Goal: Information Seeking & Learning: Learn about a topic

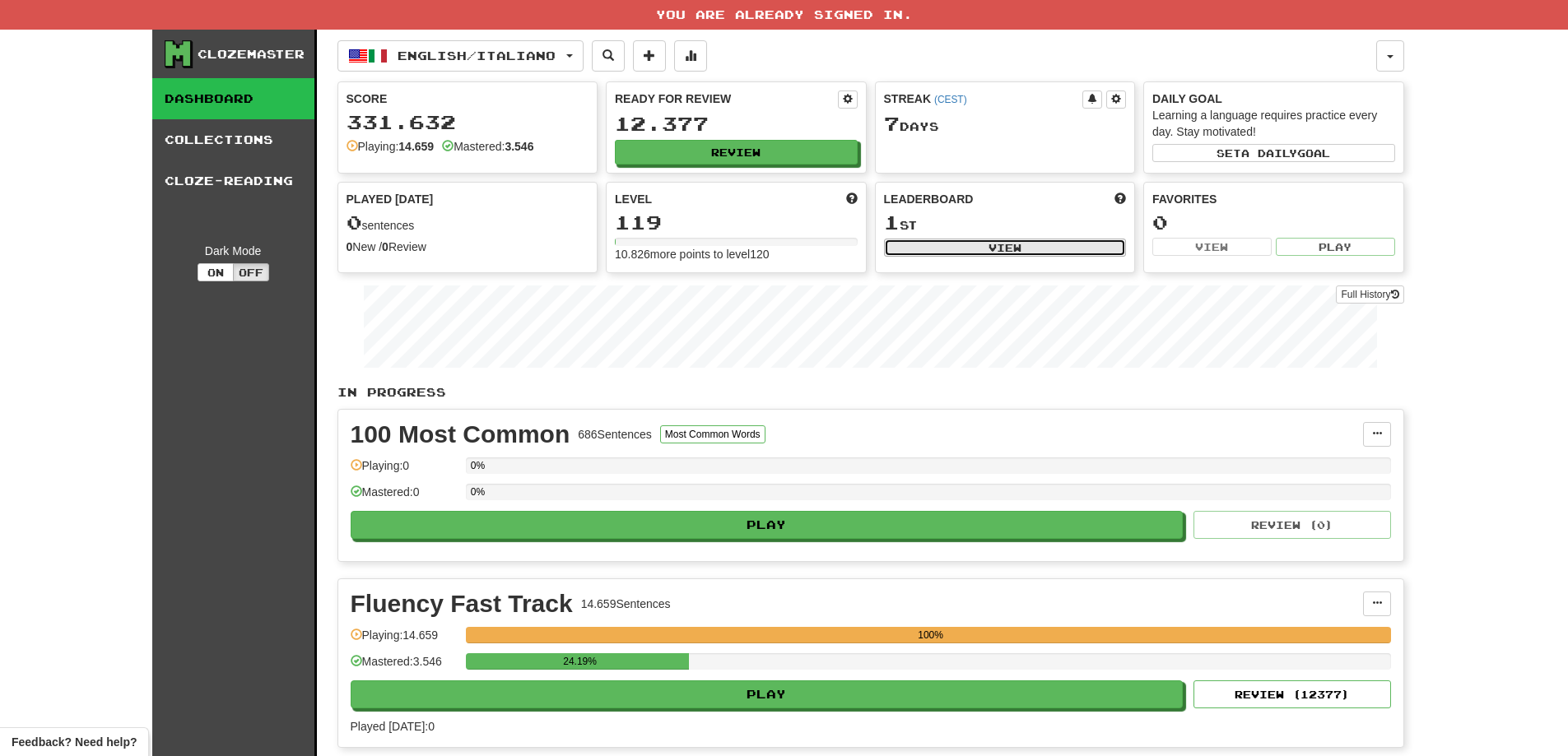
click at [979, 247] on button "View" at bounding box center [1005, 248] width 243 height 18
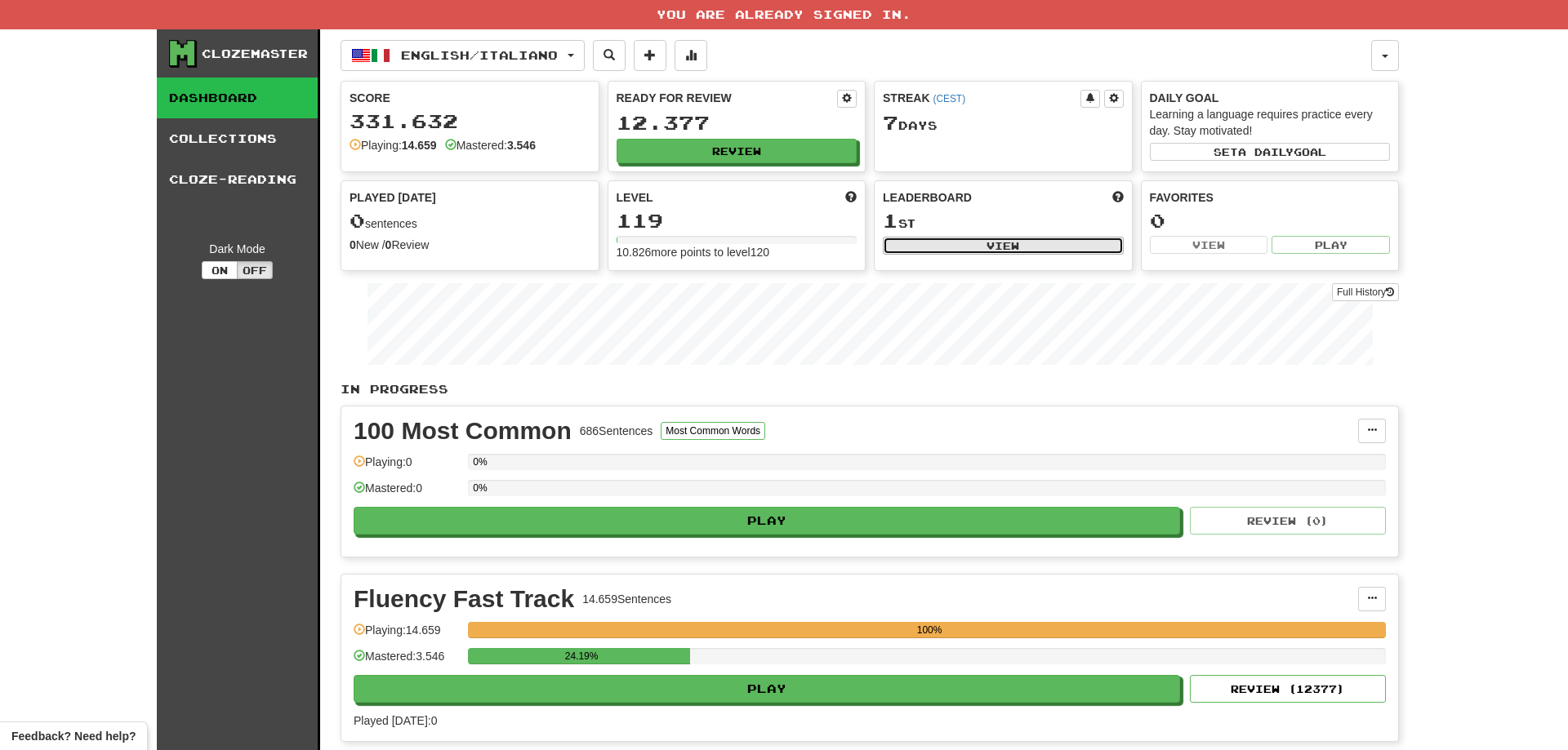
select select "**********"
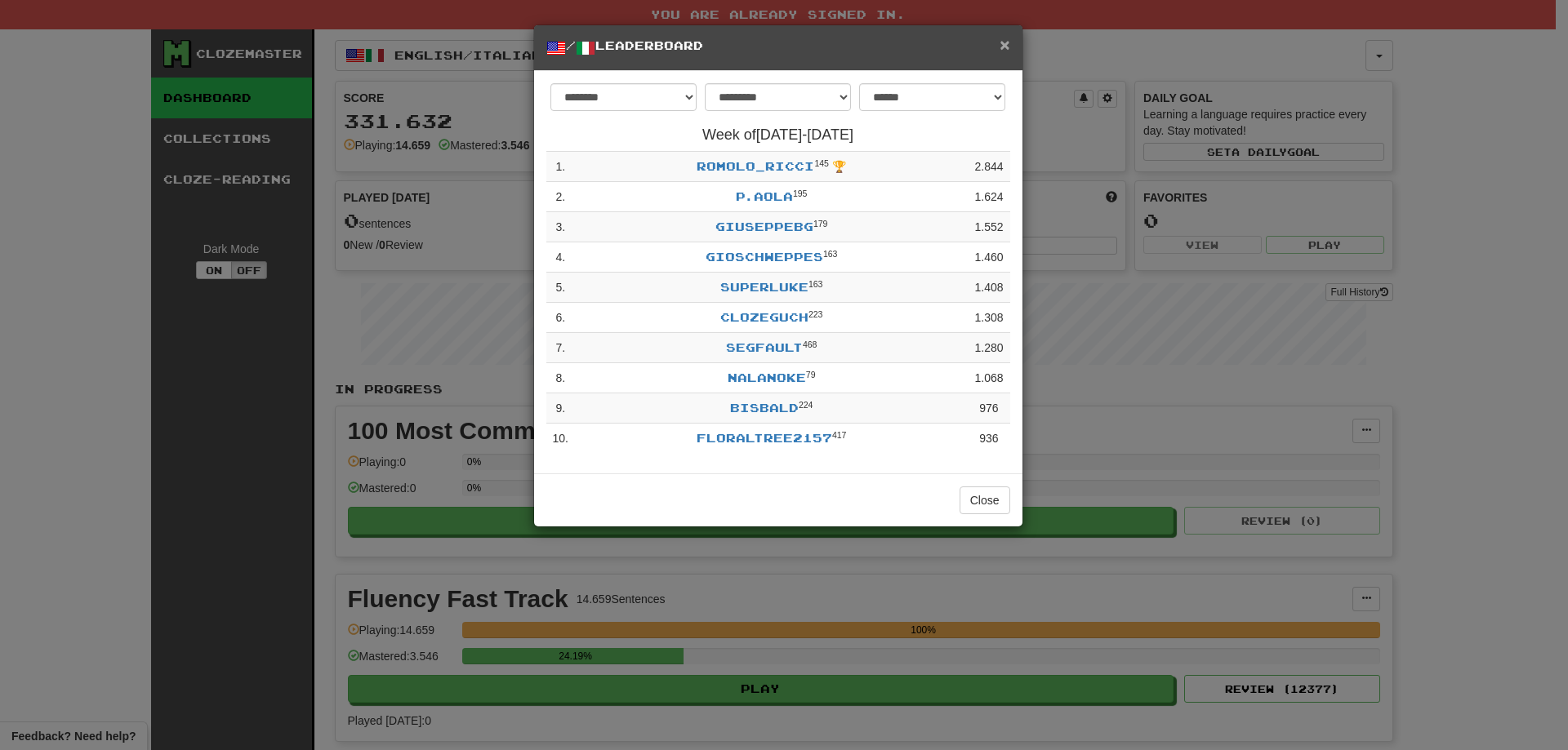
click at [1005, 43] on span "×" at bounding box center [1004, 44] width 10 height 19
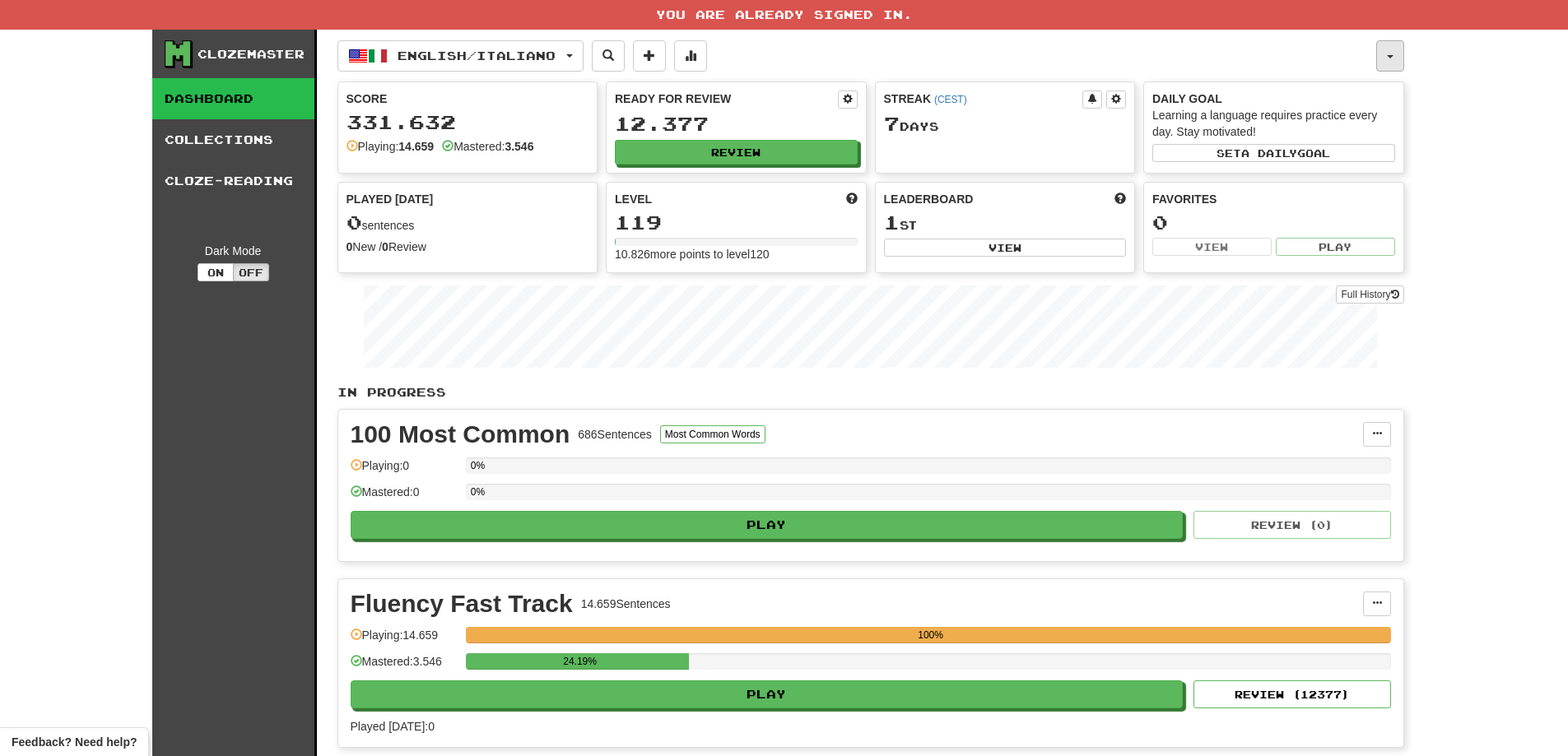
click at [1384, 60] on button "button" at bounding box center [1390, 56] width 28 height 31
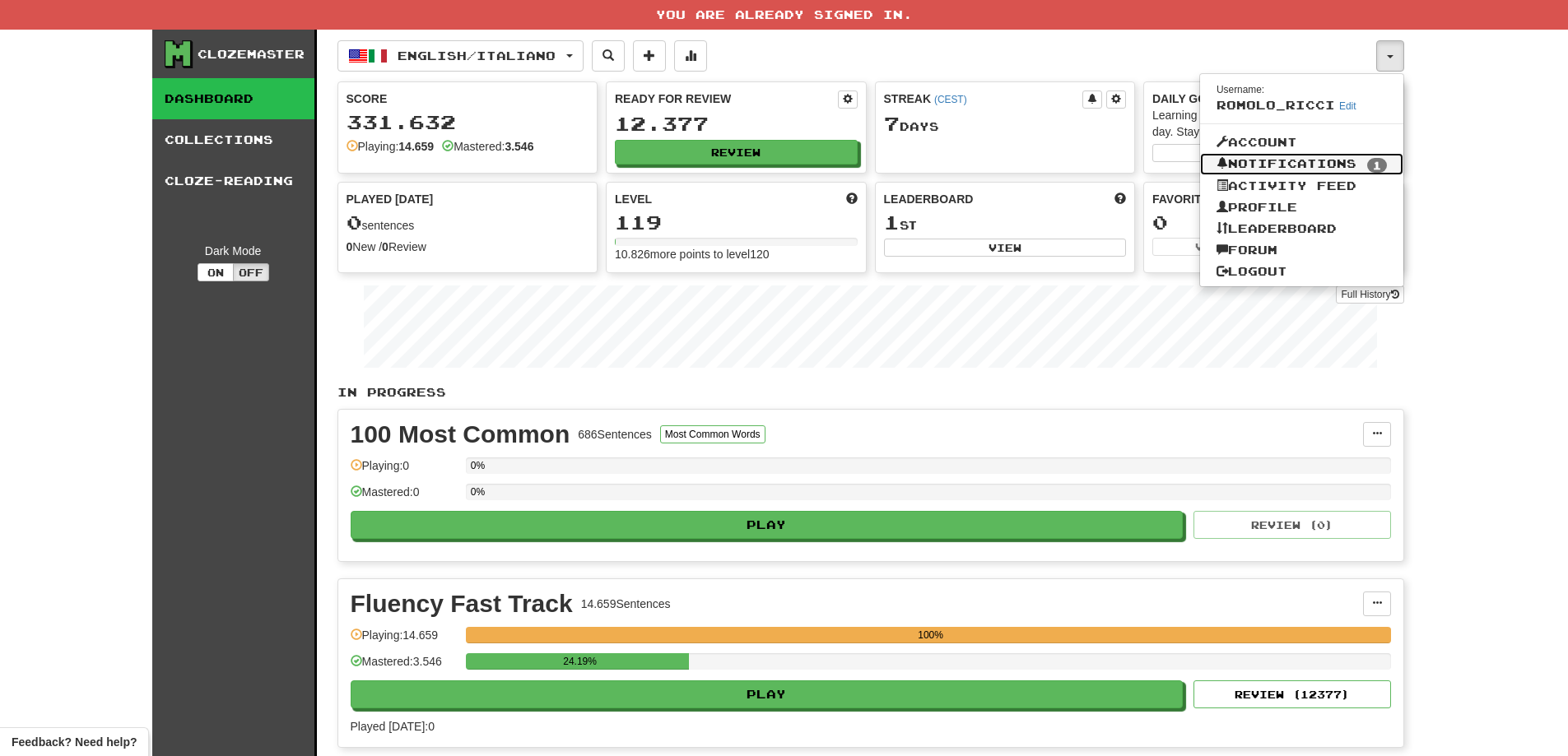
click at [1360, 163] on link "Notifications 1" at bounding box center [1301, 164] width 203 height 23
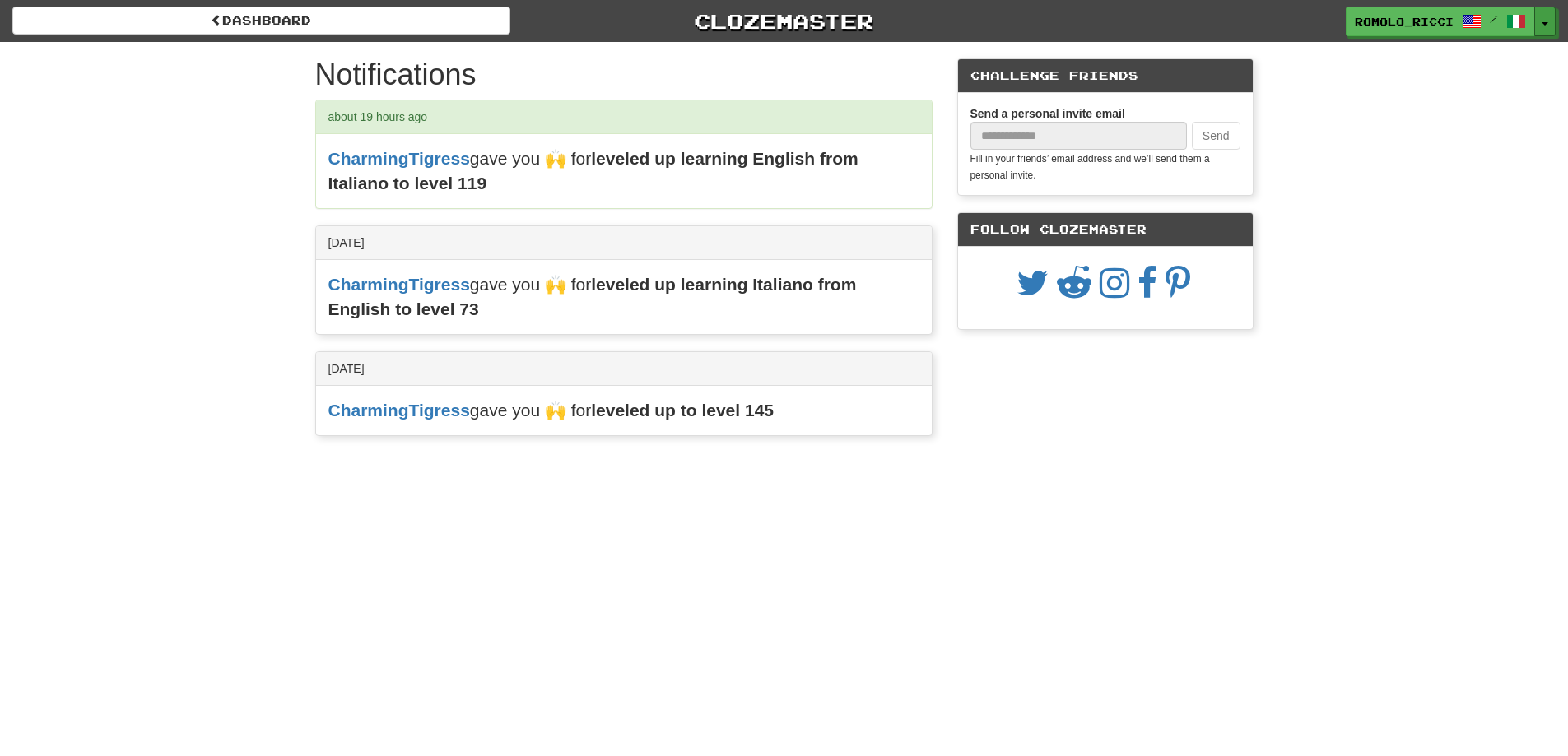
drag, startPoint x: 1541, startPoint y: 25, endPoint x: 1513, endPoint y: 110, distance: 89.5
click at [1543, 25] on span "button" at bounding box center [1544, 23] width 7 height 3
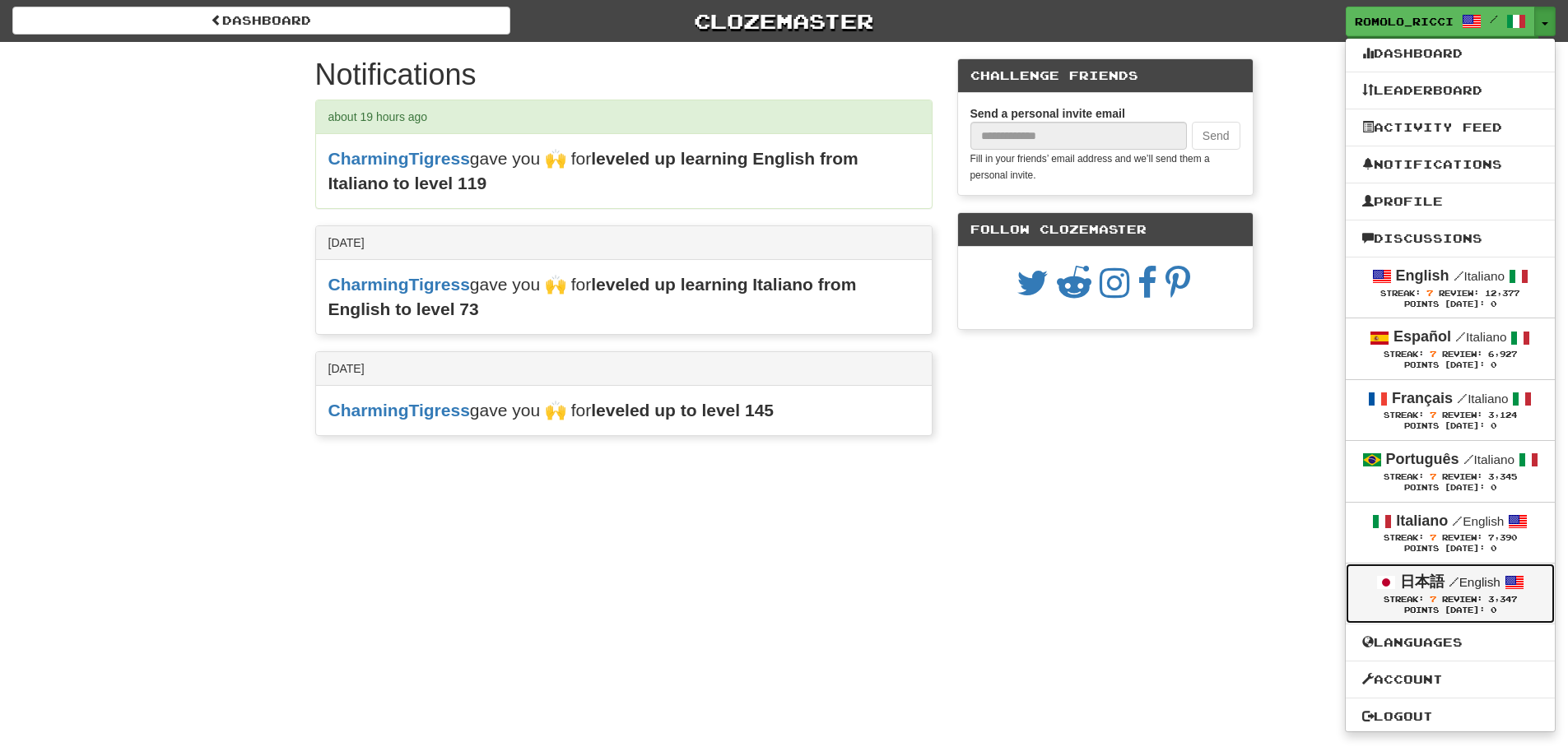
click at [1444, 583] on div "日本語 / English" at bounding box center [1450, 583] width 176 height 22
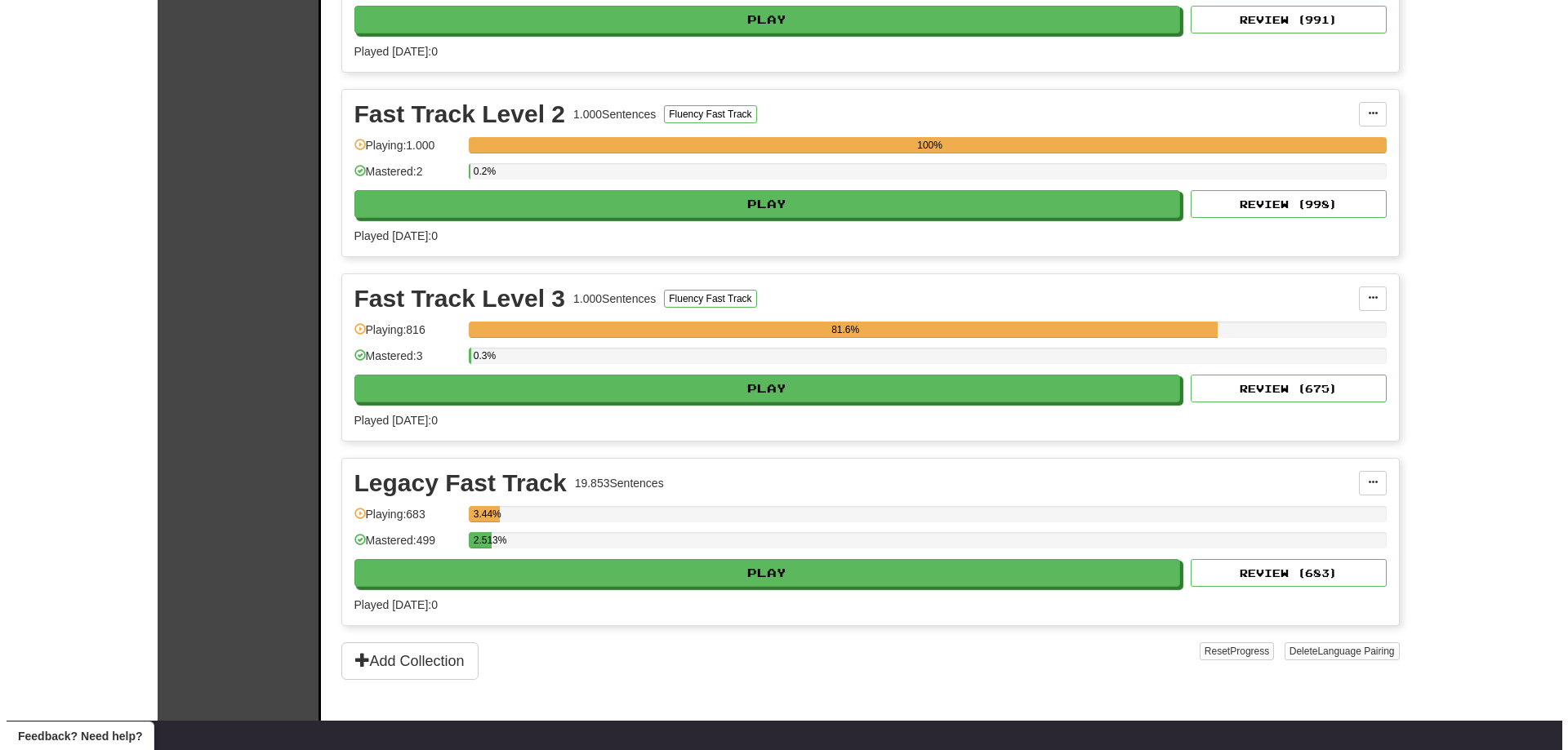
scroll to position [489, 0]
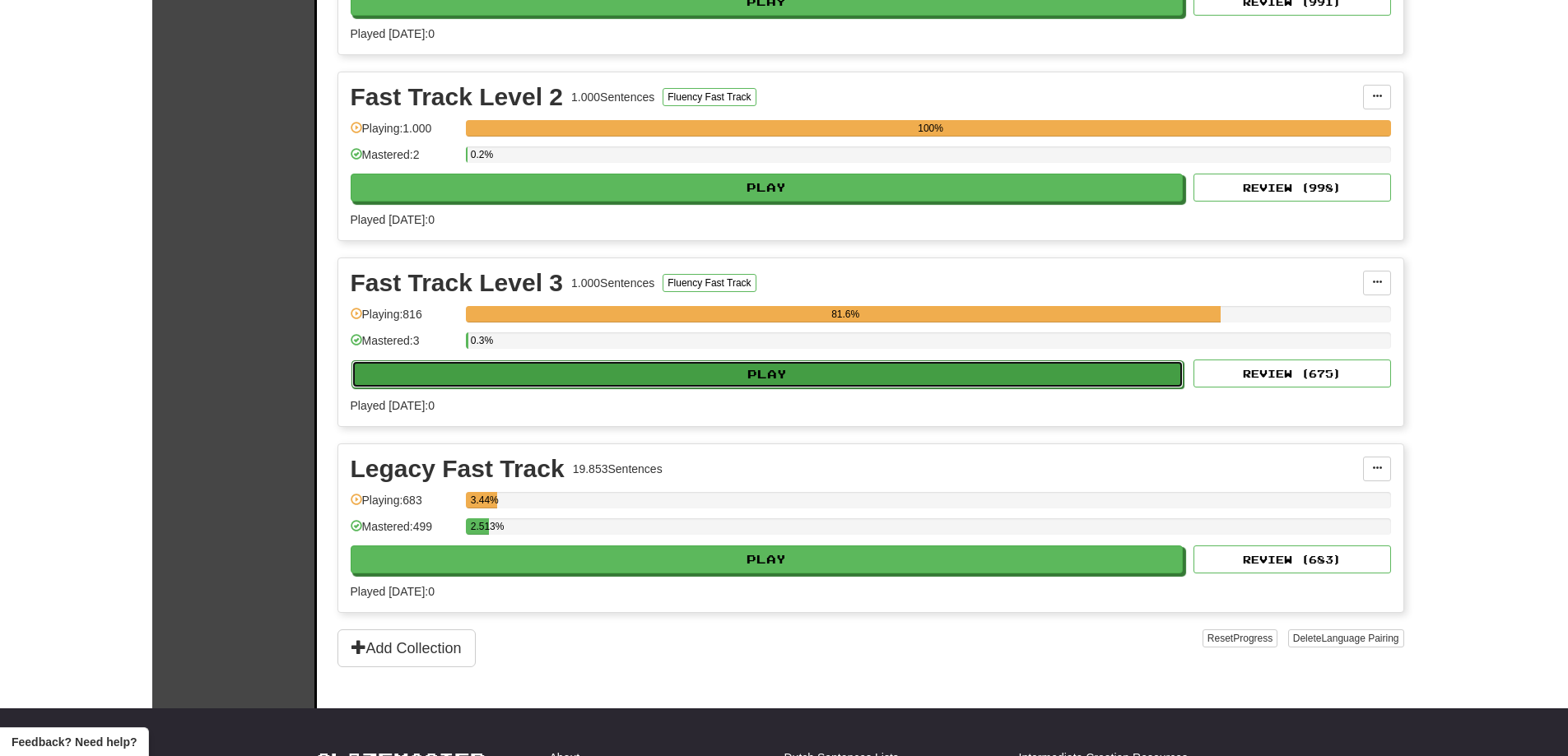
click at [795, 372] on button "Play" at bounding box center [767, 374] width 833 height 28
select select "**"
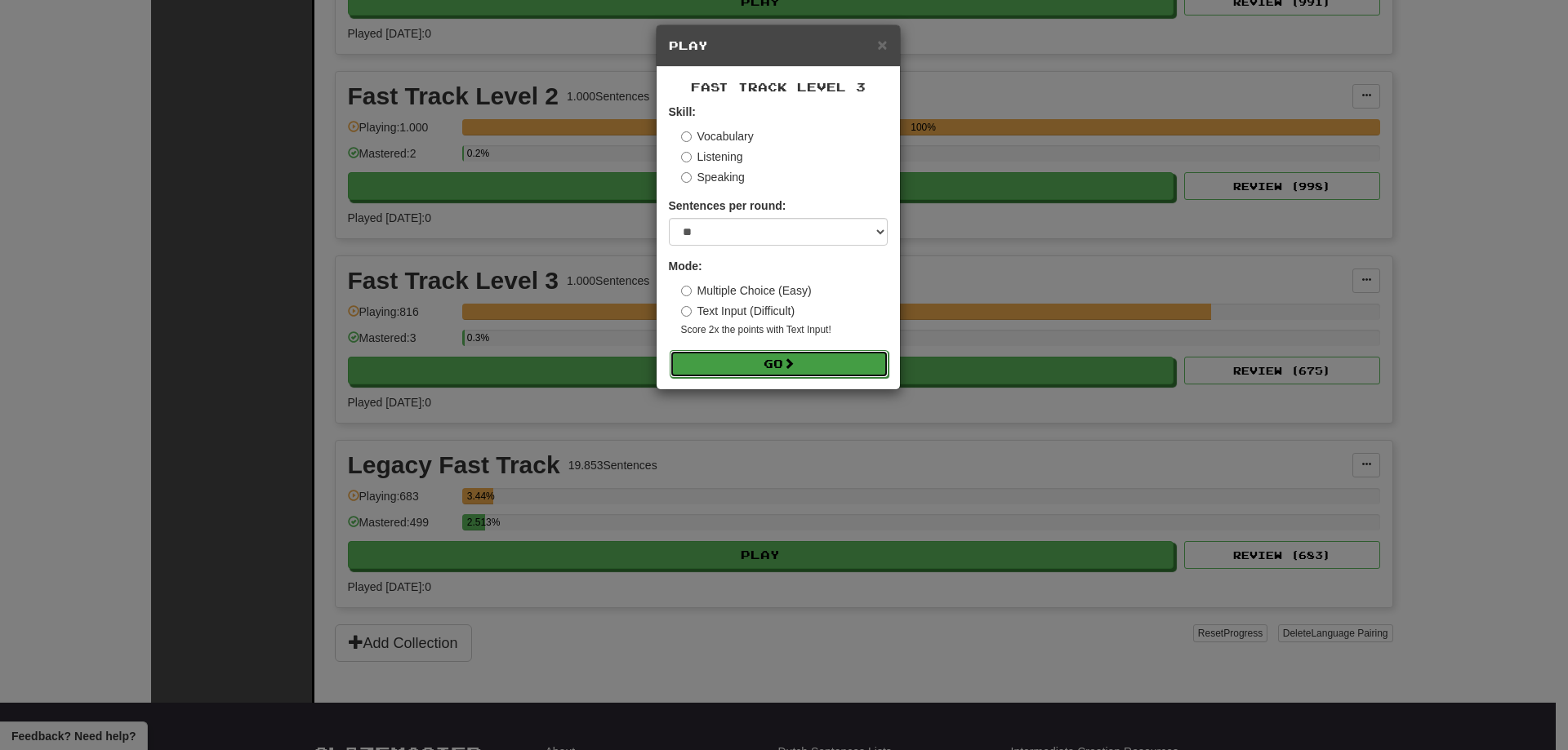
click at [795, 361] on span at bounding box center [789, 363] width 12 height 12
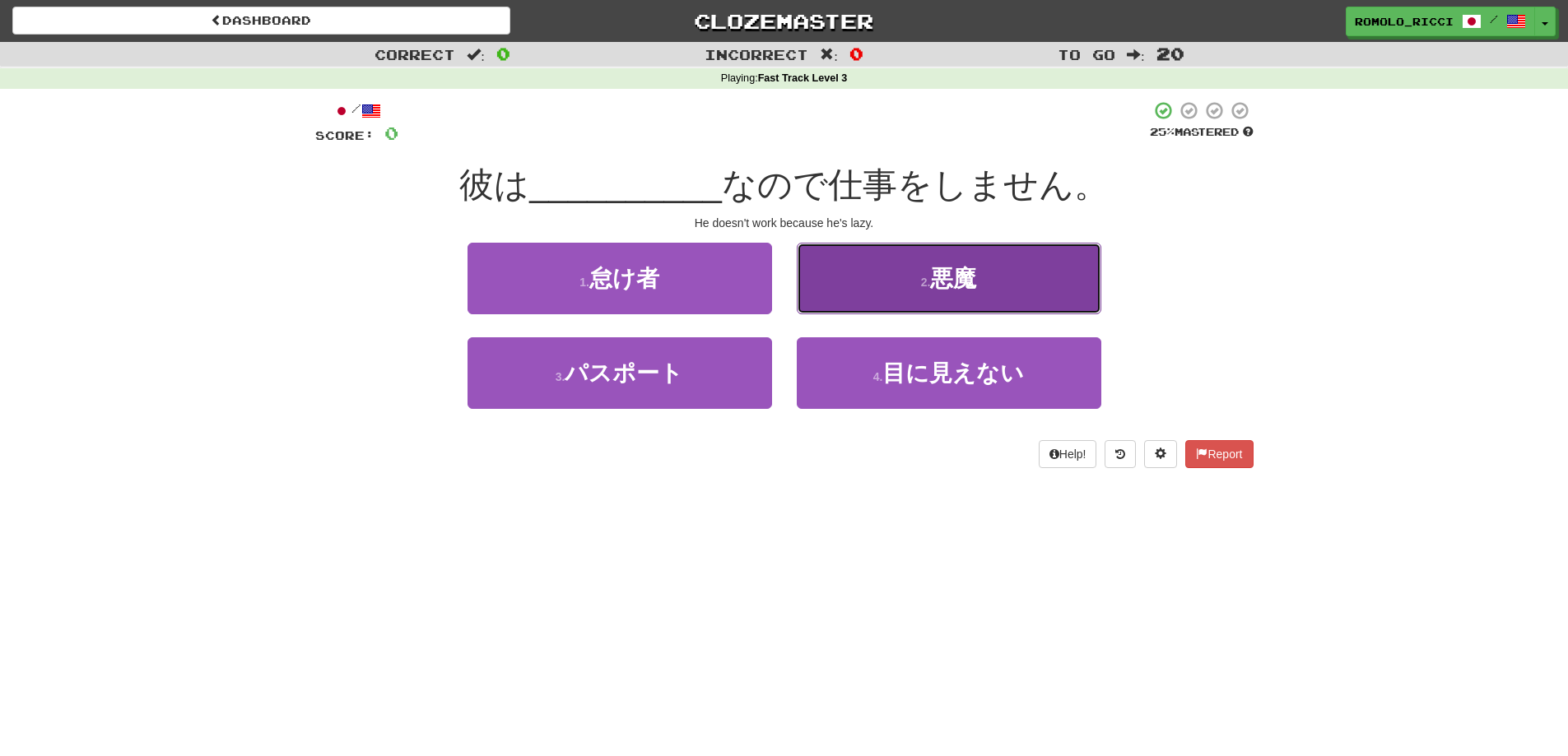
click at [934, 284] on span "悪魔" at bounding box center [953, 279] width 46 height 26
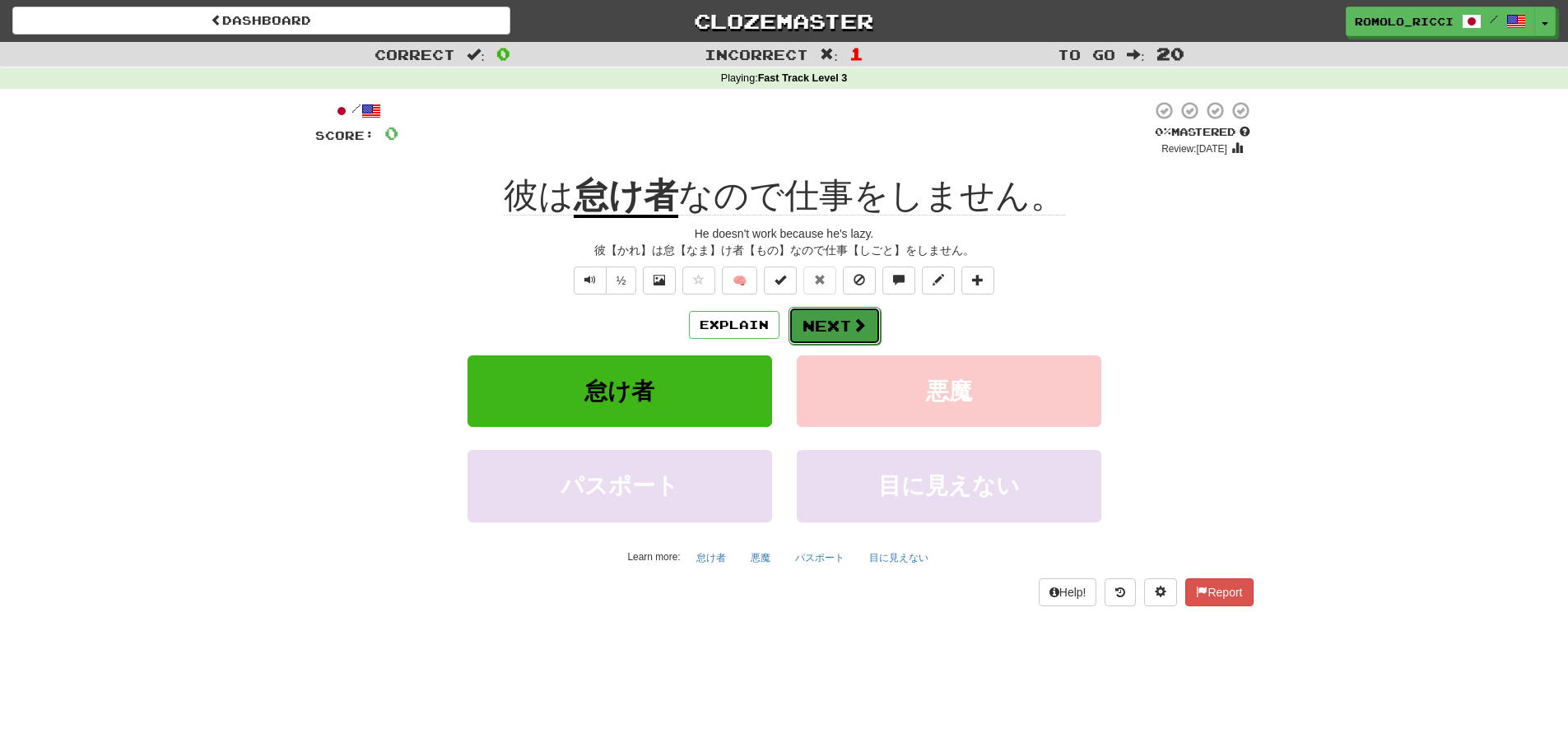
click at [857, 332] on span at bounding box center [859, 324] width 15 height 15
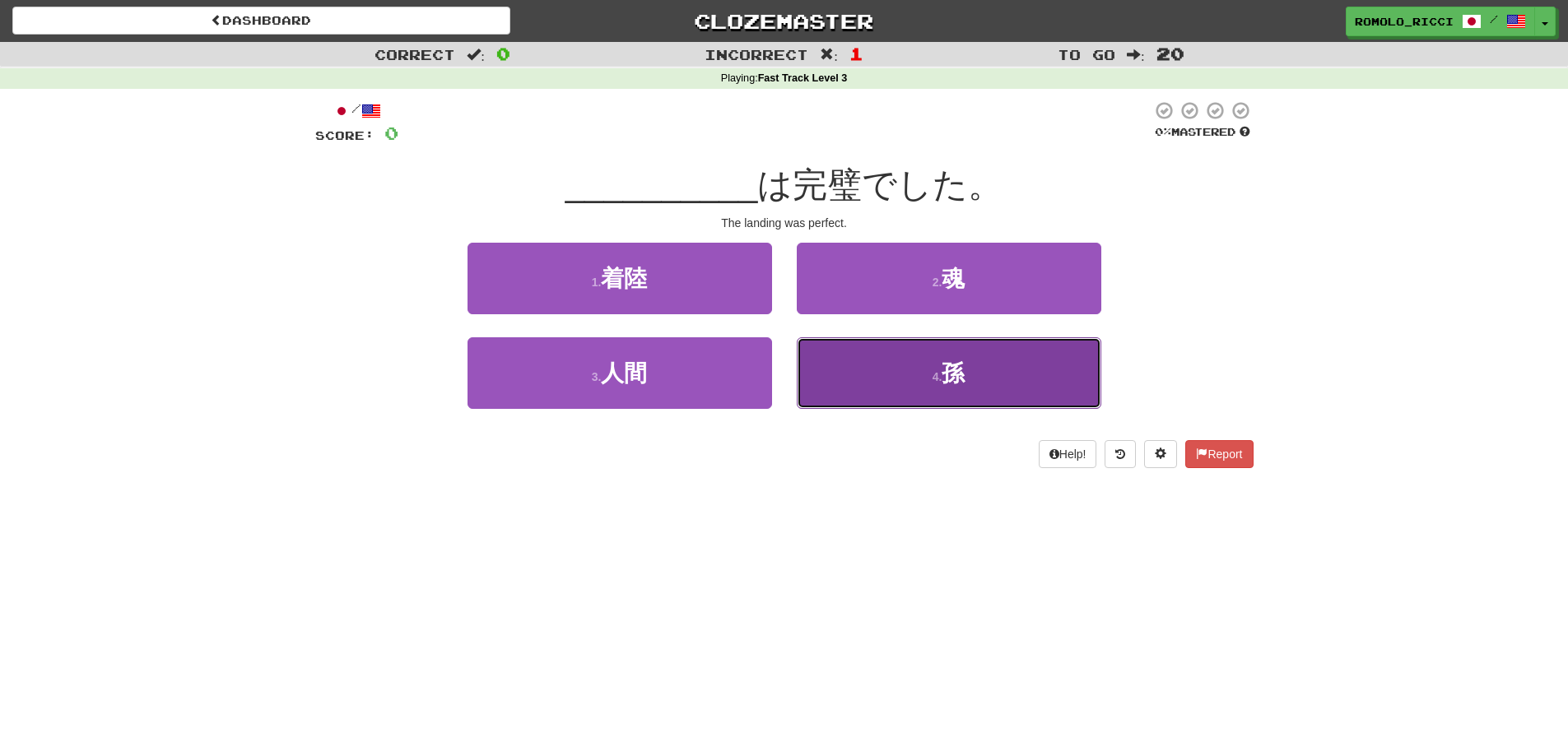
click at [954, 387] on button "4 . 孫" at bounding box center [949, 373] width 304 height 72
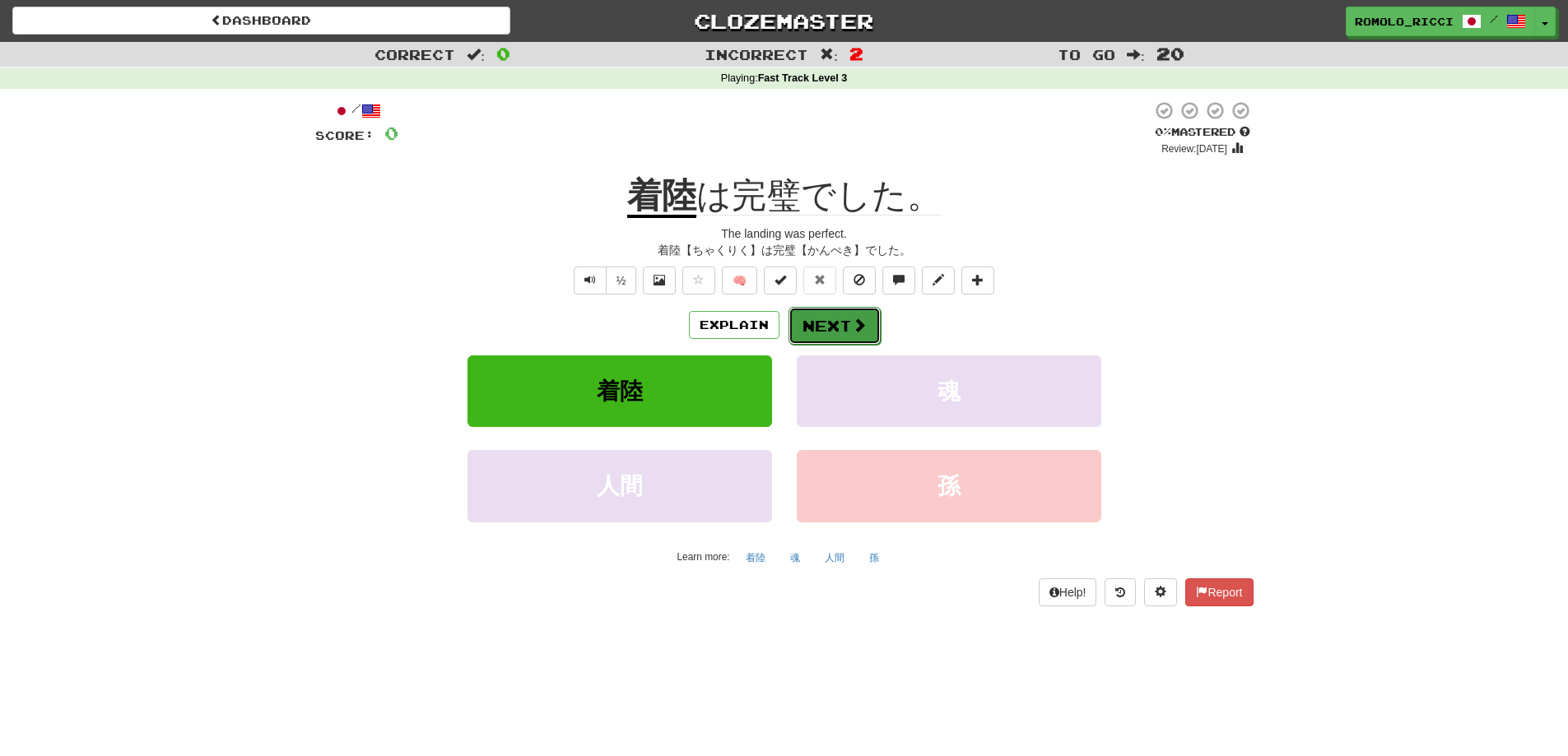
click at [853, 323] on span at bounding box center [859, 324] width 15 height 15
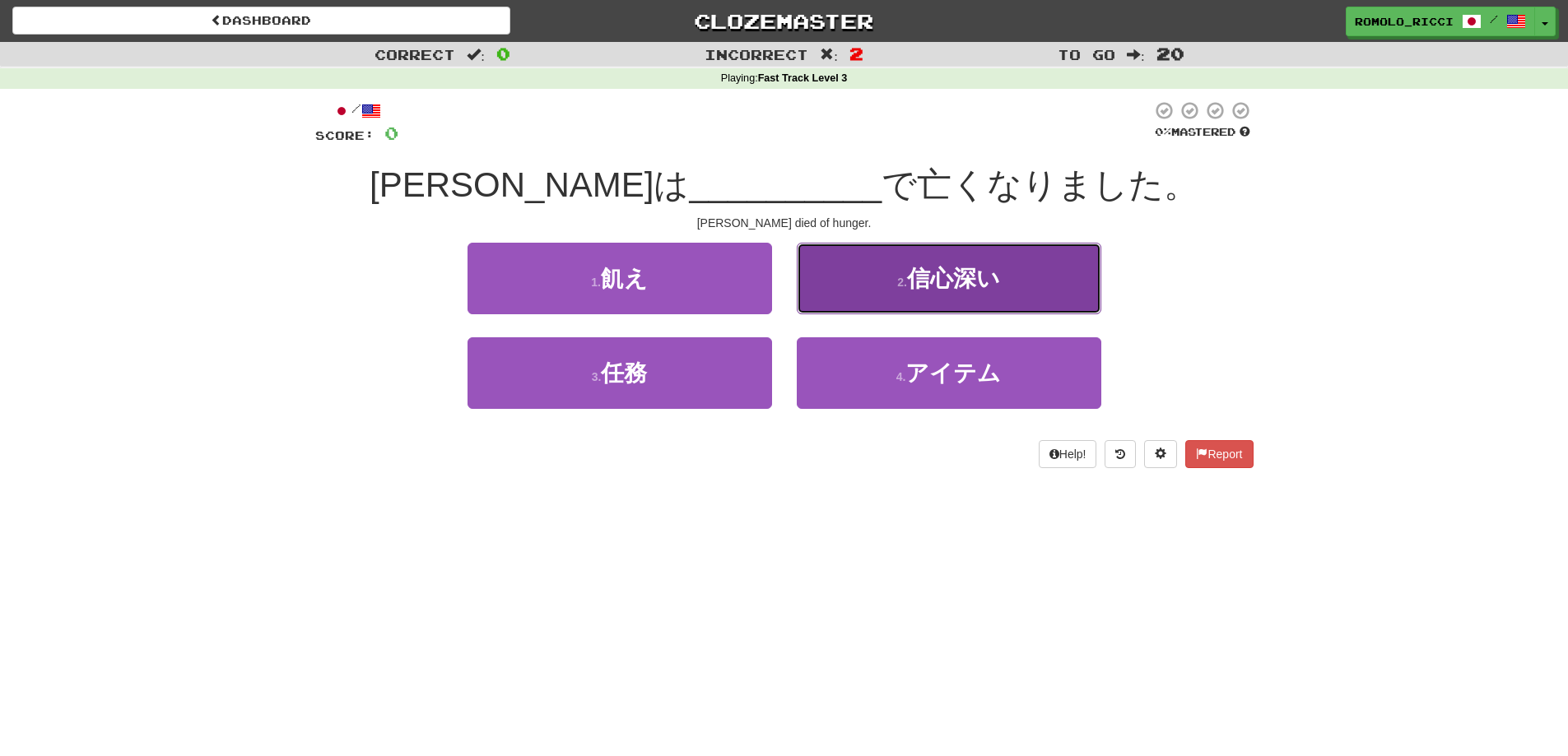
click at [1067, 290] on button "2 . 信心深い" at bounding box center [949, 279] width 304 height 72
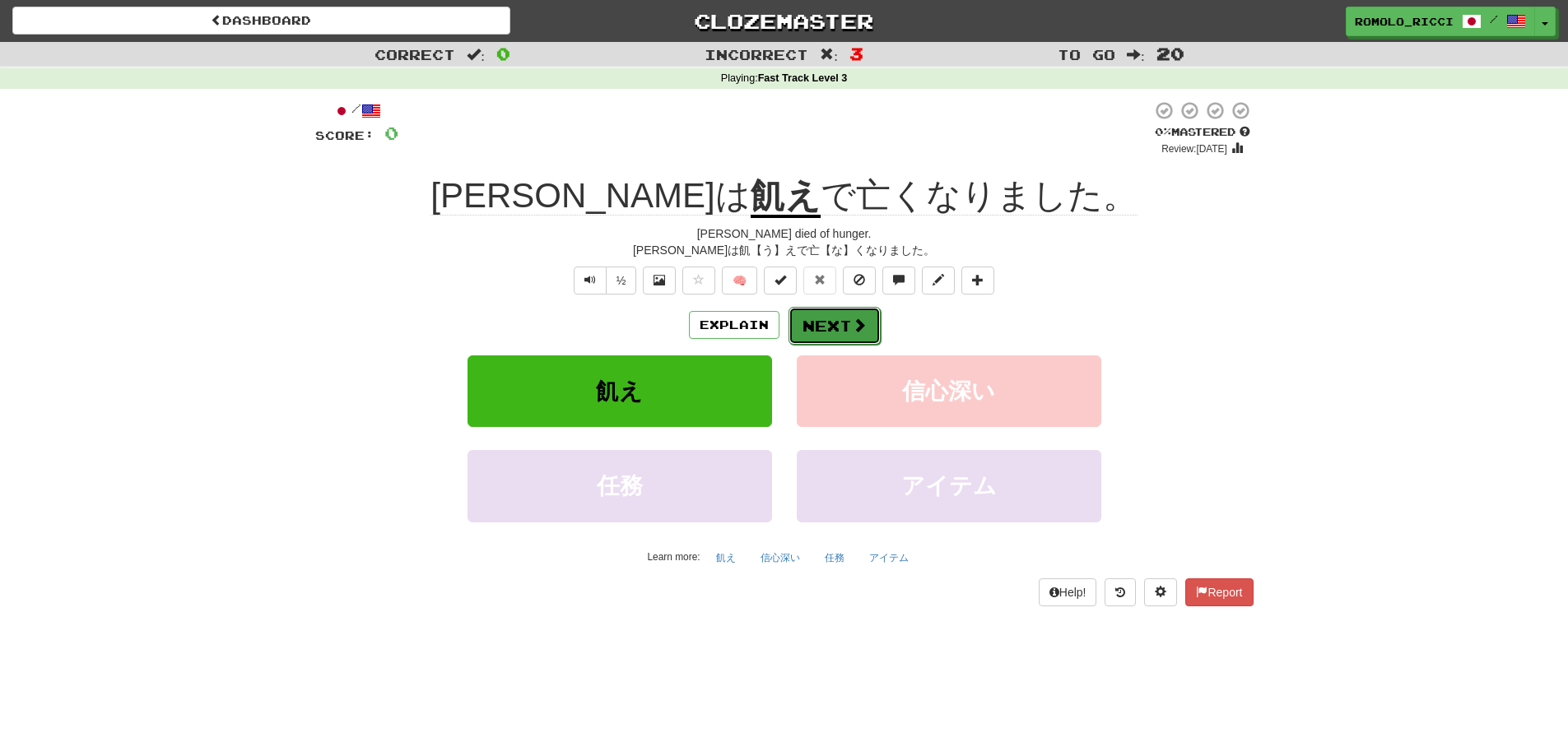
click at [852, 323] on span at bounding box center [859, 324] width 15 height 15
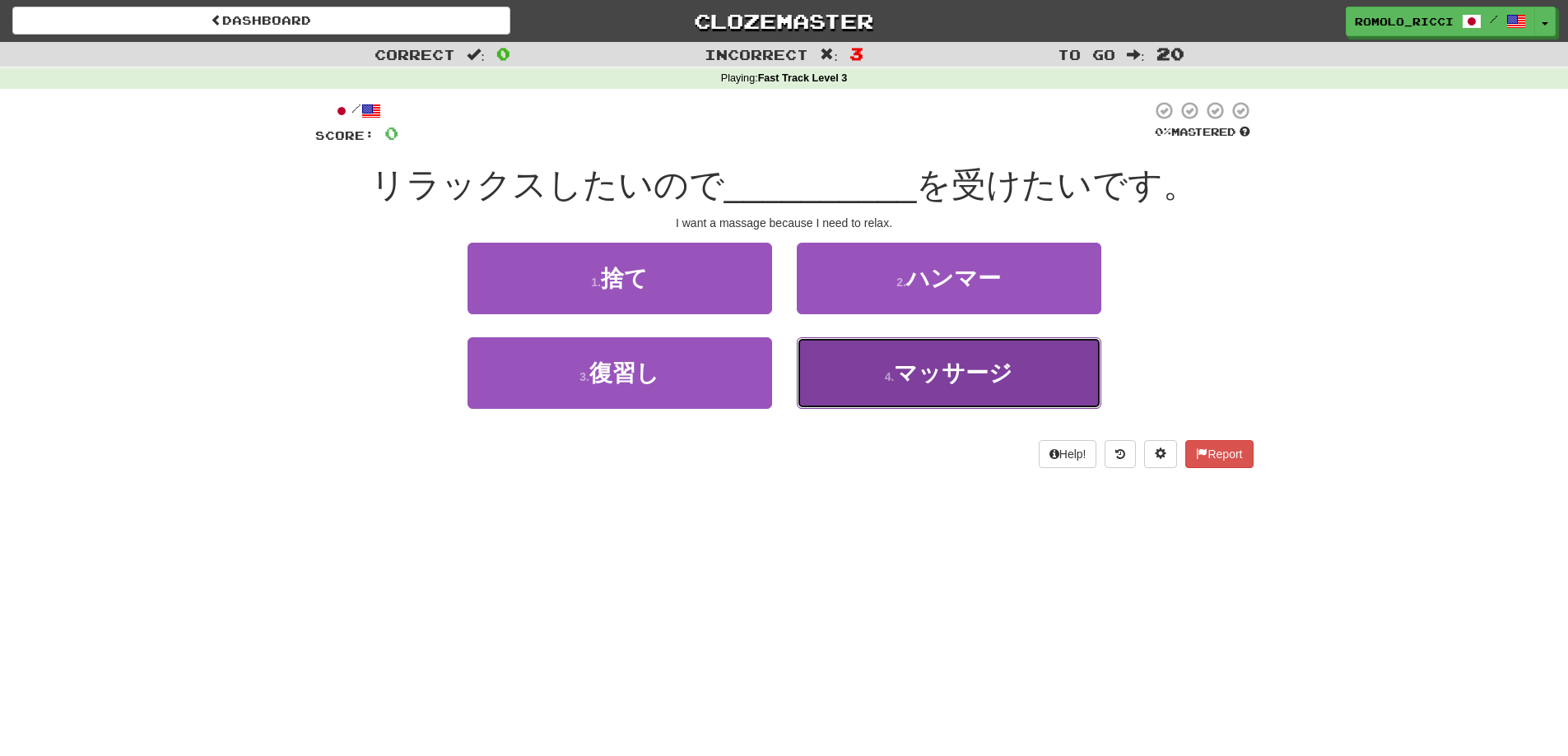
click at [1026, 358] on button "4 . マッサージ" at bounding box center [949, 373] width 304 height 72
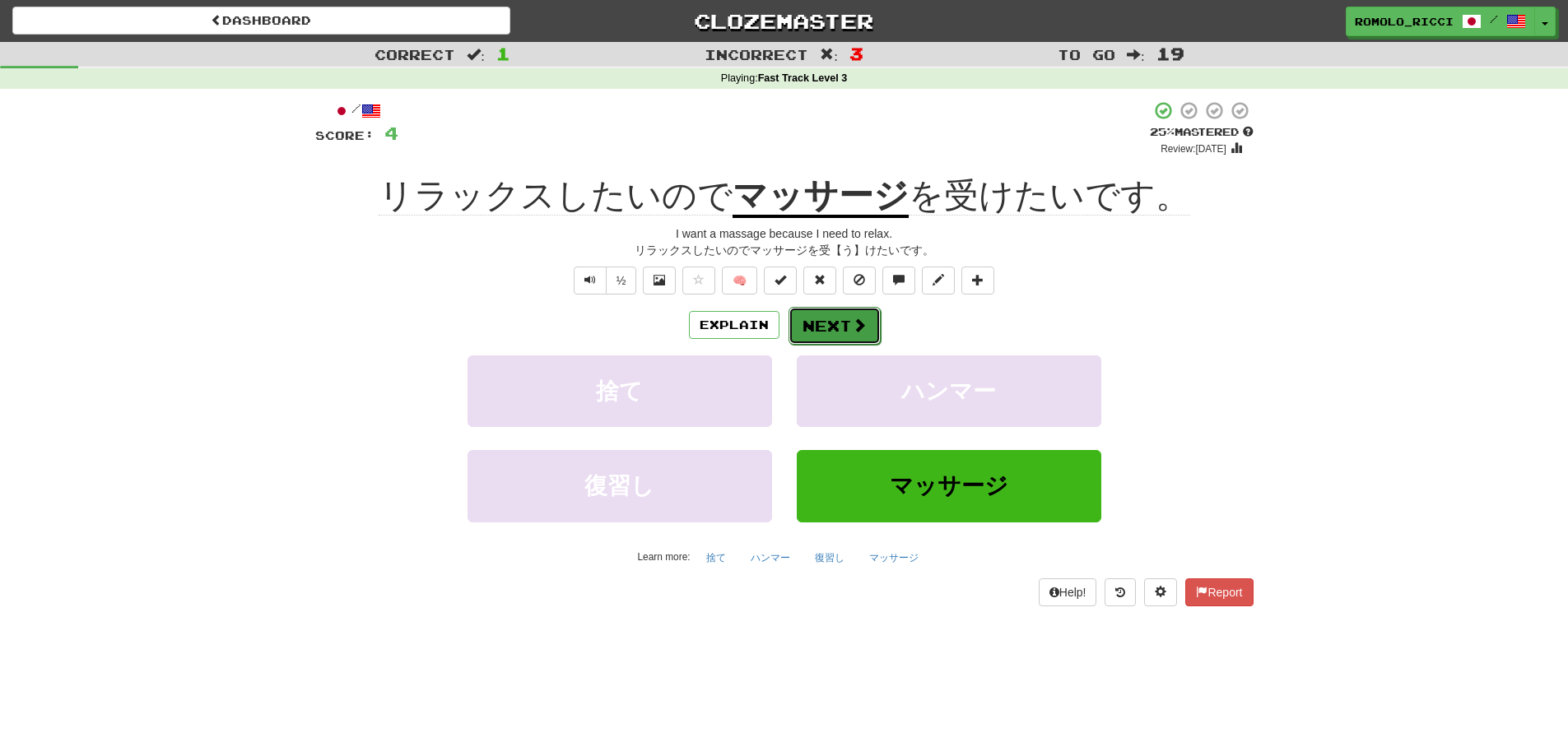
click at [839, 326] on button "Next" at bounding box center [834, 326] width 93 height 38
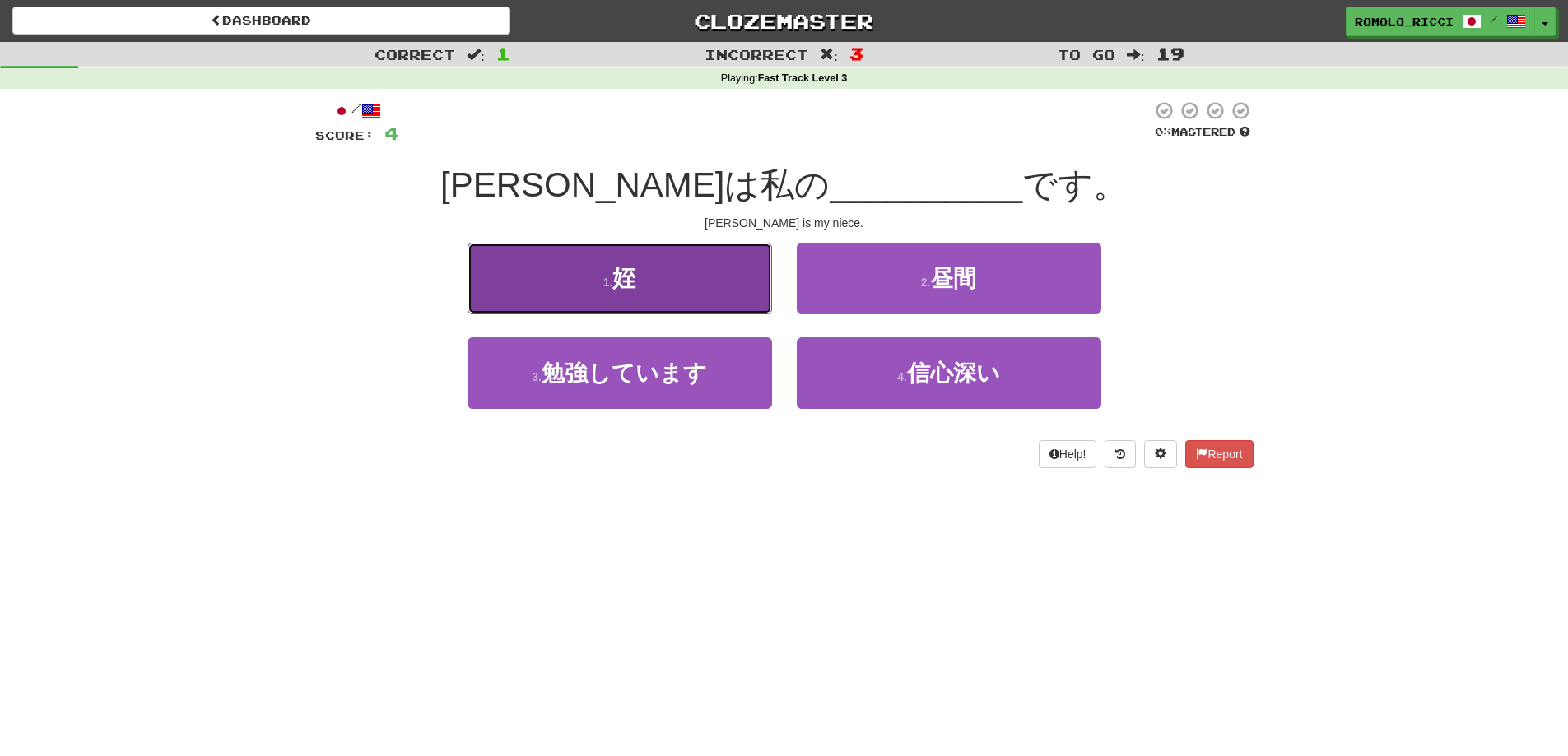
click at [728, 292] on button "1 . 姪" at bounding box center [620, 279] width 304 height 72
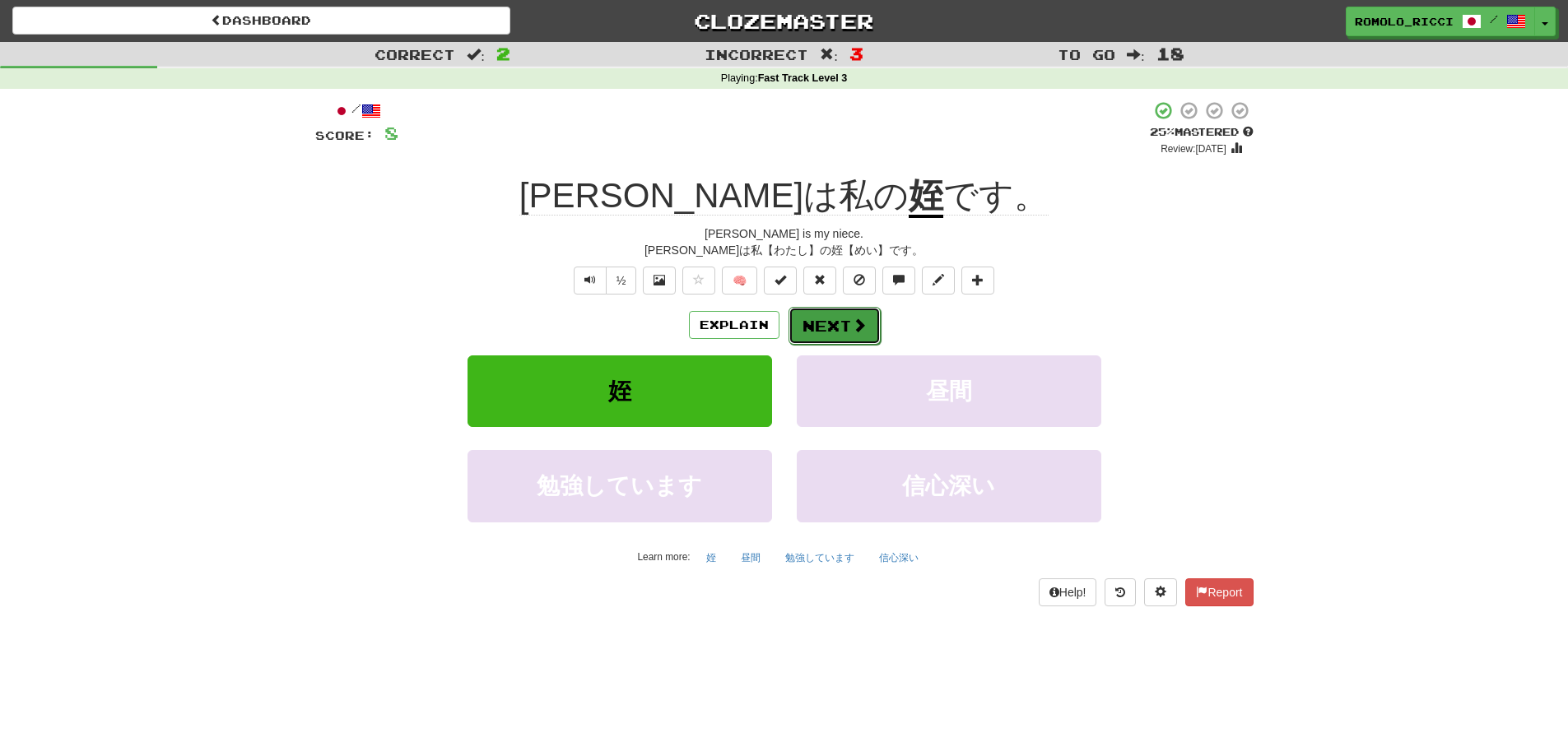
click at [856, 326] on span at bounding box center [859, 324] width 15 height 15
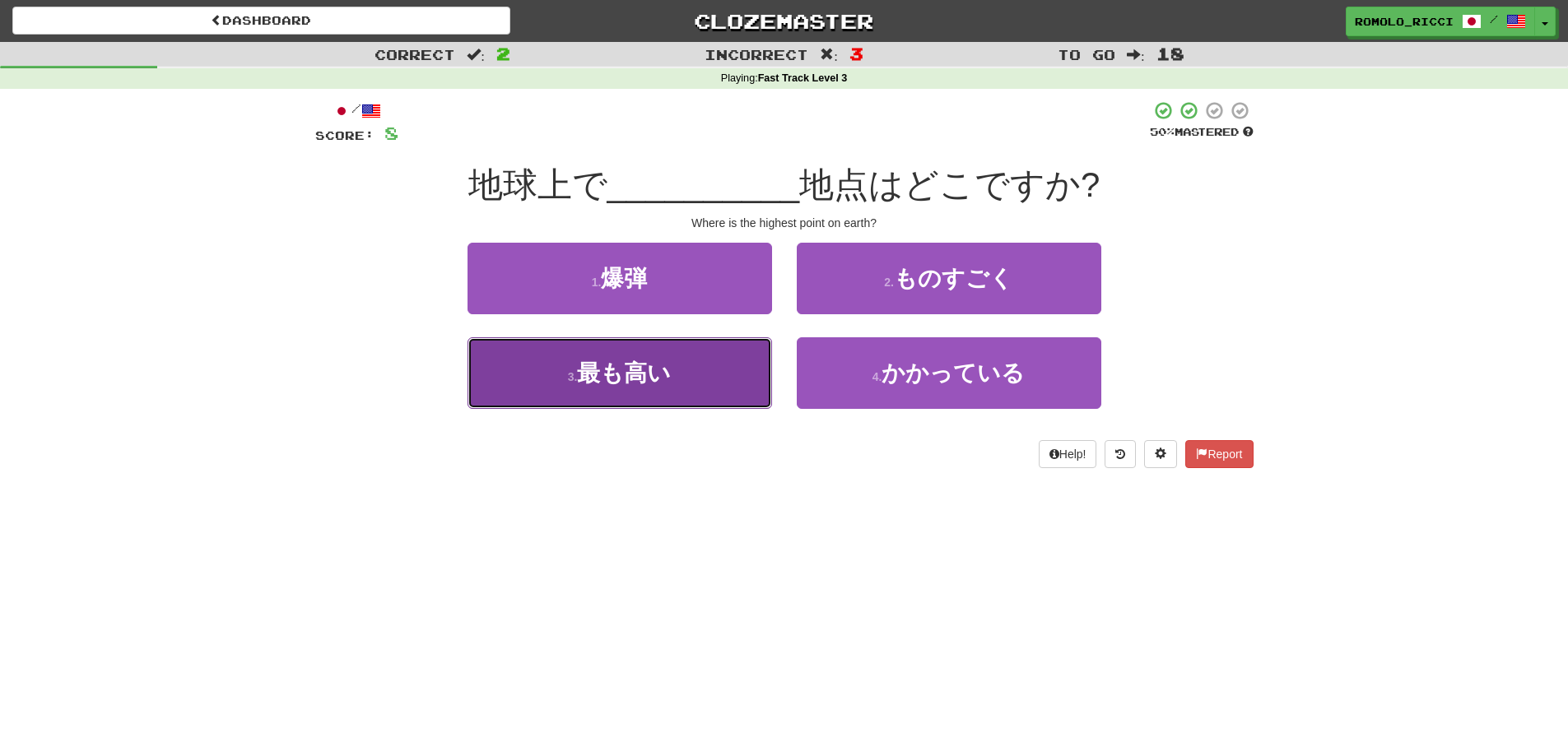
click at [716, 367] on button "3 . 最も高い" at bounding box center [620, 373] width 304 height 72
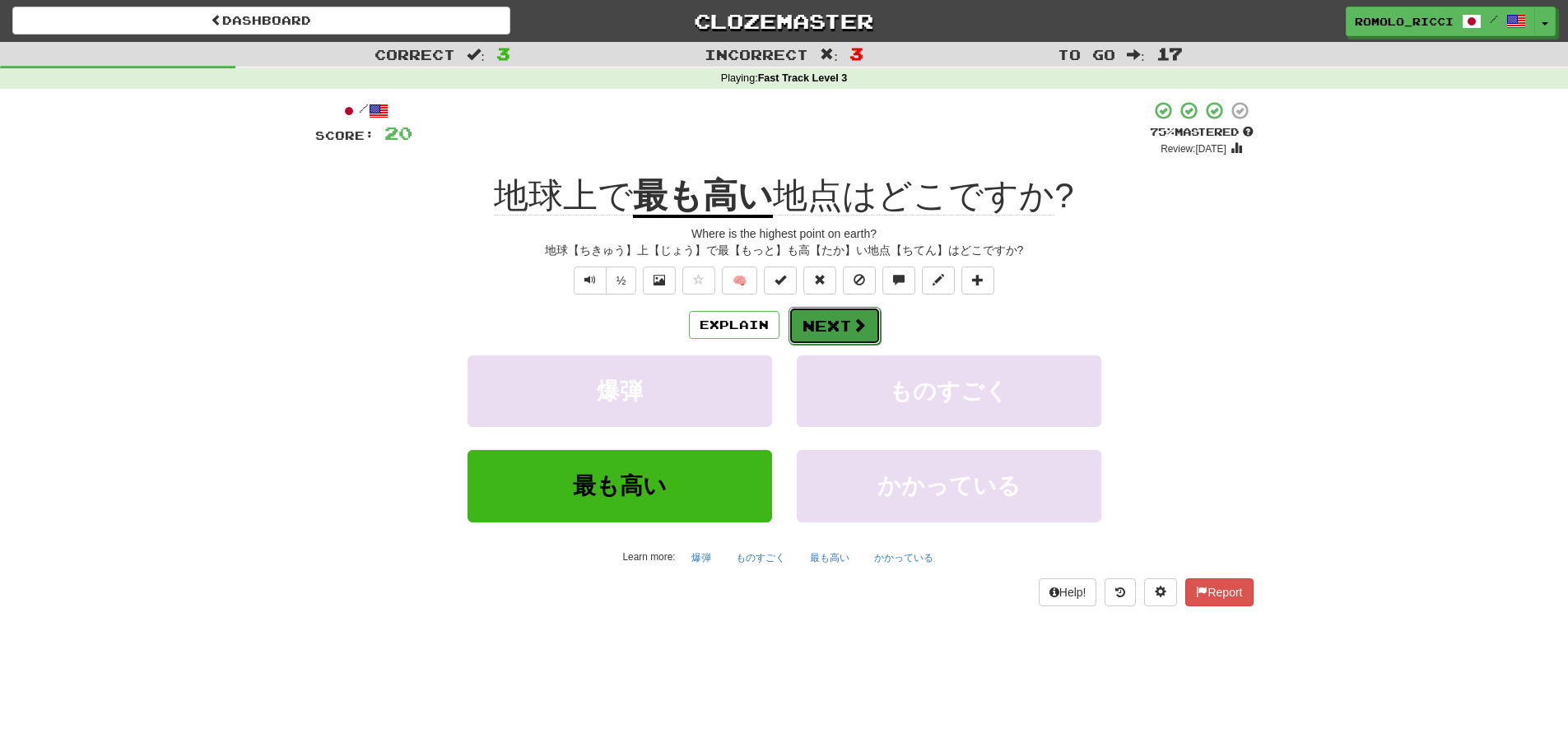
click at [852, 322] on span at bounding box center [859, 324] width 15 height 15
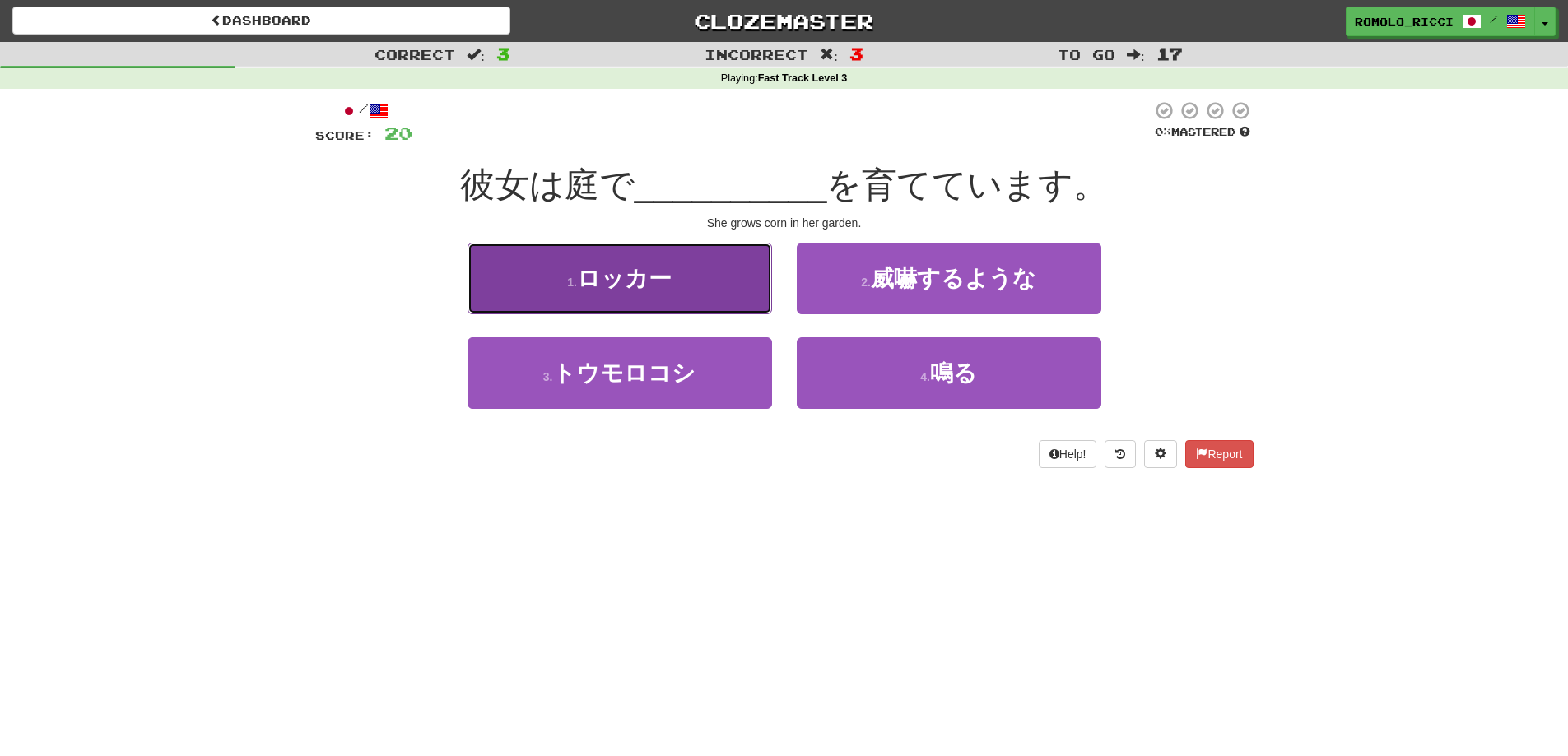
click at [738, 288] on button "1 . ロッカー" at bounding box center [620, 279] width 304 height 72
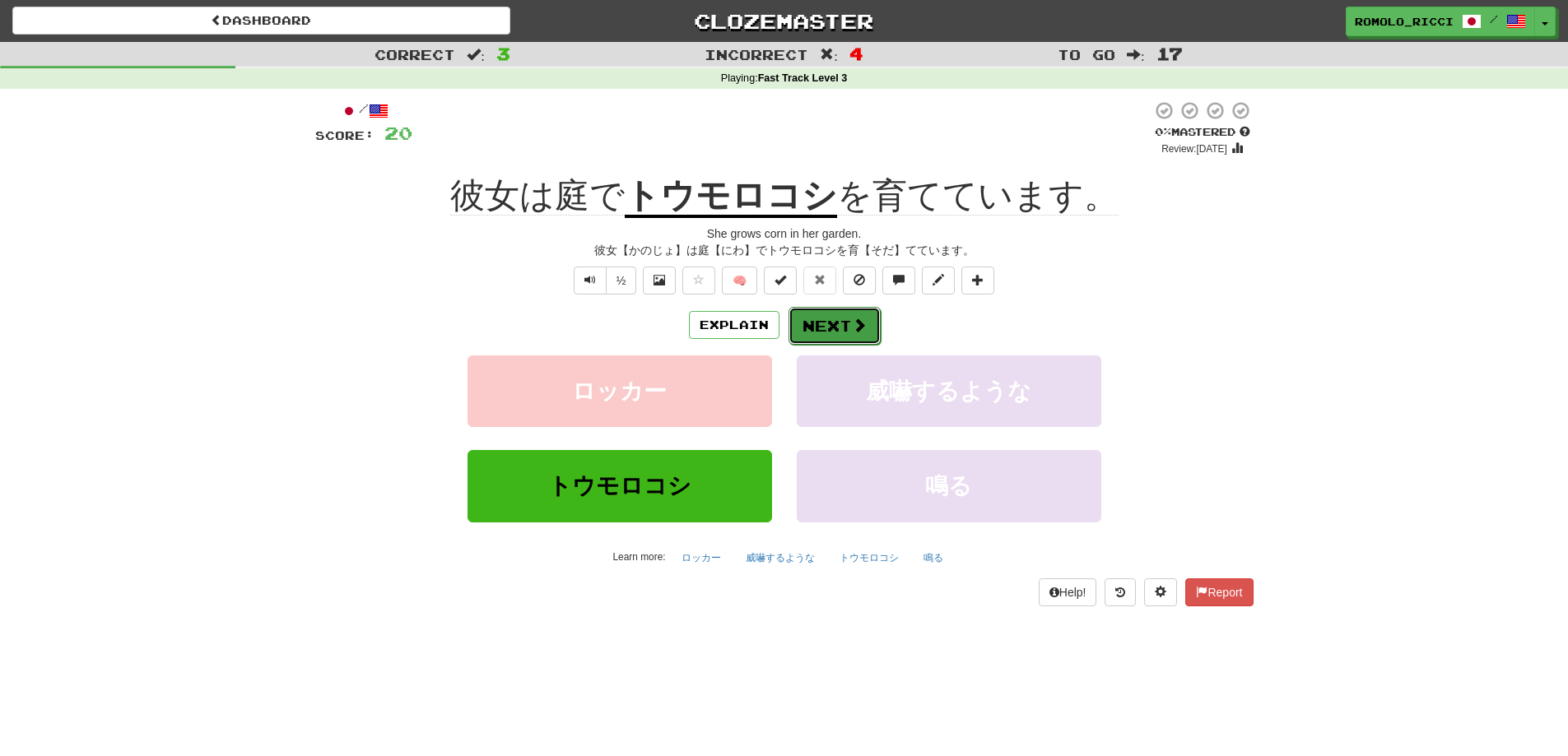
click at [858, 332] on span at bounding box center [859, 324] width 15 height 15
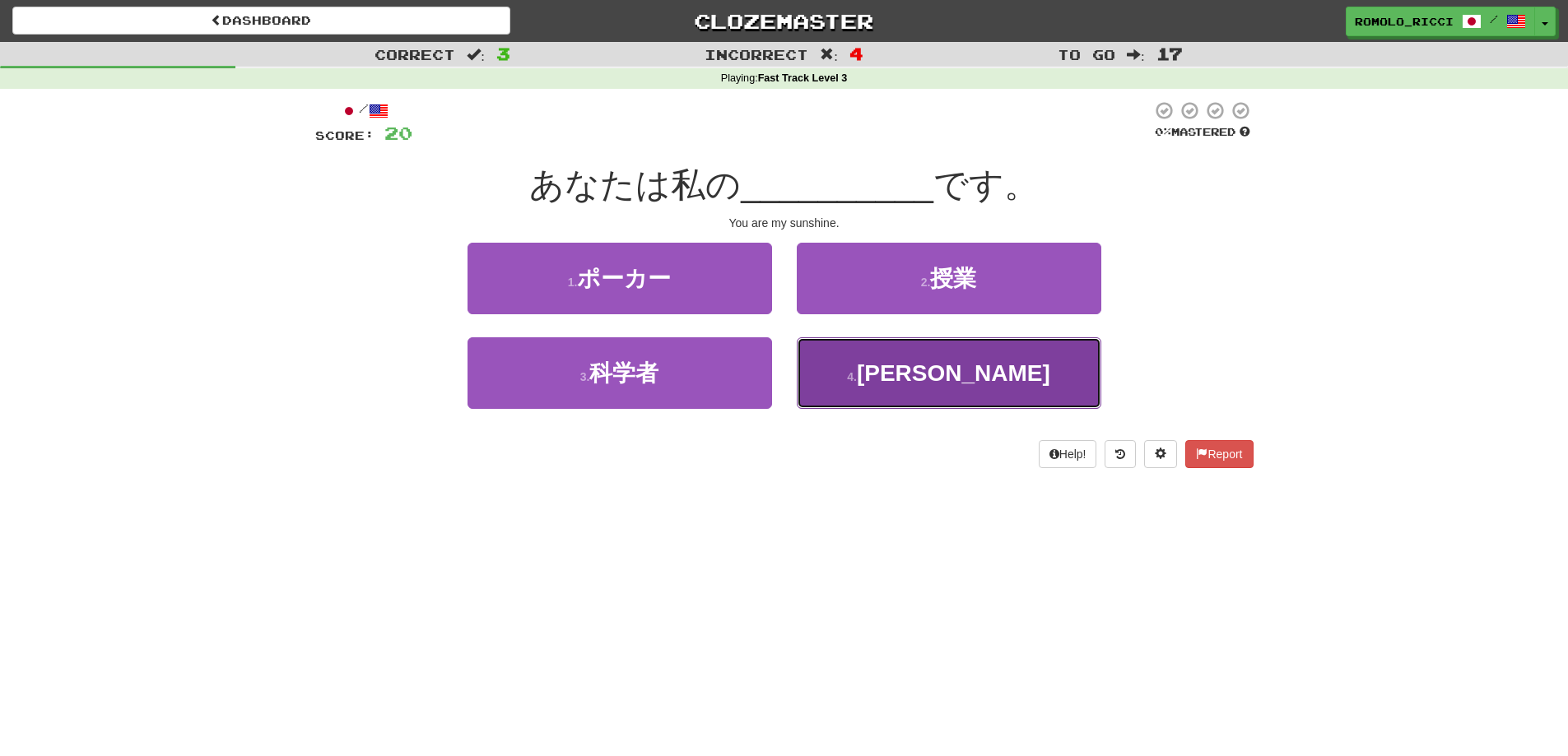
click at [920, 361] on button "4 . 太陽" at bounding box center [949, 373] width 304 height 72
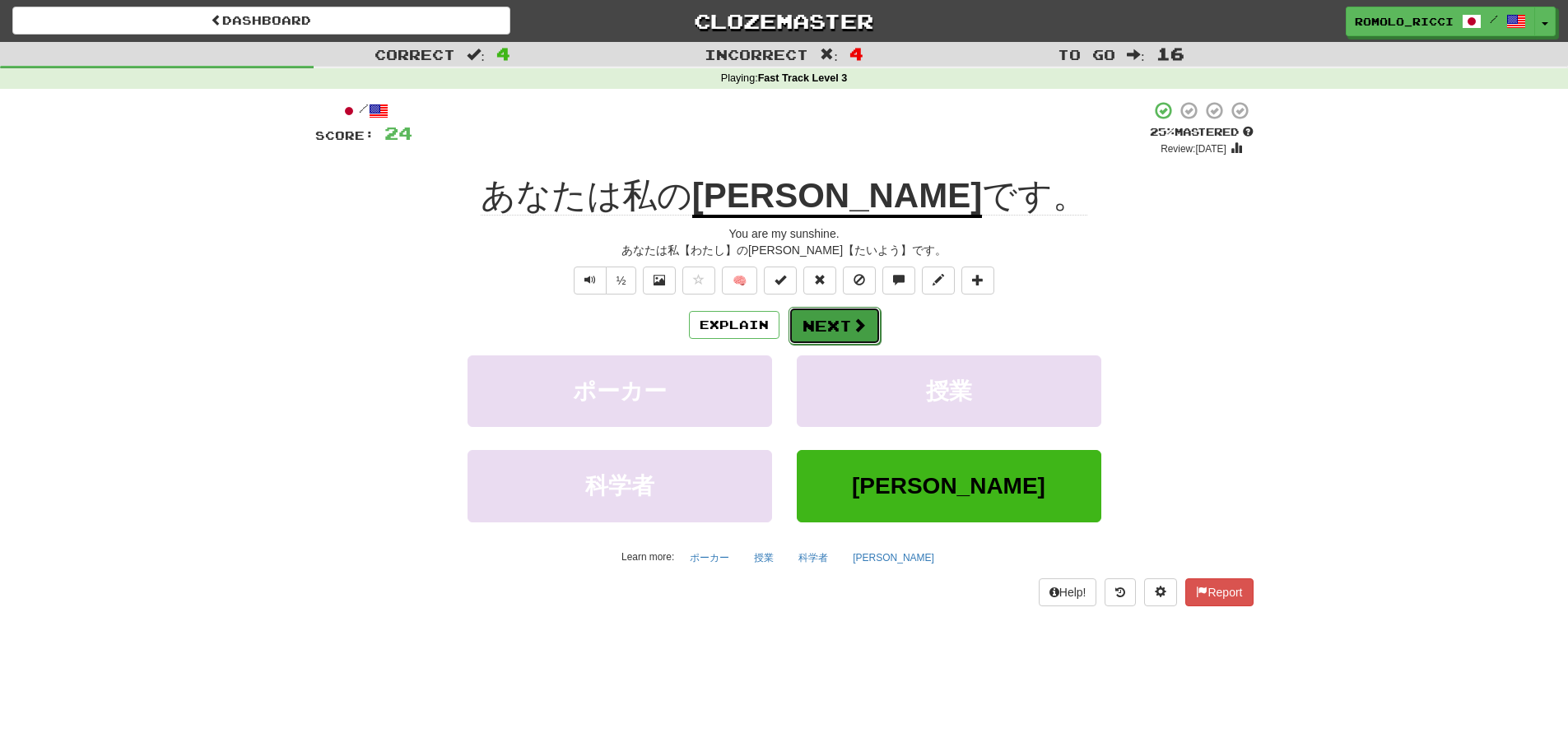
click at [840, 325] on button "Next" at bounding box center [834, 326] width 93 height 38
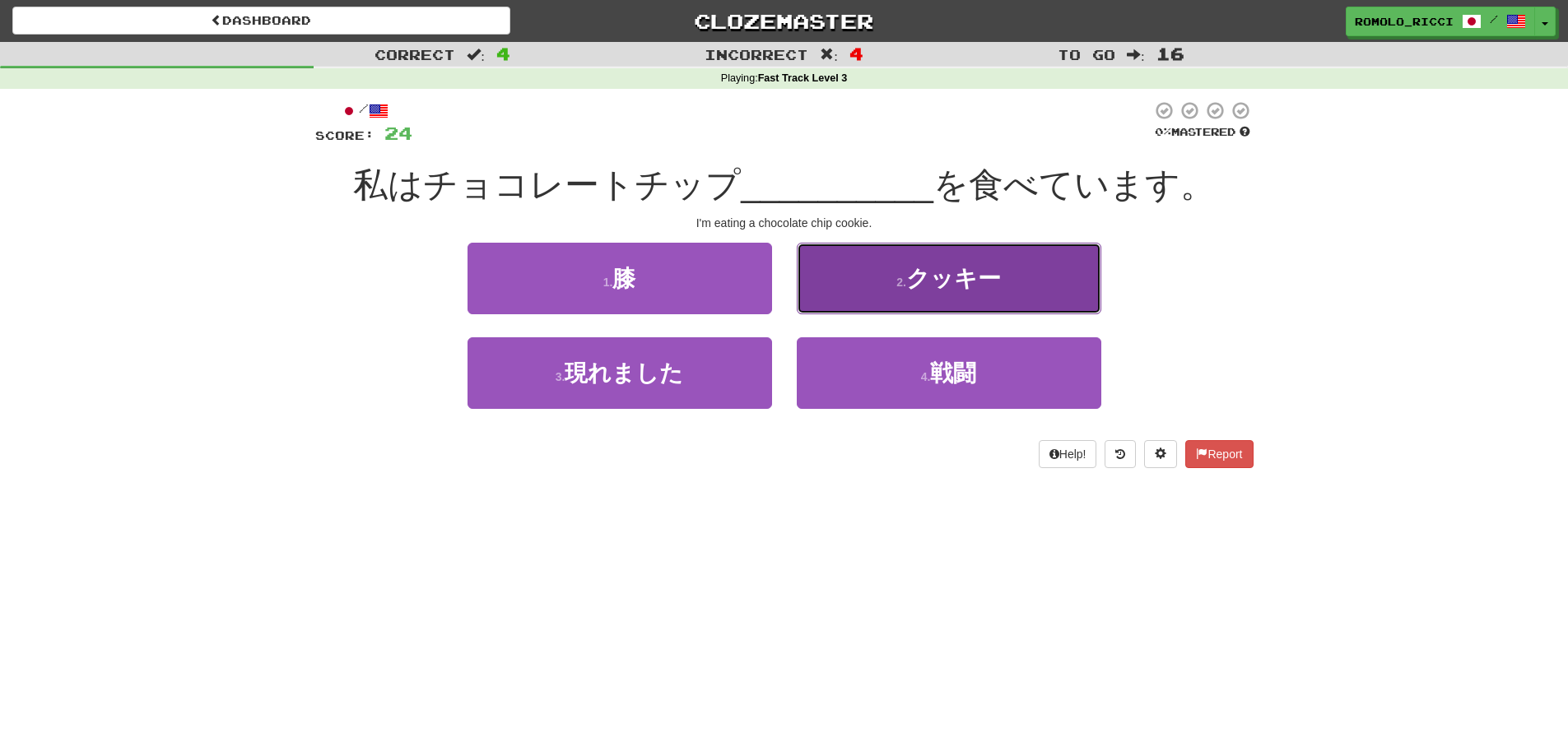
click at [990, 284] on span "クッキー" at bounding box center [953, 279] width 95 height 26
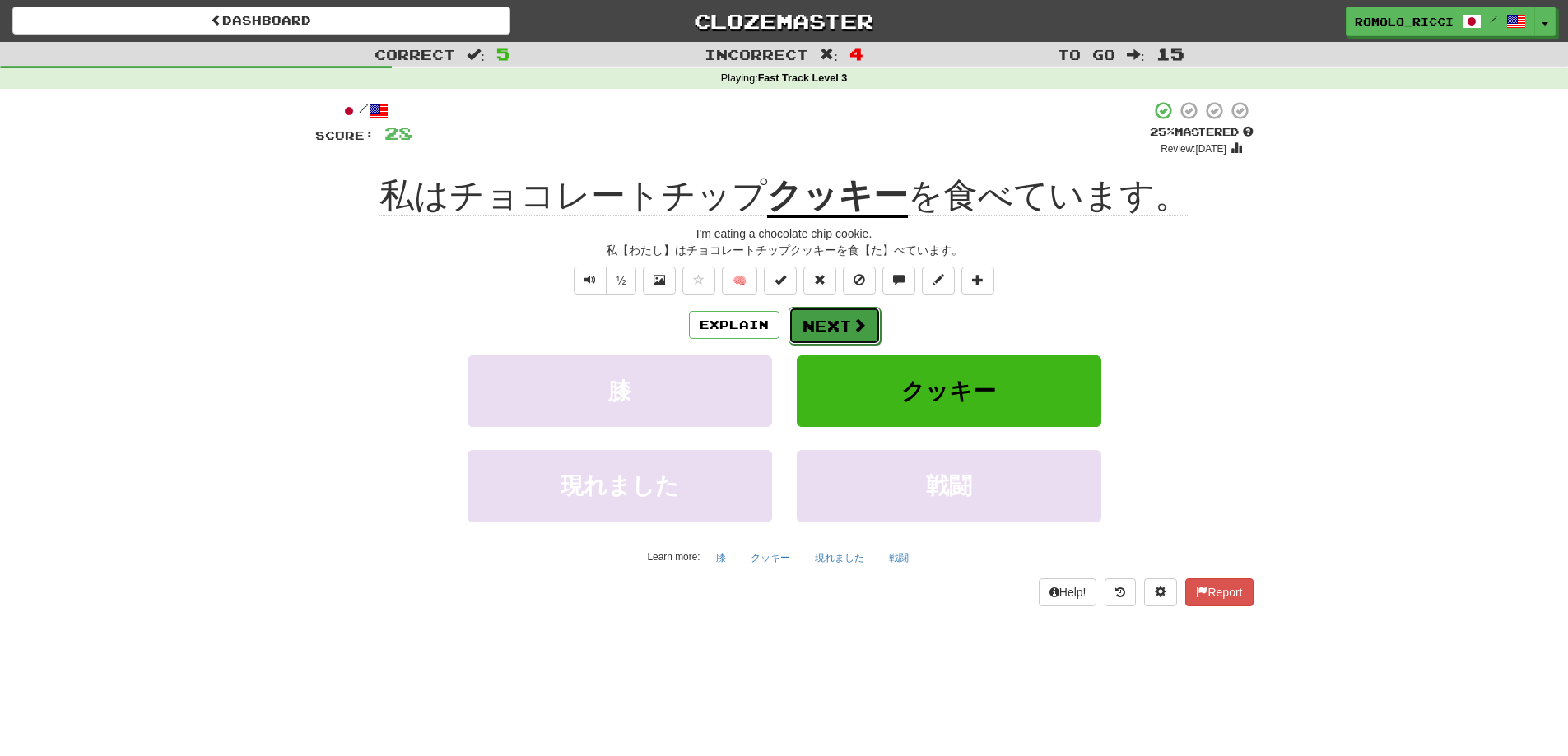
click at [844, 323] on button "Next" at bounding box center [834, 326] width 93 height 38
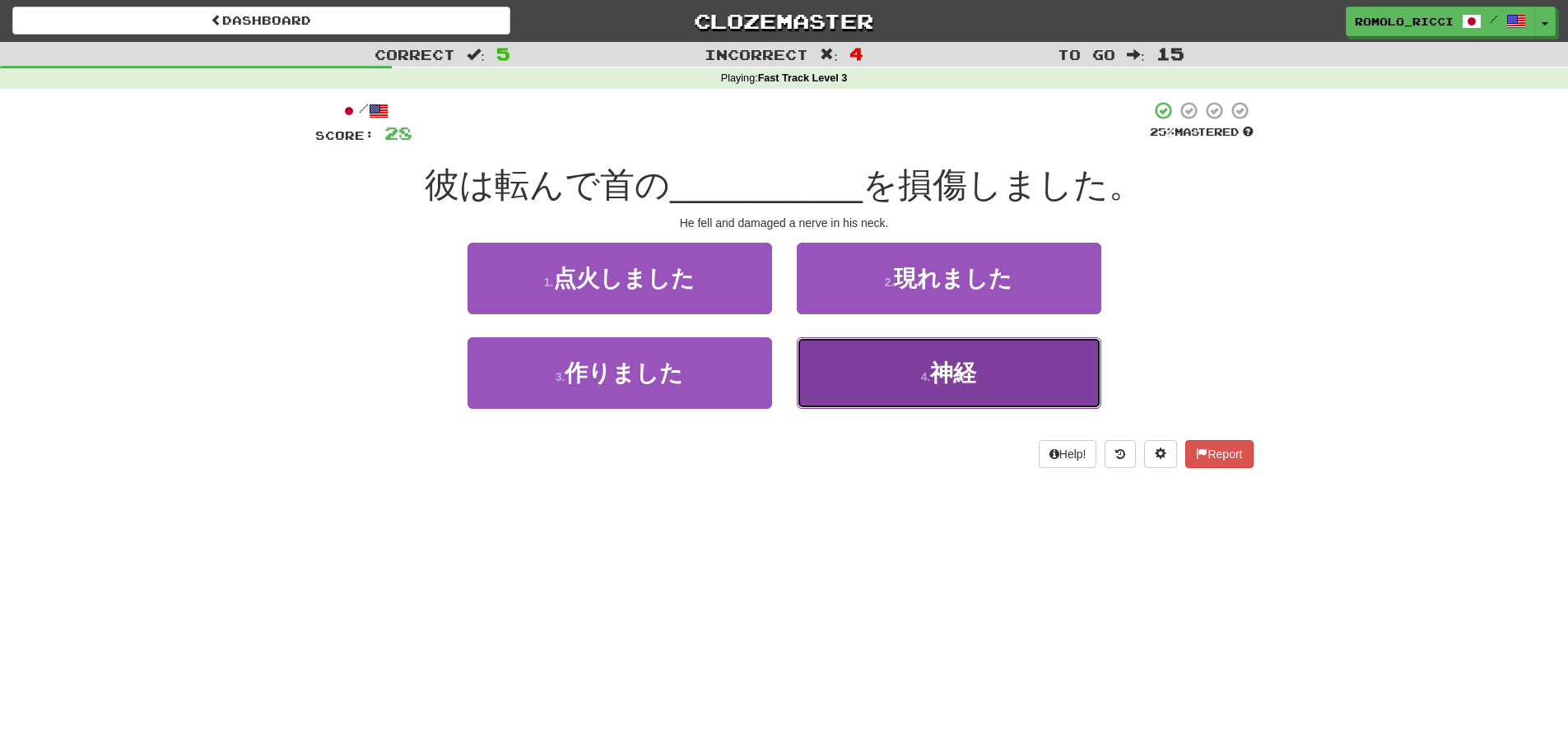
click at [974, 373] on span "神経" at bounding box center [953, 373] width 46 height 26
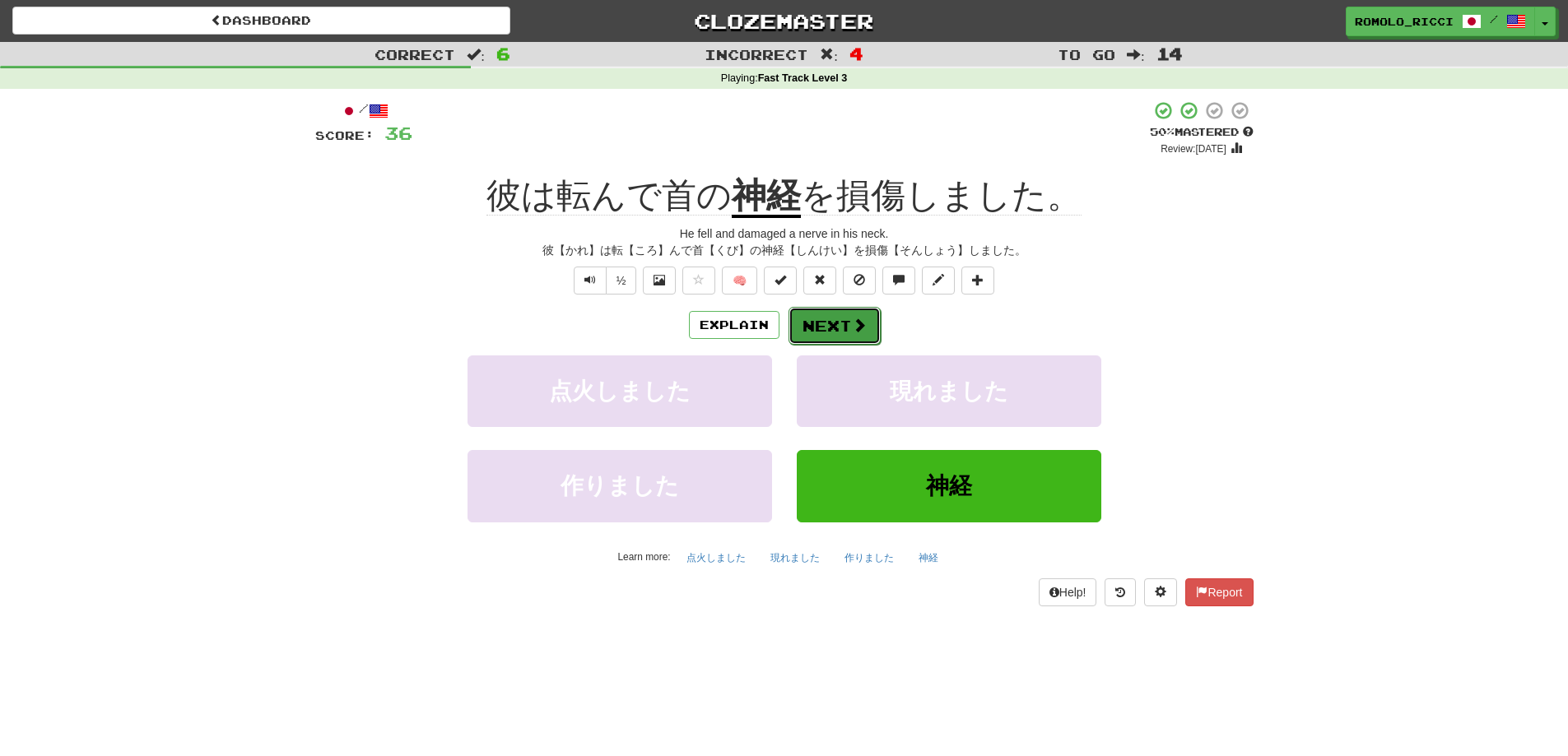
click at [851, 312] on button "Next" at bounding box center [834, 326] width 93 height 38
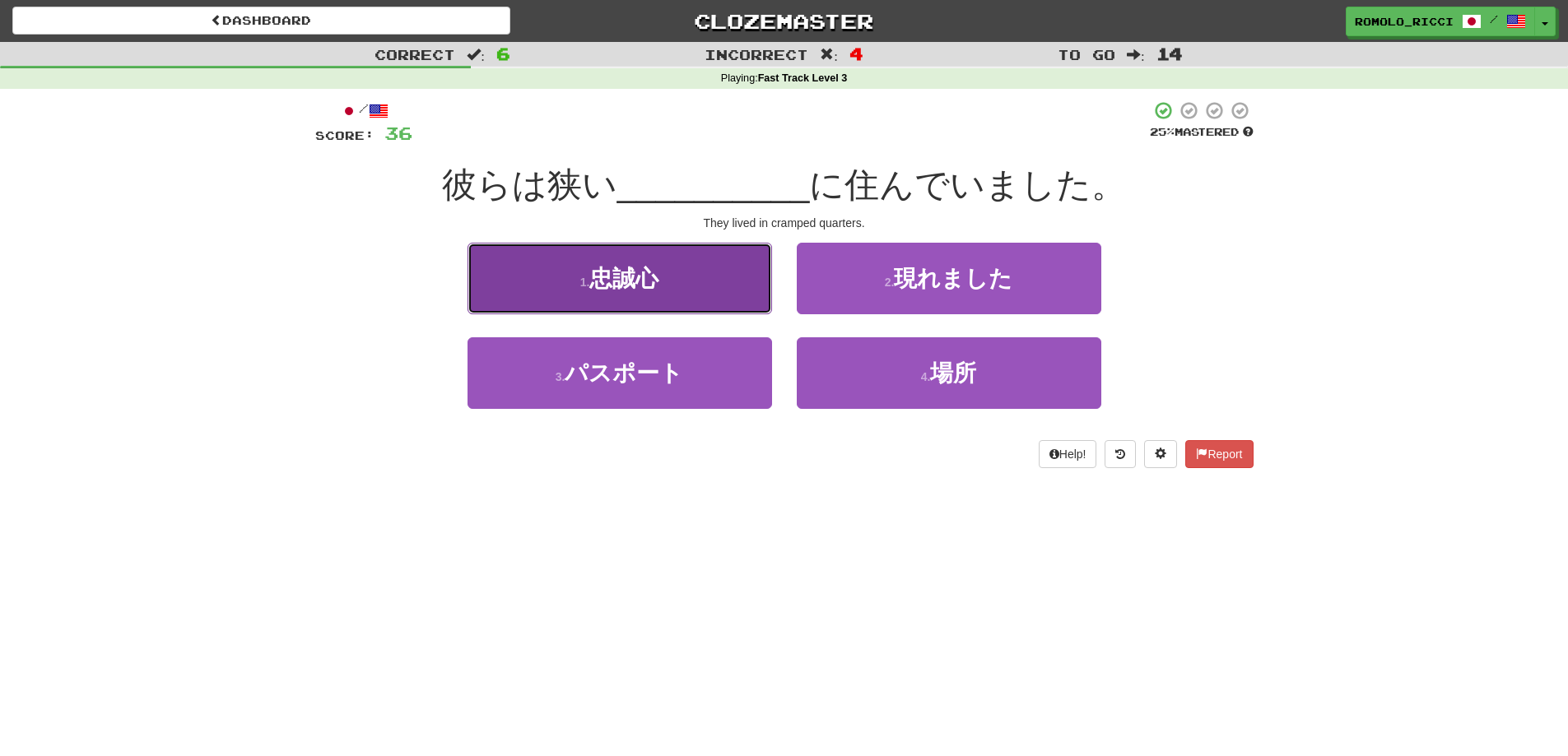
click at [709, 296] on button "1 . 忠誠心" at bounding box center [620, 279] width 304 height 72
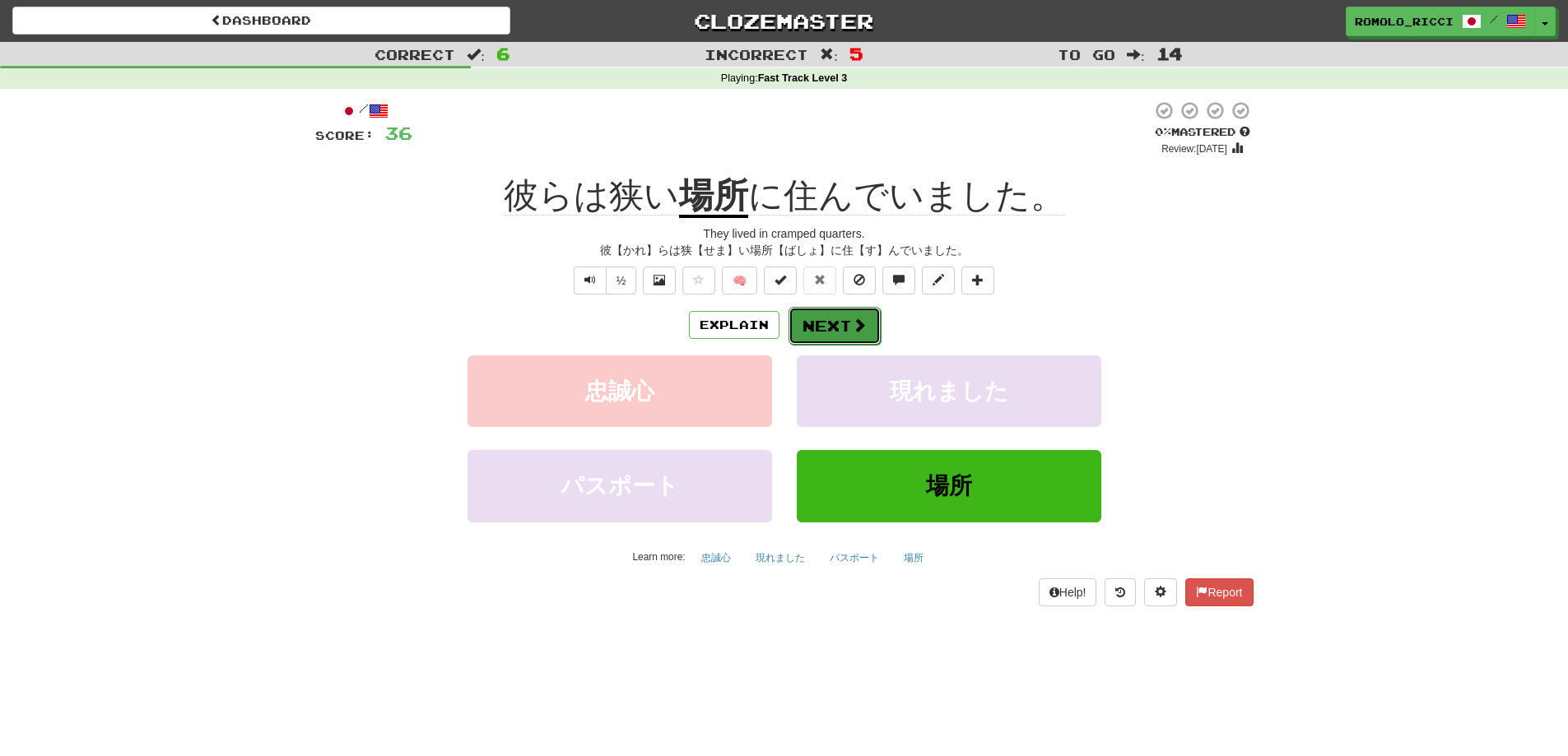
click at [852, 321] on span at bounding box center [859, 324] width 15 height 15
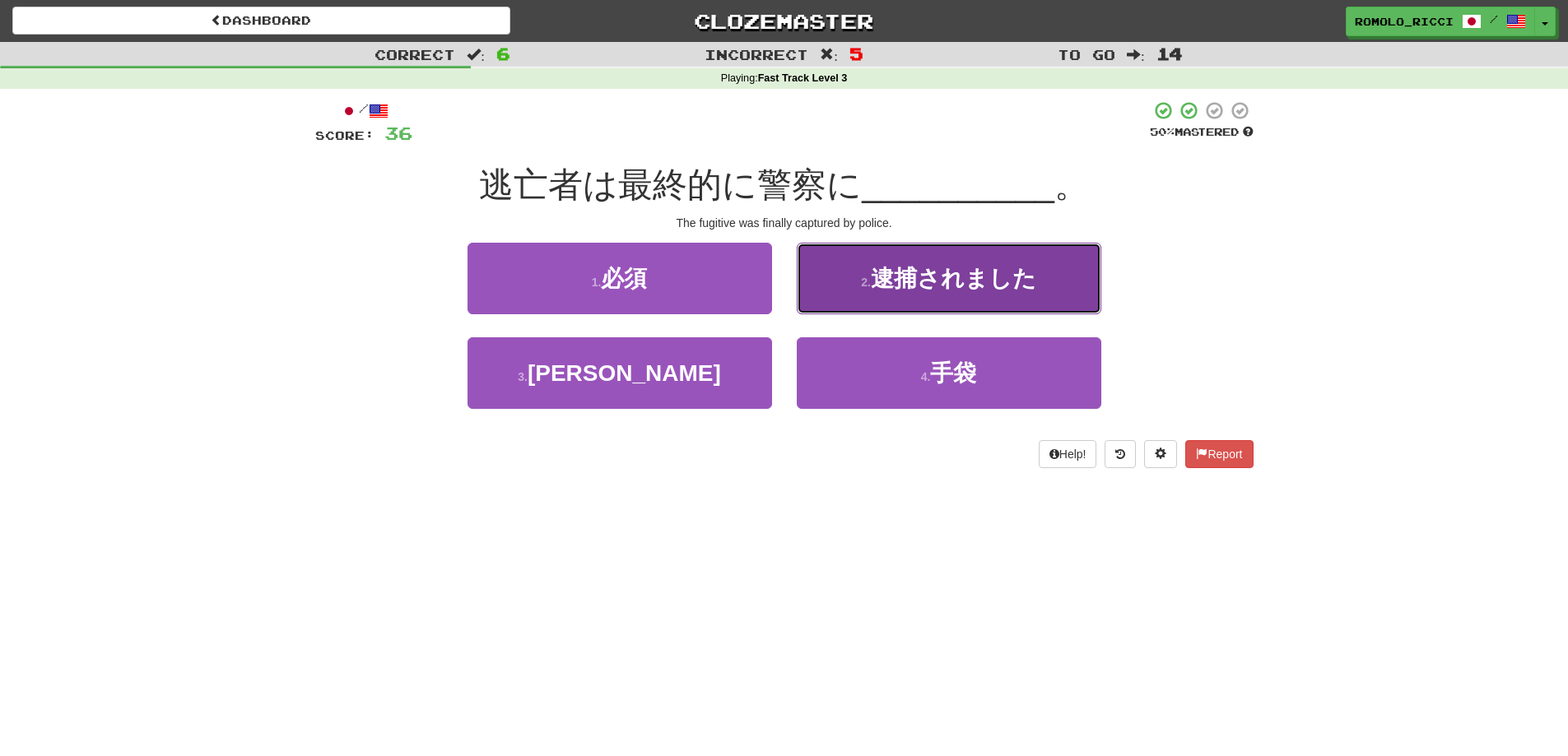
click at [919, 300] on button "2 . 逮捕されました" at bounding box center [949, 279] width 304 height 72
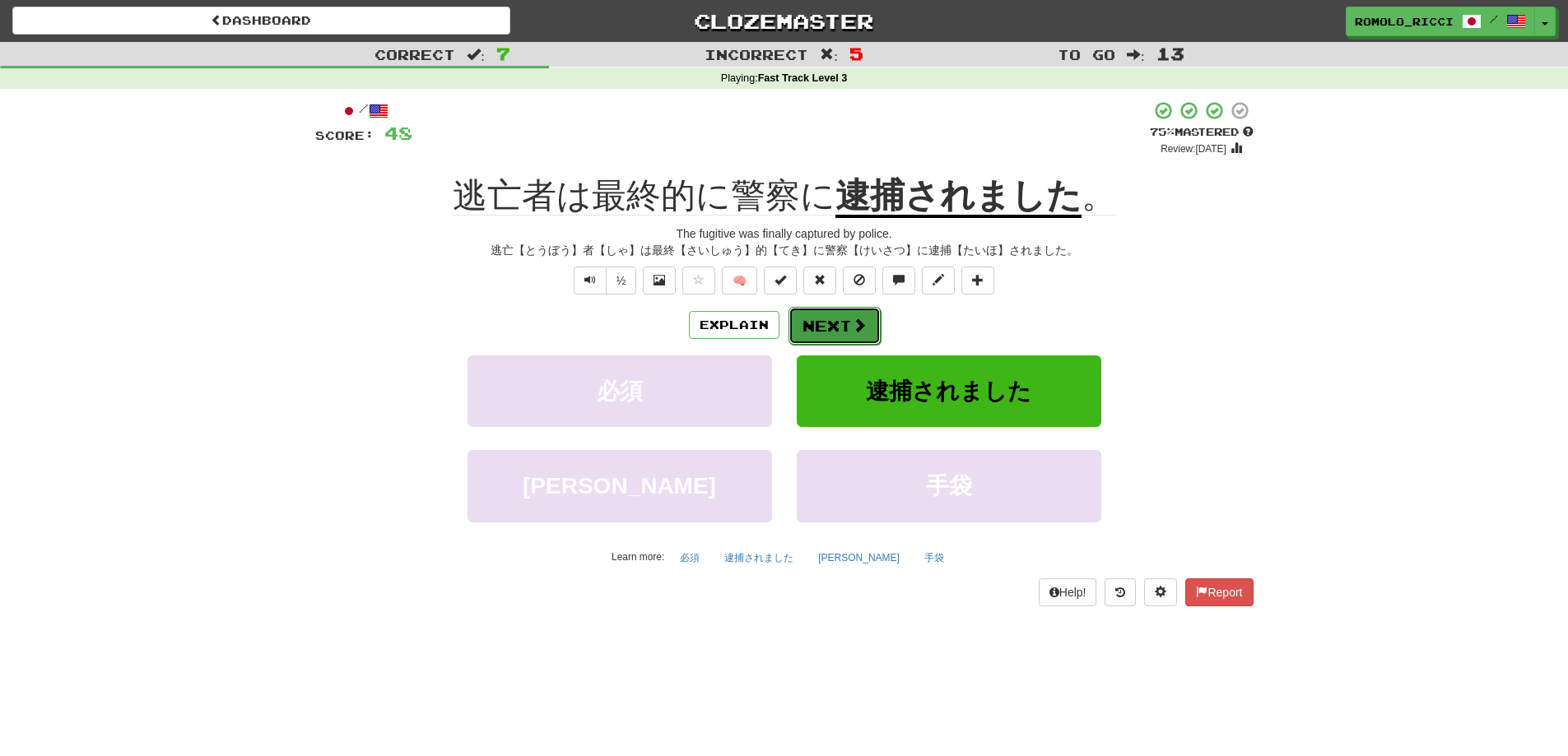
click at [861, 326] on span at bounding box center [859, 324] width 15 height 15
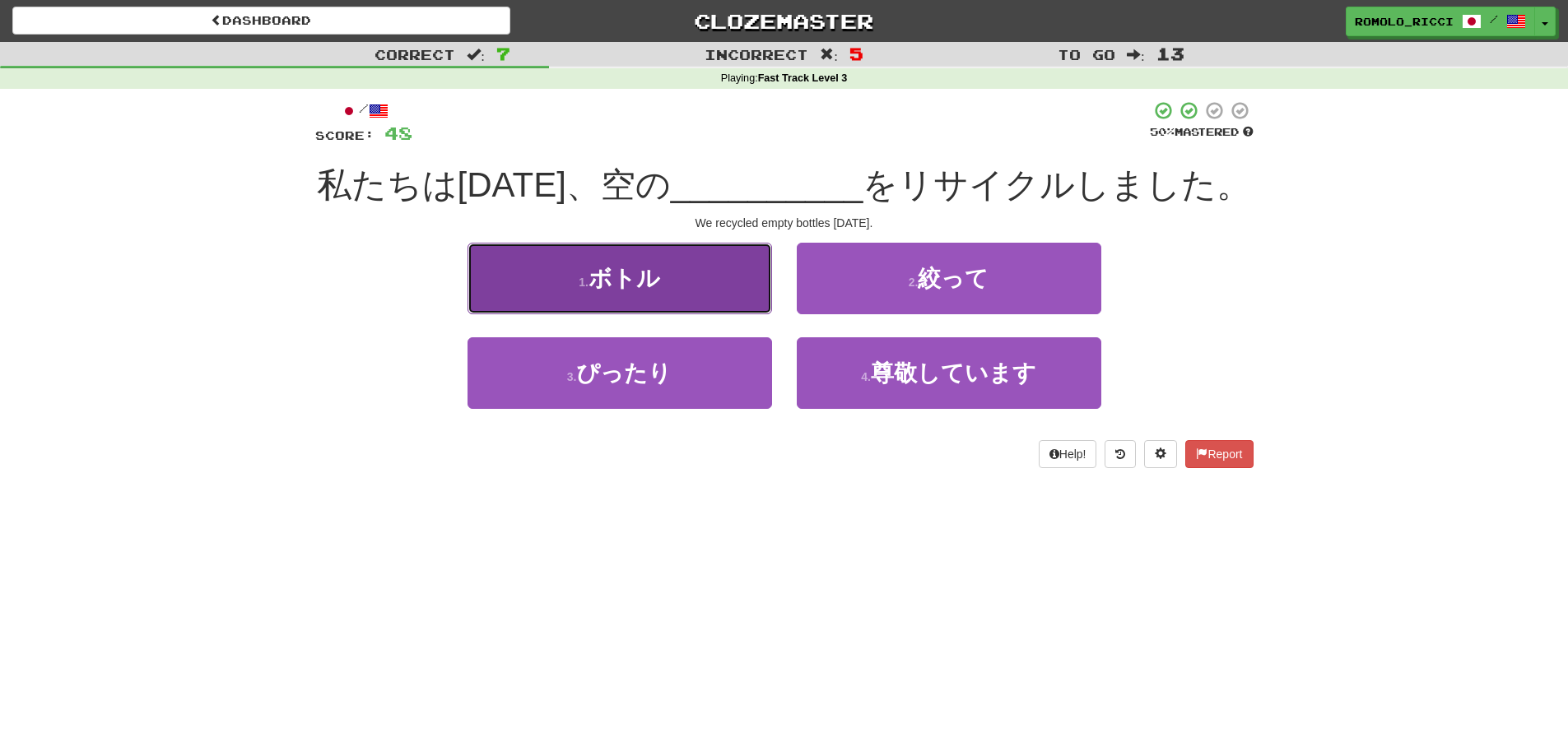
click at [754, 284] on button "1 . ボトル" at bounding box center [620, 279] width 304 height 72
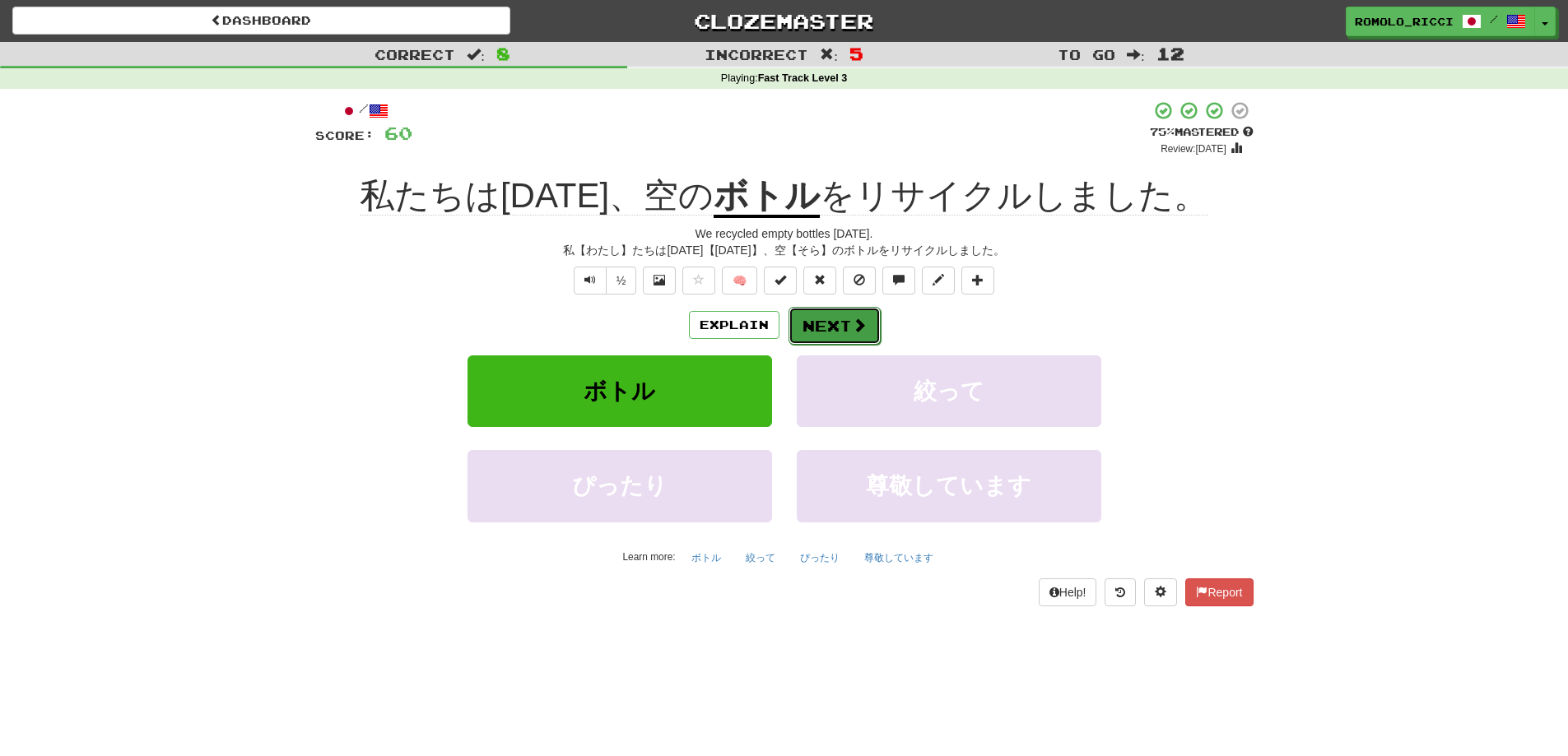
click at [852, 319] on span at bounding box center [859, 324] width 15 height 15
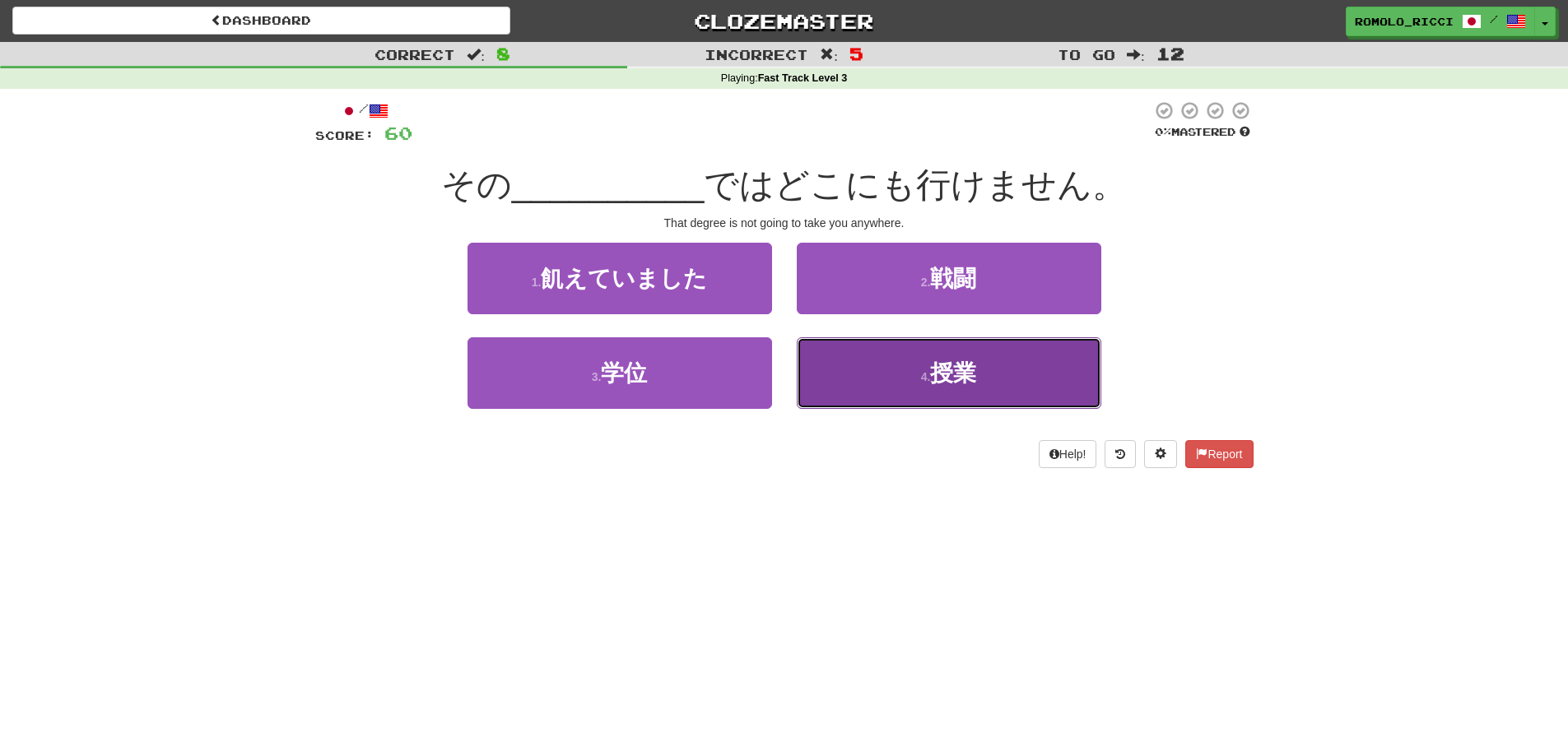
click at [1018, 360] on button "4 . 授業" at bounding box center [949, 373] width 304 height 72
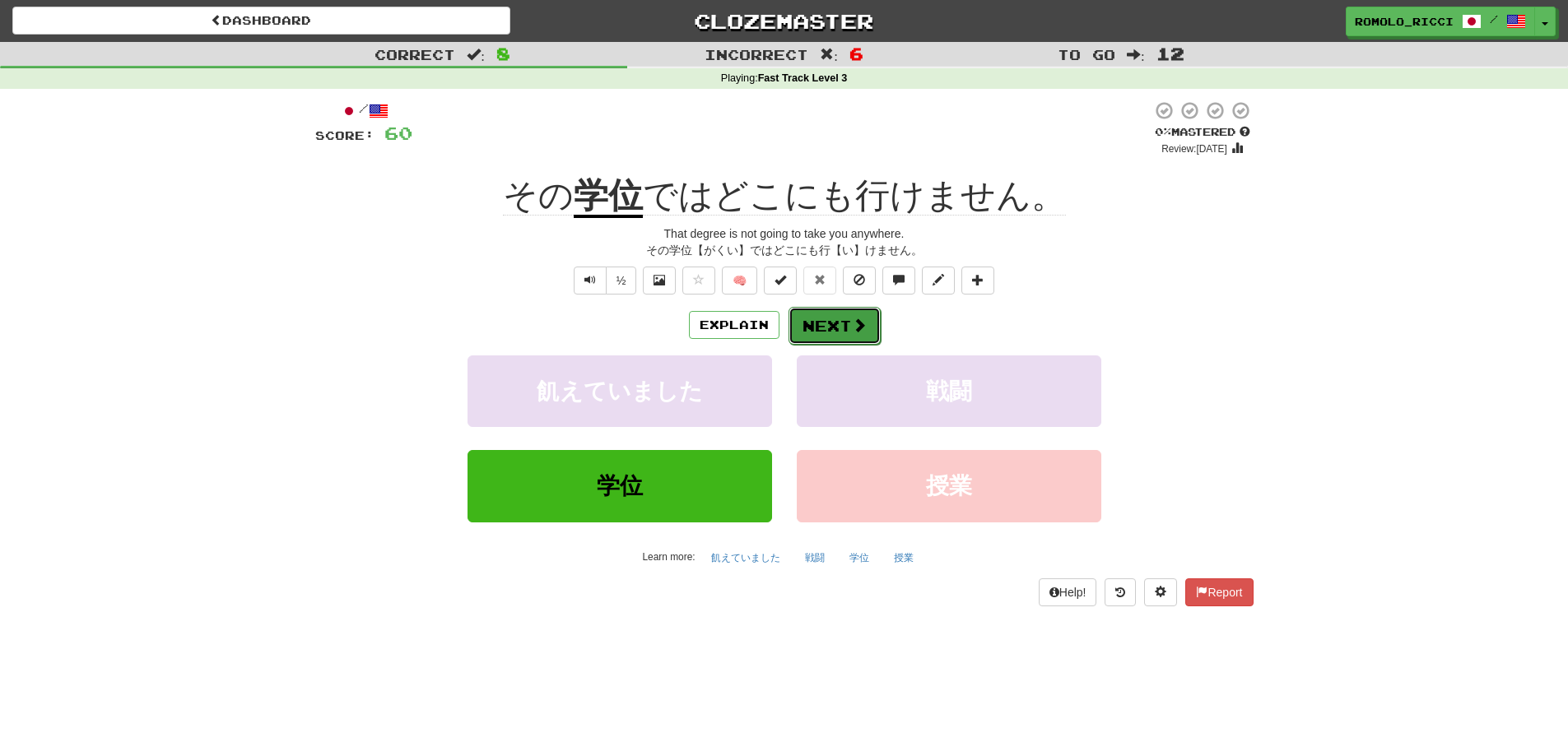
click at [841, 331] on button "Next" at bounding box center [834, 326] width 93 height 38
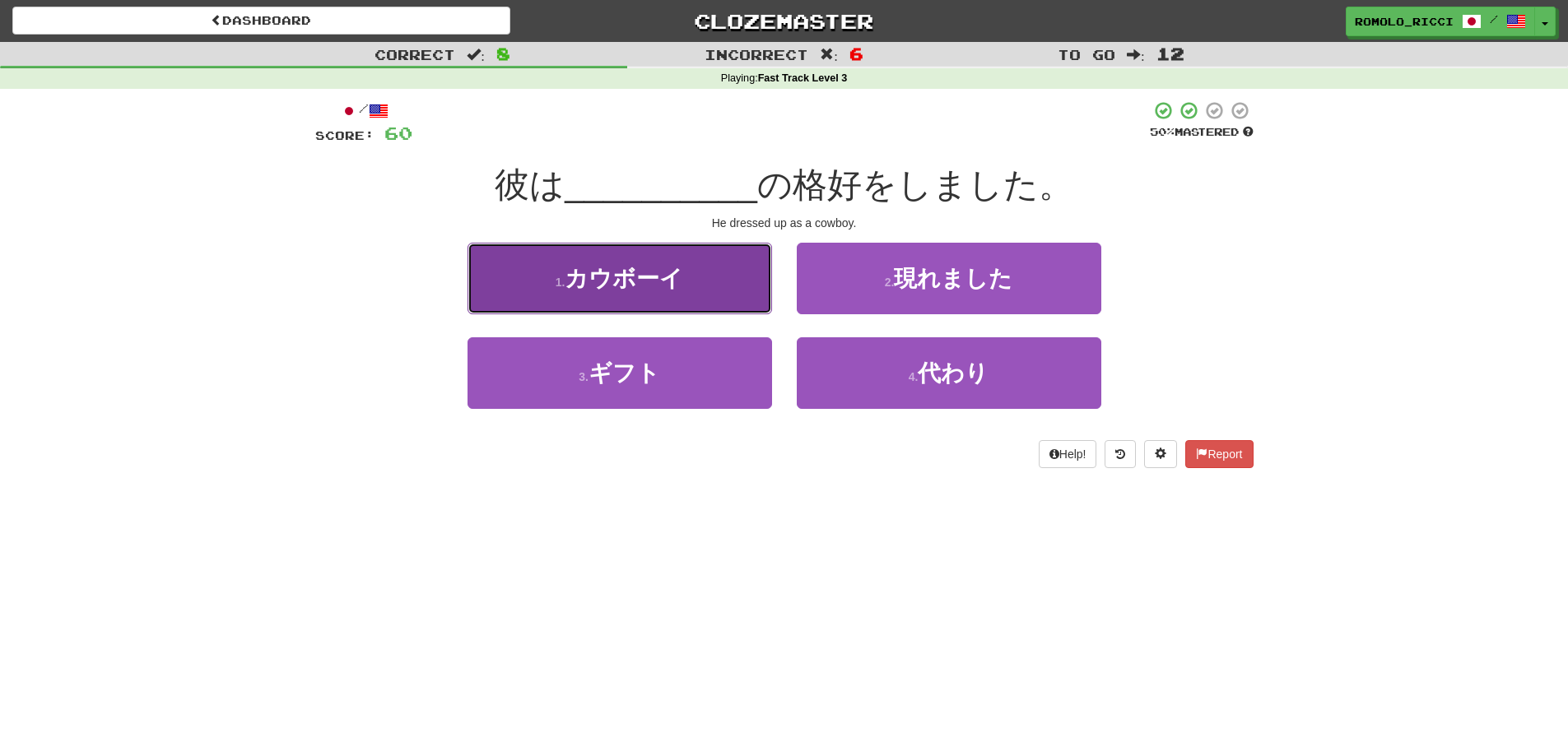
click at [749, 274] on button "1 . カウボーイ" at bounding box center [620, 279] width 304 height 72
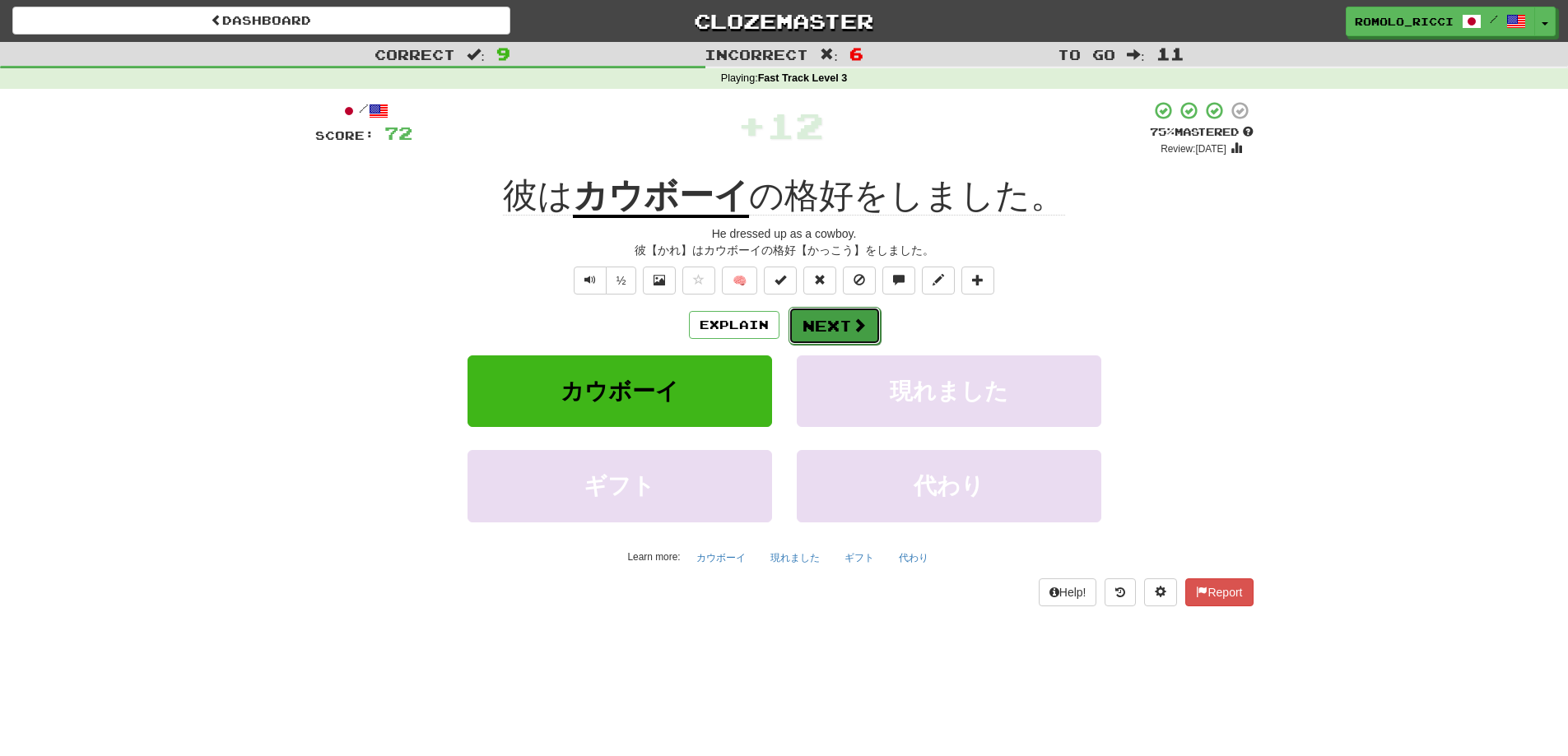
click at [845, 325] on button "Next" at bounding box center [834, 326] width 93 height 38
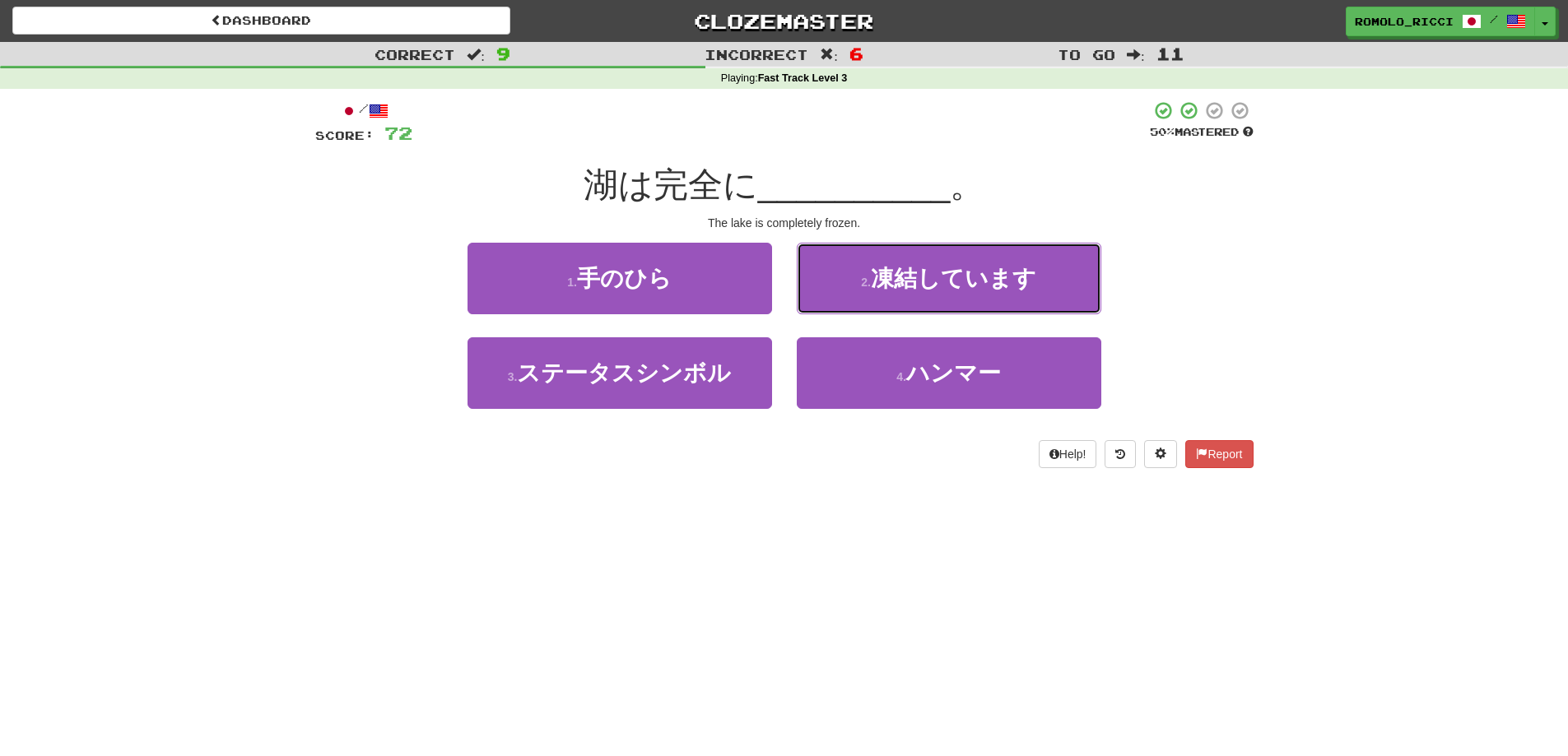
click at [916, 271] on span "凍結しています" at bounding box center [953, 279] width 165 height 26
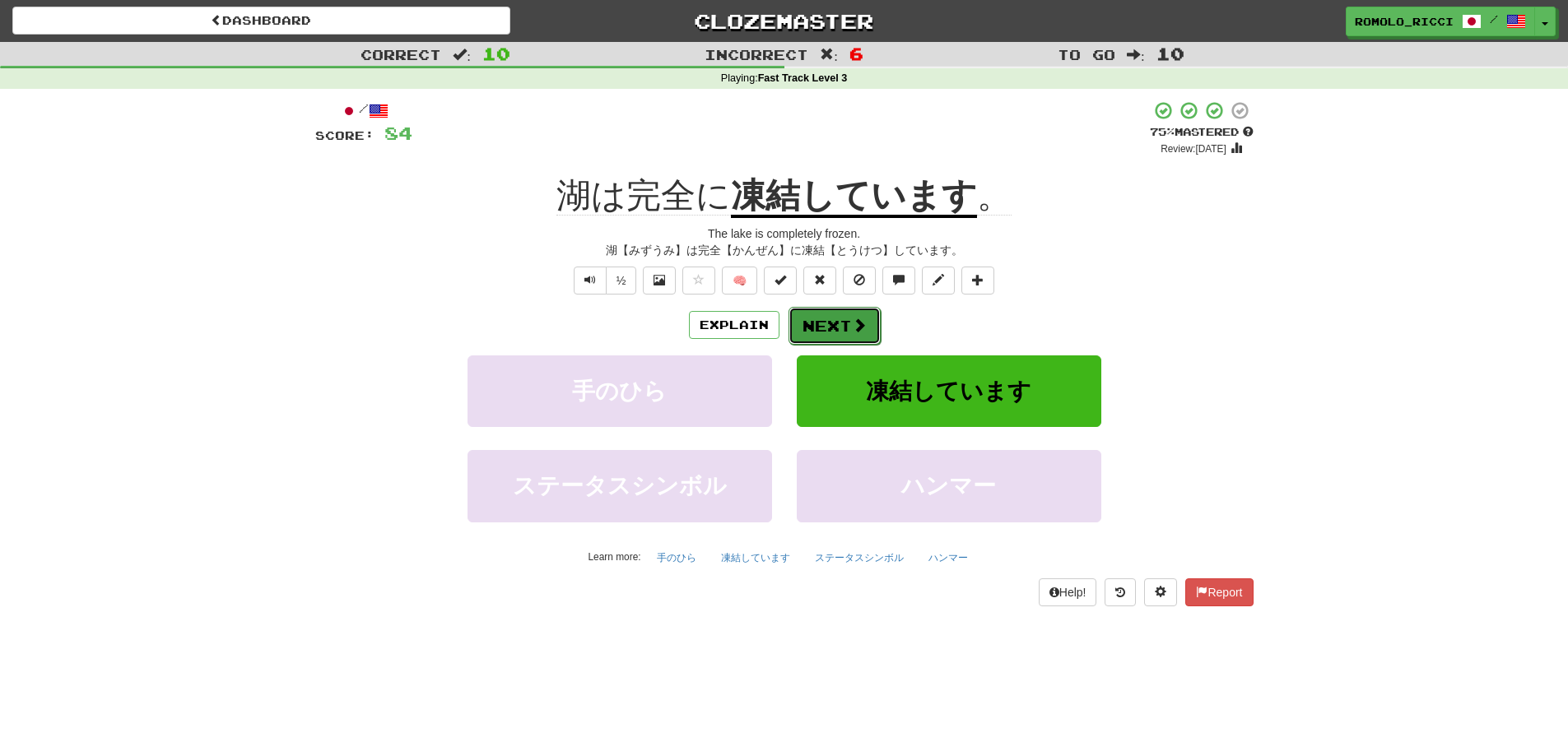
click at [861, 325] on span at bounding box center [859, 324] width 15 height 15
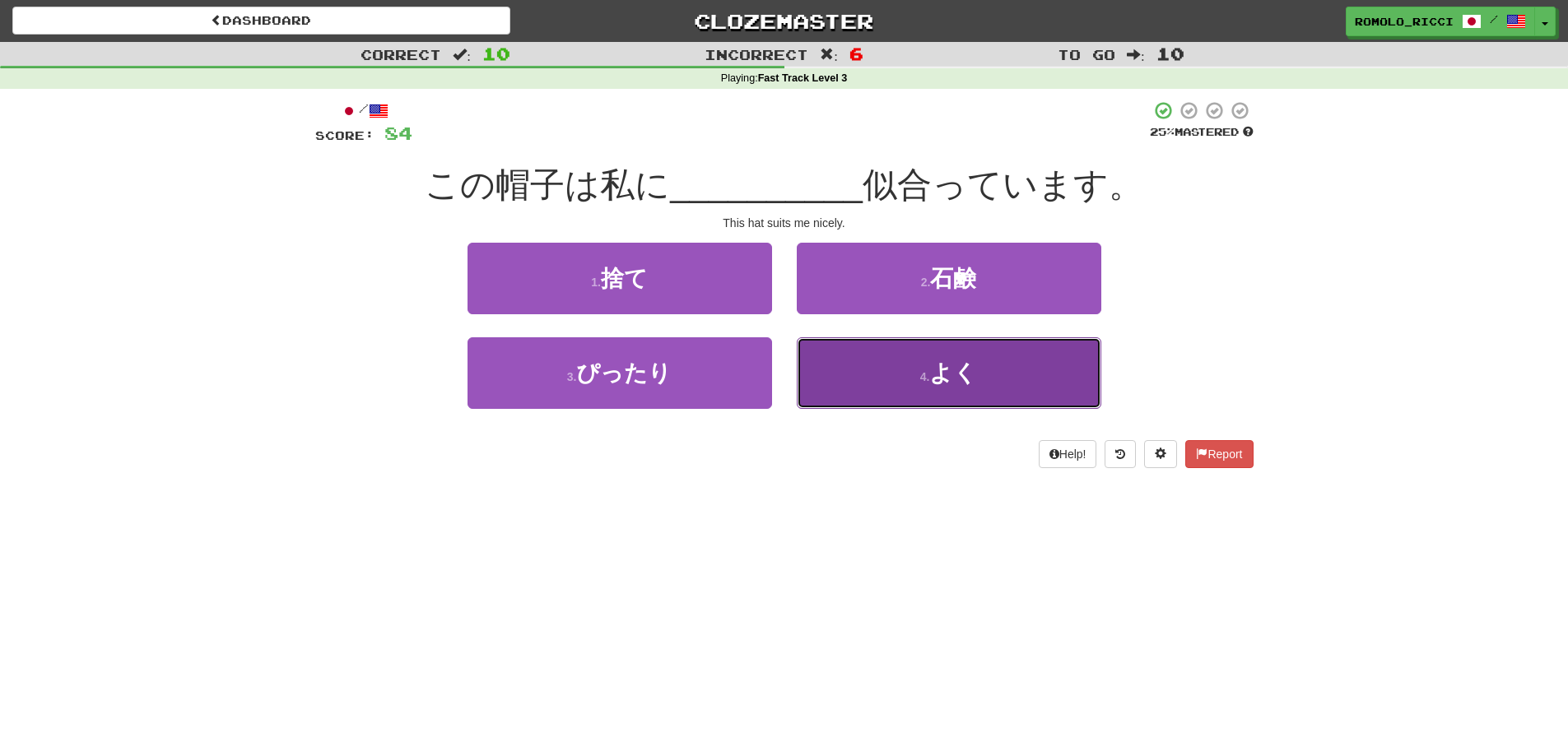
click at [990, 369] on button "4 . よく" at bounding box center [949, 373] width 304 height 72
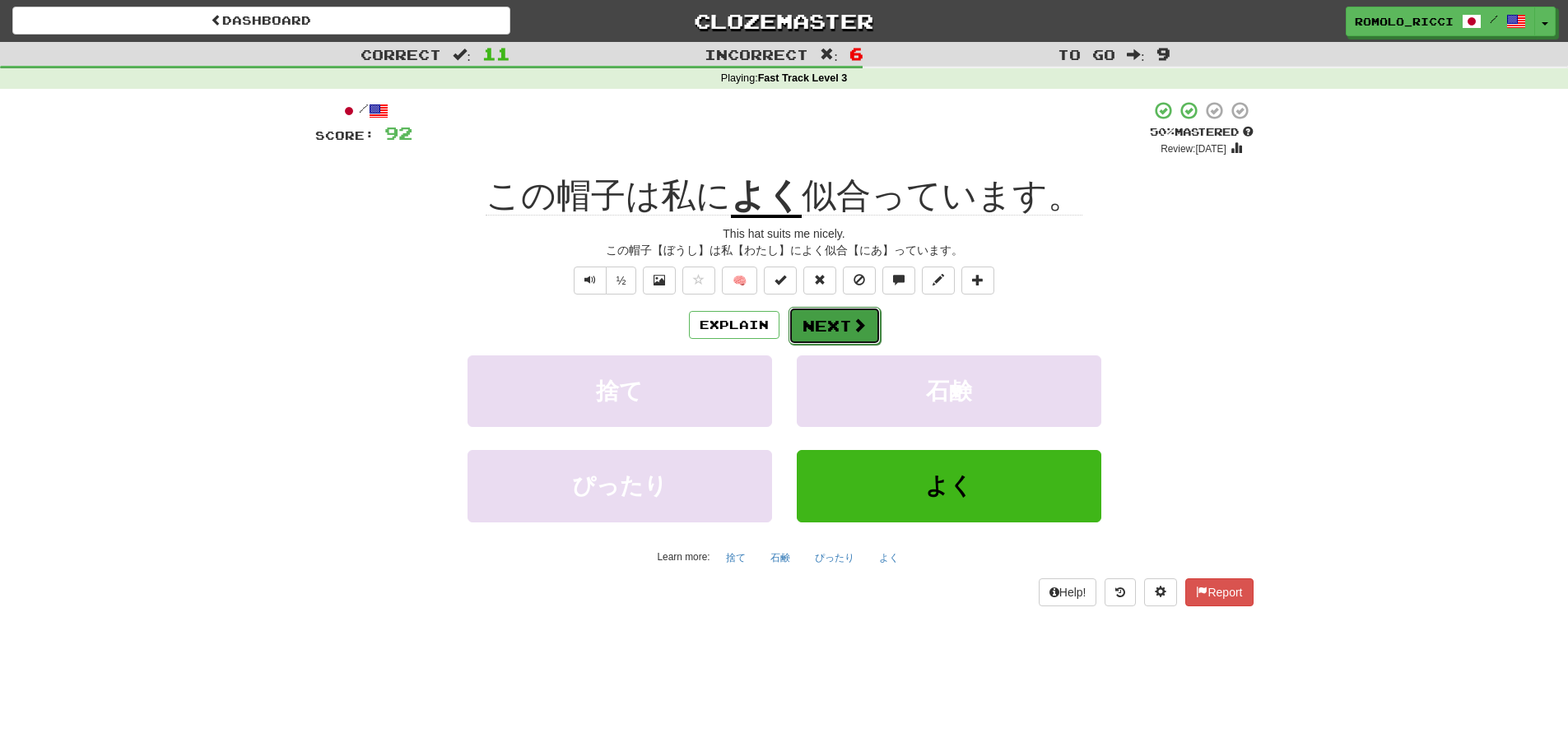
click at [845, 326] on button "Next" at bounding box center [834, 326] width 93 height 38
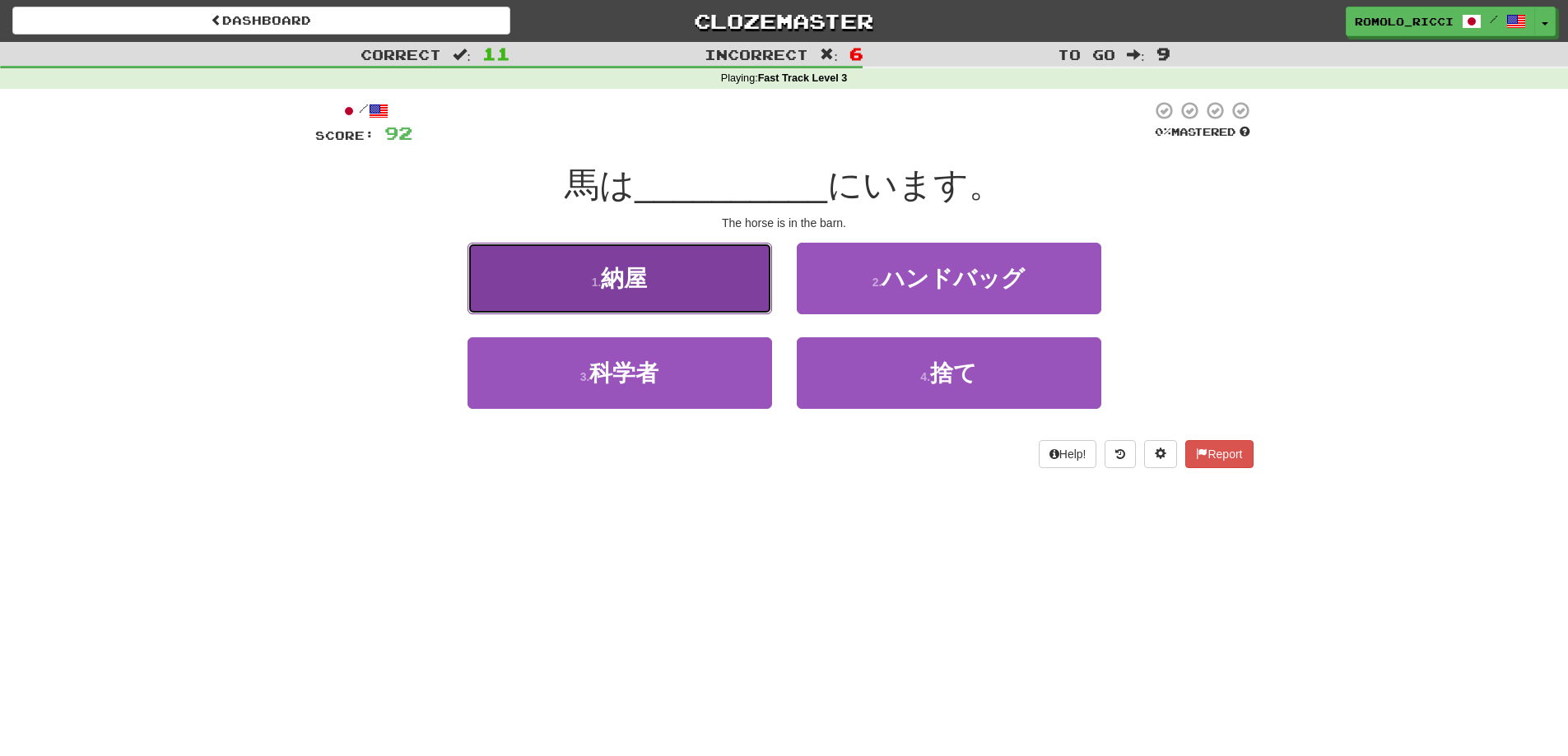
click at [718, 288] on button "1 . 納屋" at bounding box center [620, 279] width 304 height 72
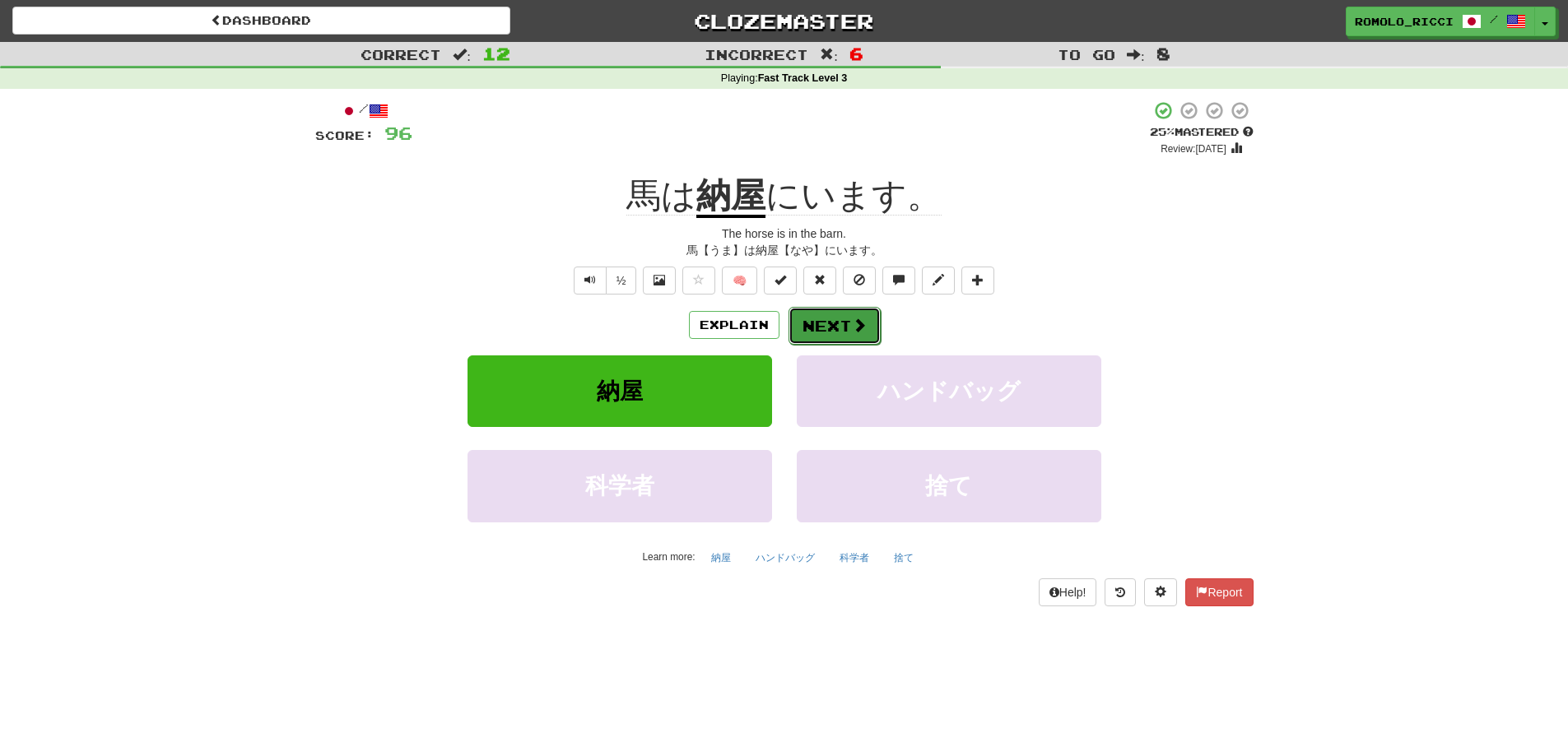
click at [860, 325] on span at bounding box center [859, 324] width 15 height 15
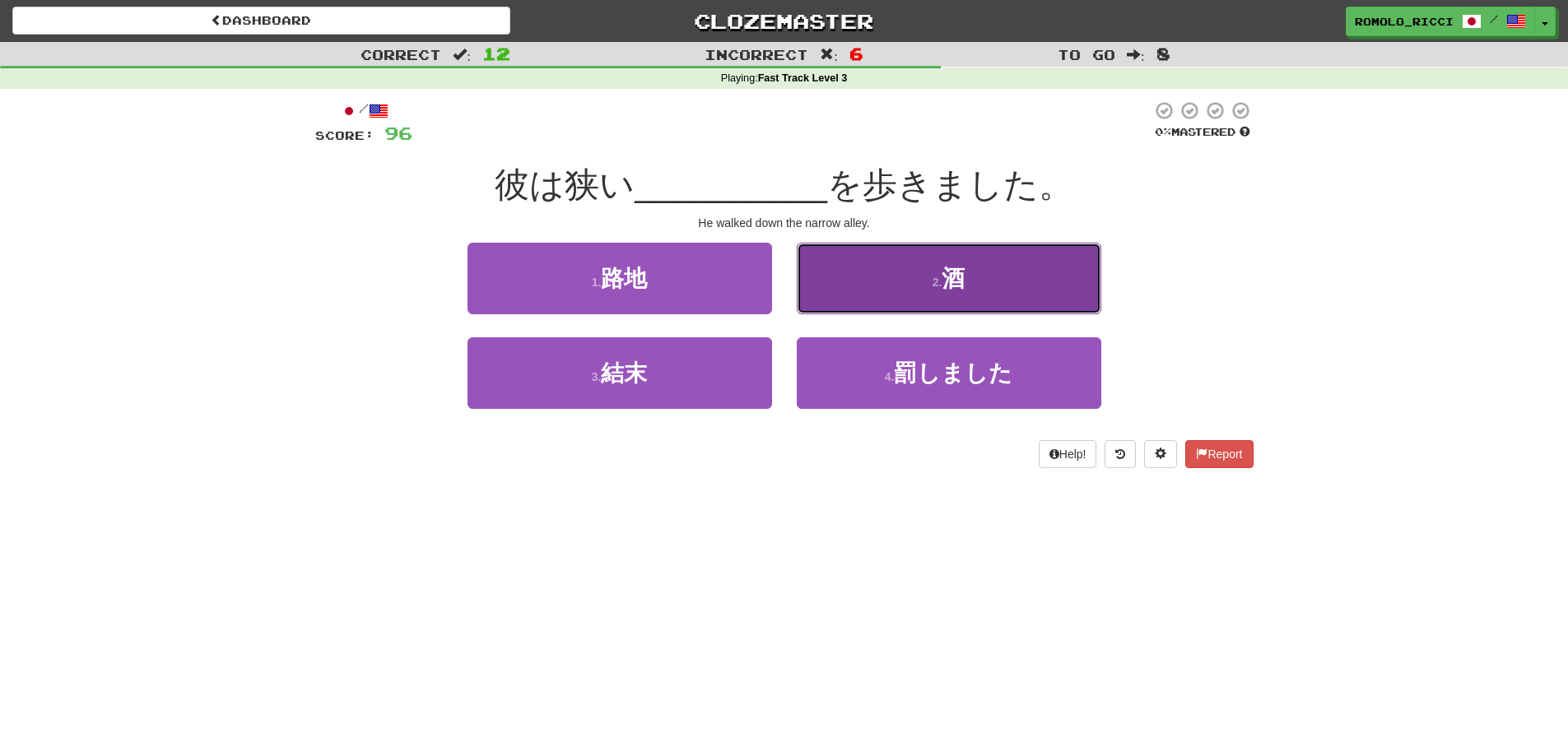
click at [970, 300] on button "2 . 酒" at bounding box center [949, 279] width 304 height 72
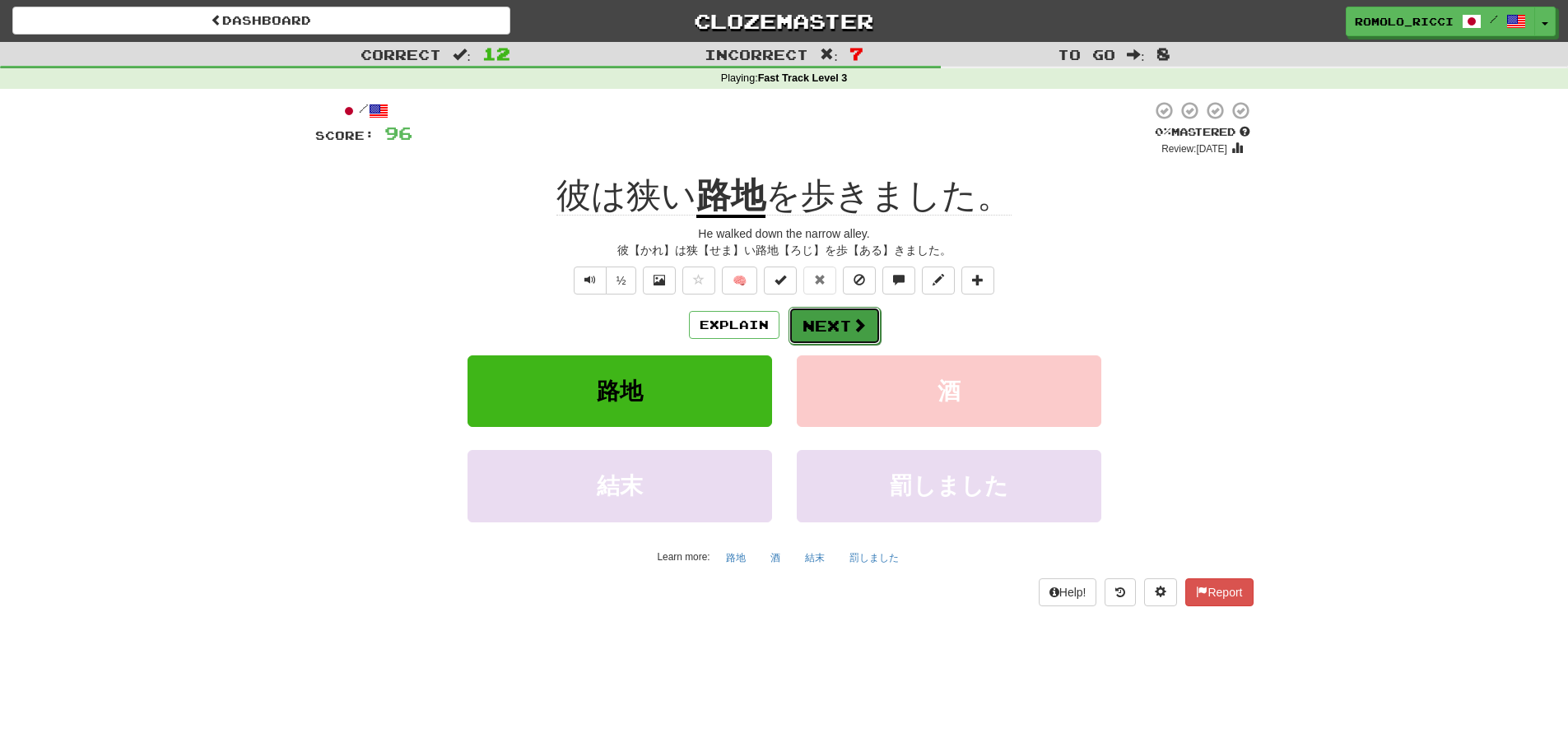
click at [851, 313] on button "Next" at bounding box center [834, 326] width 93 height 38
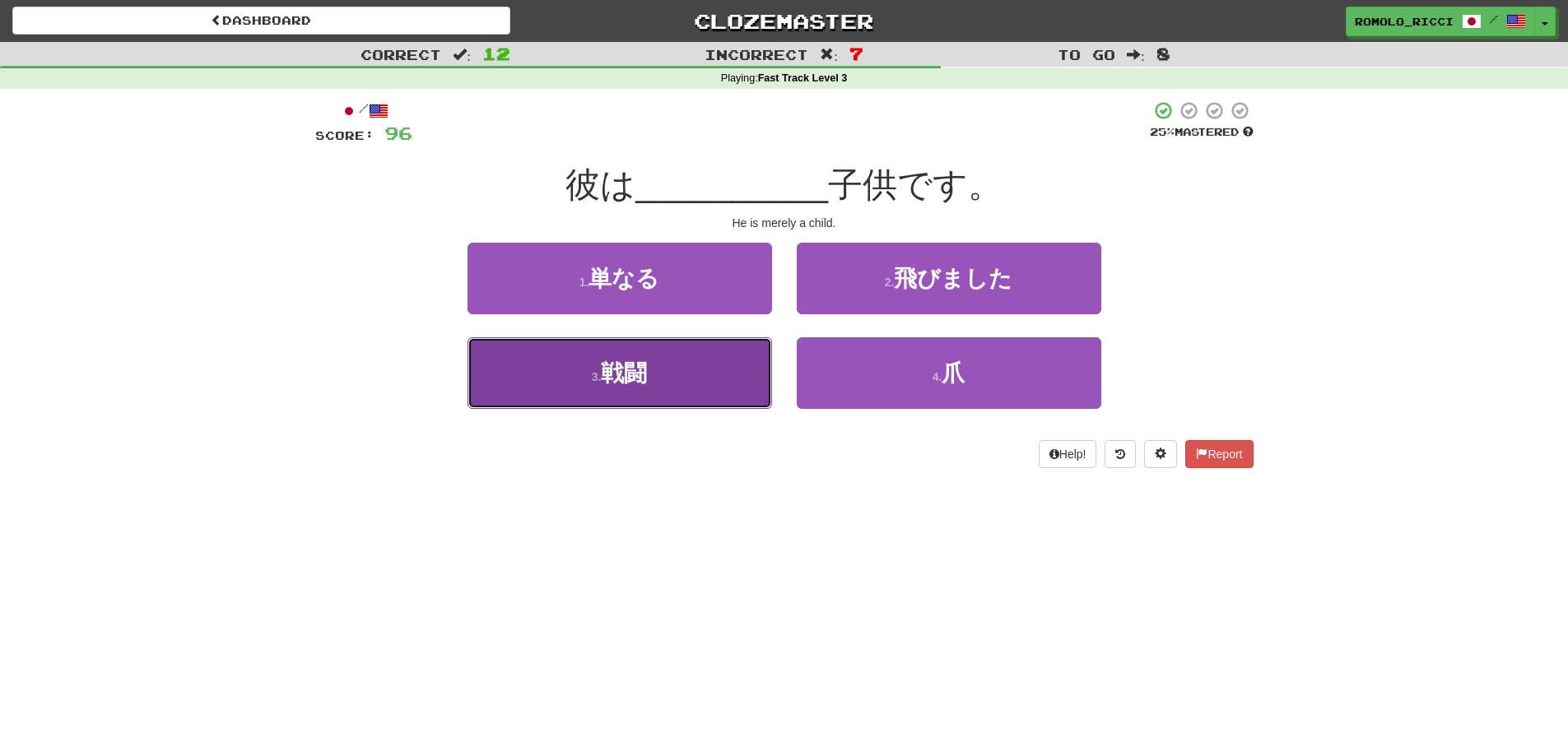
click at [653, 378] on button "3 . 戦闘" at bounding box center [620, 373] width 304 height 72
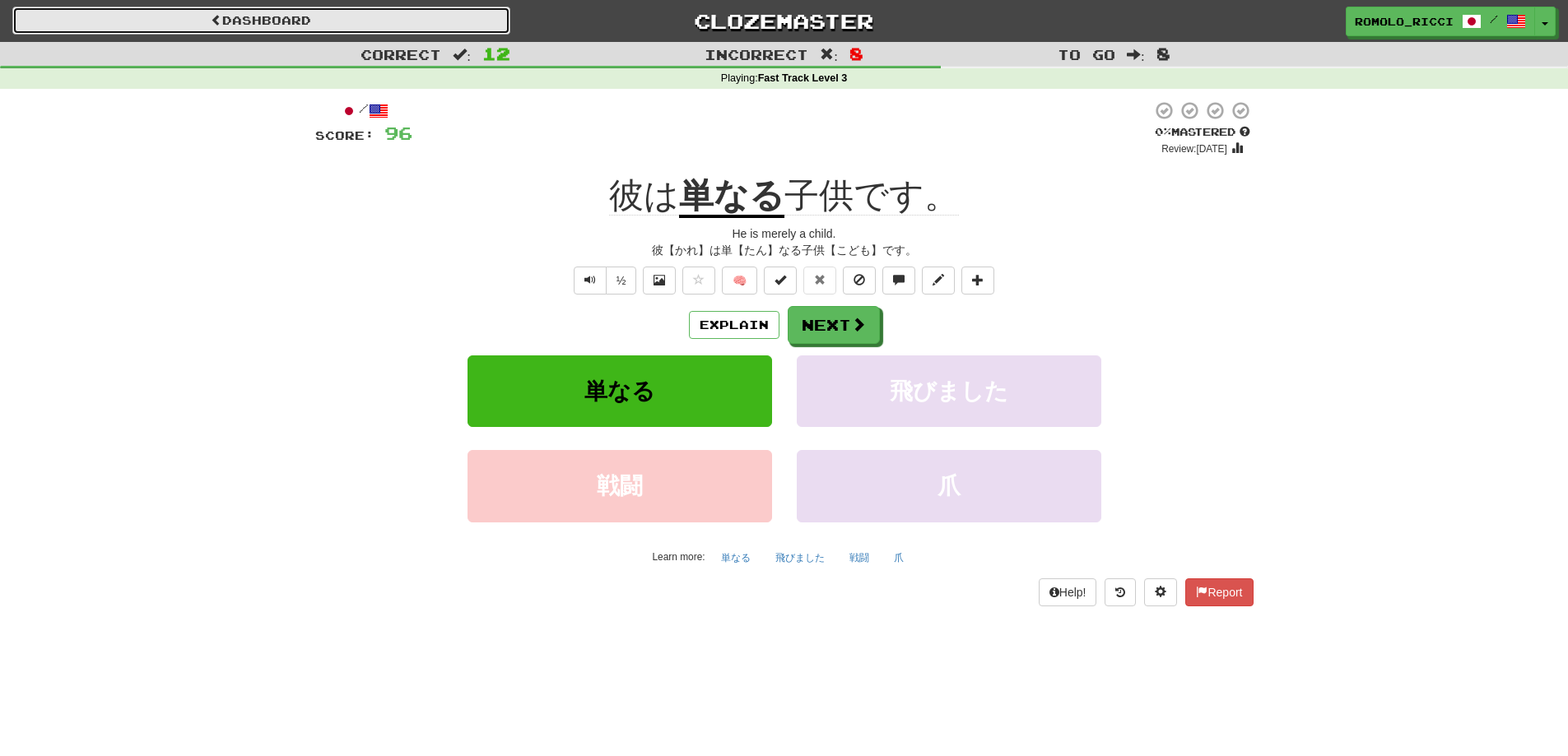
click at [385, 15] on link "Dashboard" at bounding box center [261, 21] width 497 height 28
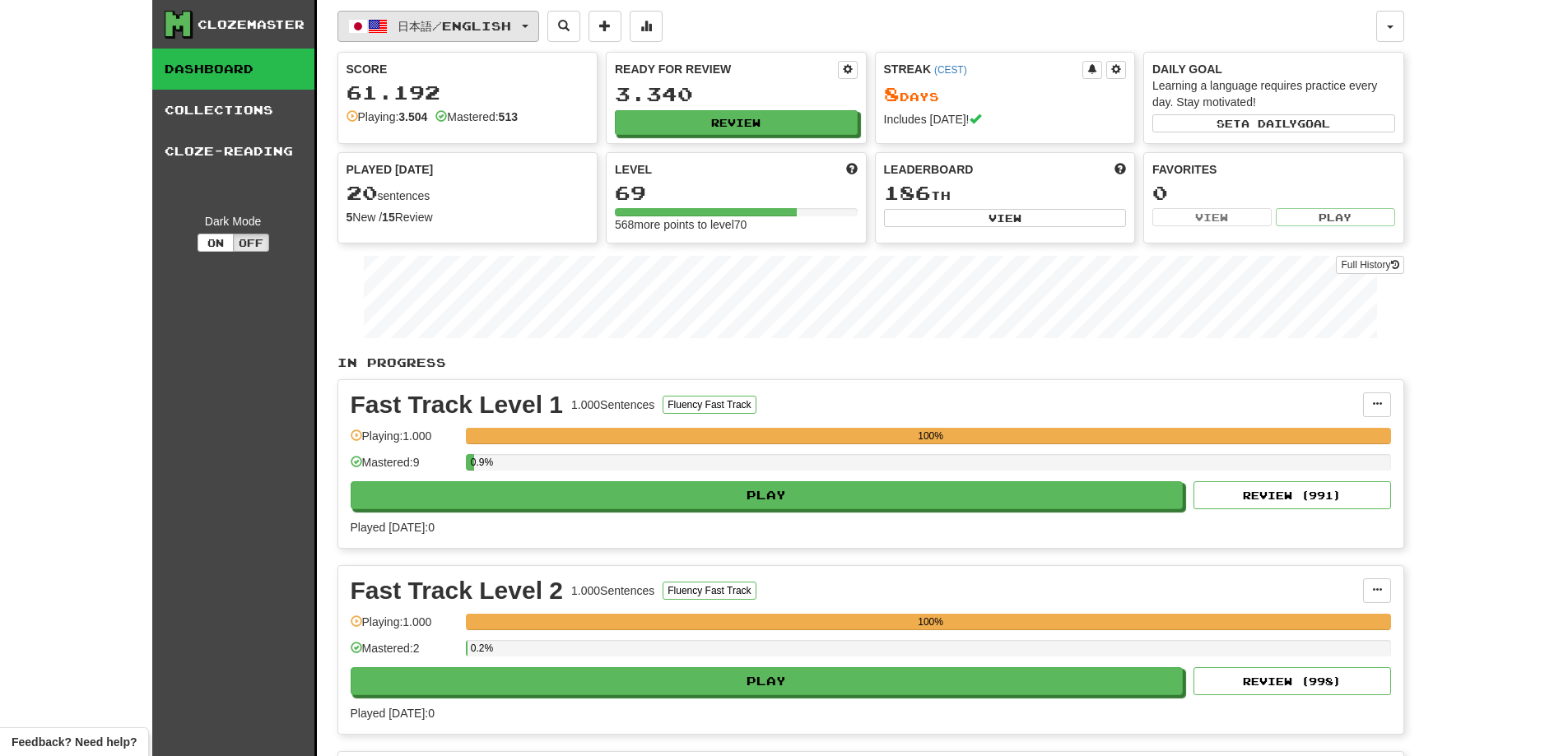
click at [535, 26] on button "日本語 / English" at bounding box center [438, 26] width 202 height 31
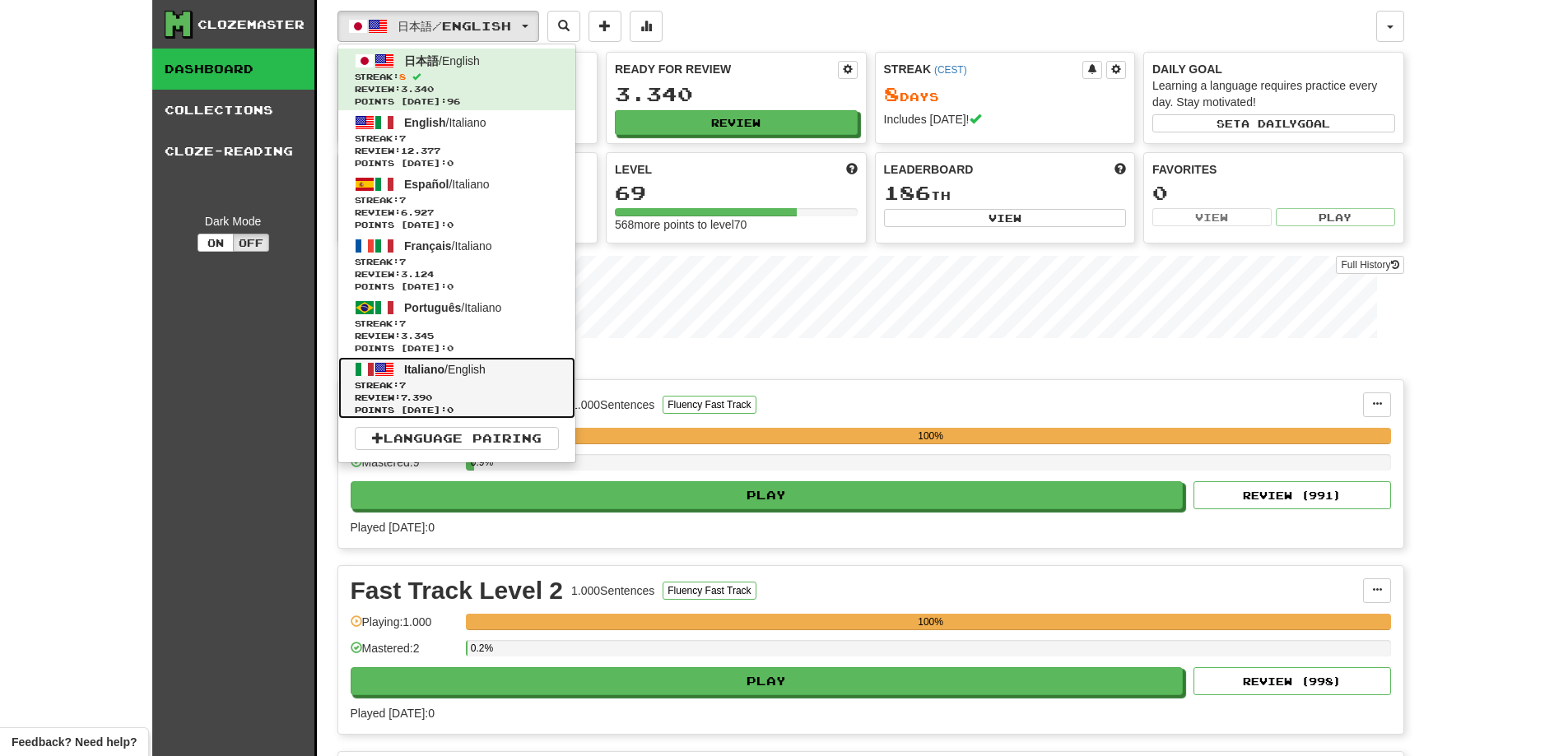
click at [460, 382] on span "Streak: 7" at bounding box center [456, 385] width 204 height 12
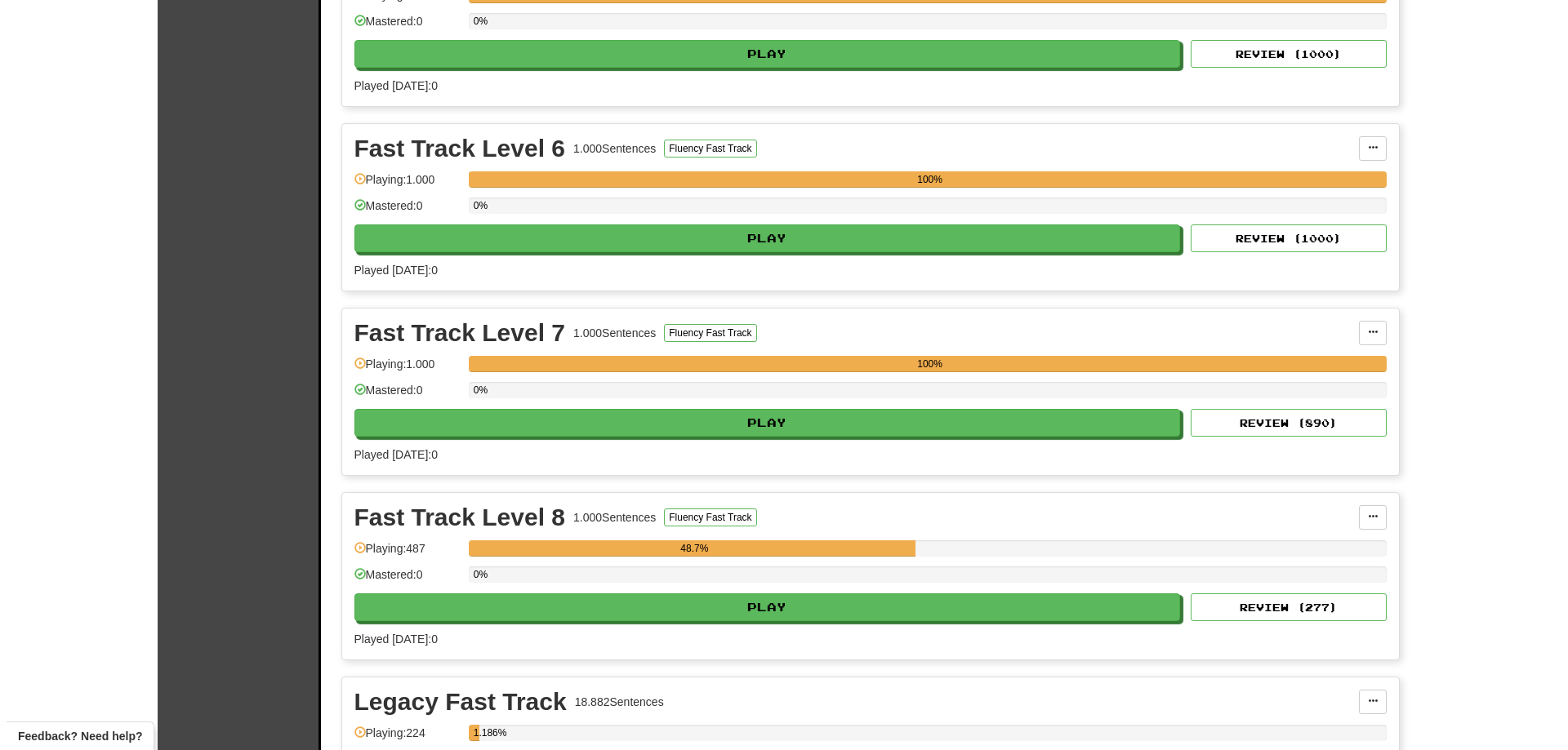
scroll to position [1469, 0]
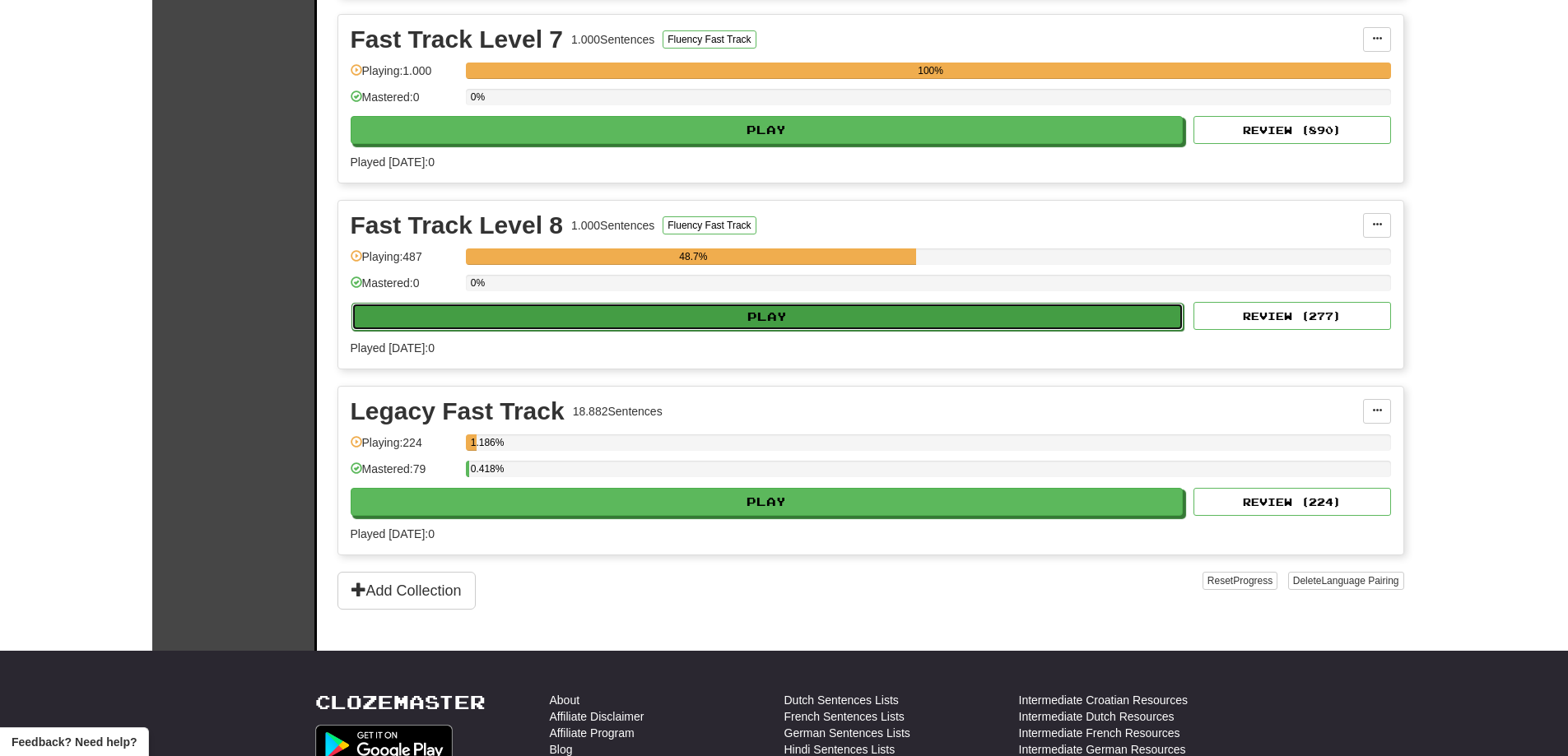
click at [1045, 313] on button "Play" at bounding box center [767, 316] width 833 height 28
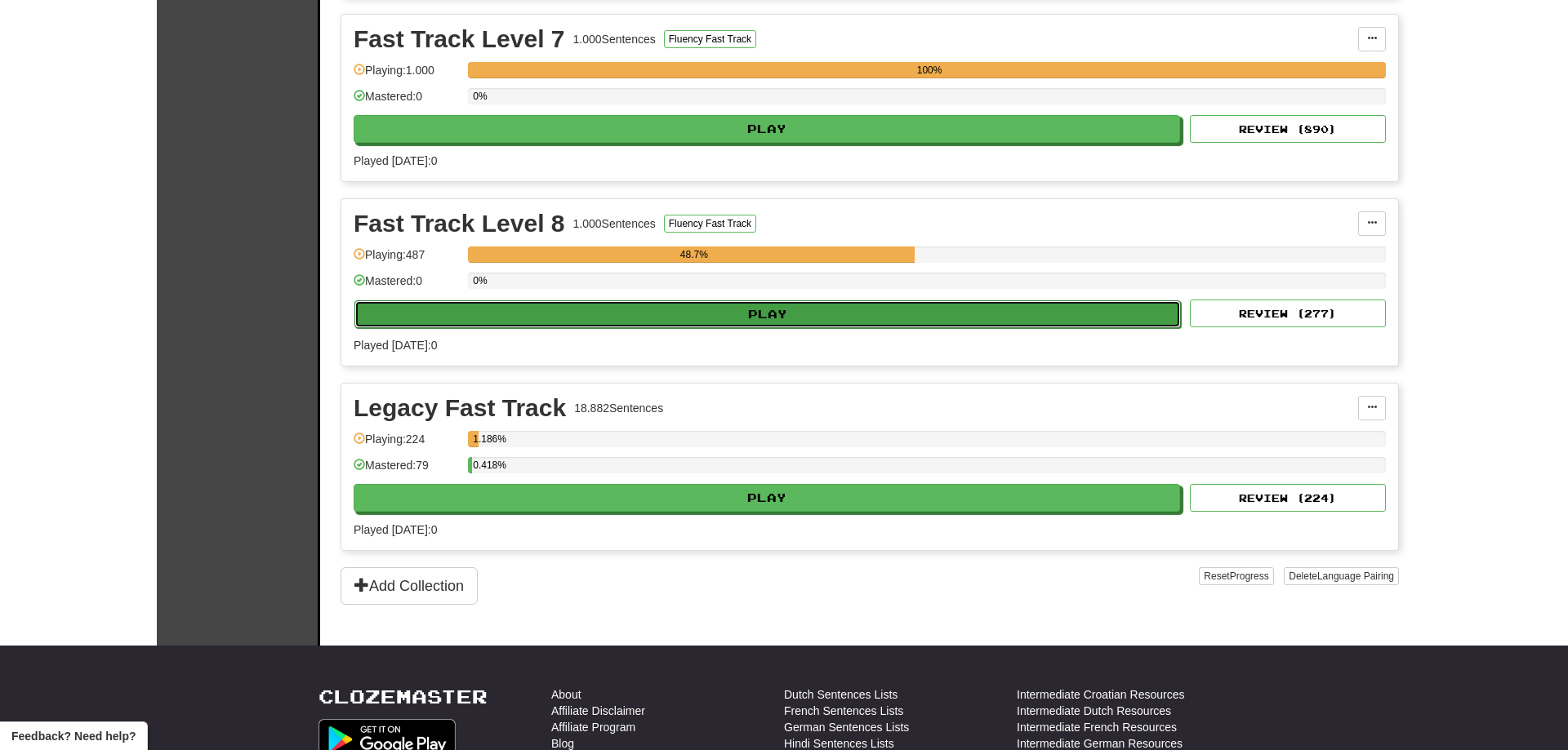
select select "**"
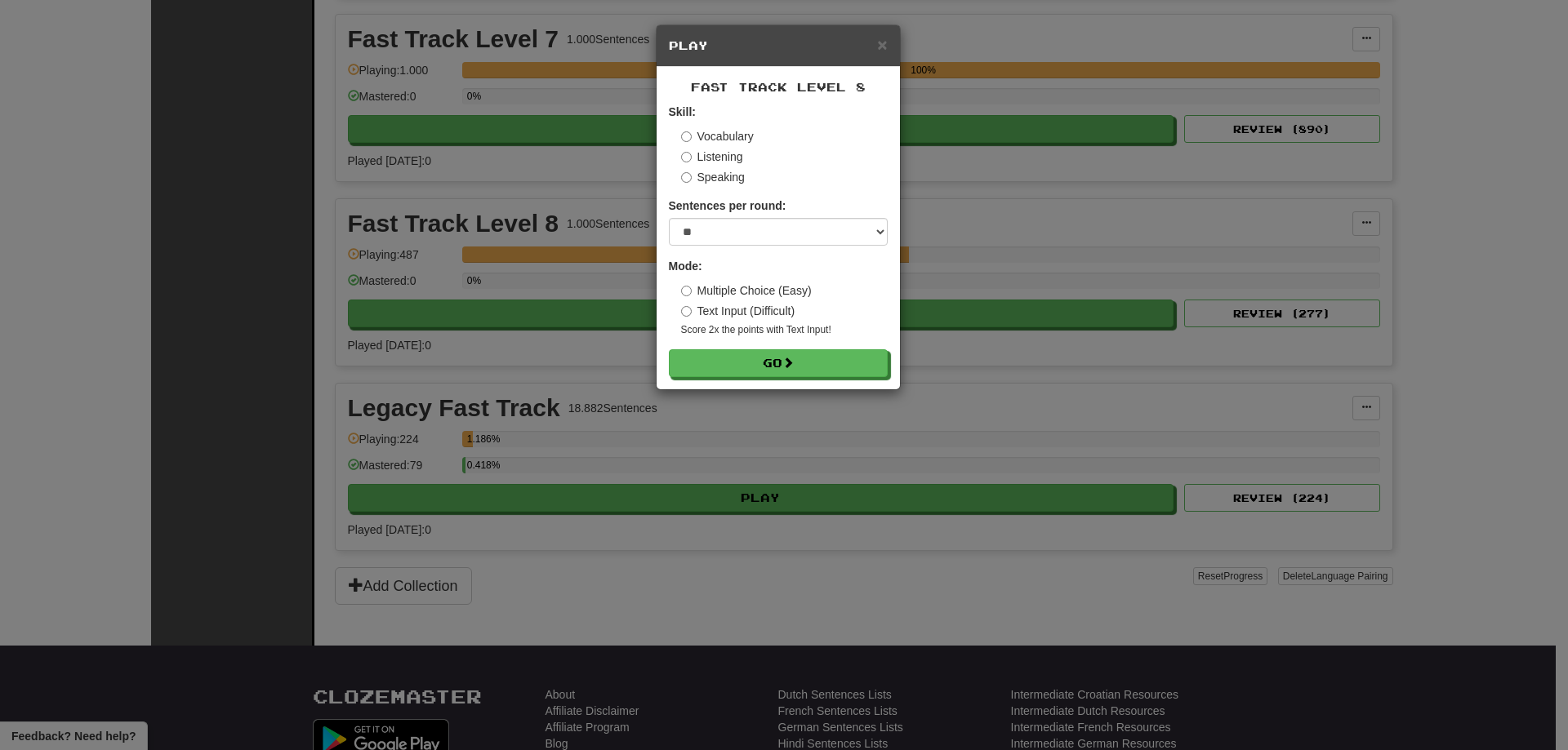
click at [820, 380] on div "Fast Track Level 8 Skill: Vocabulary Listening Speaking Sentences per round: * …" at bounding box center [778, 228] width 243 height 323
drag, startPoint x: 811, startPoint y: 368, endPoint x: 828, endPoint y: 358, distance: 19.7
click at [811, 366] on button "Go" at bounding box center [779, 364] width 219 height 28
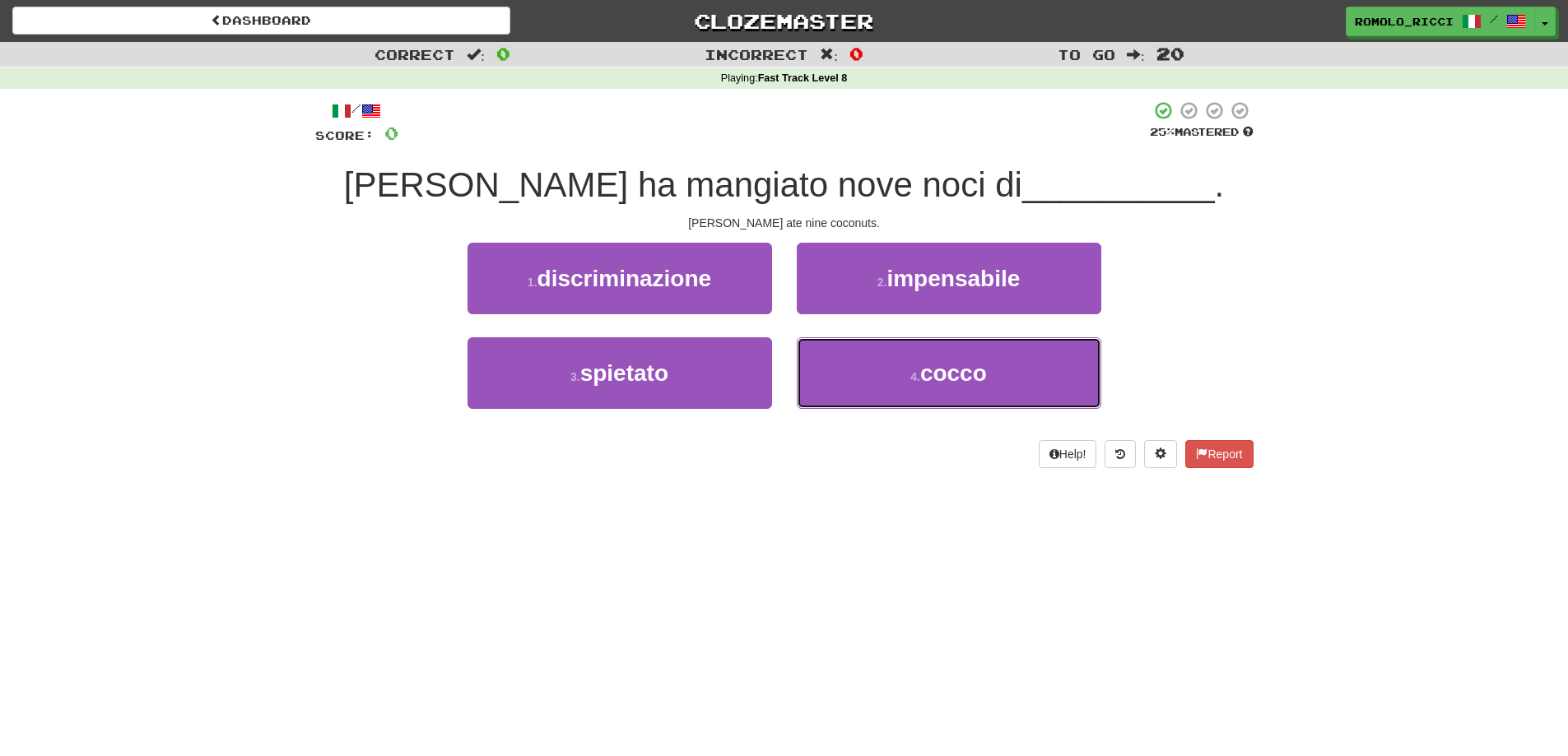
drag, startPoint x: 911, startPoint y: 390, endPoint x: 877, endPoint y: 252, distance: 142.1
click at [910, 384] on button "4 . [PERSON_NAME]" at bounding box center [949, 373] width 304 height 72
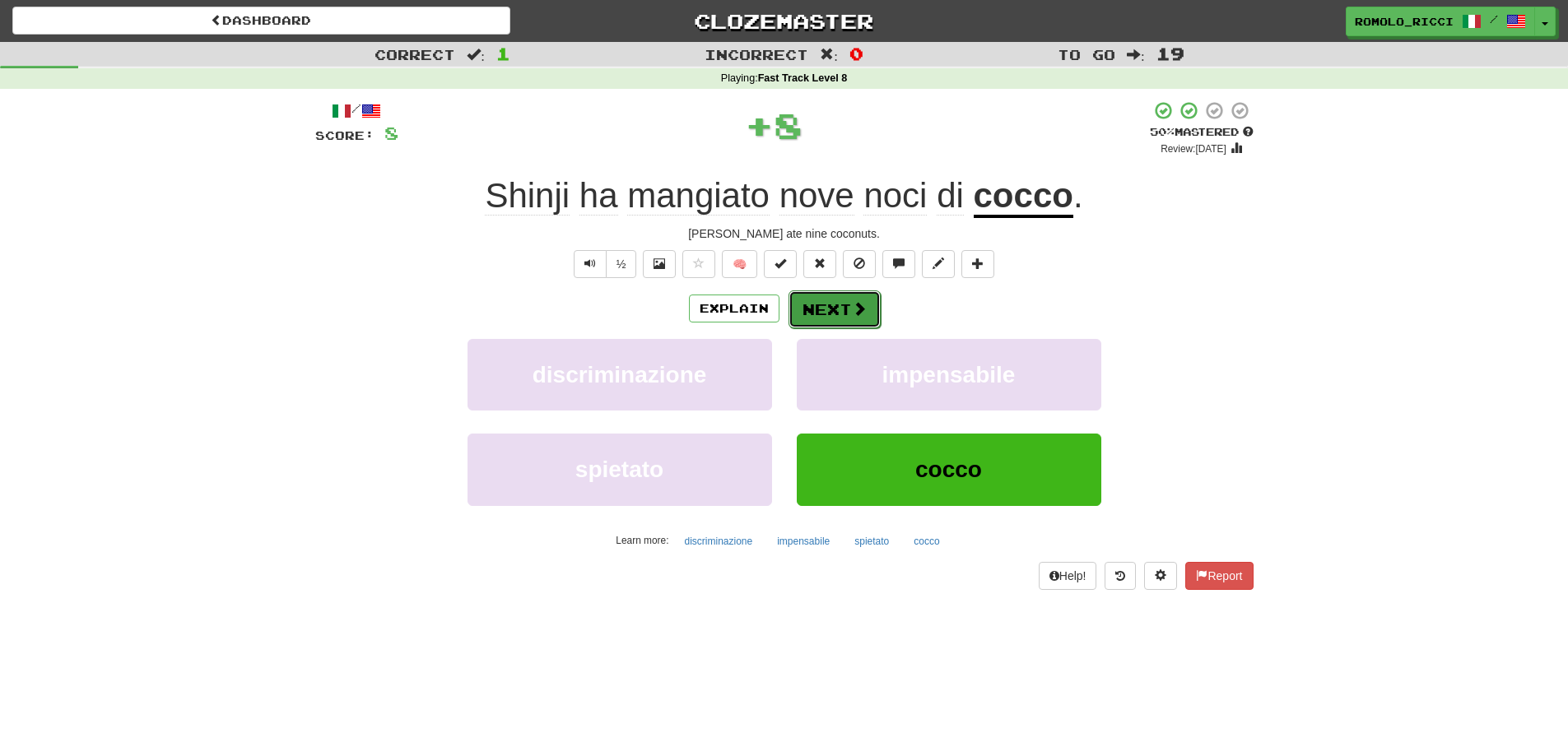
click at [835, 320] on button "Next" at bounding box center [834, 309] width 93 height 38
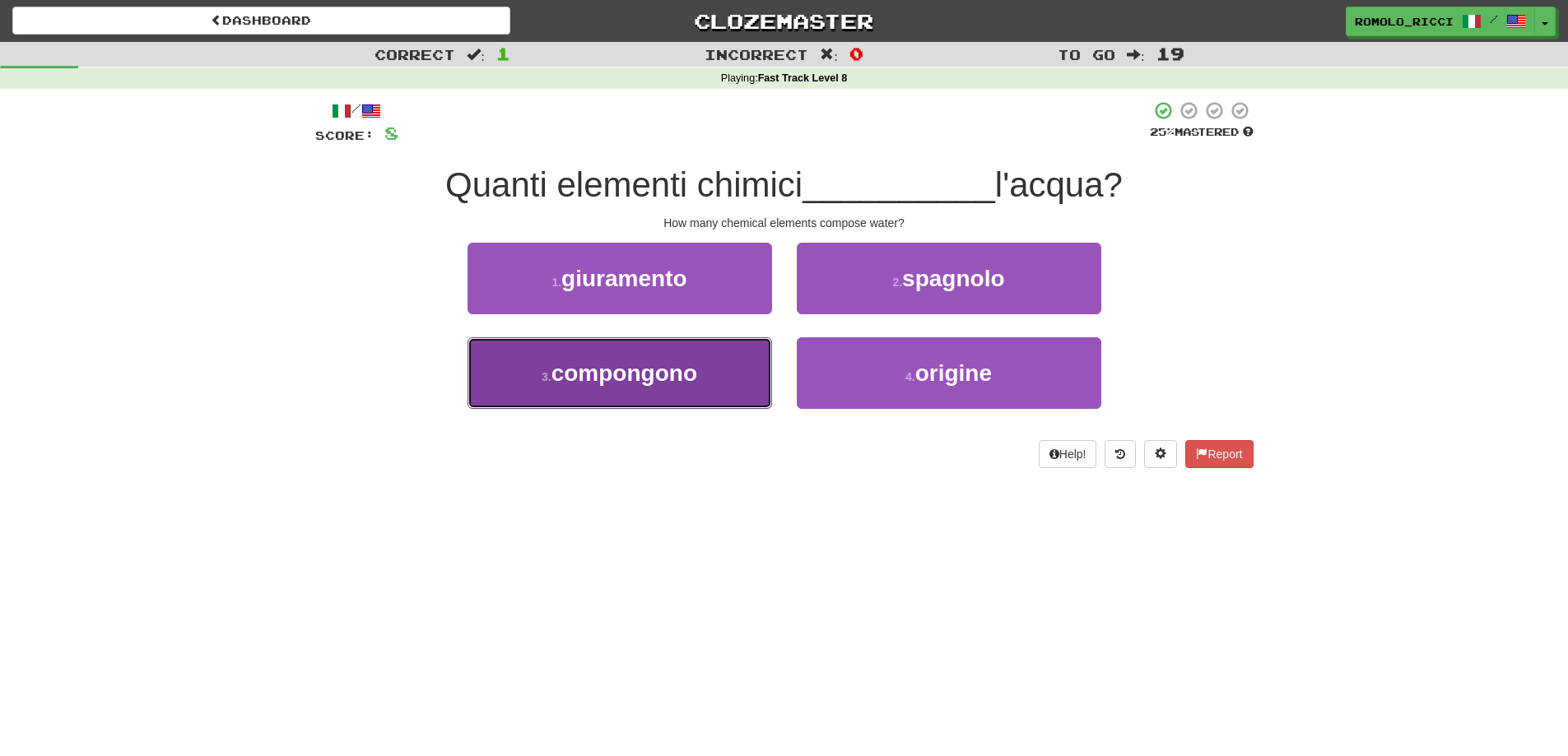
click at [753, 379] on button "3 . compongono" at bounding box center [620, 373] width 304 height 72
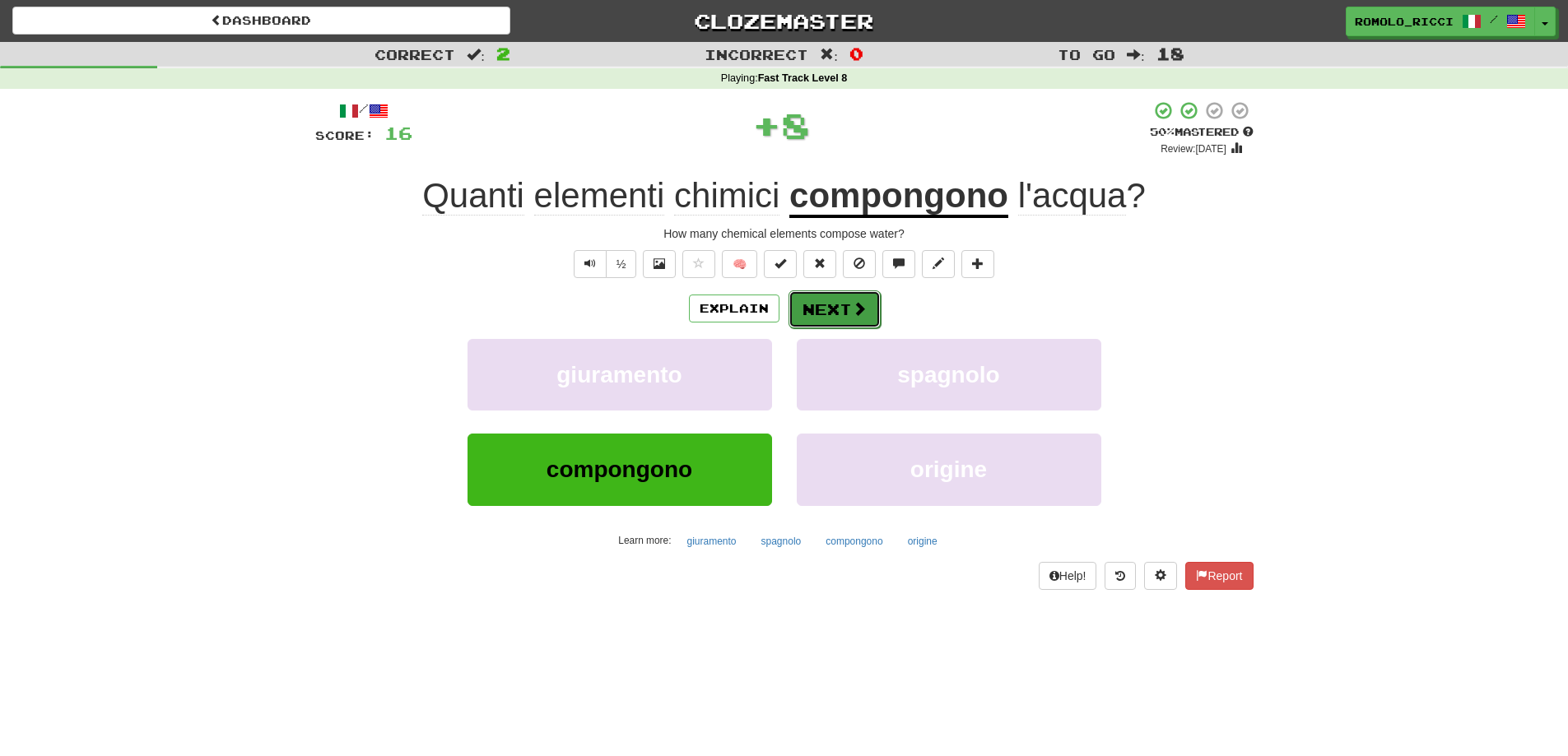
click at [876, 315] on button "Next" at bounding box center [834, 309] width 93 height 38
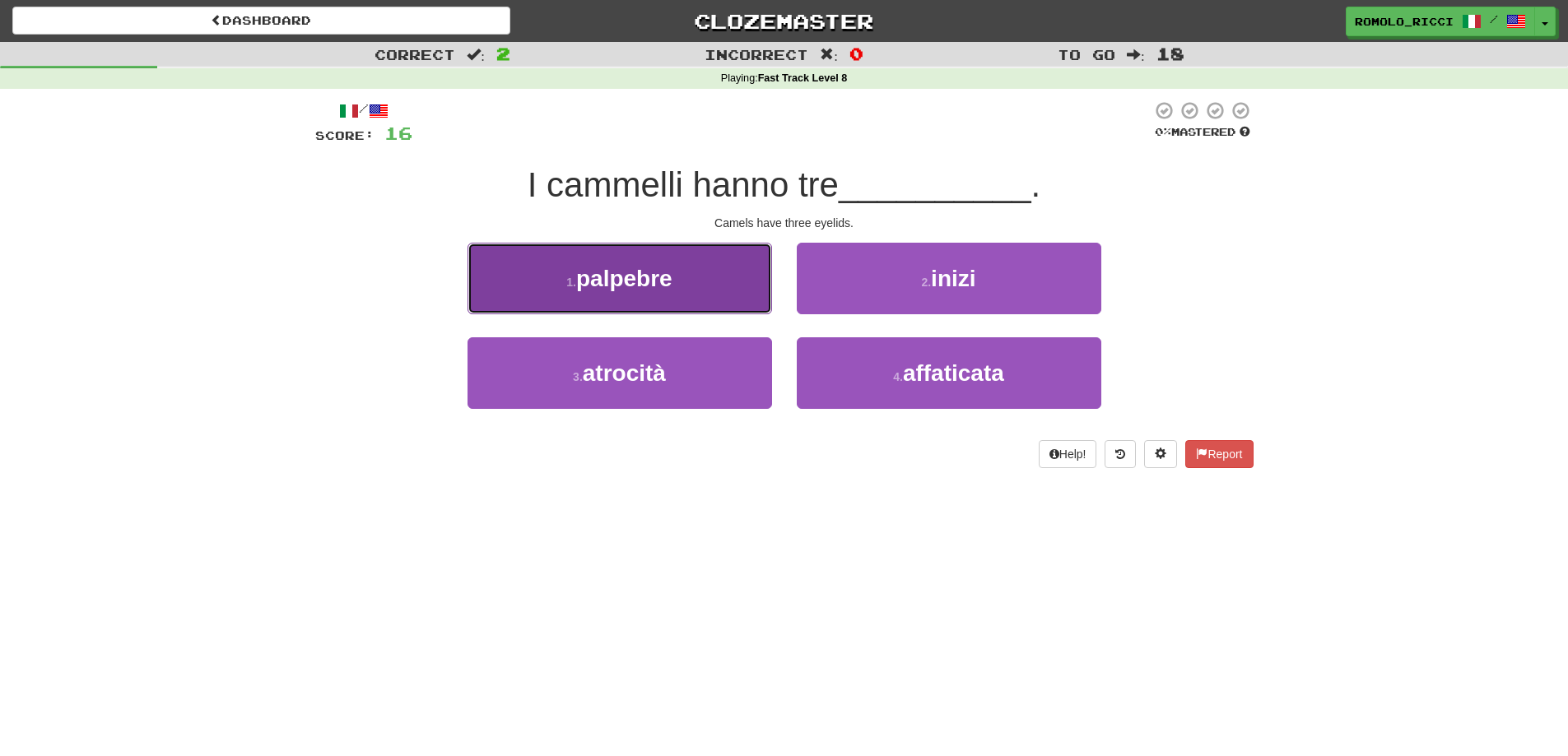
click at [740, 294] on button "1 . palpebre" at bounding box center [620, 279] width 304 height 72
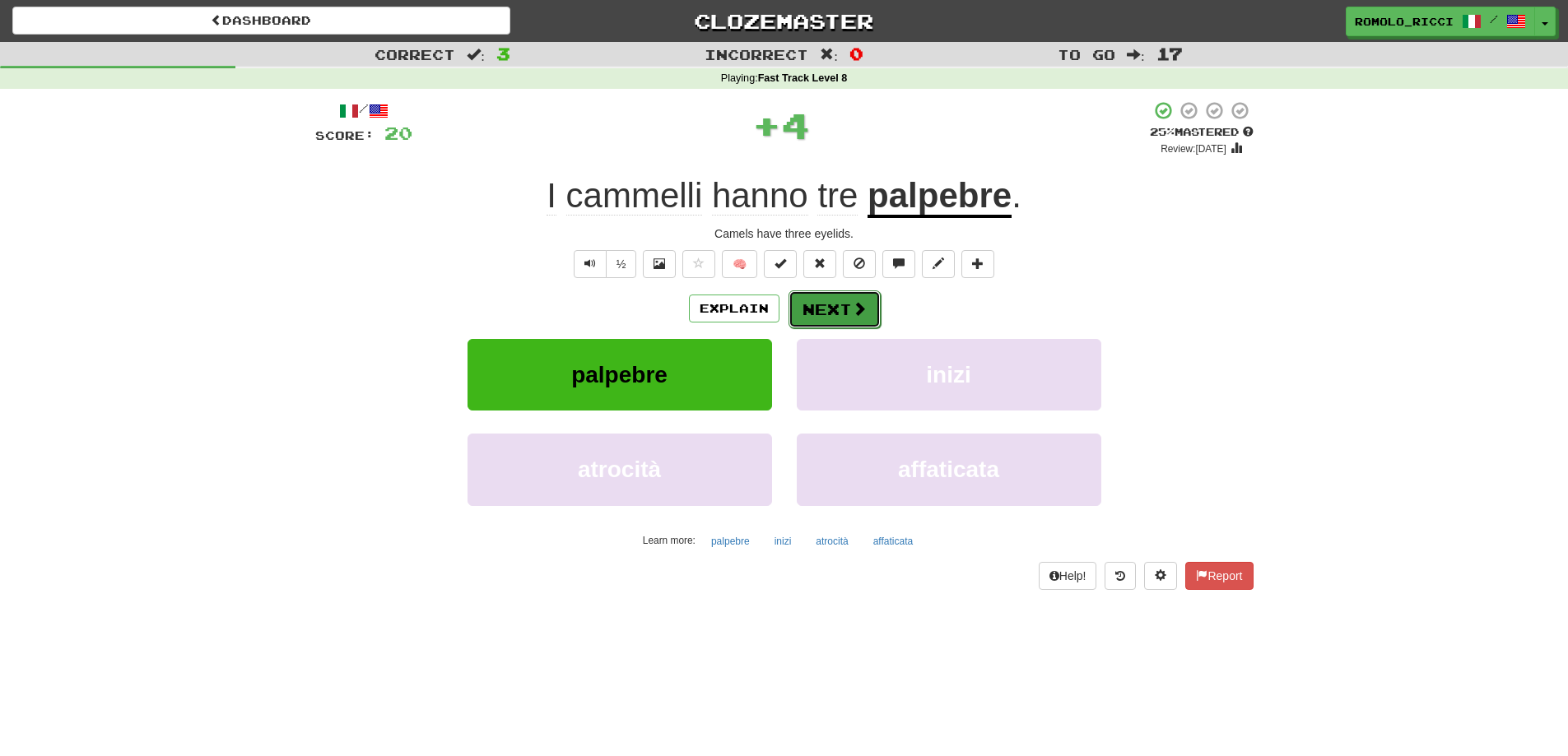
click at [822, 303] on button "Next" at bounding box center [834, 309] width 93 height 38
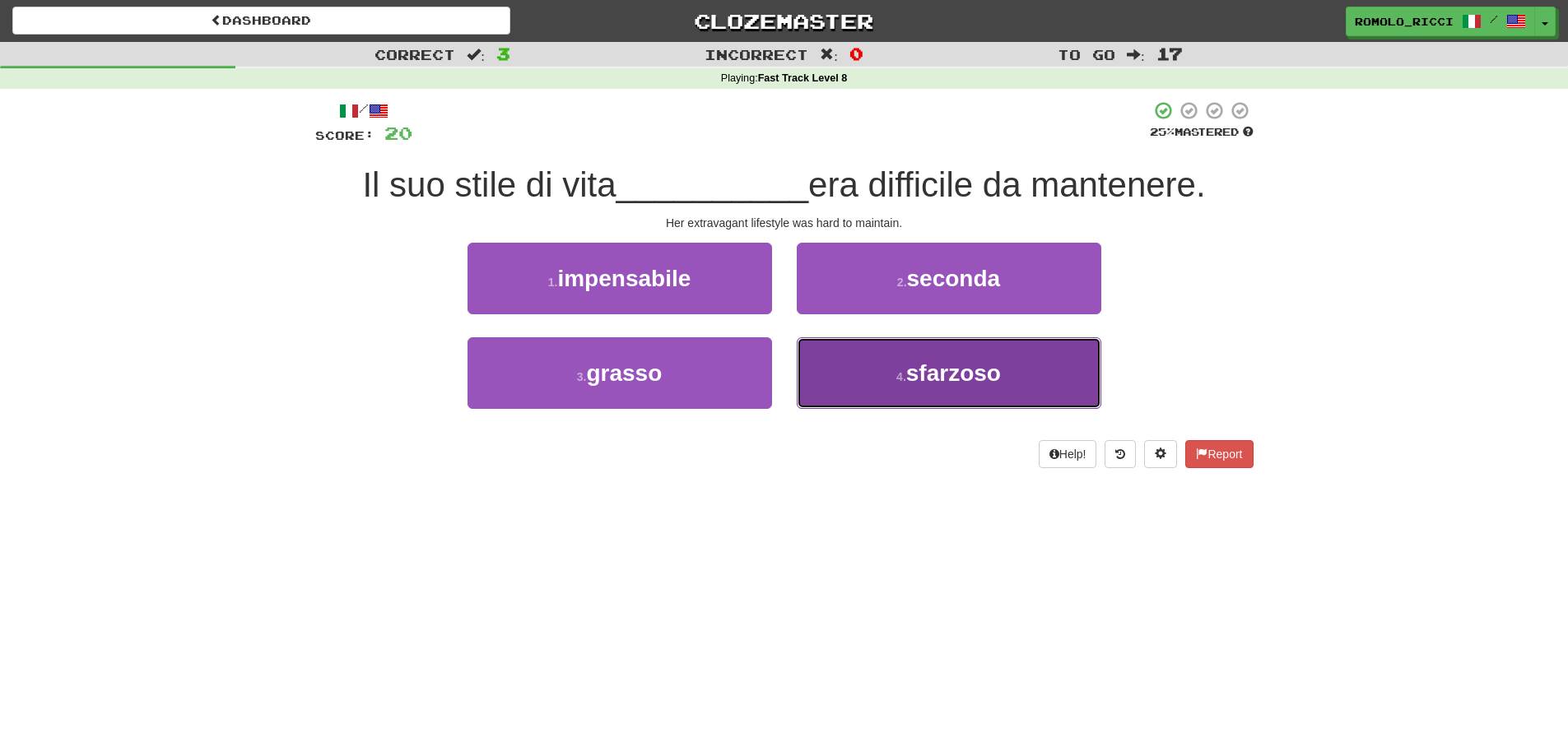
drag, startPoint x: 933, startPoint y: 371, endPoint x: 930, endPoint y: 358, distance: 13.3
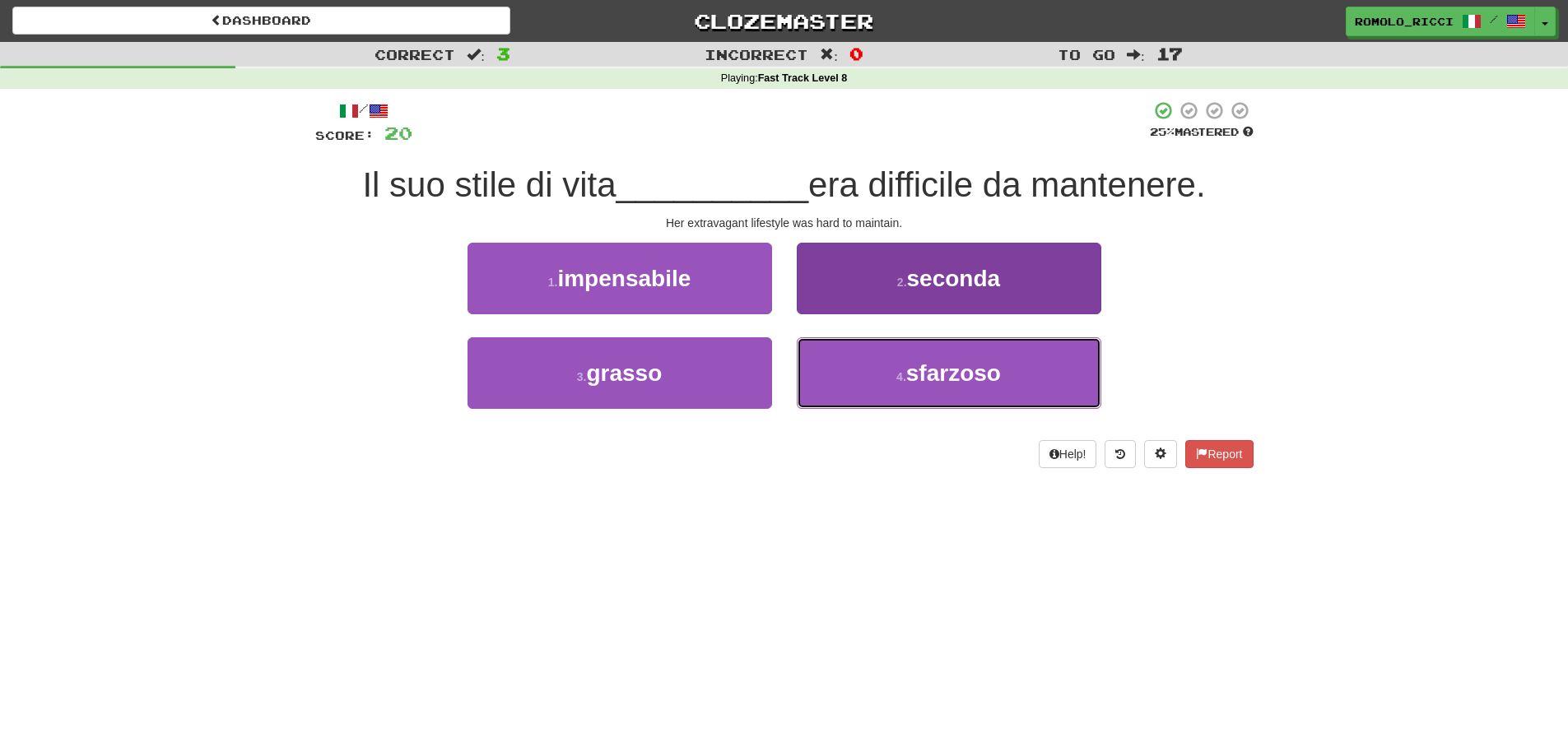
click at [933, 370] on span "sfarzoso" at bounding box center [953, 373] width 95 height 26
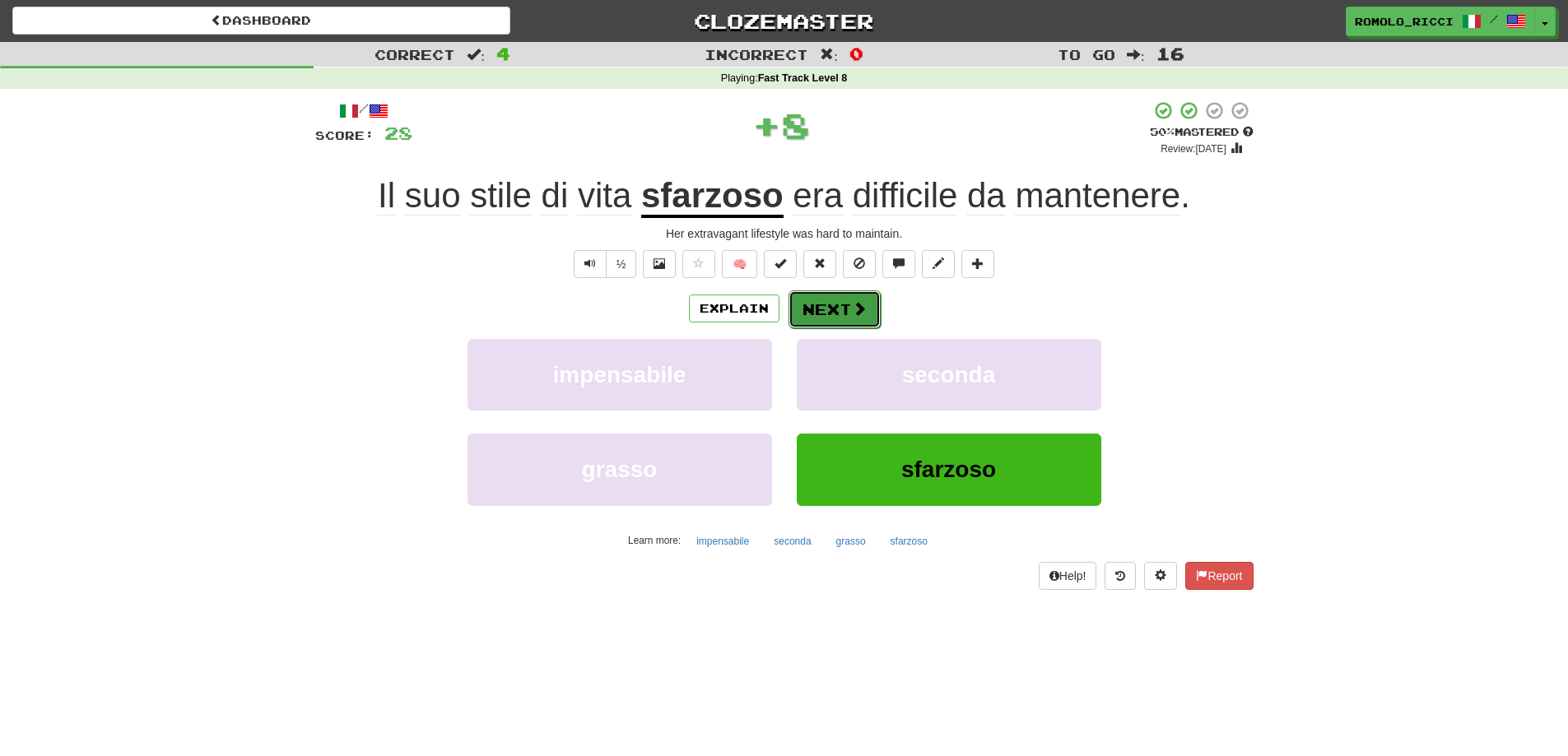
click at [840, 316] on button "Next" at bounding box center [834, 309] width 93 height 38
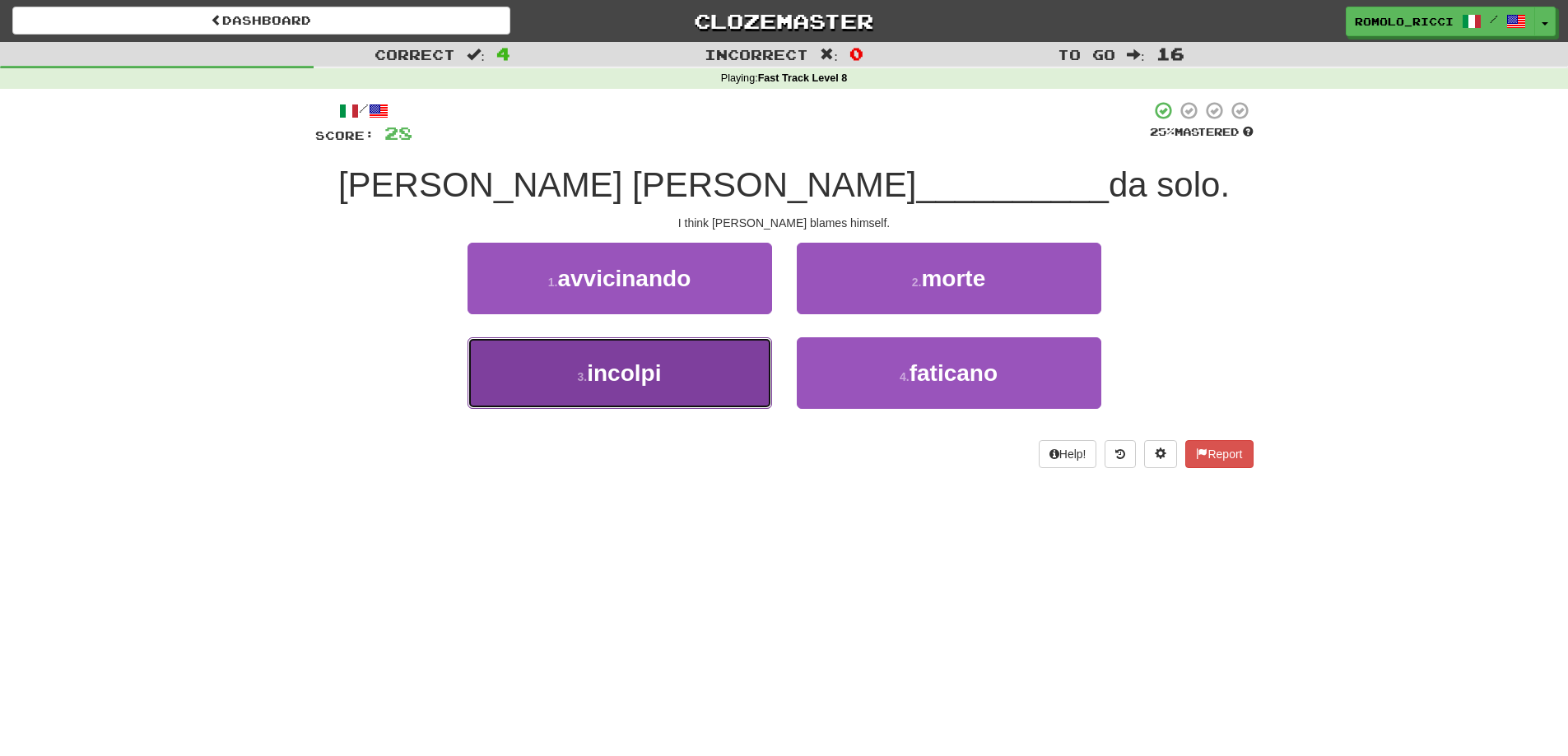
click at [716, 378] on button "3 . incolpi" at bounding box center [620, 373] width 304 height 72
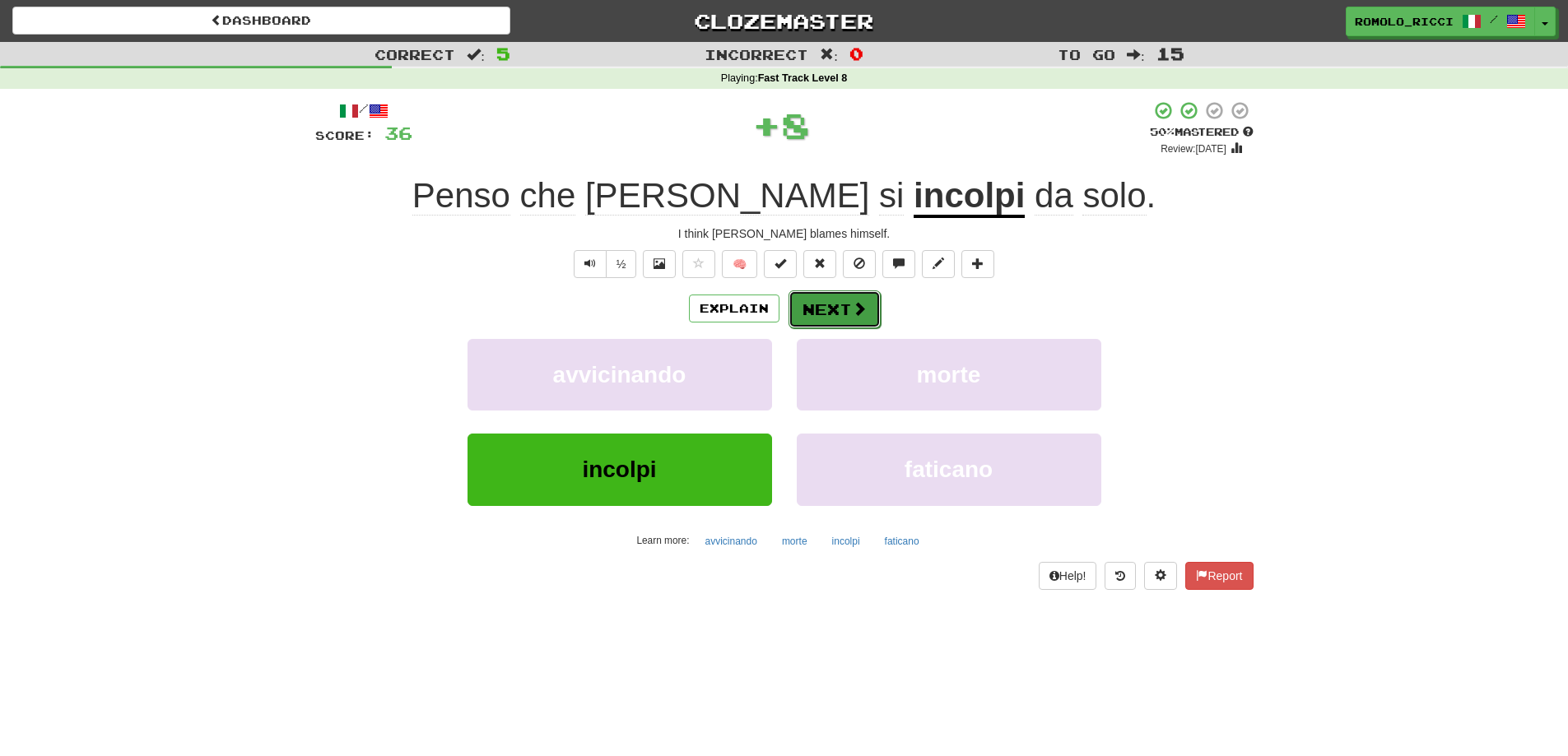
click at [866, 308] on button "Next" at bounding box center [834, 309] width 93 height 38
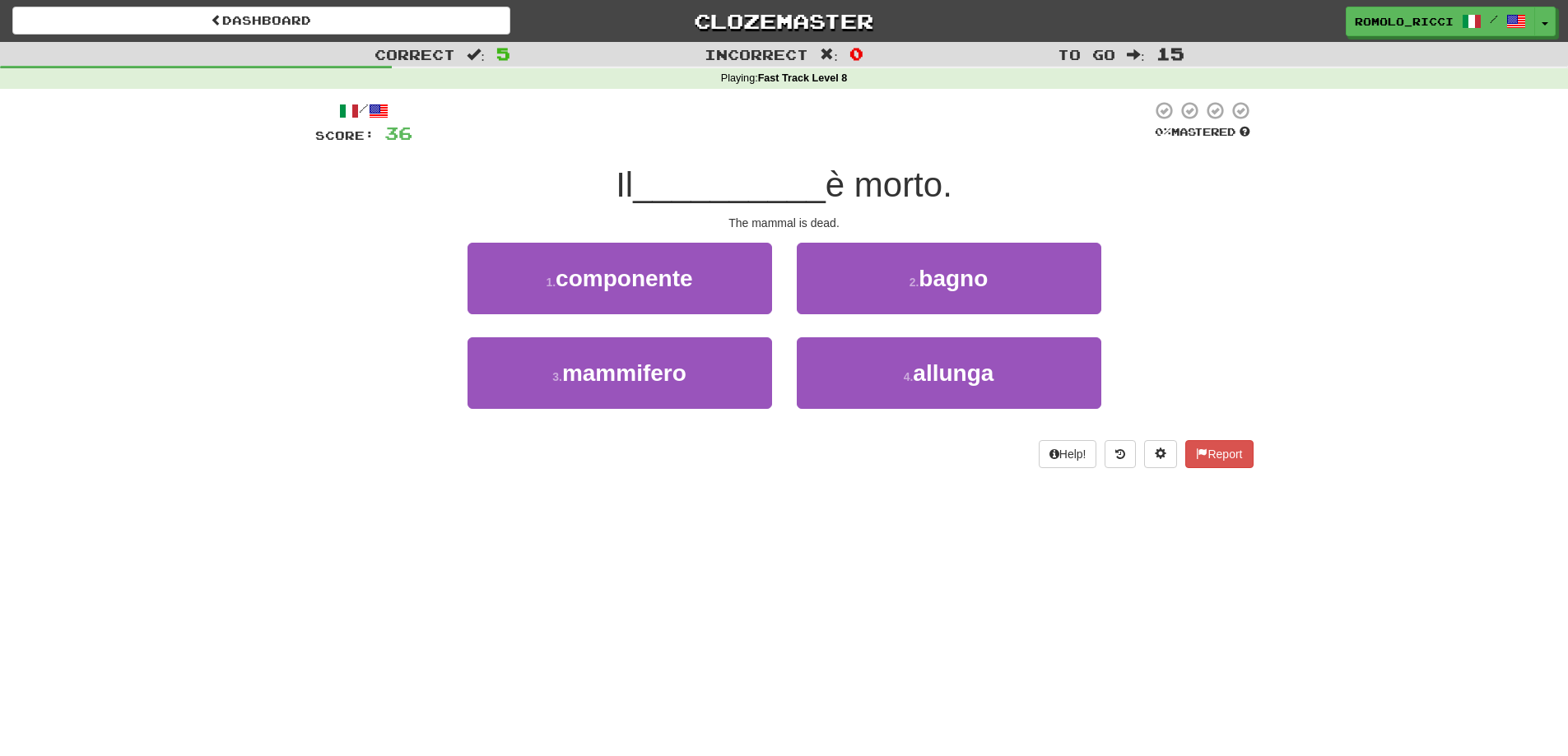
click at [731, 411] on div "3 . mammifero" at bounding box center [619, 384] width 329 height 94
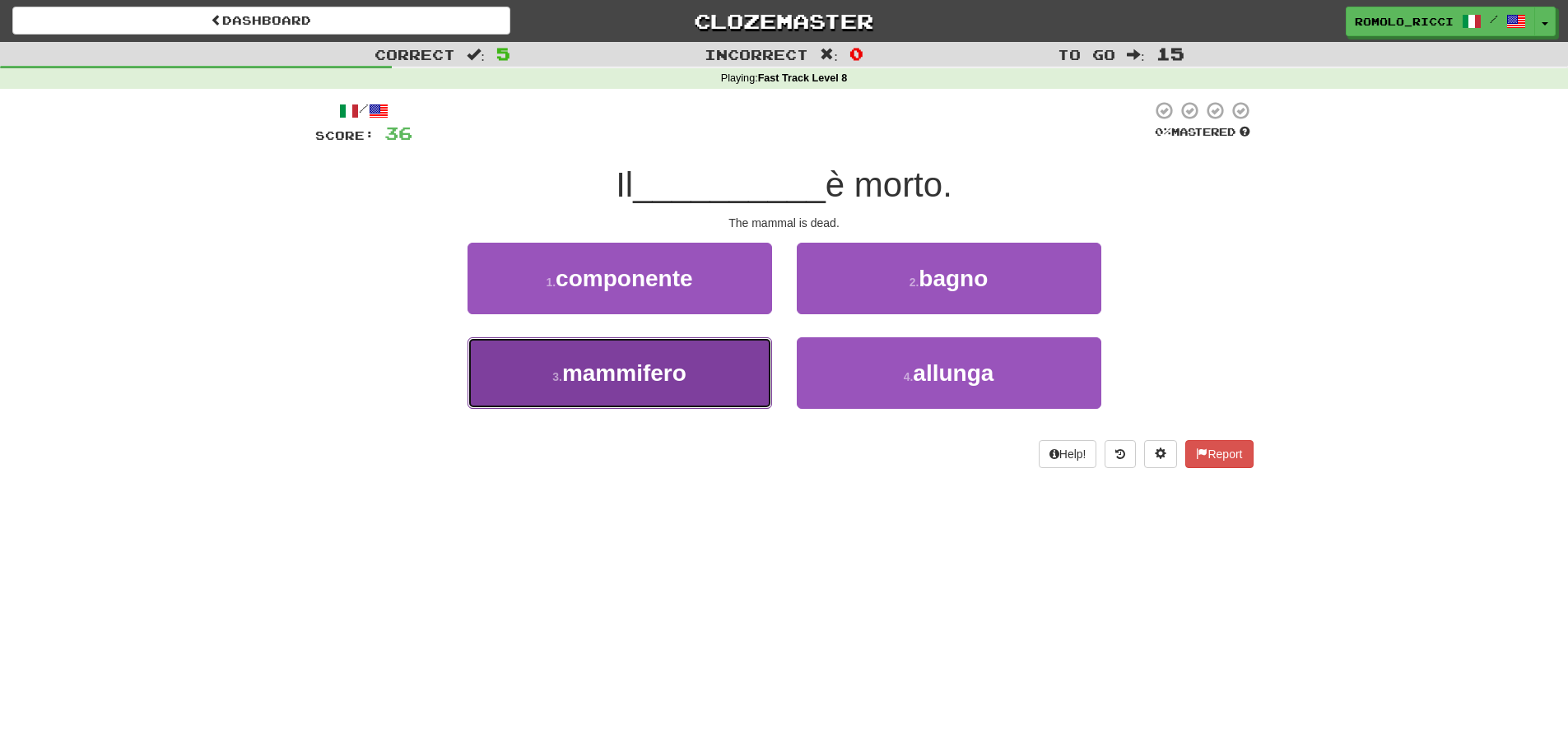
click at [725, 388] on button "3 . mammifero" at bounding box center [620, 373] width 304 height 72
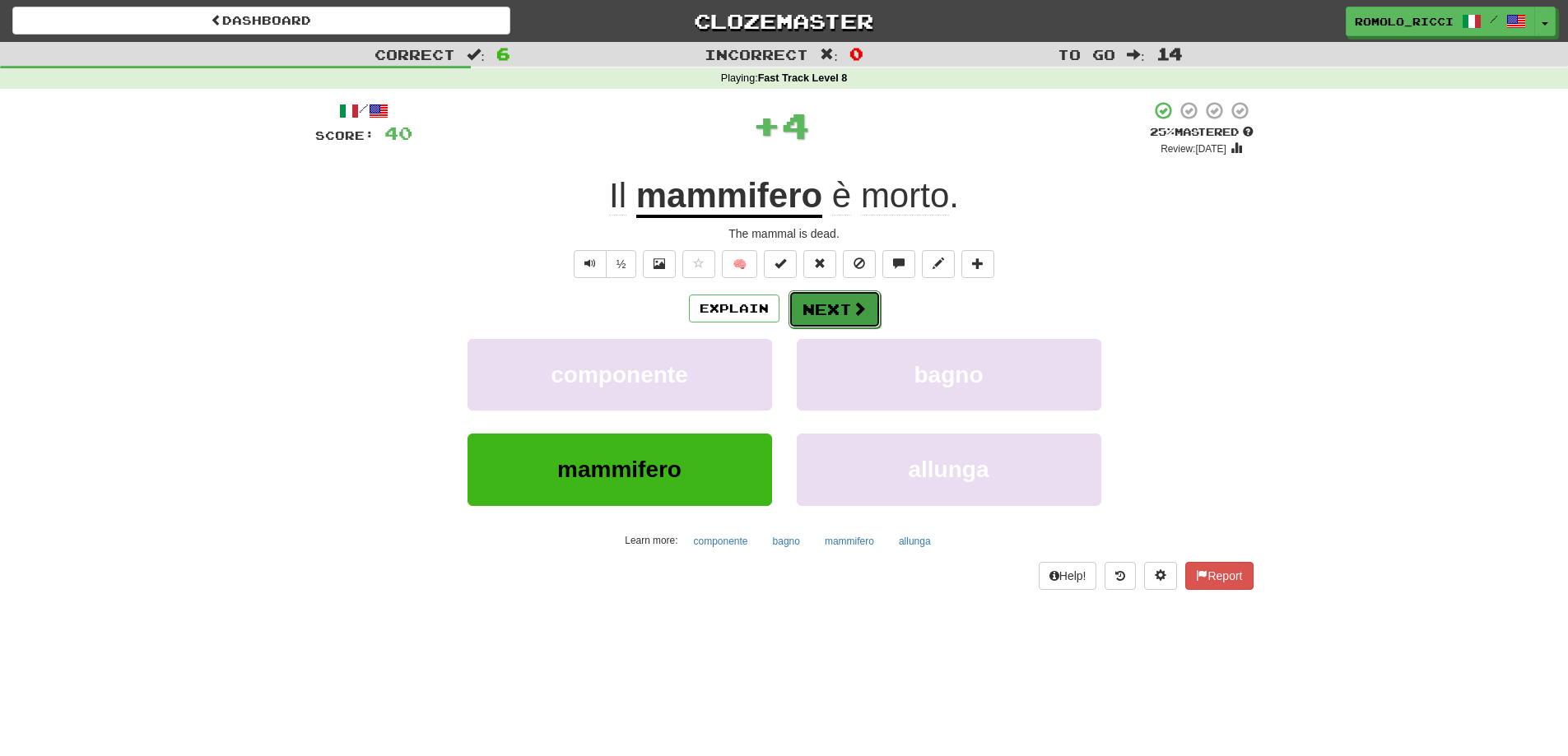
click at [844, 301] on button "Next" at bounding box center [834, 309] width 93 height 38
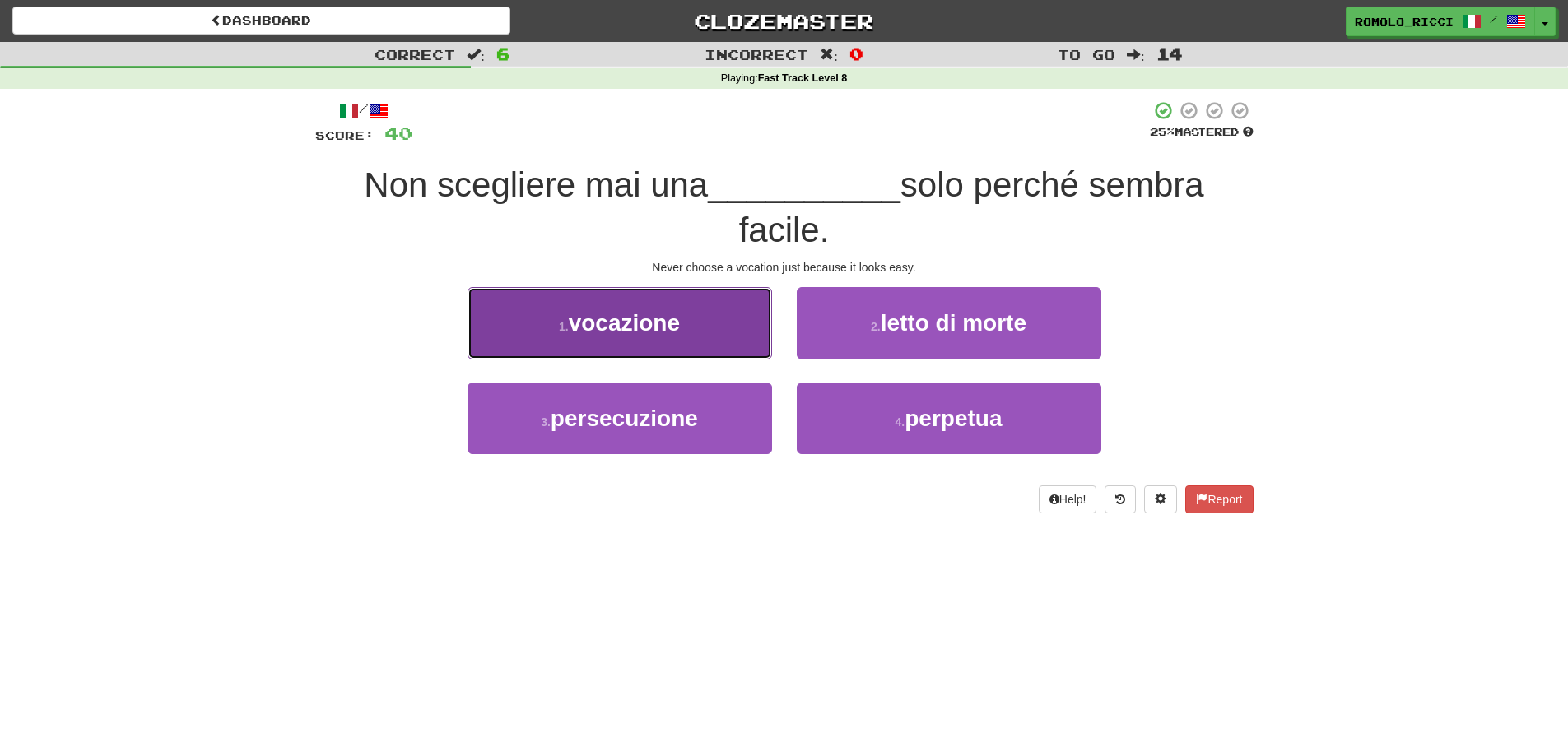
drag, startPoint x: 730, startPoint y: 340, endPoint x: 778, endPoint y: 328, distance: 49.5
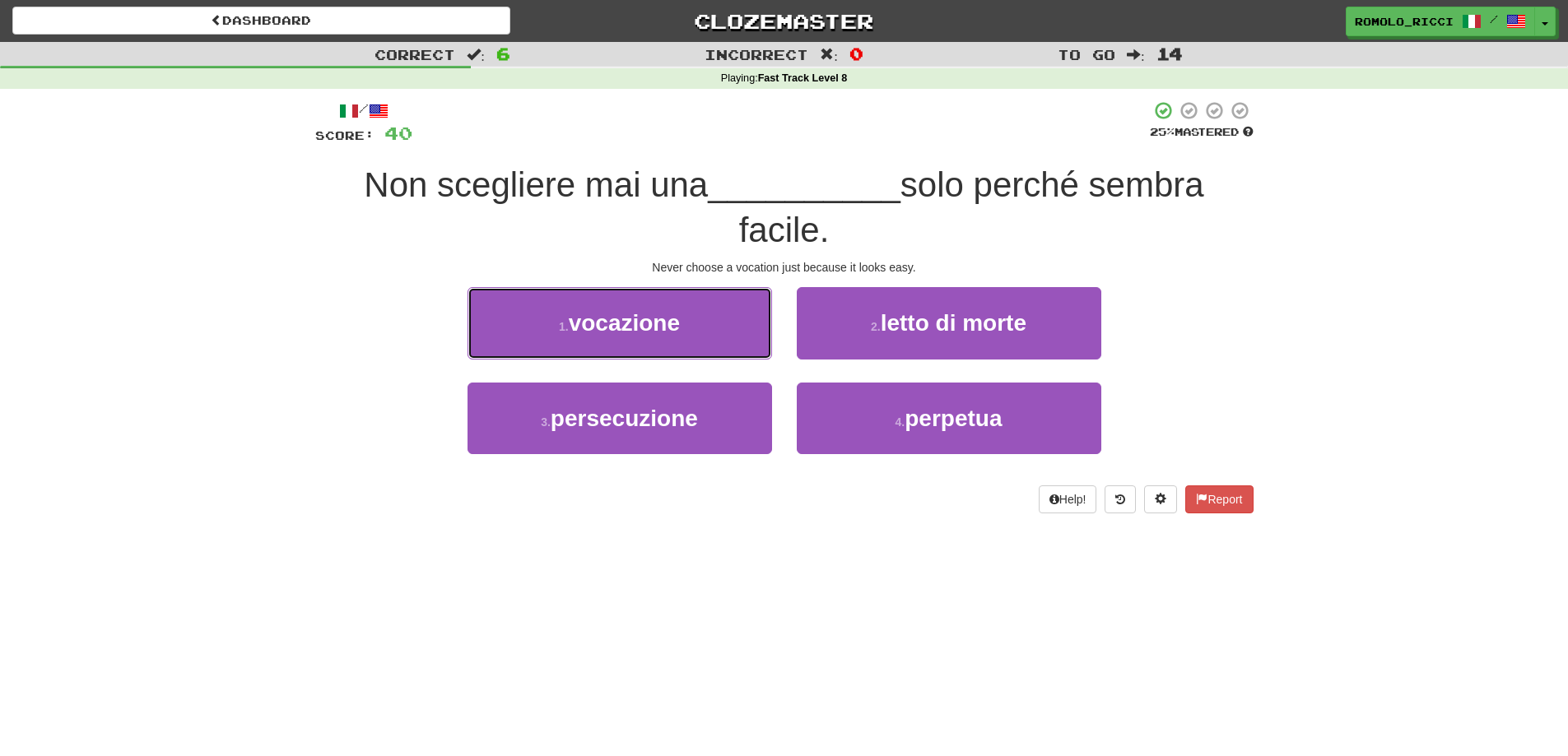
click at [730, 339] on button "1 . vocazione" at bounding box center [620, 323] width 304 height 72
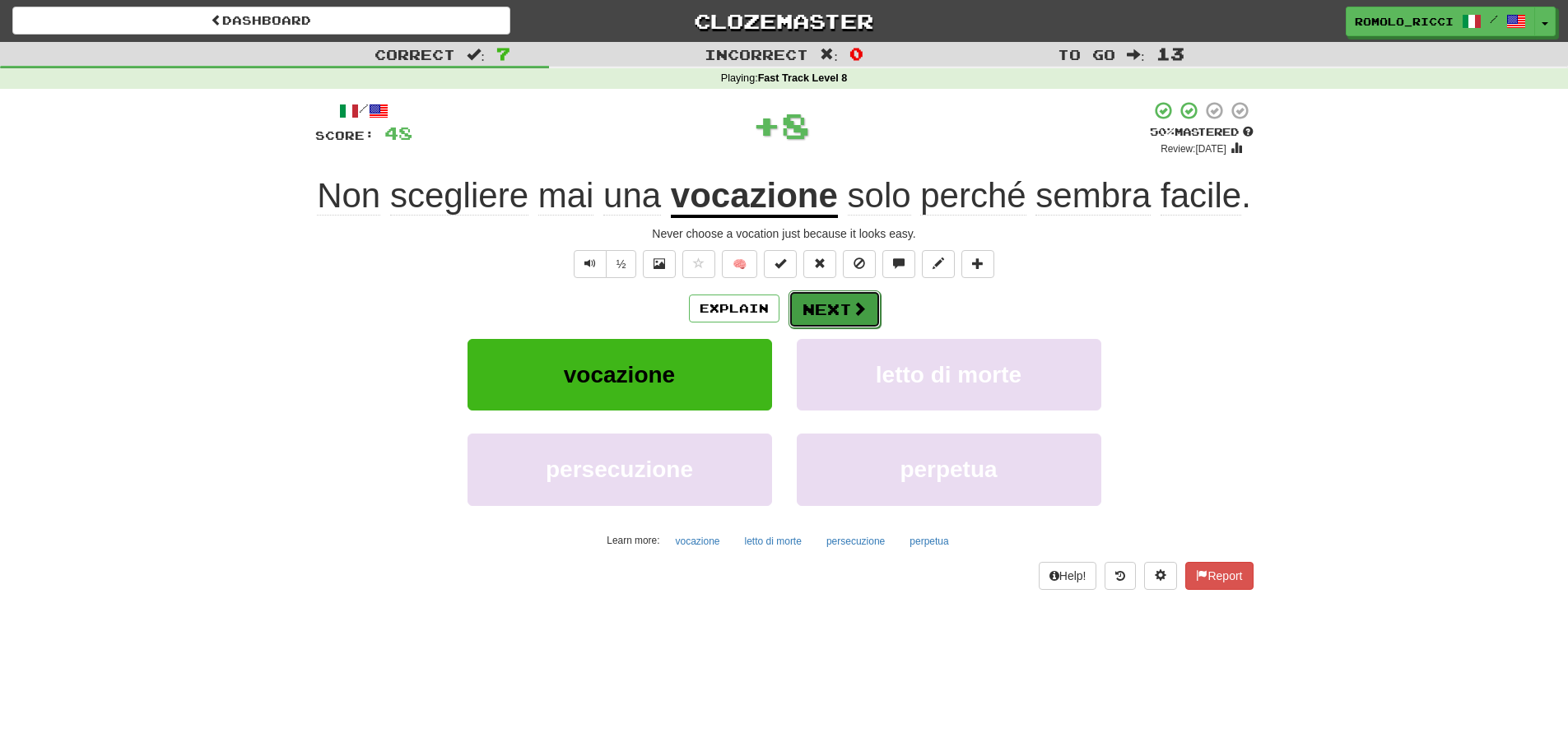
click at [838, 294] on button "Next" at bounding box center [834, 309] width 93 height 38
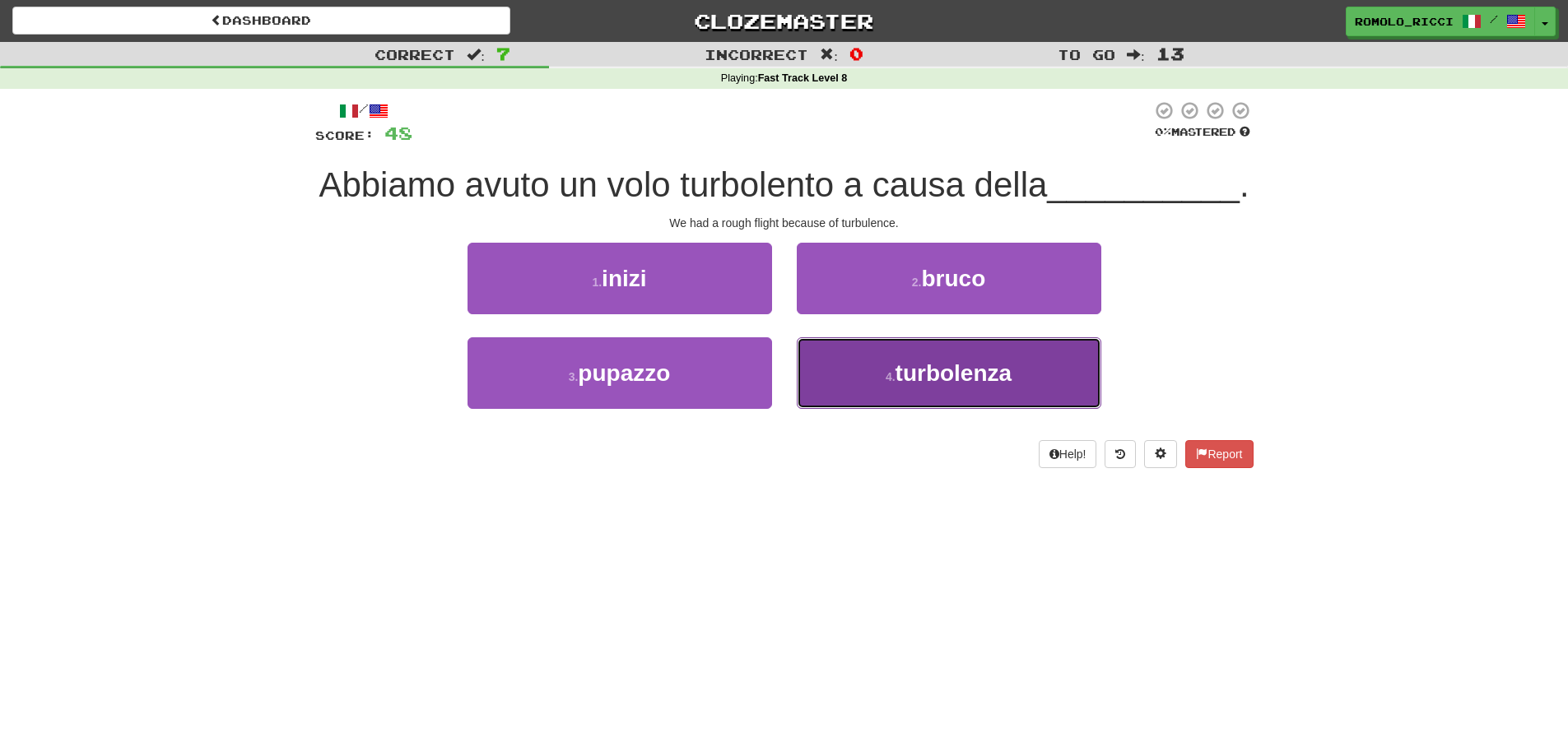
click at [900, 386] on span "turbolenza" at bounding box center [953, 373] width 116 height 26
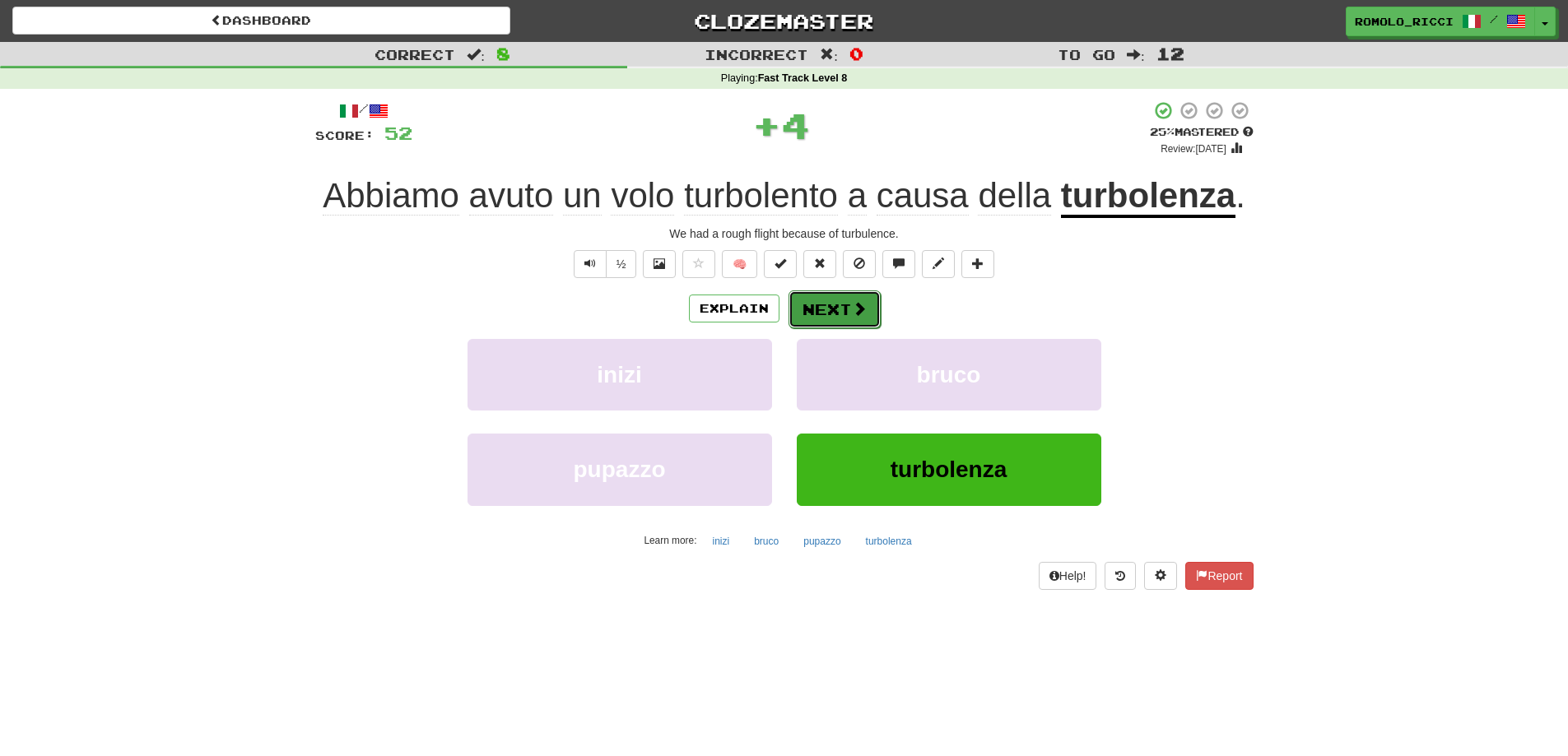
click at [867, 307] on button "Next" at bounding box center [834, 309] width 93 height 38
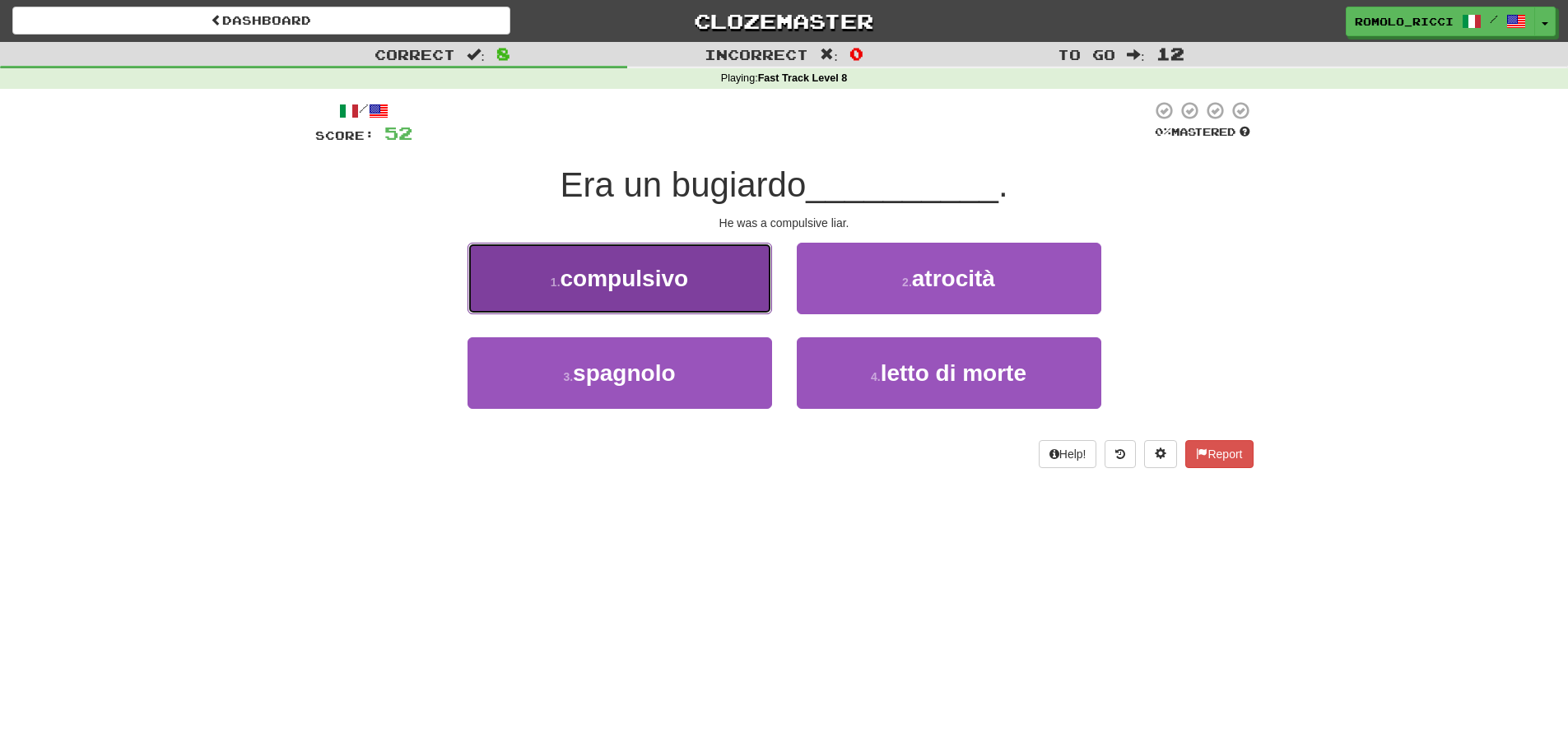
click at [767, 282] on button "1 . compulsivo" at bounding box center [620, 279] width 304 height 72
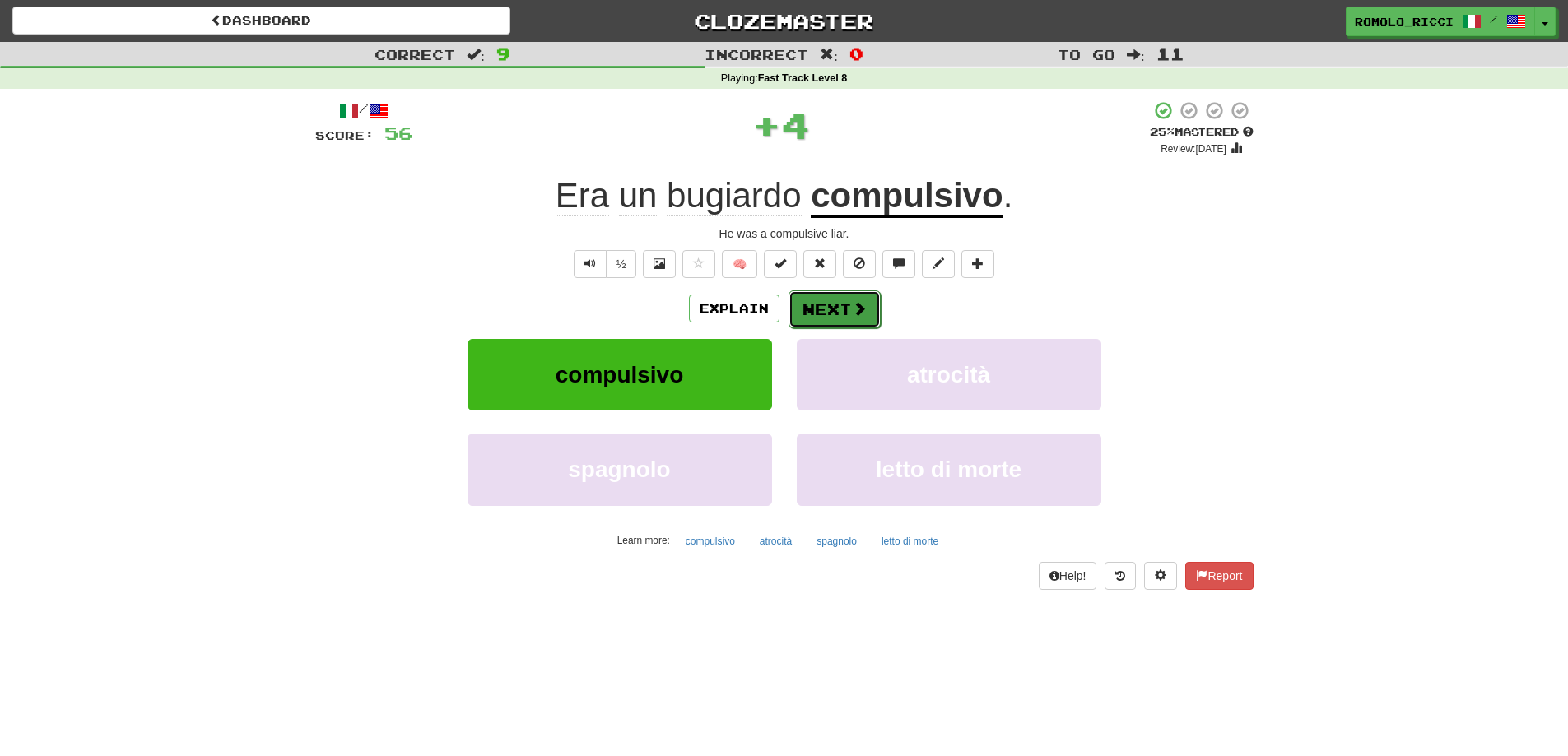
click at [837, 291] on button "Next" at bounding box center [834, 309] width 93 height 38
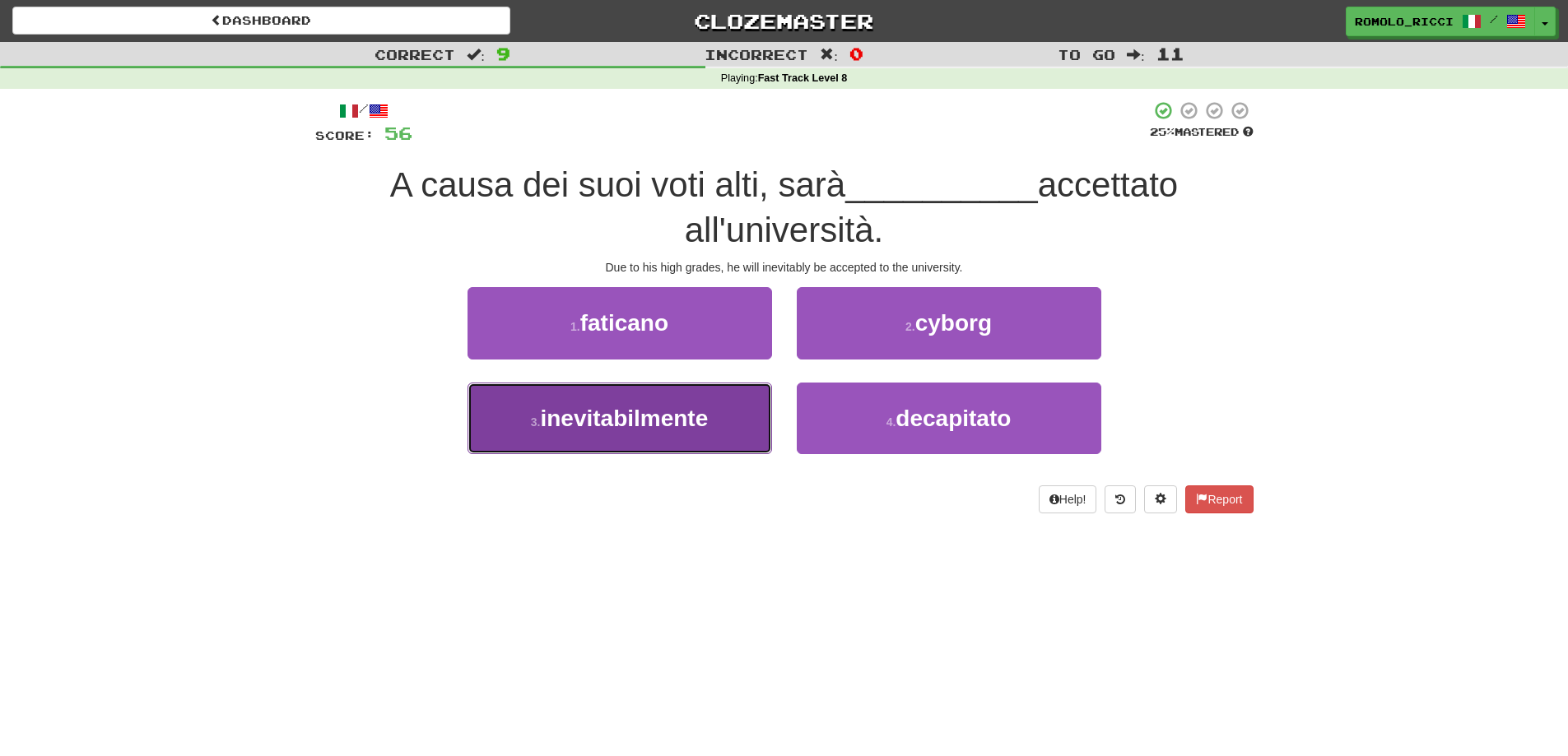
click at [702, 428] on span "inevitabilmente" at bounding box center [624, 419] width 168 height 26
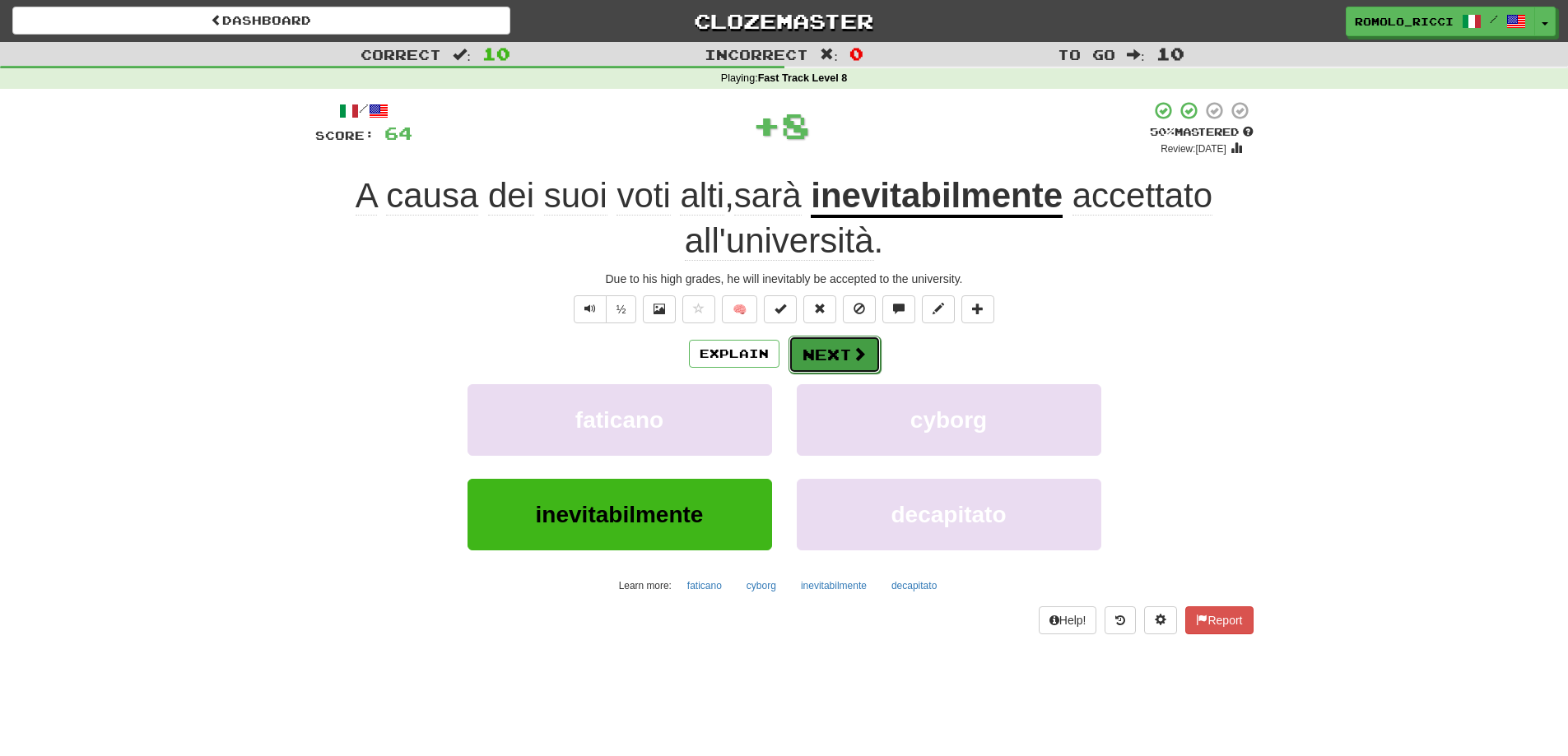
click at [847, 350] on button "Next" at bounding box center [834, 354] width 93 height 38
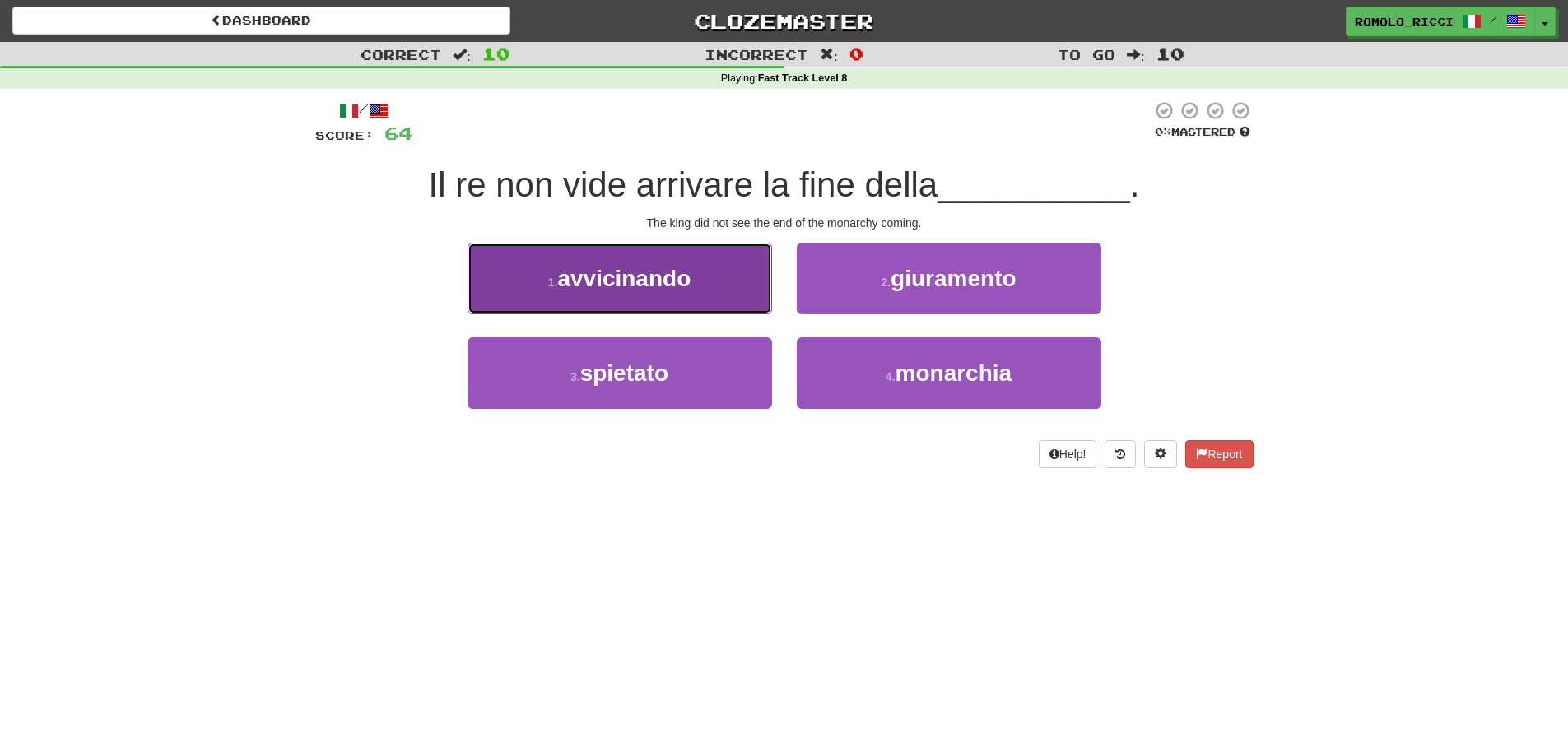
click at [665, 294] on button "1 . avvicinando" at bounding box center [620, 279] width 304 height 72
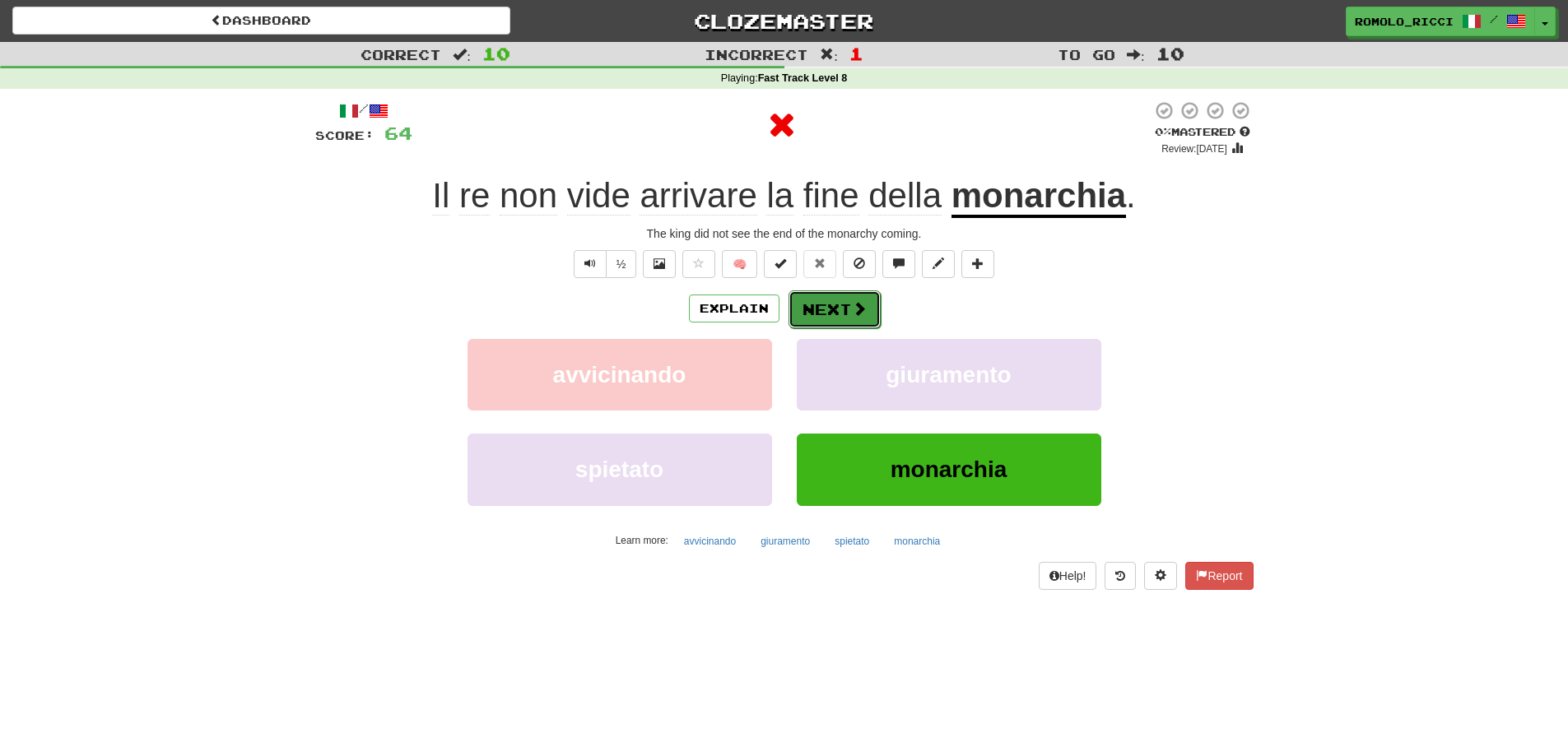
click at [838, 309] on button "Next" at bounding box center [834, 309] width 93 height 38
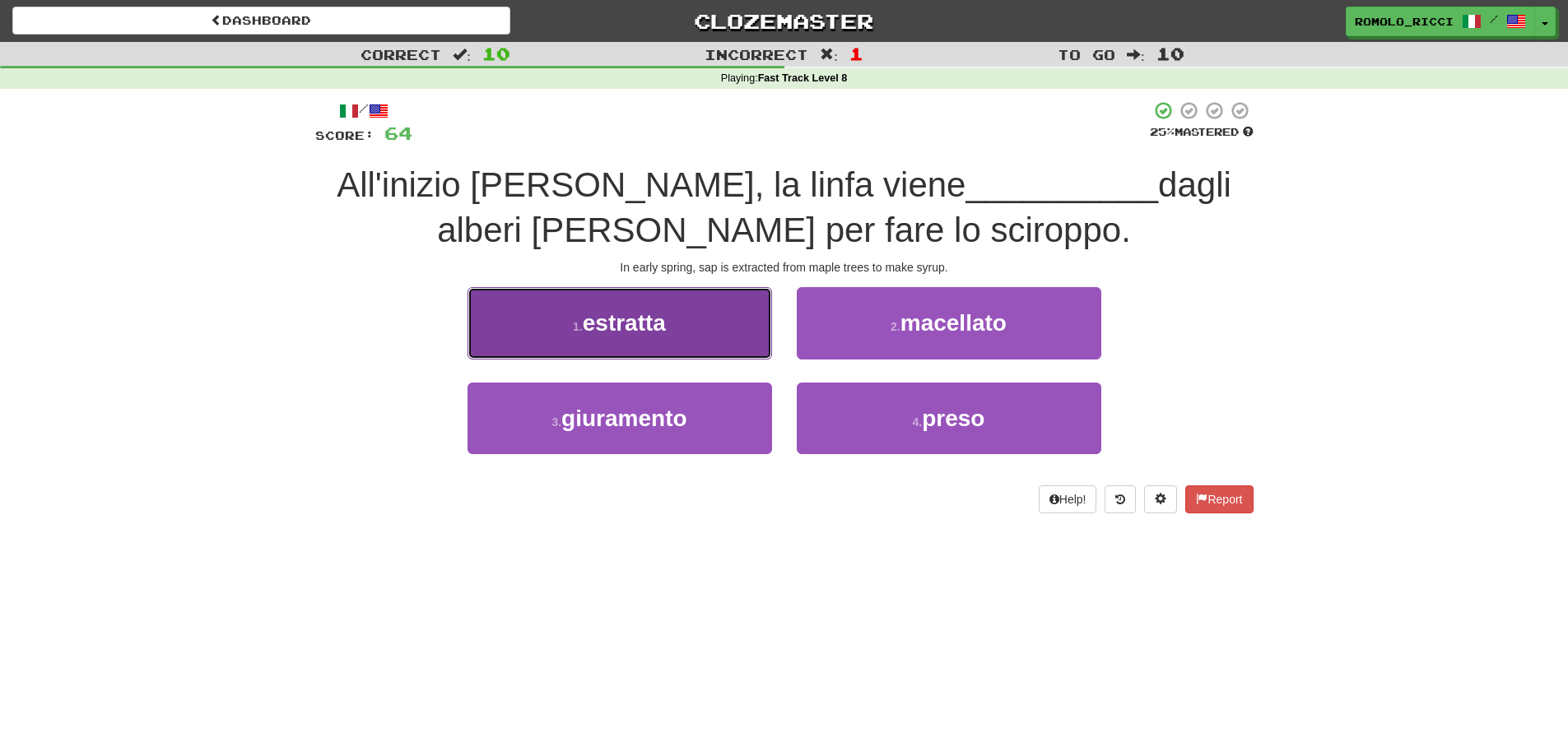
click at [737, 330] on button "1 . estratta" at bounding box center [620, 323] width 304 height 72
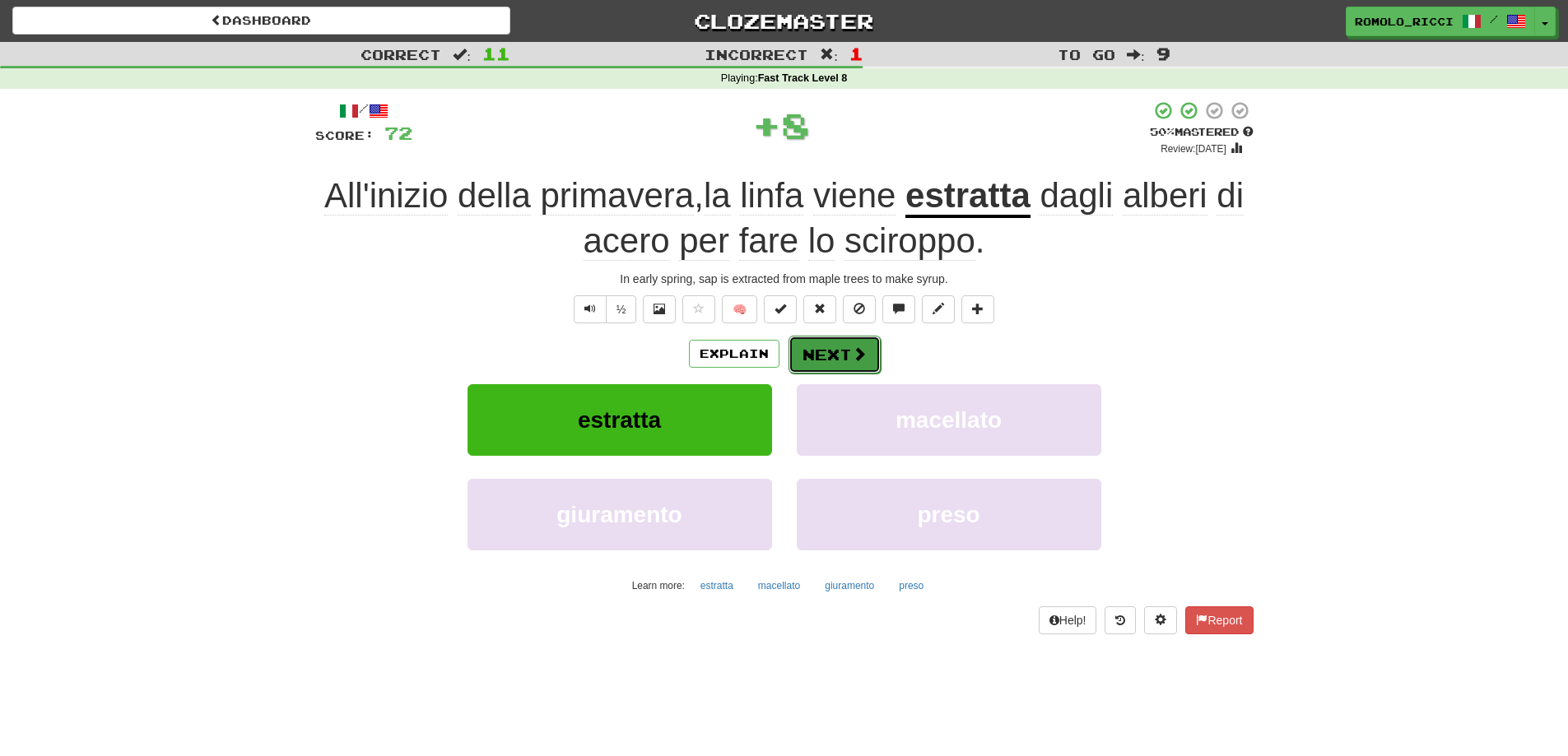
click at [814, 357] on button "Next" at bounding box center [834, 354] width 93 height 38
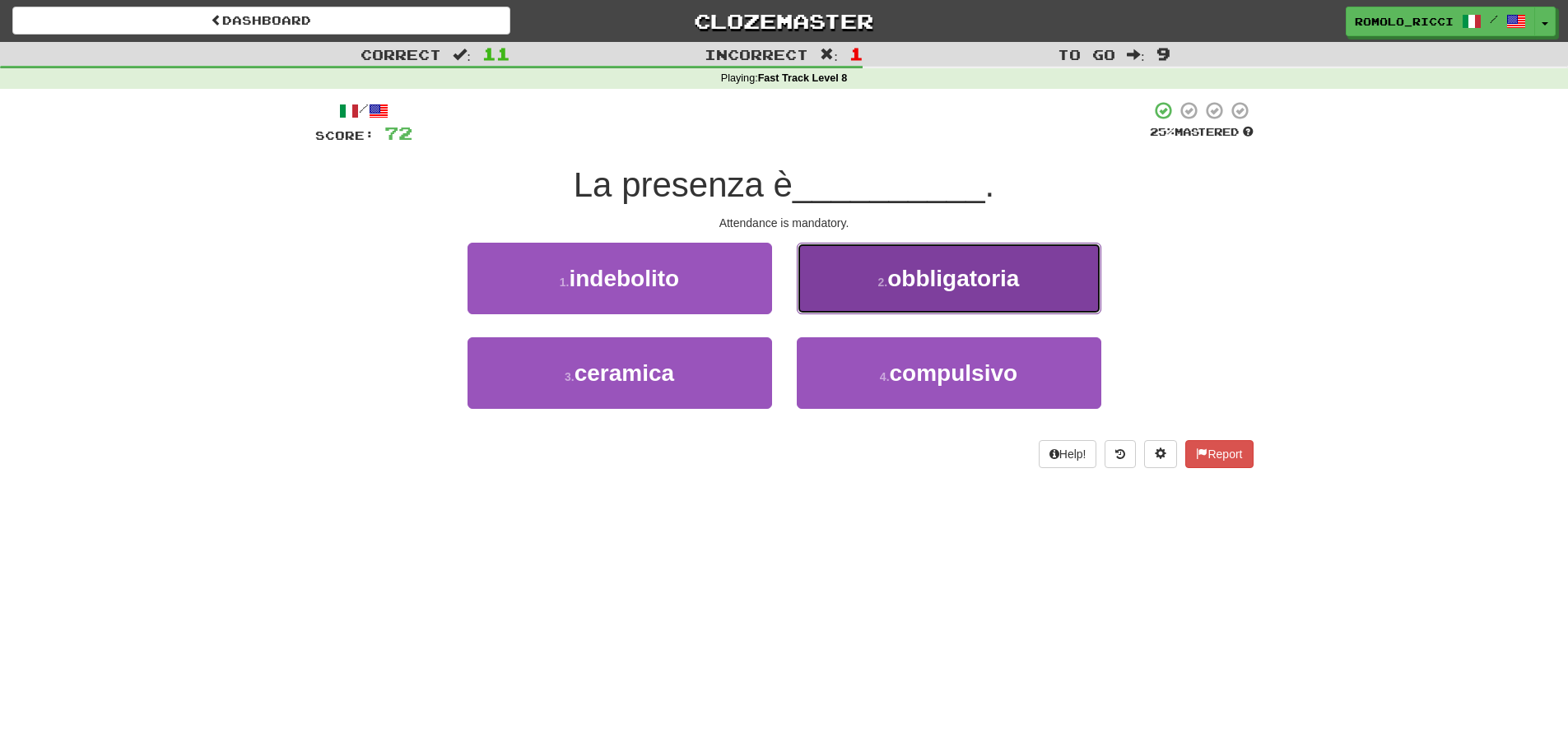
click at [935, 305] on button "2 . obbligatoria" at bounding box center [949, 279] width 304 height 72
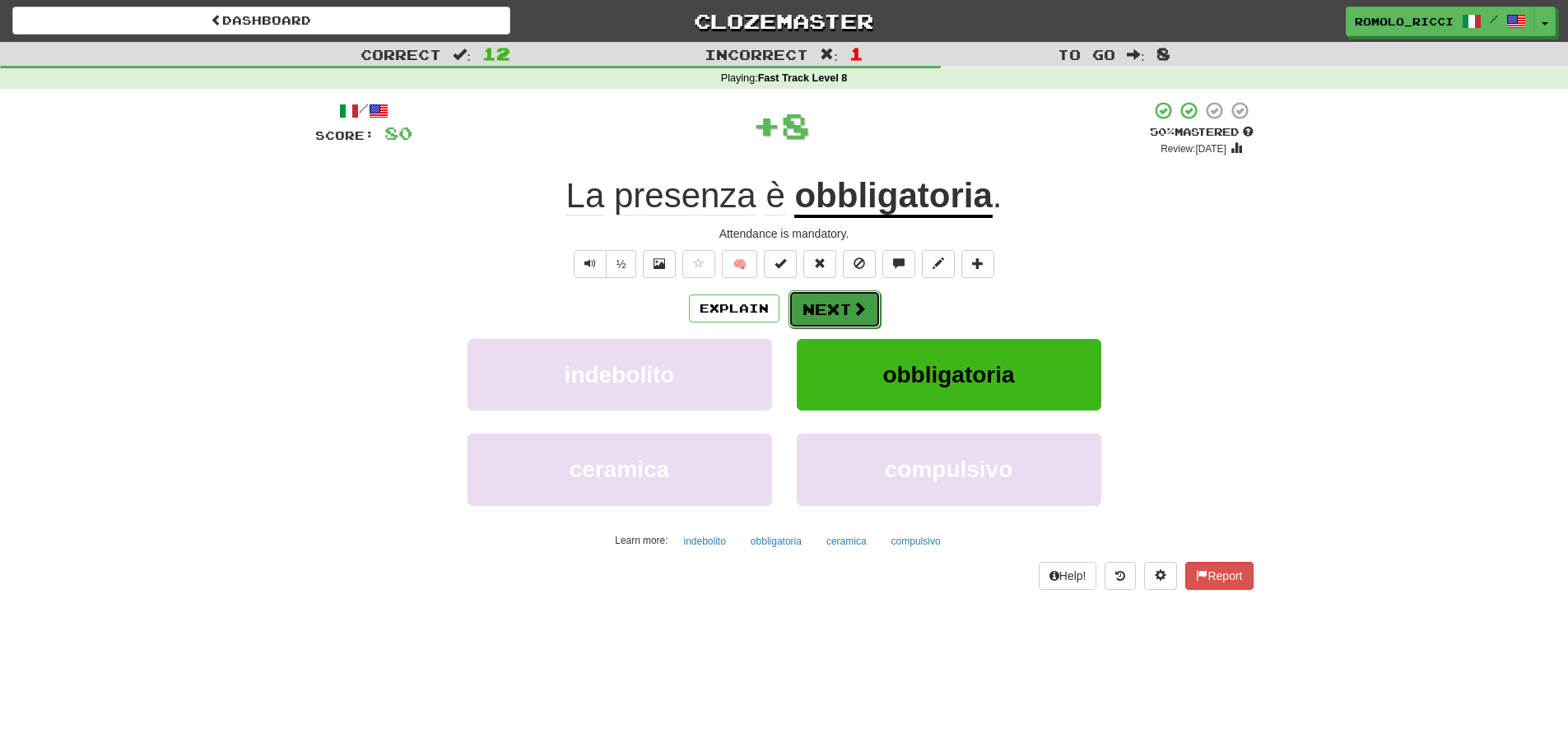
click at [854, 305] on span at bounding box center [859, 308] width 15 height 15
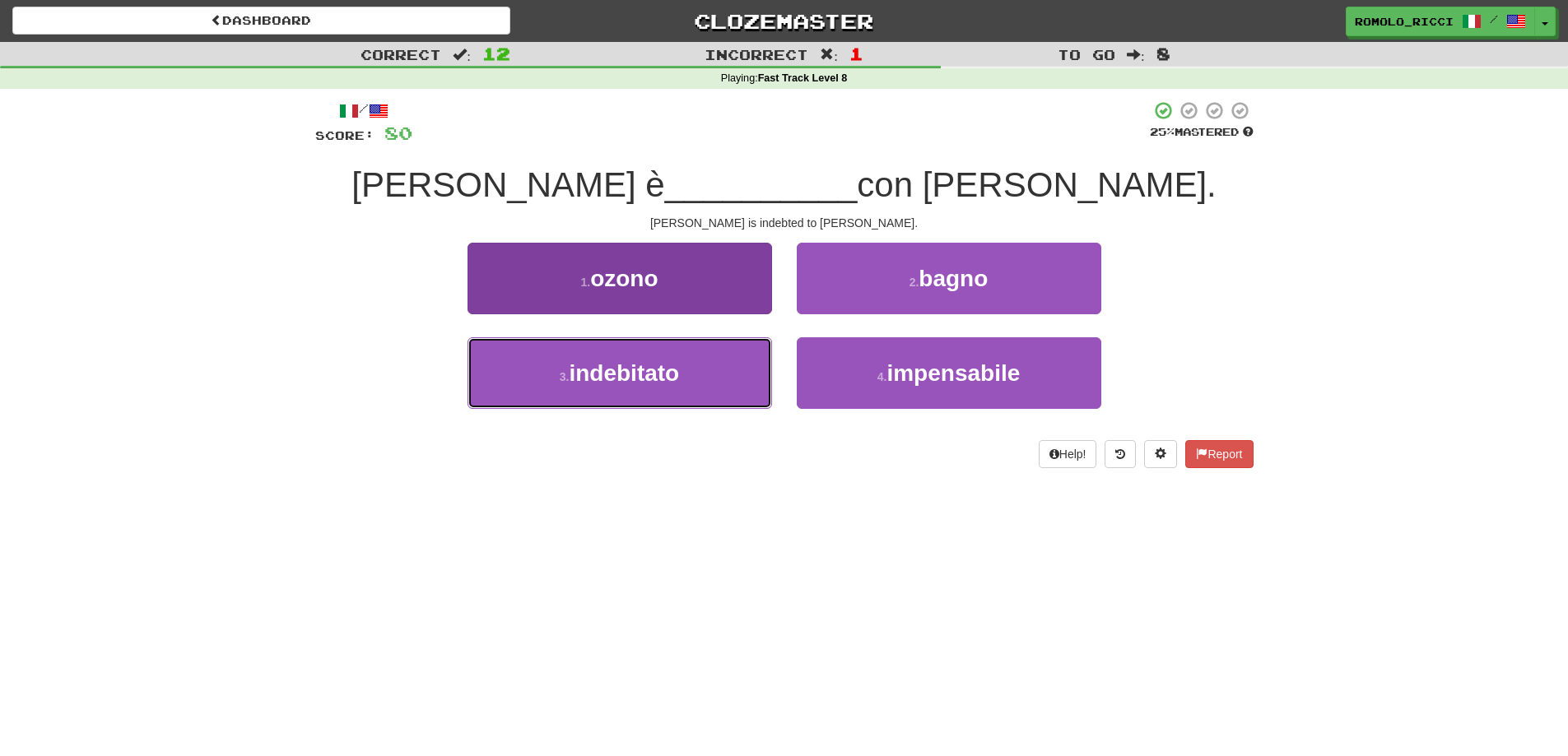
drag, startPoint x: 743, startPoint y: 383, endPoint x: 759, endPoint y: 369, distance: 21.3
click at [741, 382] on button "3 . indebitato" at bounding box center [620, 373] width 304 height 72
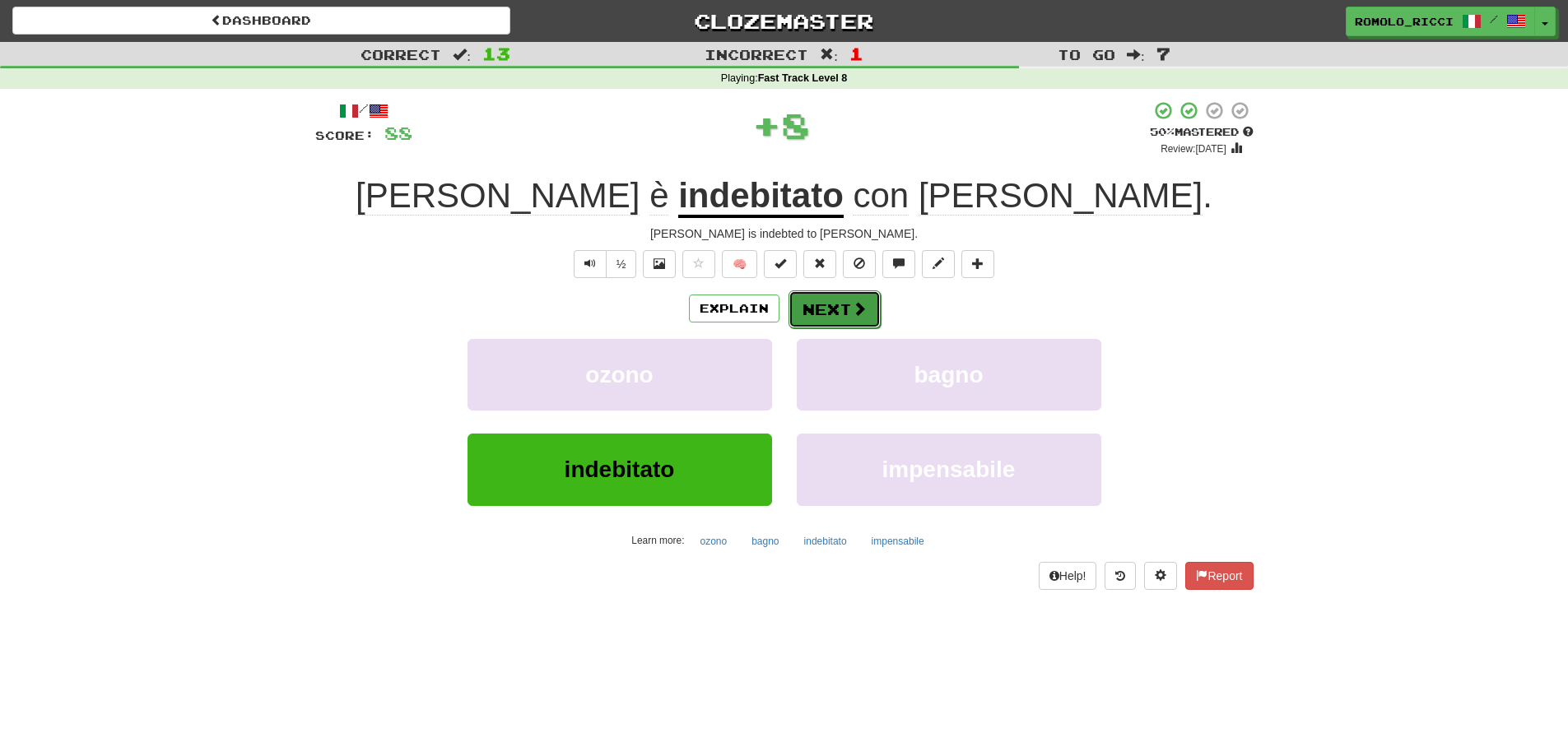
click at [858, 311] on span at bounding box center [859, 308] width 15 height 15
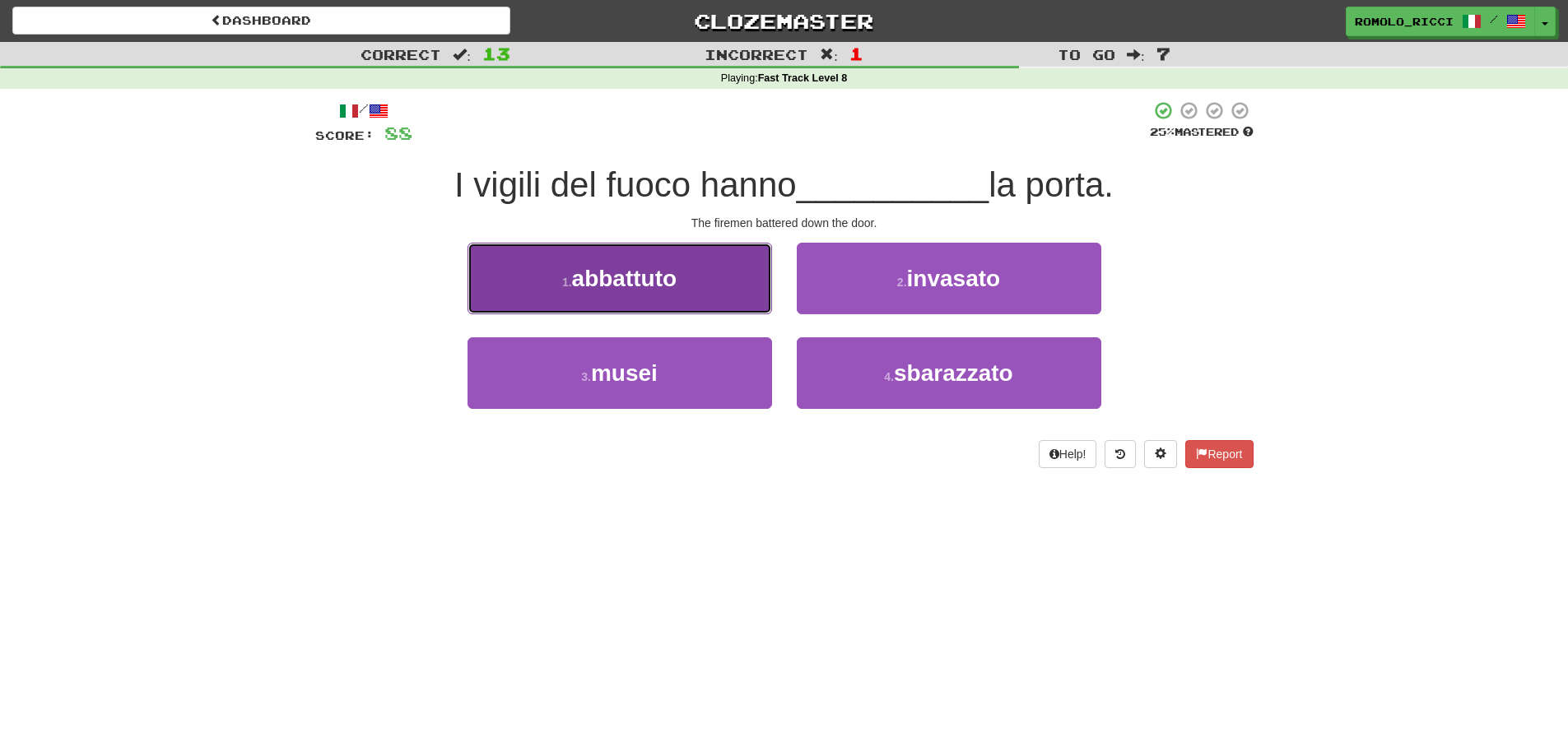
click at [671, 284] on span "abbattuto" at bounding box center [625, 279] width 105 height 26
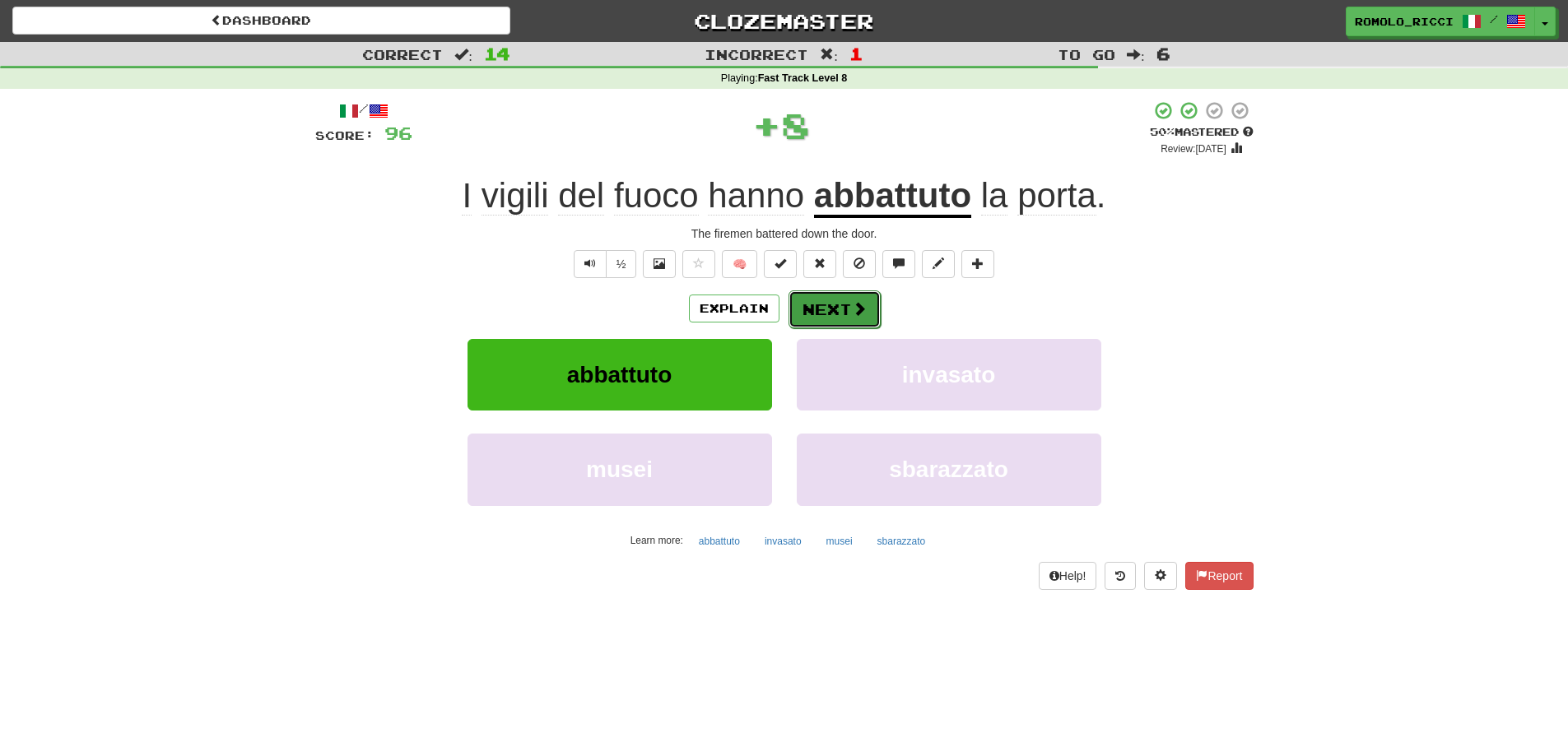
click at [824, 297] on button "Next" at bounding box center [834, 309] width 93 height 38
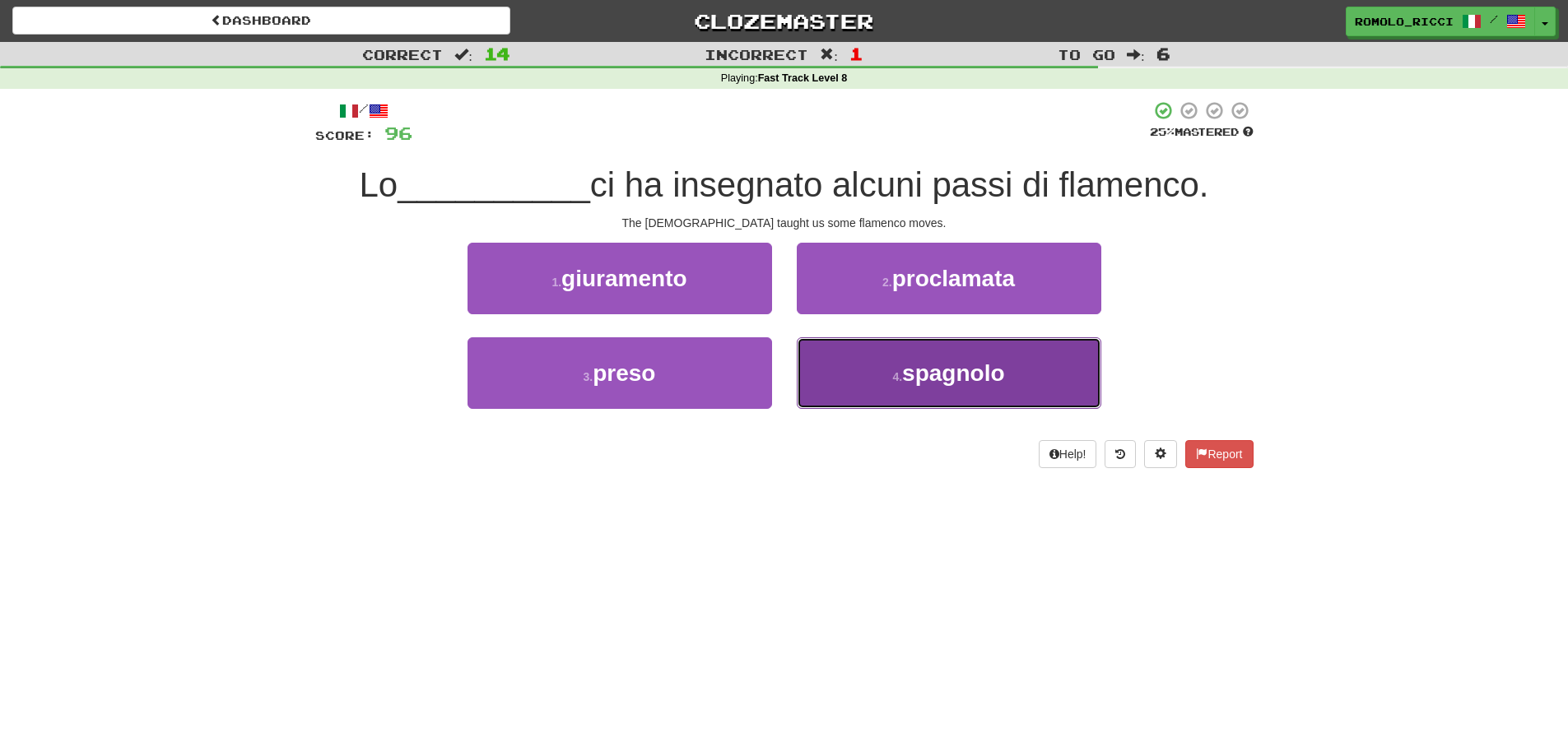
click at [893, 380] on small "4 ." at bounding box center [897, 376] width 10 height 13
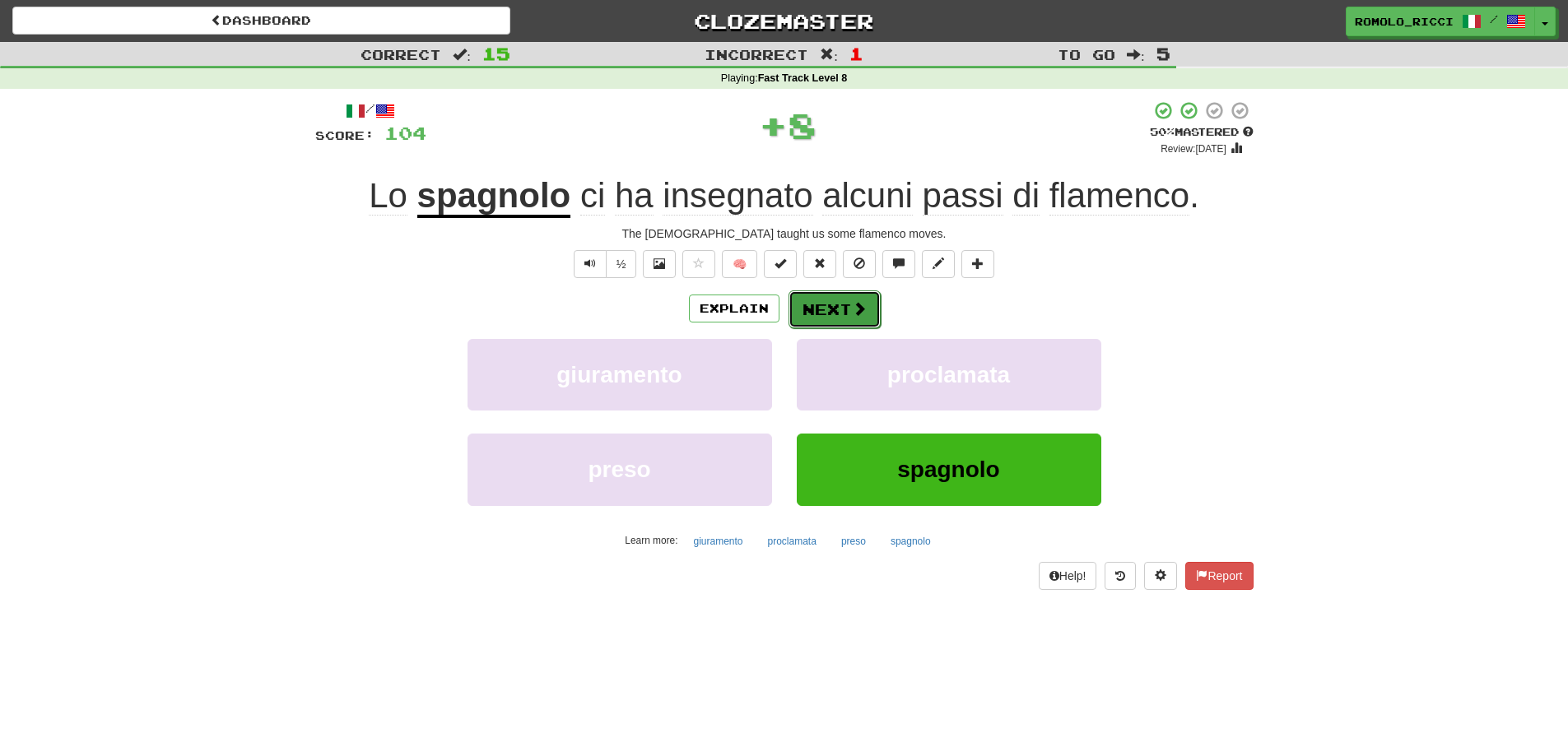
click at [823, 295] on button "Next" at bounding box center [834, 309] width 93 height 38
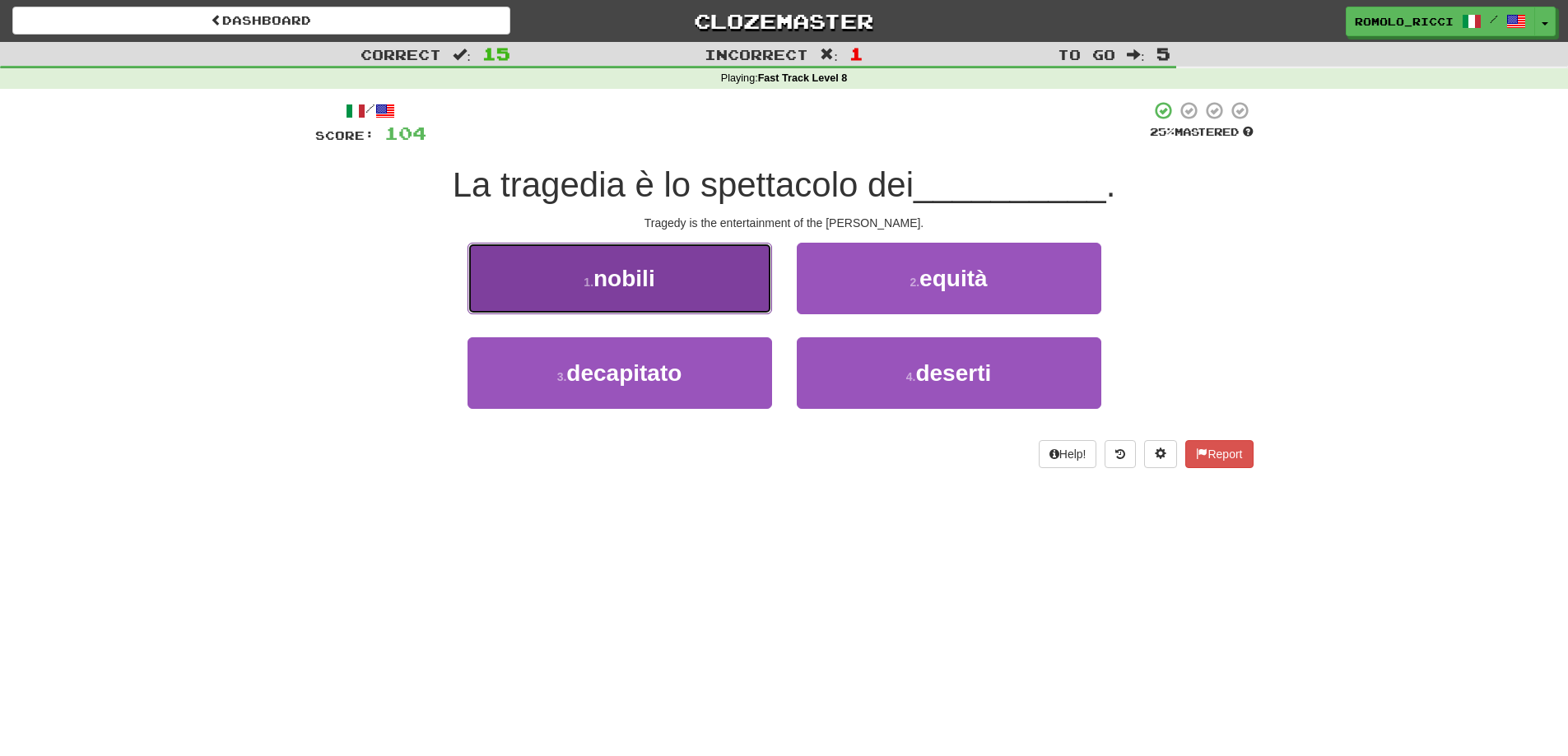
click at [736, 249] on button "1 . nobili" at bounding box center [620, 279] width 304 height 72
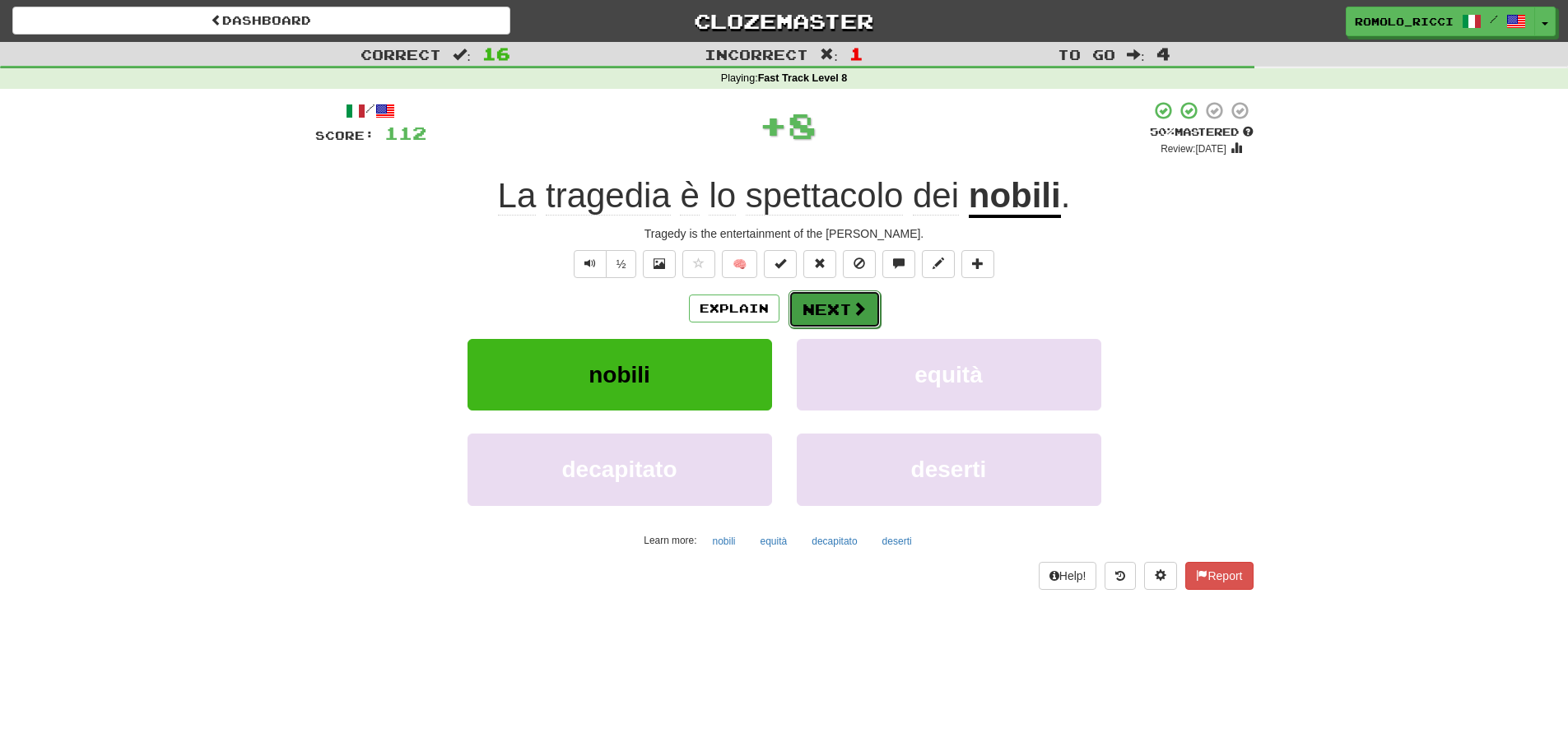
click at [840, 318] on button "Next" at bounding box center [834, 309] width 93 height 38
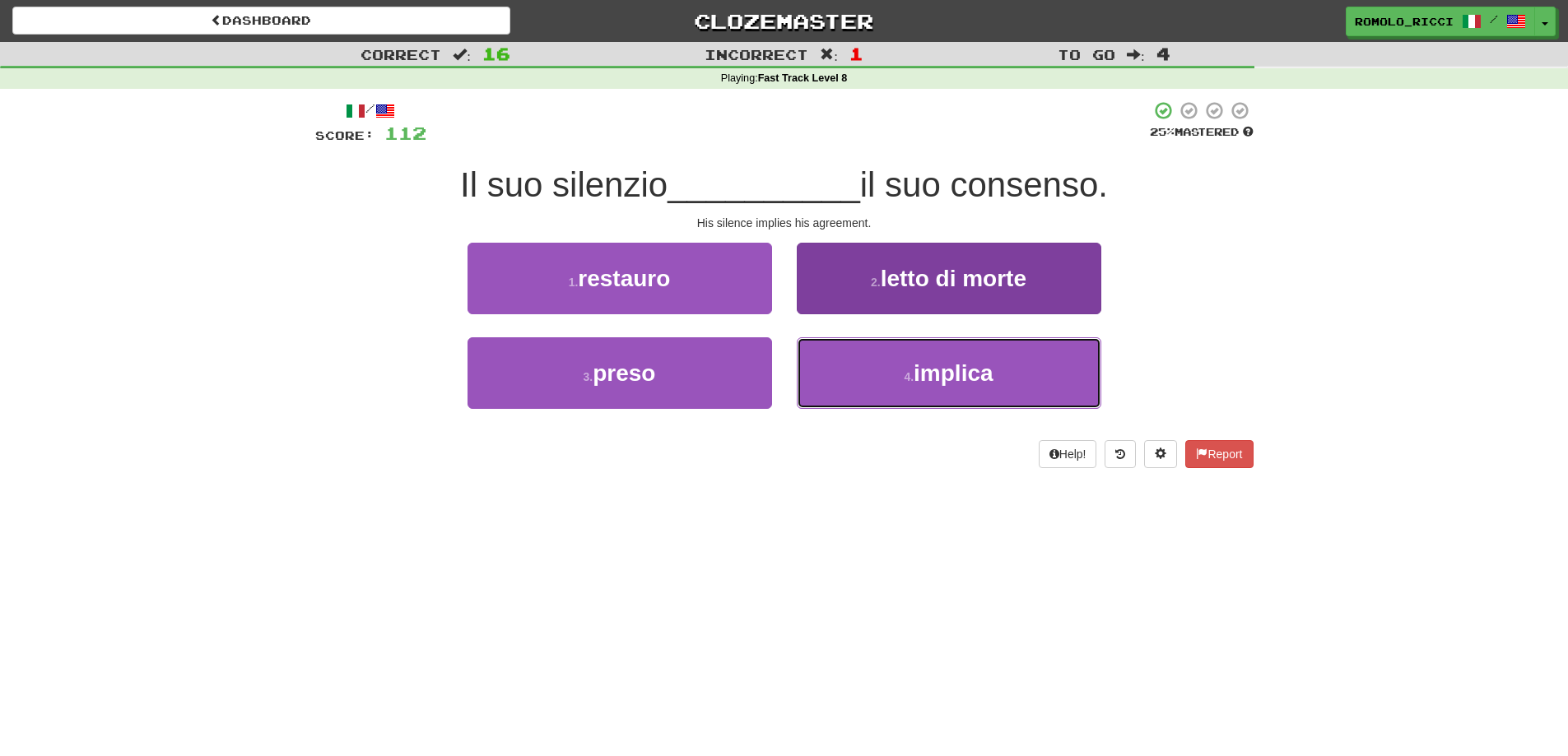
click at [918, 383] on button "4 . implica" at bounding box center [949, 373] width 304 height 72
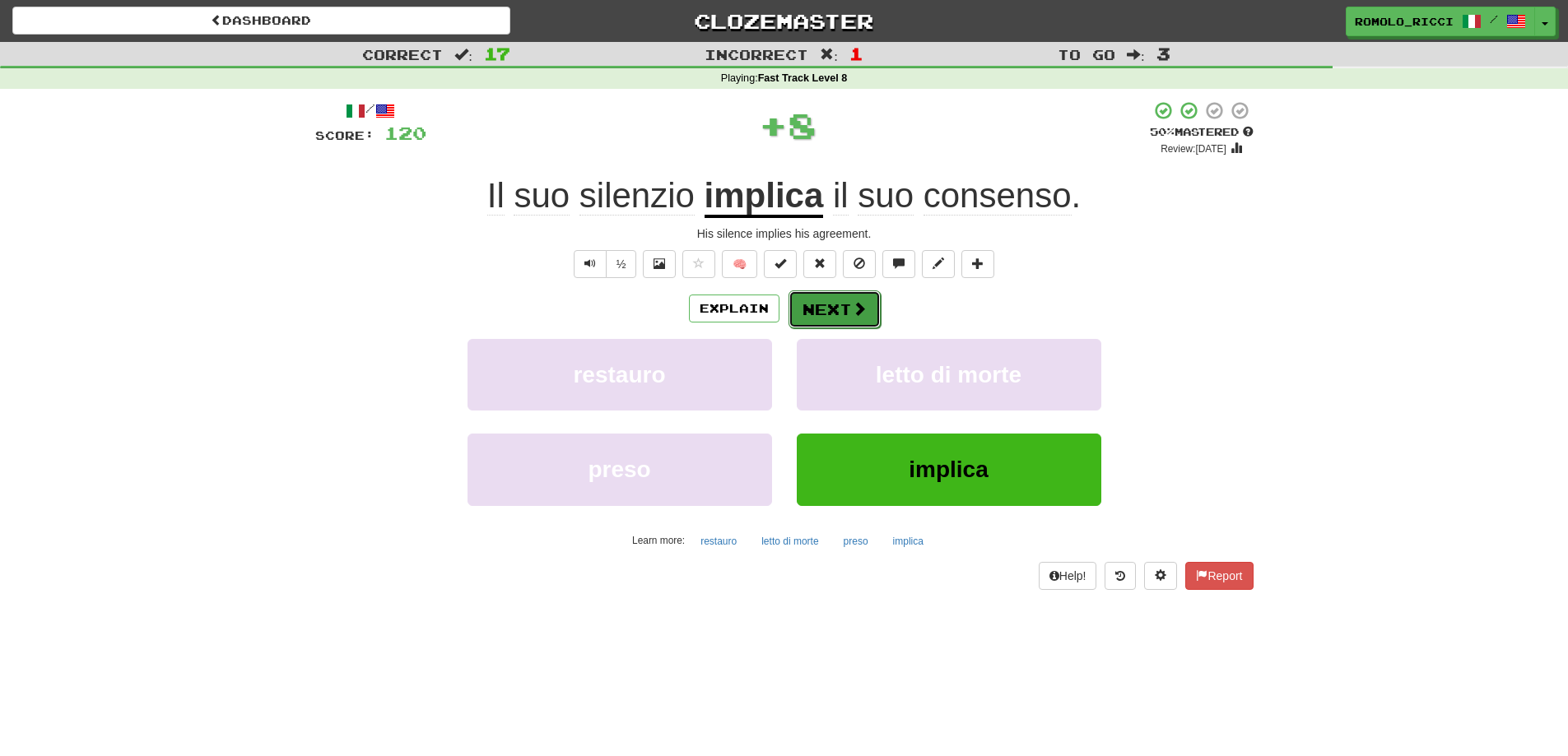
click at [852, 315] on span at bounding box center [859, 308] width 15 height 15
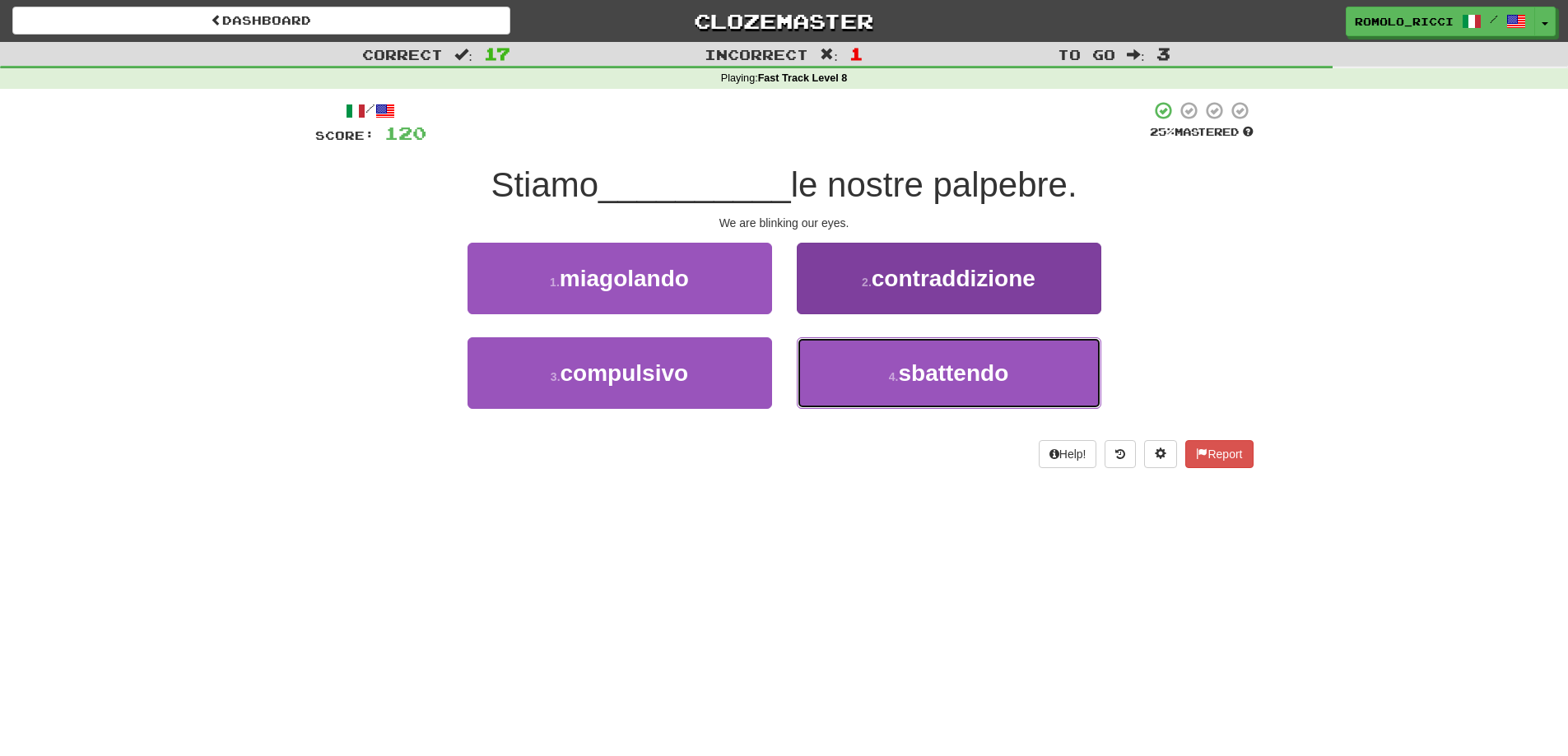
drag, startPoint x: 931, startPoint y: 398, endPoint x: 905, endPoint y: 351, distance: 53.7
click at [931, 394] on button "4 . sbattendo" at bounding box center [949, 373] width 304 height 72
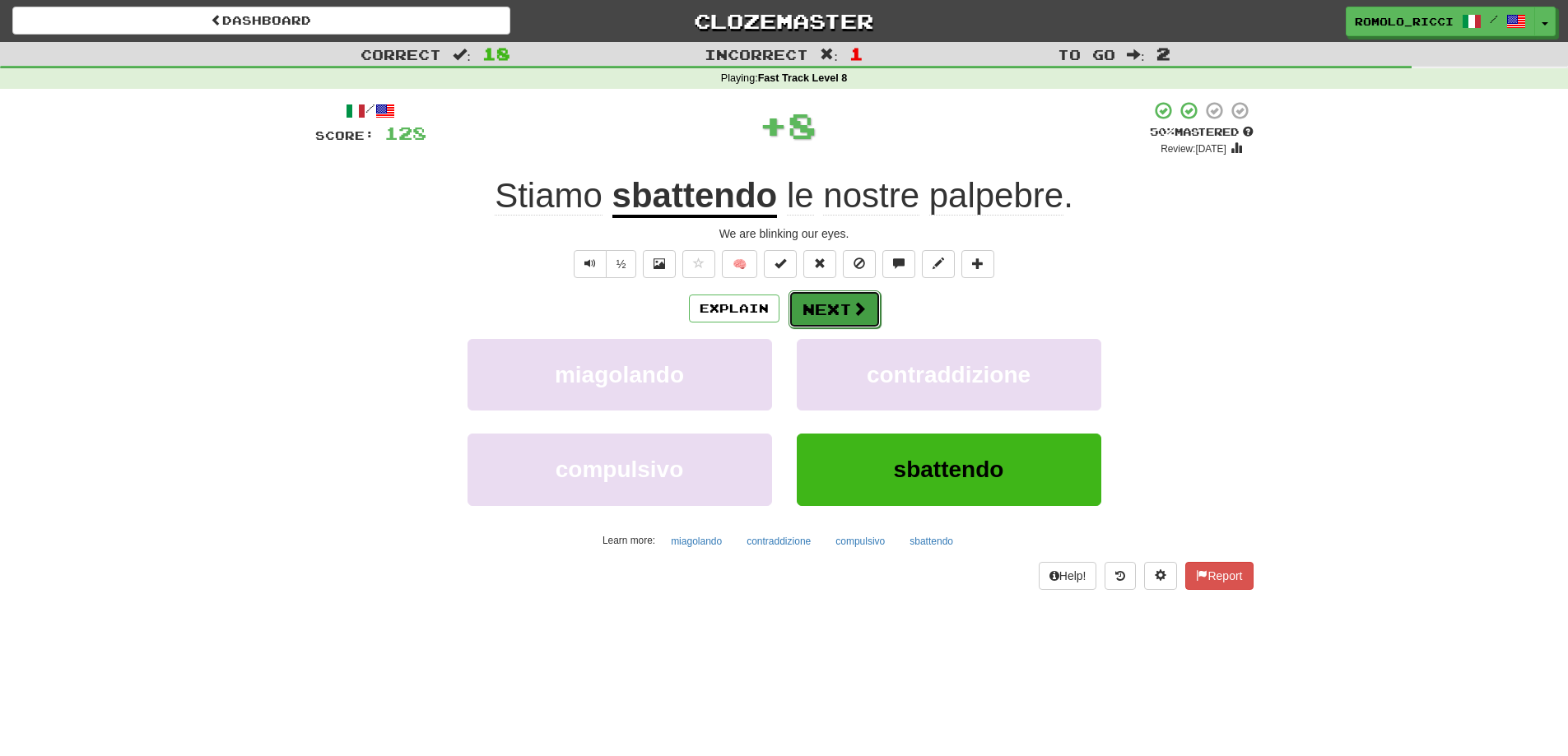
click at [834, 302] on button "Next" at bounding box center [834, 309] width 93 height 38
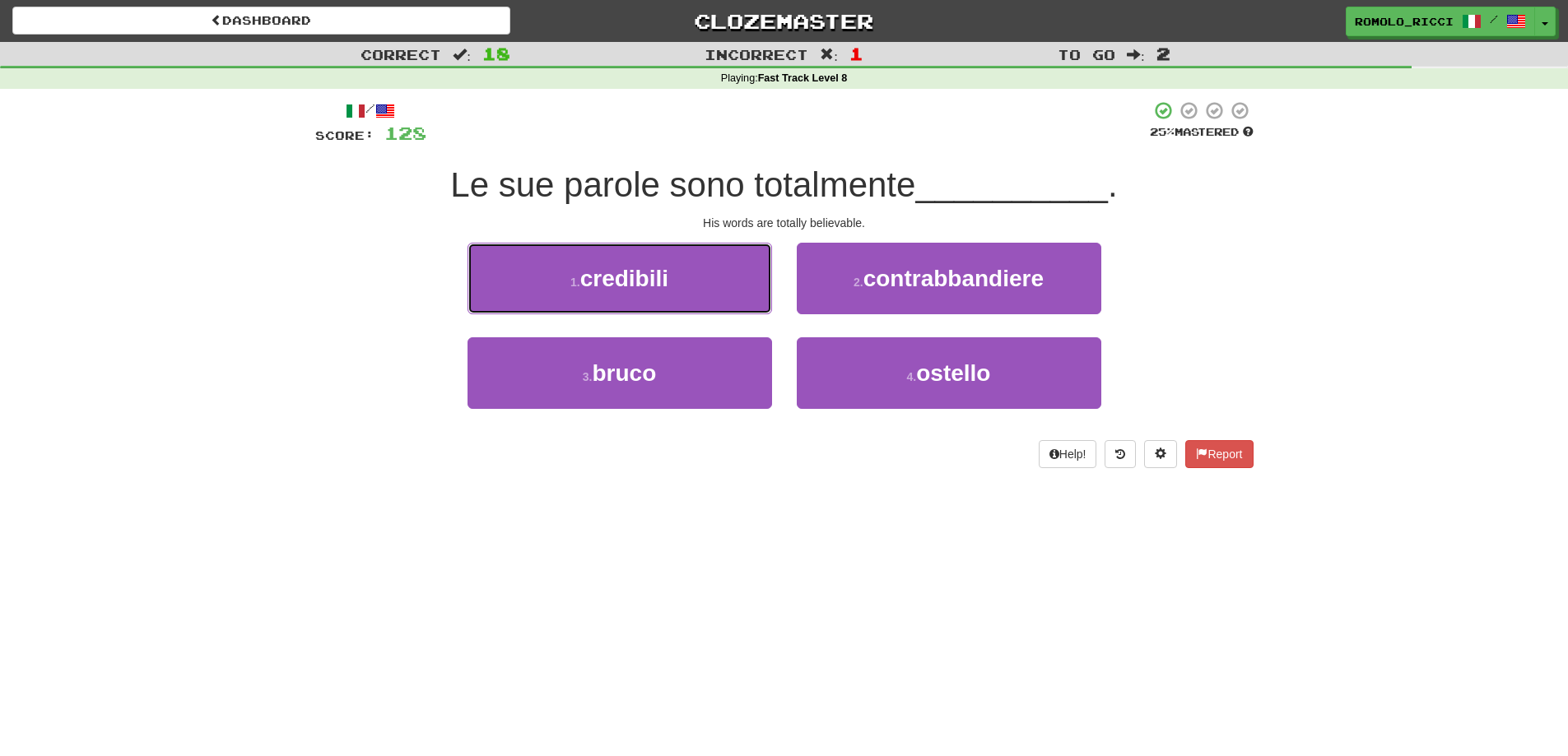
drag, startPoint x: 703, startPoint y: 286, endPoint x: 704, endPoint y: 279, distance: 7.1
click at [703, 282] on button "1 . credibili" at bounding box center [620, 279] width 304 height 72
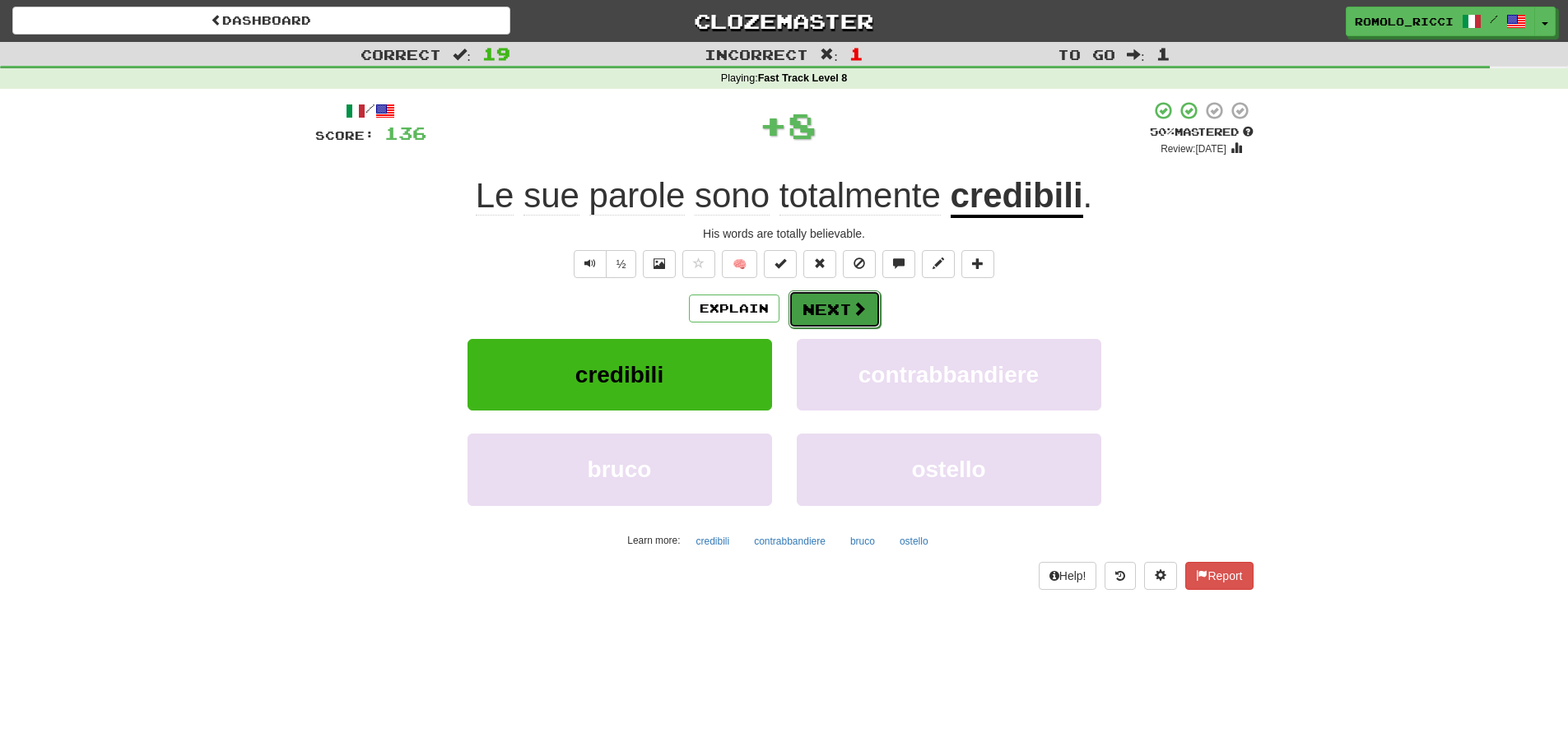
click at [832, 319] on button "Next" at bounding box center [834, 309] width 93 height 38
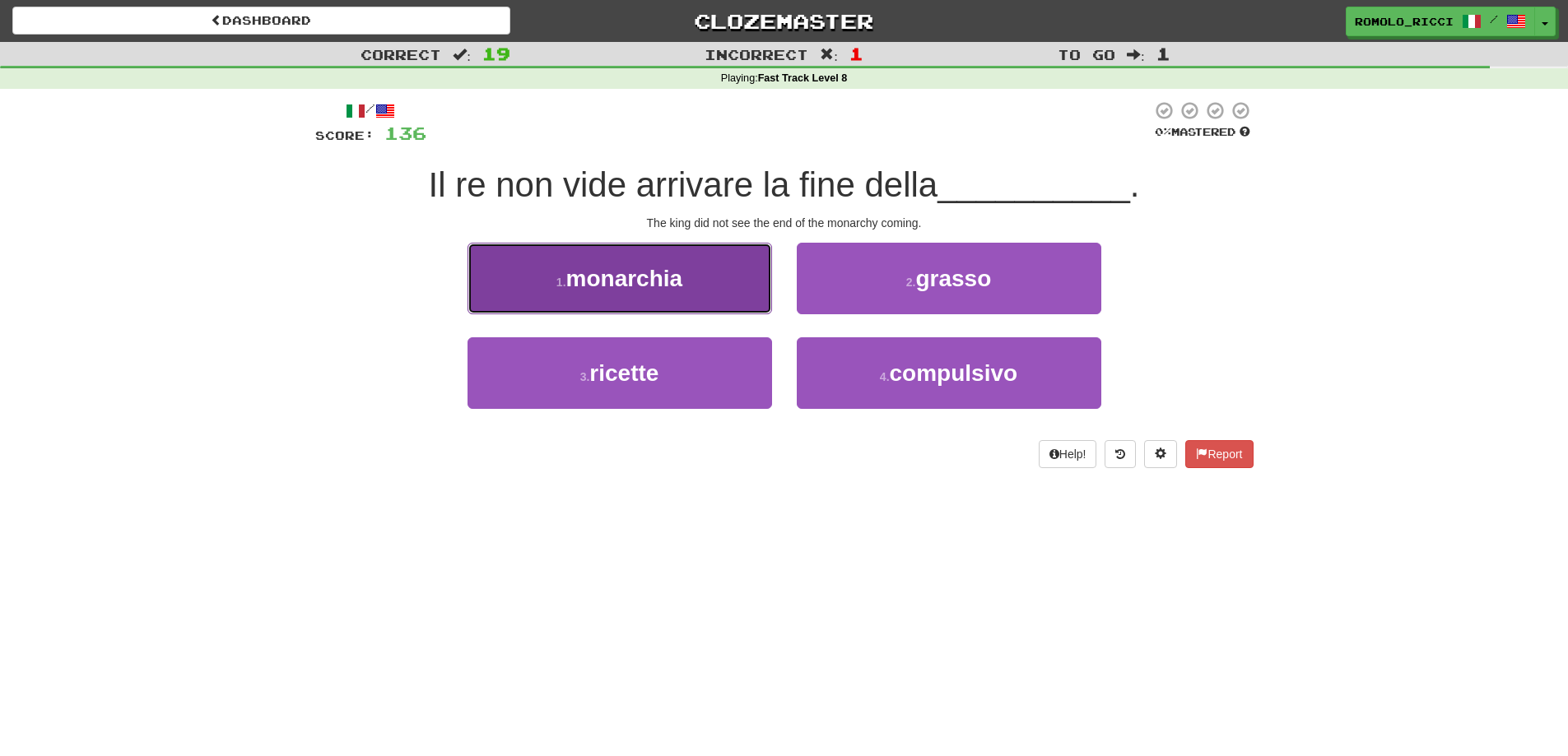
drag, startPoint x: 671, startPoint y: 293, endPoint x: 819, endPoint y: 282, distance: 148.4
click at [672, 293] on button "1 . monarchia" at bounding box center [620, 279] width 304 height 72
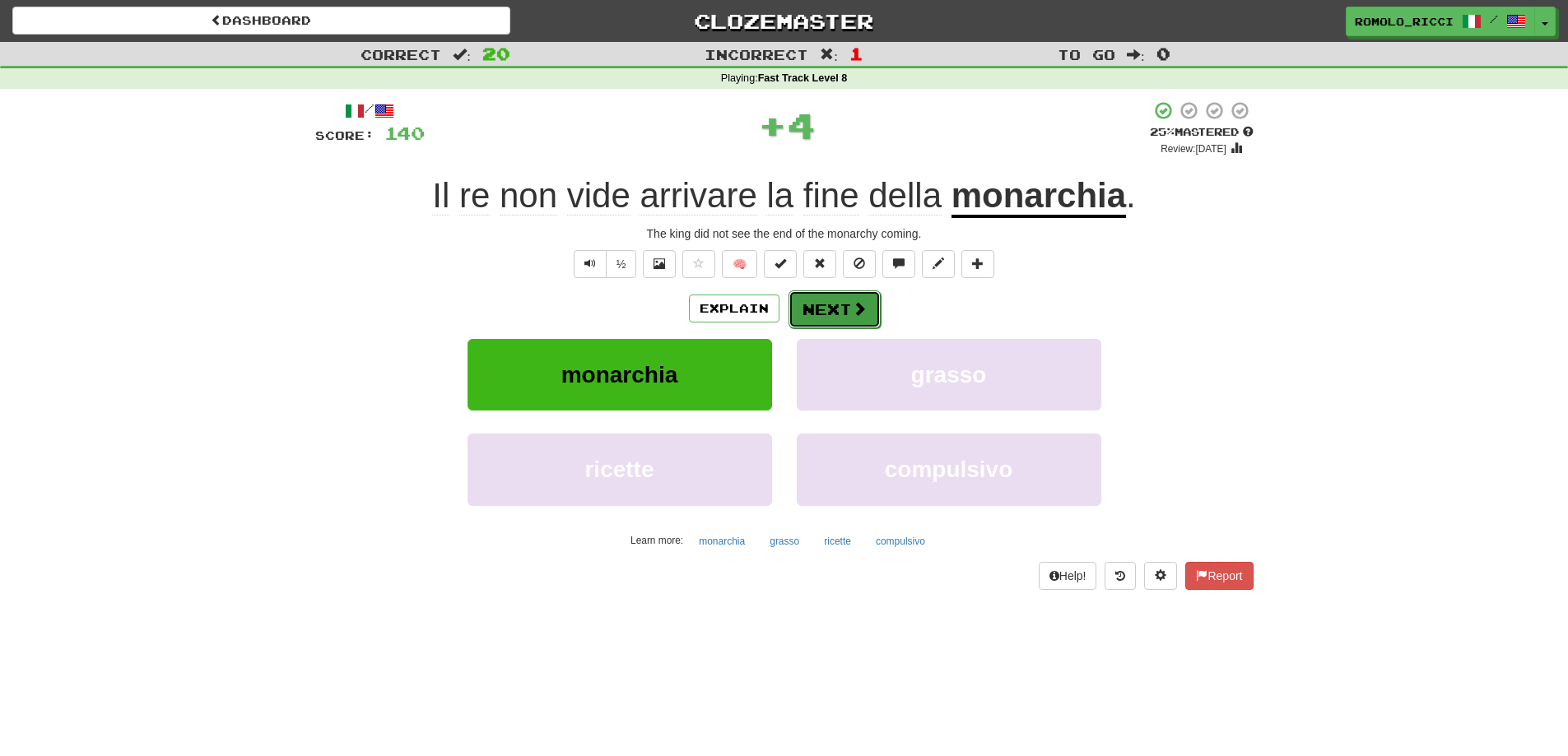
click at [823, 297] on button "Next" at bounding box center [834, 309] width 93 height 38
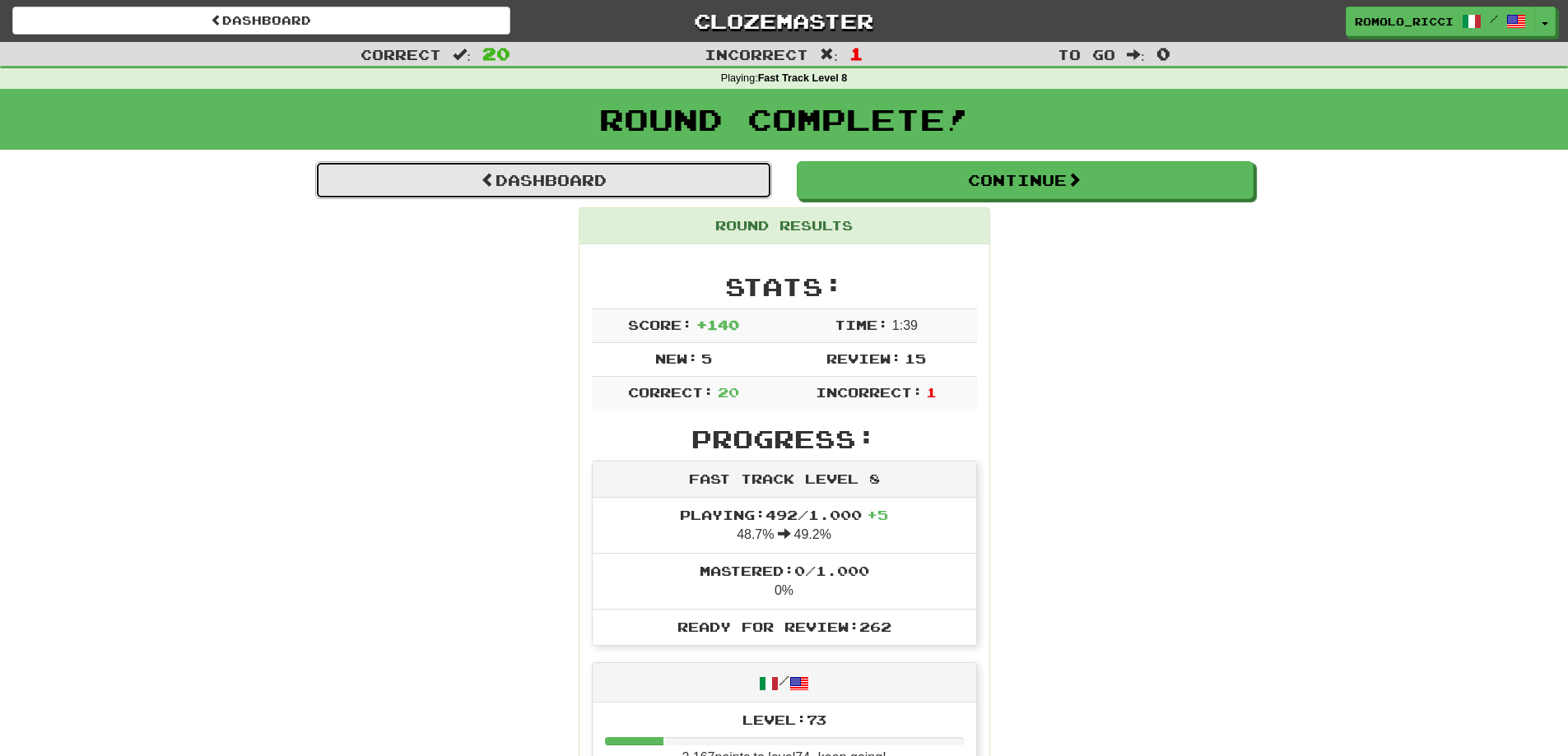
click at [607, 170] on link "Dashboard" at bounding box center [543, 180] width 457 height 38
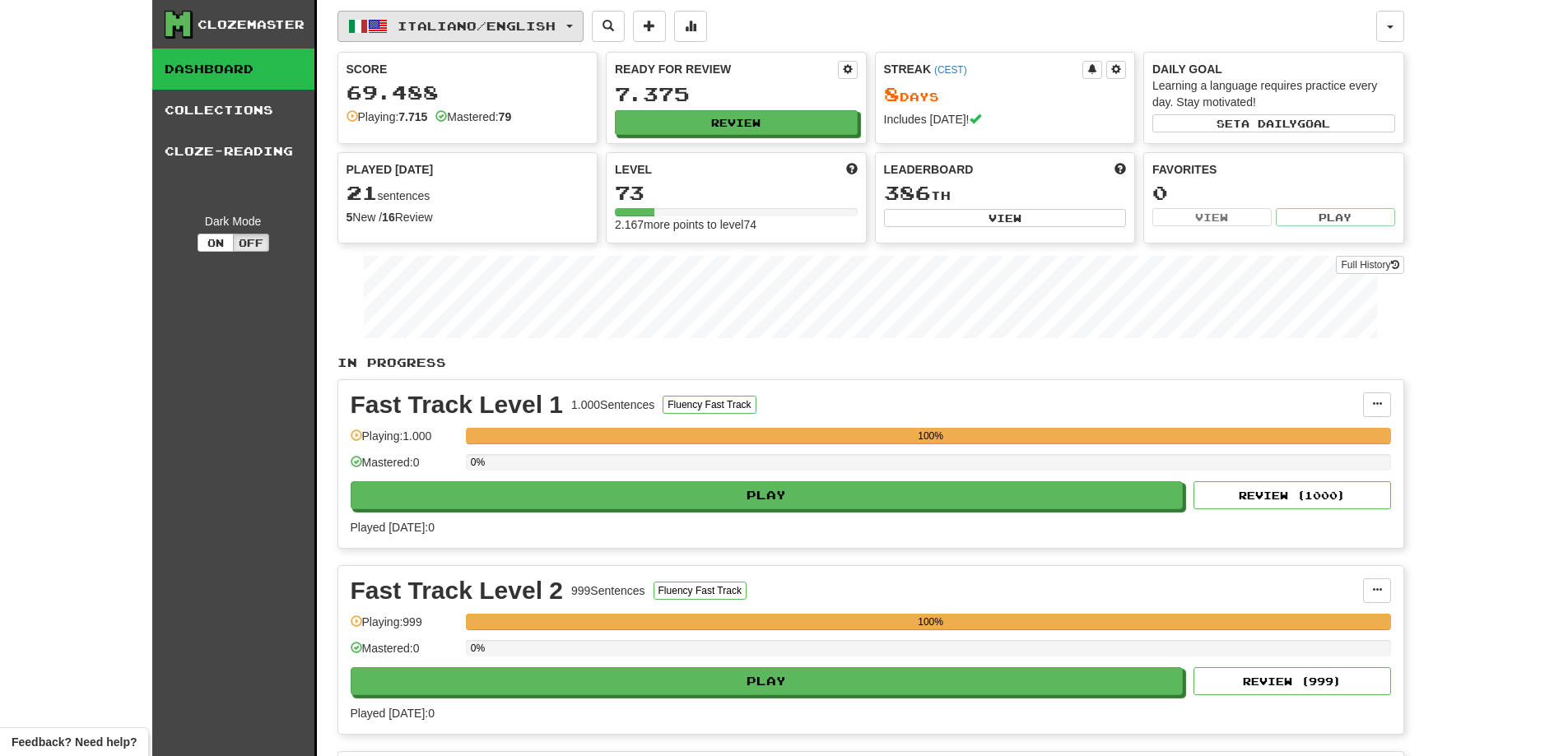
click at [583, 21] on button "Italiano / English" at bounding box center [460, 26] width 246 height 31
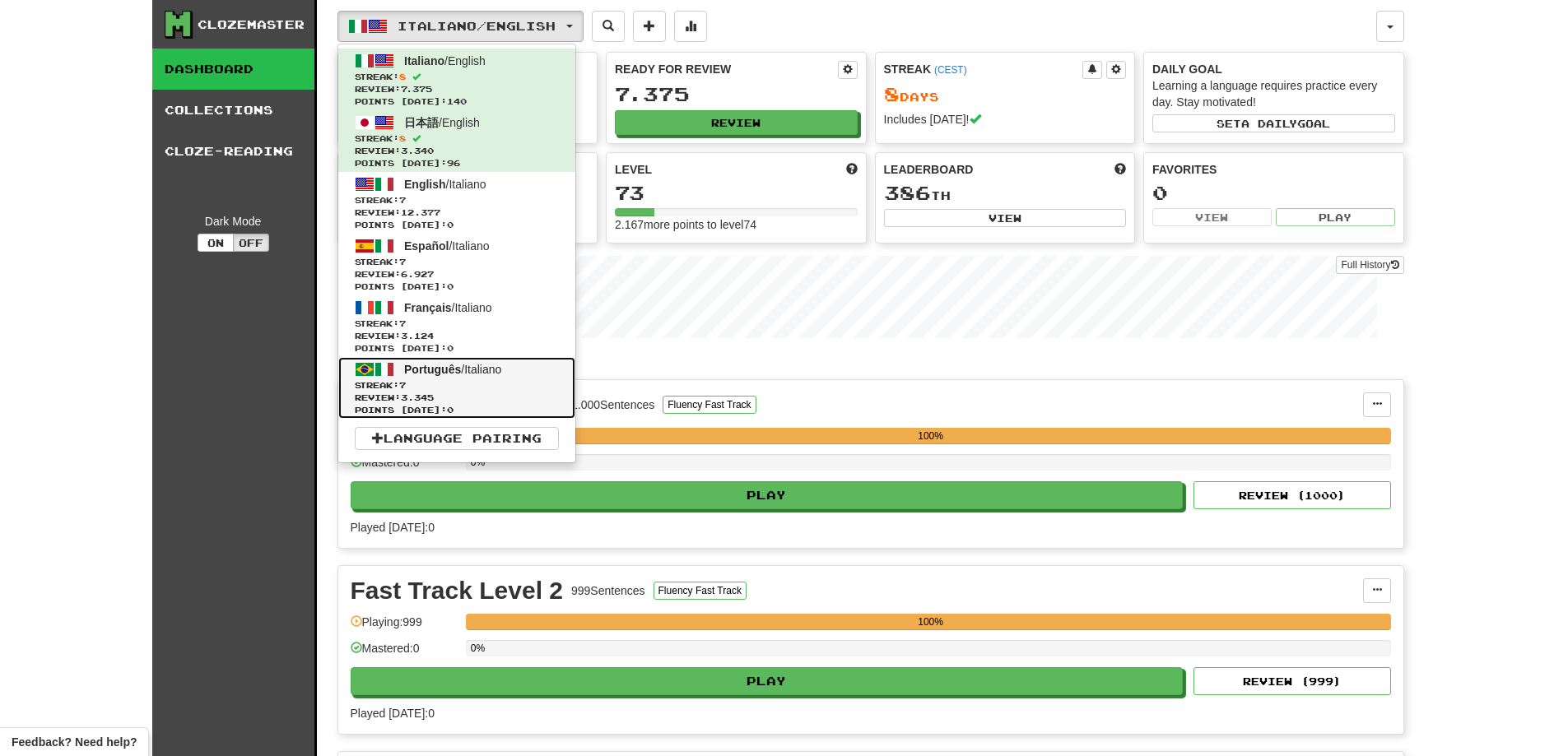
click at [453, 380] on span "Streak: 7" at bounding box center [456, 385] width 204 height 12
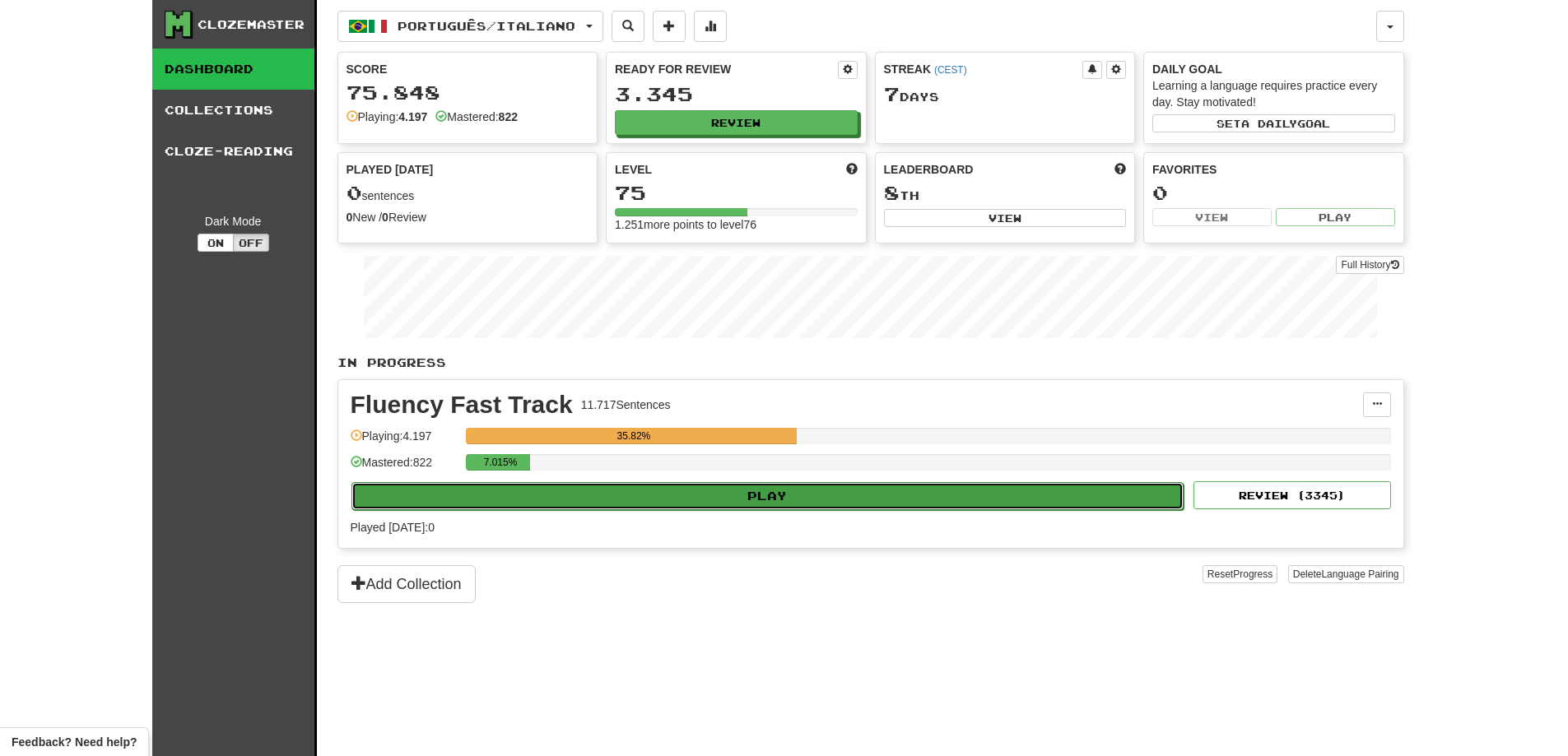
click at [956, 488] on button "Play" at bounding box center [767, 496] width 833 height 28
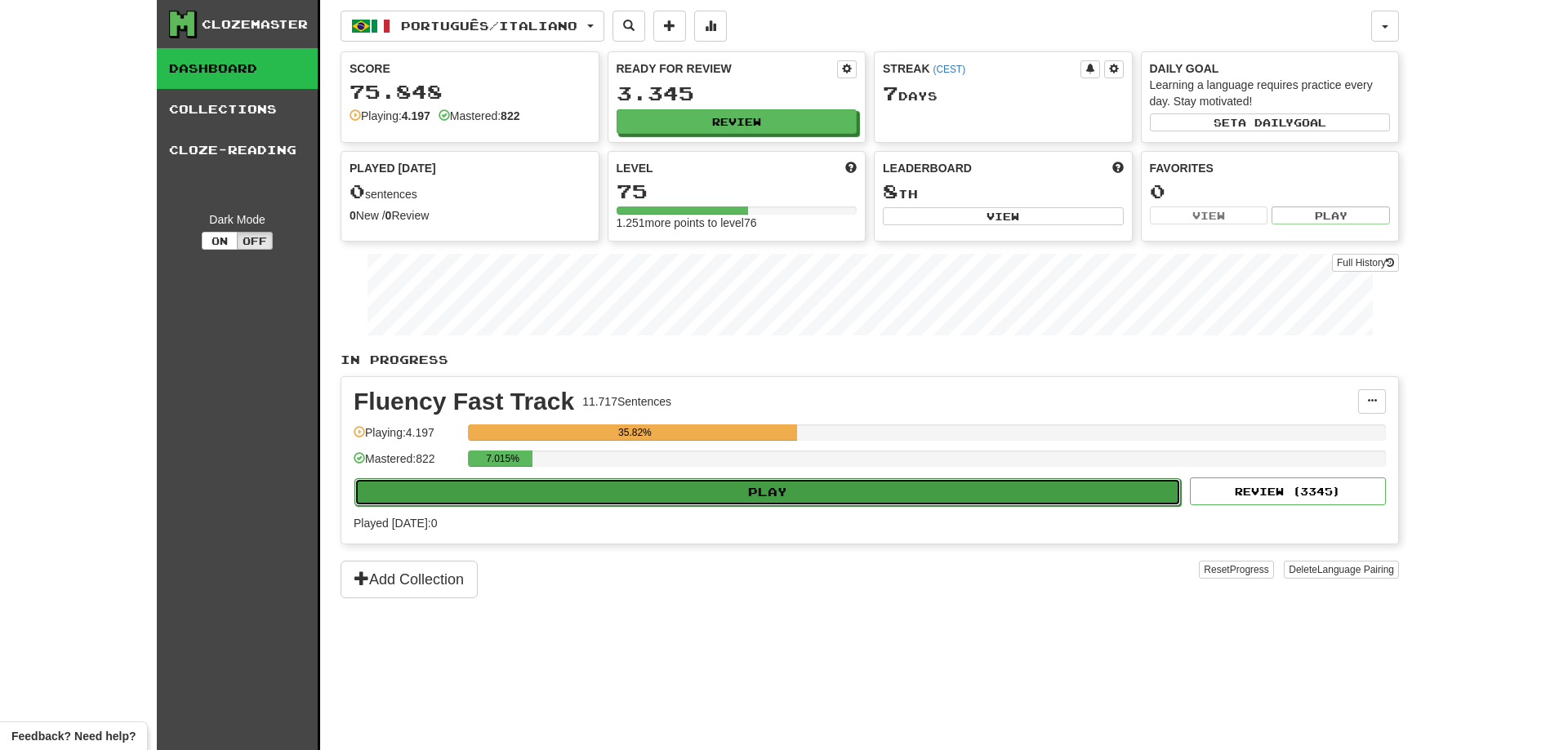
select select "**"
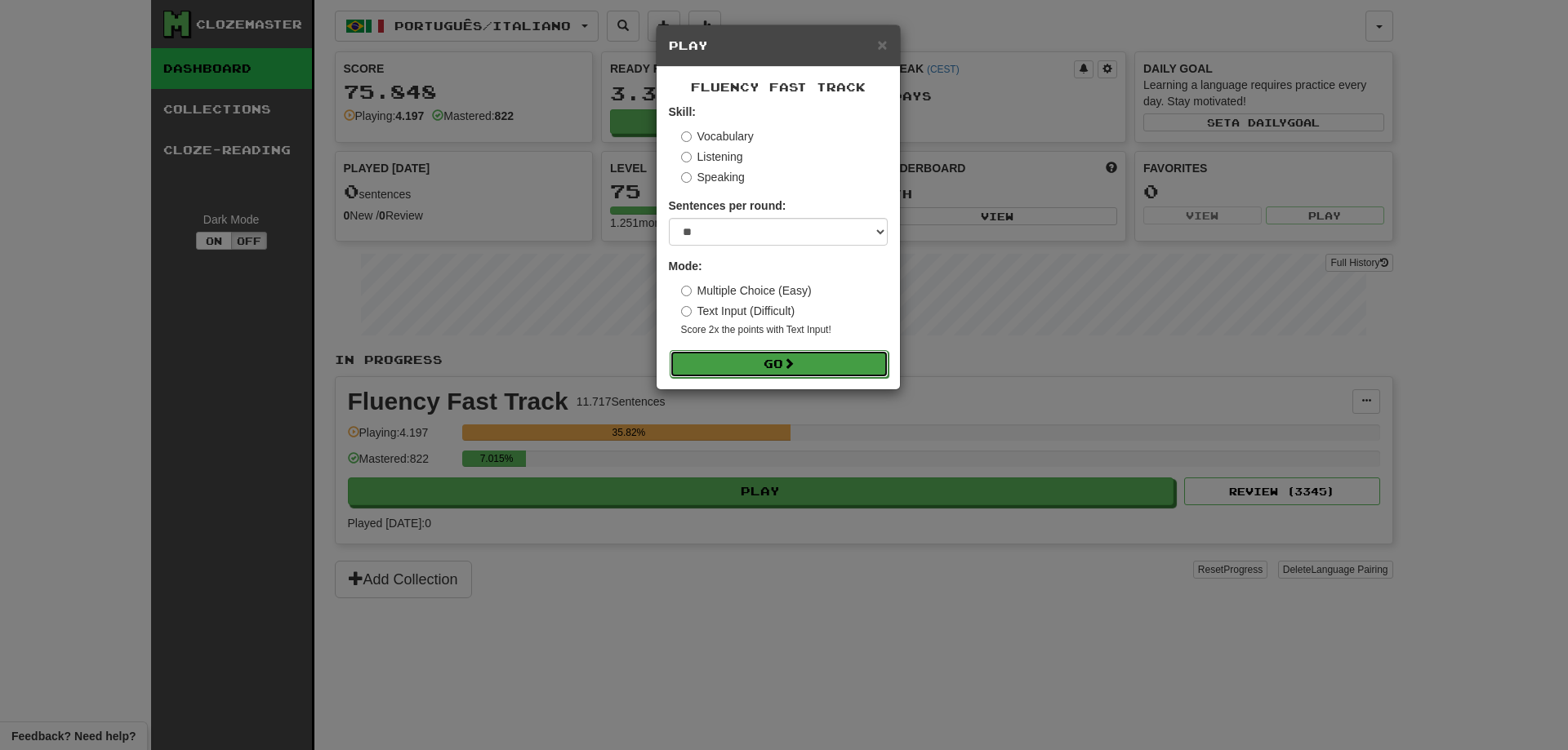
click at [832, 361] on button "Go" at bounding box center [779, 364] width 219 height 28
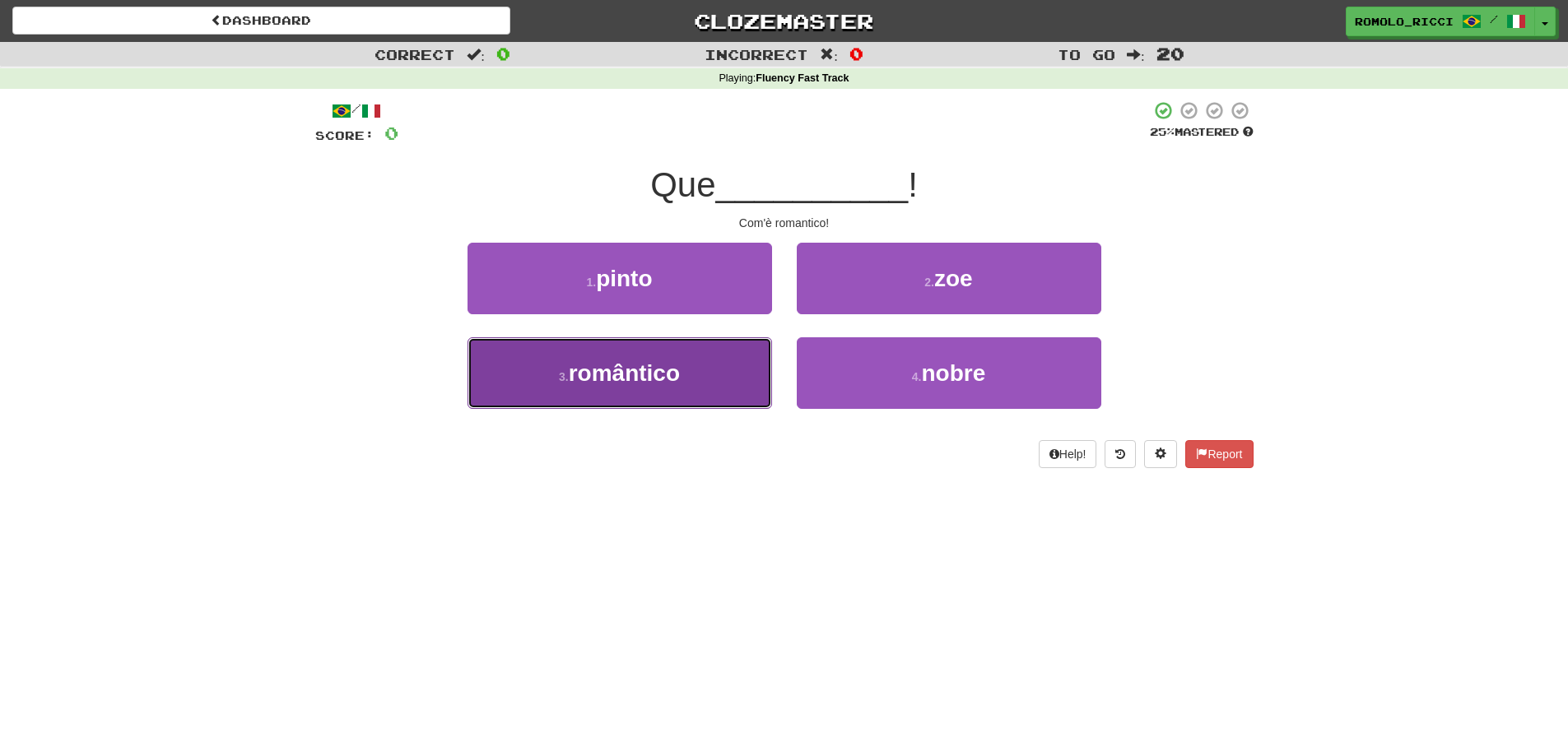
click at [689, 365] on button "3 . romântico" at bounding box center [620, 373] width 304 height 72
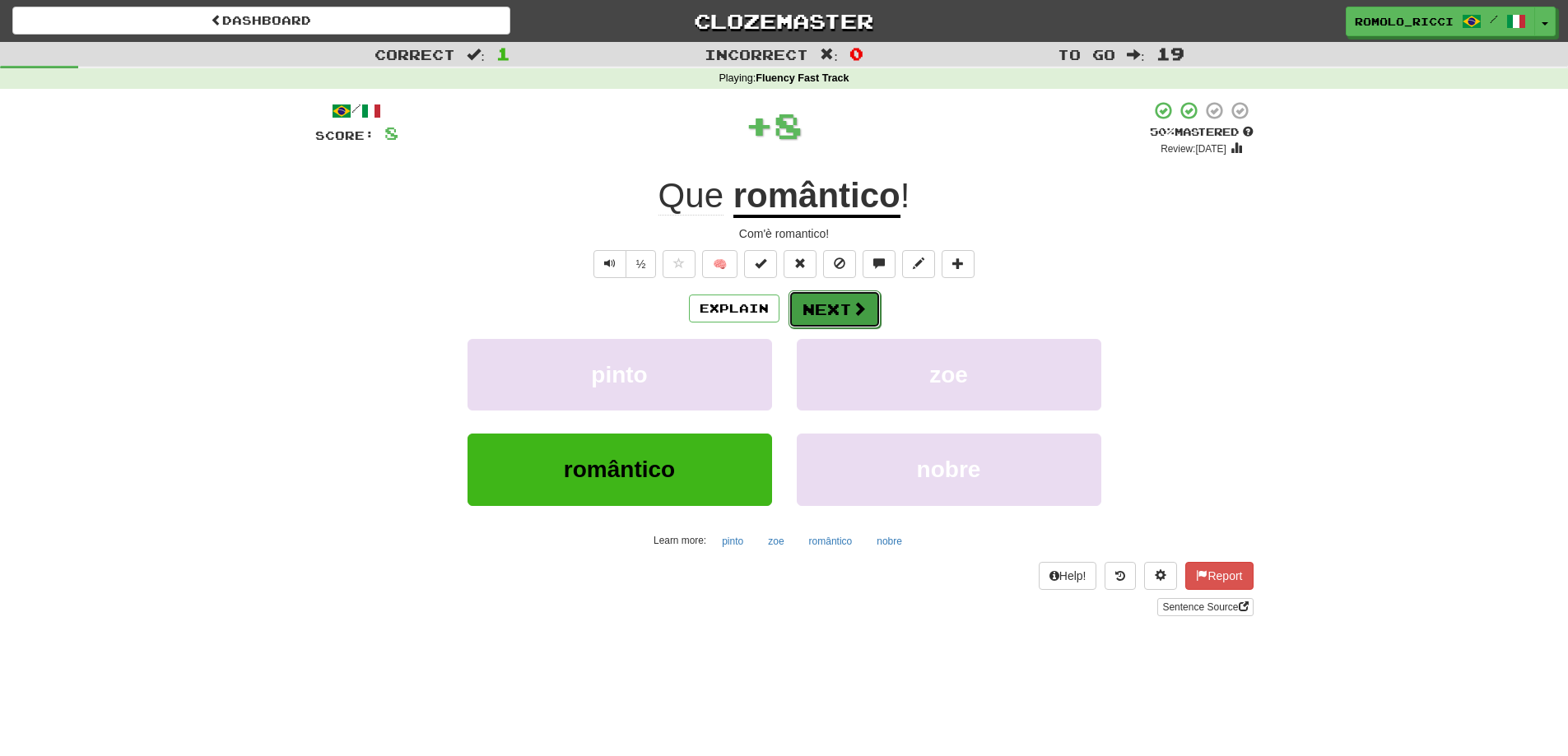
click at [848, 296] on button "Next" at bounding box center [834, 309] width 93 height 38
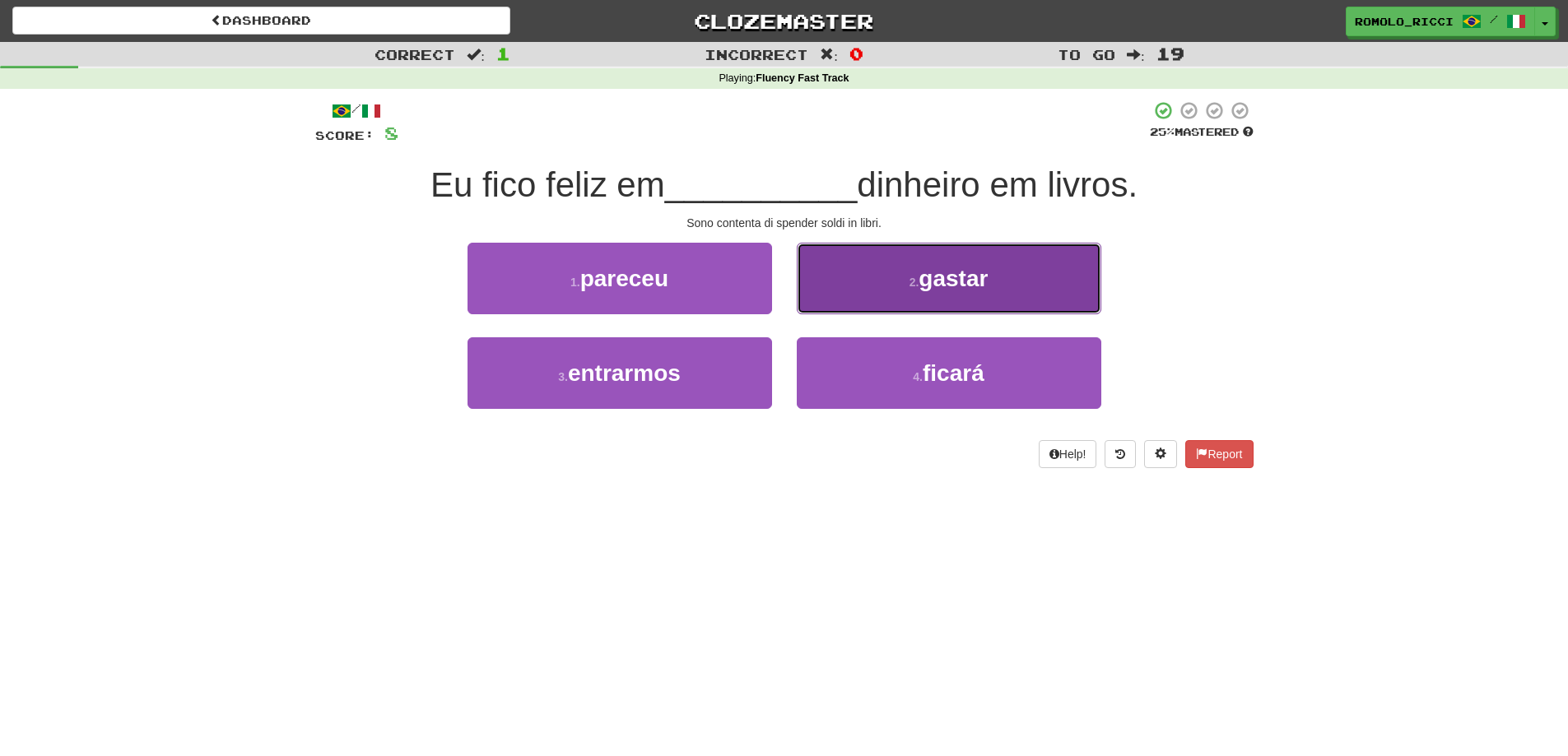
click at [946, 279] on span "gastar" at bounding box center [952, 279] width 69 height 26
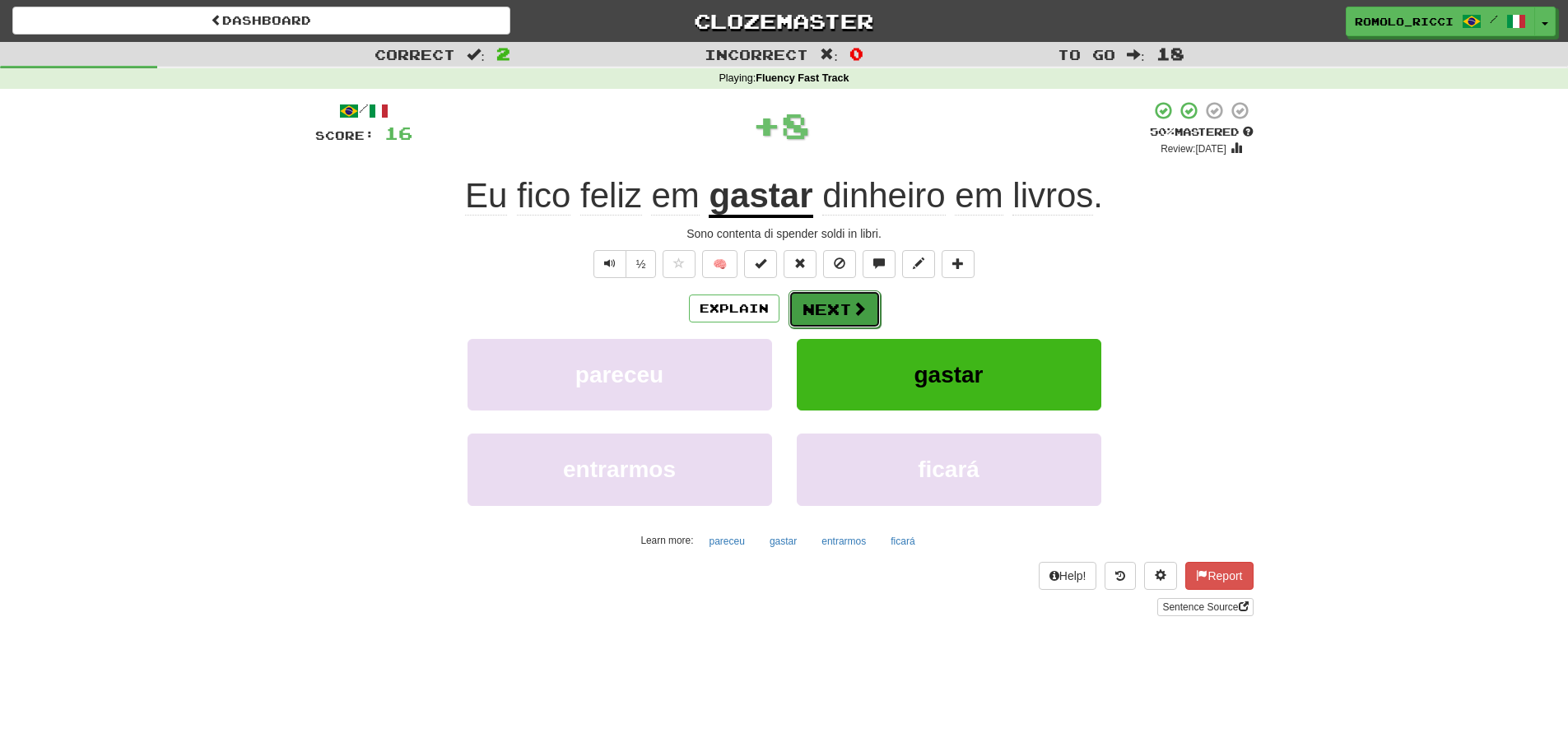
click at [837, 307] on button "Next" at bounding box center [834, 309] width 93 height 38
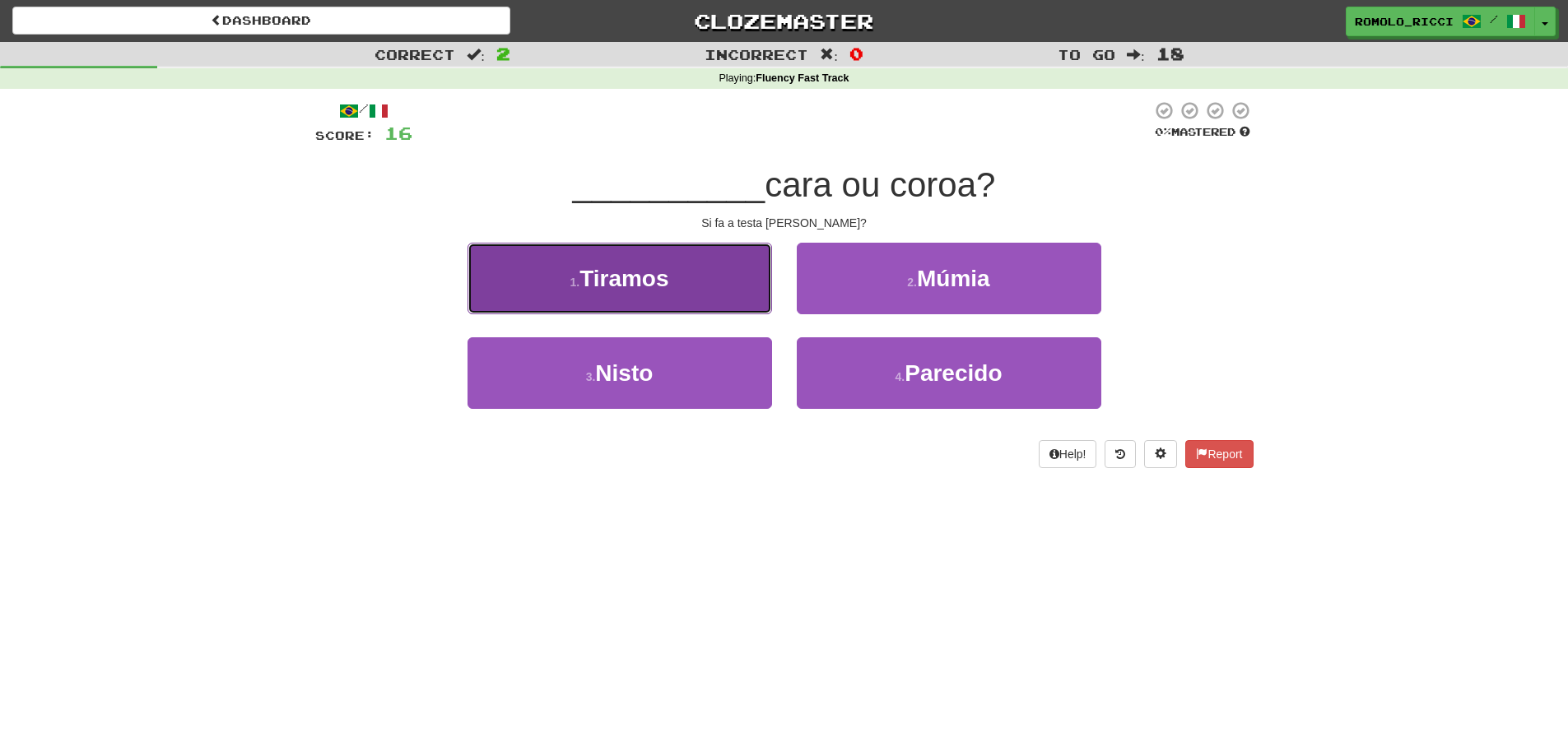
click at [740, 305] on button "1 . Tiramos" at bounding box center [620, 279] width 304 height 72
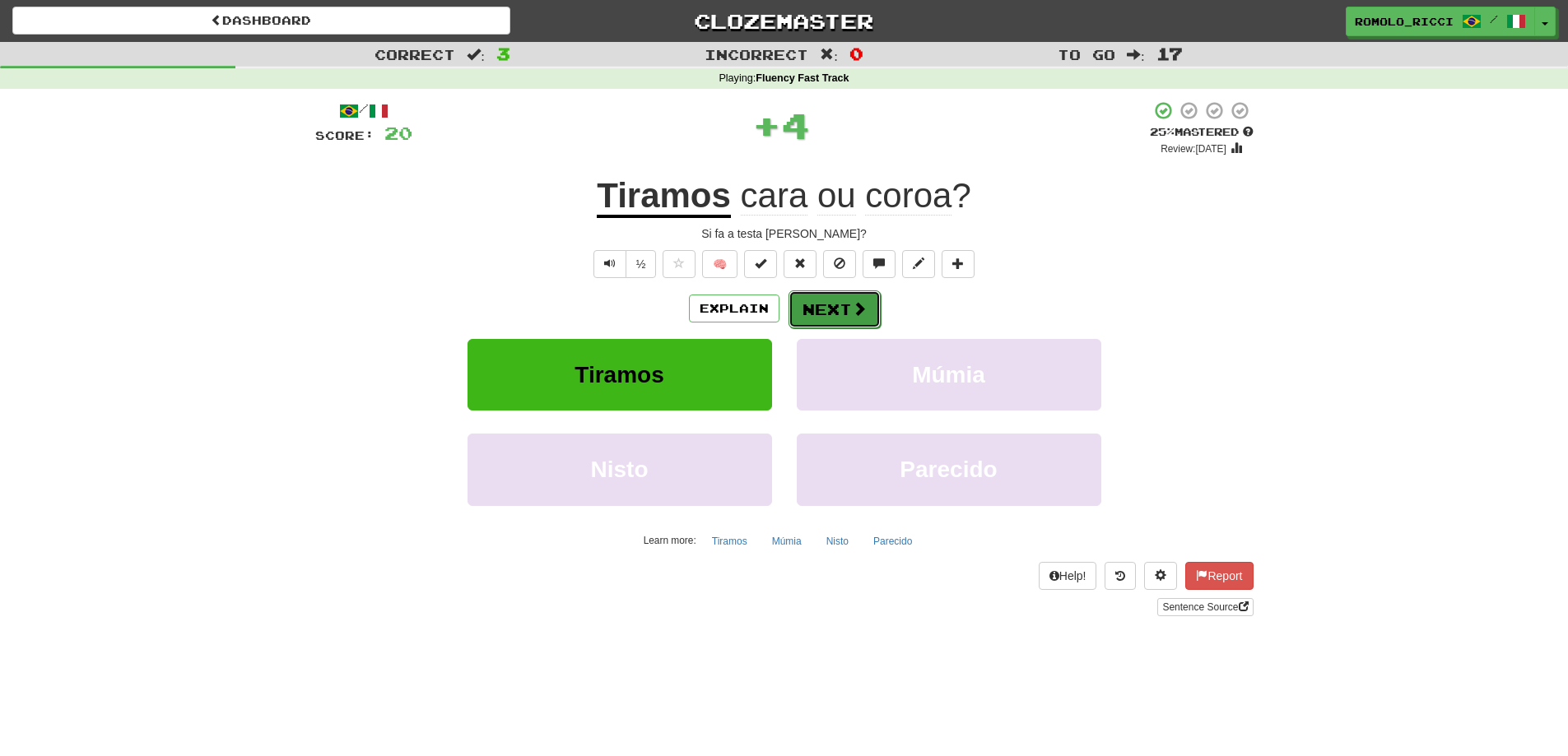
click at [859, 307] on span at bounding box center [859, 308] width 15 height 15
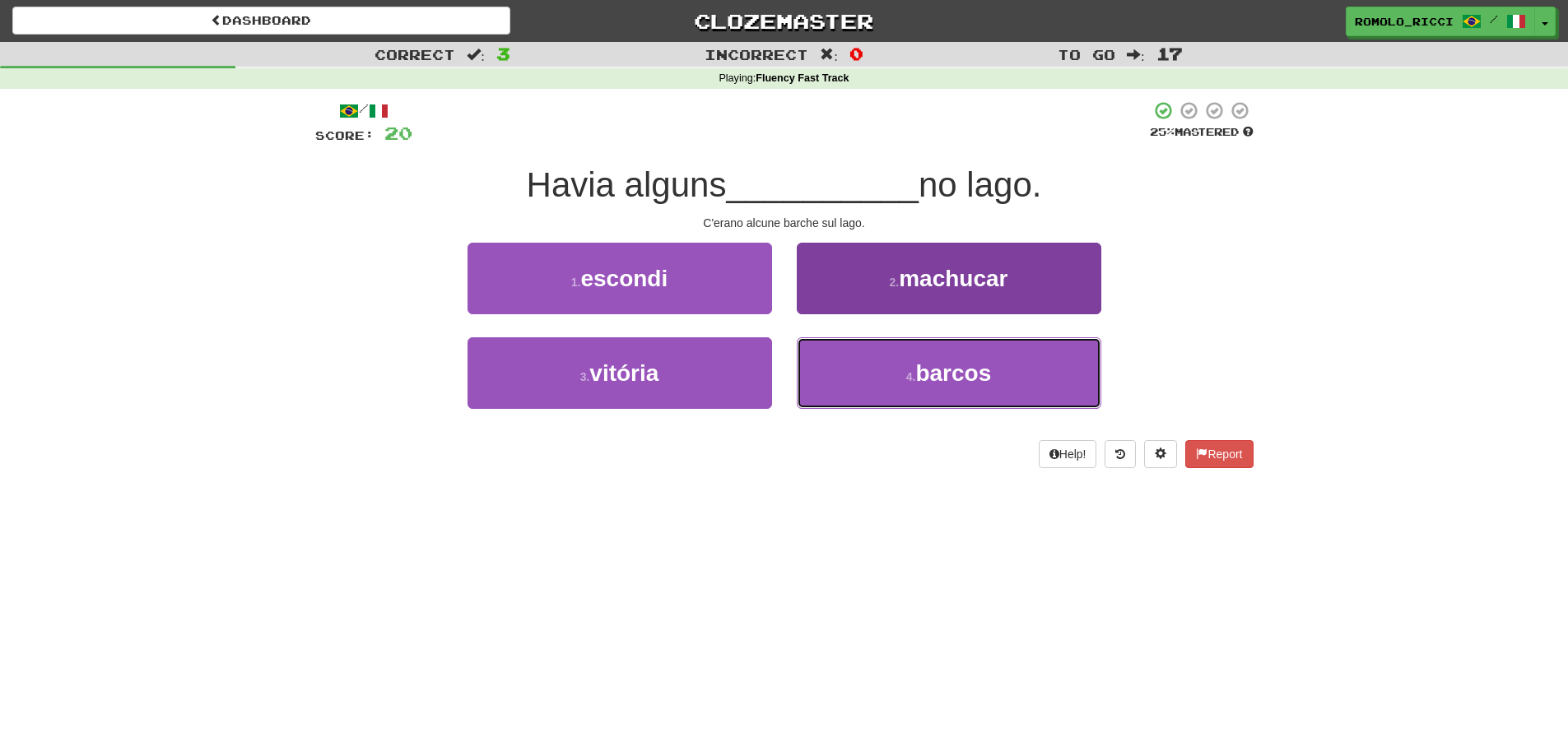
click at [943, 381] on span "barcos" at bounding box center [953, 373] width 76 height 26
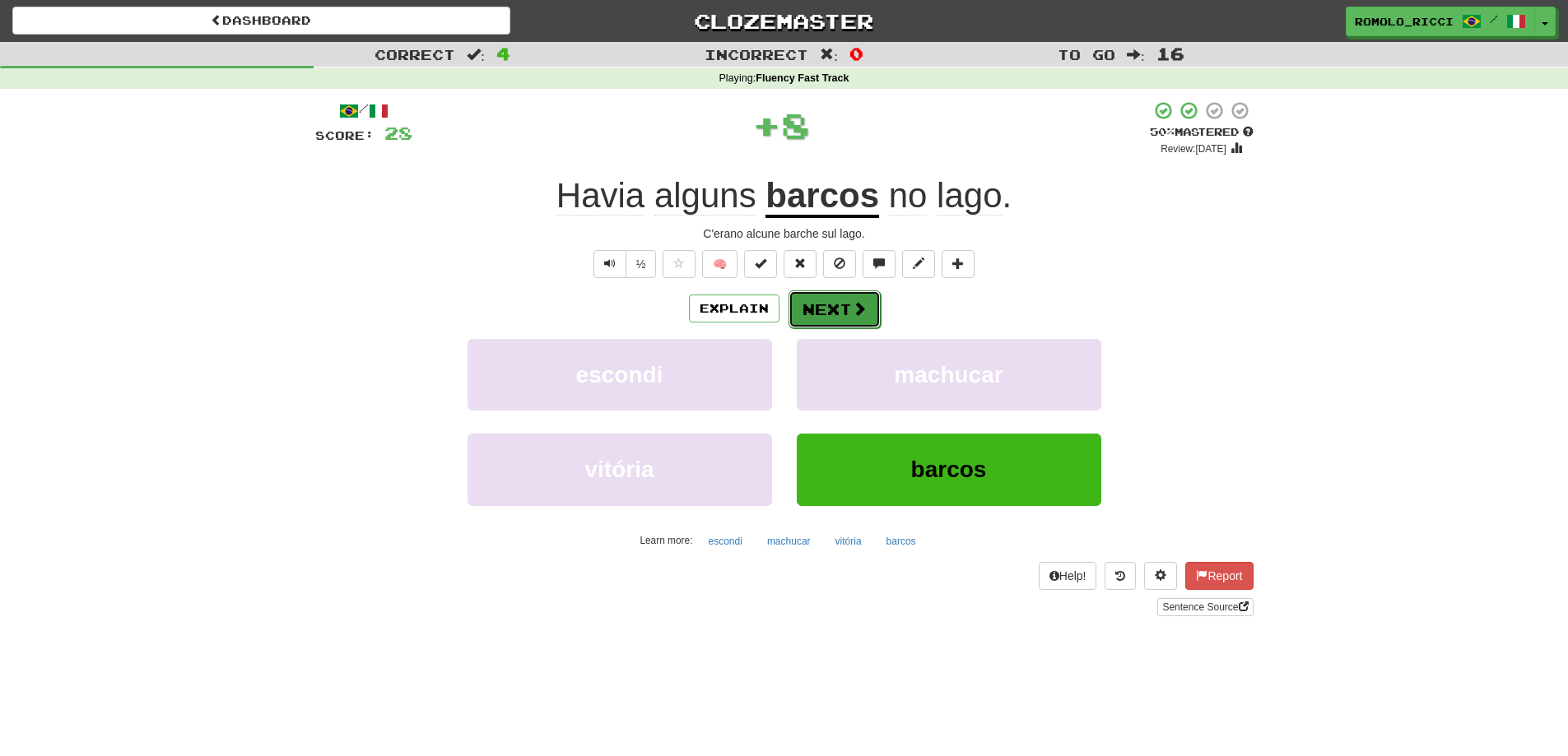
click at [863, 297] on button "Next" at bounding box center [834, 309] width 93 height 38
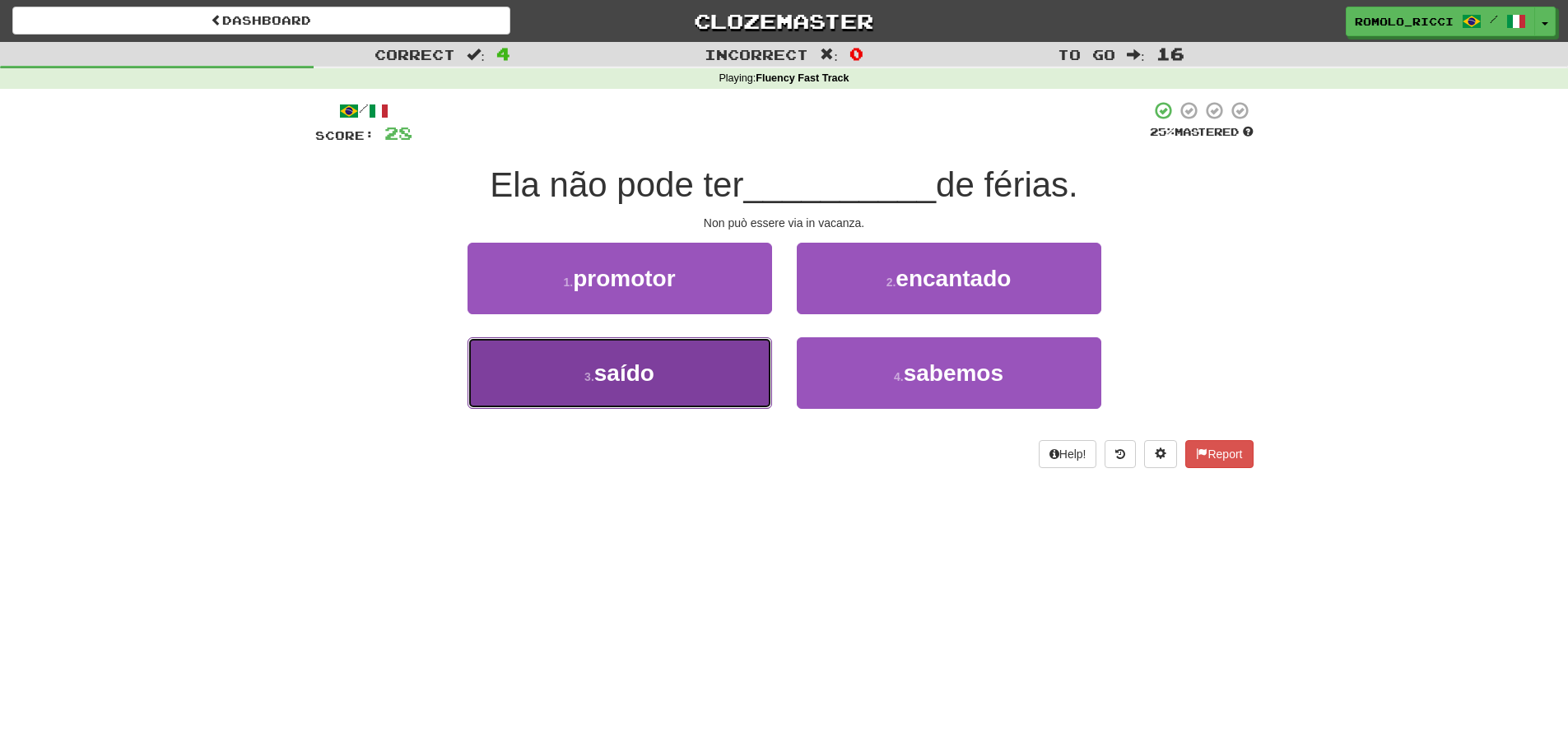
click at [701, 372] on button "3 . saído" at bounding box center [620, 373] width 304 height 72
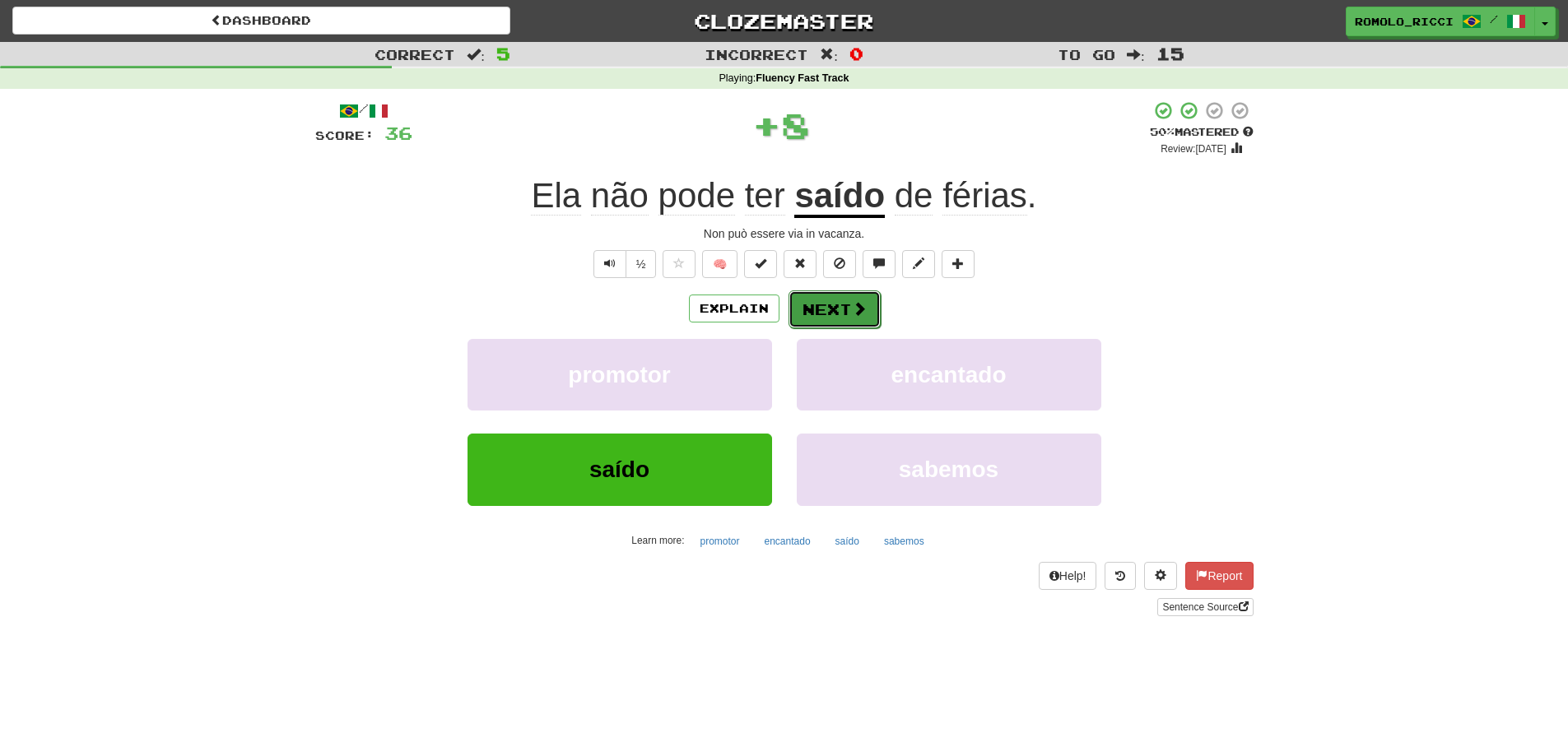
click at [852, 310] on span at bounding box center [859, 308] width 15 height 15
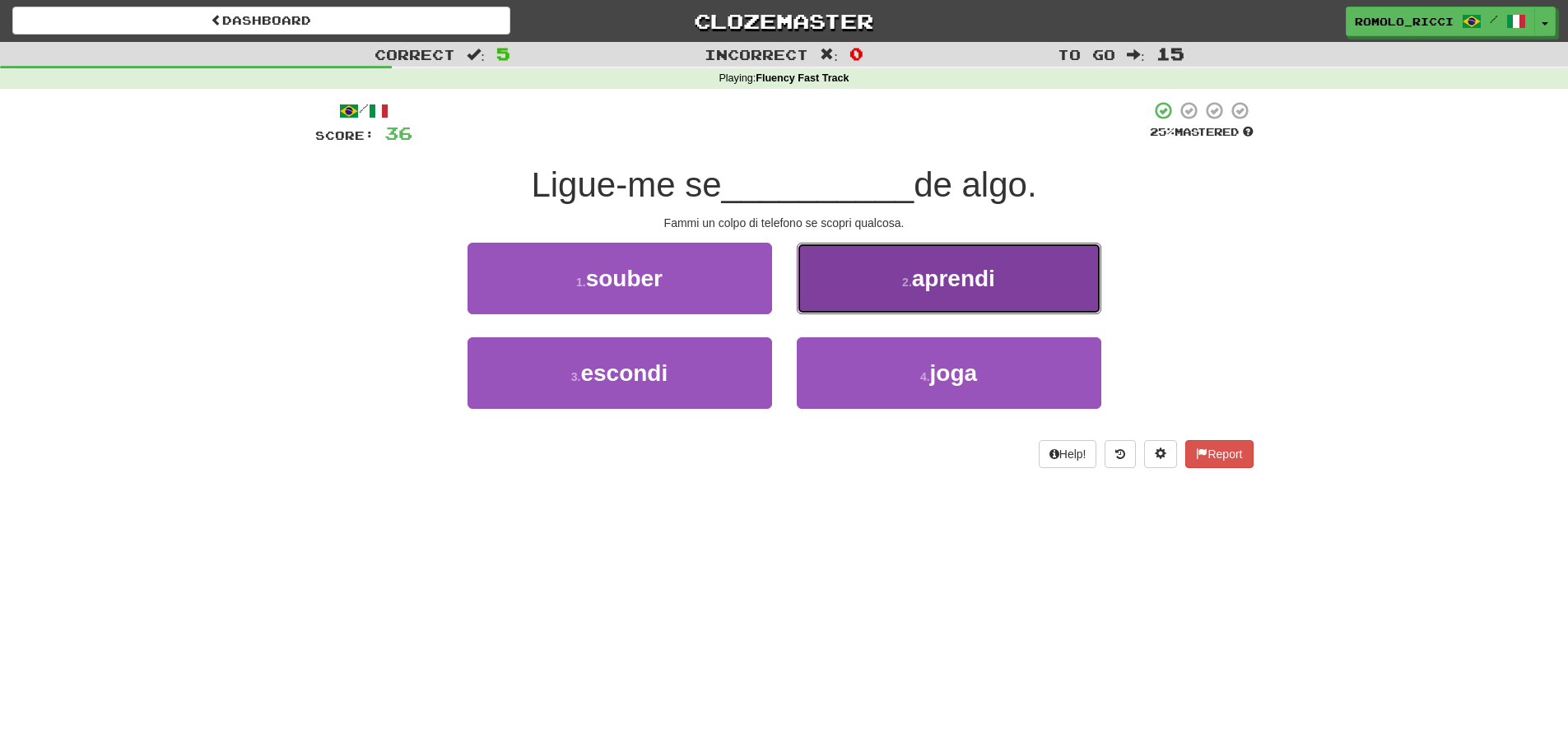
click at [901, 290] on button "2 . aprendi" at bounding box center [949, 279] width 304 height 72
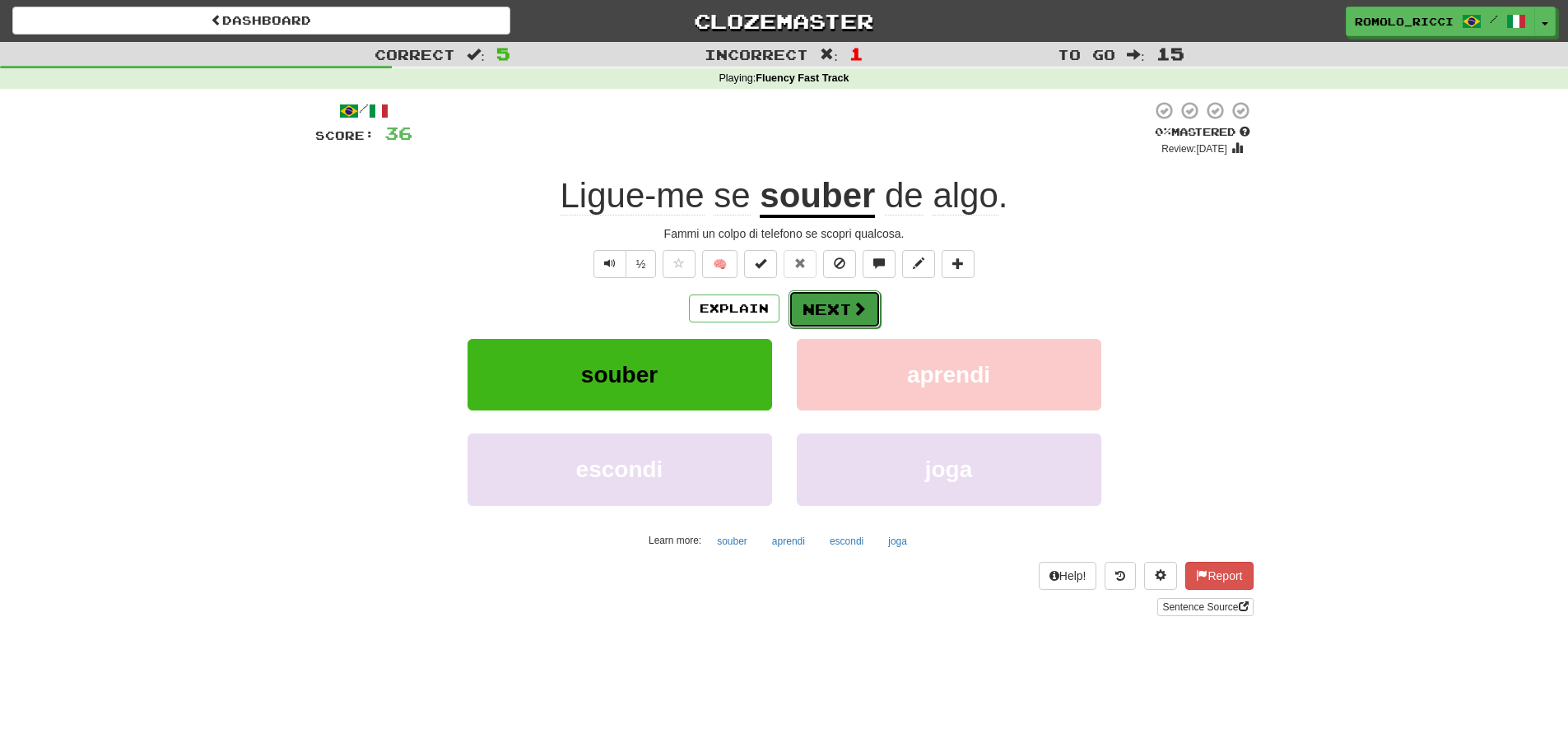
click at [857, 310] on span at bounding box center [859, 308] width 15 height 15
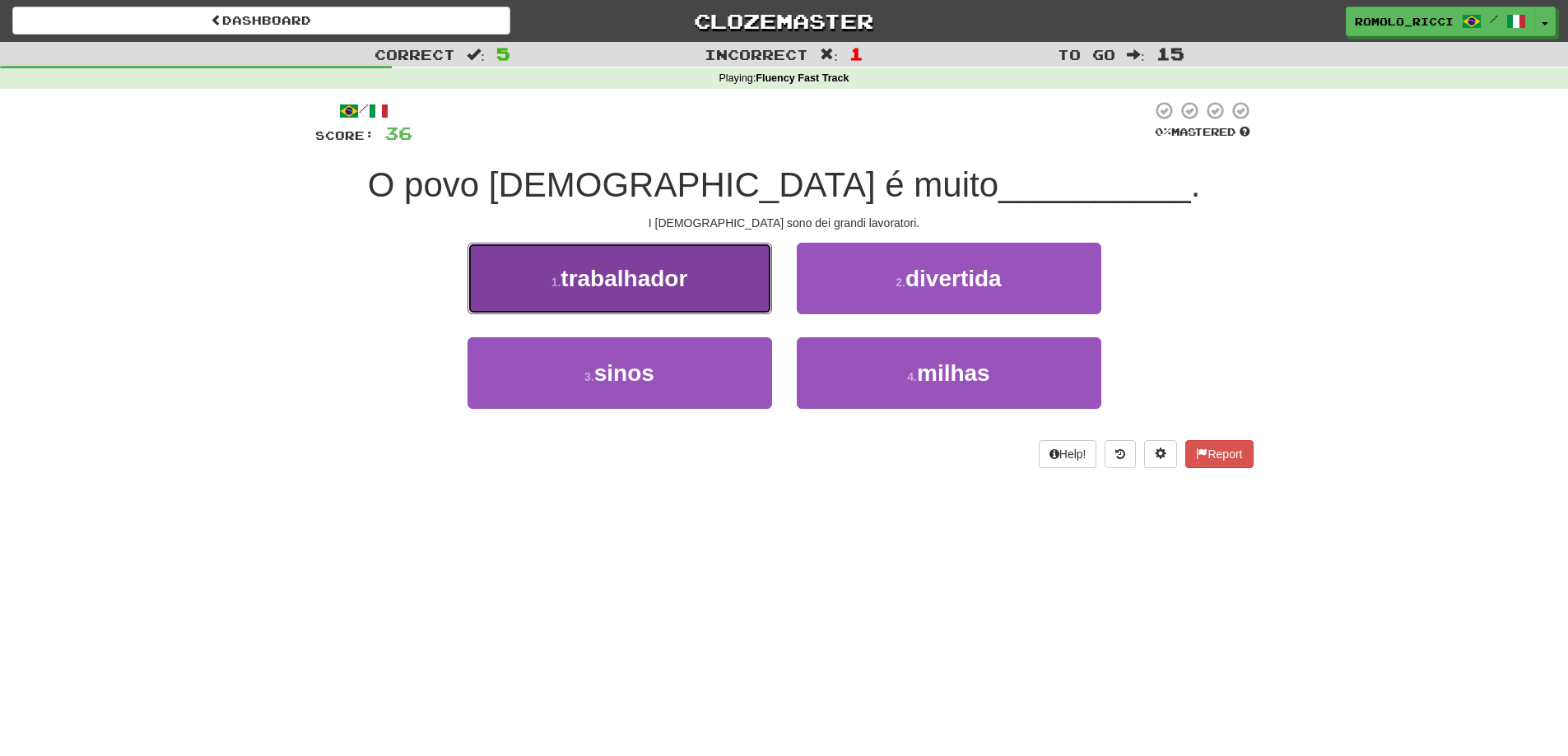
click at [731, 277] on button "1 . trabalhador" at bounding box center [620, 279] width 304 height 72
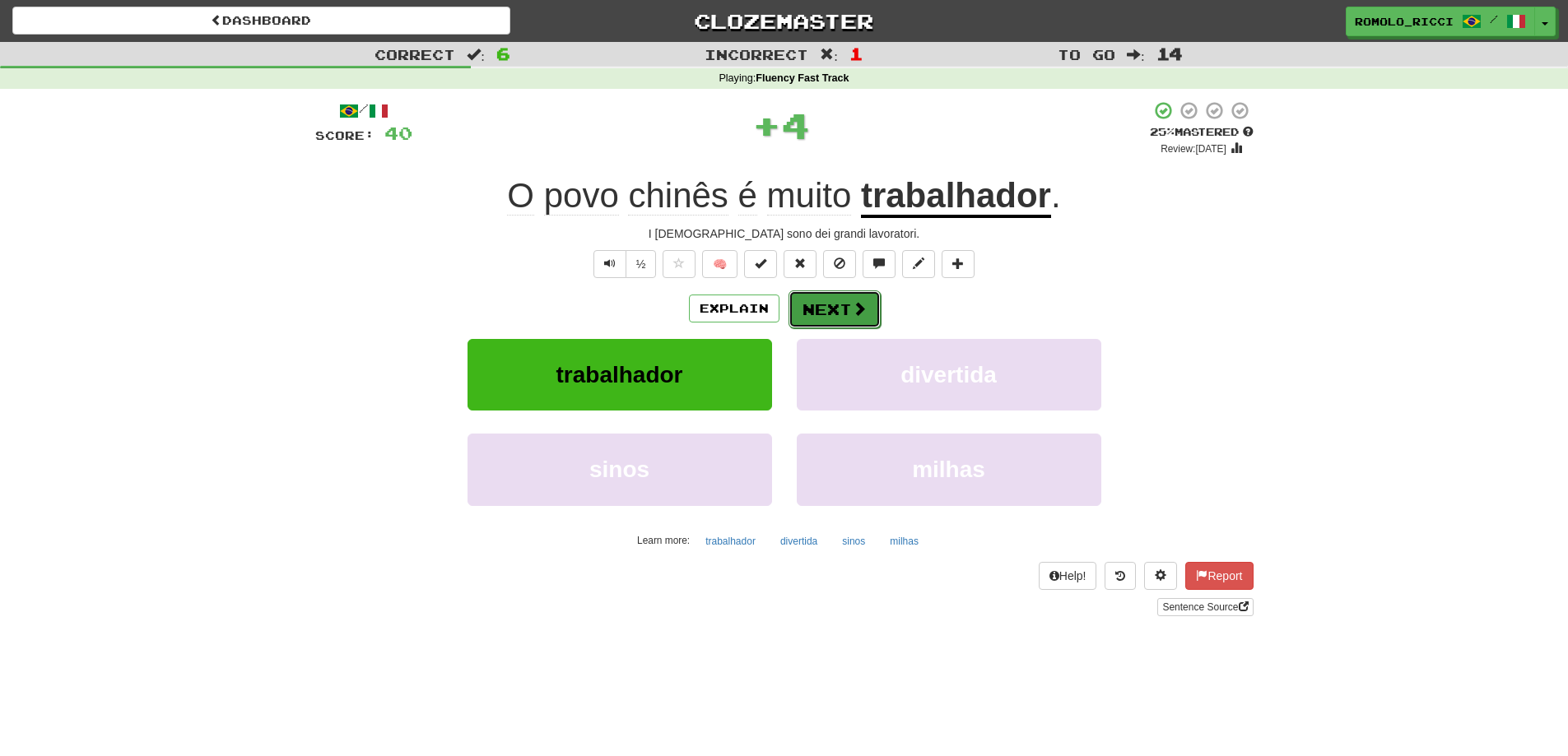
click at [853, 317] on button "Next" at bounding box center [834, 309] width 93 height 38
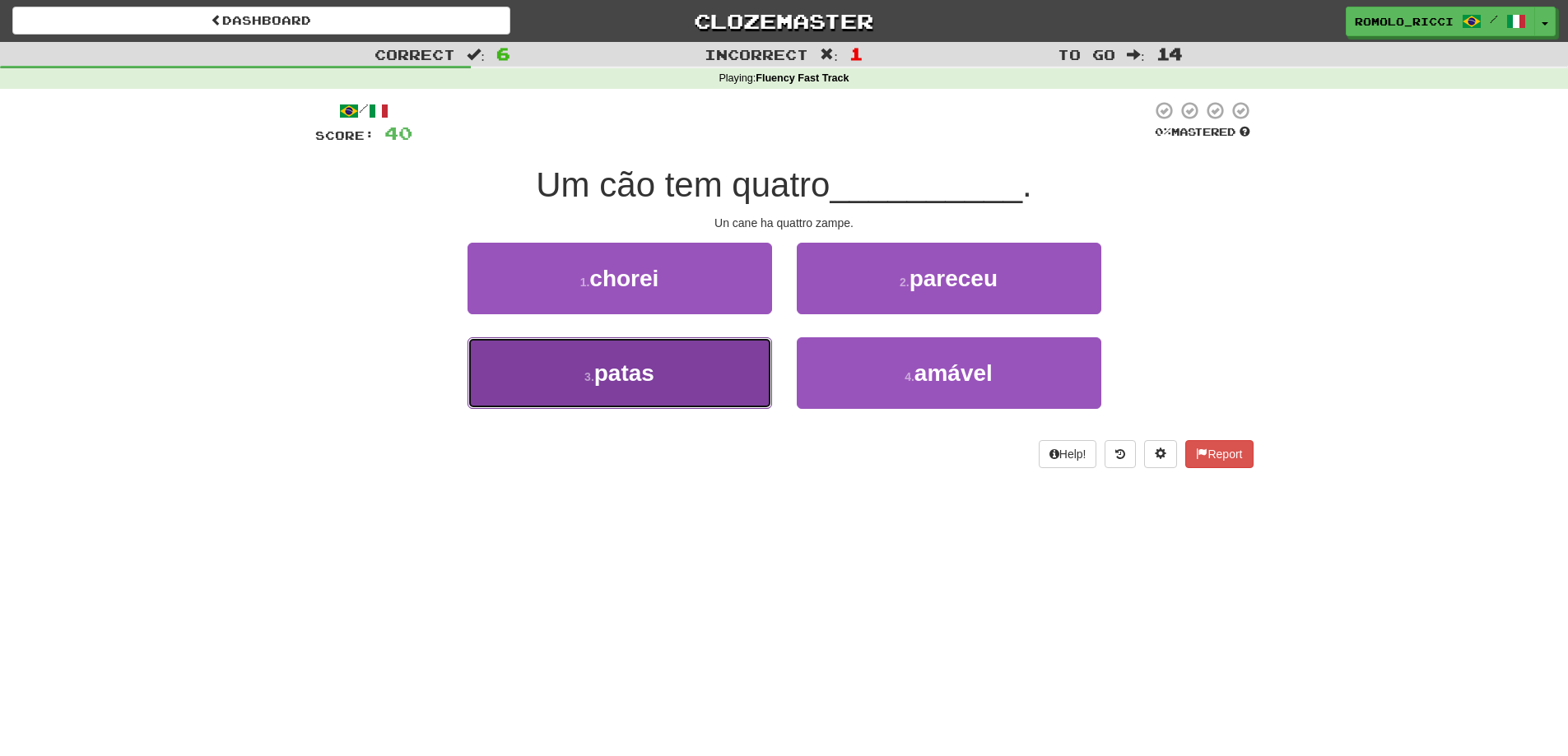
click at [724, 372] on button "3 . patas" at bounding box center [620, 373] width 304 height 72
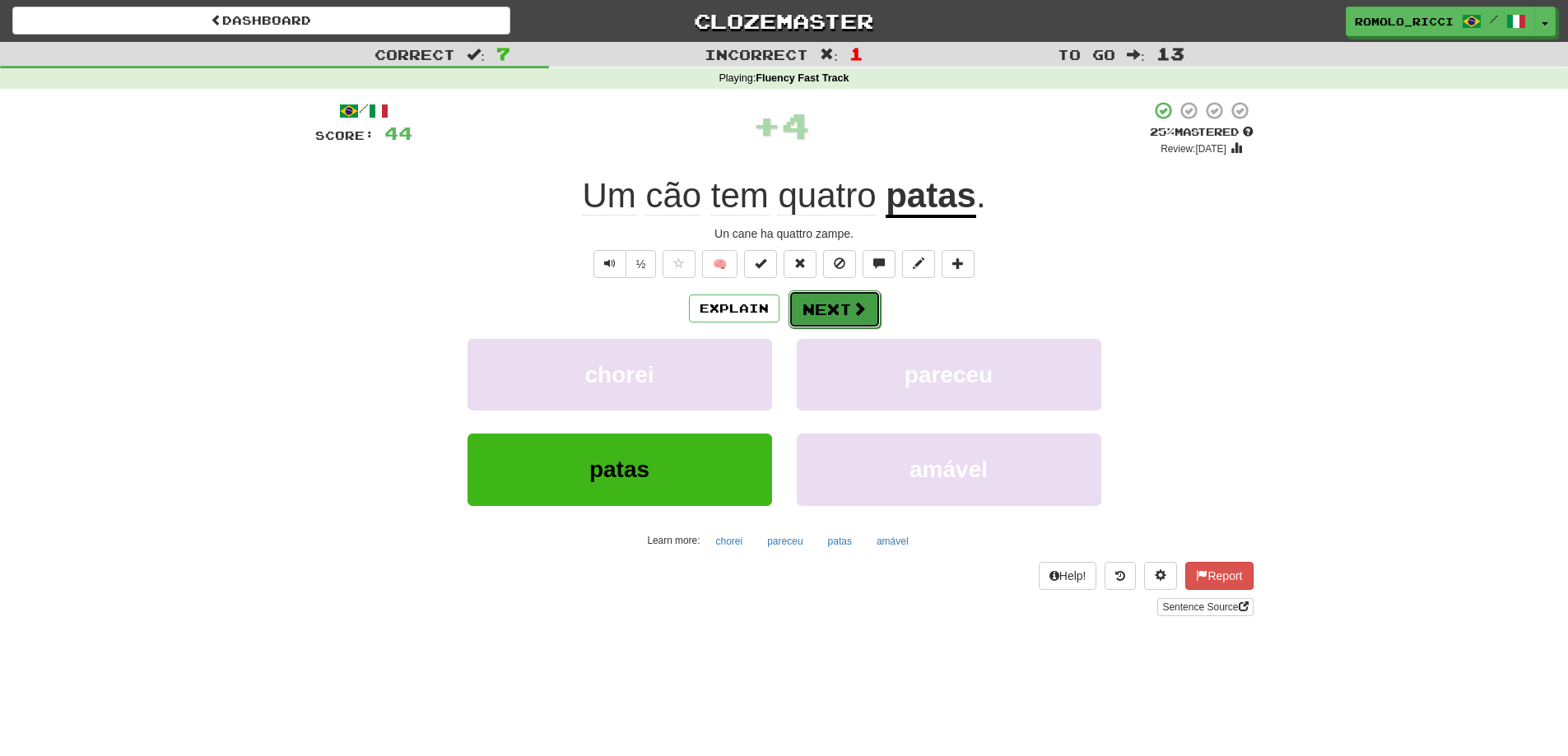
click at [842, 303] on button "Next" at bounding box center [834, 309] width 93 height 38
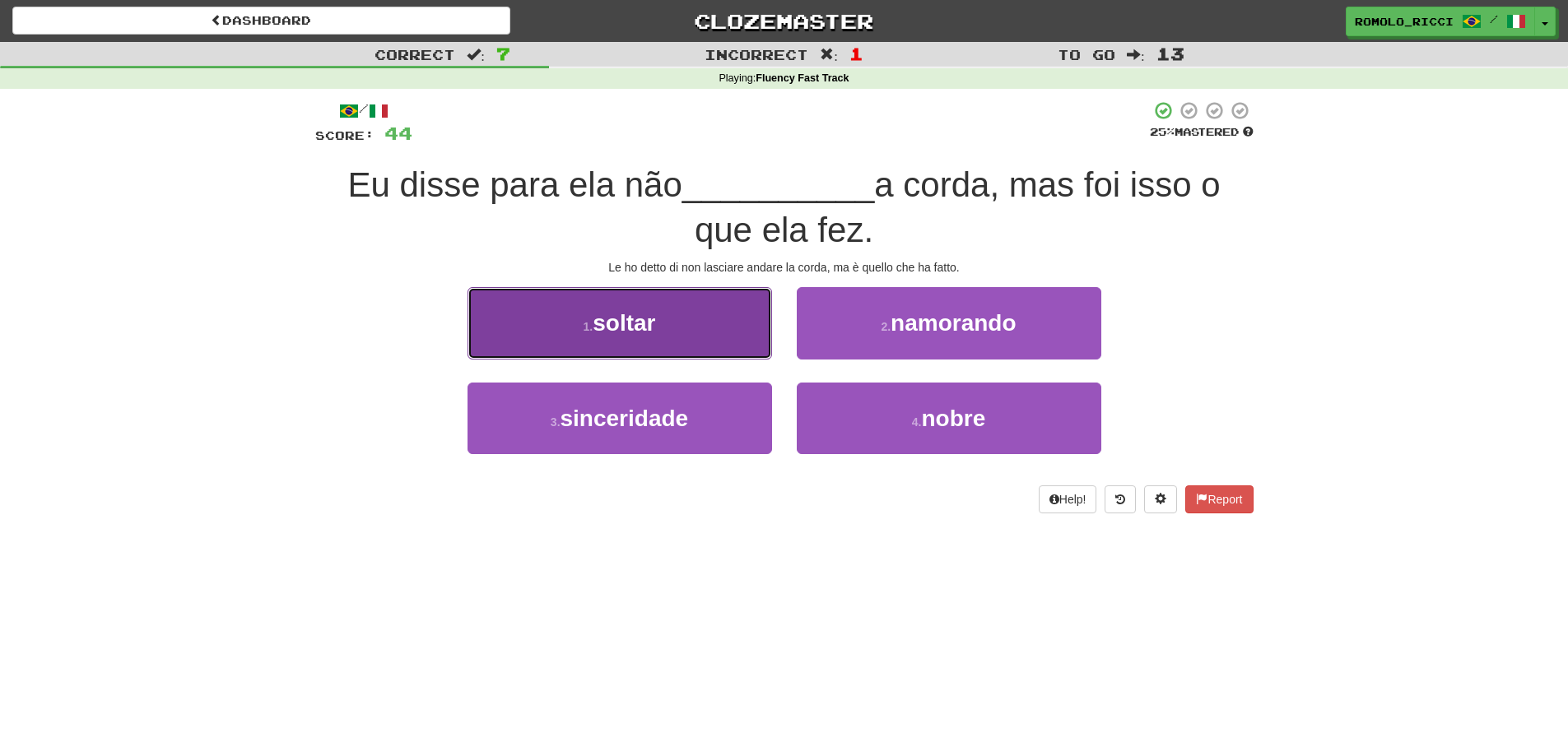
click at [752, 324] on button "1 . soltar" at bounding box center [620, 323] width 304 height 72
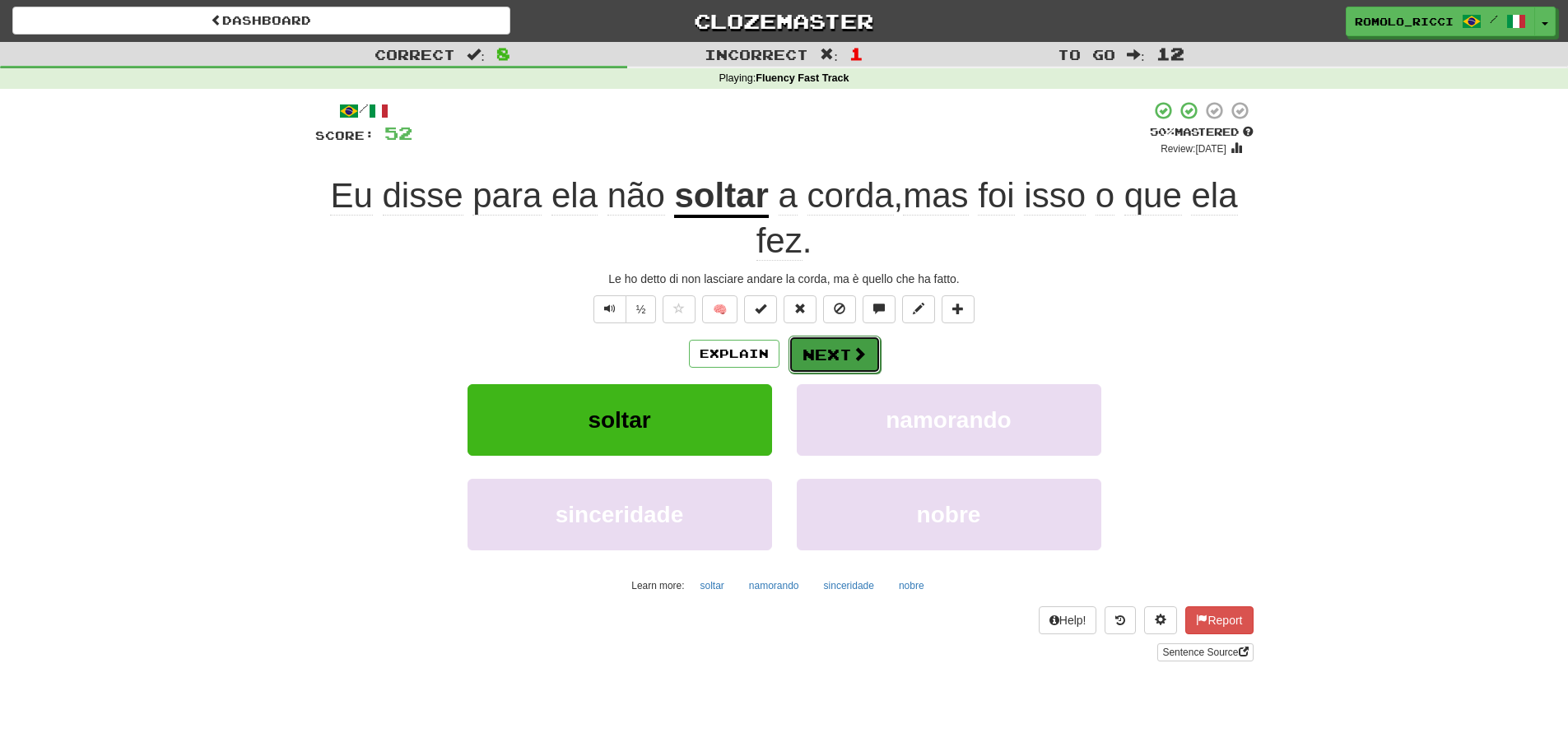
click at [820, 357] on button "Next" at bounding box center [834, 354] width 93 height 38
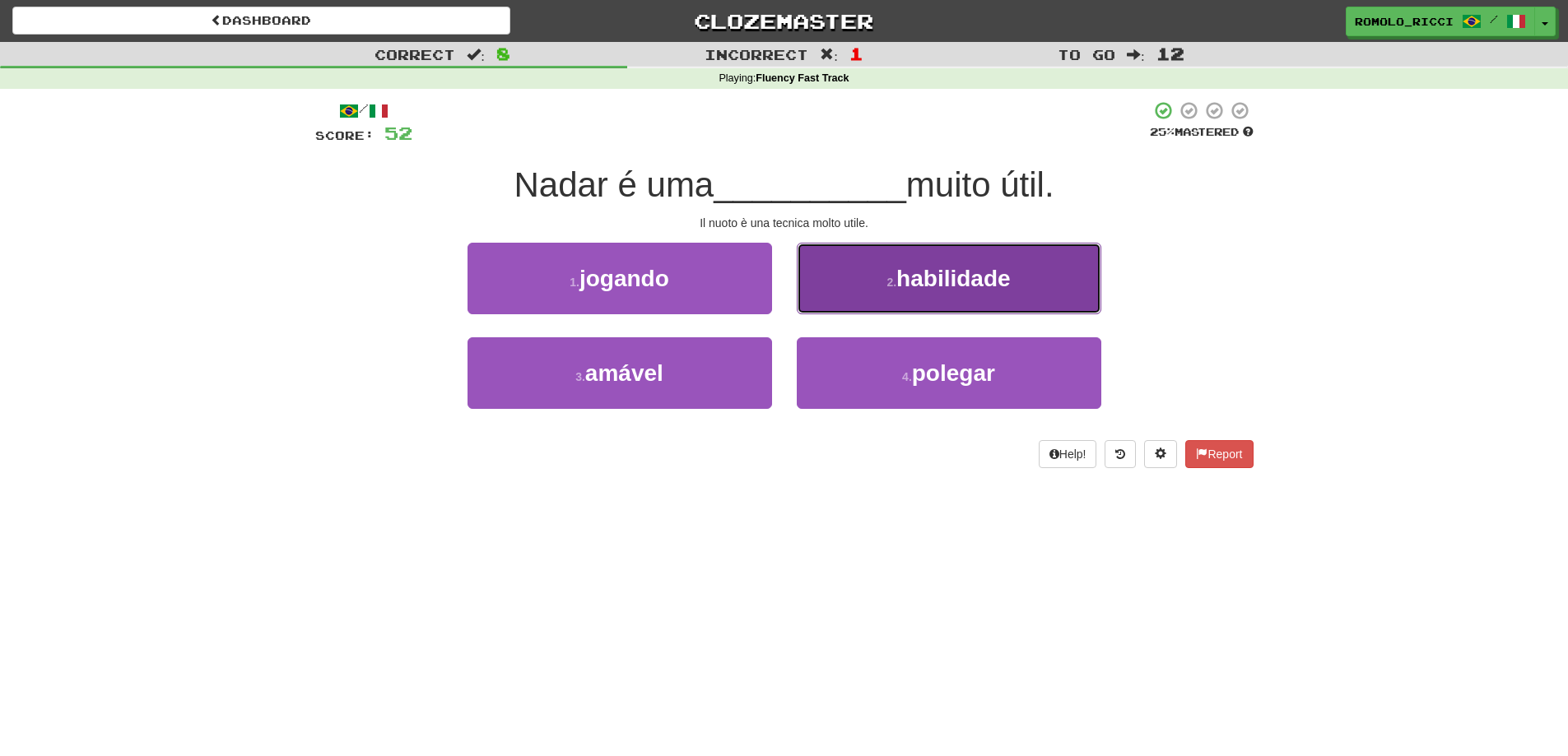
click at [935, 284] on span "habilidade" at bounding box center [953, 279] width 113 height 26
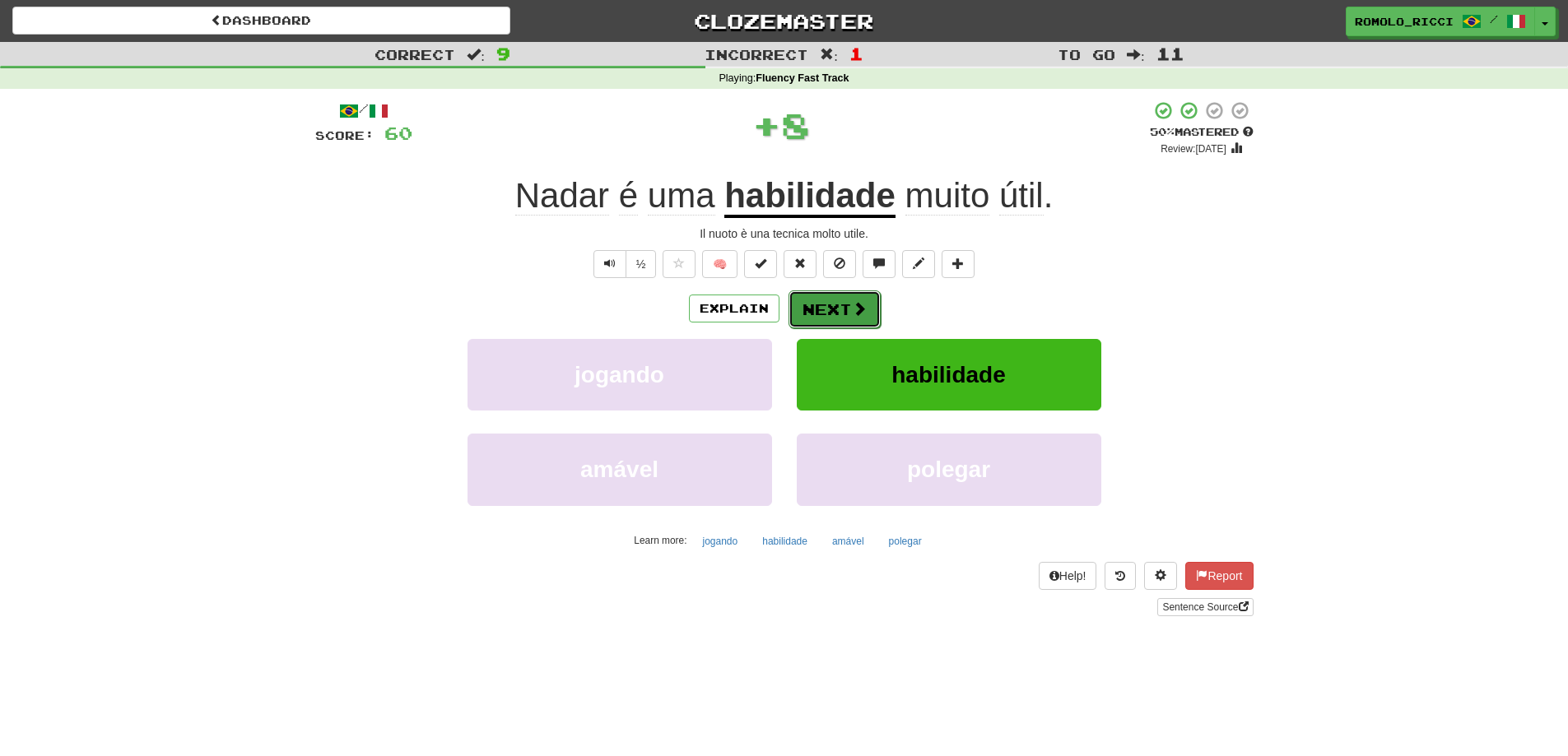
click at [848, 306] on button "Next" at bounding box center [834, 309] width 93 height 38
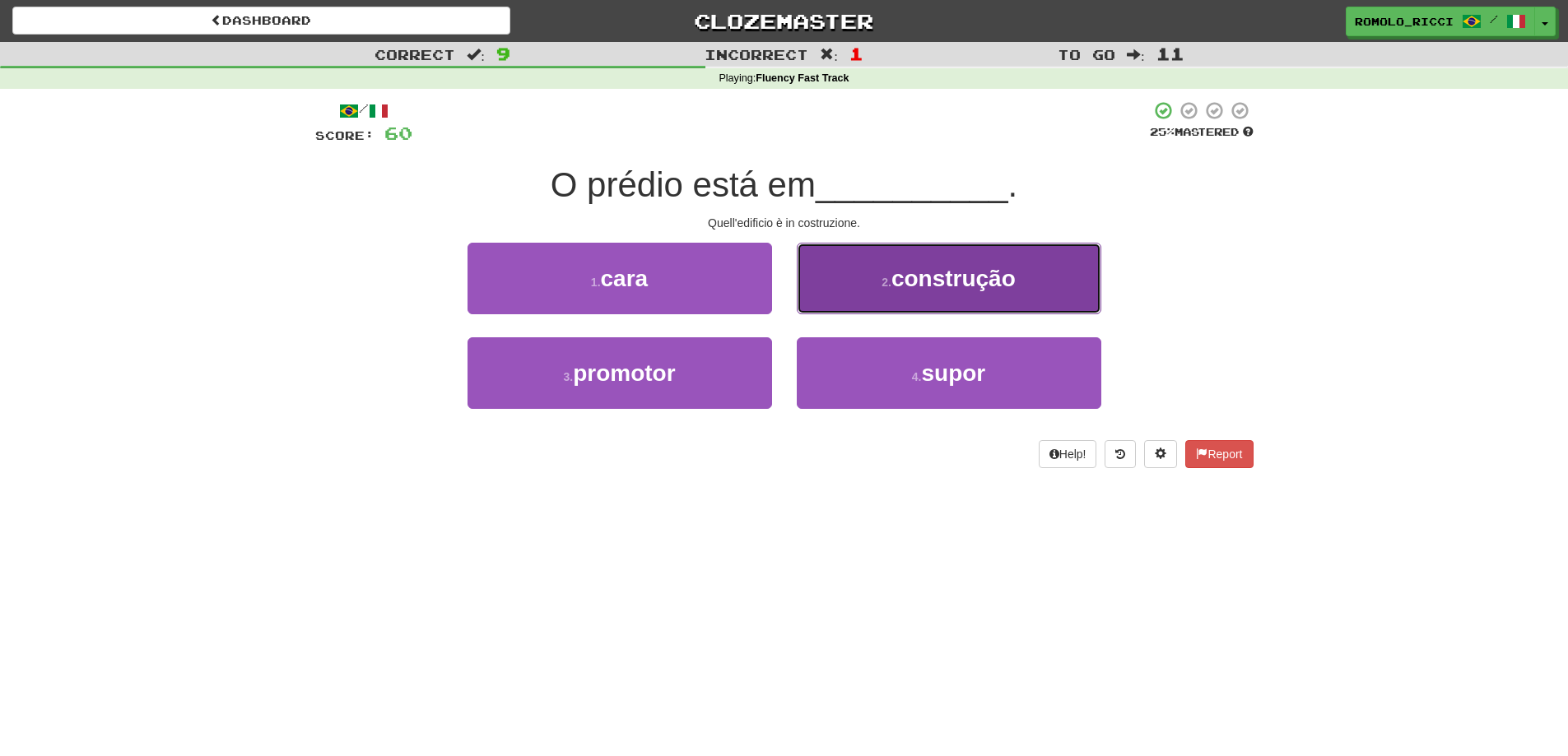
click at [971, 278] on span "construção" at bounding box center [953, 279] width 124 height 26
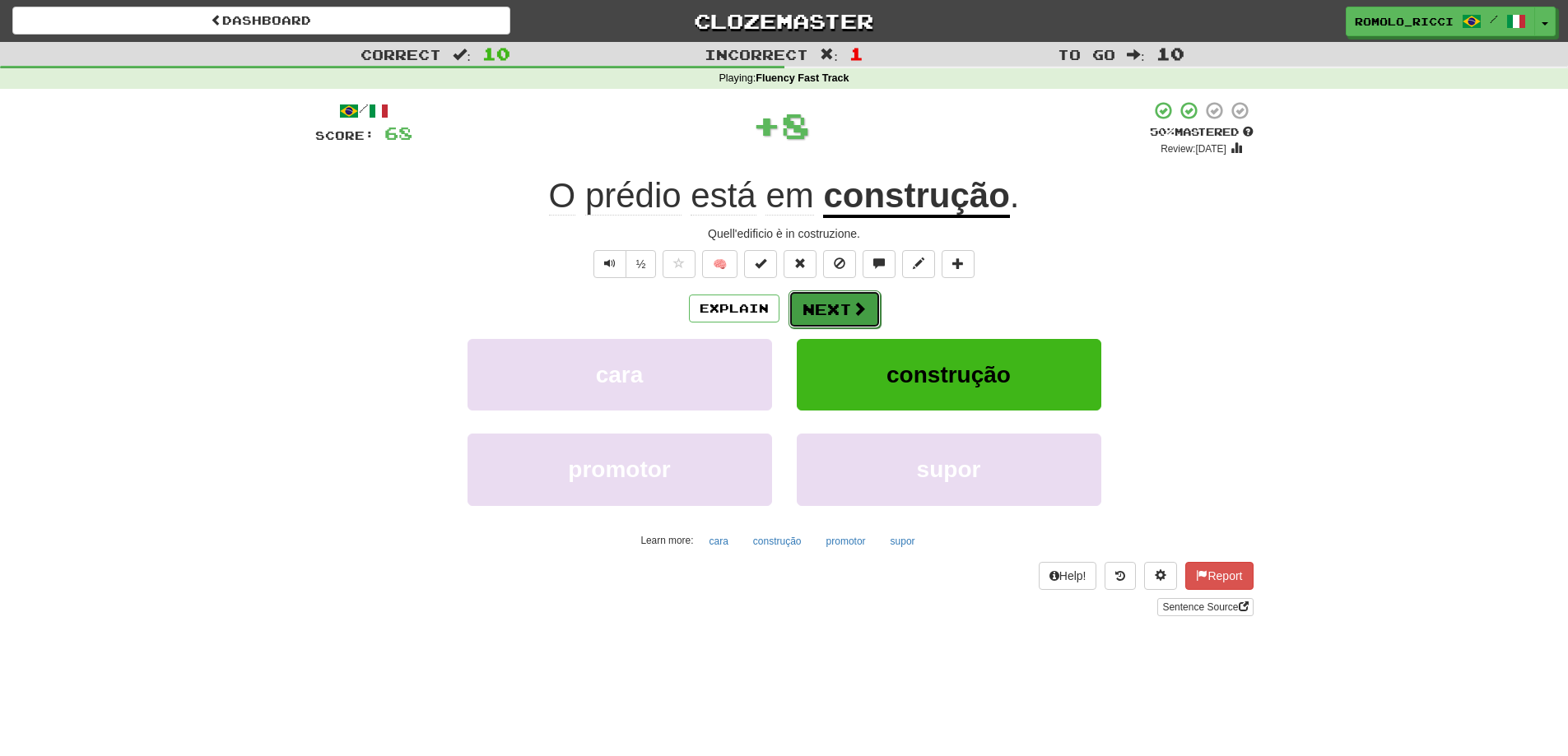
click at [831, 320] on button "Next" at bounding box center [834, 309] width 93 height 38
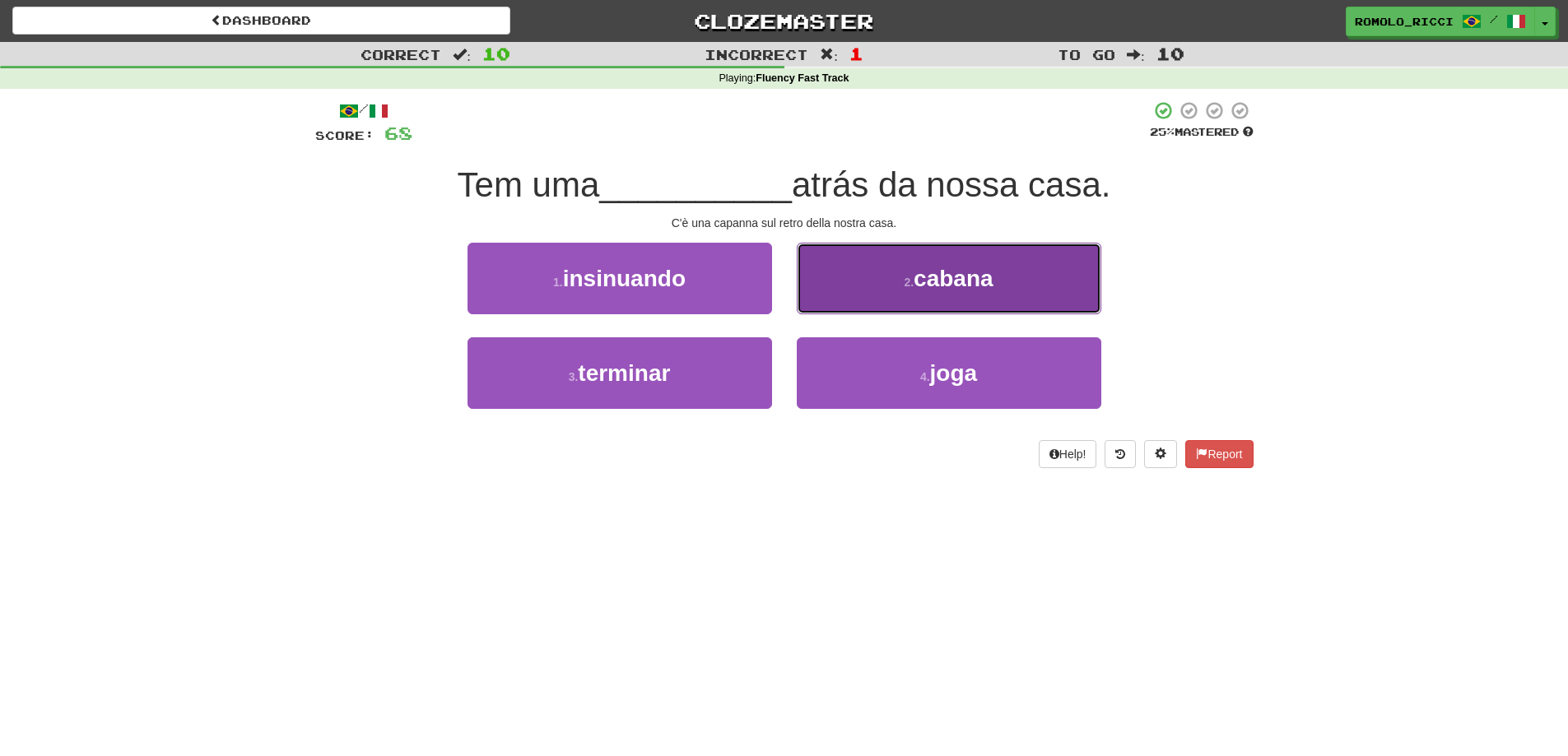
click at [1007, 284] on button "2 . cabana" at bounding box center [949, 279] width 304 height 72
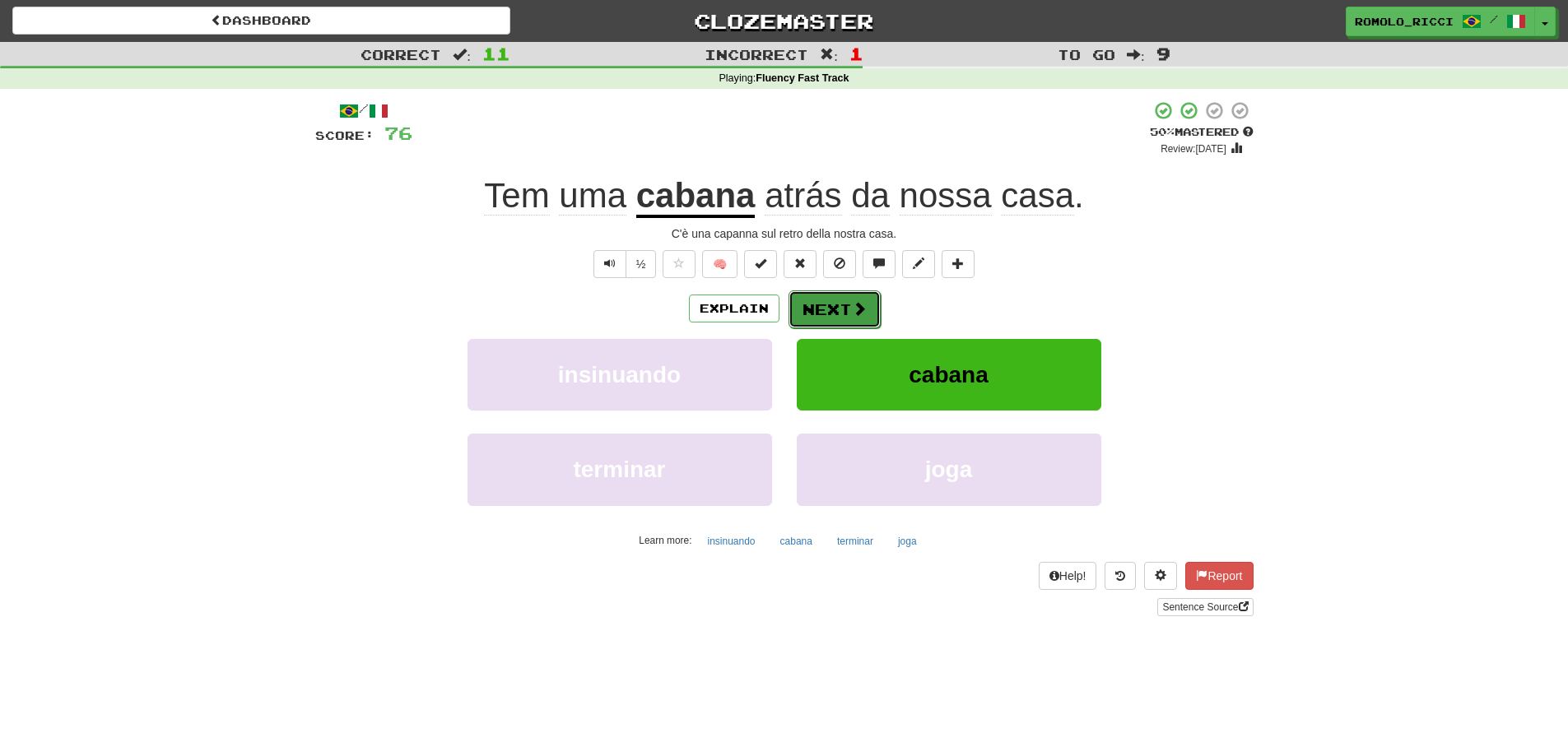
click at [841, 302] on button "Next" at bounding box center [834, 309] width 93 height 38
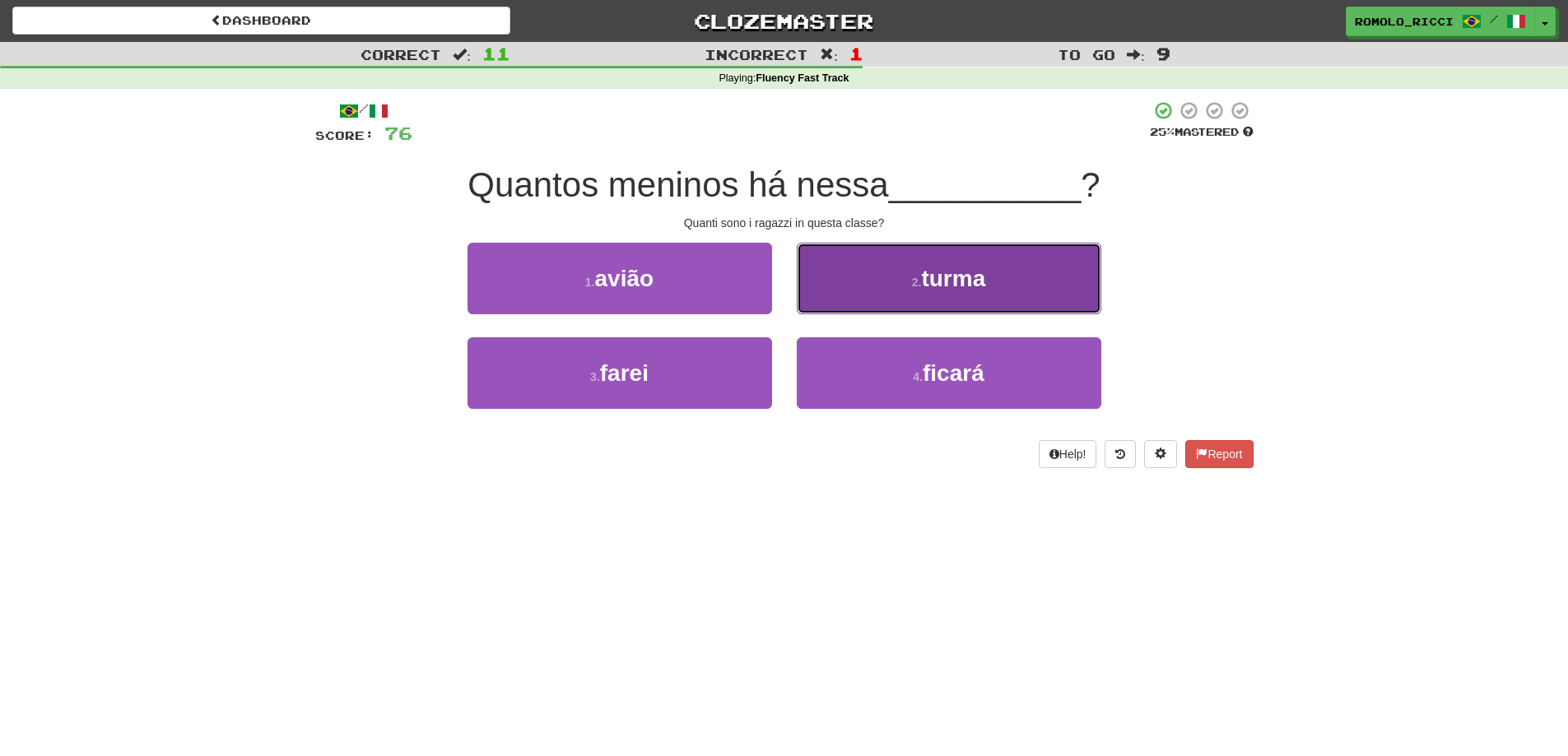
click at [947, 284] on span "turma" at bounding box center [953, 279] width 65 height 26
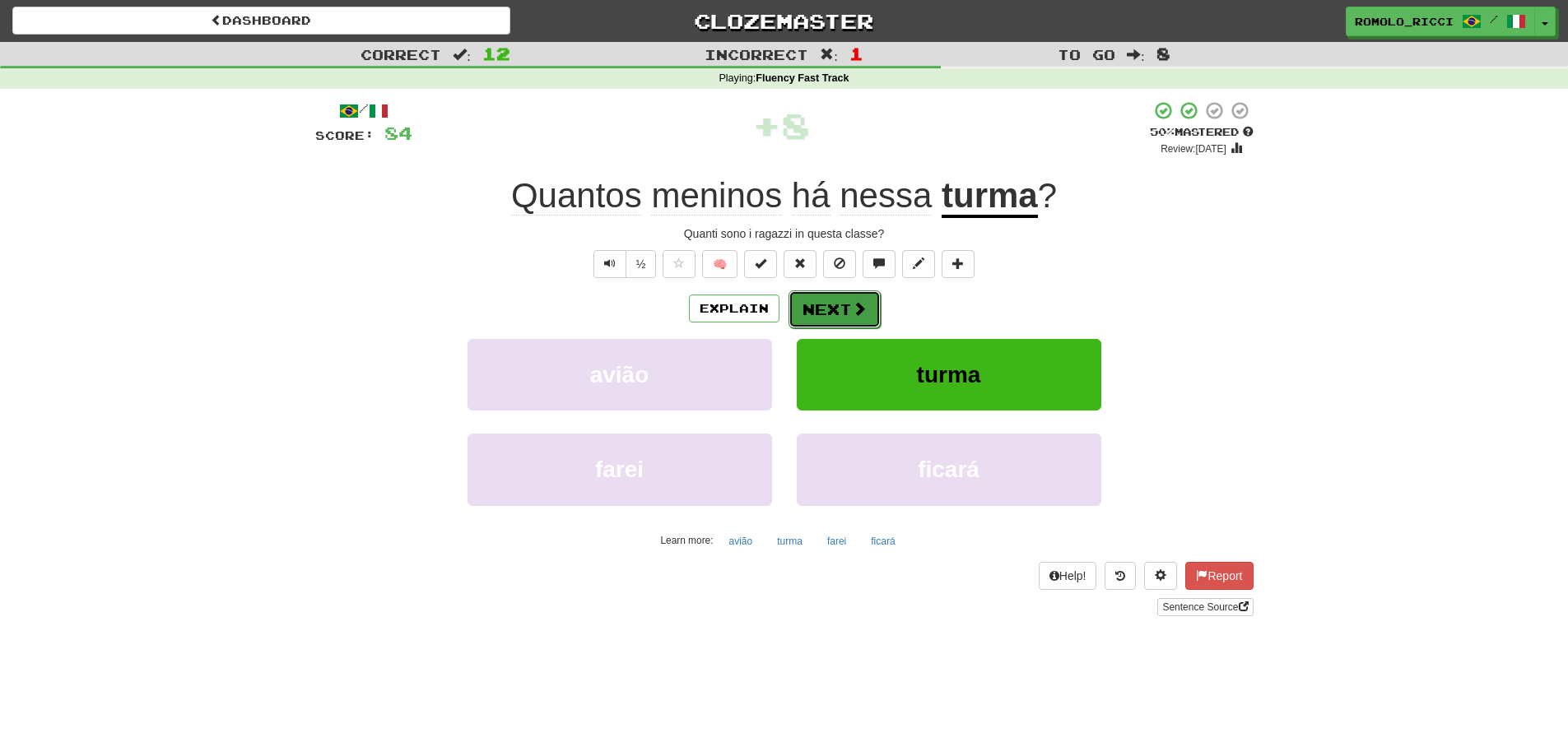
click at [835, 302] on button "Next" at bounding box center [834, 309] width 93 height 38
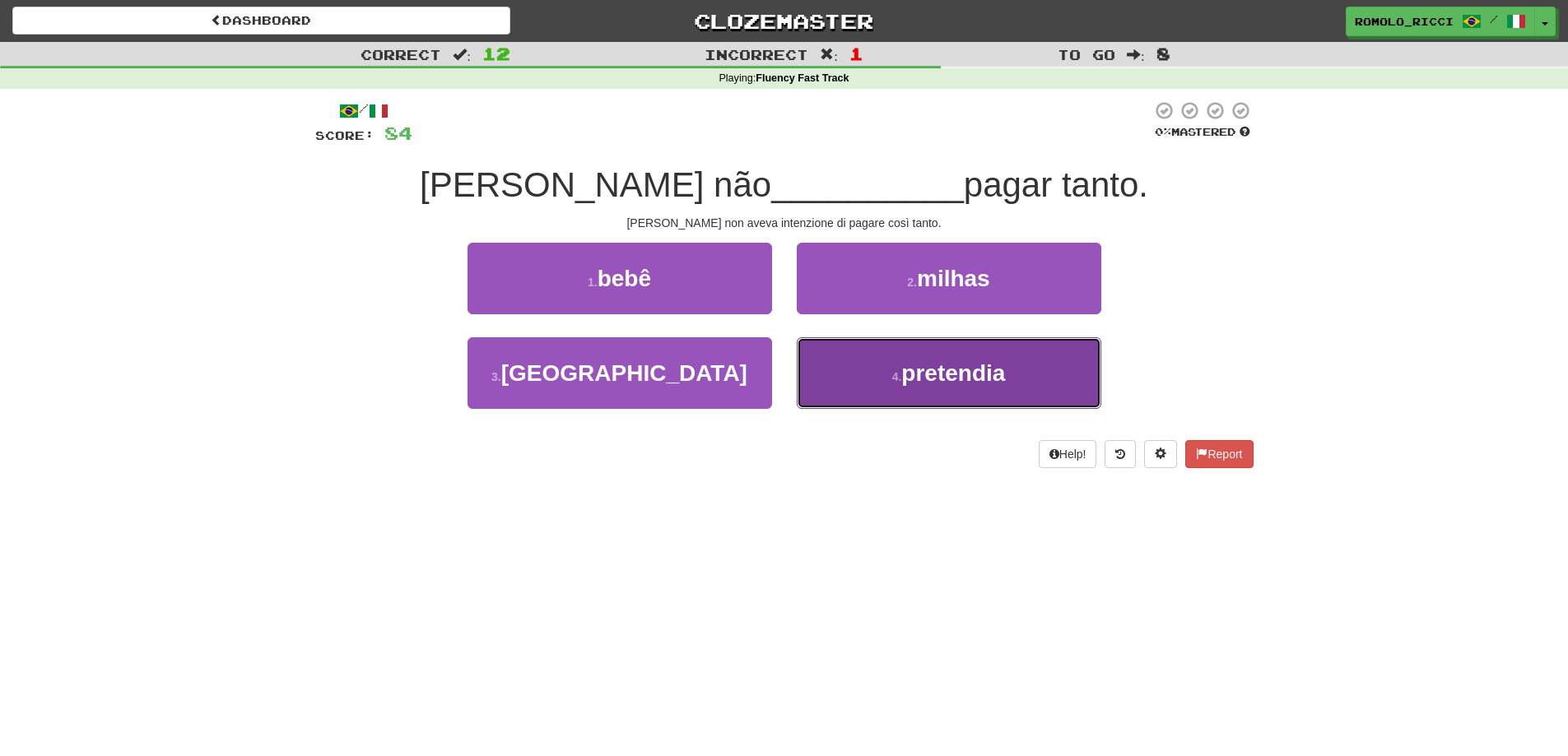
click at [991, 363] on span "pretendia" at bounding box center [953, 373] width 103 height 26
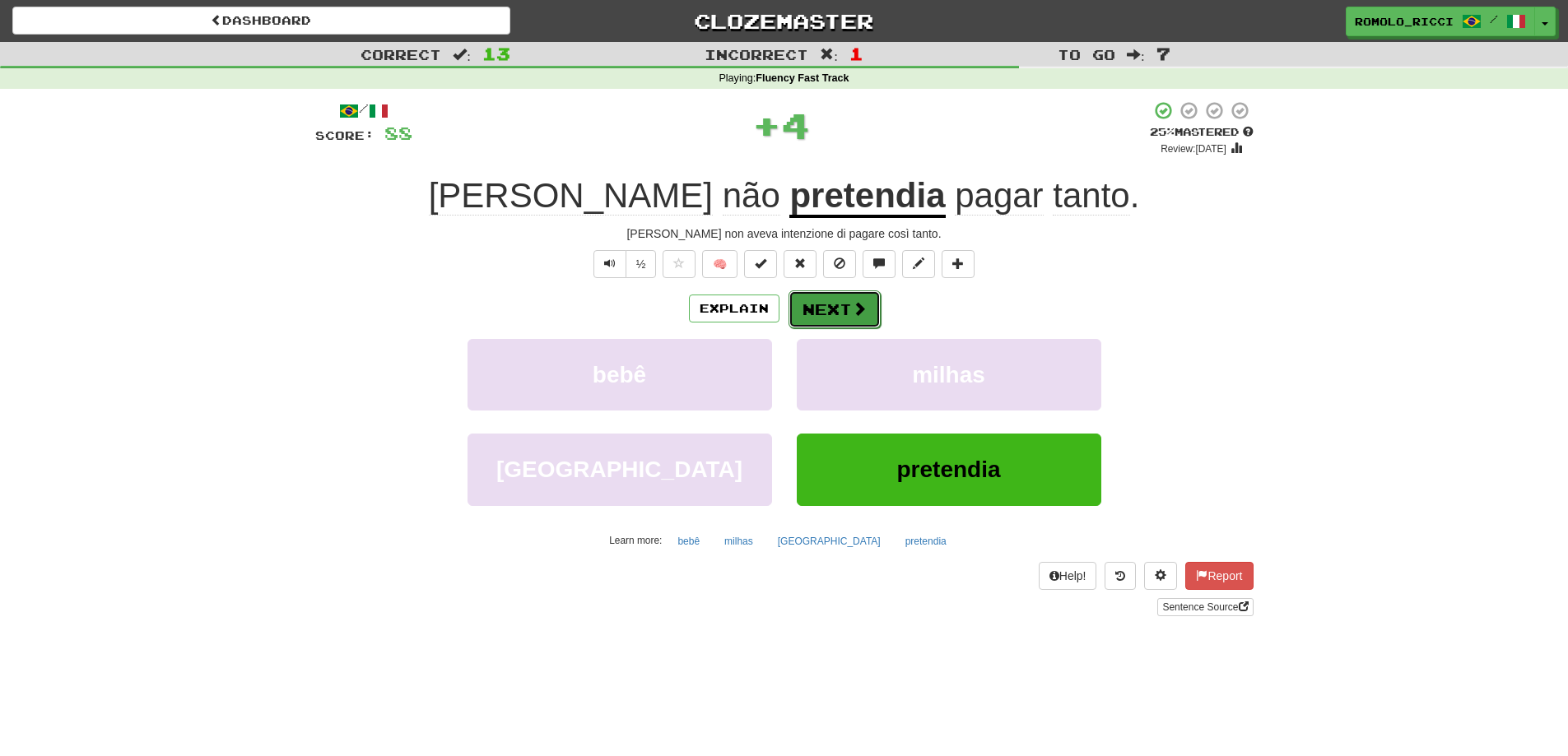
click at [849, 315] on button "Next" at bounding box center [834, 309] width 93 height 38
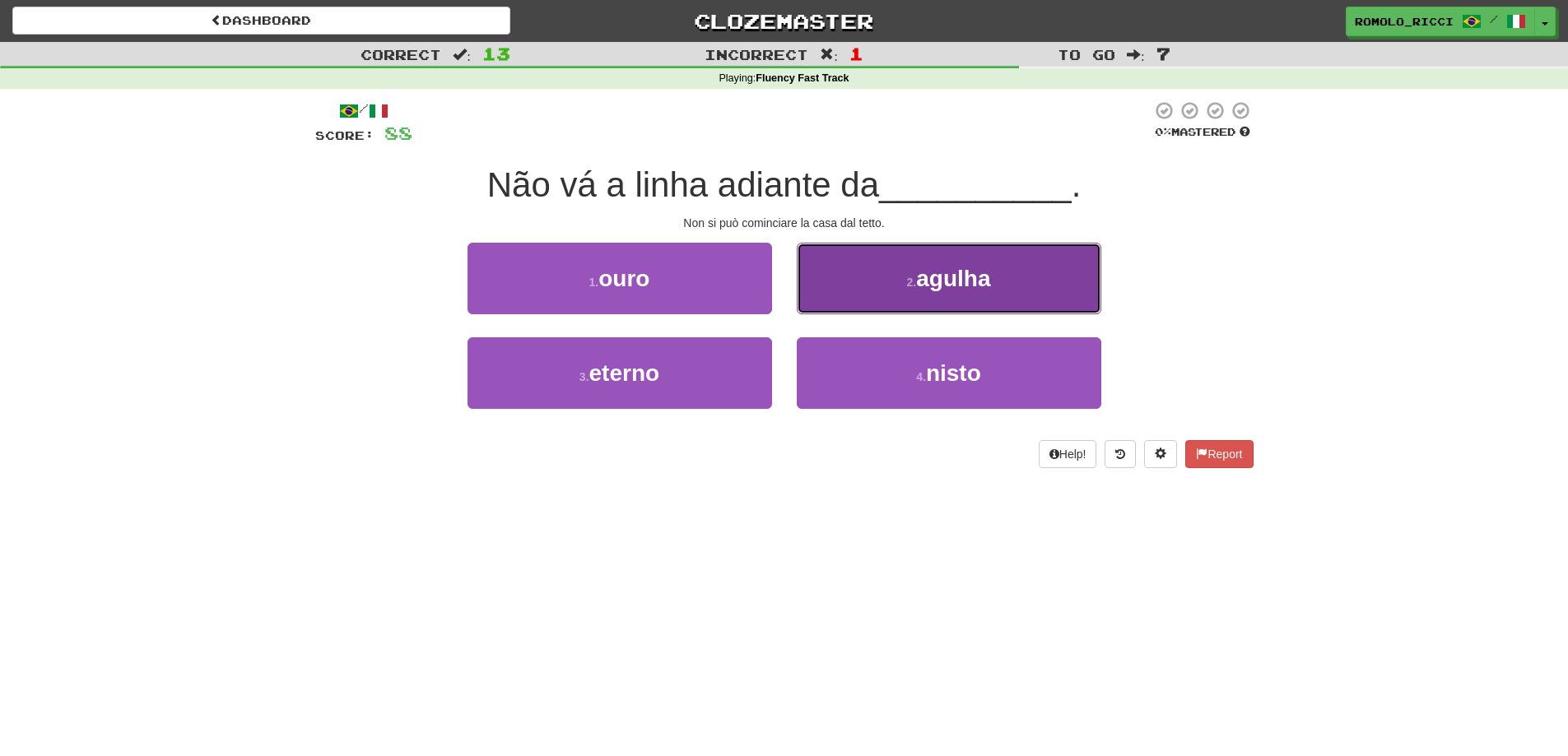
click at [964, 303] on button "2 . agulha" at bounding box center [949, 279] width 304 height 72
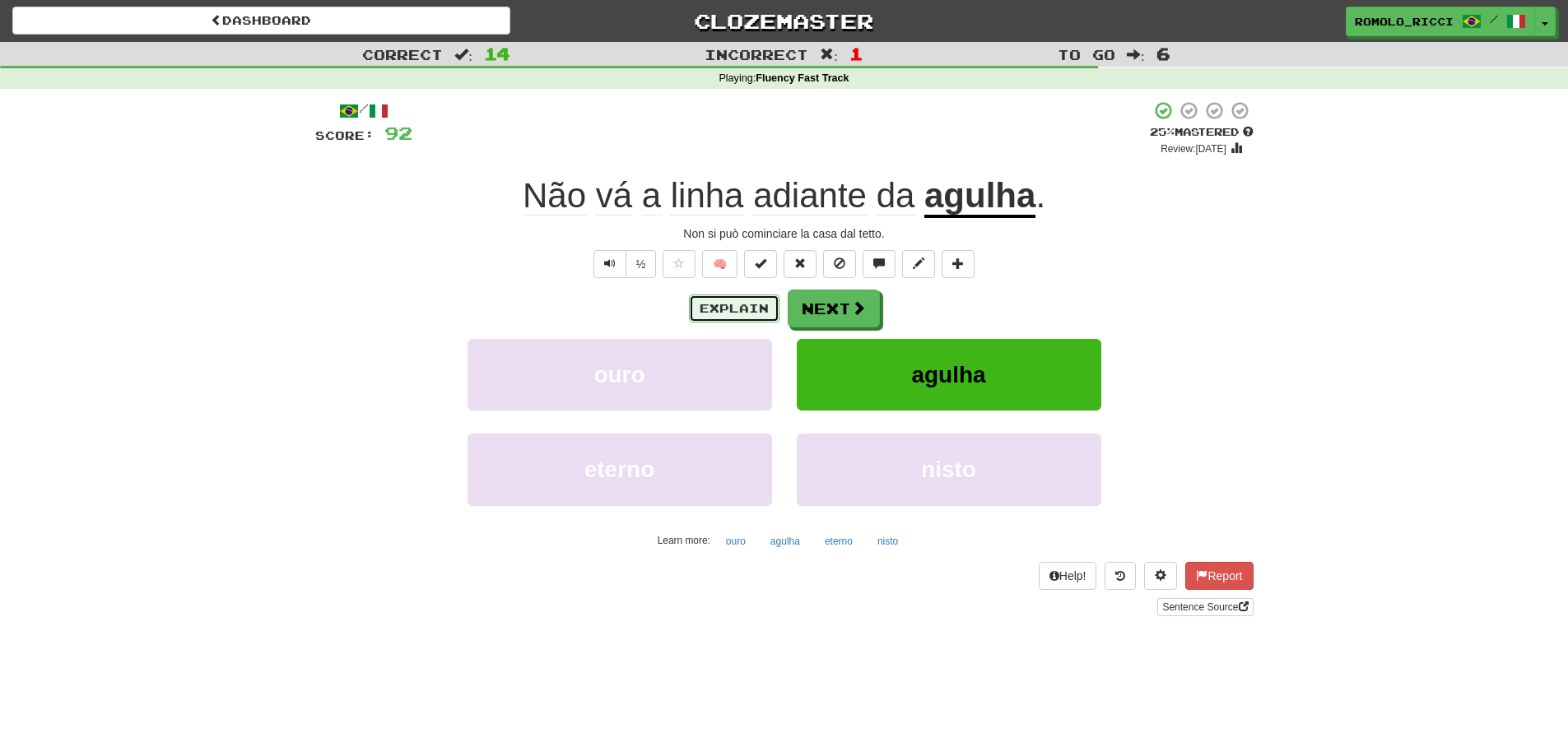
click at [720, 302] on button "Explain" at bounding box center [733, 308] width 91 height 28
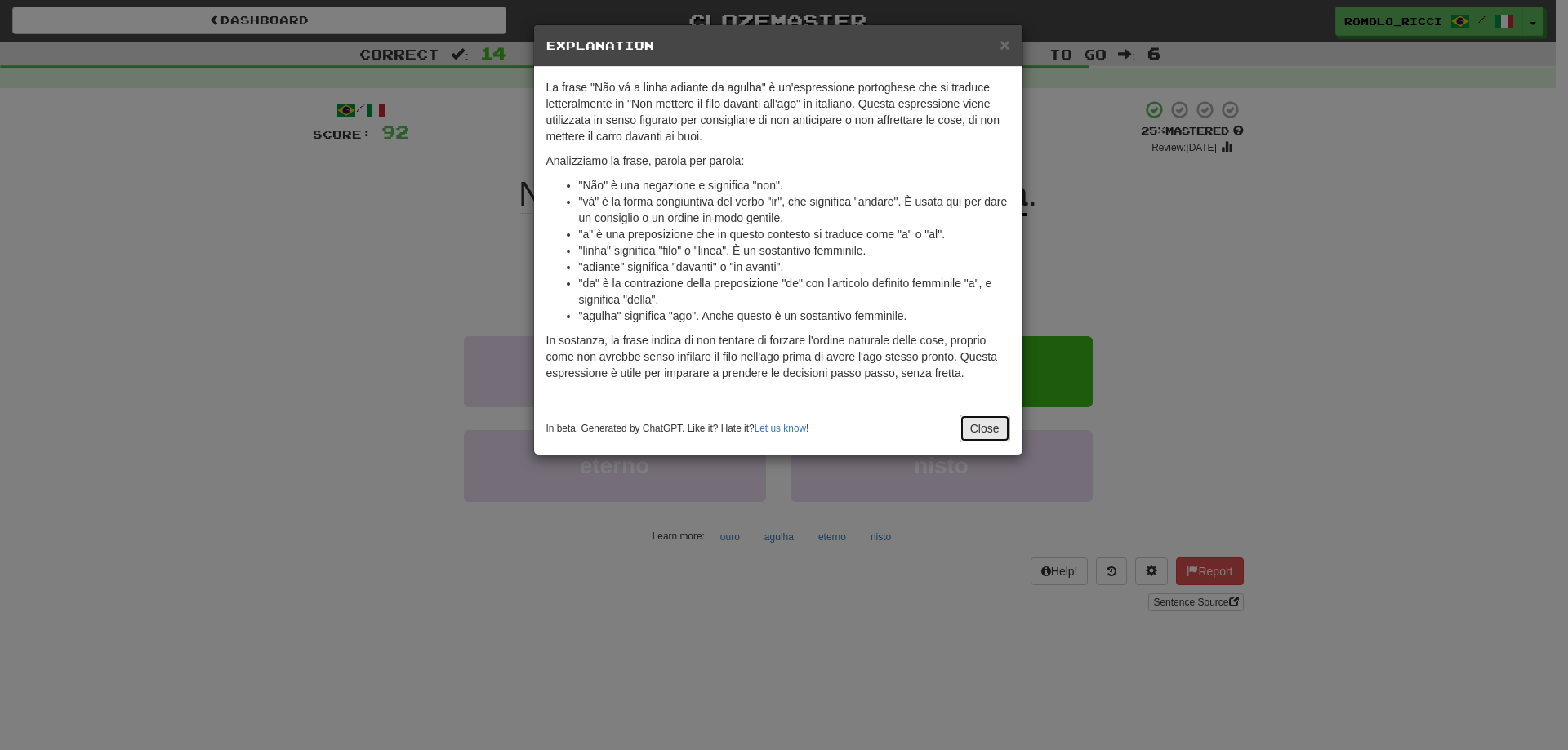
click at [998, 432] on button "Close" at bounding box center [984, 428] width 50 height 28
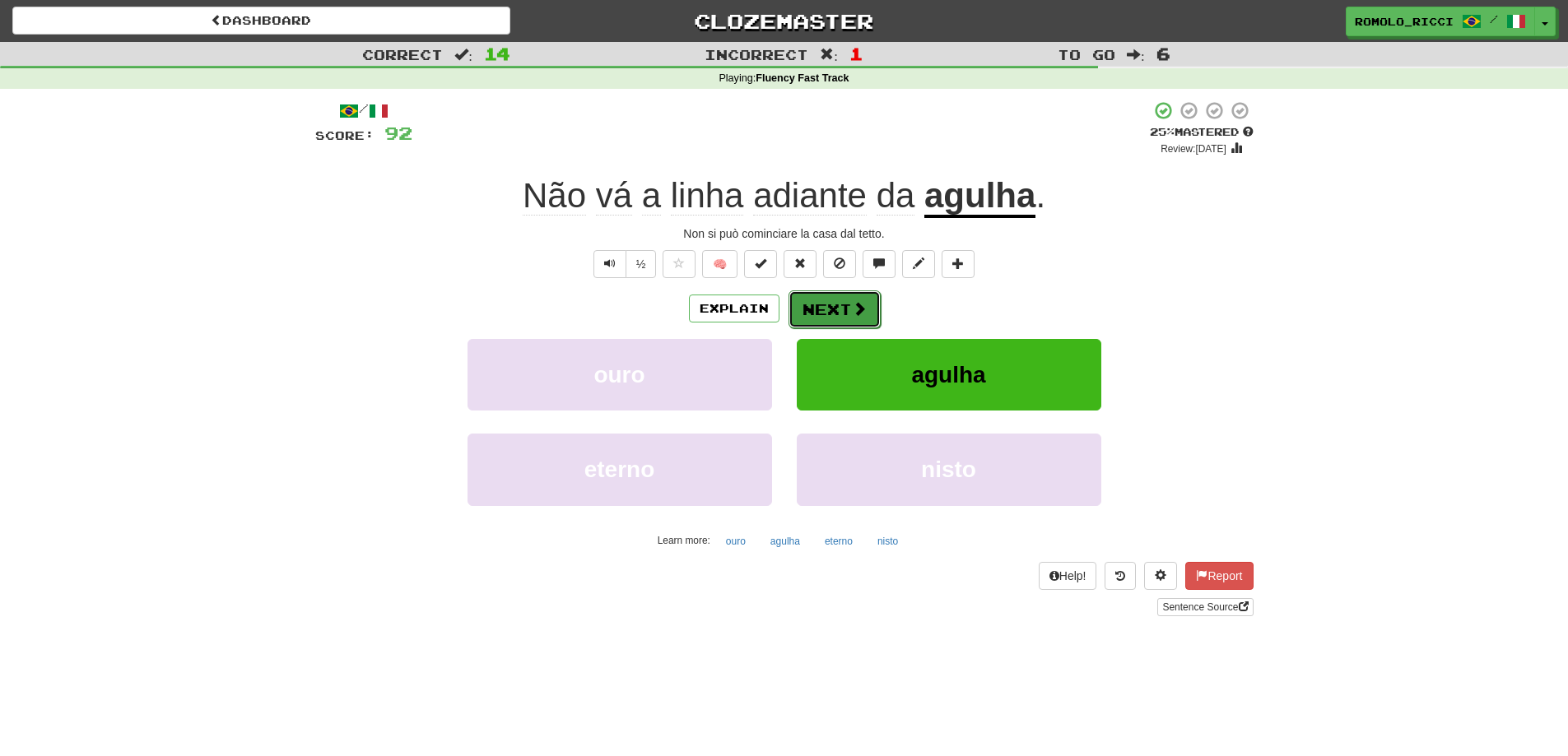
click at [853, 301] on span at bounding box center [859, 308] width 15 height 15
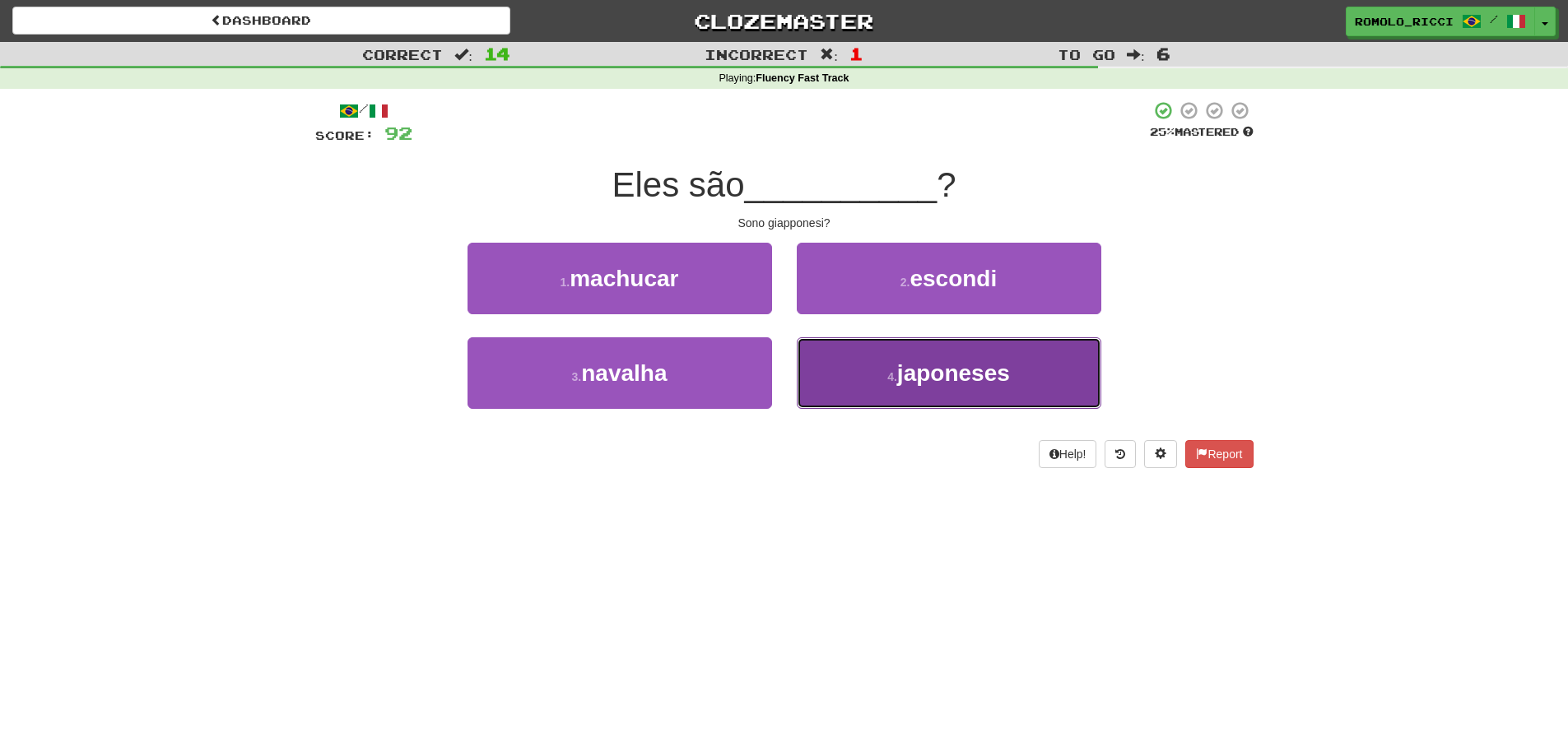
click at [920, 382] on span "japoneses" at bounding box center [953, 373] width 112 height 26
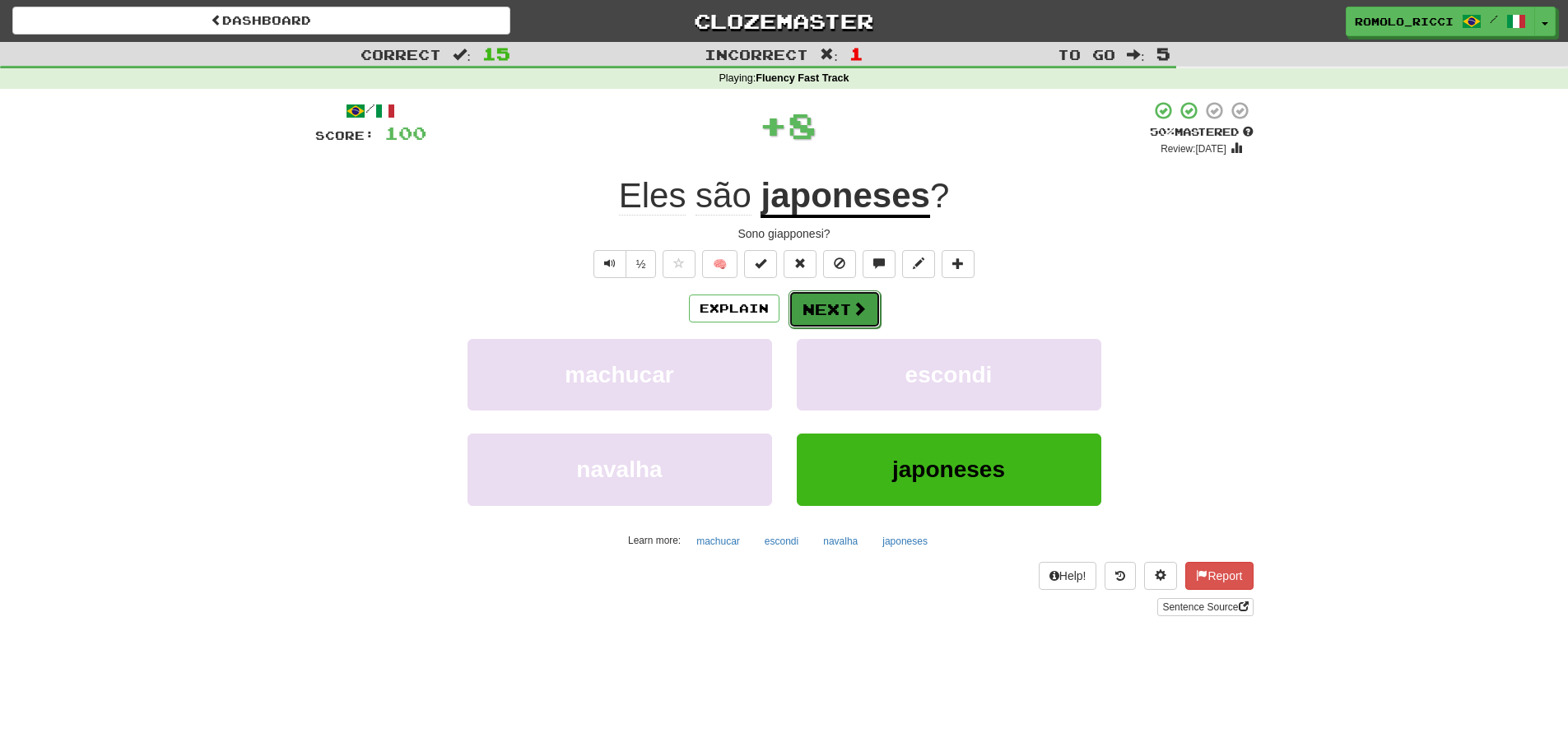
click at [864, 306] on span at bounding box center [859, 308] width 15 height 15
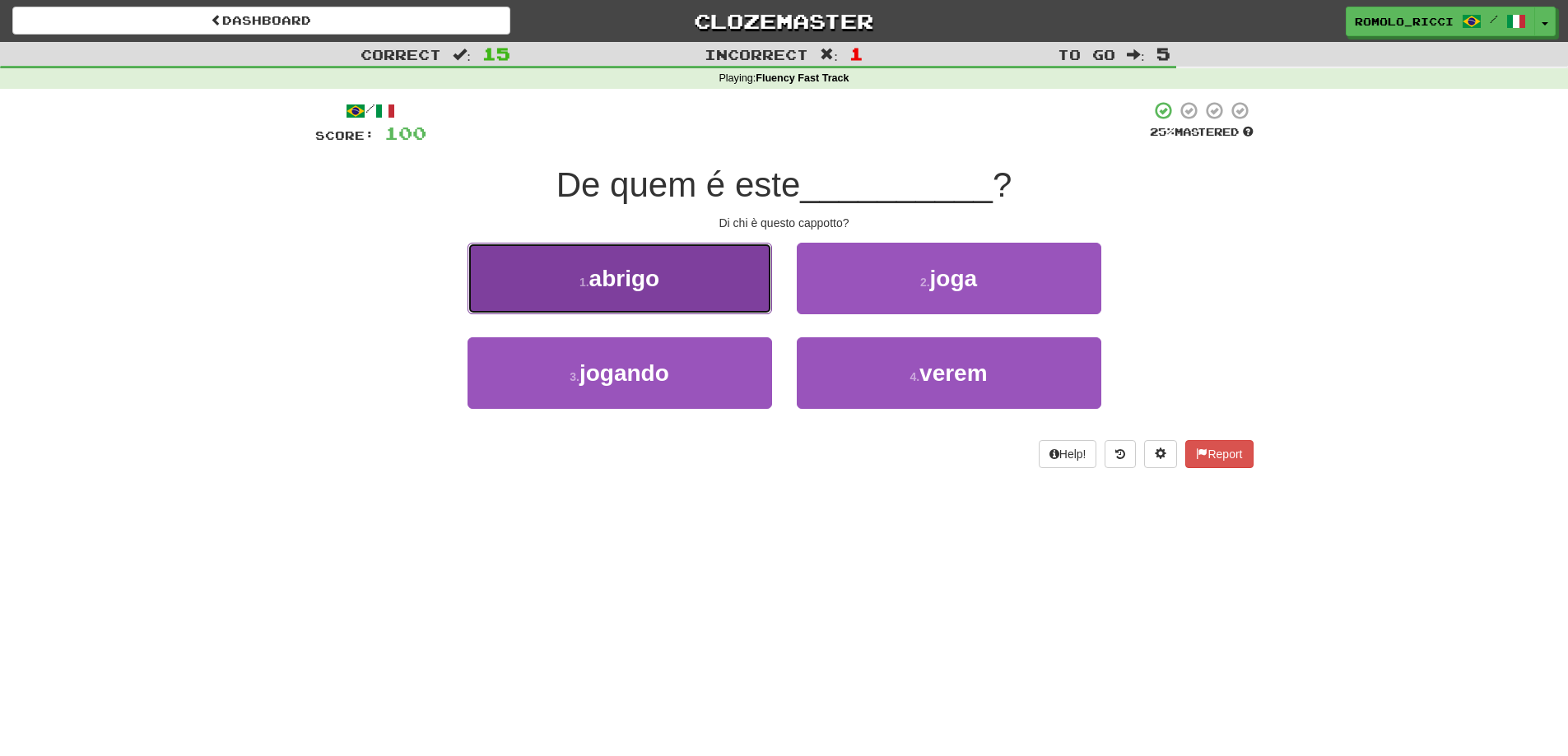
click at [749, 297] on button "1 . abrigo" at bounding box center [620, 279] width 304 height 72
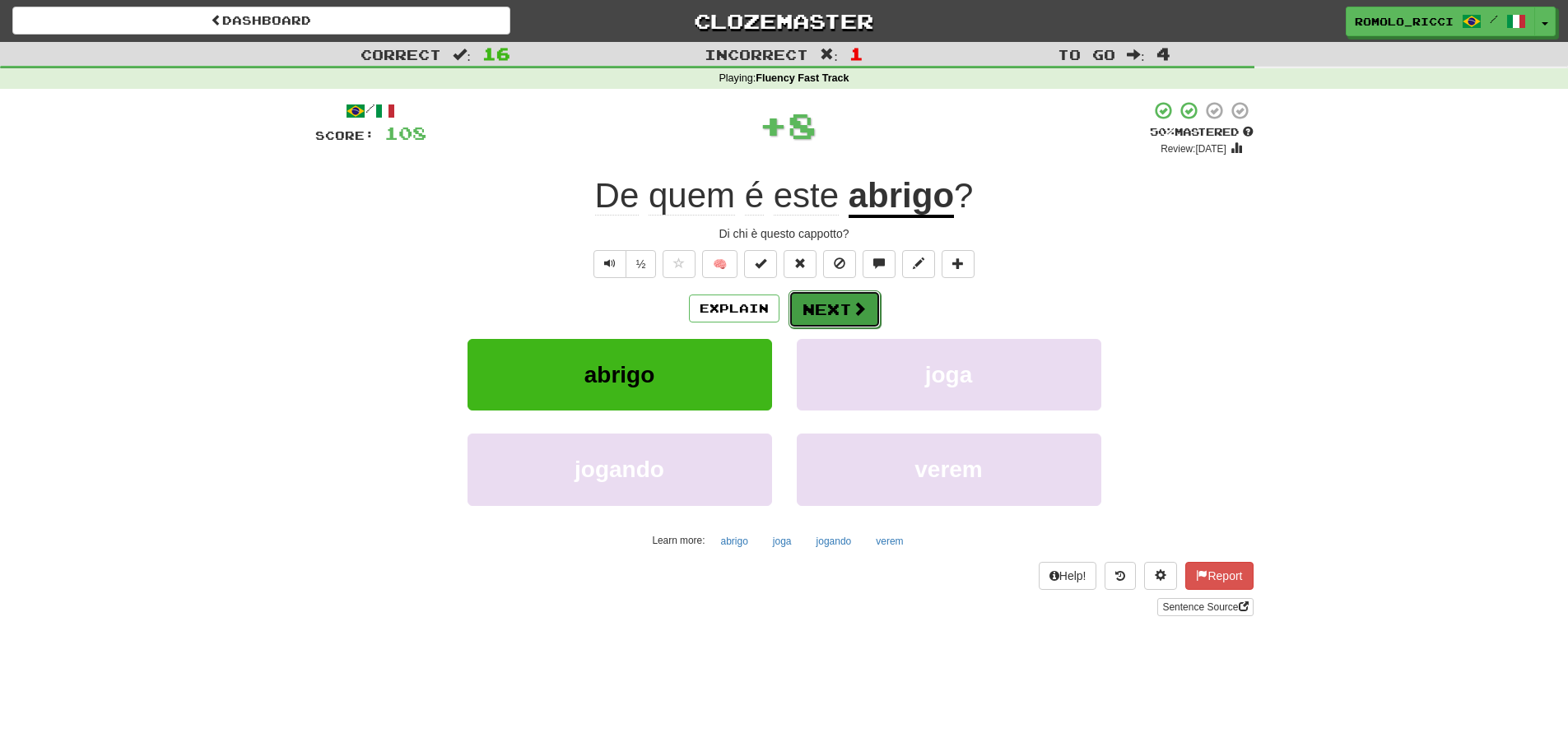
click at [820, 303] on button "Next" at bounding box center [834, 309] width 93 height 38
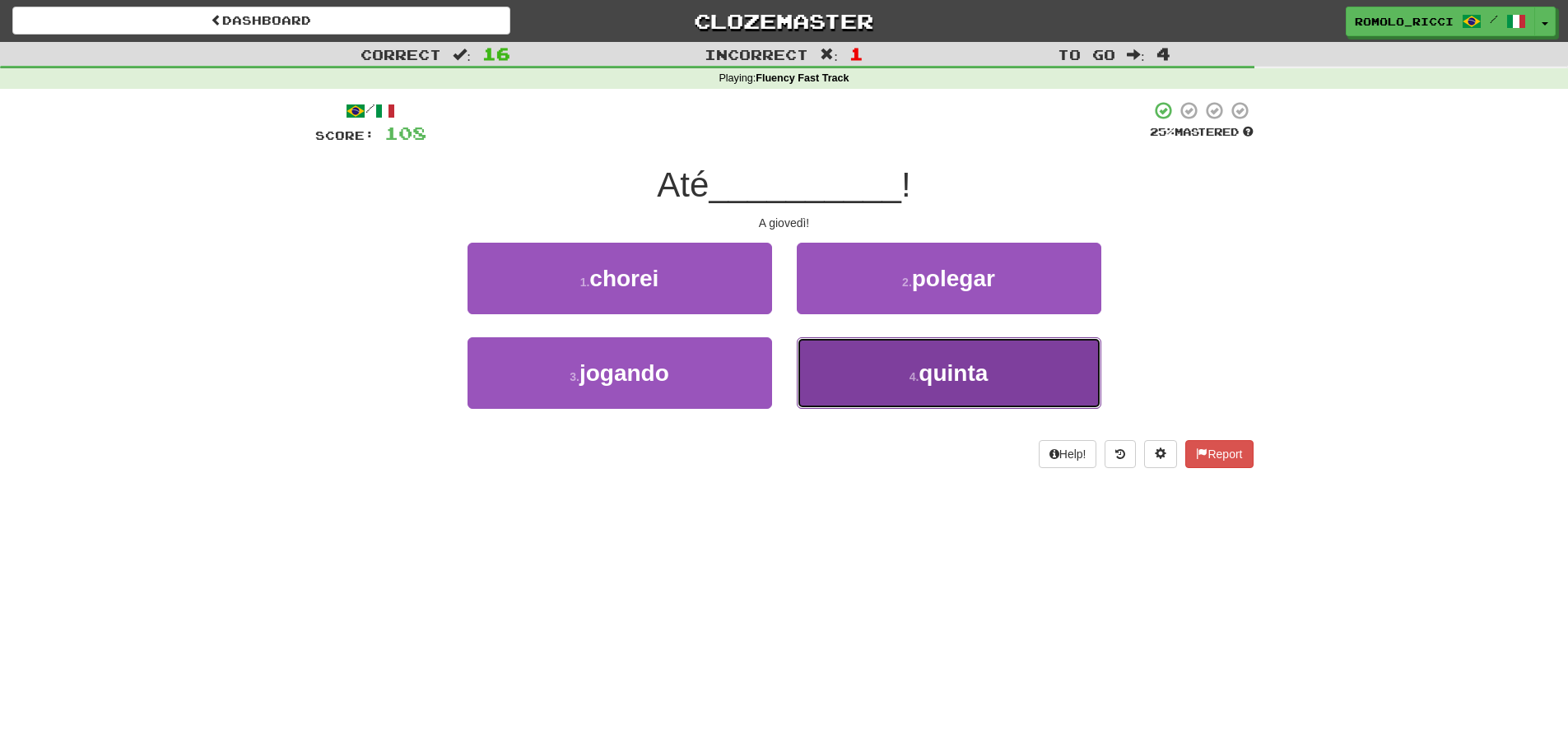
click at [927, 362] on span "quinta" at bounding box center [952, 373] width 69 height 26
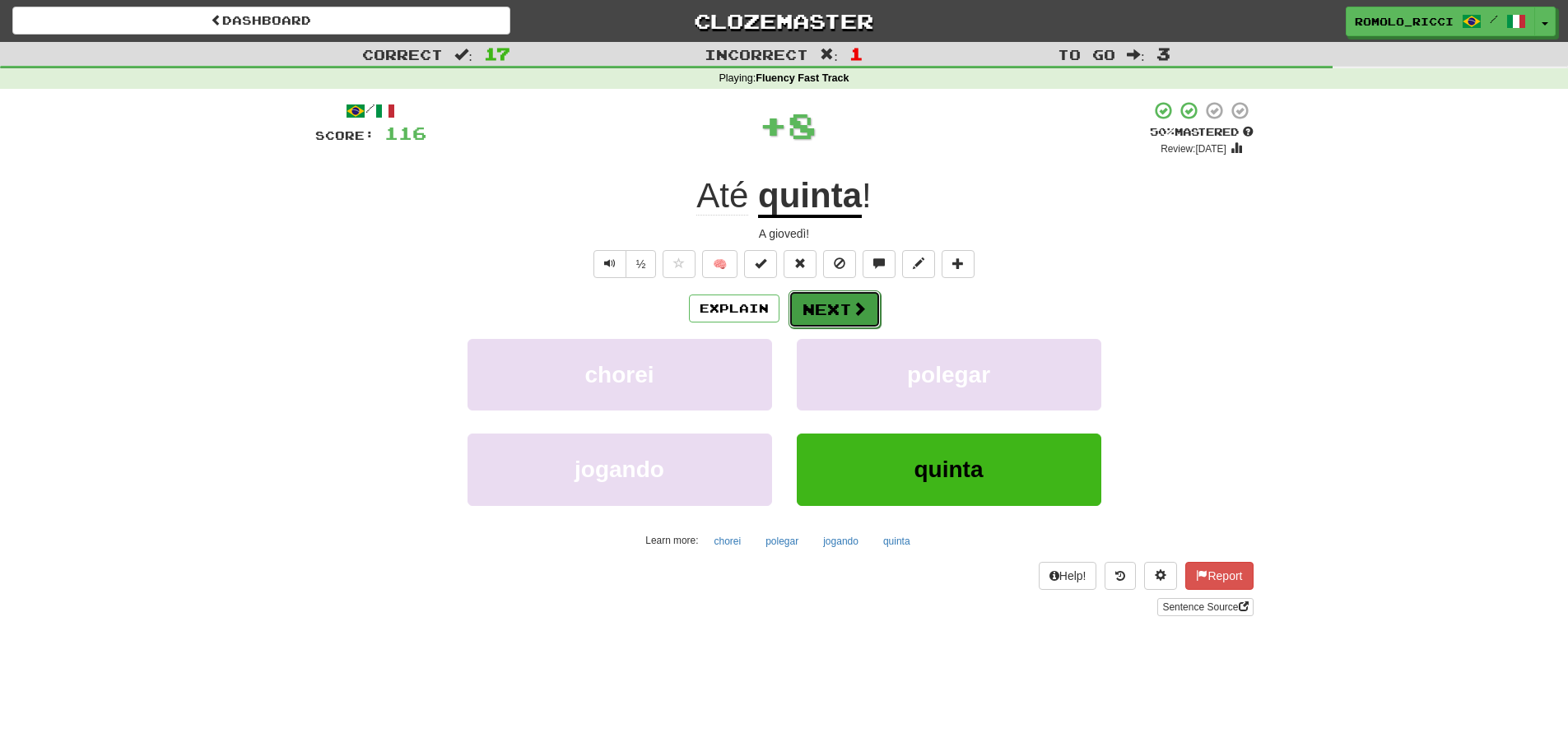
click at [859, 311] on span at bounding box center [859, 308] width 15 height 15
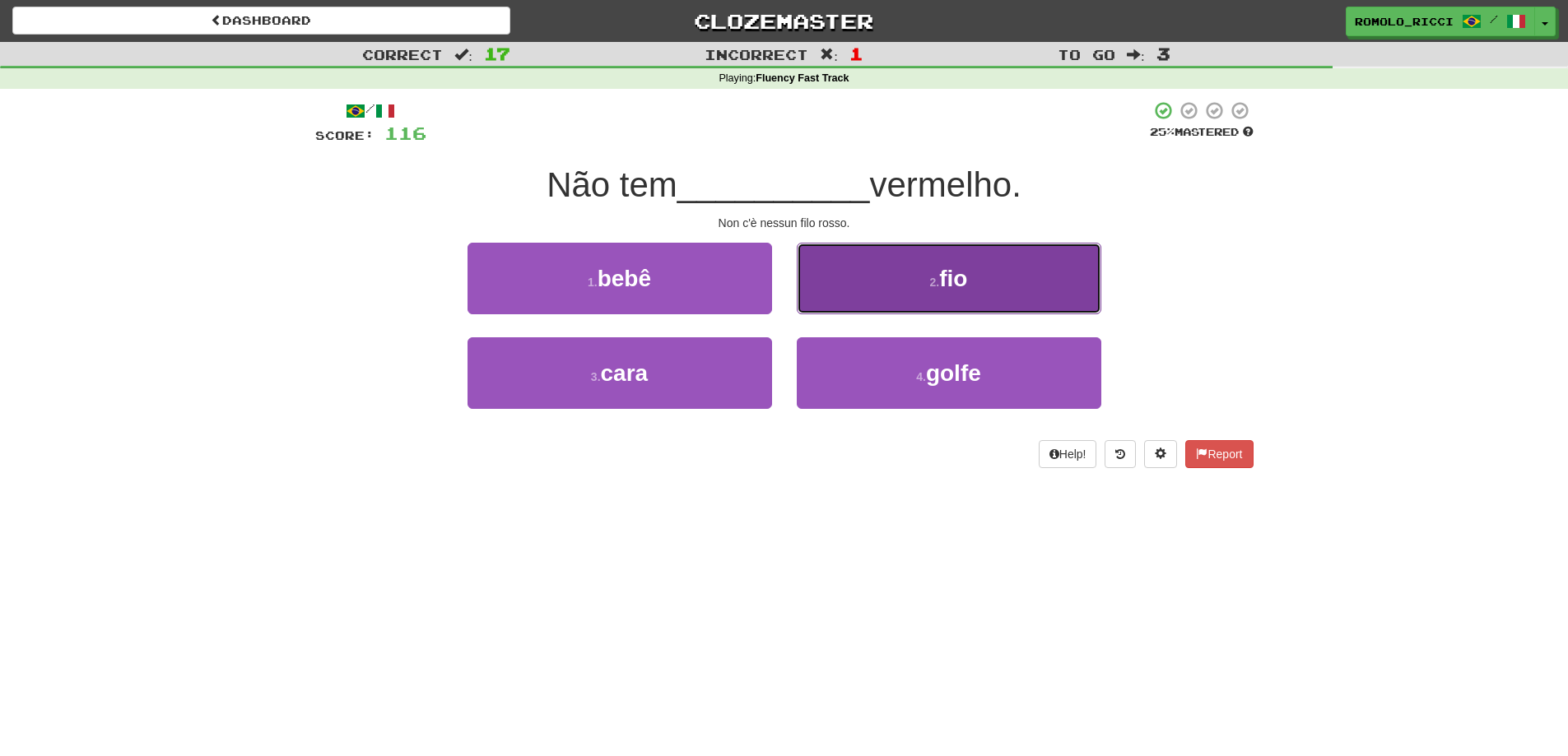
click at [869, 304] on button "2 . fio" at bounding box center [949, 279] width 304 height 72
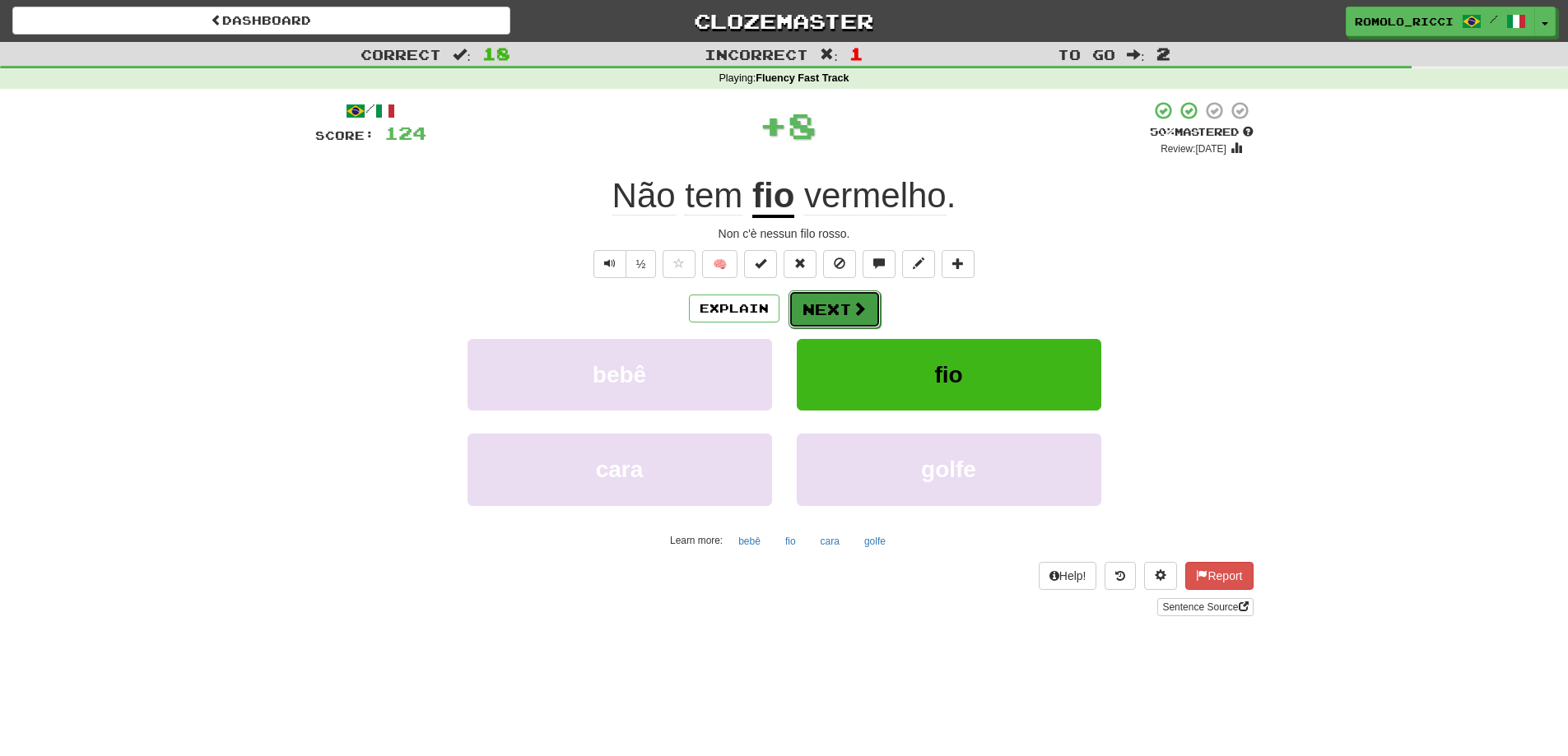
click at [828, 303] on button "Next" at bounding box center [834, 309] width 93 height 38
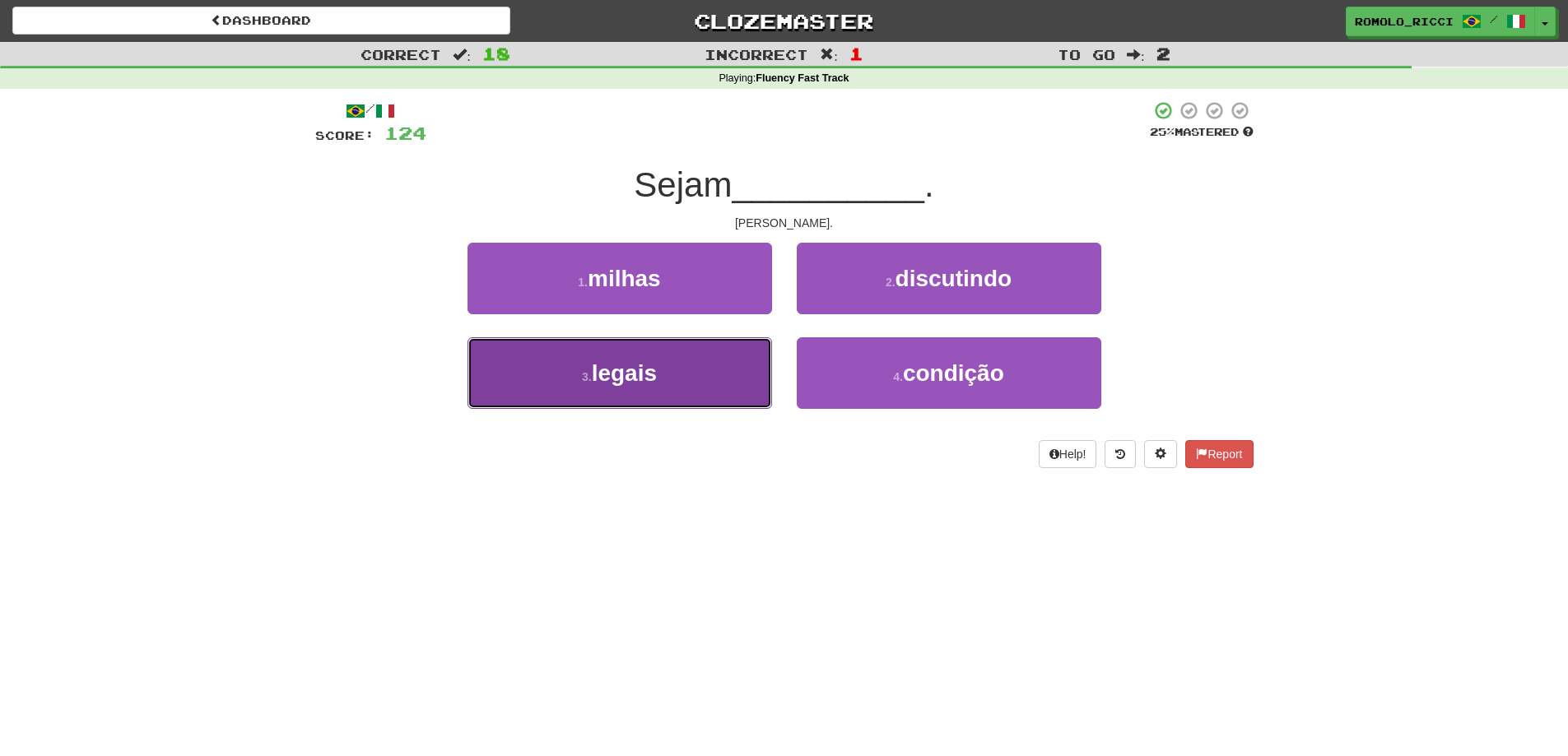
click at [711, 378] on button "3 . legais" at bounding box center [620, 373] width 304 height 72
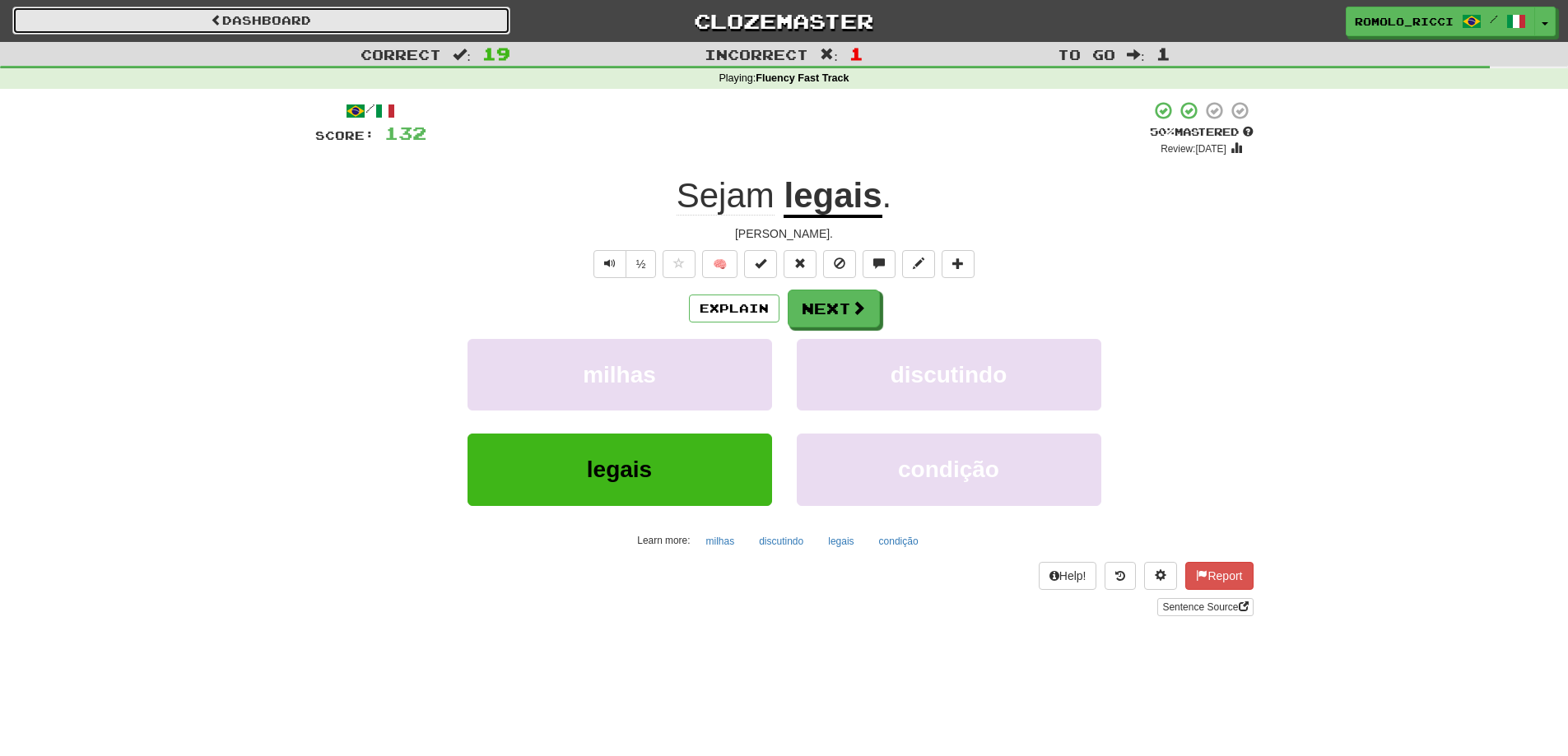
click at [307, 26] on link "Dashboard" at bounding box center [261, 21] width 497 height 28
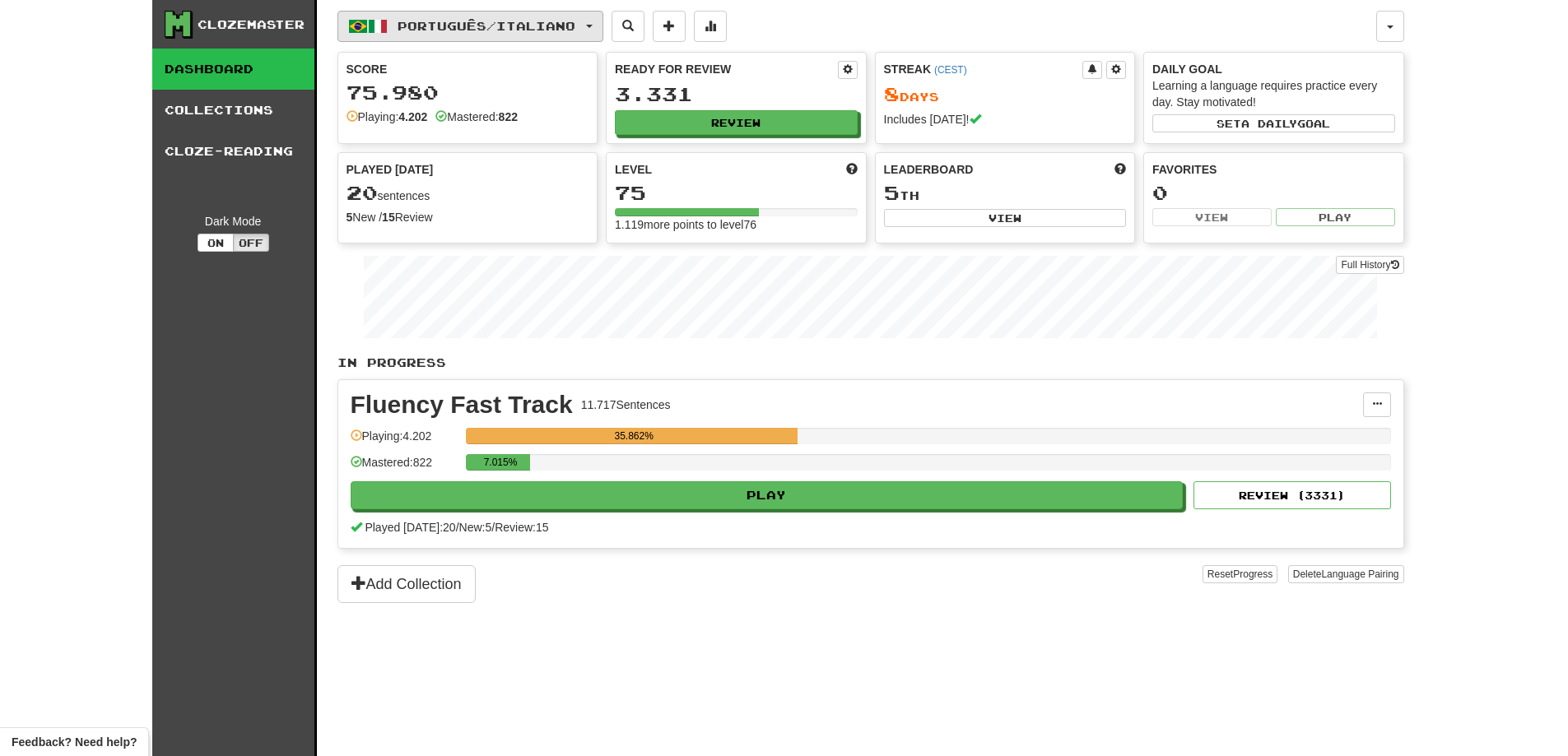
click at [549, 26] on span "Português / Italiano" at bounding box center [486, 26] width 178 height 14
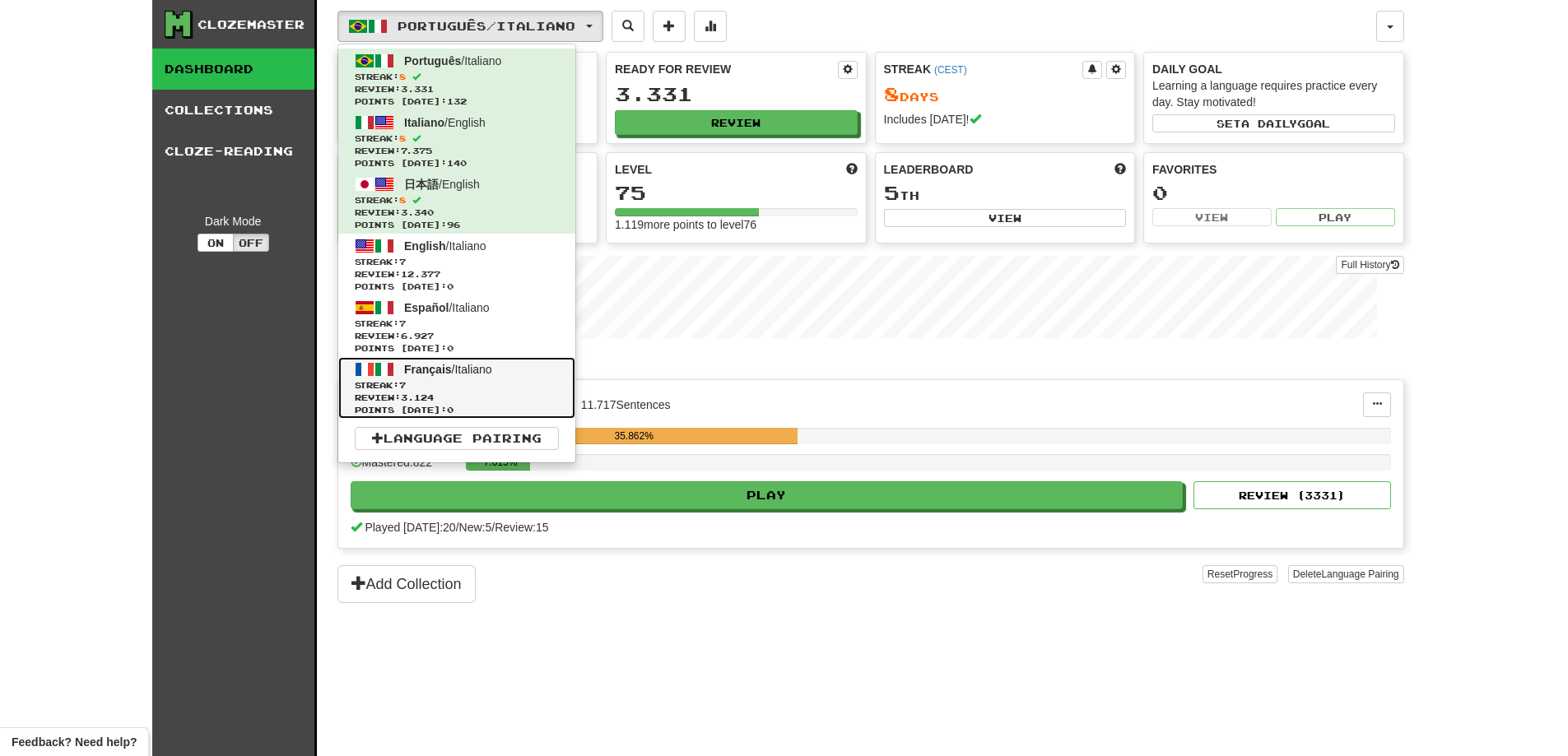
click at [512, 379] on span "Streak: 7" at bounding box center [456, 385] width 204 height 12
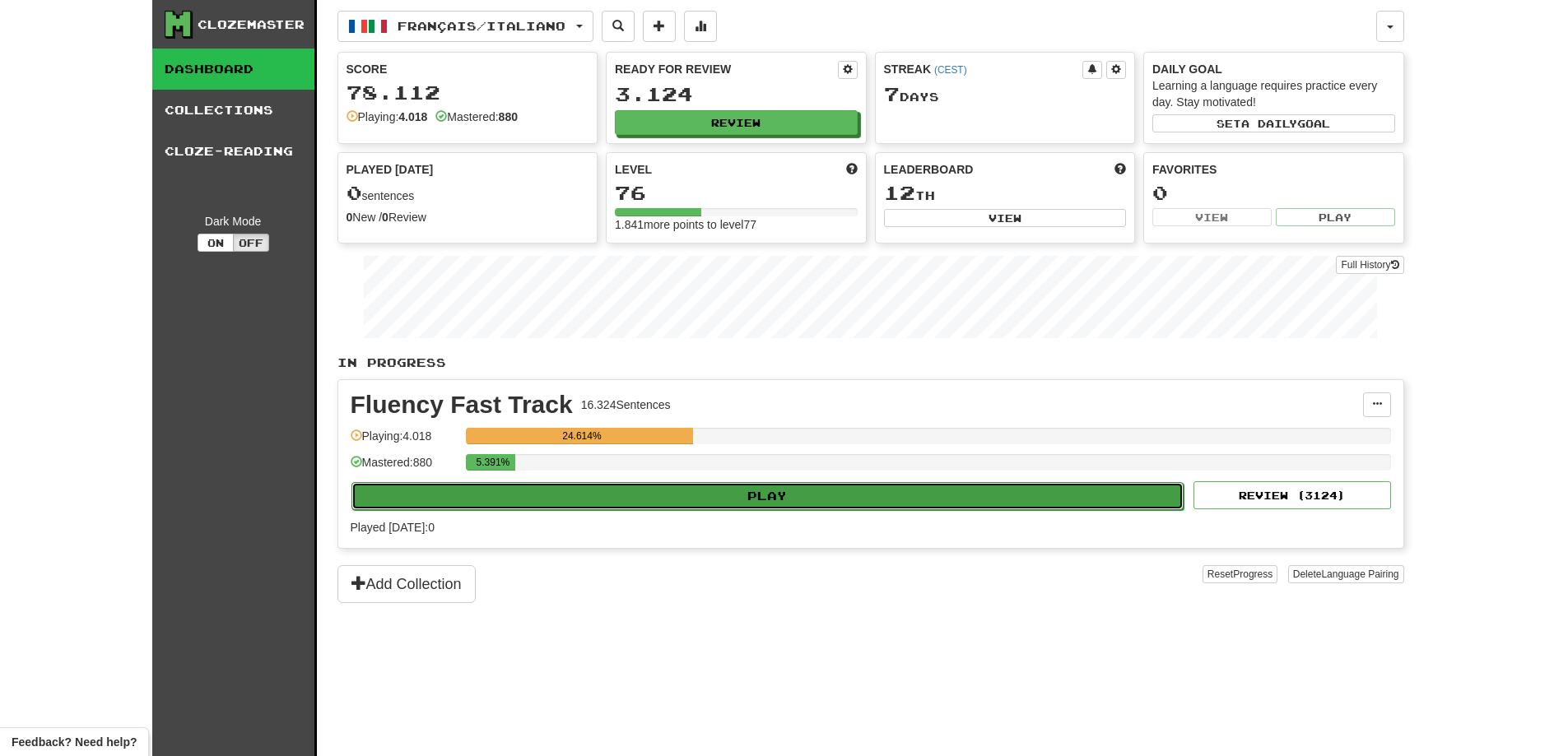
click at [968, 490] on button "Play" at bounding box center [767, 496] width 833 height 28
select select "**"
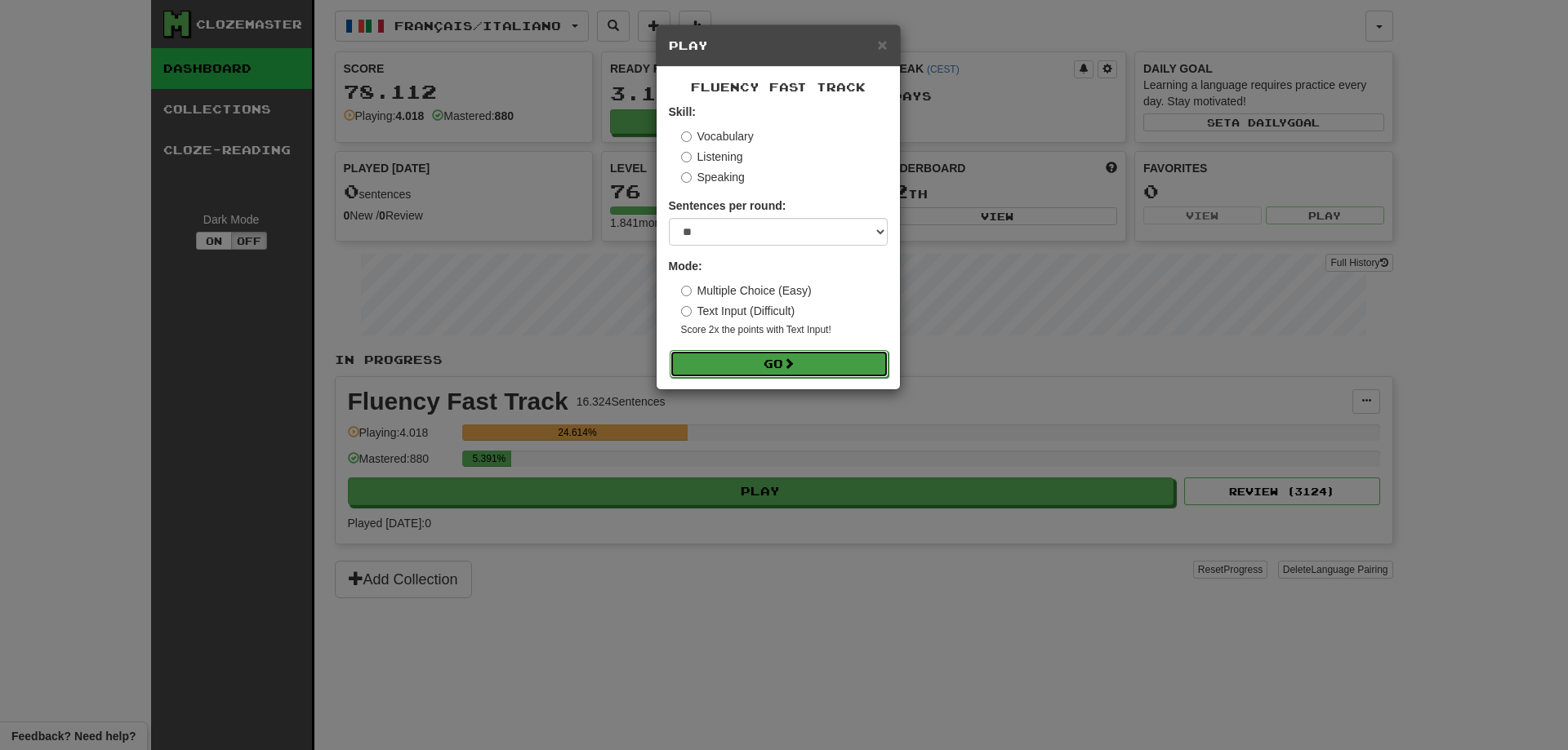
drag, startPoint x: 772, startPoint y: 361, endPoint x: 796, endPoint y: 350, distance: 26.4
click at [771, 360] on button "Go" at bounding box center [779, 364] width 219 height 28
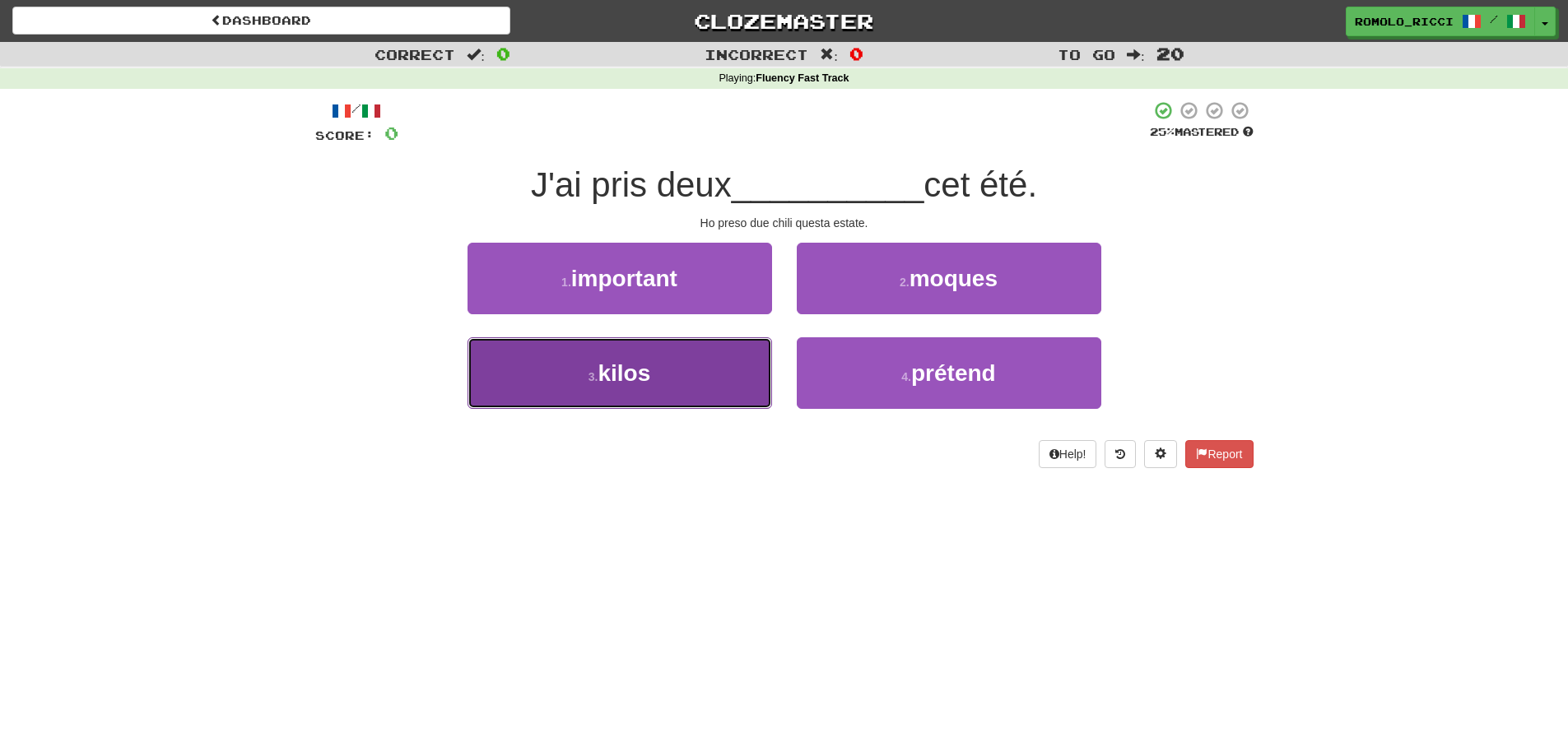
click at [702, 357] on button "3 . kilos" at bounding box center [620, 373] width 304 height 72
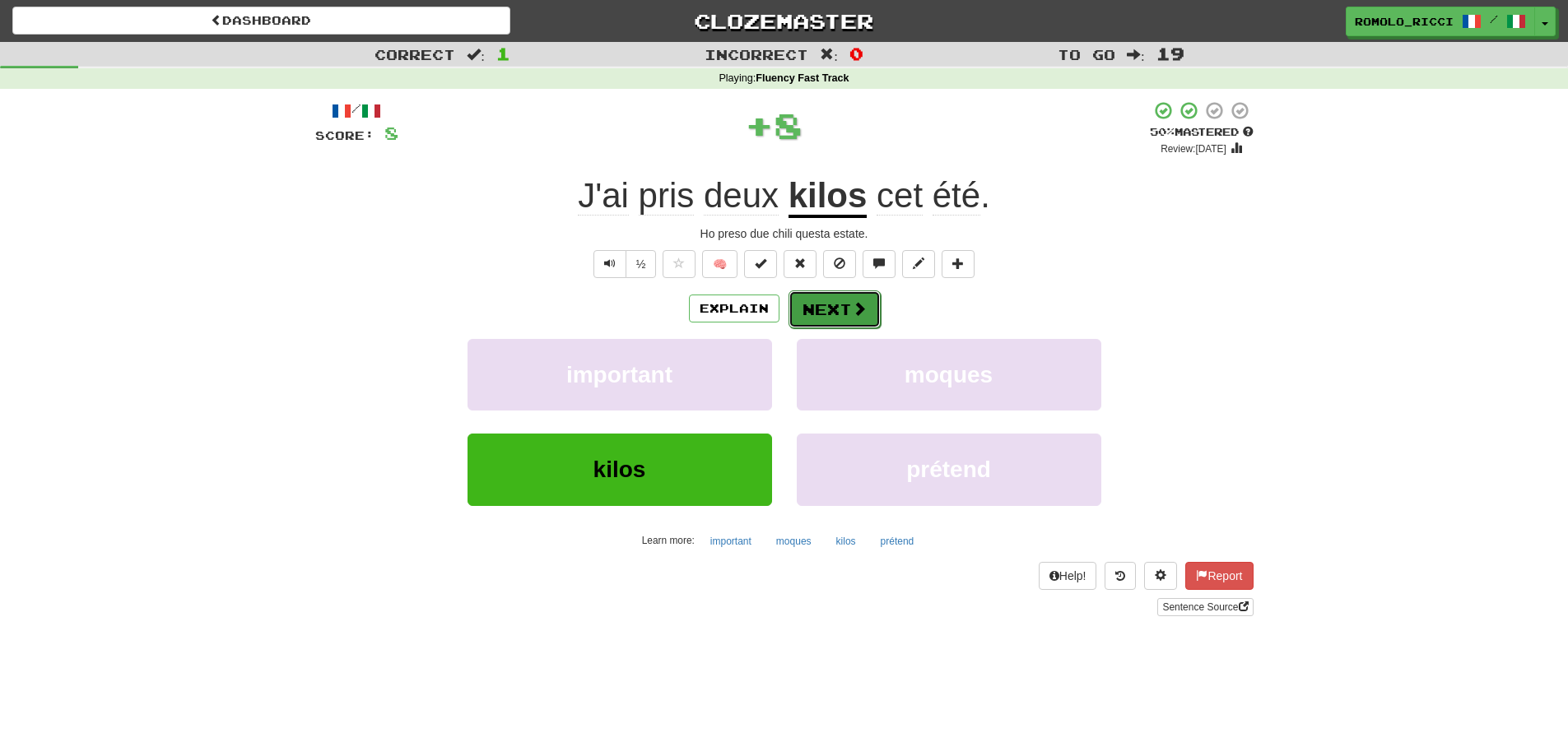
click at [837, 300] on button "Next" at bounding box center [834, 309] width 93 height 38
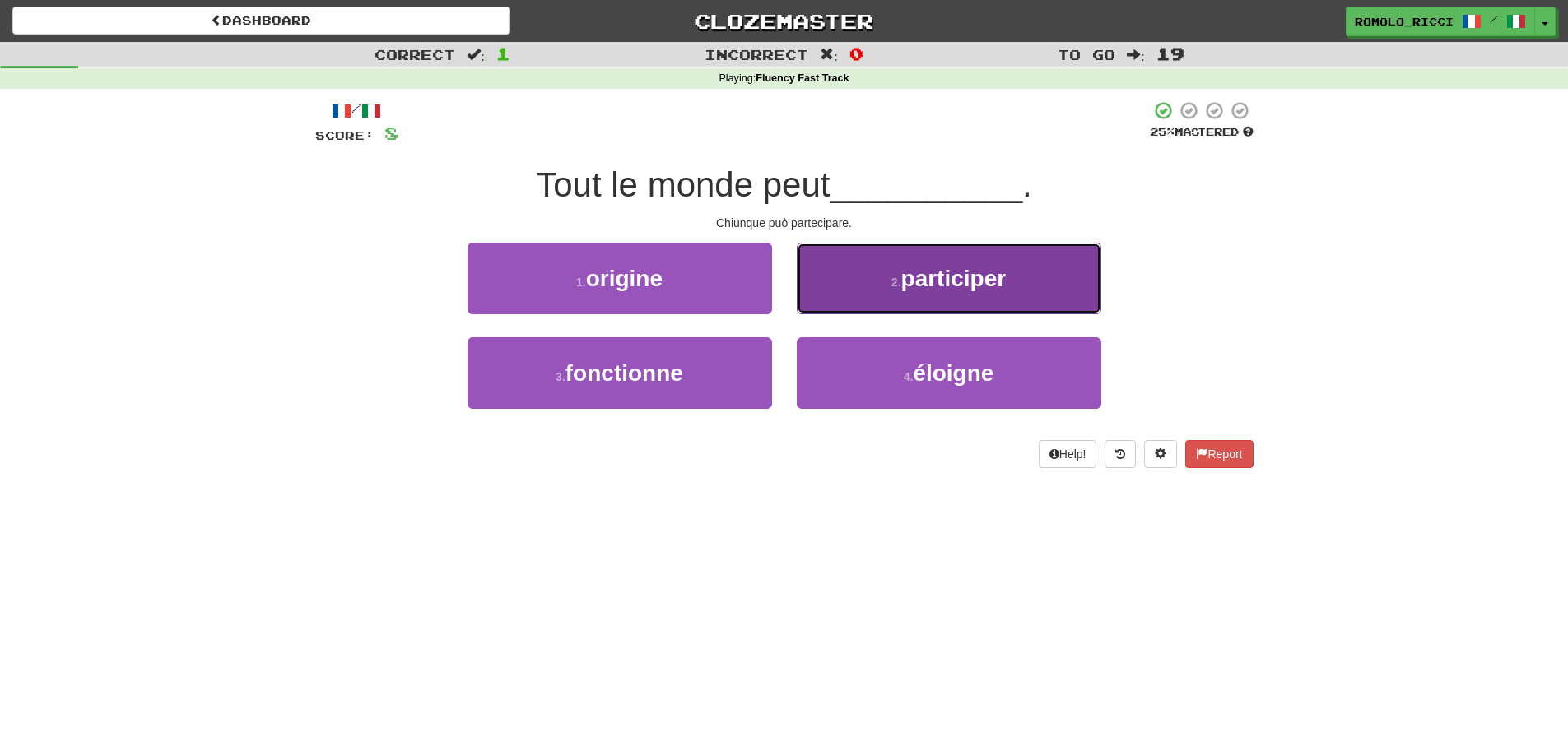
click at [914, 271] on span "participer" at bounding box center [954, 279] width 105 height 26
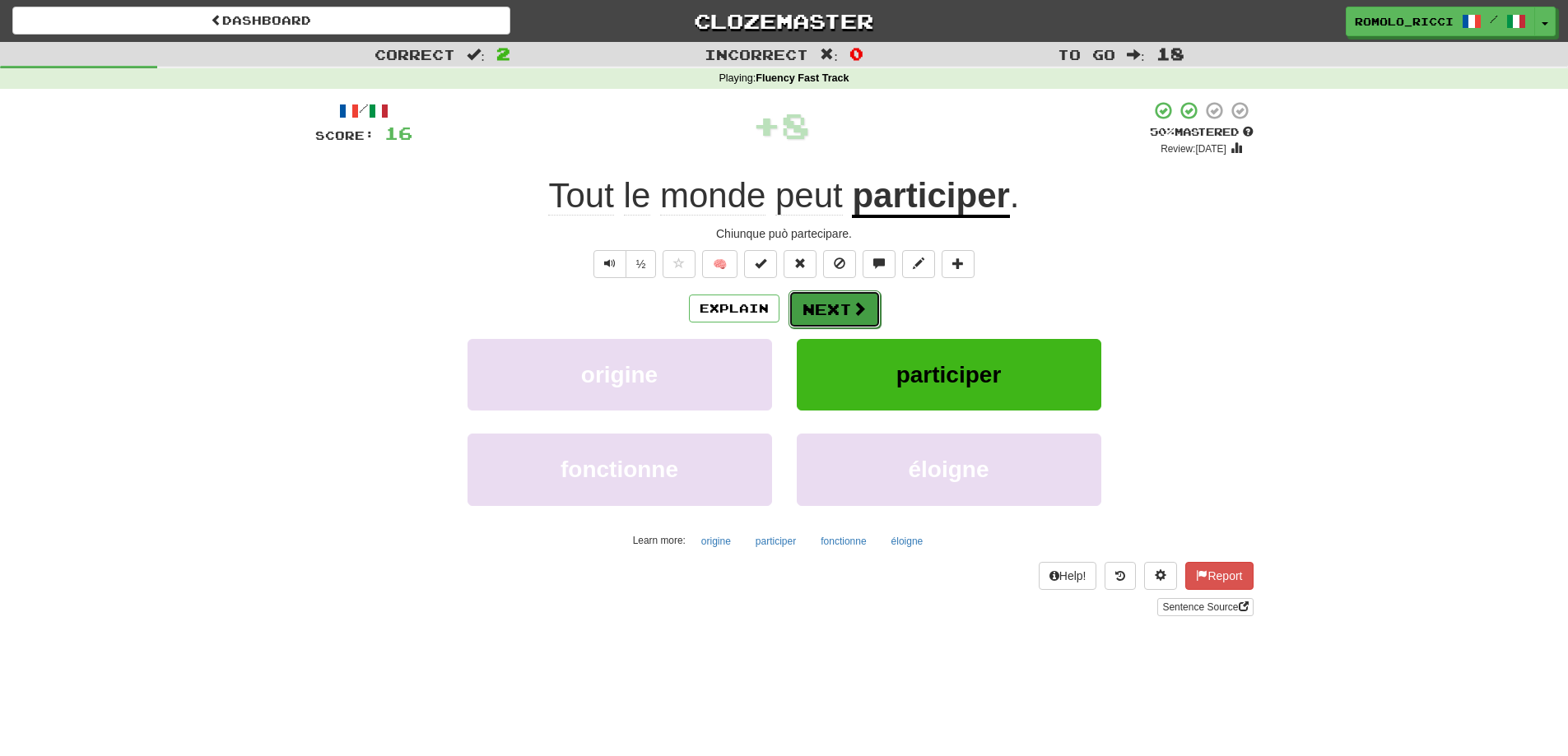
click at [839, 305] on button "Next" at bounding box center [834, 309] width 93 height 38
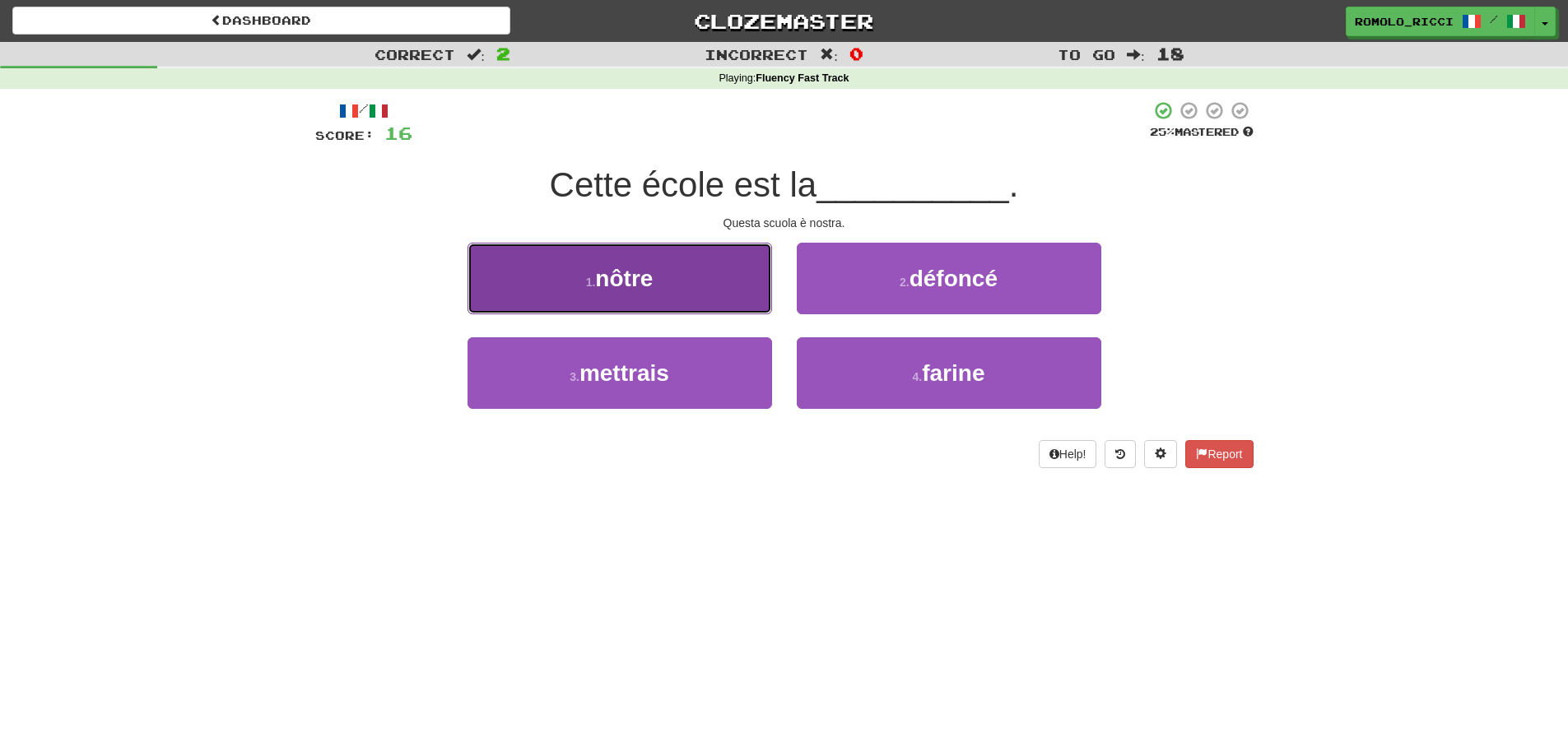
click at [726, 284] on button "1 . nôtre" at bounding box center [620, 279] width 304 height 72
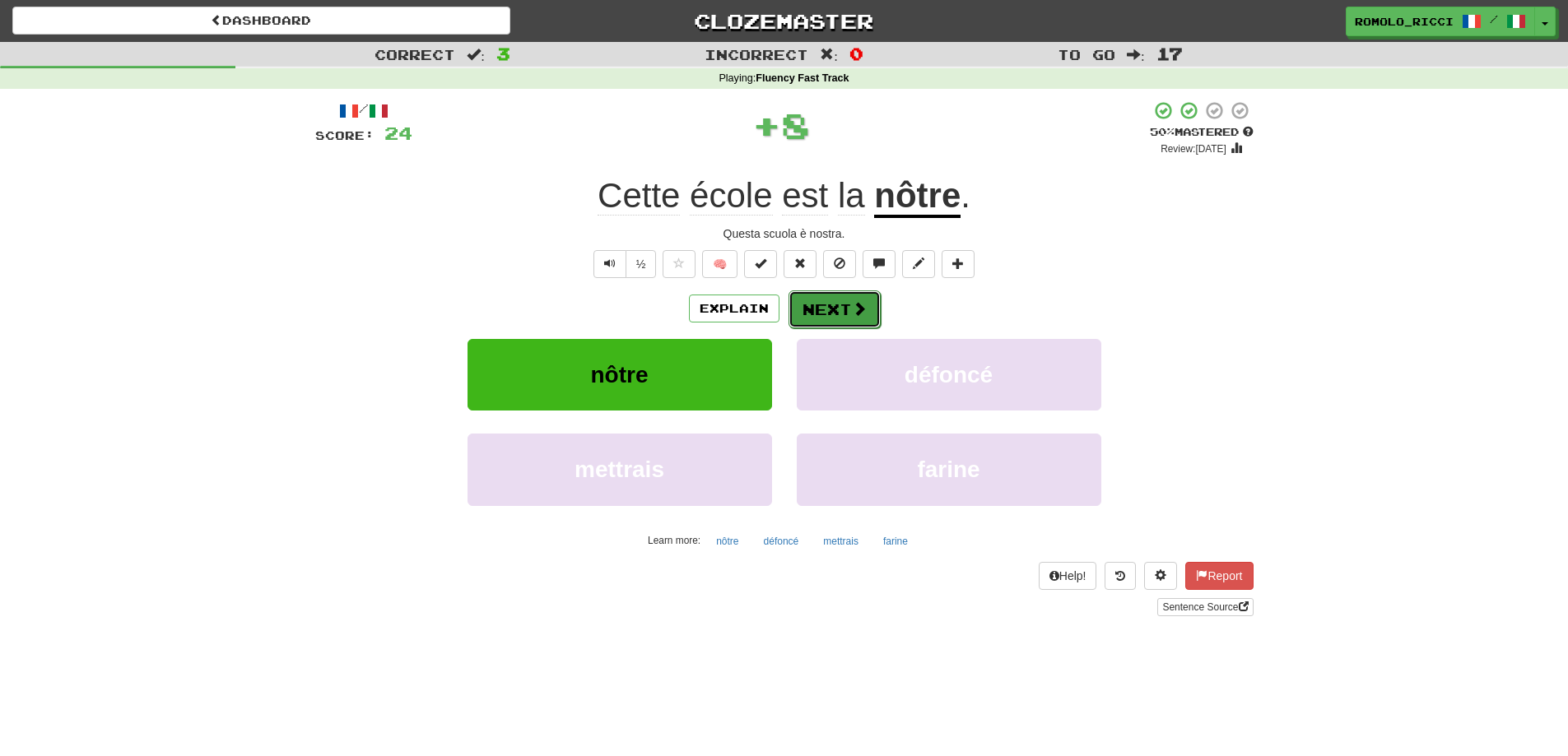
click at [809, 307] on button "Next" at bounding box center [834, 309] width 93 height 38
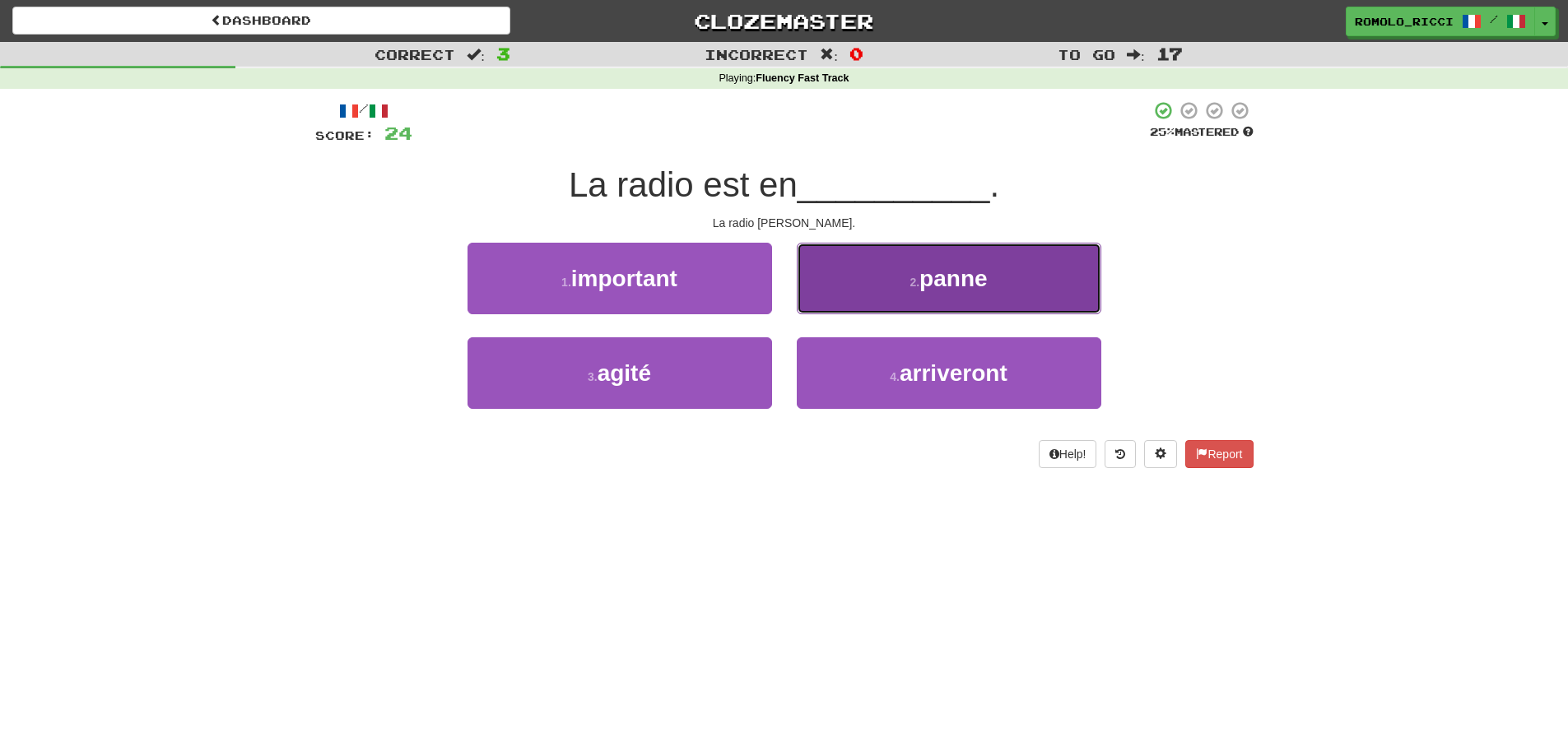
click at [897, 287] on button "2 . panne" at bounding box center [949, 279] width 304 height 72
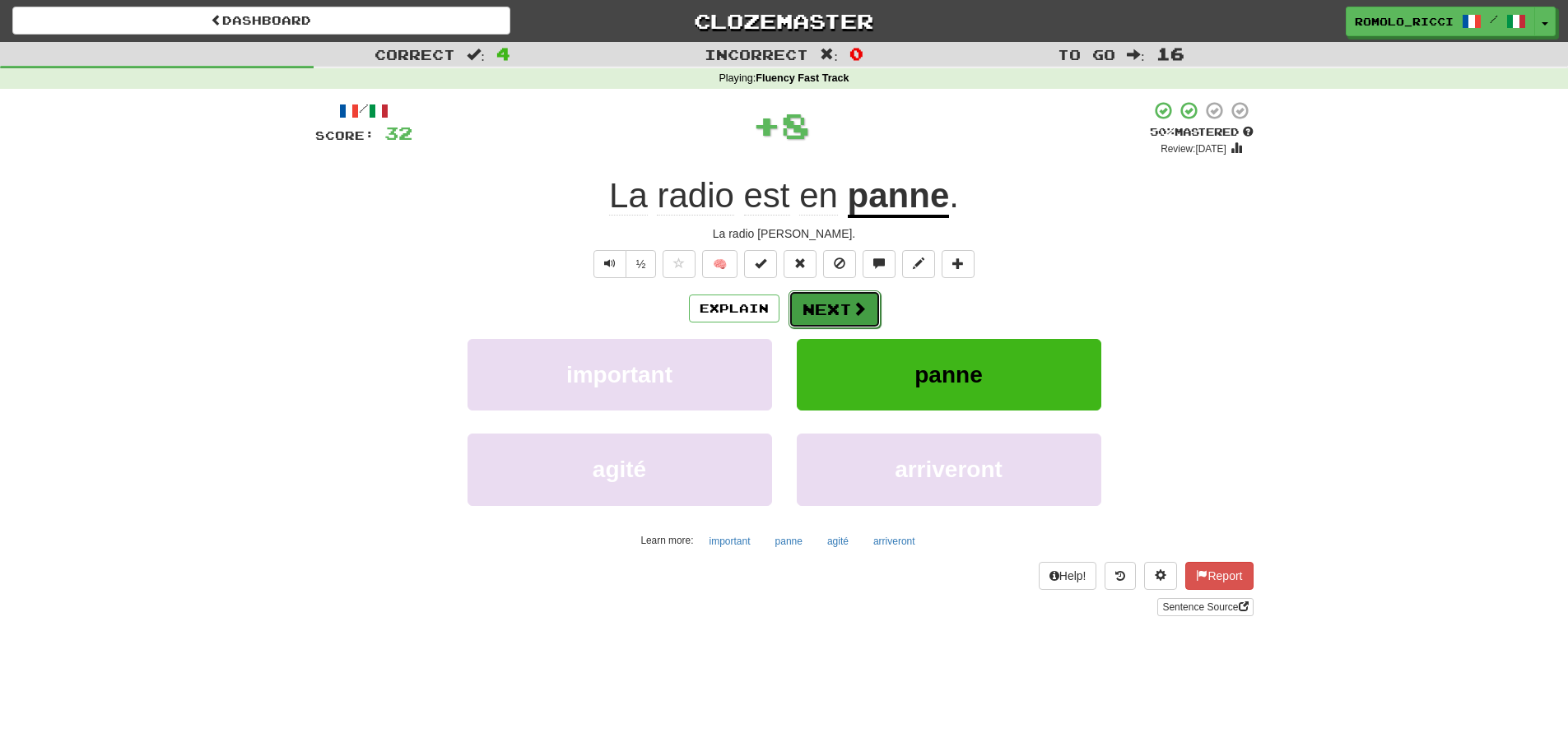
click at [813, 304] on button "Next" at bounding box center [834, 309] width 93 height 38
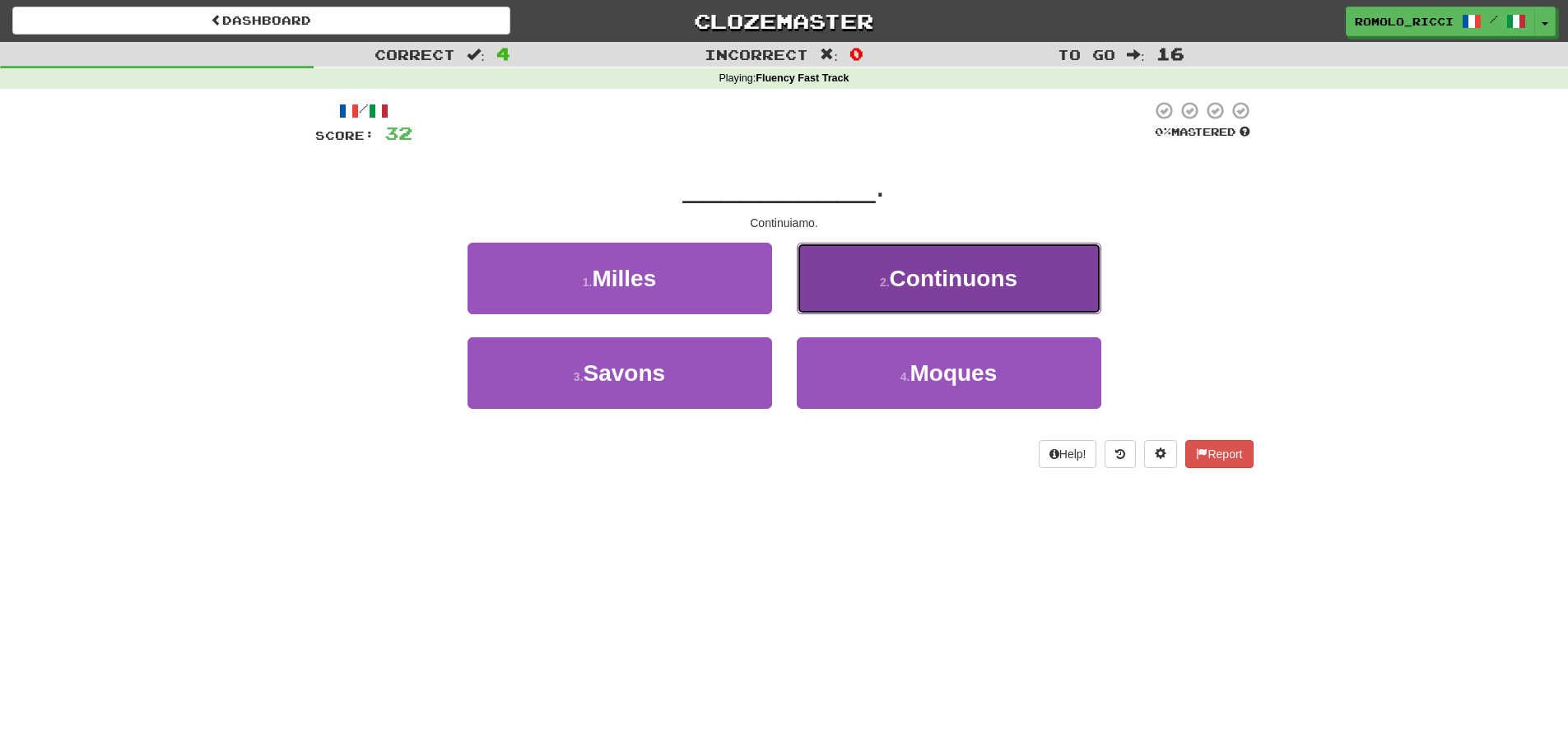
click at [864, 297] on button "2 . Continuons" at bounding box center [949, 279] width 304 height 72
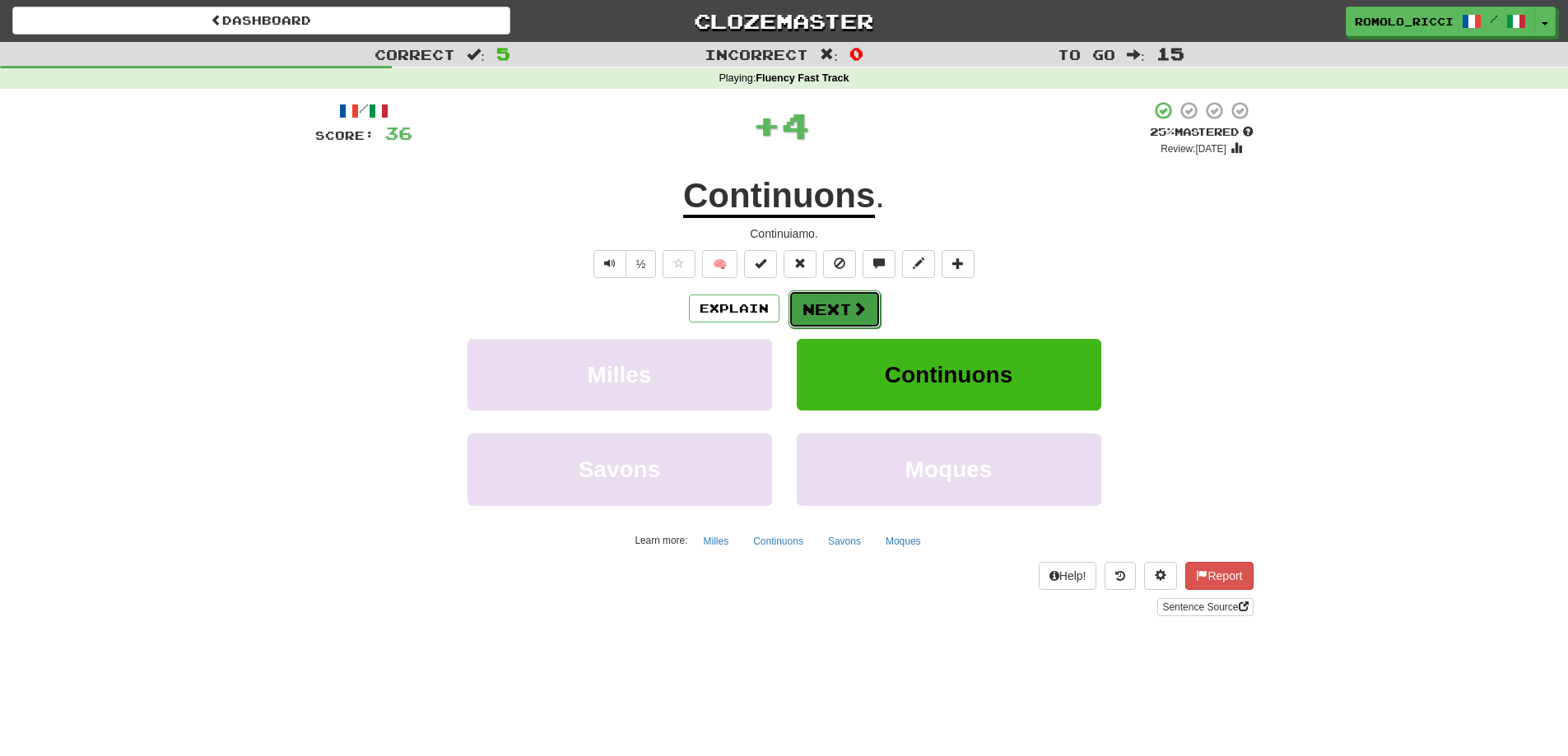
click at [841, 307] on button "Next" at bounding box center [834, 309] width 93 height 38
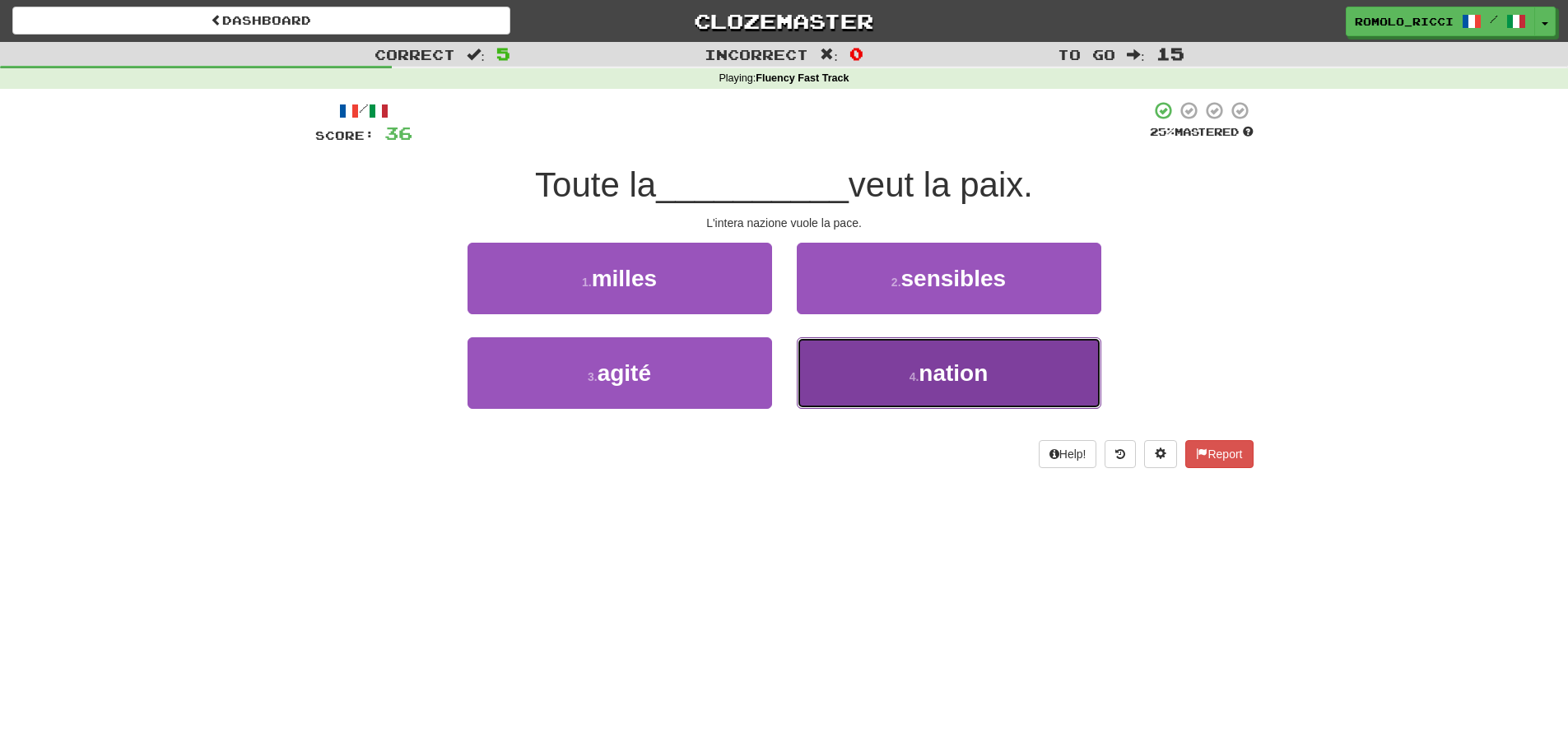
click at [897, 387] on button "4 . nation" at bounding box center [949, 373] width 304 height 72
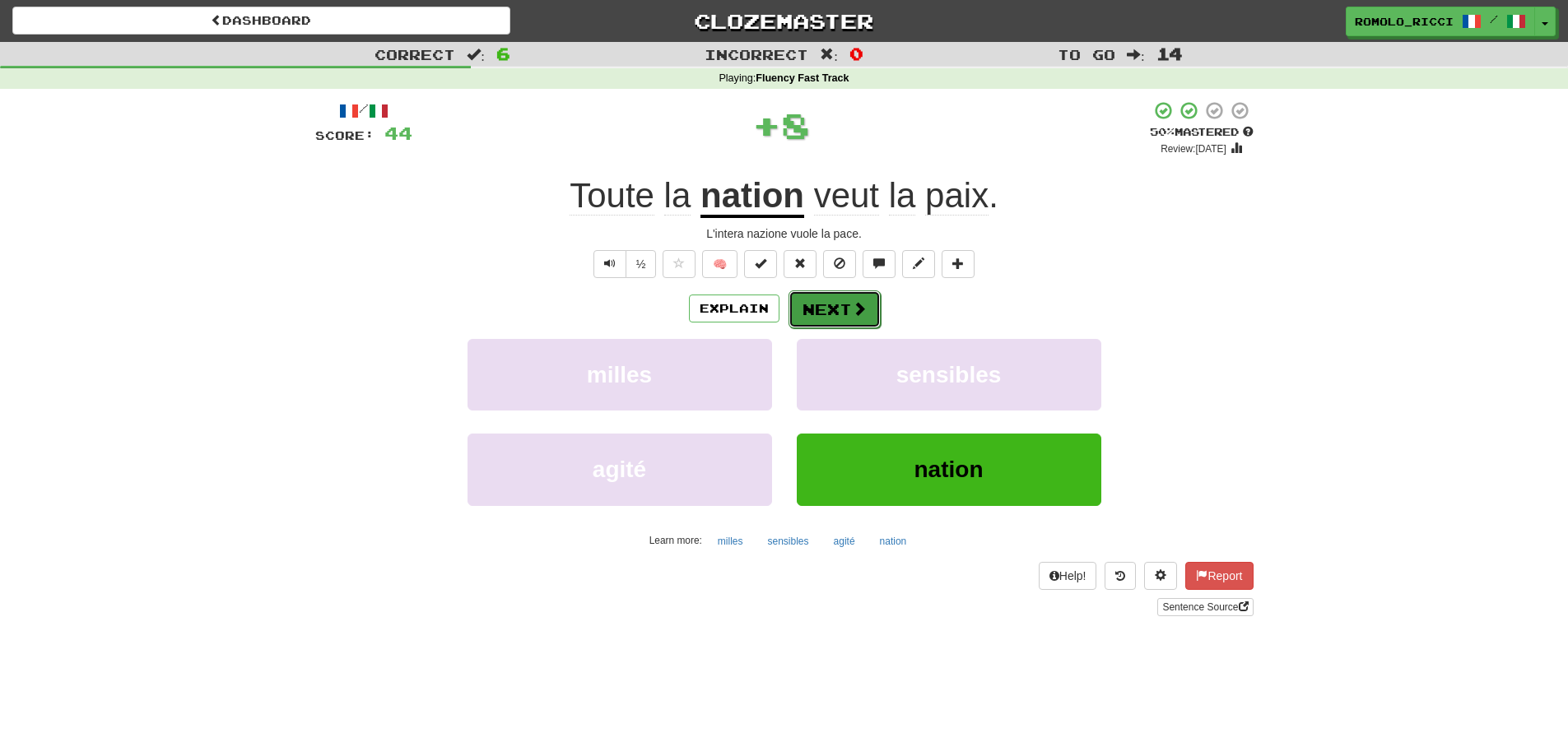
click at [802, 307] on button "Next" at bounding box center [834, 309] width 93 height 38
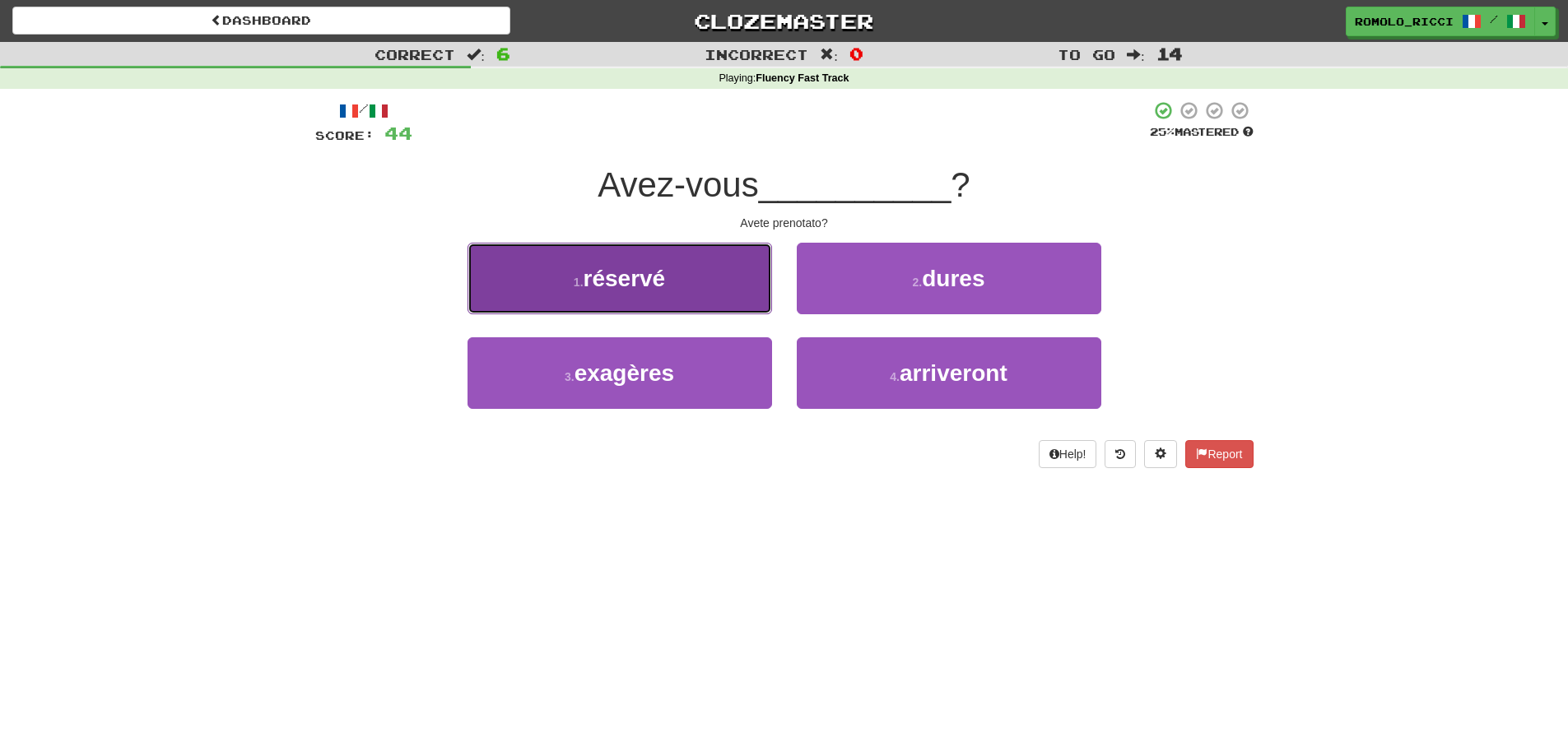
click at [716, 288] on button "1 . réservé" at bounding box center [620, 279] width 304 height 72
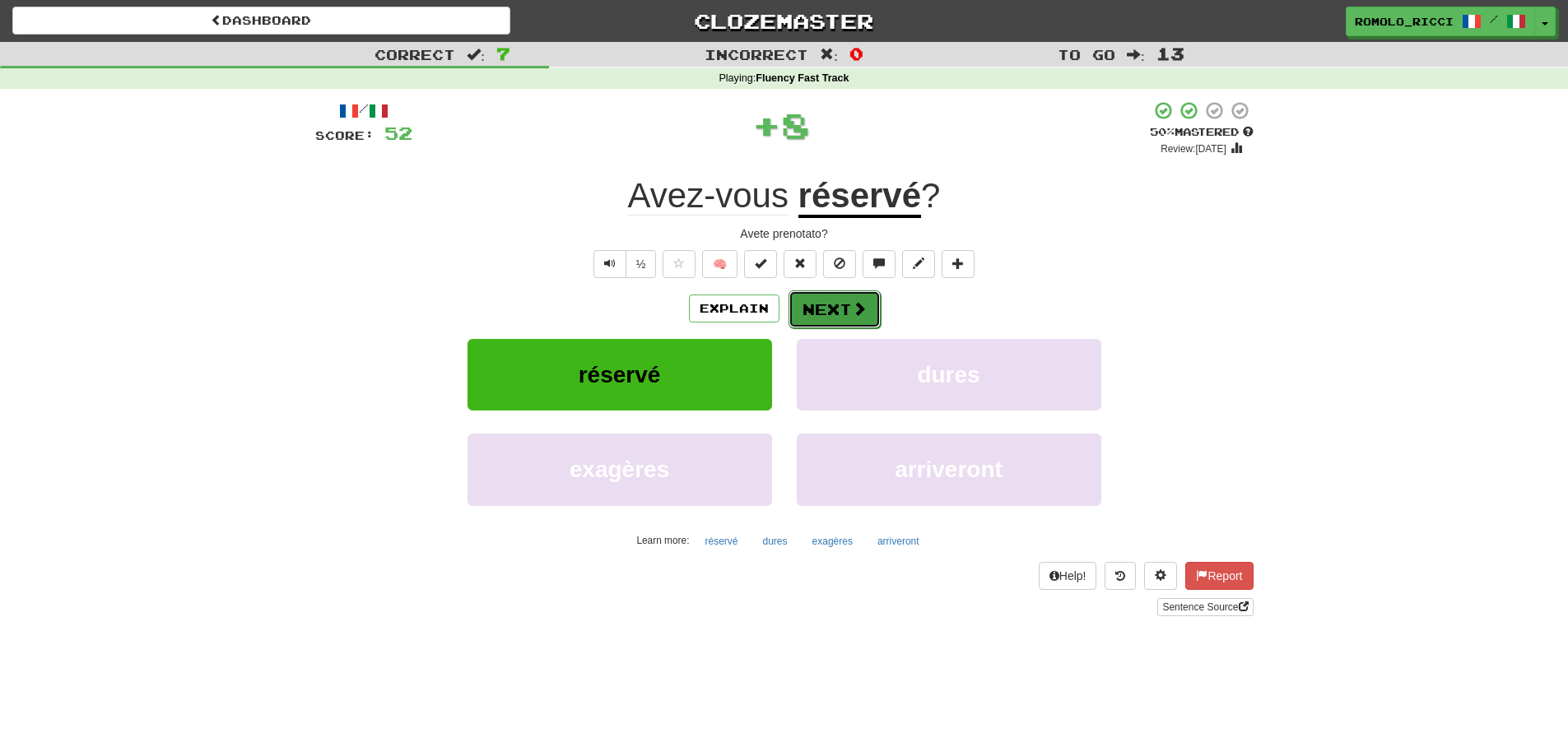
click at [816, 318] on button "Next" at bounding box center [834, 309] width 93 height 38
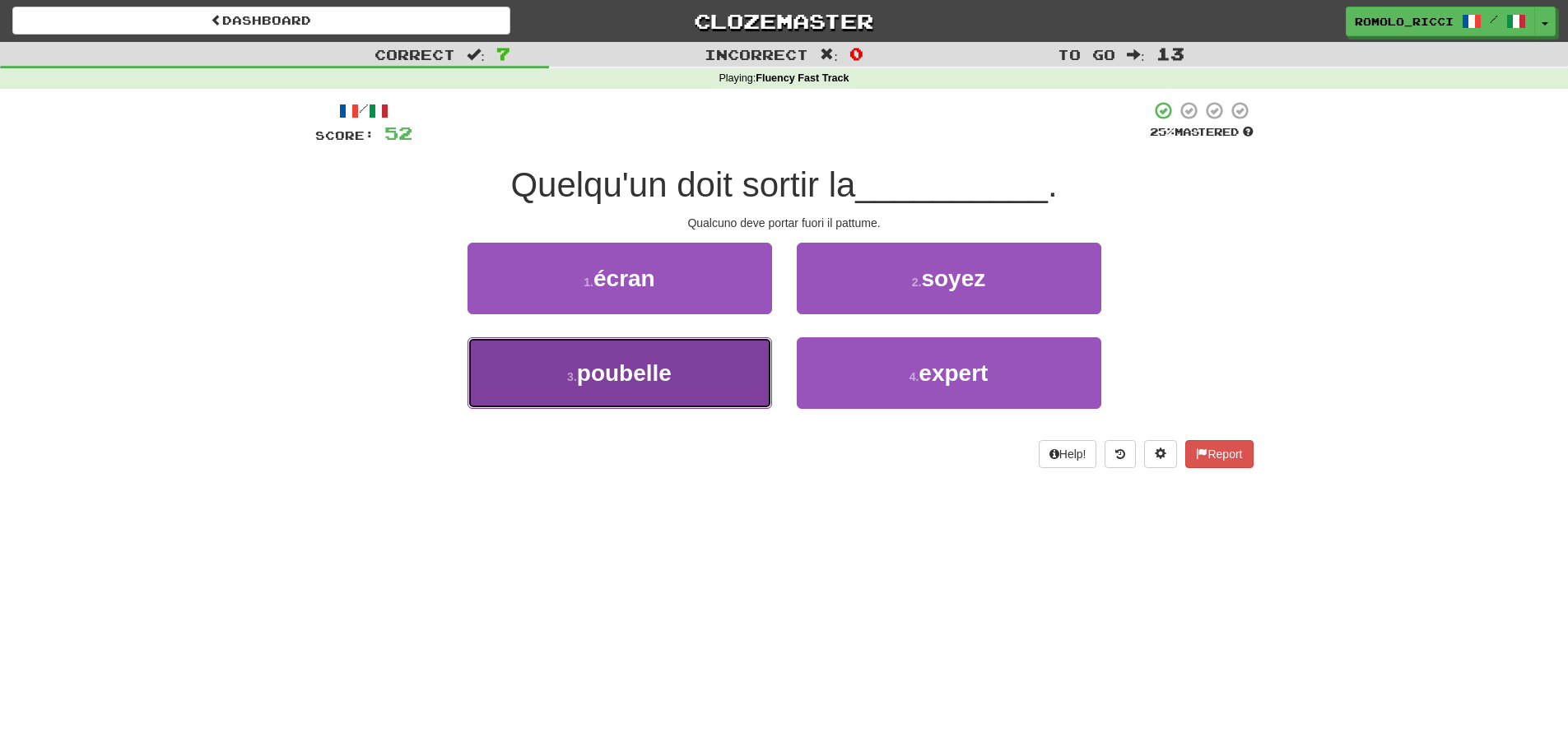
click at [721, 365] on button "3 . poubelle" at bounding box center [620, 373] width 304 height 72
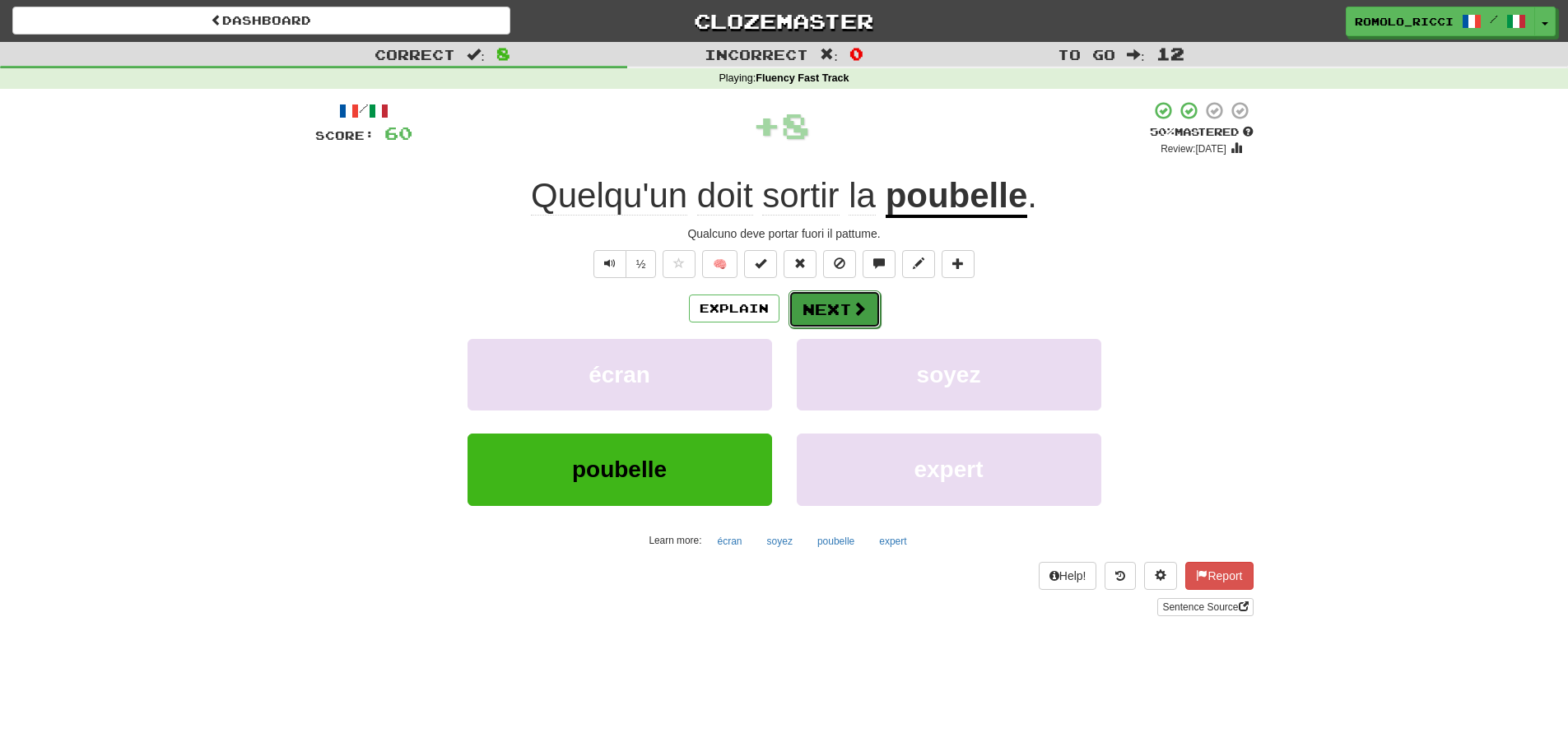
click at [838, 307] on button "Next" at bounding box center [834, 309] width 93 height 38
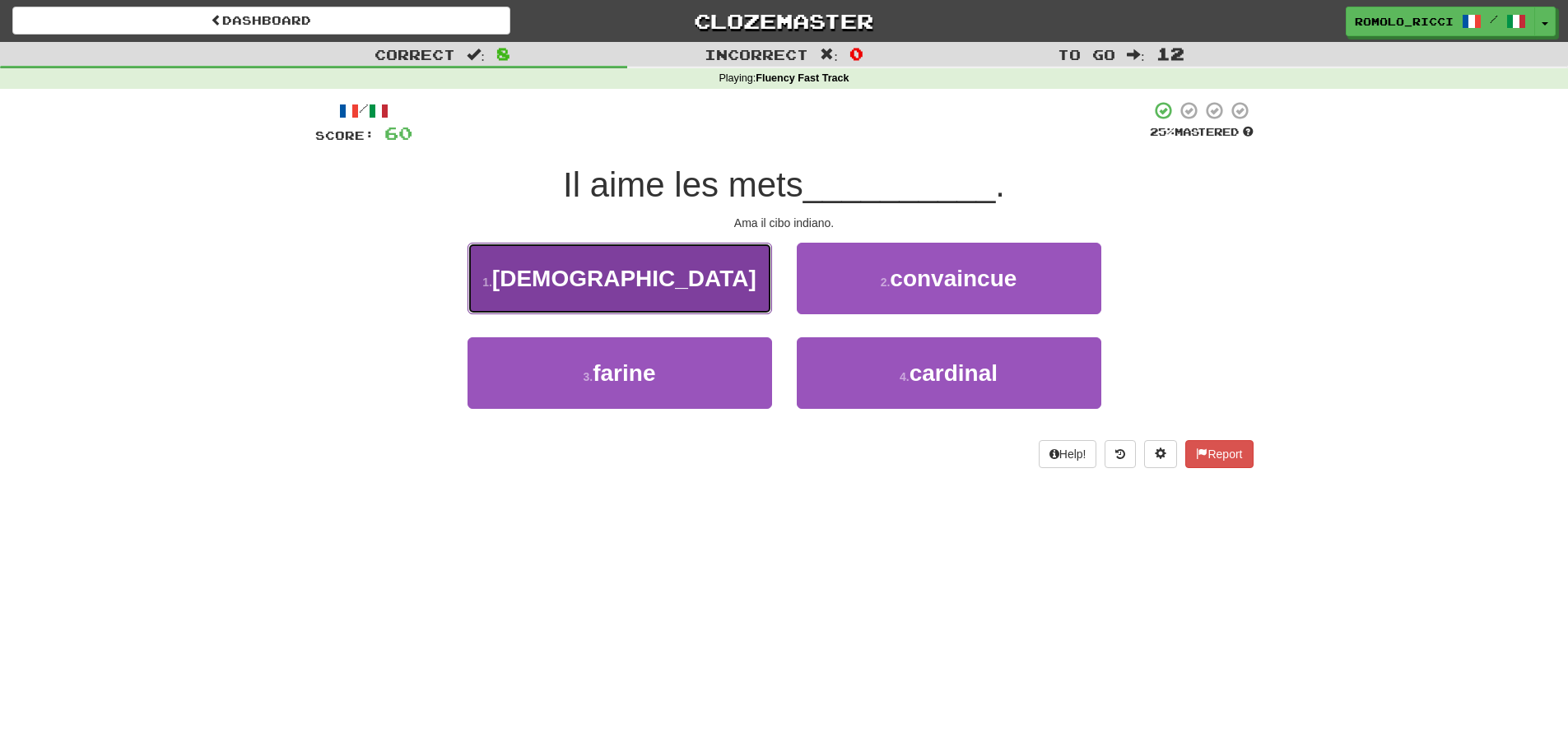
click at [737, 275] on button "1 . indiens" at bounding box center [620, 279] width 304 height 72
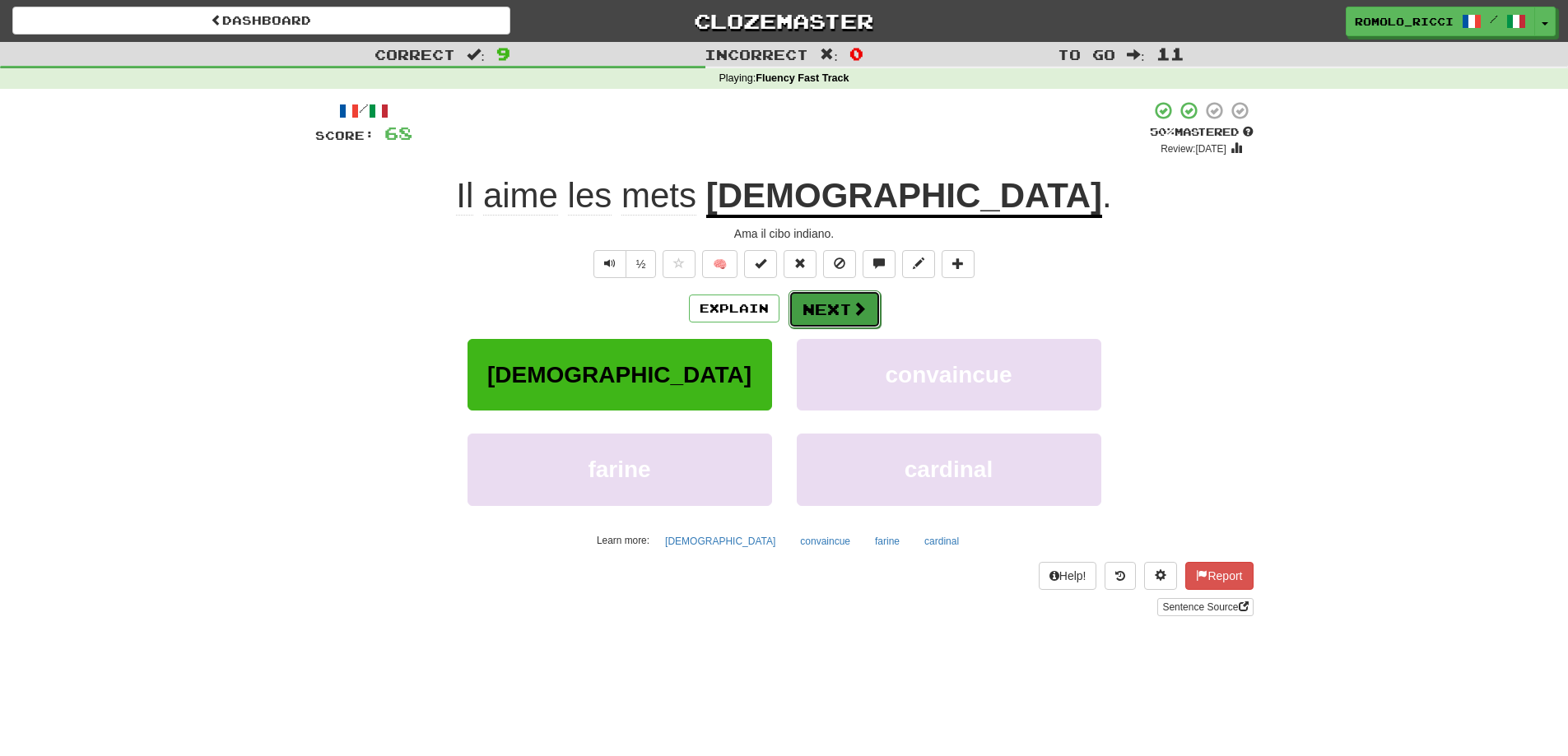
click at [832, 311] on button "Next" at bounding box center [834, 309] width 93 height 38
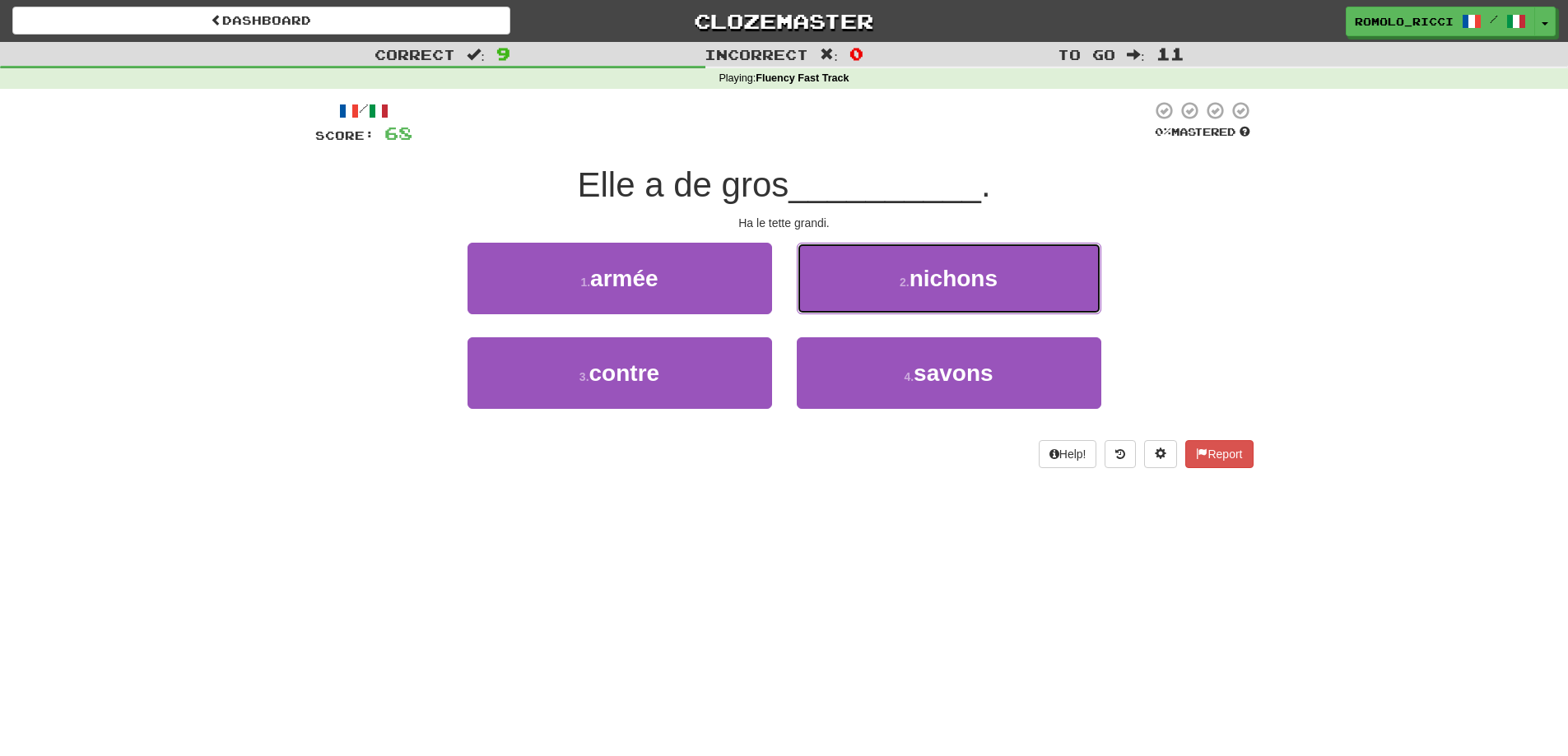
click at [885, 284] on button "2 . nichons" at bounding box center [949, 279] width 304 height 72
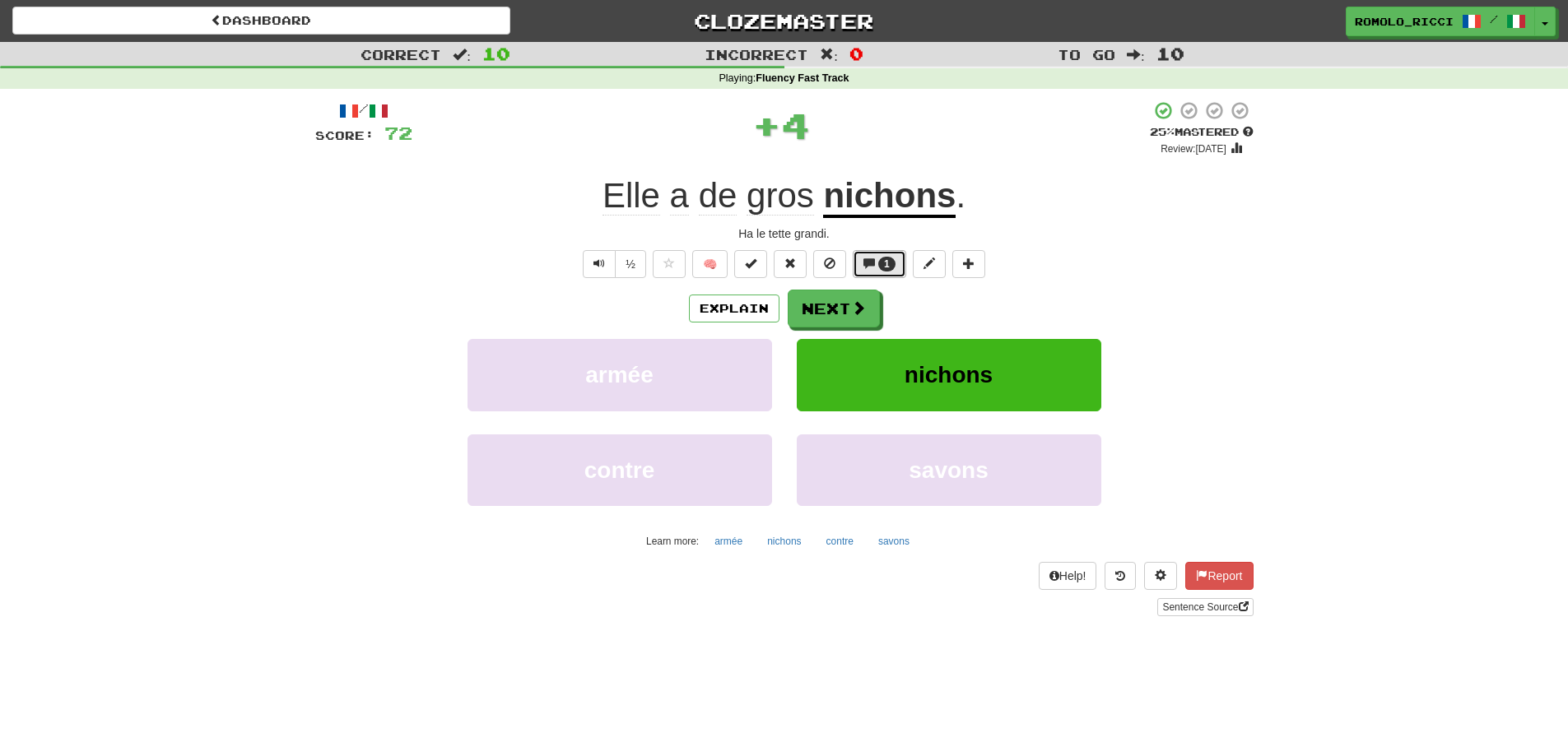
click at [883, 266] on span "1" at bounding box center [886, 264] width 17 height 15
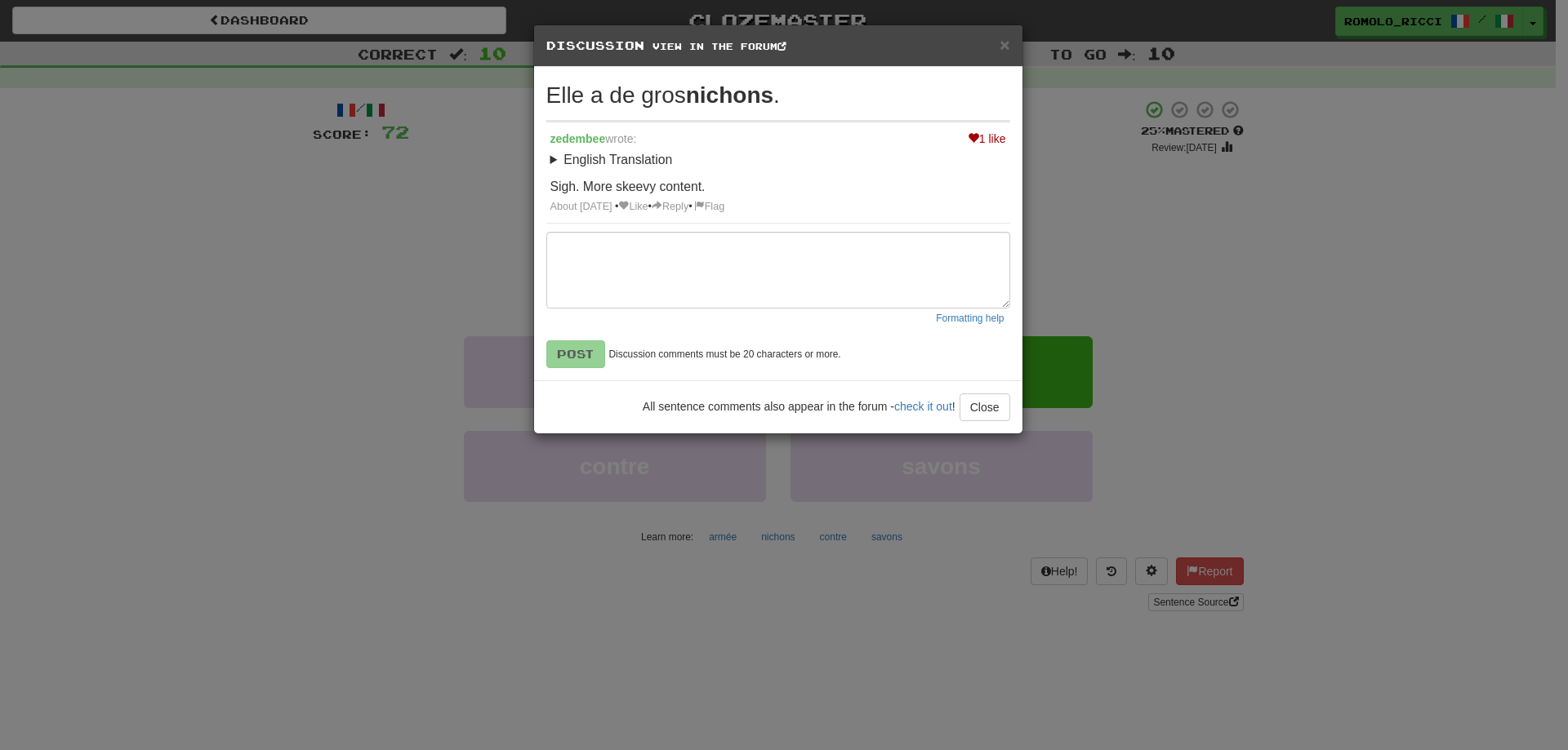
click at [1009, 54] on div "× Discussion View in the forum" at bounding box center [778, 46] width 489 height 41
click at [1001, 44] on span "×" at bounding box center [1004, 44] width 10 height 19
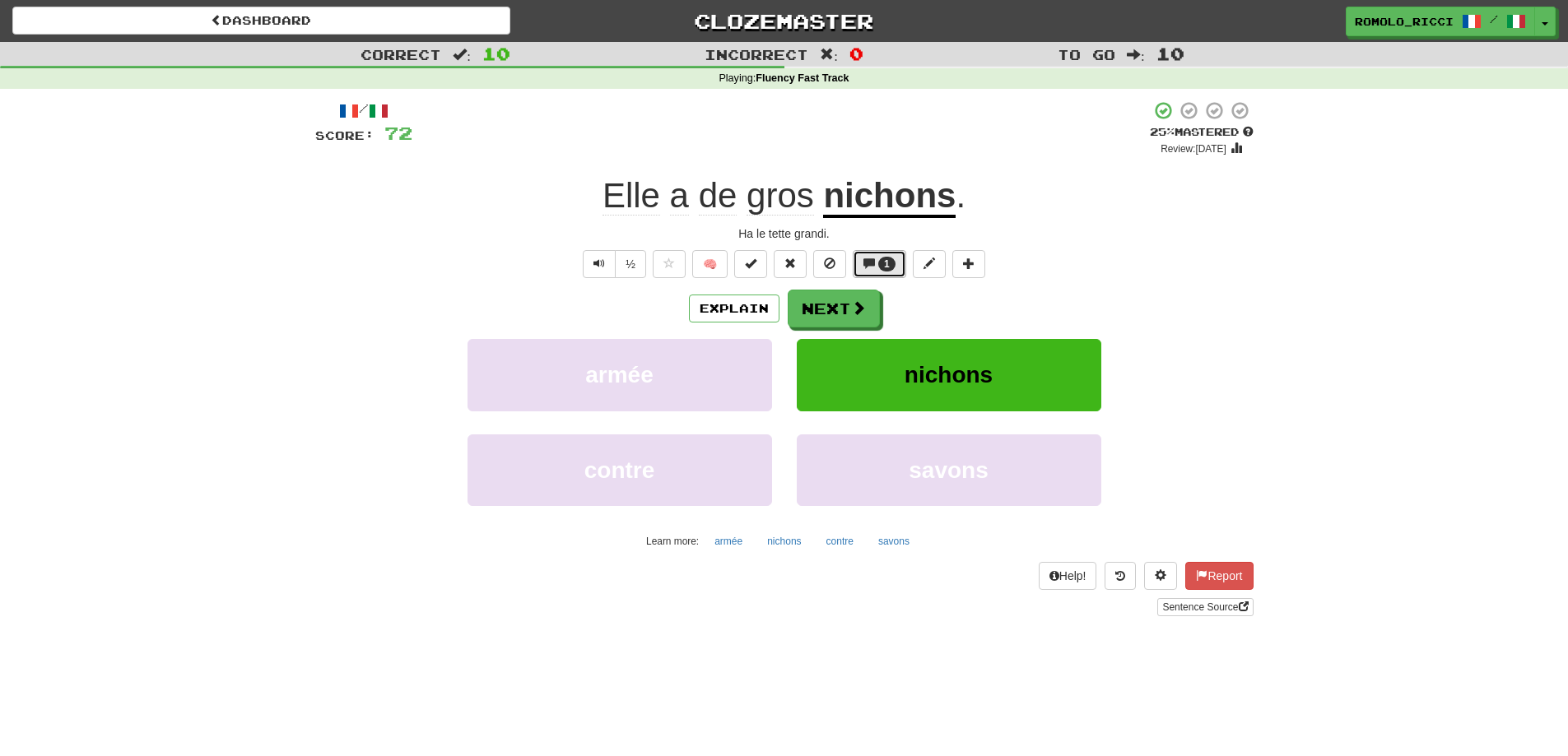
click at [881, 261] on span "1" at bounding box center [886, 264] width 17 height 15
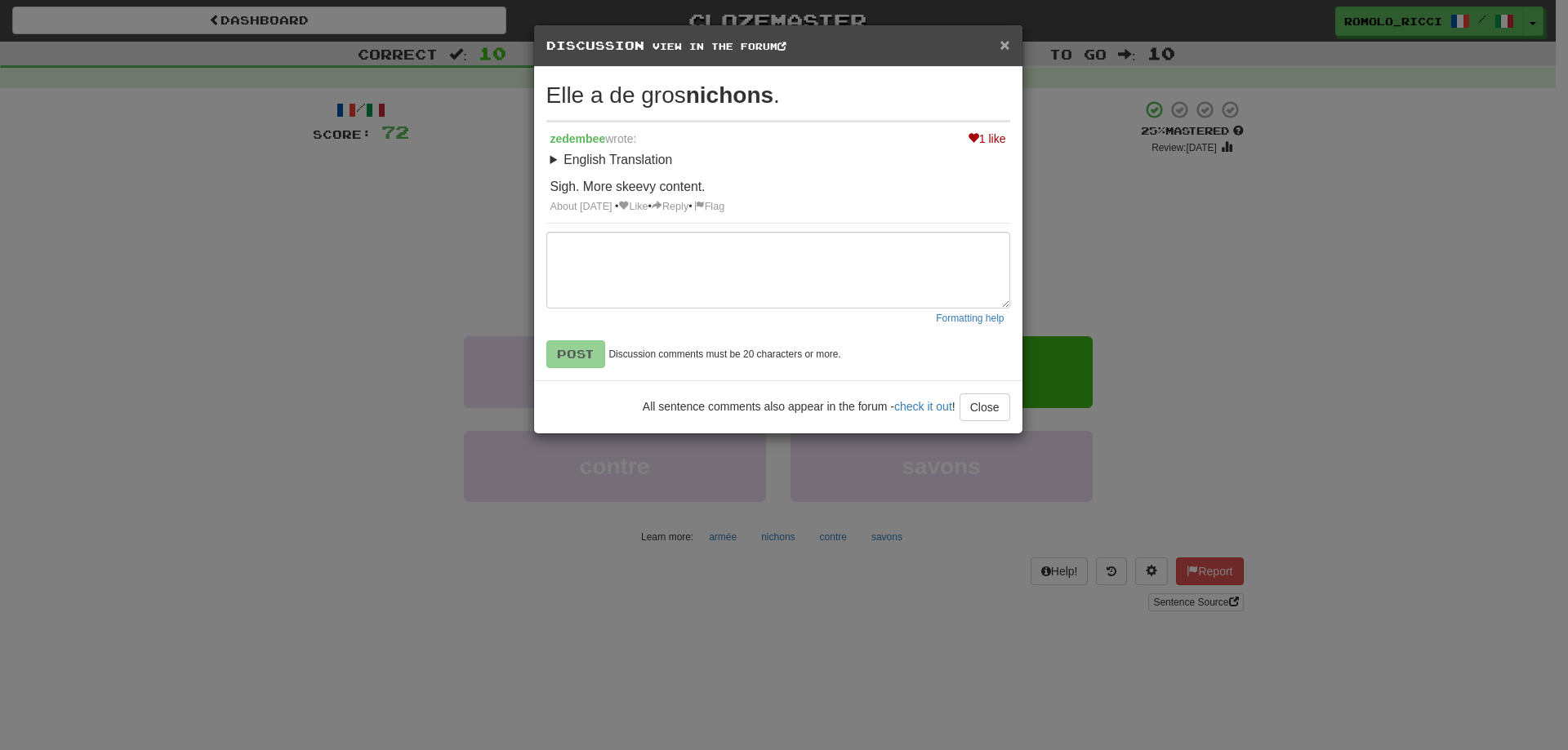
click at [1003, 46] on span "×" at bounding box center [1004, 44] width 10 height 19
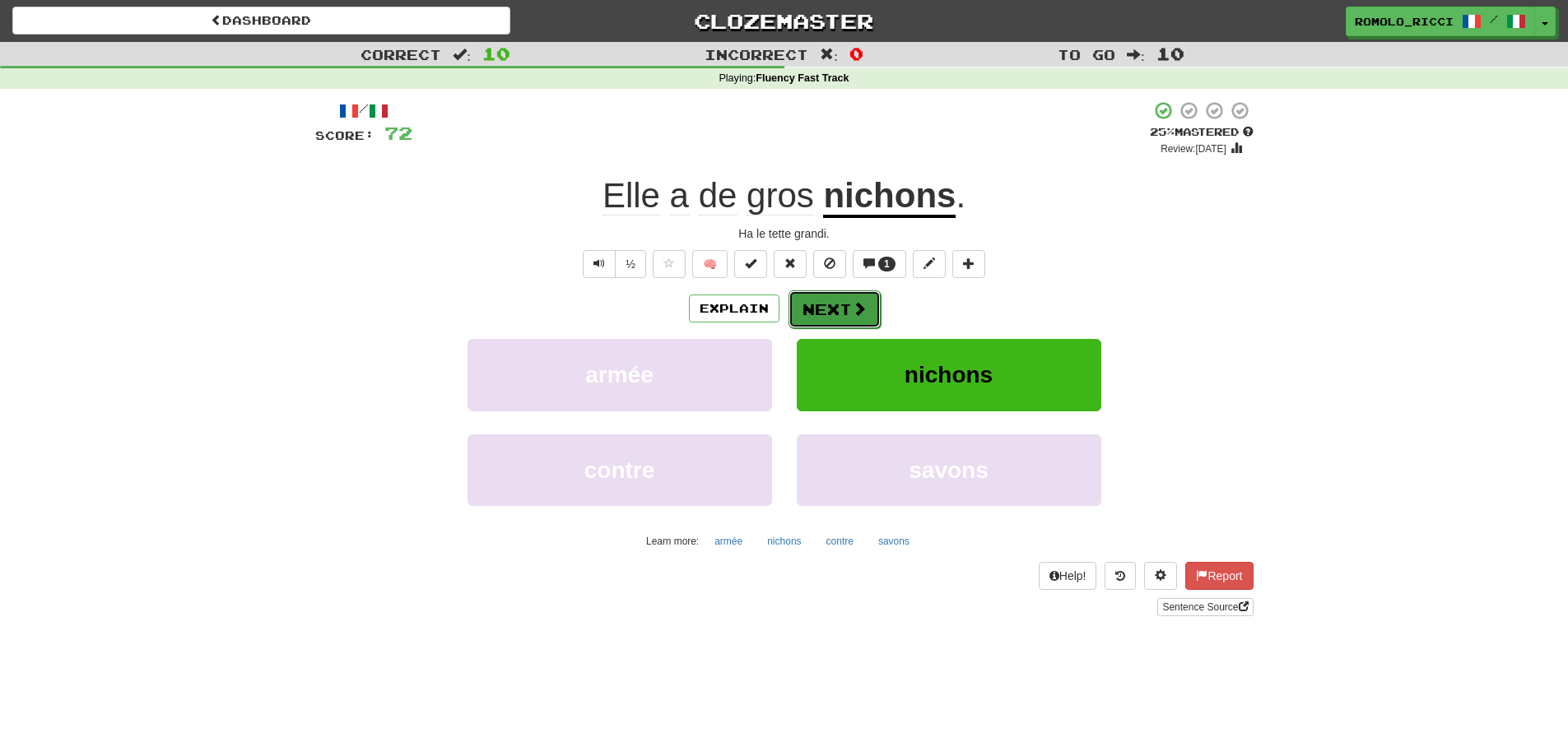
click at [842, 300] on button "Next" at bounding box center [834, 309] width 93 height 38
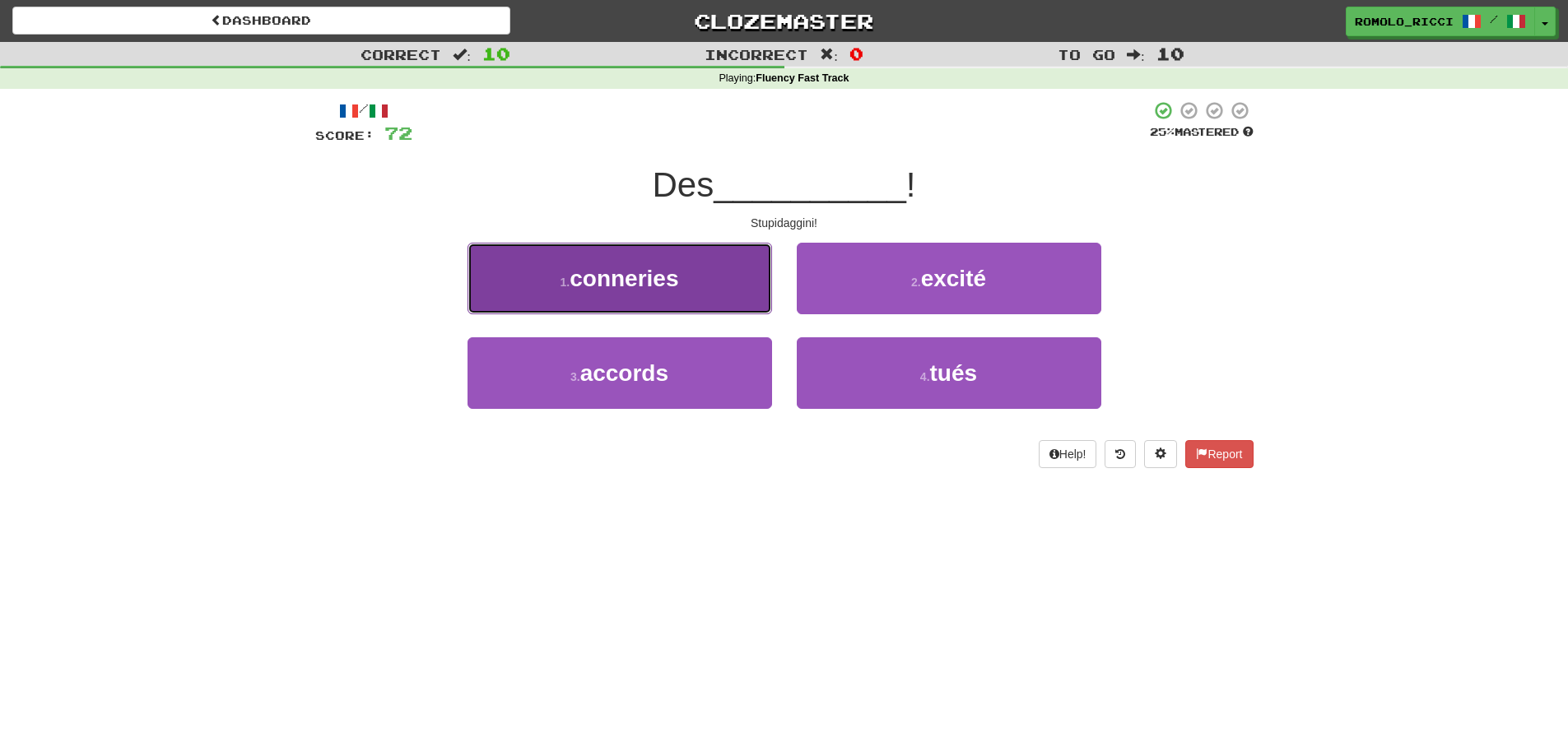
click at [726, 287] on button "1 . conneries" at bounding box center [620, 279] width 304 height 72
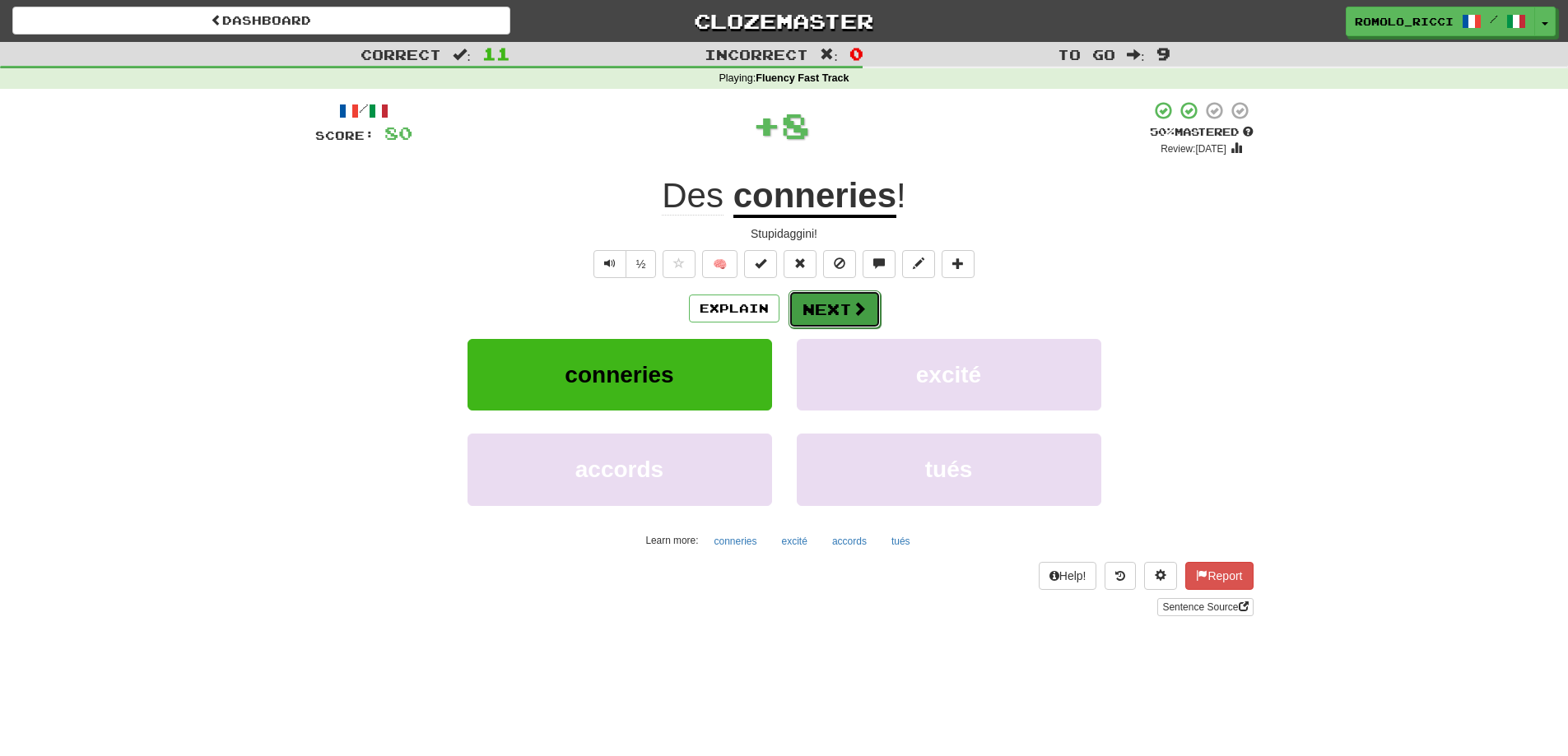
click at [845, 311] on button "Next" at bounding box center [834, 309] width 93 height 38
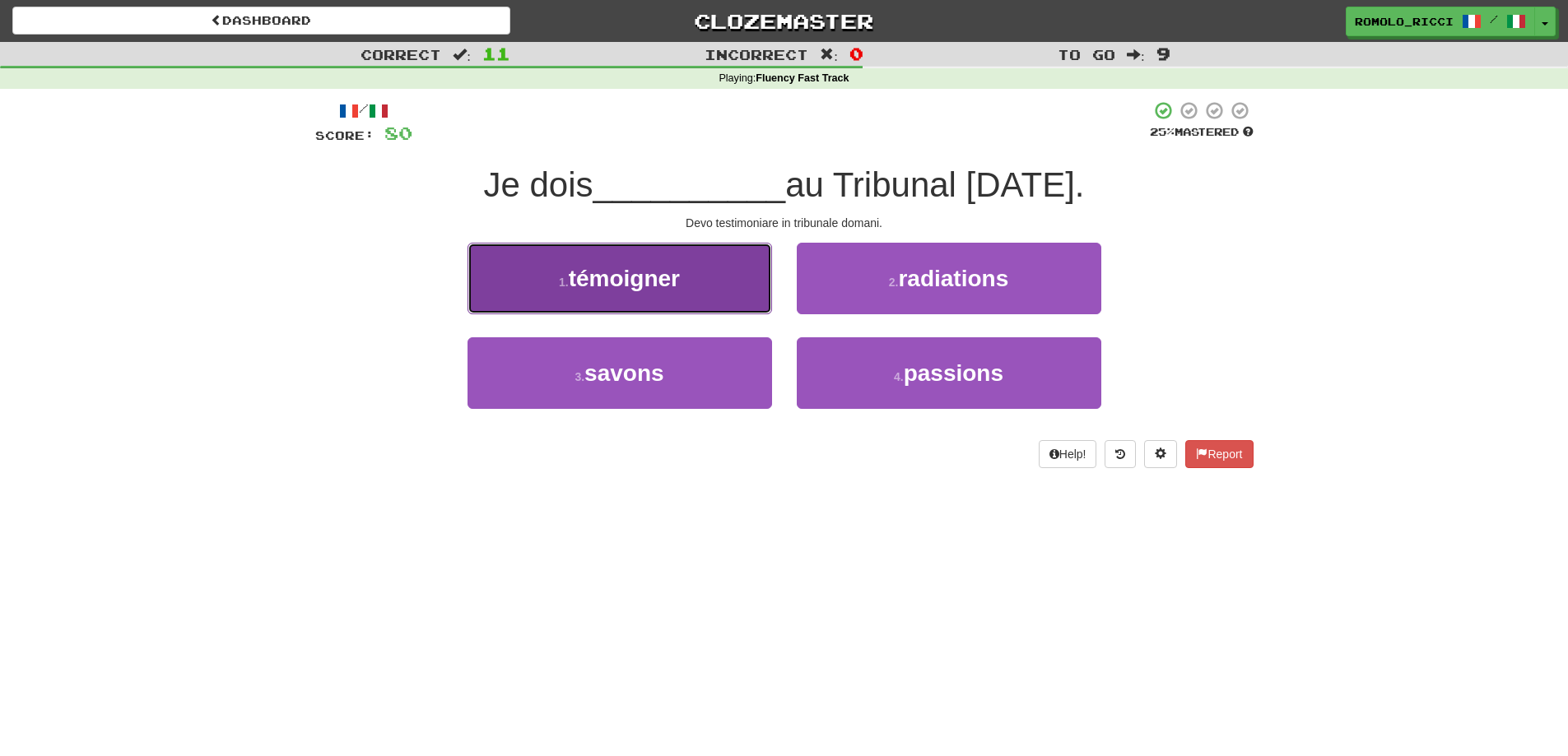
click at [679, 289] on span "témoigner" at bounding box center [625, 279] width 111 height 26
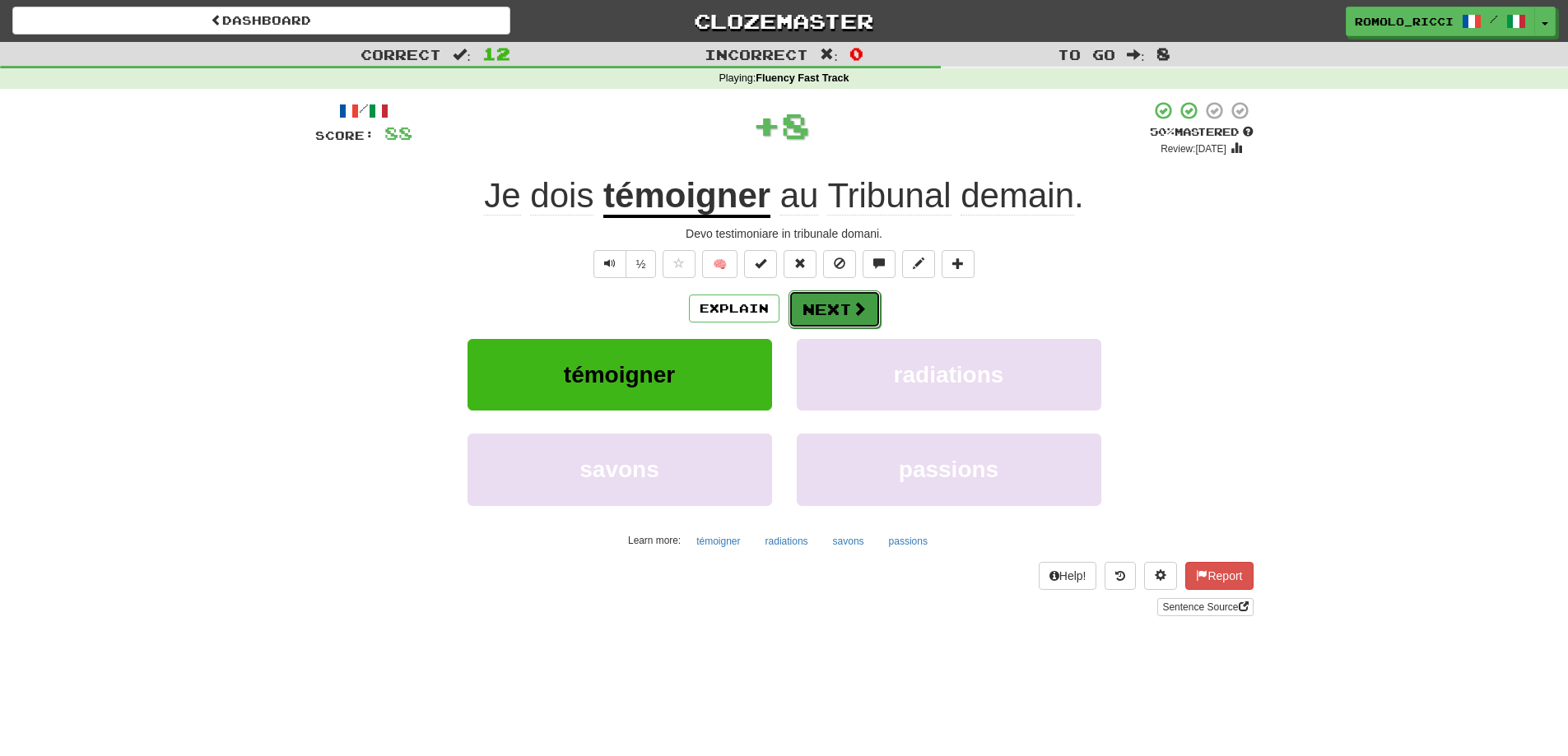
click at [852, 312] on span at bounding box center [859, 308] width 15 height 15
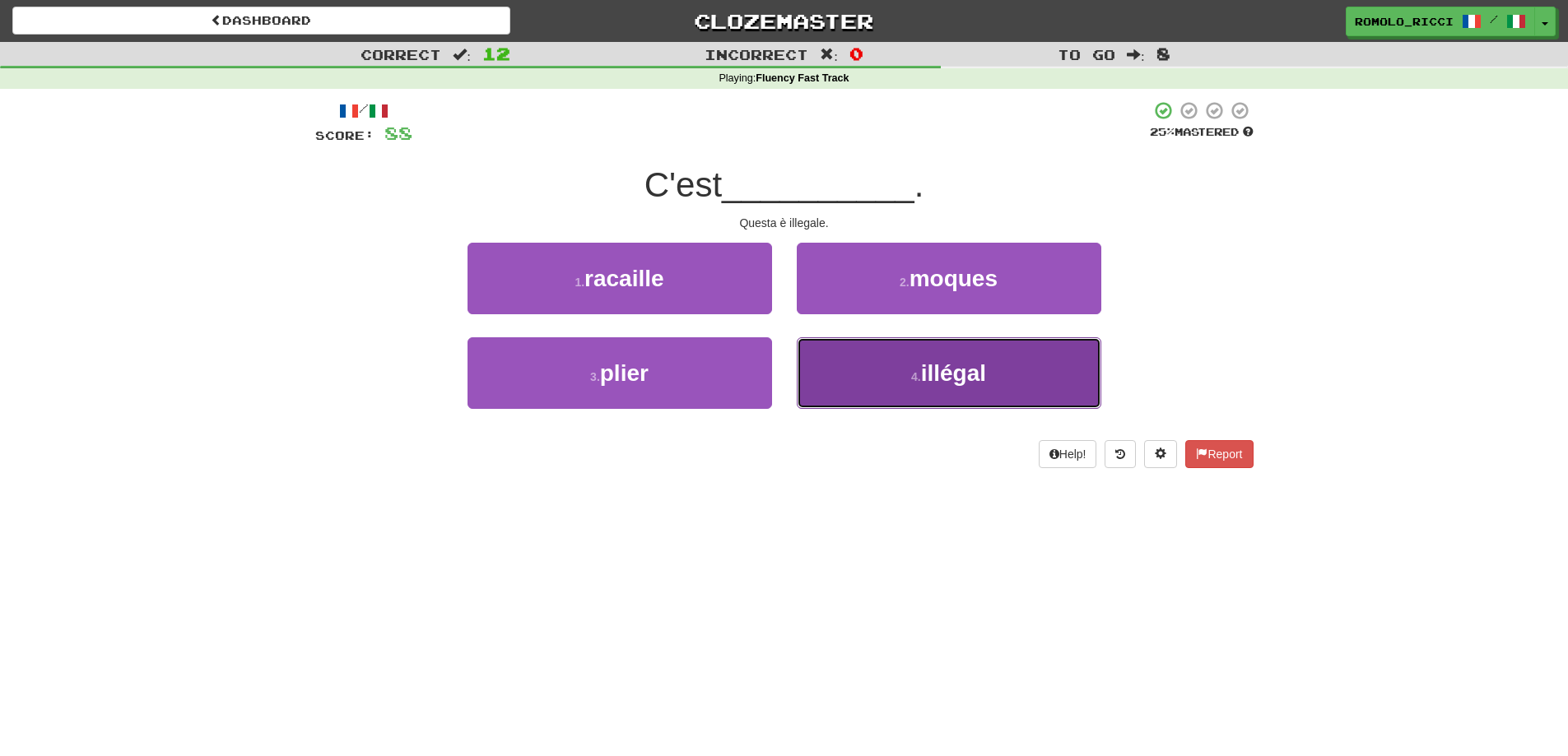
click at [892, 378] on button "4 . illégal" at bounding box center [949, 373] width 304 height 72
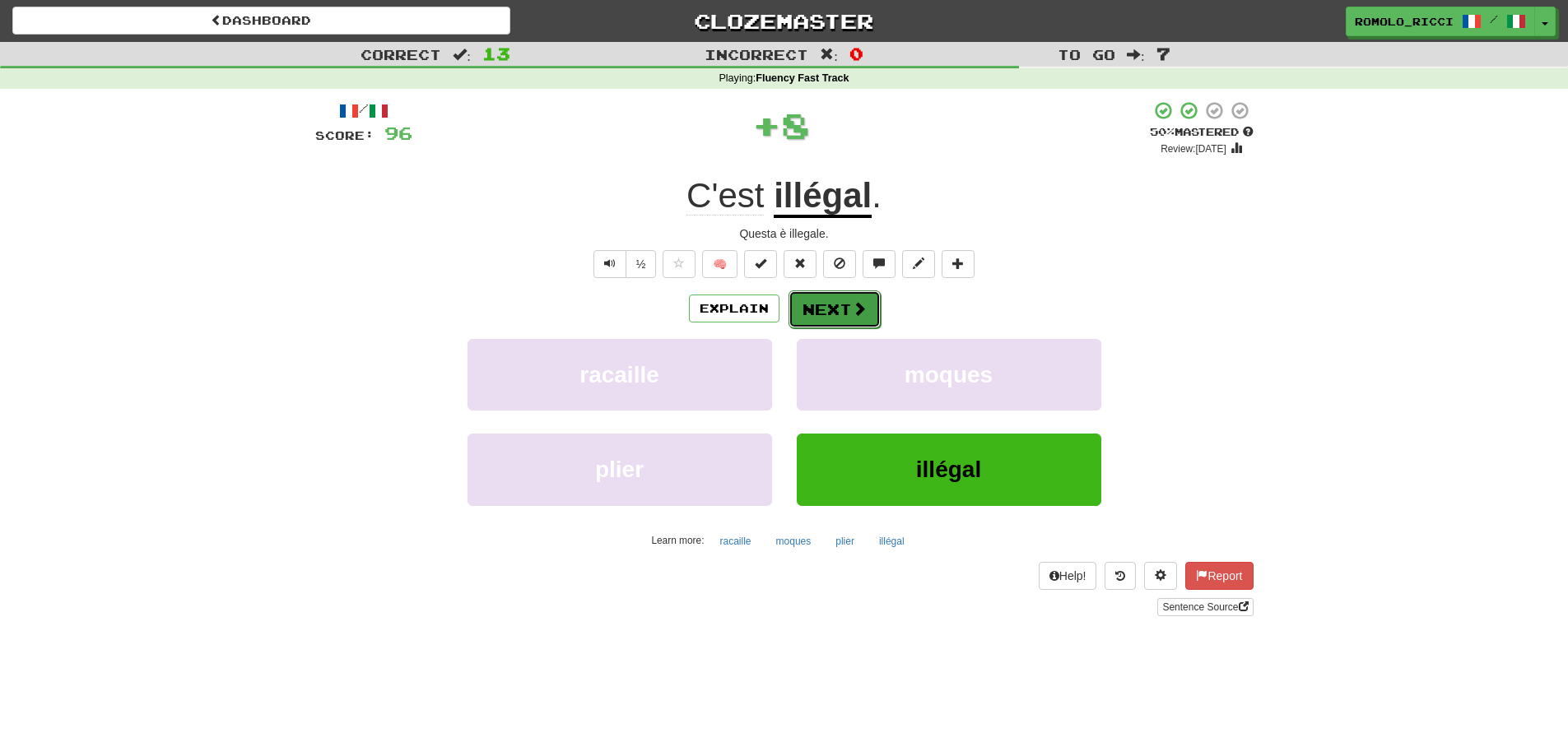
click at [835, 317] on button "Next" at bounding box center [834, 309] width 93 height 38
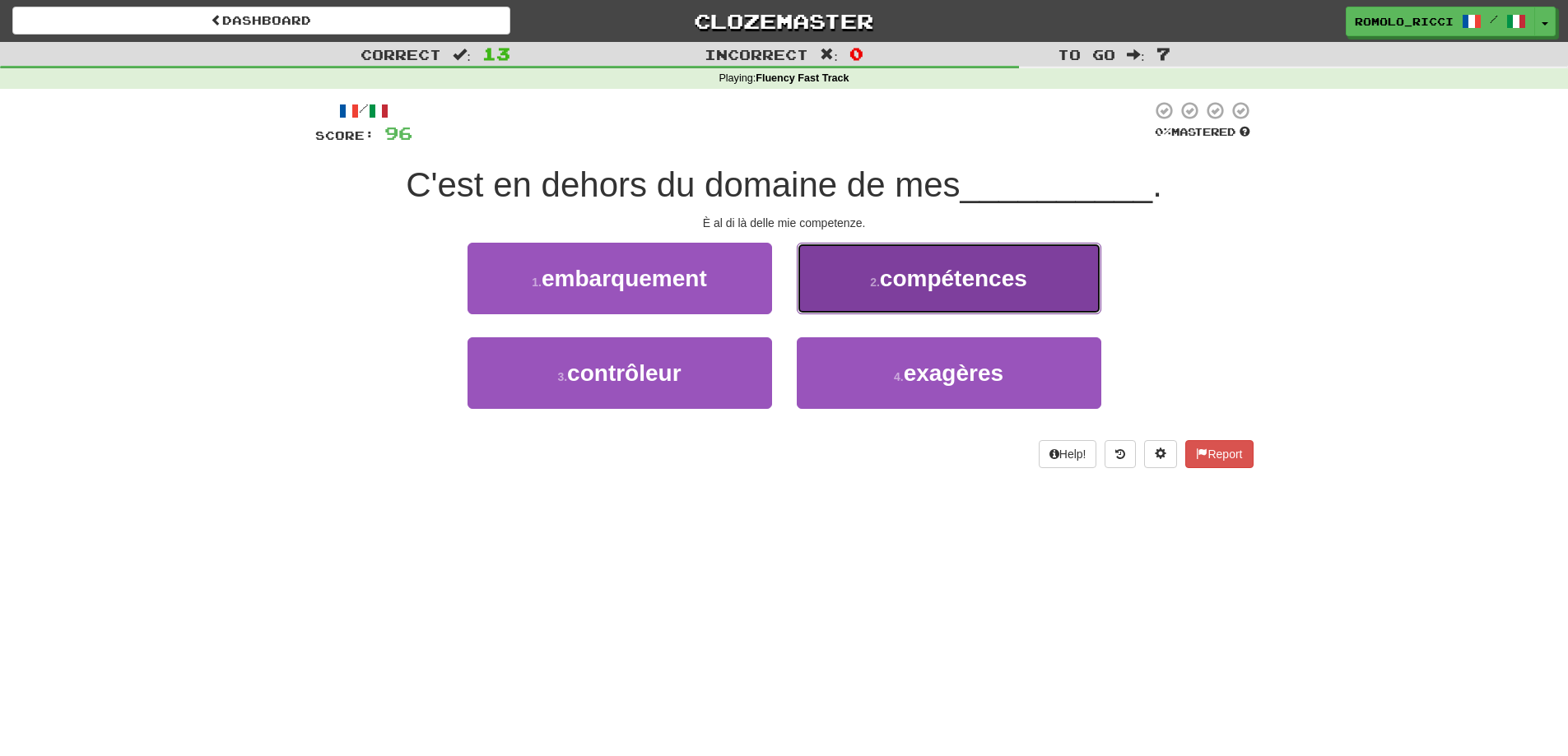
click at [881, 279] on span "compétences" at bounding box center [953, 279] width 147 height 26
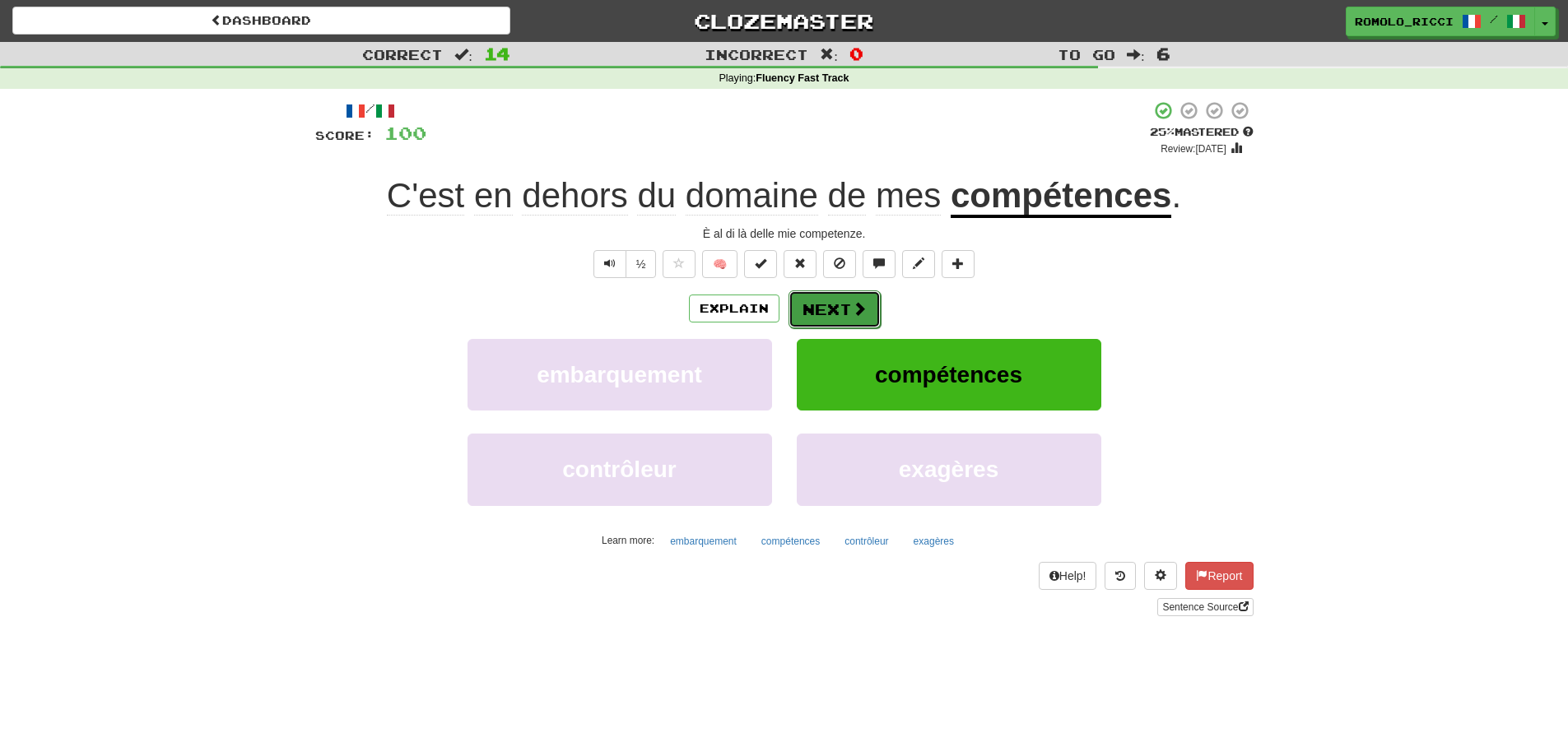
click at [843, 305] on button "Next" at bounding box center [834, 309] width 93 height 38
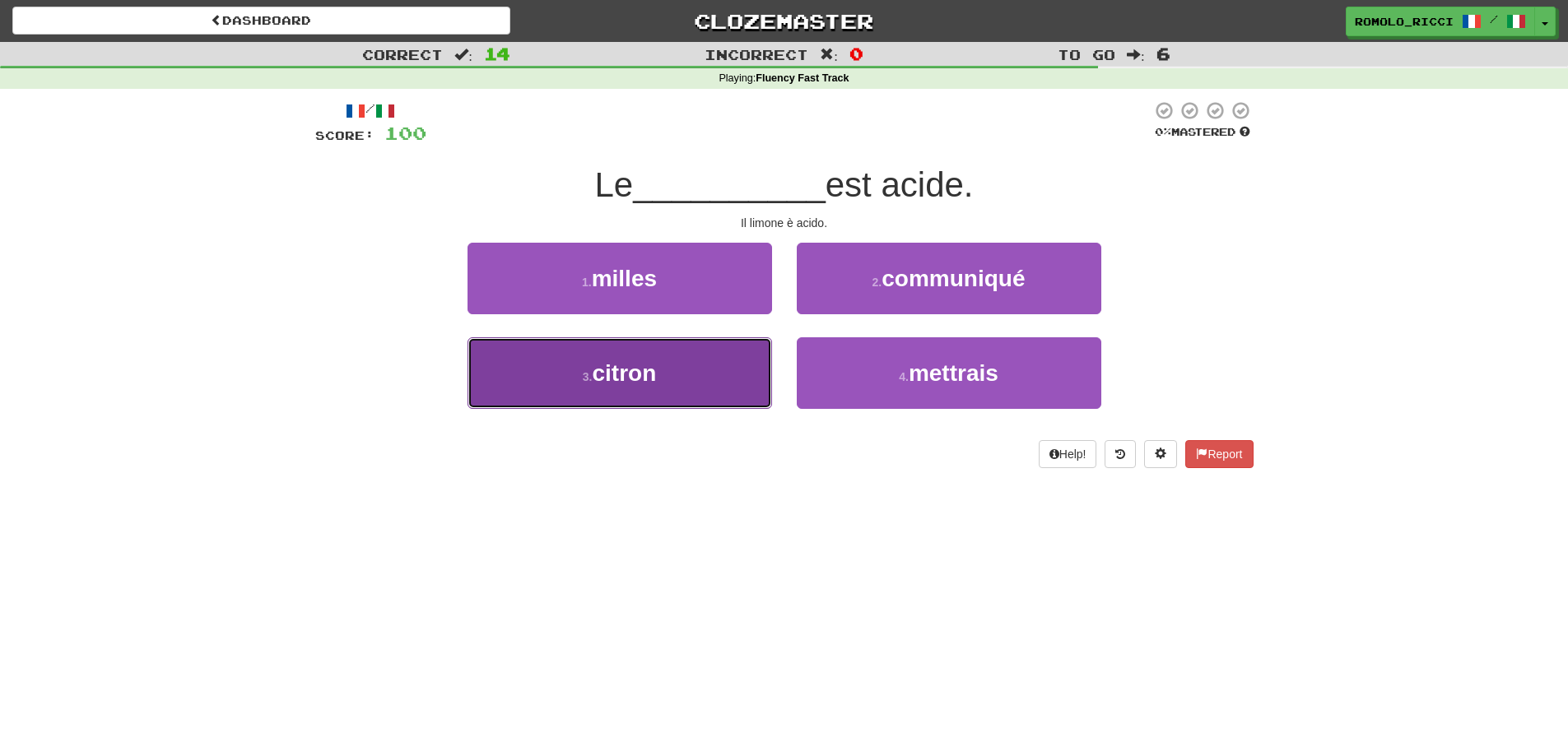
click at [686, 373] on button "3 . citron" at bounding box center [620, 373] width 304 height 72
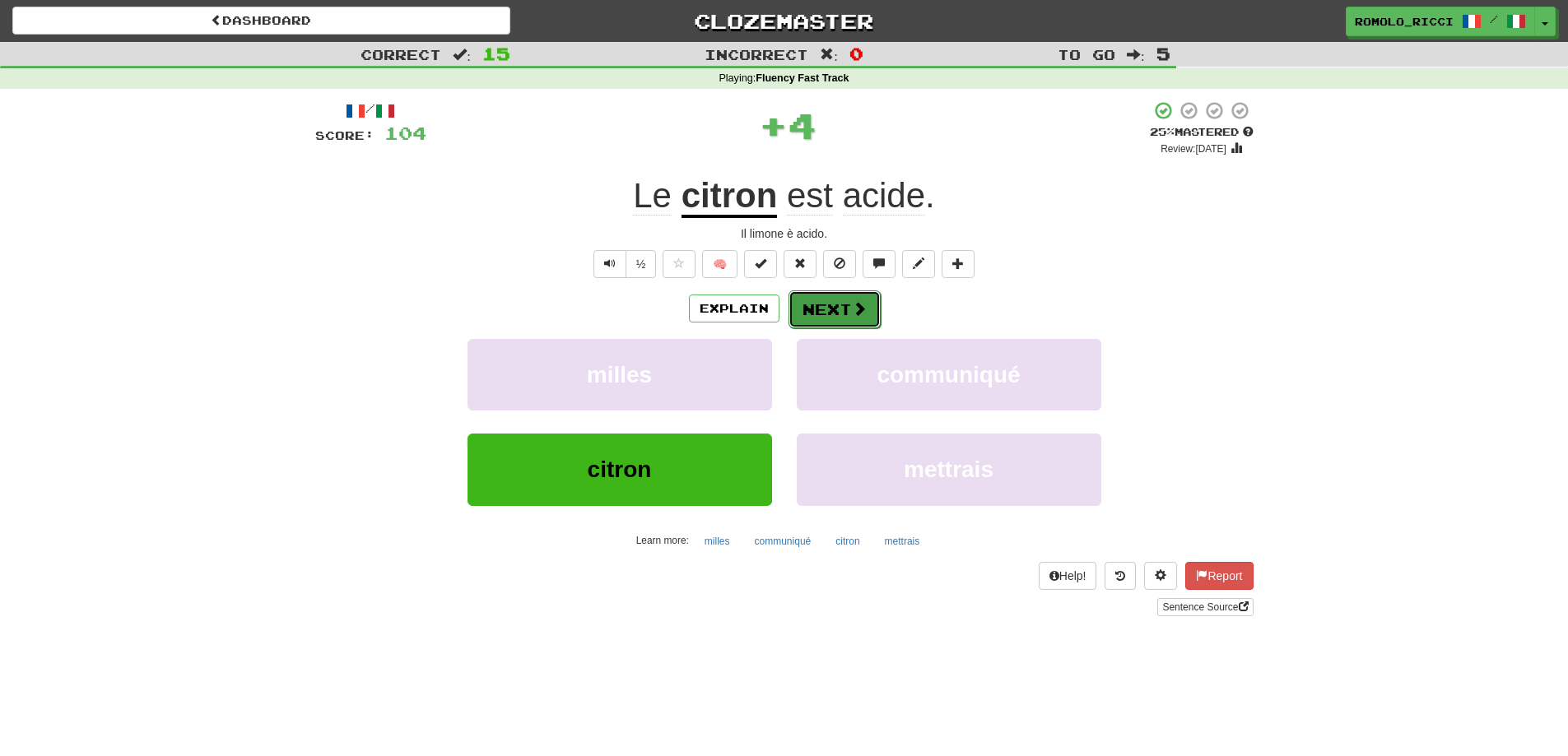
click at [812, 309] on button "Next" at bounding box center [834, 309] width 93 height 38
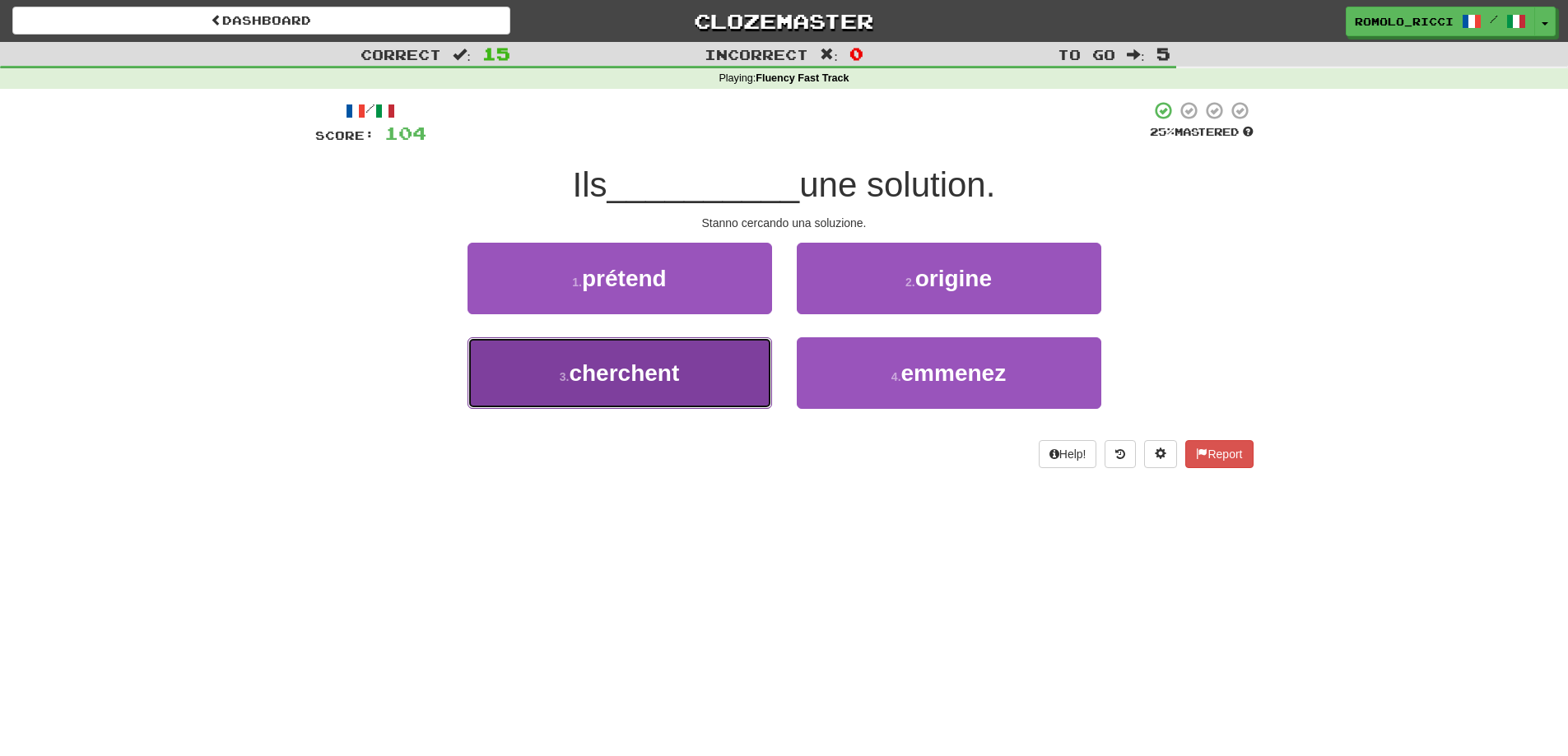
click at [698, 378] on button "3 . cherchent" at bounding box center [620, 373] width 304 height 72
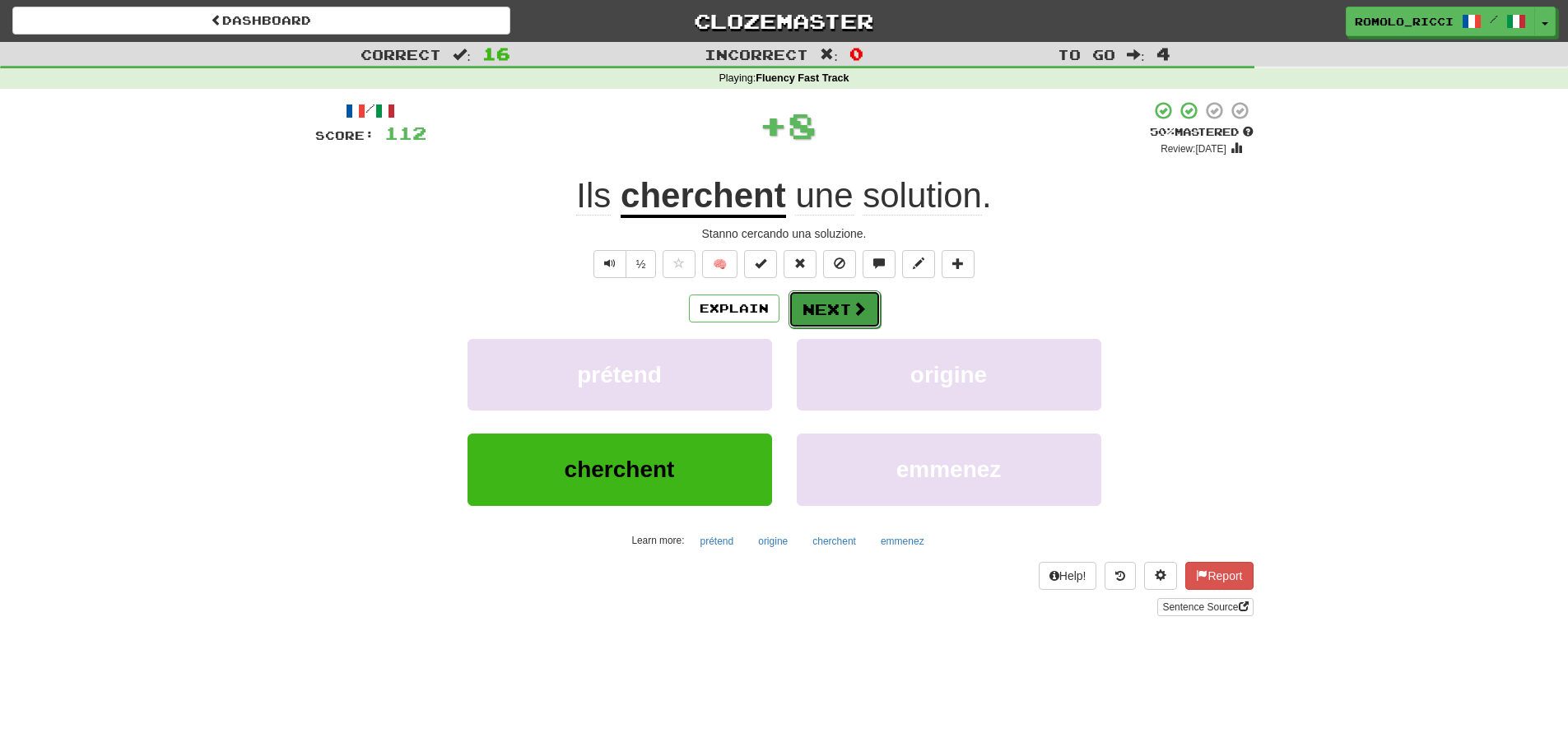
click at [821, 307] on button "Next" at bounding box center [834, 309] width 93 height 38
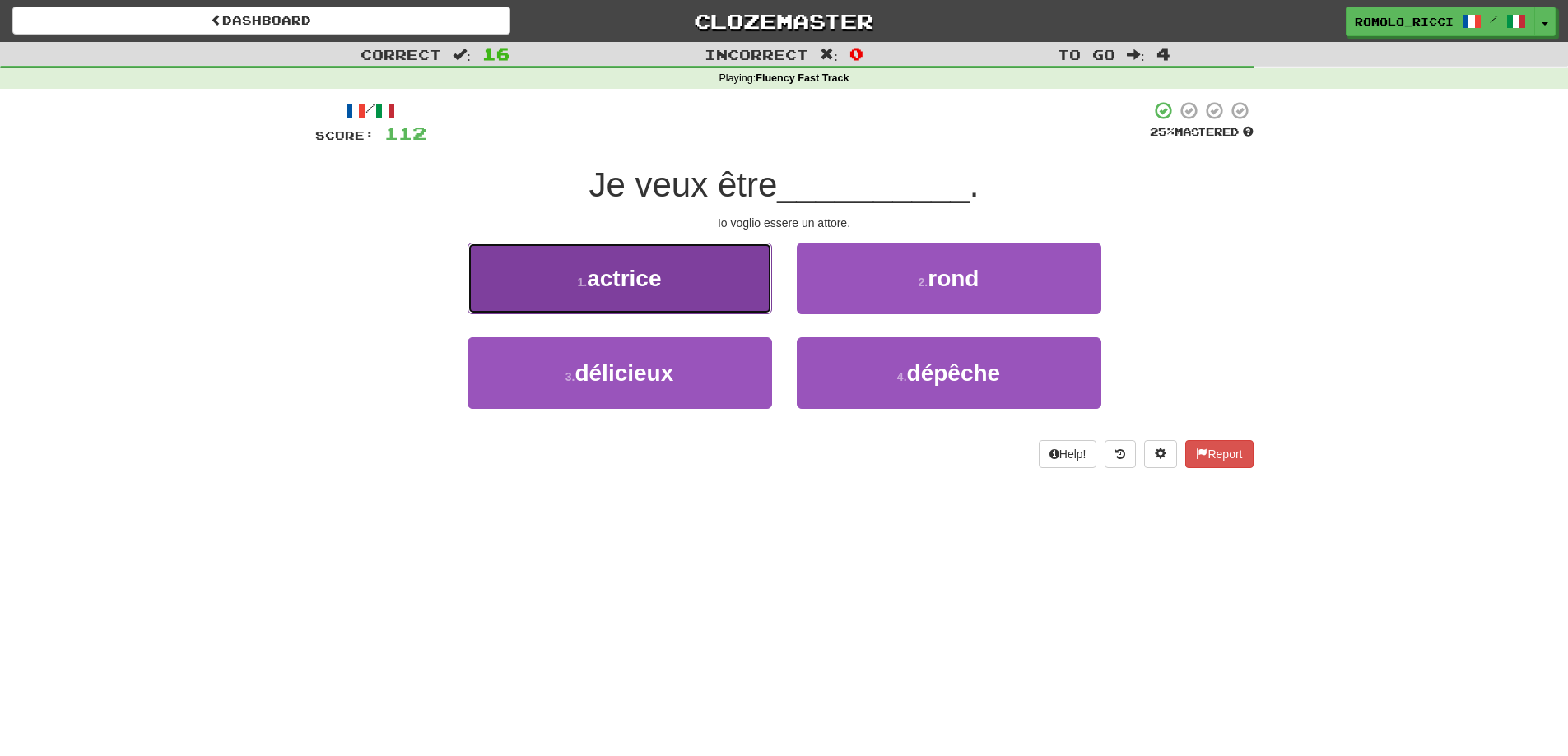
click at [659, 277] on span "actrice" at bounding box center [624, 279] width 74 height 26
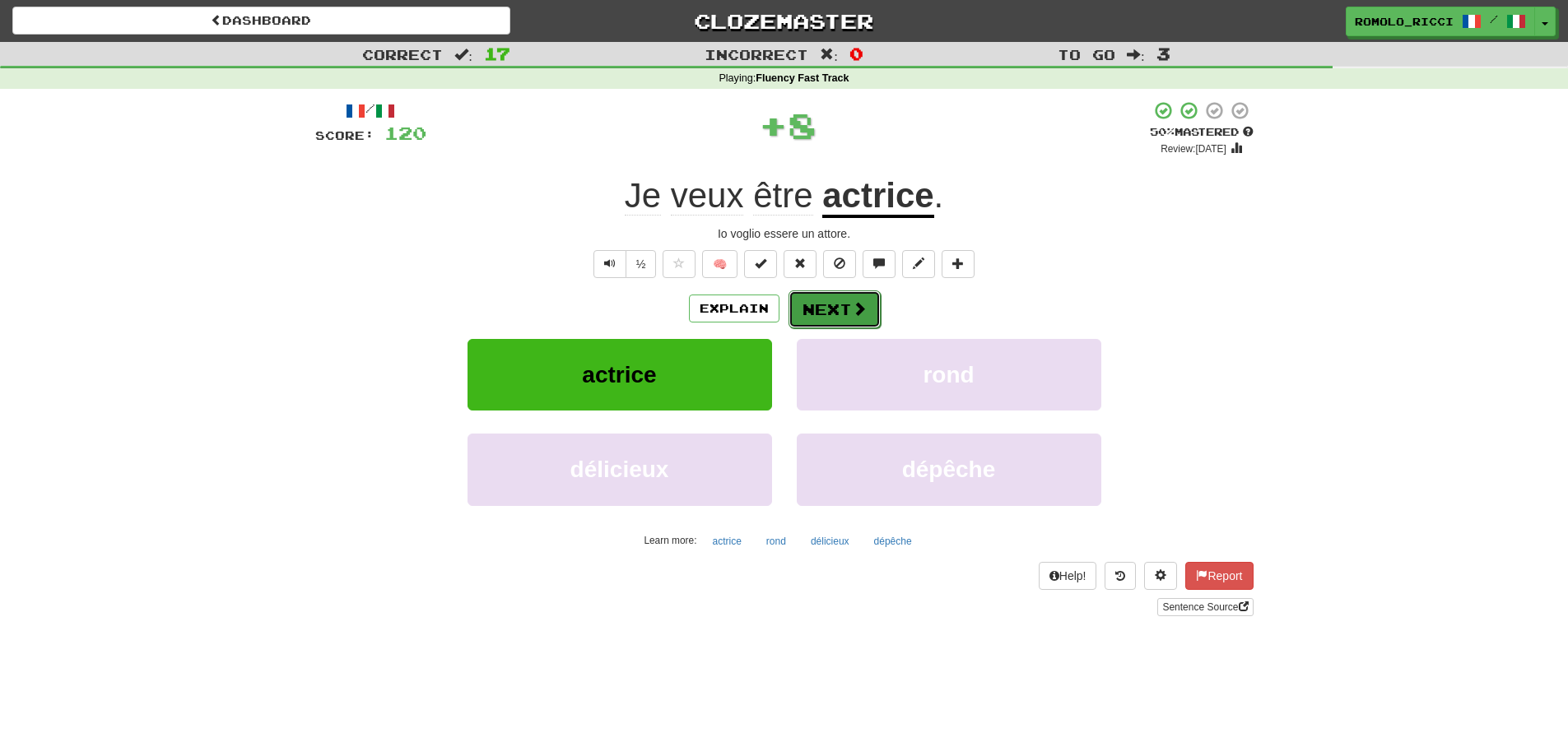
click at [836, 306] on button "Next" at bounding box center [834, 309] width 93 height 38
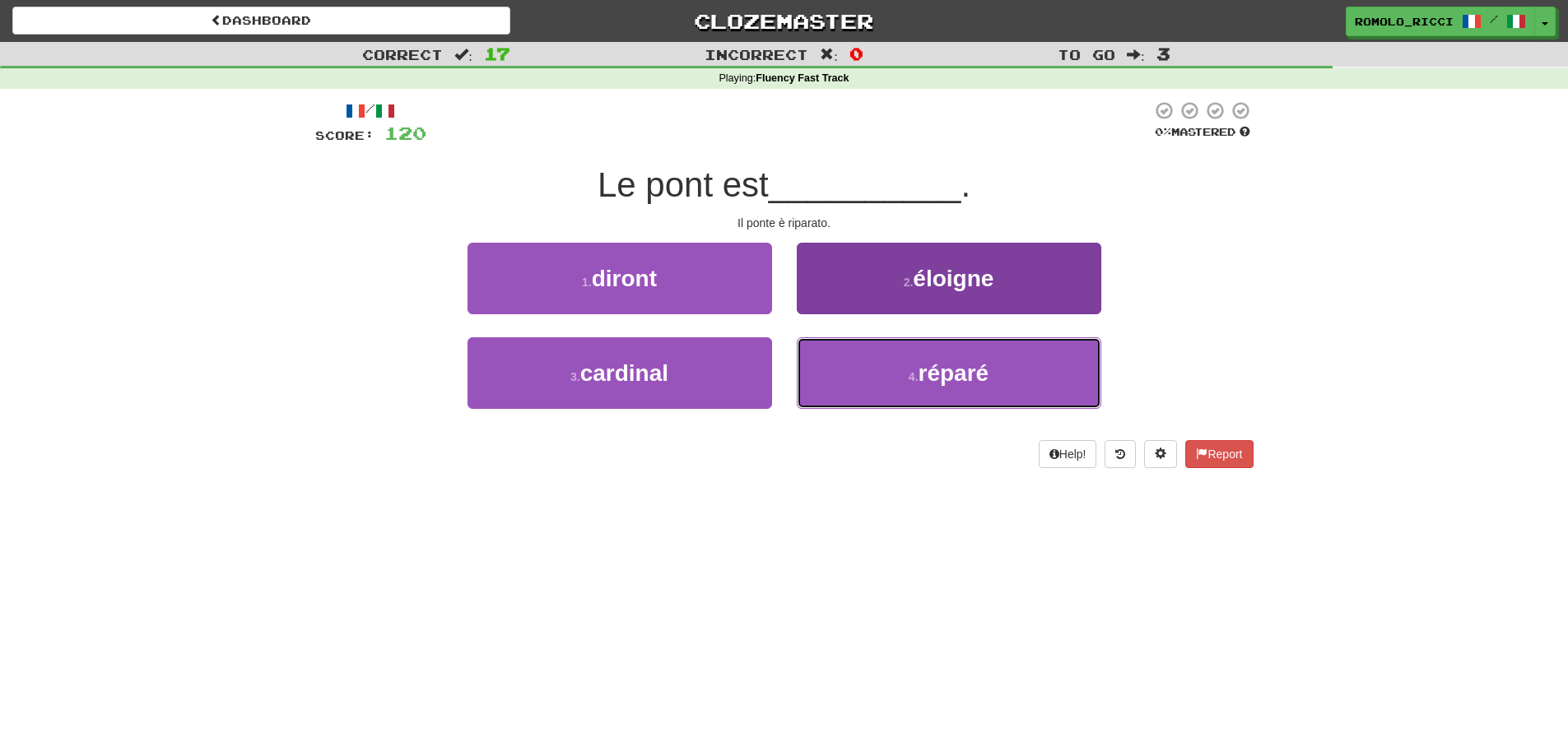
click at [866, 383] on button "4 . réparé" at bounding box center [949, 373] width 304 height 72
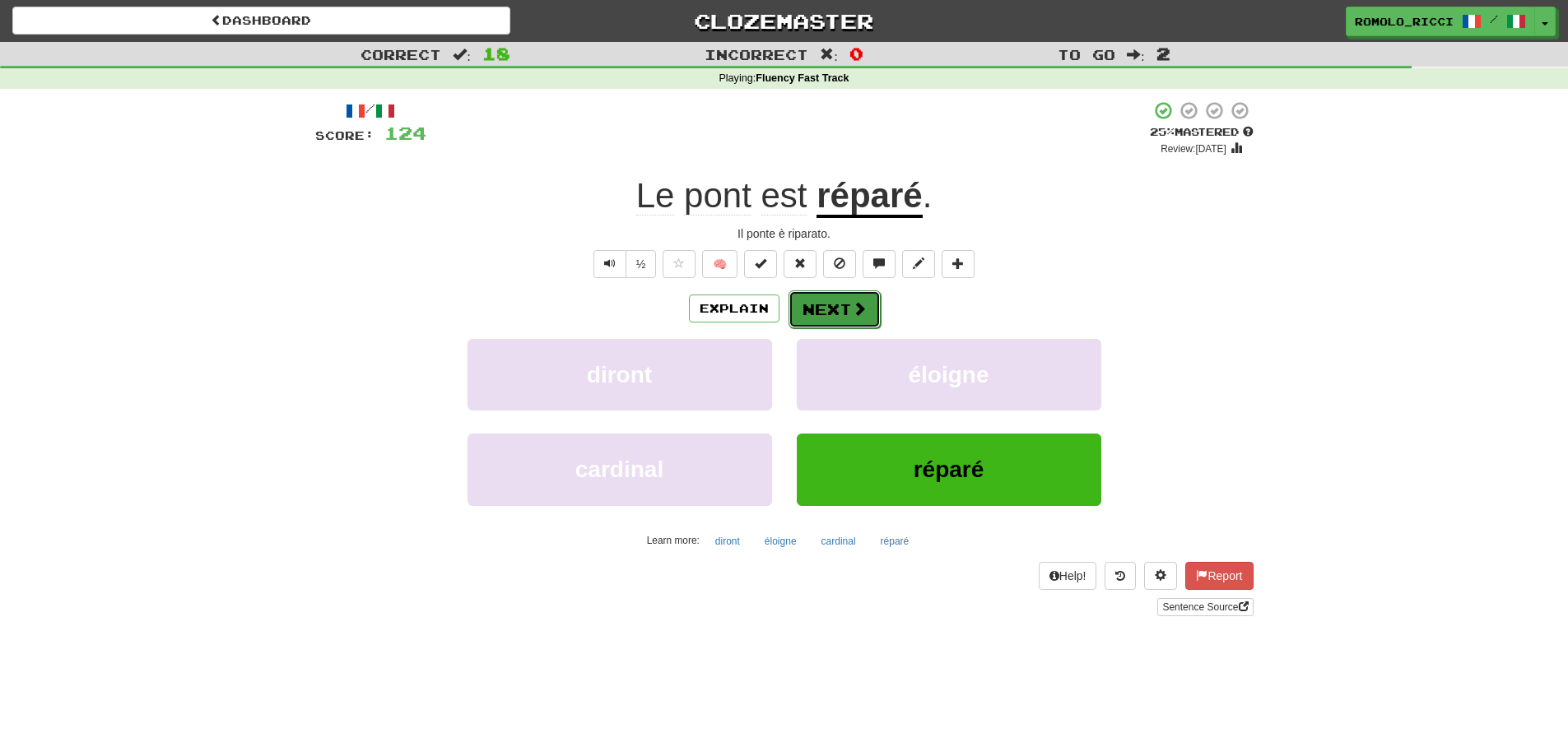
click at [859, 311] on span at bounding box center [859, 308] width 15 height 15
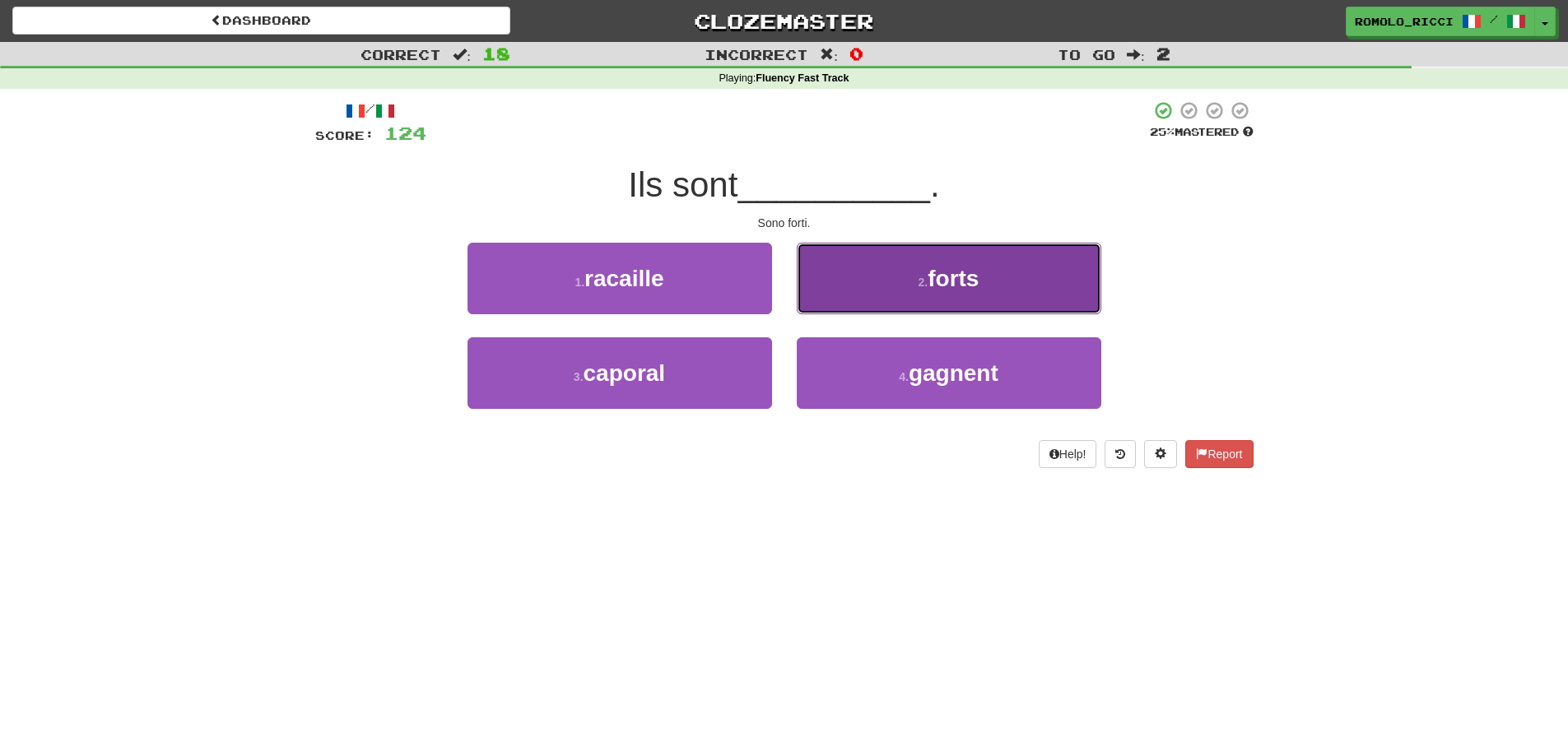
click at [876, 295] on button "2 . forts" at bounding box center [949, 279] width 304 height 72
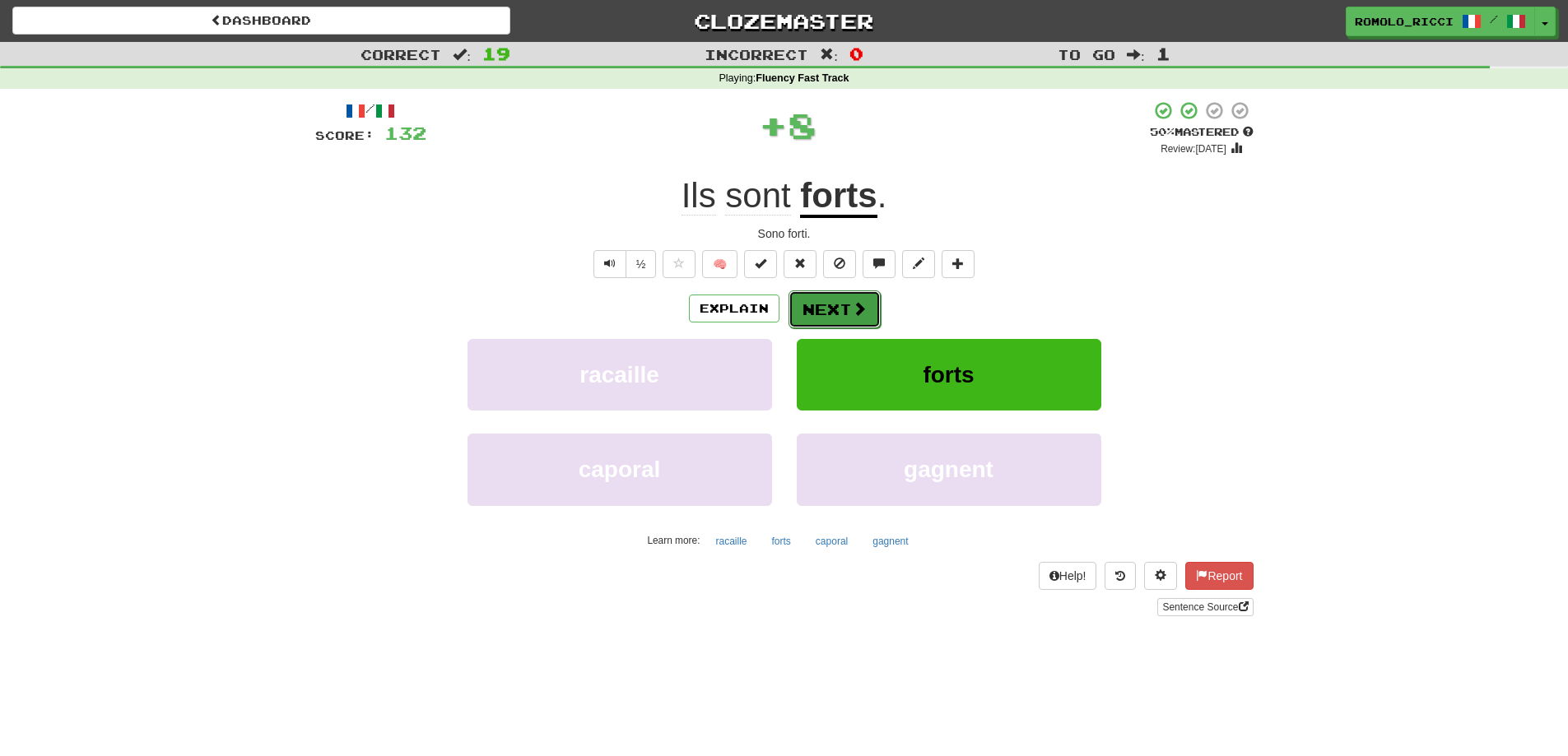
click at [841, 307] on button "Next" at bounding box center [834, 309] width 93 height 38
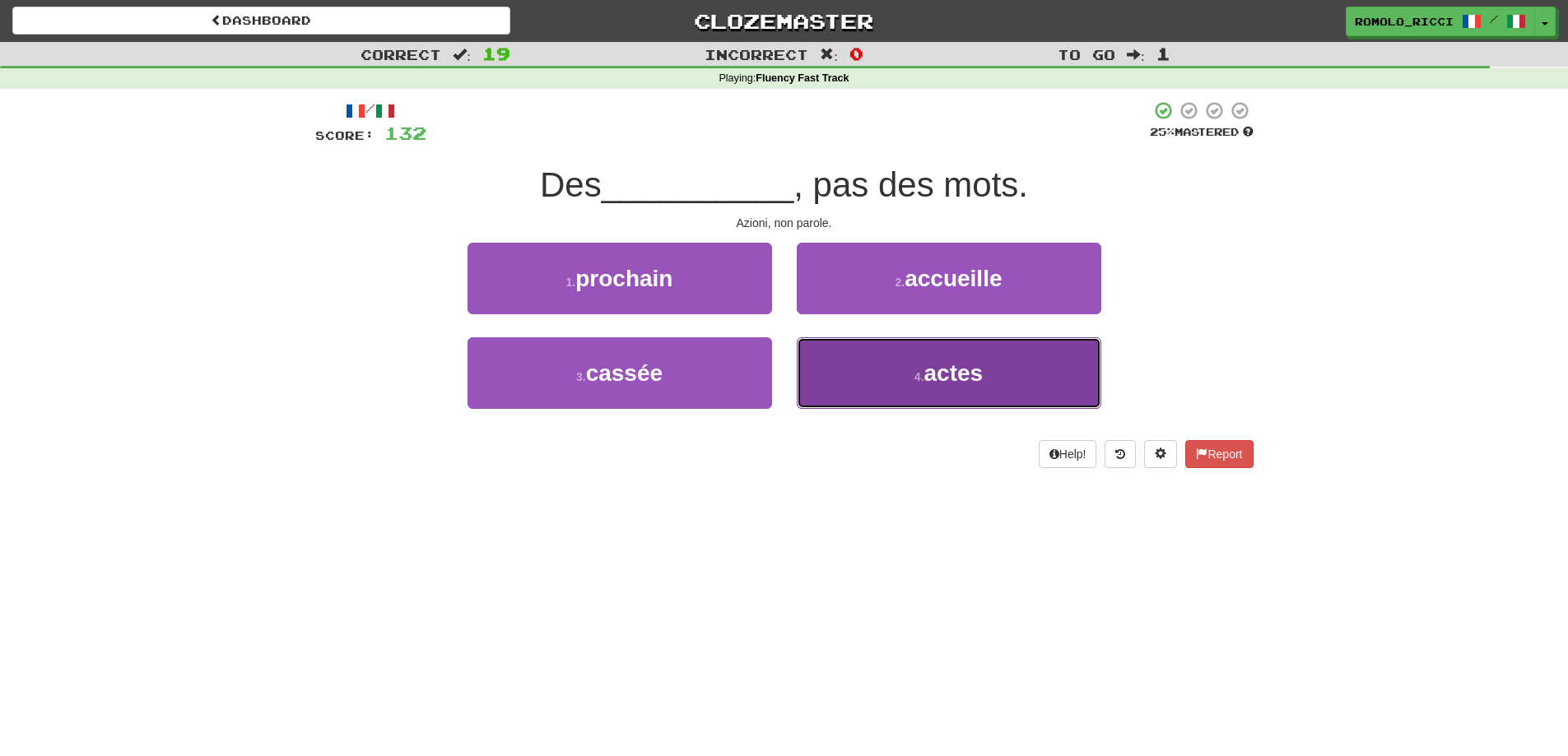
click at [1020, 365] on button "4 . actes" at bounding box center [949, 373] width 304 height 72
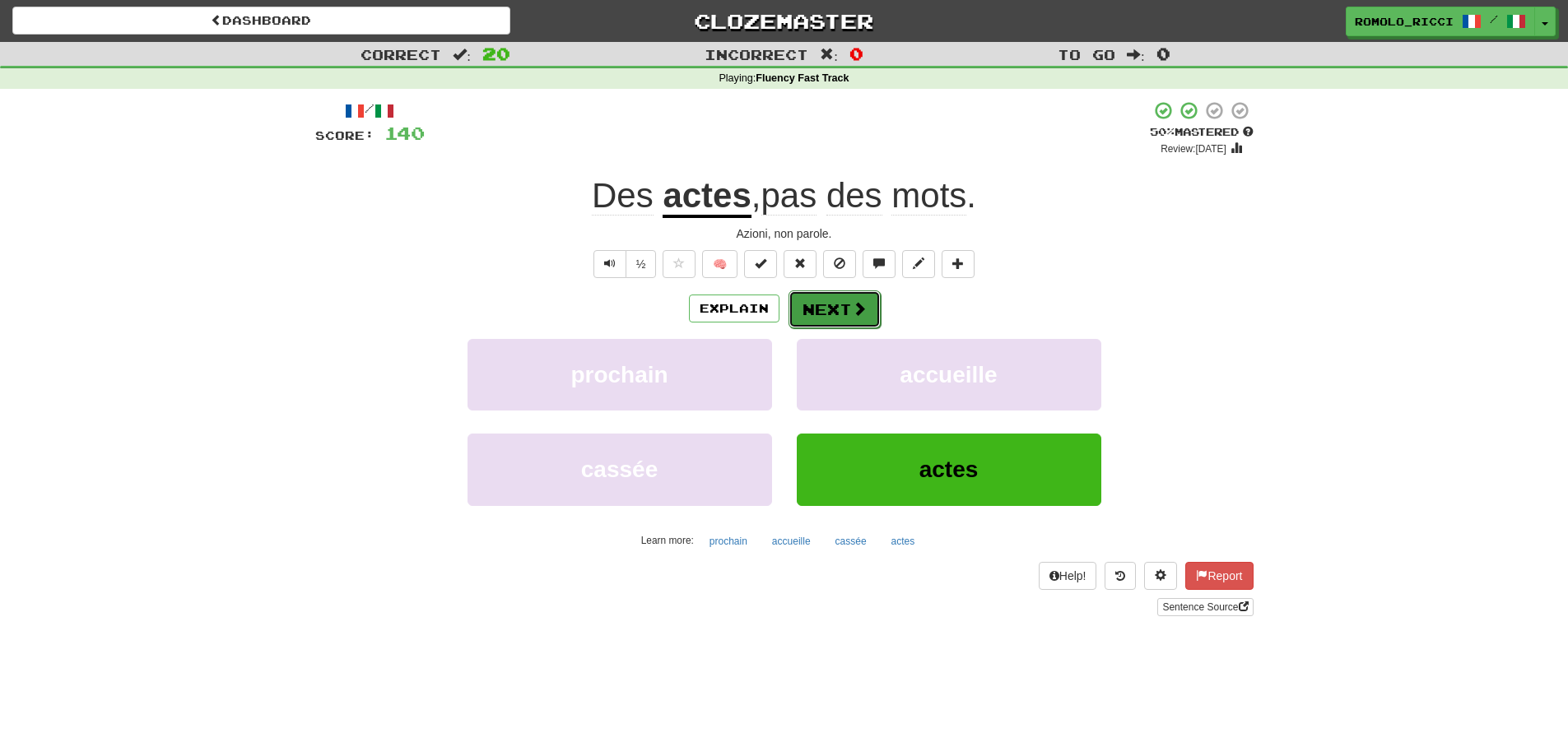
click at [844, 308] on button "Next" at bounding box center [834, 309] width 93 height 38
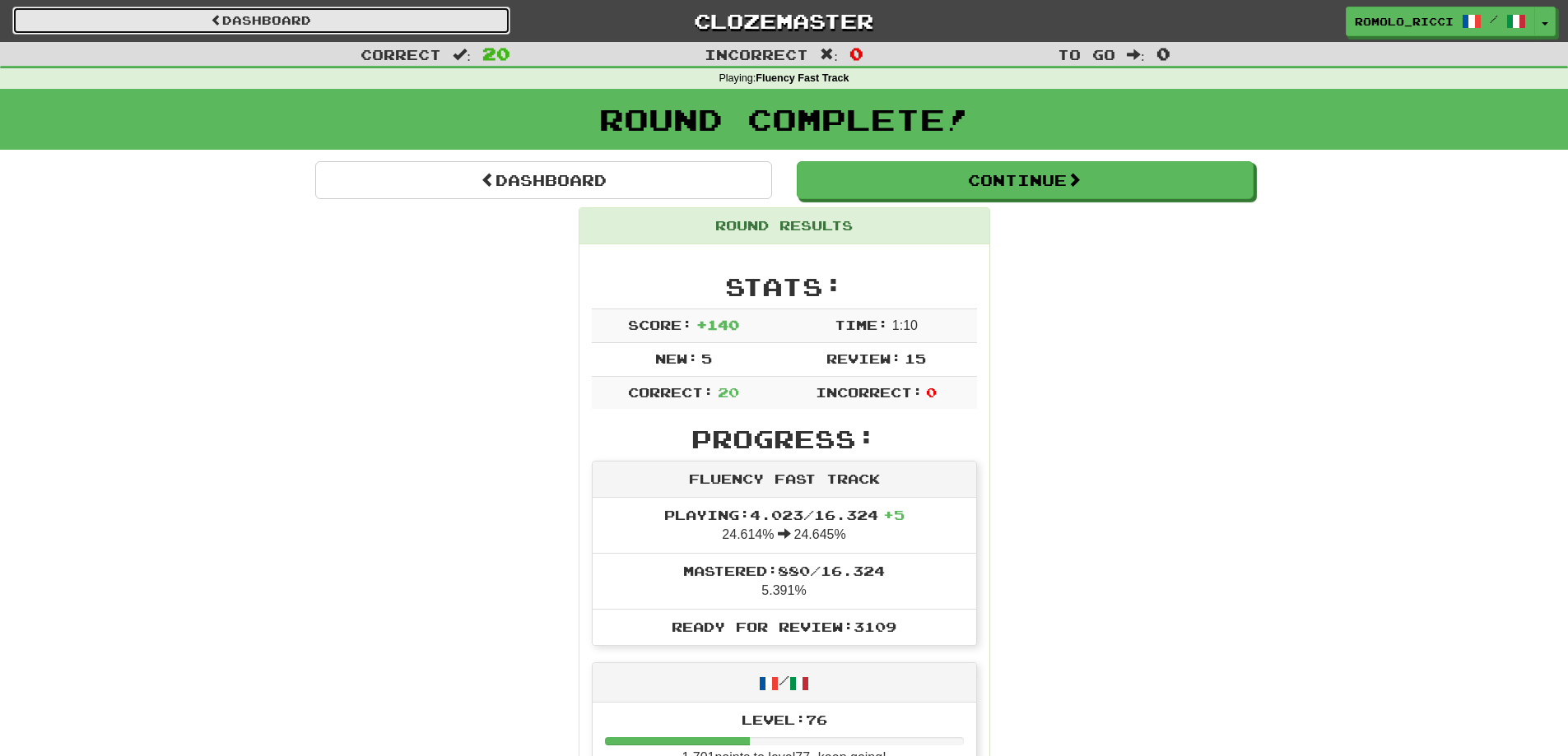
click at [421, 17] on link "Dashboard" at bounding box center [261, 21] width 497 height 28
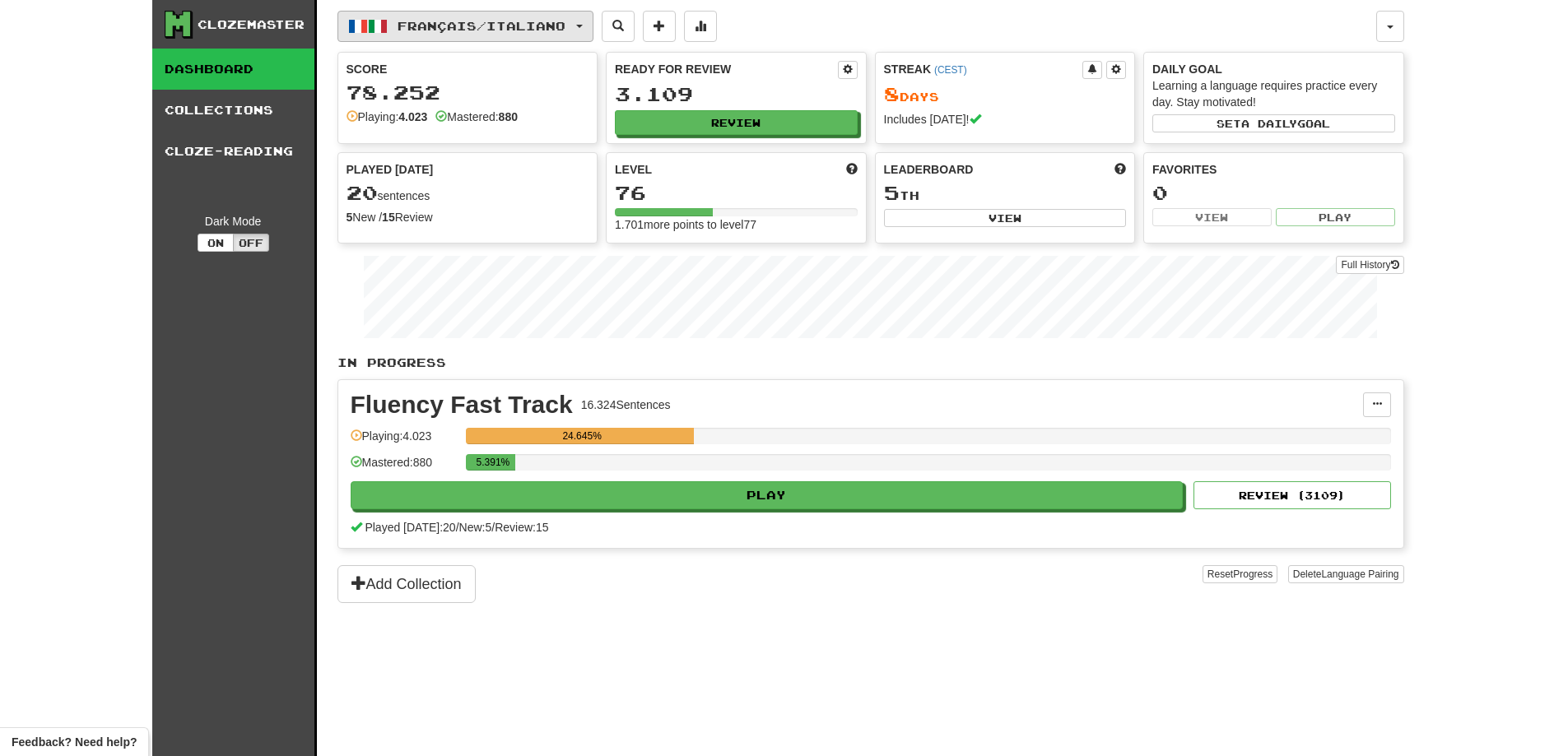
click at [473, 30] on span "Français / Italiano" at bounding box center [481, 26] width 168 height 14
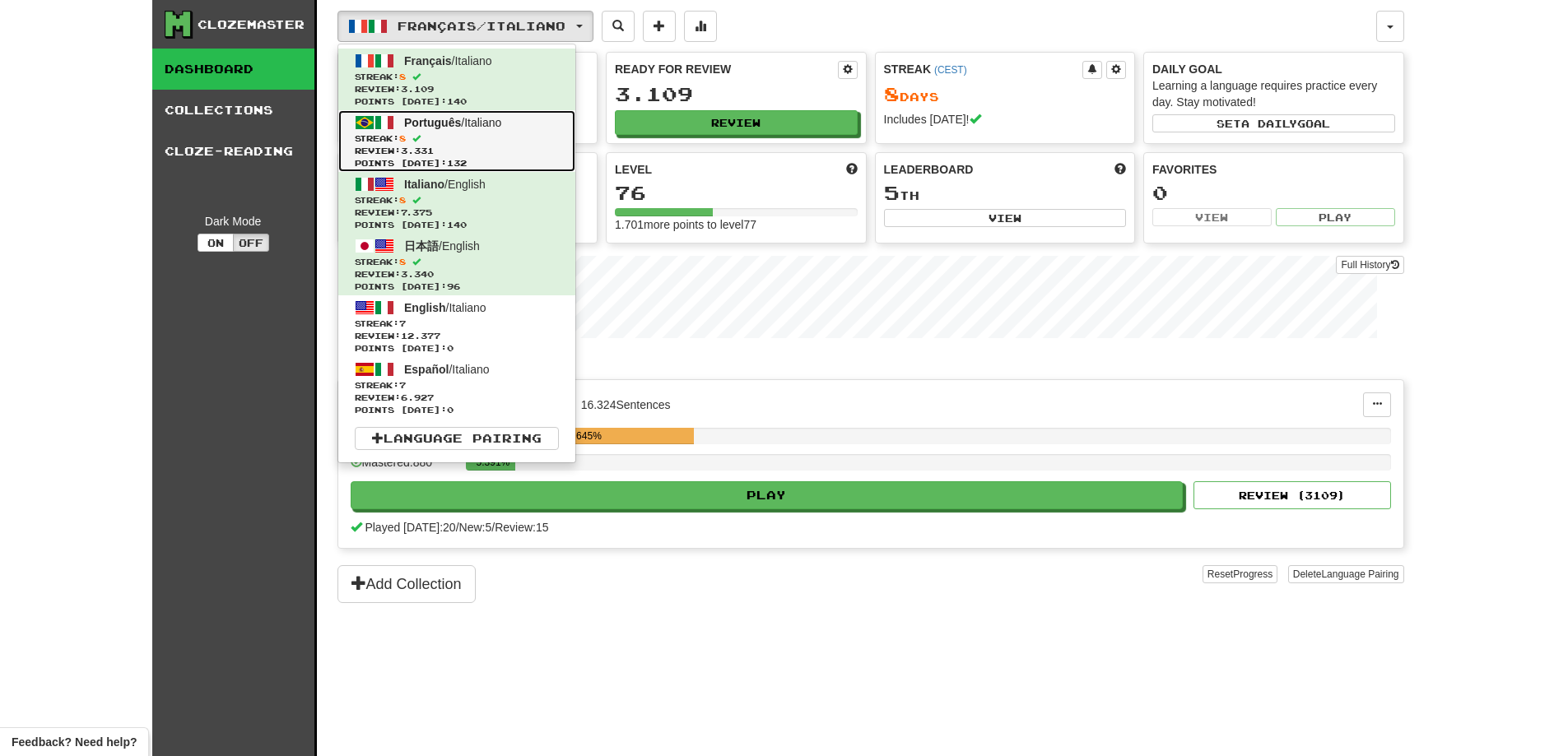
click at [467, 145] on span "Review: 3.331" at bounding box center [456, 151] width 204 height 12
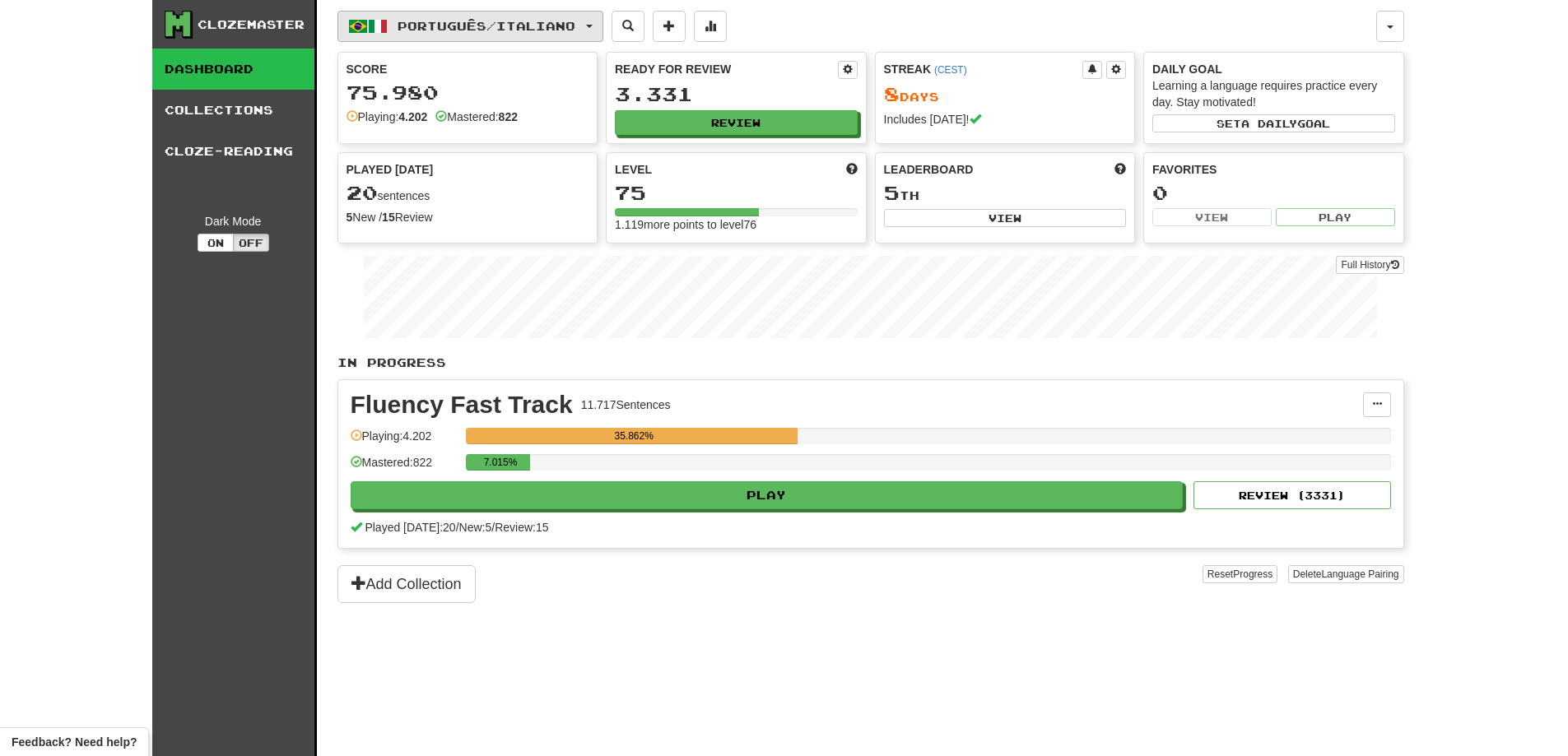
click at [487, 33] on button "Português / Italiano" at bounding box center [470, 26] width 266 height 31
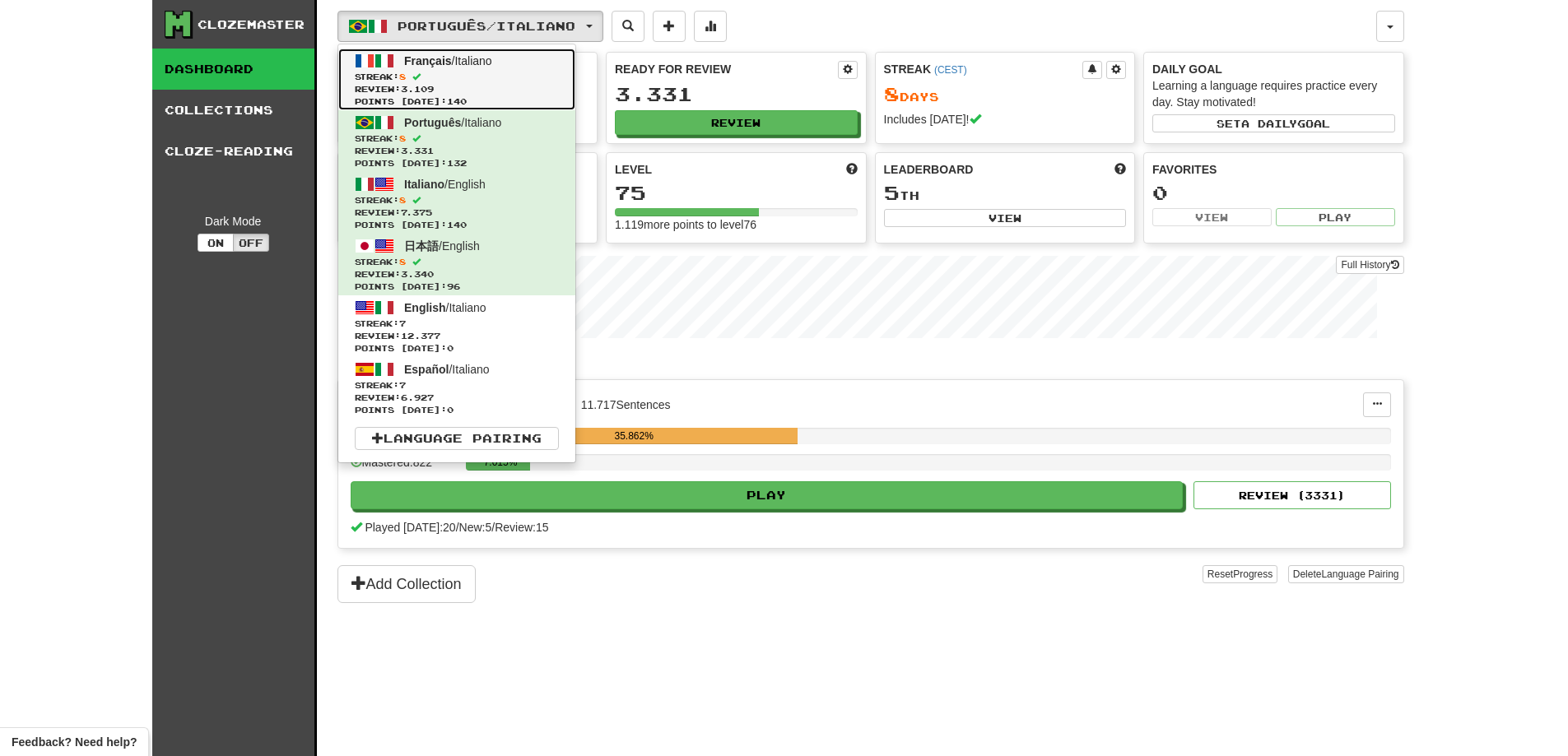
click at [479, 61] on span "Français / Italiano" at bounding box center [448, 61] width 88 height 13
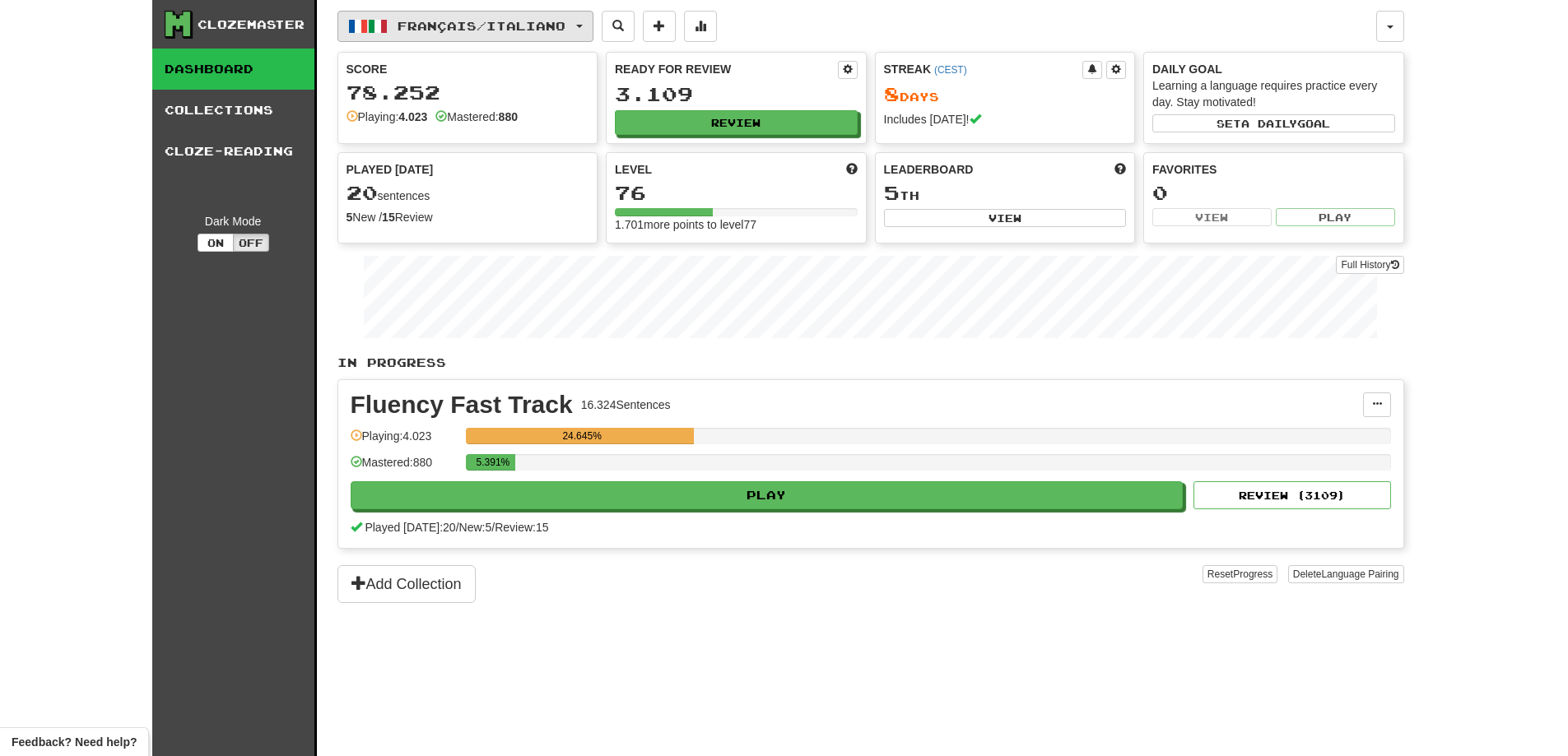
click at [485, 26] on span "Français / Italiano" at bounding box center [481, 26] width 168 height 14
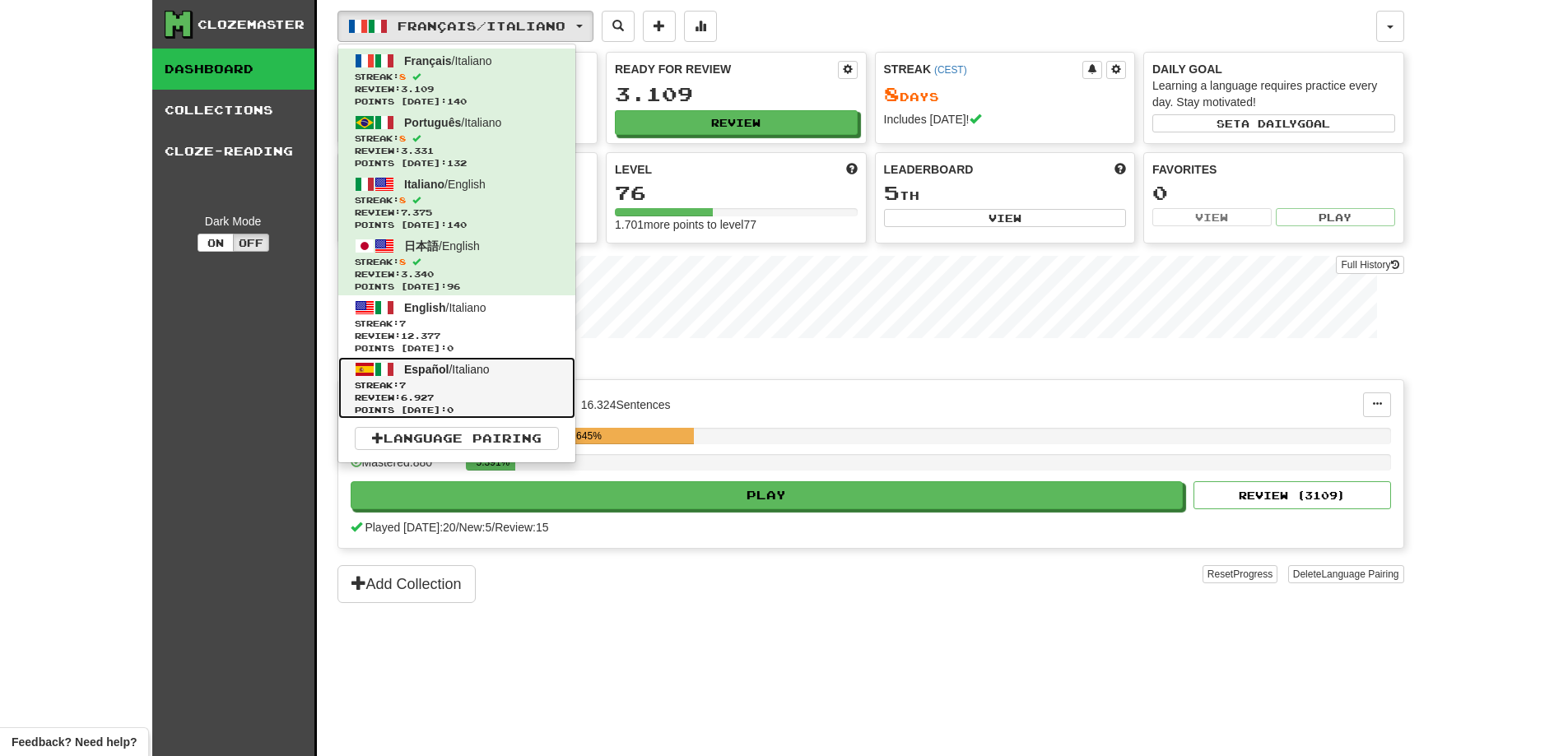
click at [467, 378] on link "Español / Italiano Streak: 7 Review: 6.927 Points [DATE]: 0" at bounding box center [457, 388] width 237 height 62
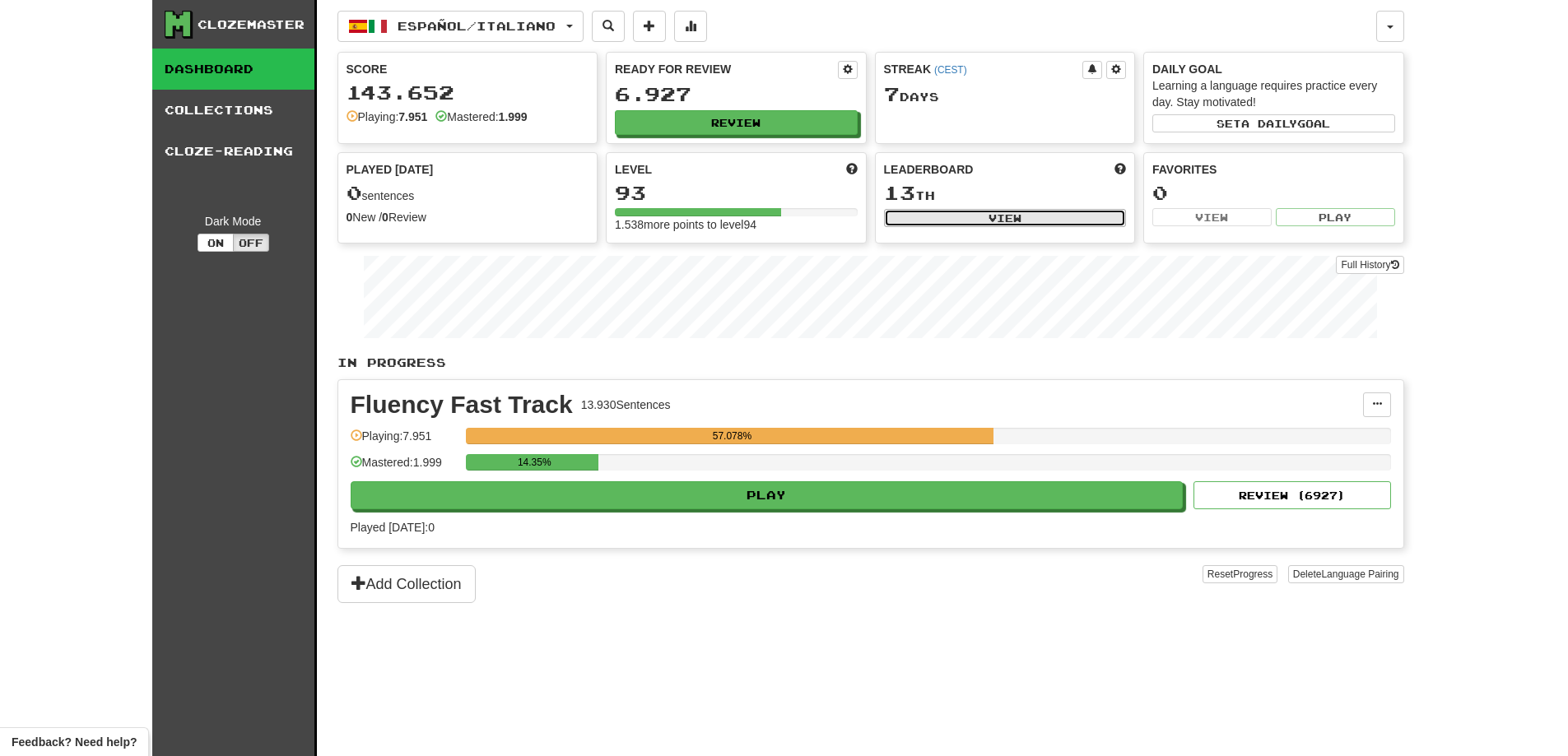
click at [1070, 221] on button "View" at bounding box center [1005, 218] width 243 height 18
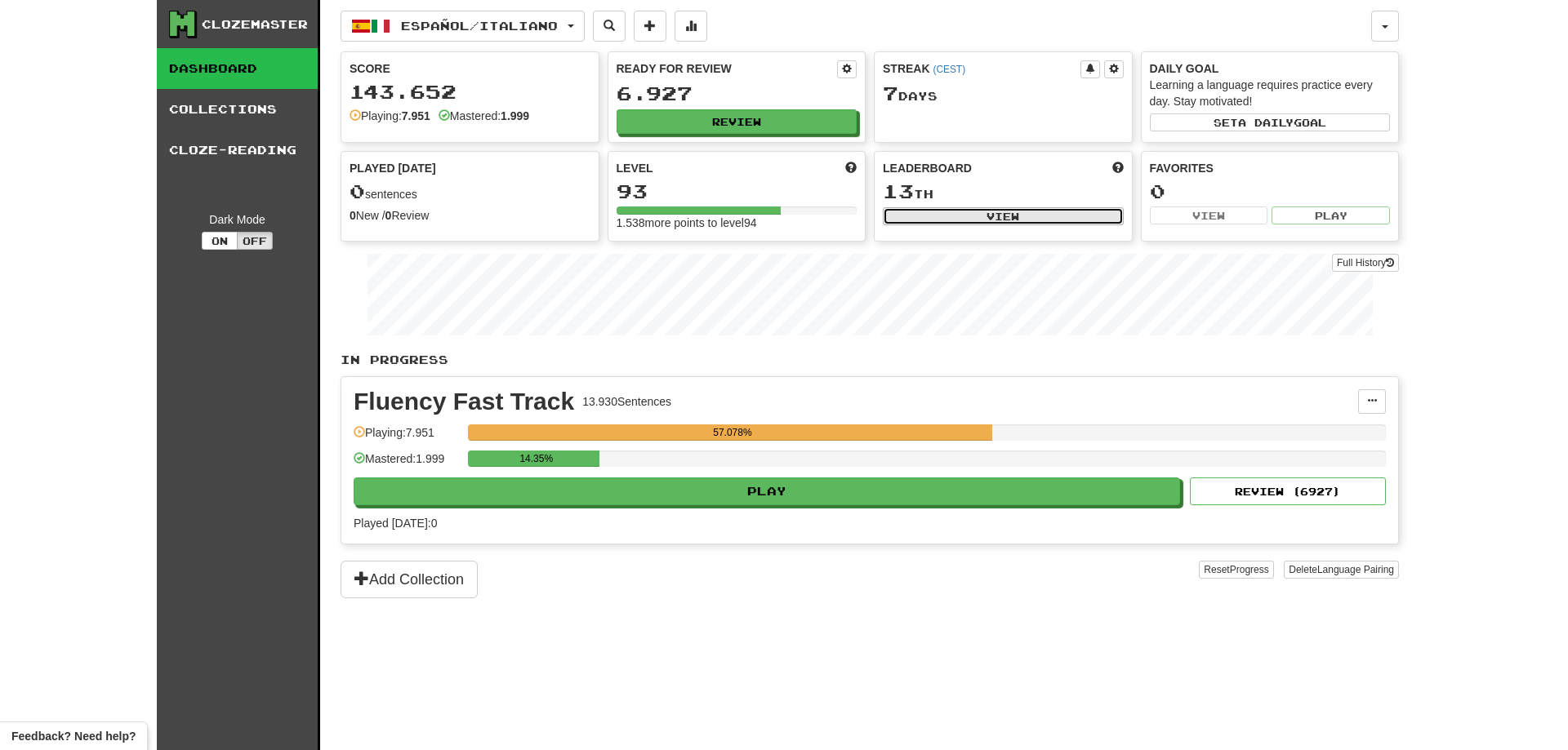
select select "**********"
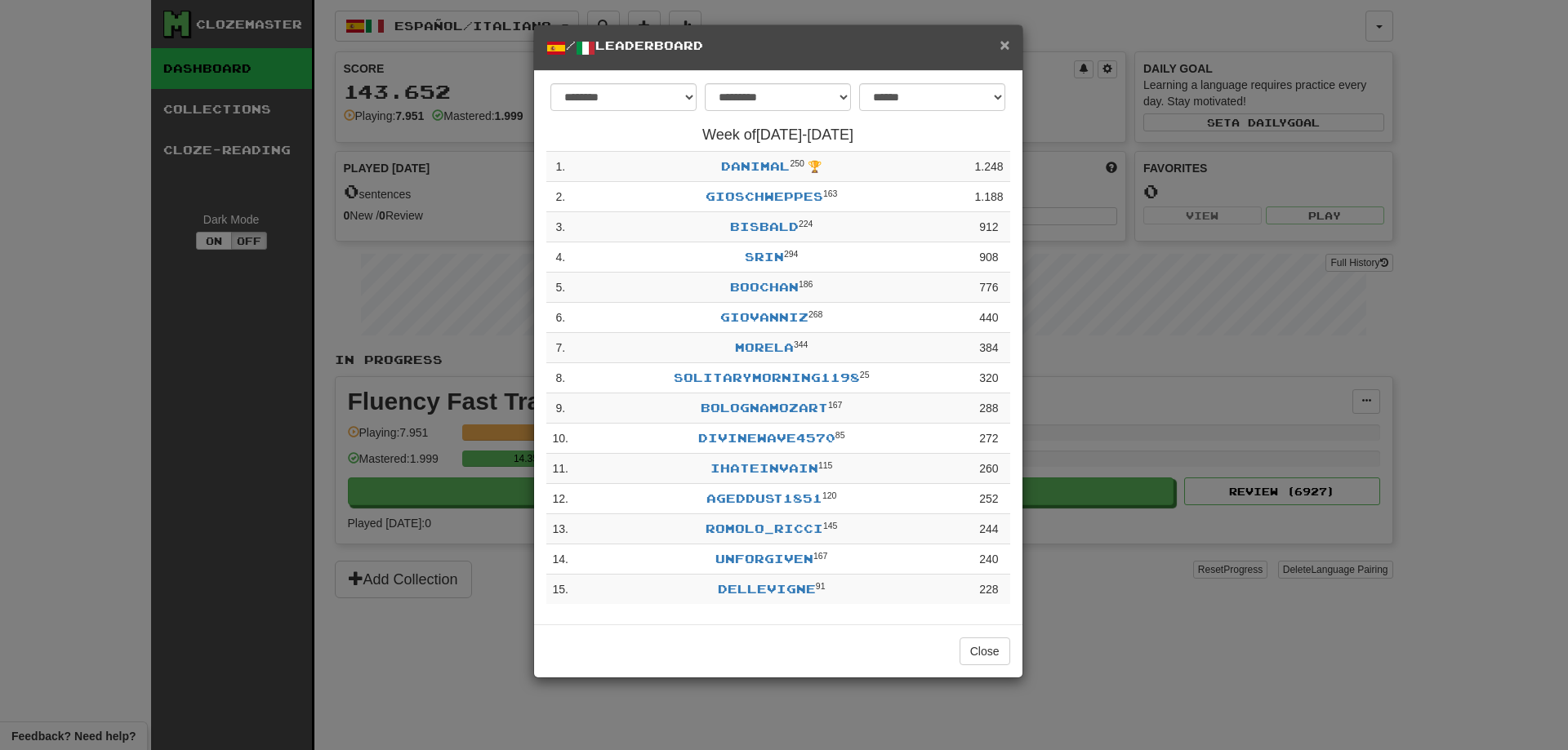
click at [1006, 44] on span "×" at bounding box center [1004, 44] width 10 height 19
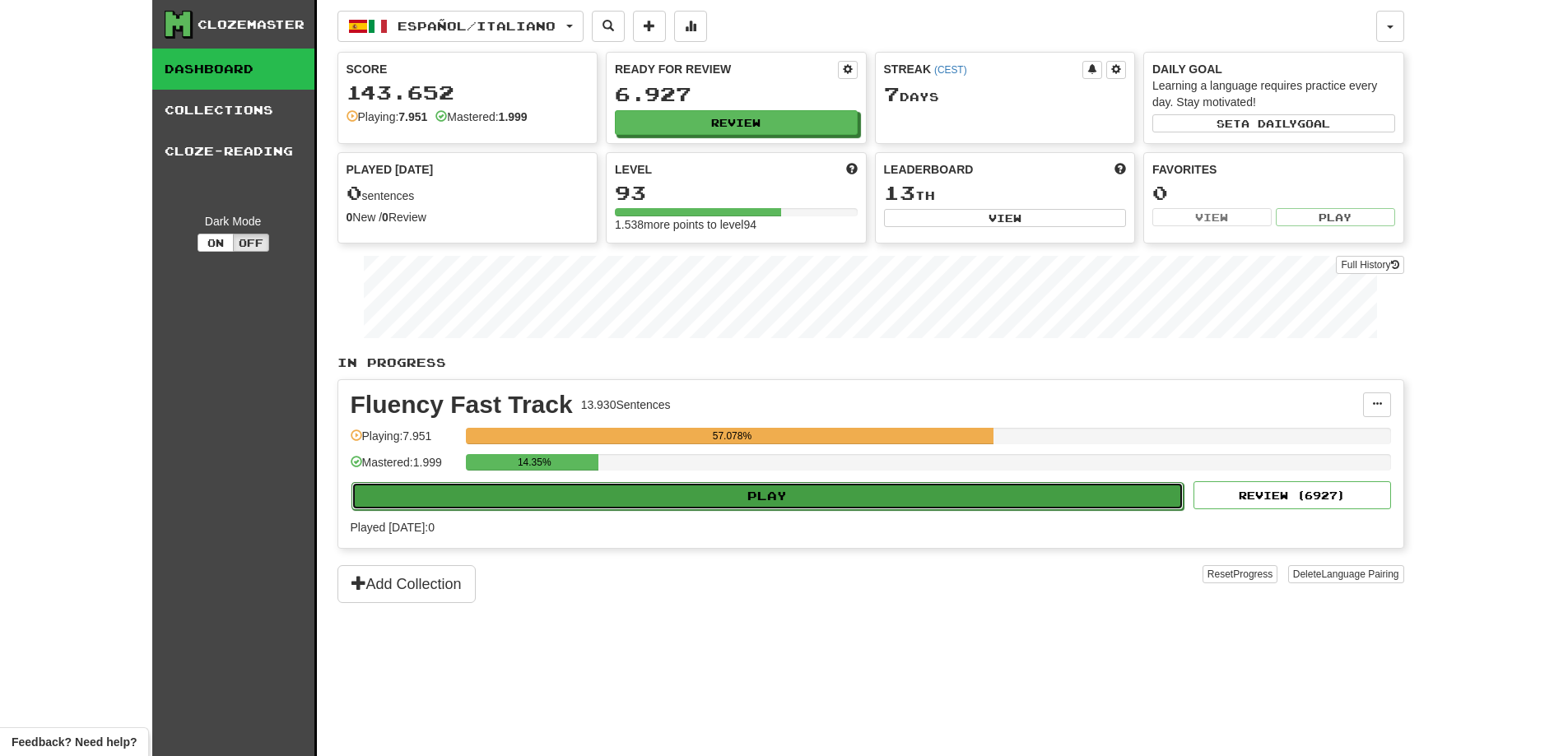
click at [919, 491] on button "Play" at bounding box center [767, 496] width 833 height 28
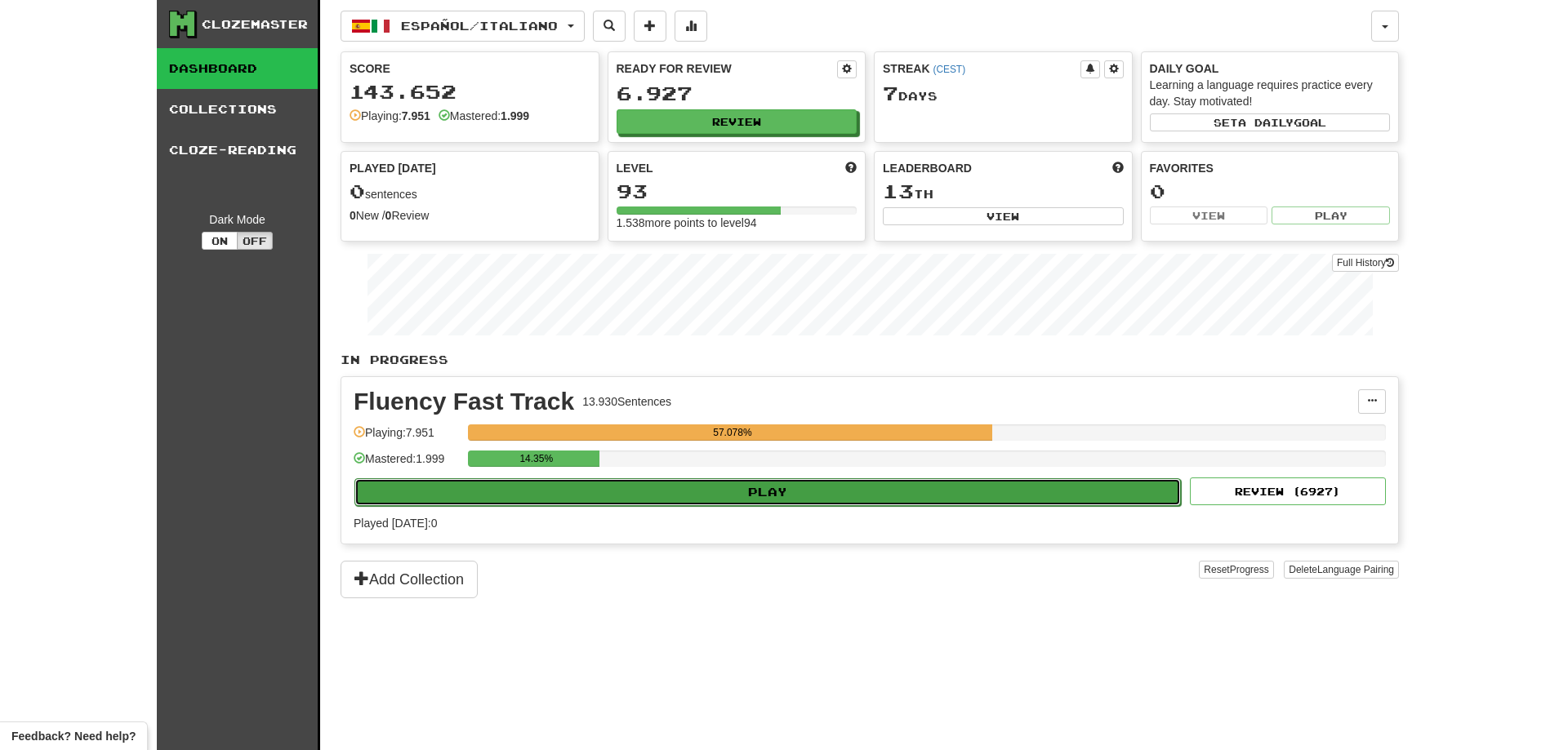
select select "**"
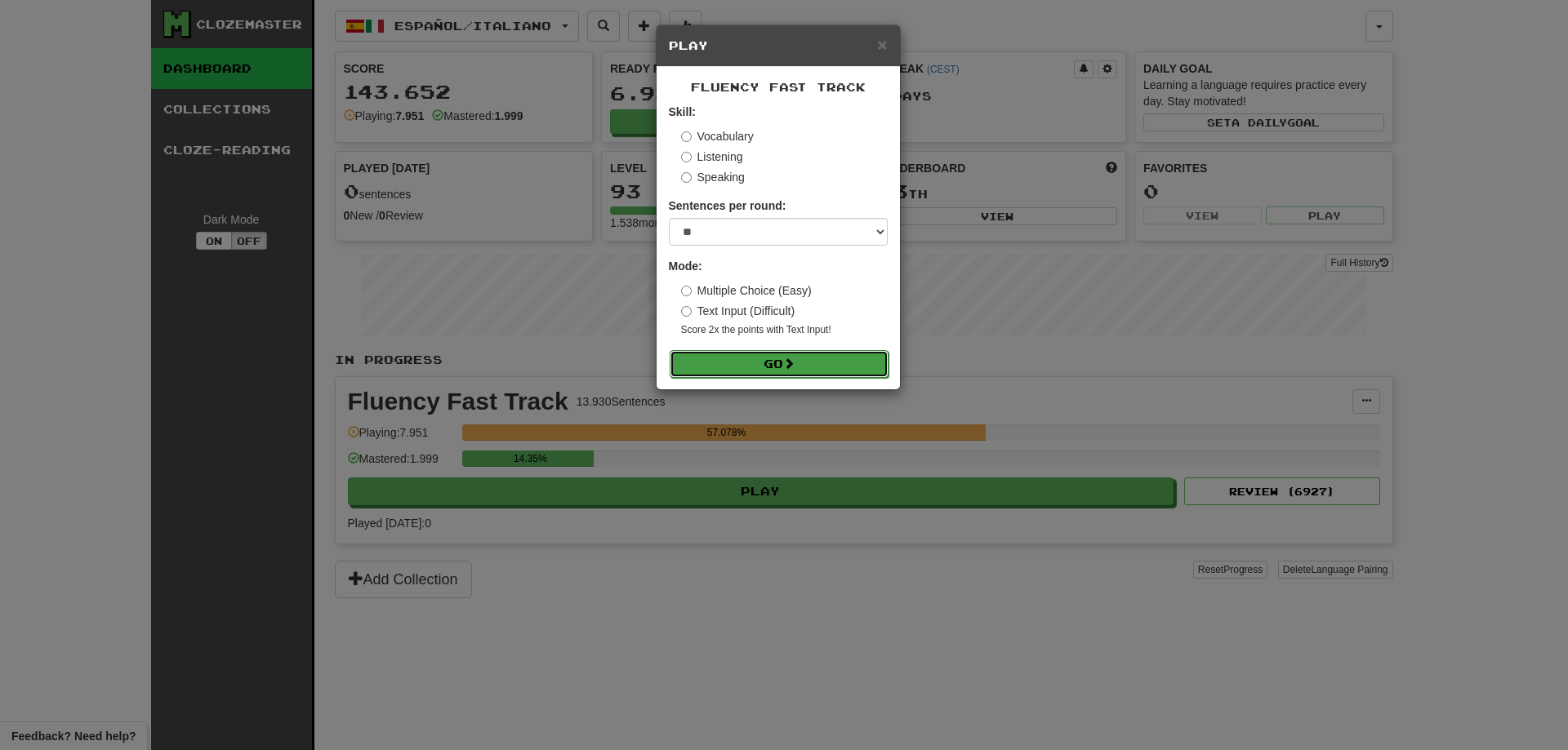
click at [844, 366] on button "Go" at bounding box center [779, 364] width 219 height 28
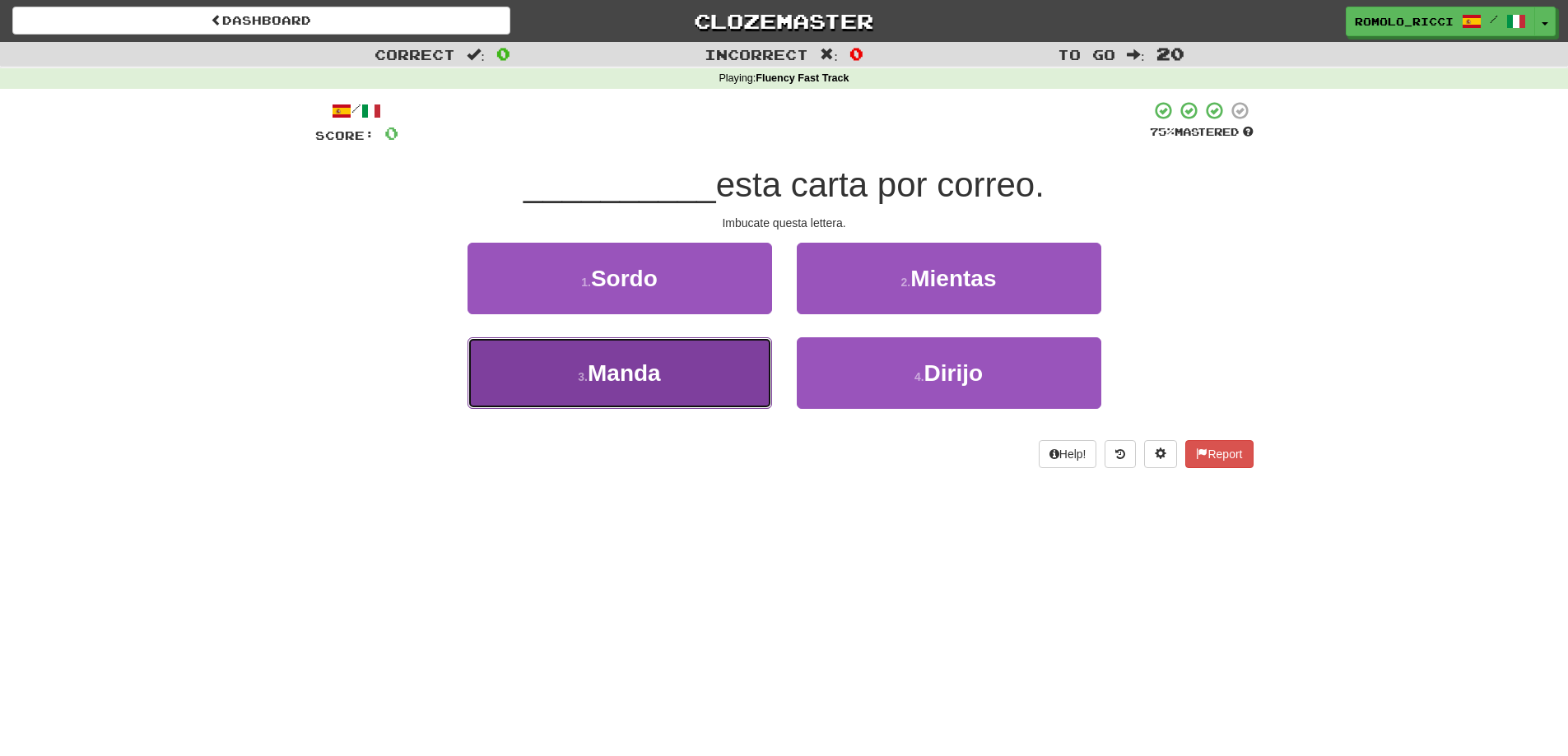
click at [664, 369] on button "3 . Manda" at bounding box center [620, 373] width 304 height 72
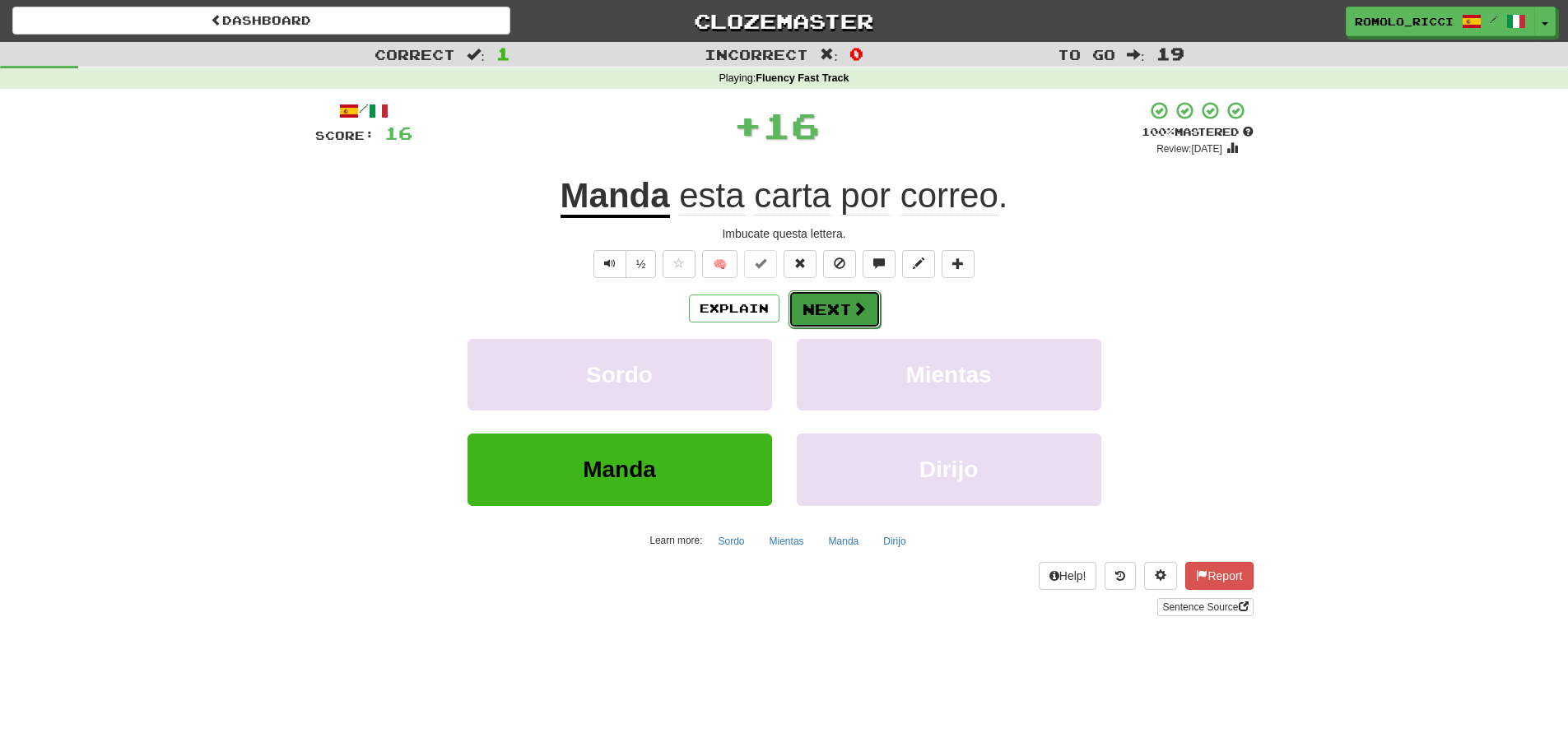
click at [840, 313] on button "Next" at bounding box center [834, 309] width 93 height 38
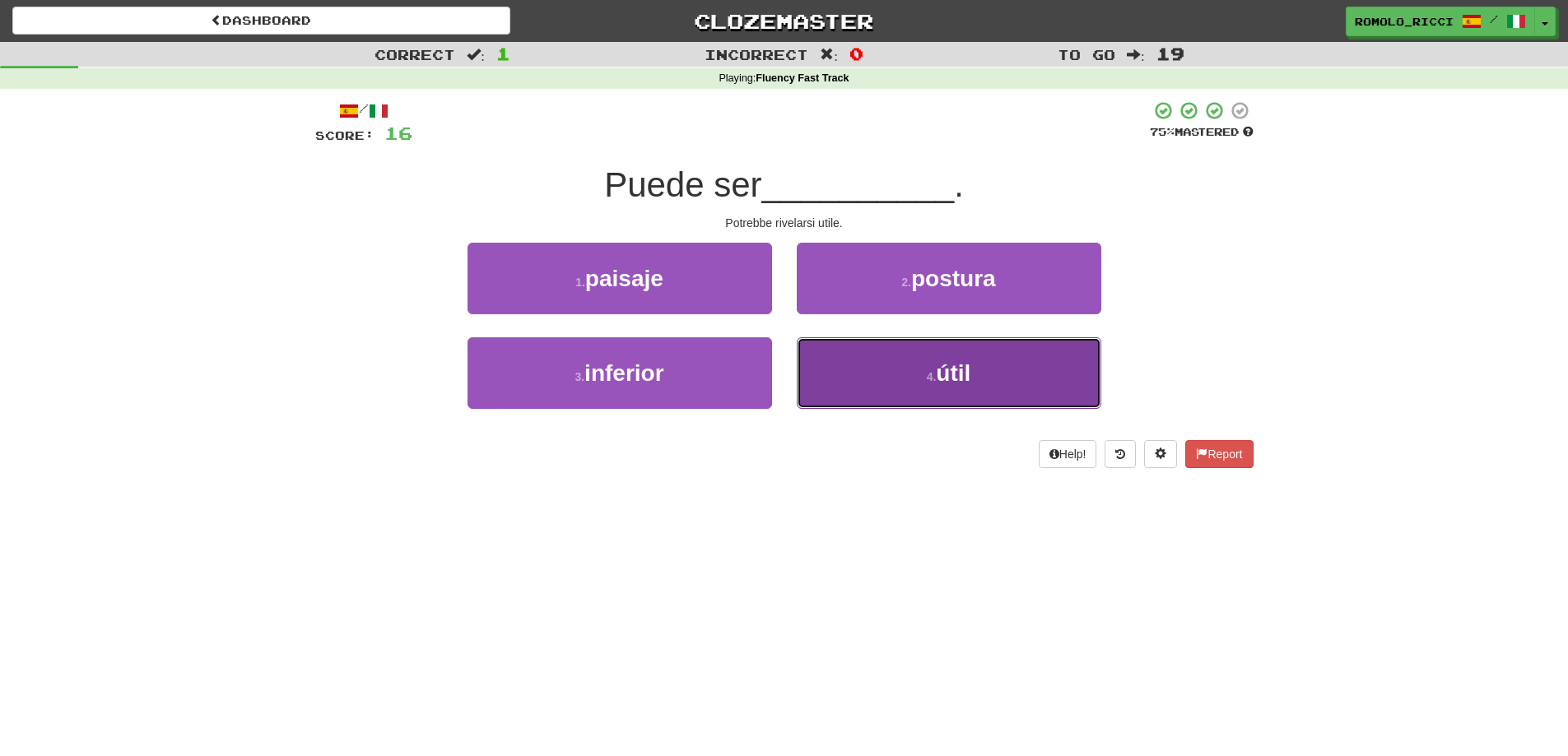
click at [886, 390] on button "4 . útil" at bounding box center [949, 373] width 304 height 72
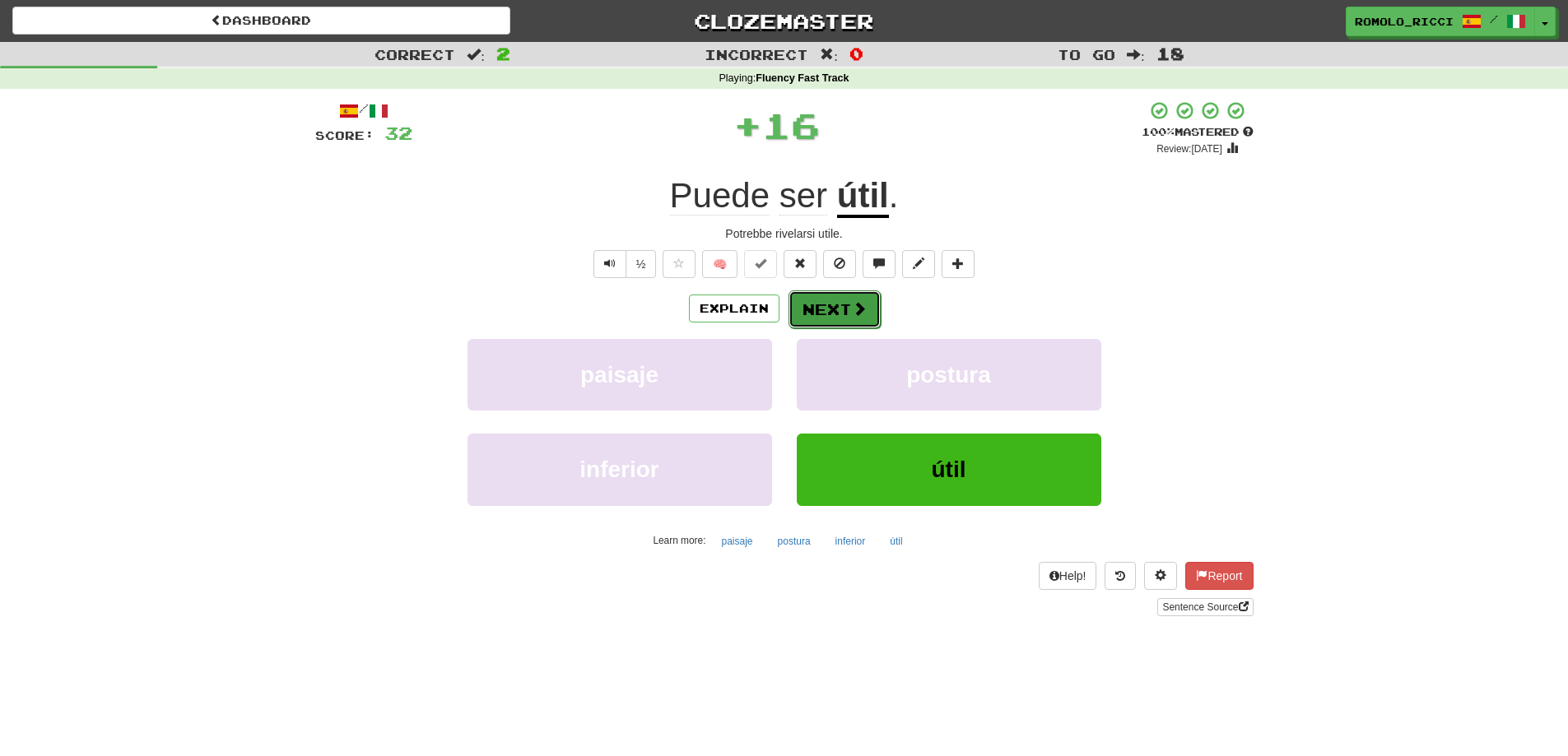
click at [831, 307] on button "Next" at bounding box center [834, 309] width 93 height 38
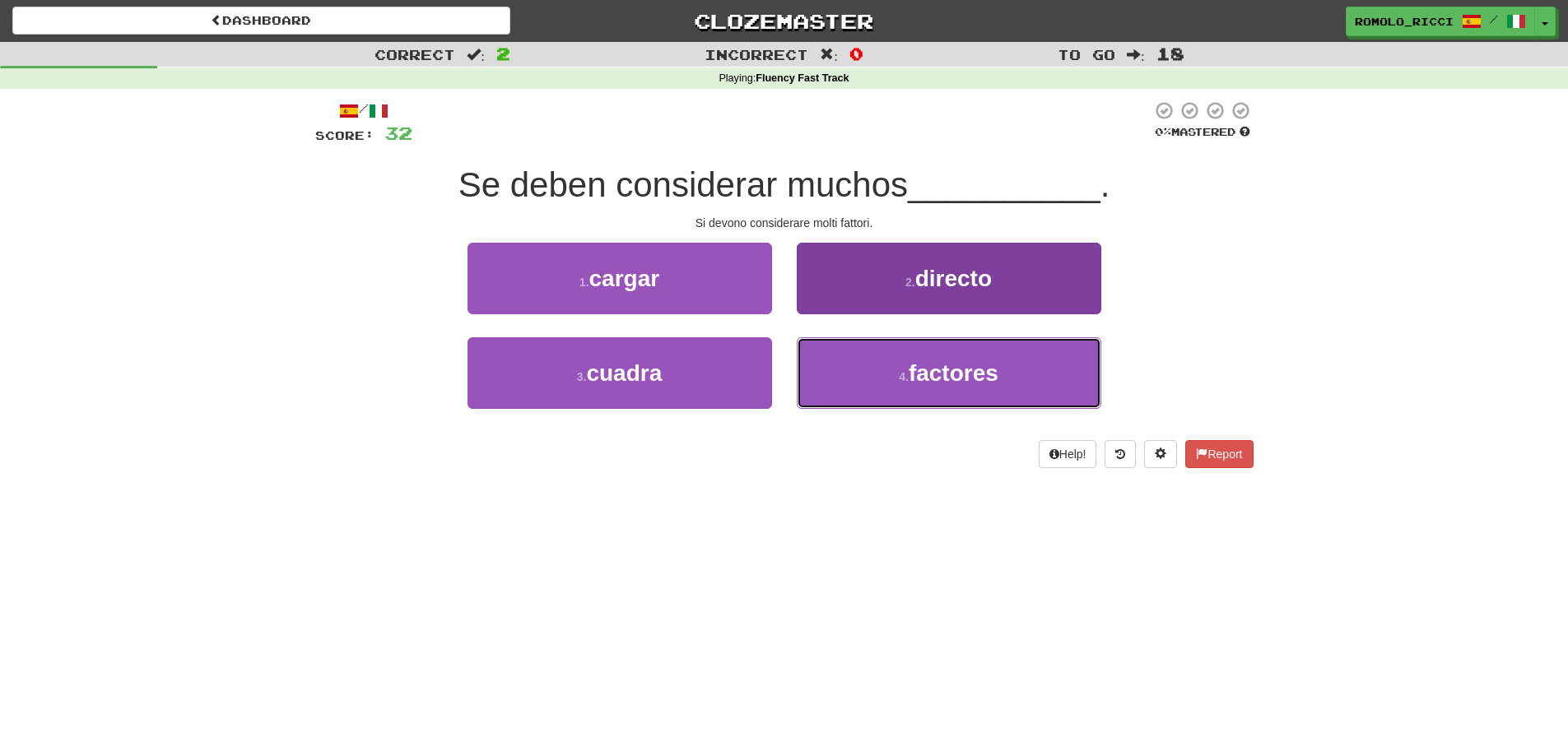
drag, startPoint x: 846, startPoint y: 373, endPoint x: 861, endPoint y: 353, distance: 25.0
click at [846, 372] on button "4 . factores" at bounding box center [949, 373] width 304 height 72
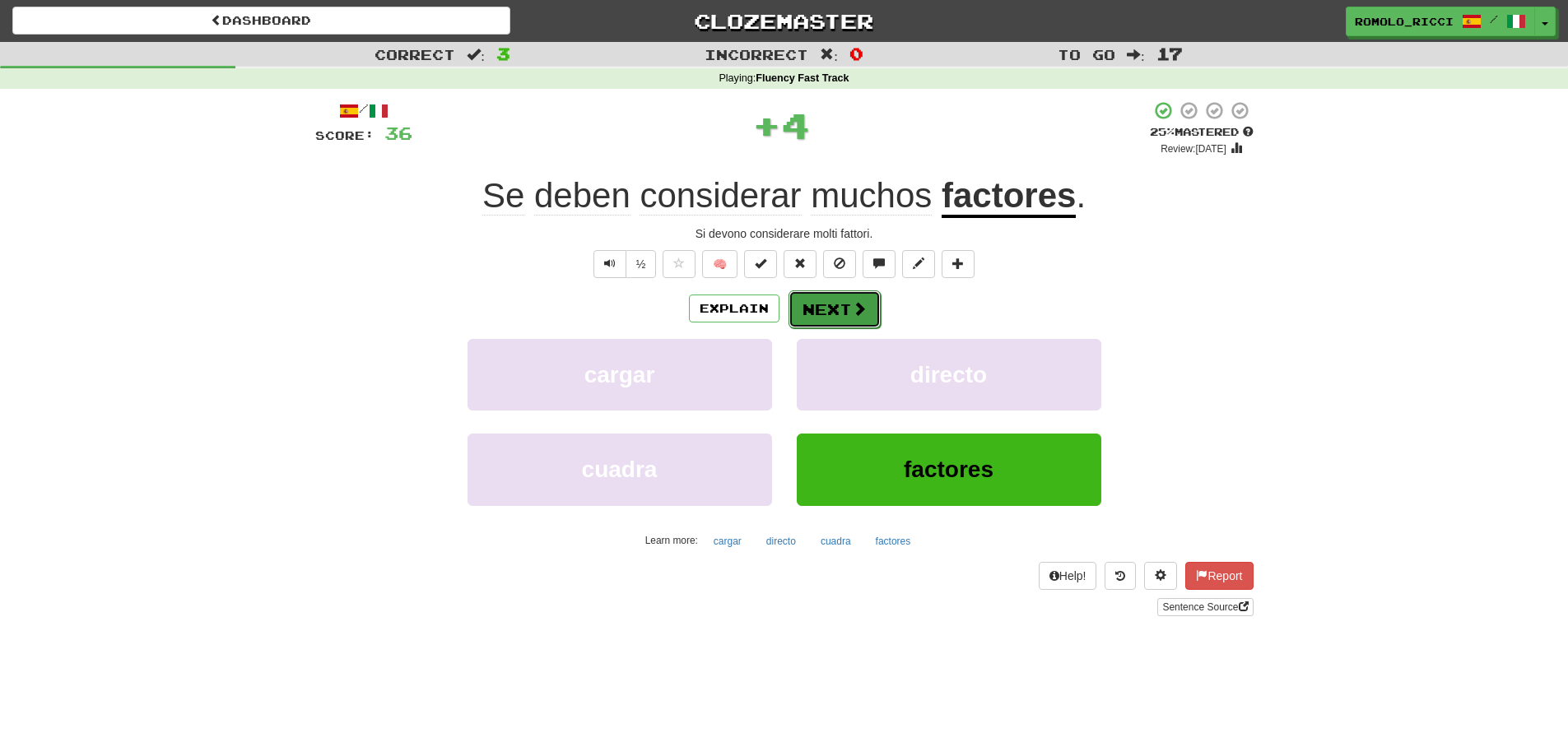
click at [833, 310] on button "Next" at bounding box center [834, 309] width 93 height 38
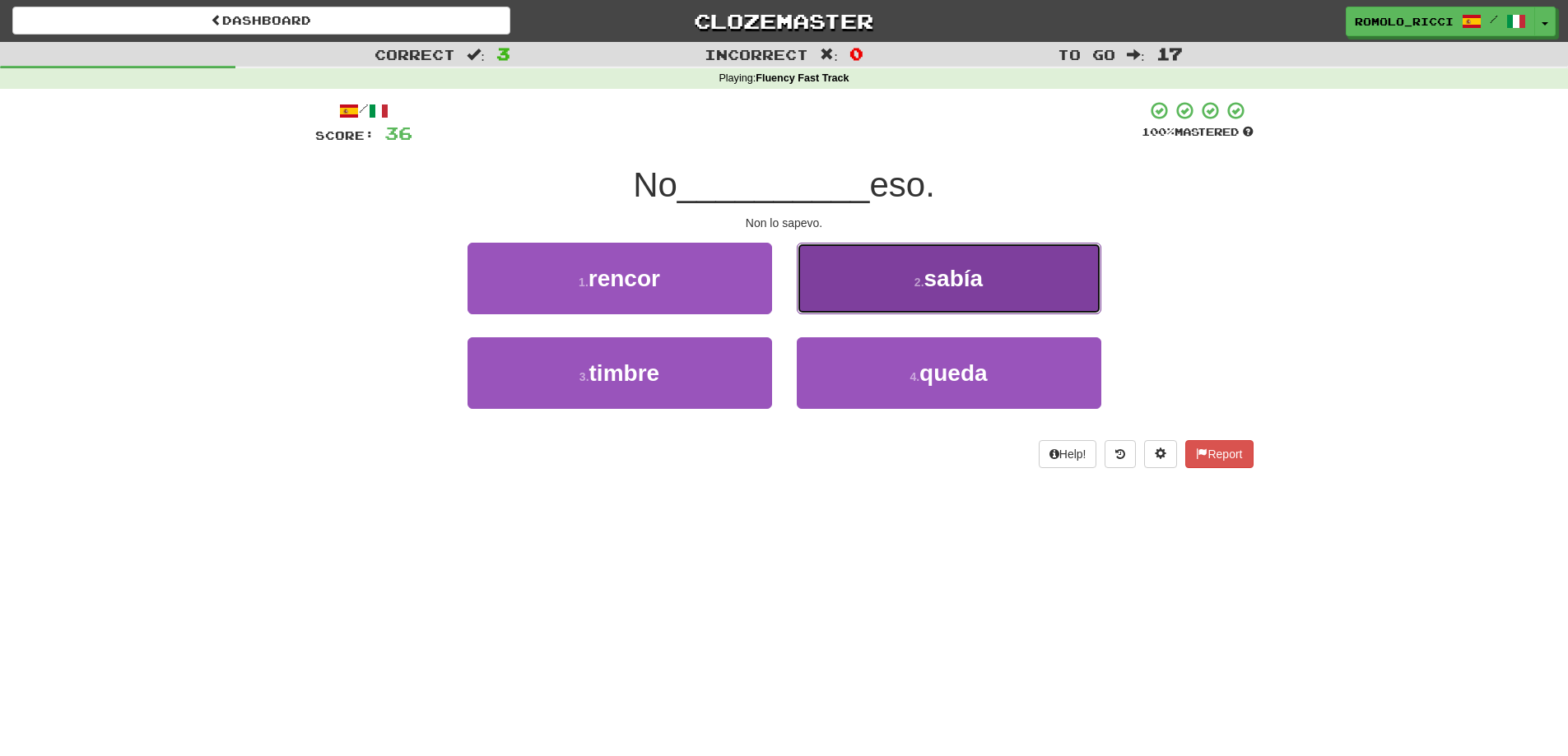
click at [886, 285] on button "2 . sabía" at bounding box center [949, 279] width 304 height 72
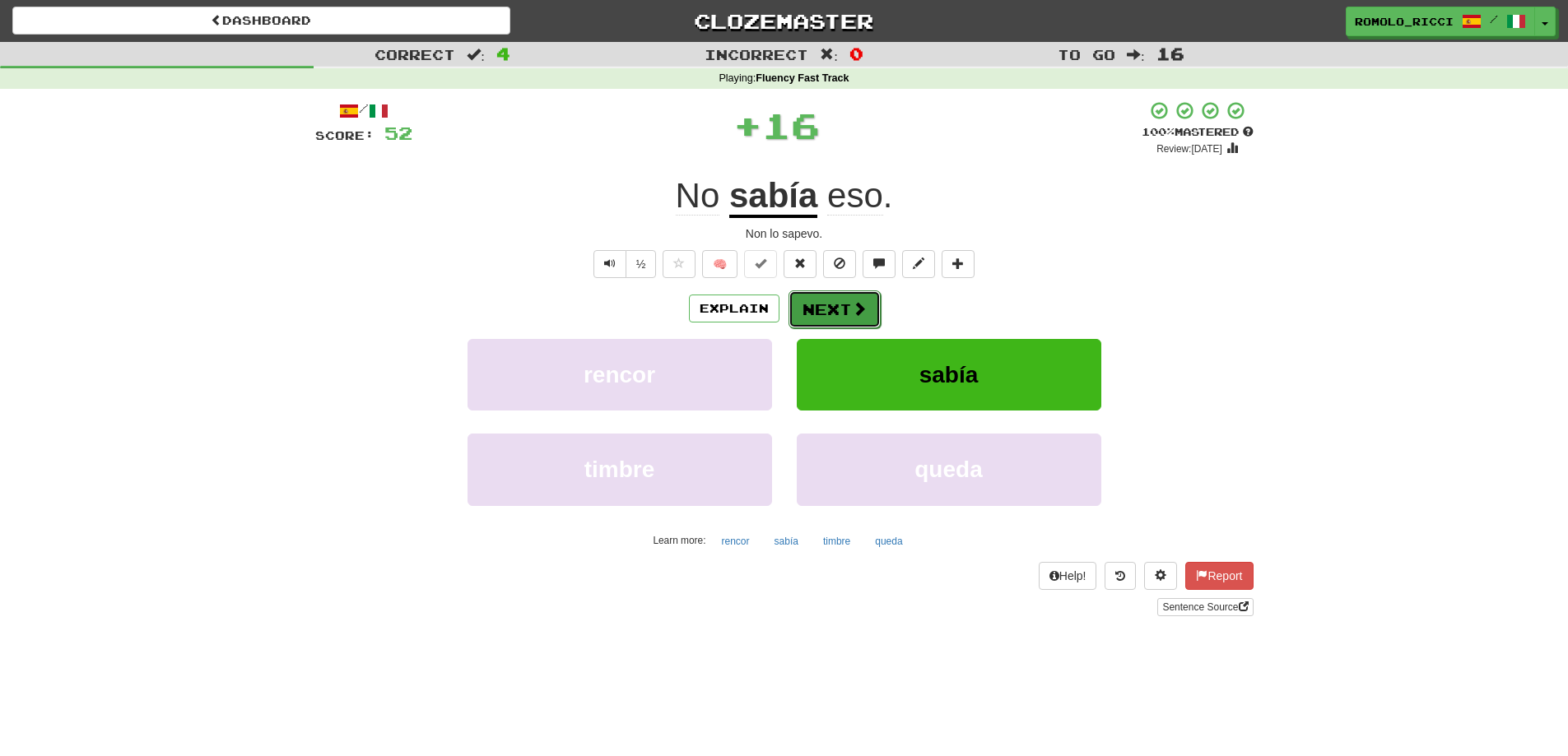
click at [850, 317] on button "Next" at bounding box center [834, 309] width 93 height 38
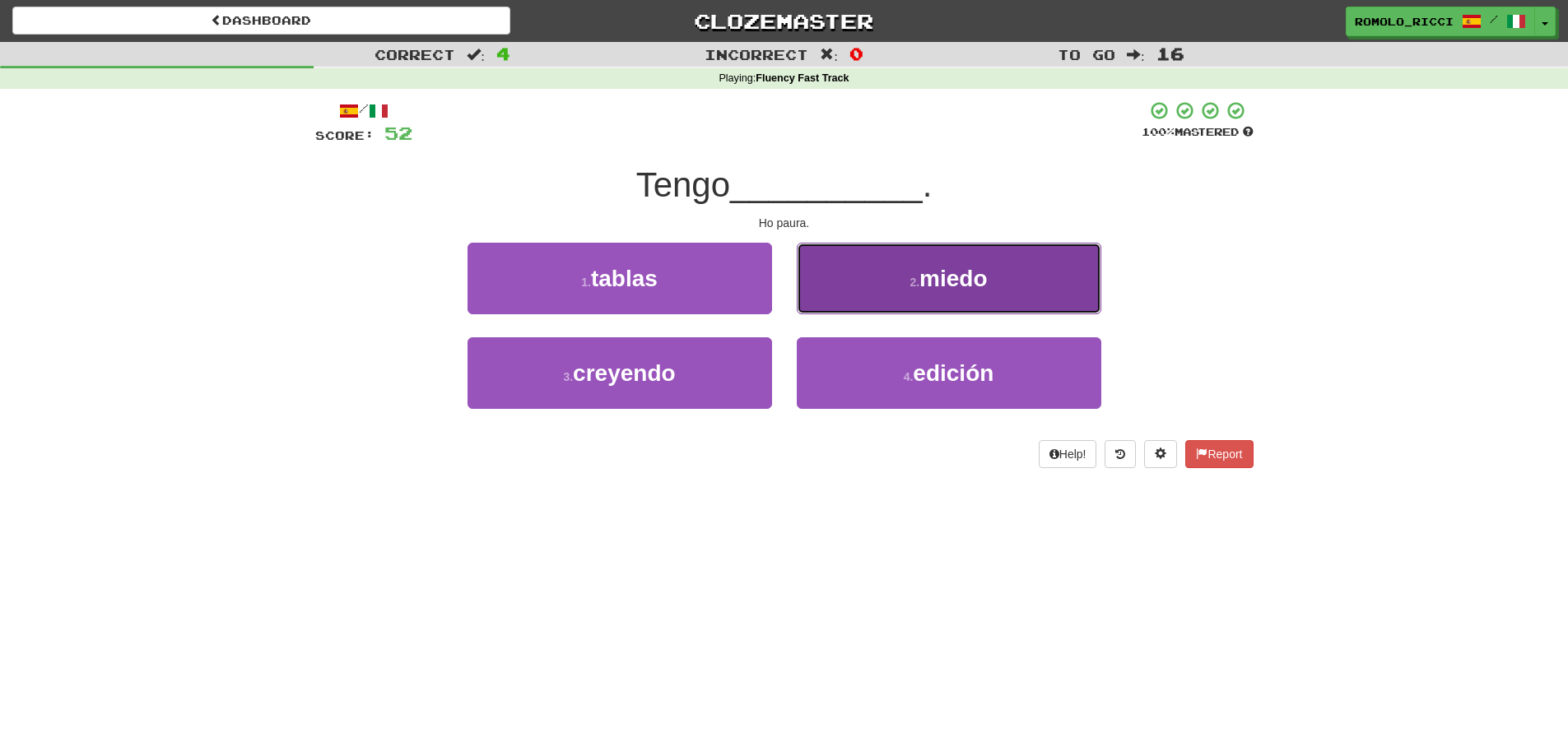
click at [953, 290] on span "miedo" at bounding box center [953, 279] width 68 height 26
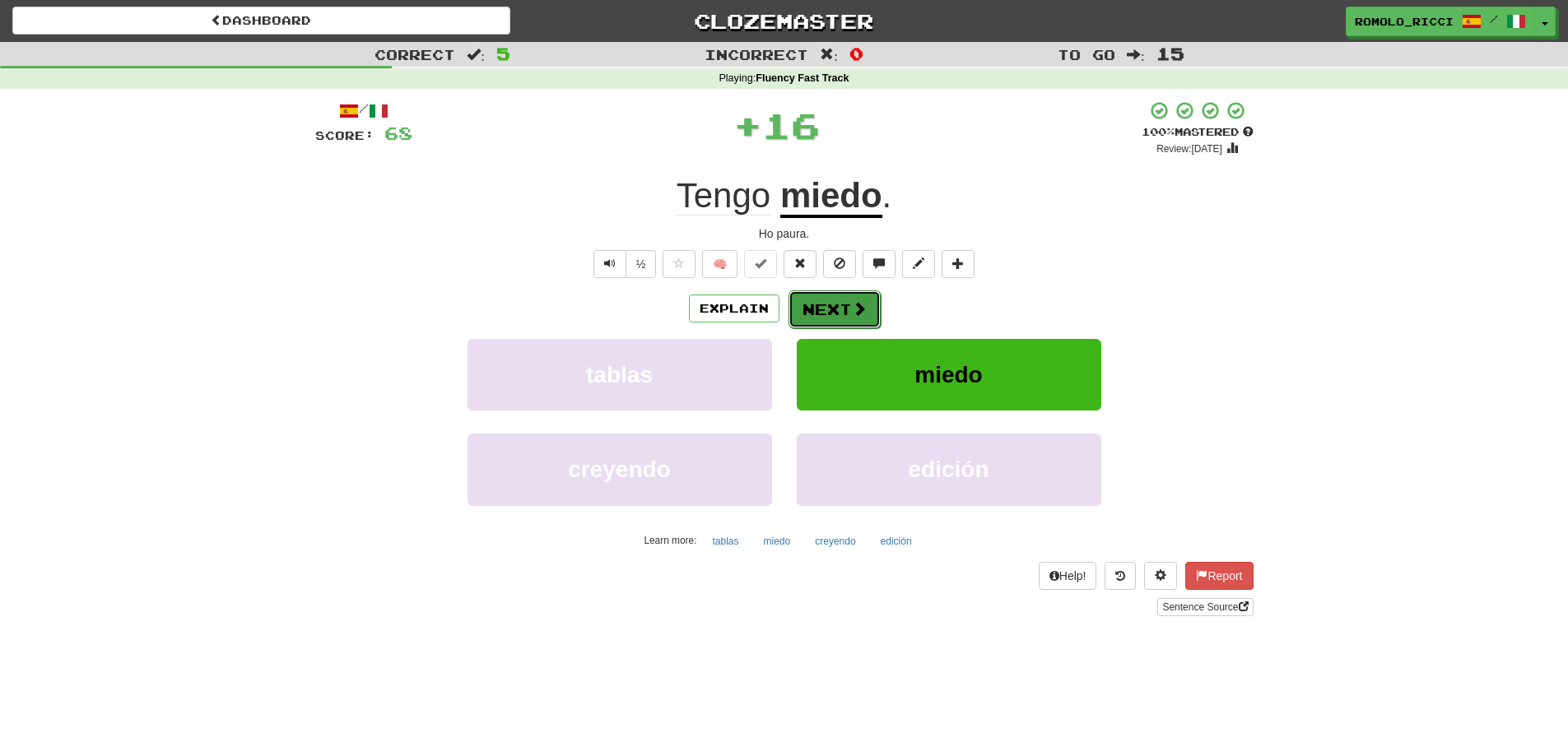
click at [835, 308] on button "Next" at bounding box center [834, 309] width 93 height 38
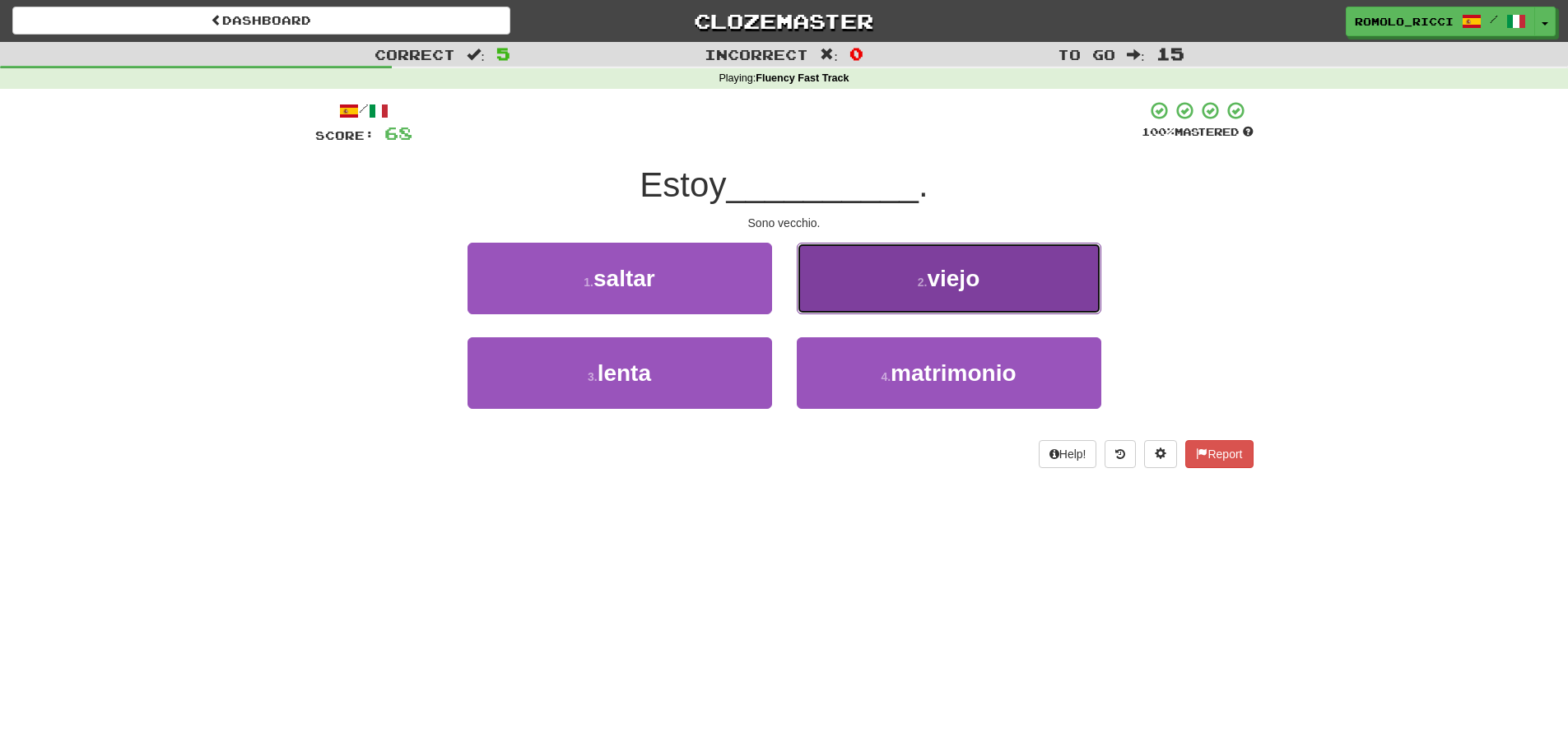
click at [879, 284] on button "2 . viejo" at bounding box center [949, 279] width 304 height 72
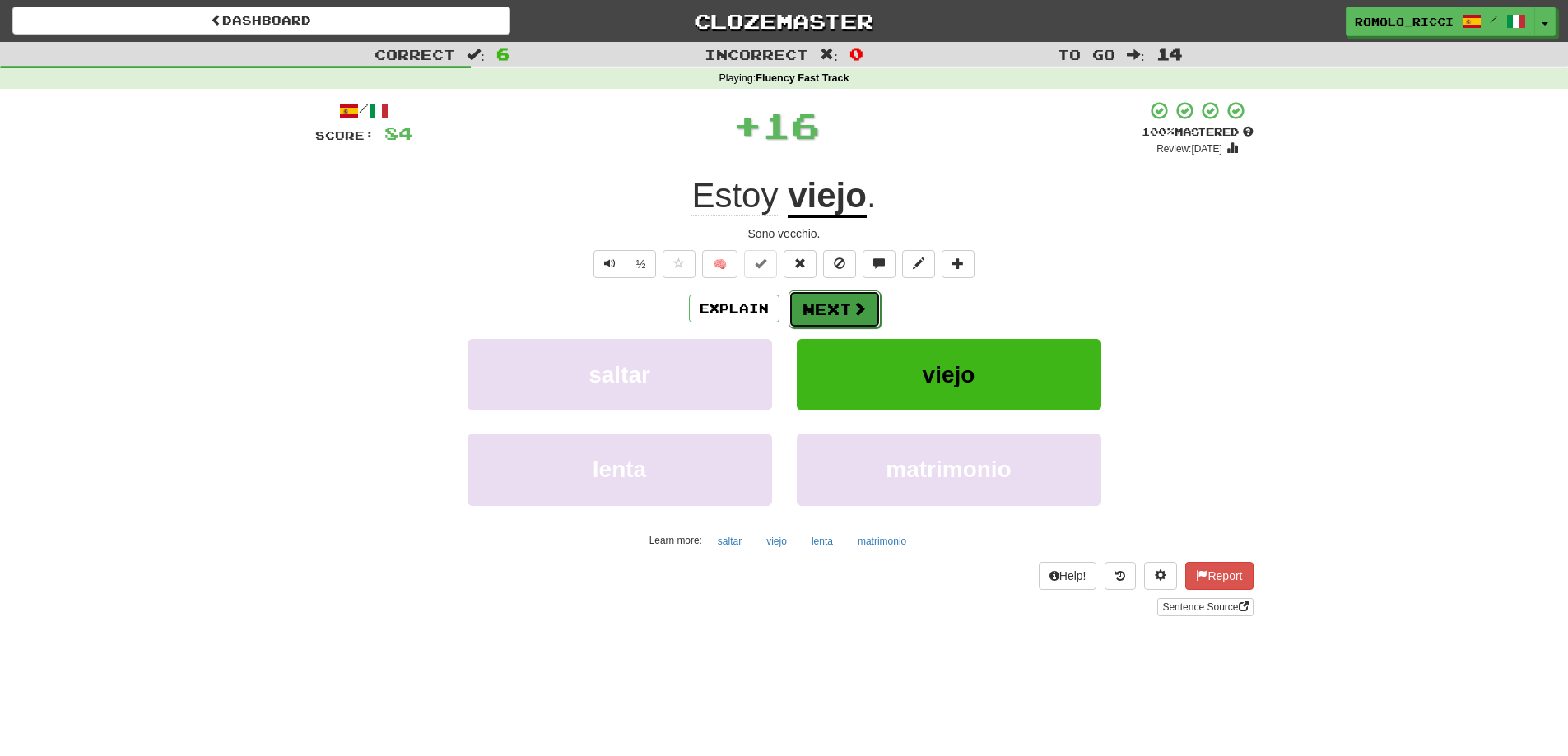
click at [863, 301] on span at bounding box center [859, 308] width 15 height 15
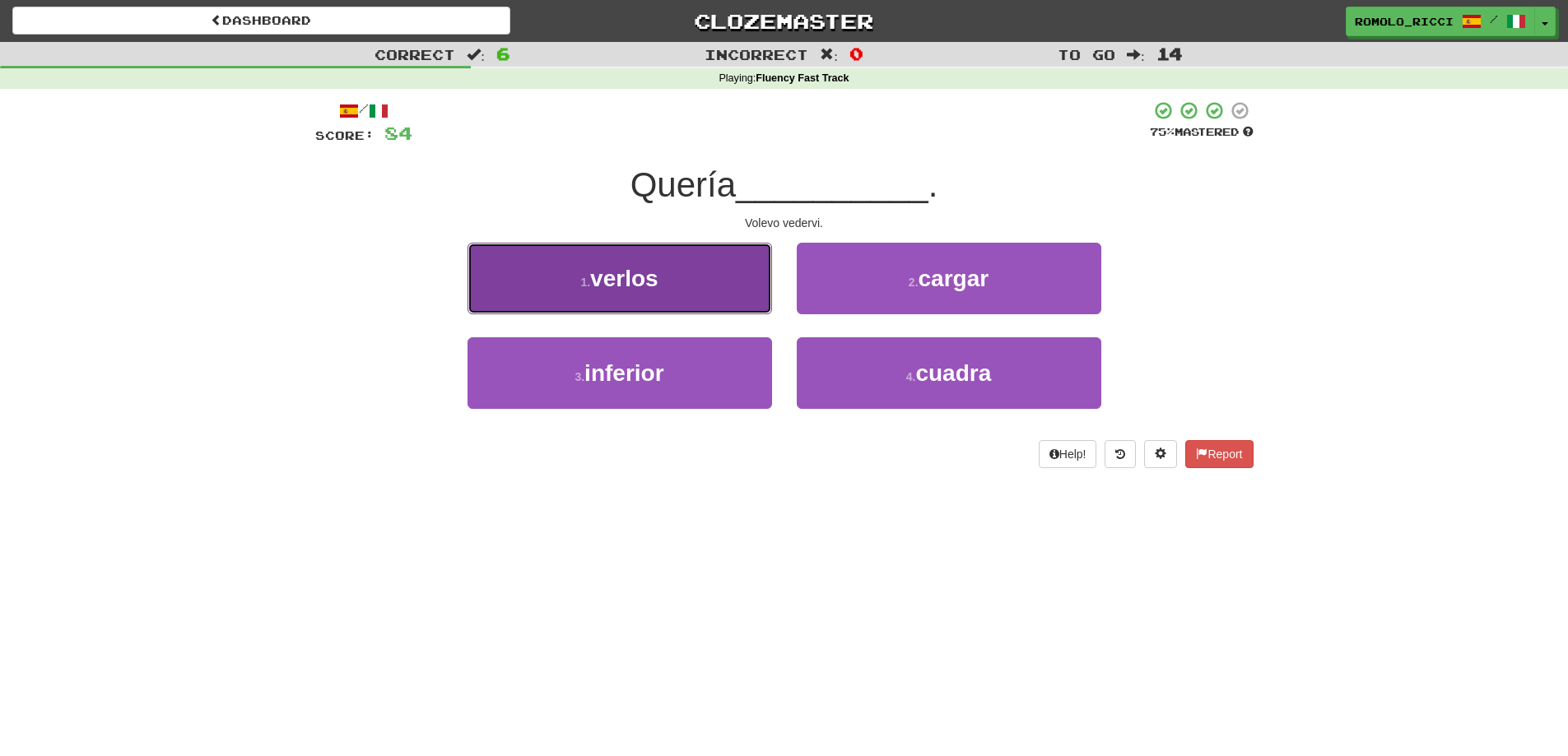
click at [680, 301] on button "1 . verlos" at bounding box center [620, 279] width 304 height 72
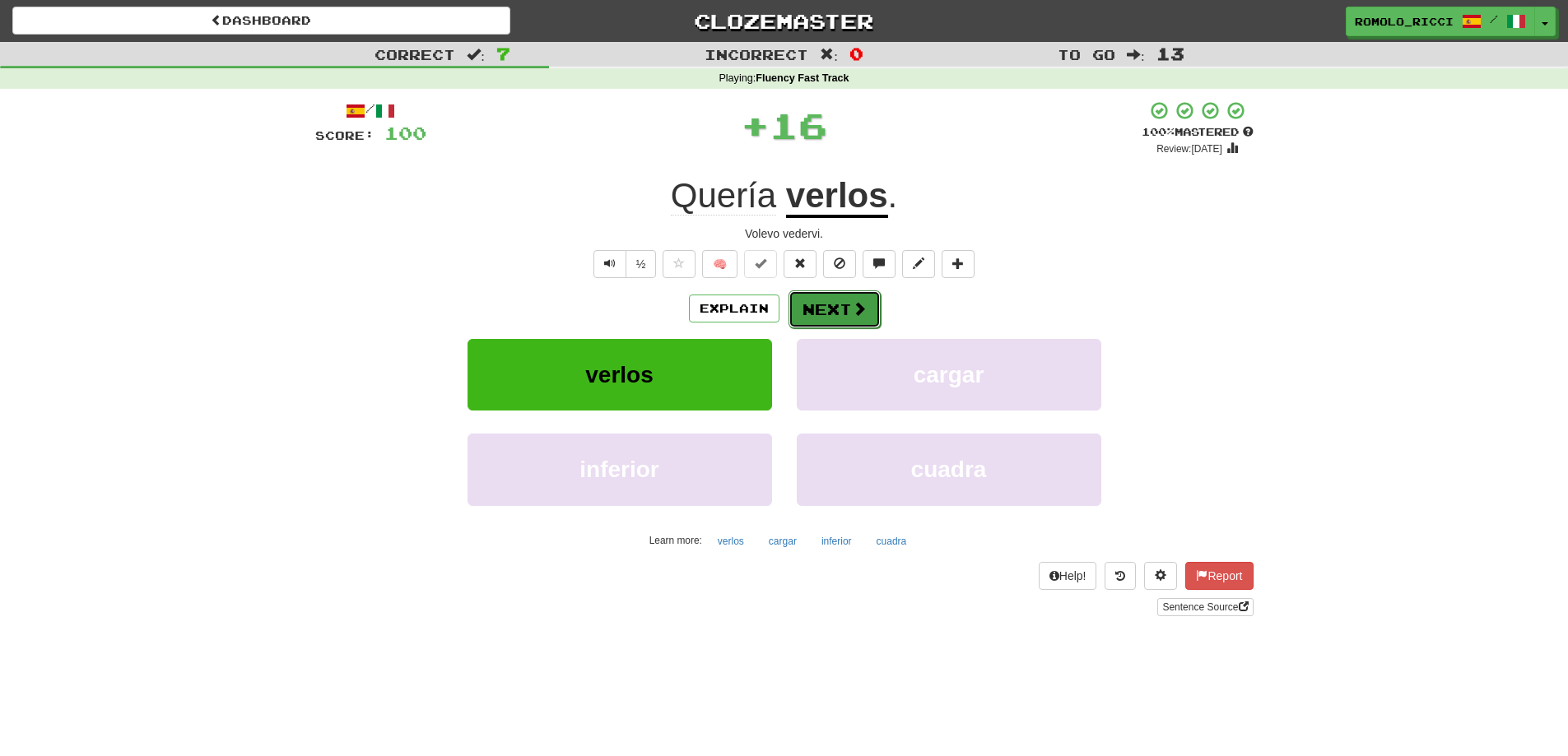
click at [839, 314] on button "Next" at bounding box center [834, 309] width 93 height 38
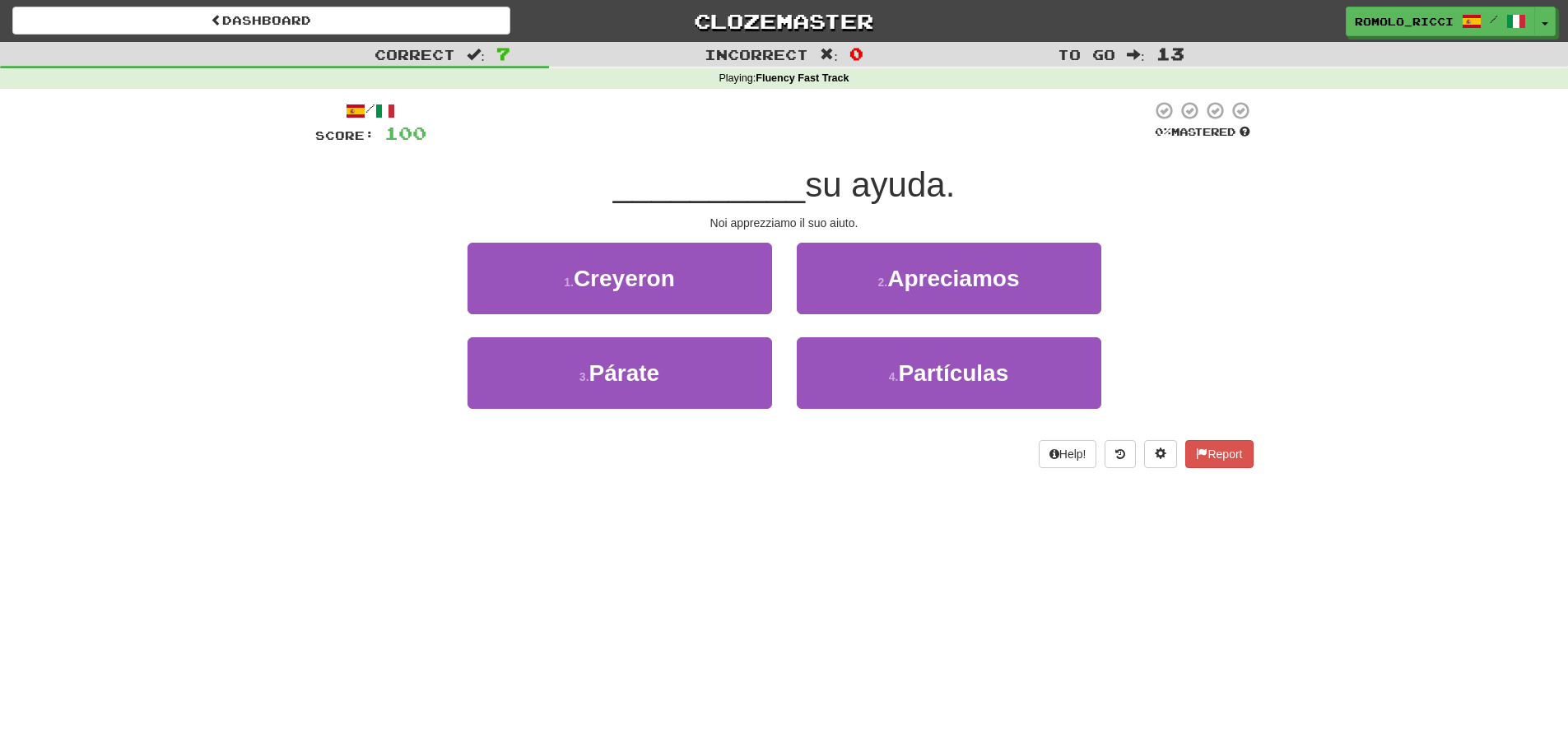
click at [833, 316] on div "2 . Apreciamos" at bounding box center [948, 289] width 329 height 94
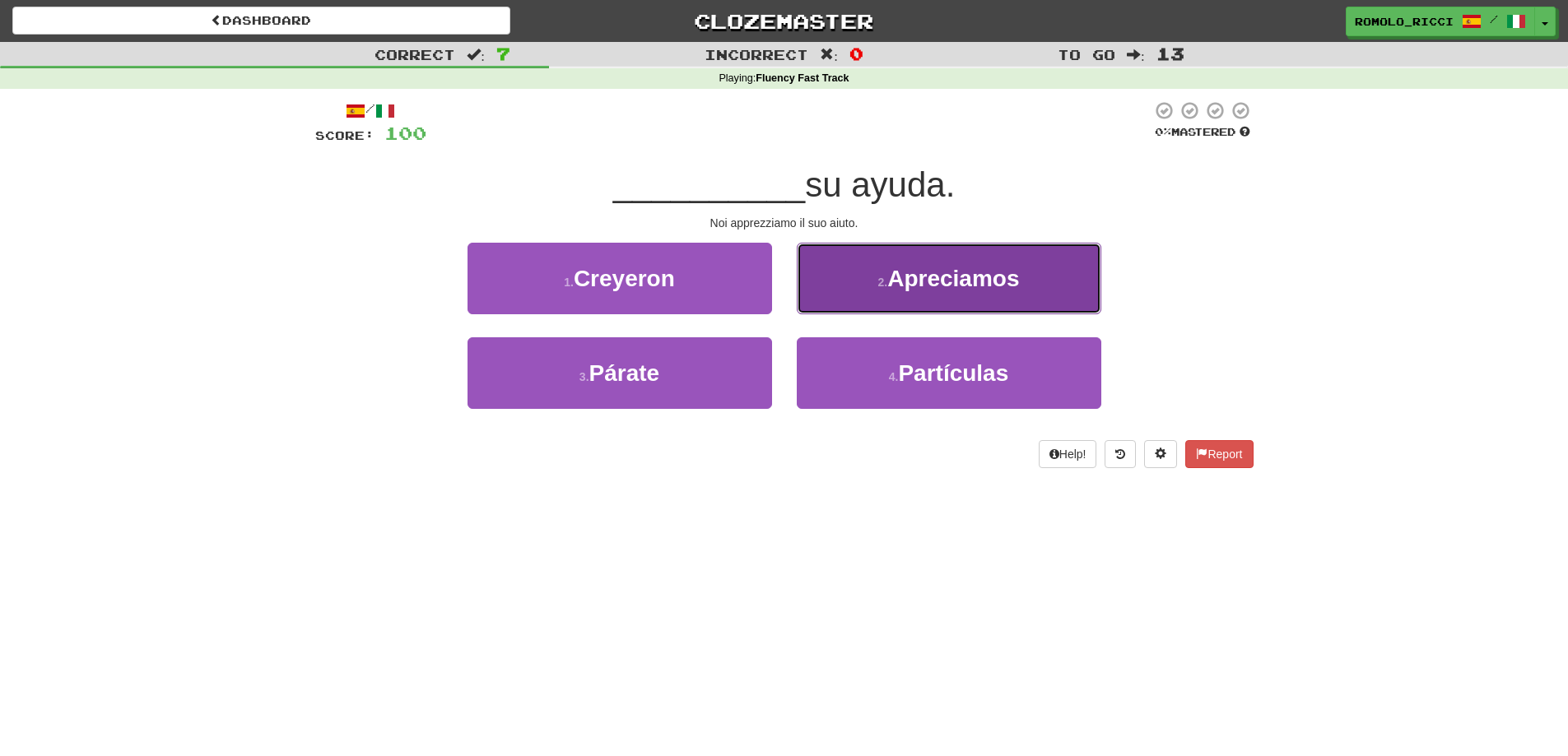
click at [875, 299] on button "2 . Apreciamos" at bounding box center [949, 279] width 304 height 72
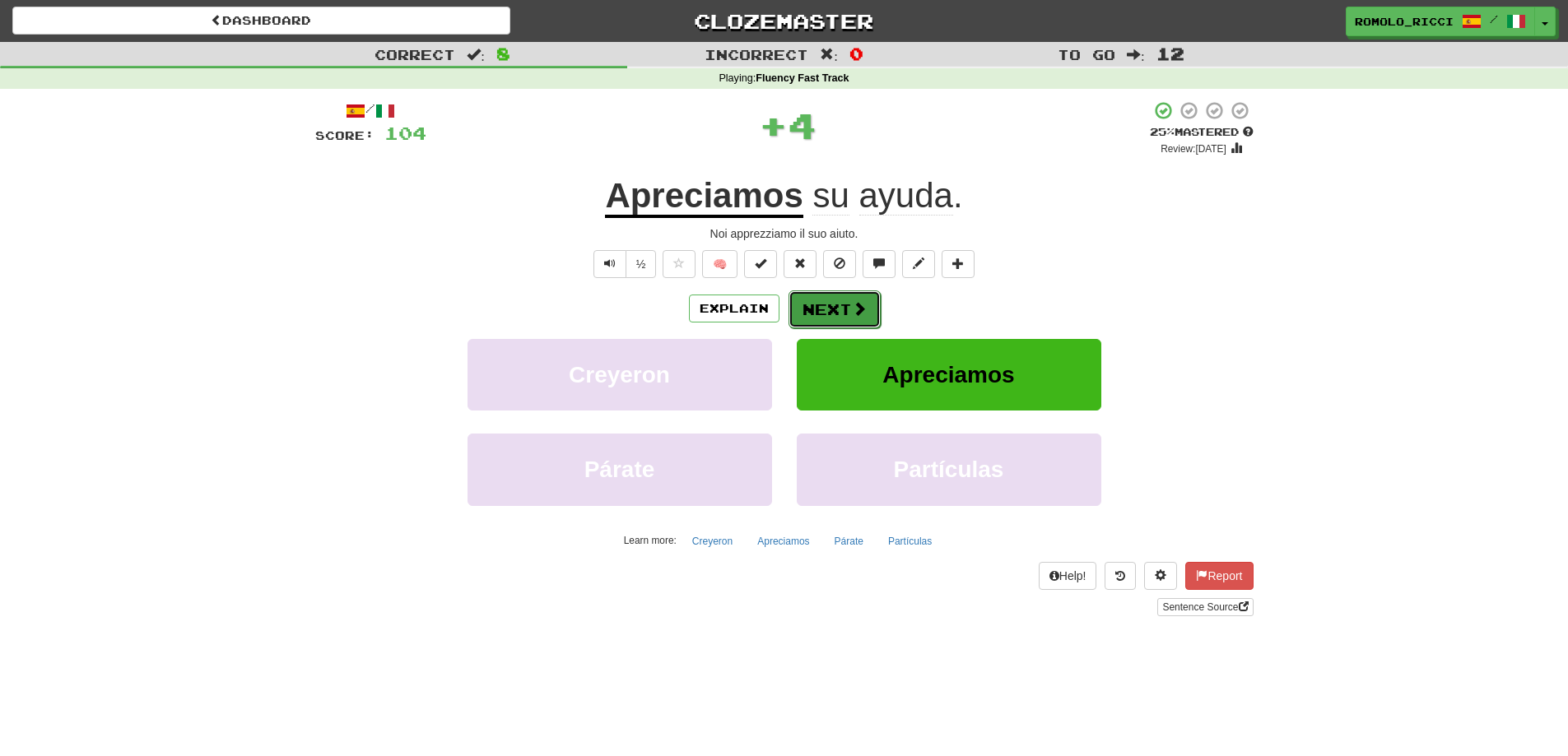
click at [859, 315] on span at bounding box center [859, 308] width 15 height 15
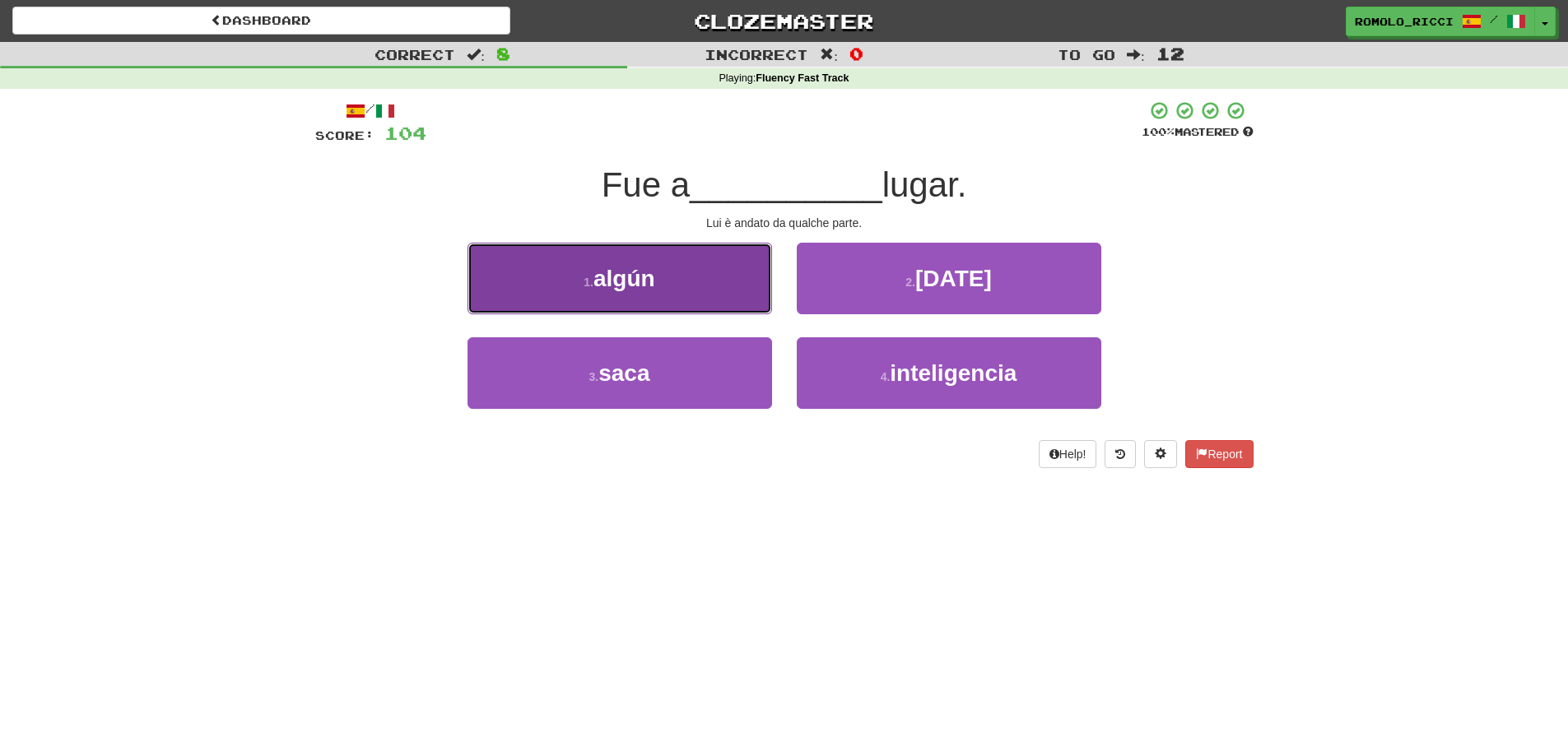
click at [695, 287] on button "1 . algún" at bounding box center [620, 279] width 304 height 72
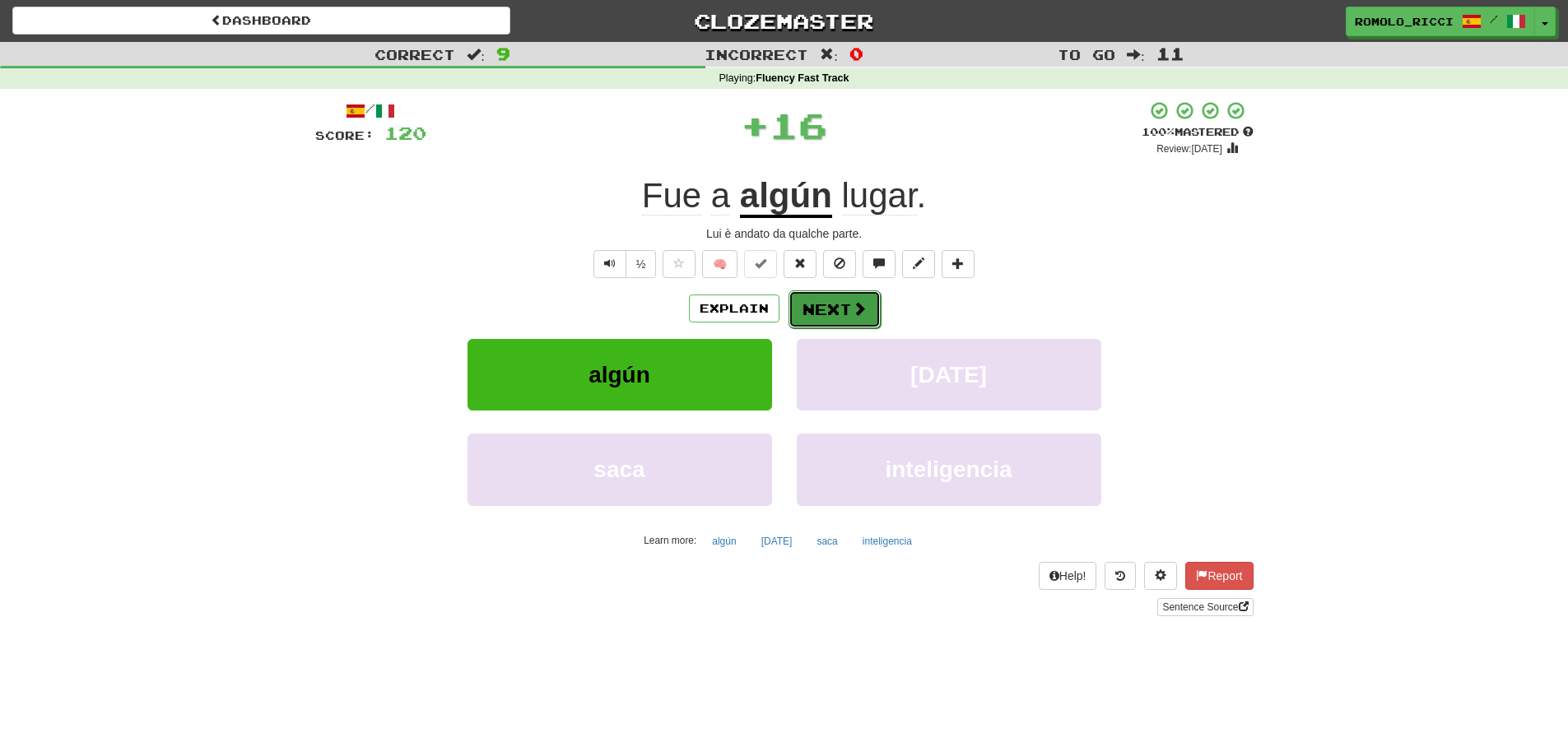
click at [827, 300] on button "Next" at bounding box center [834, 309] width 93 height 38
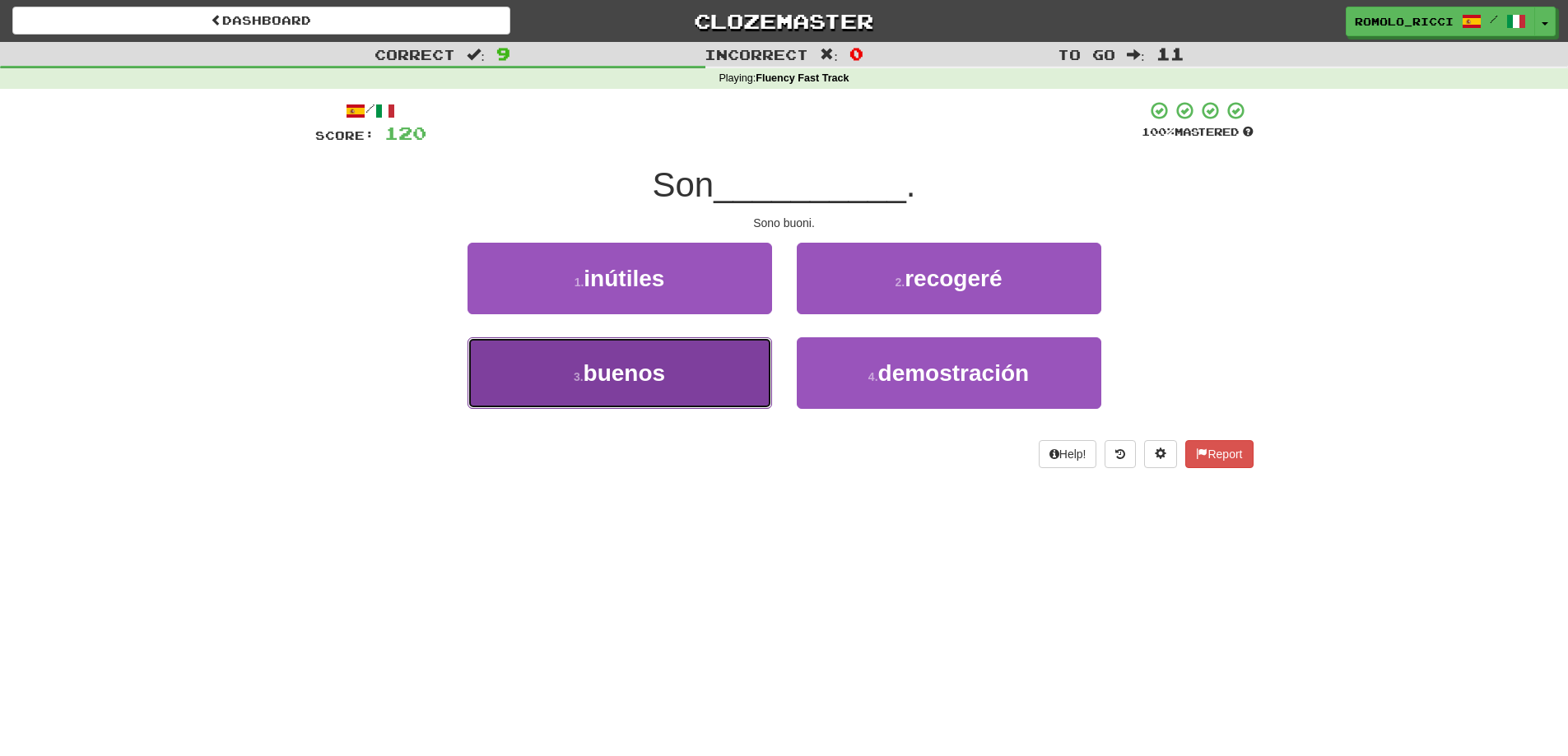
click at [733, 376] on button "3 . buenos" at bounding box center [620, 373] width 304 height 72
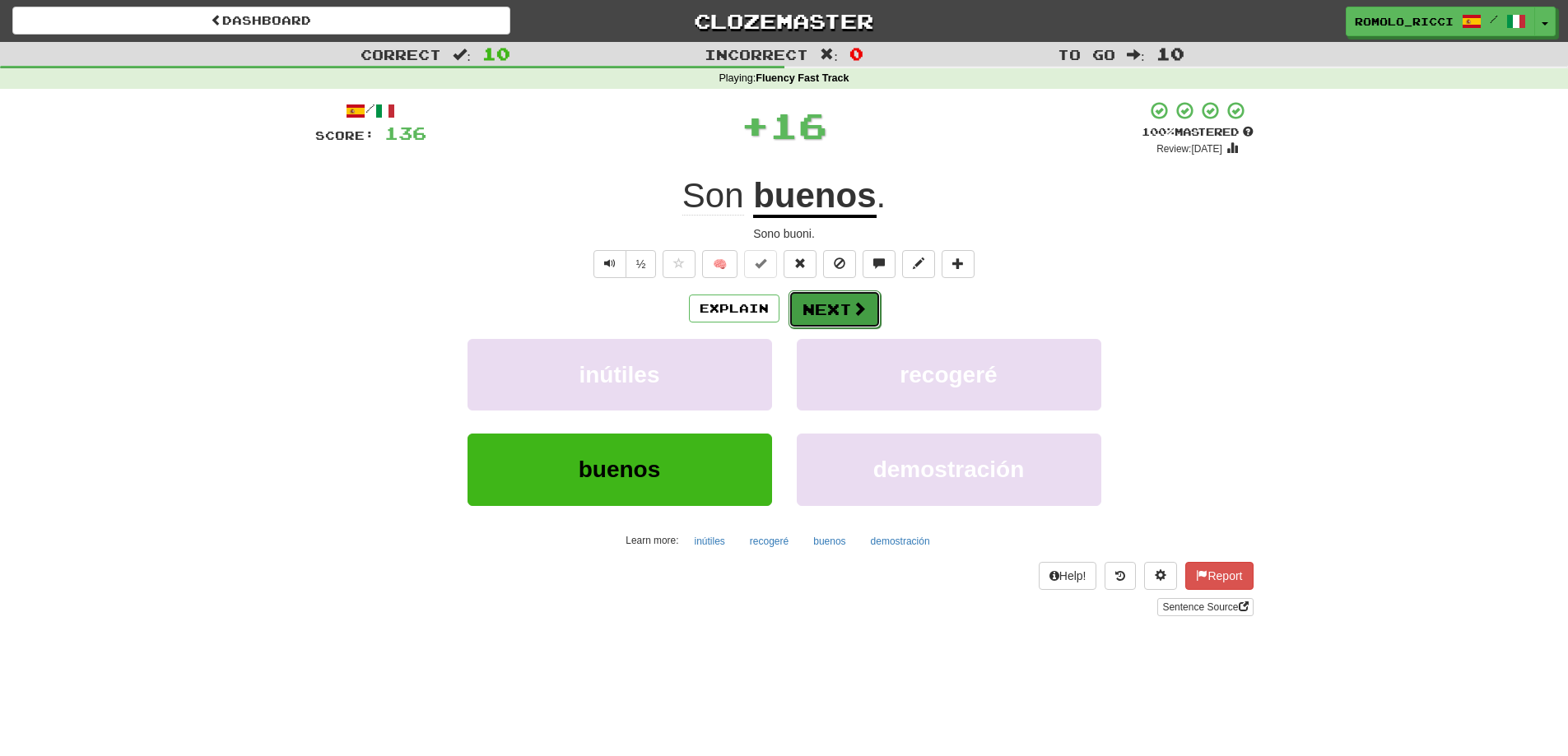
click at [835, 314] on button "Next" at bounding box center [834, 309] width 93 height 38
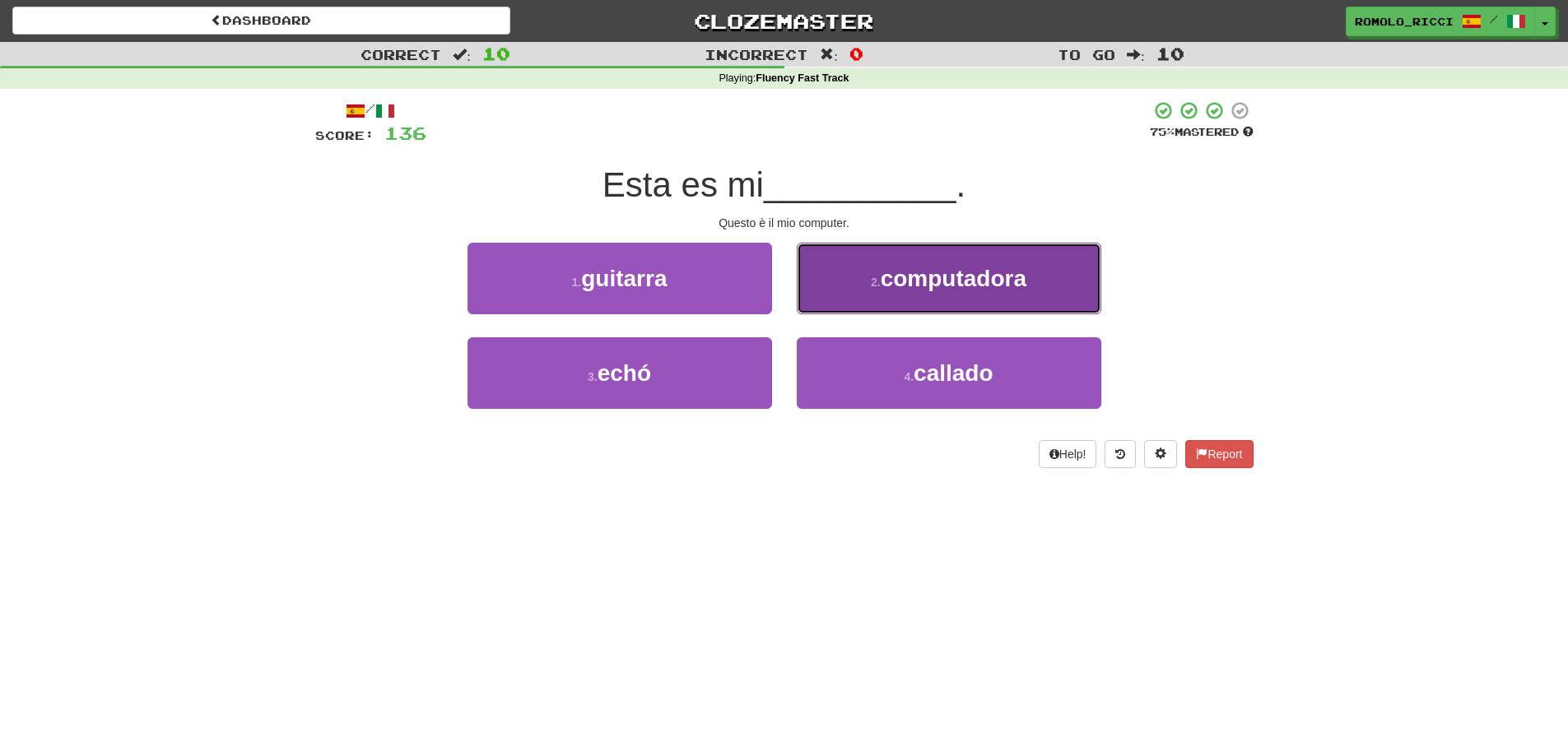
click at [932, 289] on span "computadora" at bounding box center [953, 279] width 145 height 26
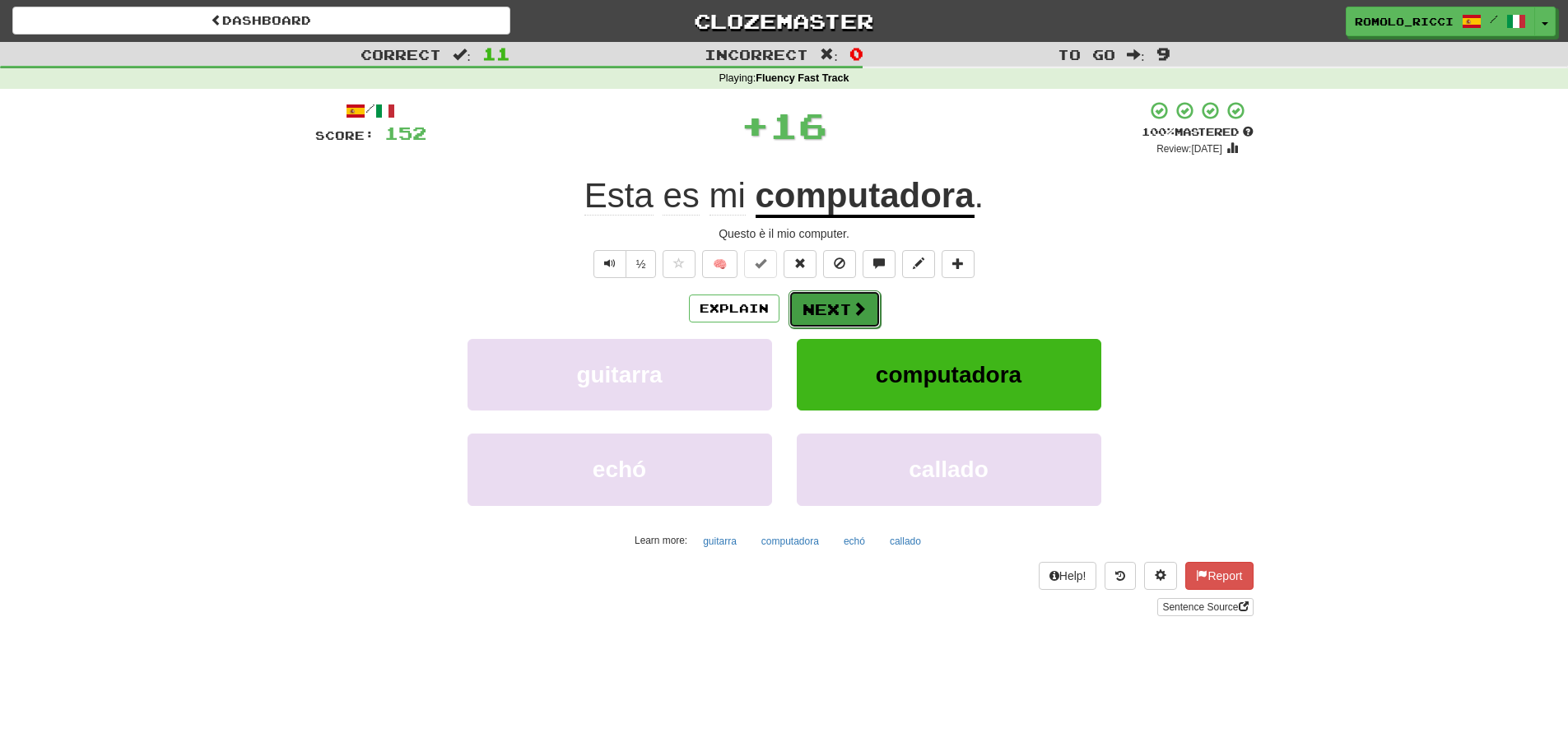
click at [848, 307] on button "Next" at bounding box center [834, 309] width 93 height 38
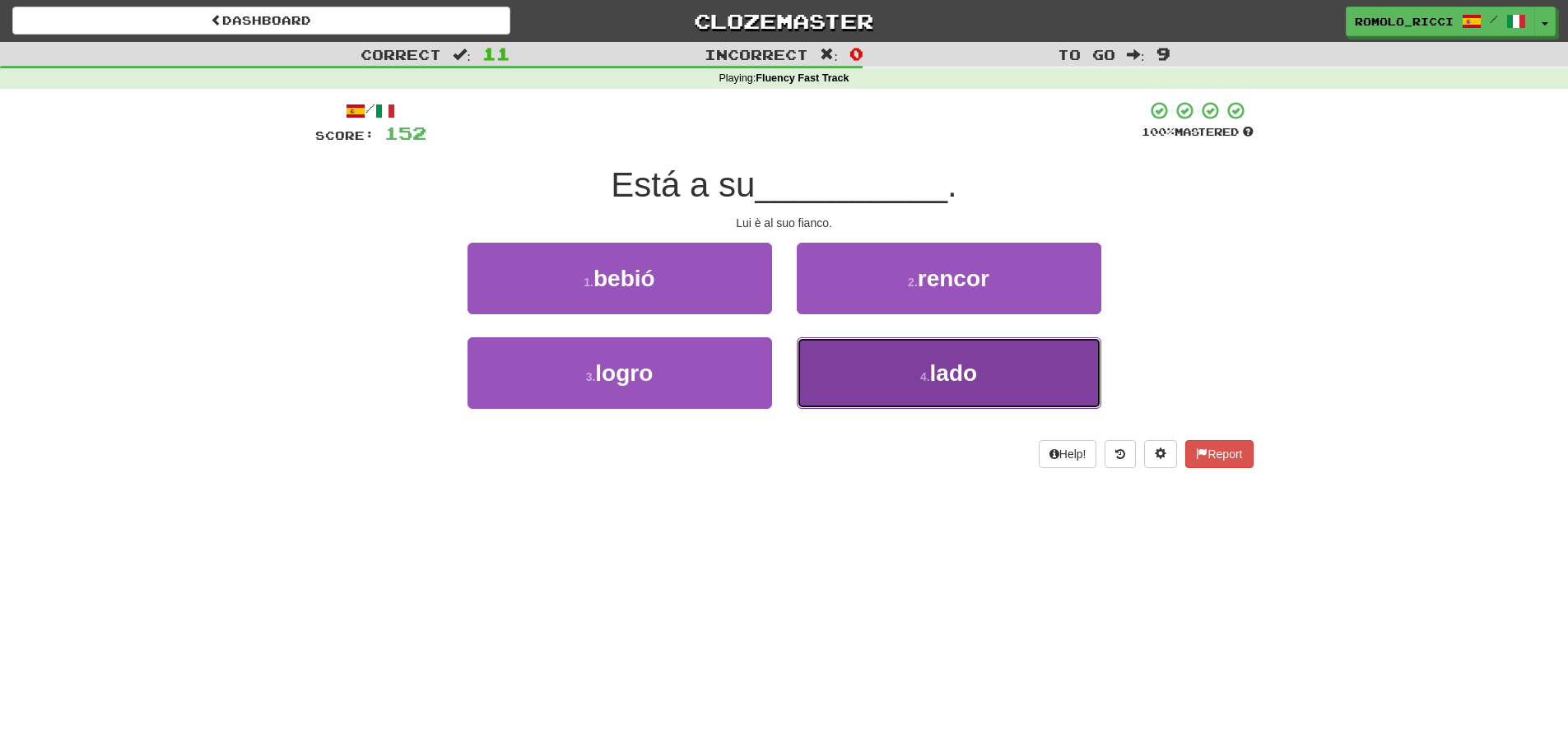
click at [906, 360] on button "4 . lado" at bounding box center [949, 373] width 304 height 72
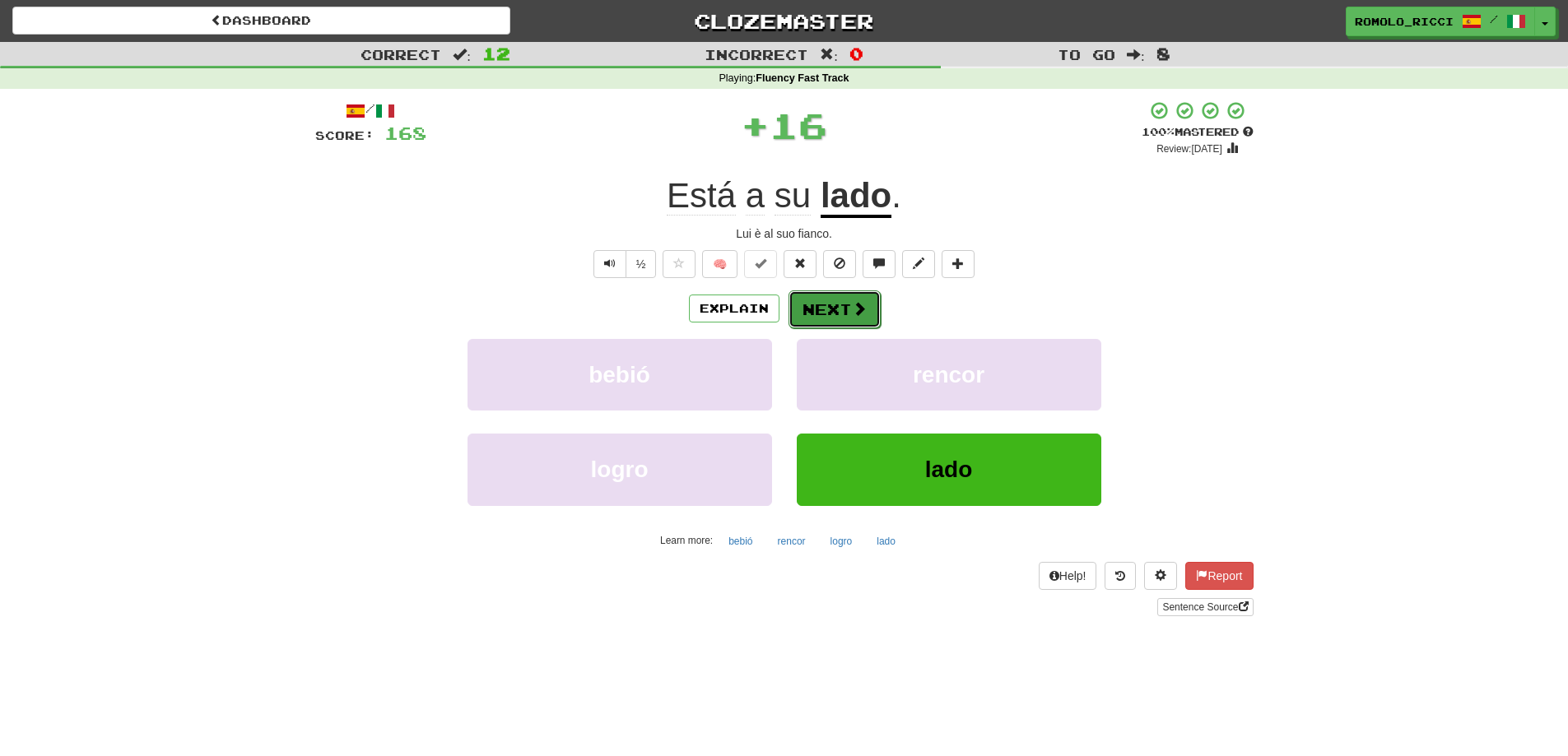
click at [842, 311] on button "Next" at bounding box center [834, 309] width 93 height 38
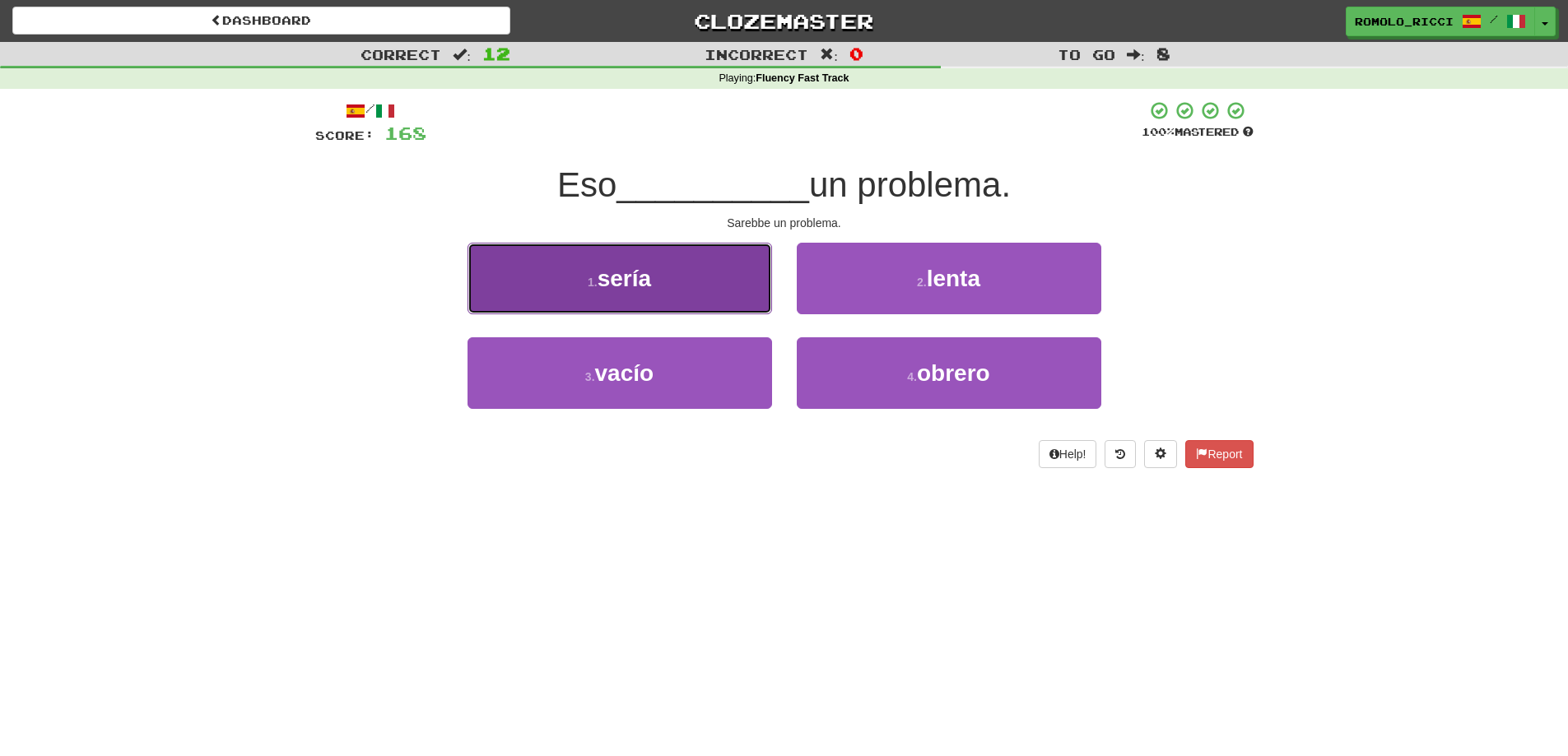
click at [717, 305] on button "1 . sería" at bounding box center [620, 279] width 304 height 72
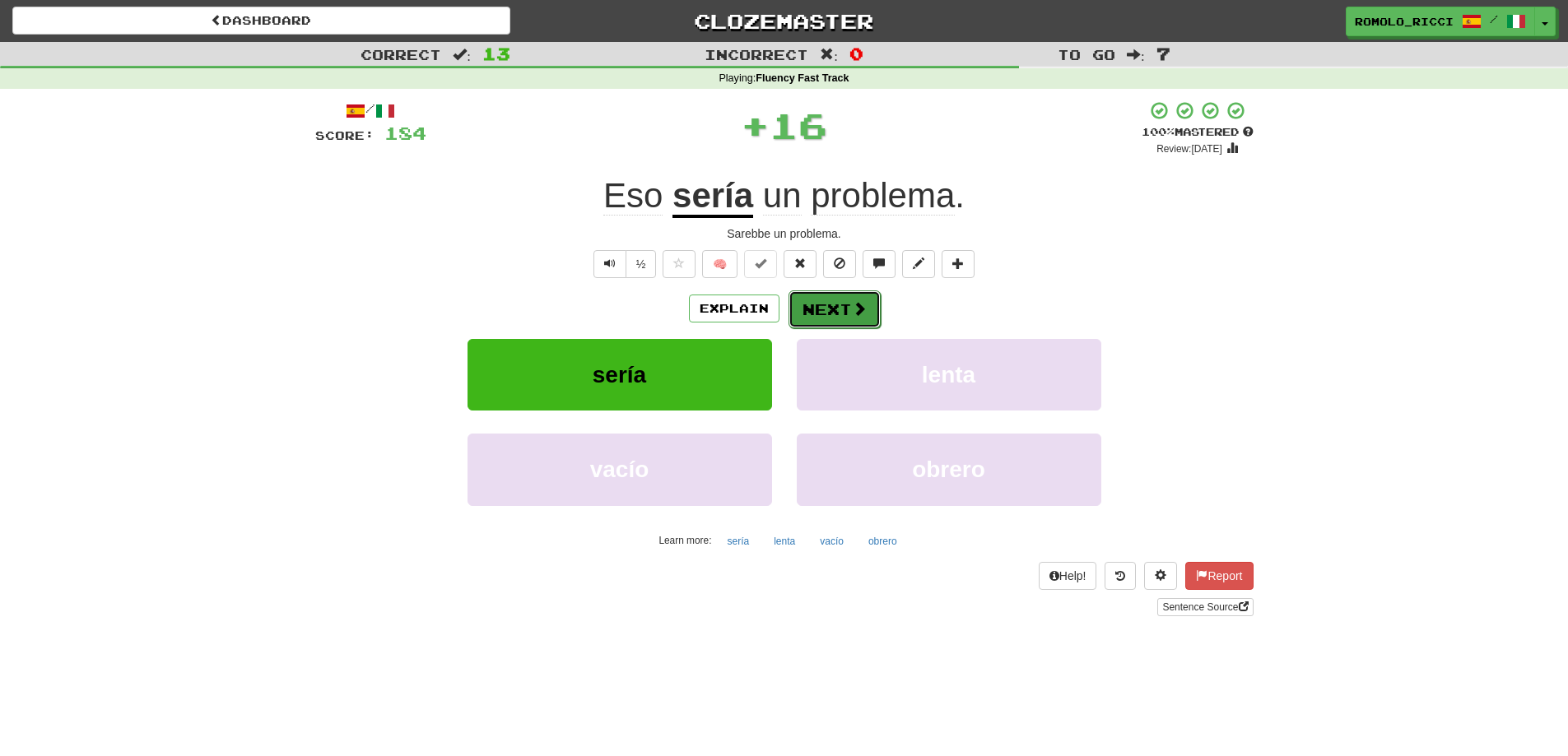
click at [858, 307] on span at bounding box center [859, 308] width 15 height 15
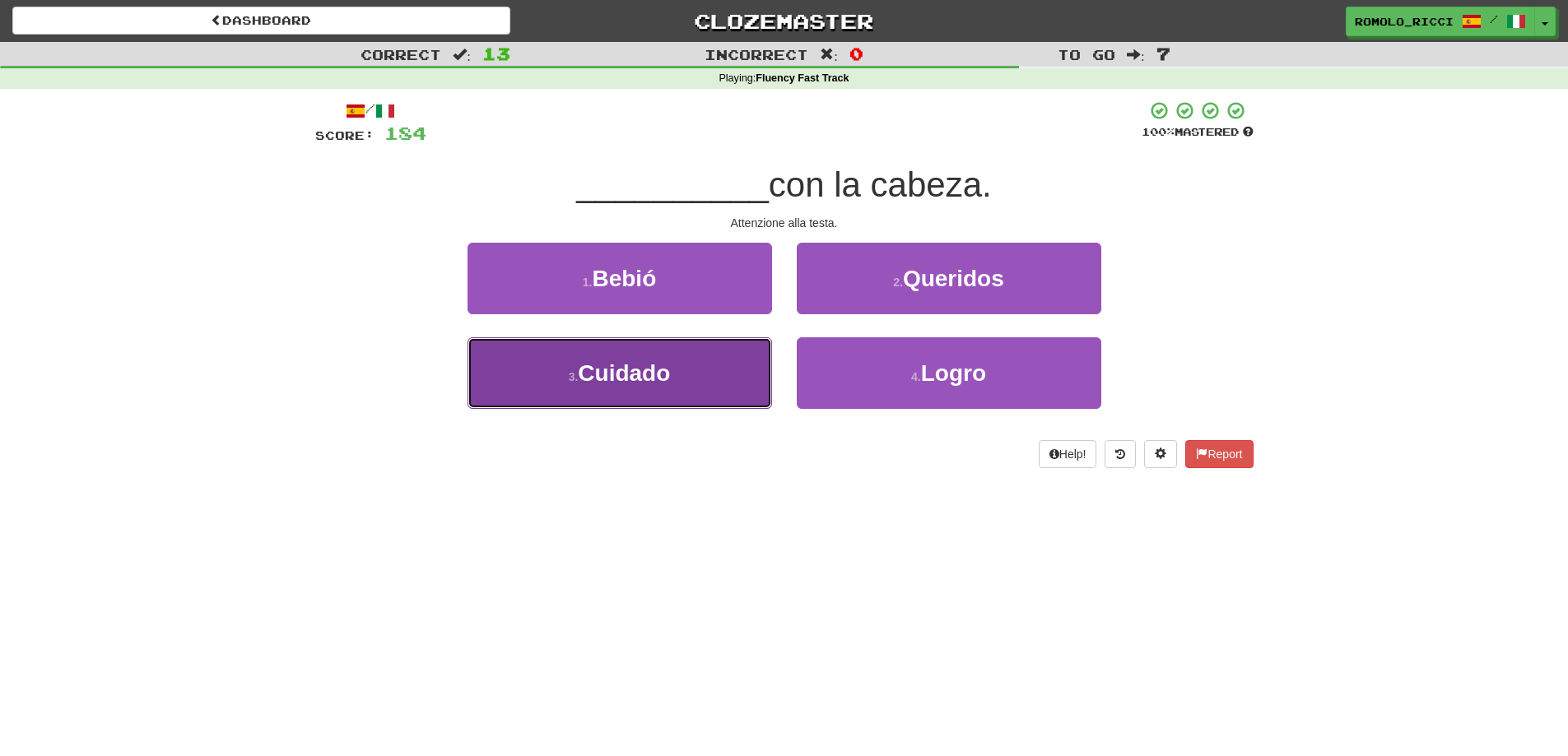
click at [702, 379] on button "3 . Cuidado" at bounding box center [620, 373] width 304 height 72
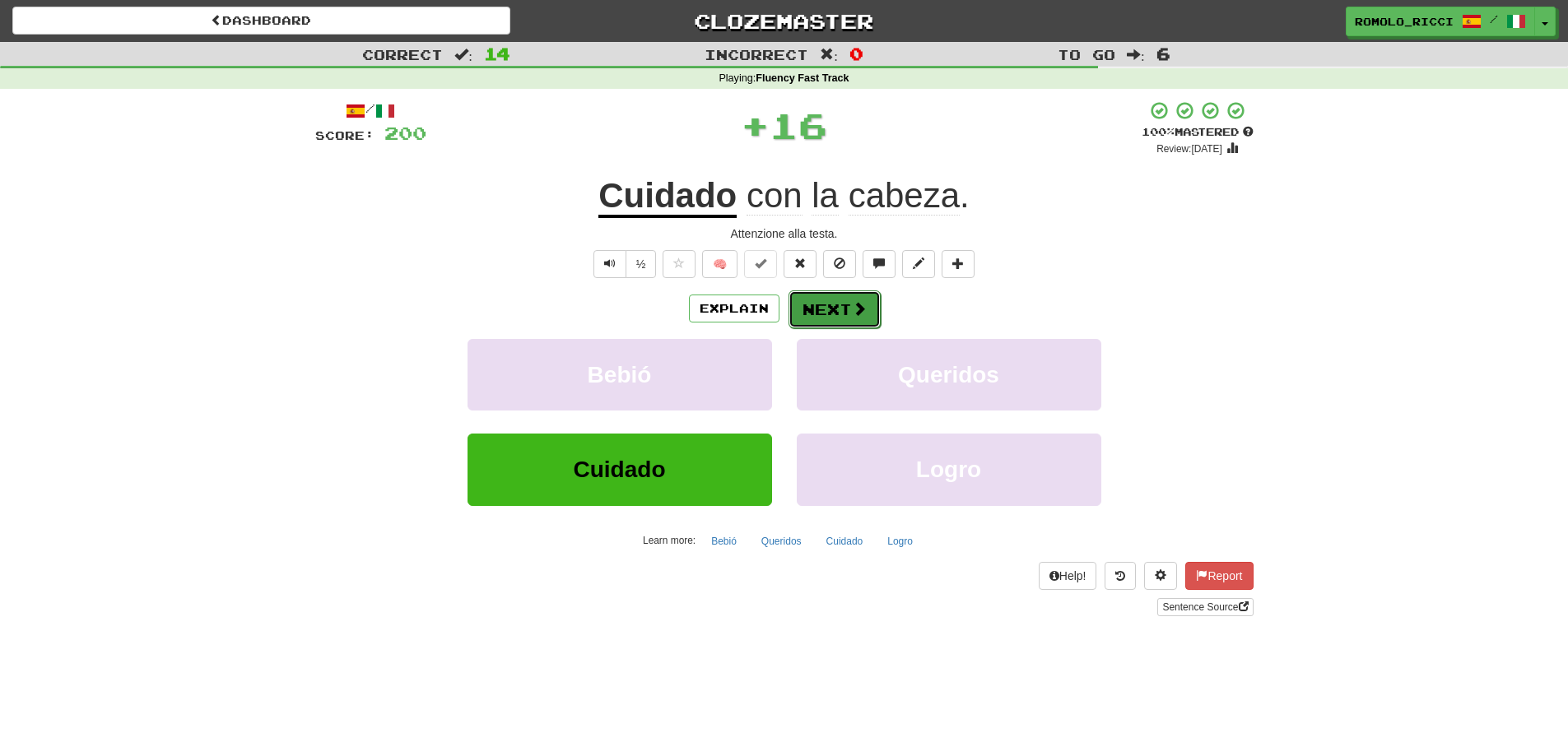
click at [820, 311] on button "Next" at bounding box center [834, 309] width 93 height 38
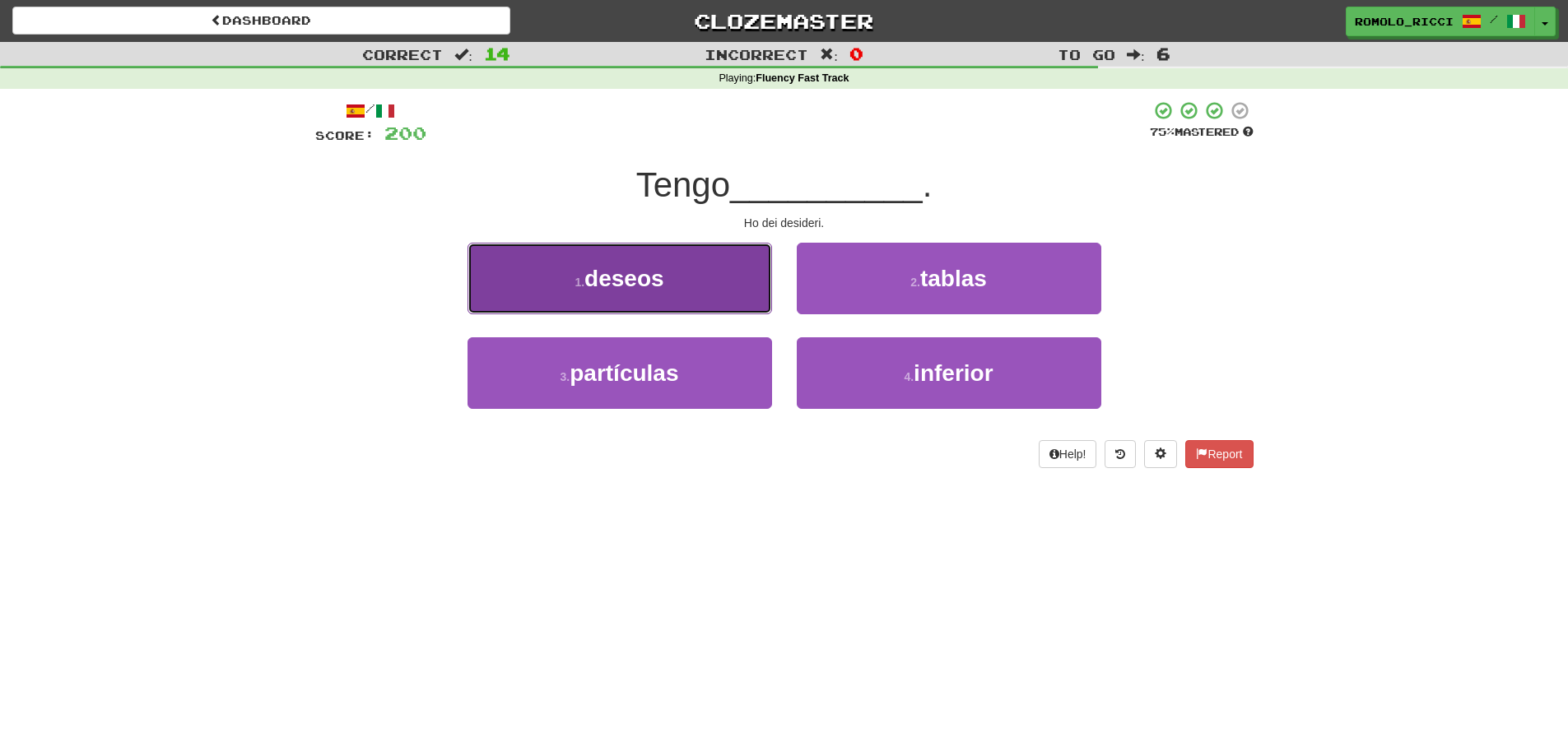
click at [734, 264] on button "1 . deseos" at bounding box center [620, 279] width 304 height 72
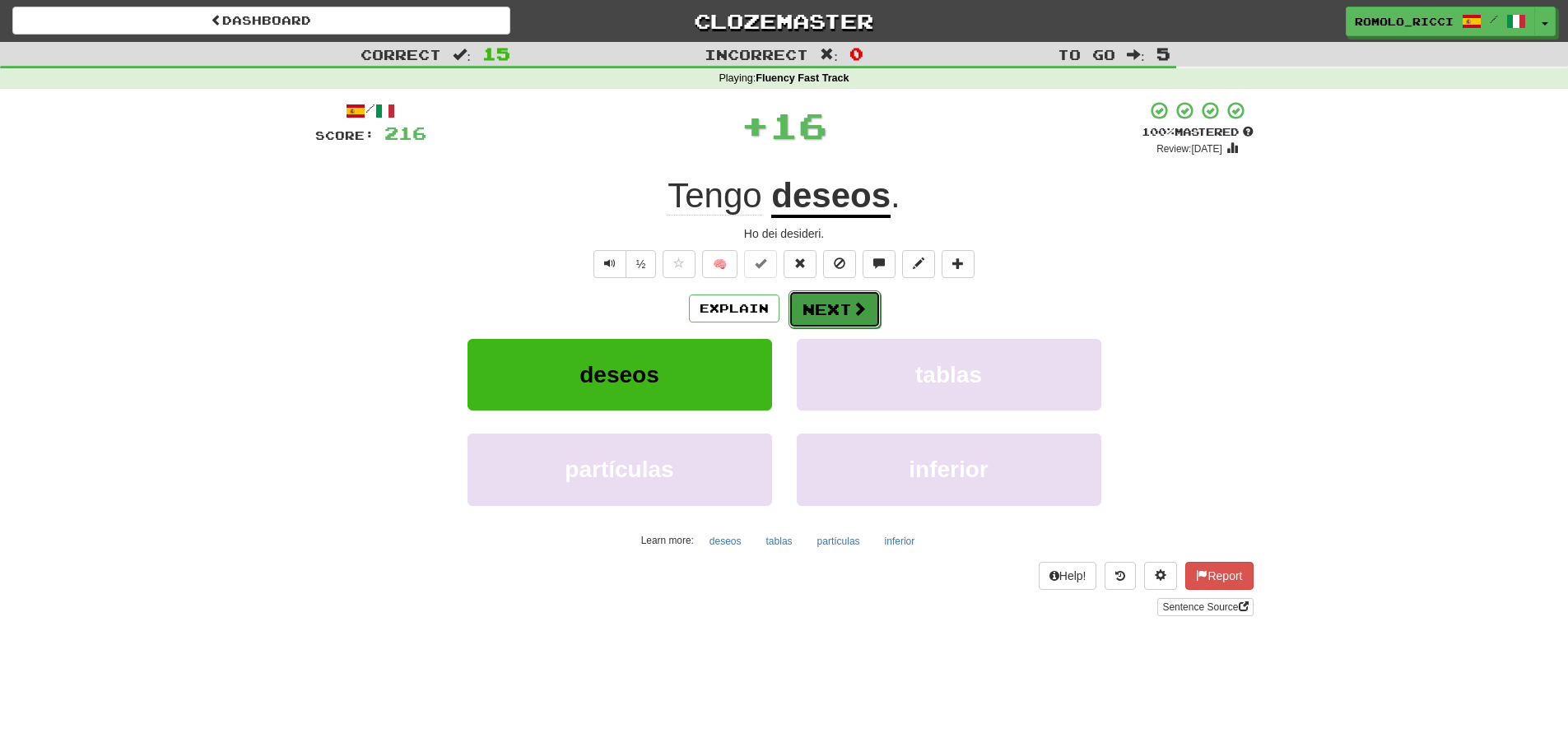
click at [855, 307] on span at bounding box center [859, 308] width 15 height 15
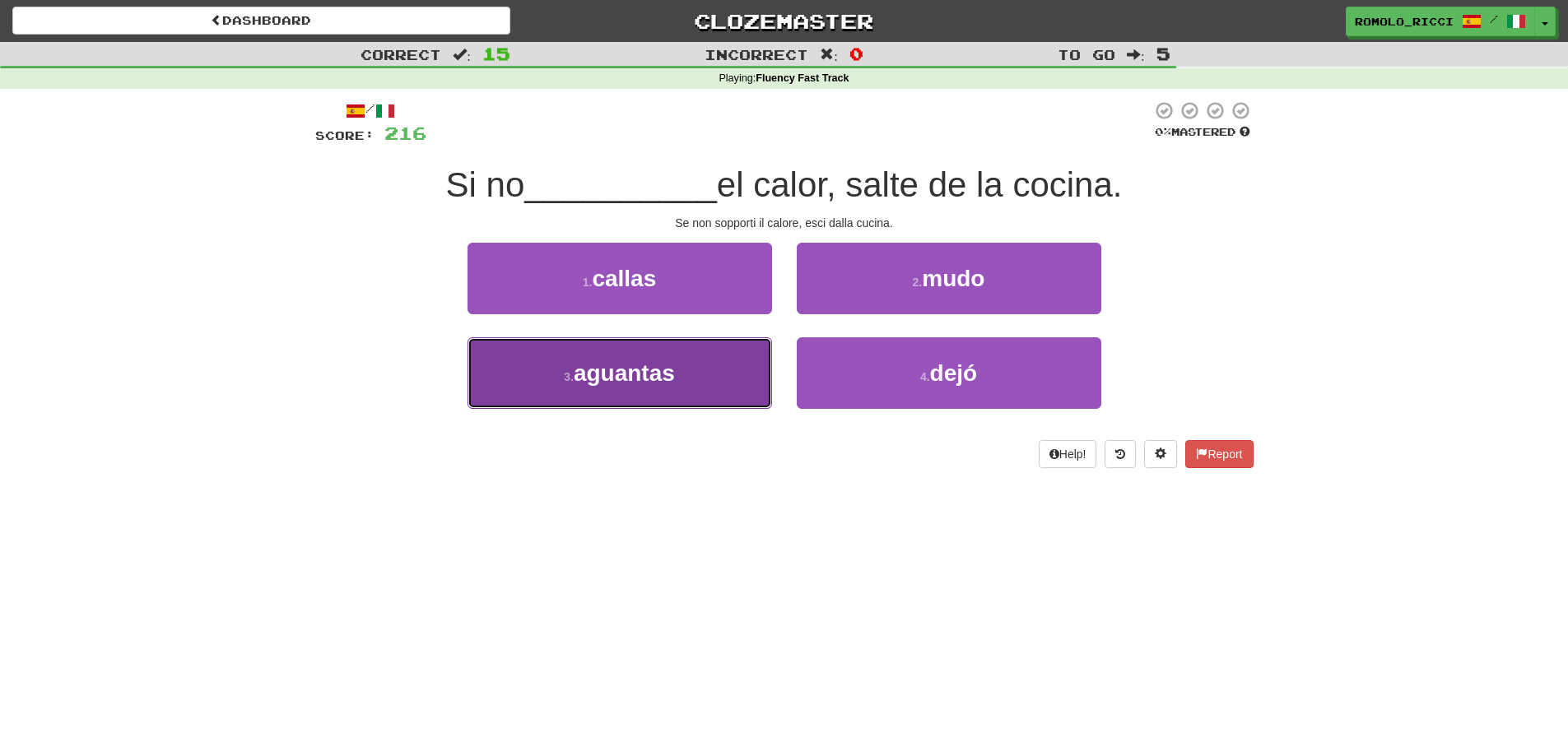
click at [745, 369] on button "3 . aguantas" at bounding box center [620, 373] width 304 height 72
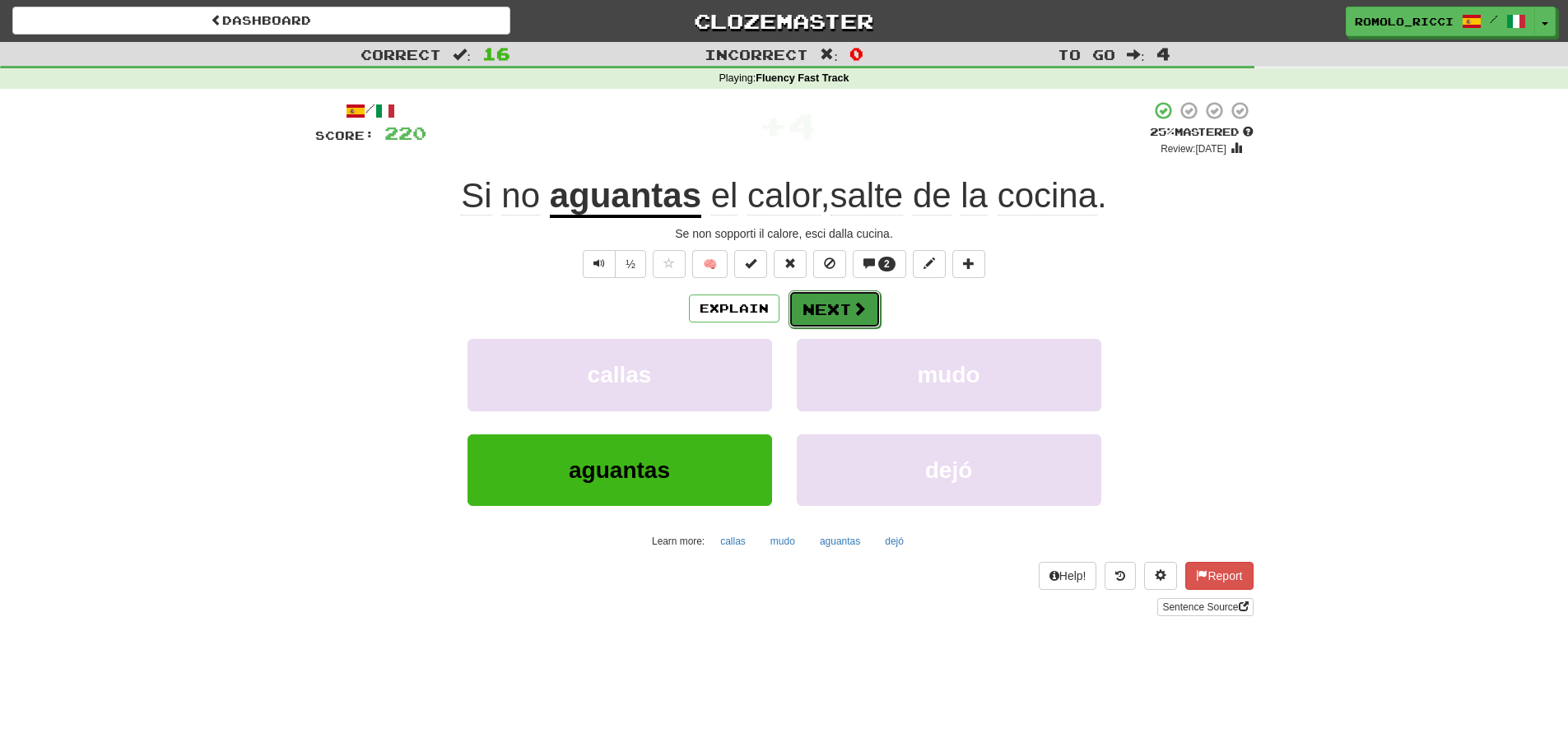
click at [854, 305] on span at bounding box center [859, 308] width 15 height 15
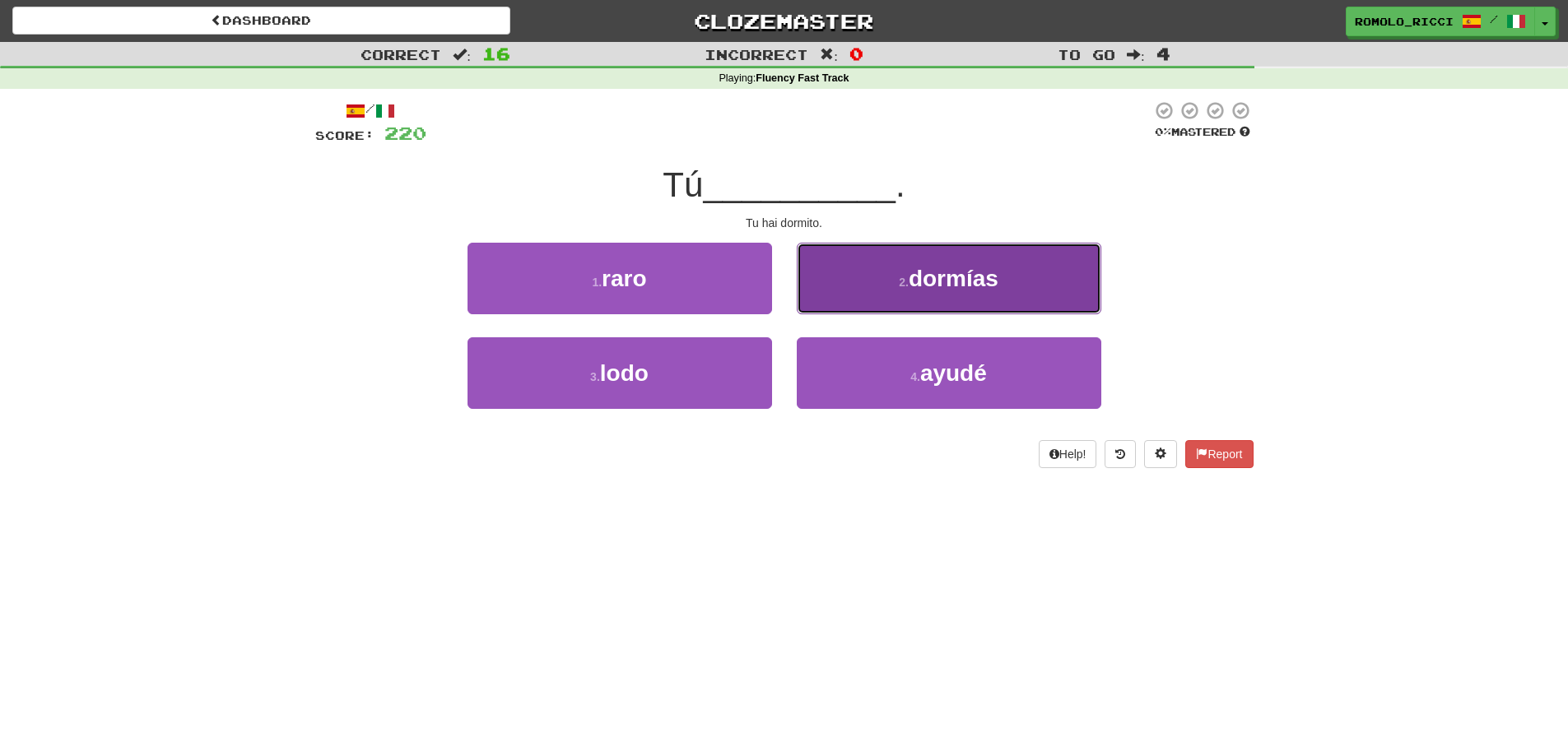
click at [936, 287] on span "dormías" at bounding box center [953, 279] width 90 height 26
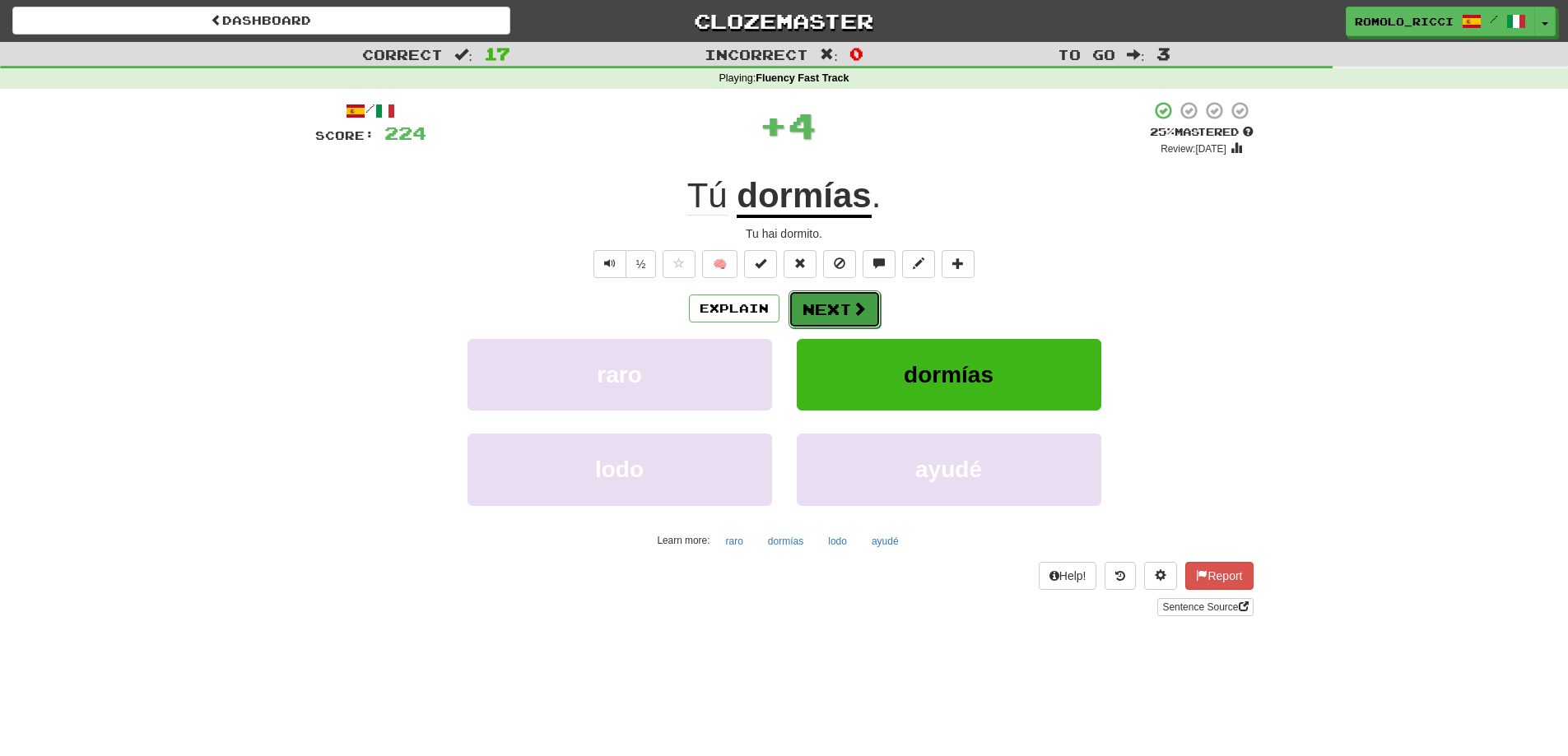
click at [863, 308] on span at bounding box center [859, 308] width 15 height 15
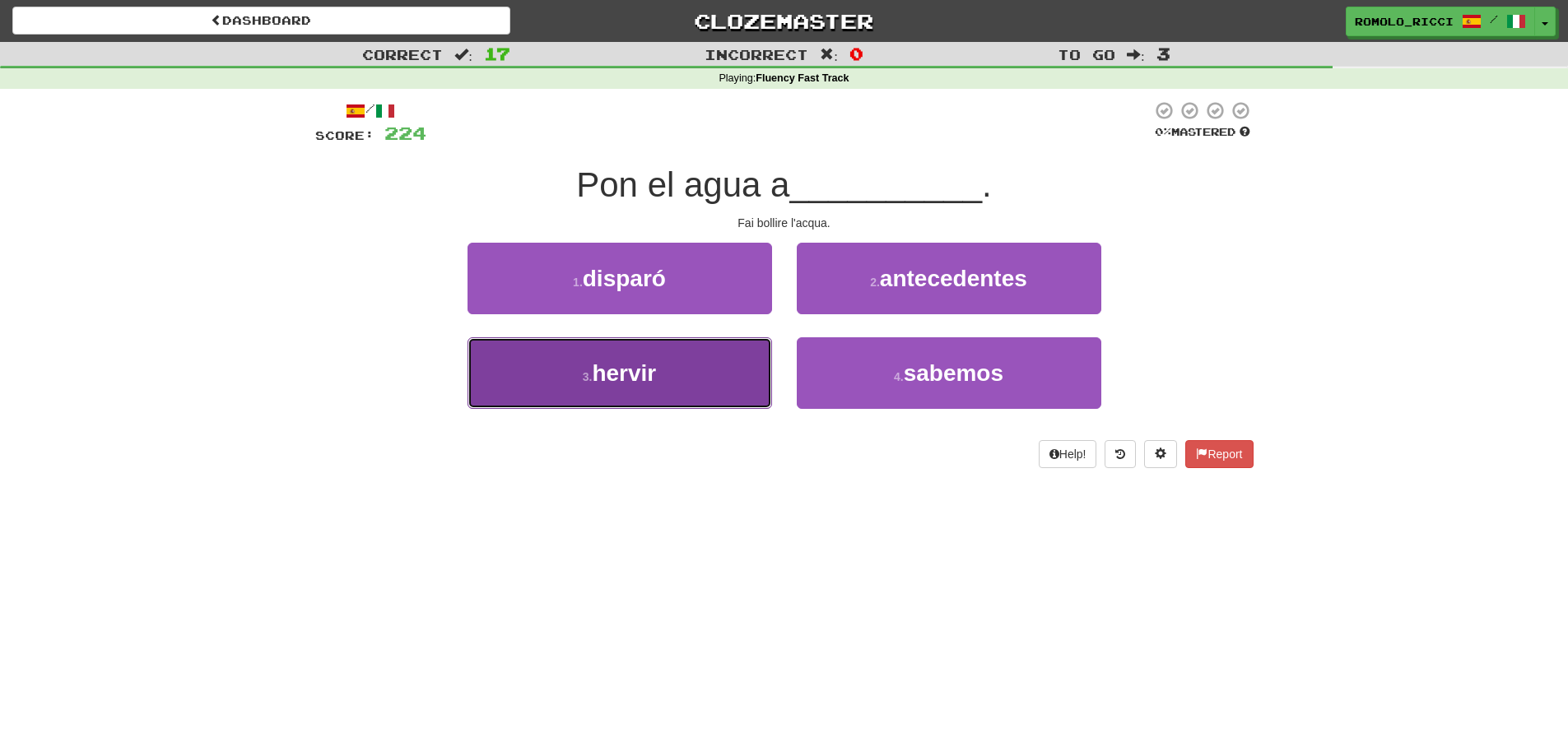
click at [727, 371] on button "3 . hervir" at bounding box center [620, 373] width 304 height 72
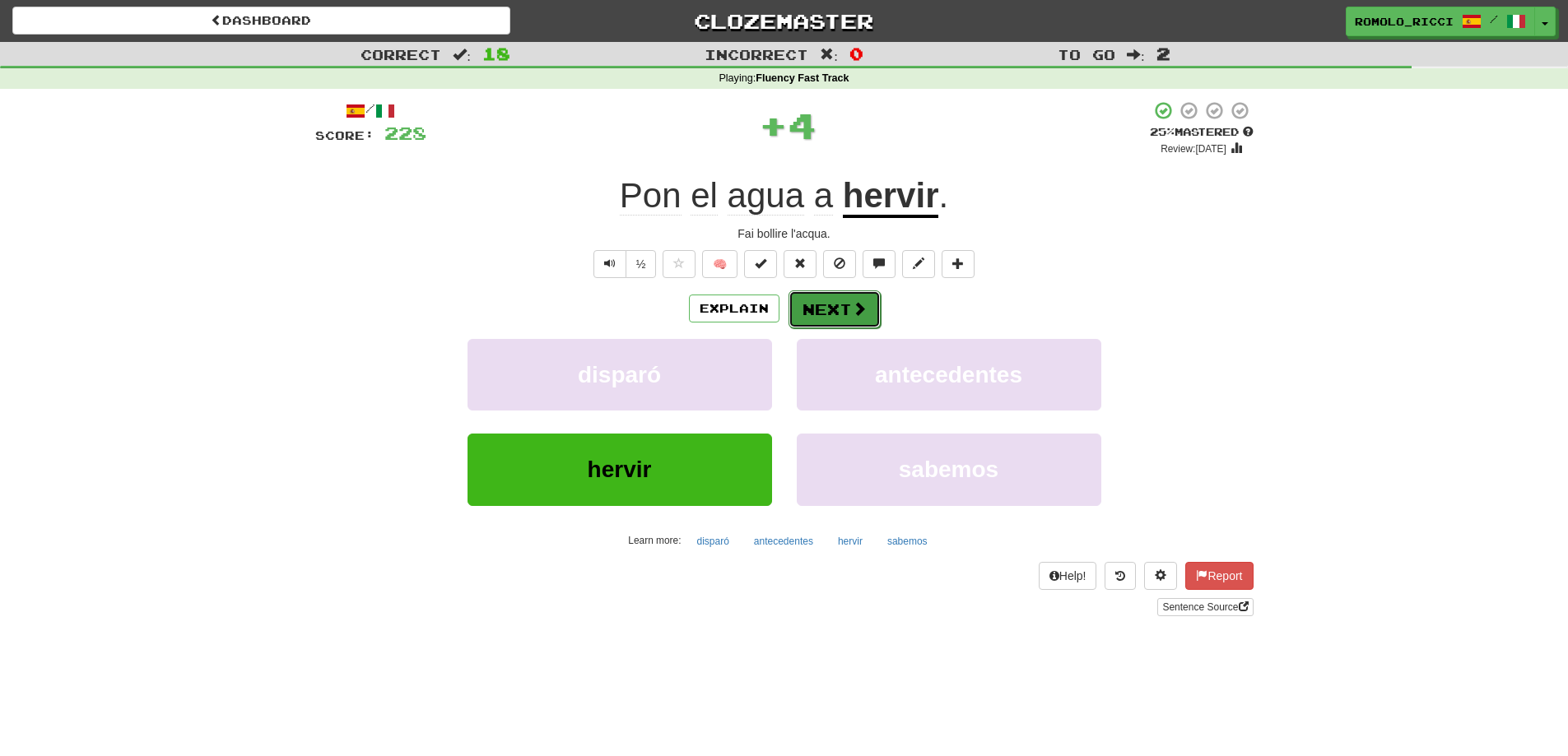
click at [820, 307] on button "Next" at bounding box center [834, 309] width 93 height 38
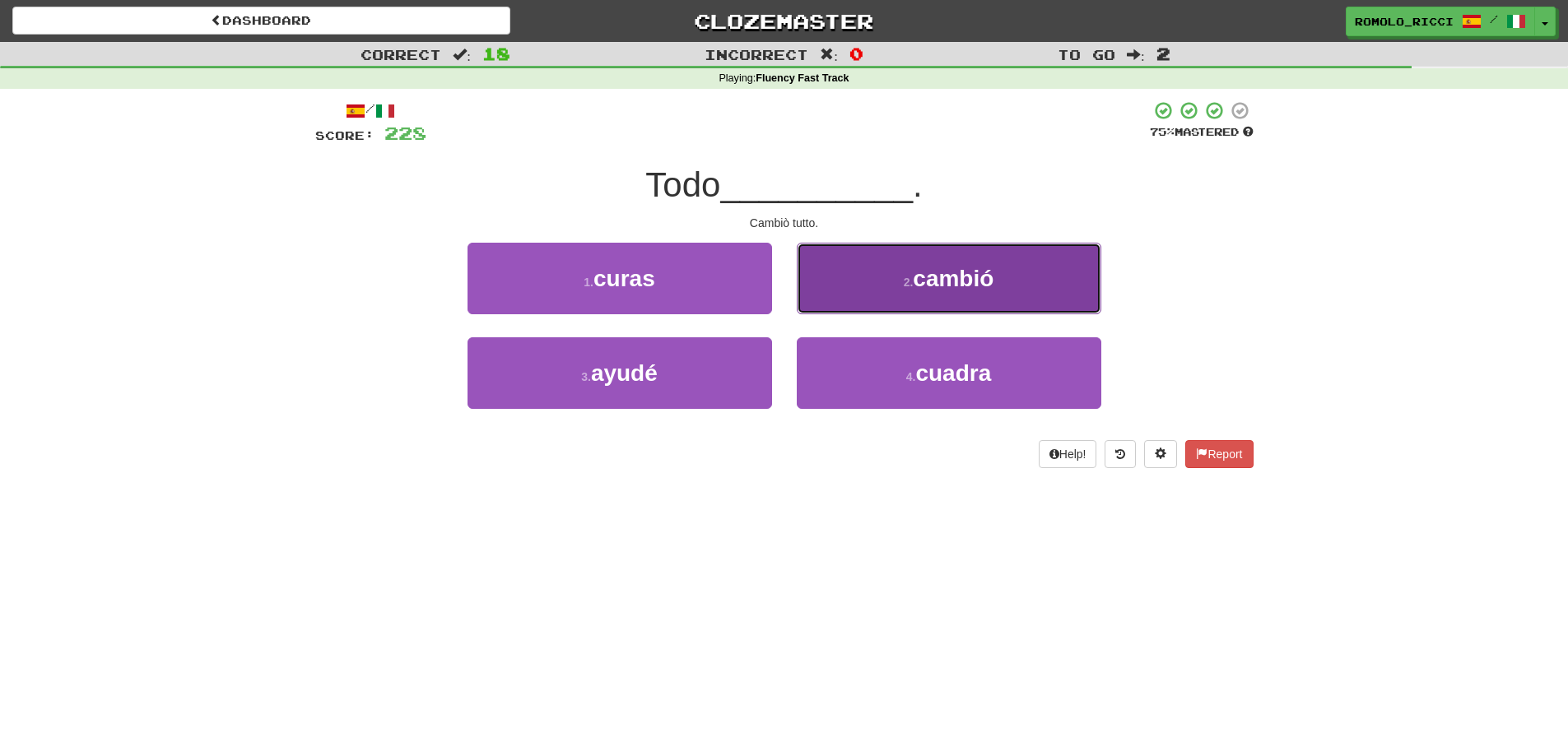
click at [903, 293] on button "2 . cambió" at bounding box center [949, 279] width 304 height 72
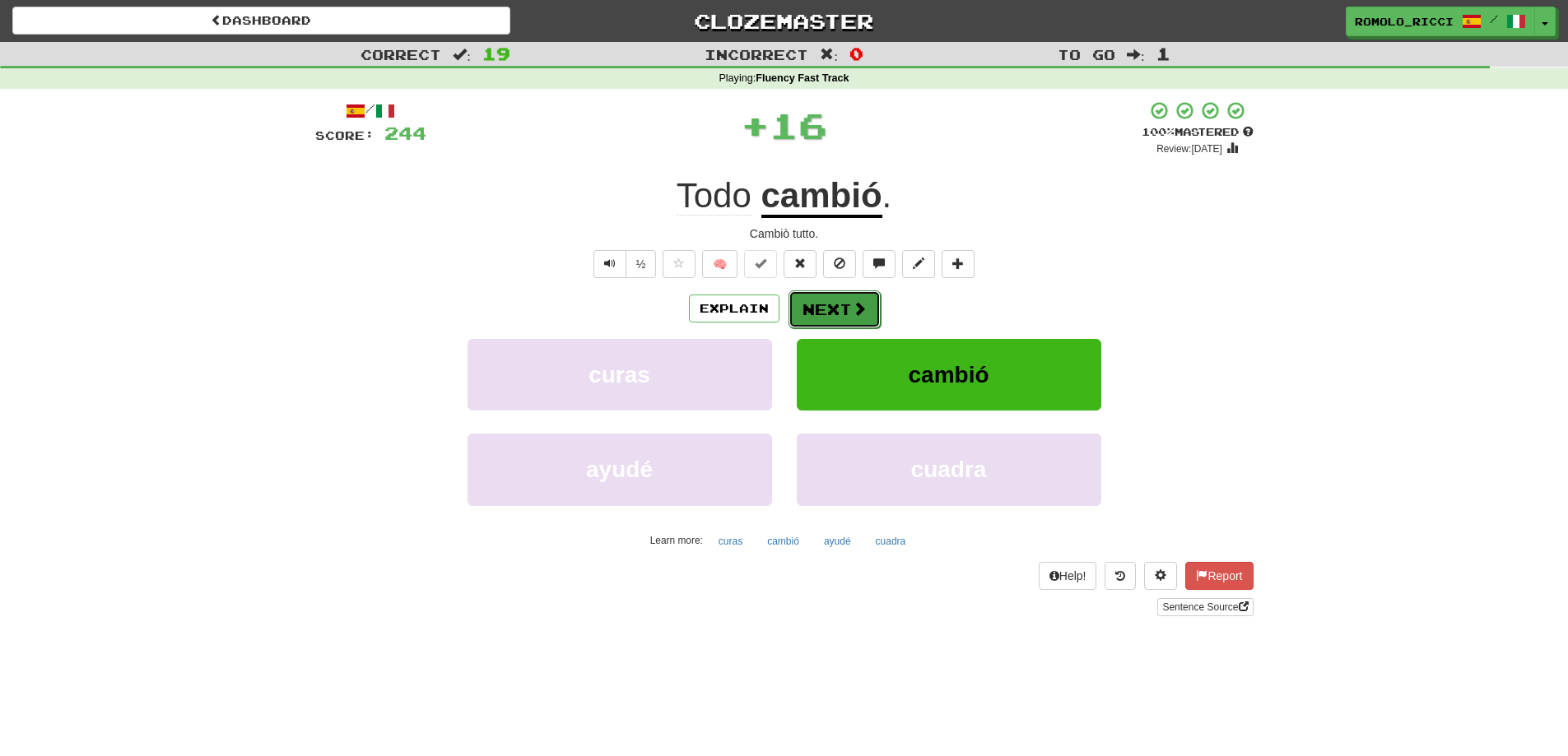
click at [830, 304] on button "Next" at bounding box center [834, 309] width 93 height 38
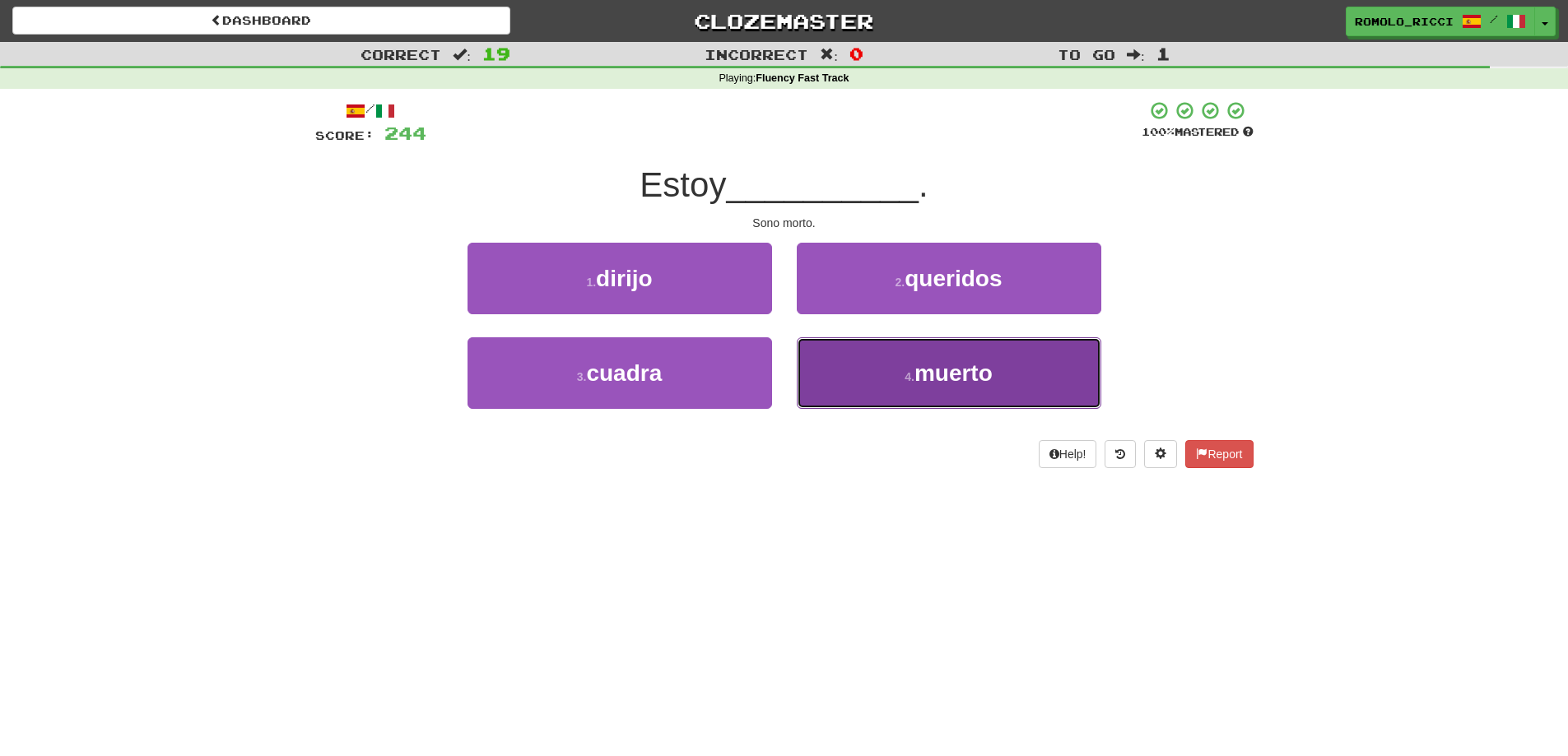
click at [904, 376] on small "4 ." at bounding box center [909, 376] width 10 height 13
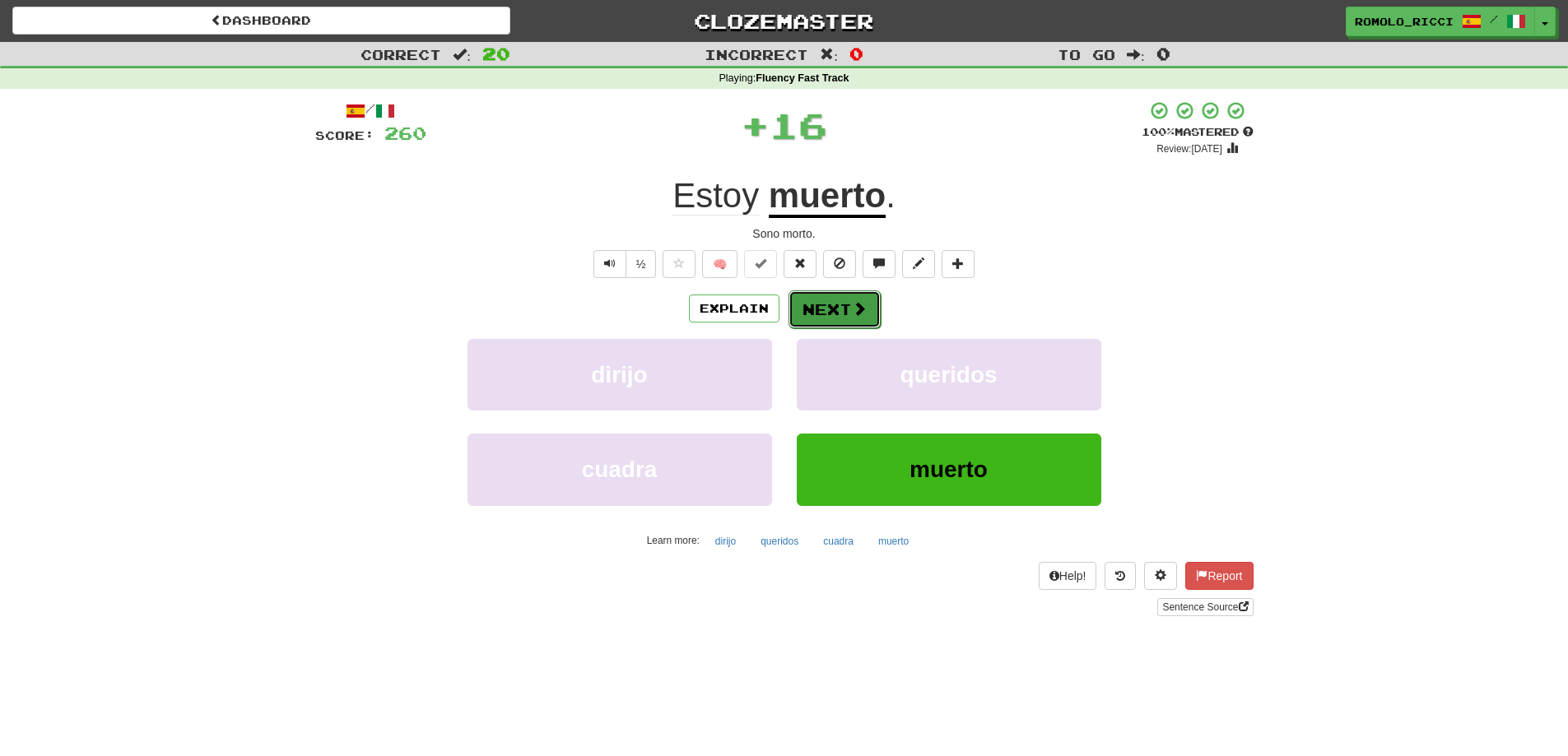
click at [848, 296] on button "Next" at bounding box center [834, 309] width 93 height 38
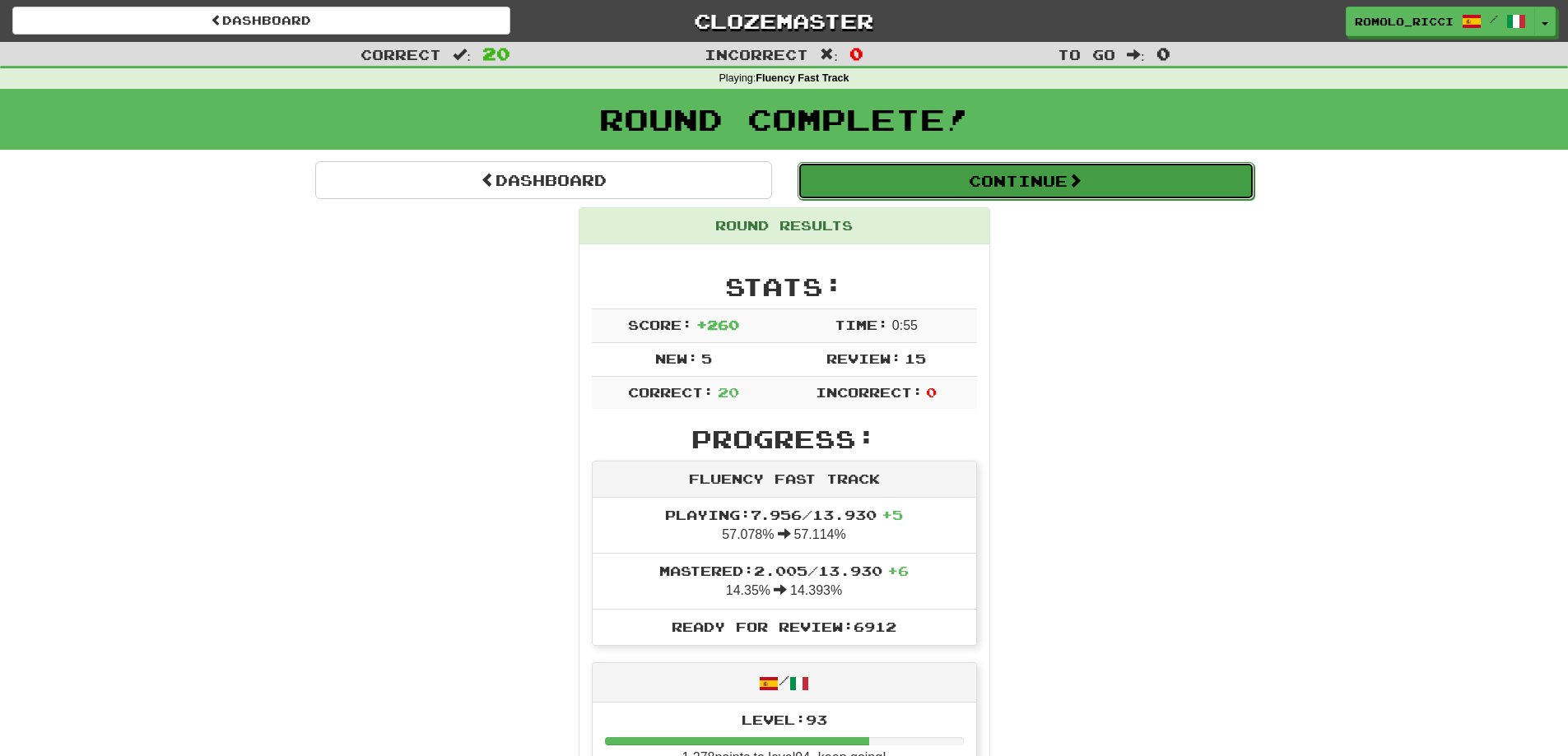
click at [1059, 193] on button "Continue" at bounding box center [1025, 181] width 457 height 38
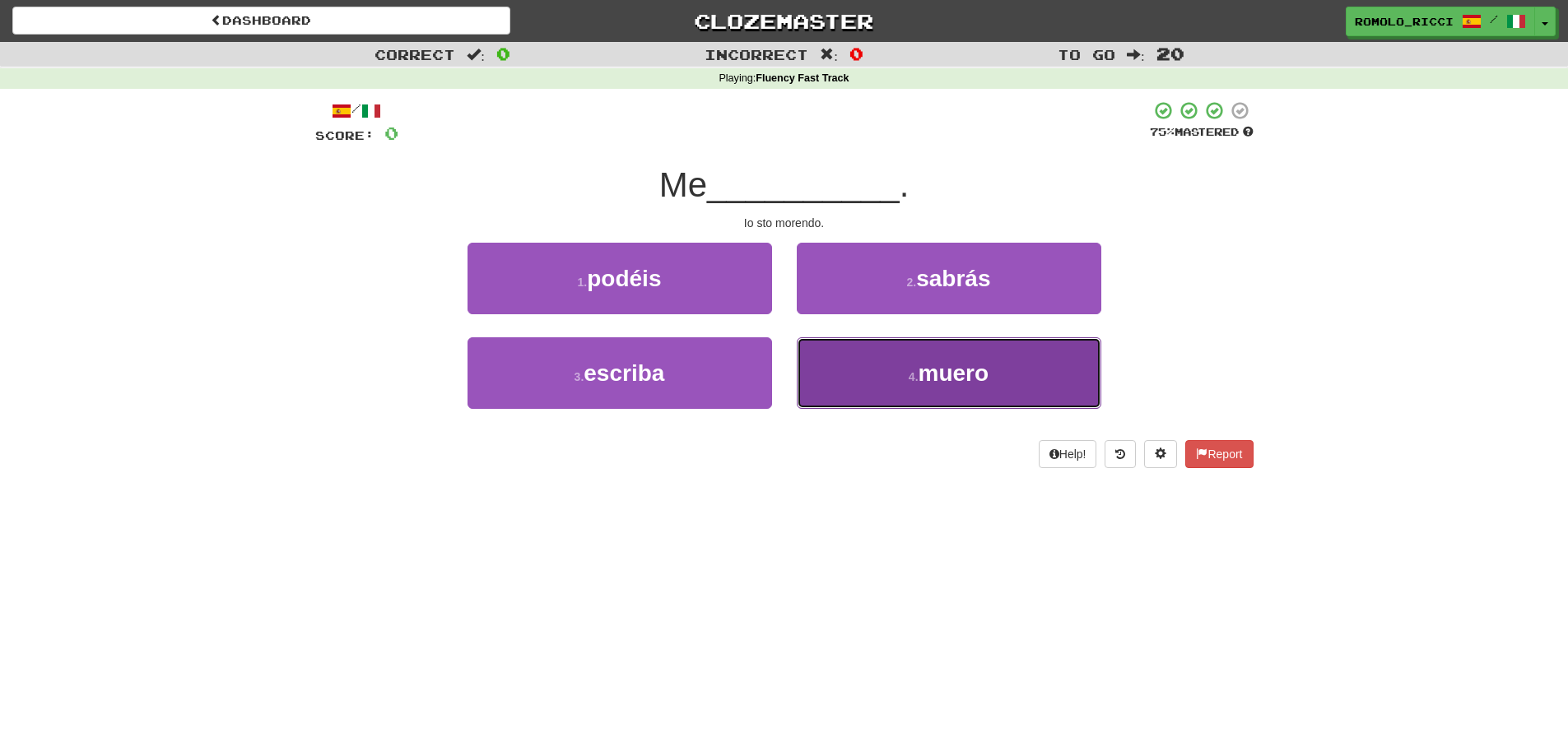
click at [904, 380] on button "4 . muero" at bounding box center [949, 373] width 304 height 72
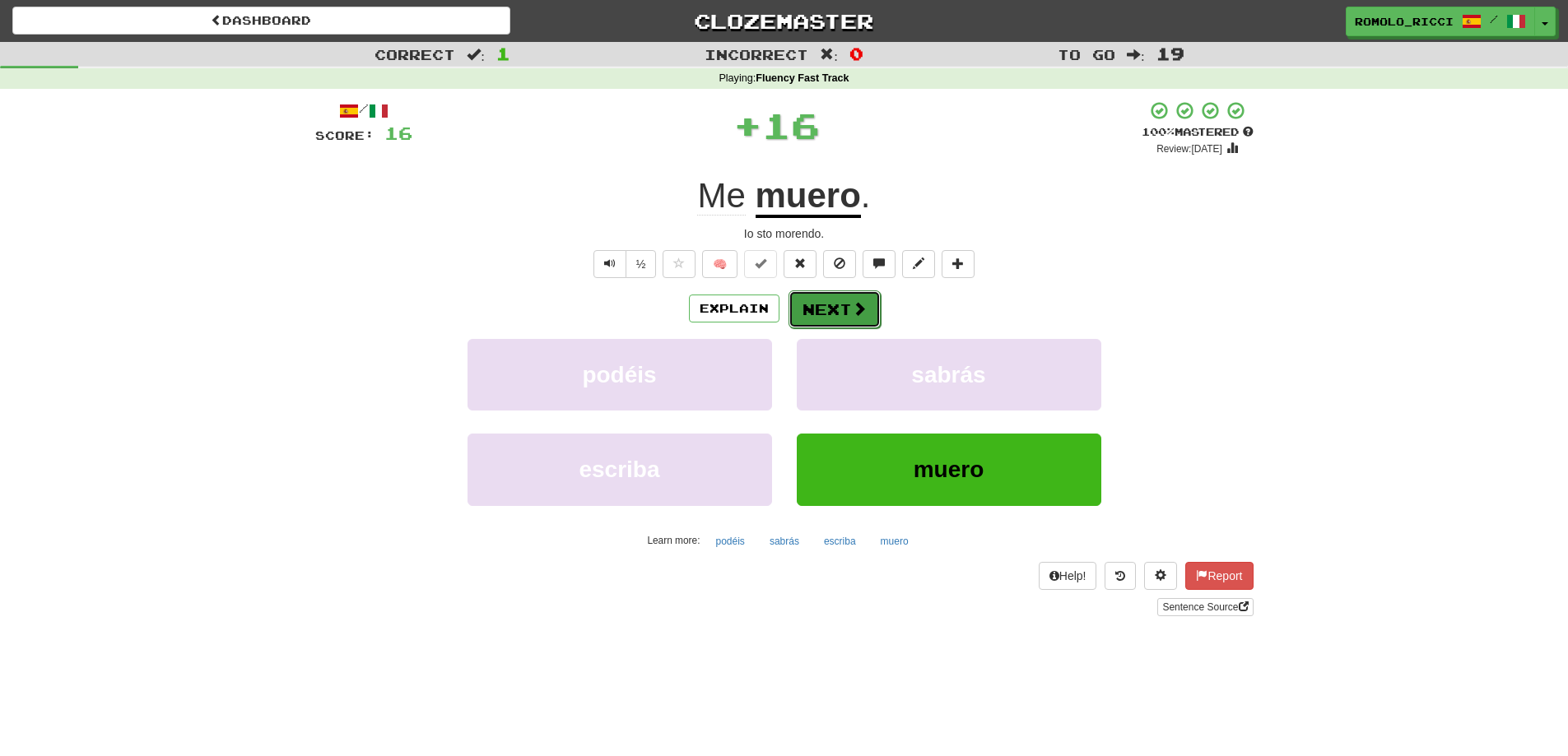
click at [859, 307] on span at bounding box center [859, 308] width 15 height 15
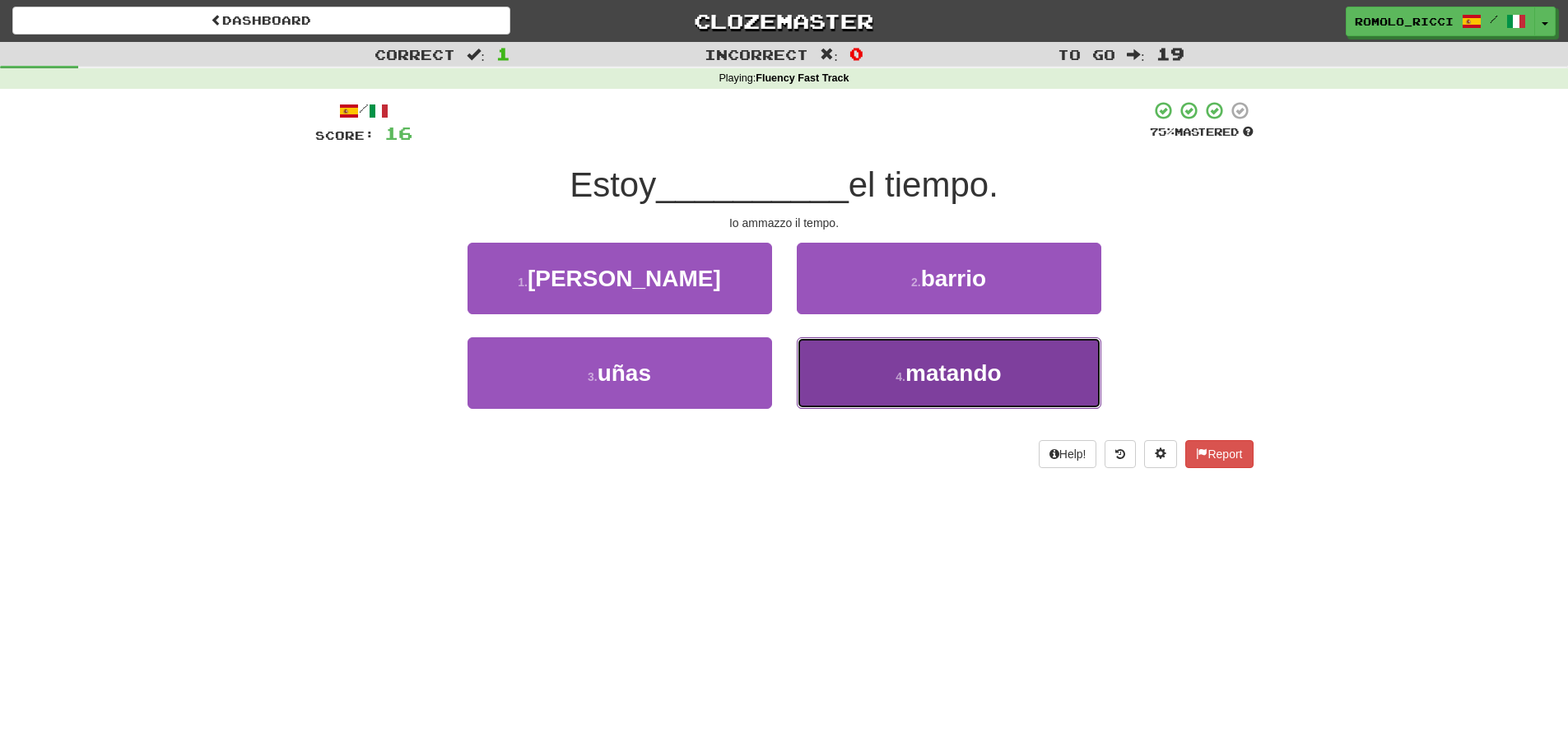
click at [917, 376] on span "matando" at bounding box center [953, 373] width 97 height 26
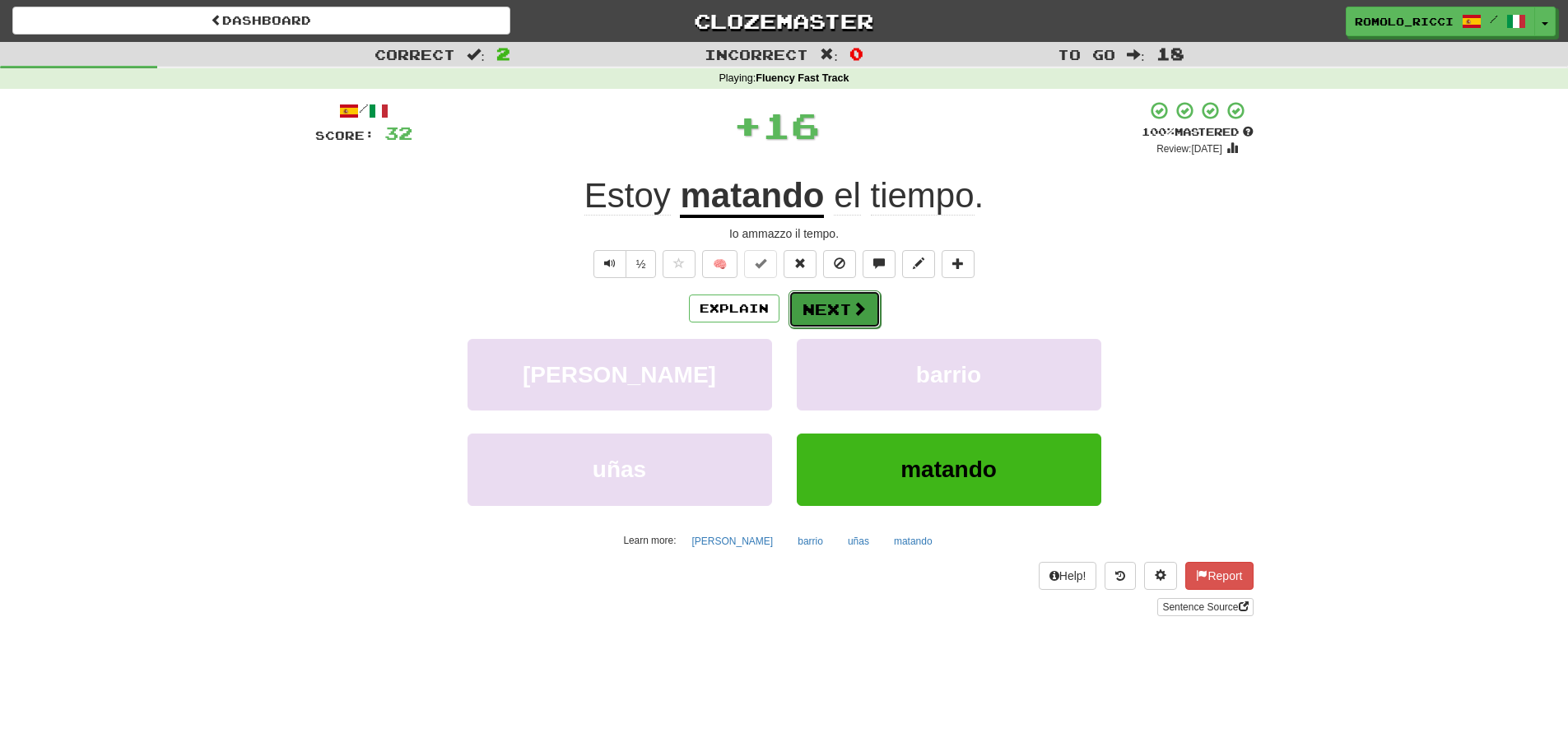
click at [840, 308] on button "Next" at bounding box center [834, 309] width 93 height 38
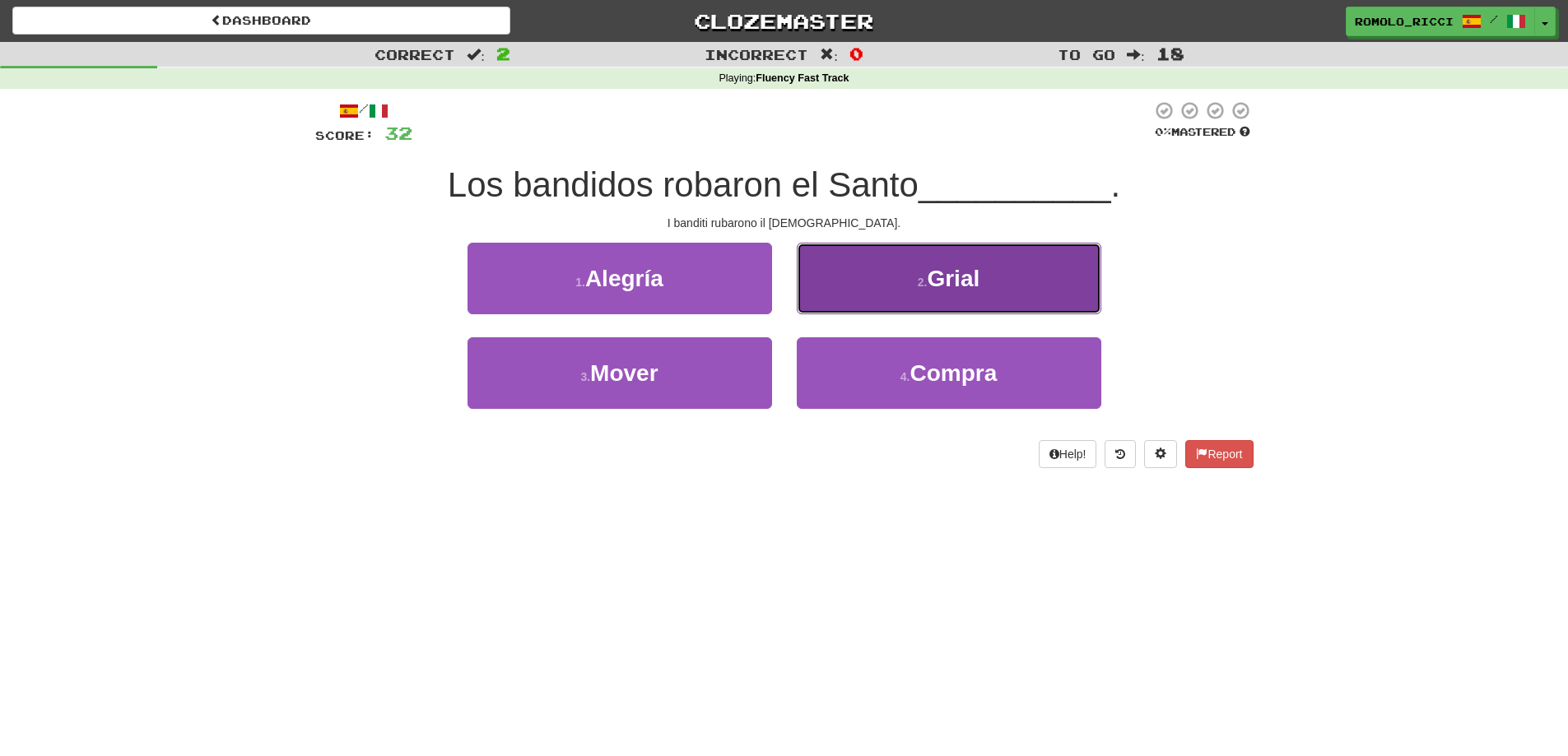
click at [896, 293] on button "2 . Grial" at bounding box center [949, 279] width 304 height 72
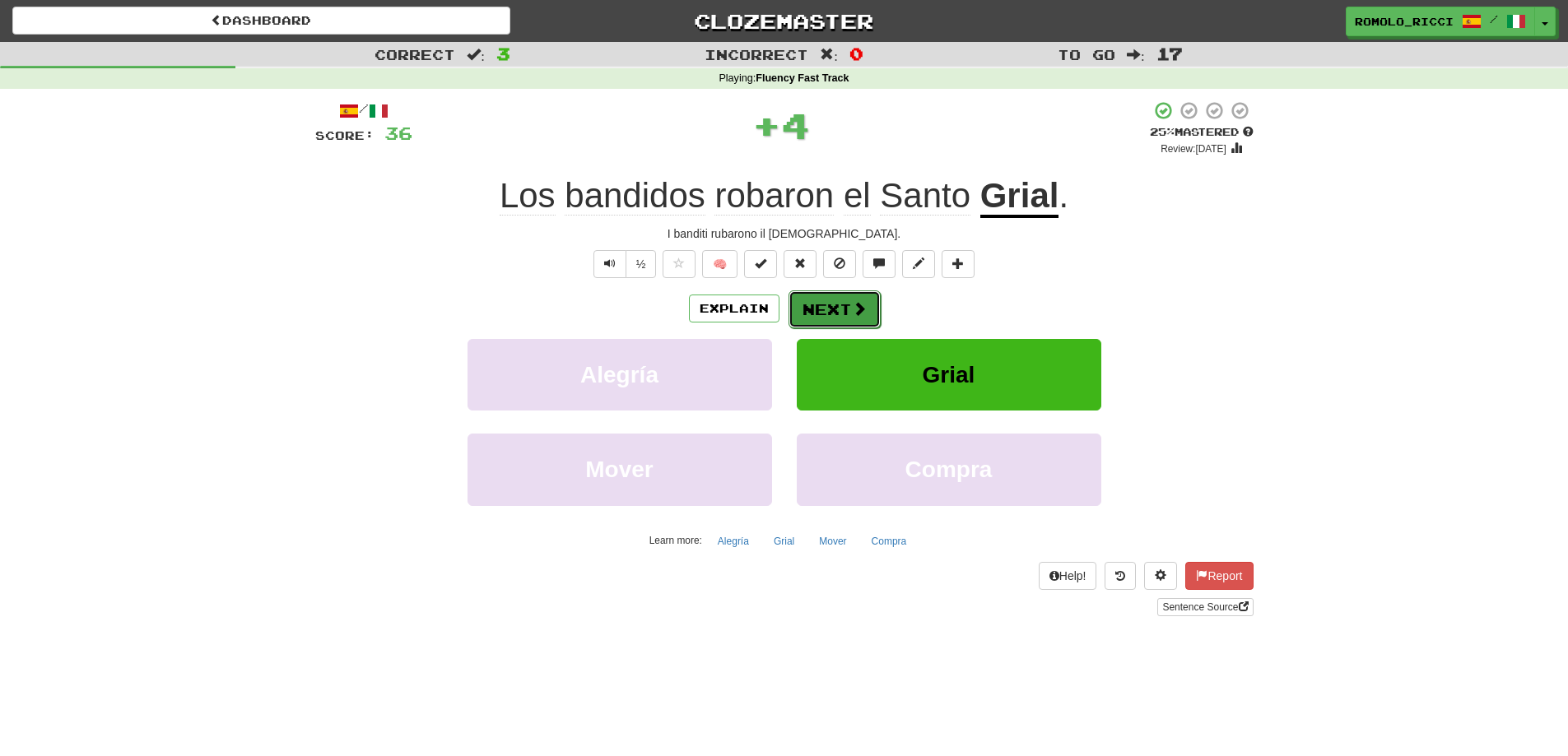
click at [818, 307] on button "Next" at bounding box center [834, 309] width 93 height 38
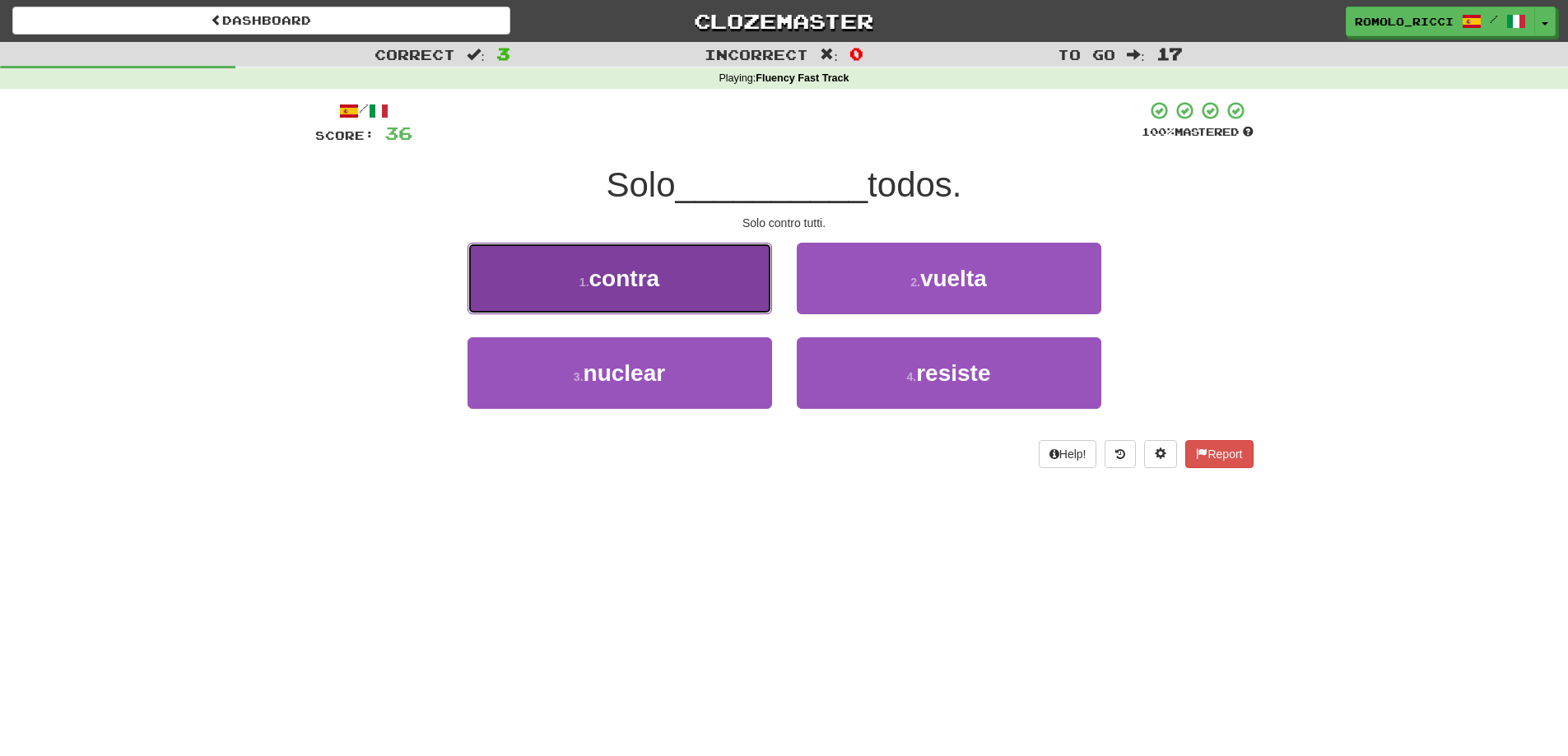
click at [714, 284] on button "1 . contra" at bounding box center [620, 279] width 304 height 72
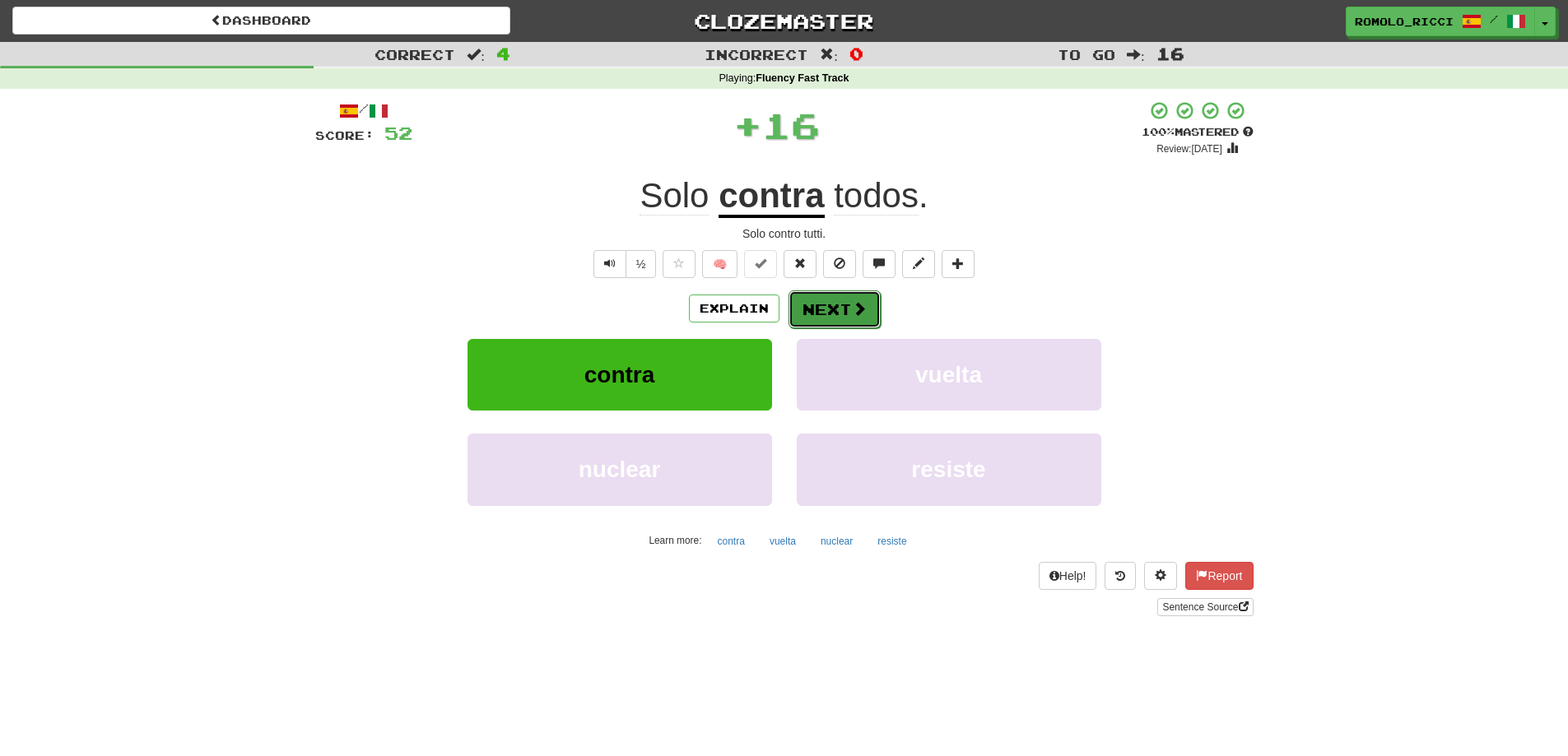
click at [818, 298] on button "Next" at bounding box center [834, 309] width 93 height 38
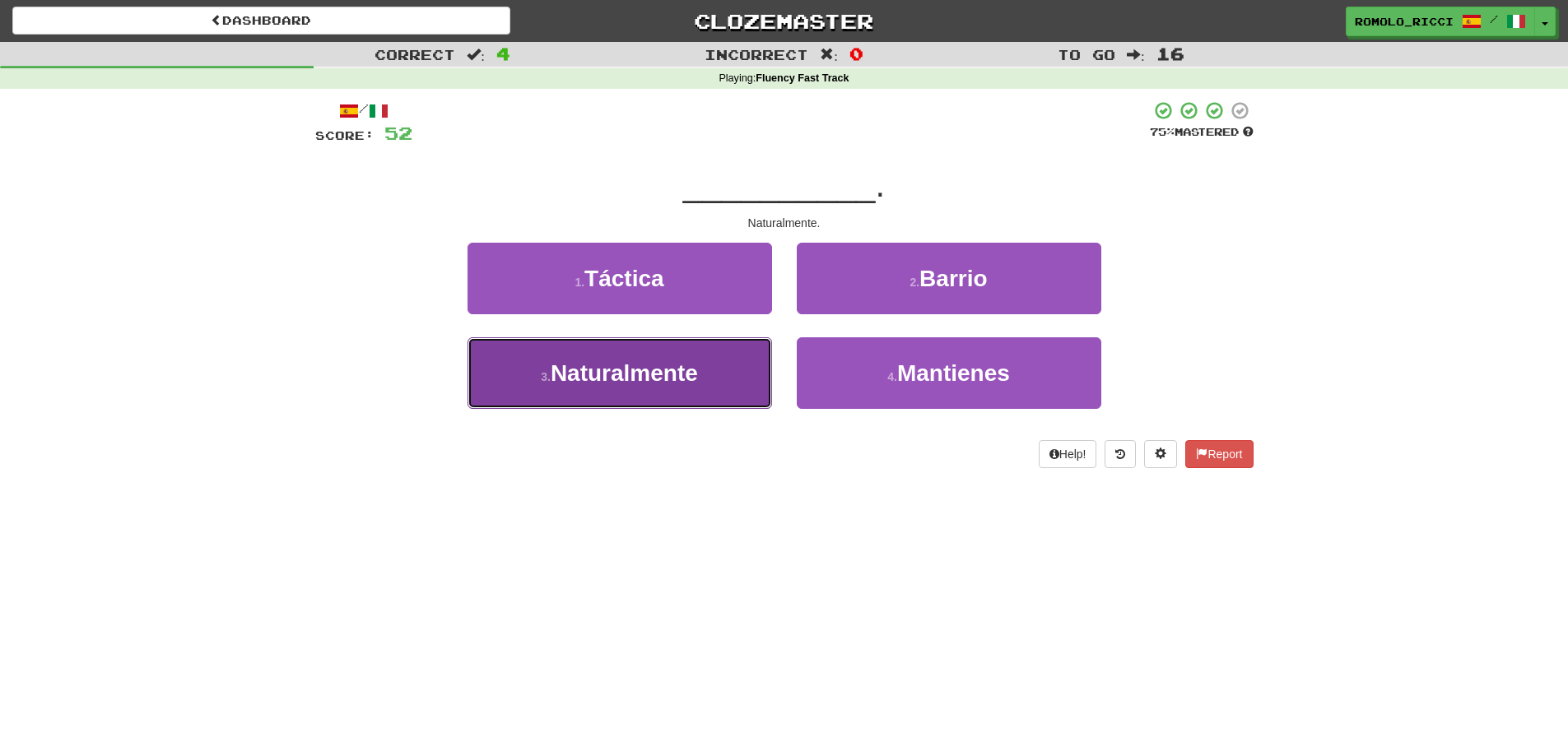
click at [745, 362] on button "3 . Naturalmente" at bounding box center [620, 373] width 304 height 72
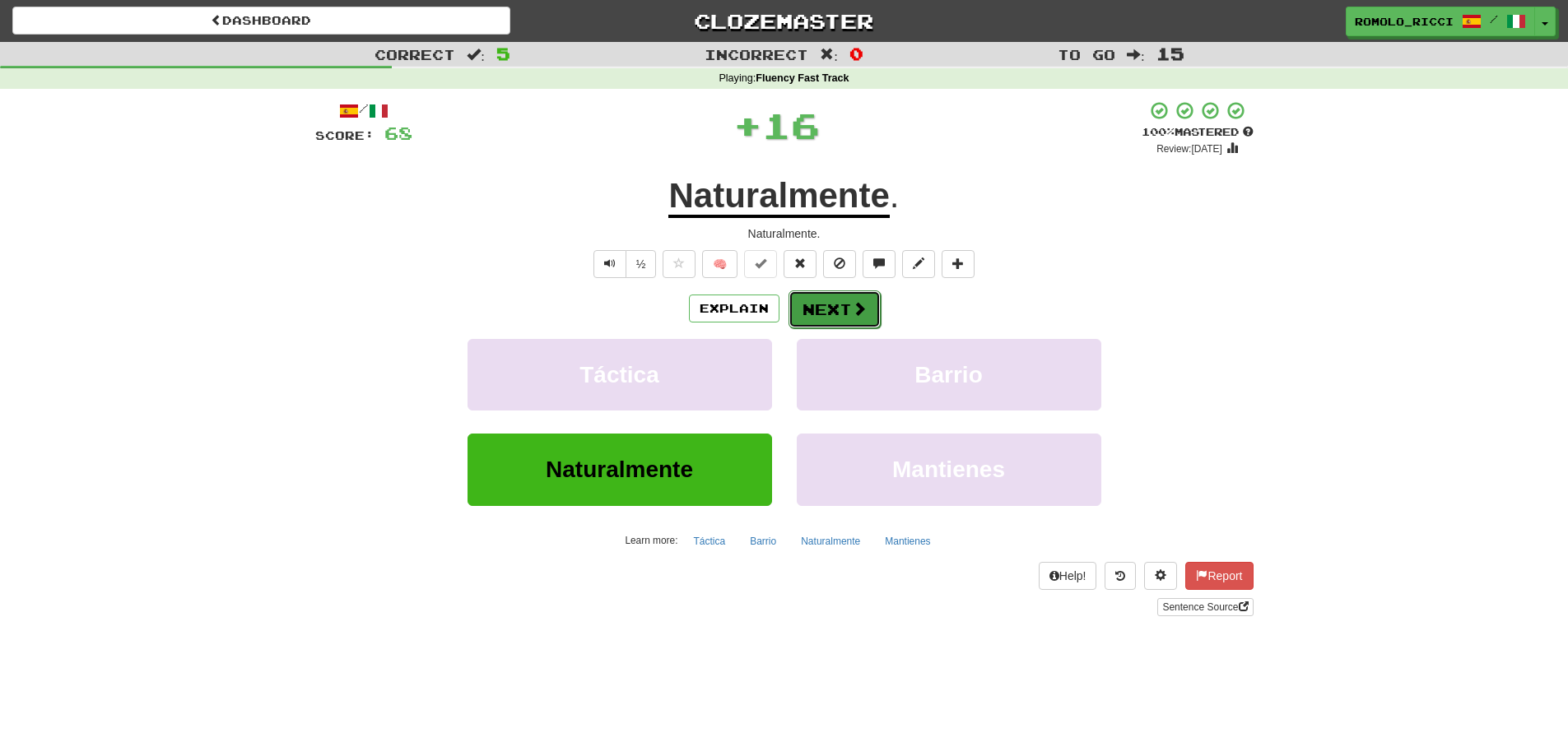
click at [848, 311] on button "Next" at bounding box center [834, 309] width 93 height 38
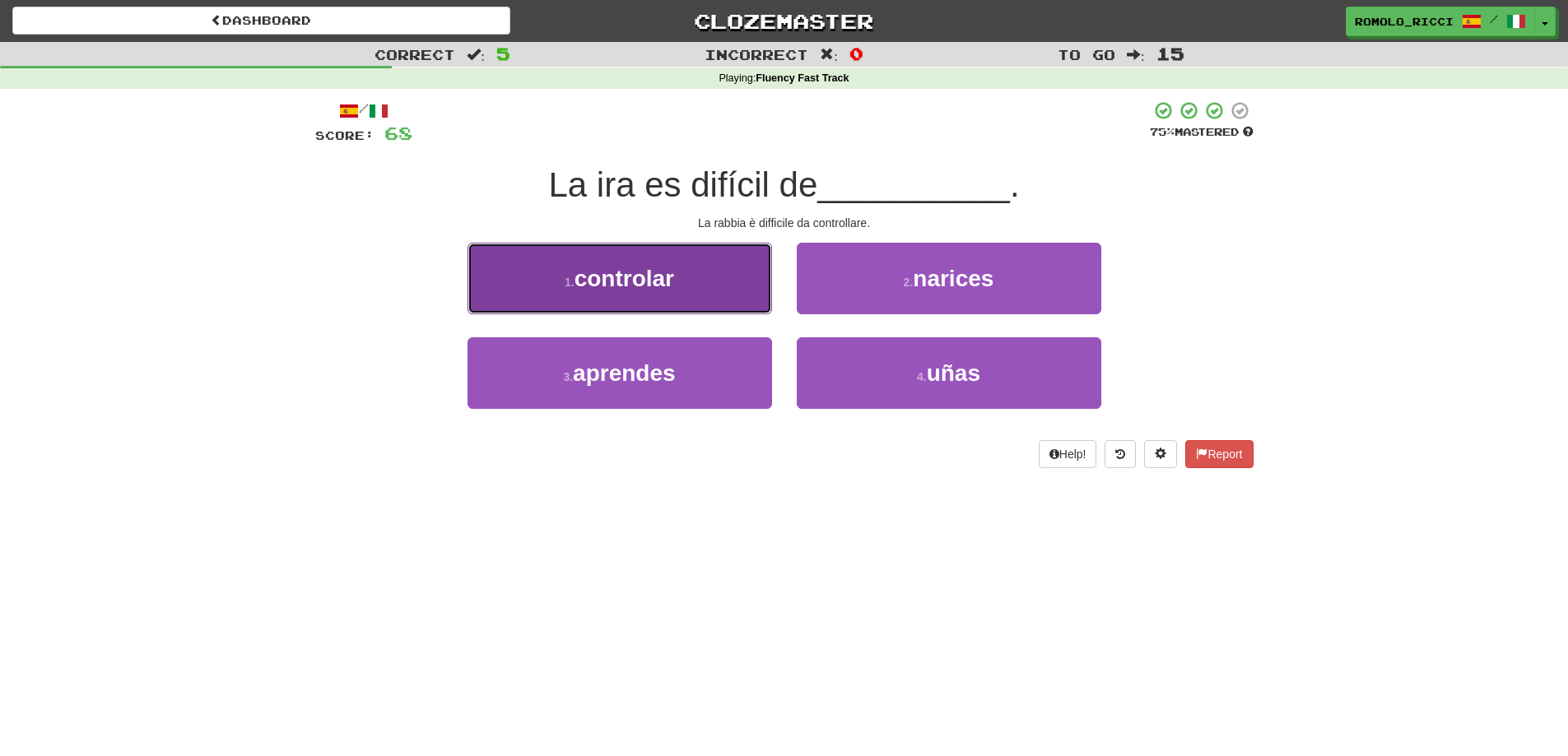
click at [691, 289] on button "1 . controlar" at bounding box center [620, 279] width 304 height 72
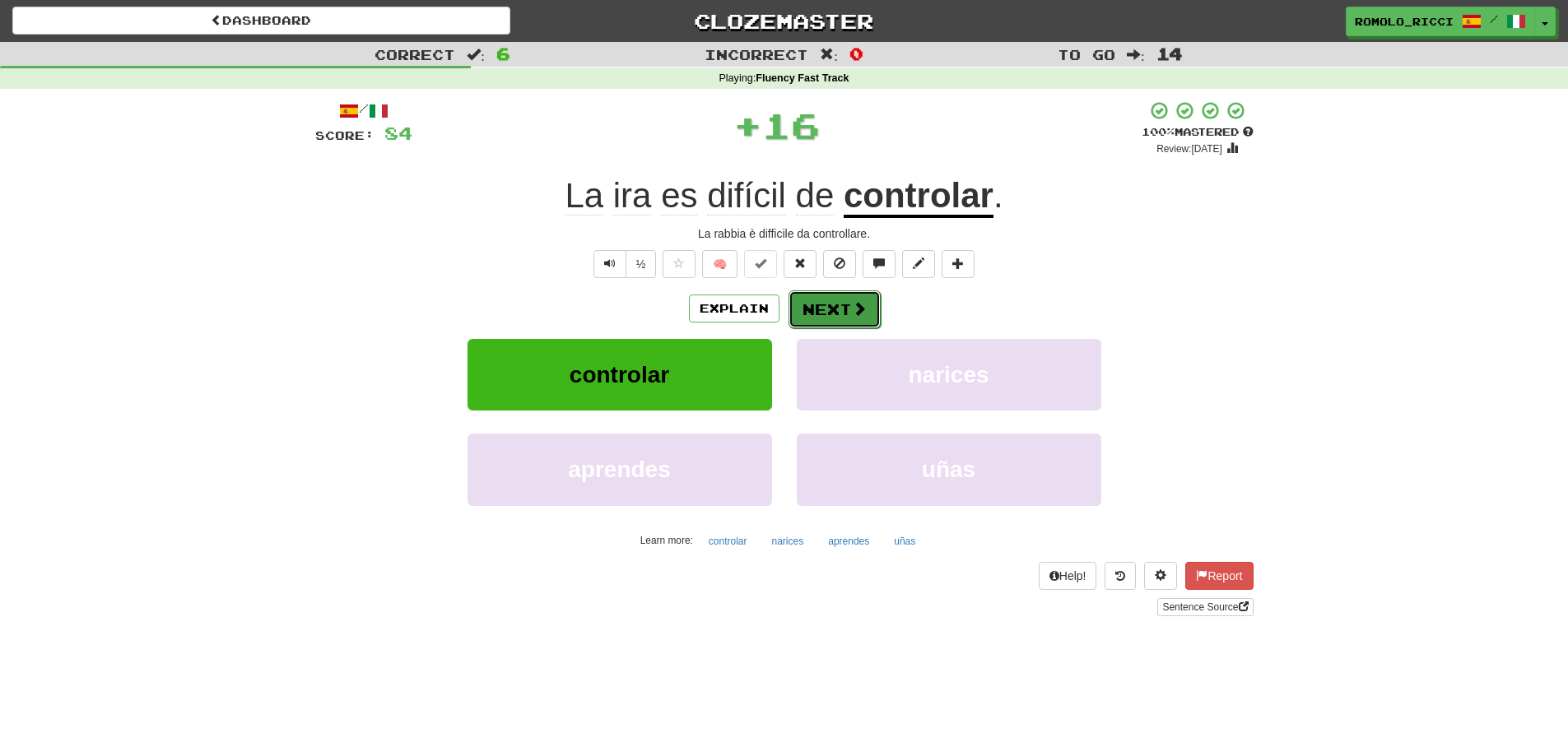
click at [827, 316] on button "Next" at bounding box center [834, 309] width 93 height 38
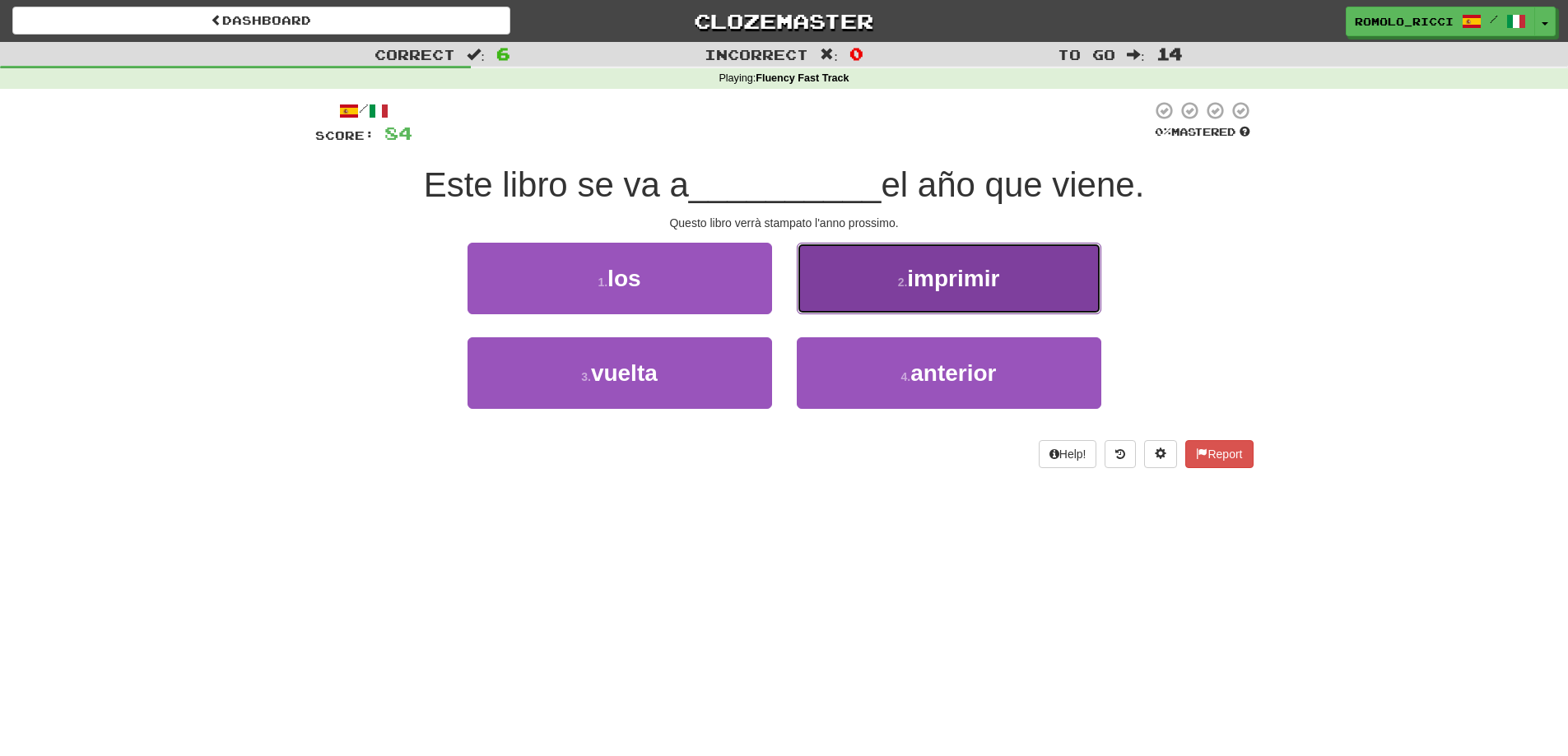
click at [930, 295] on button "2 . imprimir" at bounding box center [949, 279] width 304 height 72
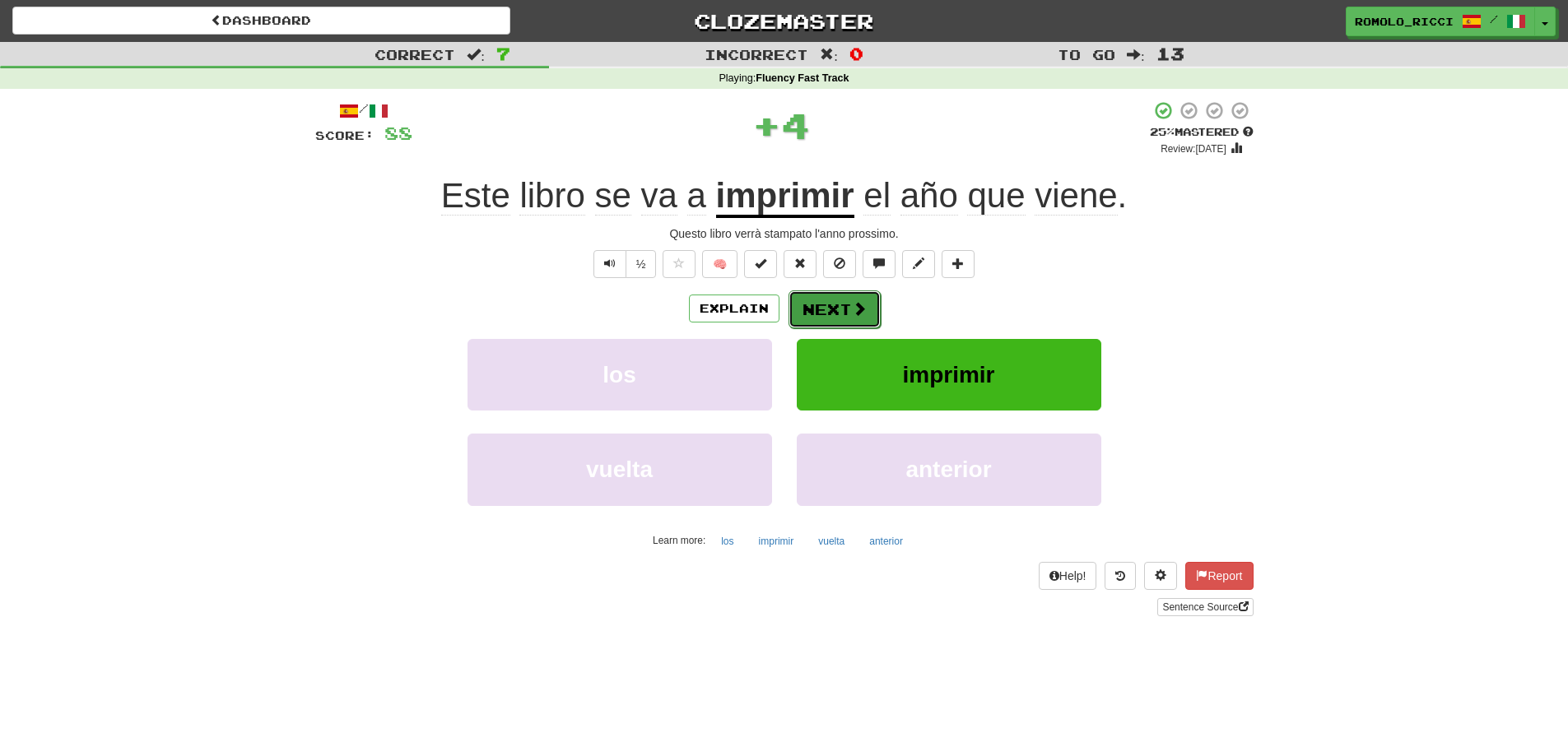
click at [840, 307] on button "Next" at bounding box center [834, 309] width 93 height 38
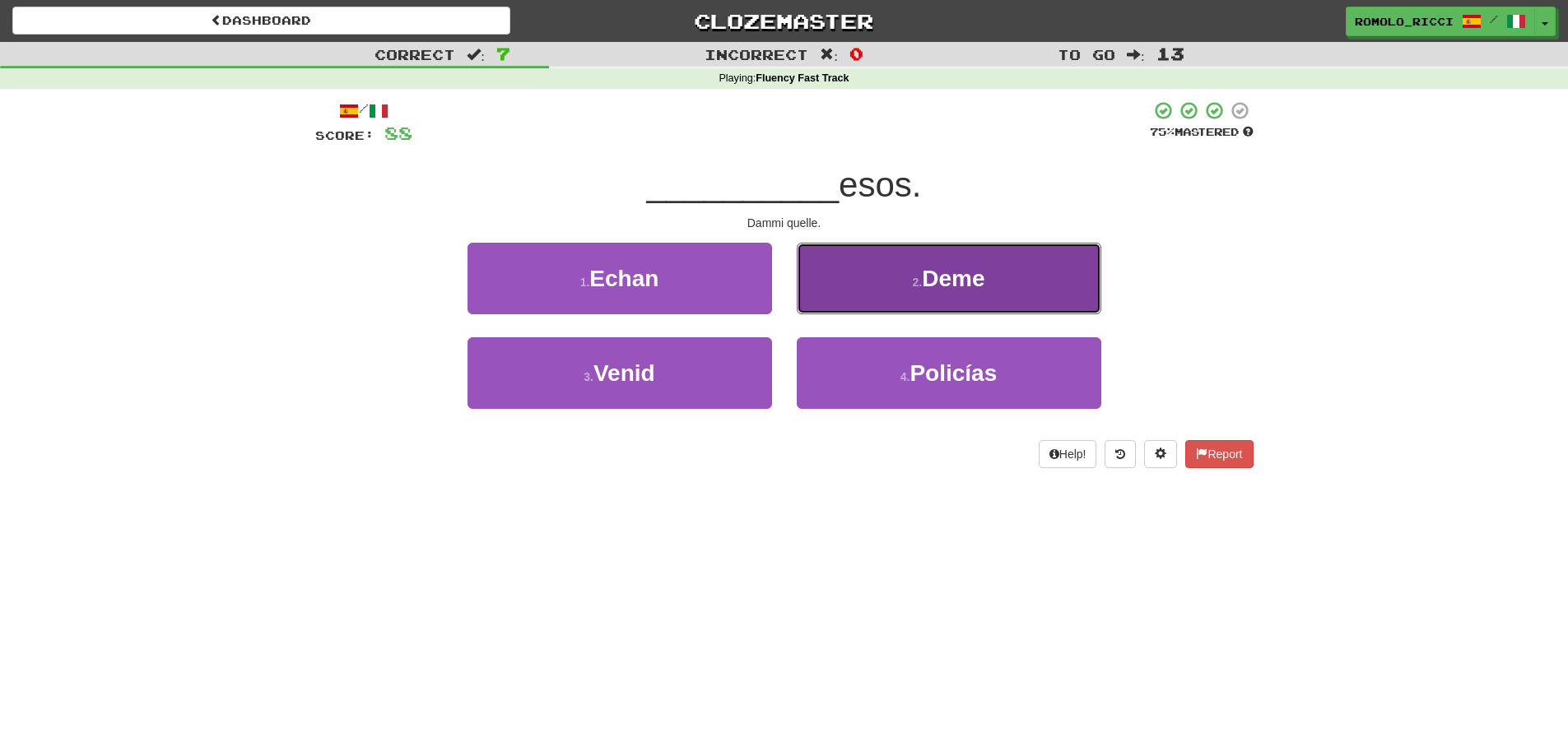
click at [927, 280] on span "Deme" at bounding box center [952, 279] width 63 height 26
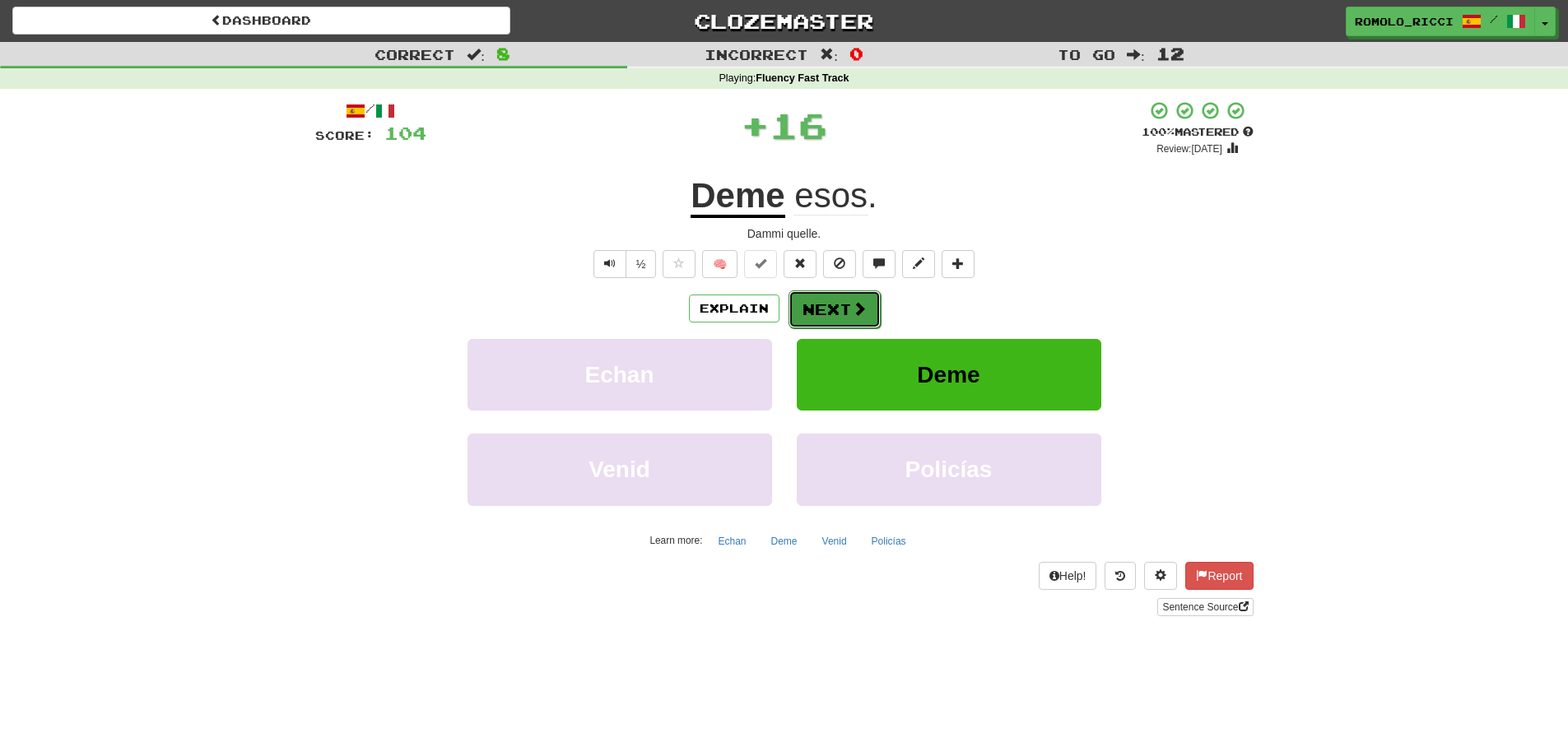
click at [859, 307] on span at bounding box center [859, 308] width 15 height 15
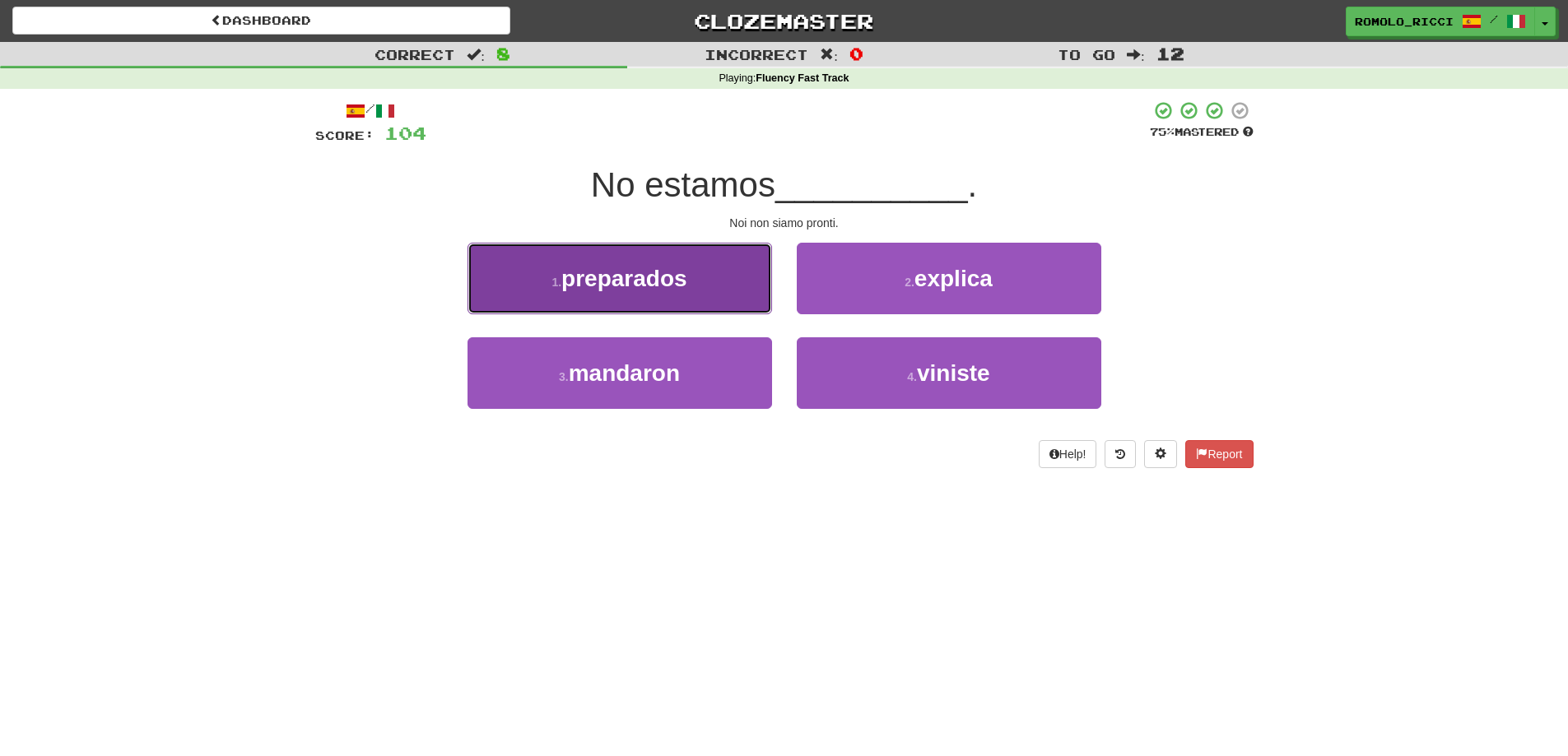
click at [725, 286] on button "1 . preparados" at bounding box center [620, 279] width 304 height 72
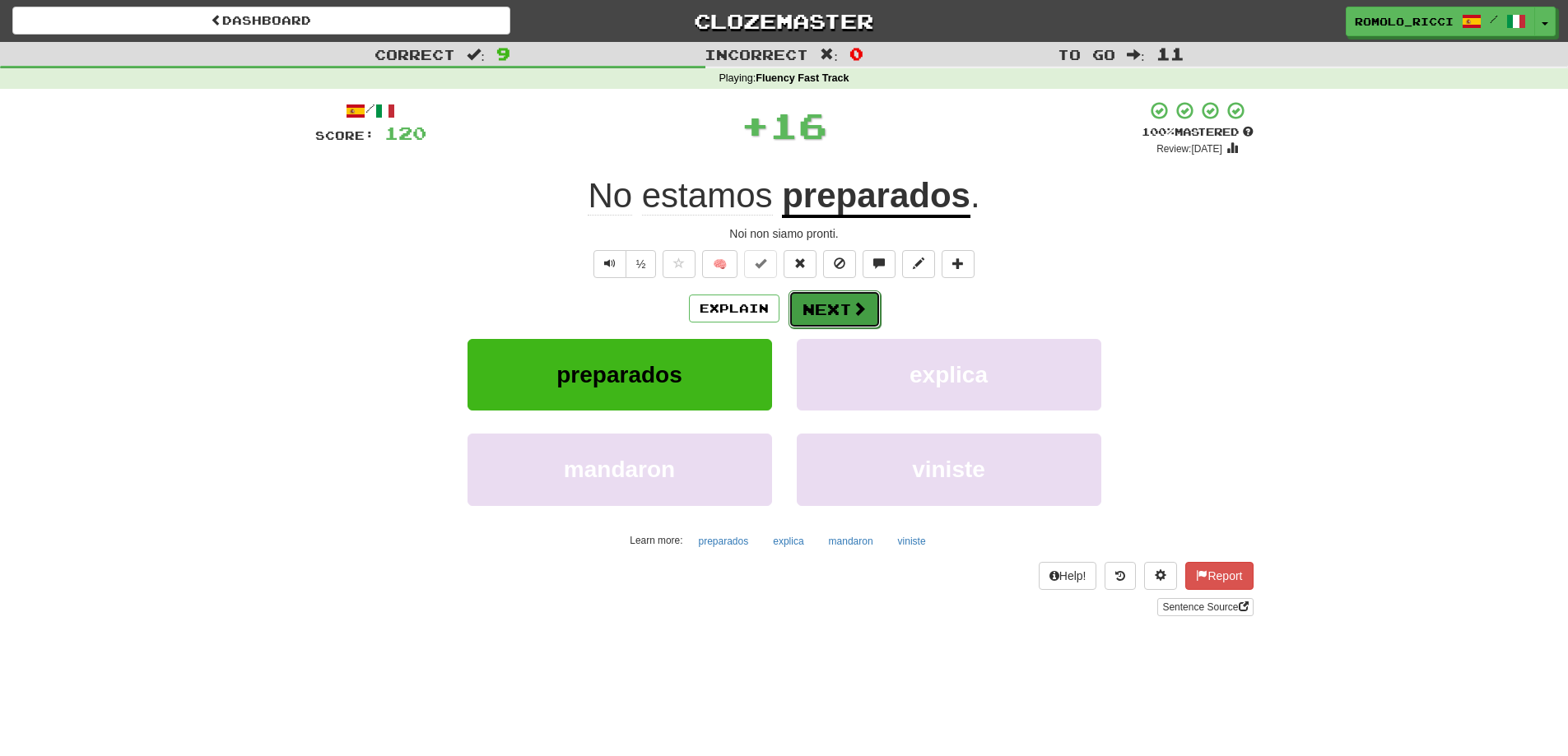
click at [845, 295] on button "Next" at bounding box center [834, 309] width 93 height 38
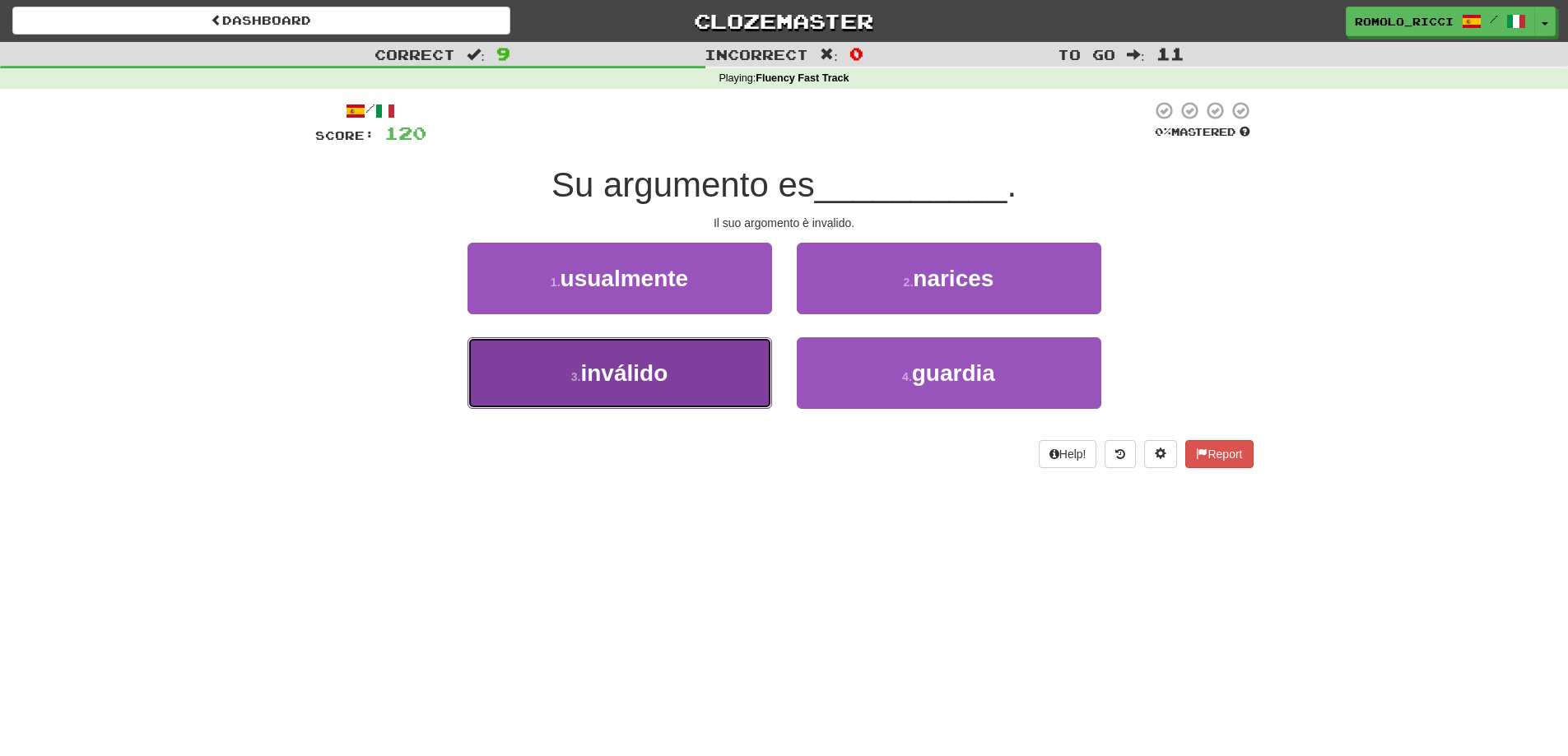
click at [636, 373] on span "inválido" at bounding box center [624, 373] width 88 height 26
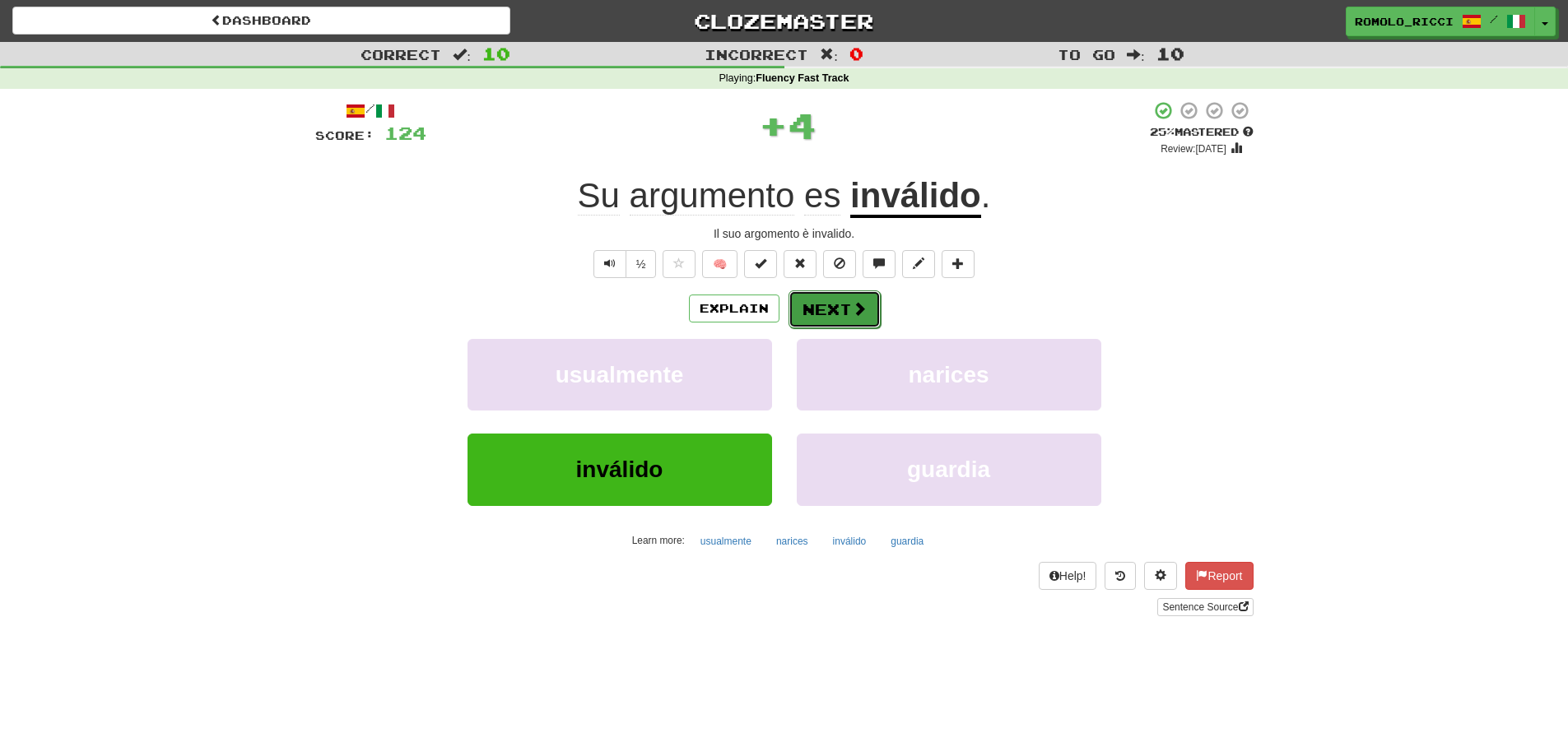
click at [834, 299] on button "Next" at bounding box center [834, 309] width 93 height 38
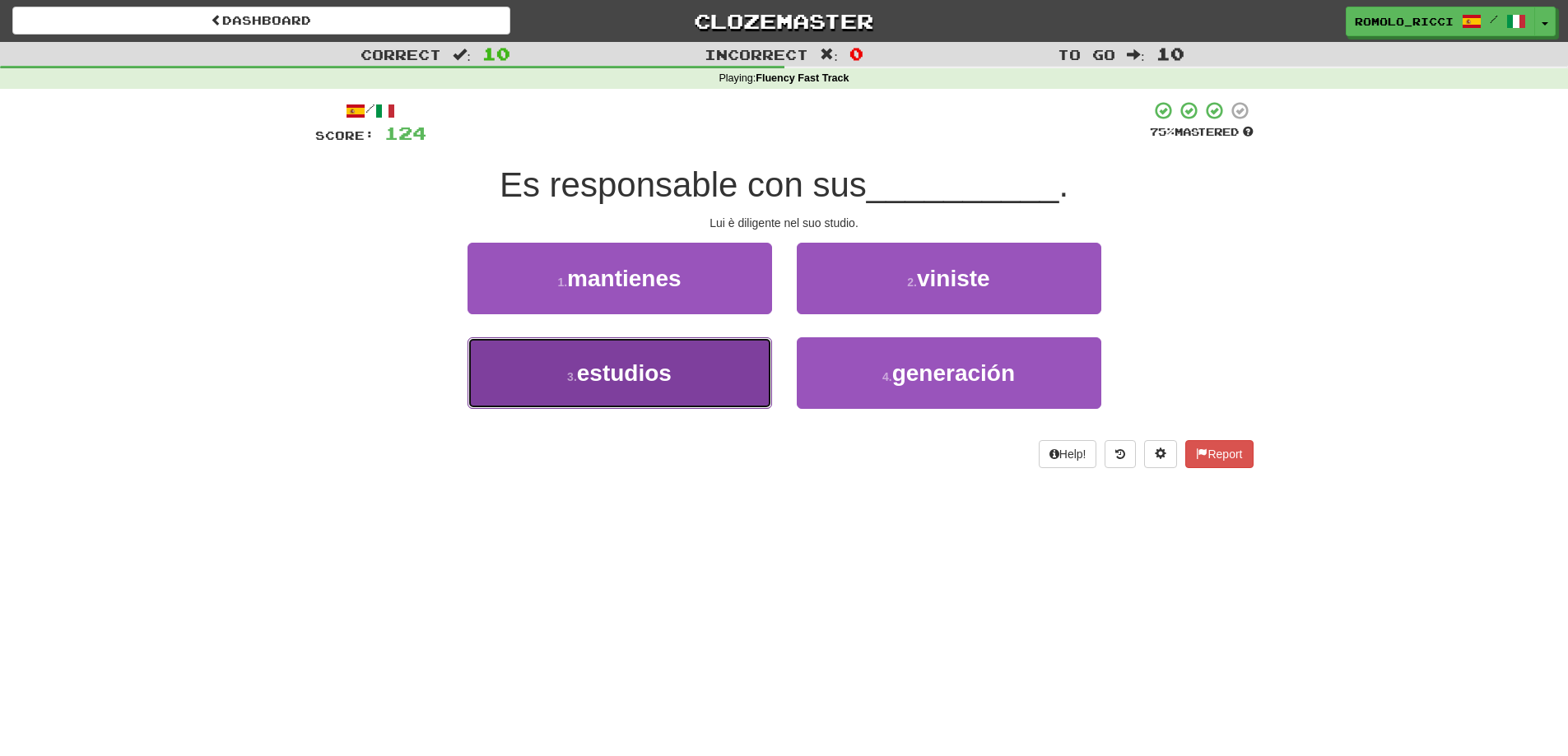
click at [744, 381] on button "3 . estudios" at bounding box center [620, 373] width 304 height 72
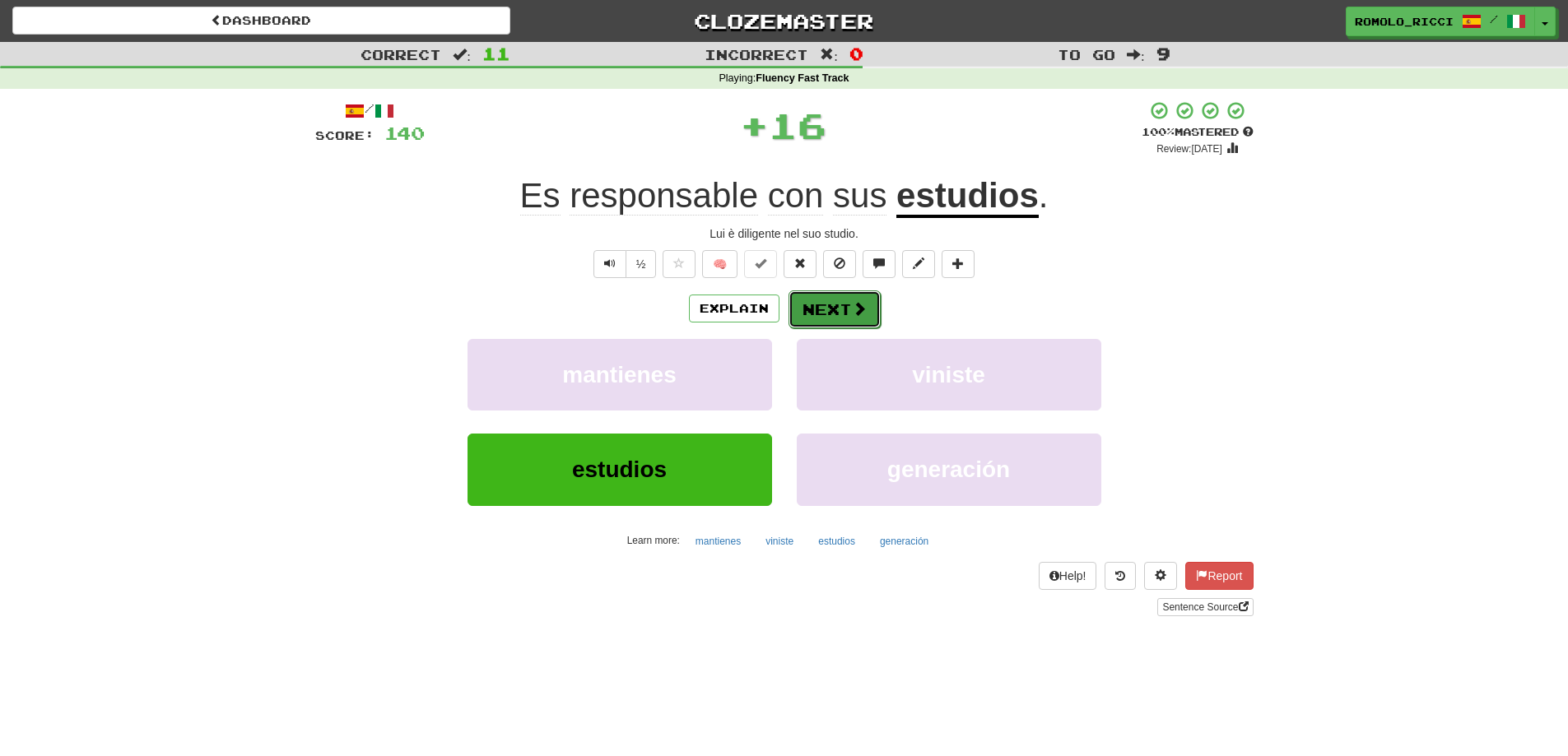
click at [816, 313] on button "Next" at bounding box center [834, 309] width 93 height 38
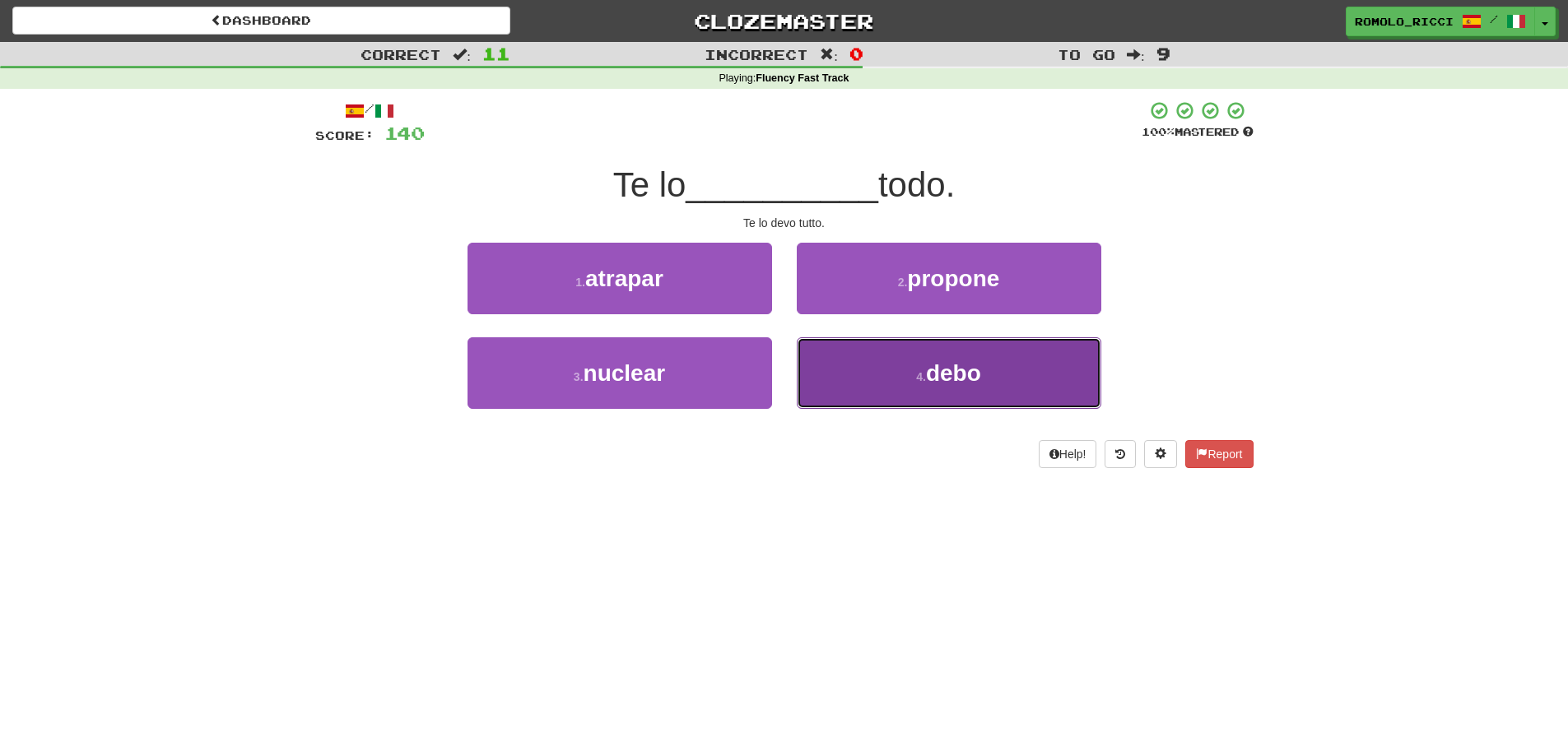
click at [897, 371] on button "4 . debo" at bounding box center [949, 373] width 304 height 72
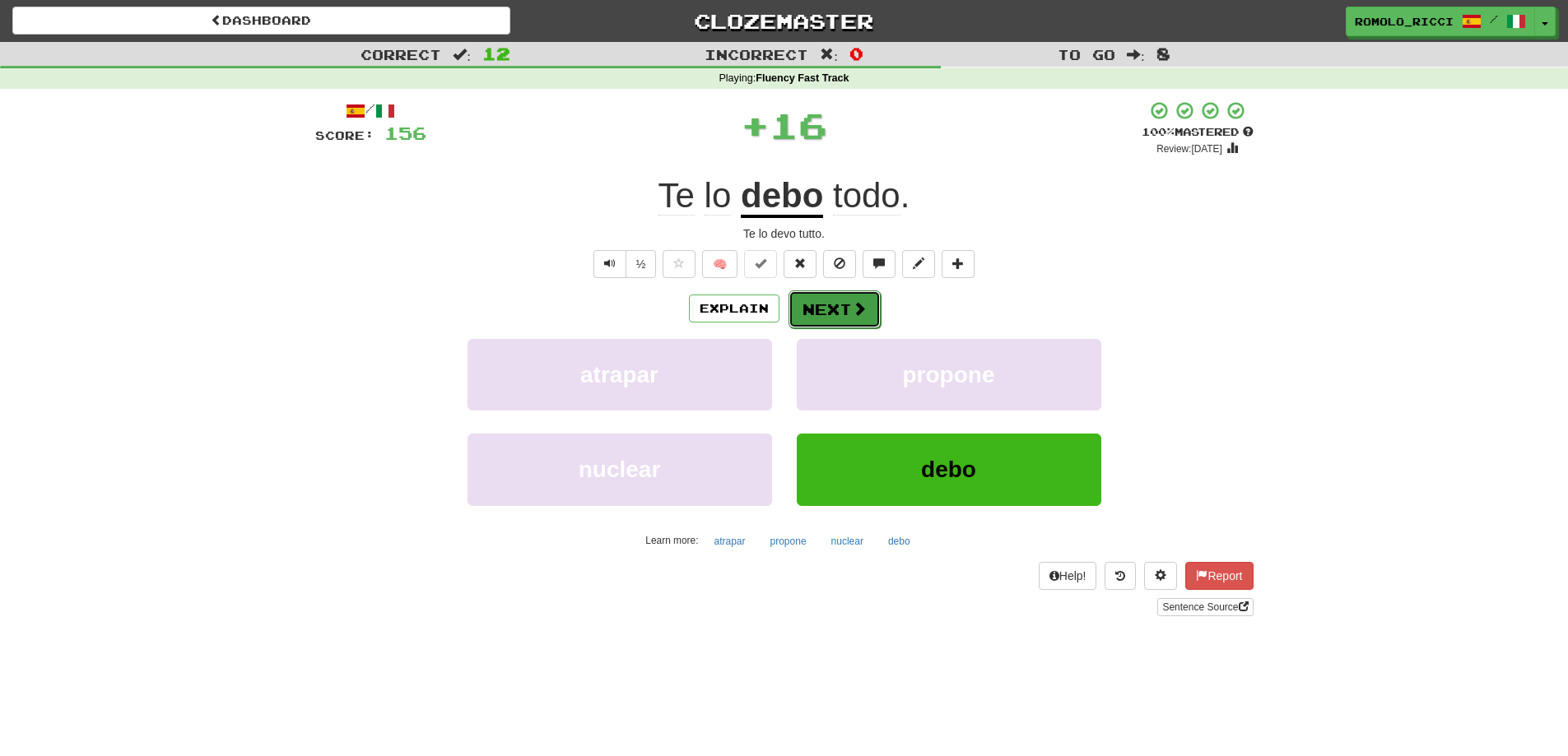
click at [834, 302] on button "Next" at bounding box center [834, 309] width 93 height 38
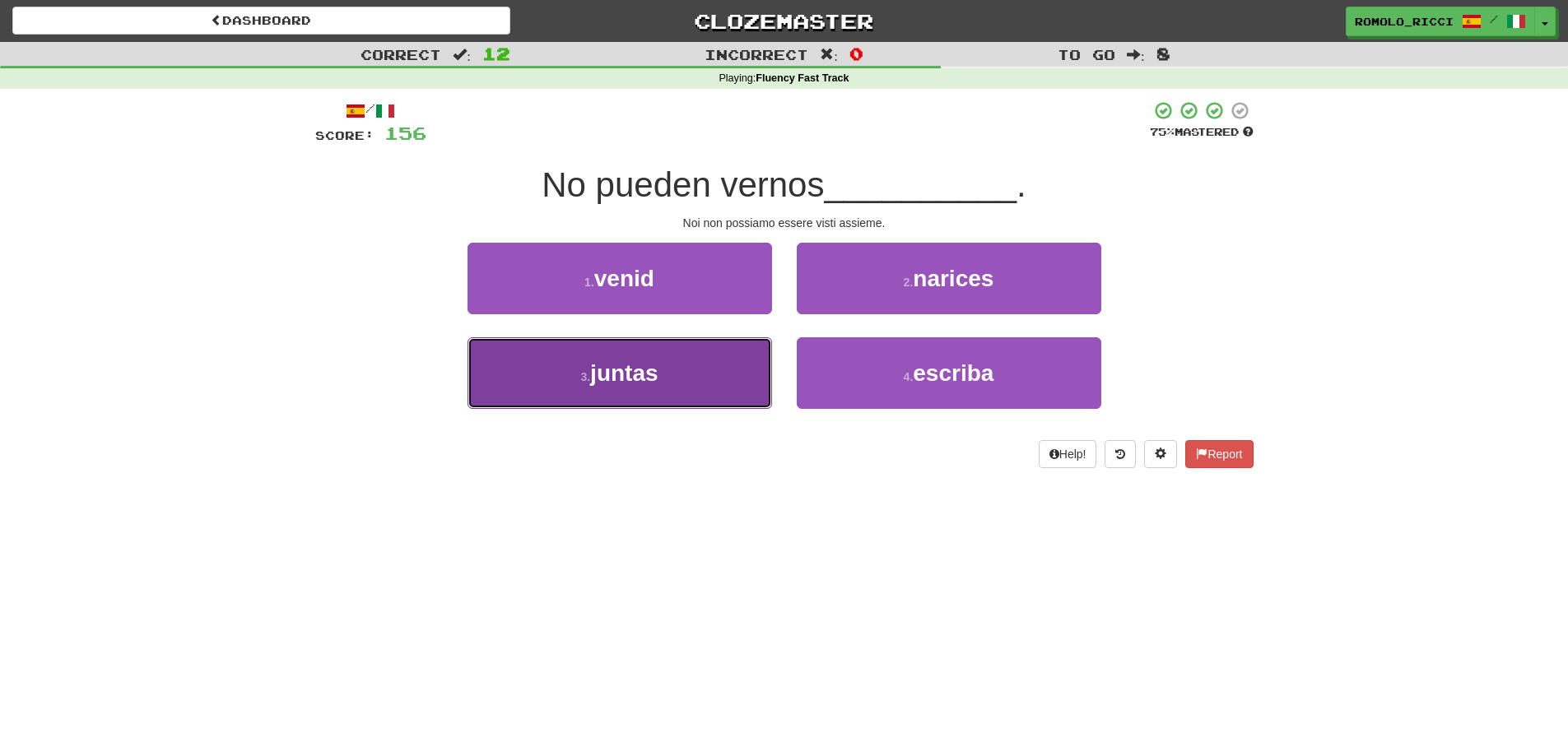
click at [733, 383] on button "3 . juntas" at bounding box center [620, 373] width 304 height 72
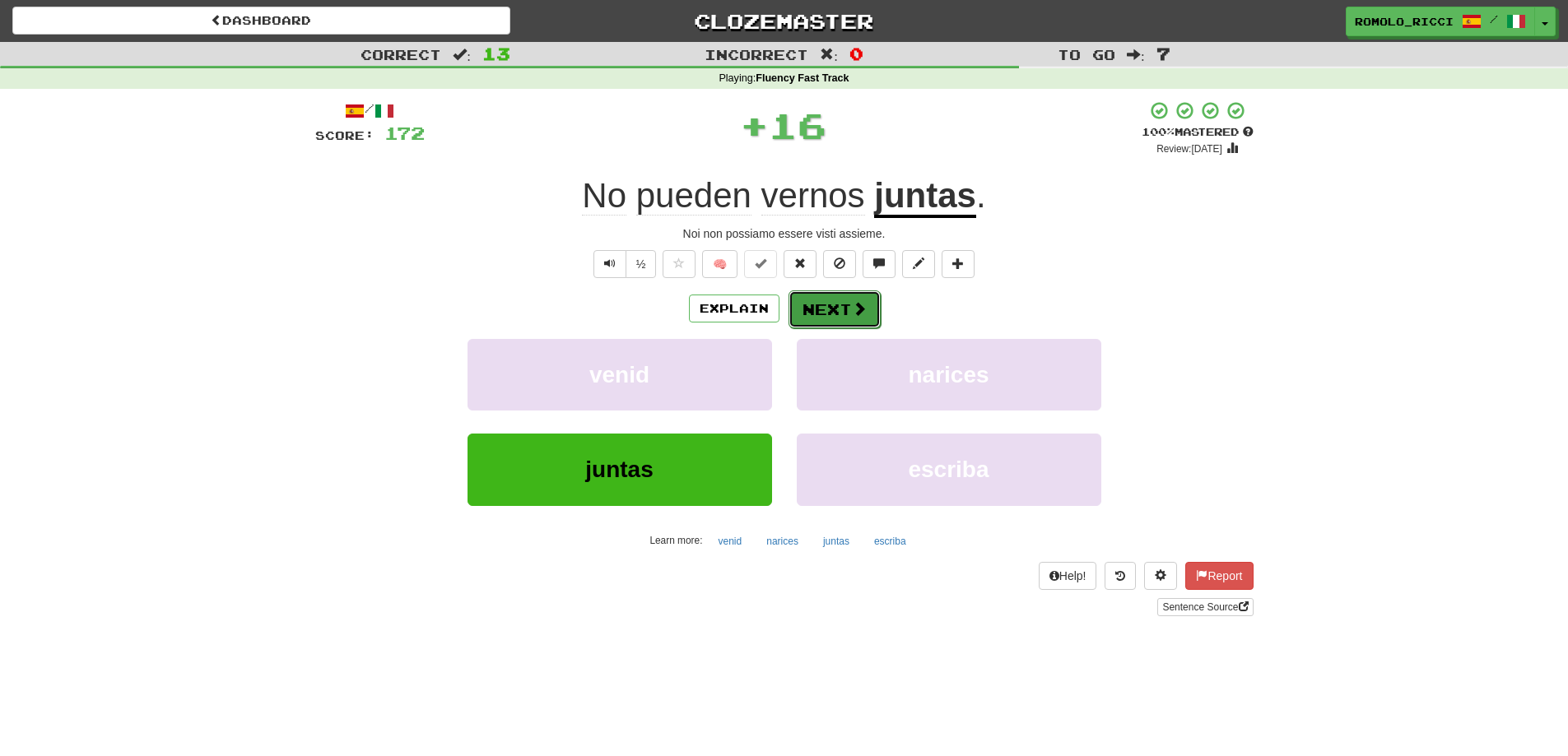
click at [822, 300] on button "Next" at bounding box center [834, 309] width 93 height 38
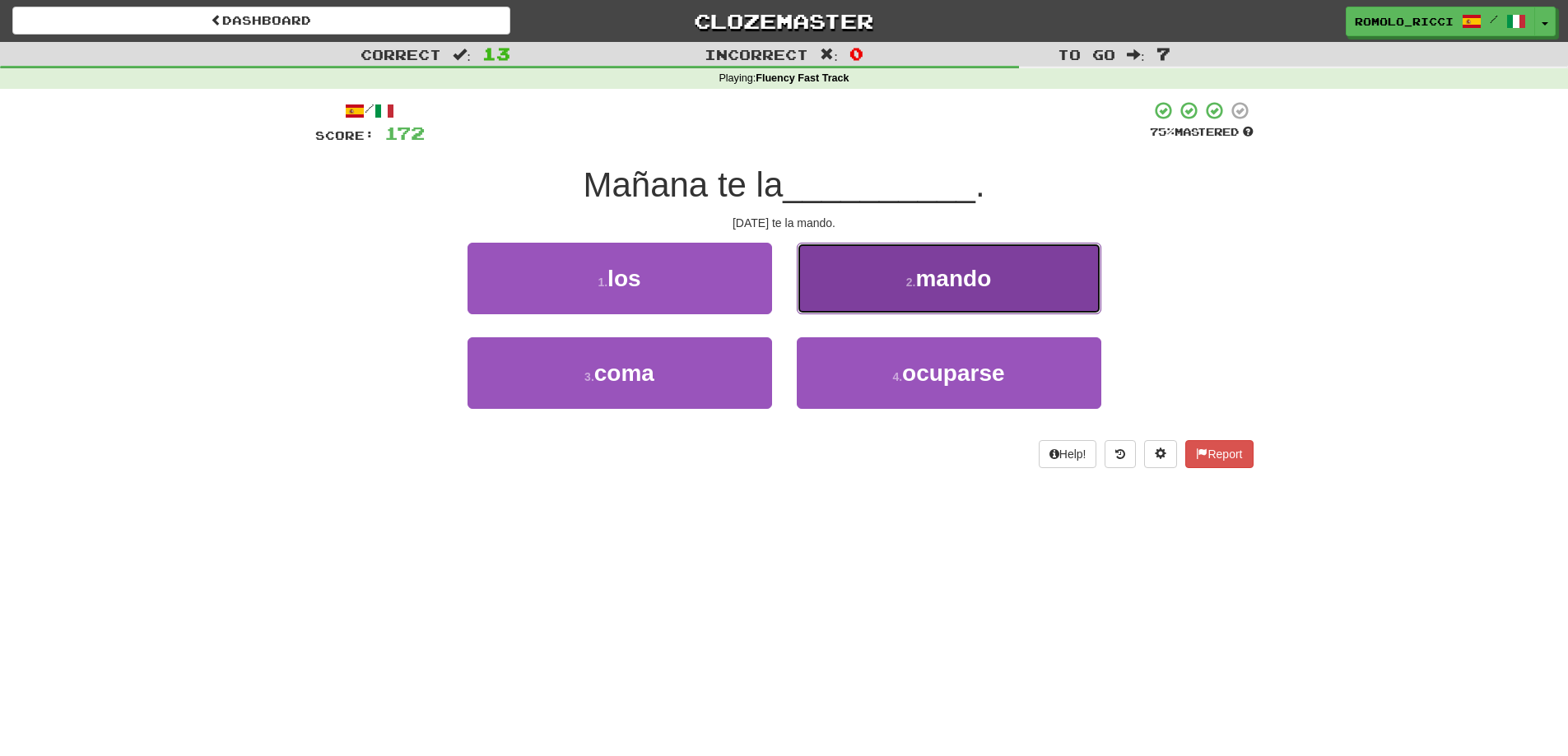
click at [908, 274] on button "2 . mando" at bounding box center [949, 279] width 304 height 72
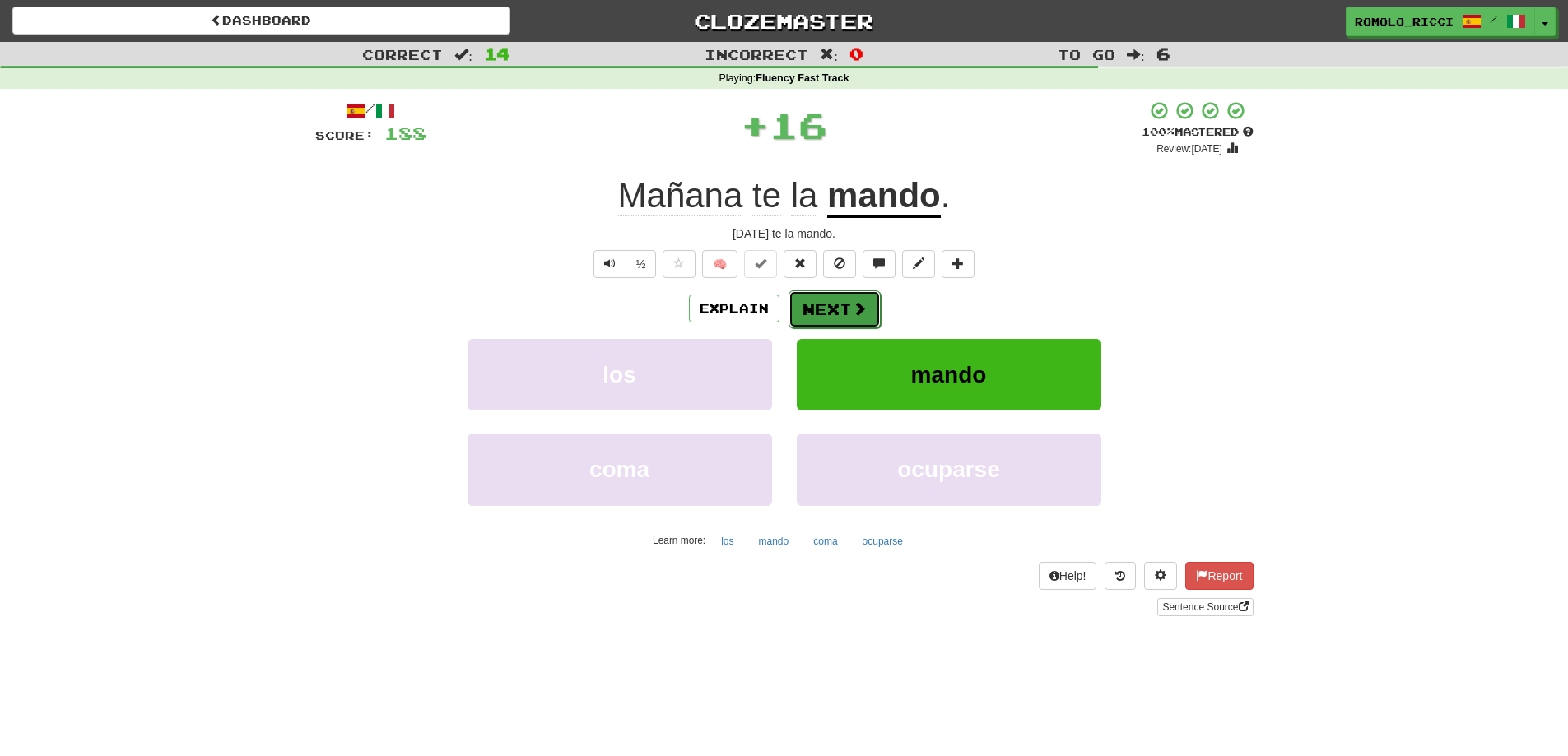
click at [840, 314] on button "Next" at bounding box center [834, 309] width 93 height 38
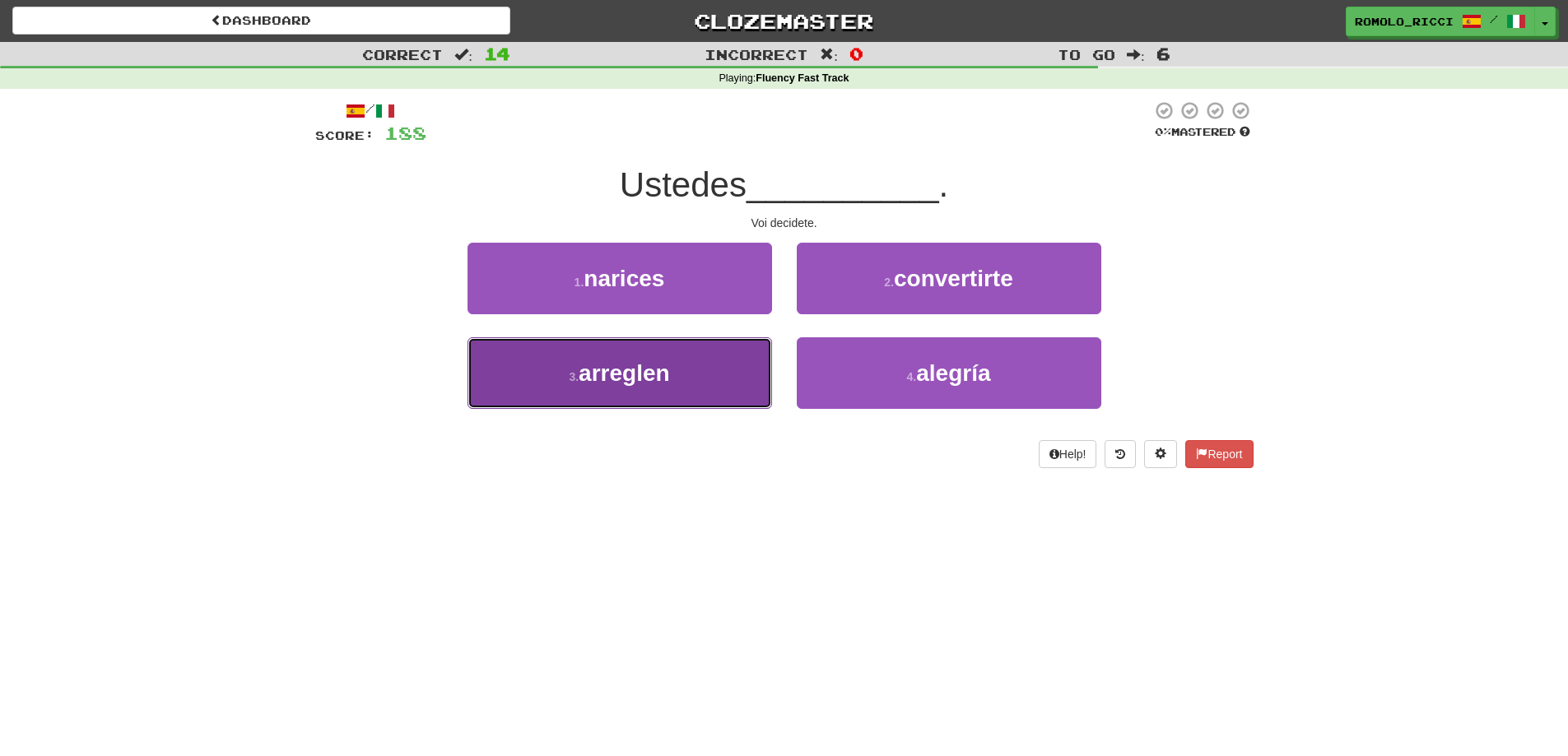
click at [700, 365] on button "3 . arreglen" at bounding box center [620, 373] width 304 height 72
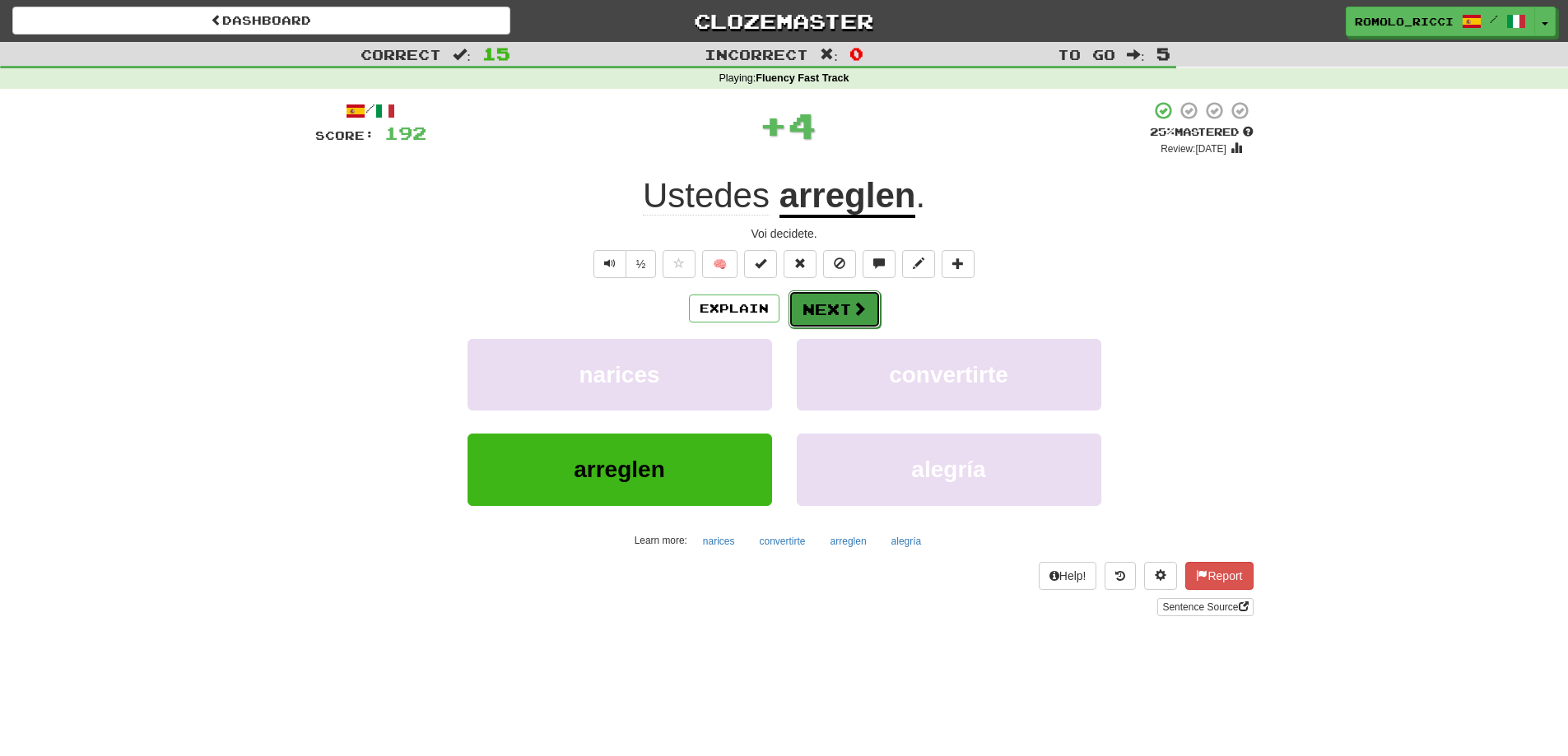
click at [827, 307] on button "Next" at bounding box center [834, 309] width 93 height 38
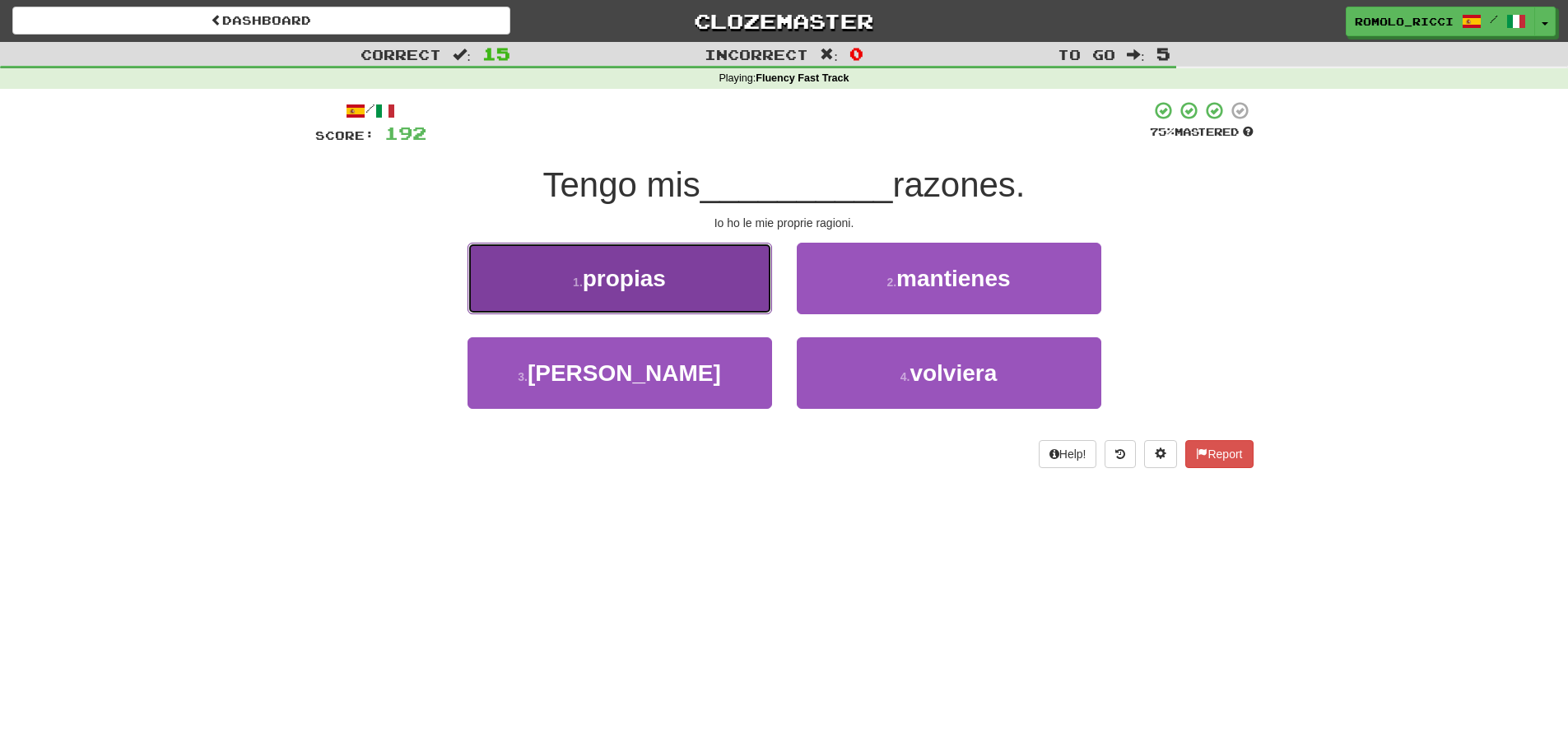
click at [710, 291] on button "1 . propias" at bounding box center [620, 279] width 304 height 72
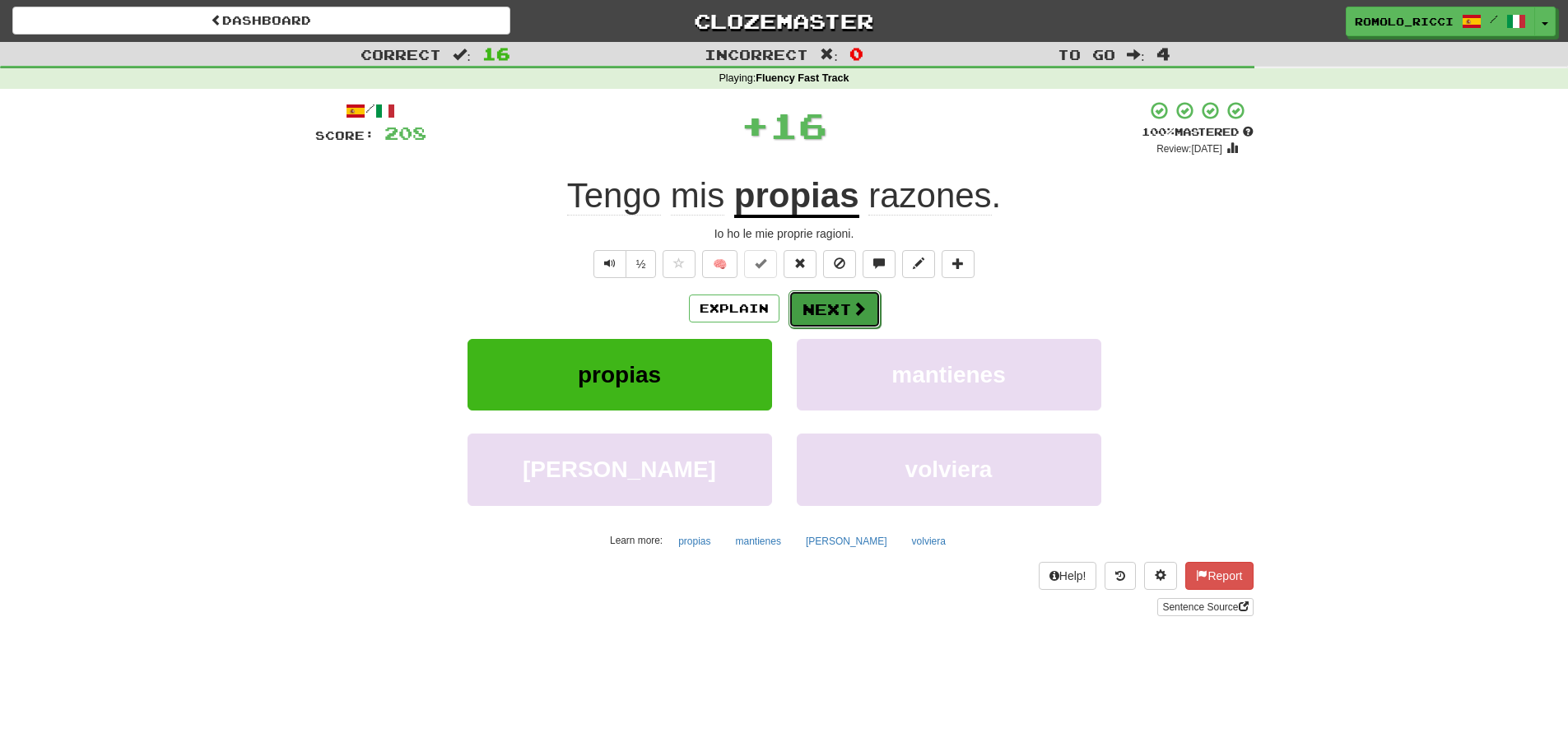
click at [845, 303] on button "Next" at bounding box center [834, 309] width 93 height 38
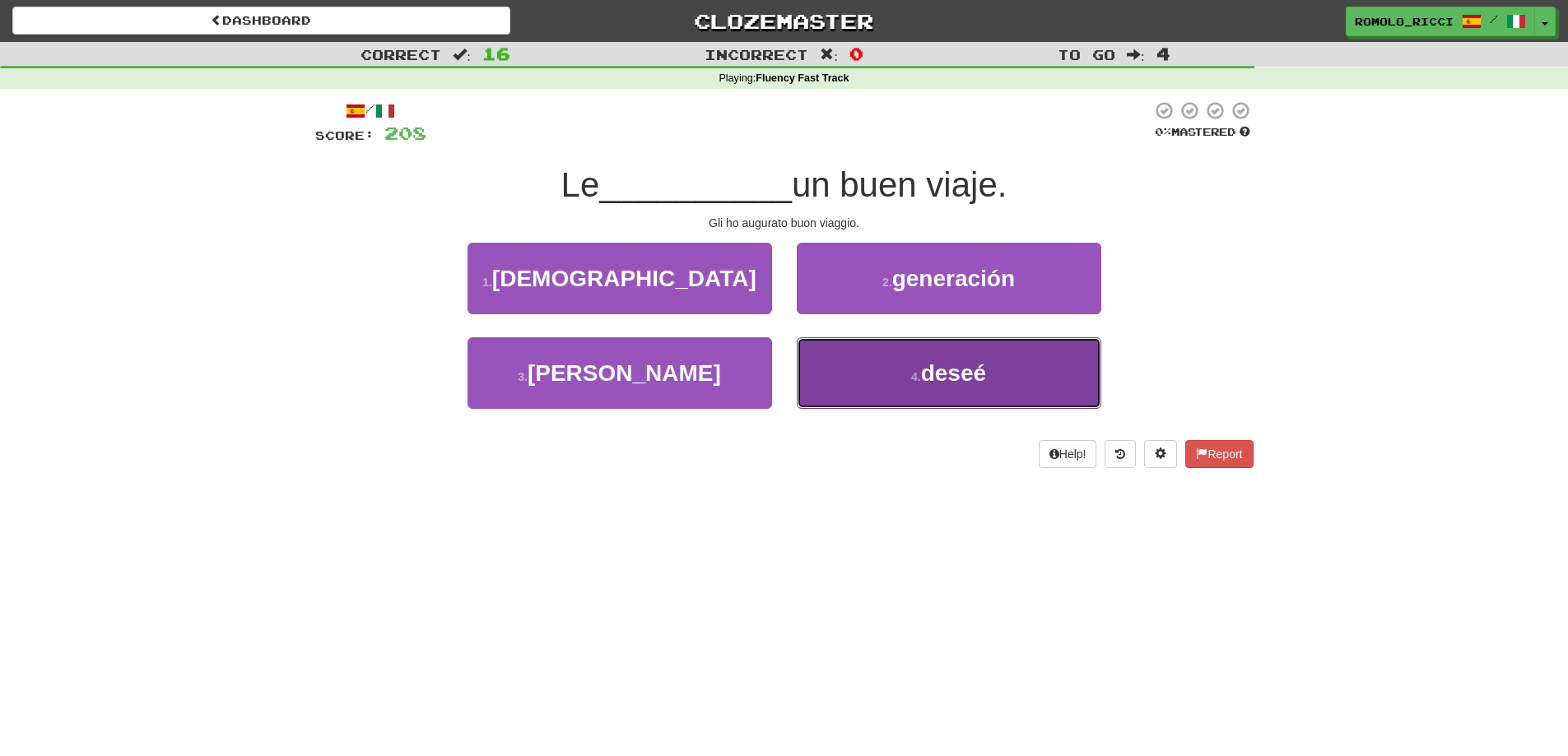
click at [984, 387] on button "4 . deseé" at bounding box center [949, 373] width 304 height 72
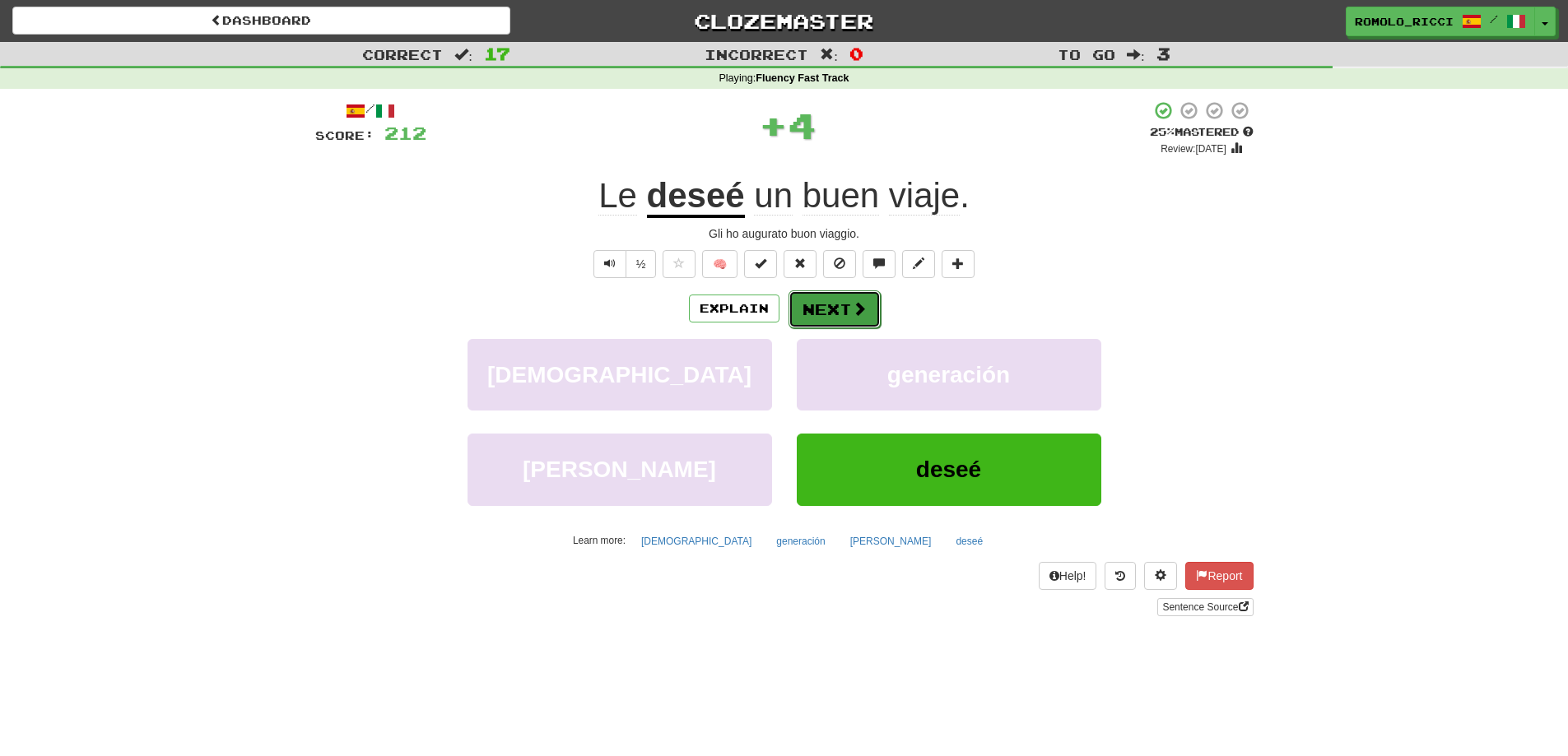
click at [818, 316] on button "Next" at bounding box center [834, 309] width 93 height 38
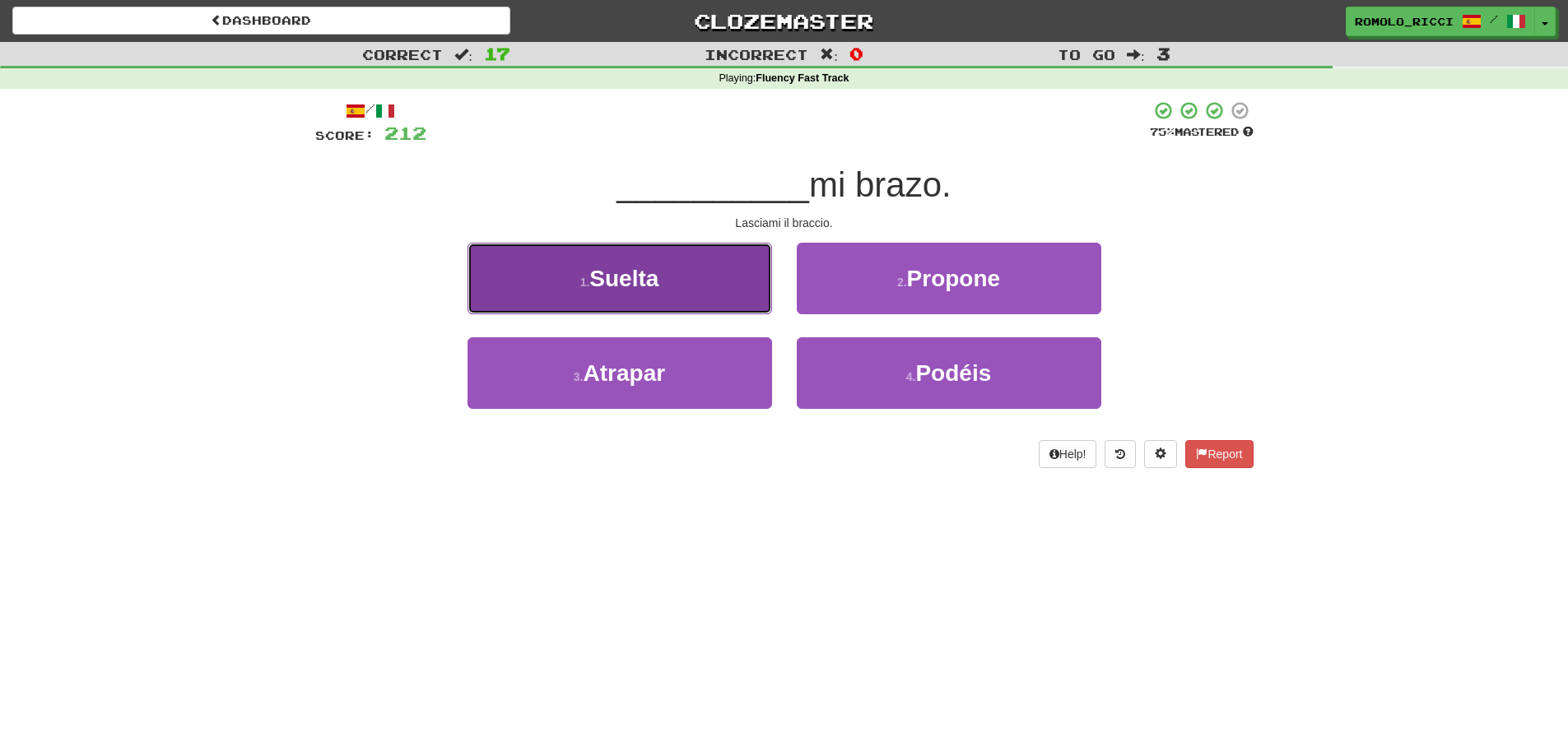
click at [652, 292] on button "1 . Suelta" at bounding box center [620, 279] width 304 height 72
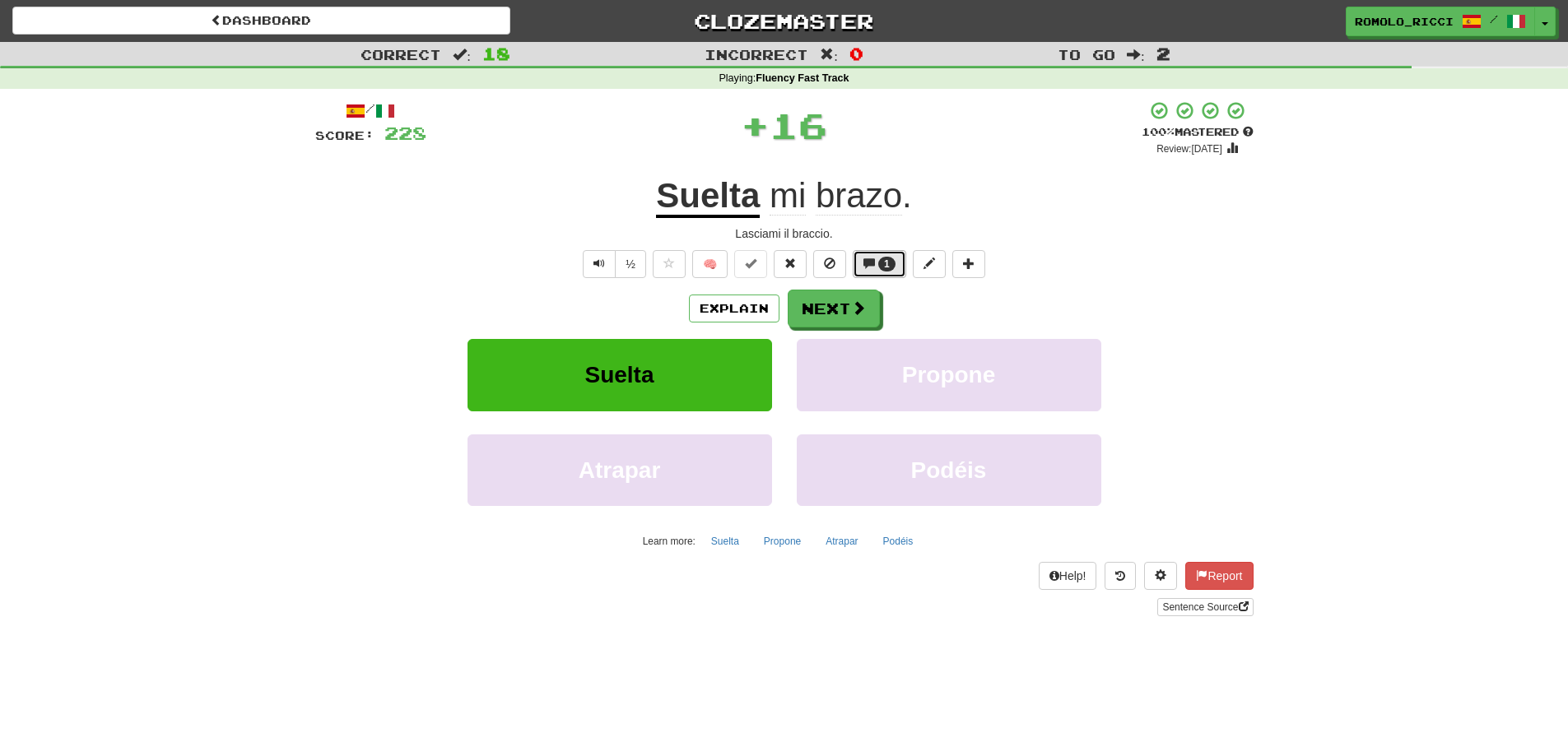
click at [875, 260] on span at bounding box center [870, 264] width 12 height 12
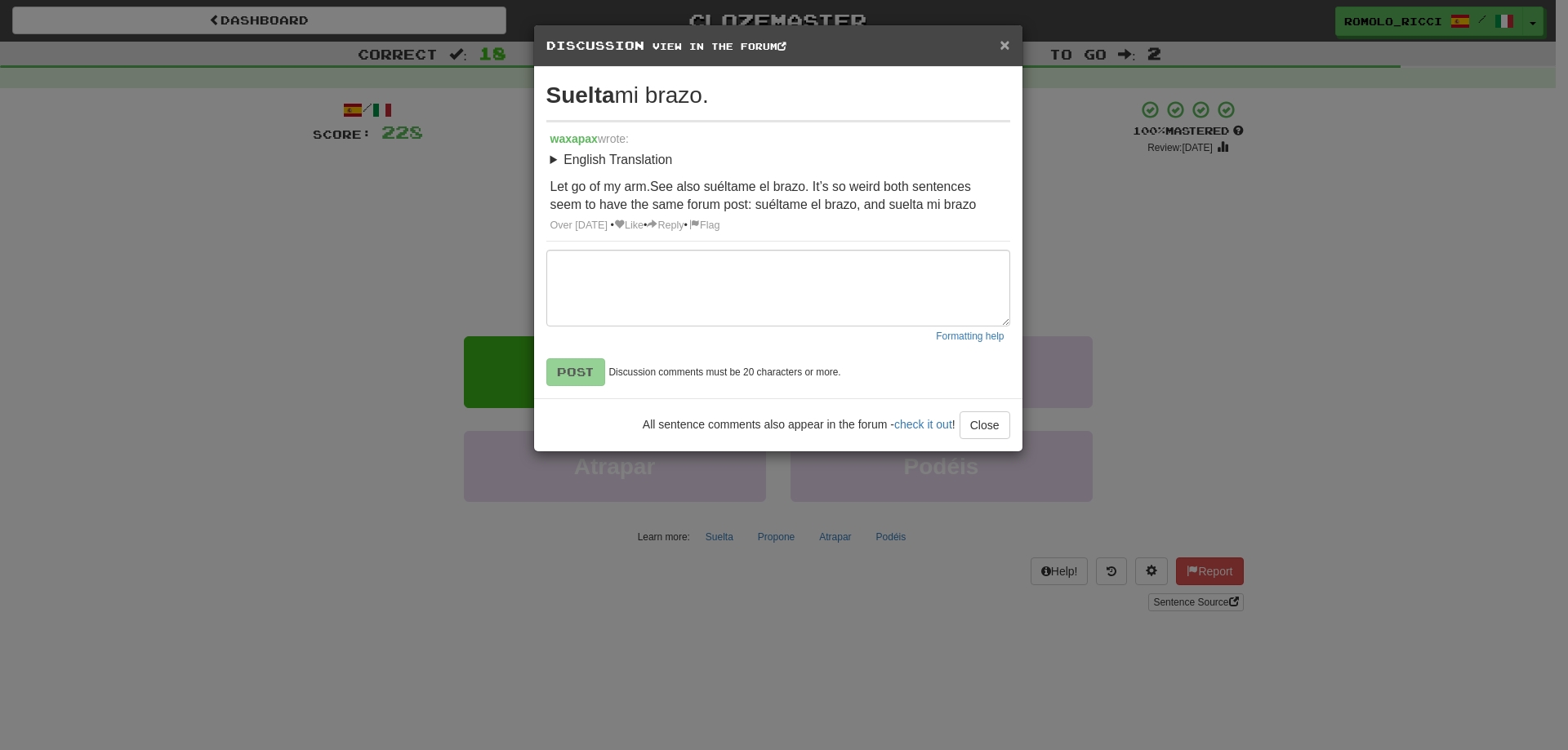
click at [1003, 42] on span "×" at bounding box center [1004, 44] width 10 height 19
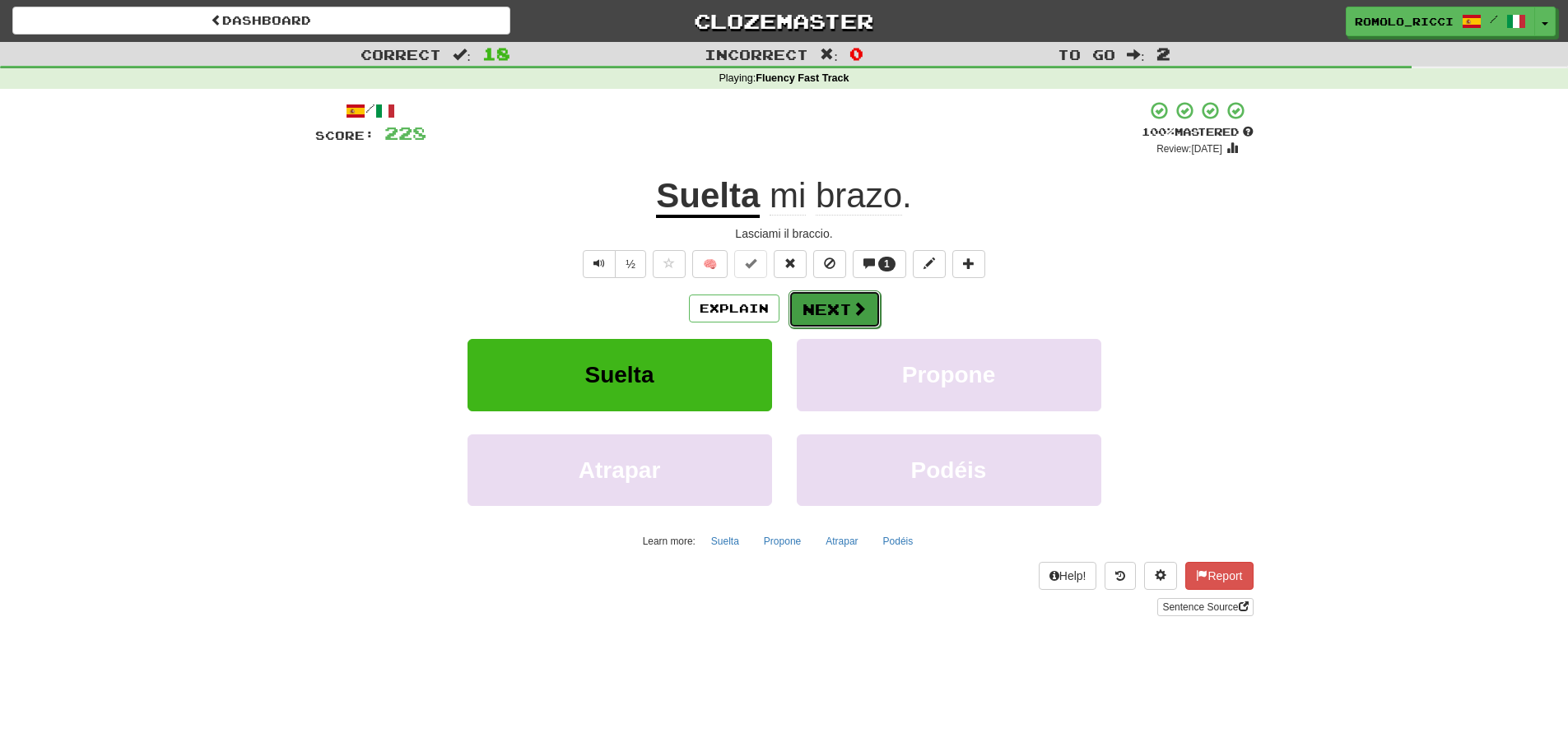
click at [857, 310] on span at bounding box center [859, 308] width 15 height 15
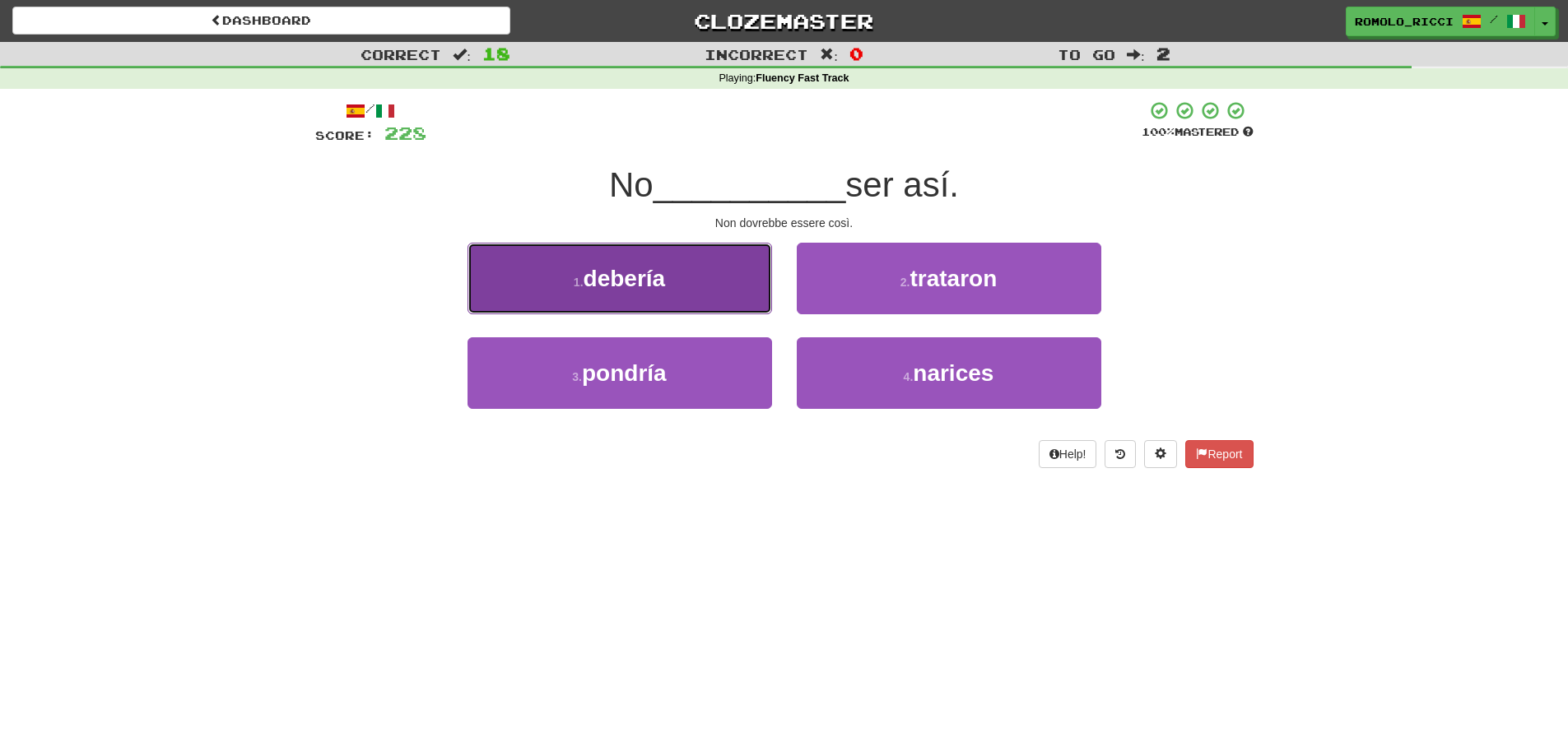
click at [653, 297] on button "1 . debería" at bounding box center [620, 279] width 304 height 72
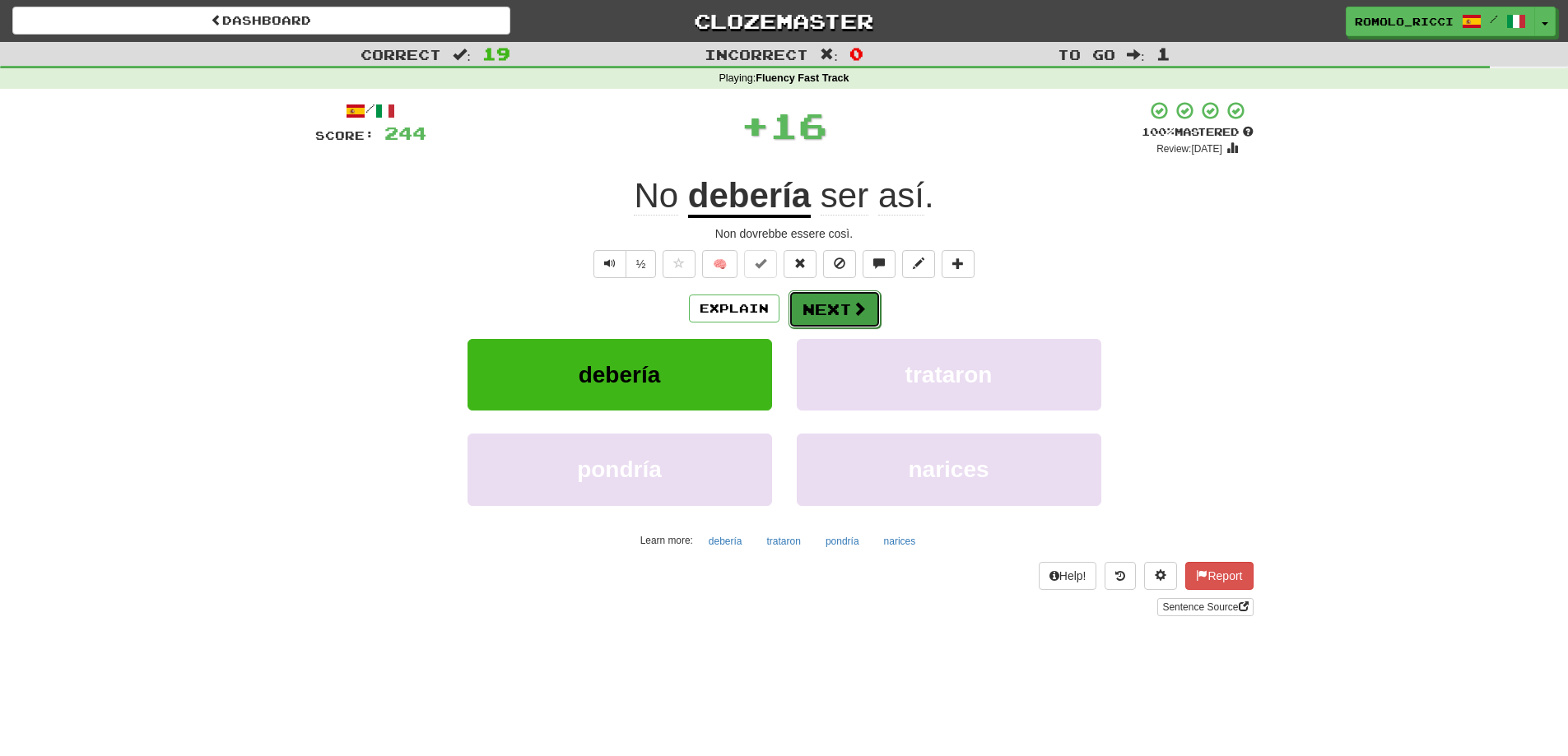
click at [833, 302] on button "Next" at bounding box center [834, 309] width 93 height 38
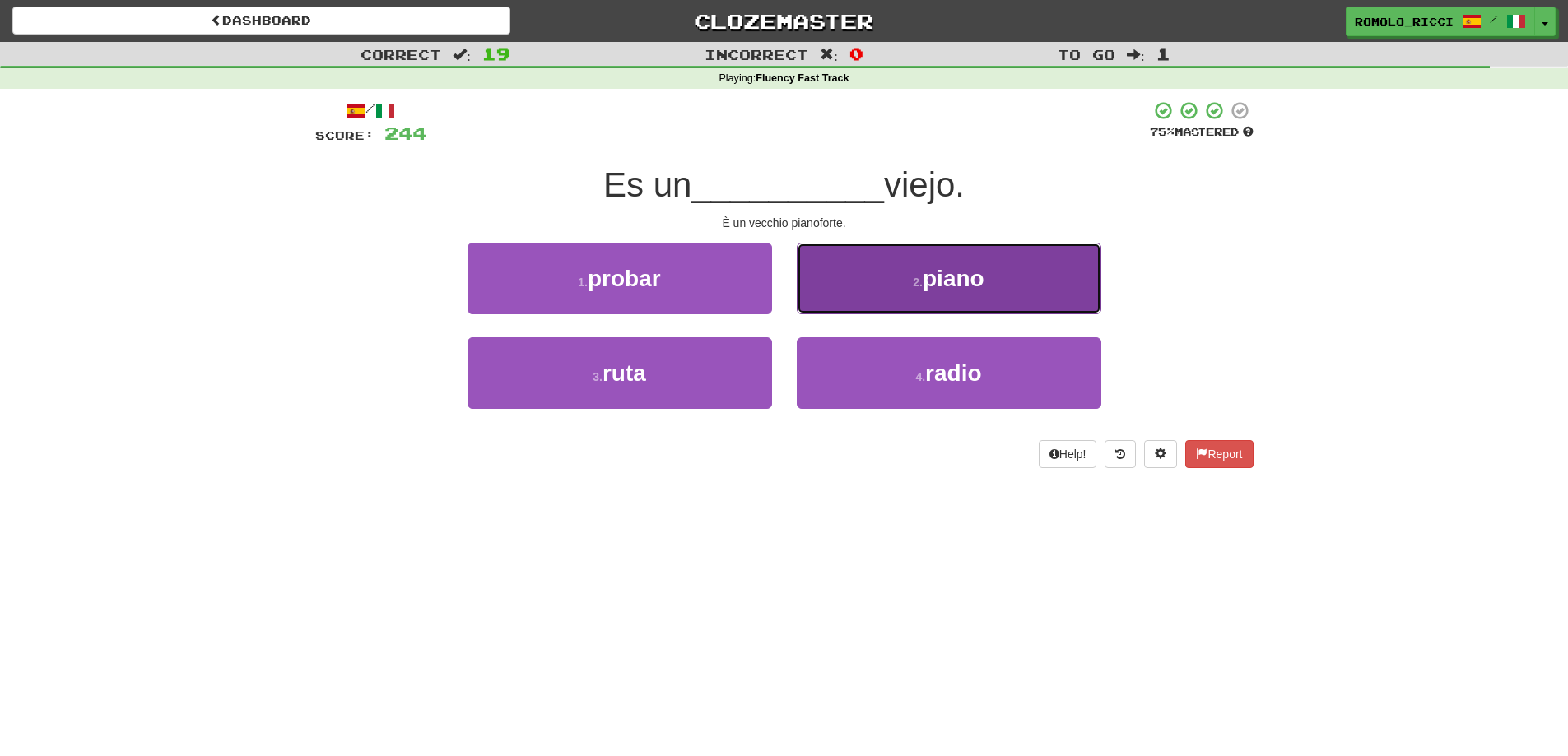
click at [914, 297] on button "2 . piano" at bounding box center [949, 279] width 304 height 72
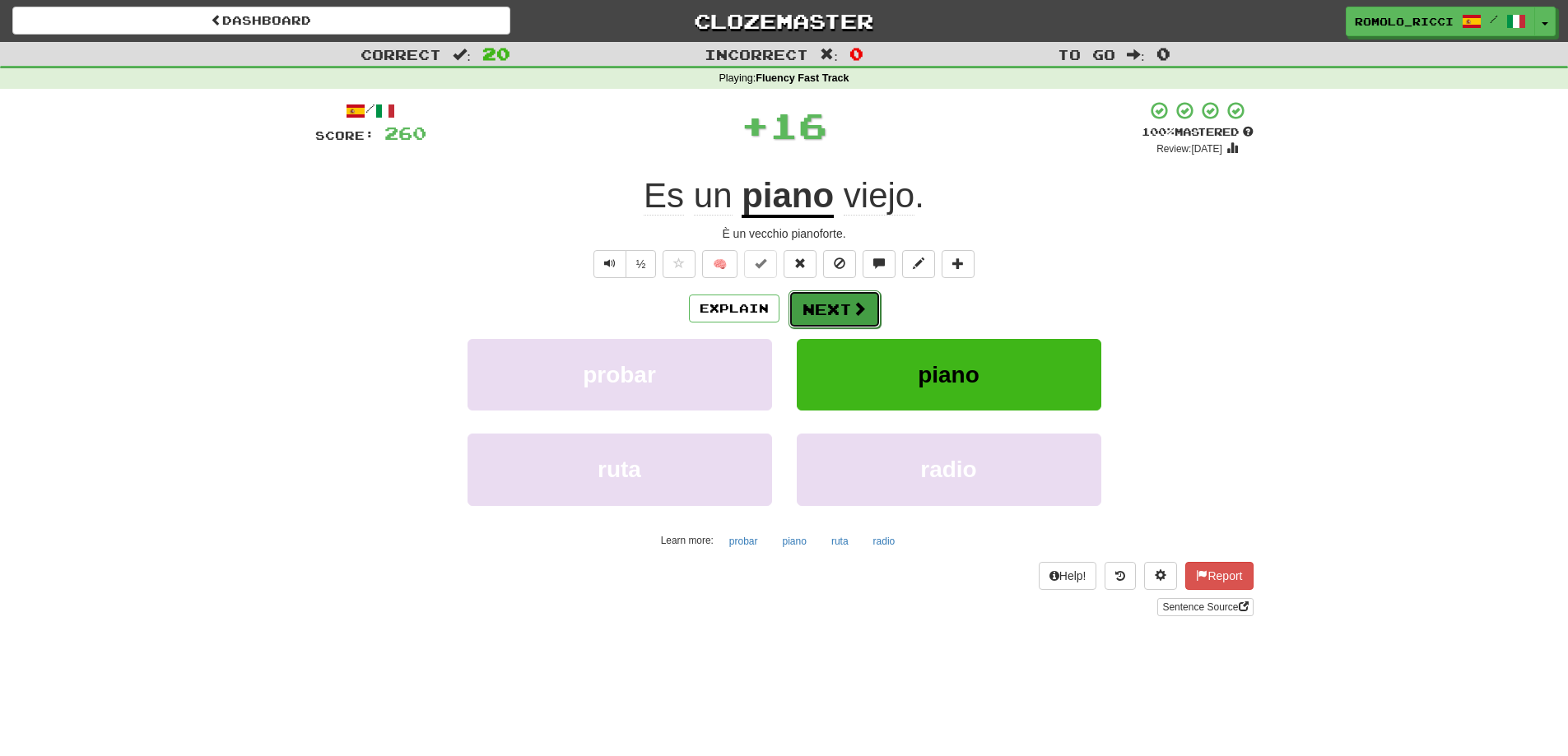
click at [827, 316] on button "Next" at bounding box center [834, 309] width 93 height 38
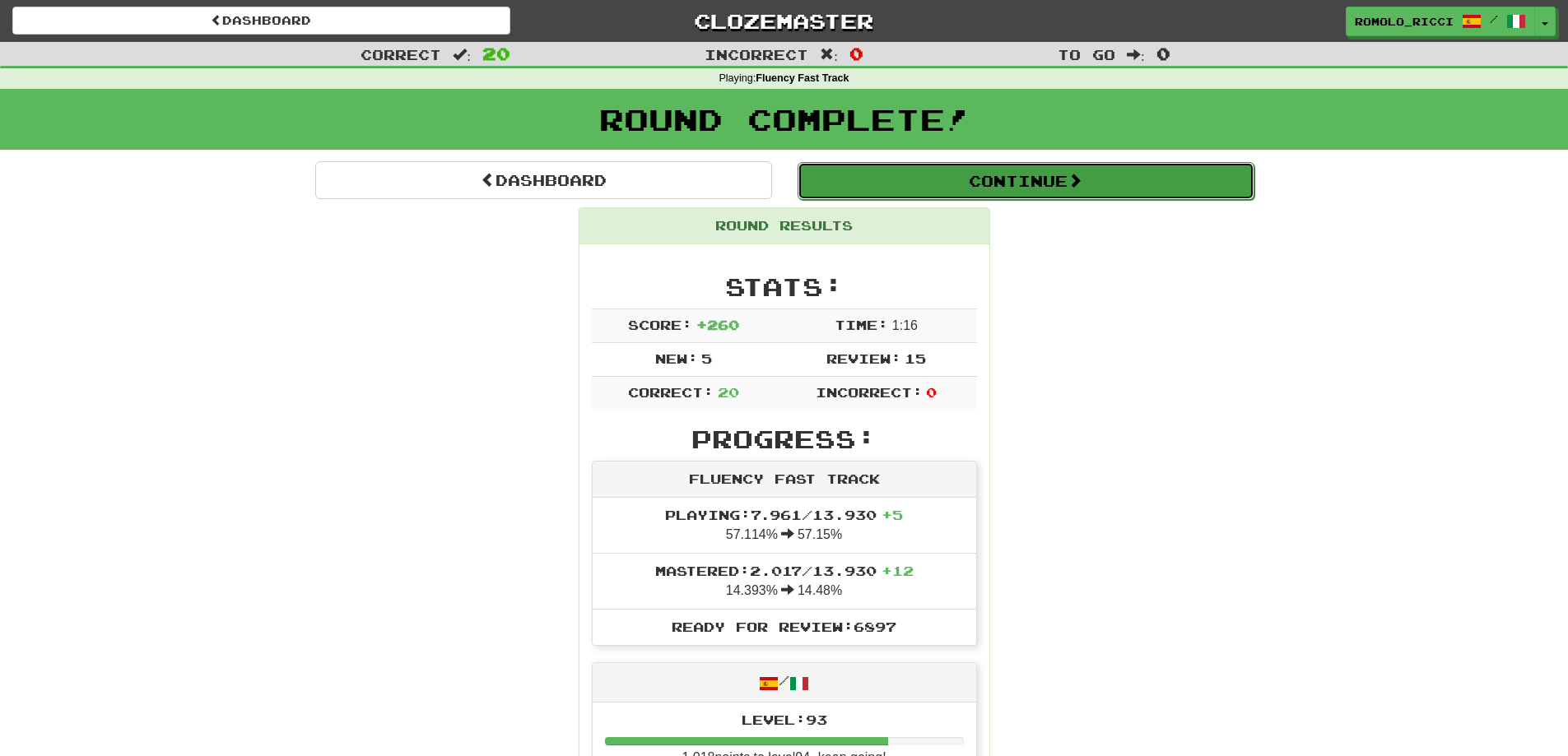
click at [1047, 168] on button "Continue" at bounding box center [1025, 181] width 457 height 38
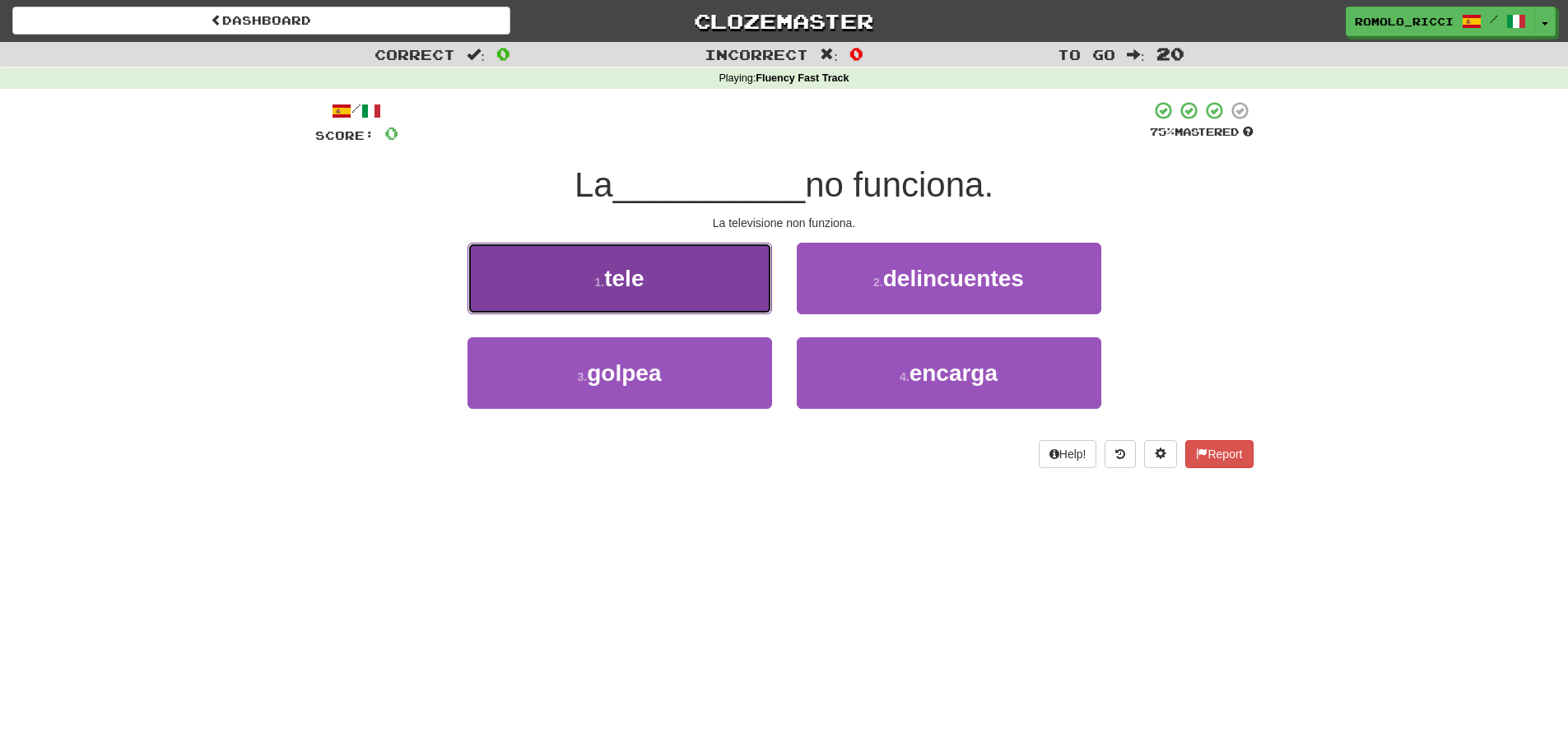
click at [721, 282] on button "1 . tele" at bounding box center [620, 279] width 304 height 72
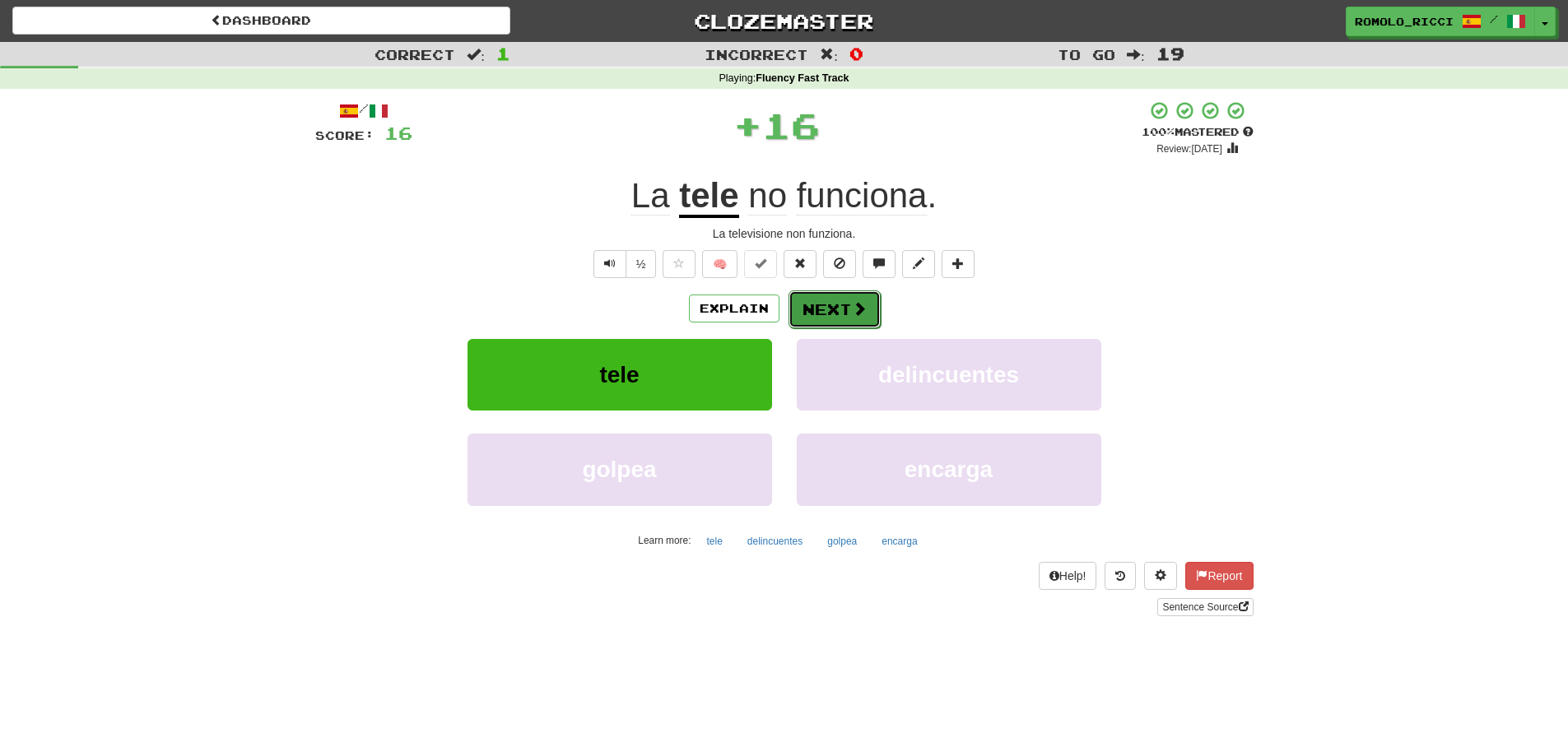
click at [853, 311] on span at bounding box center [859, 308] width 15 height 15
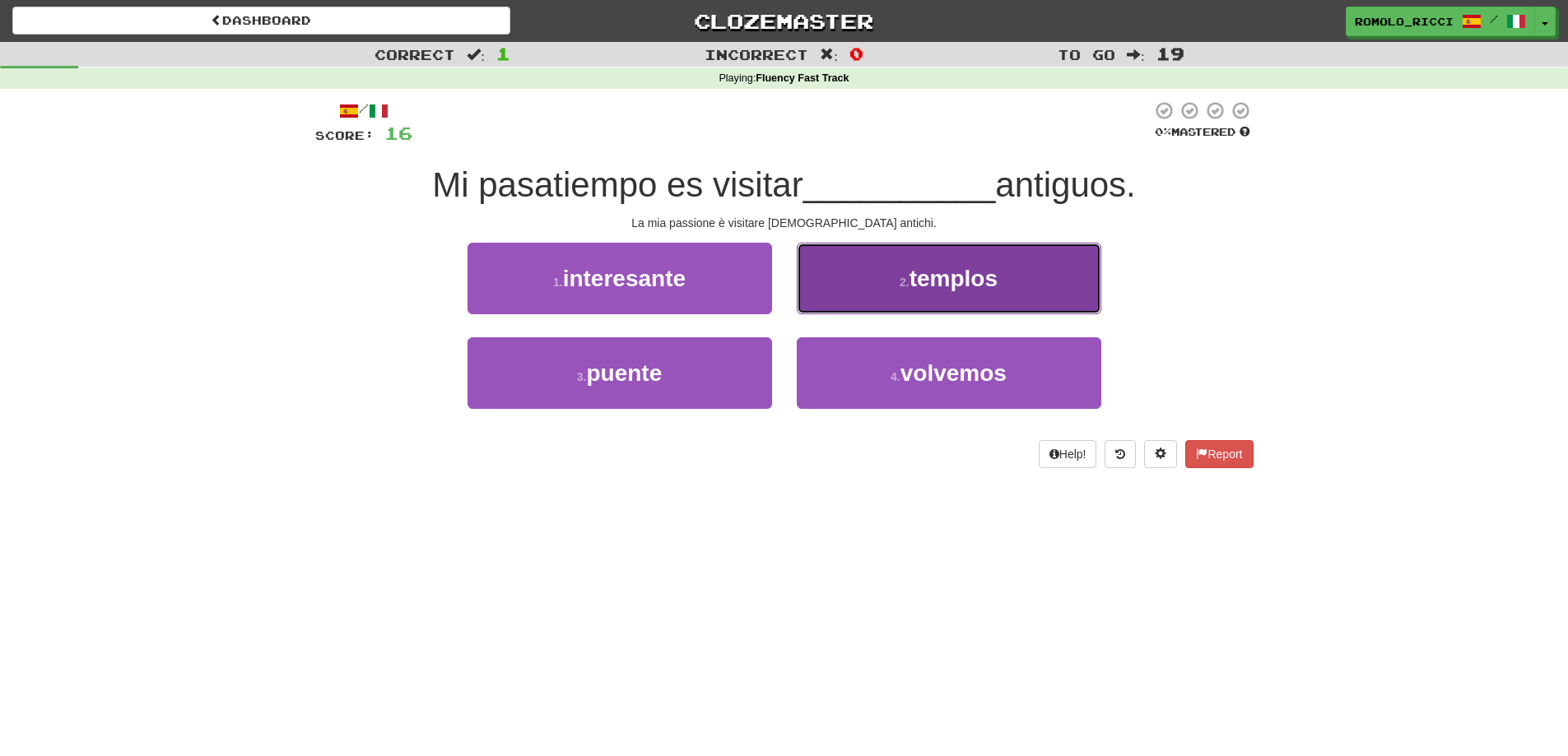
click at [861, 290] on button "2 . templos" at bounding box center [949, 279] width 304 height 72
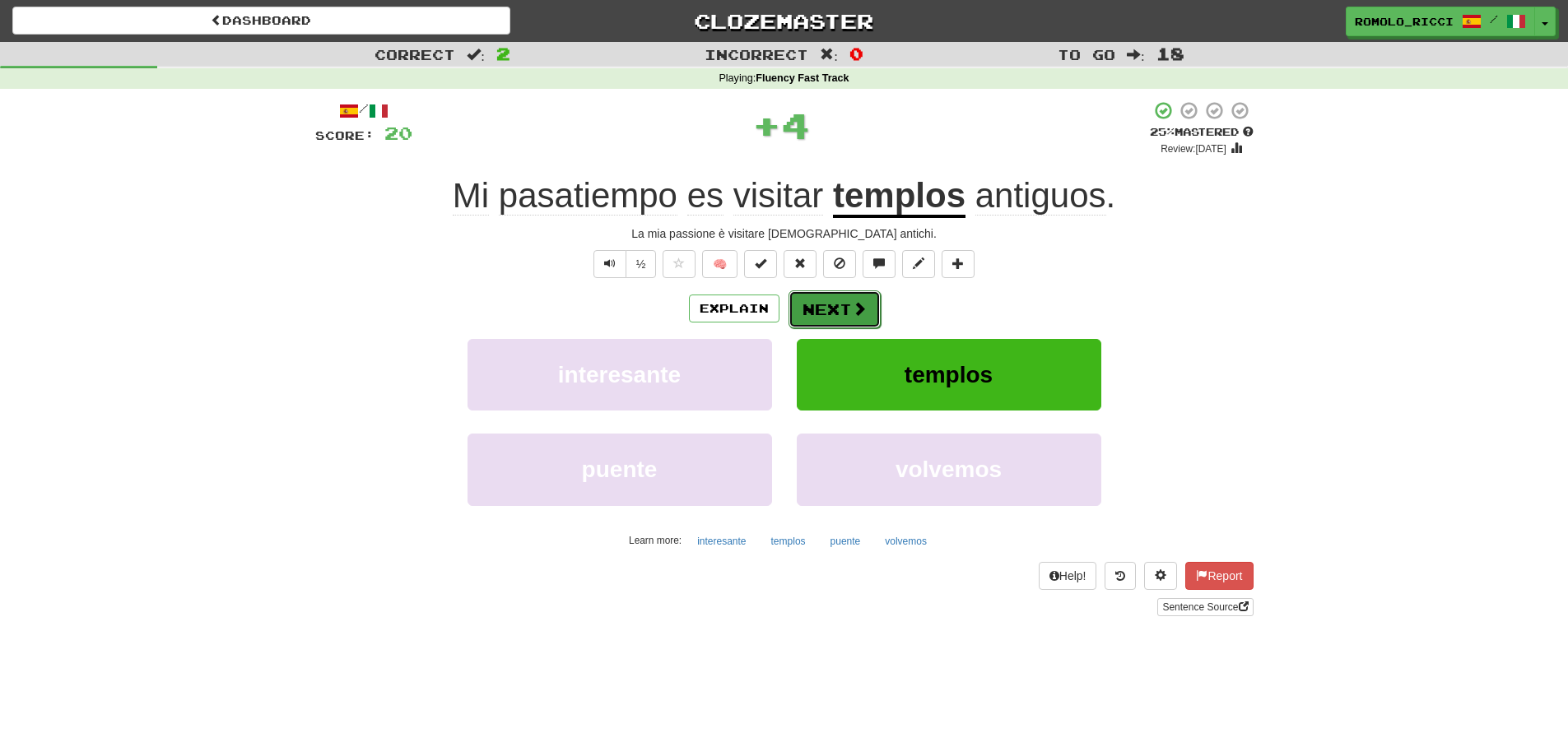
click at [823, 311] on button "Next" at bounding box center [834, 309] width 93 height 38
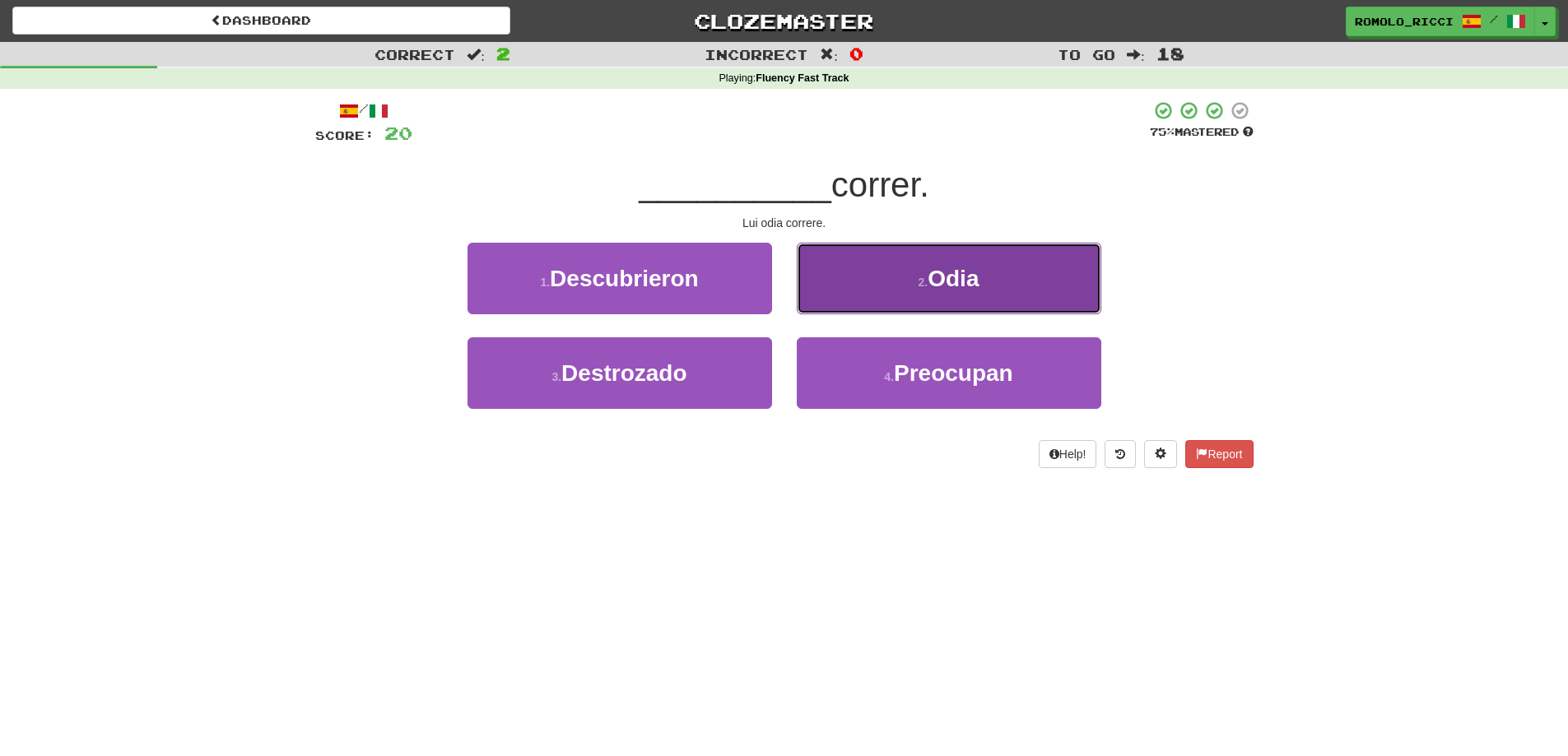
click at [859, 288] on button "2 . Odia" at bounding box center [949, 279] width 304 height 72
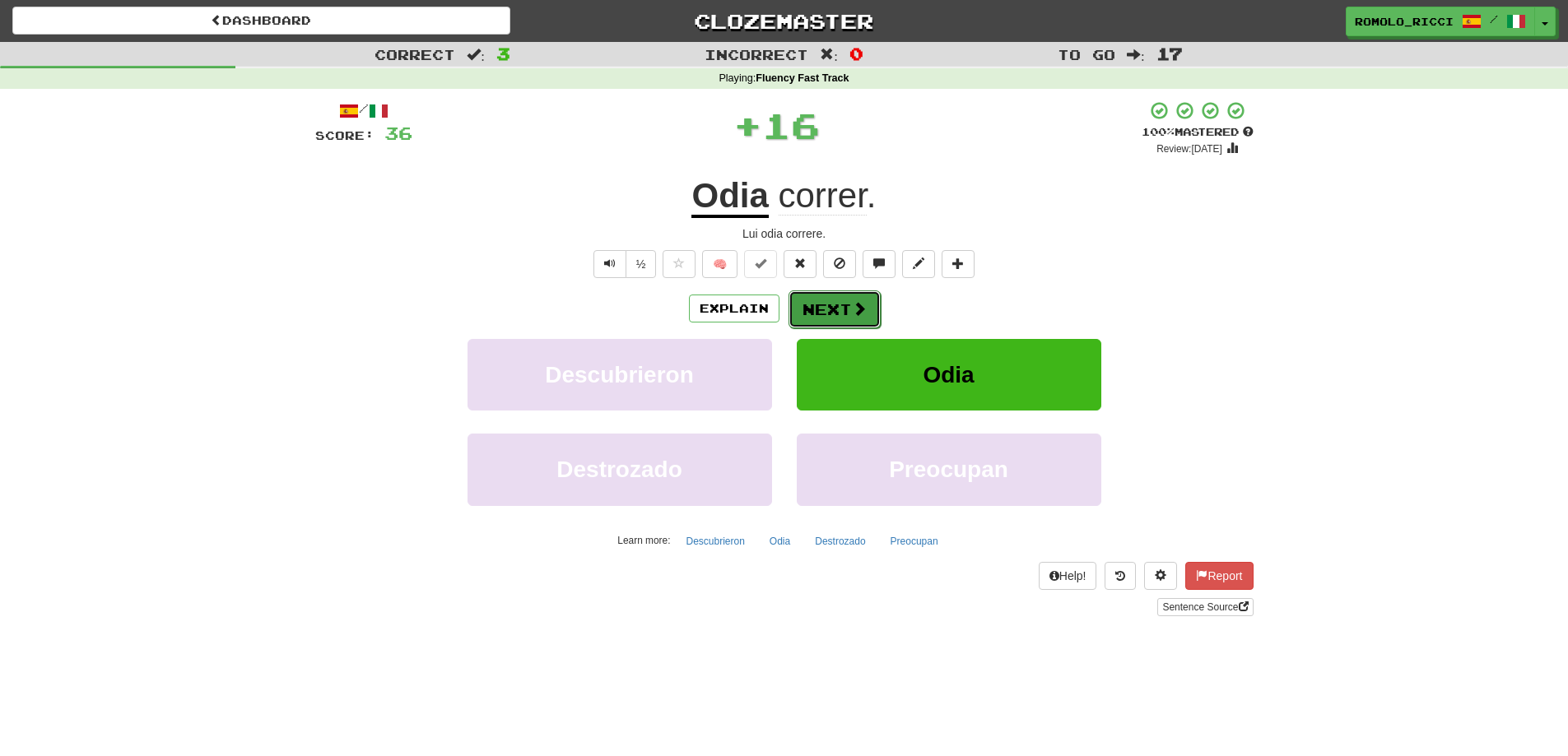
click at [858, 301] on span at bounding box center [859, 308] width 15 height 15
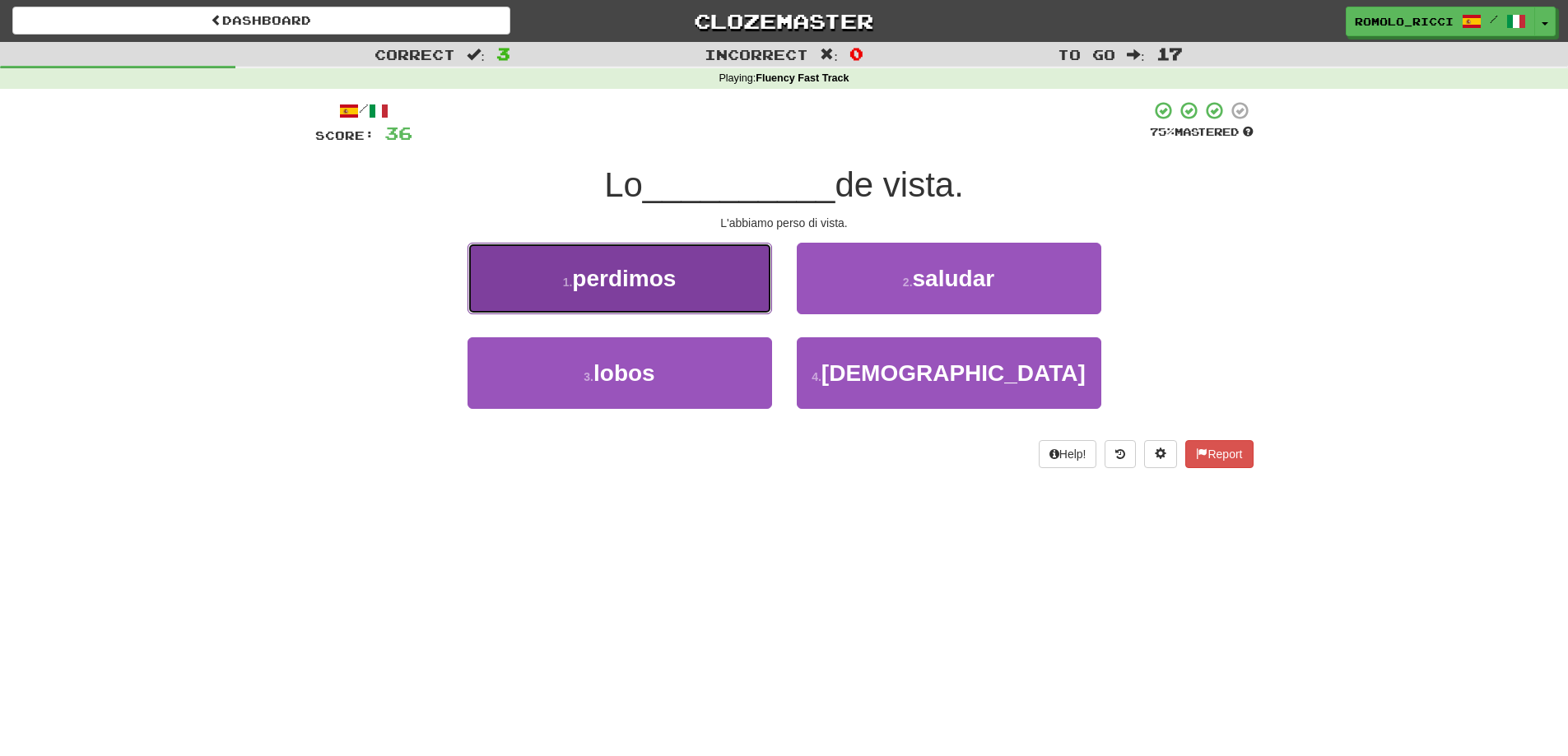
click at [721, 288] on button "1 . perdimos" at bounding box center [620, 279] width 304 height 72
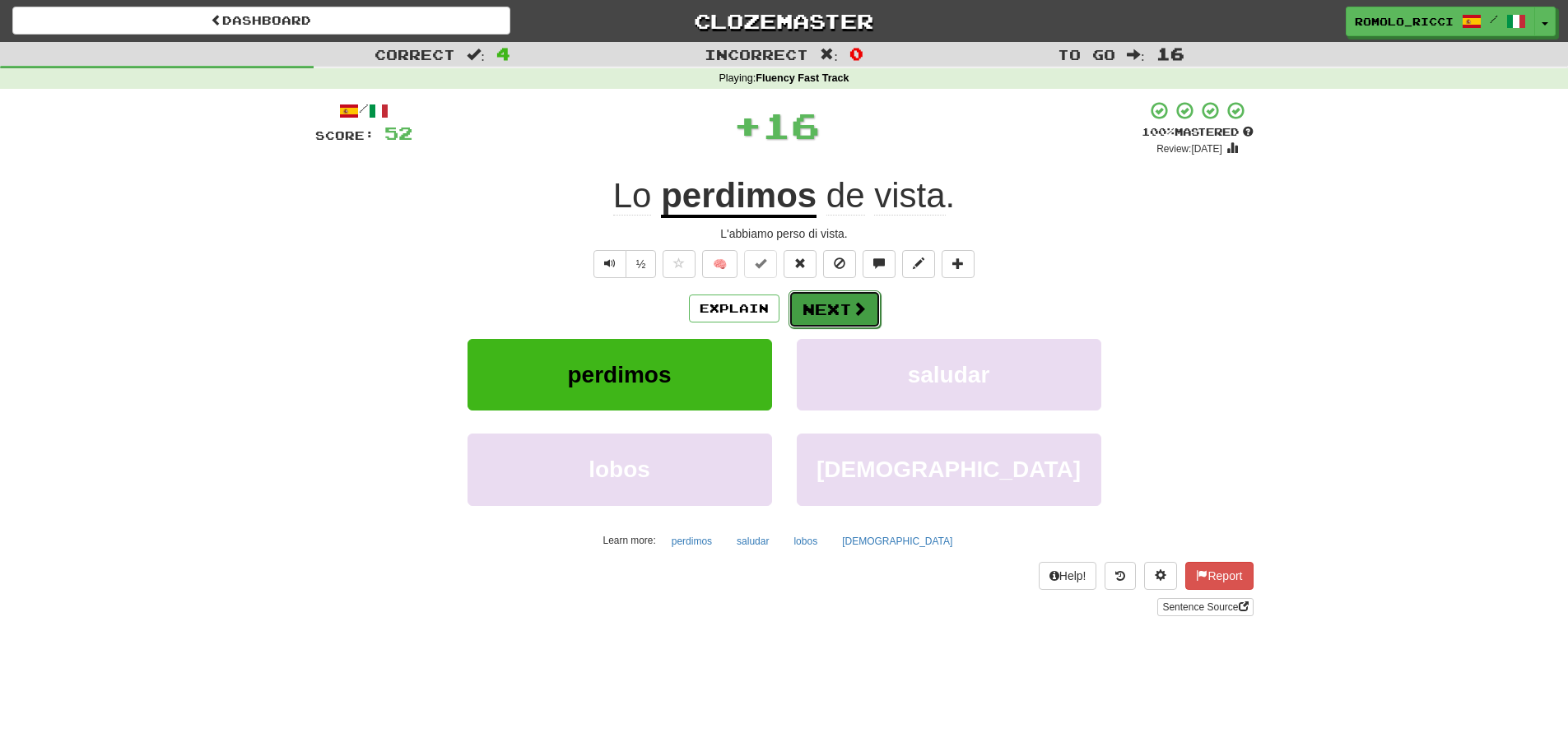
click at [855, 312] on span at bounding box center [859, 308] width 15 height 15
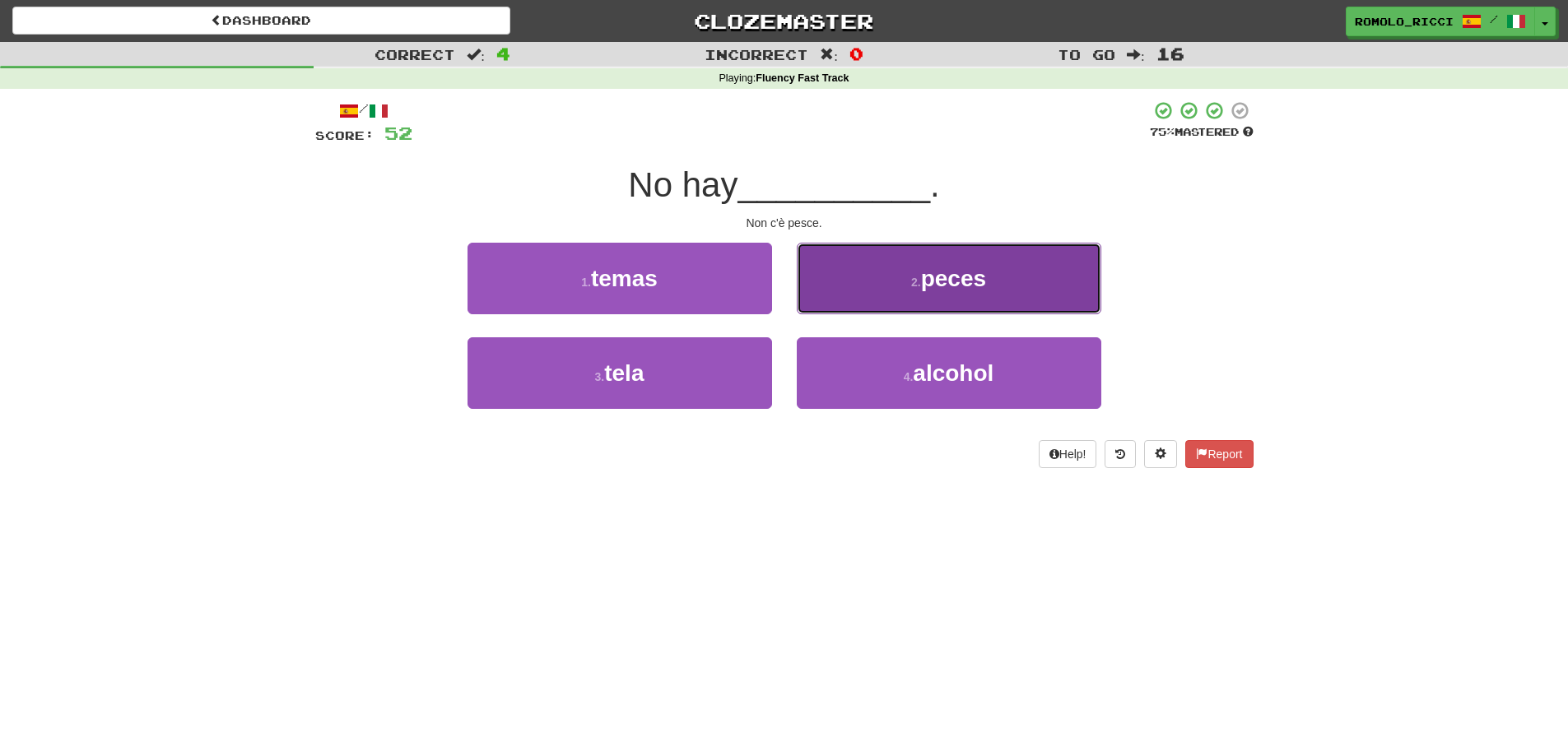
click at [910, 298] on button "2 . peces" at bounding box center [949, 279] width 304 height 72
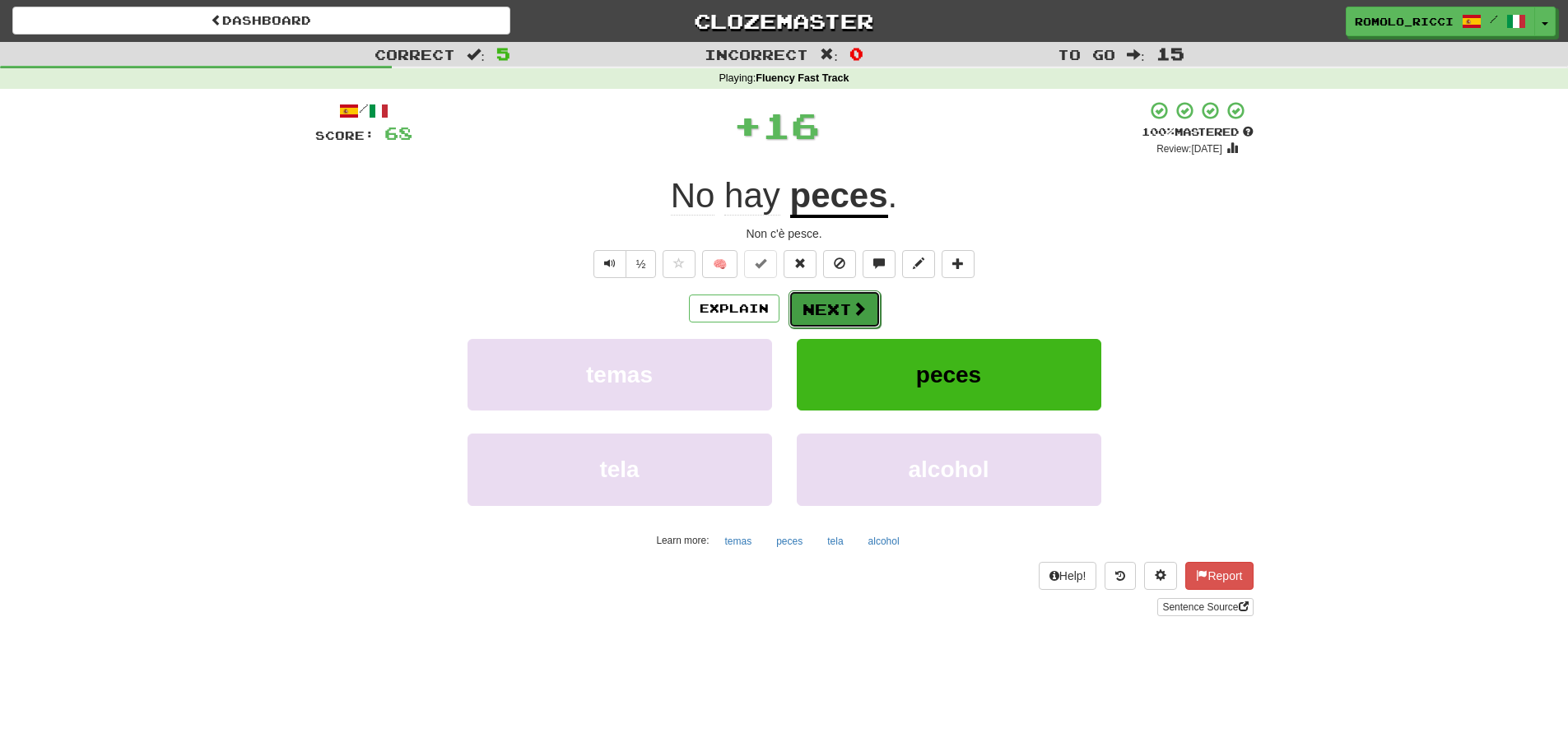
click at [828, 311] on button "Next" at bounding box center [834, 309] width 93 height 38
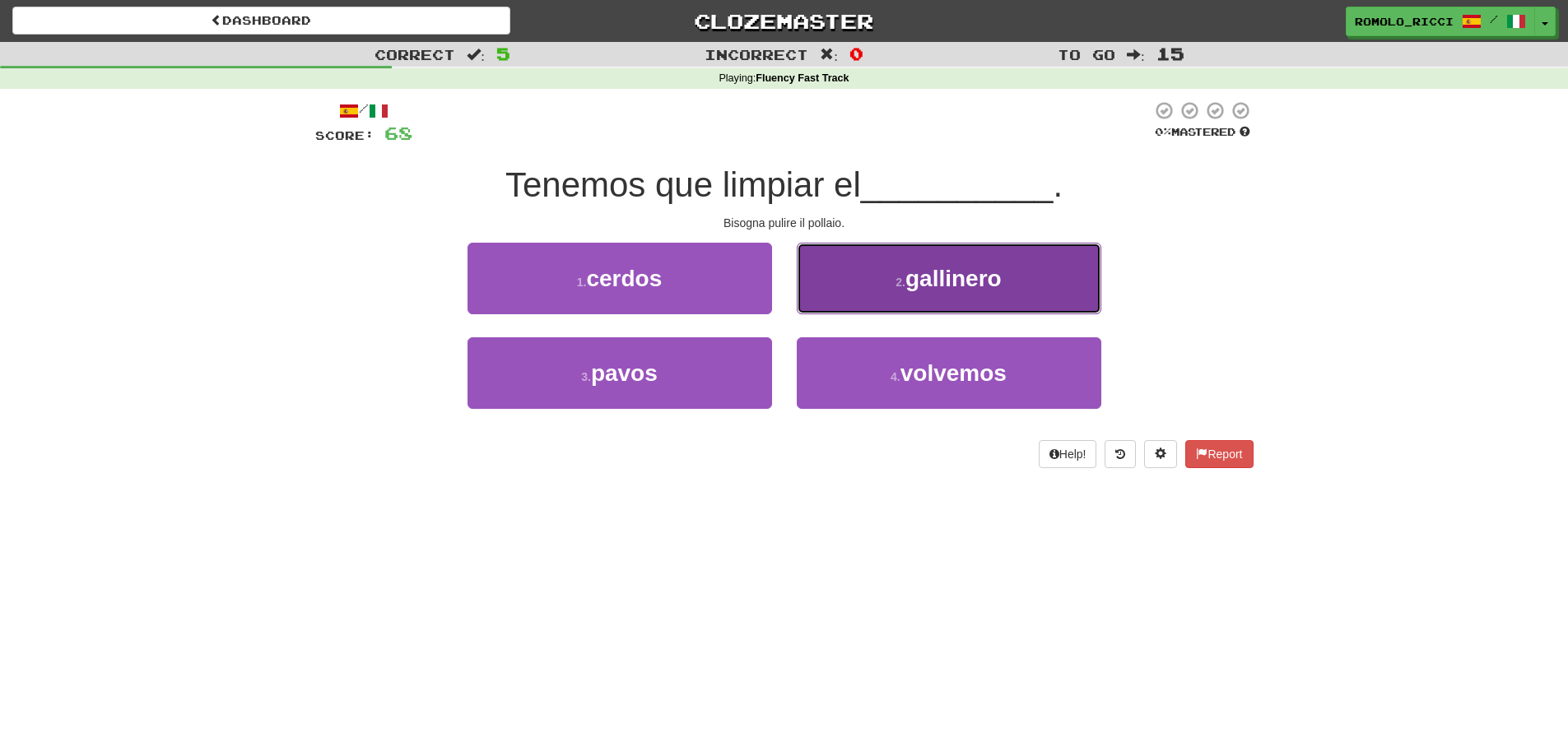
click at [911, 297] on button "2 . gallinero" at bounding box center [949, 279] width 304 height 72
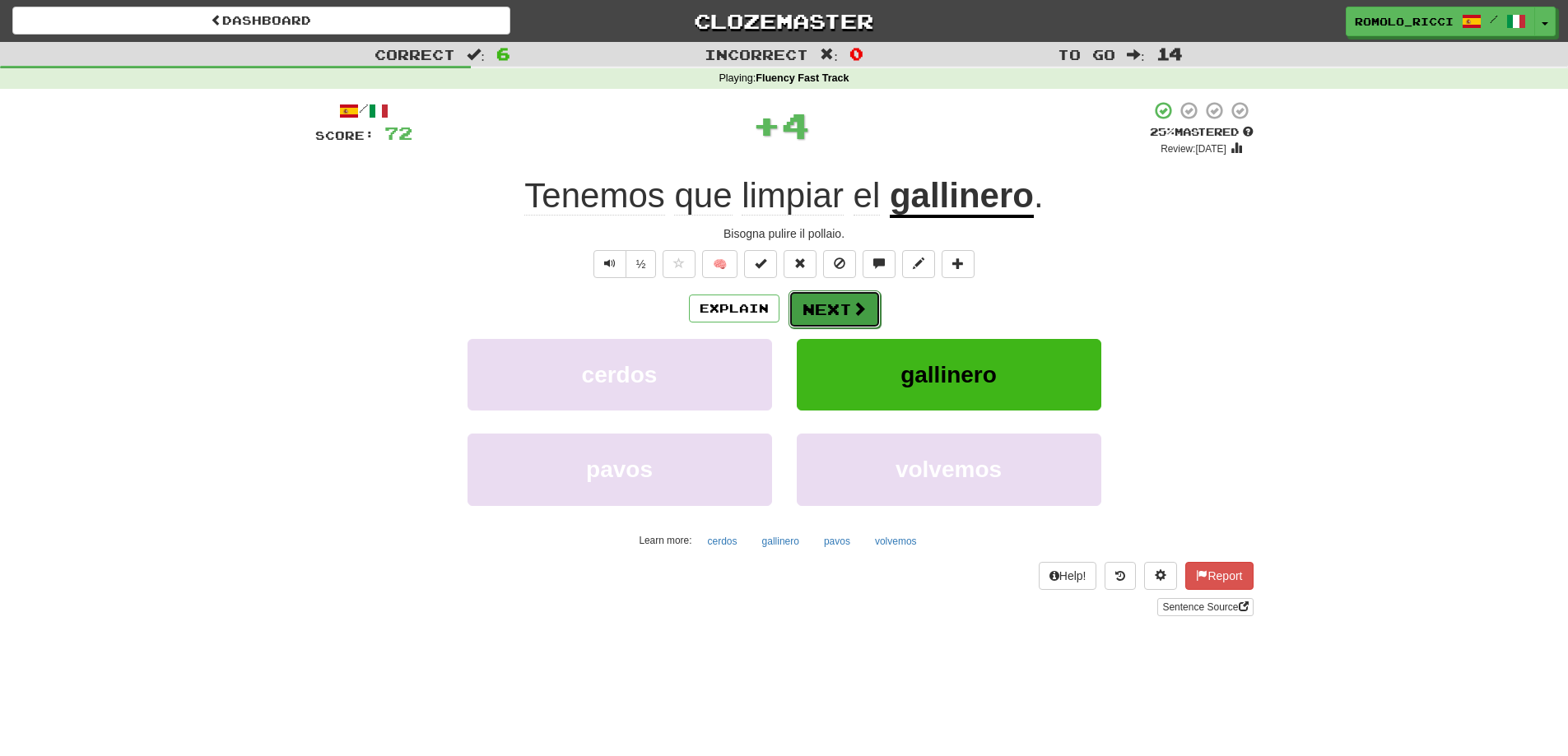
click at [842, 312] on button "Next" at bounding box center [834, 309] width 93 height 38
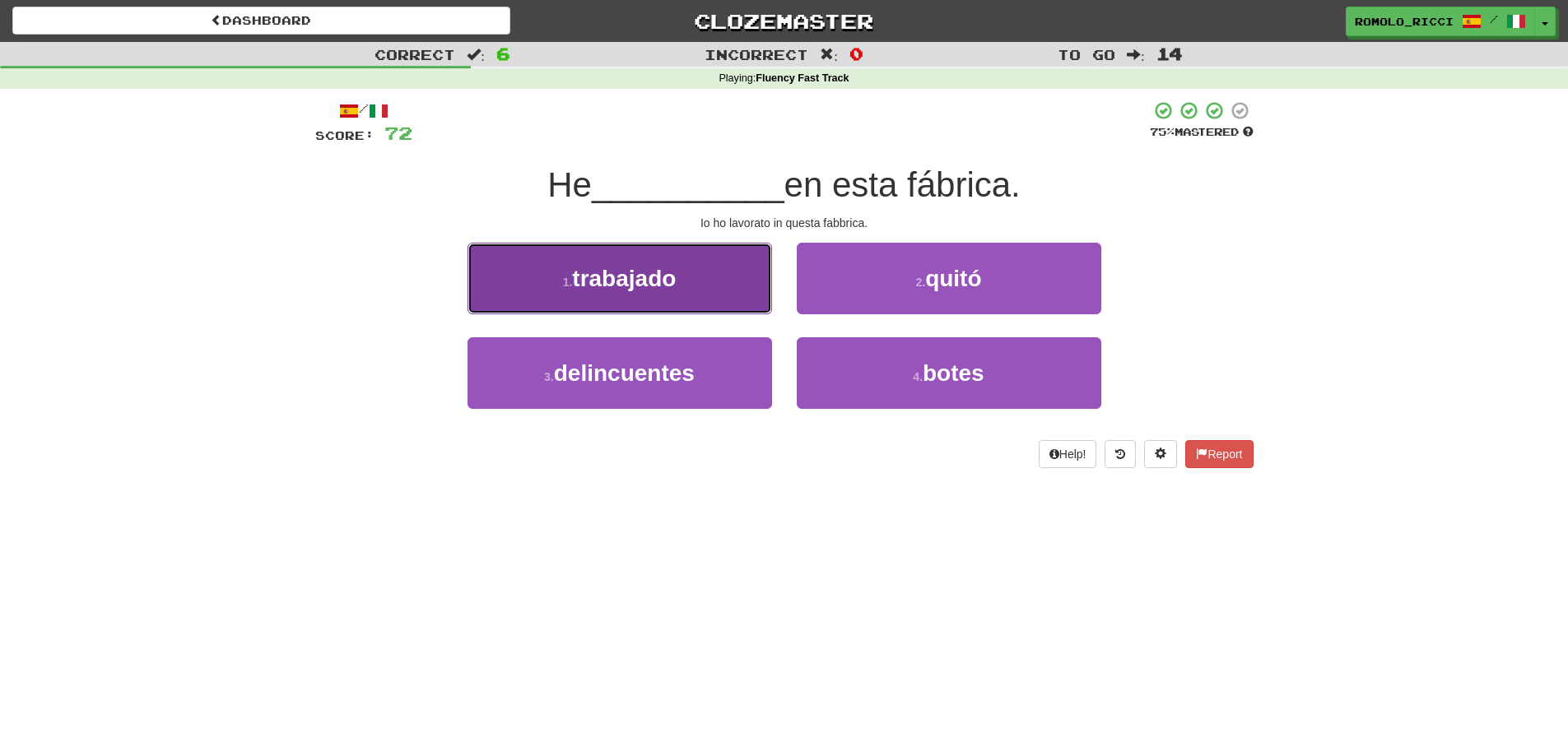
click at [725, 289] on button "1 . trabajado" at bounding box center [620, 279] width 304 height 72
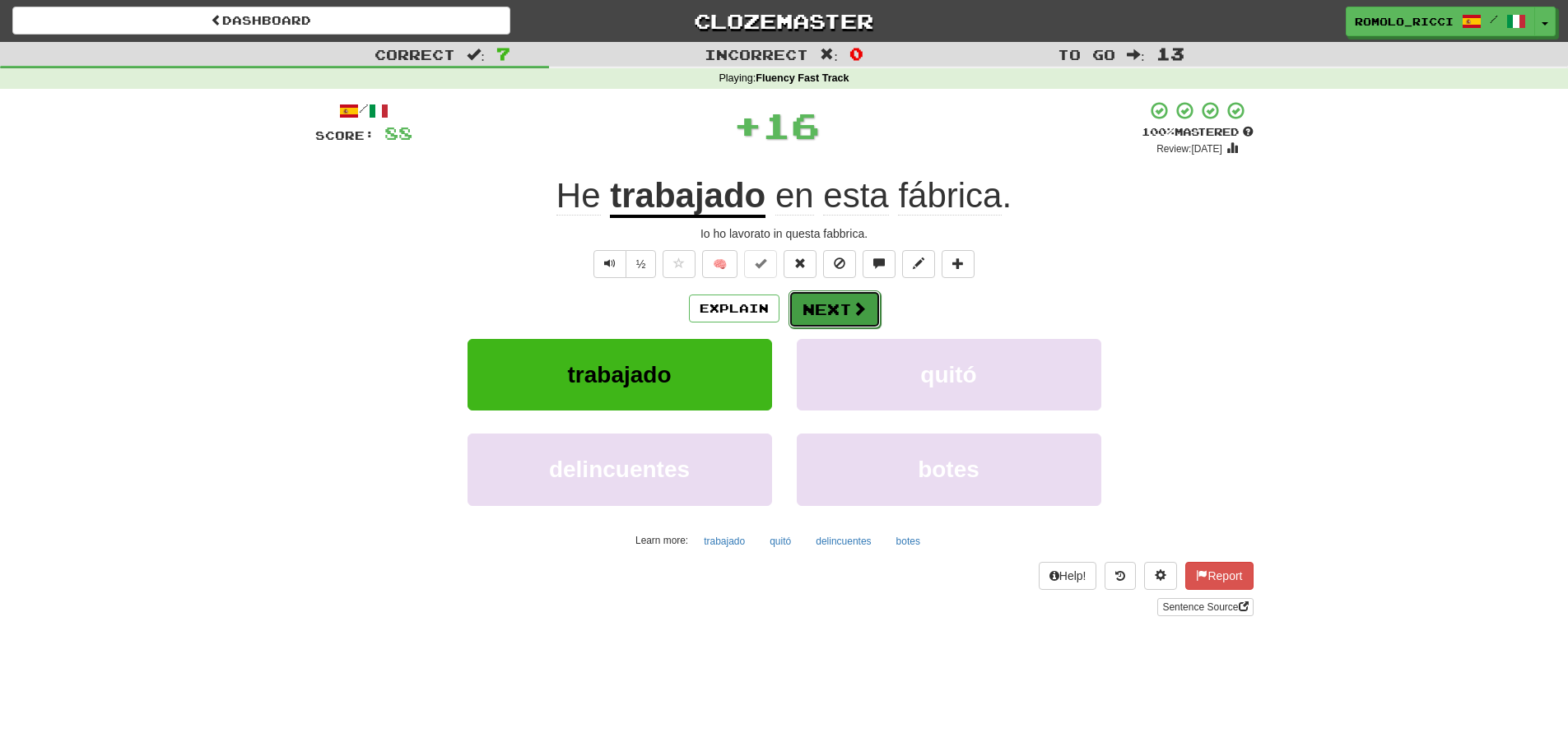
click at [848, 309] on button "Next" at bounding box center [834, 309] width 93 height 38
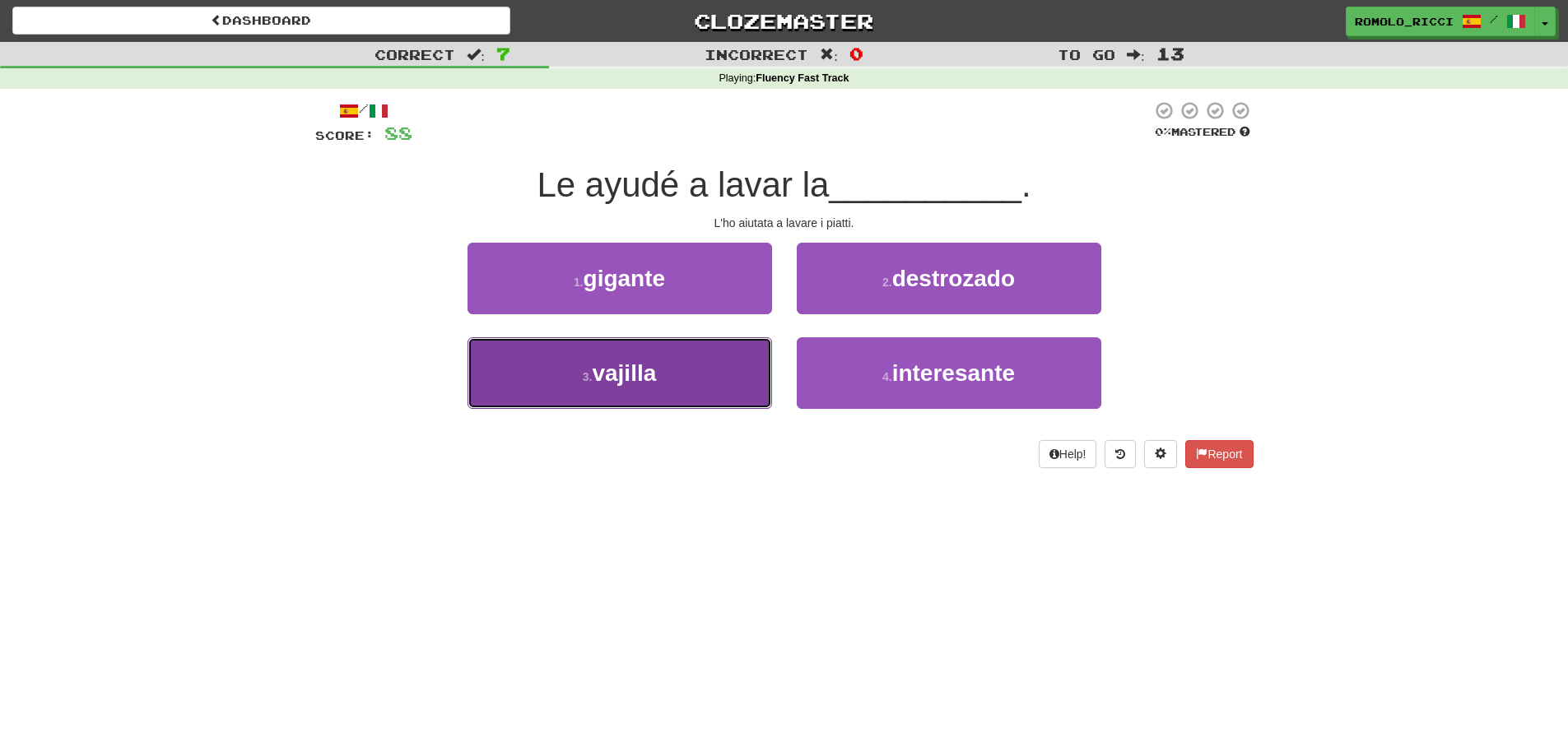
click at [704, 366] on button "3 . vajilla" at bounding box center [620, 373] width 304 height 72
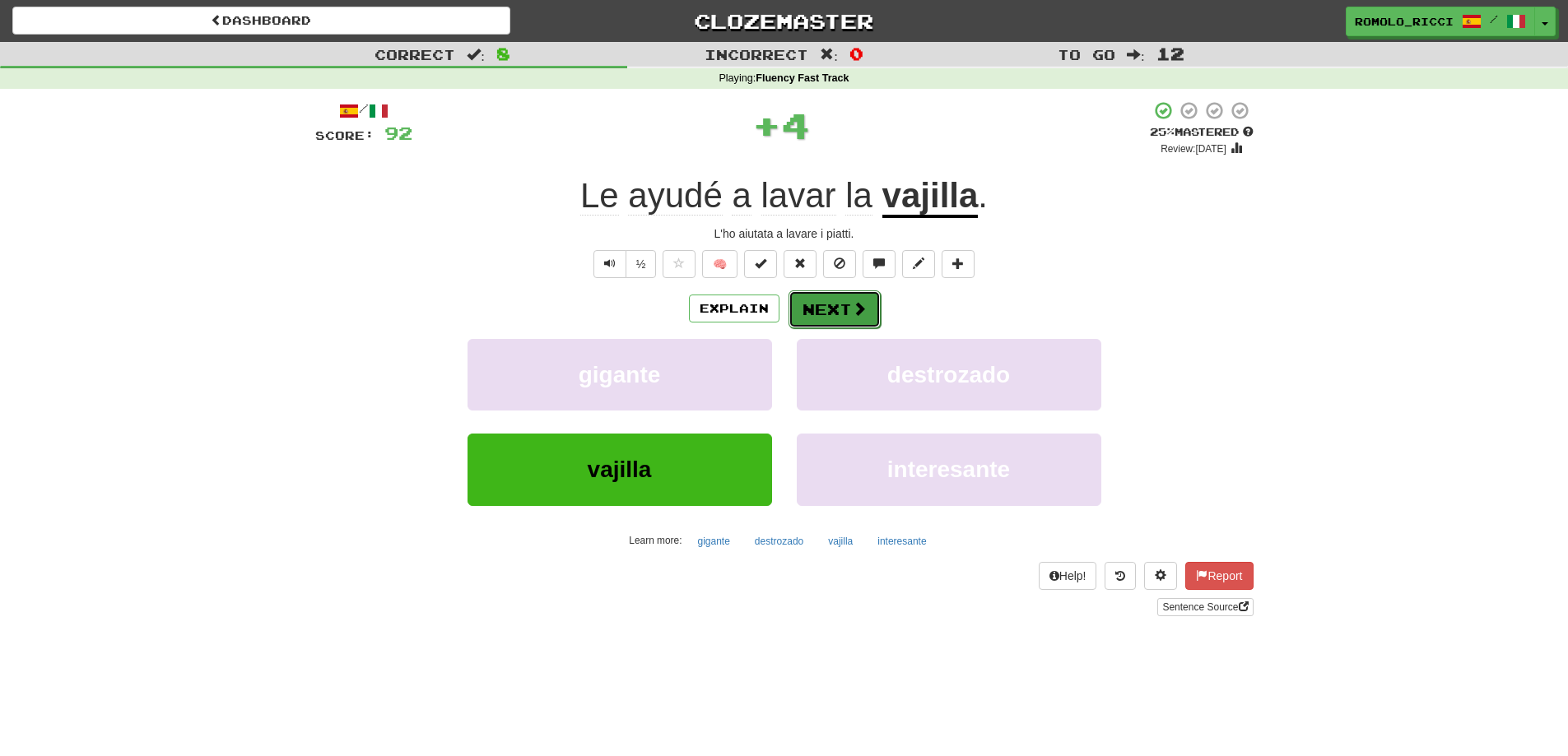
click at [829, 311] on button "Next" at bounding box center [834, 309] width 93 height 38
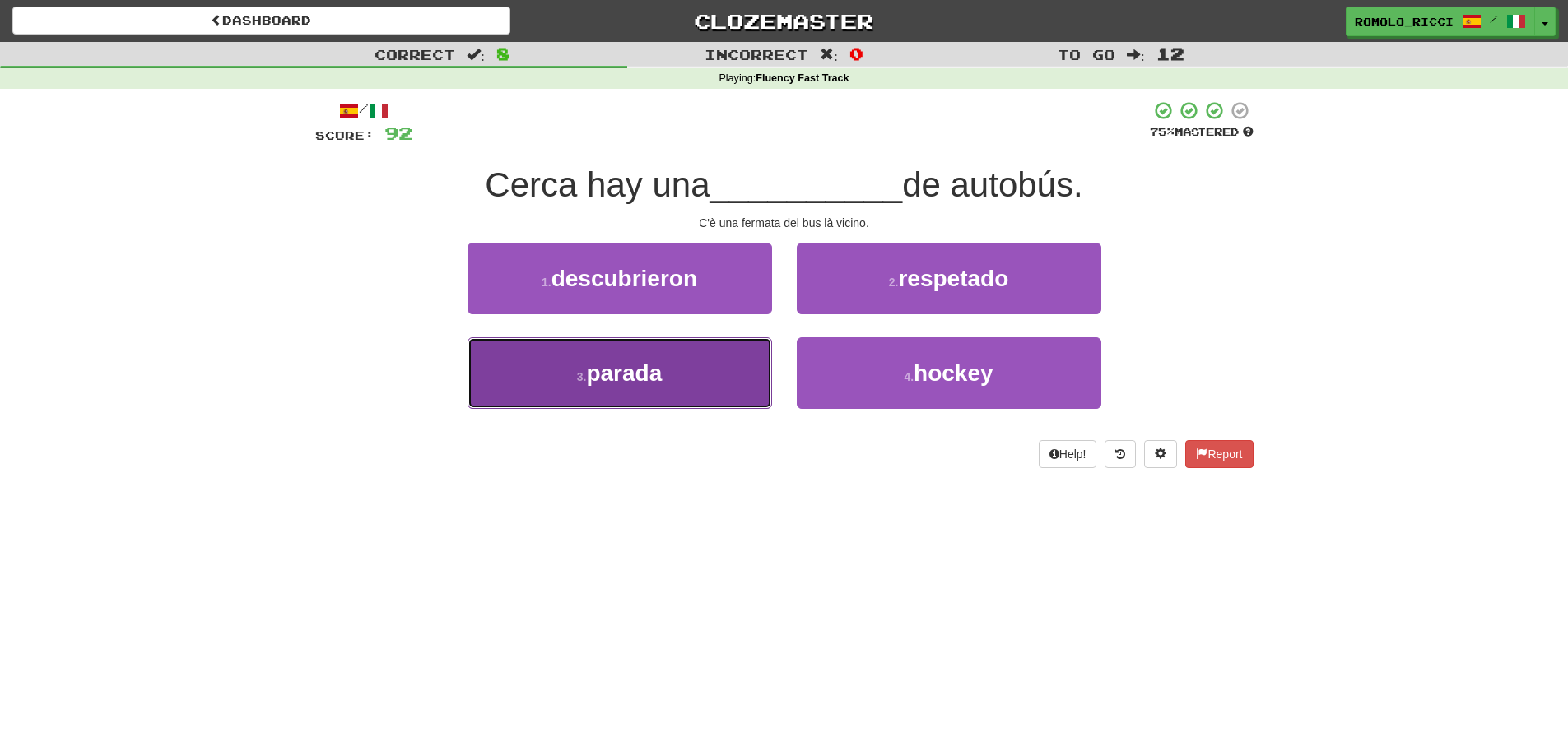
click at [729, 388] on button "3 . parada" at bounding box center [620, 373] width 304 height 72
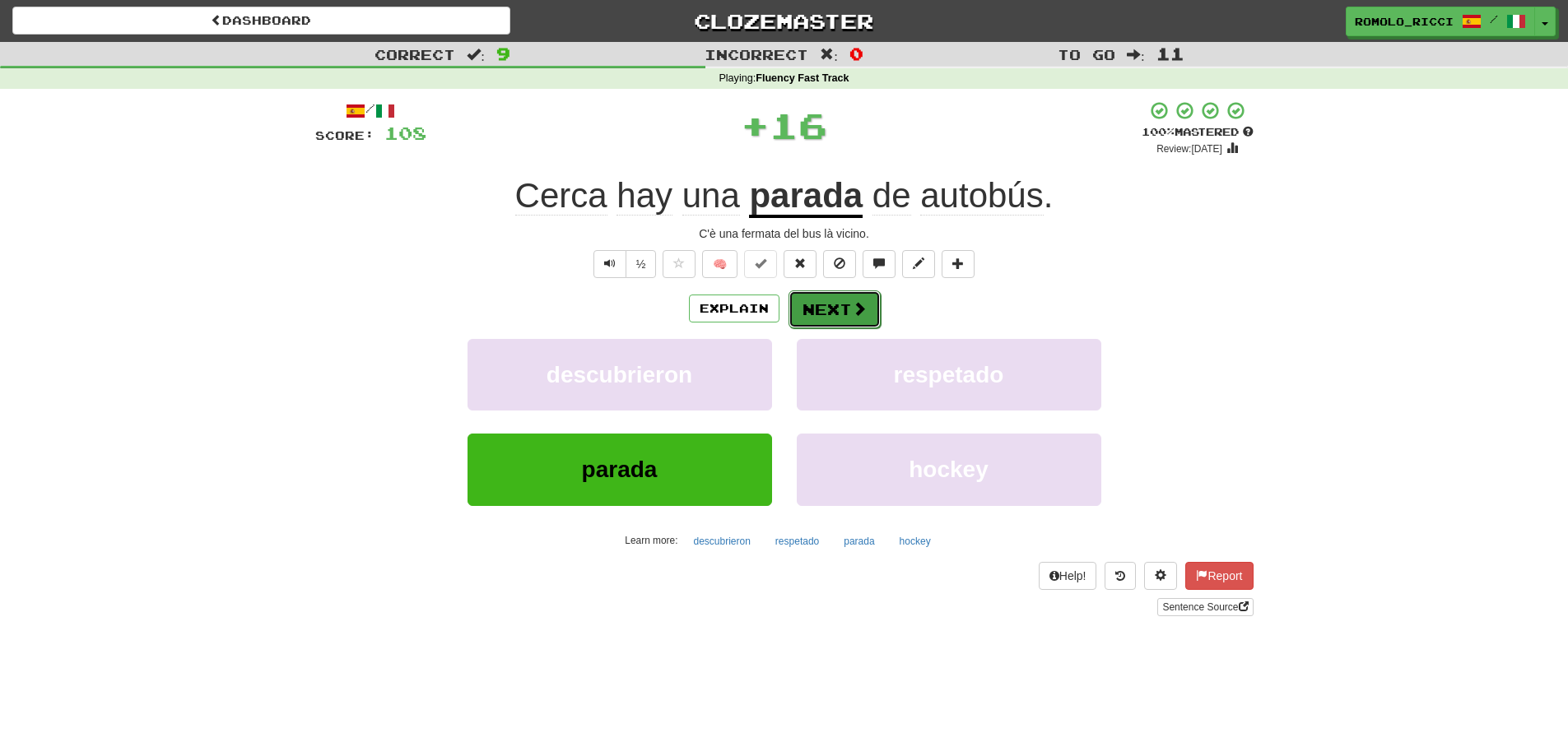
click at [845, 297] on button "Next" at bounding box center [834, 309] width 93 height 38
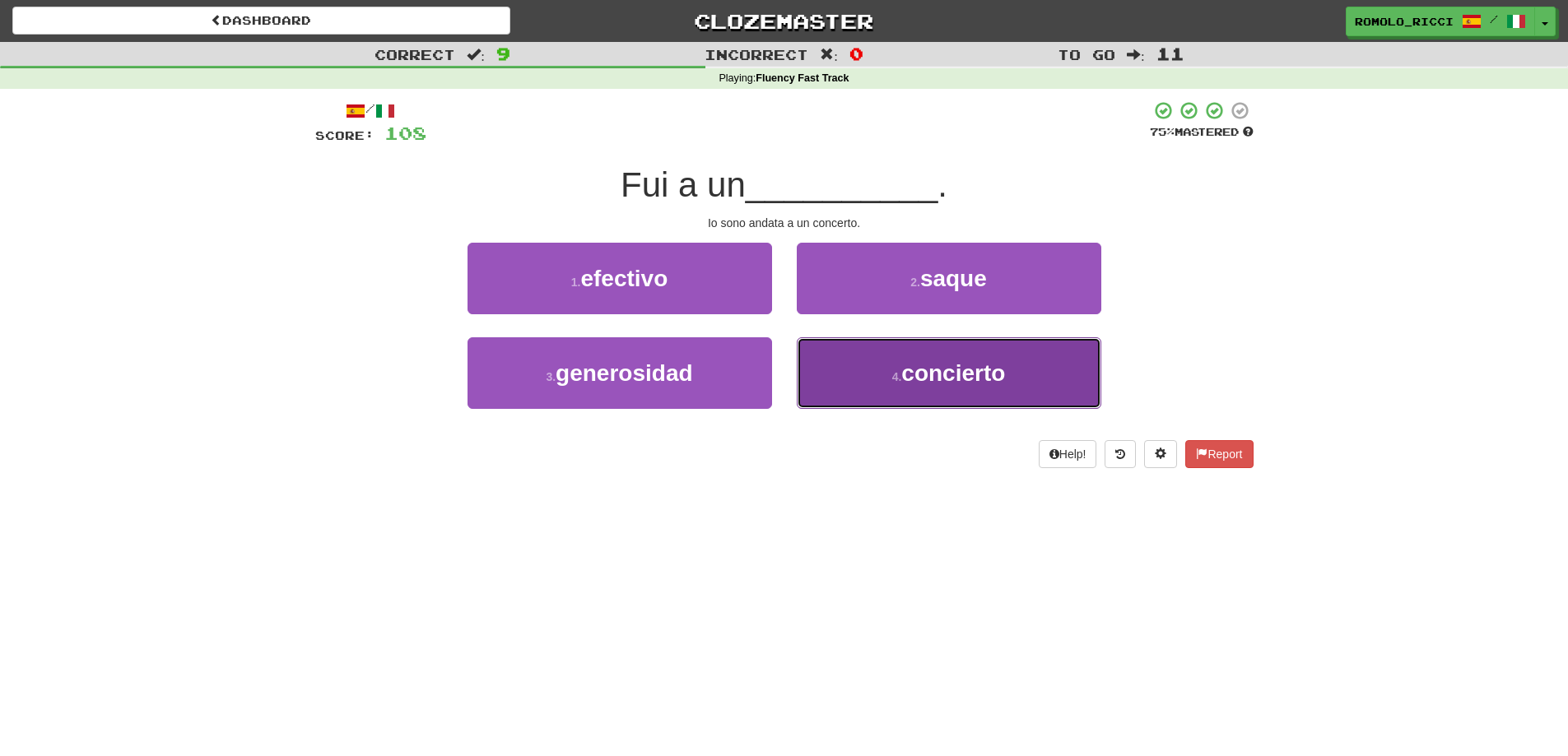
click at [923, 397] on button "4 . concierto" at bounding box center [949, 373] width 304 height 72
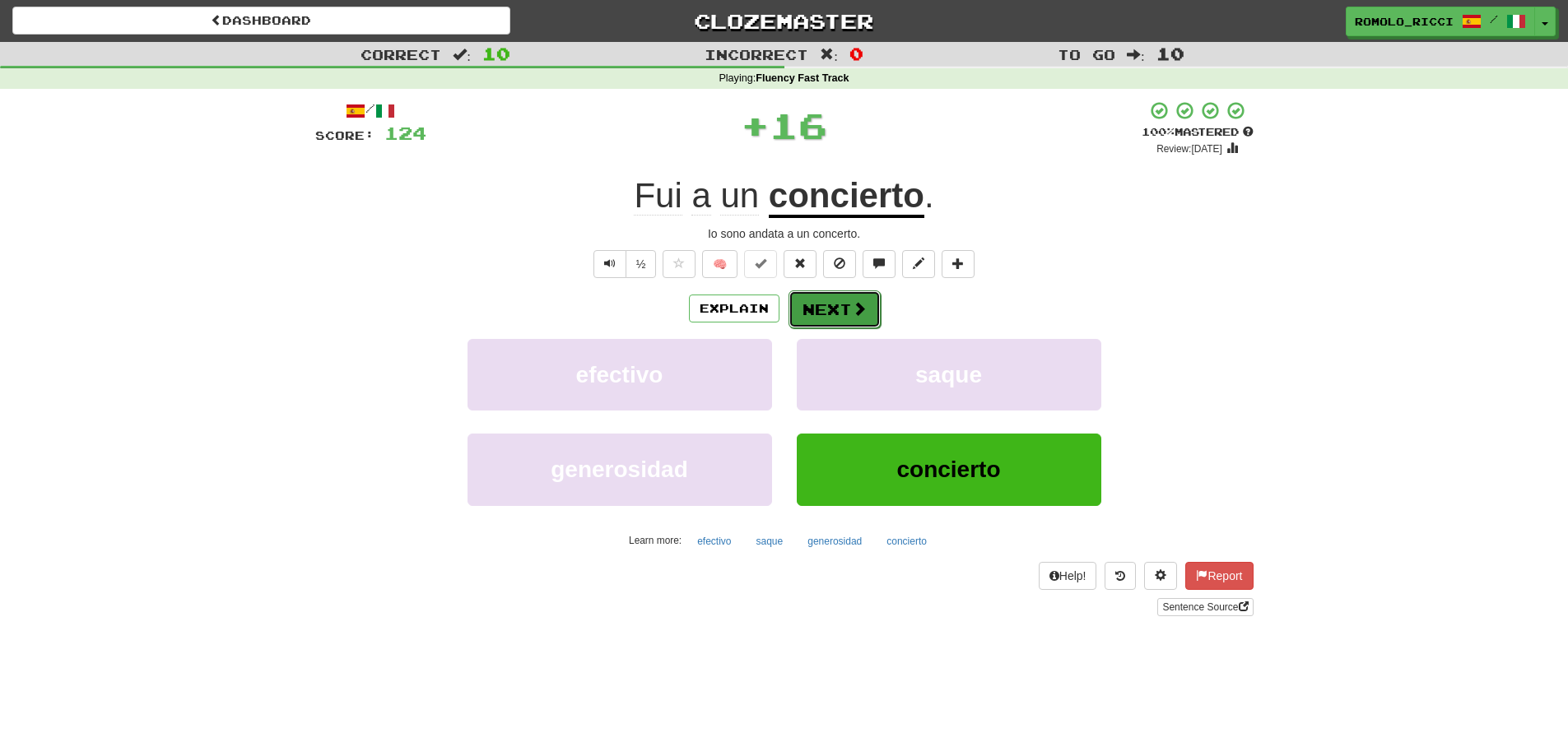
click at [831, 300] on button "Next" at bounding box center [834, 309] width 93 height 38
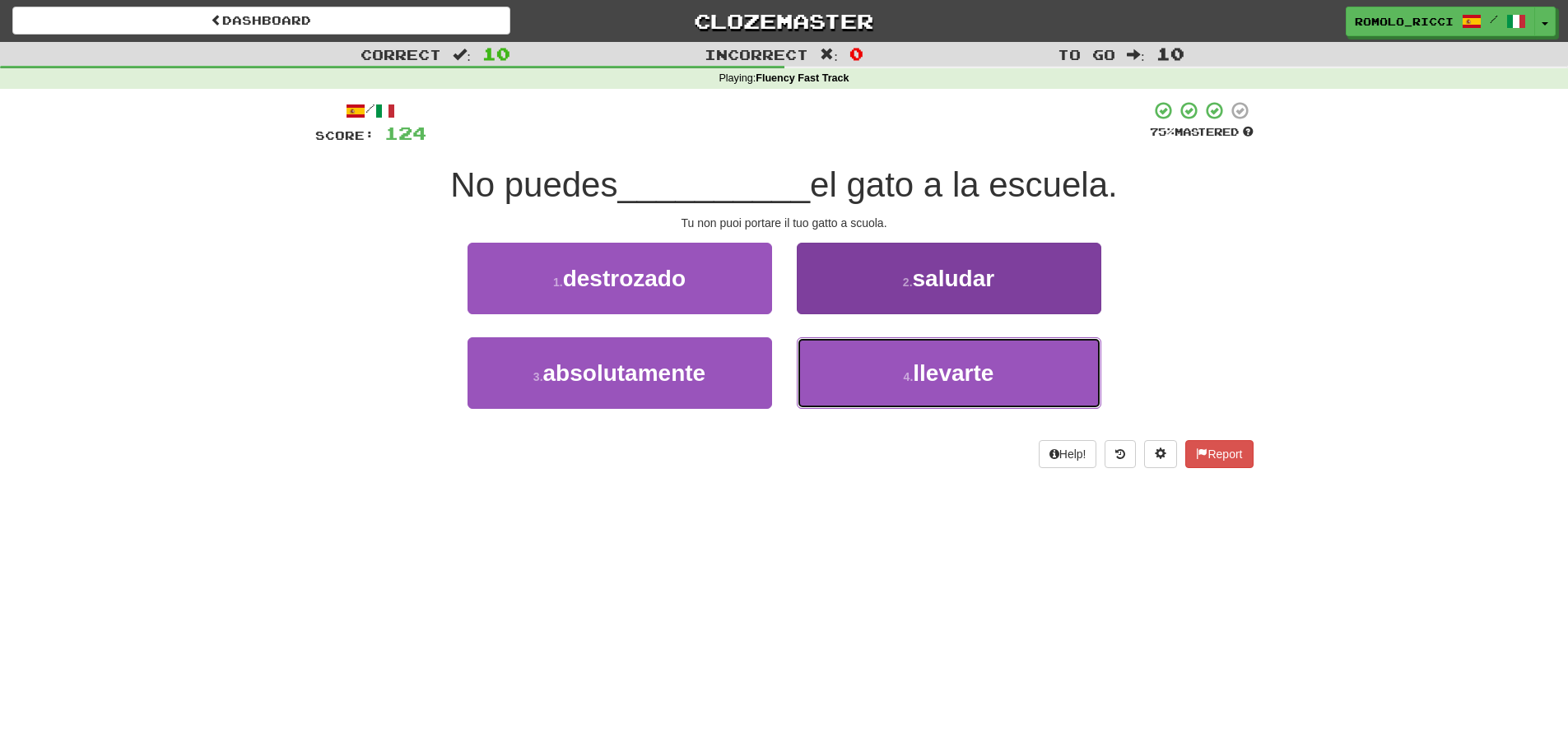
click at [919, 373] on span "llevarte" at bounding box center [952, 373] width 81 height 26
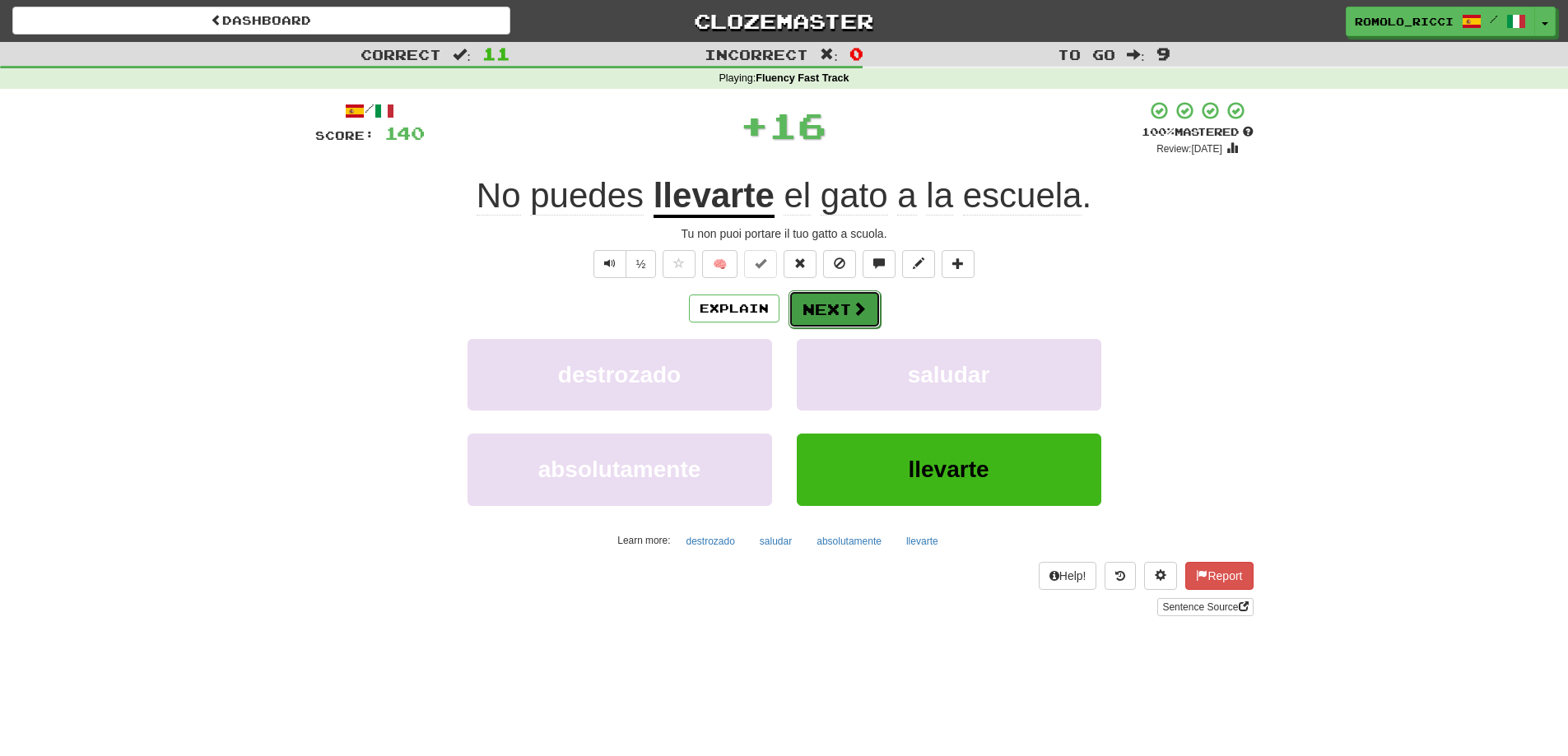
click at [841, 309] on button "Next" at bounding box center [834, 309] width 93 height 38
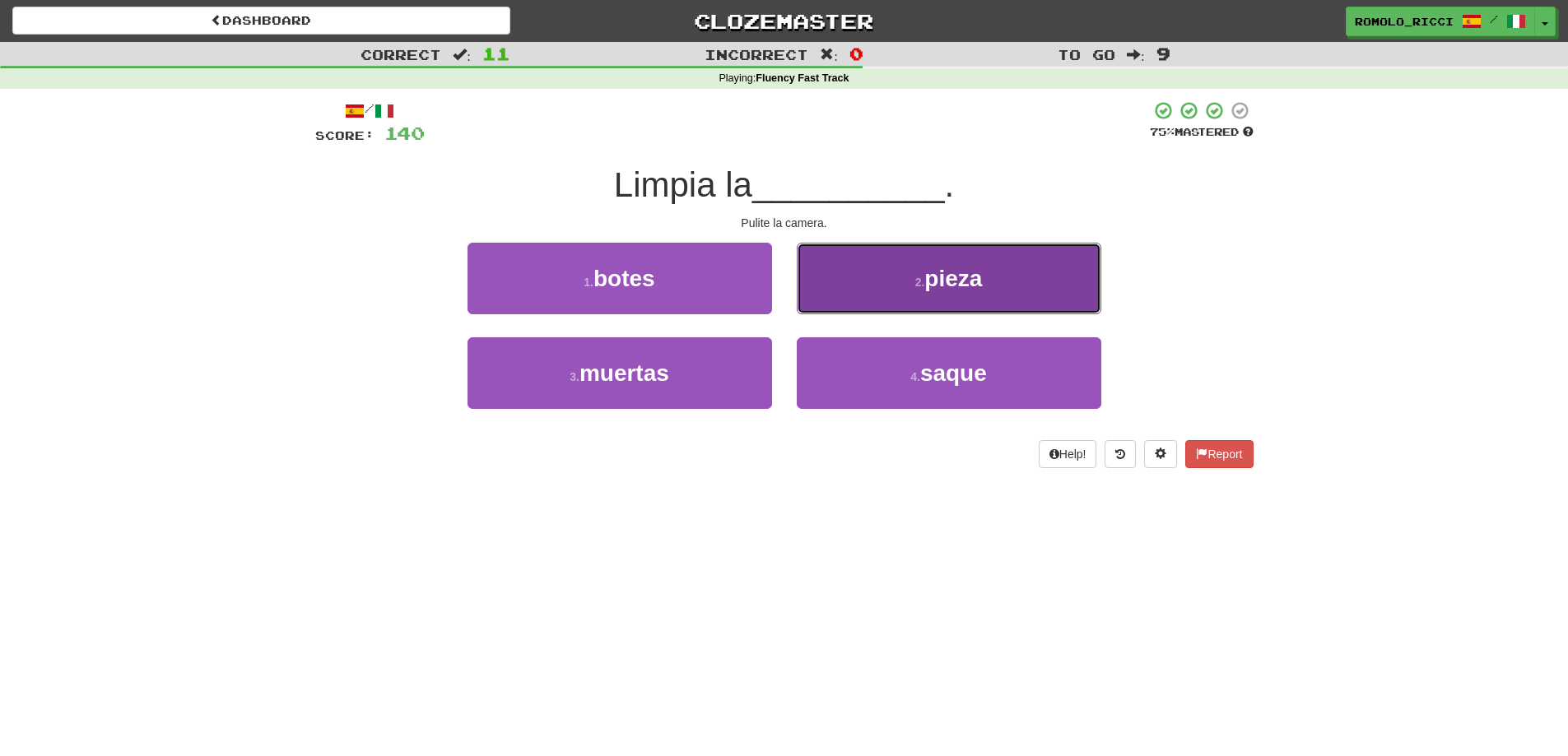
click at [888, 281] on button "2 . pieza" at bounding box center [949, 279] width 304 height 72
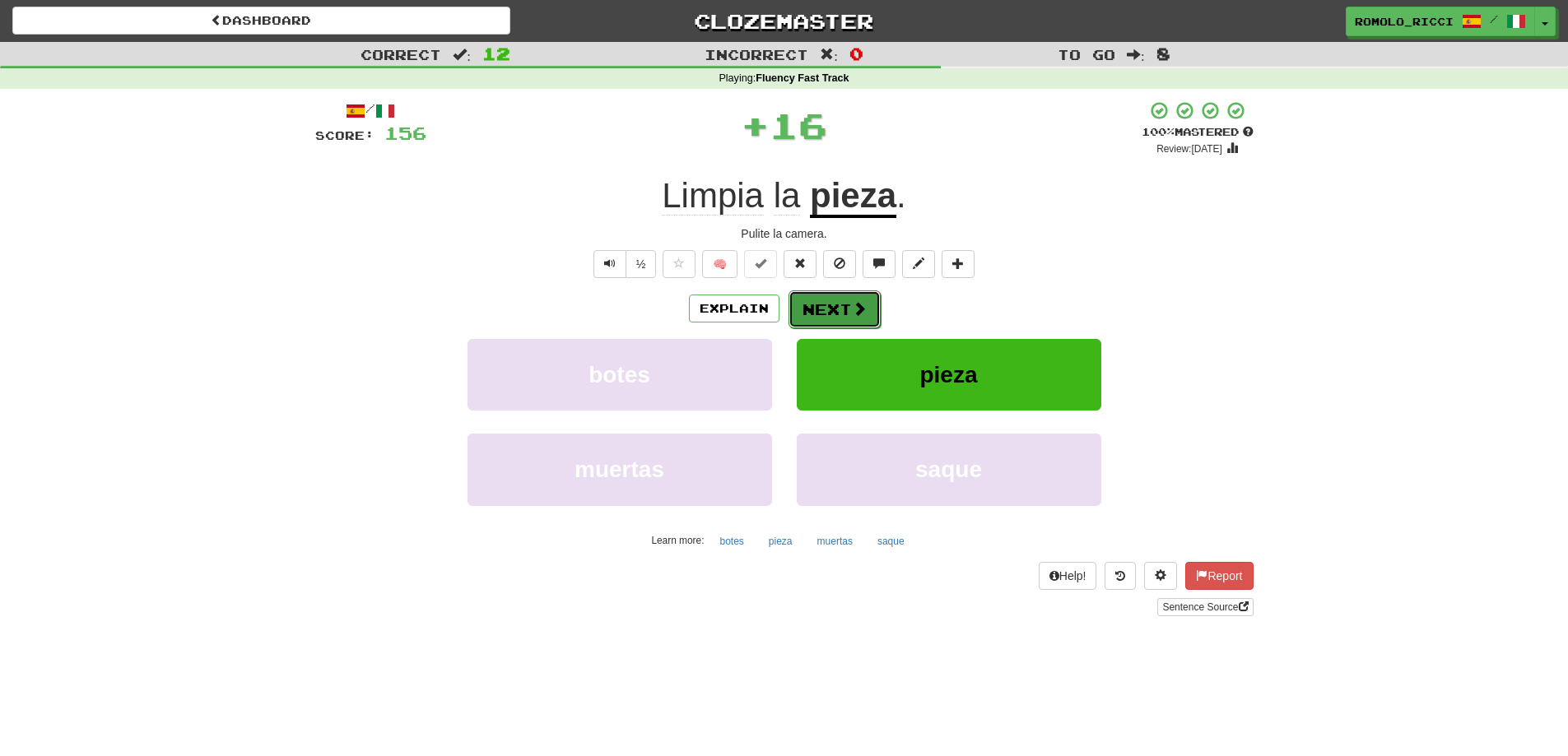
click at [849, 307] on button "Next" at bounding box center [834, 309] width 93 height 38
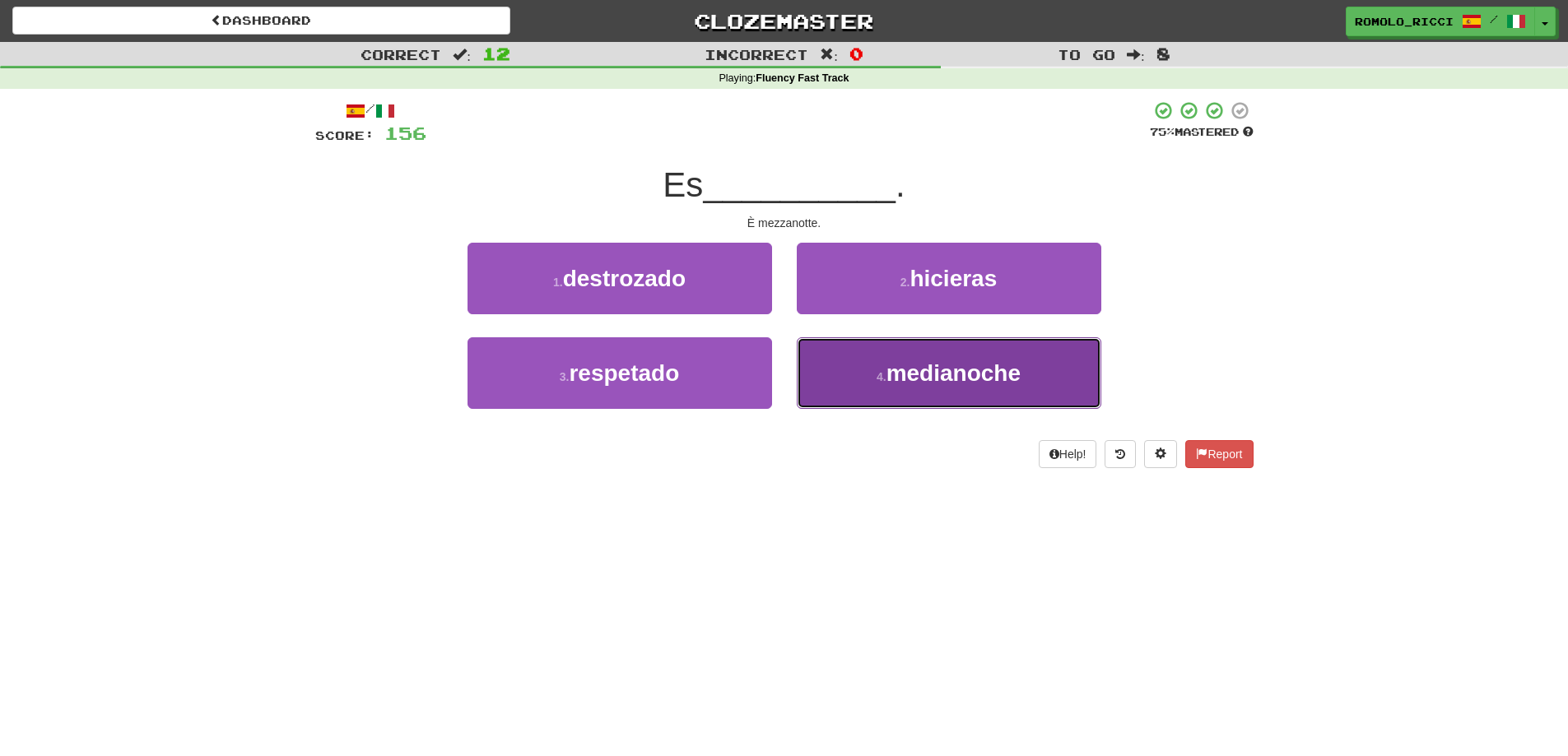
click at [930, 354] on button "4 . medianoche" at bounding box center [949, 373] width 304 height 72
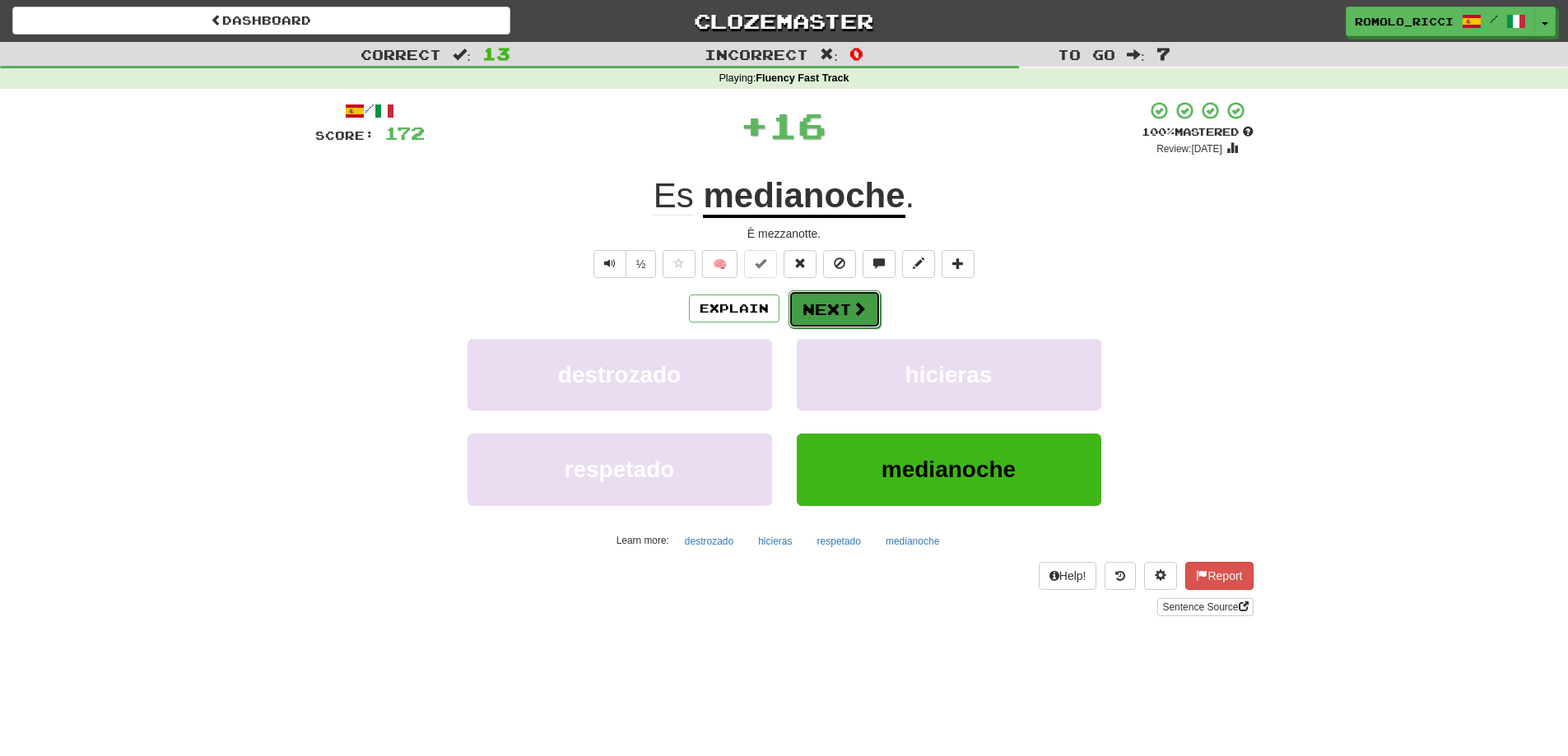
click at [857, 305] on span at bounding box center [859, 308] width 15 height 15
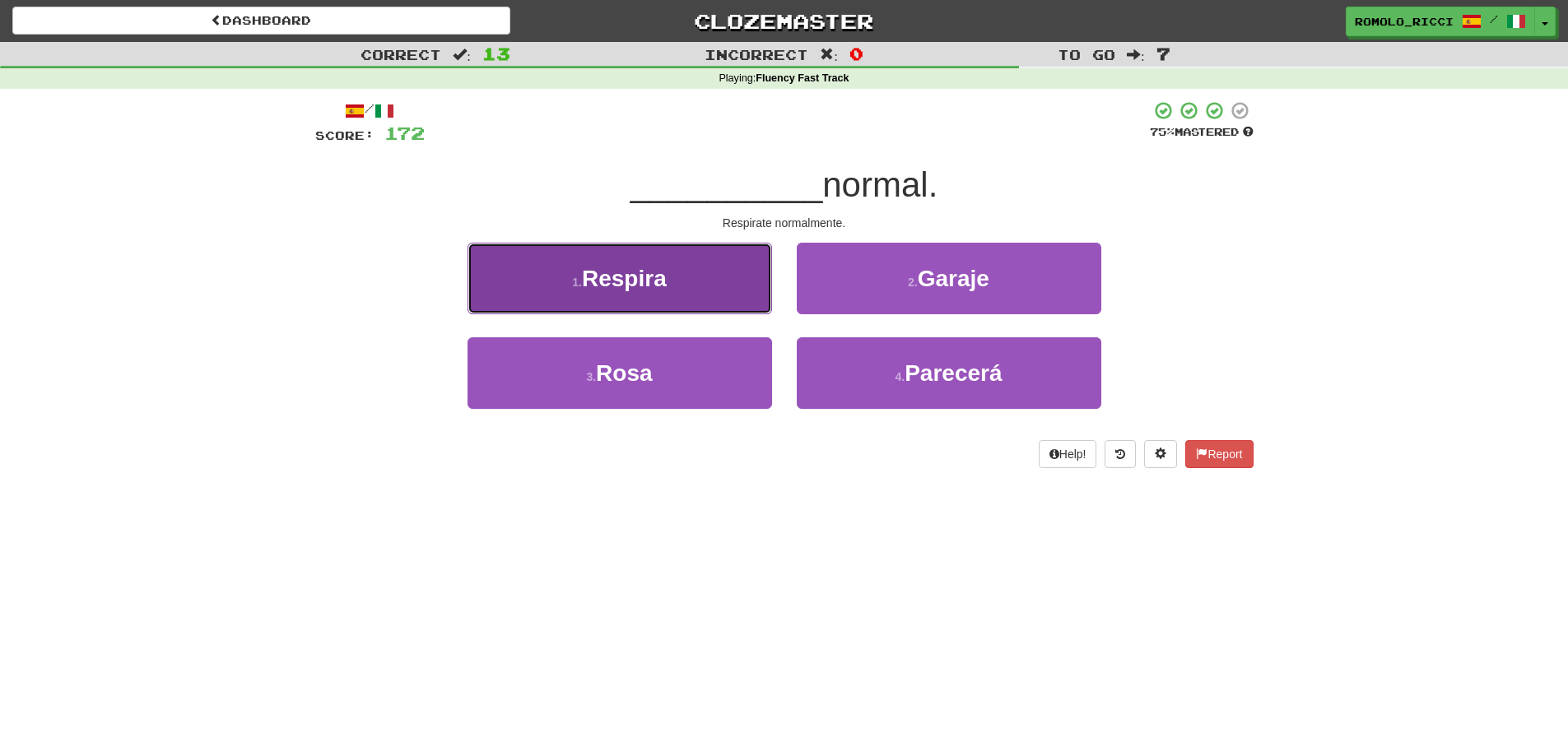
click at [712, 285] on button "1 . Respira" at bounding box center [620, 279] width 304 height 72
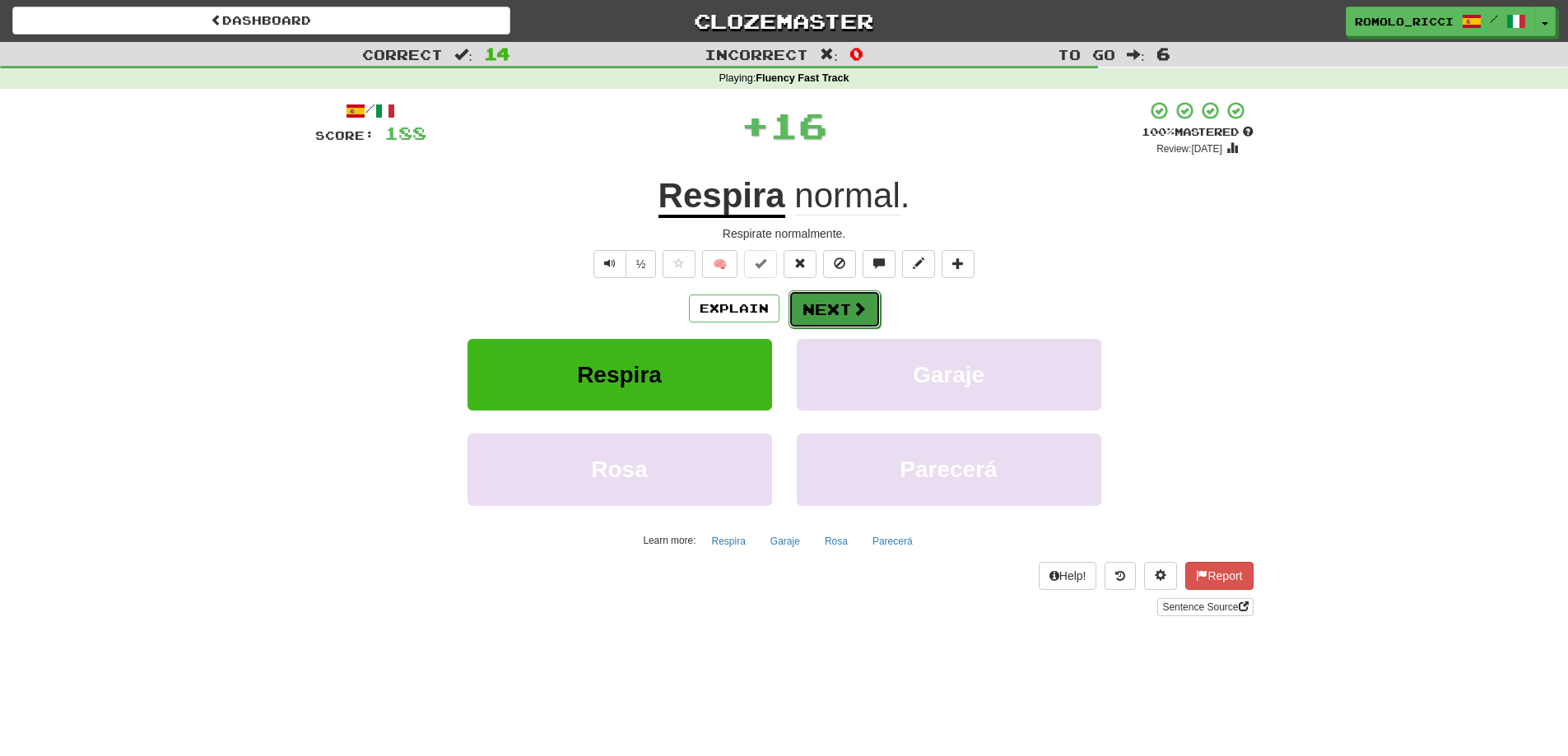
click at [817, 310] on button "Next" at bounding box center [834, 309] width 93 height 38
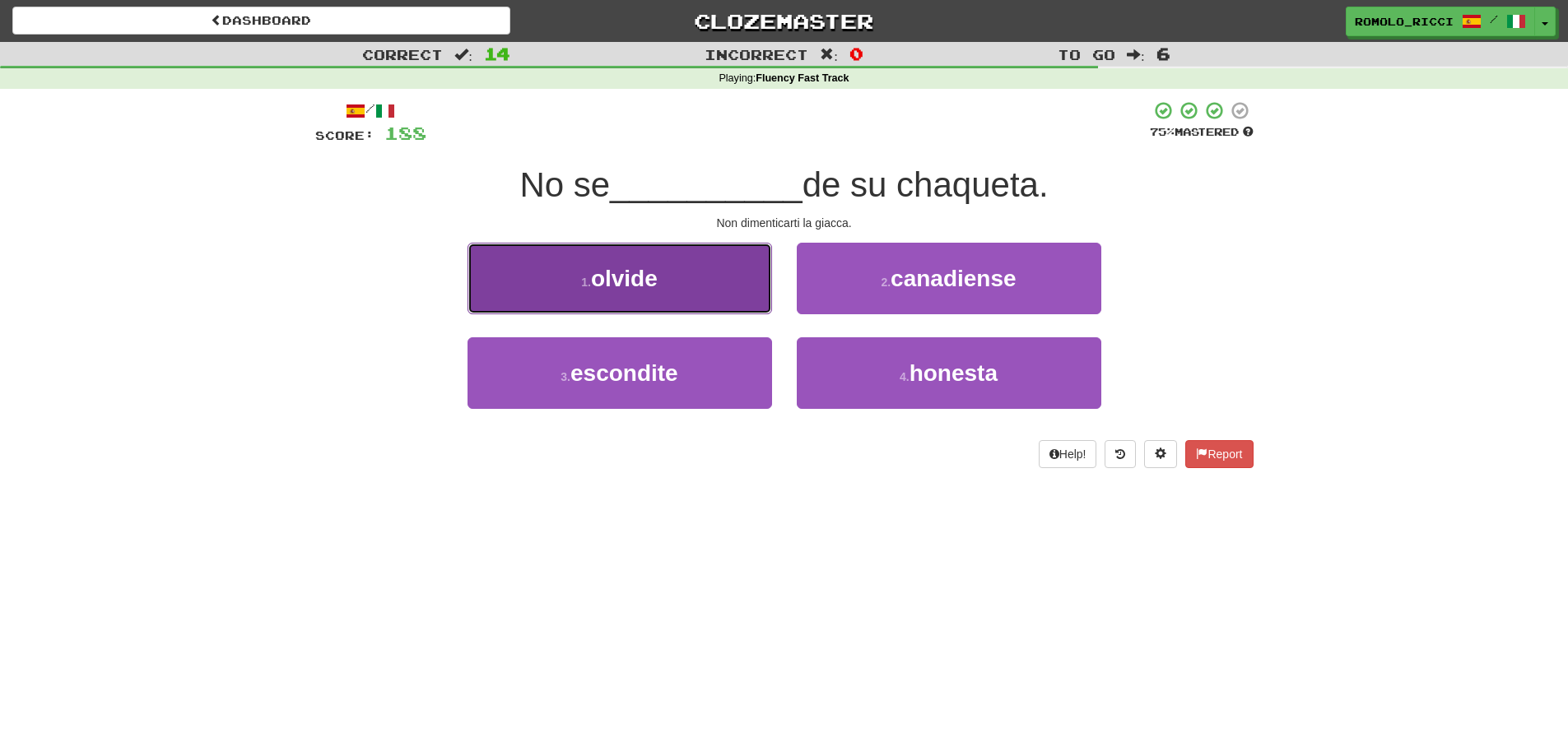
click at [705, 280] on button "1 . olvide" at bounding box center [620, 279] width 304 height 72
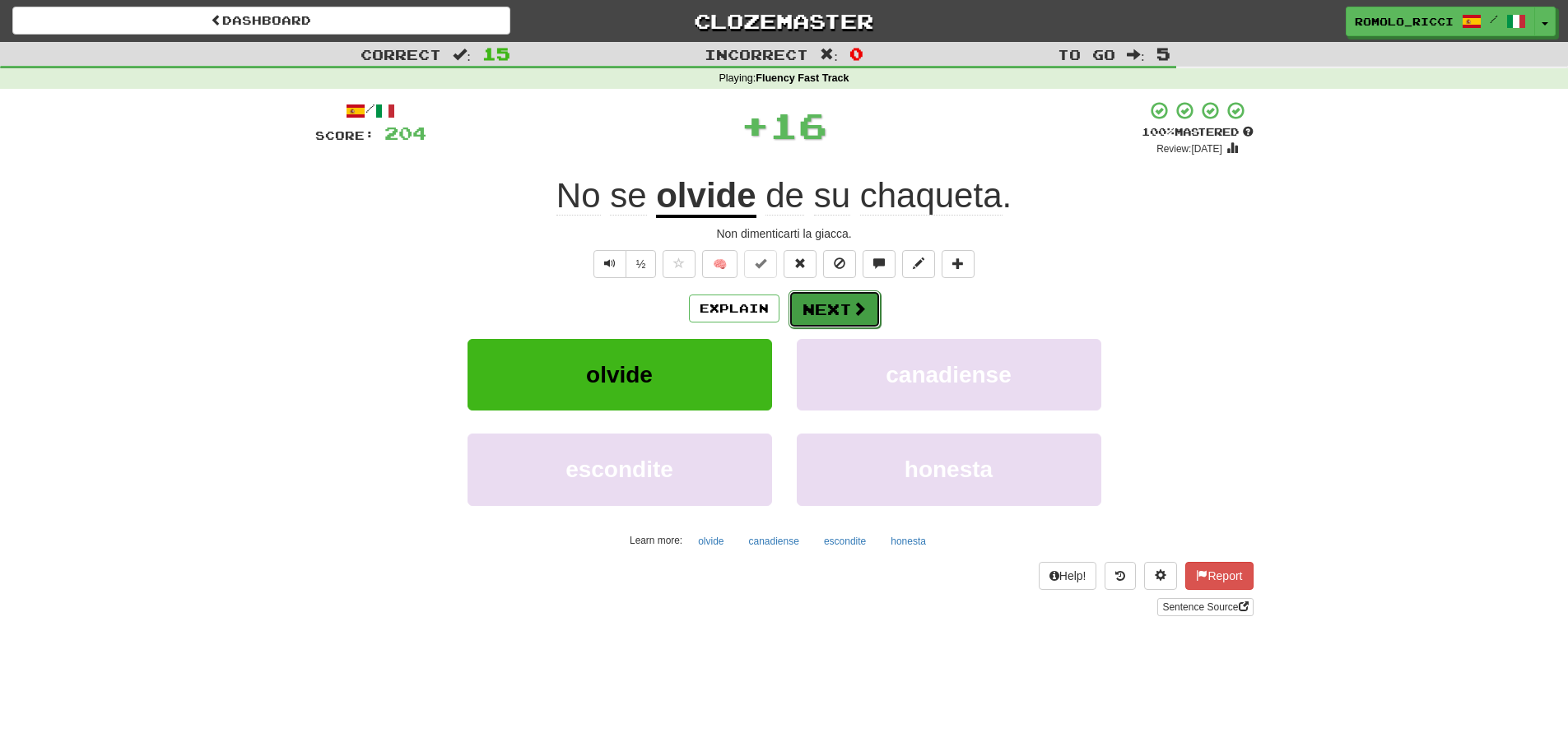
click at [828, 316] on button "Next" at bounding box center [834, 309] width 93 height 38
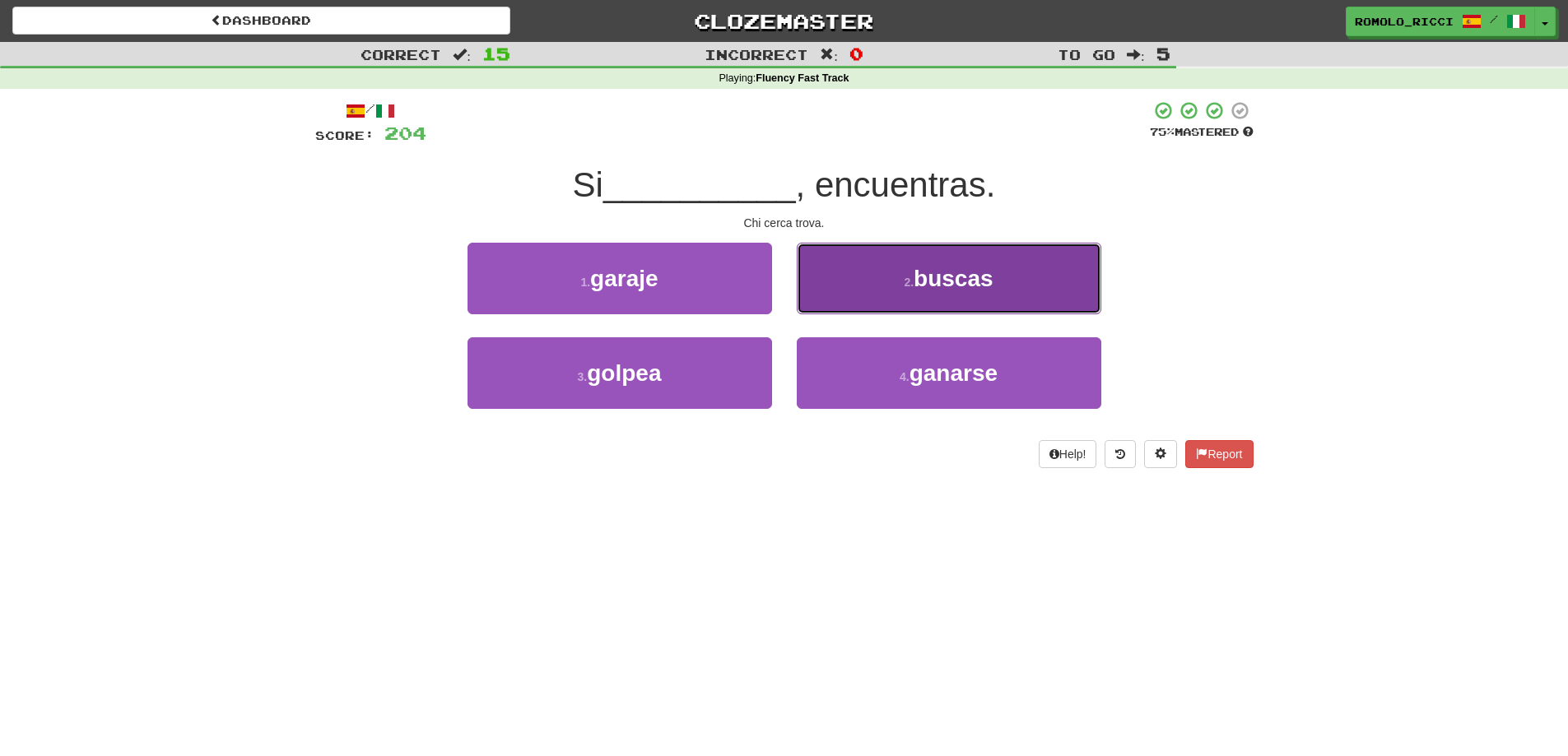
click at [978, 279] on span "buscas" at bounding box center [953, 279] width 80 height 26
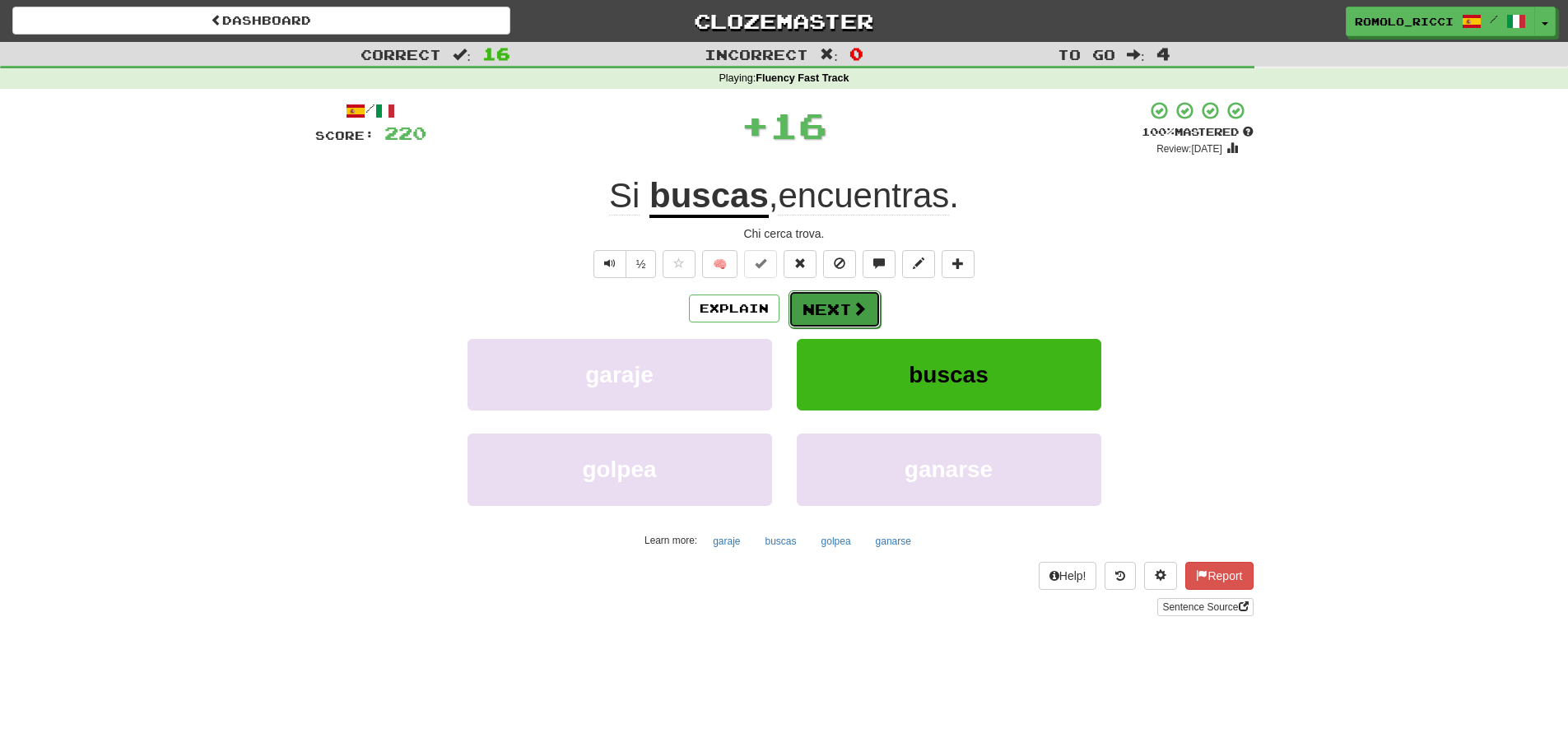
click at [853, 302] on span at bounding box center [859, 308] width 15 height 15
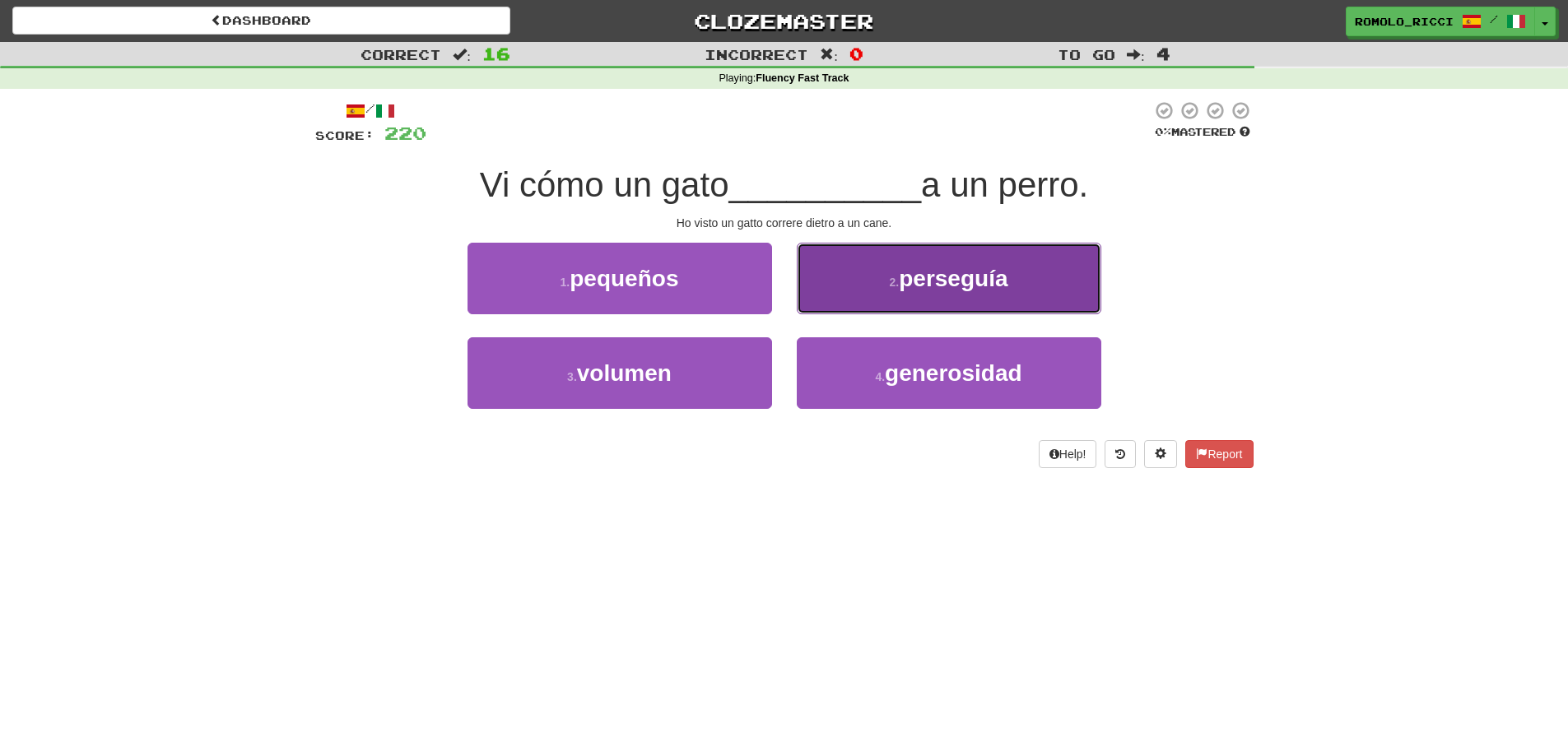
click at [917, 279] on span "perseguía" at bounding box center [952, 279] width 108 height 26
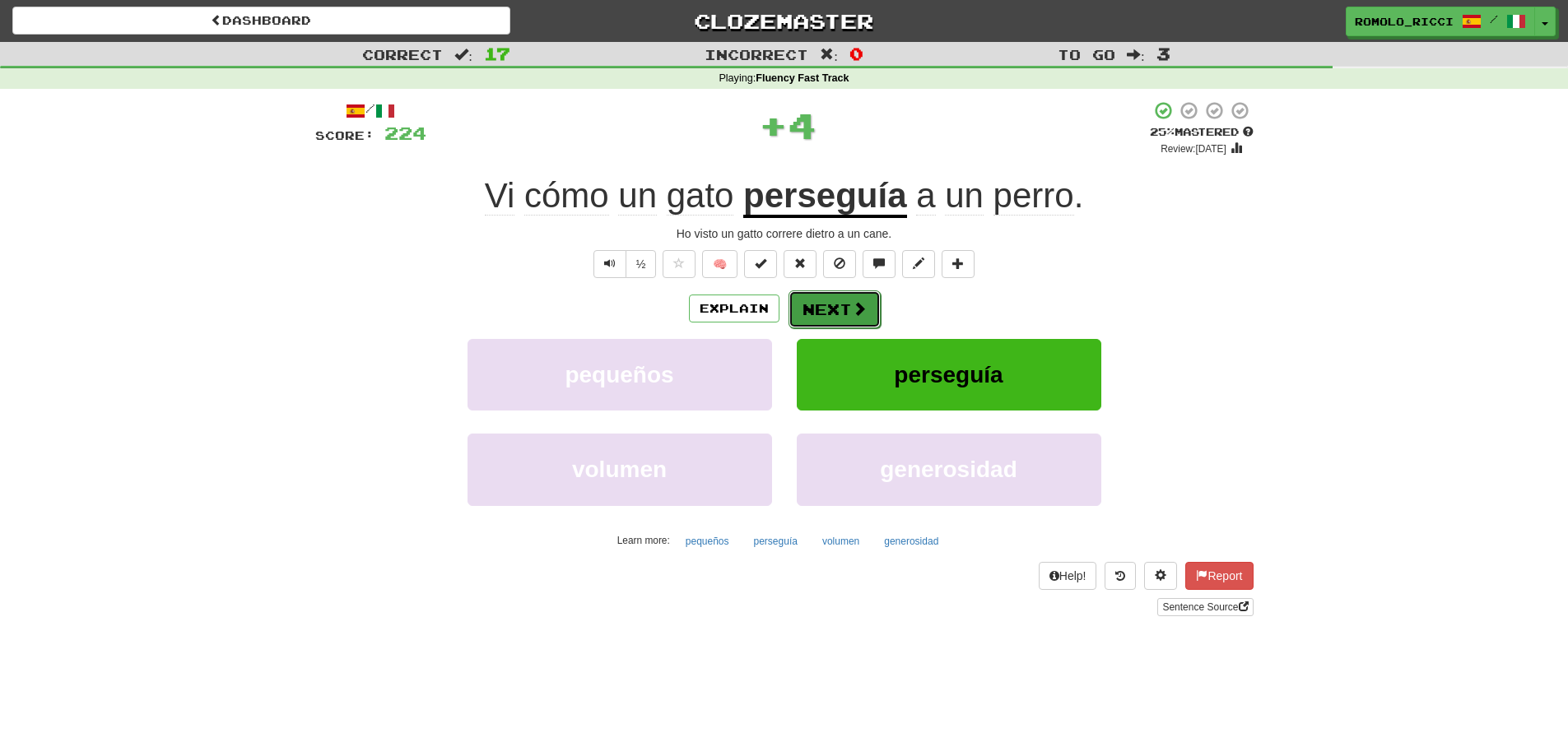
click at [846, 315] on button "Next" at bounding box center [834, 309] width 93 height 38
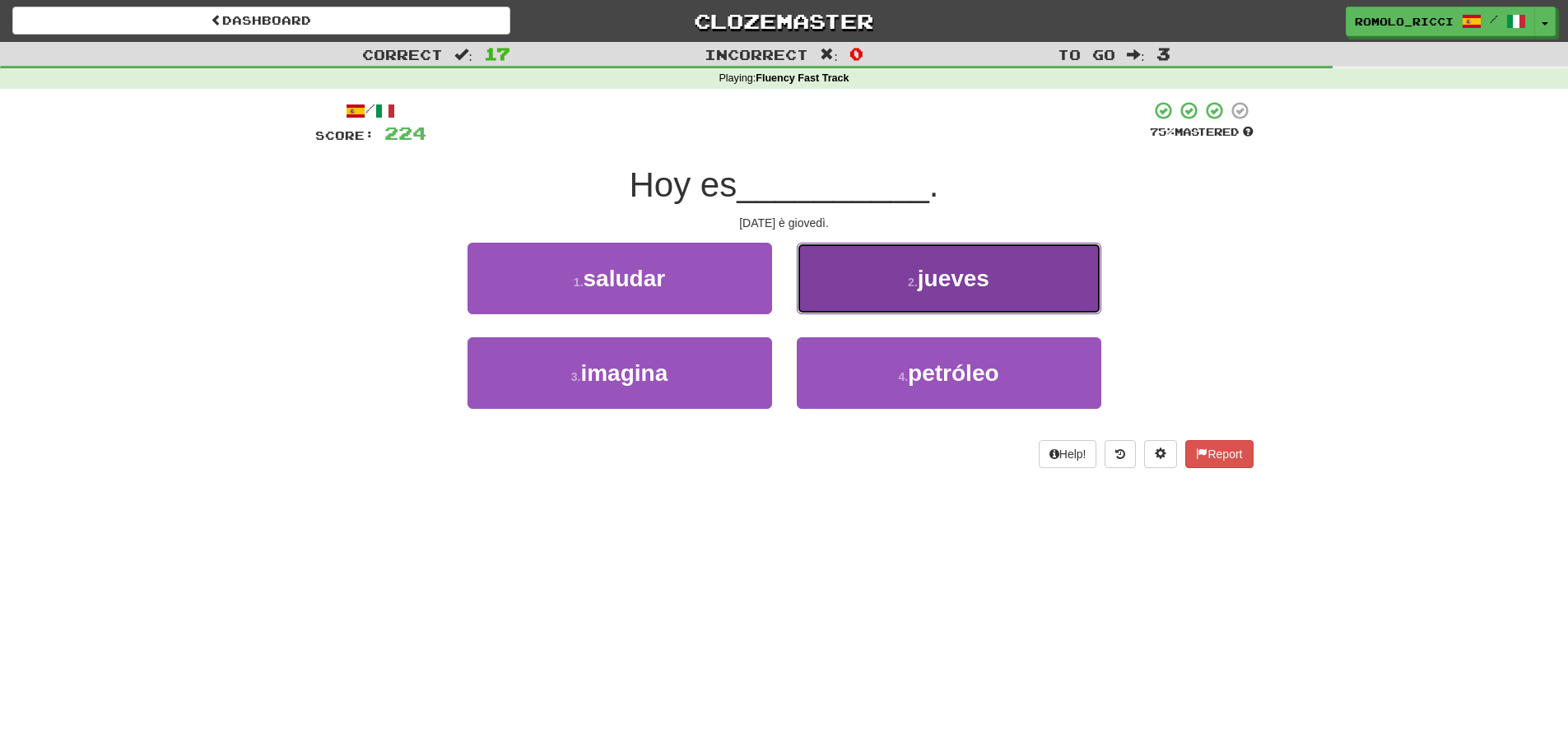
click at [892, 292] on button "2 . jueves" at bounding box center [949, 279] width 304 height 72
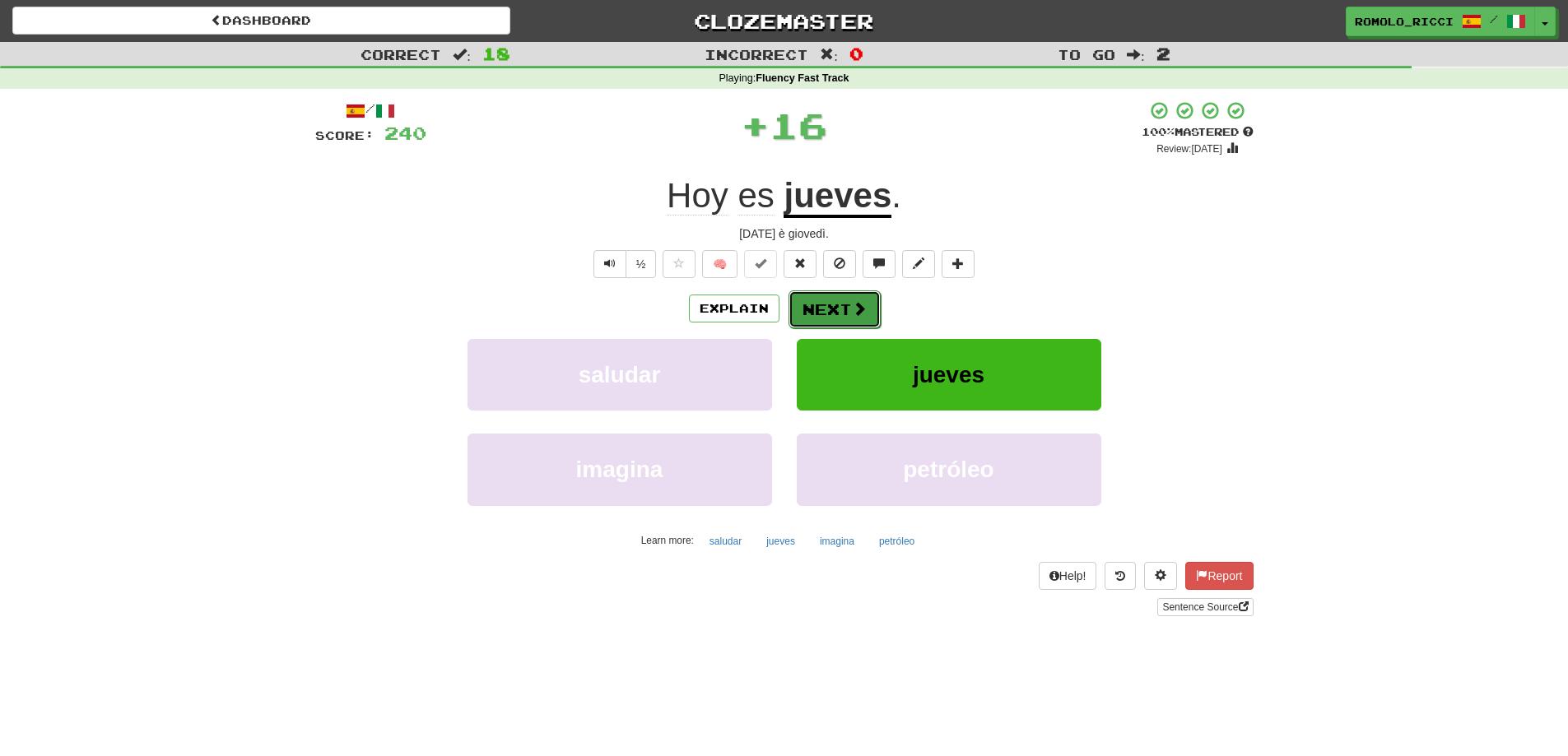
click at [866, 313] on button "Next" at bounding box center [834, 309] width 93 height 38
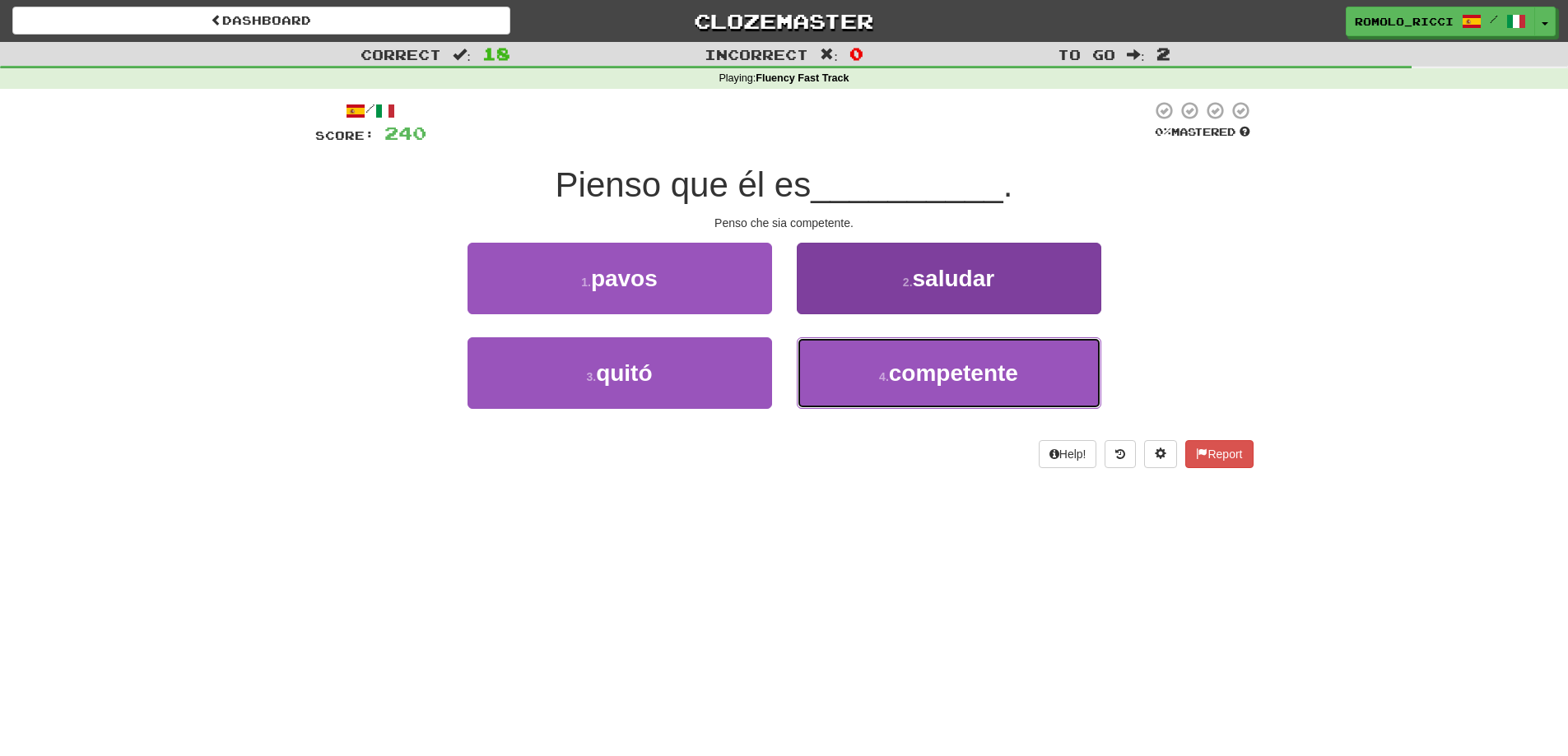
drag, startPoint x: 925, startPoint y: 365, endPoint x: 917, endPoint y: 360, distance: 9.4
click at [925, 367] on span "competente" at bounding box center [953, 373] width 129 height 26
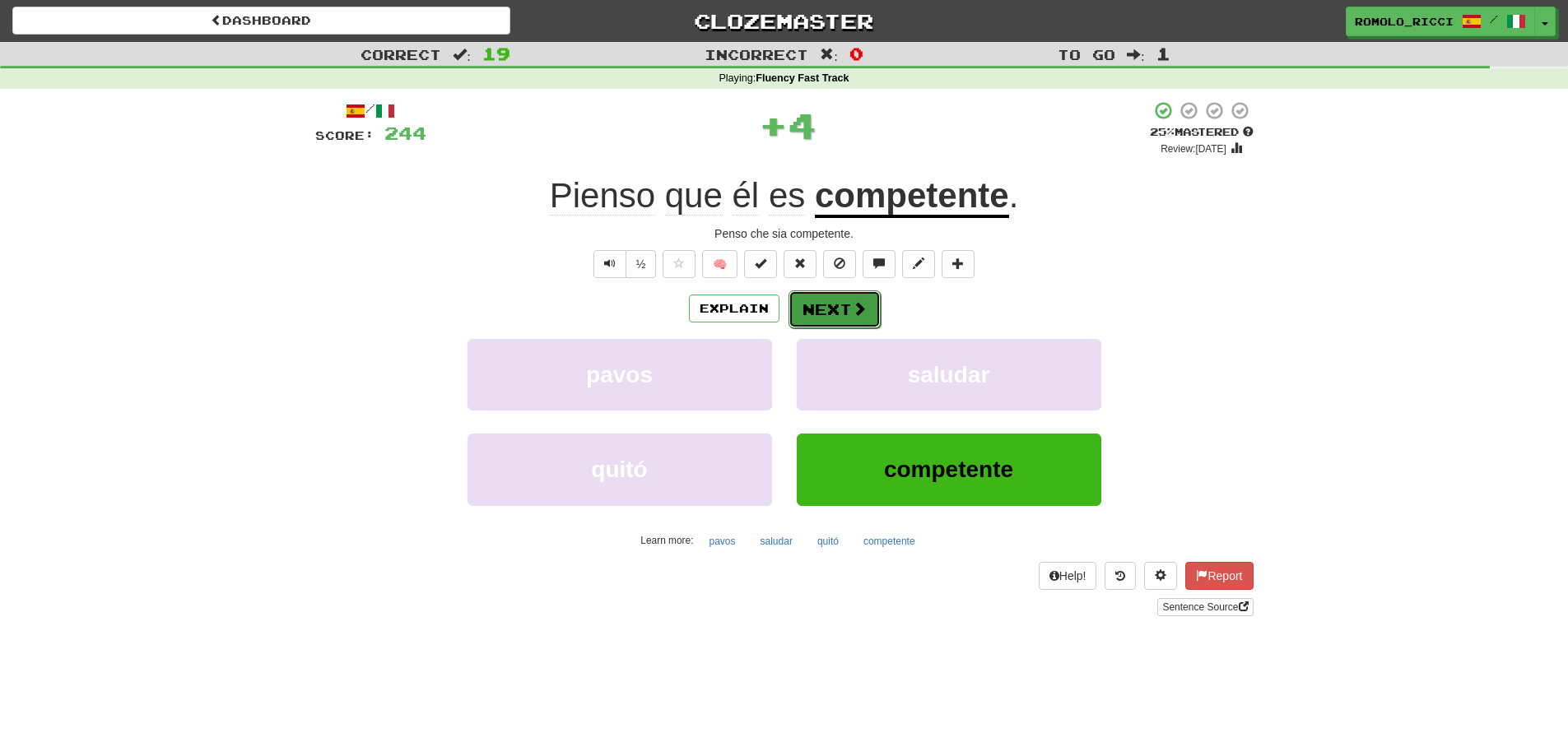
click at [845, 311] on button "Next" at bounding box center [834, 309] width 93 height 38
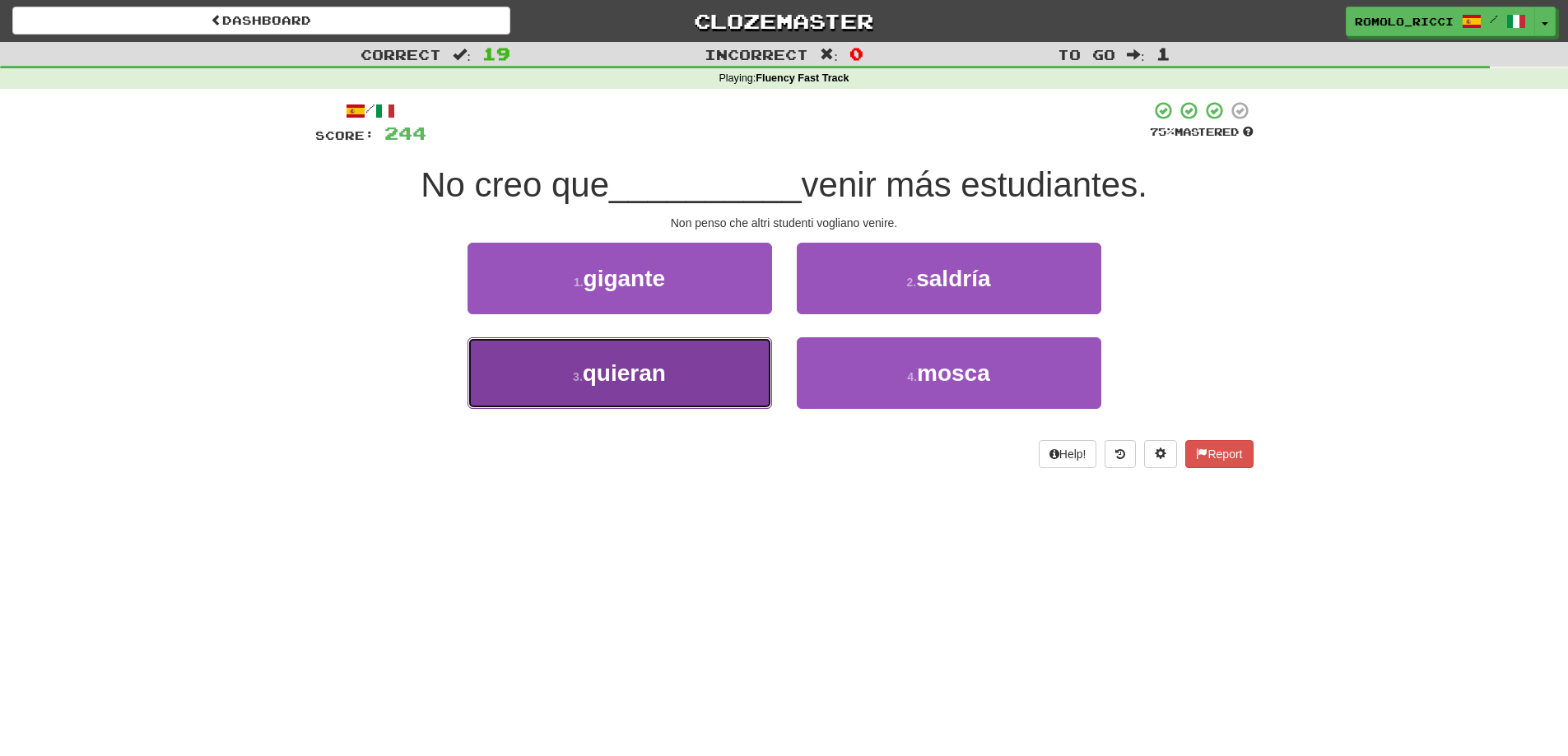
click at [697, 375] on button "3 . quieran" at bounding box center [620, 373] width 304 height 72
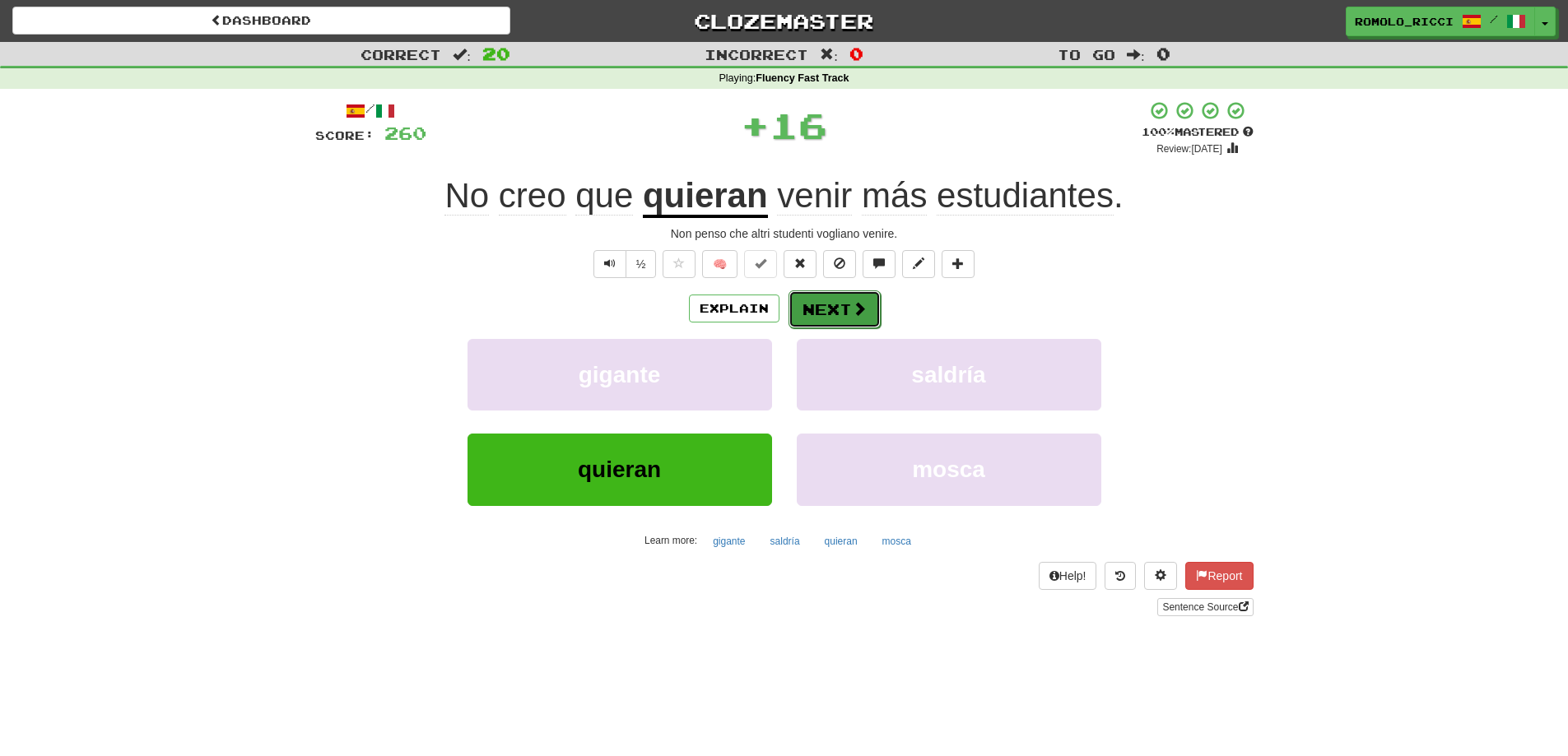
click at [856, 306] on span at bounding box center [859, 308] width 15 height 15
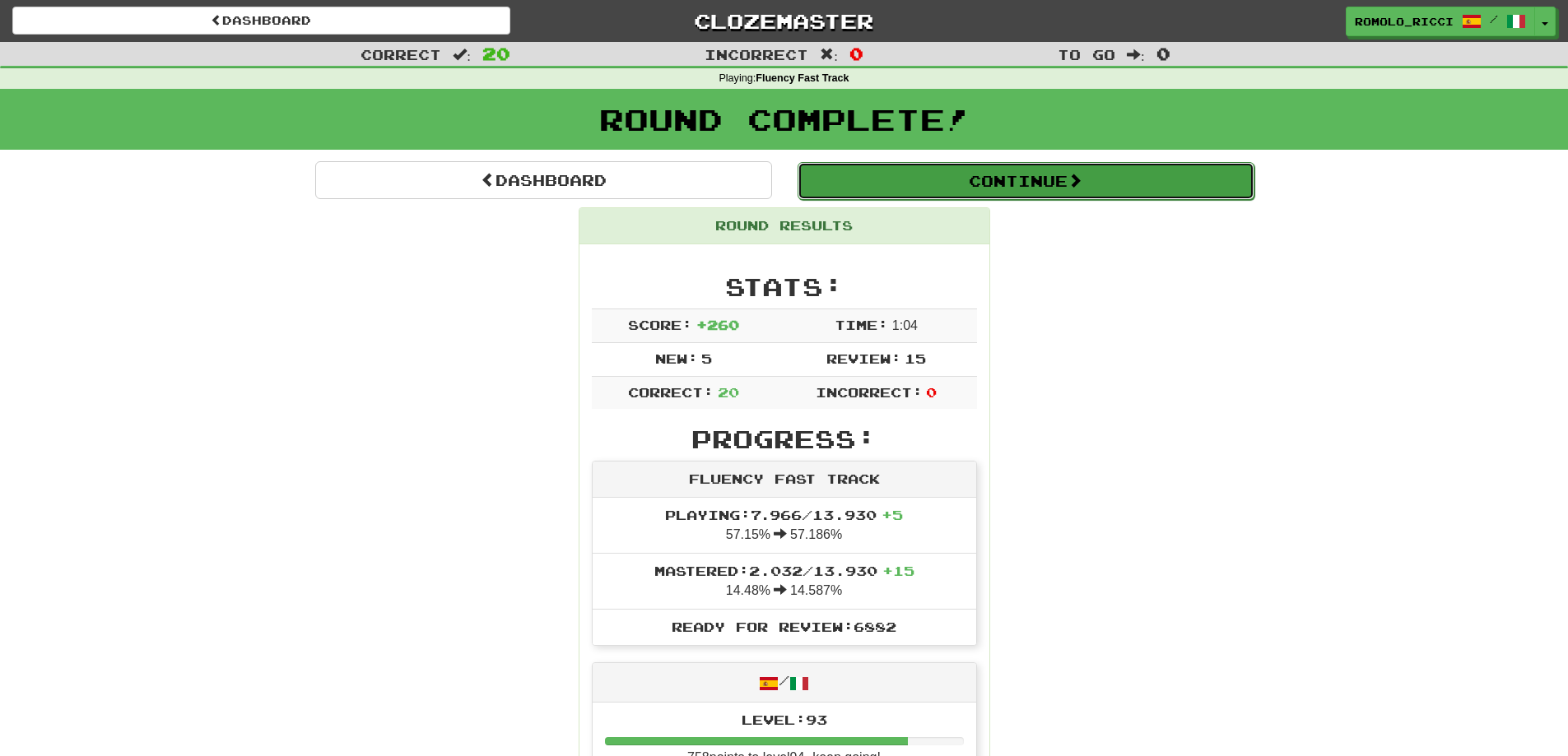
click at [1068, 173] on button "Continue" at bounding box center [1025, 181] width 457 height 38
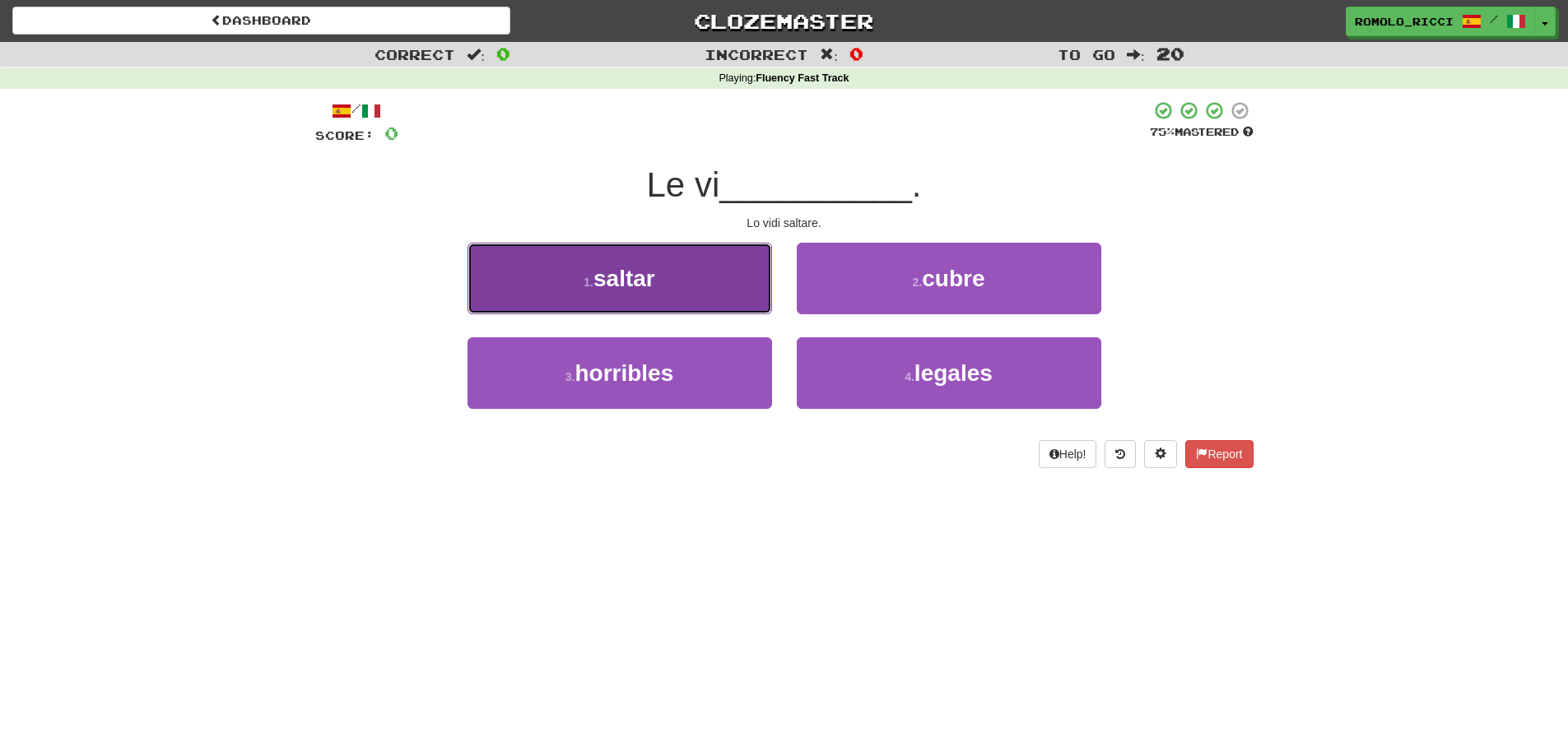
click at [706, 294] on button "1 . saltar" at bounding box center [620, 279] width 304 height 72
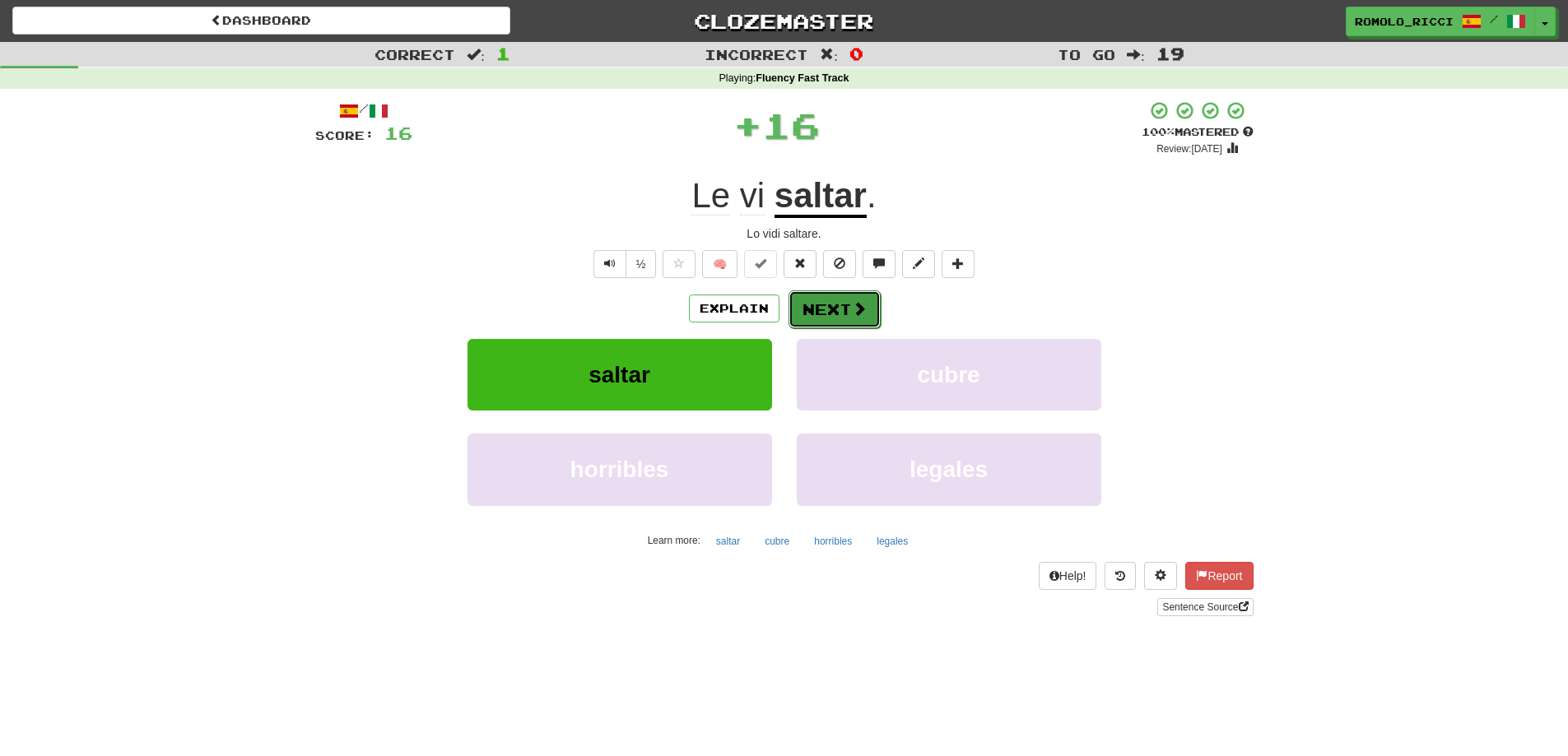
click at [868, 308] on button "Next" at bounding box center [834, 309] width 93 height 38
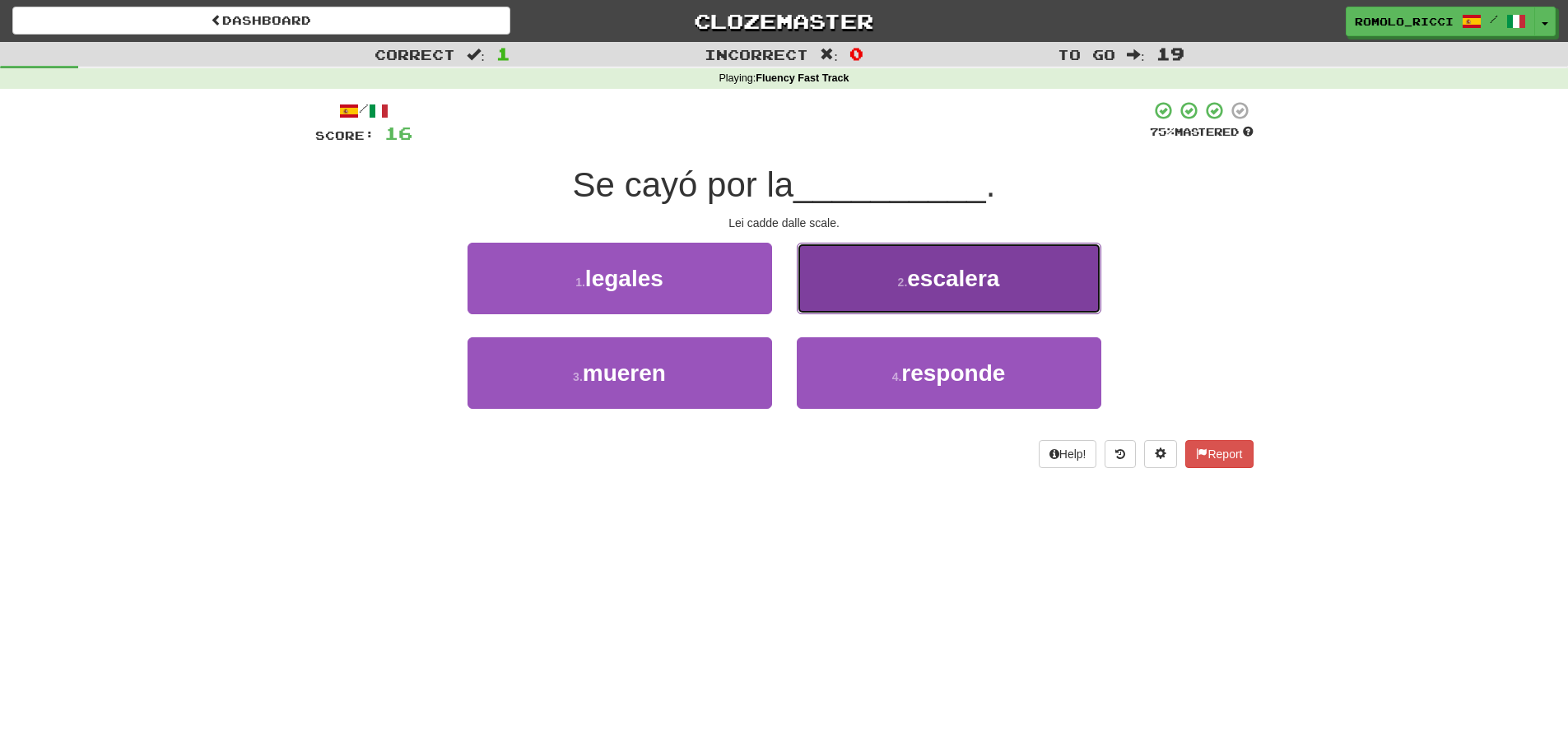
click at [903, 288] on button "2 . escalera" at bounding box center [949, 279] width 304 height 72
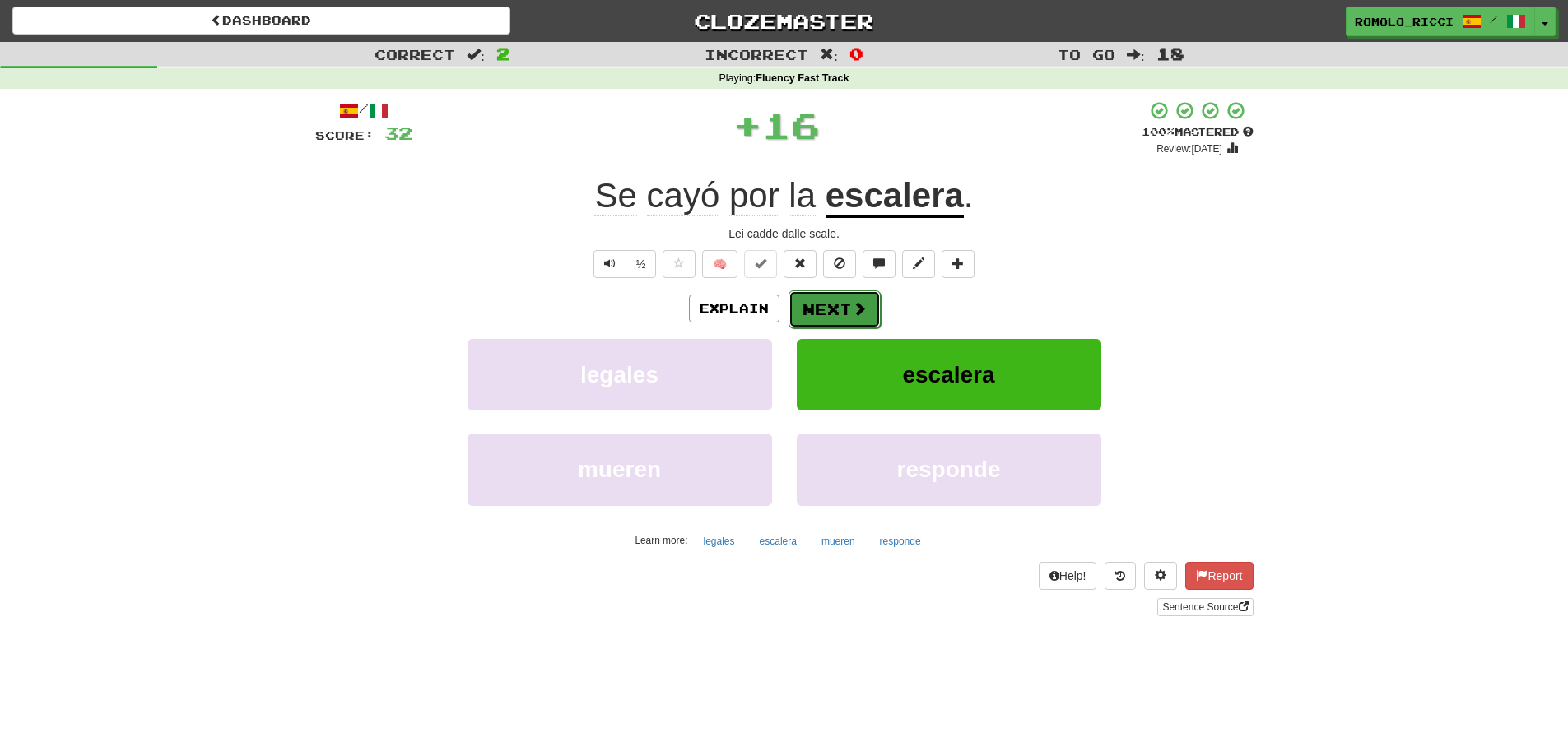
click at [852, 313] on span at bounding box center [859, 308] width 15 height 15
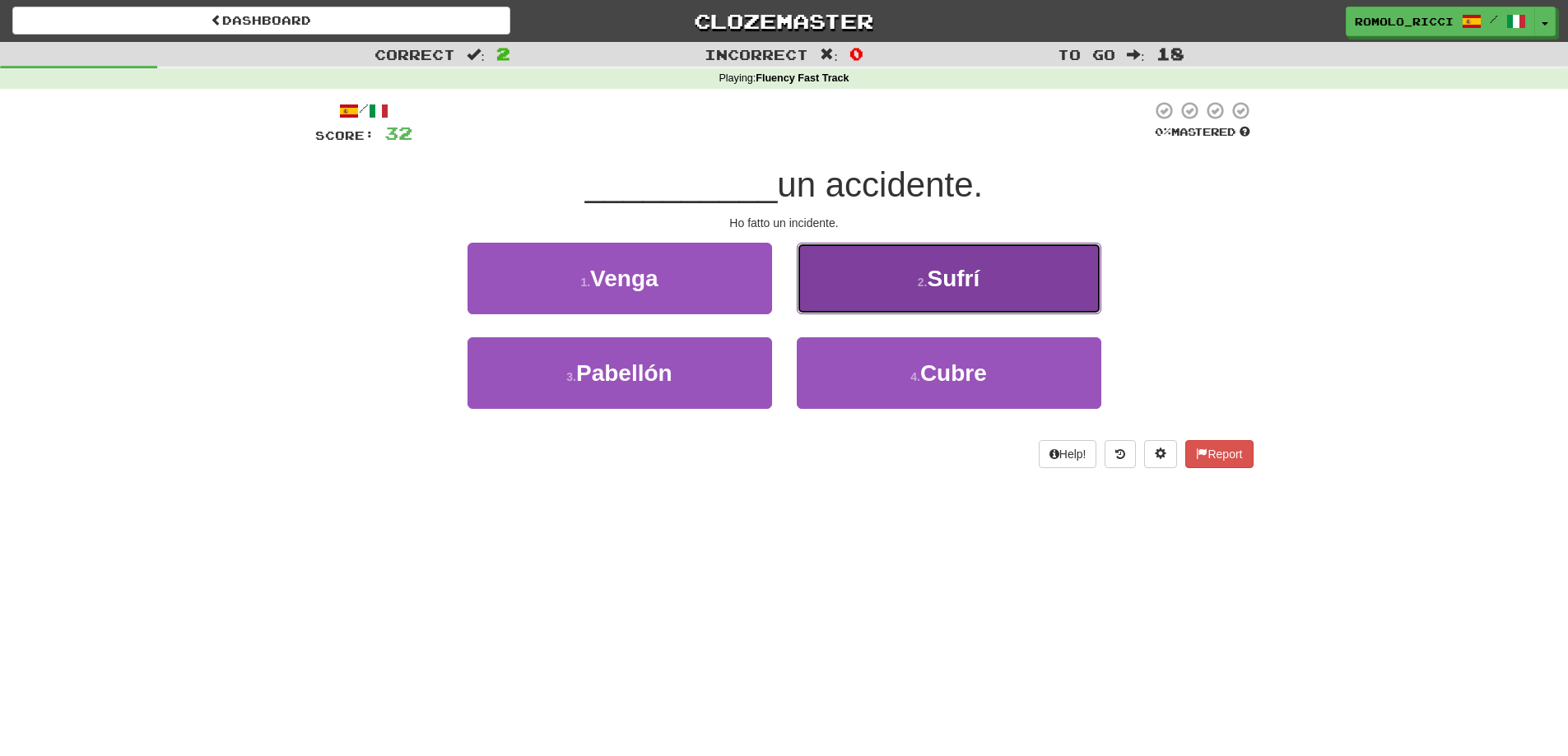
click at [954, 277] on span "Sufrí" at bounding box center [952, 279] width 53 height 26
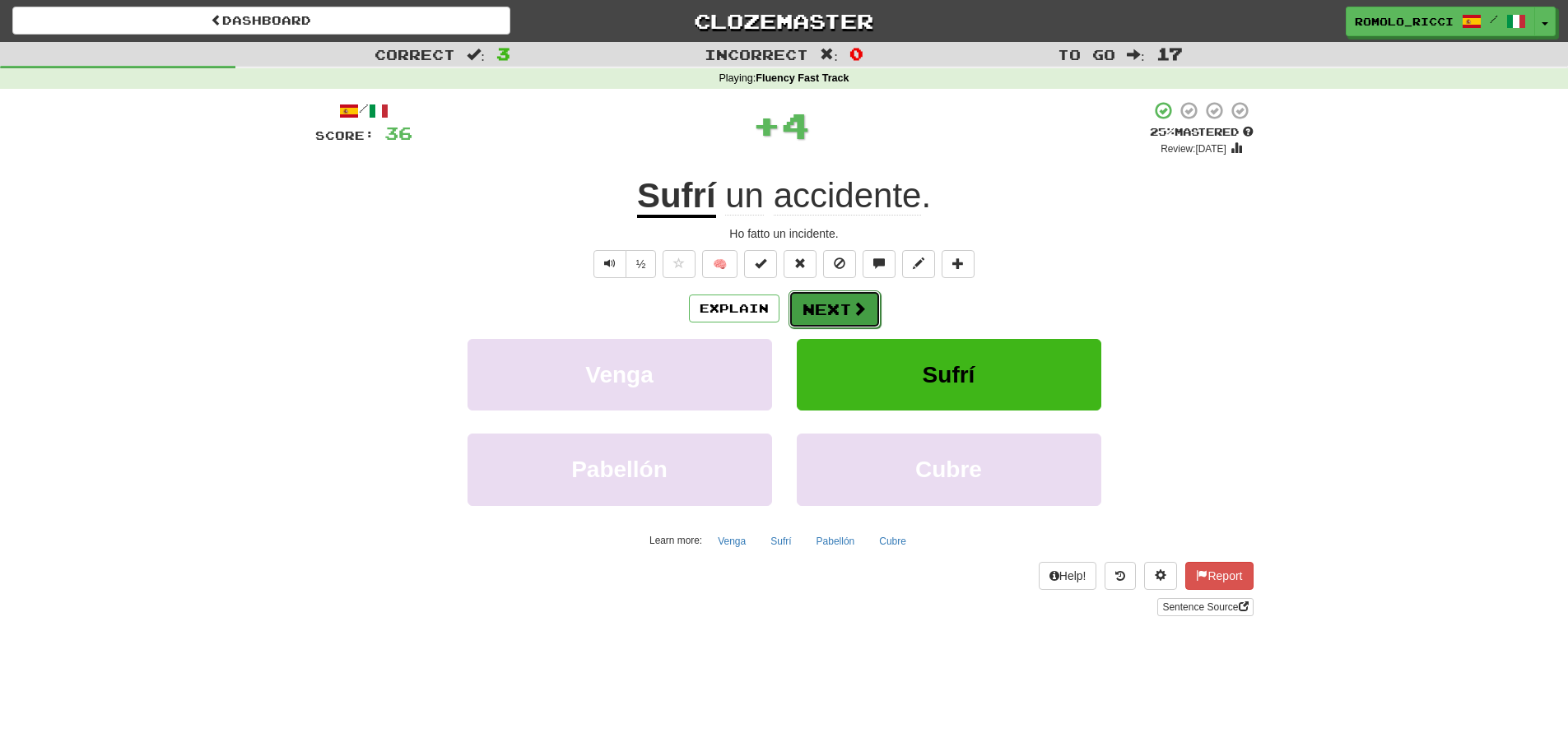
click at [840, 303] on button "Next" at bounding box center [834, 309] width 93 height 38
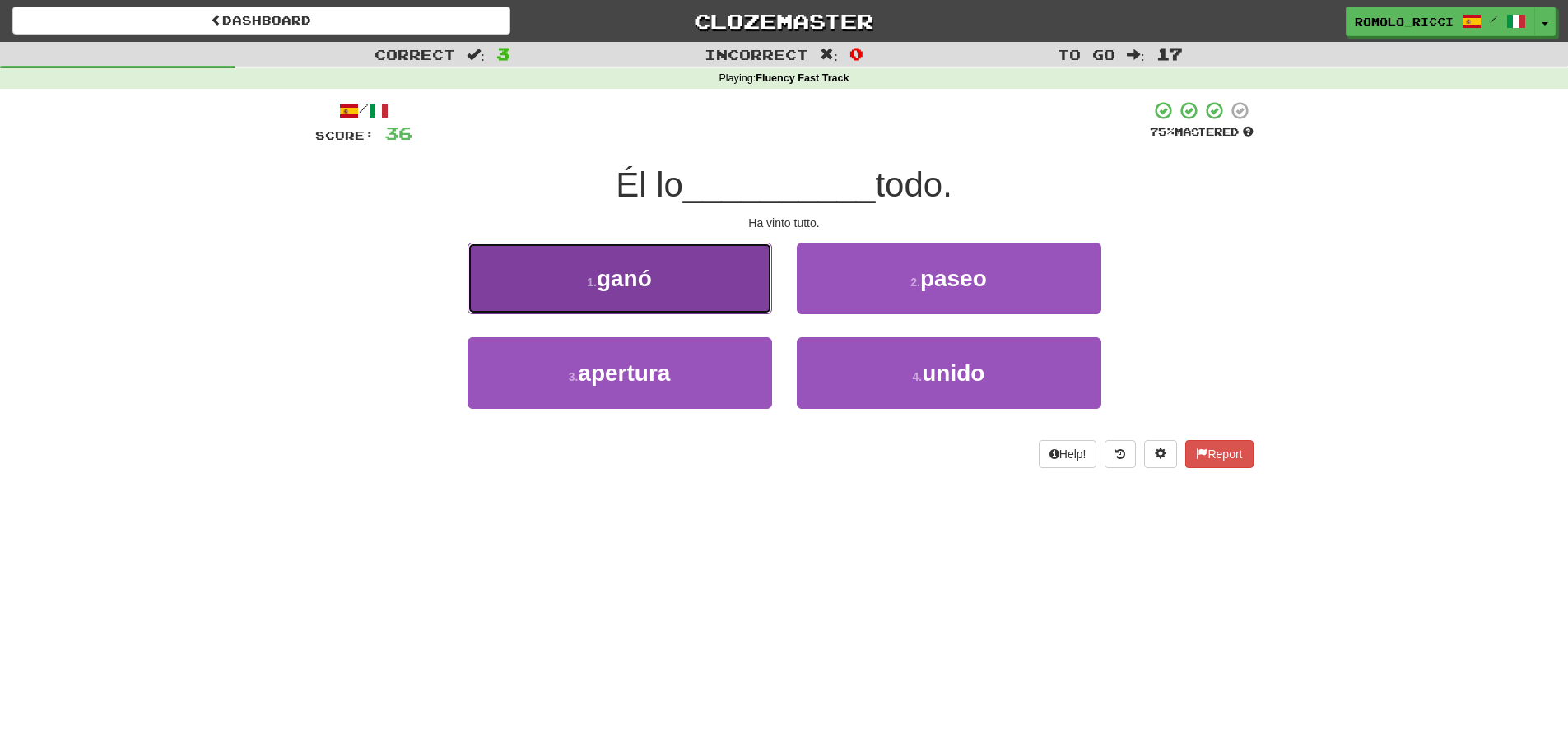
click at [725, 283] on button "1 . ganó" at bounding box center [620, 279] width 304 height 72
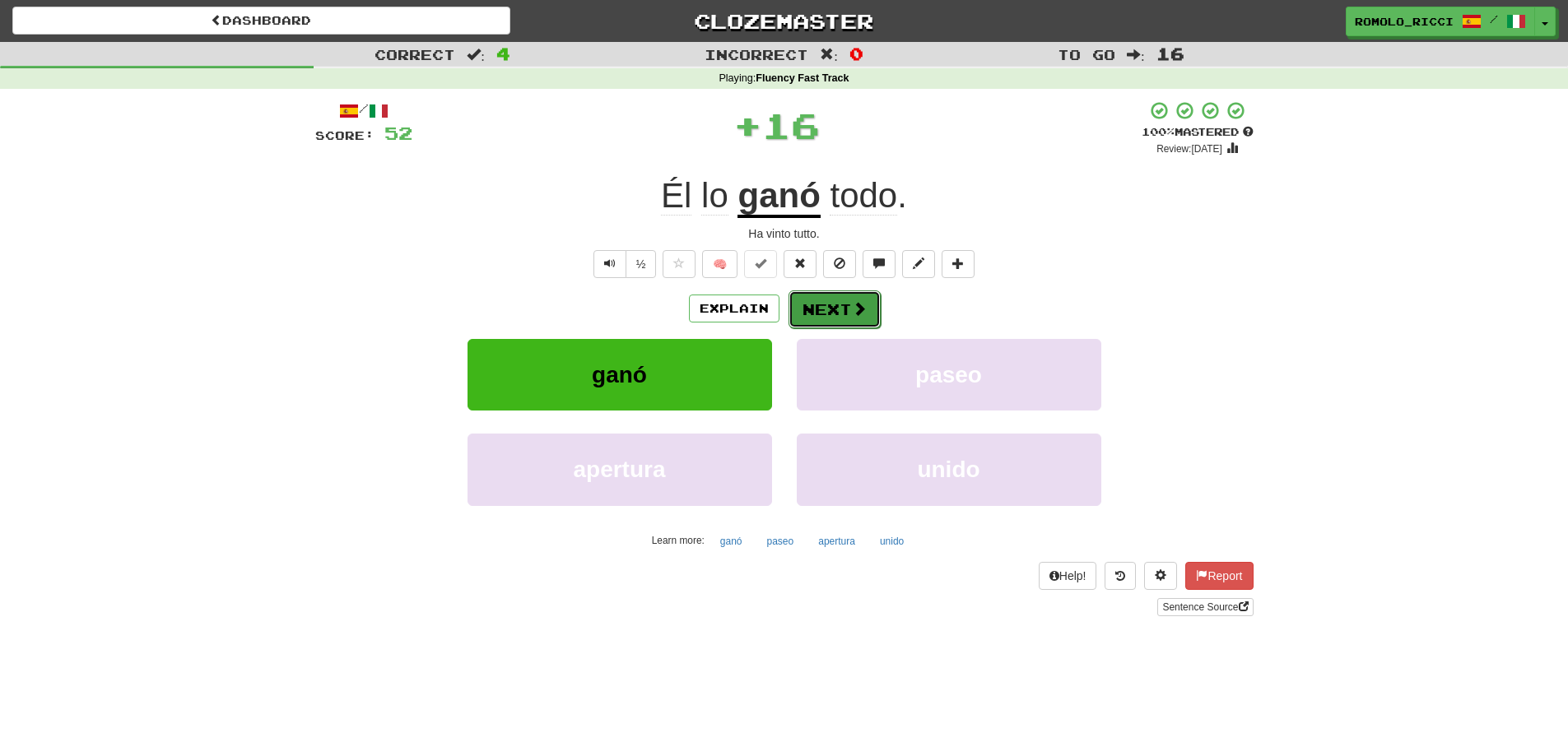
click at [815, 310] on button "Next" at bounding box center [834, 309] width 93 height 38
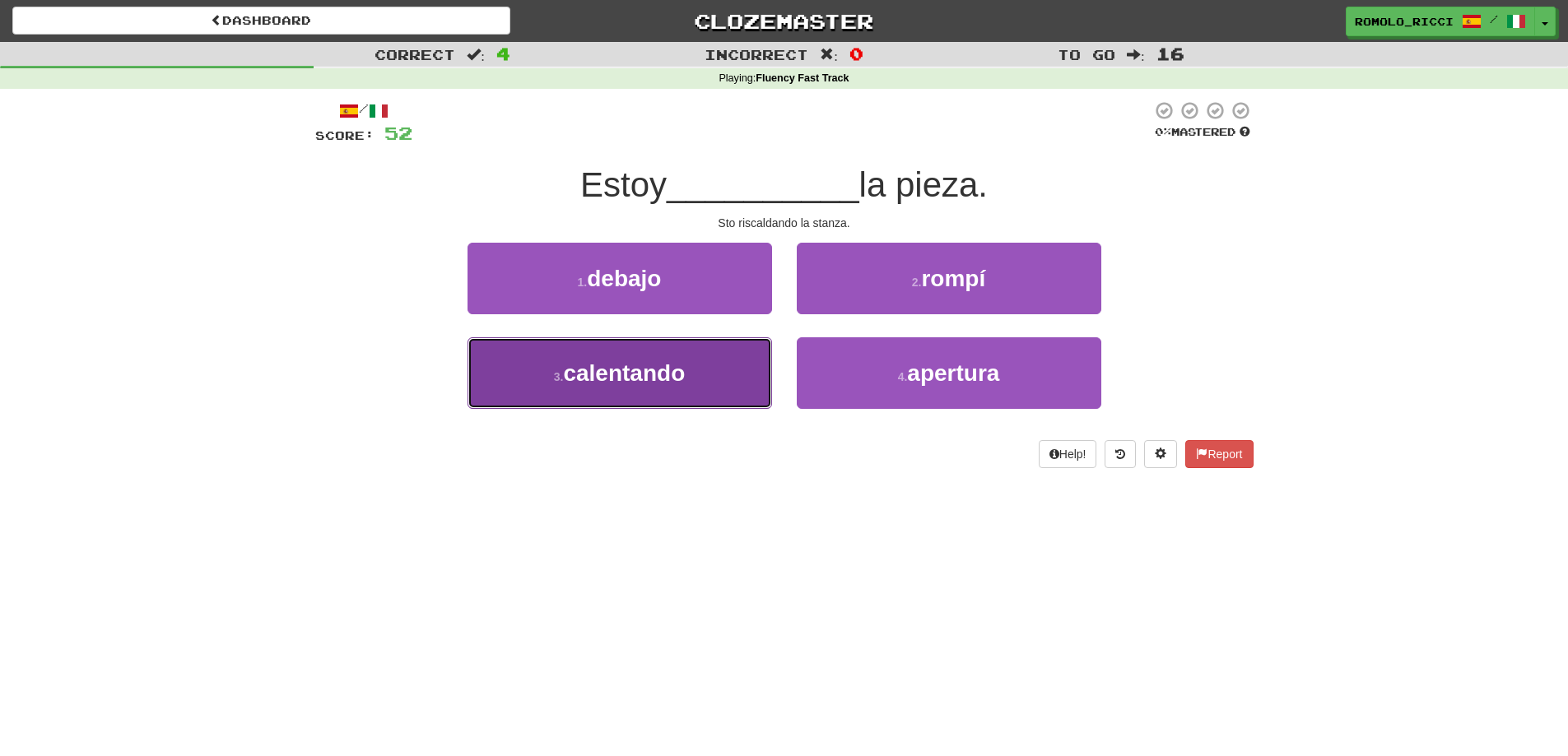
click at [700, 373] on button "3 . calentando" at bounding box center [620, 373] width 304 height 72
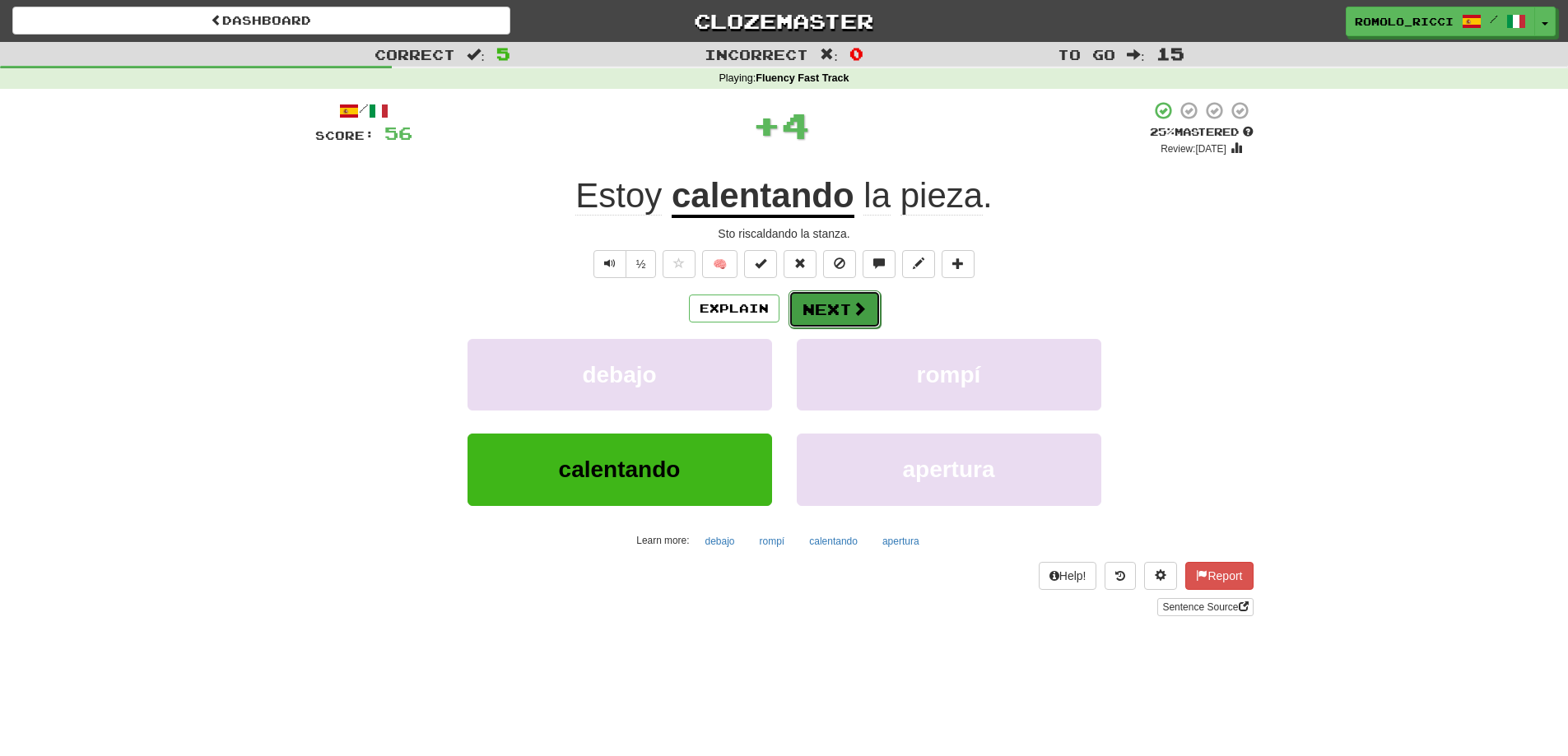
click at [843, 310] on button "Next" at bounding box center [834, 309] width 93 height 38
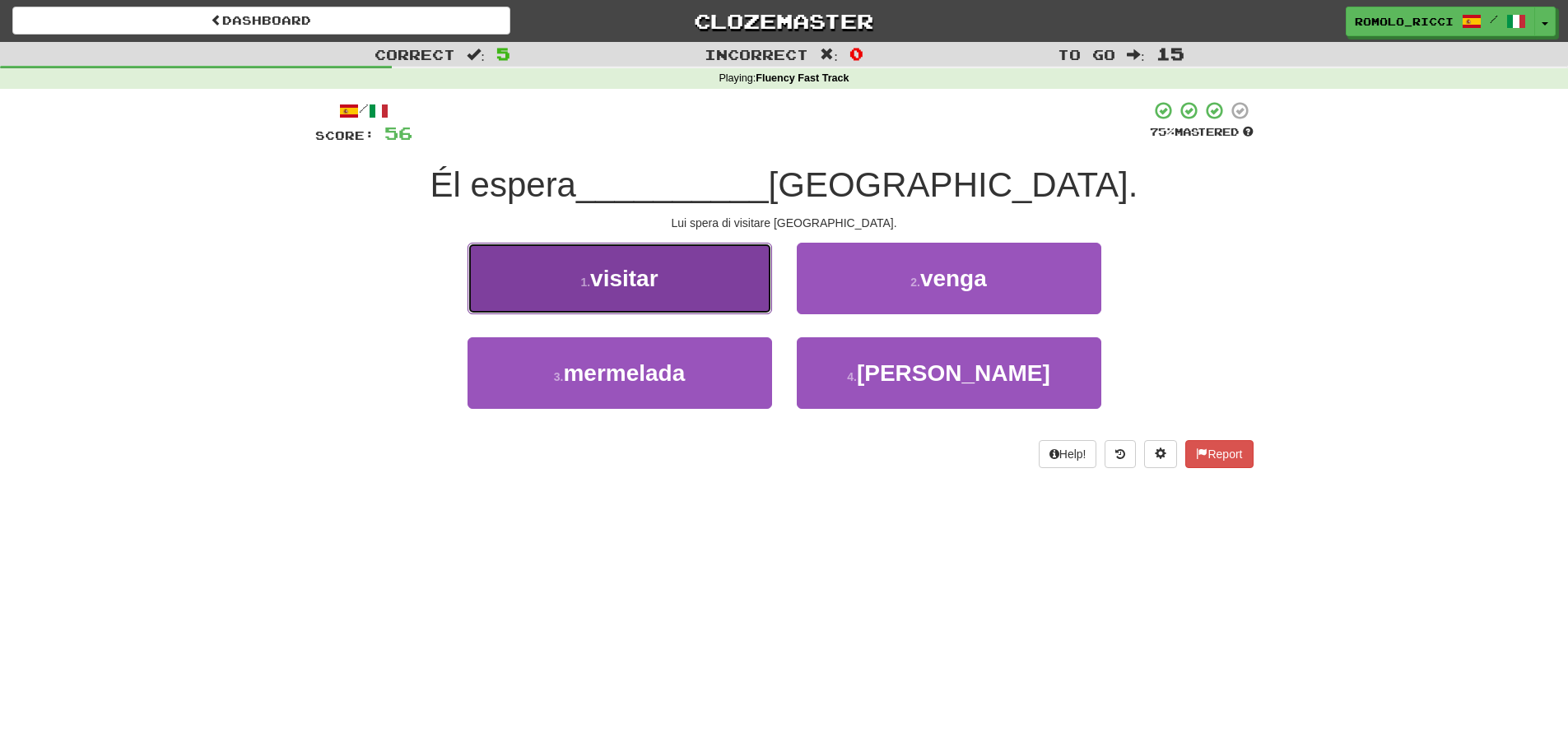
click at [757, 287] on button "1 . visitar" at bounding box center [620, 279] width 304 height 72
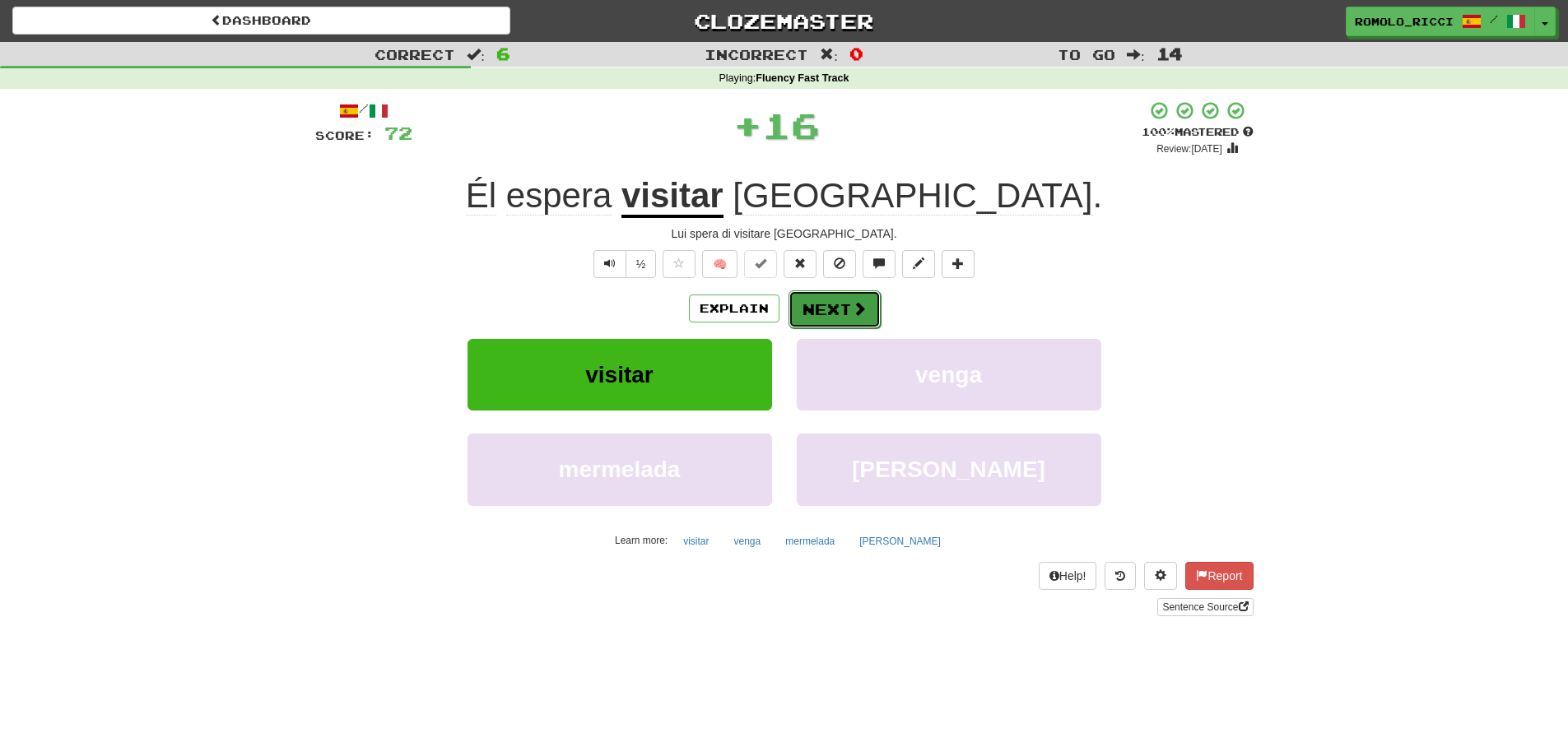
click at [834, 307] on button "Next" at bounding box center [834, 309] width 93 height 38
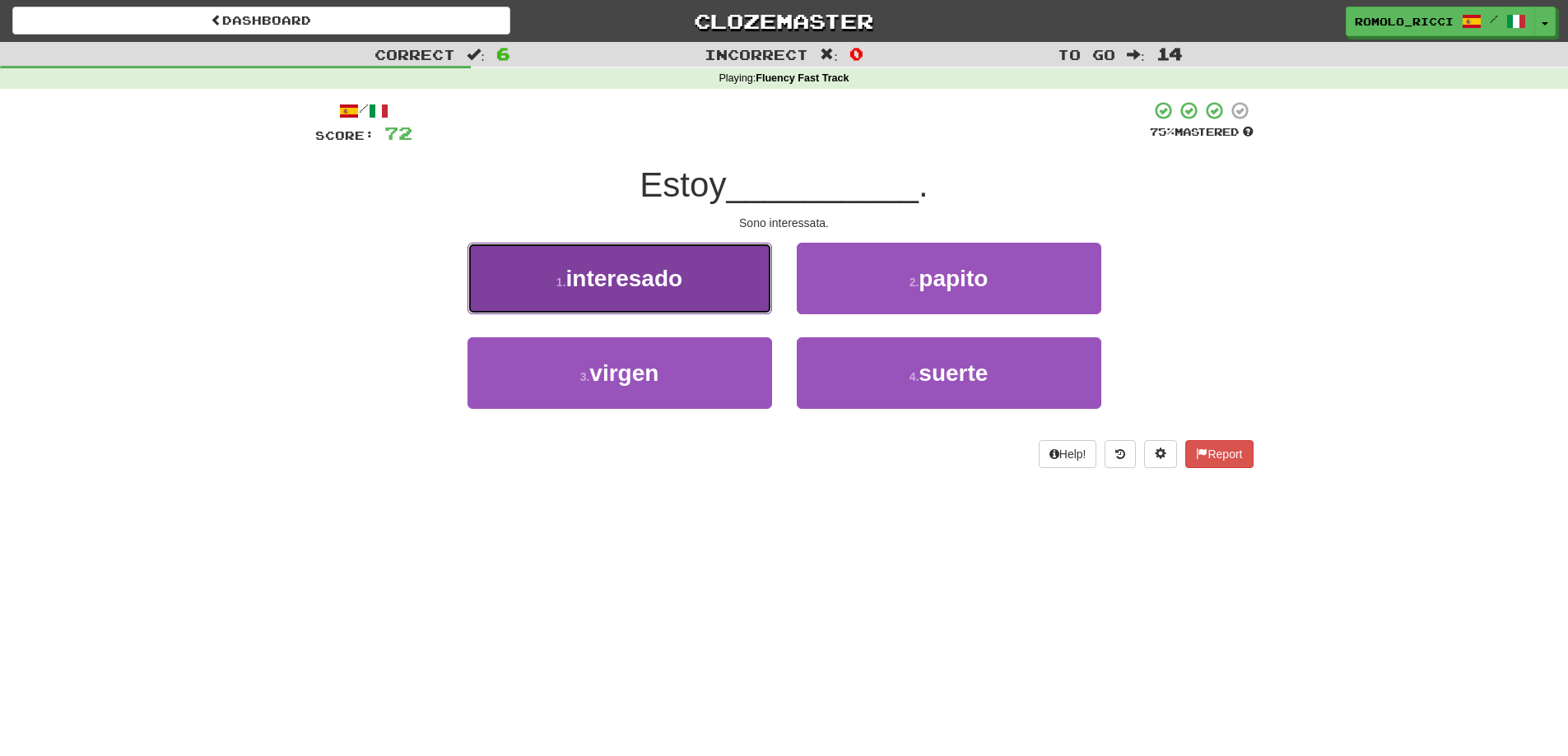
click at [687, 294] on button "1 . interesado" at bounding box center [620, 279] width 304 height 72
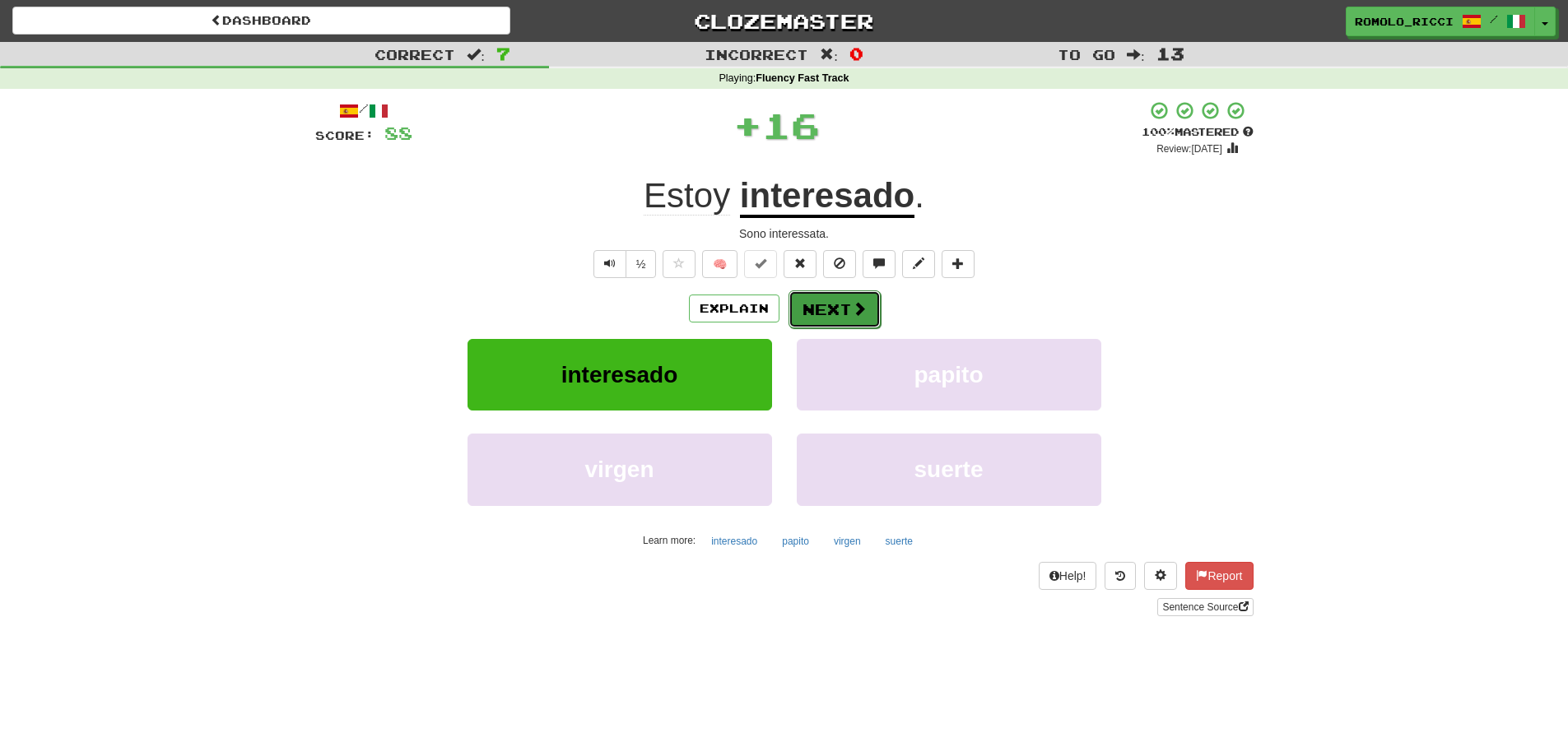
click at [833, 309] on button "Next" at bounding box center [834, 309] width 93 height 38
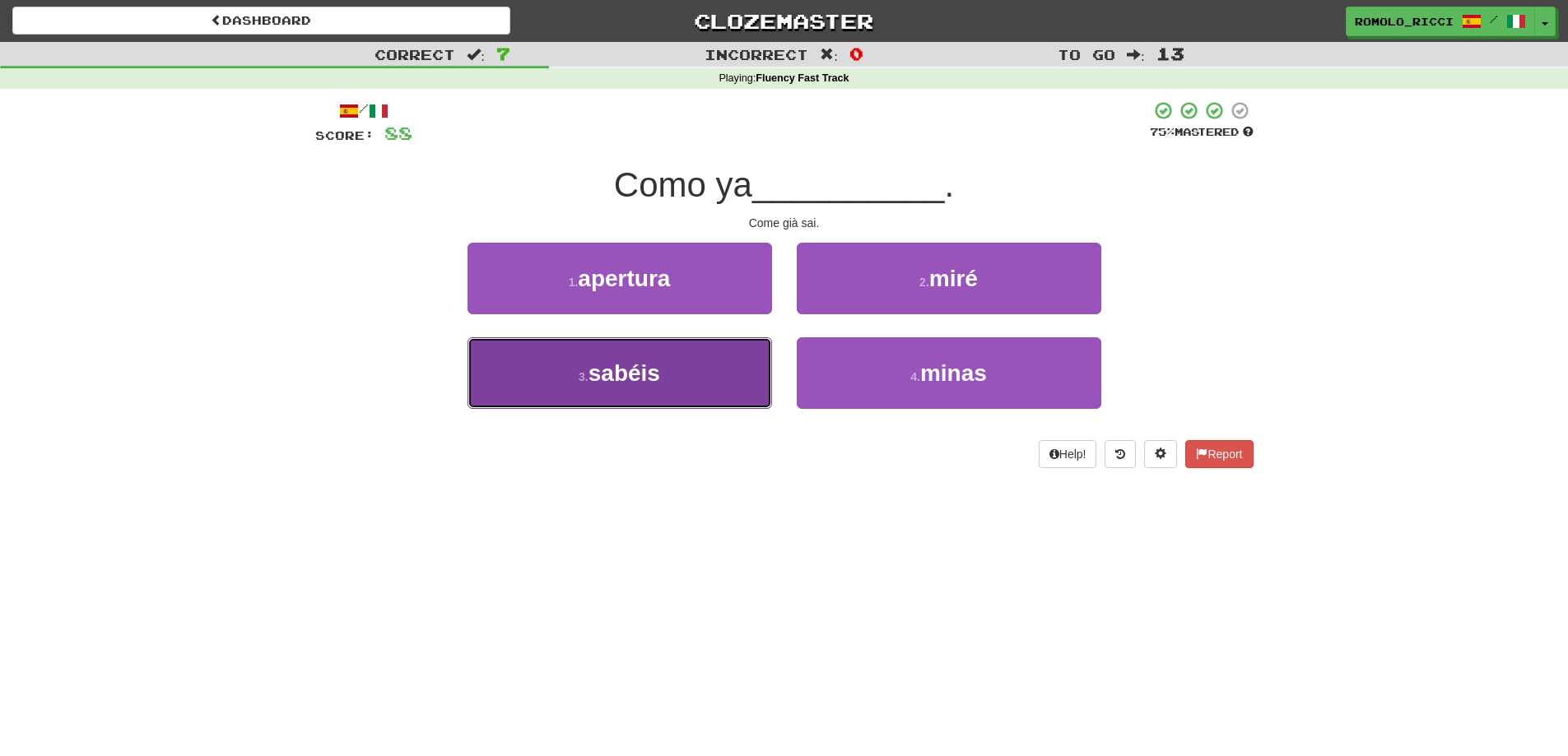
click at [672, 382] on button "3 . sabéis" at bounding box center [620, 373] width 304 height 72
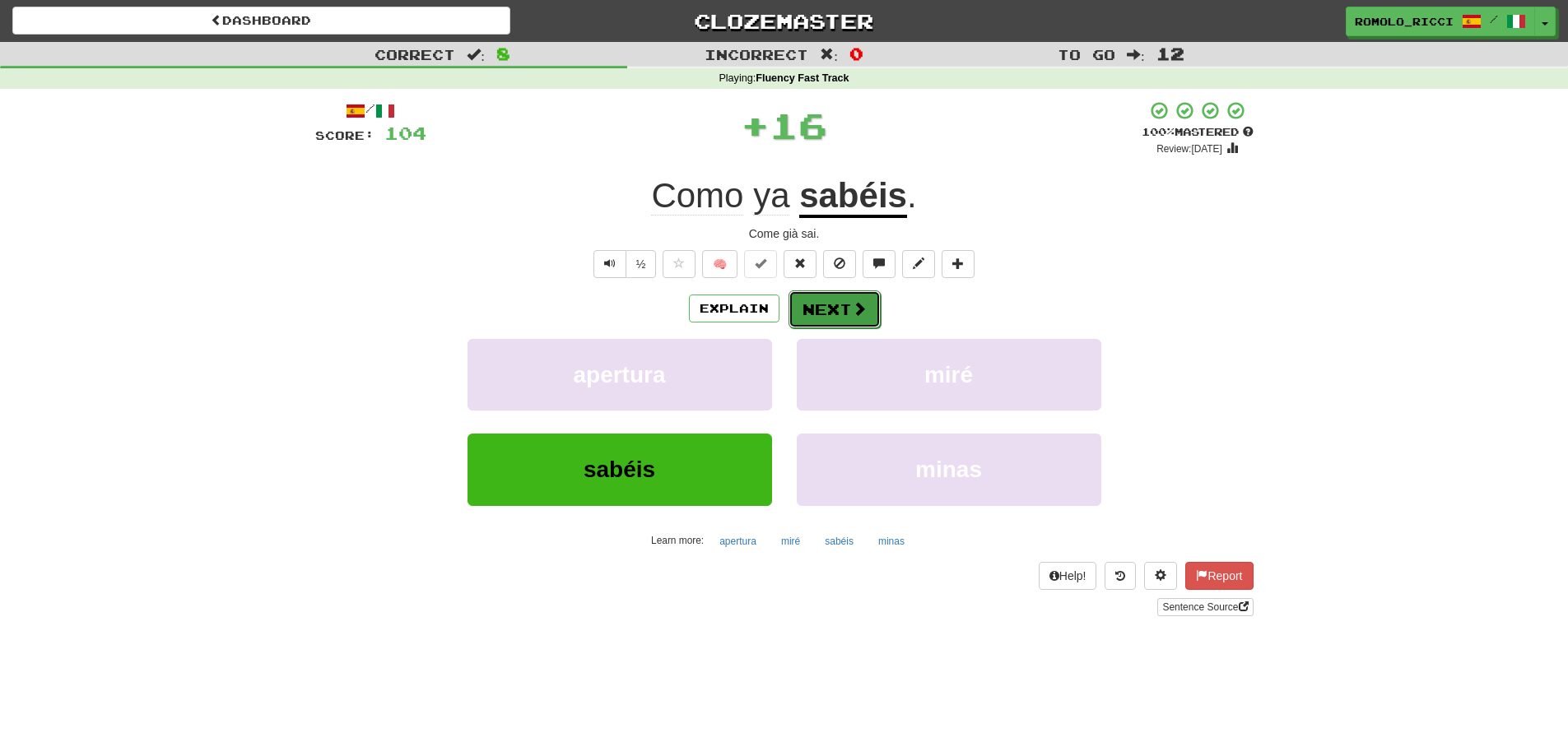
click at [845, 304] on button "Next" at bounding box center [834, 309] width 93 height 38
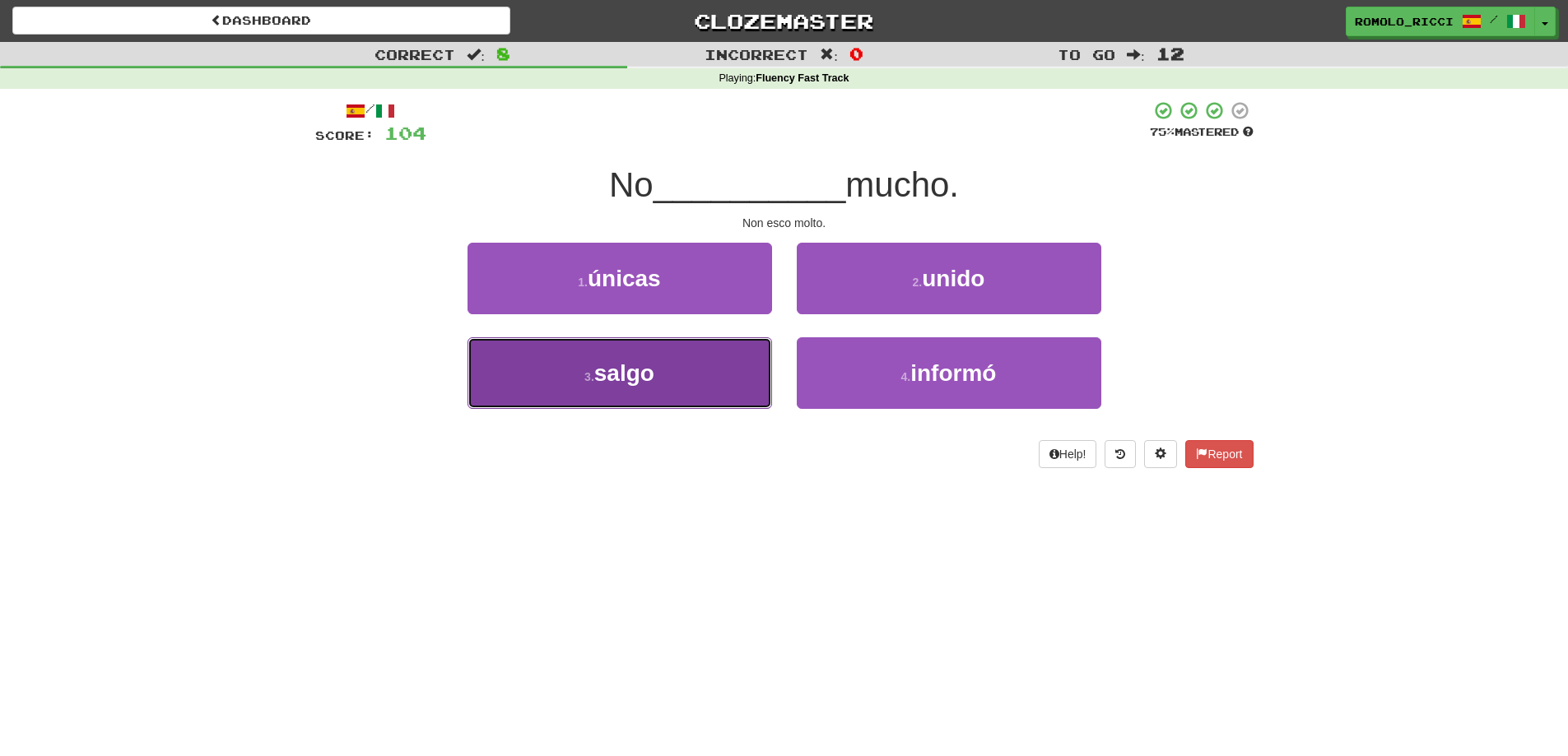
click at [684, 359] on button "3 . salgo" at bounding box center [620, 373] width 304 height 72
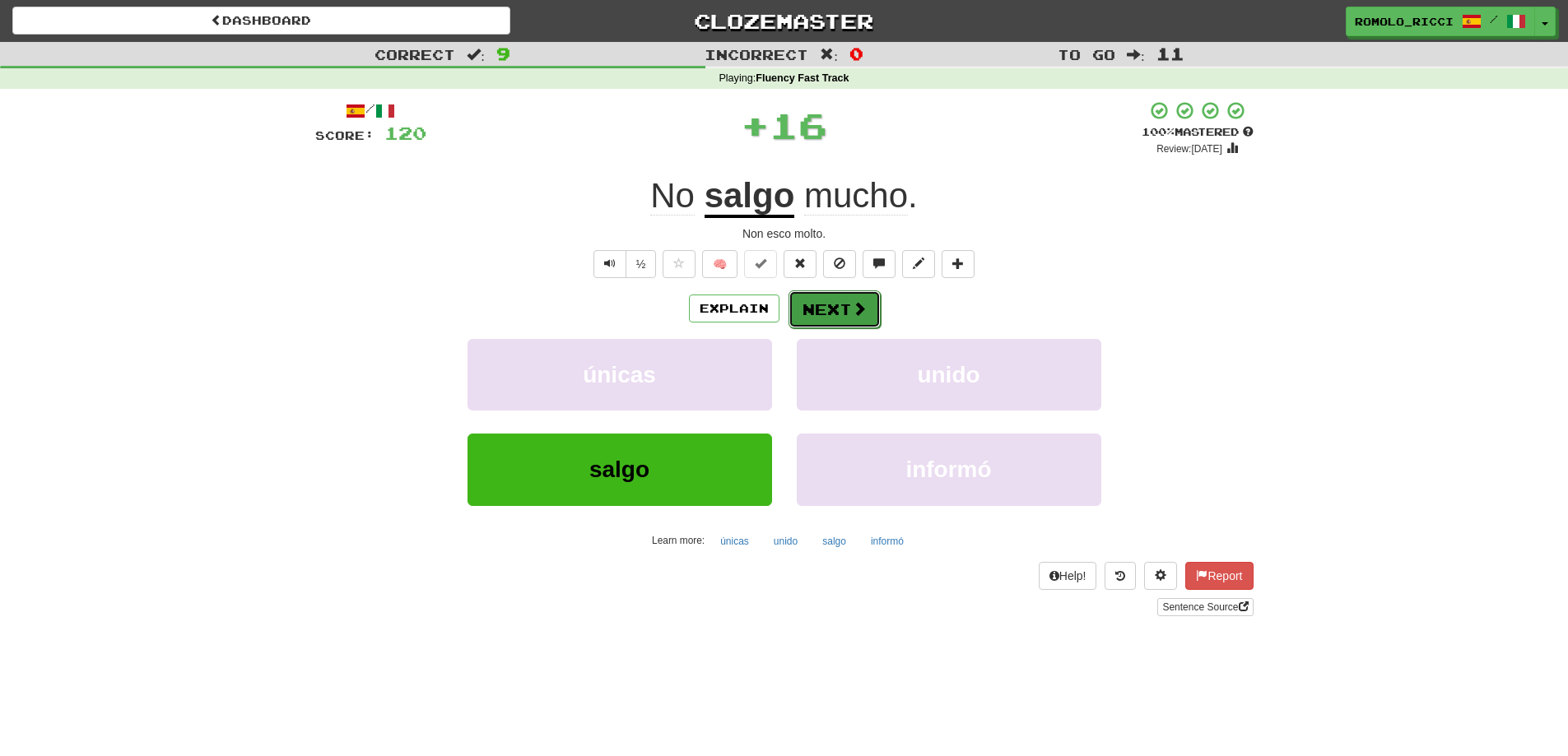
click at [835, 305] on button "Next" at bounding box center [834, 309] width 93 height 38
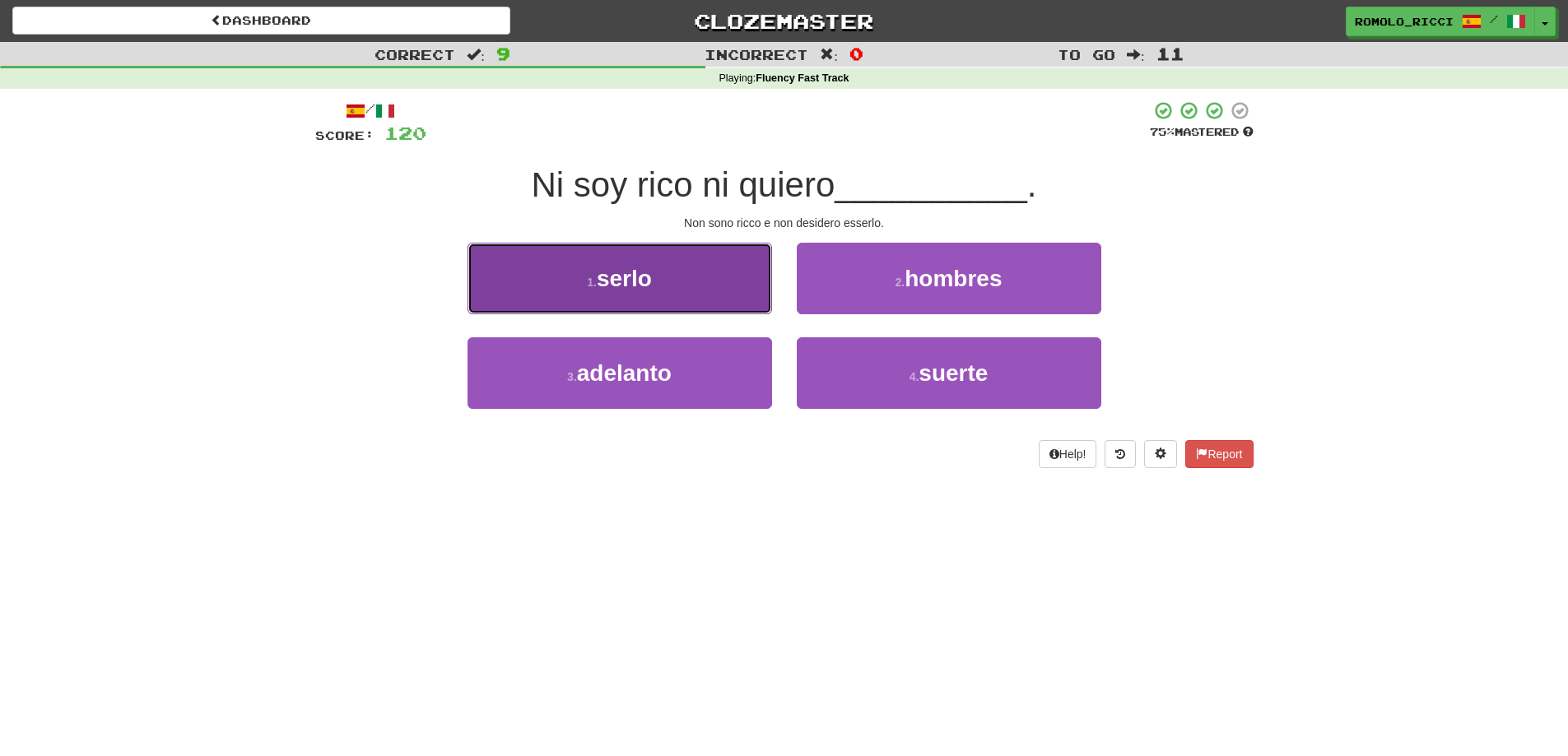
click at [725, 297] on button "1 . serlo" at bounding box center [620, 279] width 304 height 72
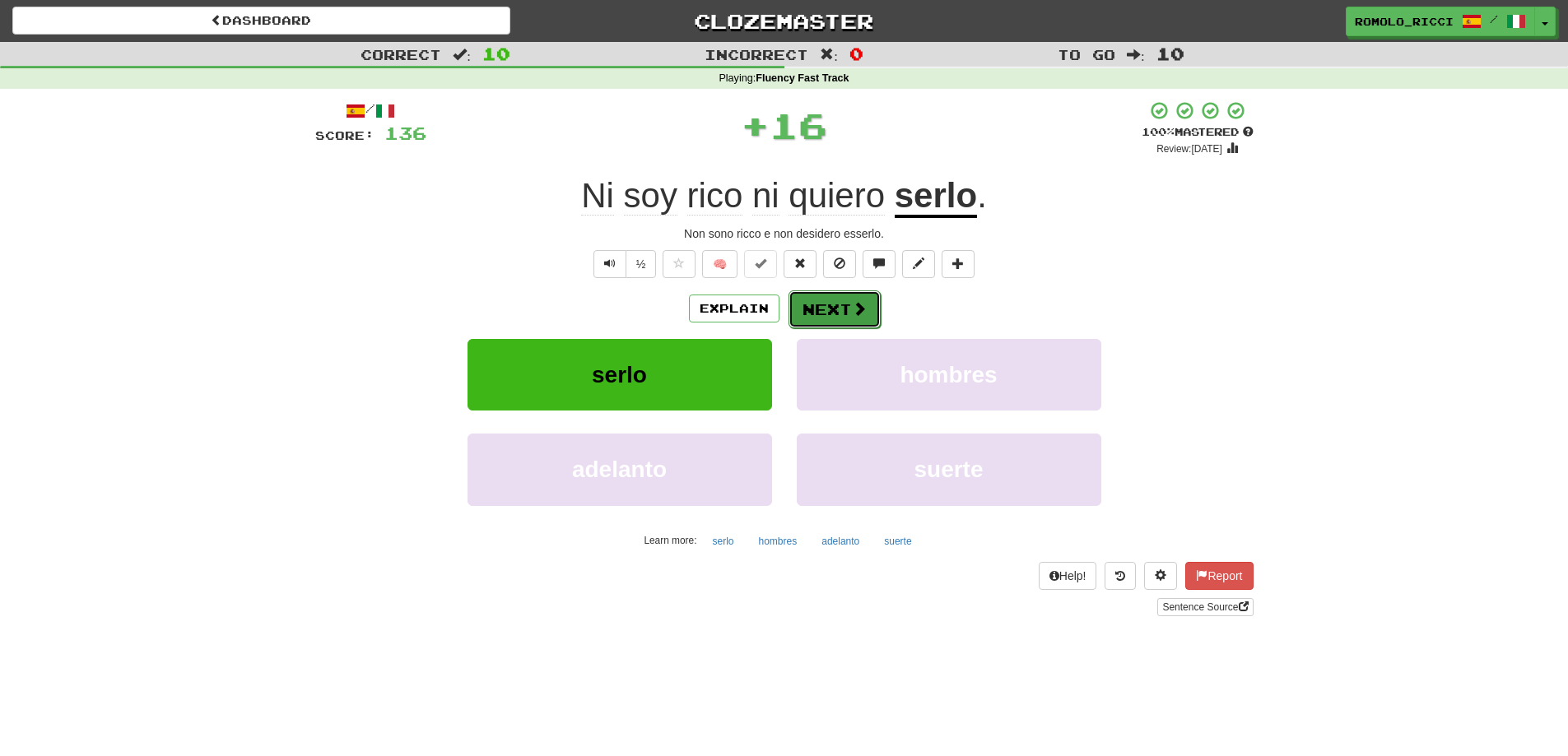
click at [836, 302] on button "Next" at bounding box center [834, 309] width 93 height 38
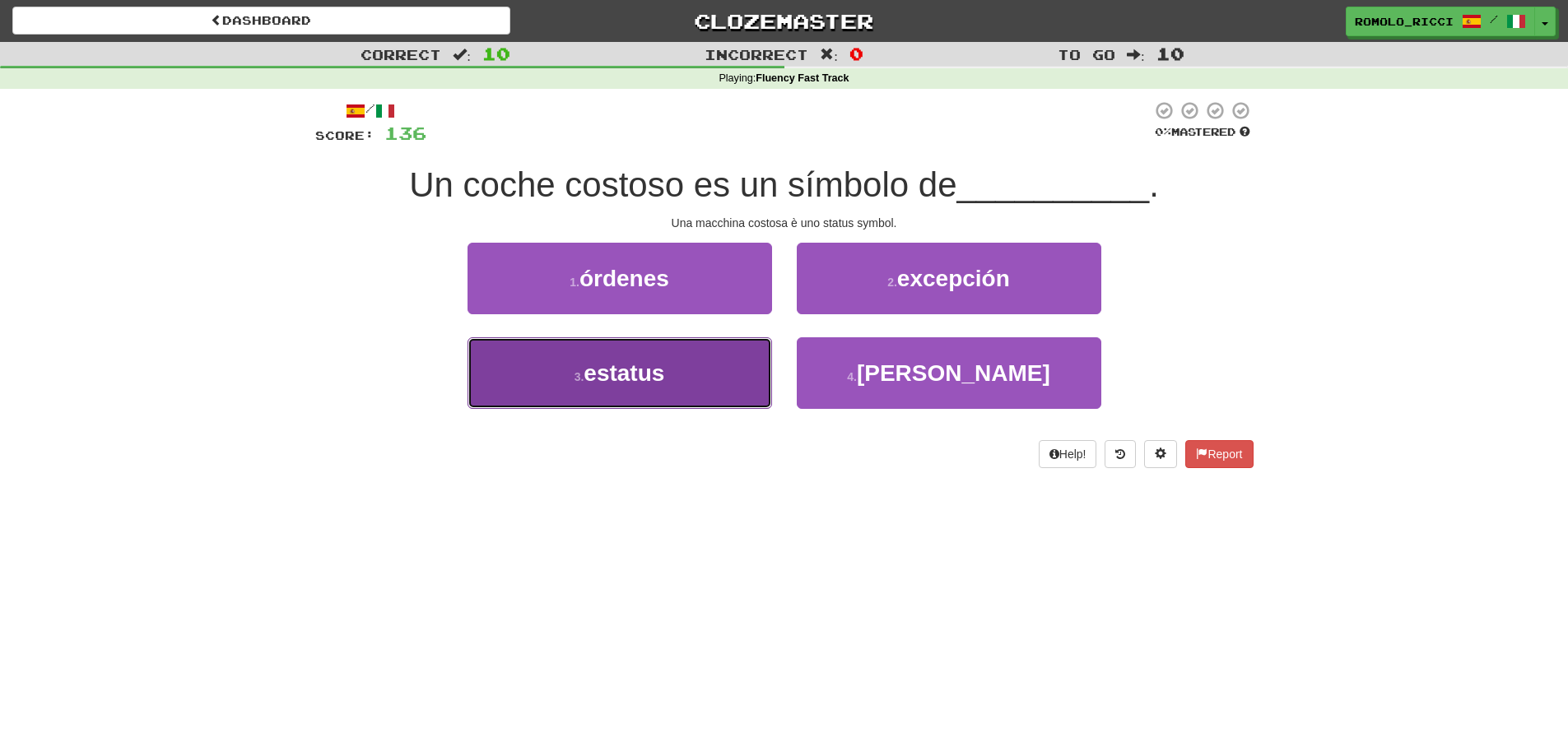
click at [703, 379] on button "3 . estatus" at bounding box center [620, 373] width 304 height 72
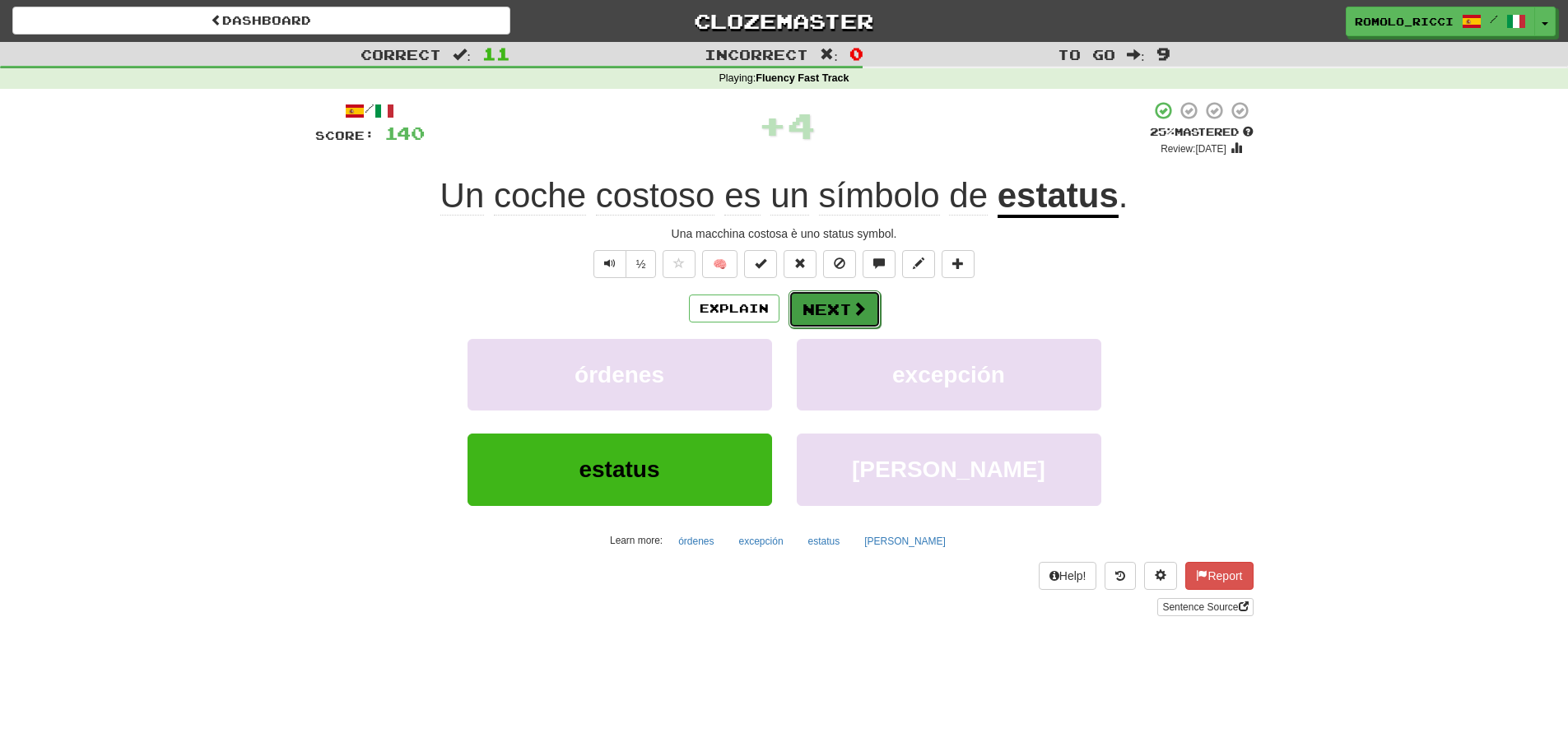
click at [831, 315] on button "Next" at bounding box center [834, 309] width 93 height 38
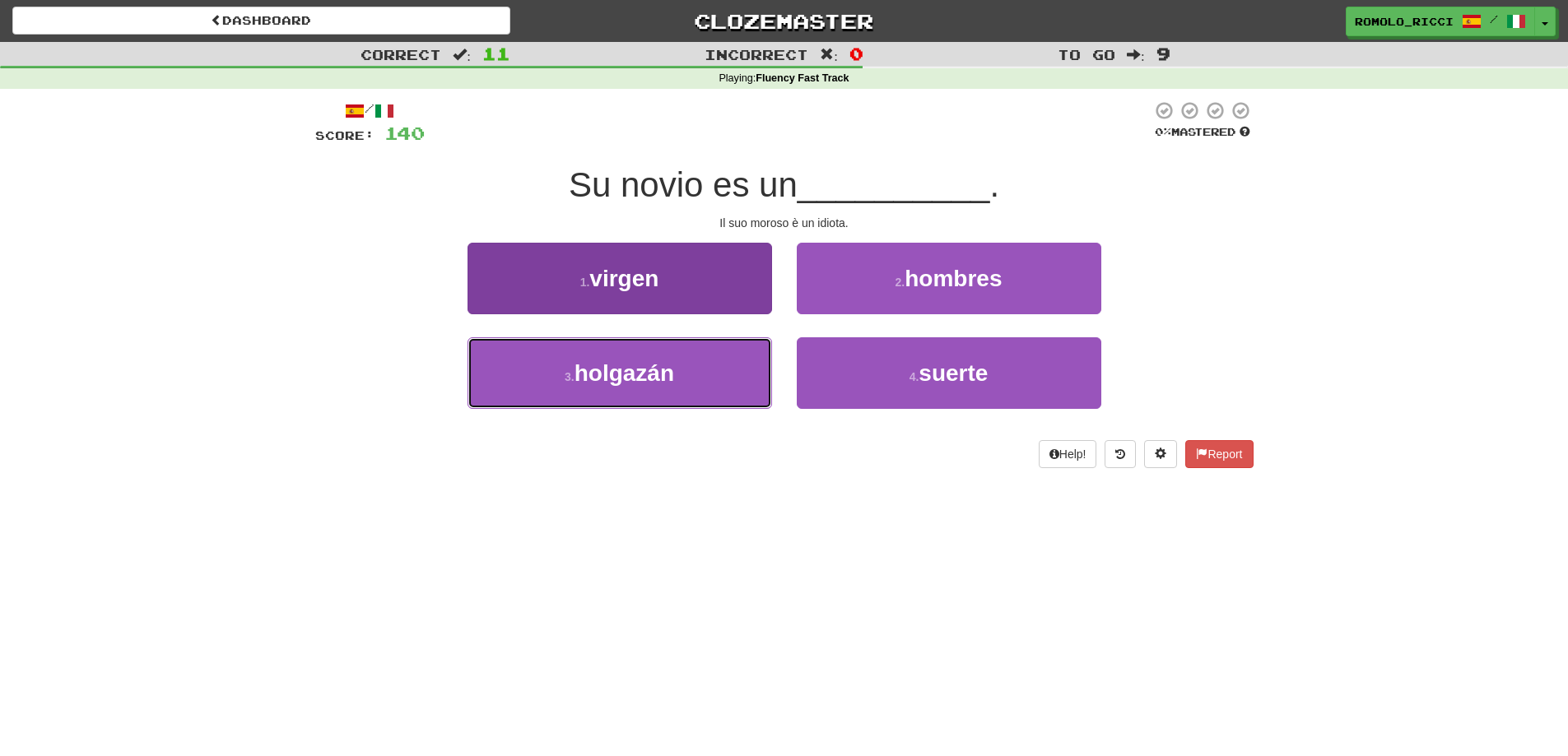
click at [713, 356] on button "3 . holgazán" at bounding box center [620, 373] width 304 height 72
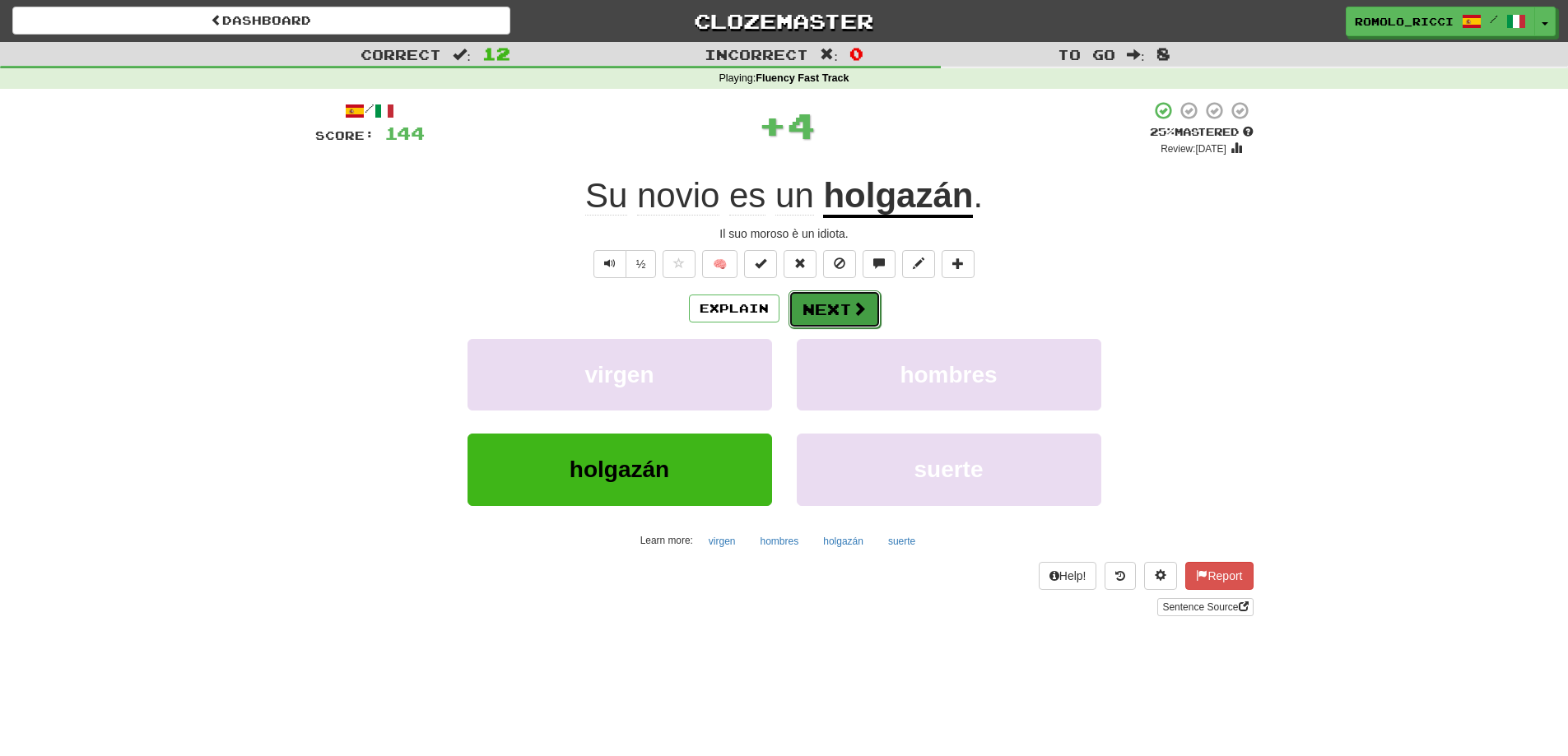
click at [858, 303] on span at bounding box center [859, 308] width 15 height 15
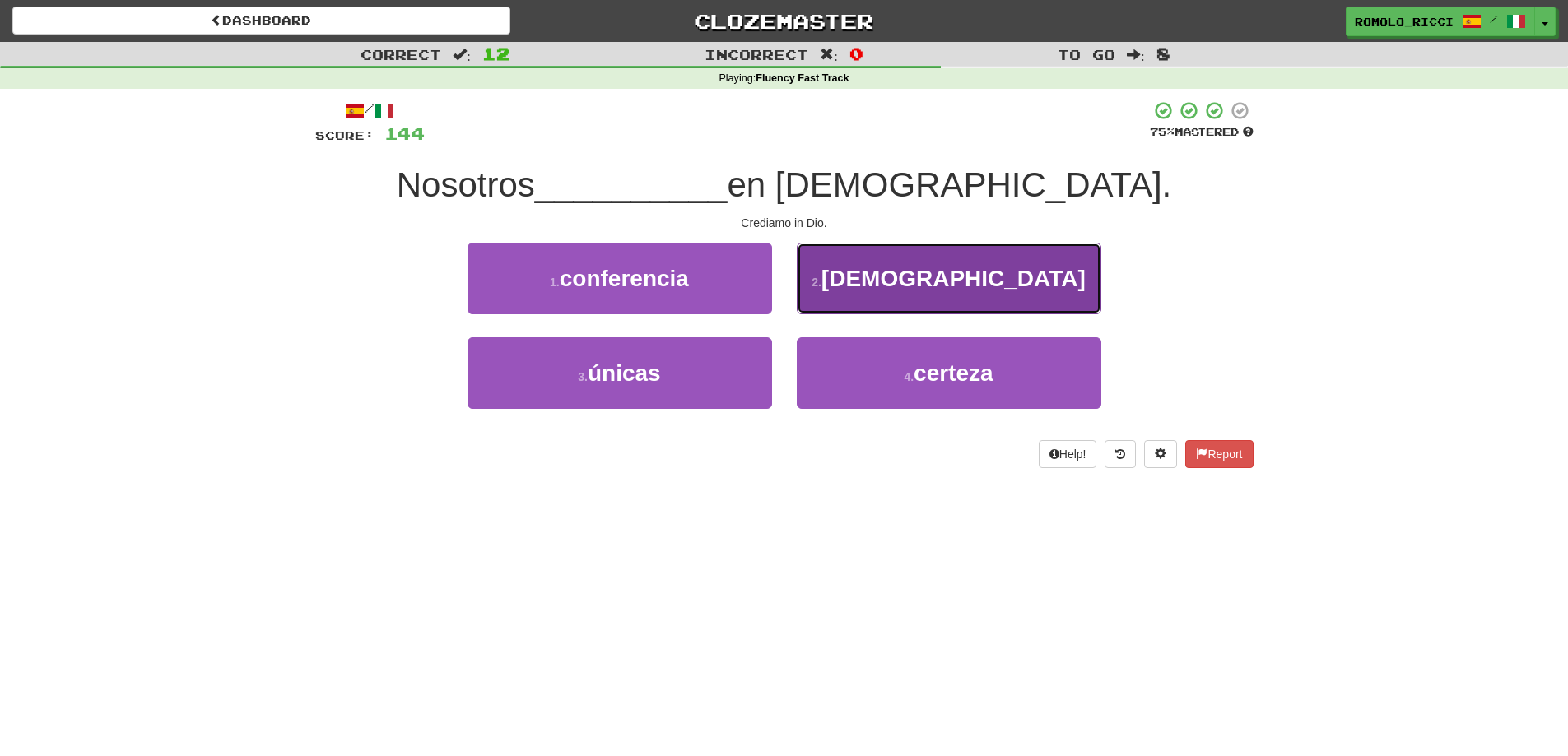
click at [883, 274] on button "2 . creemos" at bounding box center [949, 279] width 304 height 72
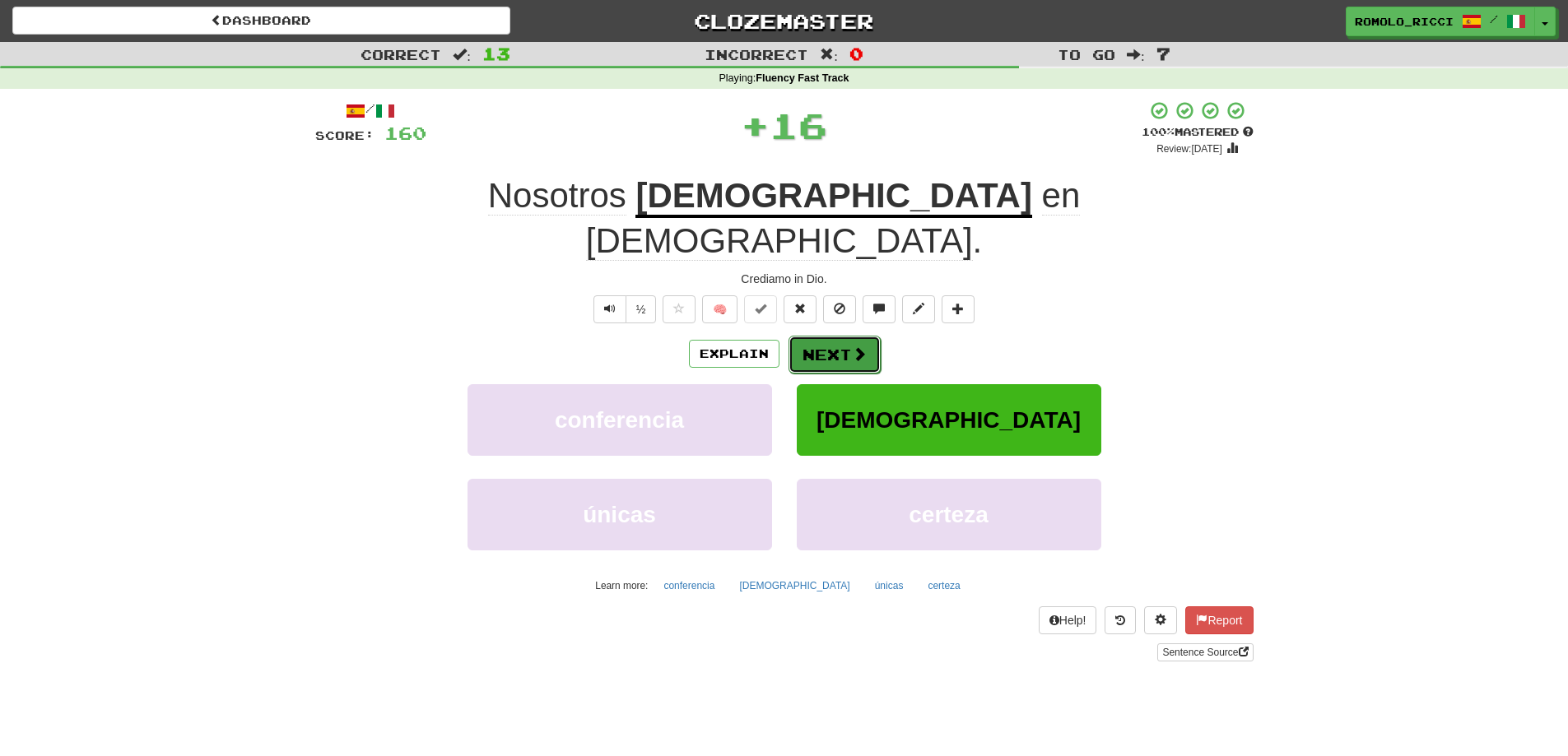
click at [834, 335] on button "Next" at bounding box center [834, 354] width 93 height 38
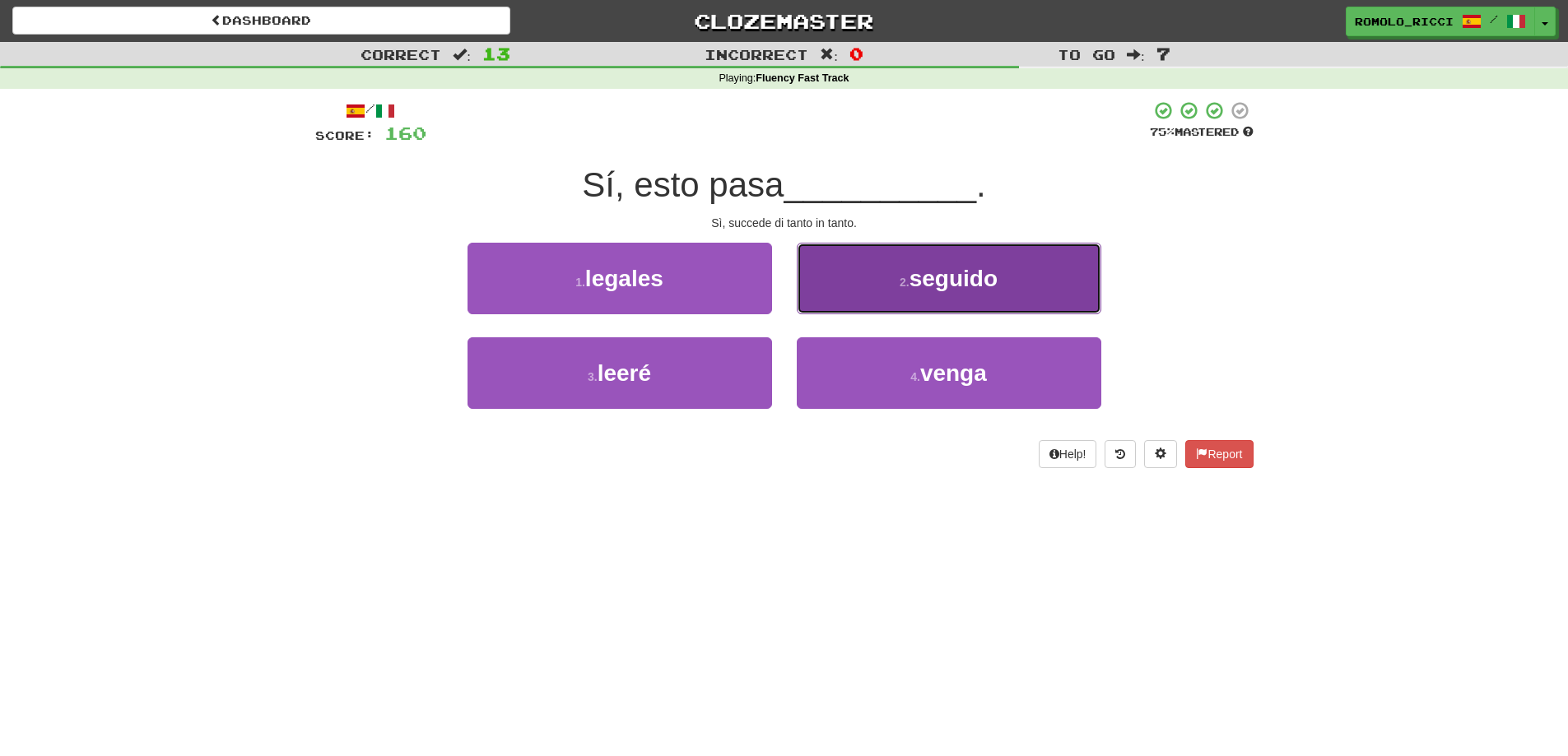
click at [891, 291] on button "2 . seguido" at bounding box center [949, 279] width 304 height 72
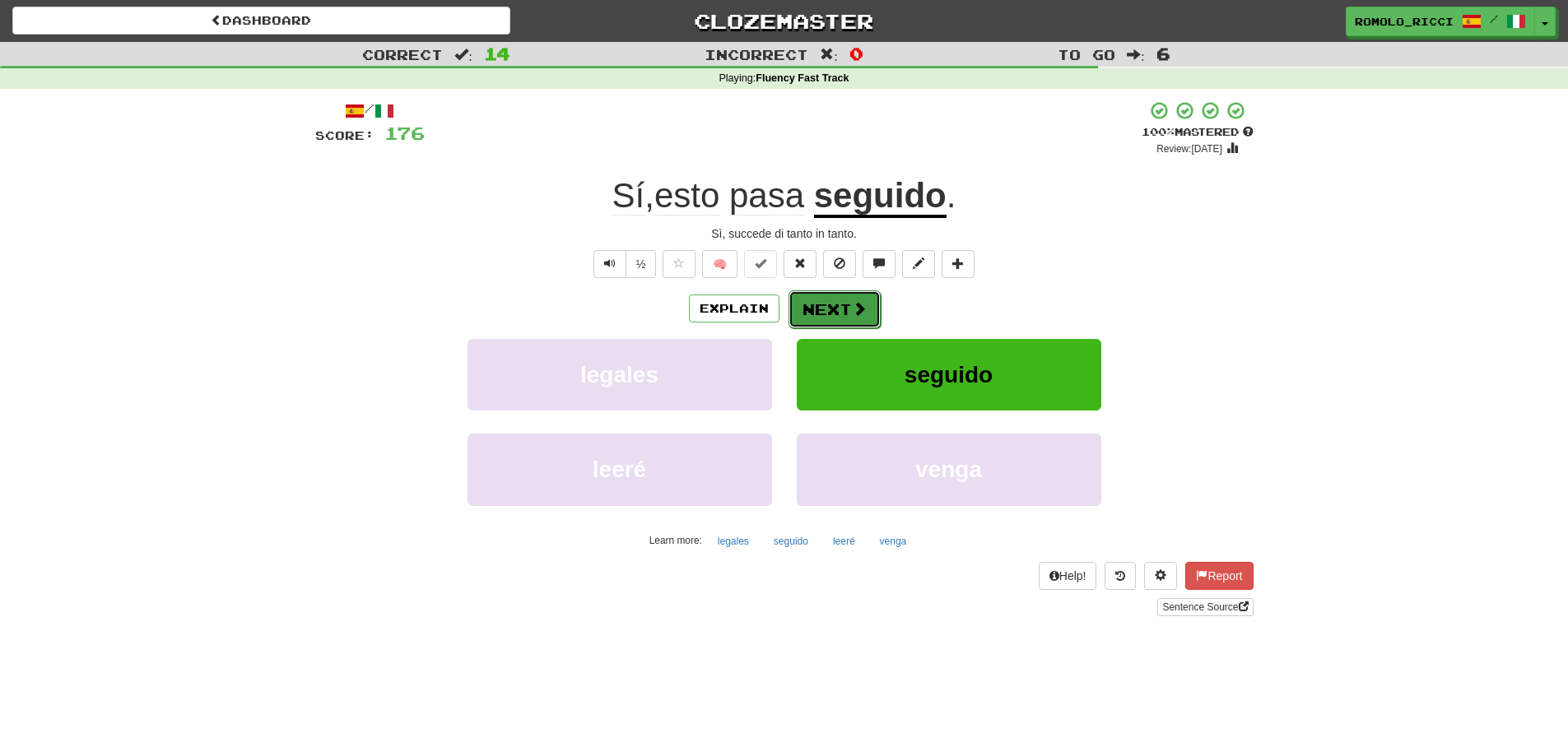
click at [834, 314] on button "Next" at bounding box center [834, 309] width 93 height 38
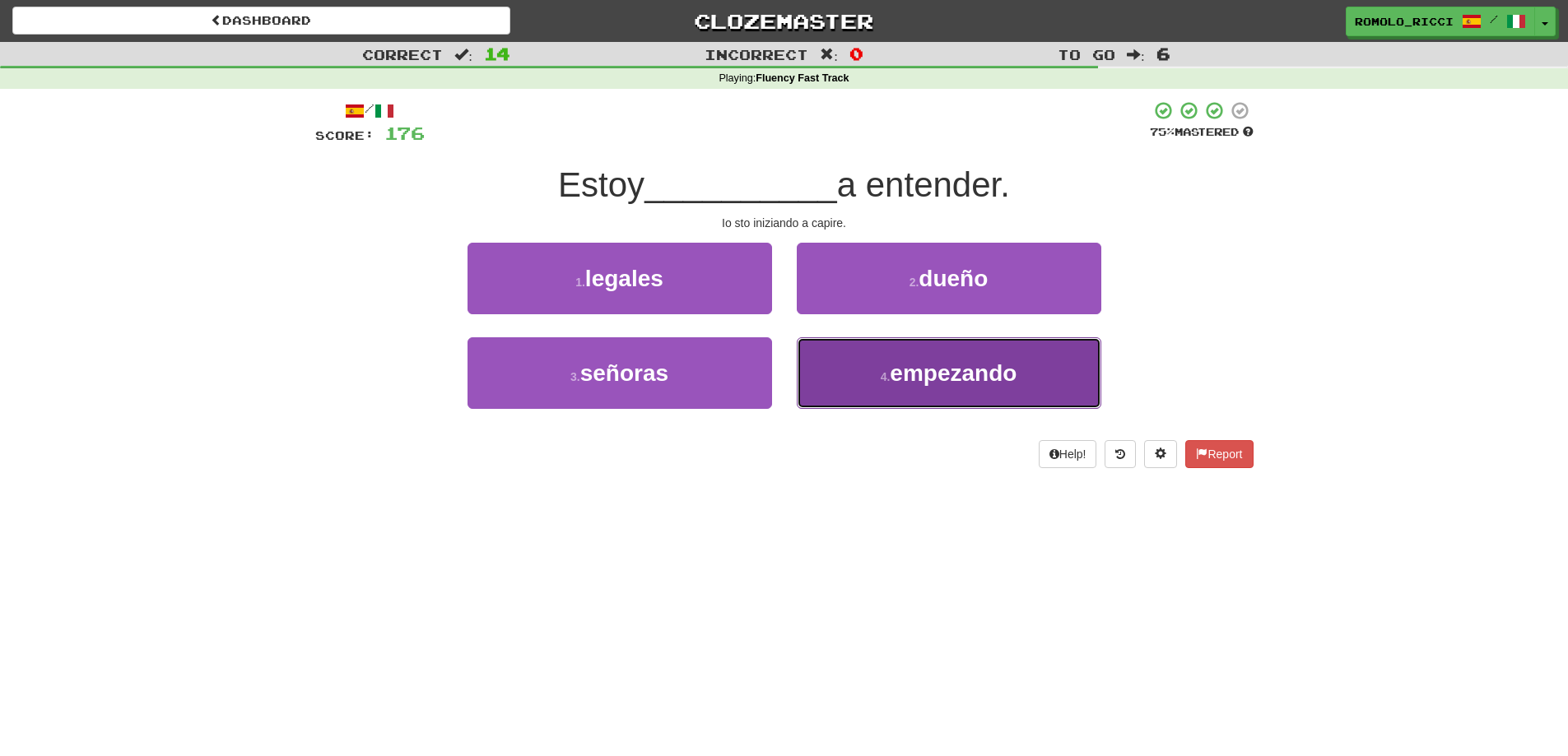
click at [881, 373] on small "4 ." at bounding box center [885, 376] width 10 height 13
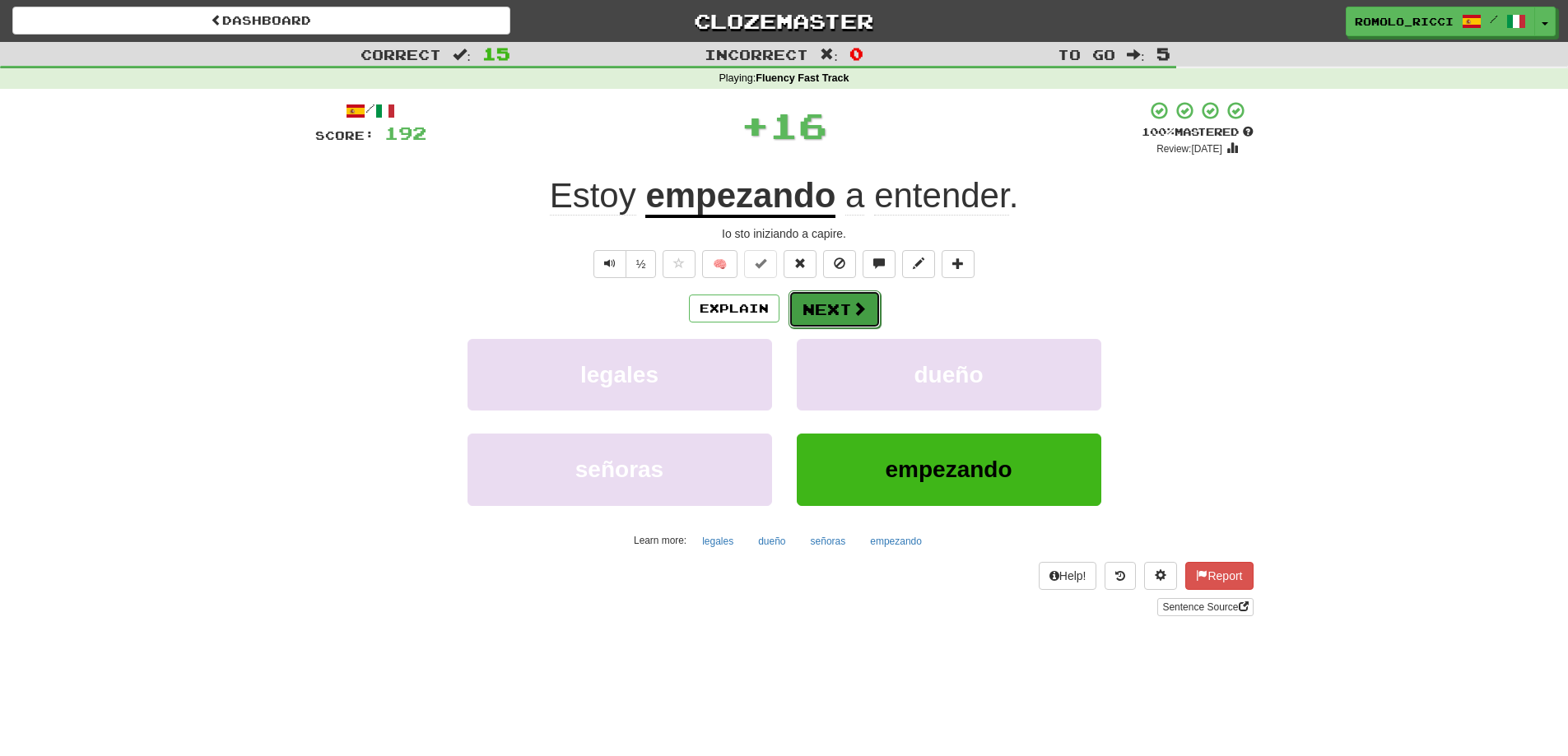
click at [853, 317] on button "Next" at bounding box center [834, 309] width 93 height 38
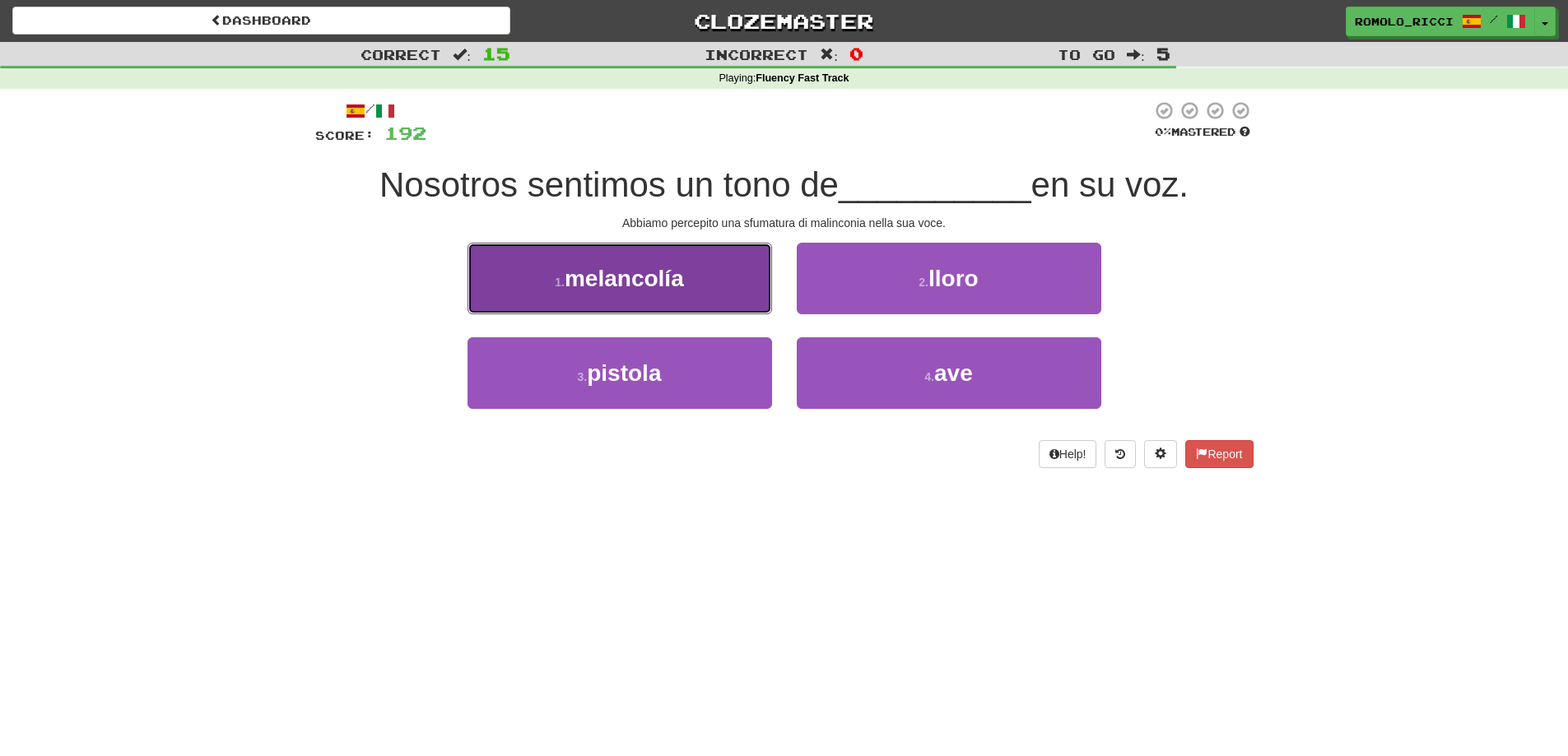
click at [703, 279] on button "1 . melancolía" at bounding box center [620, 279] width 304 height 72
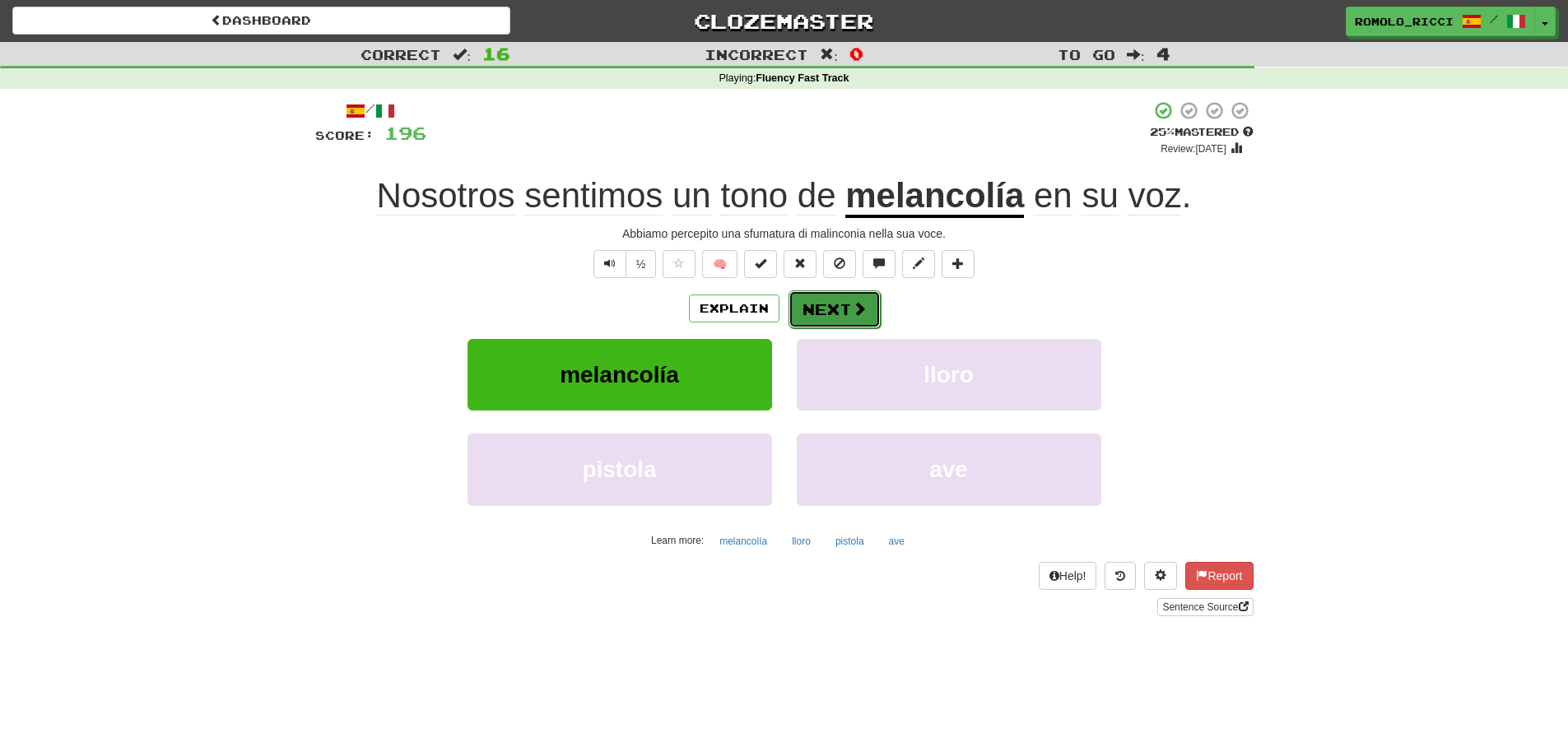
click at [821, 307] on button "Next" at bounding box center [834, 309] width 93 height 38
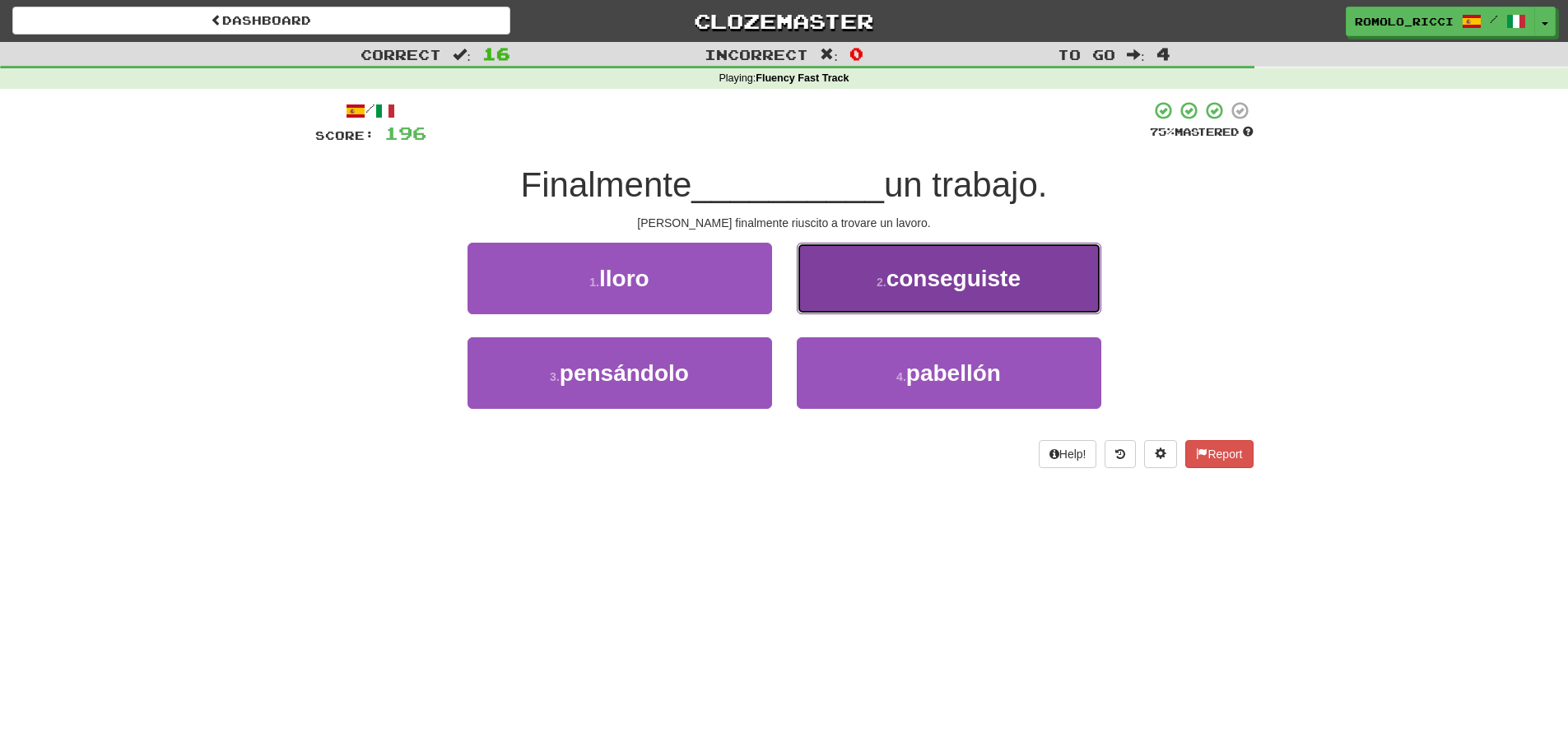
click at [879, 292] on button "2 . conseguiste" at bounding box center [949, 279] width 304 height 72
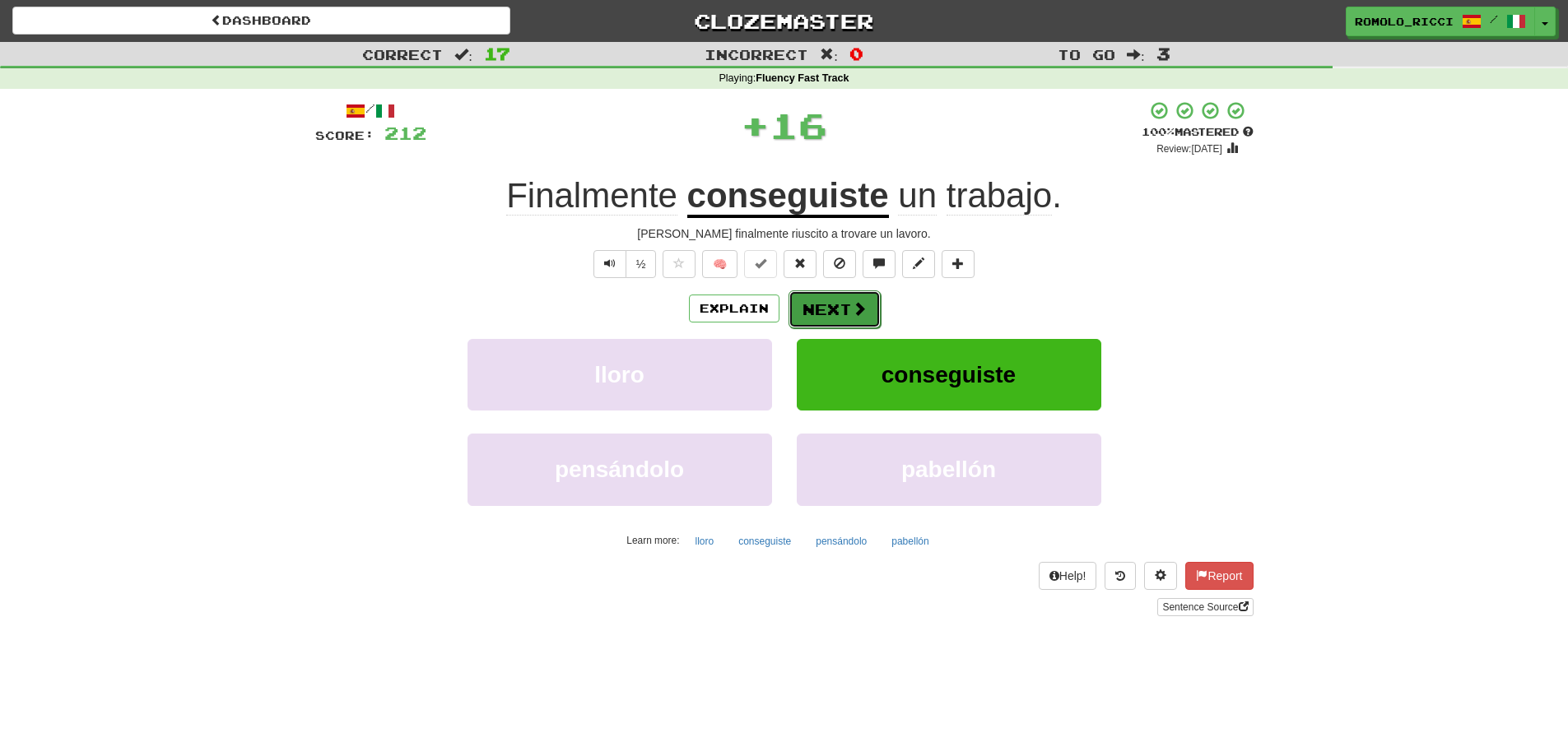
click at [839, 302] on button "Next" at bounding box center [834, 309] width 93 height 38
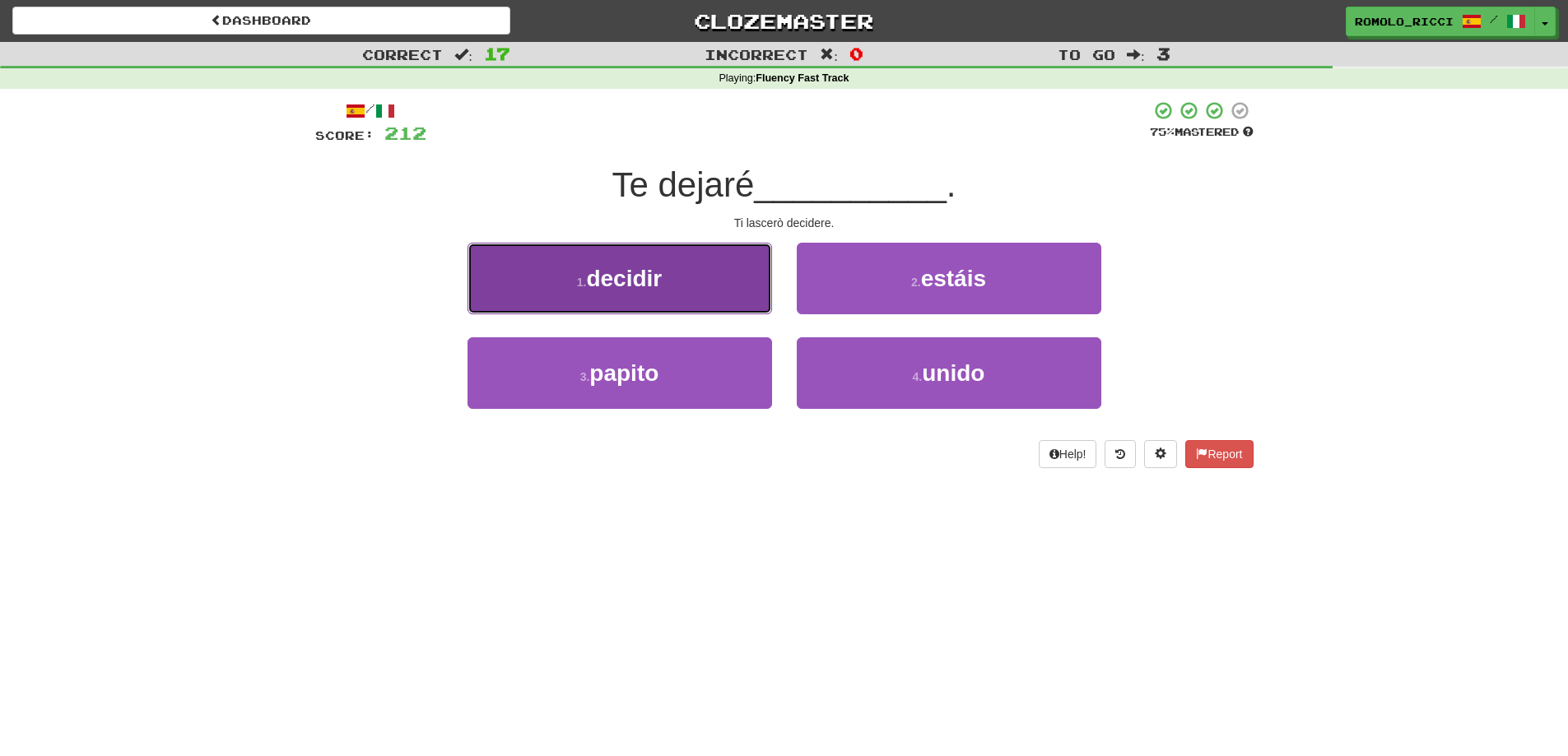
click at [706, 287] on button "1 . decidir" at bounding box center [620, 279] width 304 height 72
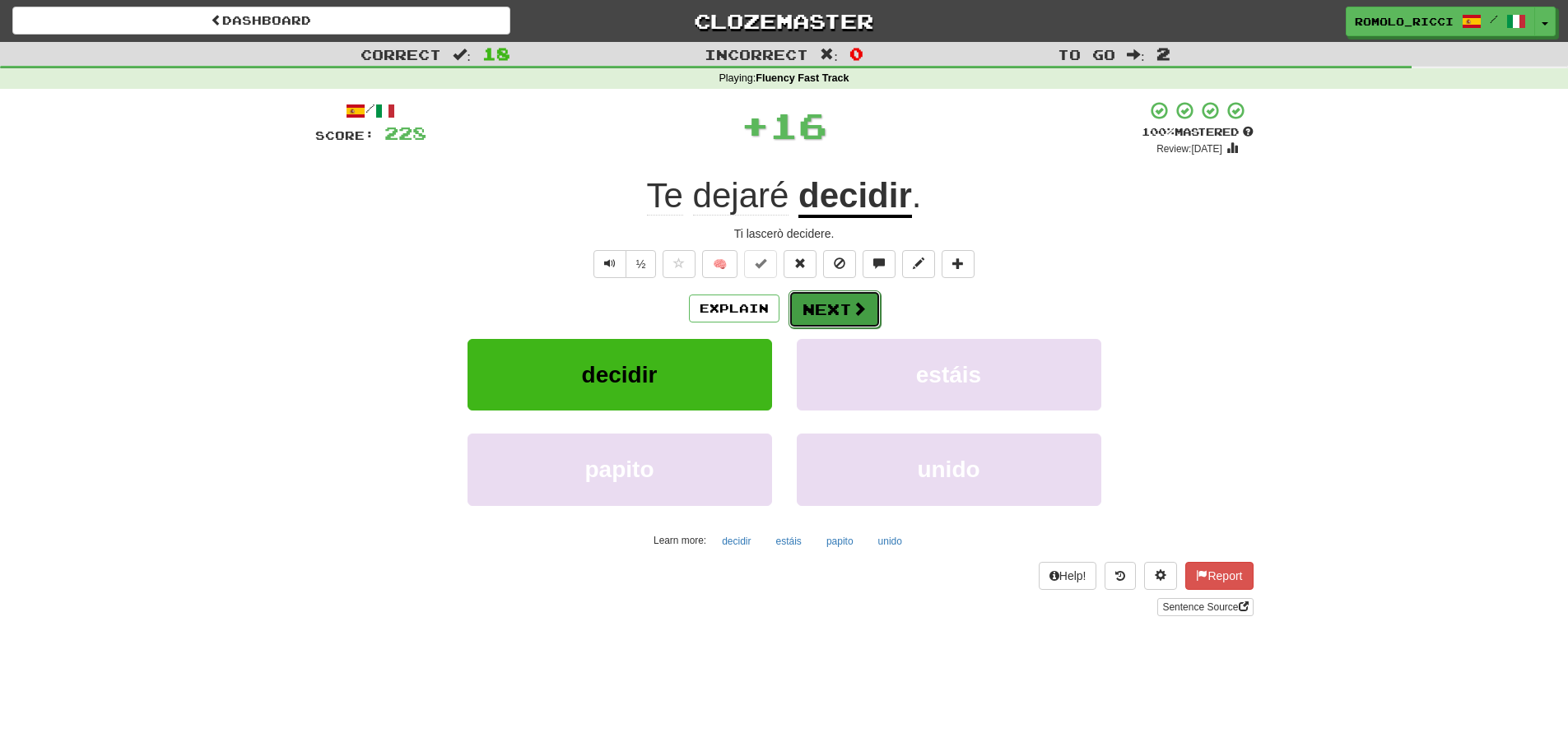
click at [845, 311] on button "Next" at bounding box center [834, 309] width 93 height 38
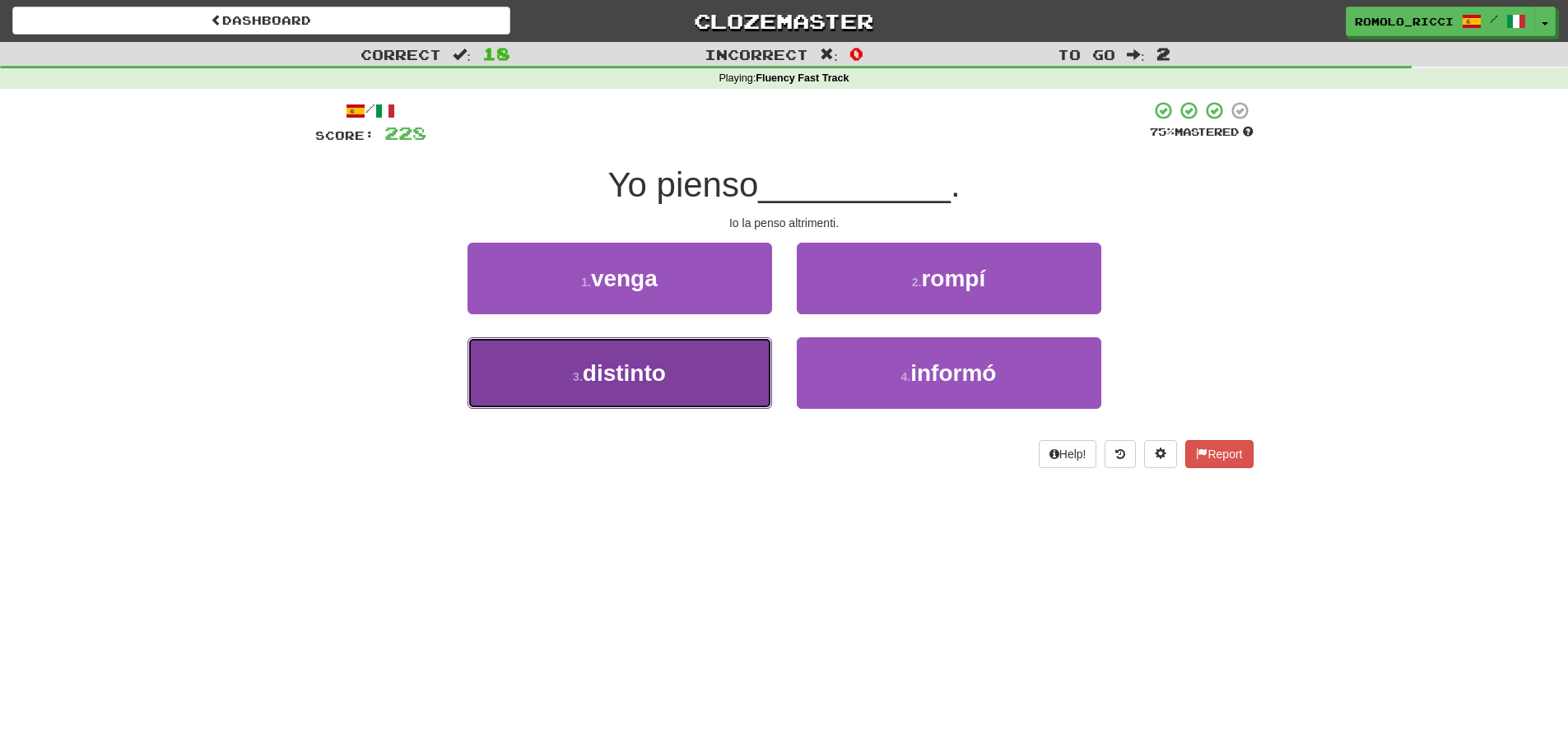
click at [679, 371] on button "3 . distinto" at bounding box center [620, 373] width 304 height 72
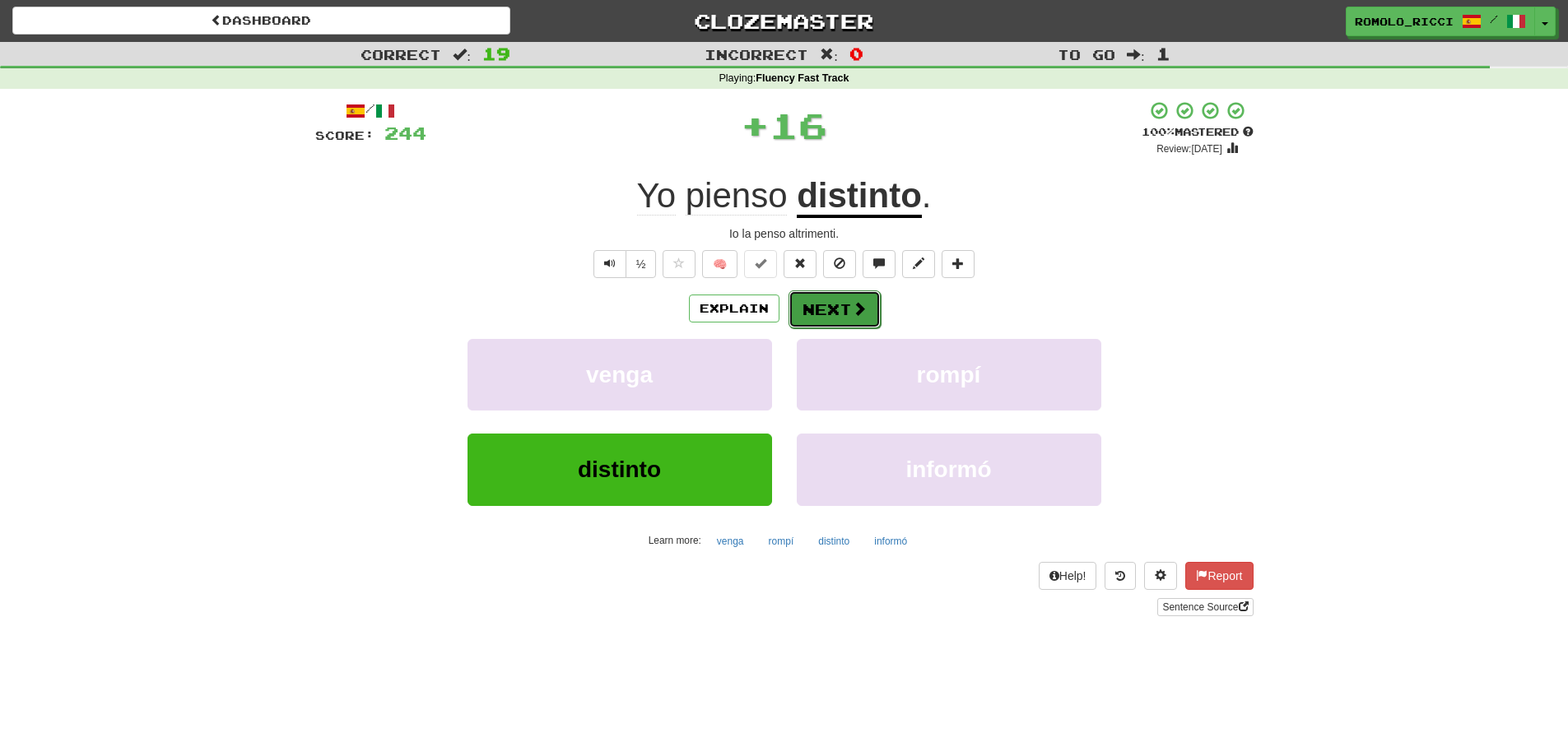
click at [830, 302] on button "Next" at bounding box center [834, 309] width 93 height 38
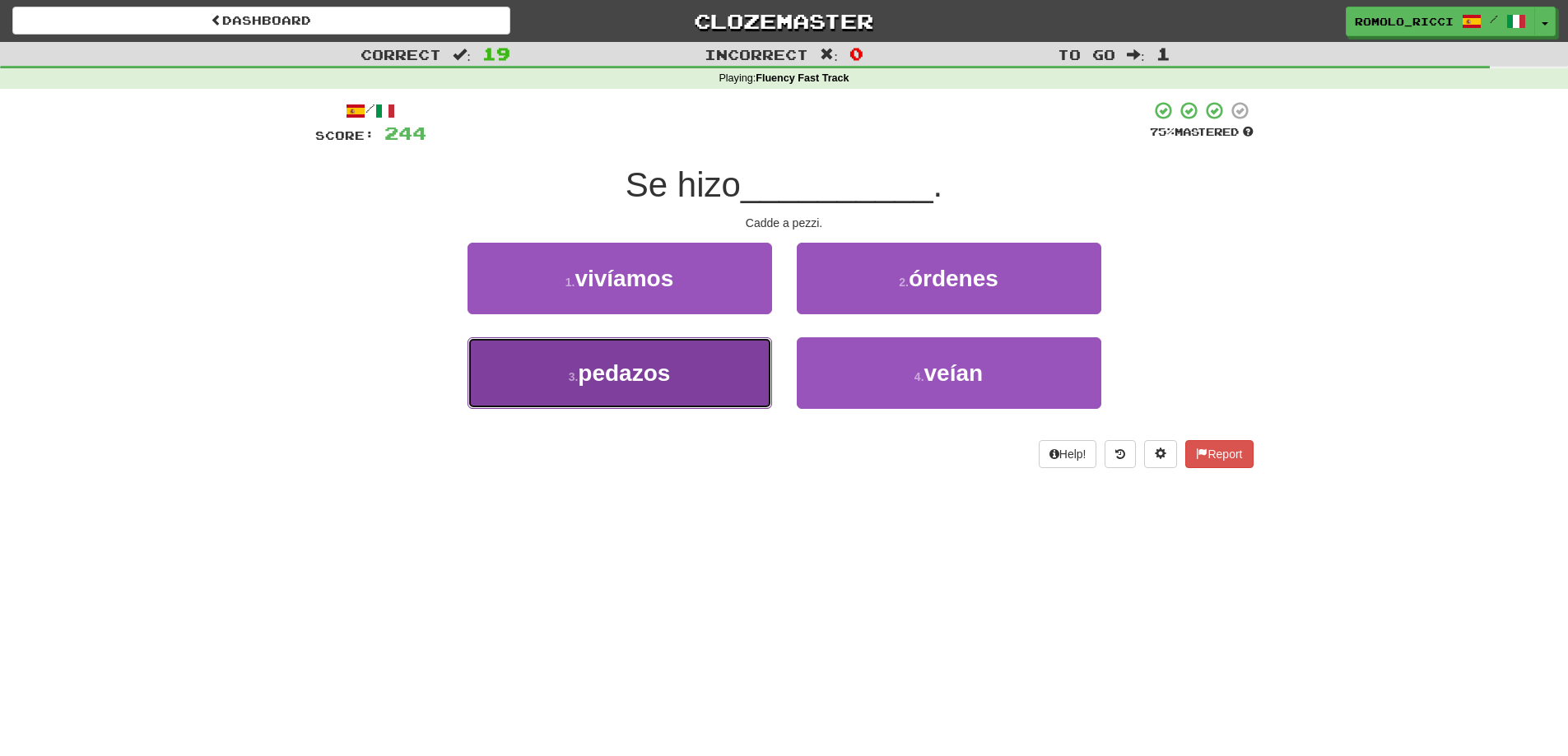
click at [639, 351] on button "3 . pedazos" at bounding box center [620, 373] width 304 height 72
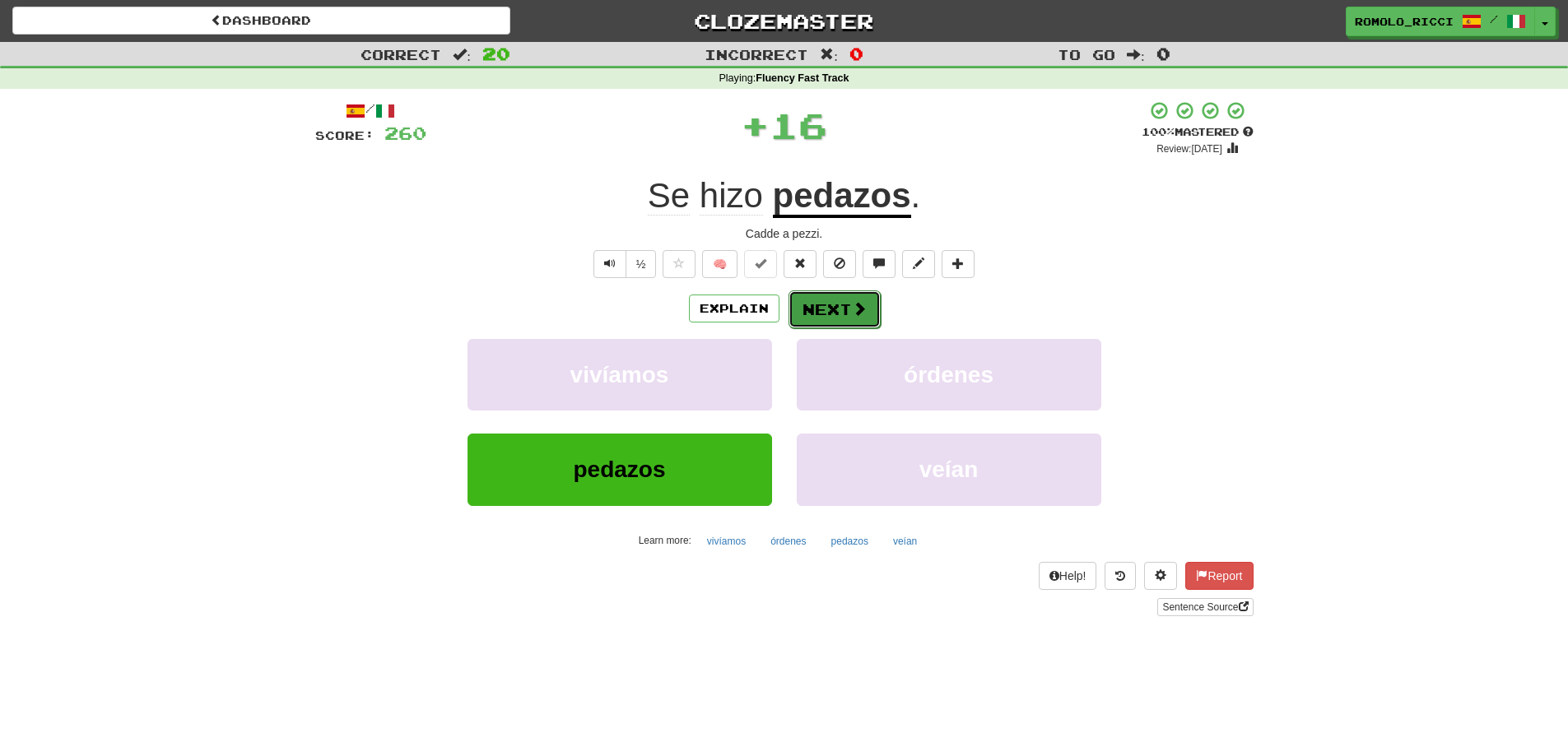
click at [849, 295] on button "Next" at bounding box center [834, 309] width 93 height 38
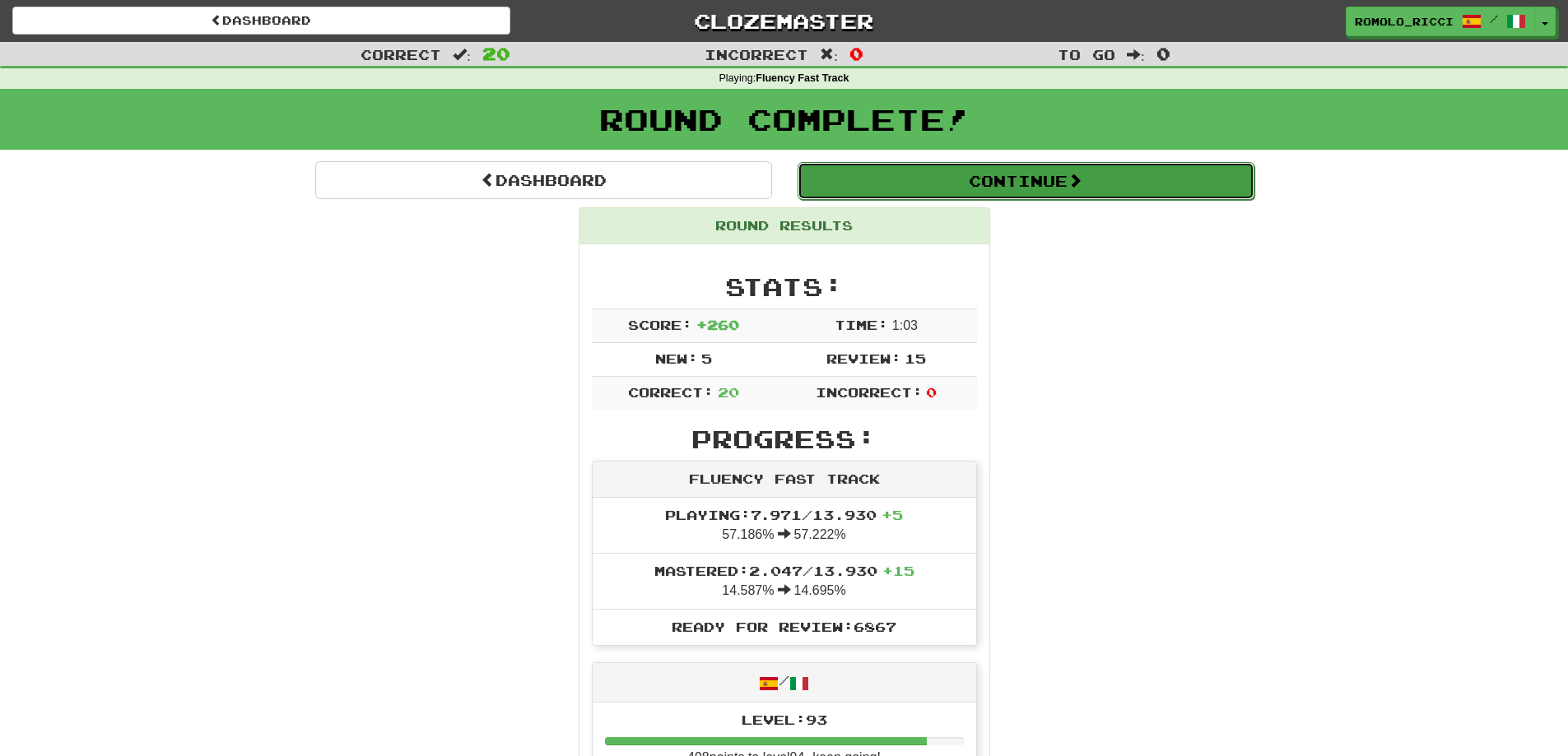
click at [1040, 189] on button "Continue" at bounding box center [1025, 181] width 457 height 38
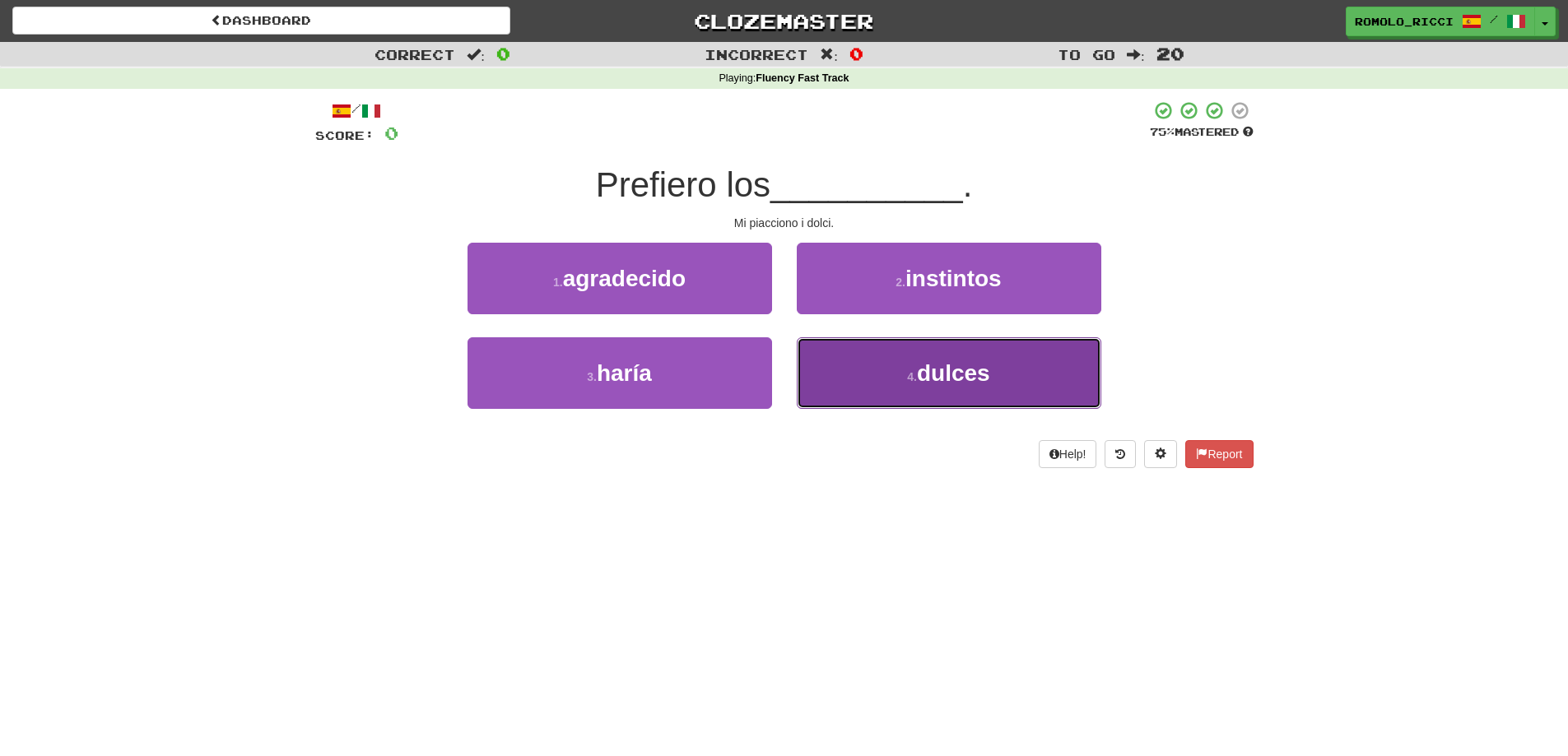
click at [906, 373] on small "4 ." at bounding box center [911, 376] width 10 height 13
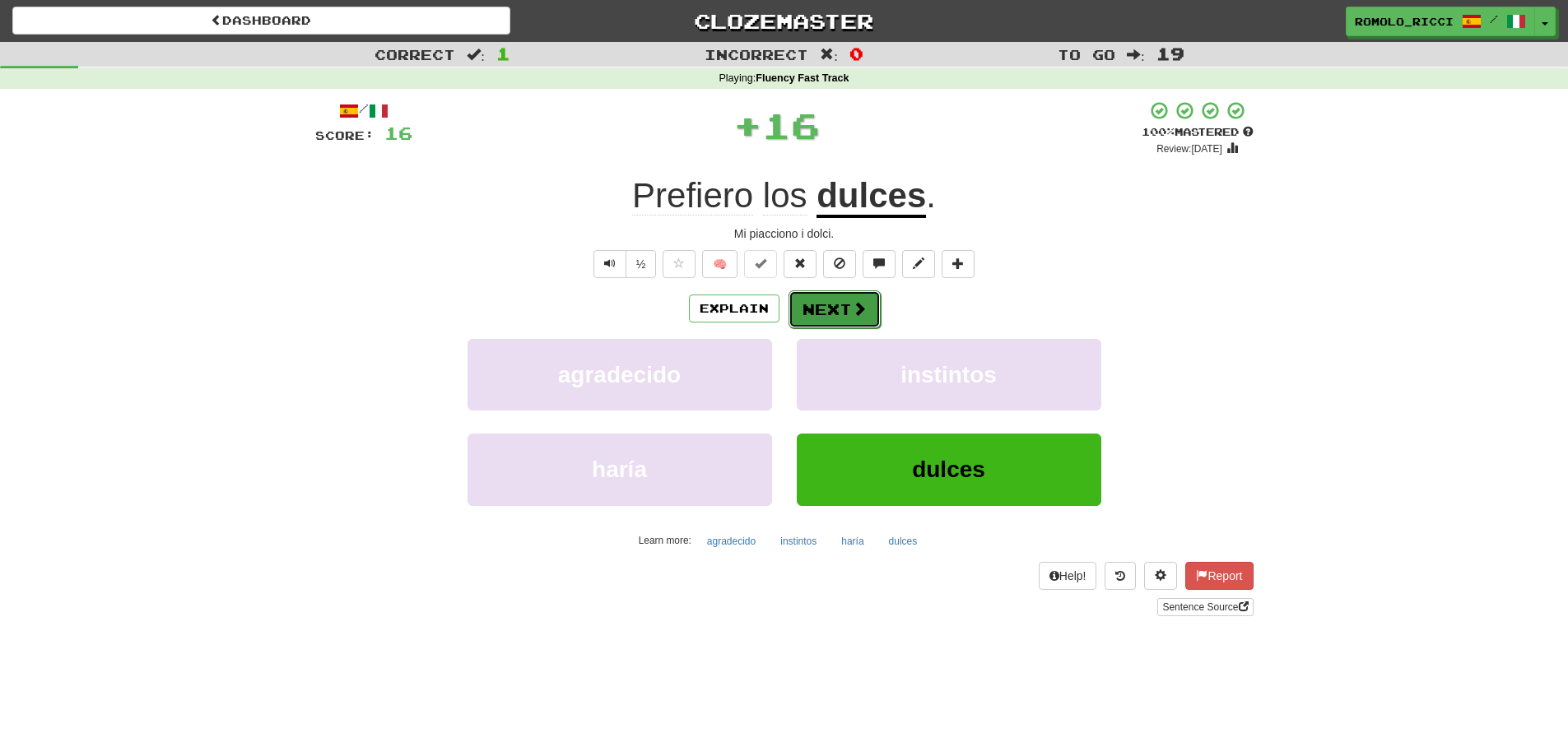
click at [849, 318] on button "Next" at bounding box center [834, 309] width 93 height 38
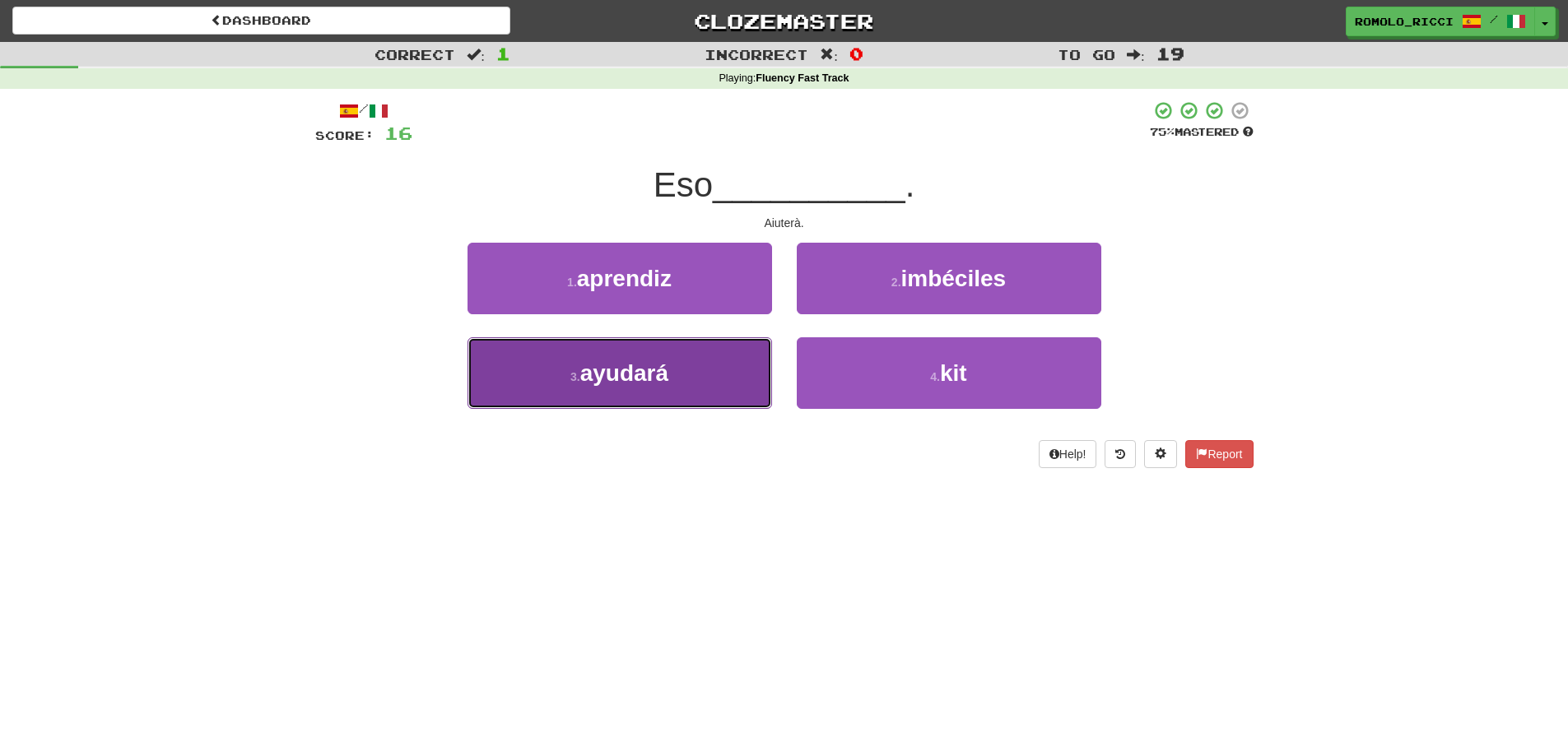
click at [693, 375] on button "3 . ayudará" at bounding box center [620, 373] width 304 height 72
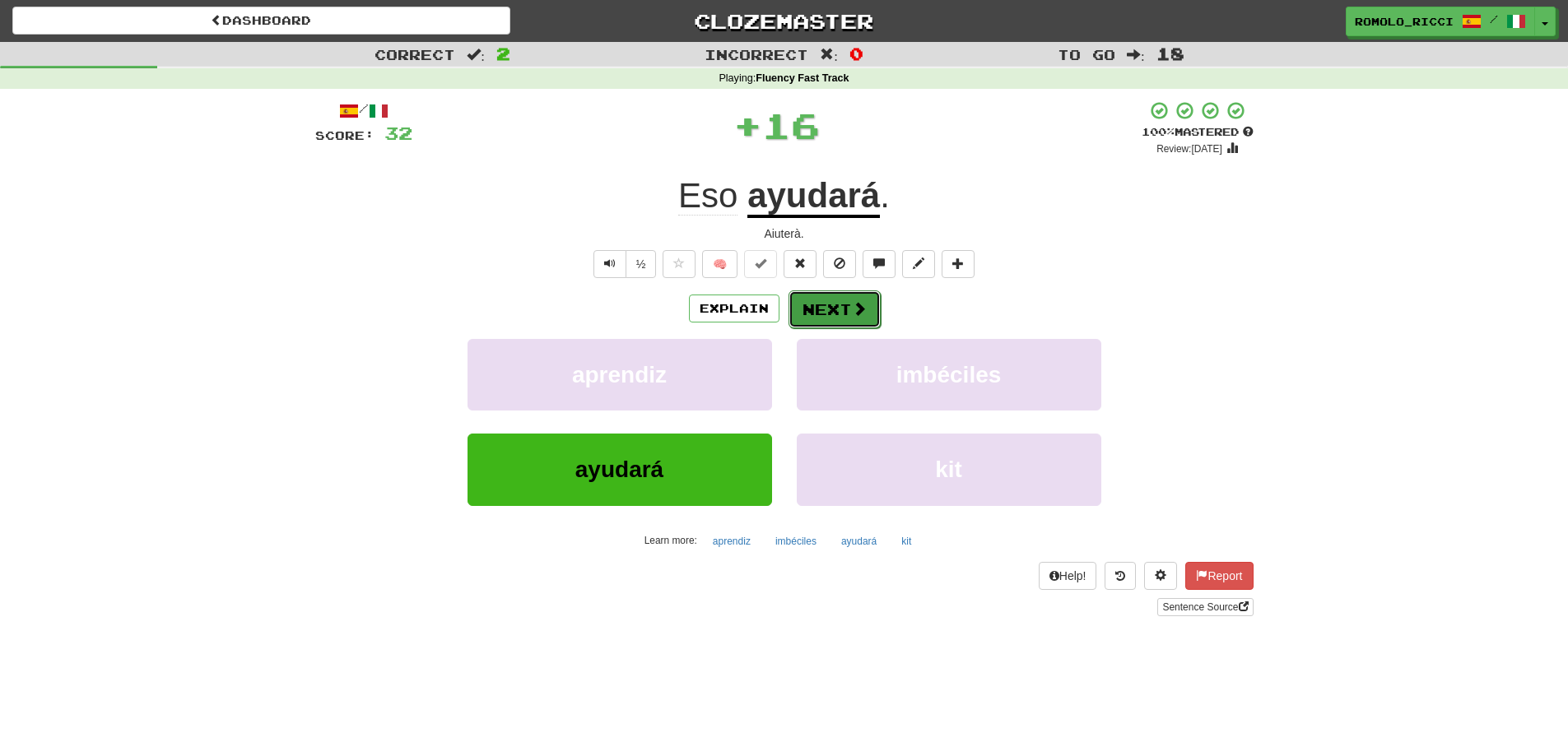
click at [854, 316] on span at bounding box center [859, 308] width 15 height 15
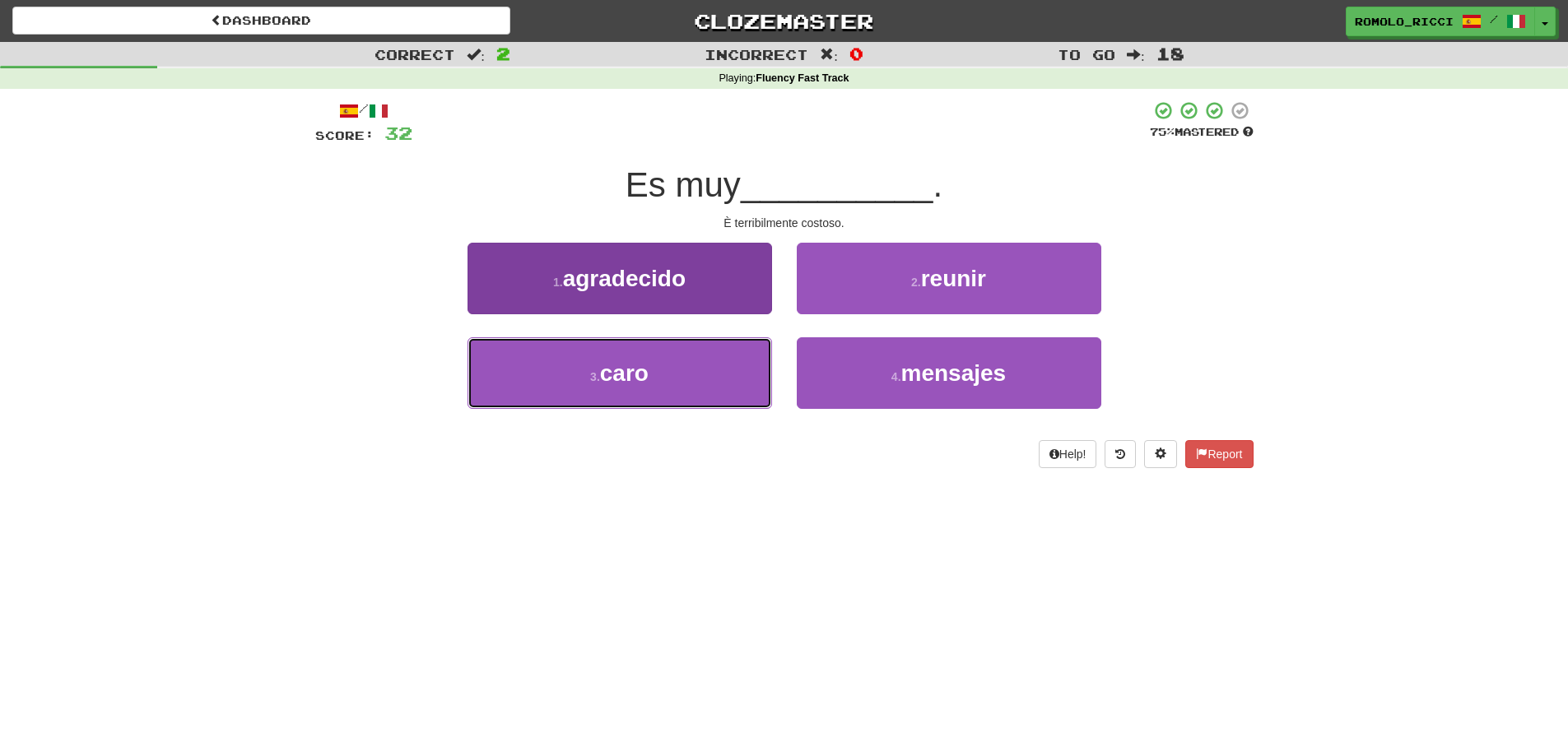
drag, startPoint x: 715, startPoint y: 367, endPoint x: 732, endPoint y: 364, distance: 17.3
click at [716, 367] on button "3 . caro" at bounding box center [620, 373] width 304 height 72
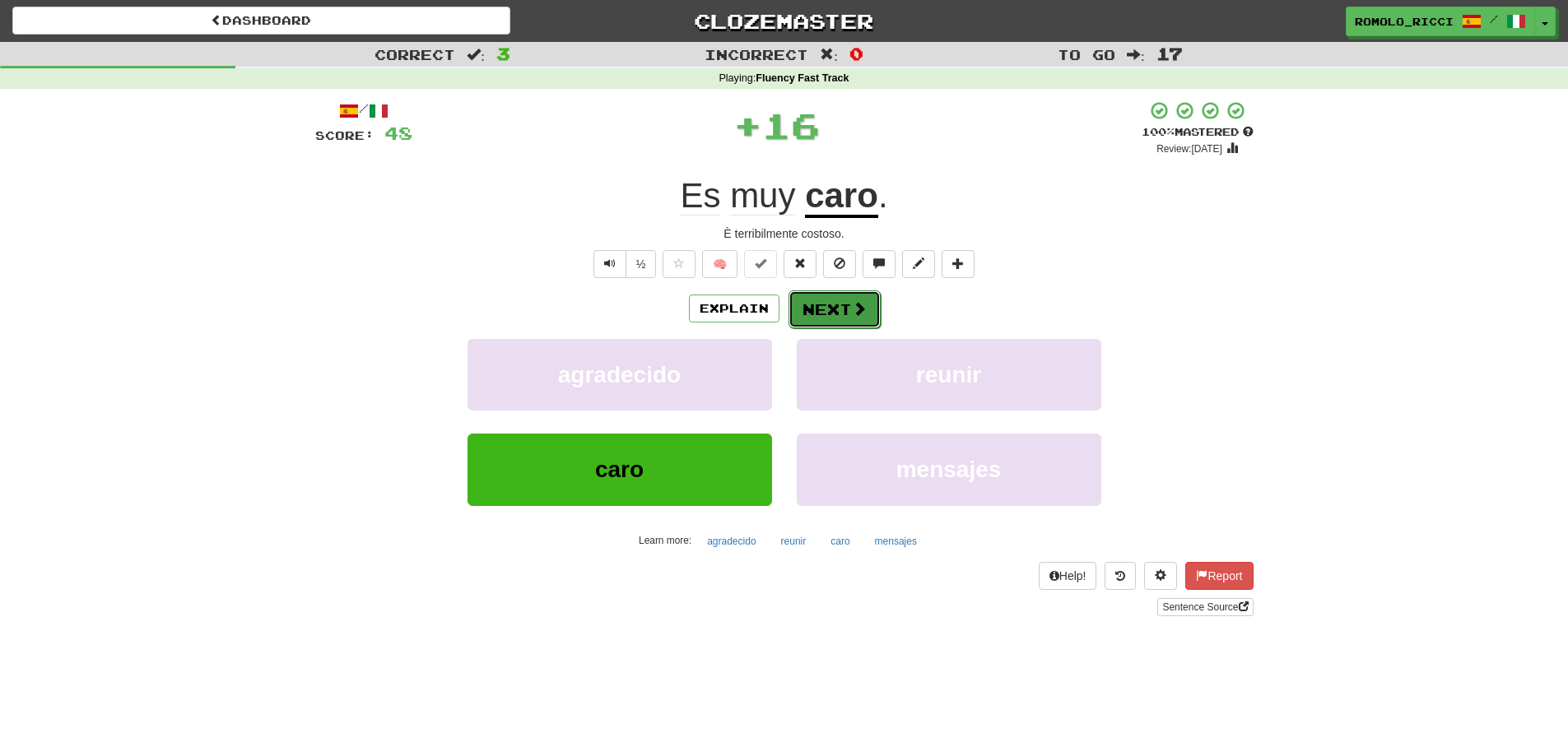
click at [852, 308] on span at bounding box center [859, 308] width 15 height 15
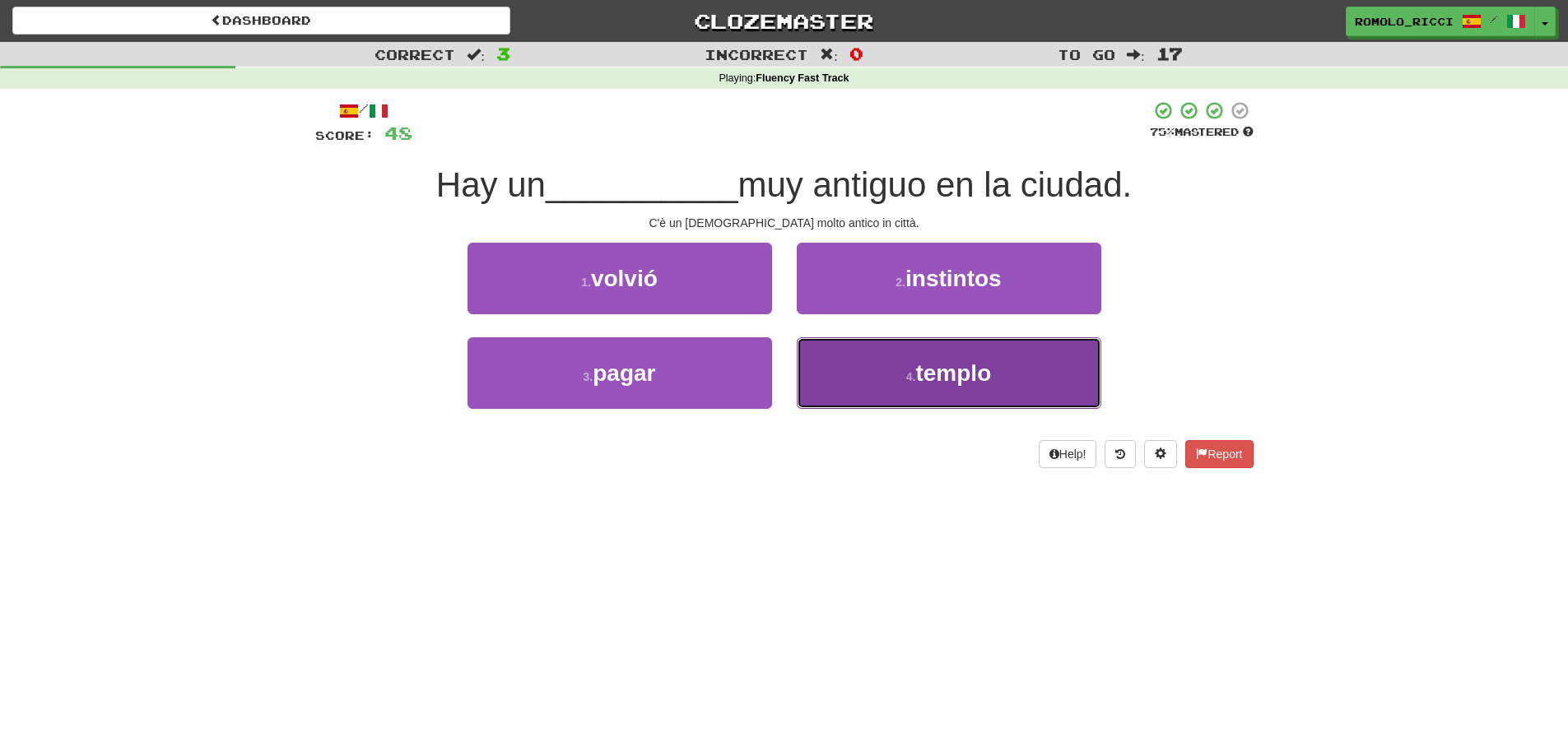
click at [884, 378] on button "4 . templo" at bounding box center [949, 373] width 304 height 72
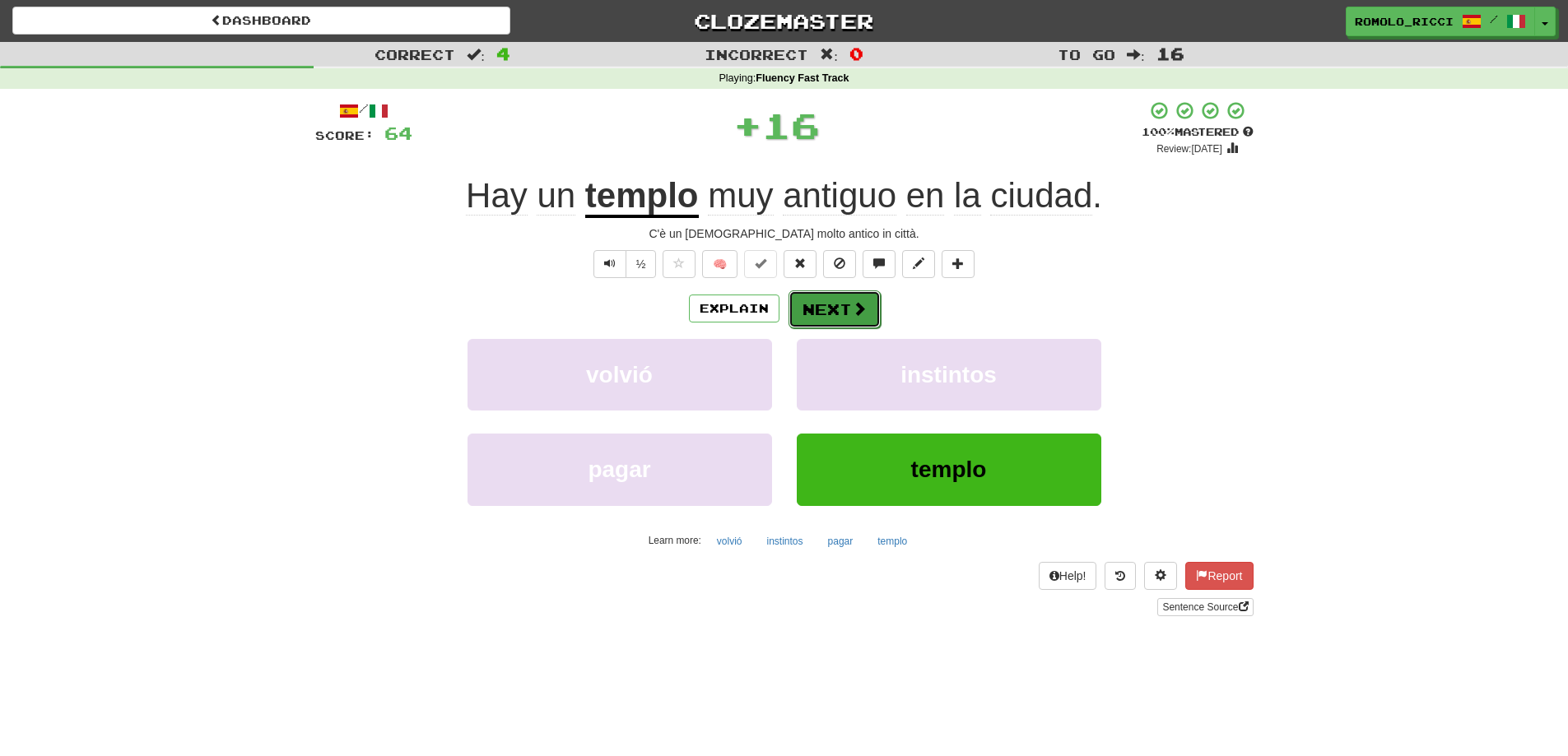
click at [833, 313] on button "Next" at bounding box center [834, 309] width 93 height 38
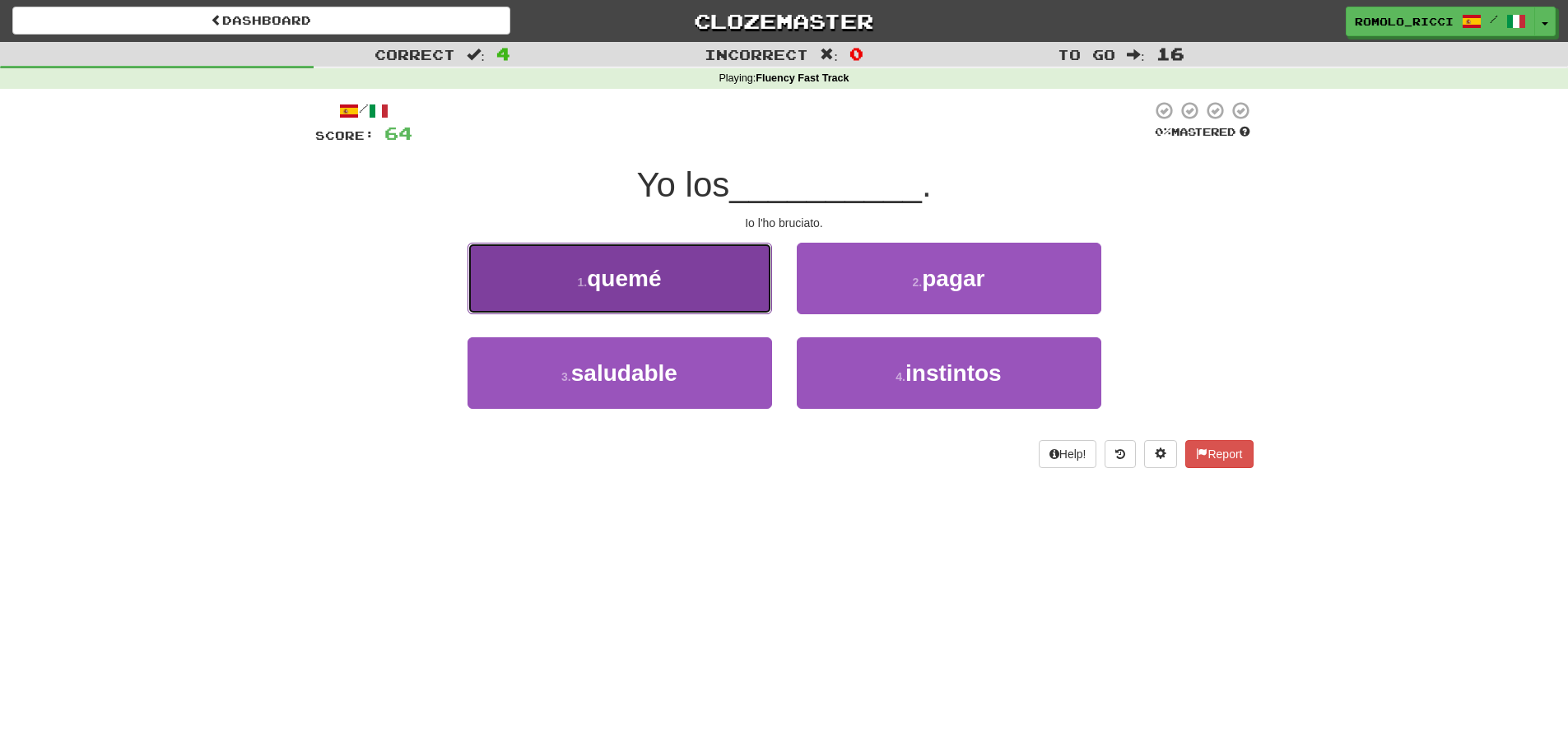
click at [698, 277] on button "1 . quemé" at bounding box center [620, 279] width 304 height 72
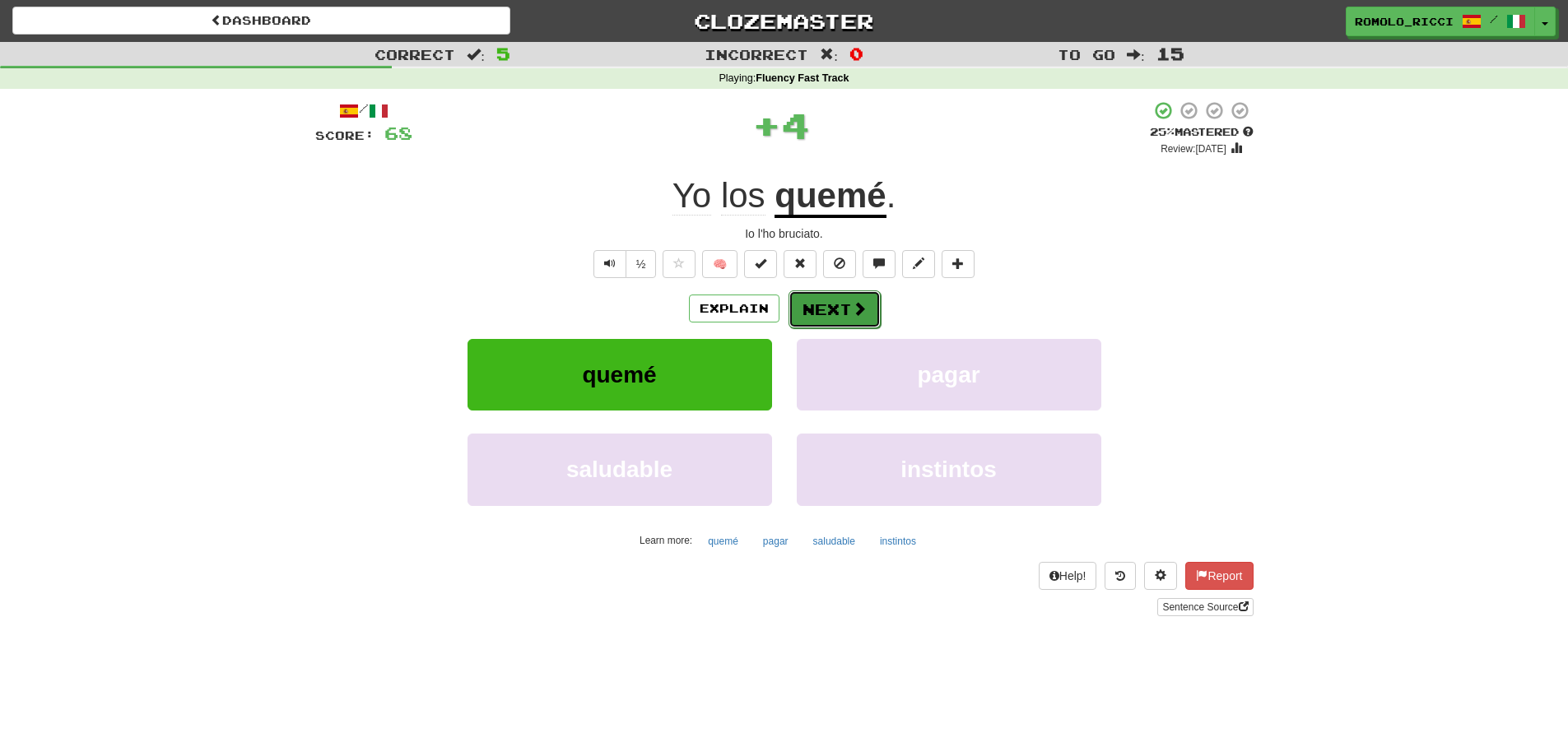
click at [842, 310] on button "Next" at bounding box center [834, 309] width 93 height 38
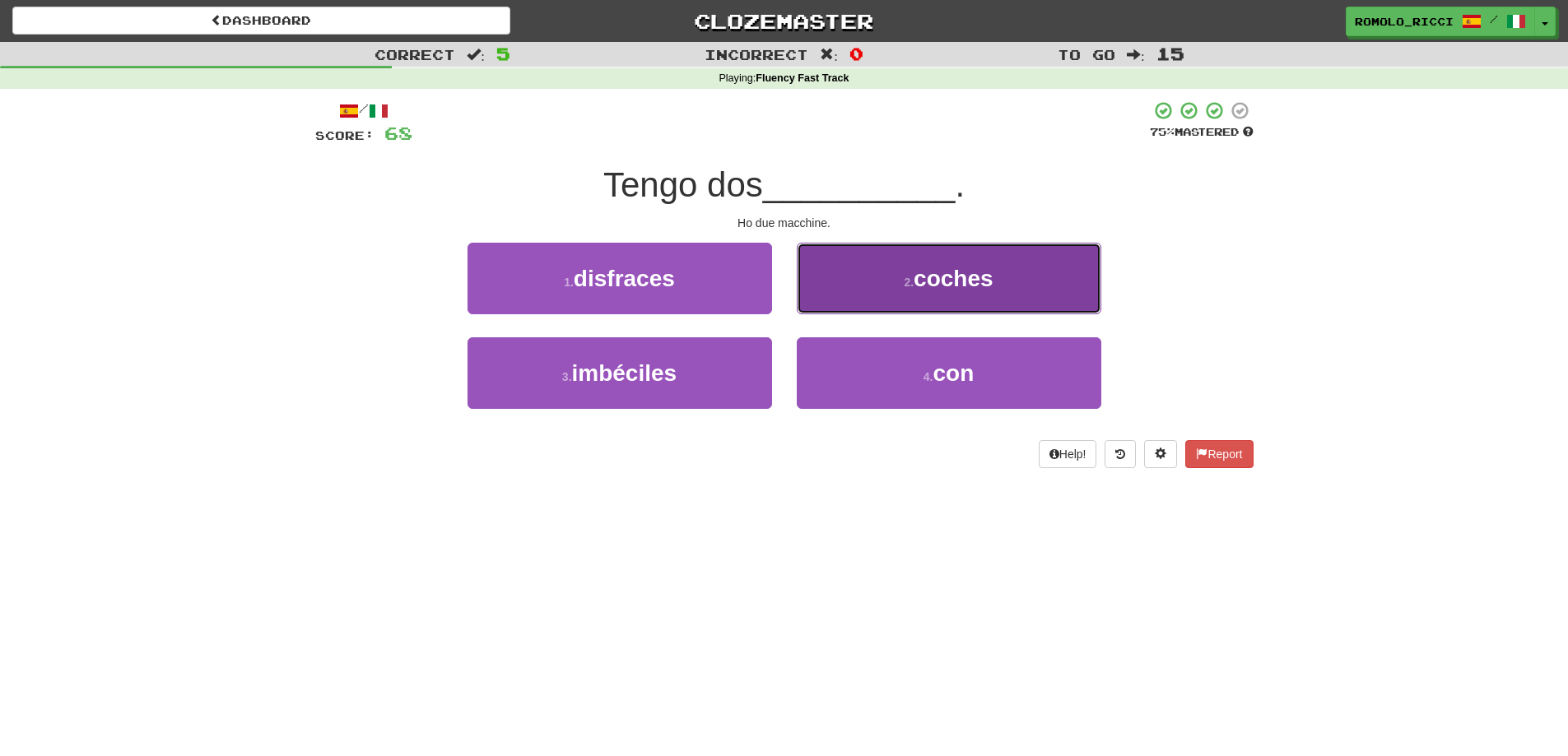
click at [879, 295] on button "2 . coches" at bounding box center [949, 279] width 304 height 72
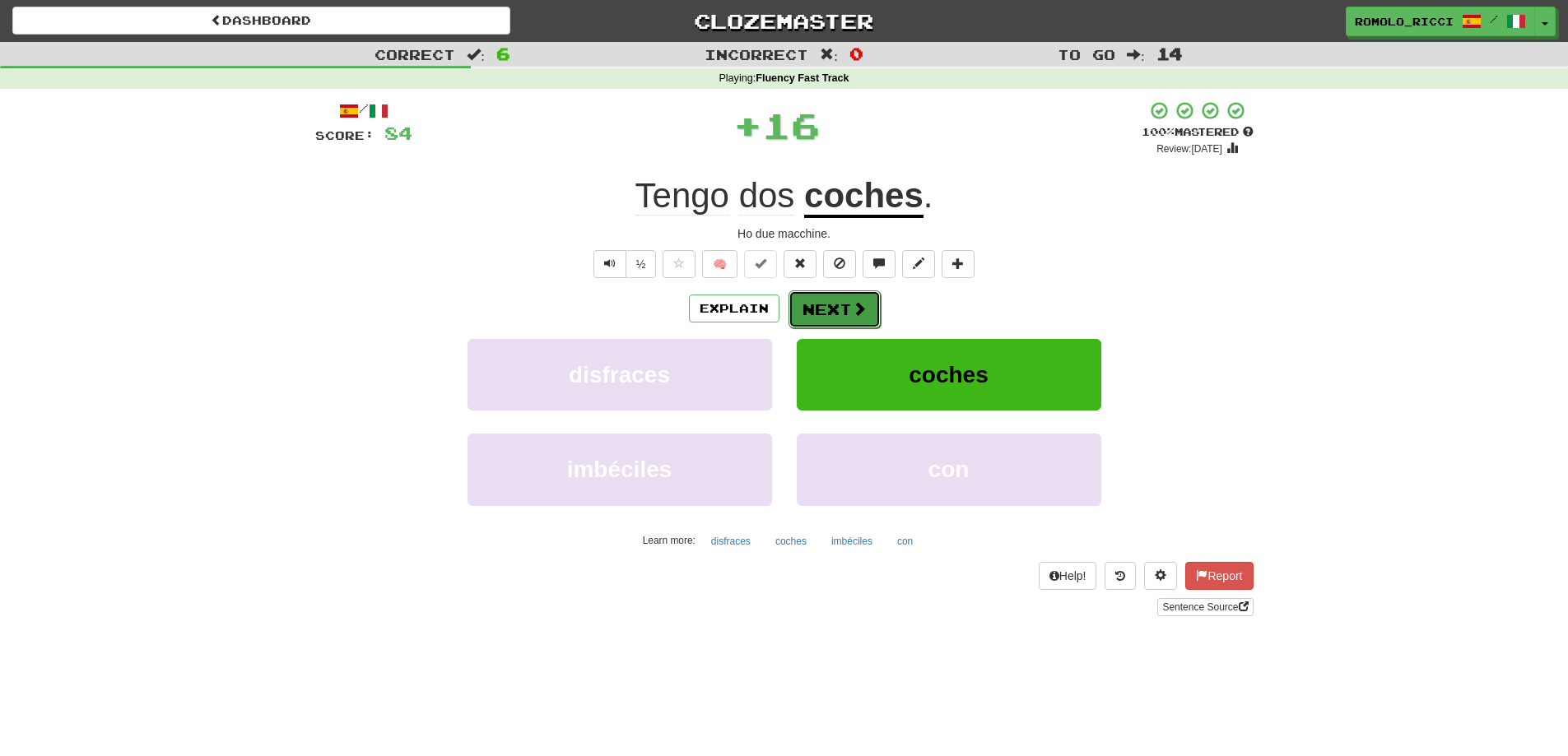
click at [846, 314] on button "Next" at bounding box center [834, 309] width 93 height 38
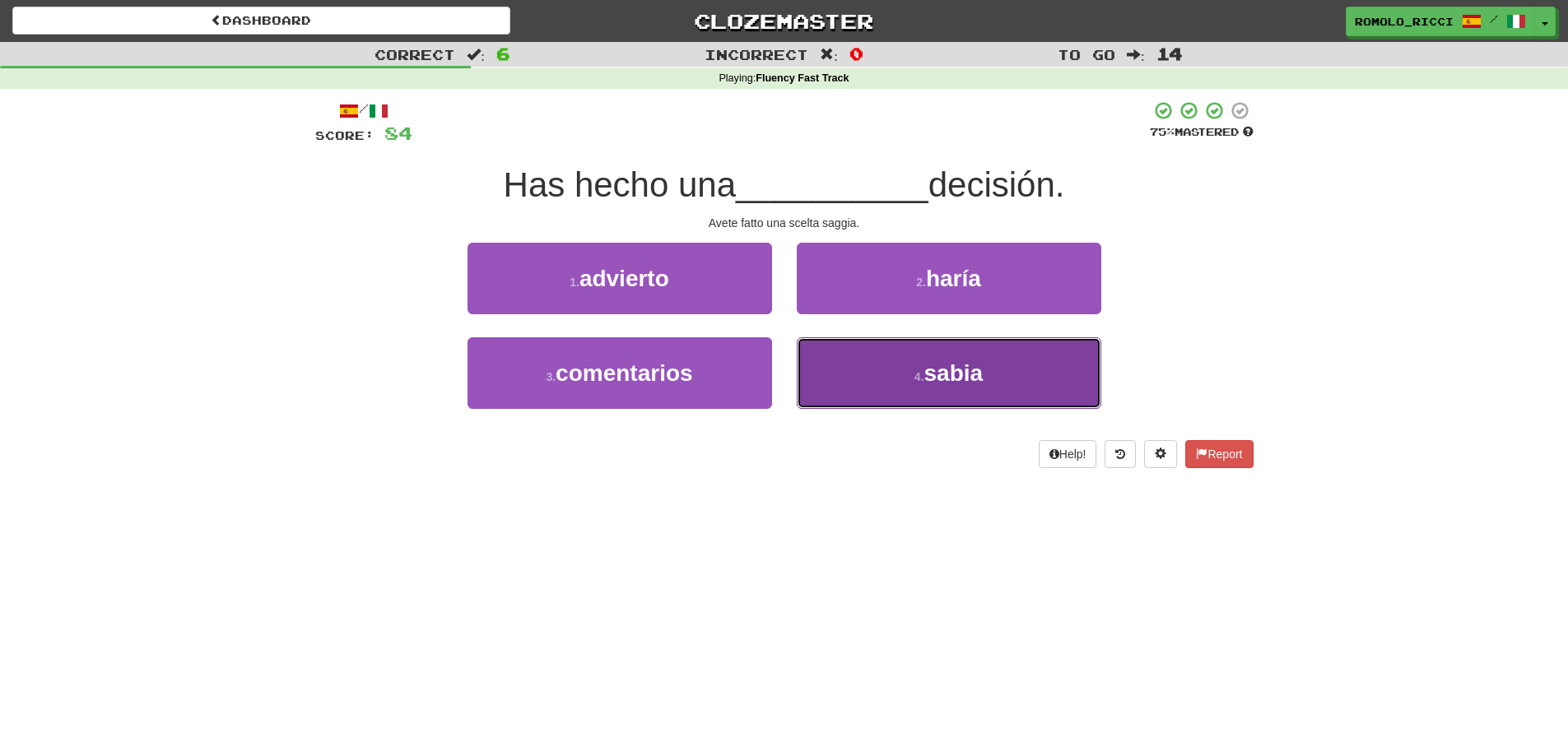
click at [899, 369] on button "4 . sabia" at bounding box center [949, 373] width 304 height 72
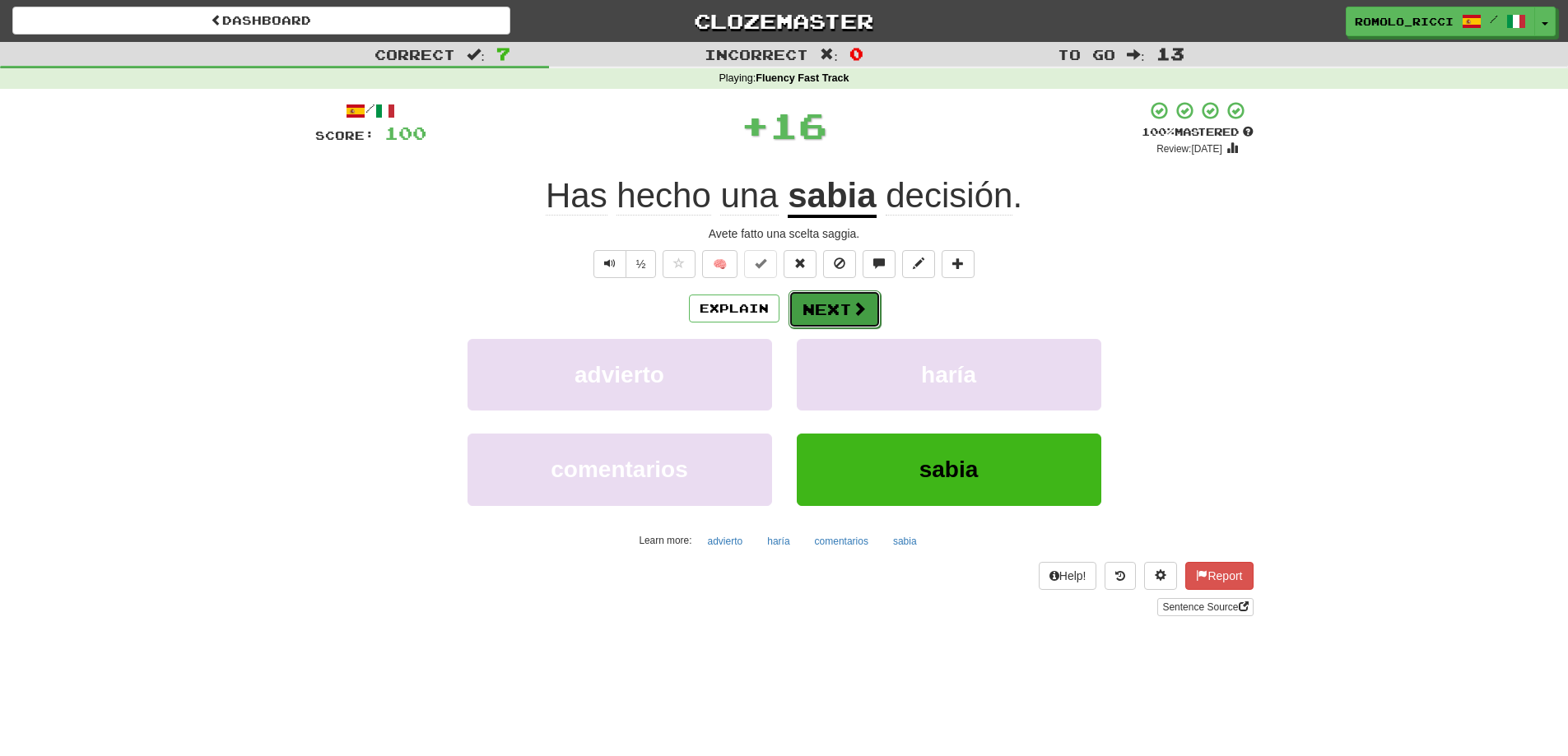
click at [839, 313] on button "Next" at bounding box center [834, 309] width 93 height 38
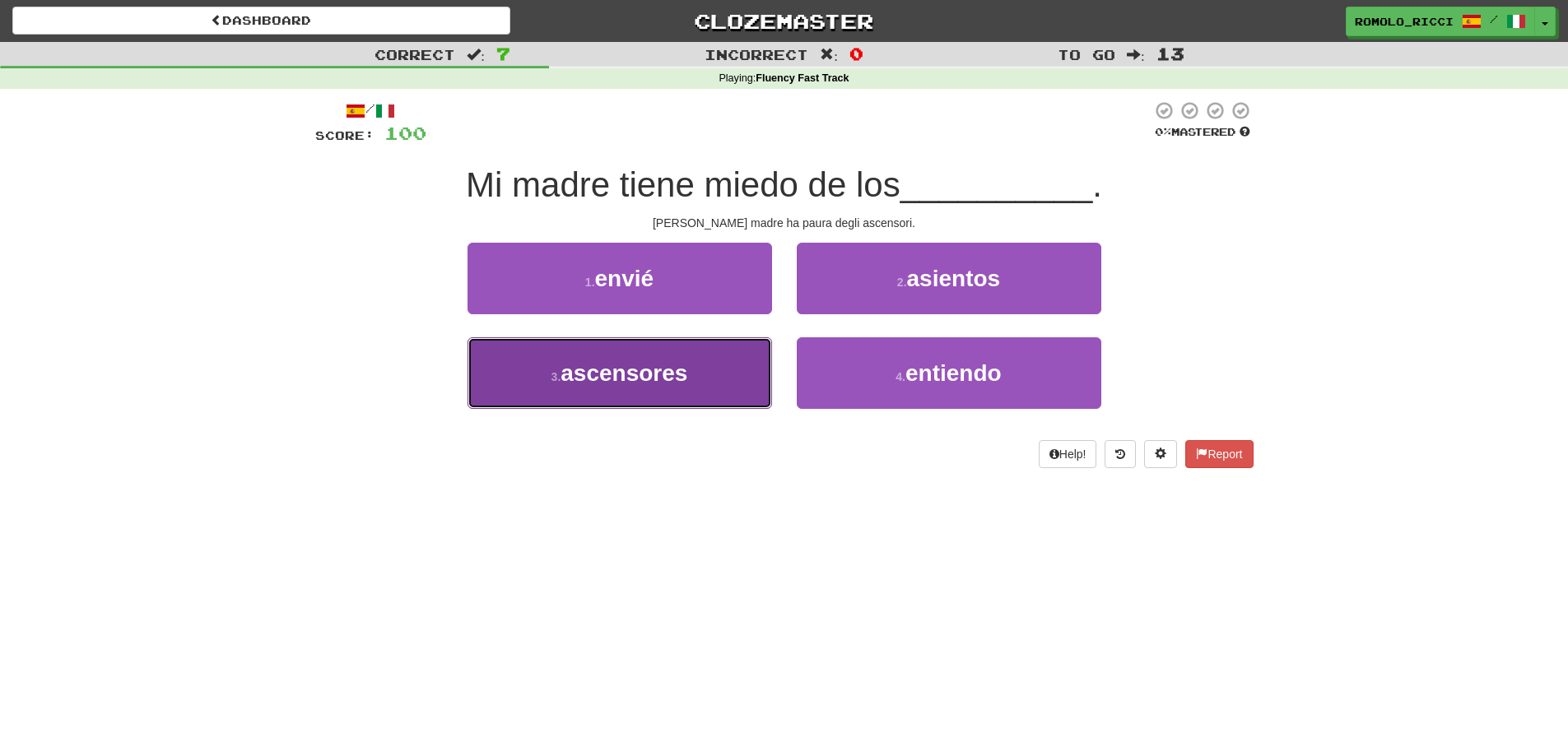
click at [694, 388] on button "3 . ascensores" at bounding box center [620, 373] width 304 height 72
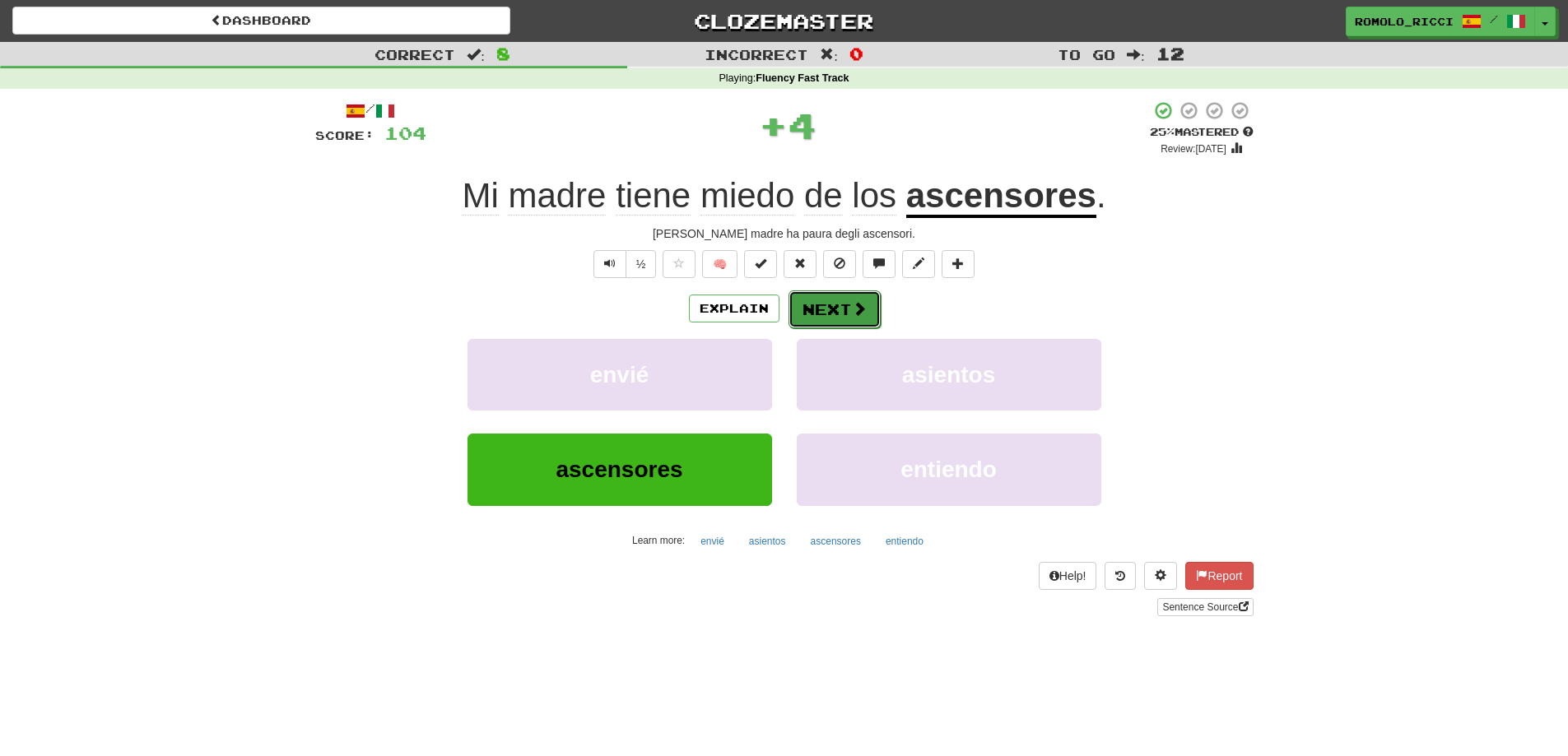
click at [824, 309] on button "Next" at bounding box center [834, 309] width 93 height 38
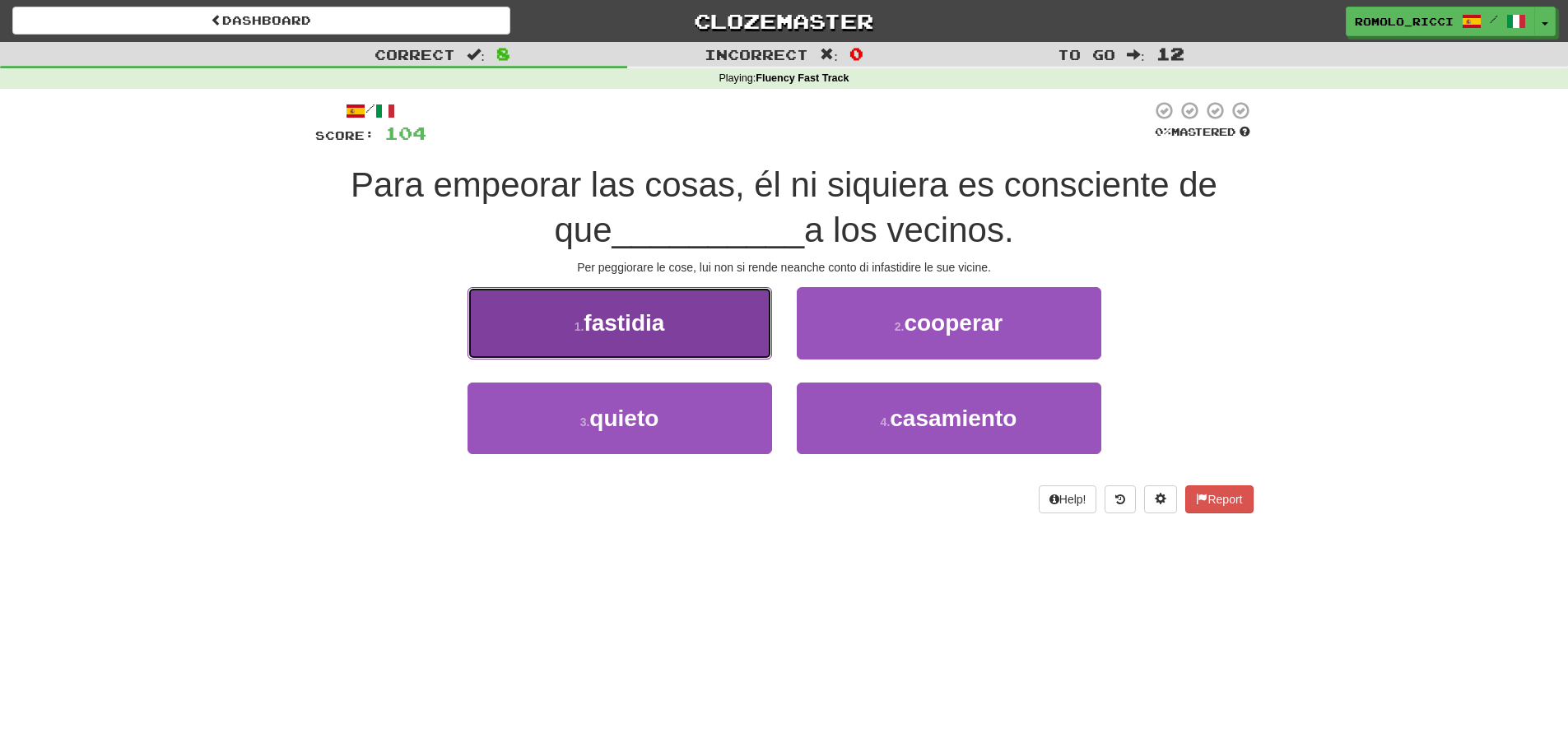
click at [734, 321] on button "1 . fastidia" at bounding box center [620, 323] width 304 height 72
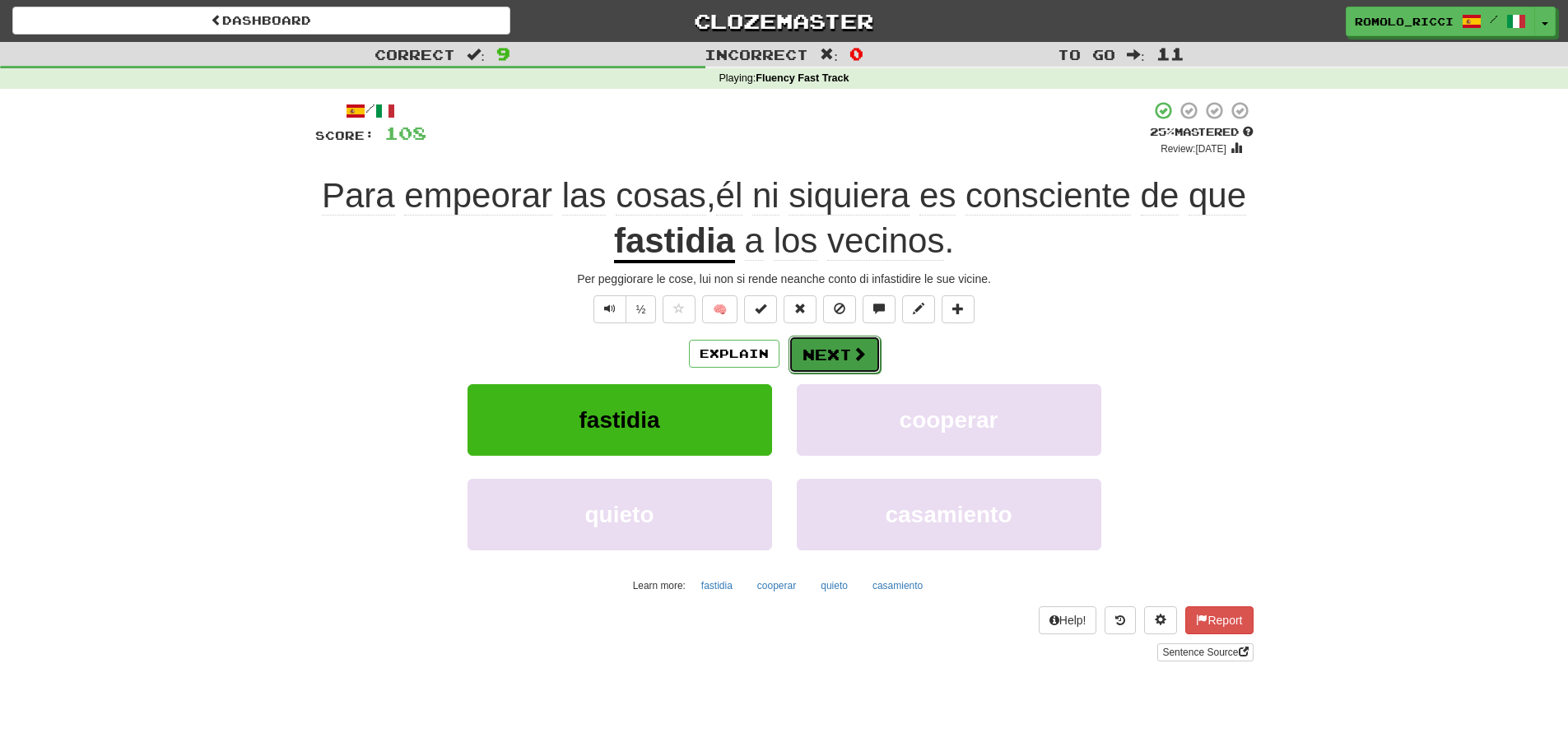
click at [840, 356] on button "Next" at bounding box center [834, 354] width 93 height 38
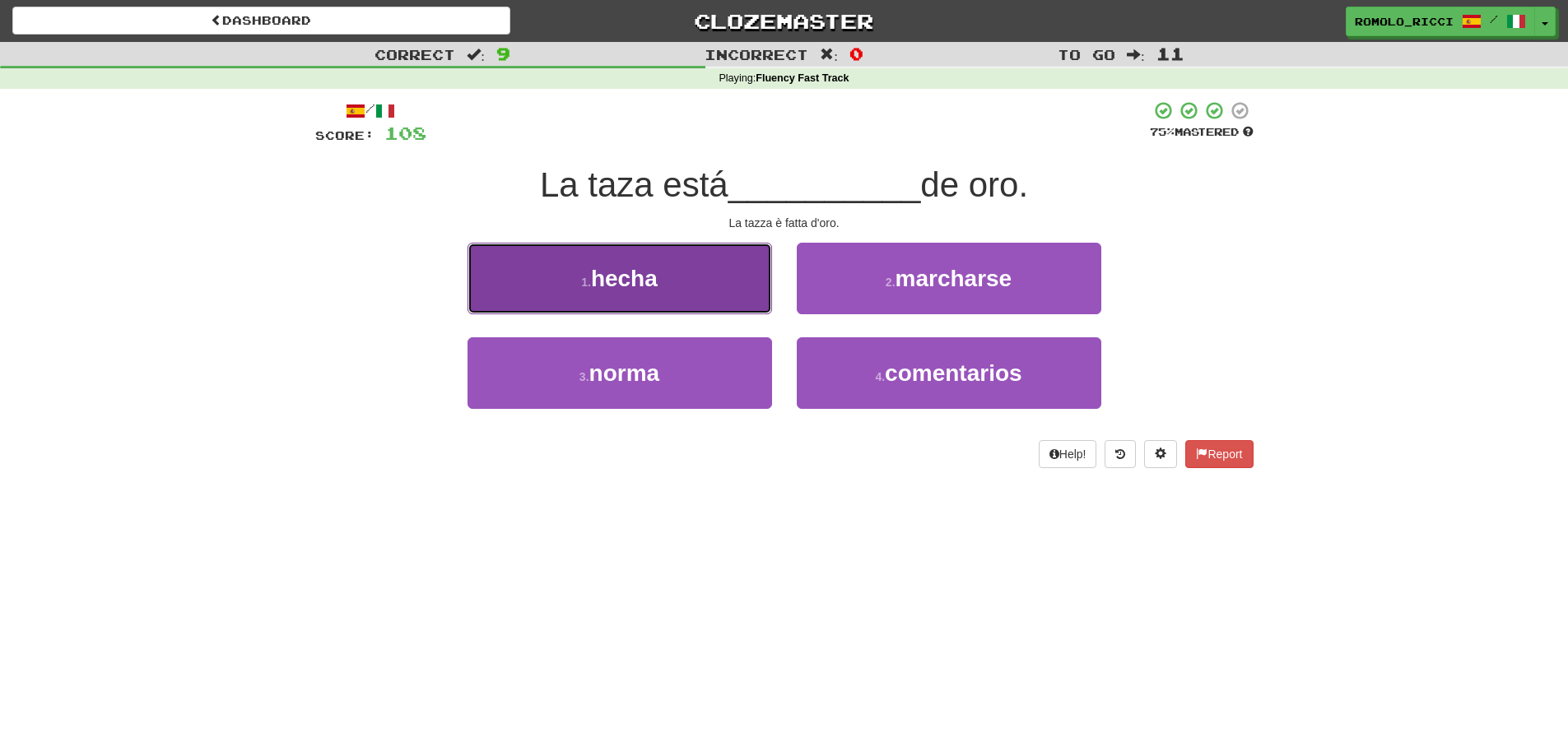
click at [748, 305] on button "1 . hecha" at bounding box center [620, 279] width 304 height 72
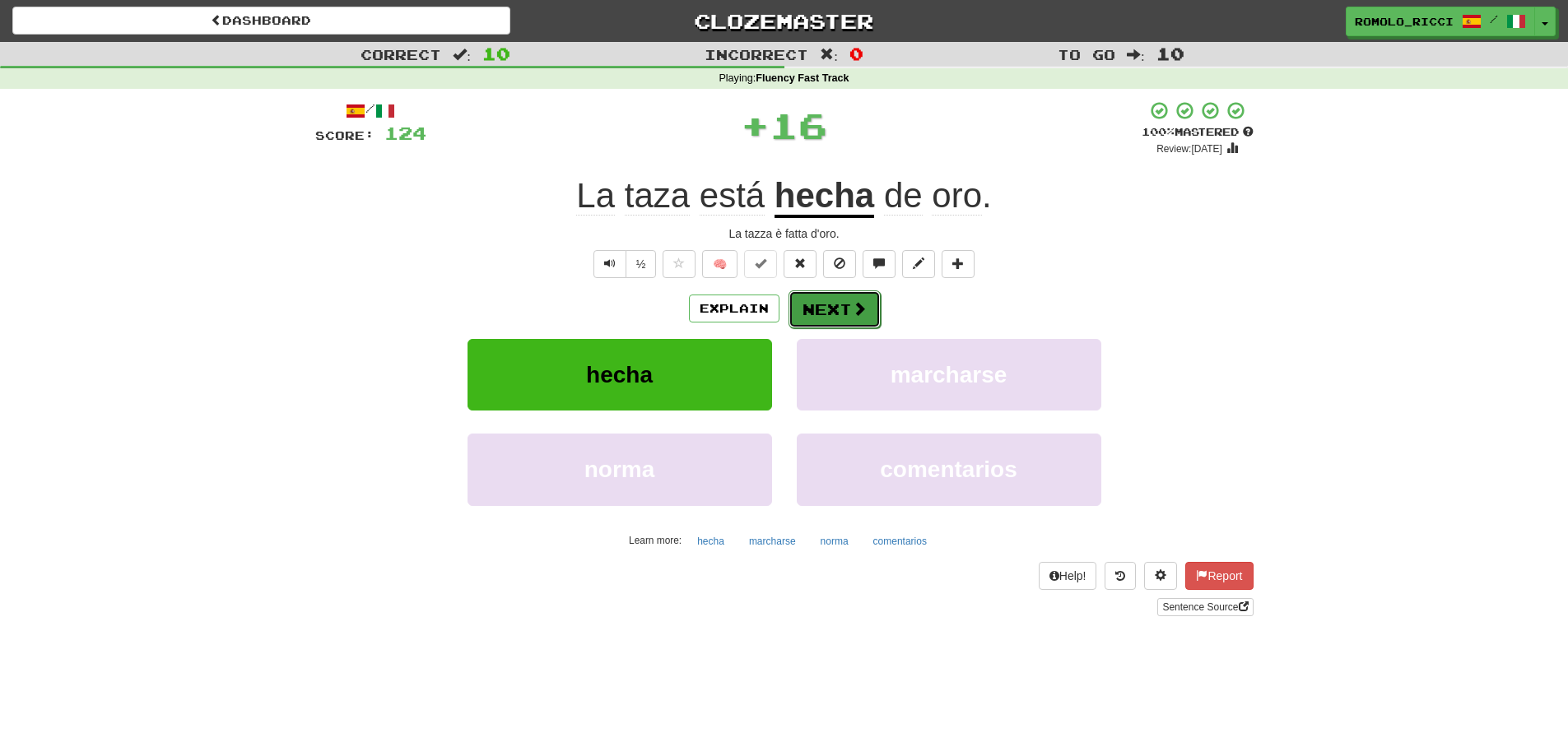
click at [831, 316] on button "Next" at bounding box center [834, 309] width 93 height 38
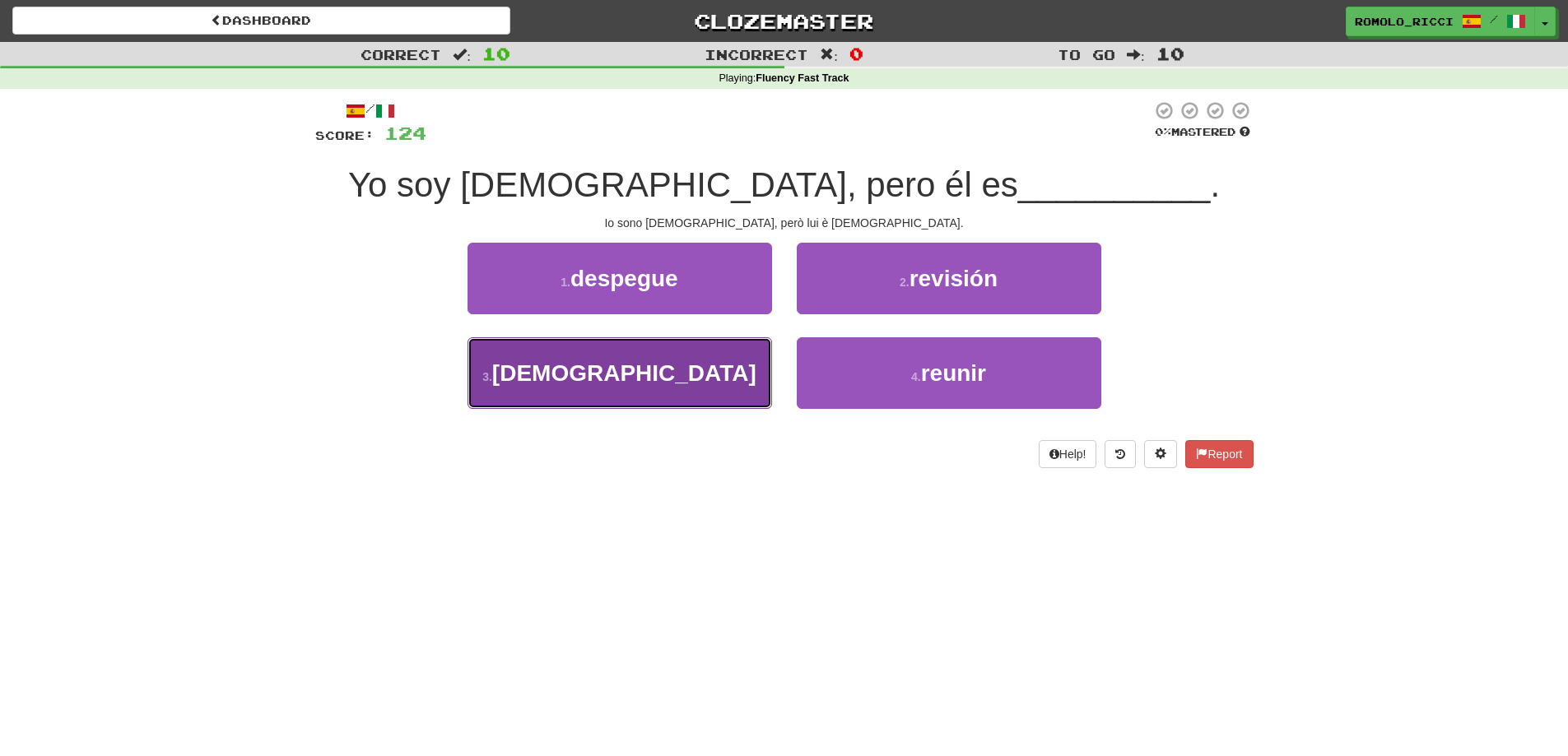
click at [702, 365] on button "3 . budista" at bounding box center [620, 373] width 304 height 72
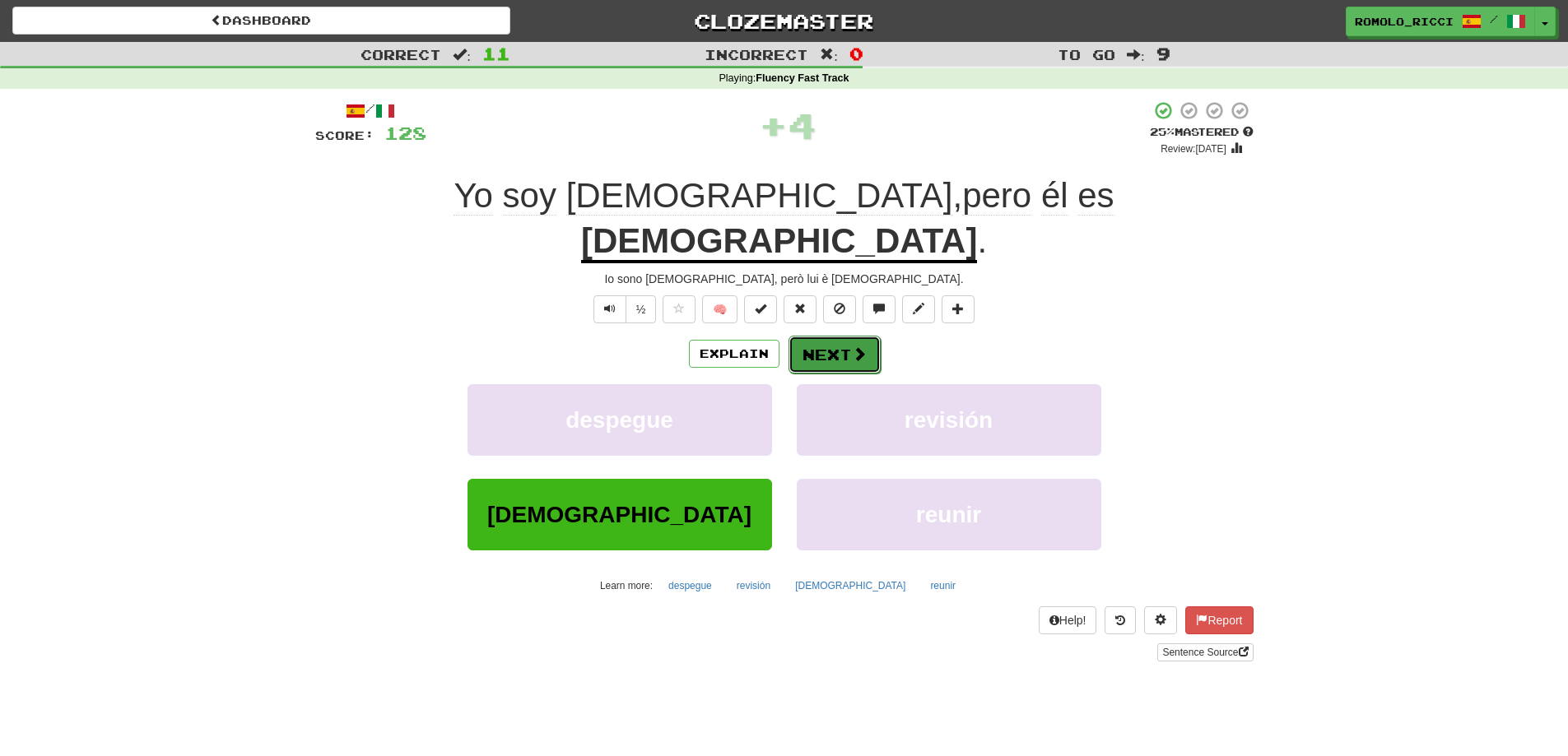
click at [831, 335] on button "Next" at bounding box center [834, 354] width 93 height 38
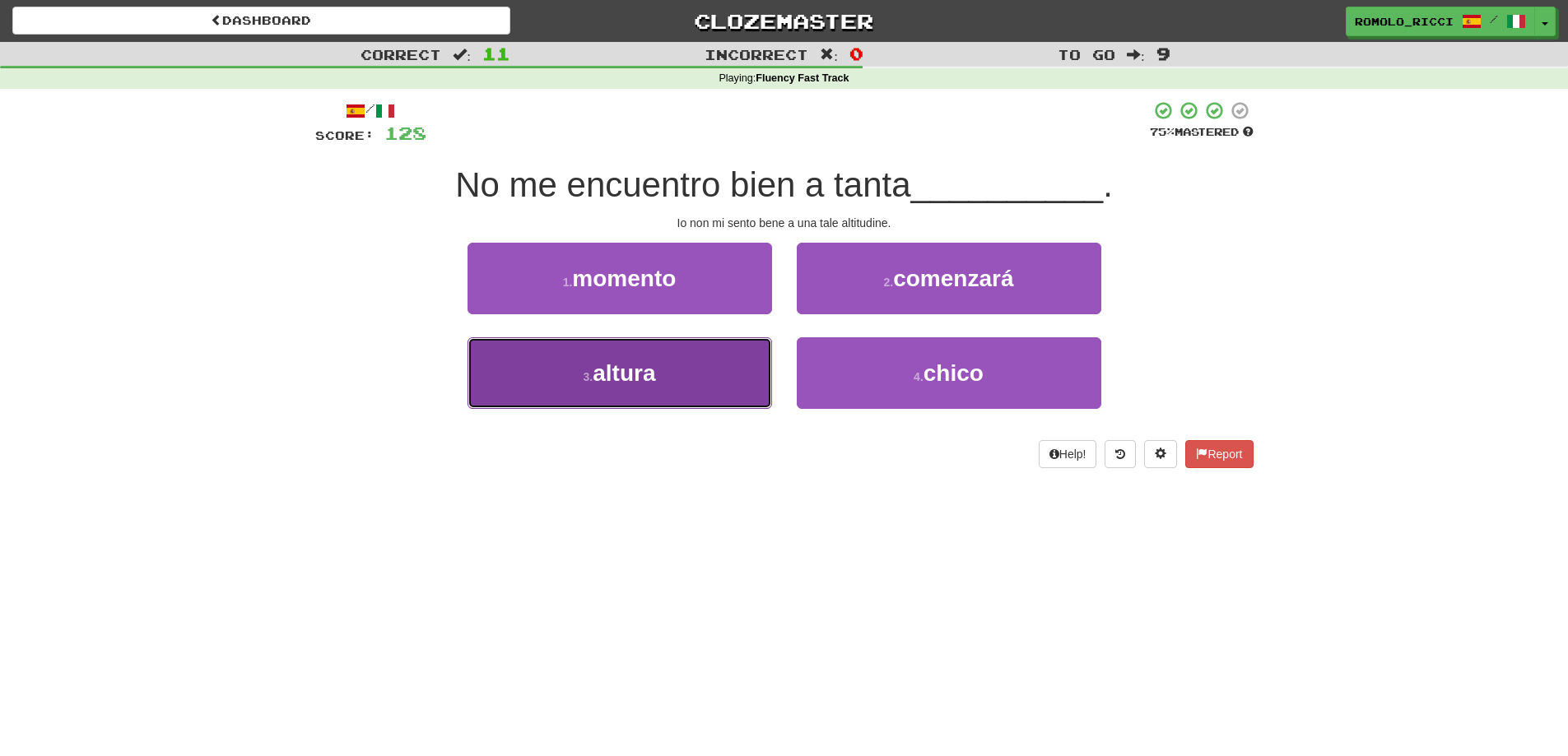
click at [741, 373] on button "3 . altura" at bounding box center [620, 373] width 304 height 72
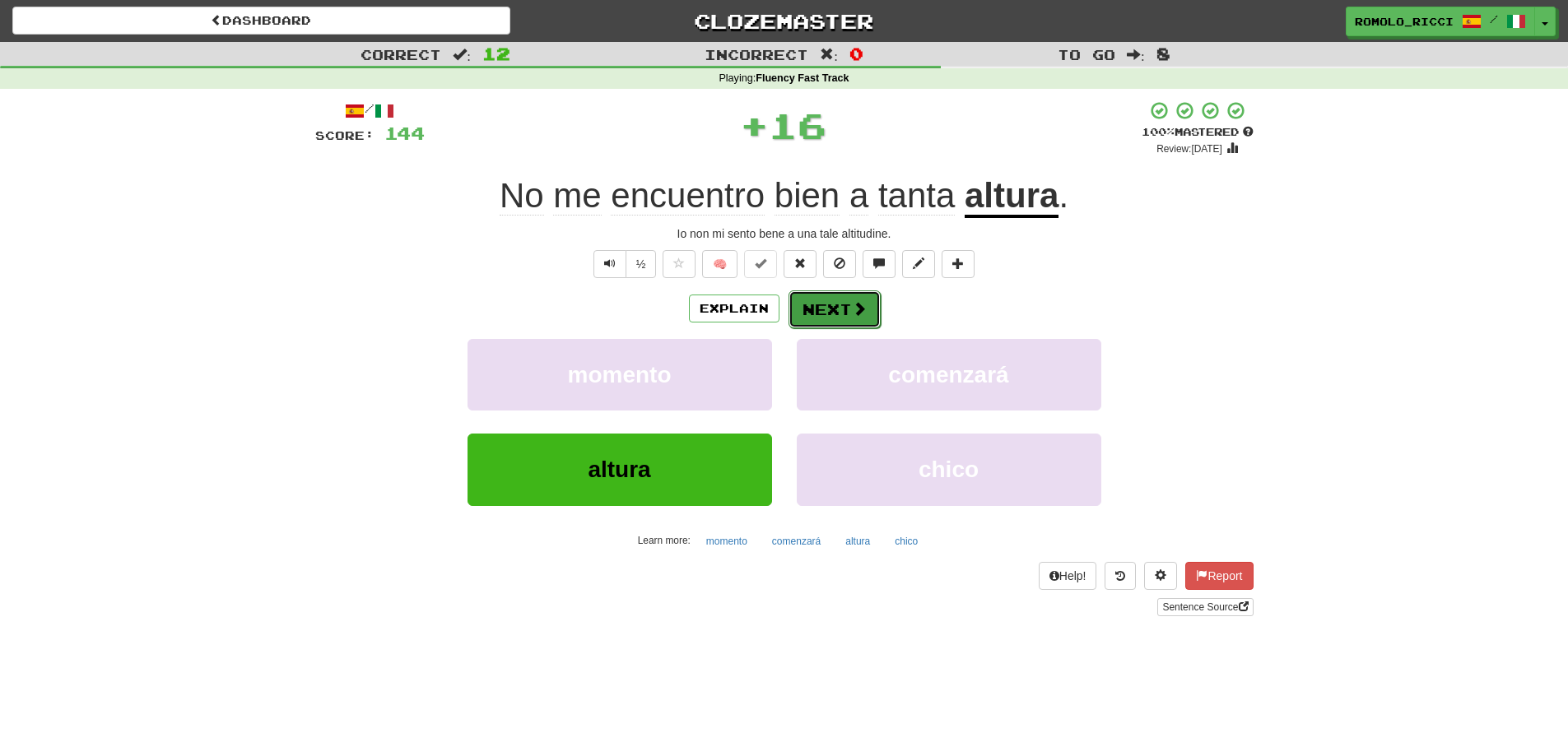
click at [859, 310] on span at bounding box center [859, 308] width 15 height 15
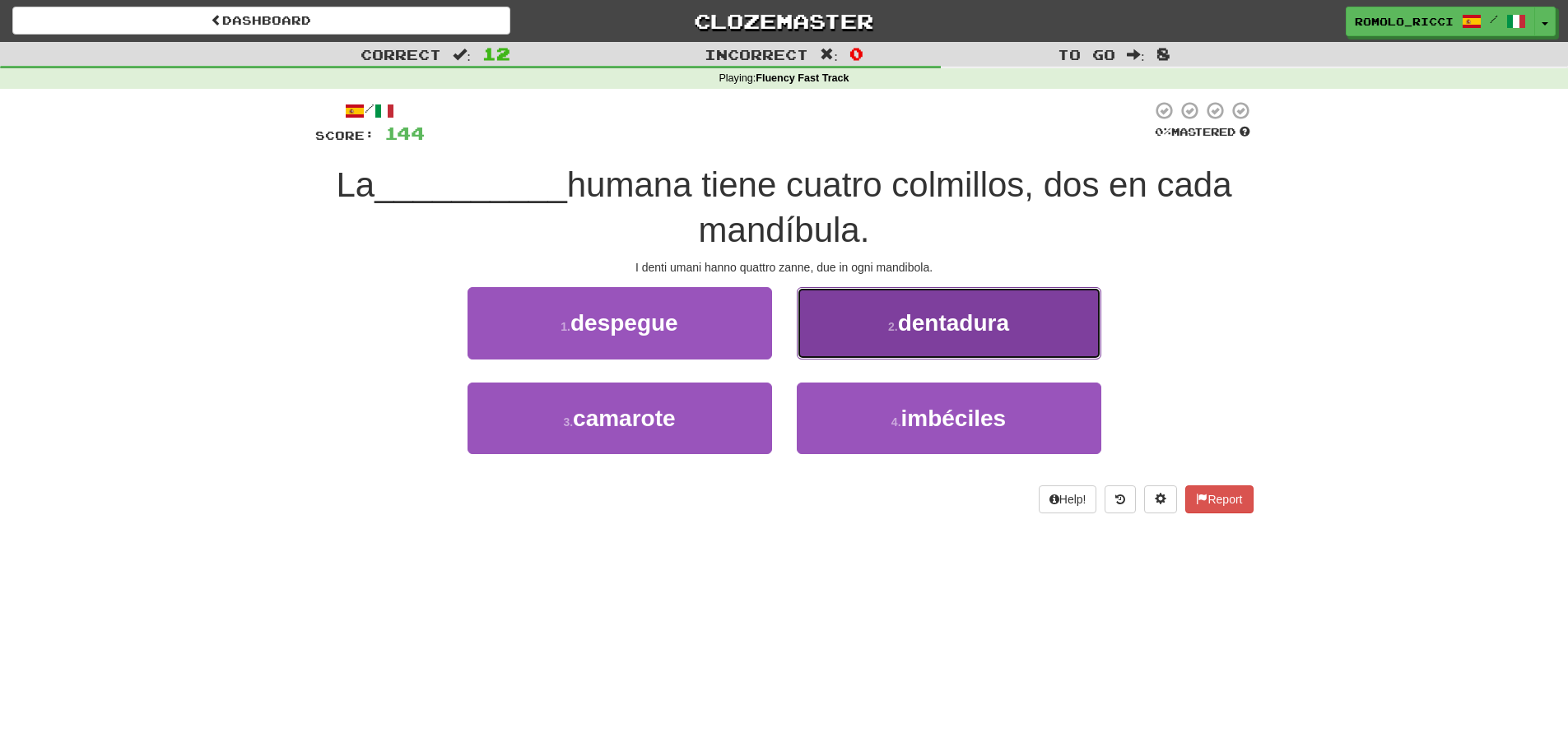
click at [892, 340] on button "2 . dentadura" at bounding box center [949, 323] width 304 height 72
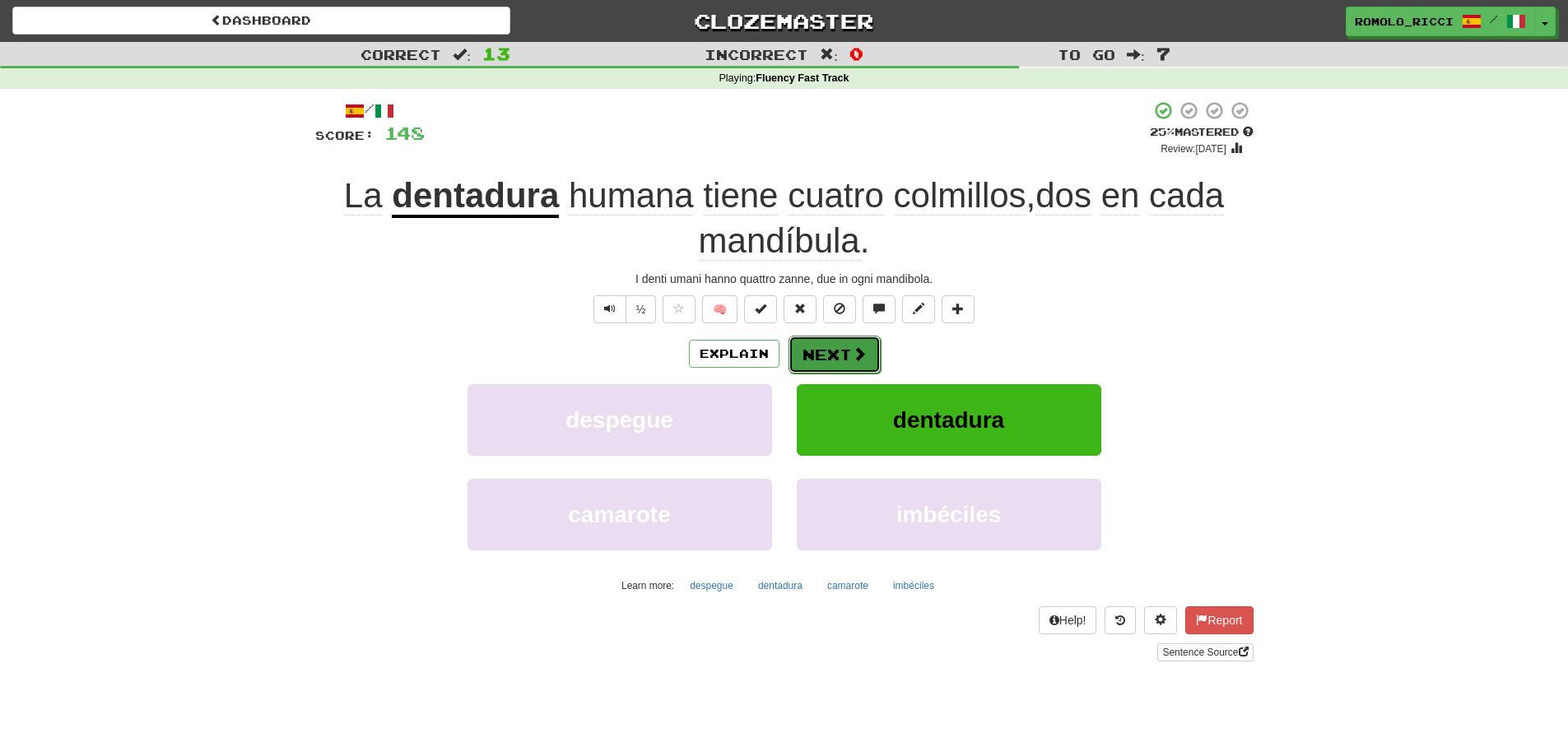
click at [831, 347] on button "Next" at bounding box center [834, 354] width 93 height 38
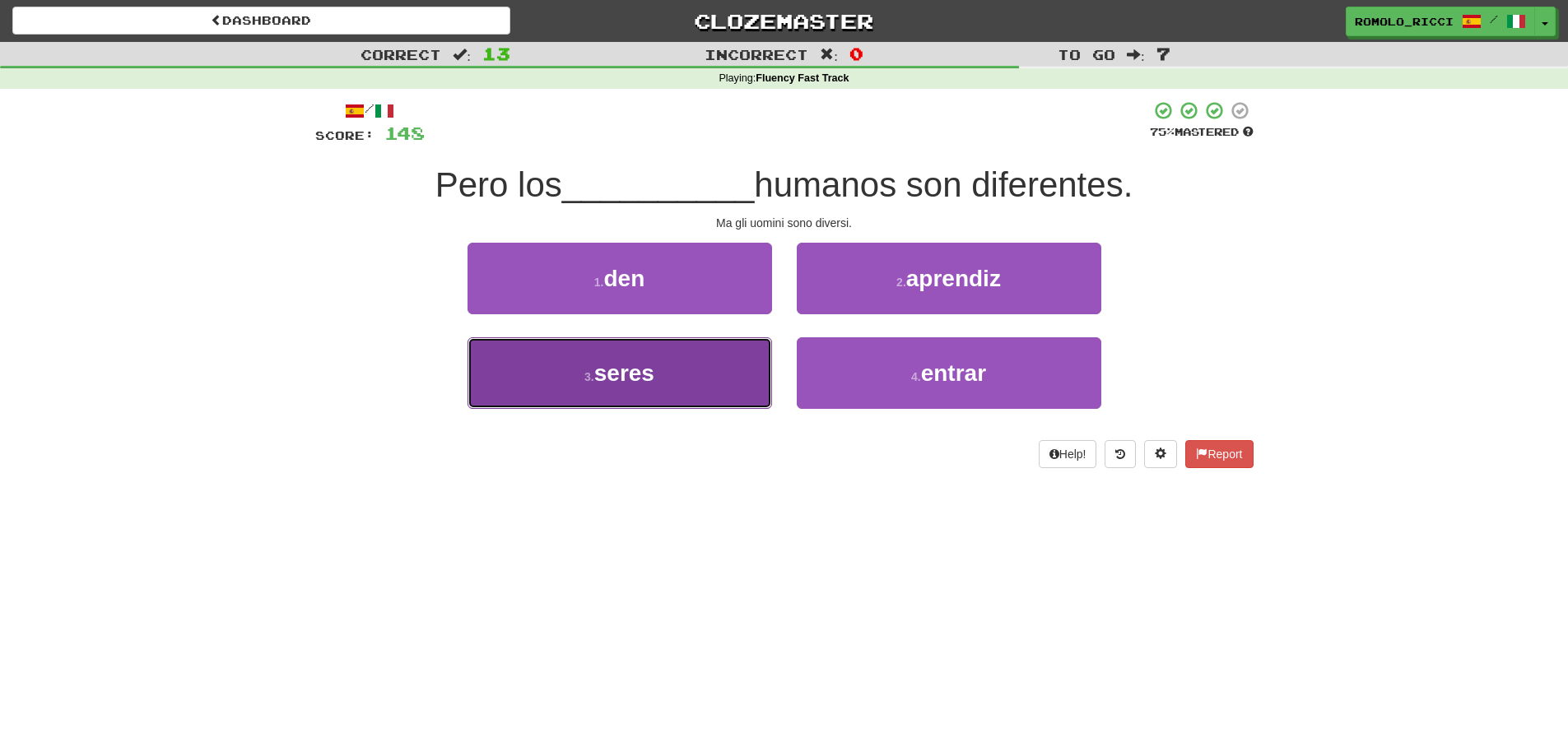
click at [720, 372] on button "3 . seres" at bounding box center [620, 373] width 304 height 72
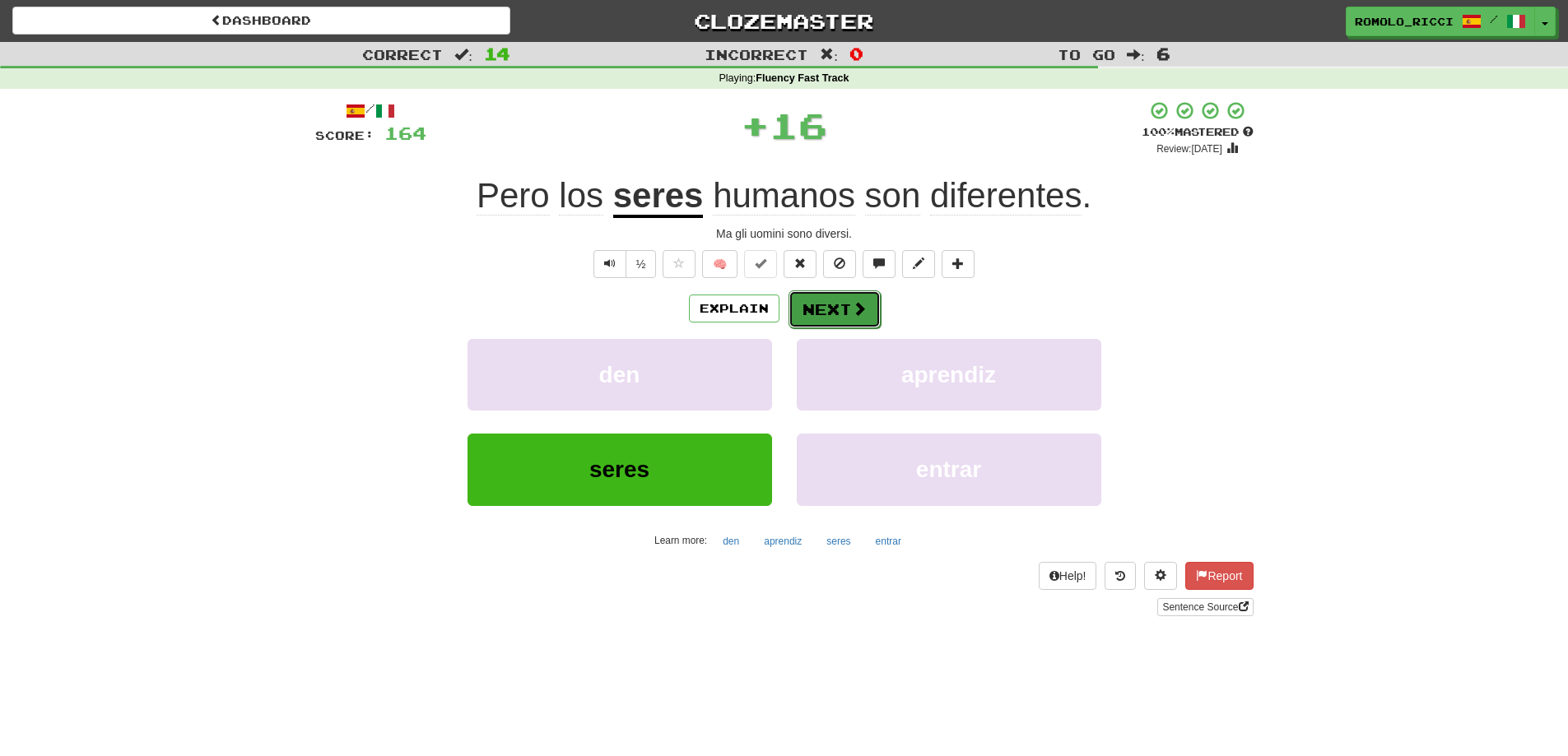
click at [847, 301] on button "Next" at bounding box center [834, 309] width 93 height 38
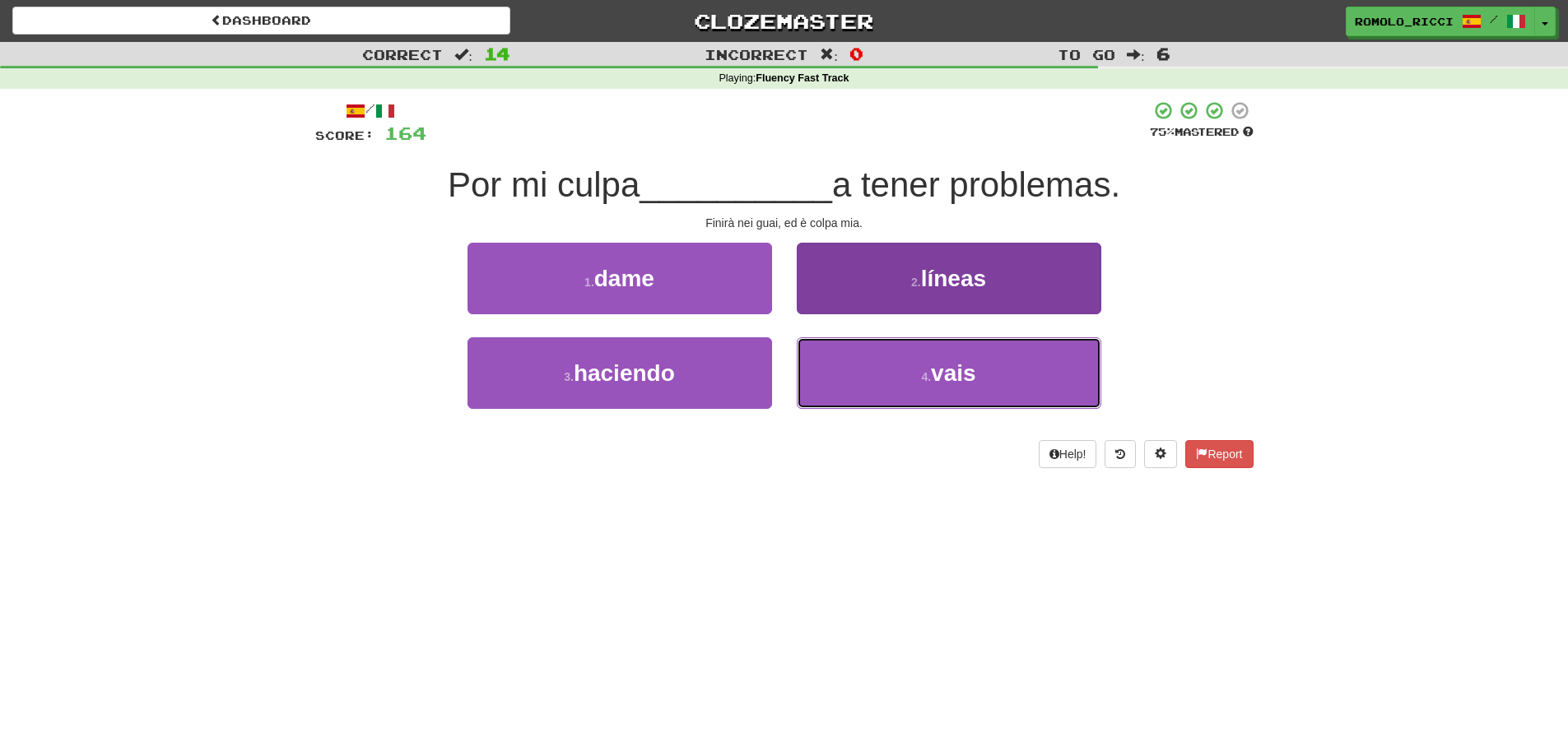
drag, startPoint x: 989, startPoint y: 383, endPoint x: 1030, endPoint y: 369, distance: 43.3
click at [988, 382] on button "4 . vais" at bounding box center [949, 373] width 304 height 72
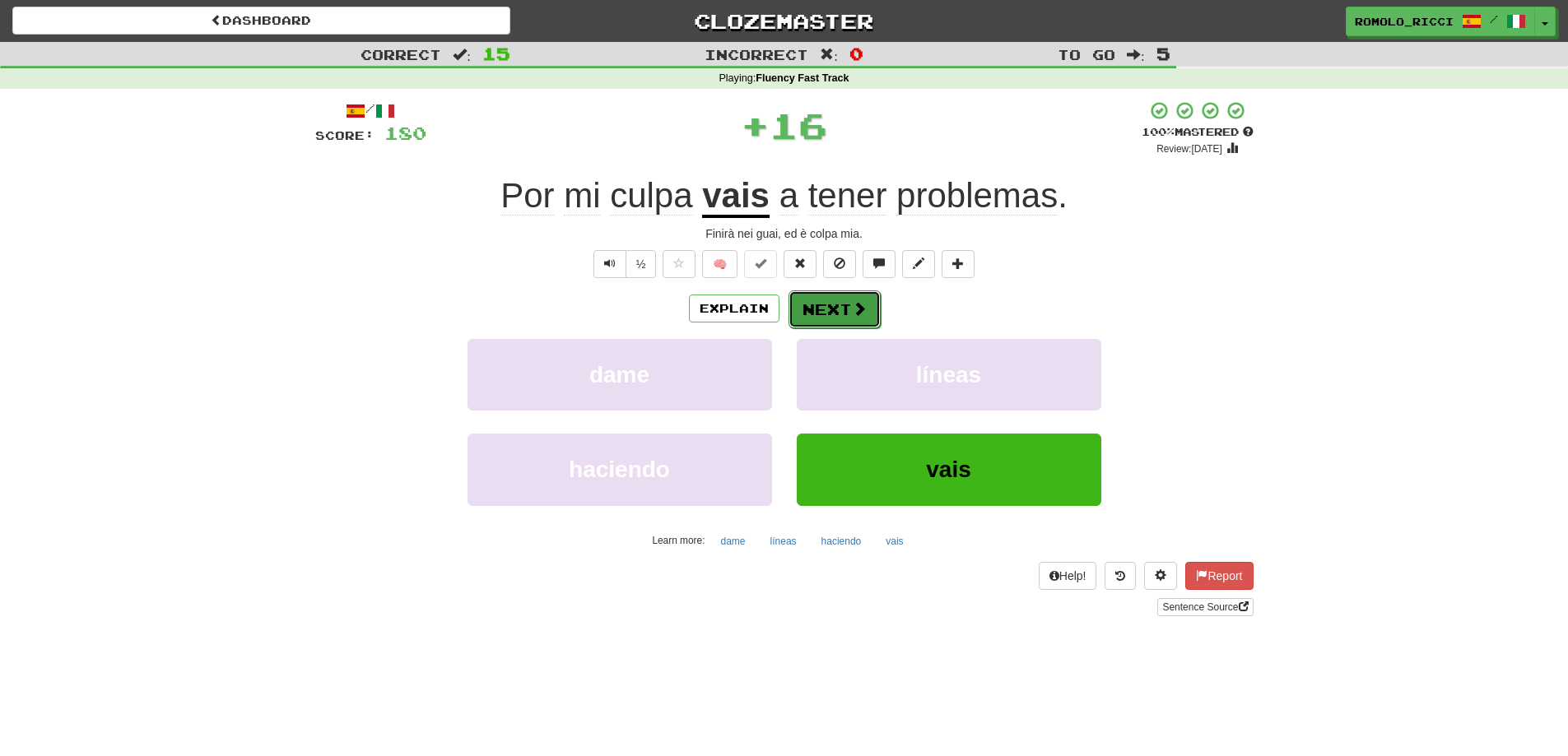
click at [852, 311] on span at bounding box center [859, 308] width 15 height 15
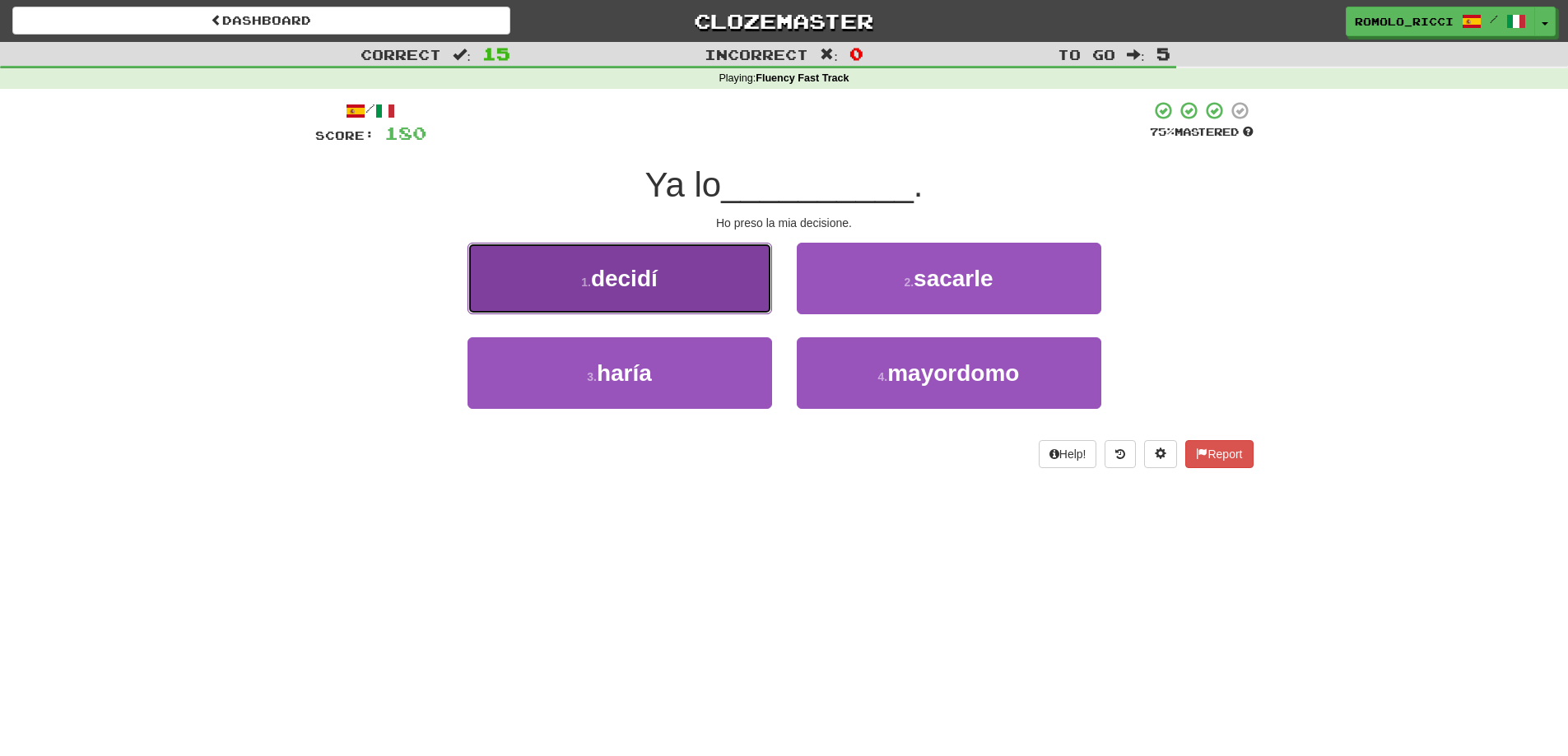
click at [711, 284] on button "1 . decidí" at bounding box center [620, 279] width 304 height 72
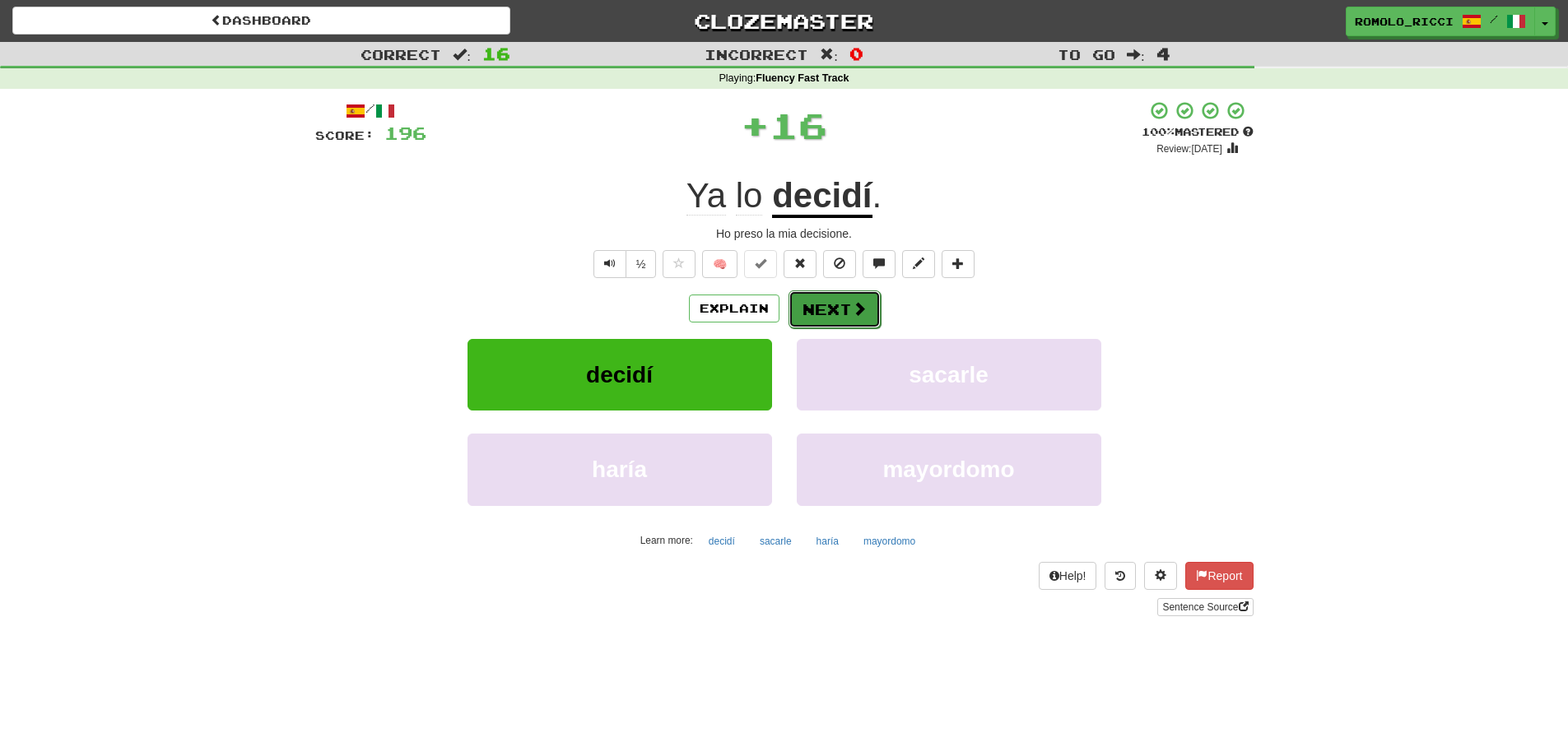
click at [853, 309] on span at bounding box center [859, 308] width 15 height 15
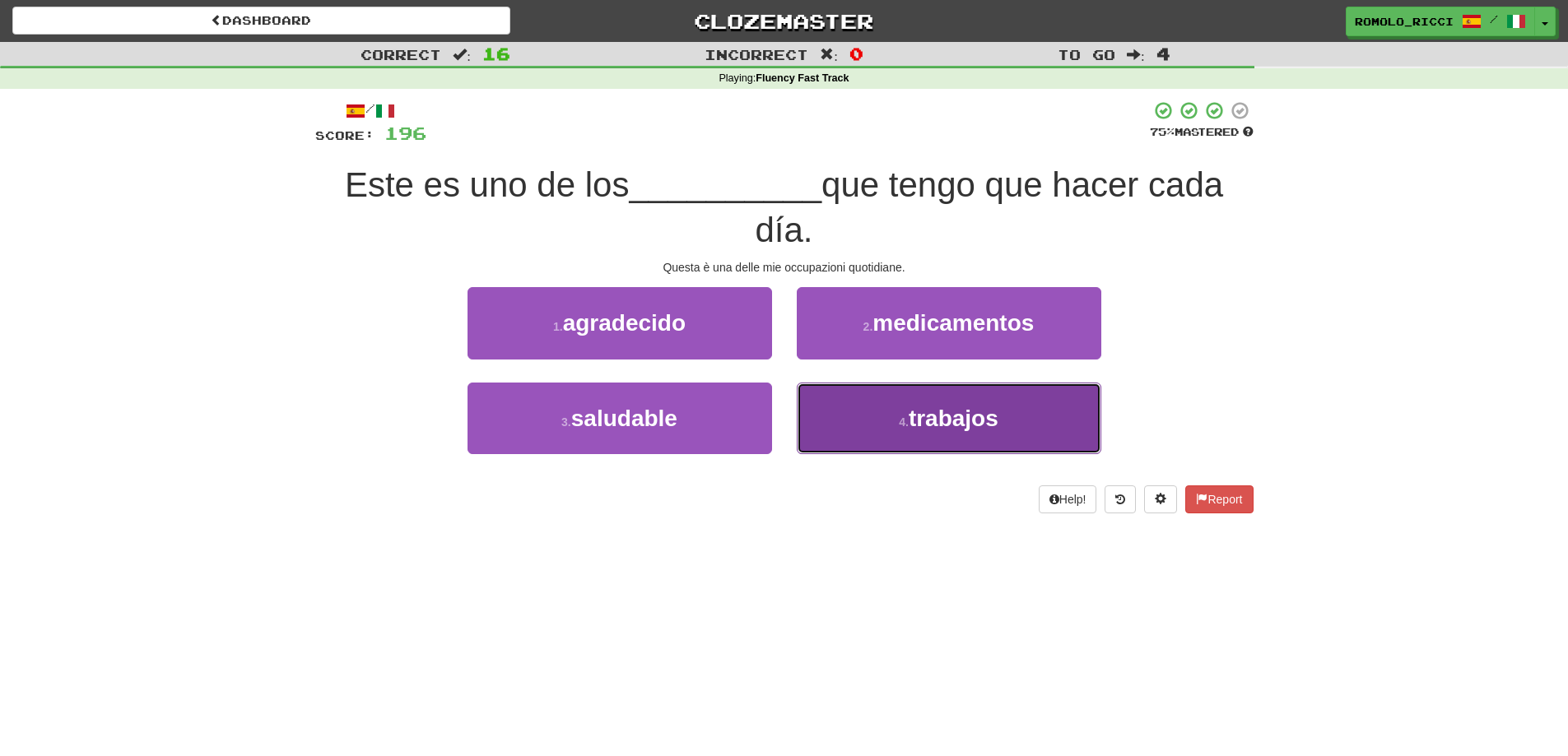
click at [927, 404] on button "4 . trabajos" at bounding box center [949, 419] width 304 height 72
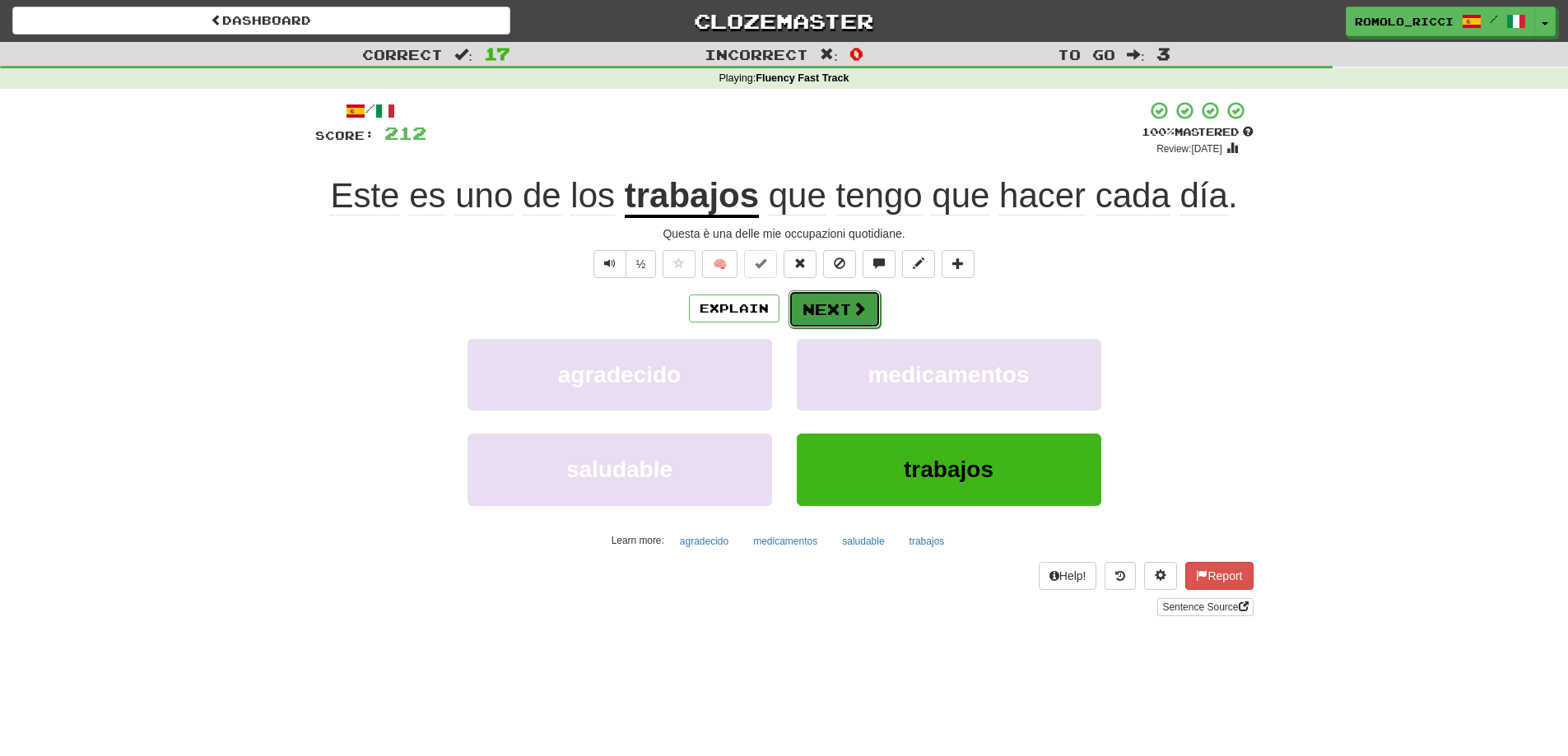
click at [848, 315] on button "Next" at bounding box center [834, 309] width 93 height 38
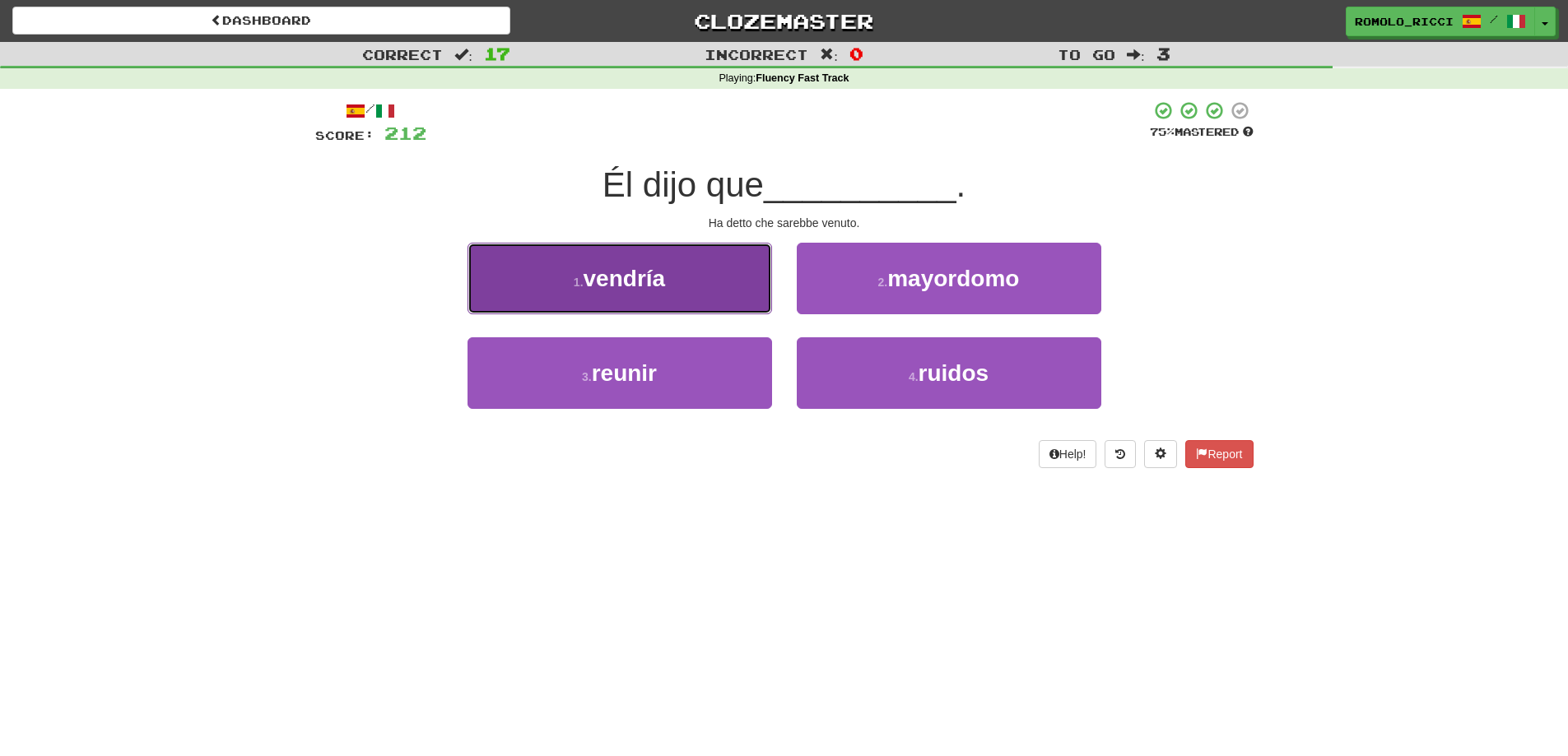
click at [735, 289] on button "1 . vendría" at bounding box center [620, 279] width 304 height 72
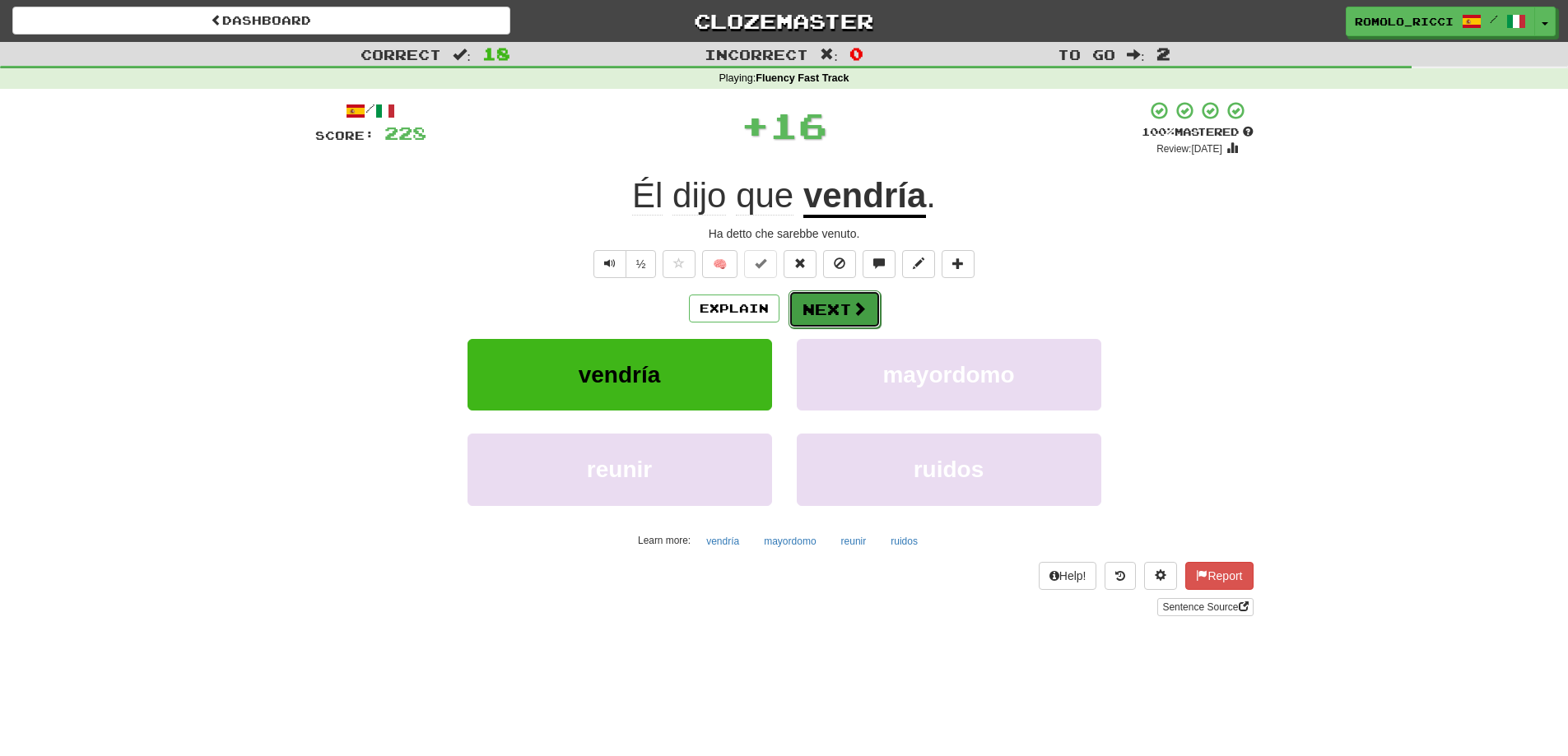
click at [856, 306] on span at bounding box center [859, 308] width 15 height 15
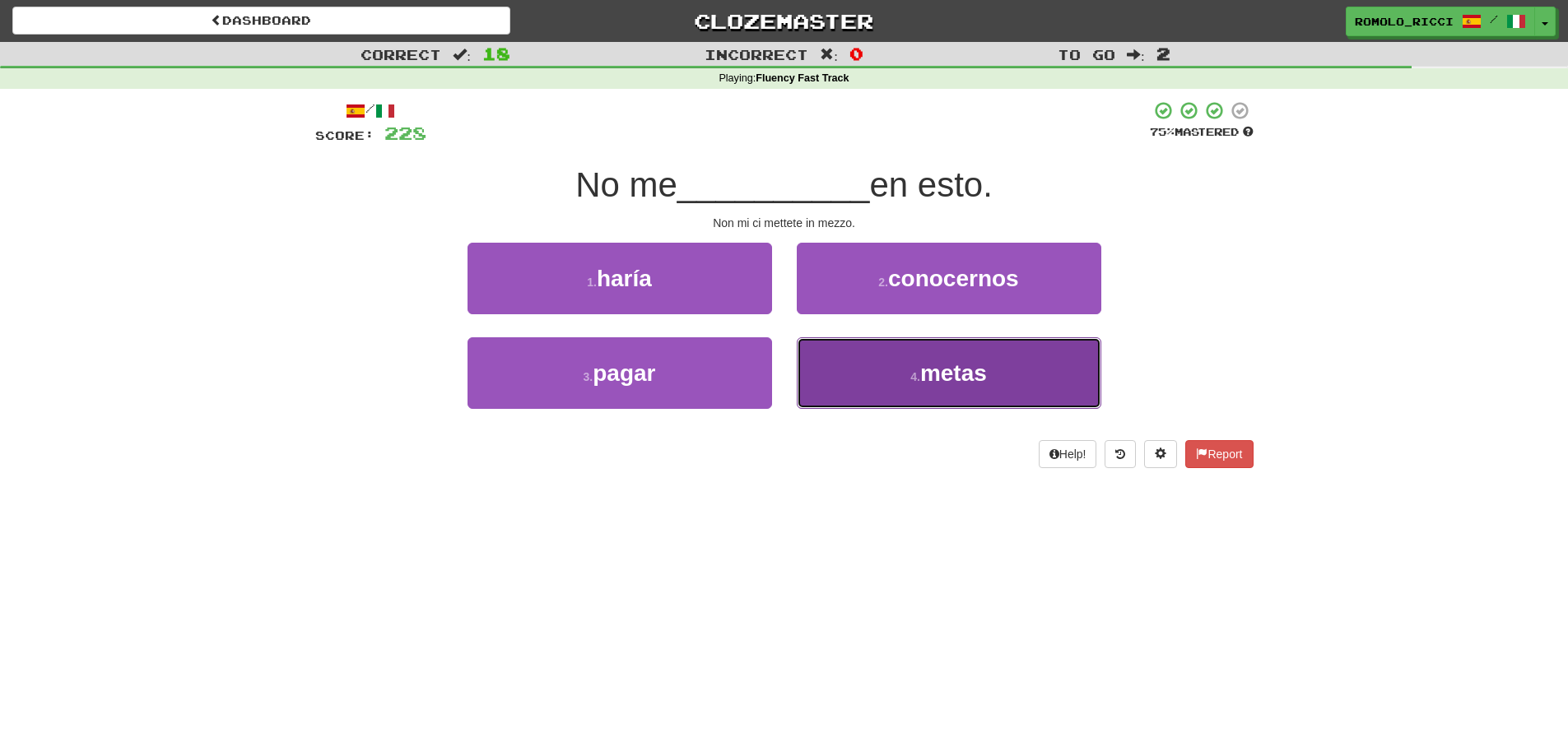
click at [887, 367] on button "4 . metas" at bounding box center [949, 373] width 304 height 72
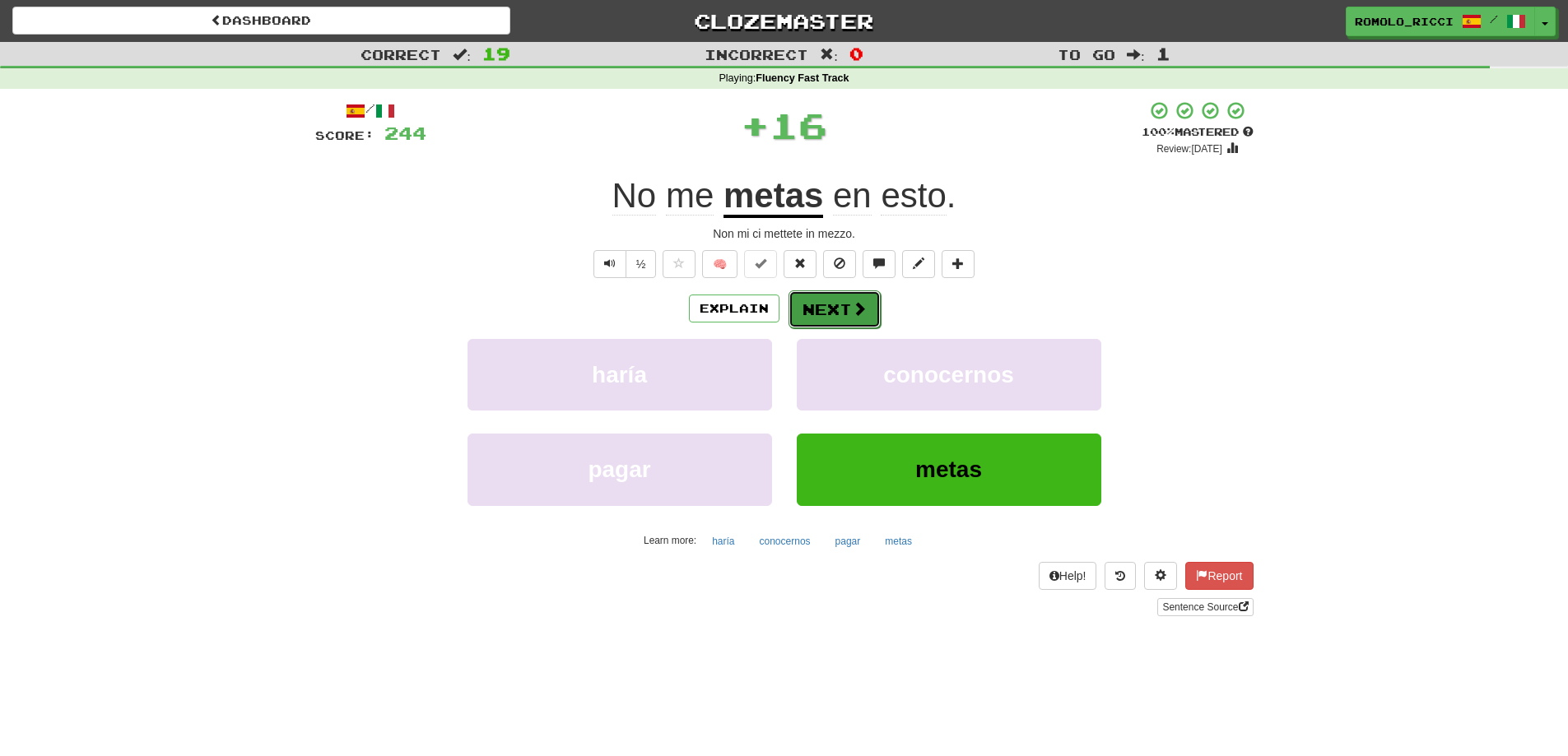
click at [822, 309] on button "Next" at bounding box center [834, 309] width 93 height 38
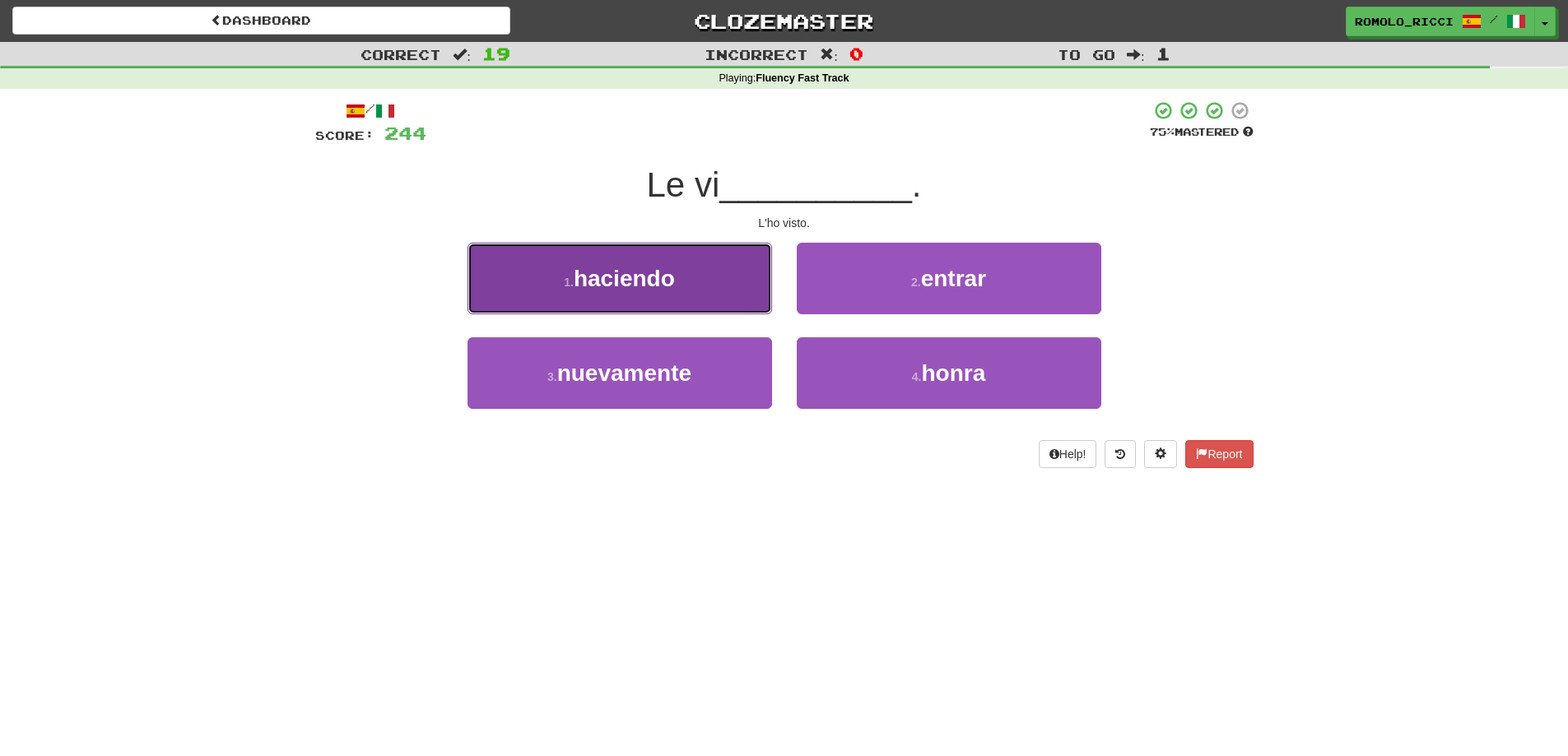
click at [740, 288] on button "1 . haciendo" at bounding box center [620, 279] width 304 height 72
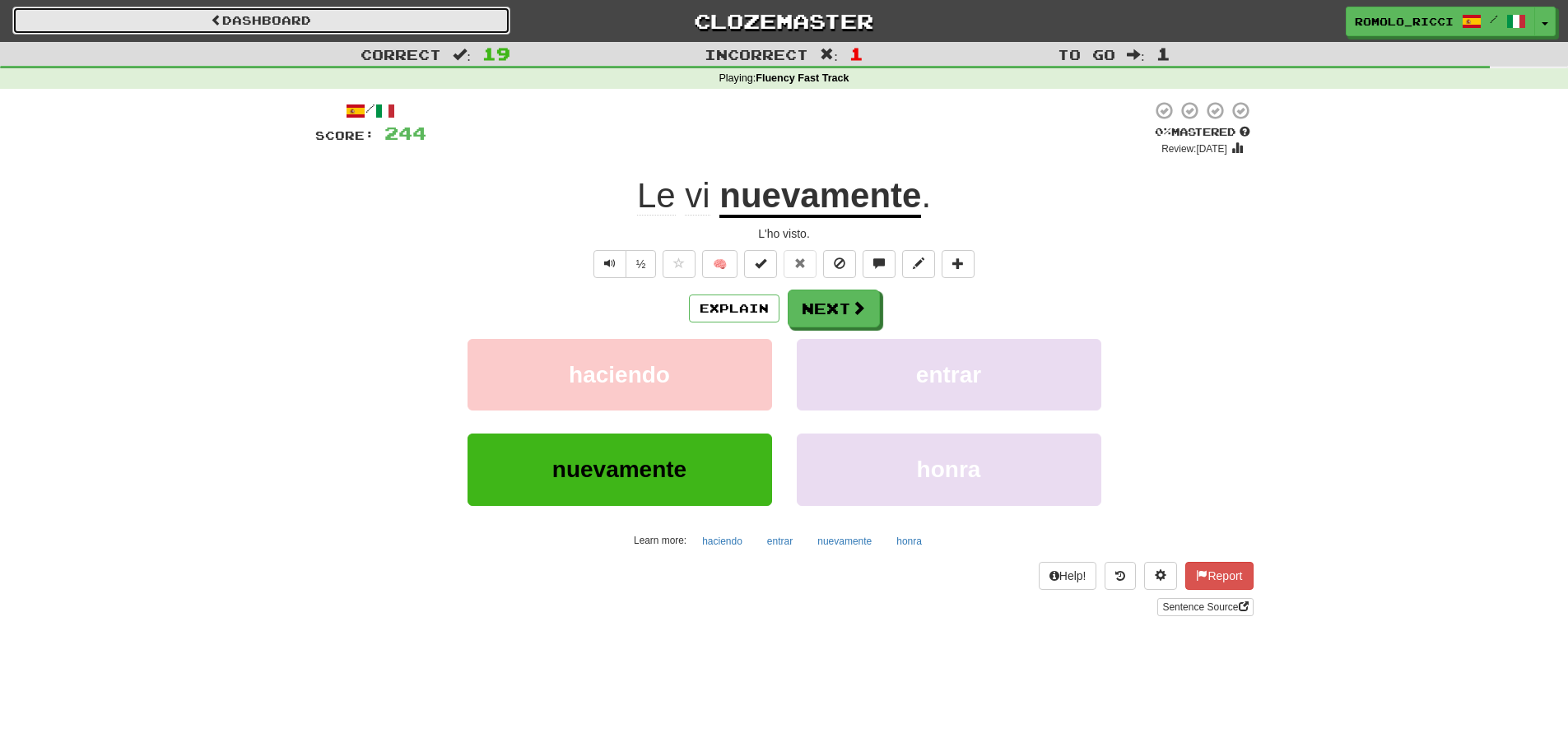
click at [464, 33] on link "Dashboard" at bounding box center [261, 21] width 497 height 28
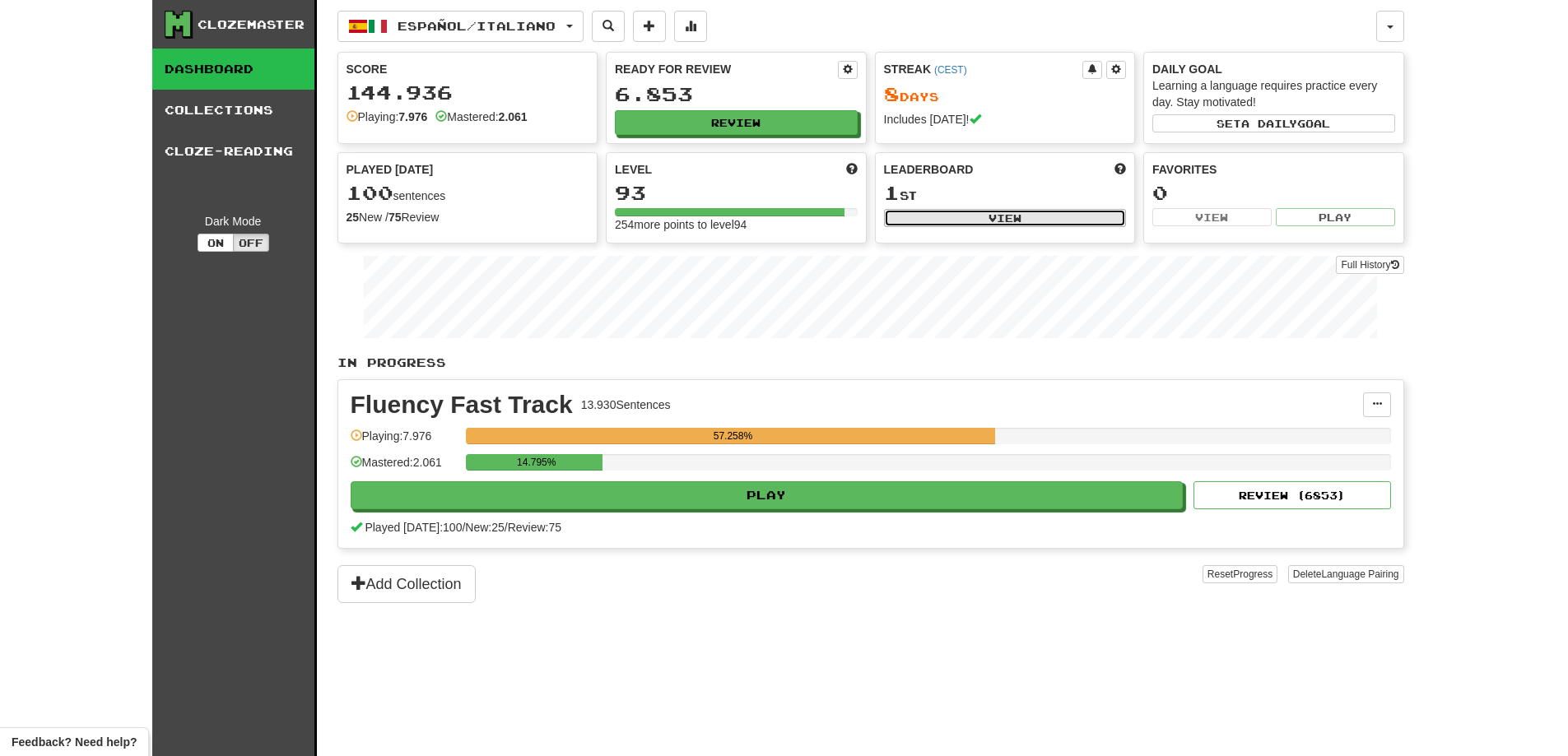
click at [1007, 217] on button "View" at bounding box center [1005, 218] width 243 height 18
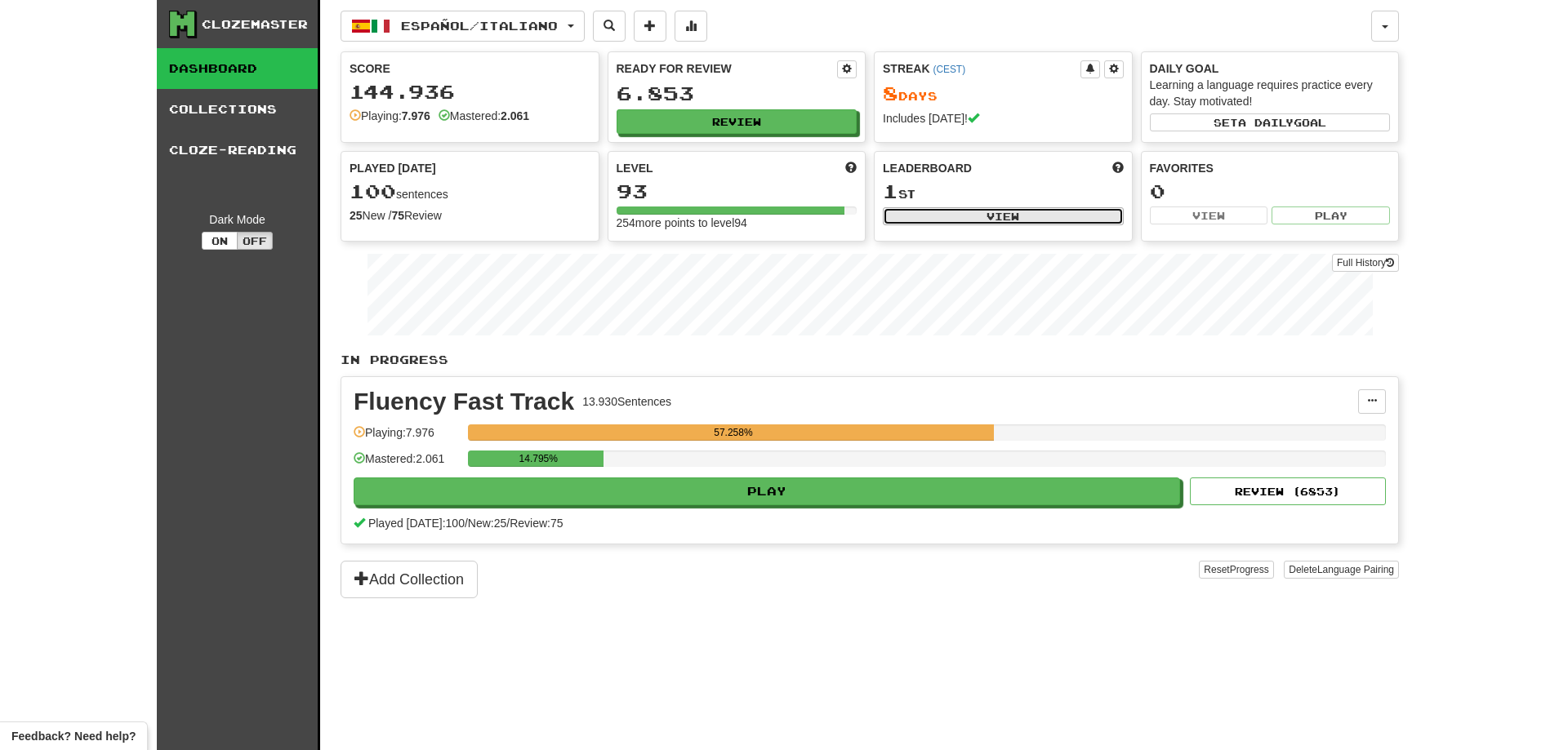
select select "**********"
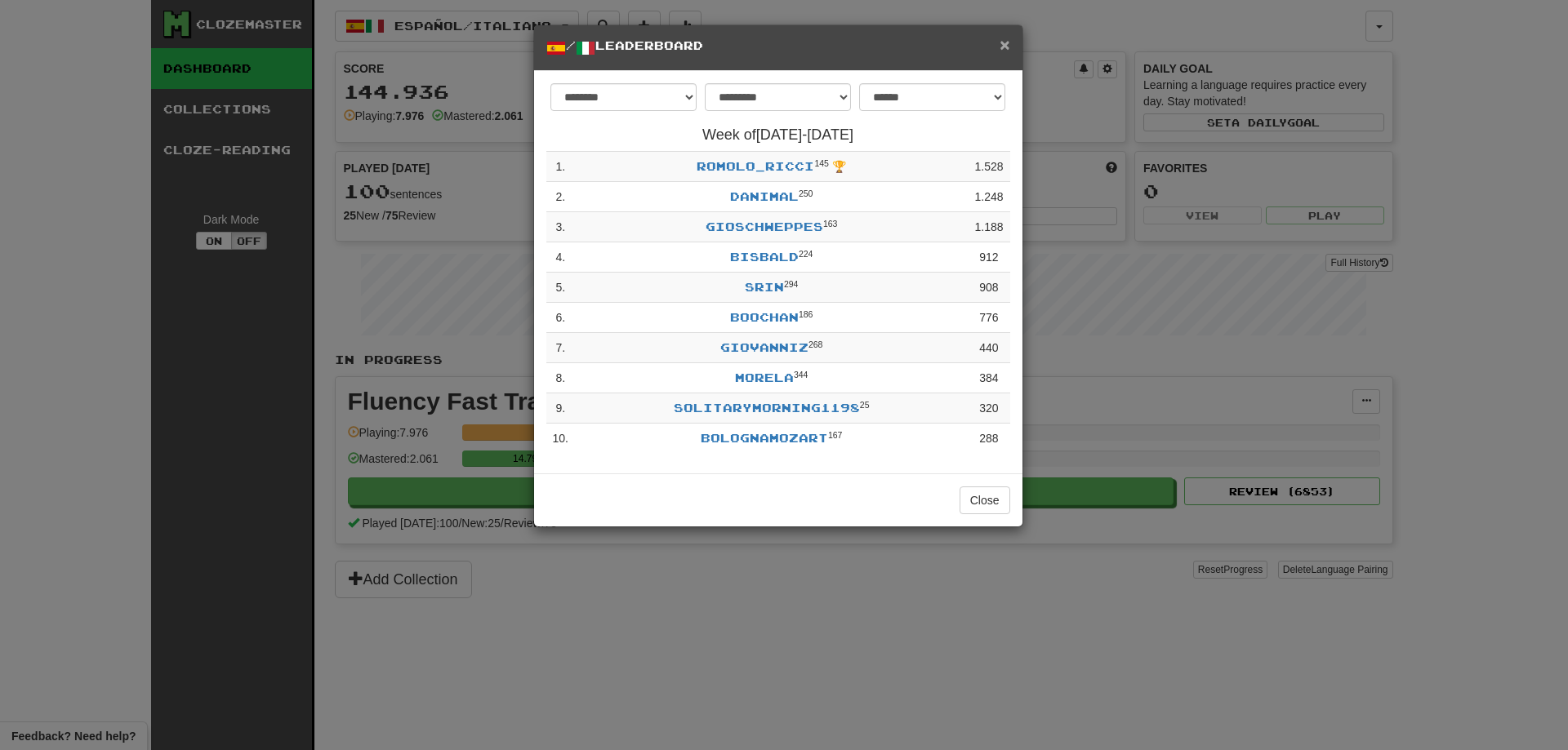
click at [1008, 49] on span "×" at bounding box center [1004, 44] width 10 height 19
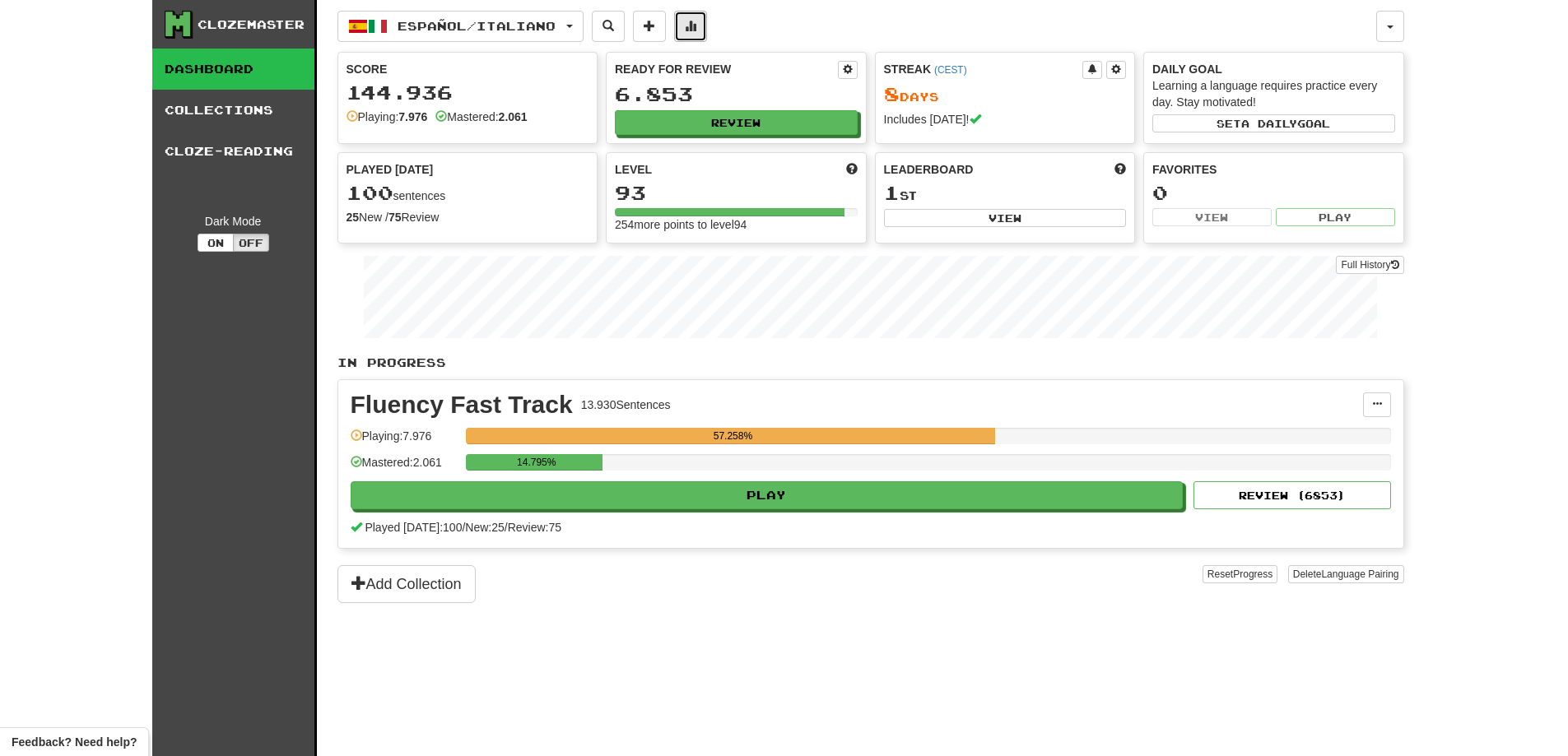
click at [705, 36] on button at bounding box center [689, 26] width 33 height 31
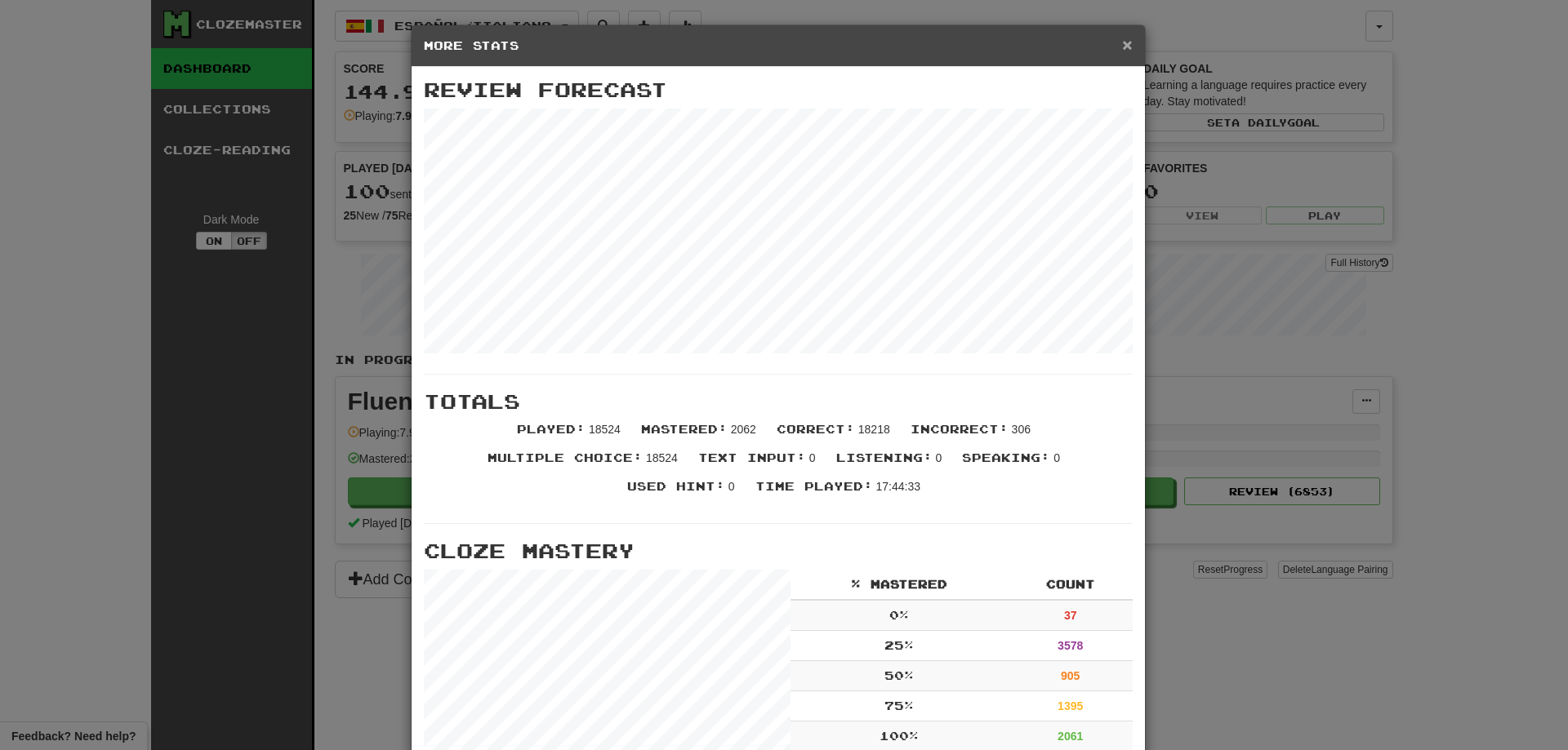
click at [1122, 44] on span "×" at bounding box center [1127, 44] width 10 height 19
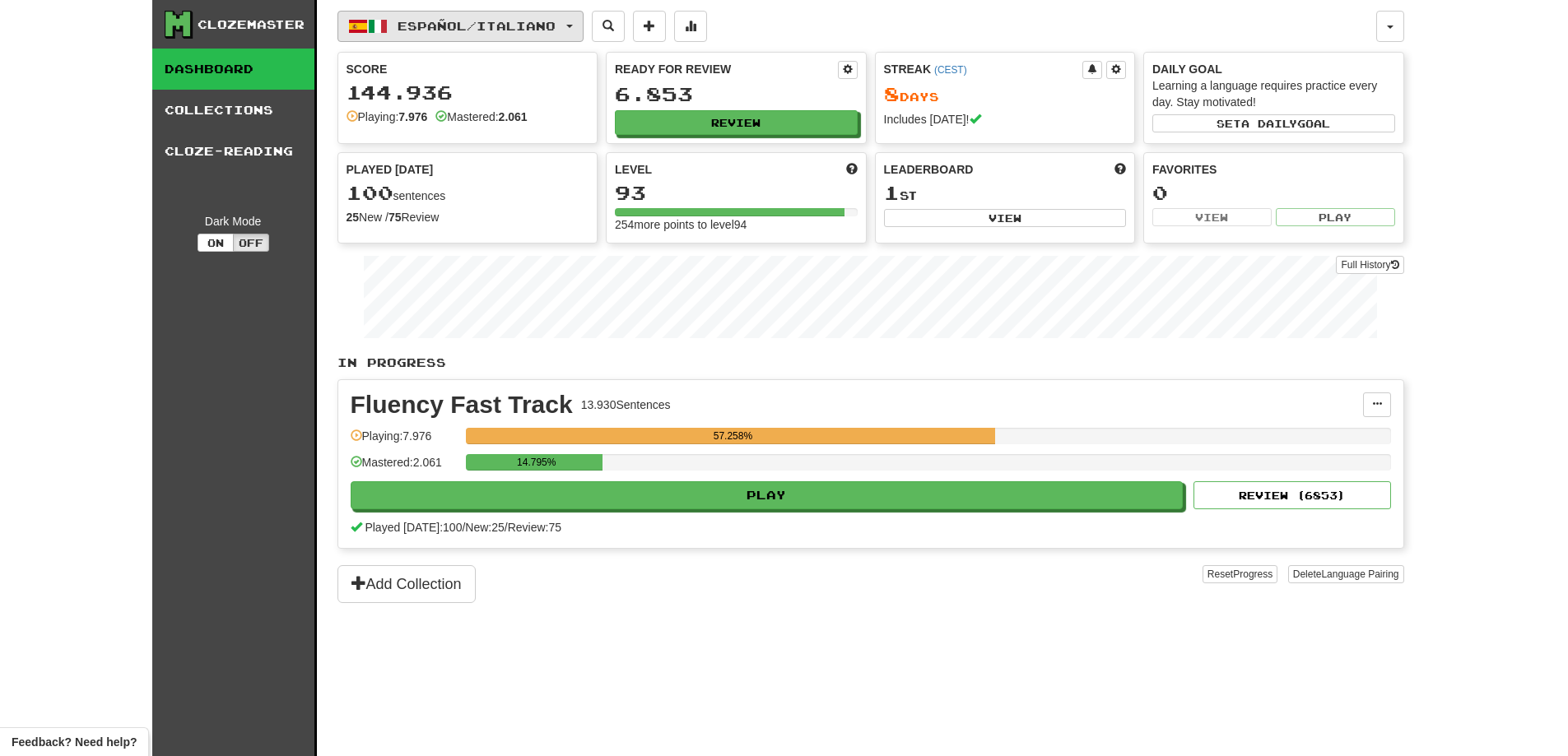
click at [578, 28] on button "Español / Italiano" at bounding box center [460, 26] width 246 height 31
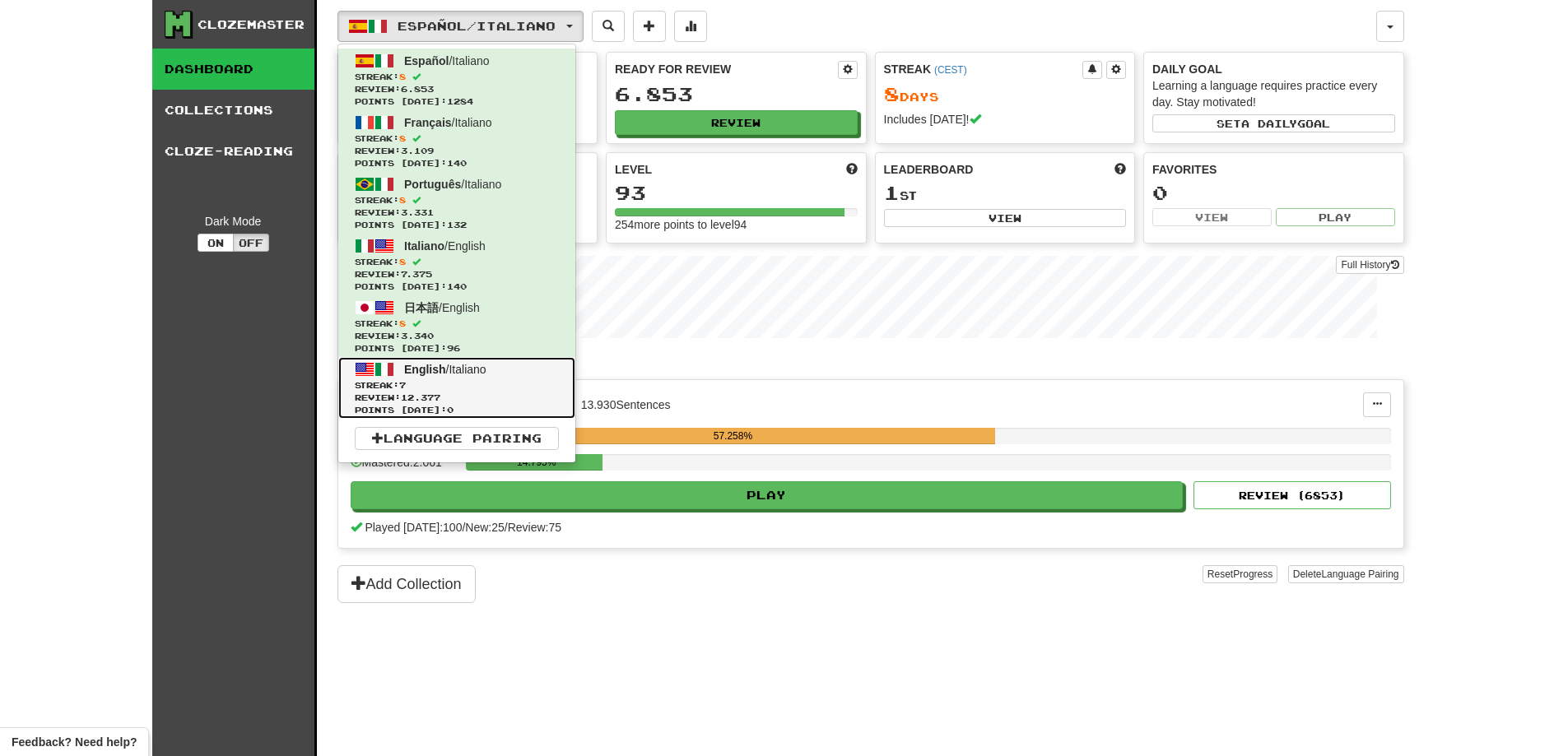
click at [492, 369] on link "English / Italiano Streak: 7 Review: 12.377 Points [DATE]: 0" at bounding box center [457, 388] width 237 height 62
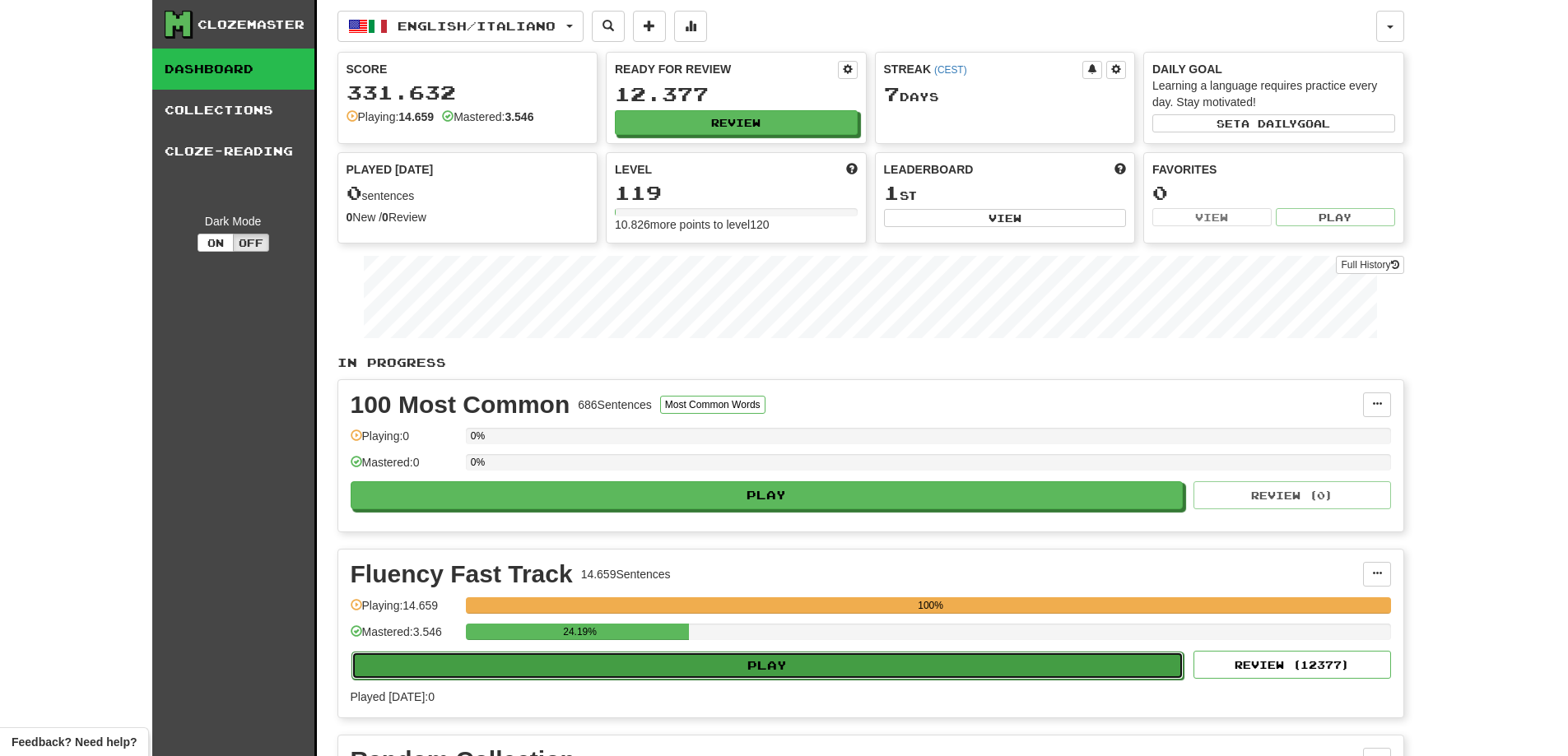
click at [857, 662] on button "Play" at bounding box center [767, 665] width 833 height 28
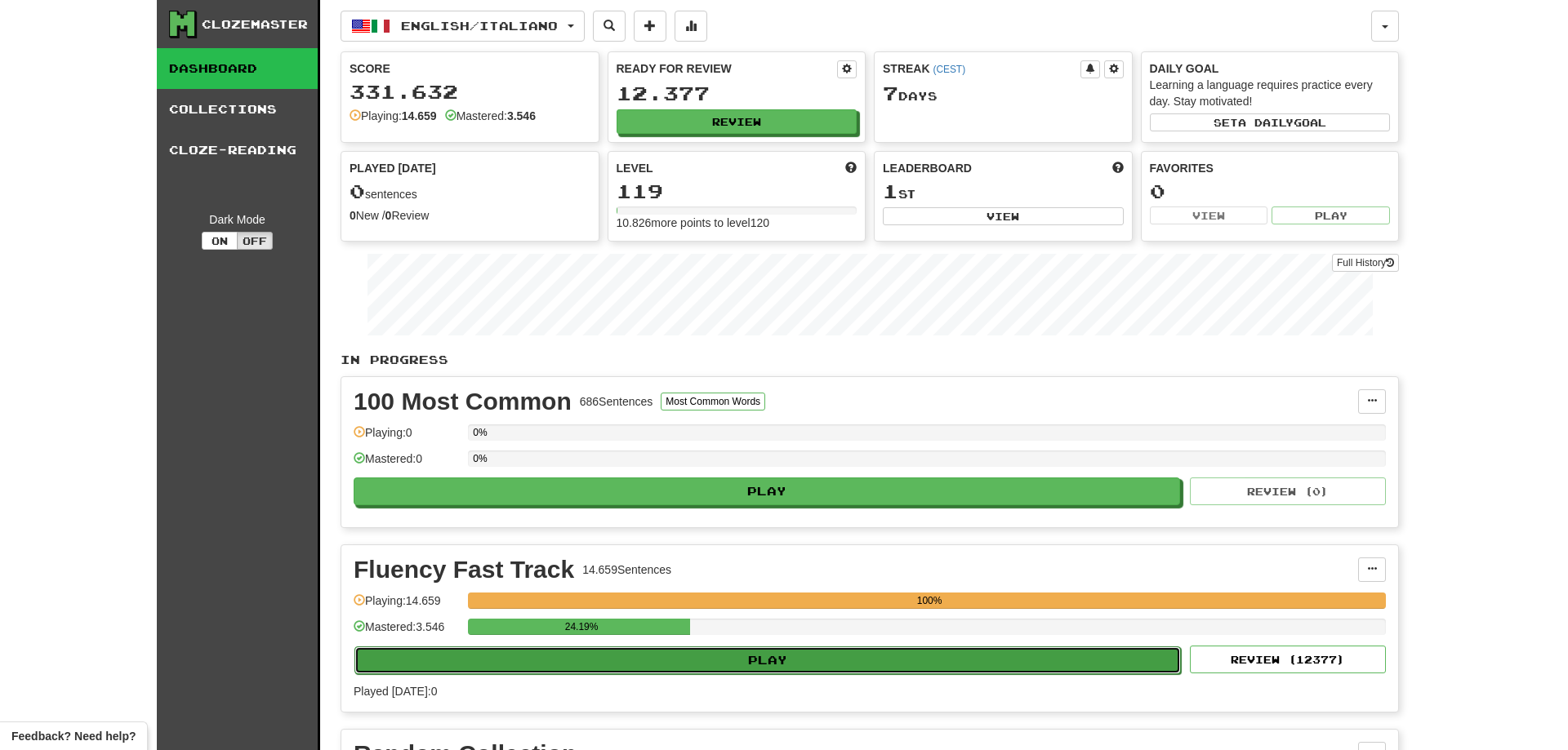
select select "**"
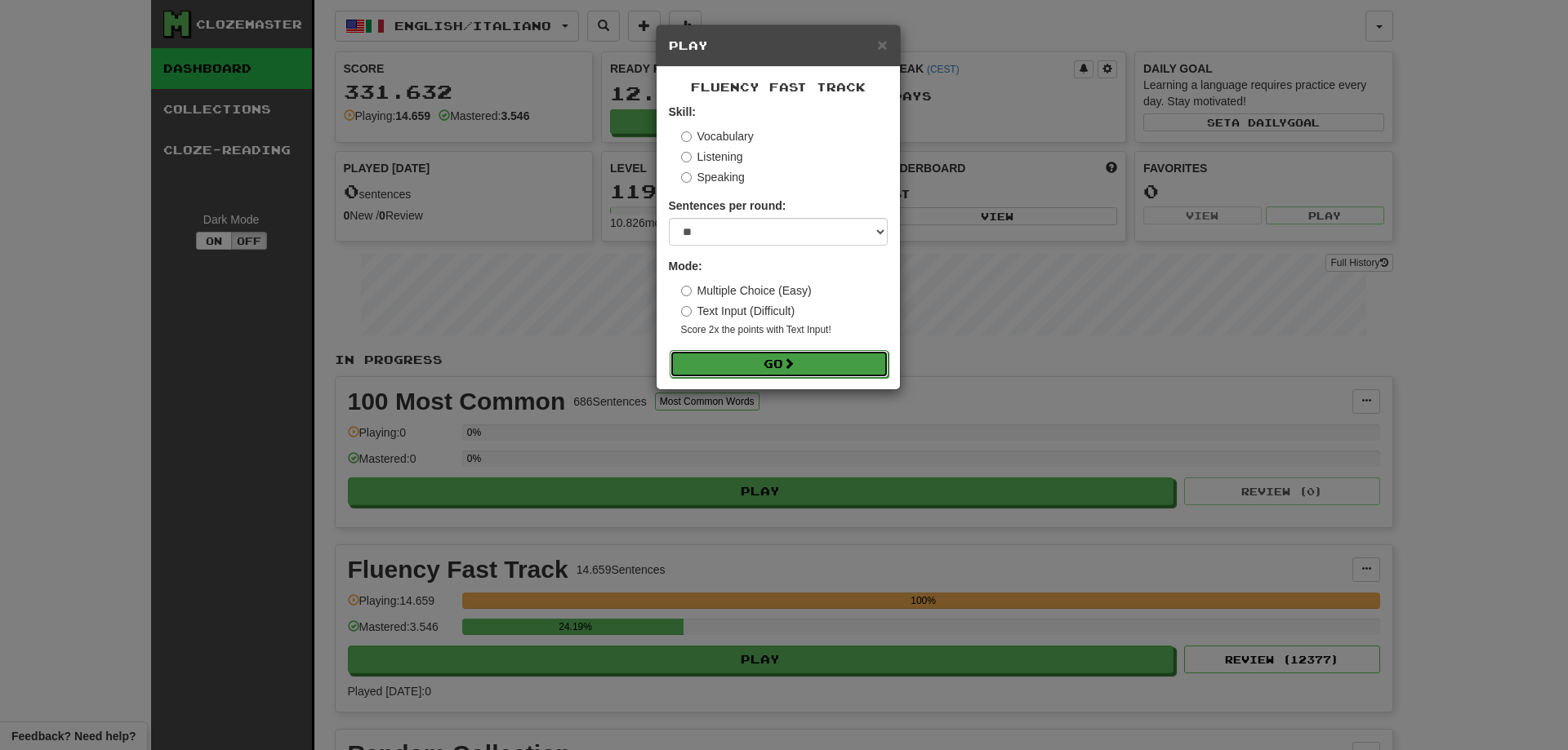
click at [793, 356] on button "Go" at bounding box center [779, 364] width 219 height 28
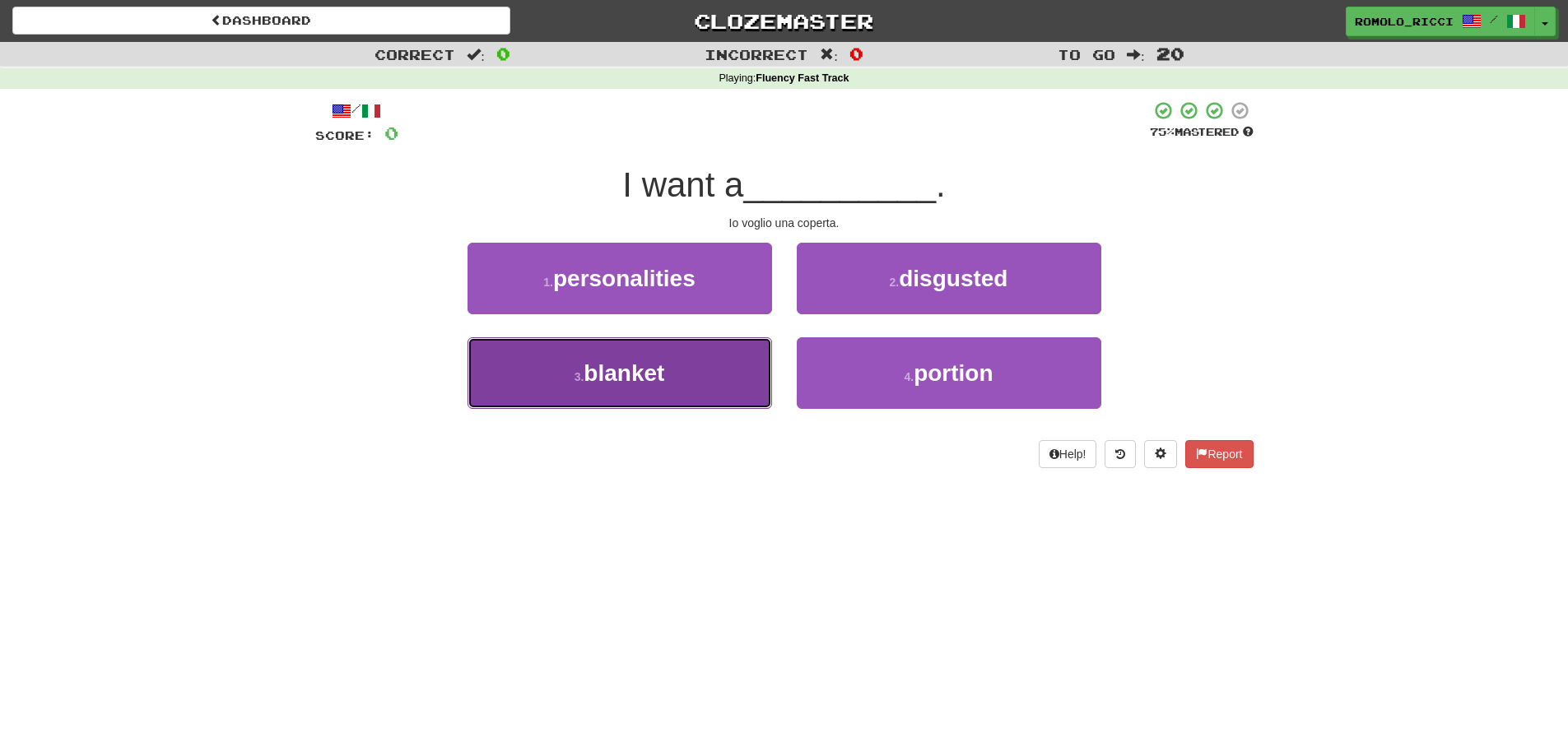
click at [729, 355] on button "3 . blanket" at bounding box center [620, 373] width 304 height 72
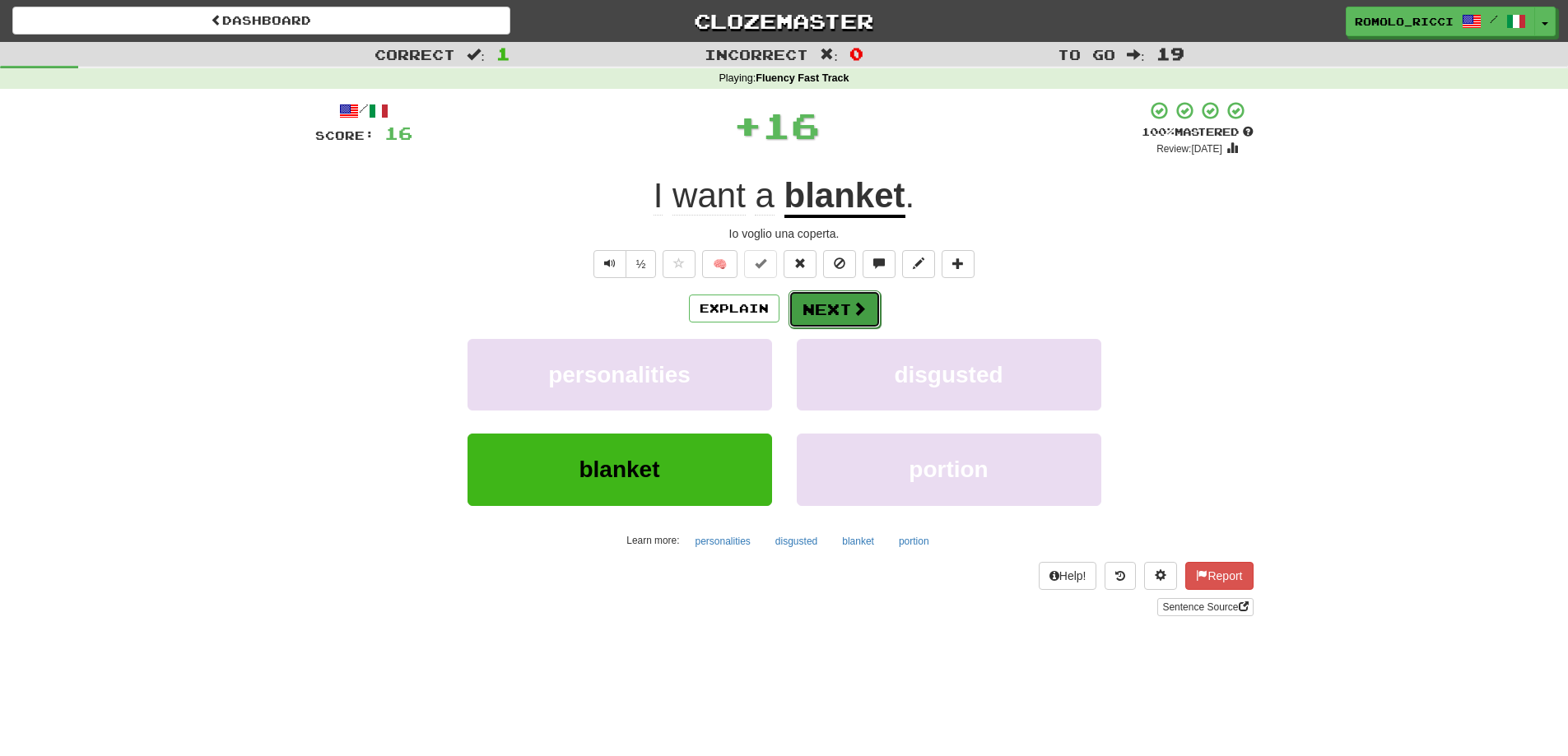
click at [859, 310] on span at bounding box center [859, 308] width 15 height 15
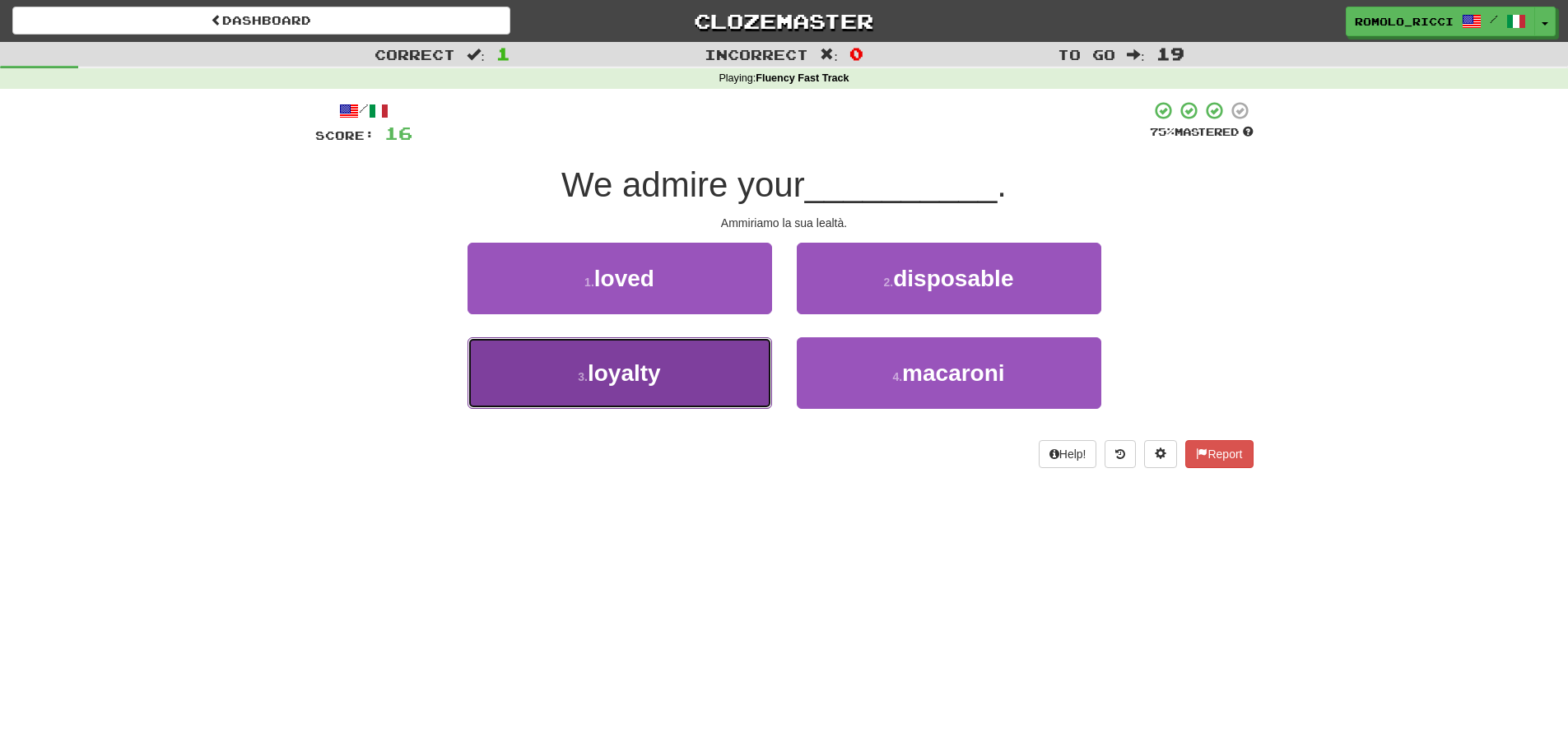
click at [711, 360] on button "3 . loyalty" at bounding box center [620, 373] width 304 height 72
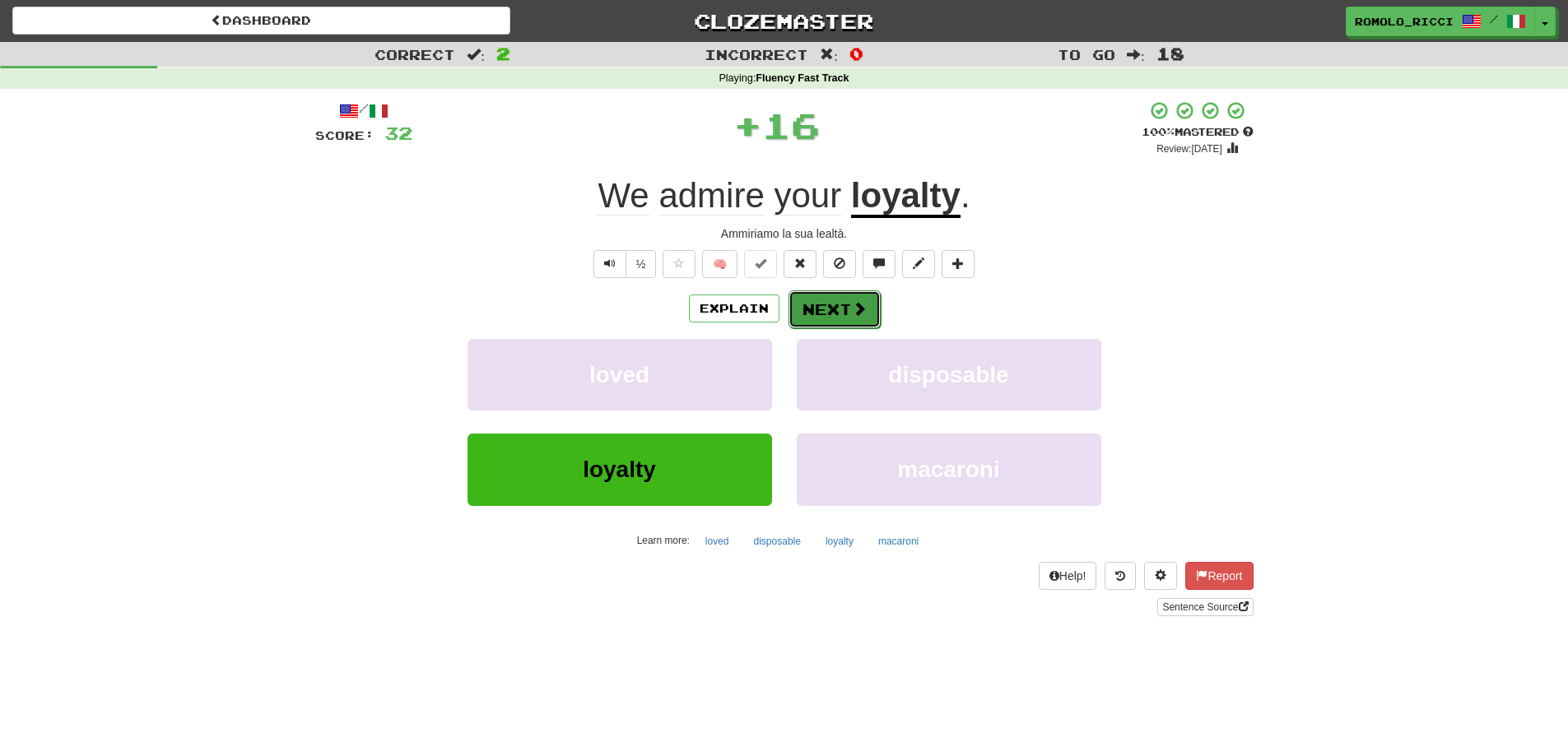
click at [840, 311] on button "Next" at bounding box center [834, 309] width 93 height 38
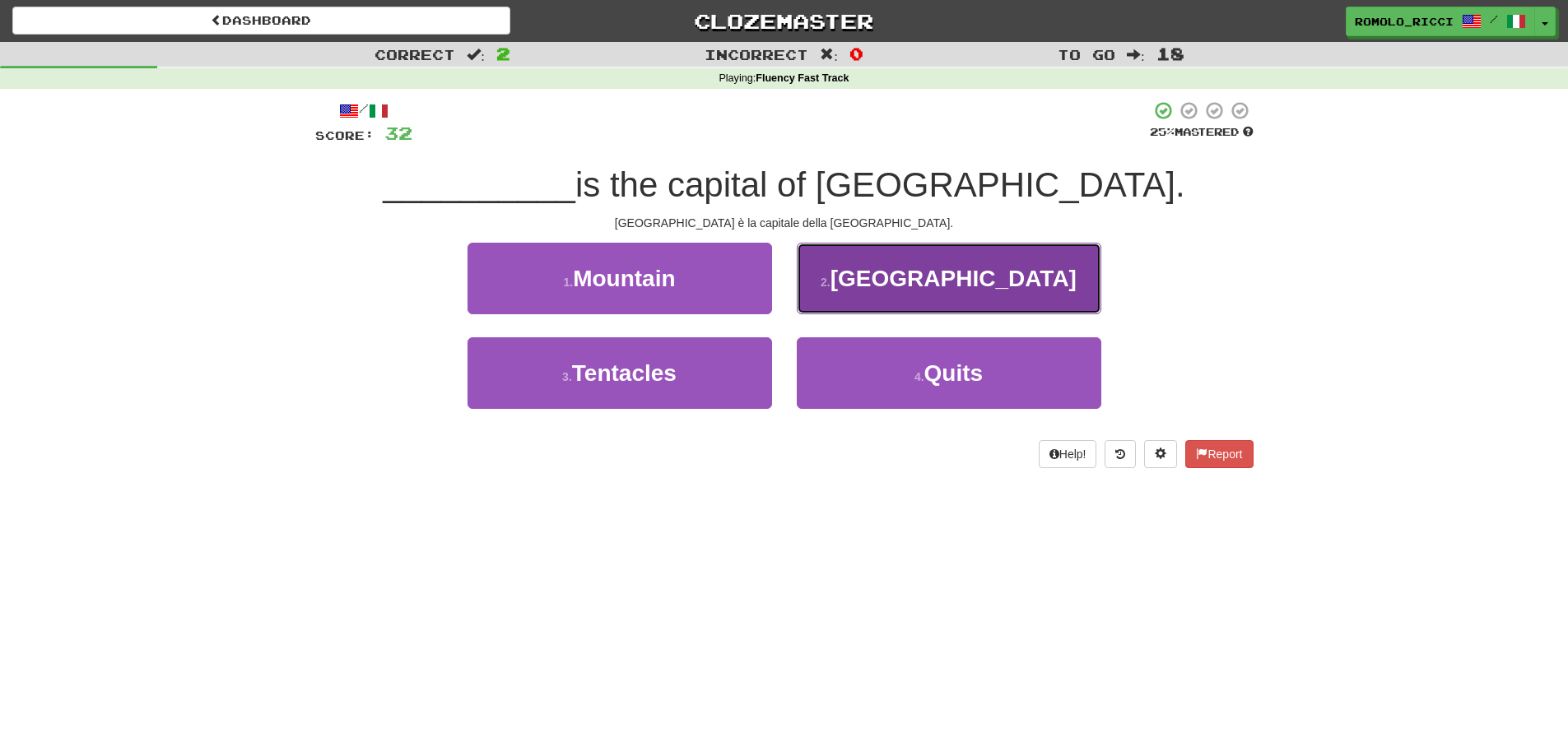
click at [831, 284] on small "2 ." at bounding box center [826, 282] width 10 height 13
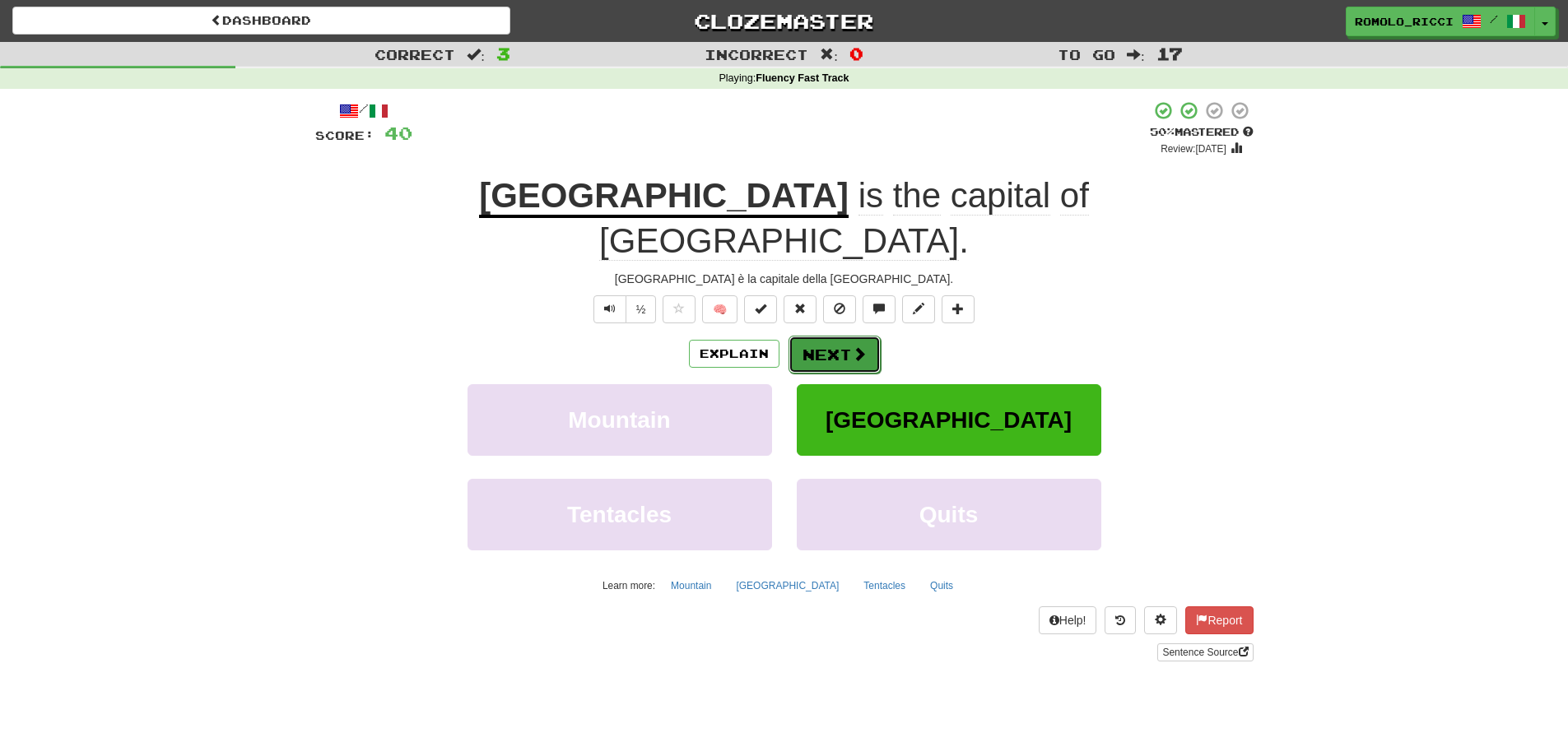
click at [843, 335] on button "Next" at bounding box center [834, 354] width 93 height 38
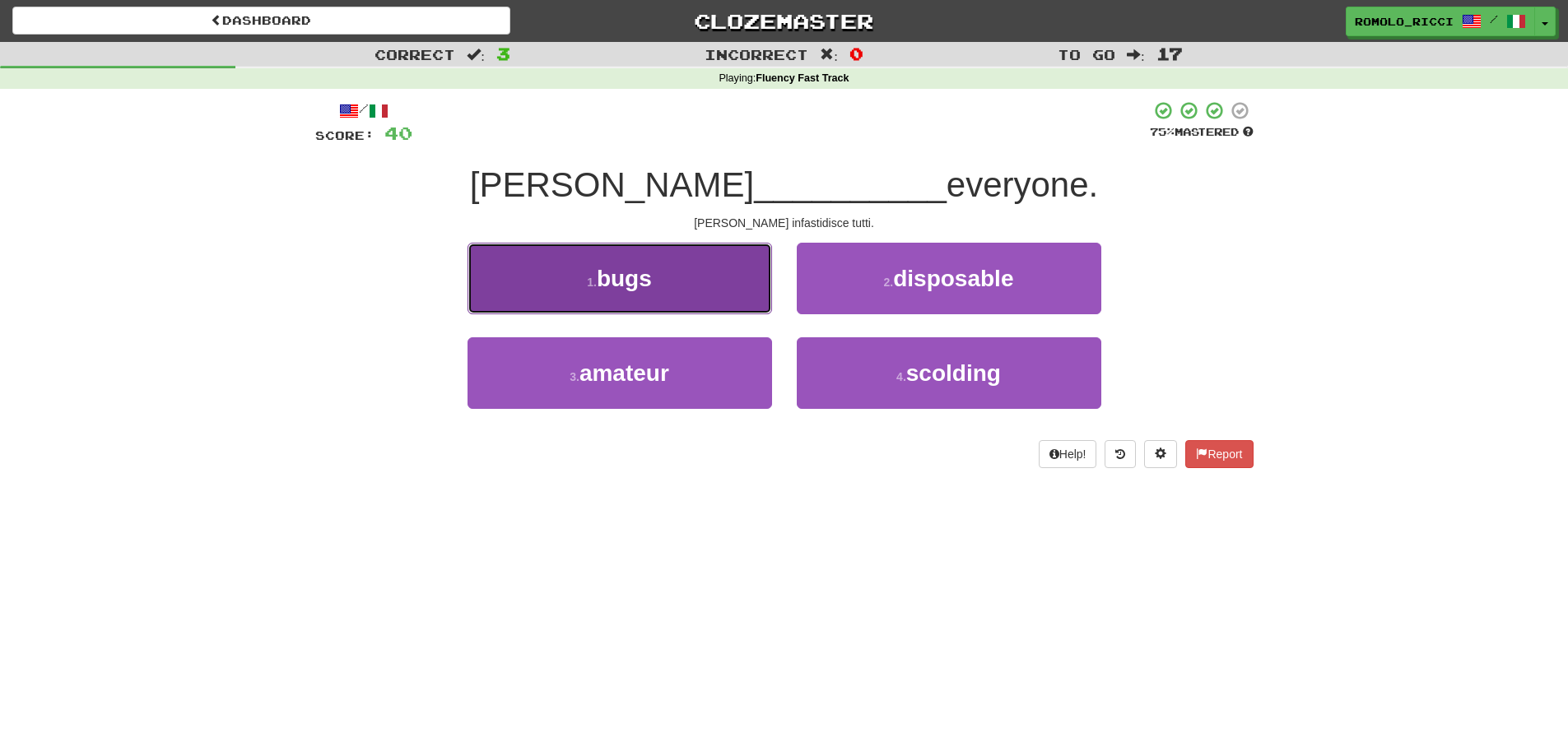
click at [736, 288] on button "1 . bugs" at bounding box center [620, 279] width 304 height 72
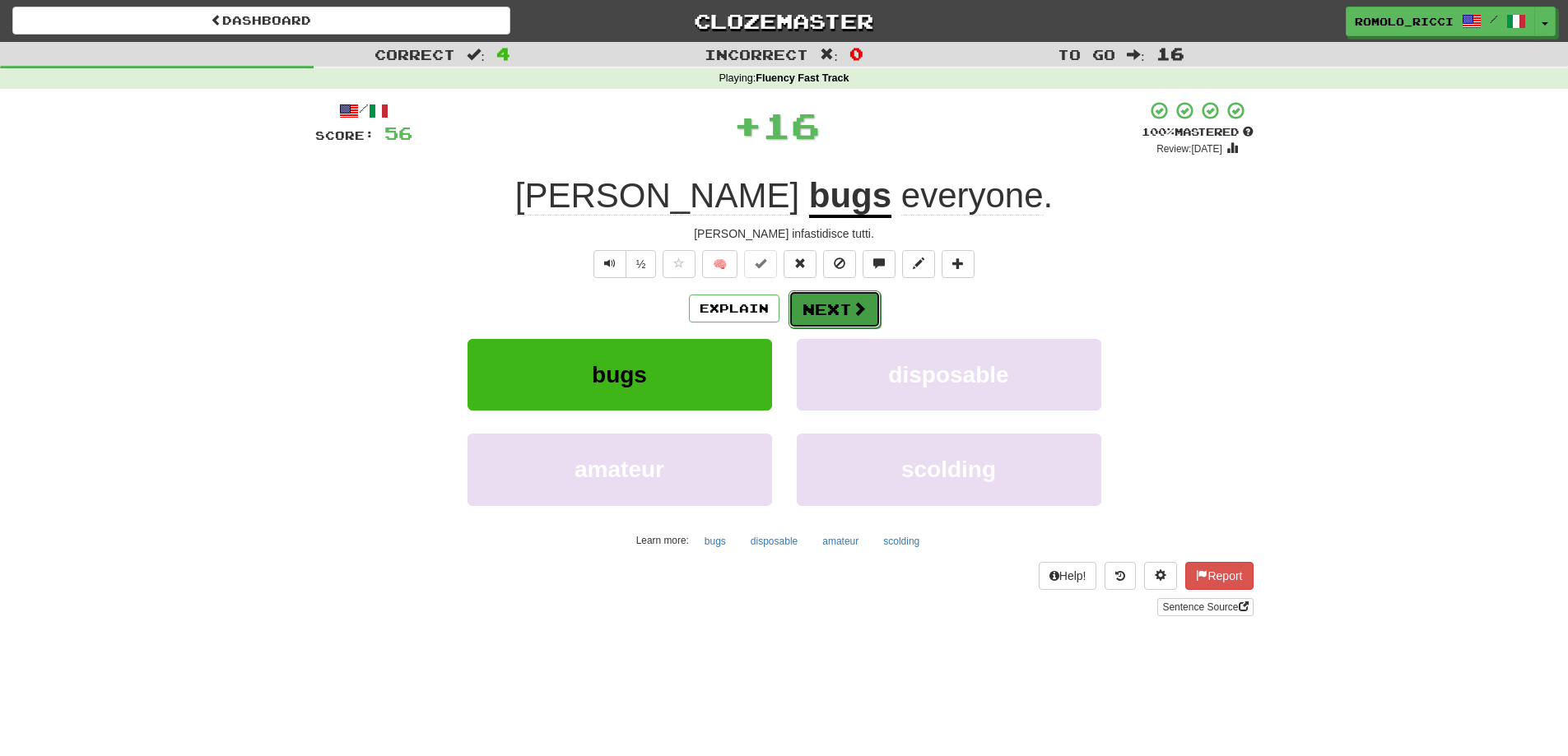
click at [849, 305] on button "Next" at bounding box center [834, 309] width 93 height 38
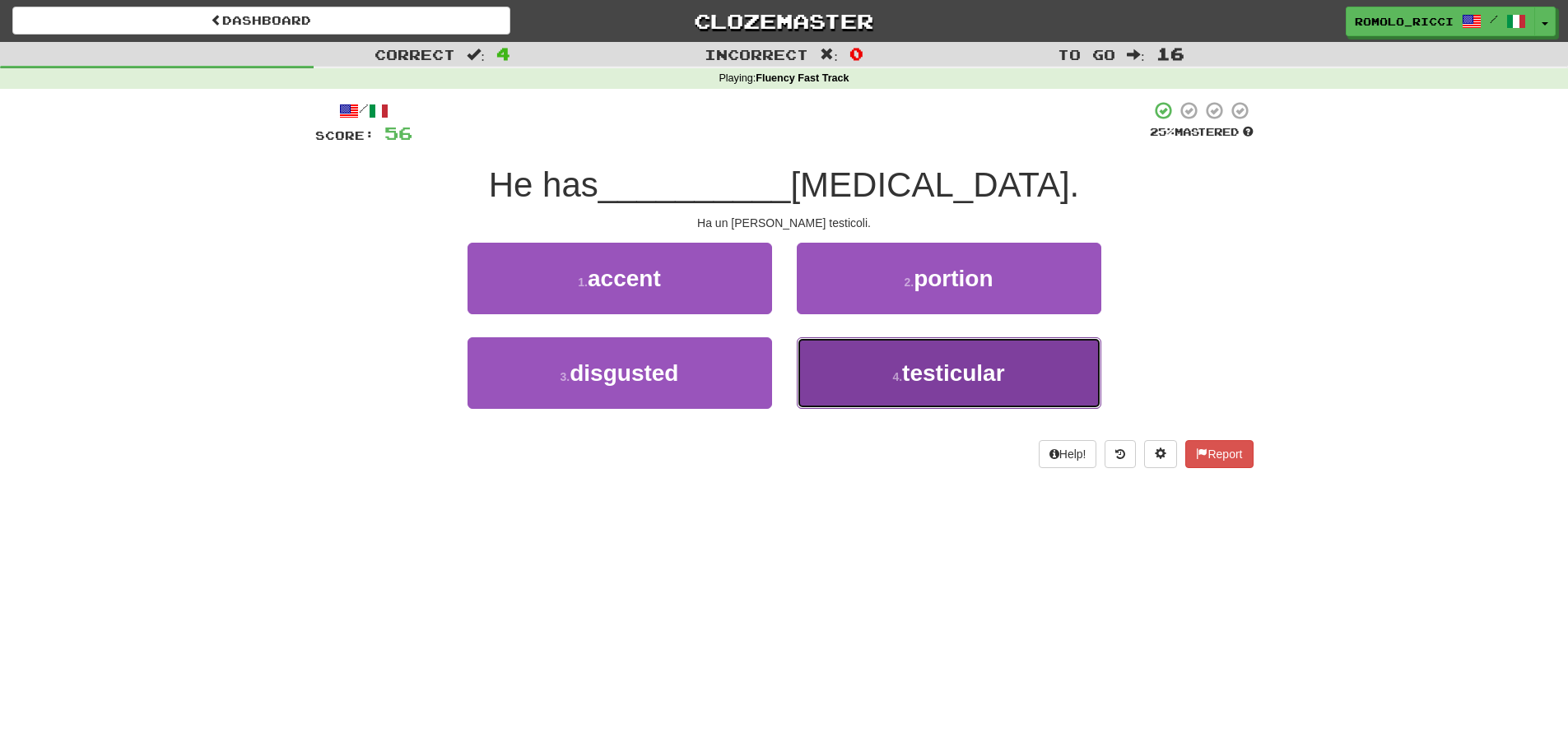
click at [868, 378] on button "4 . testicular" at bounding box center [949, 373] width 304 height 72
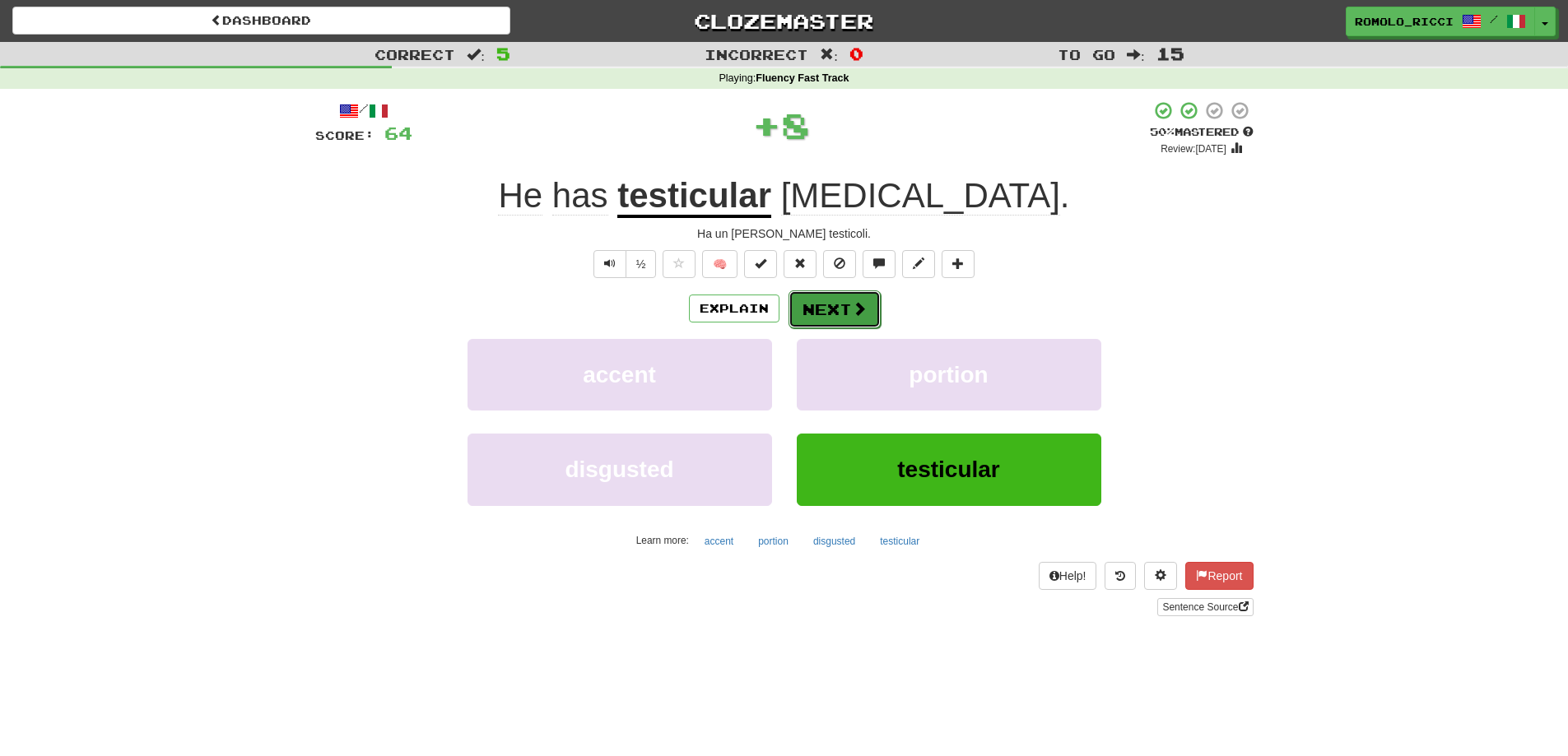
click at [821, 306] on button "Next" at bounding box center [834, 309] width 93 height 38
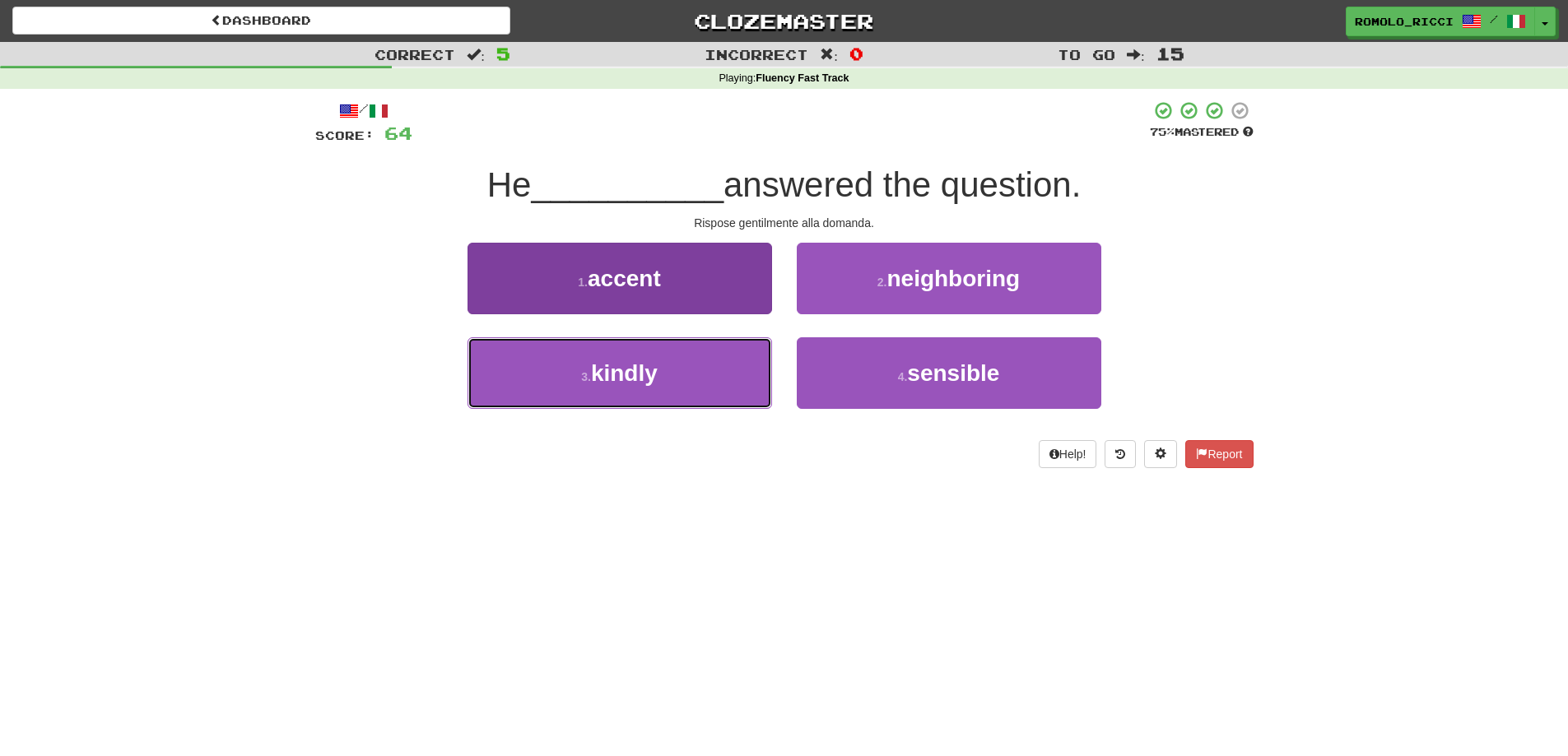
click at [734, 377] on button "3 . kindly" at bounding box center [620, 373] width 304 height 72
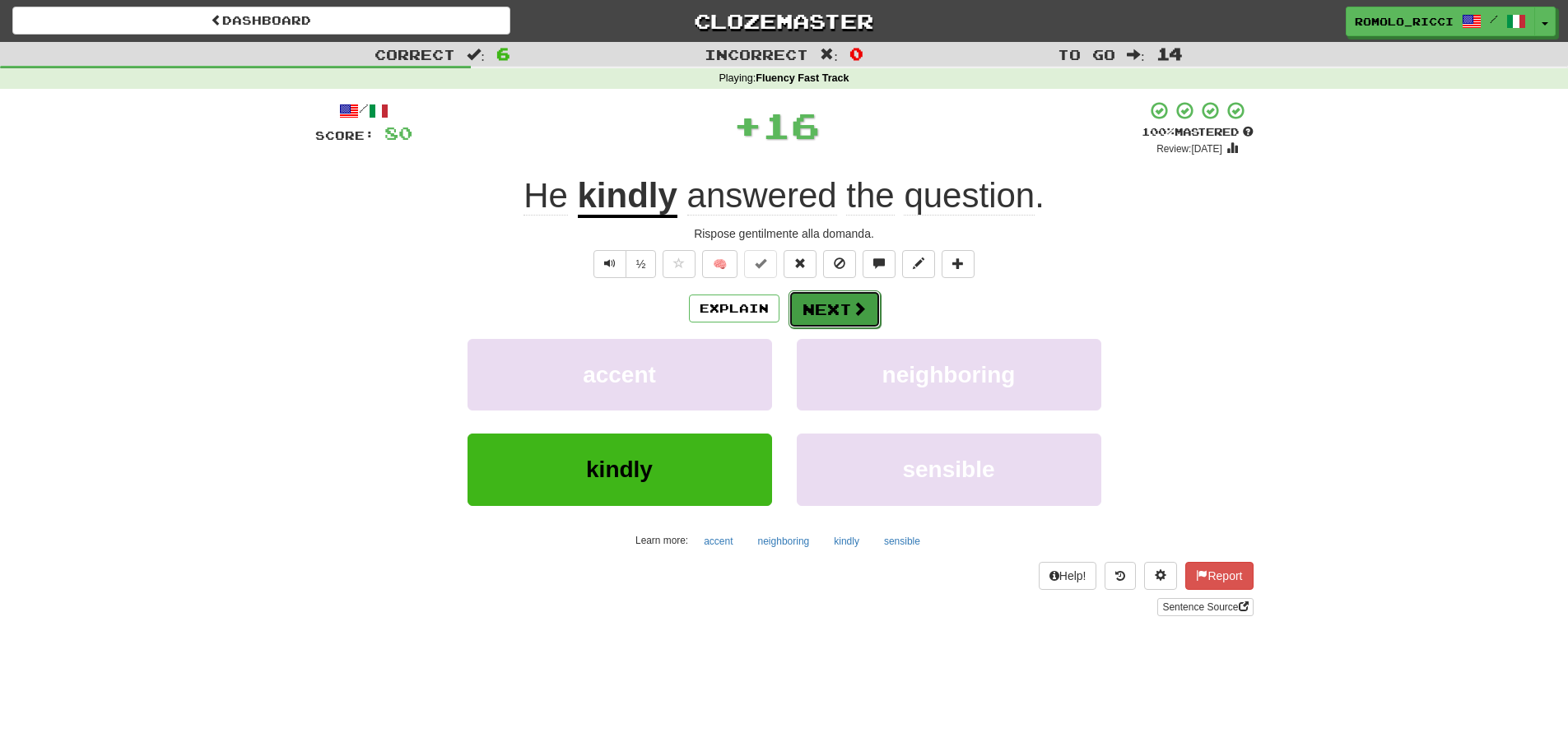
click at [835, 310] on button "Next" at bounding box center [834, 309] width 93 height 38
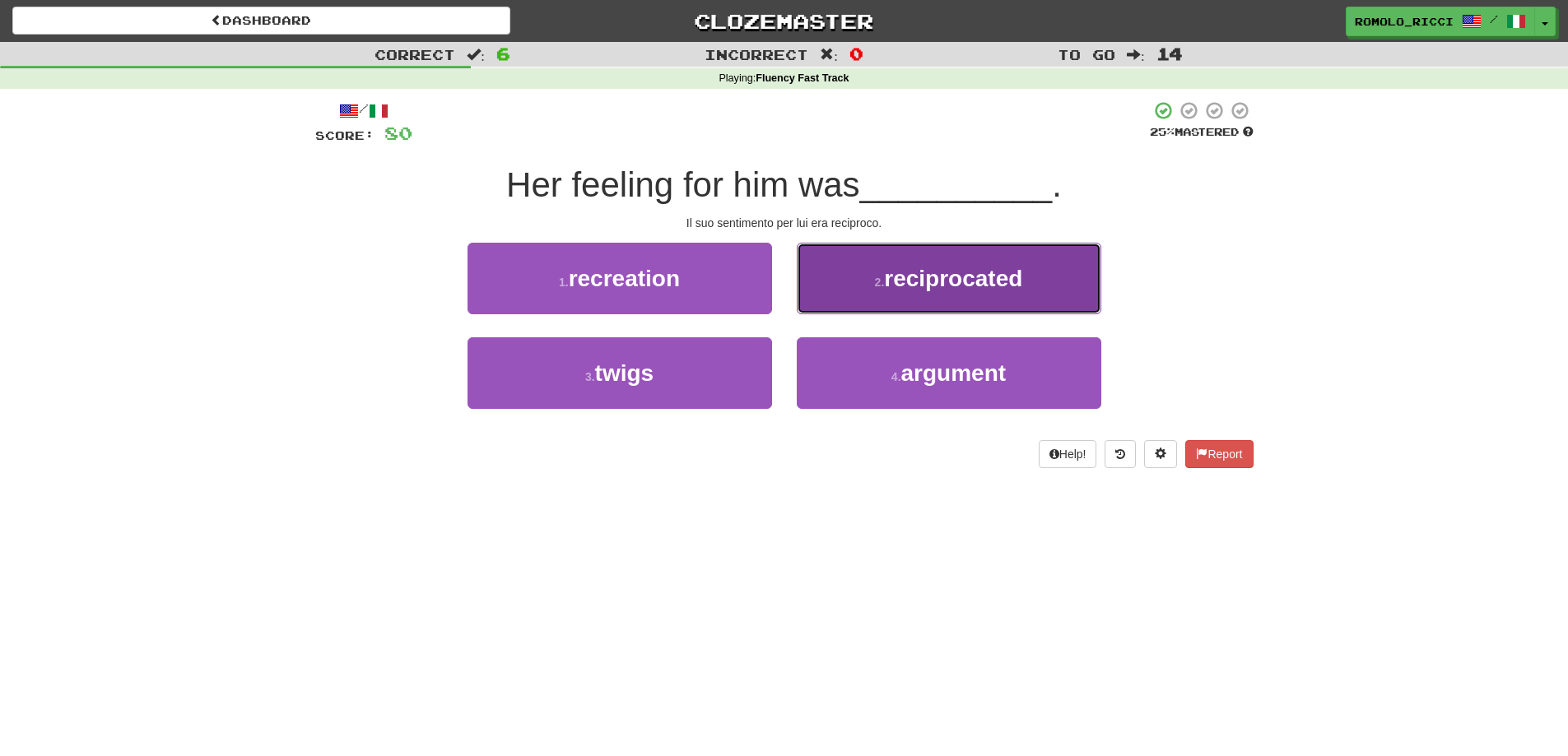
click at [898, 290] on span "reciprocated" at bounding box center [952, 279] width 138 height 26
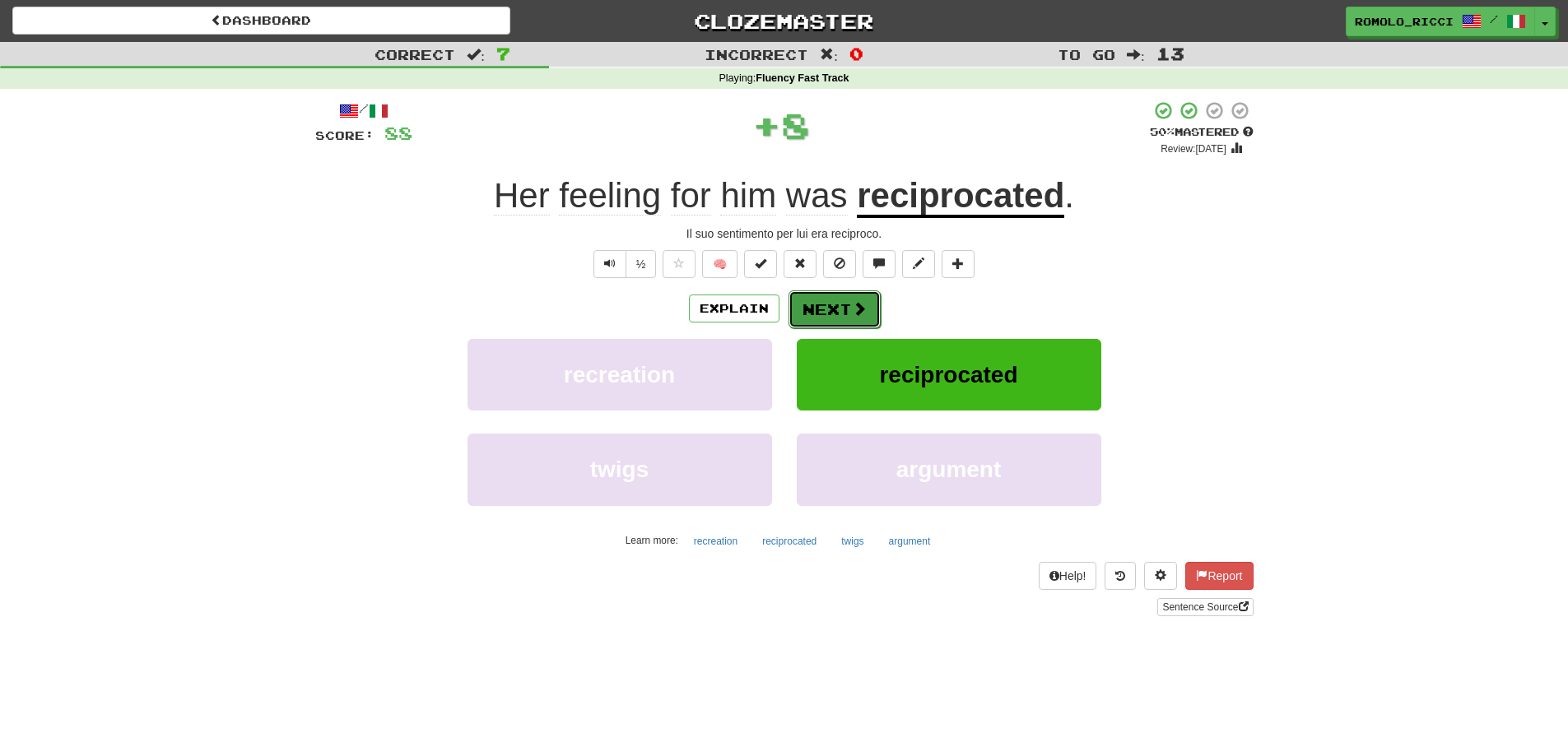
click at [859, 315] on span at bounding box center [859, 308] width 15 height 15
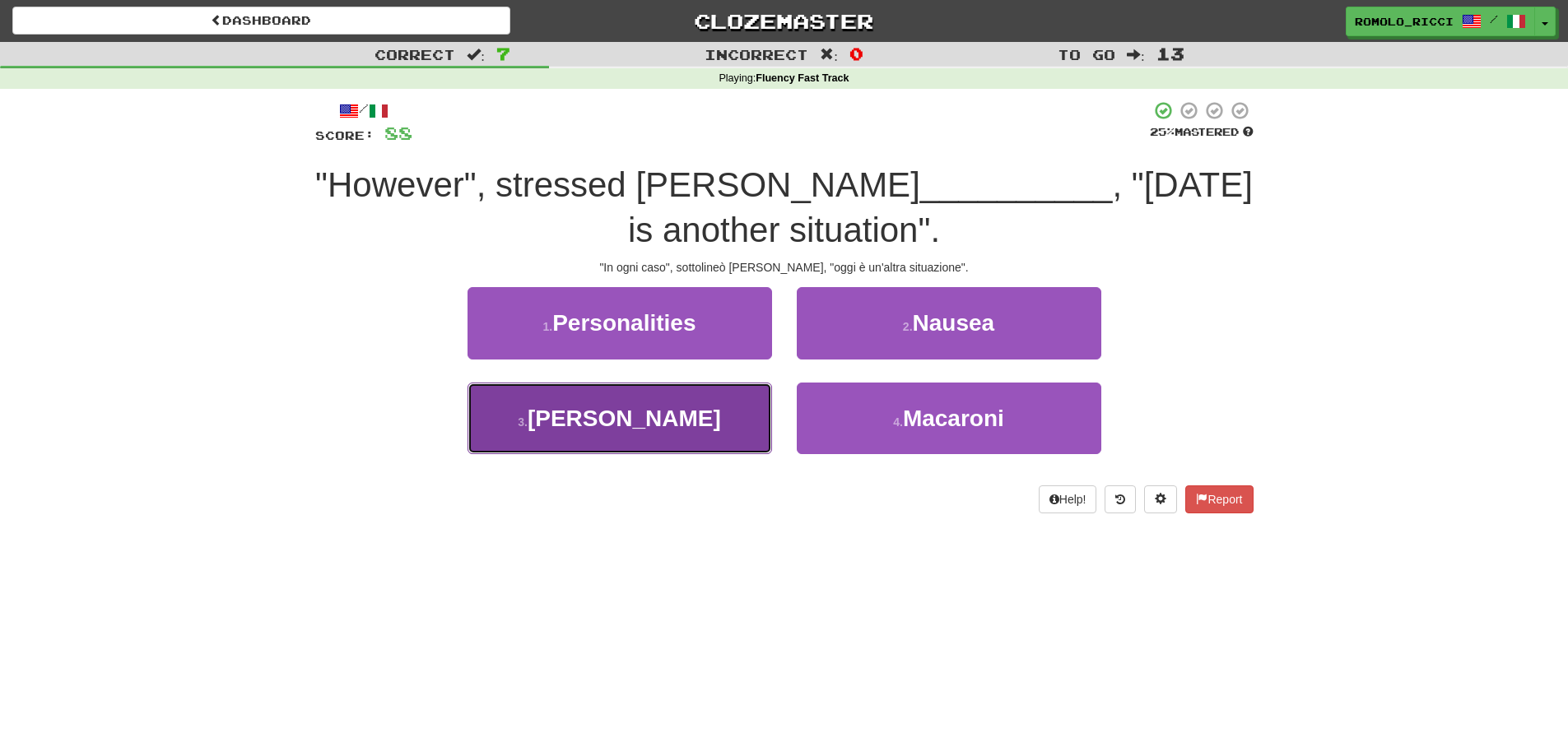
click at [688, 402] on button "3 . [PERSON_NAME]" at bounding box center [620, 419] width 304 height 72
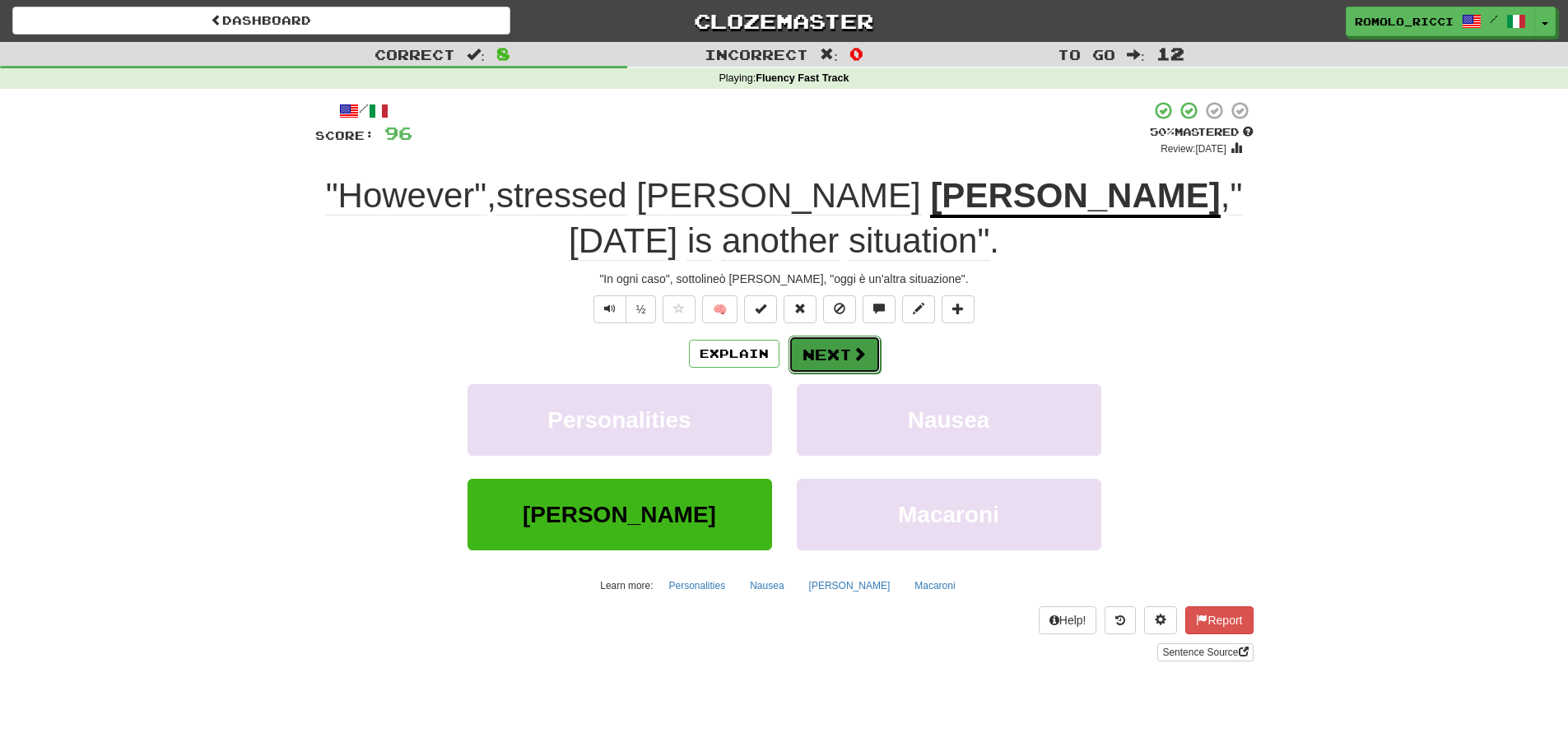
click at [846, 346] on button "Next" at bounding box center [834, 354] width 93 height 38
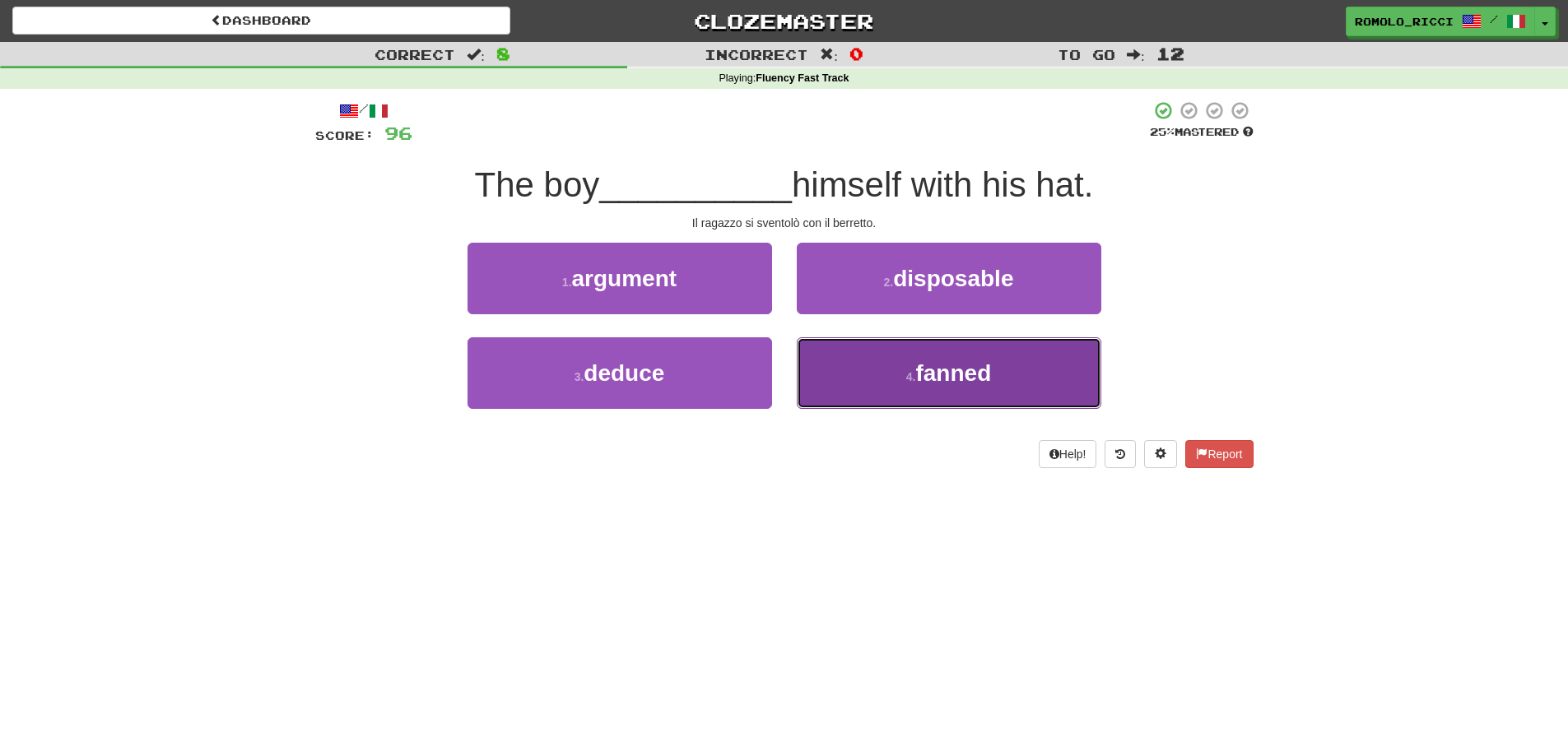
click at [946, 364] on span "fanned" at bounding box center [953, 373] width 76 height 26
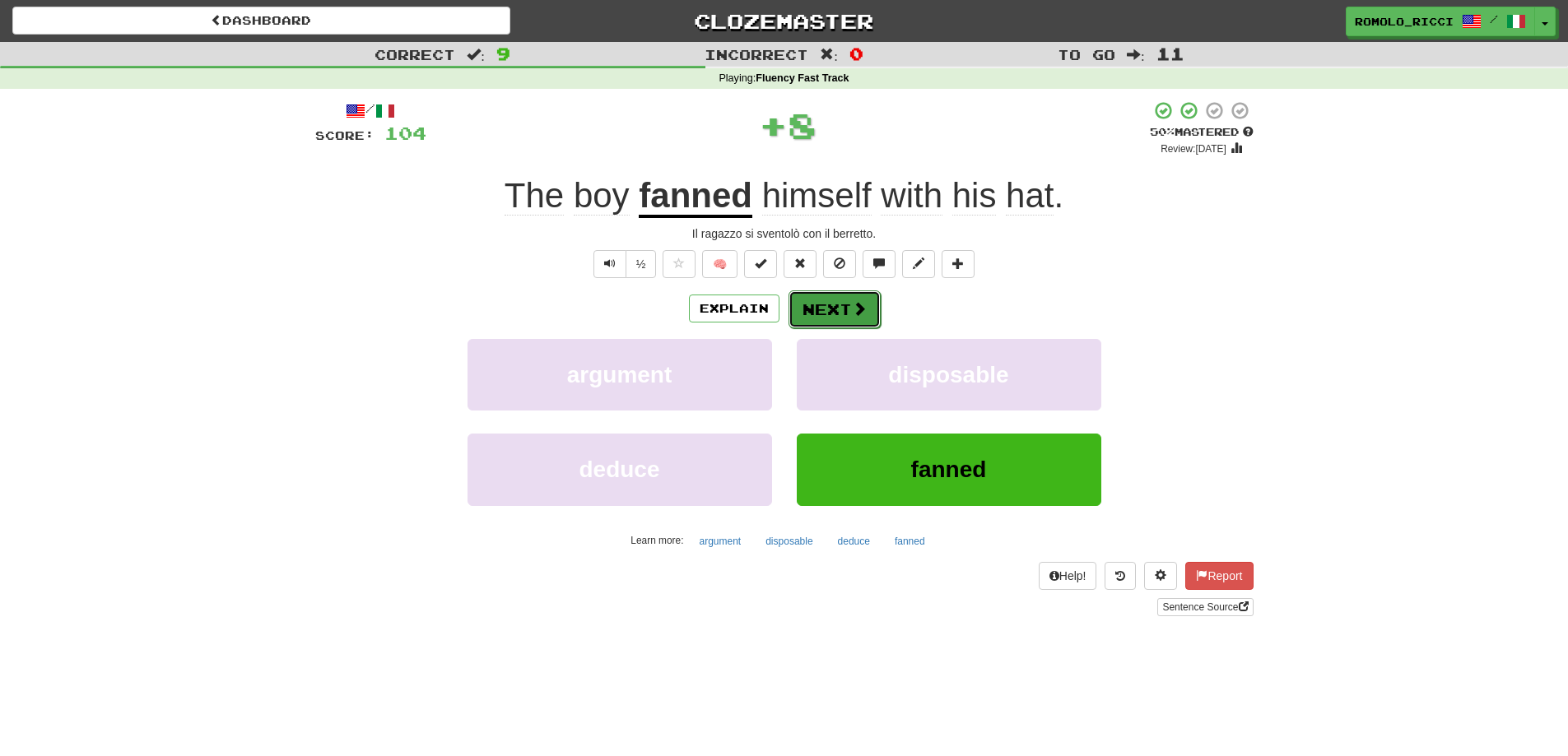
click at [842, 298] on button "Next" at bounding box center [834, 309] width 93 height 38
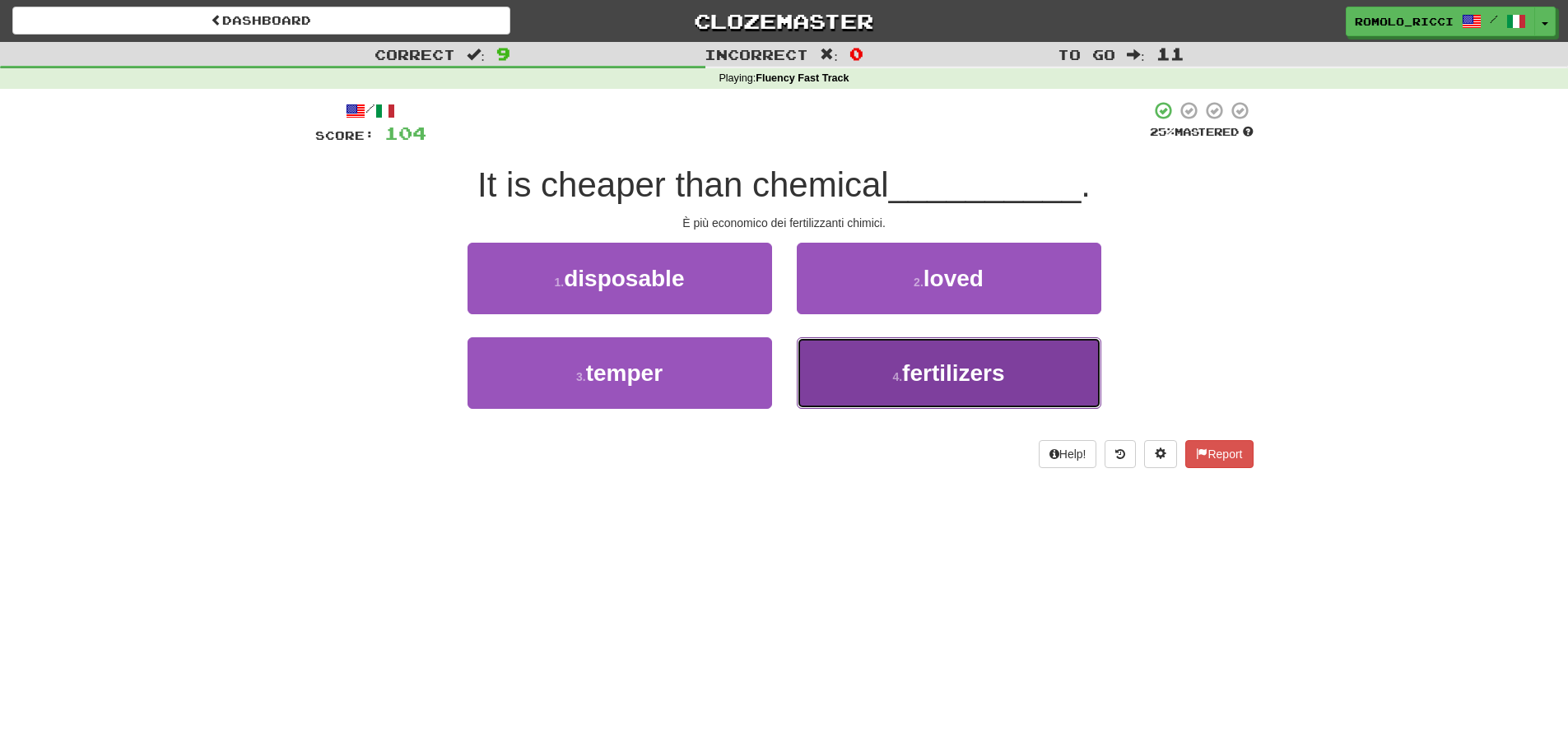
click at [876, 392] on button "4 . fertilizers" at bounding box center [949, 373] width 304 height 72
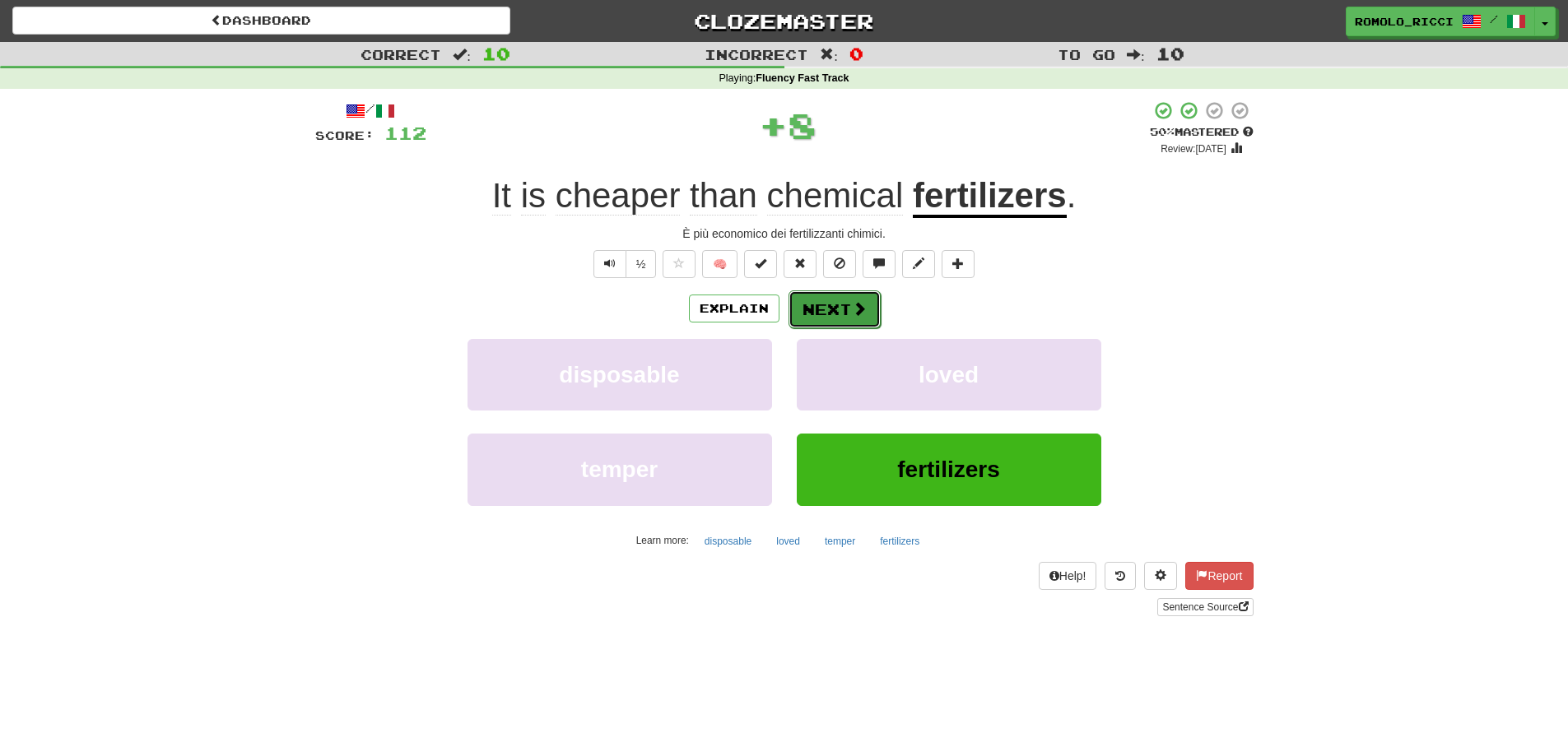
click at [859, 305] on span at bounding box center [859, 308] width 15 height 15
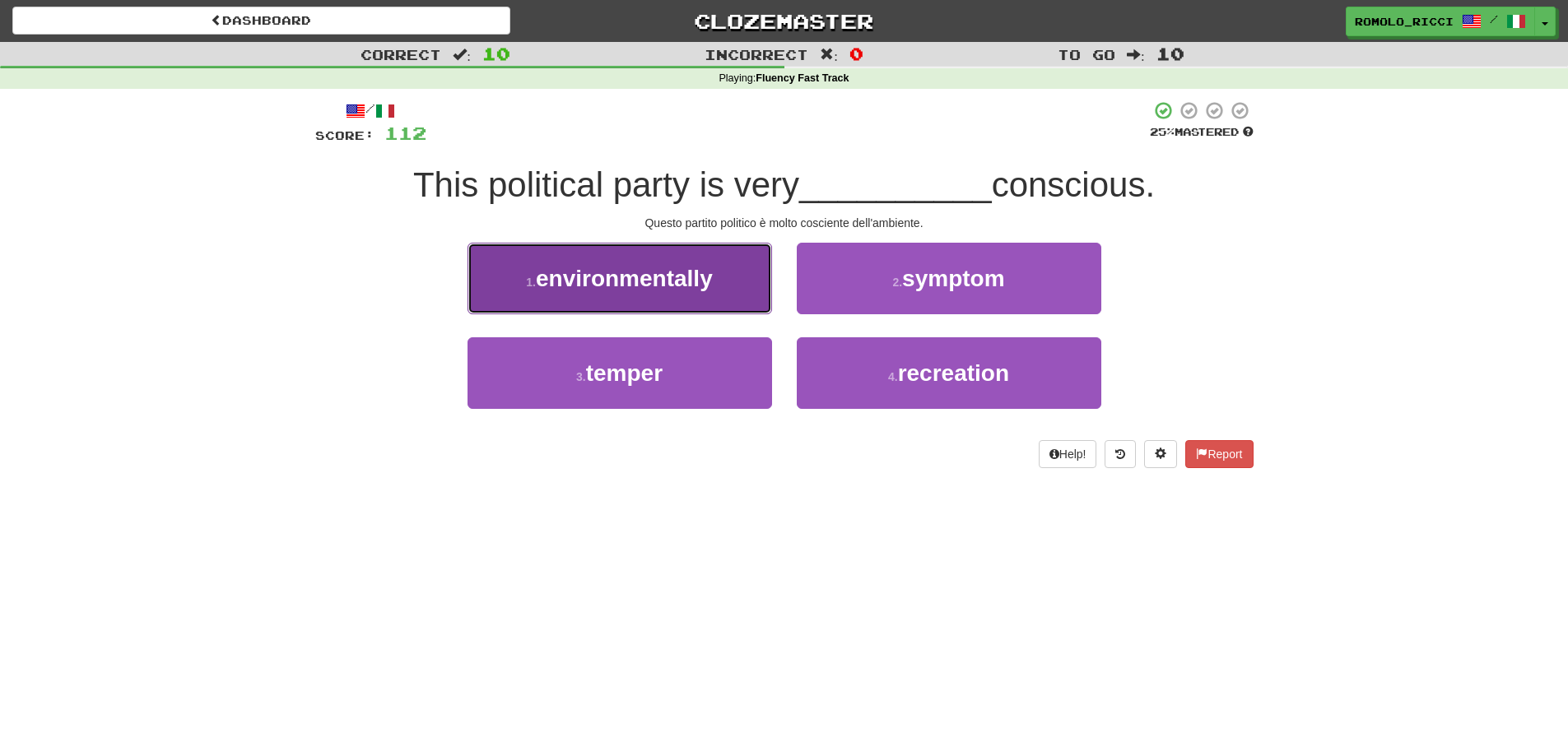
click at [724, 291] on button "1 . environmentally" at bounding box center [620, 279] width 304 height 72
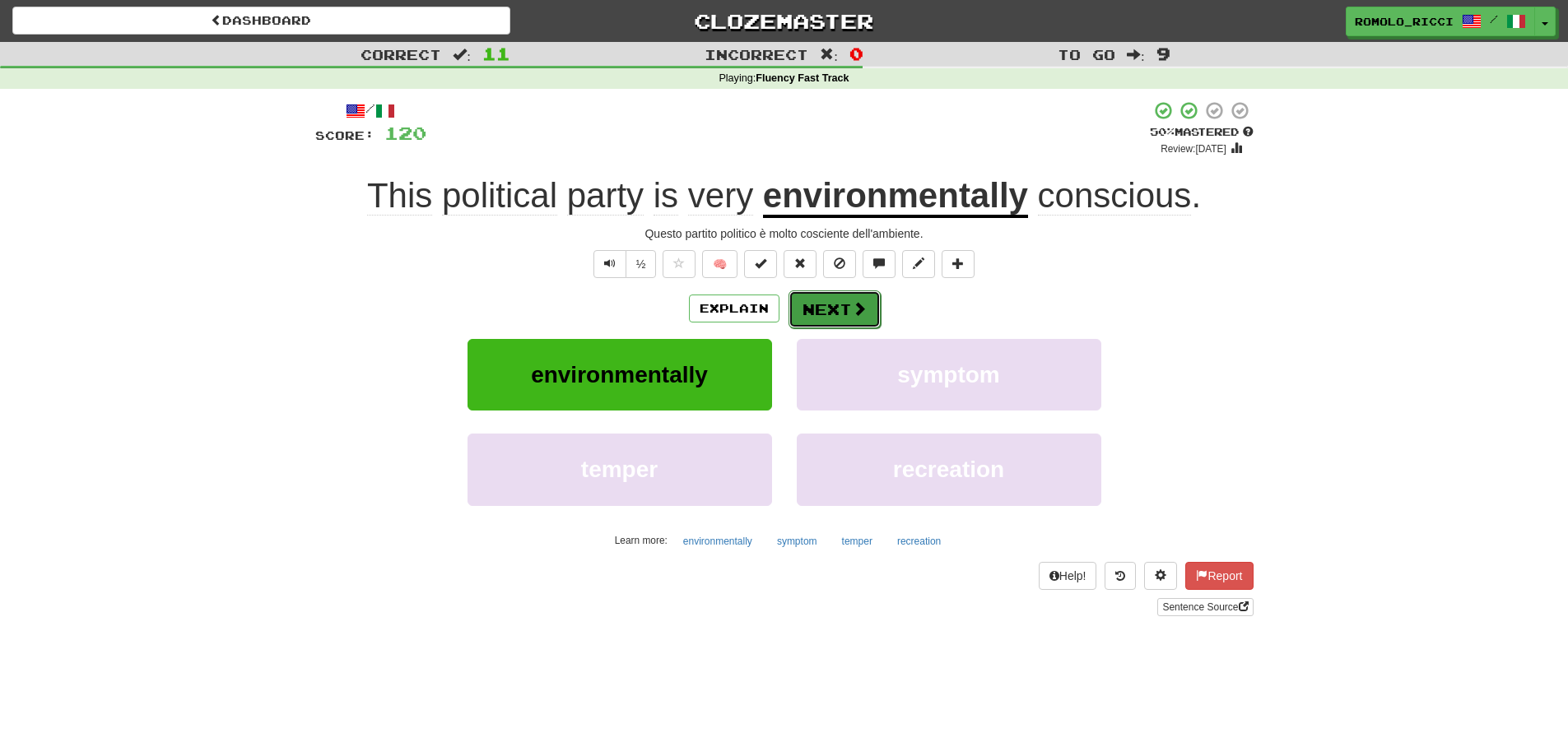
click at [814, 307] on button "Next" at bounding box center [834, 309] width 93 height 38
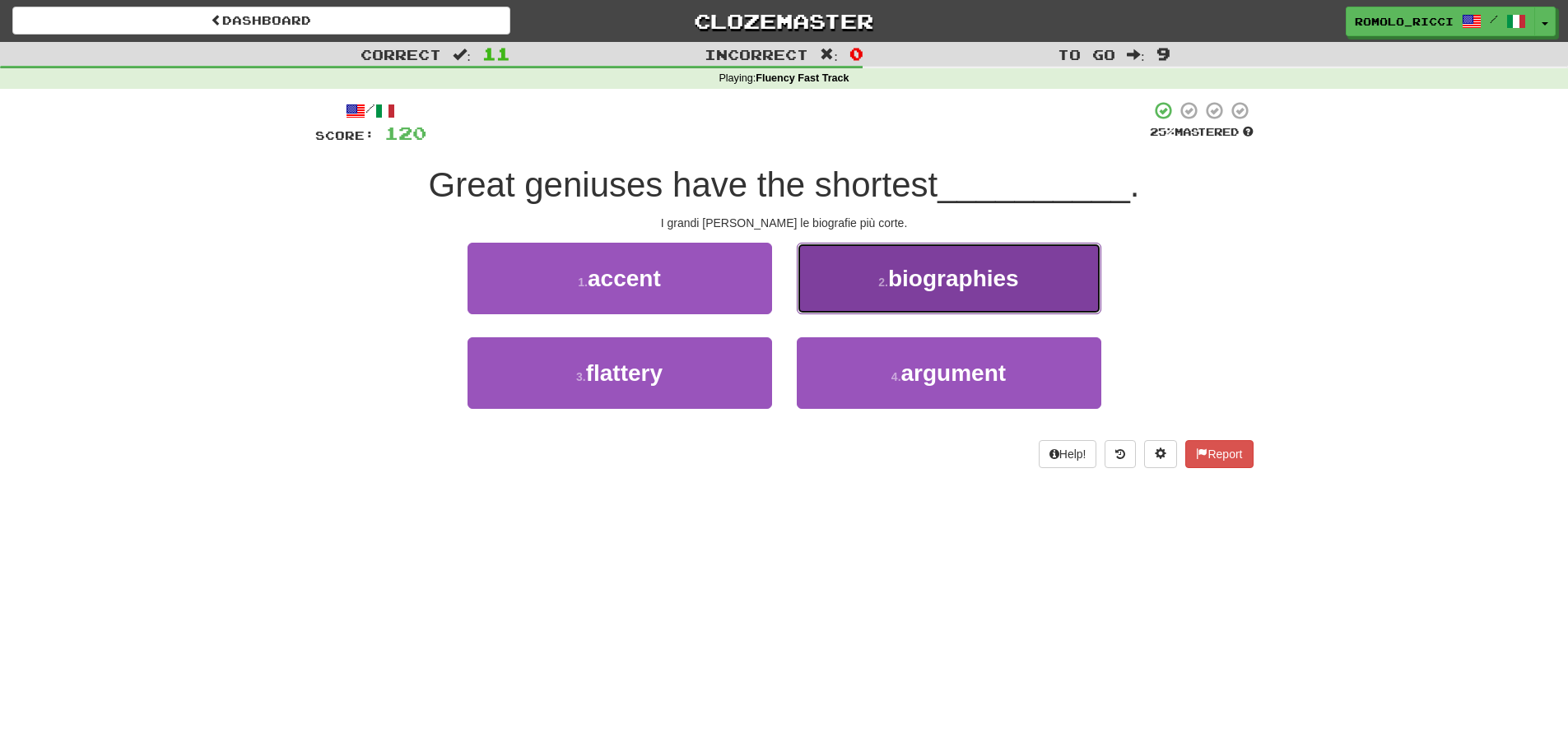
click at [837, 294] on button "2 . biographies" at bounding box center [949, 279] width 304 height 72
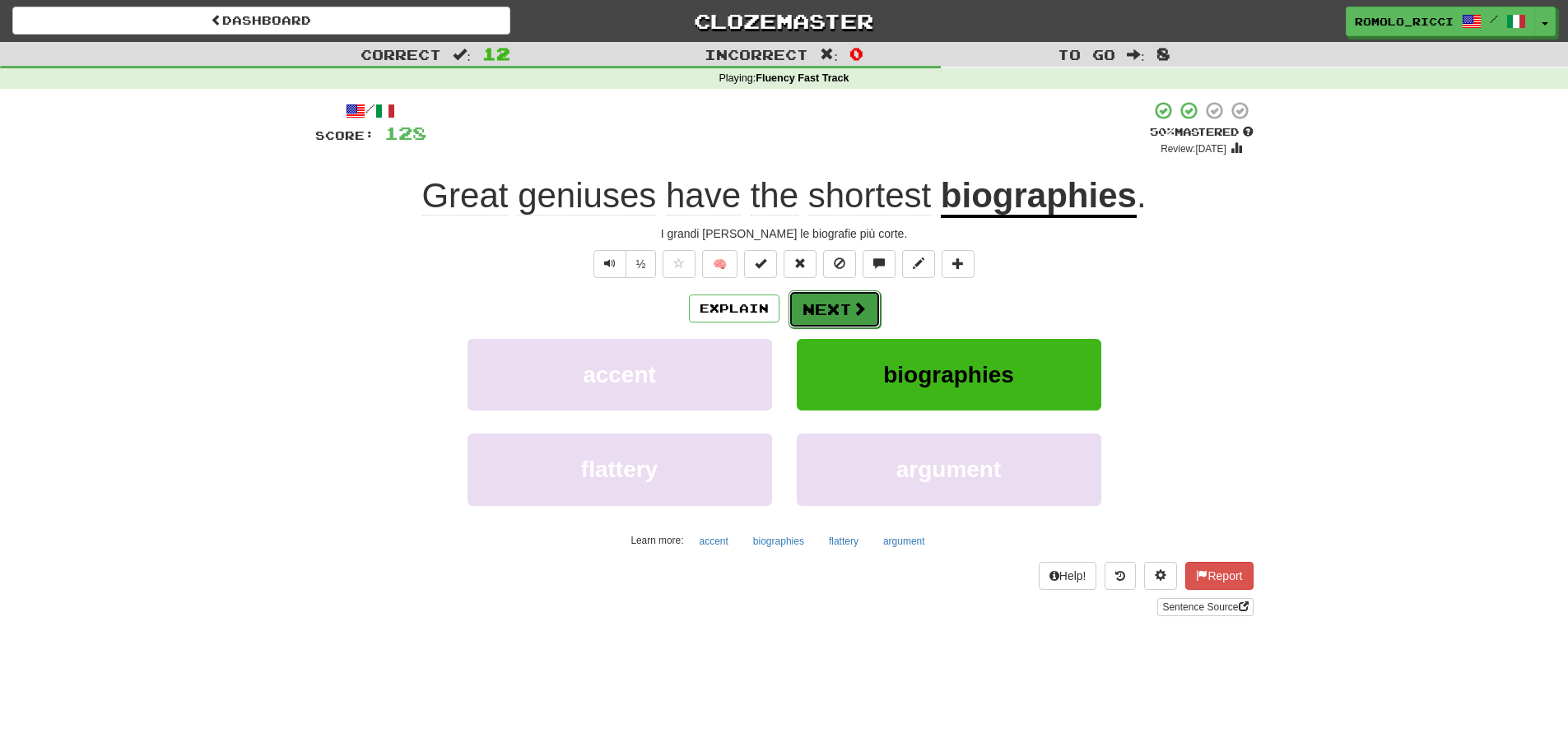
click at [843, 311] on button "Next" at bounding box center [834, 309] width 93 height 38
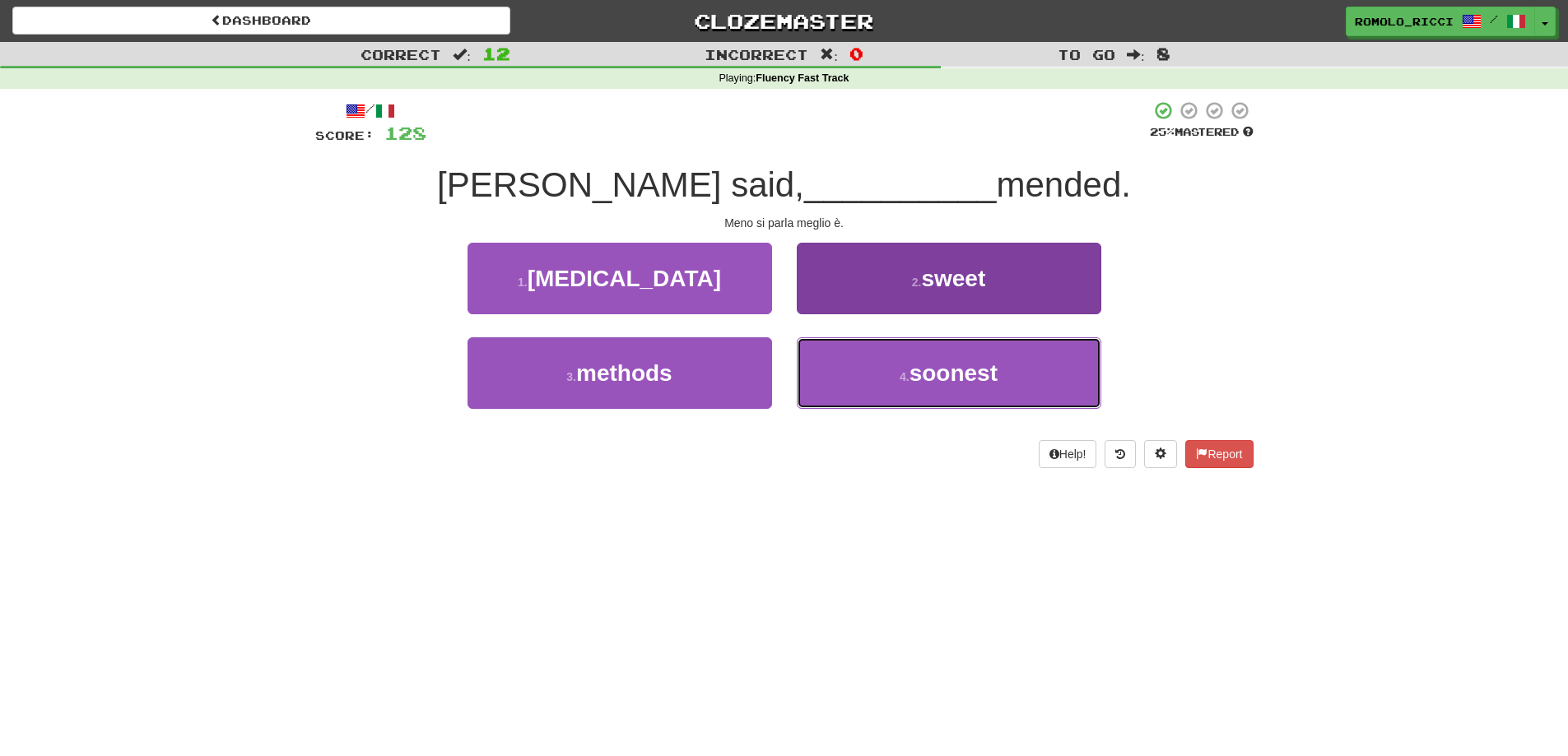
click at [886, 370] on button "4 . soonest" at bounding box center [949, 373] width 304 height 72
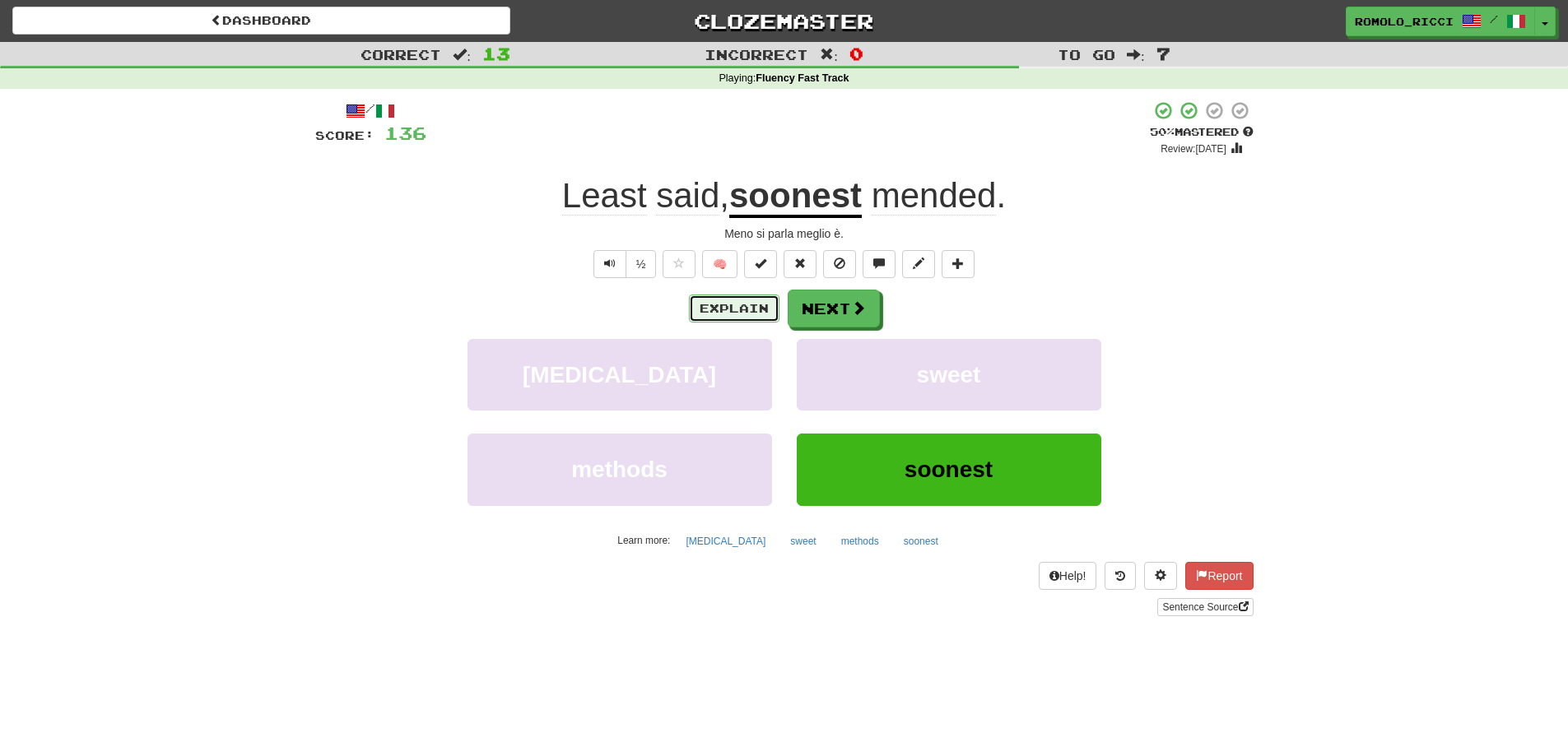
click at [759, 307] on button "Explain" at bounding box center [733, 308] width 91 height 28
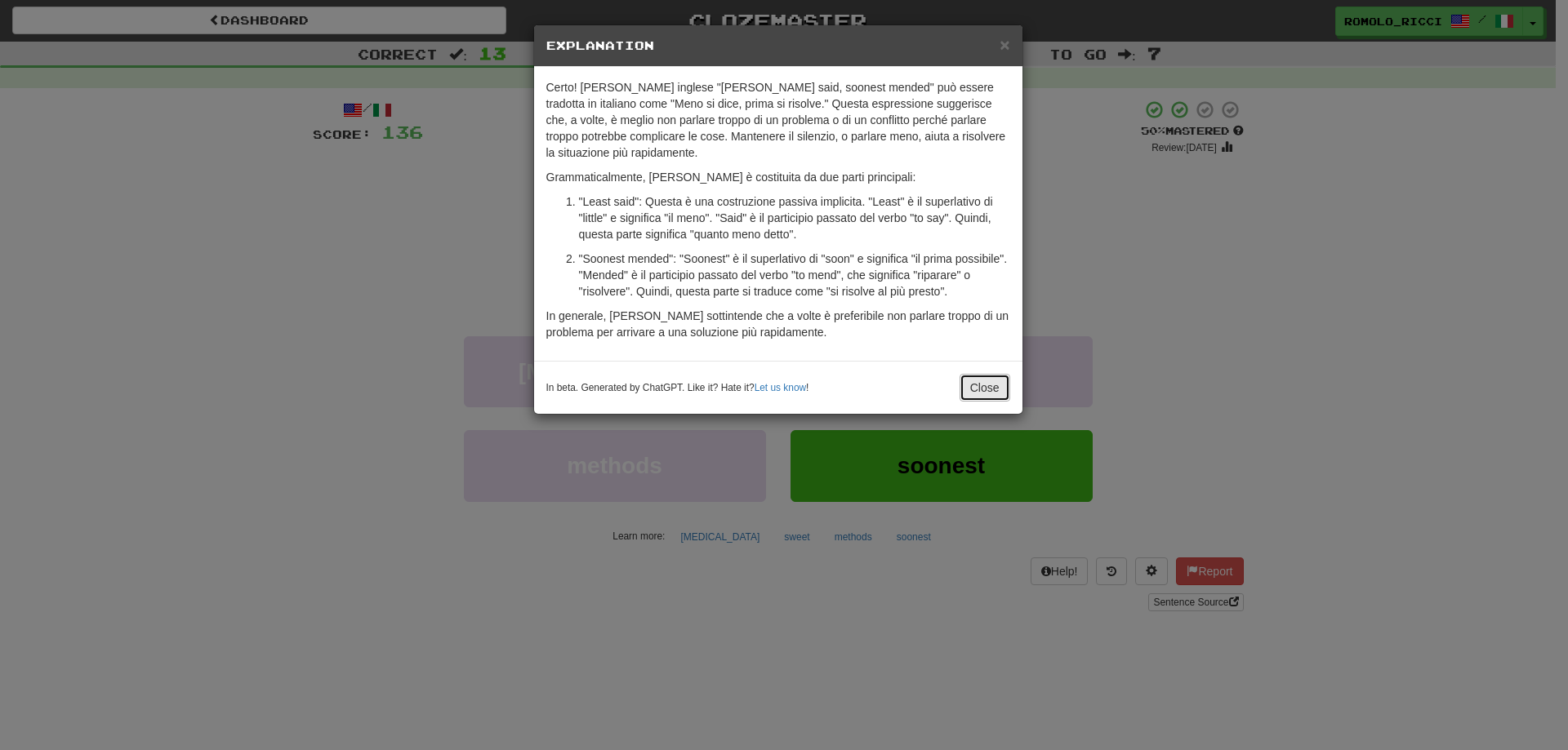
click at [977, 374] on button "Close" at bounding box center [984, 388] width 50 height 28
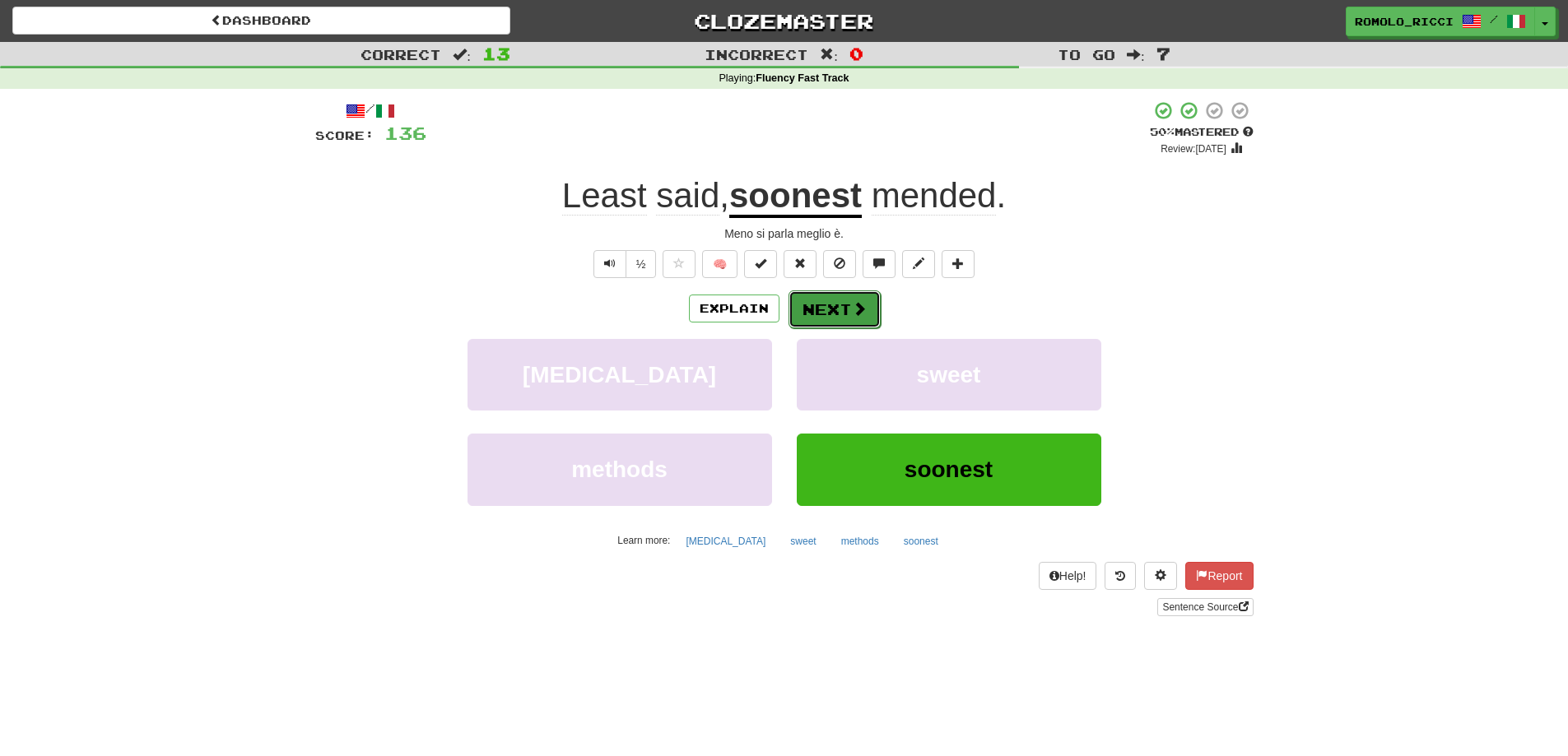
click at [852, 314] on span at bounding box center [859, 308] width 15 height 15
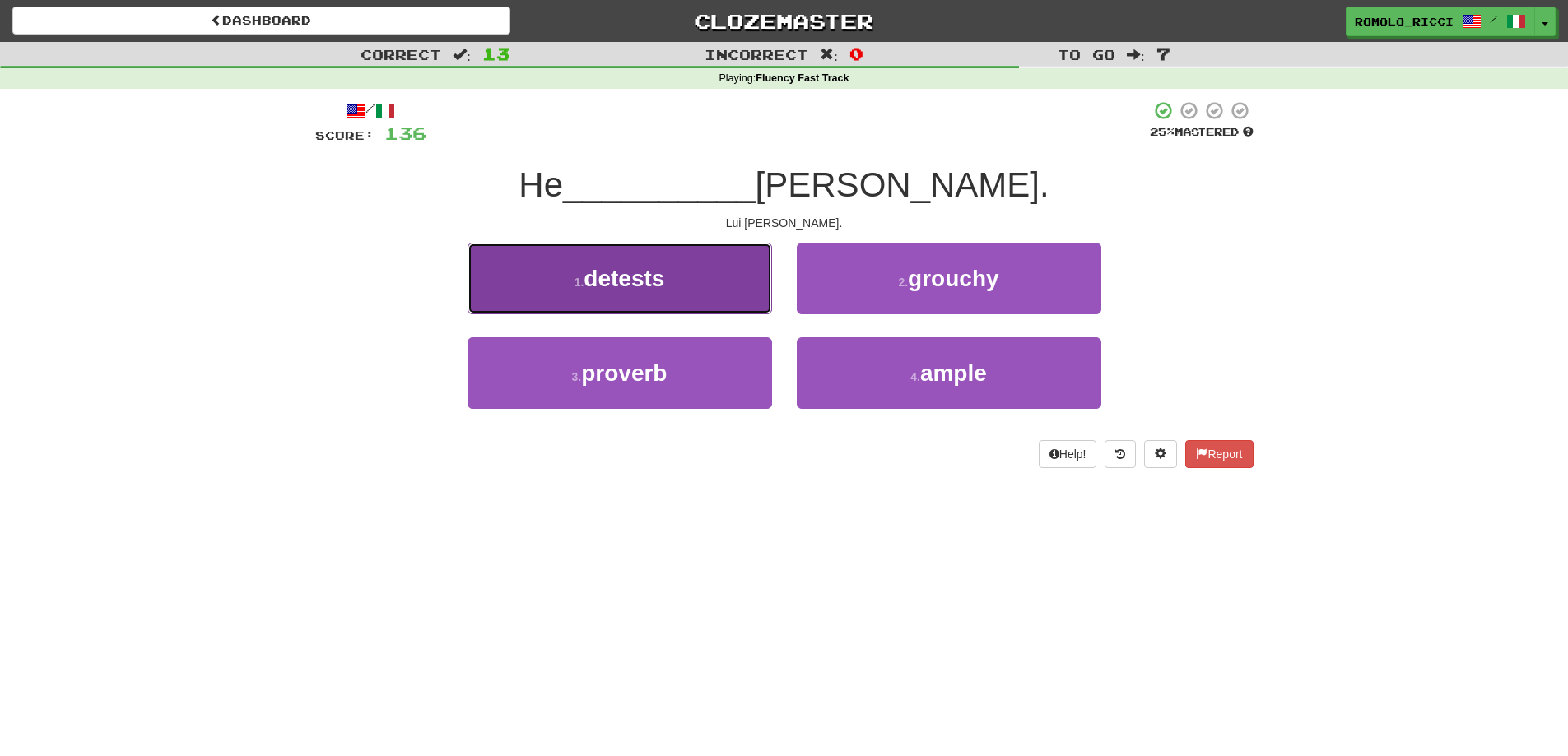
click at [705, 285] on button "1 . detests" at bounding box center [620, 279] width 304 height 72
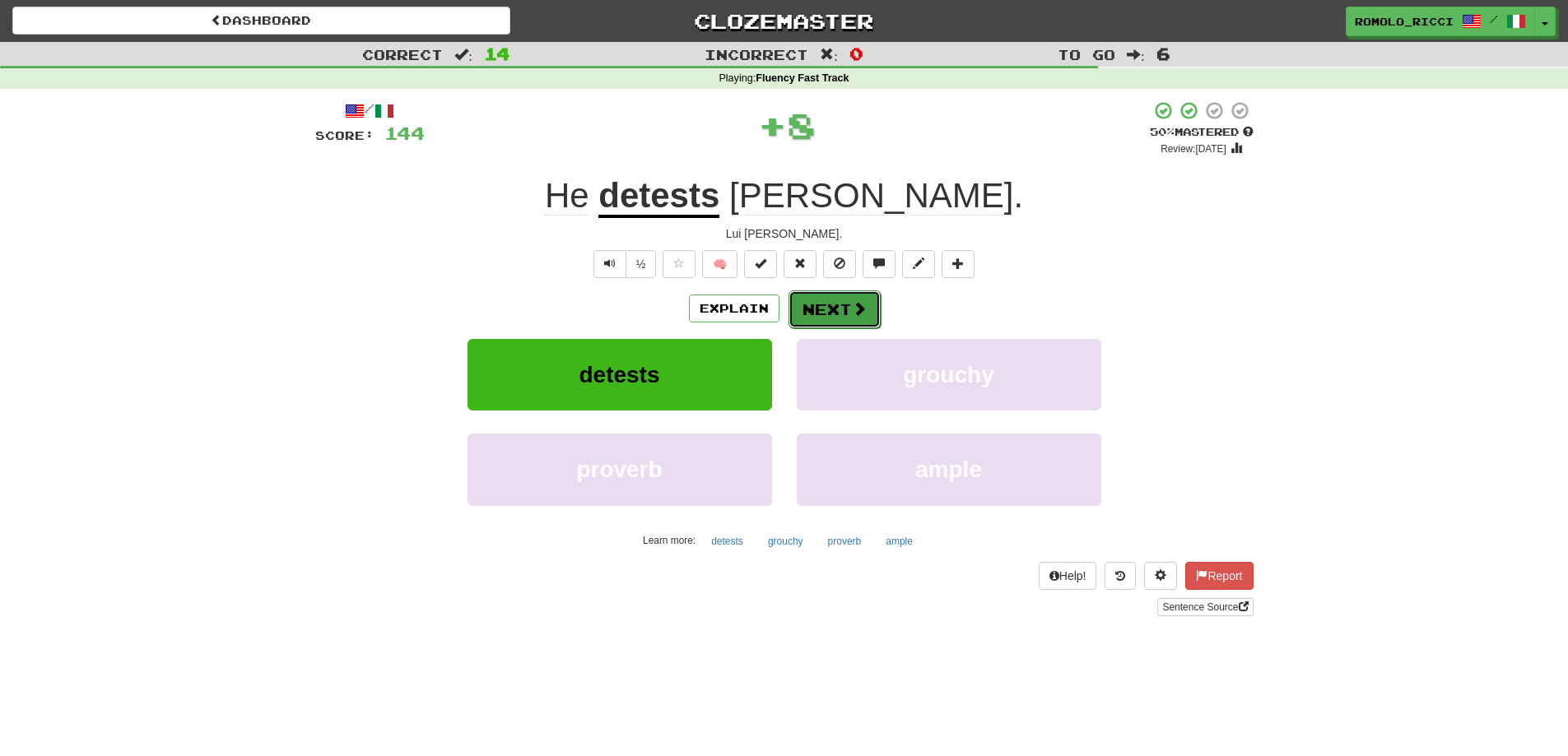
click at [865, 302] on button "Next" at bounding box center [834, 309] width 93 height 38
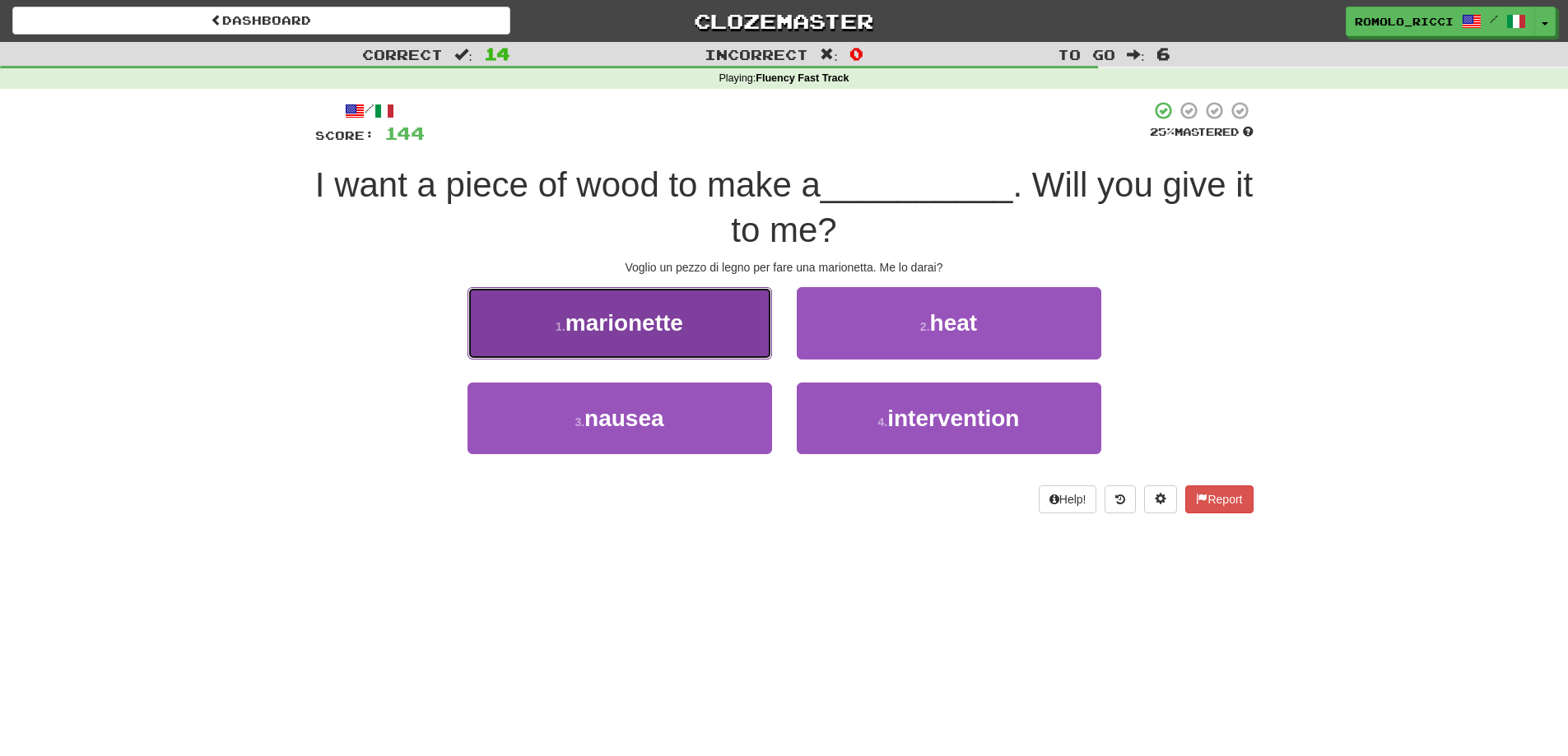
click at [731, 327] on button "1 . marionette" at bounding box center [620, 323] width 304 height 72
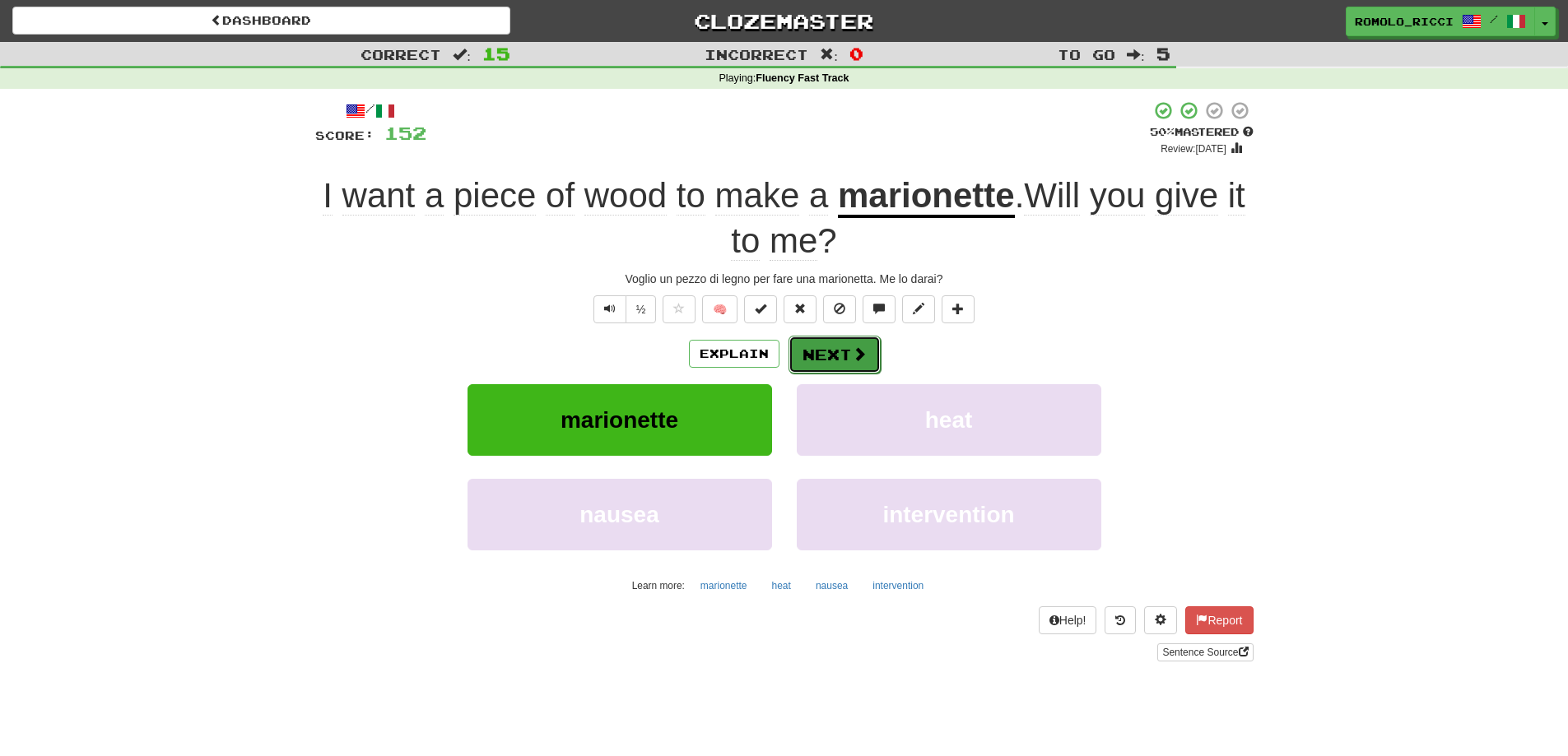
click at [823, 357] on button "Next" at bounding box center [834, 354] width 93 height 38
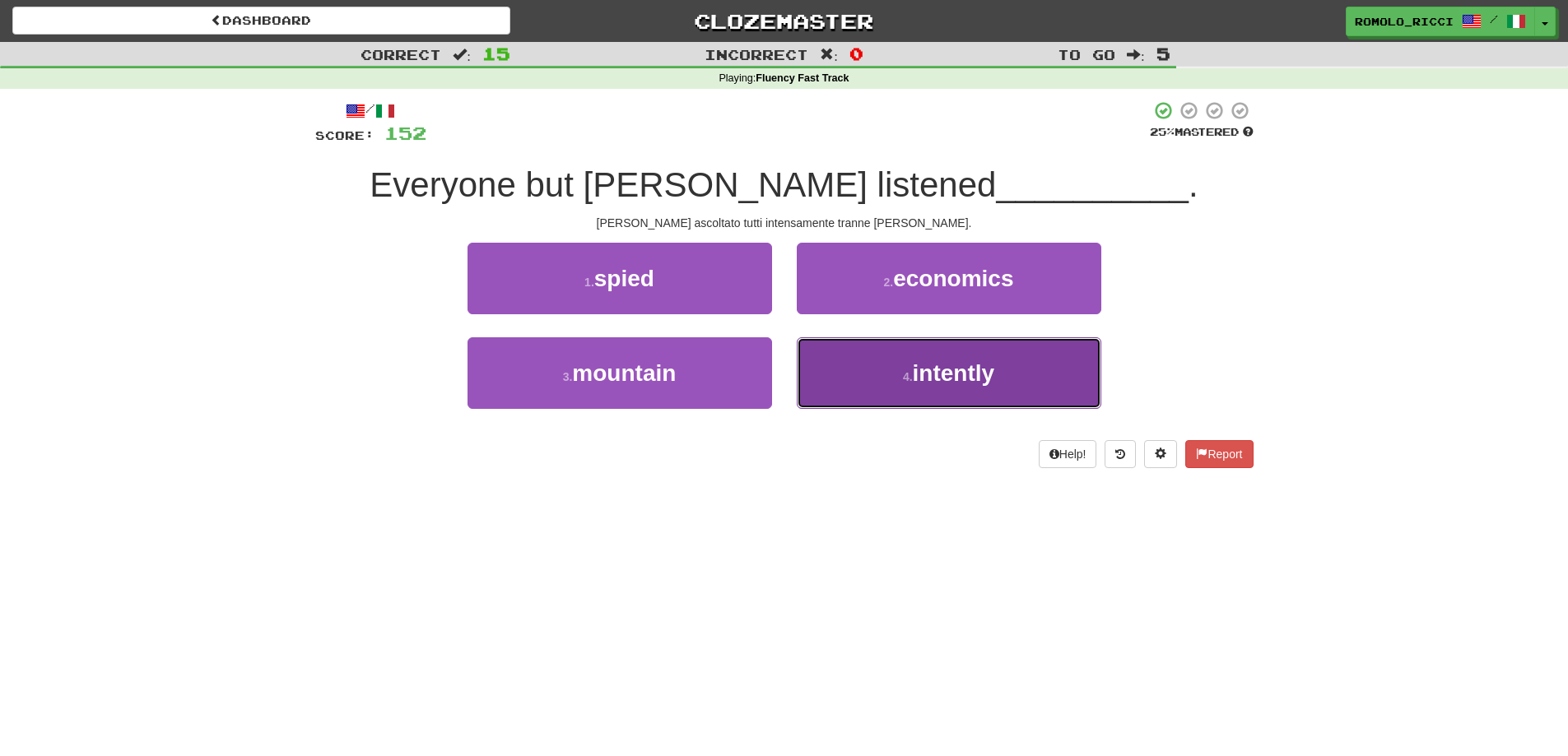
click at [902, 390] on button "4 . intently" at bounding box center [949, 373] width 304 height 72
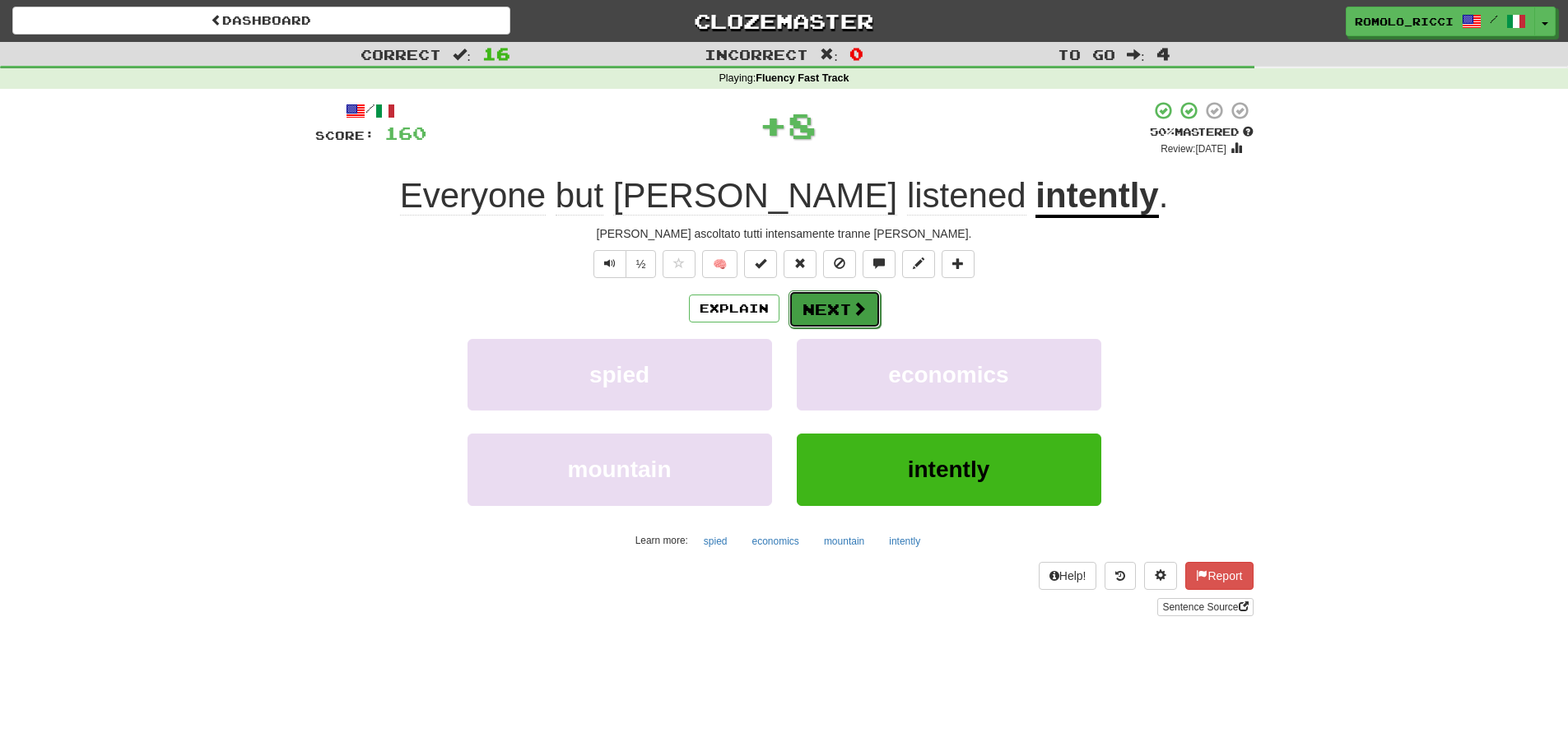
click at [811, 302] on button "Next" at bounding box center [834, 309] width 93 height 38
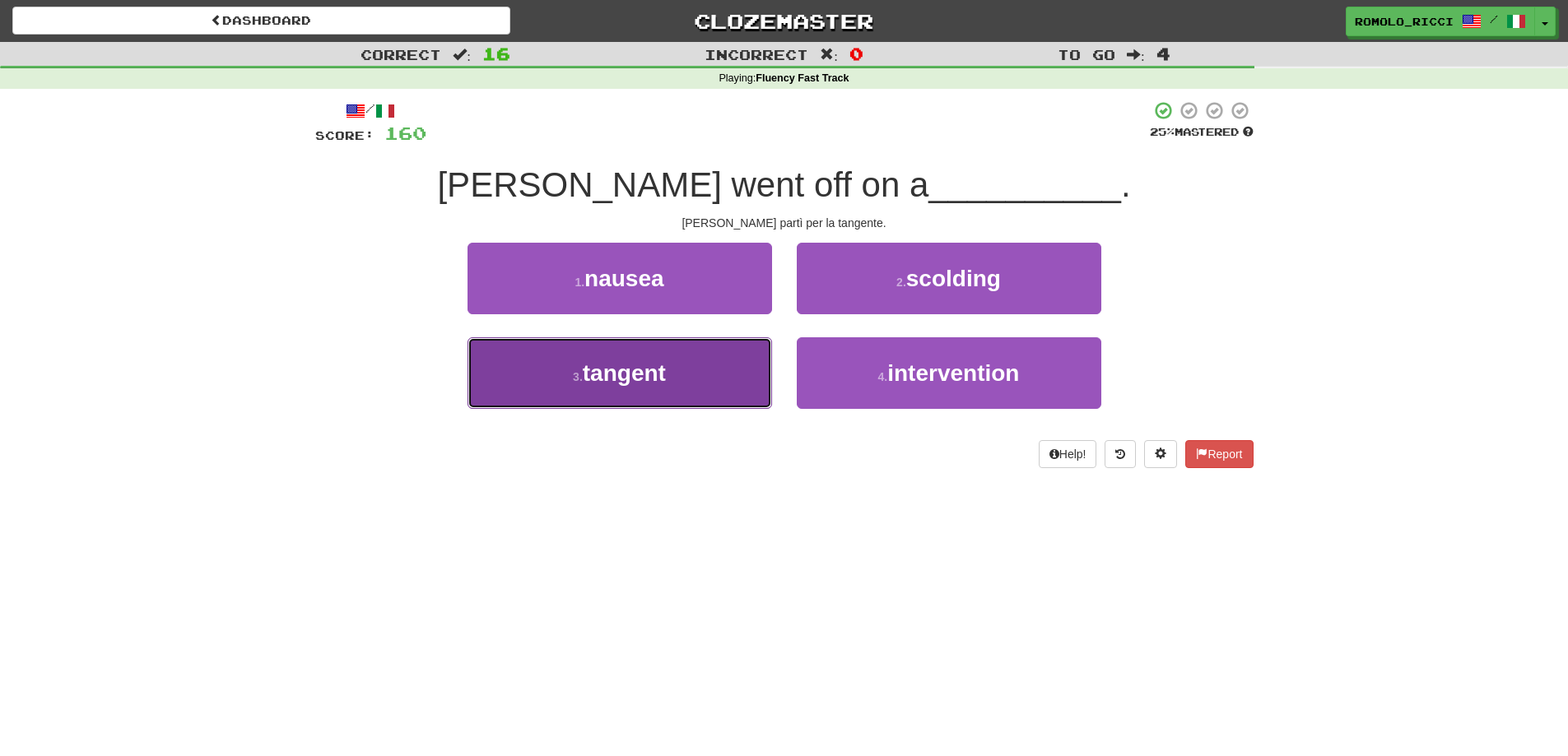
click at [703, 341] on button "3 . tangent" at bounding box center [620, 373] width 304 height 72
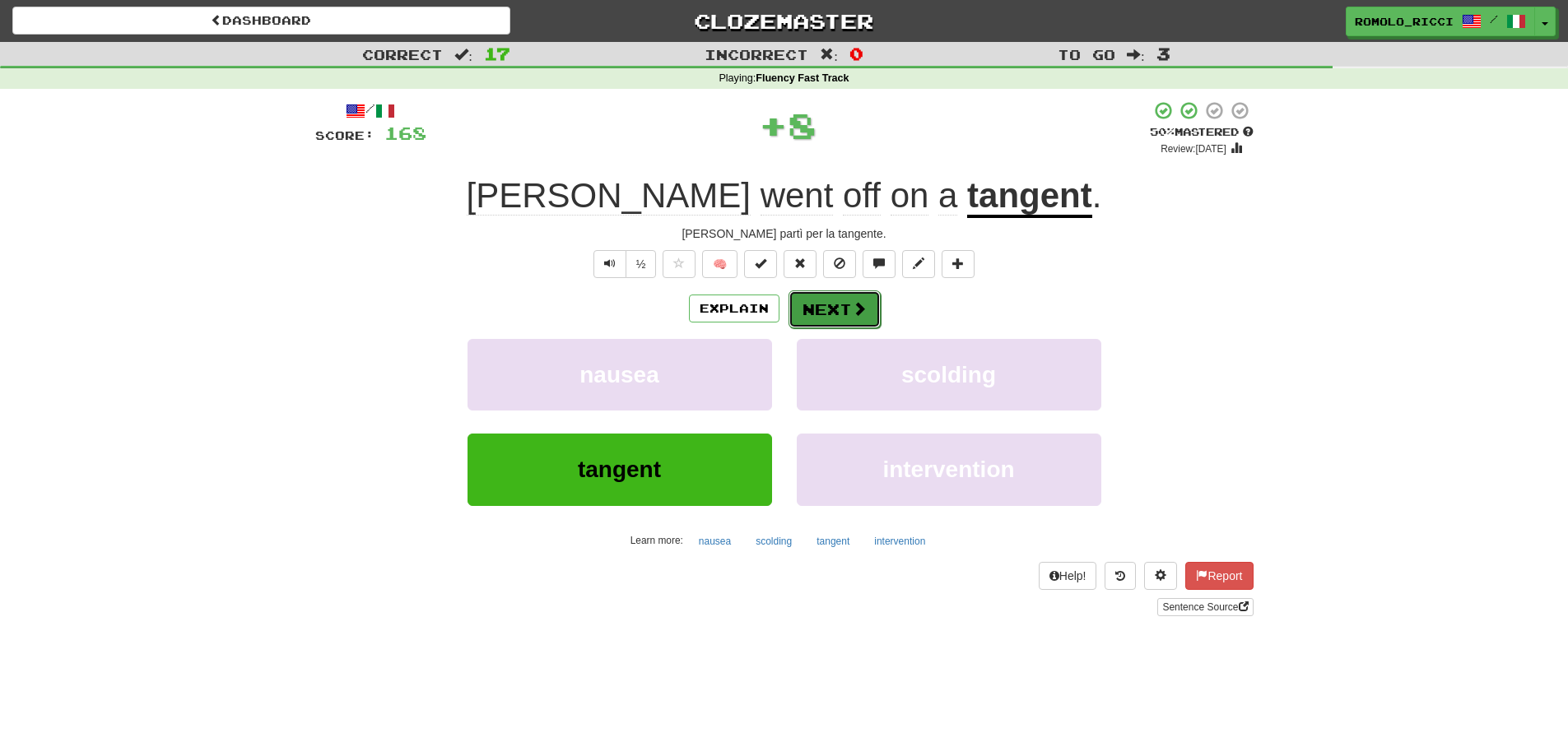
click at [858, 307] on span at bounding box center [859, 308] width 15 height 15
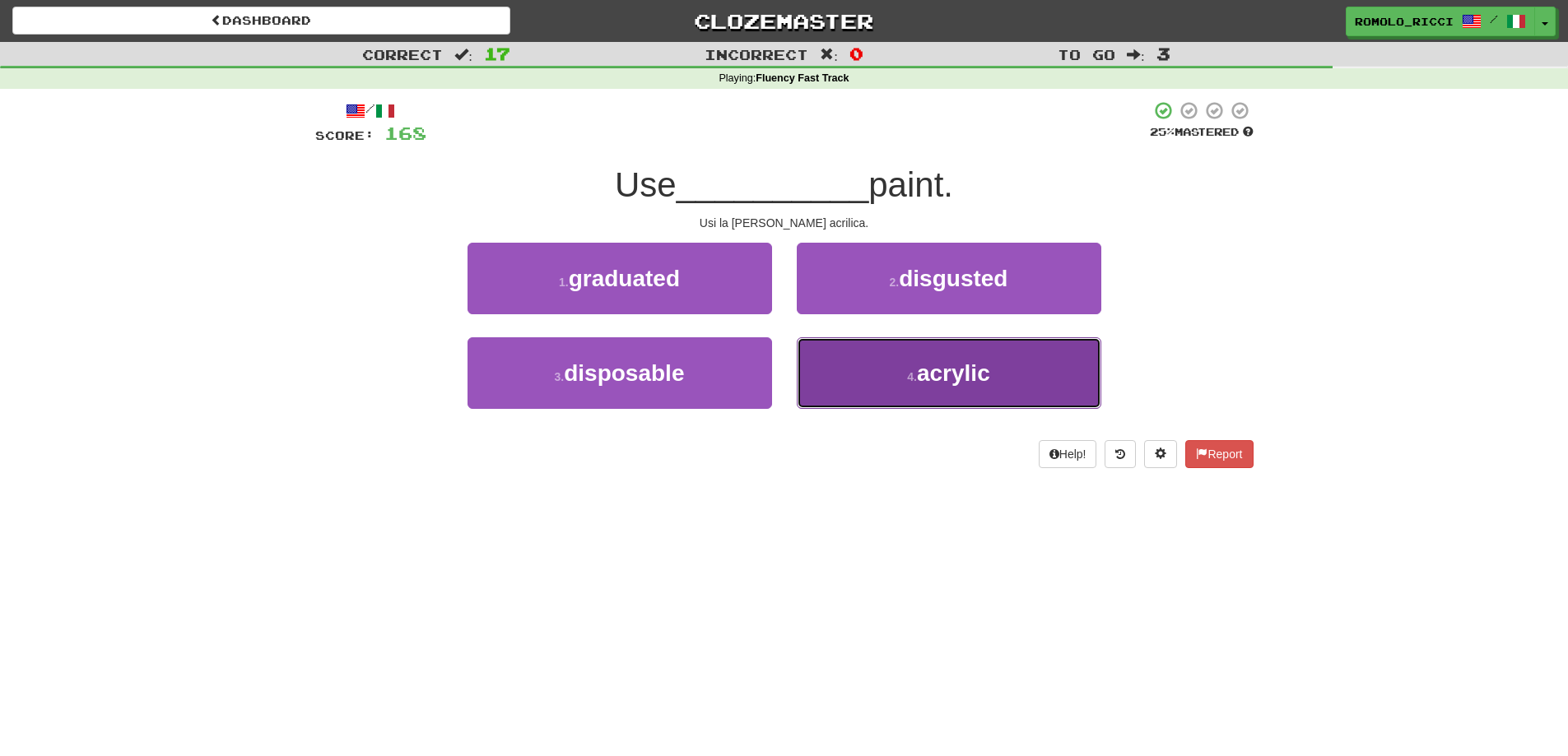
click at [950, 354] on button "4 . acrylic" at bounding box center [949, 373] width 304 height 72
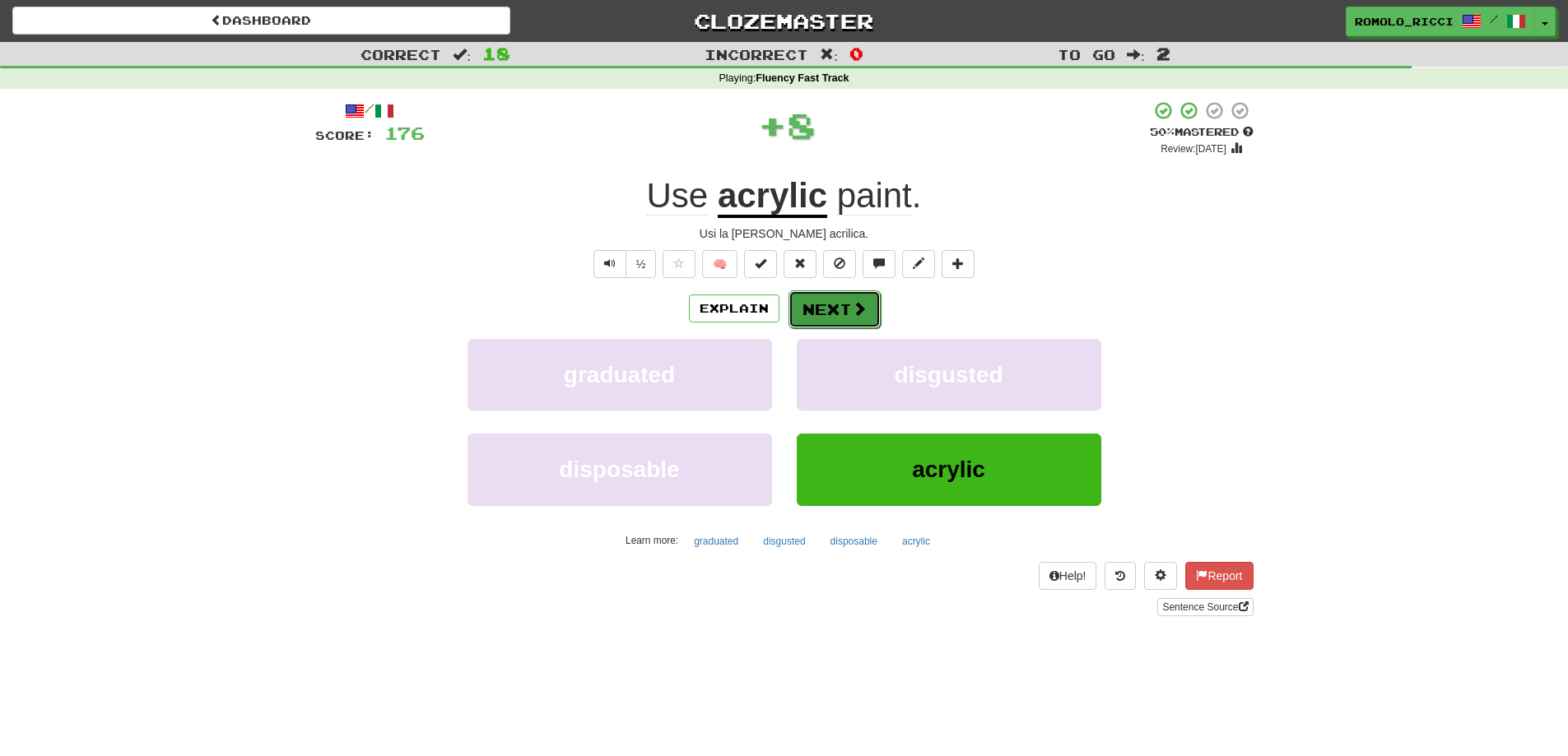
click at [854, 318] on button "Next" at bounding box center [834, 309] width 93 height 38
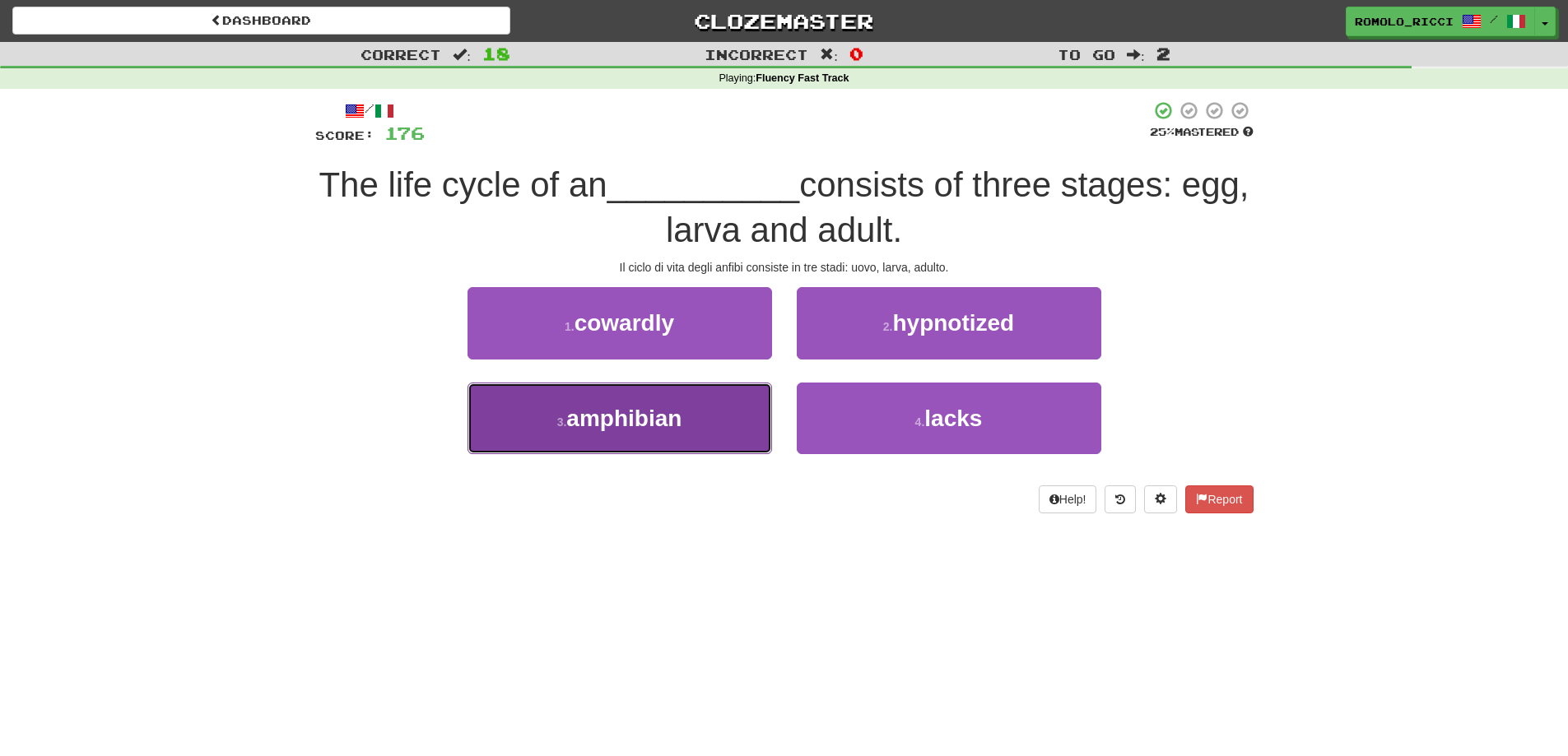
click at [713, 426] on button "3 . amphibian" at bounding box center [620, 419] width 304 height 72
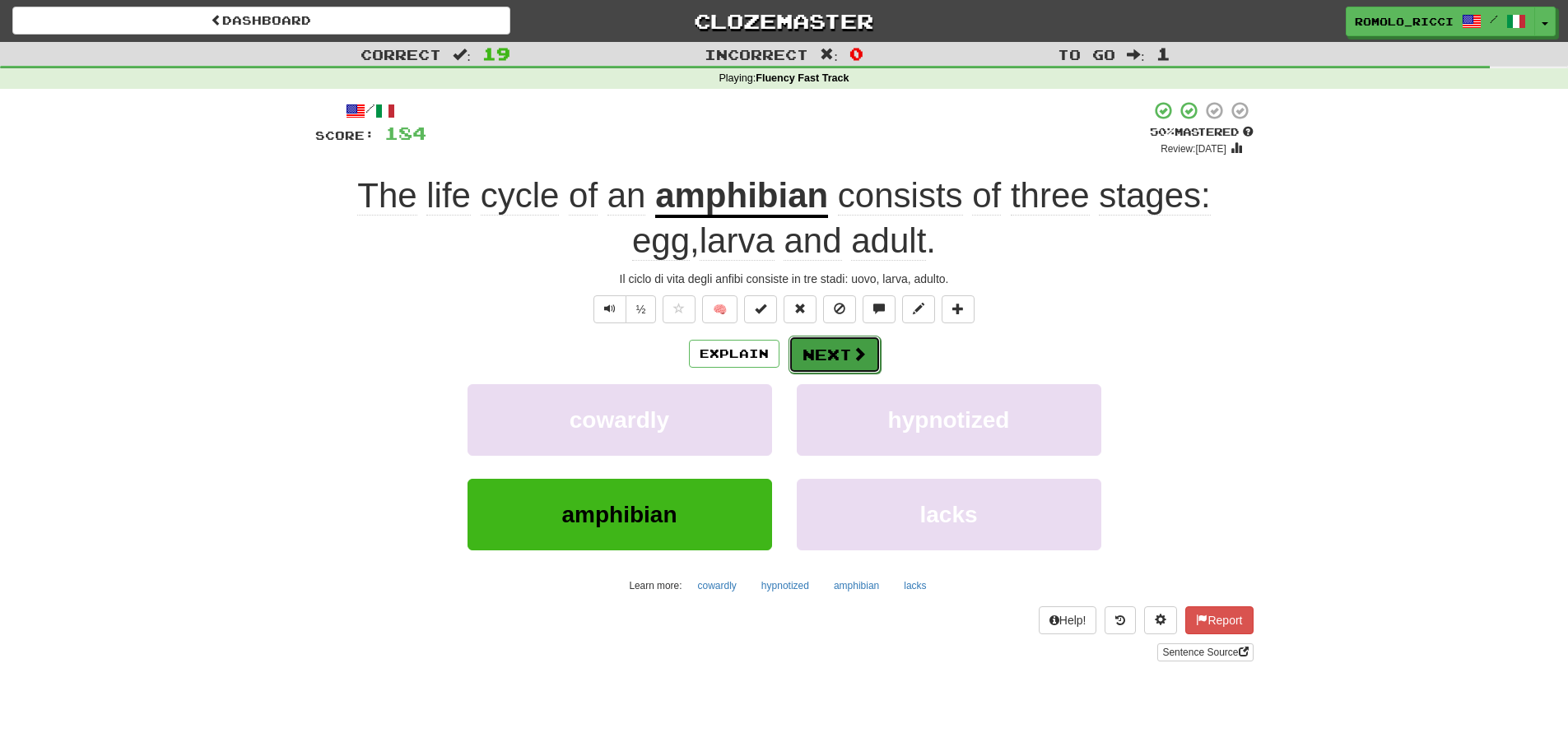
click at [829, 345] on button "Next" at bounding box center [834, 354] width 93 height 38
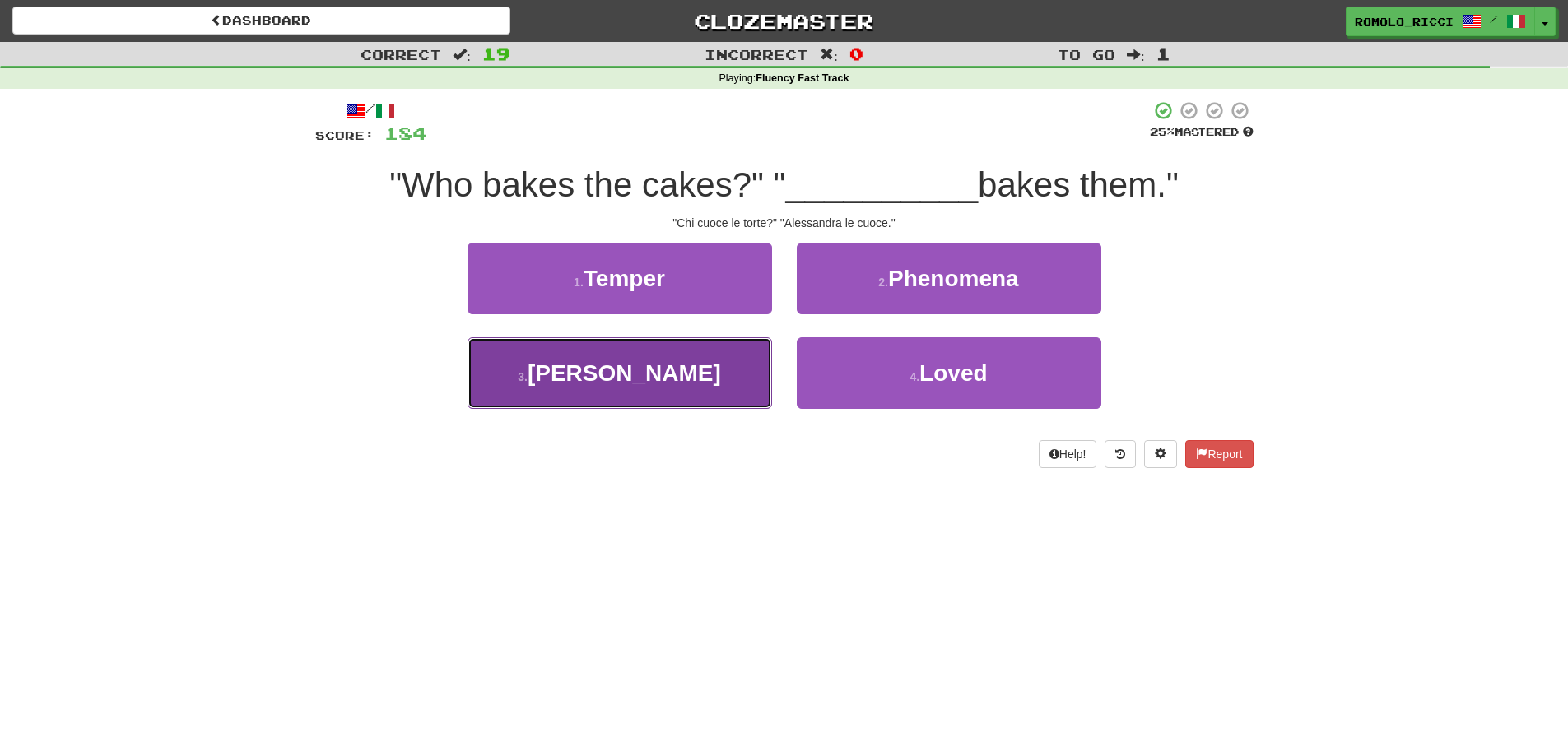
click at [735, 360] on button "3 . Alessandra" at bounding box center [620, 373] width 304 height 72
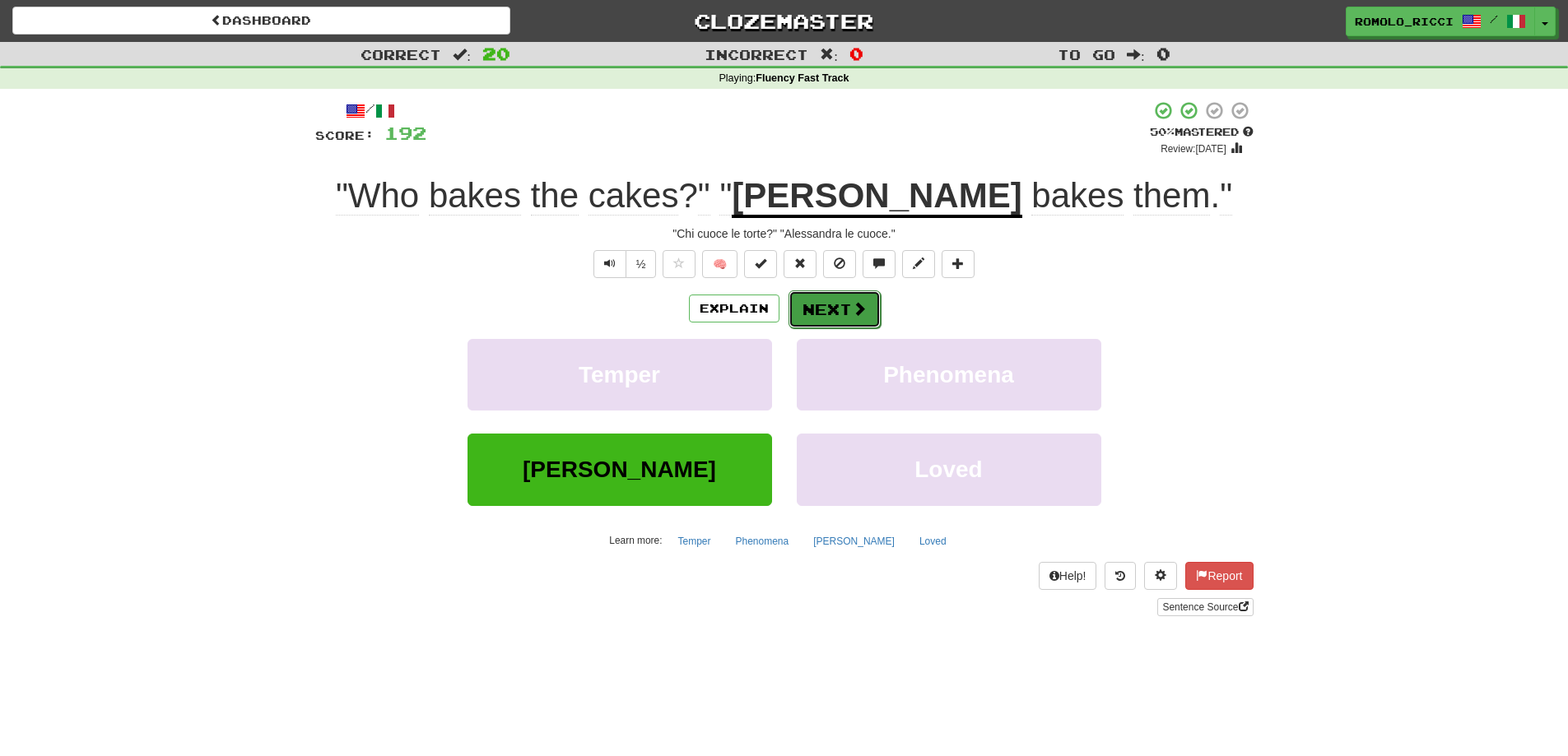
click at [838, 307] on button "Next" at bounding box center [834, 309] width 93 height 38
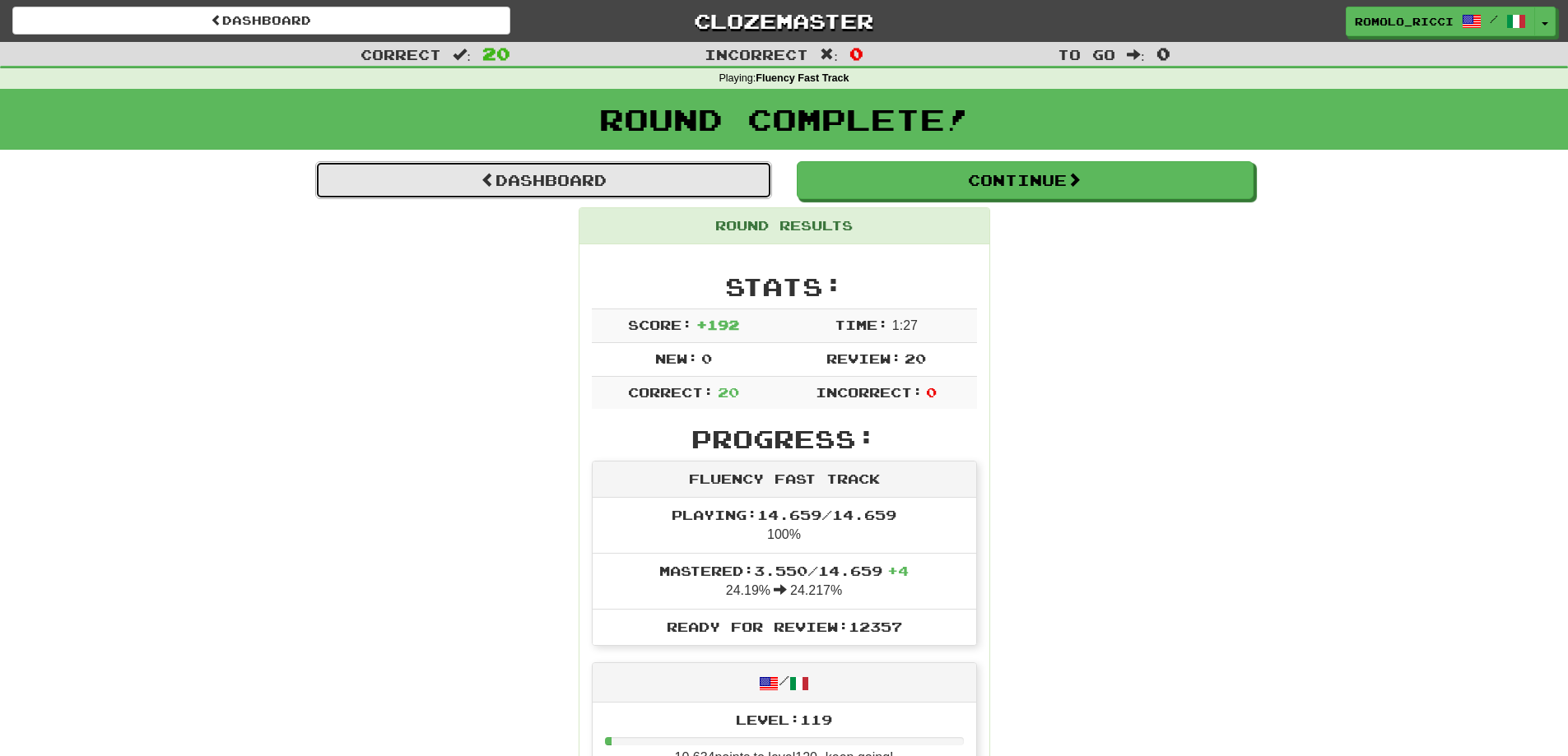
click at [734, 194] on link "Dashboard" at bounding box center [543, 180] width 457 height 38
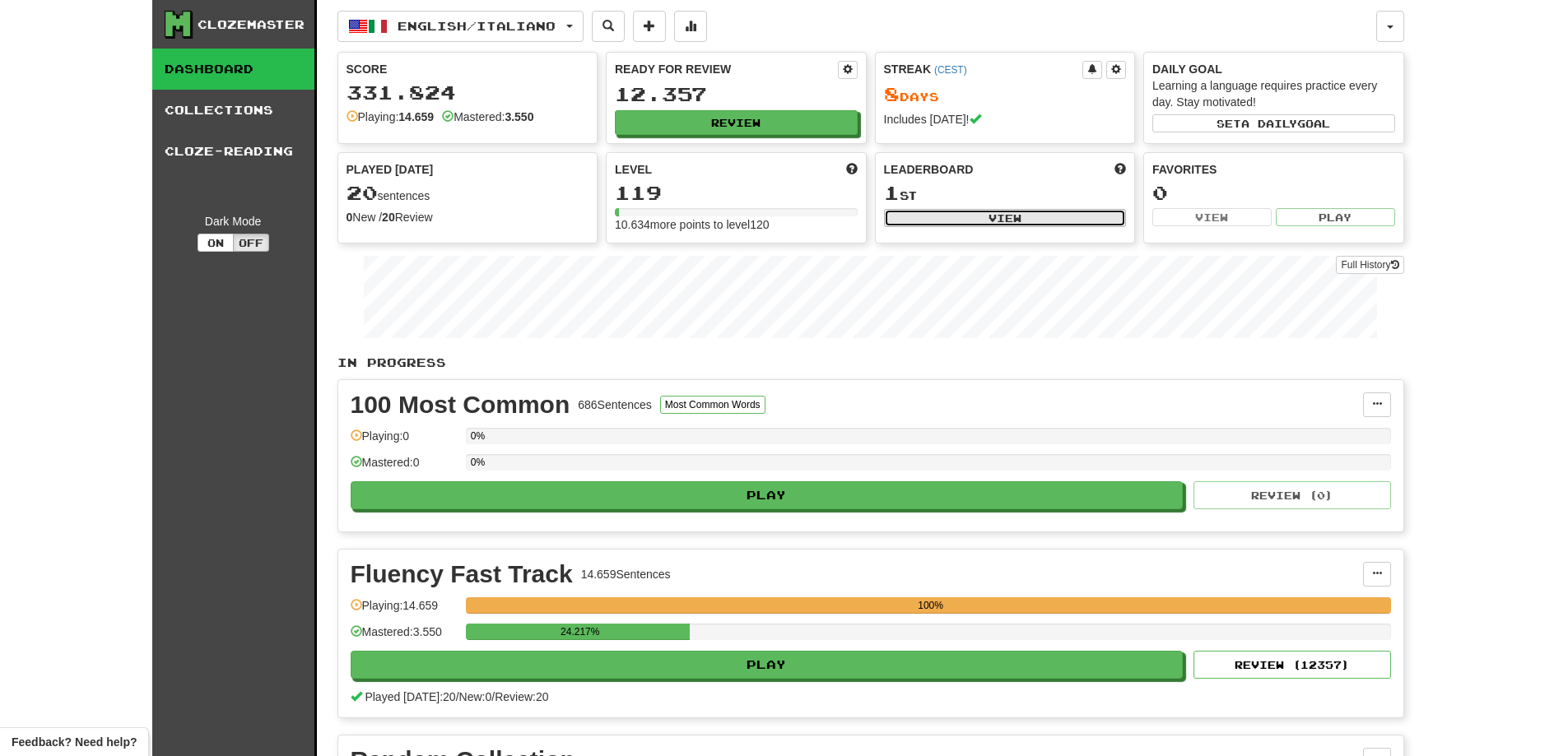
click at [960, 217] on button "View" at bounding box center [1005, 218] width 243 height 18
select select "**********"
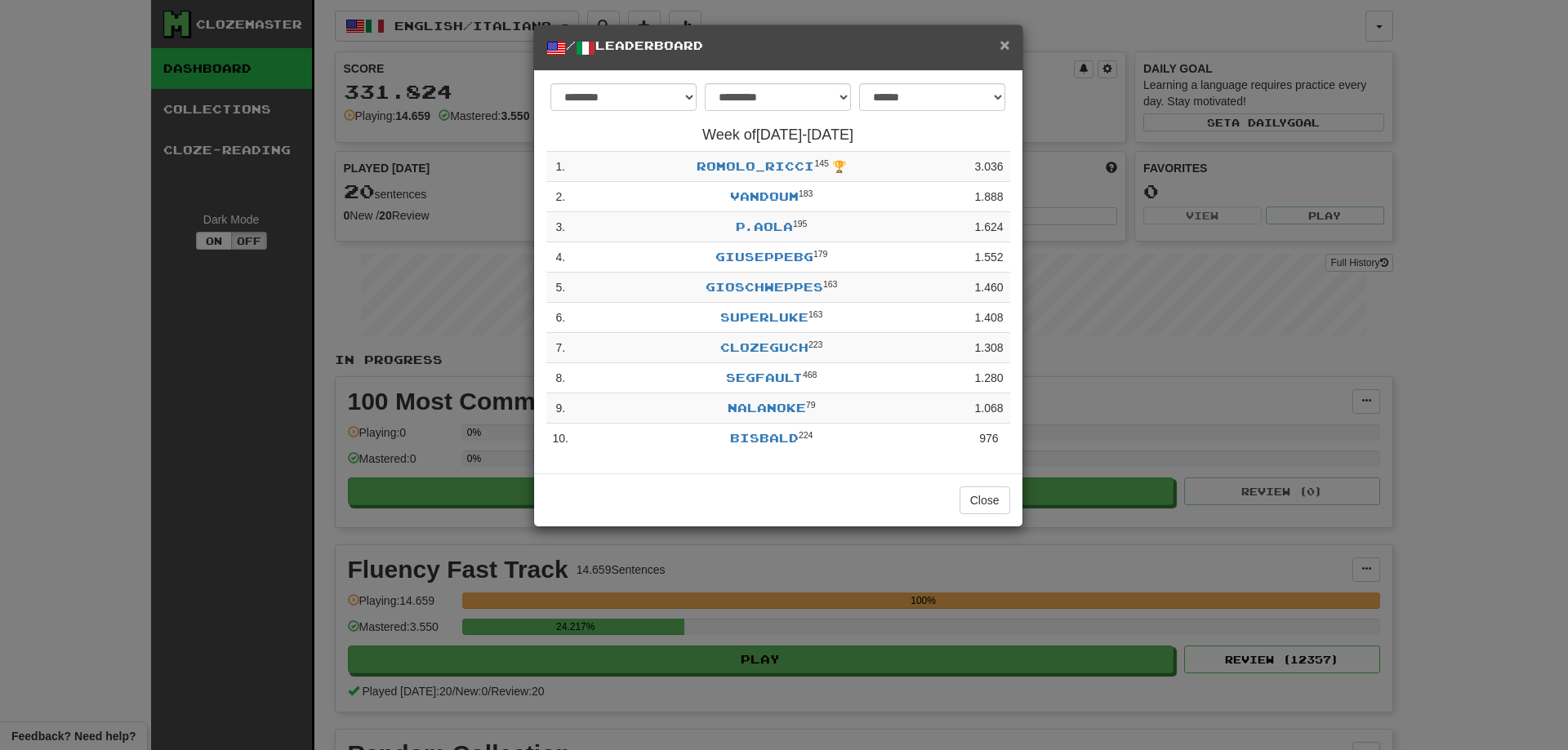
click at [1004, 49] on span "×" at bounding box center [1004, 44] width 10 height 19
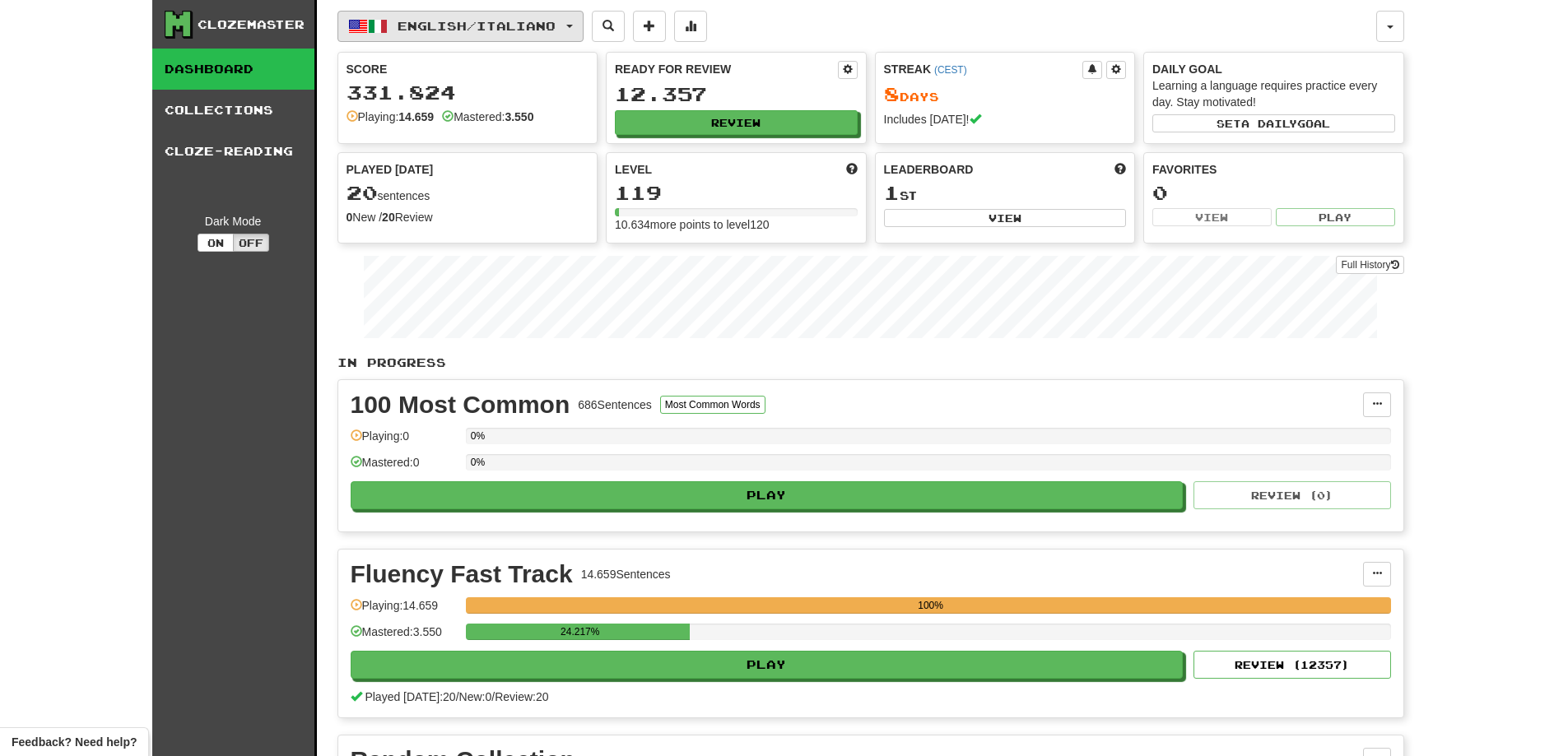
click at [541, 29] on span "English / Italiano" at bounding box center [476, 26] width 158 height 14
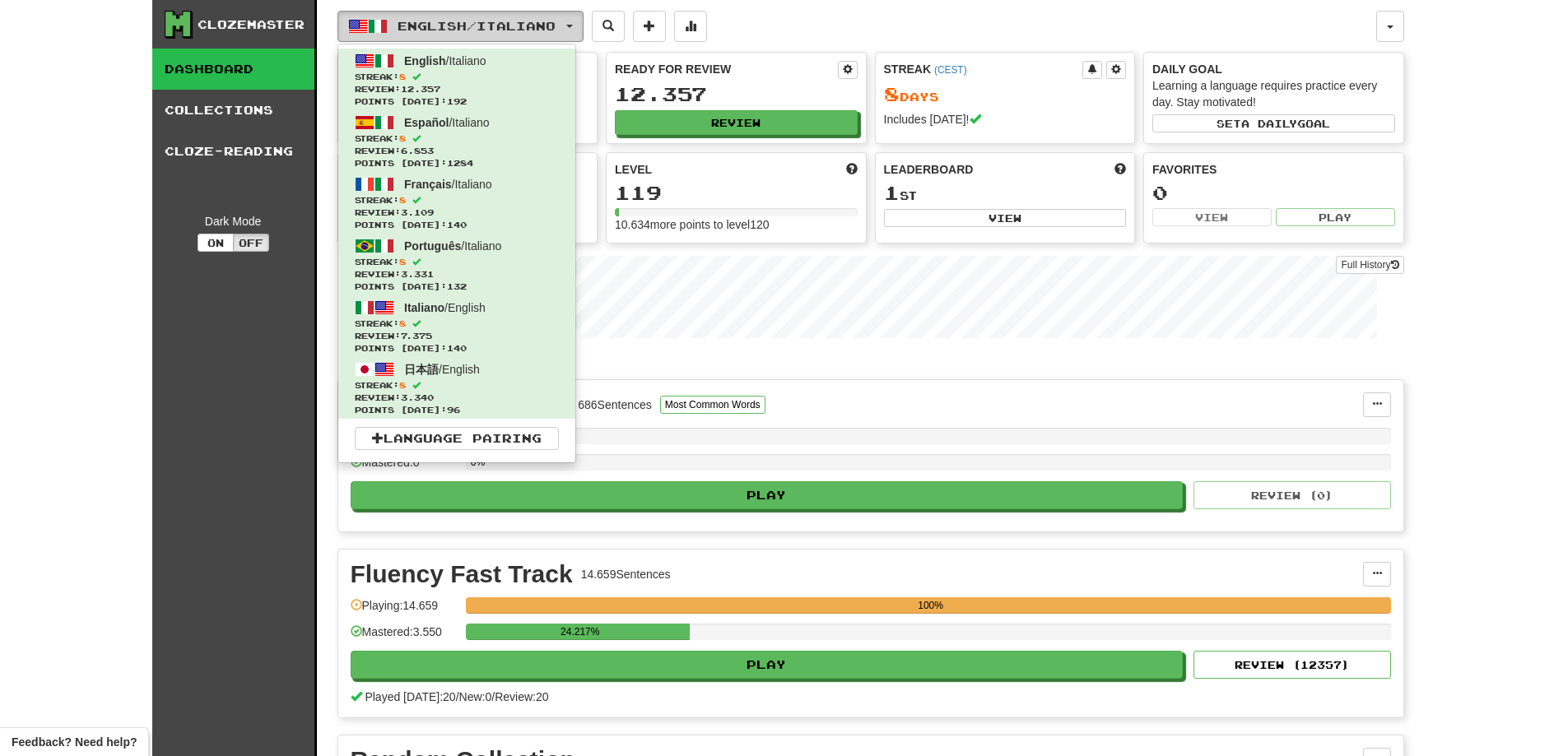
click at [540, 28] on span "English / Italiano" at bounding box center [476, 26] width 158 height 14
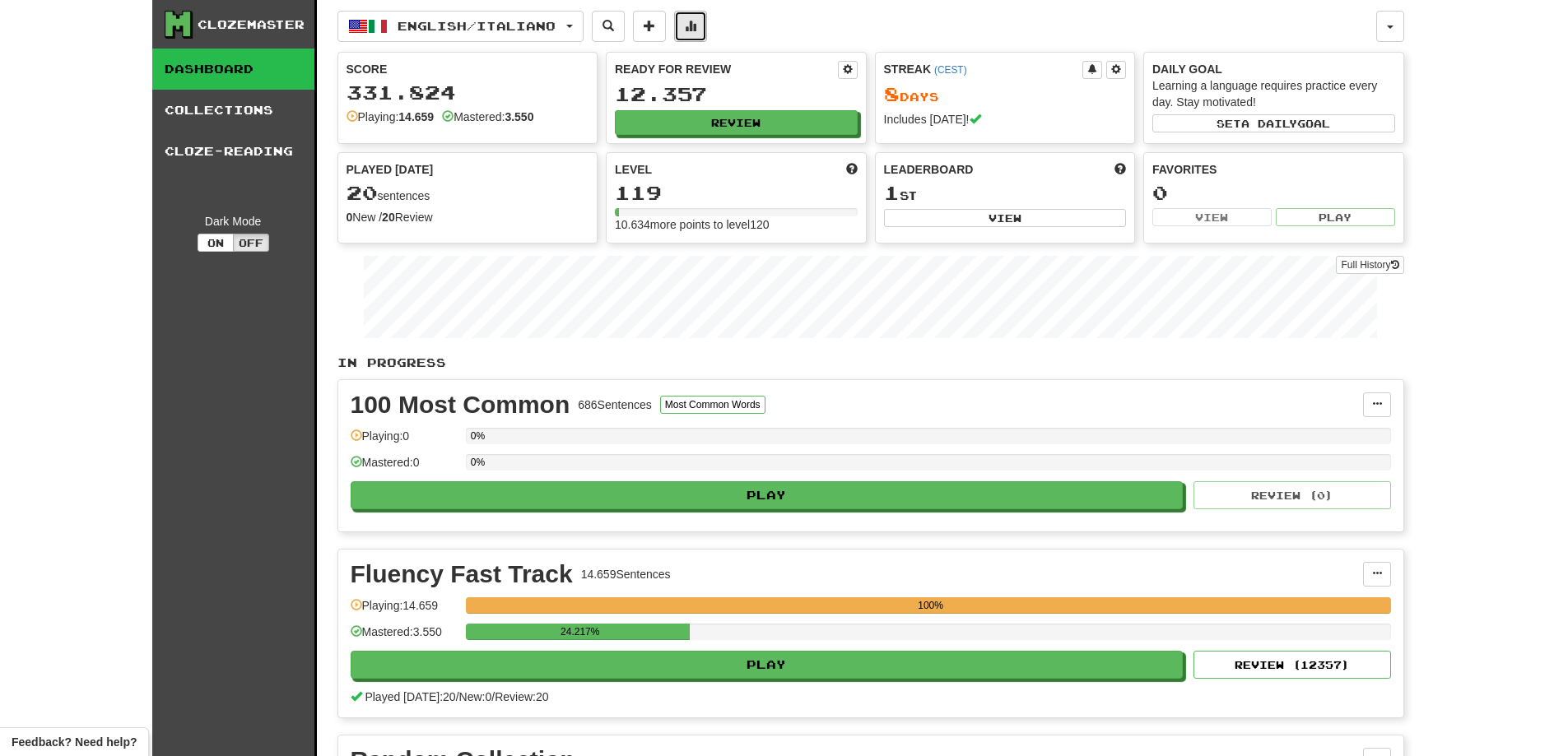
click at [706, 29] on button at bounding box center [689, 26] width 33 height 31
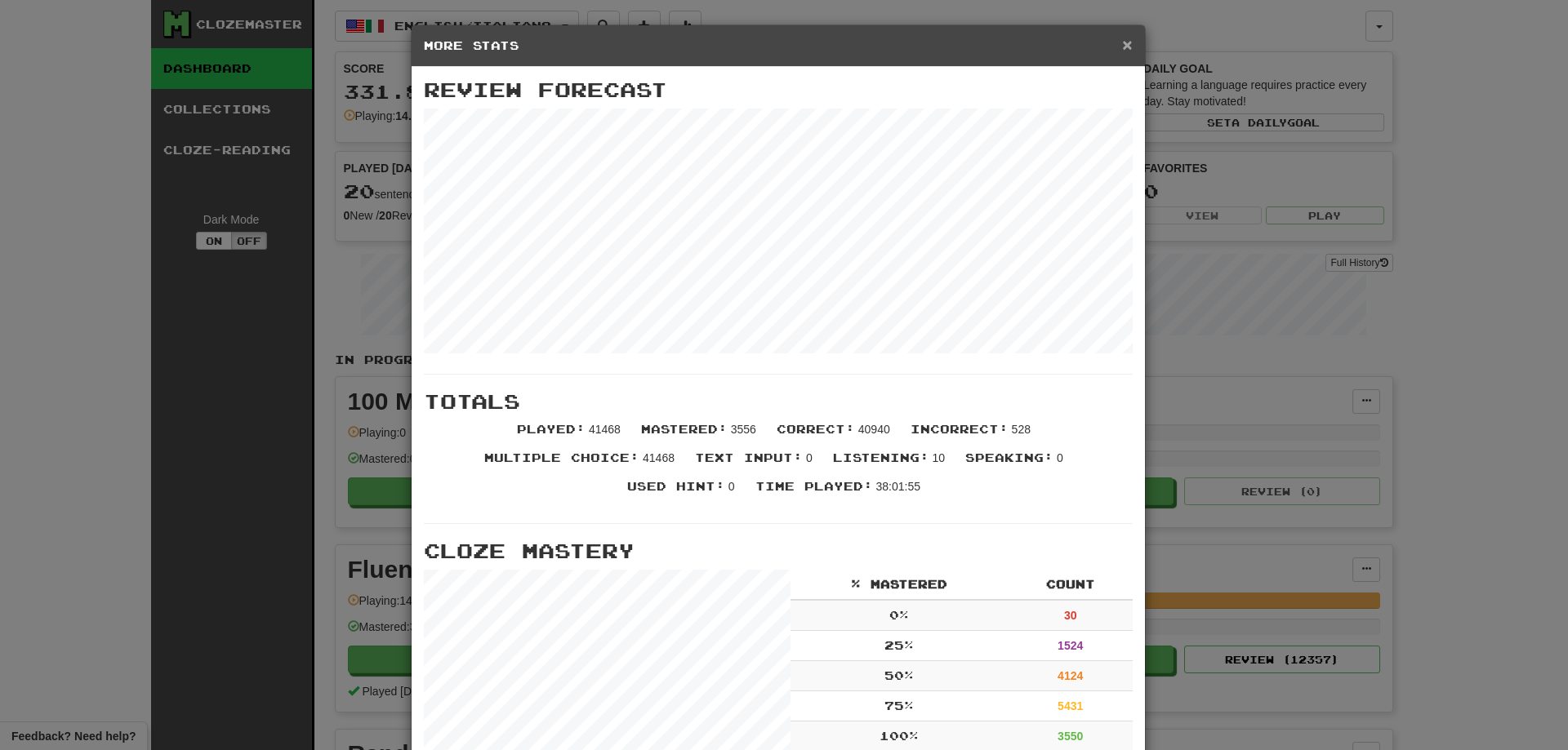
click at [1123, 49] on span "×" at bounding box center [1127, 44] width 10 height 19
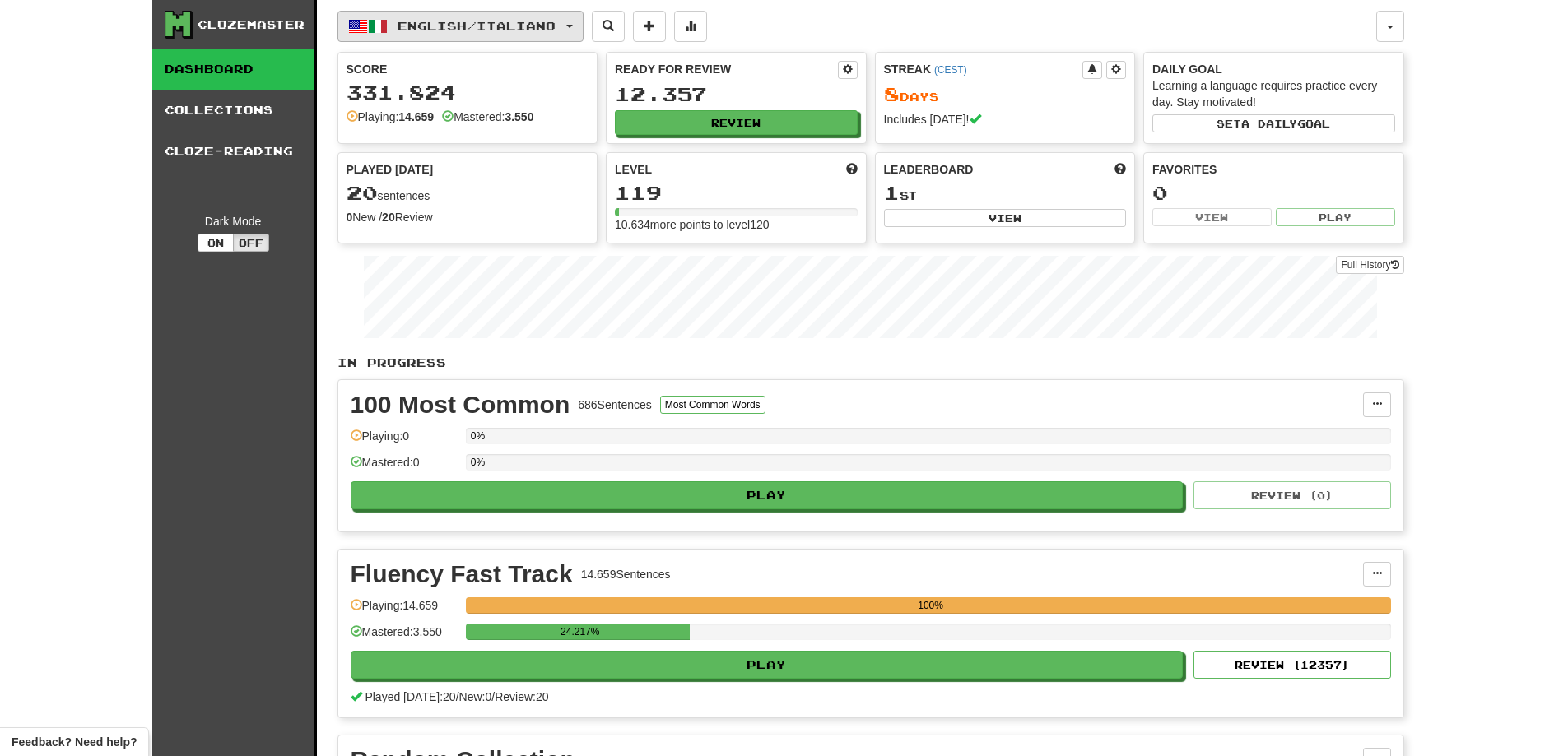
click at [583, 31] on button "English / Italiano" at bounding box center [460, 26] width 246 height 31
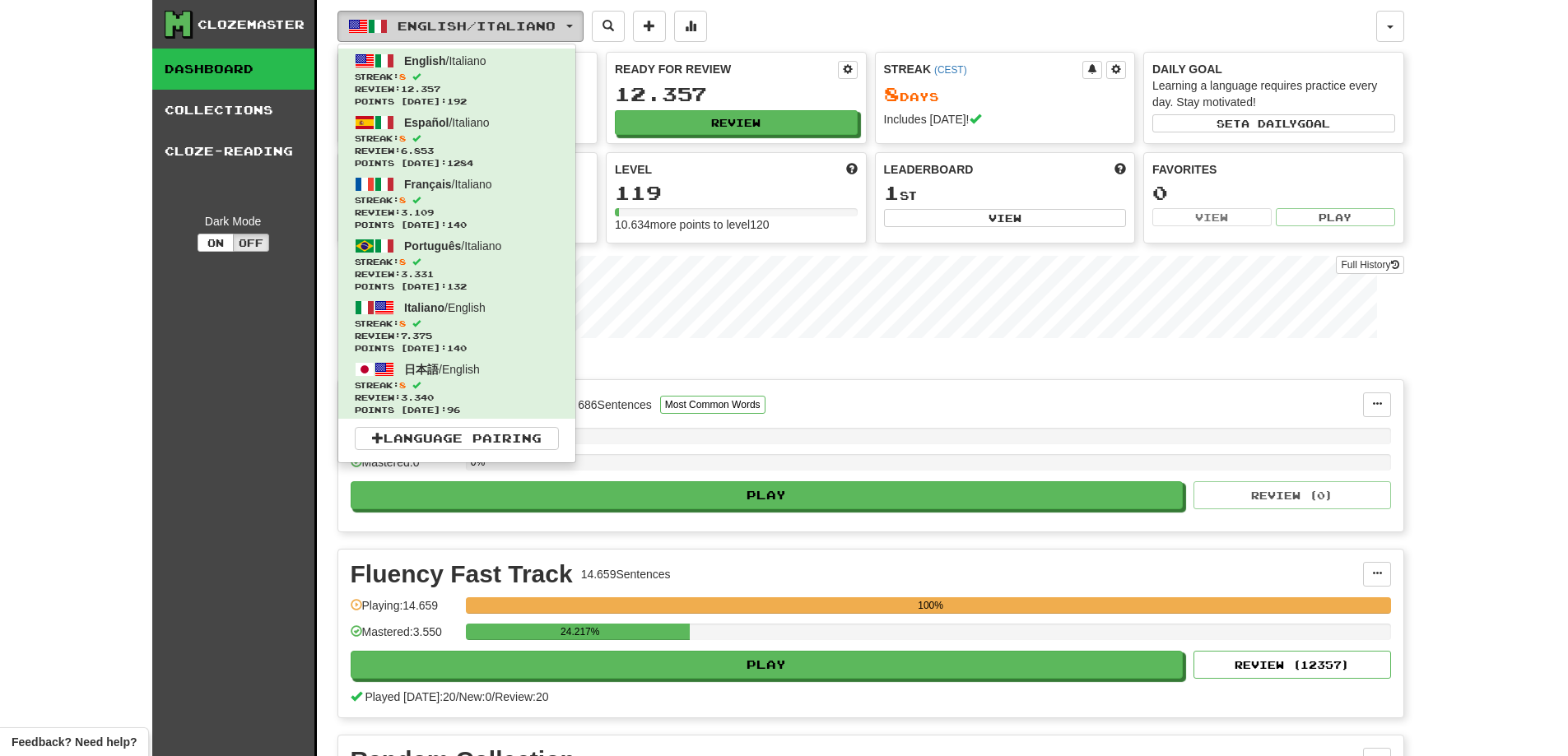
click at [583, 31] on button "English / Italiano" at bounding box center [460, 26] width 246 height 31
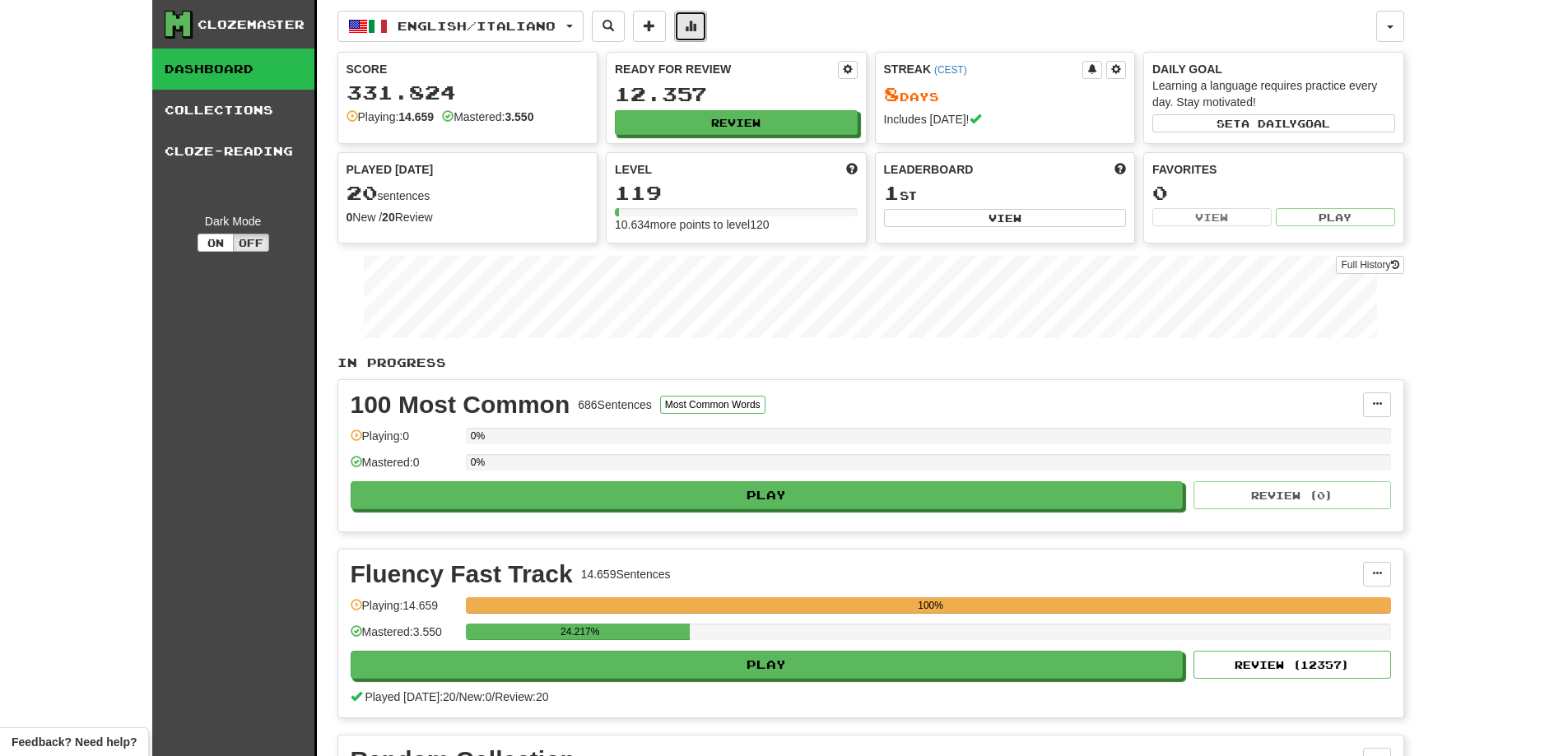
click at [706, 36] on button at bounding box center [689, 26] width 33 height 31
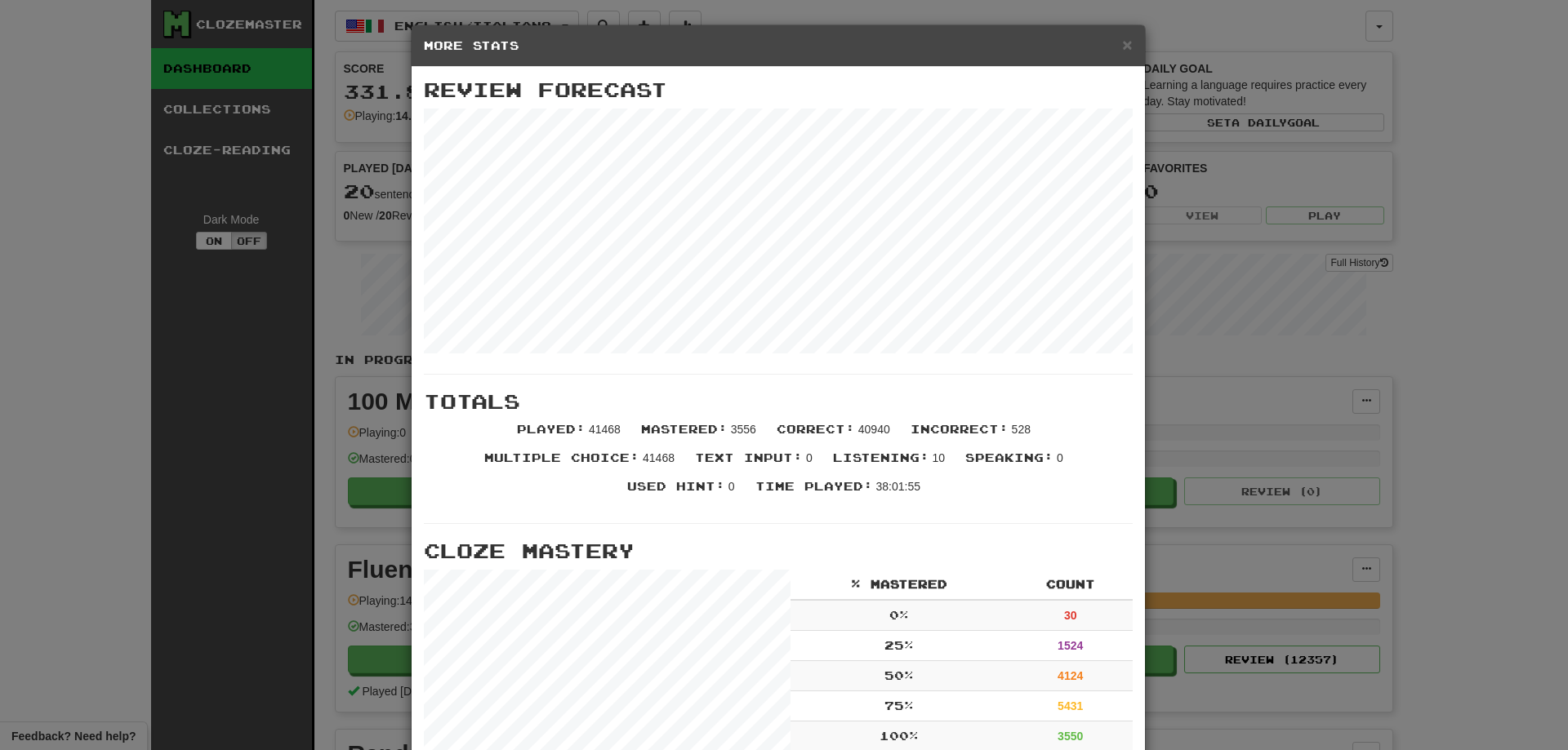
click at [1127, 45] on div "× More Stats" at bounding box center [778, 46] width 734 height 41
click at [1122, 43] on span "×" at bounding box center [1127, 44] width 10 height 19
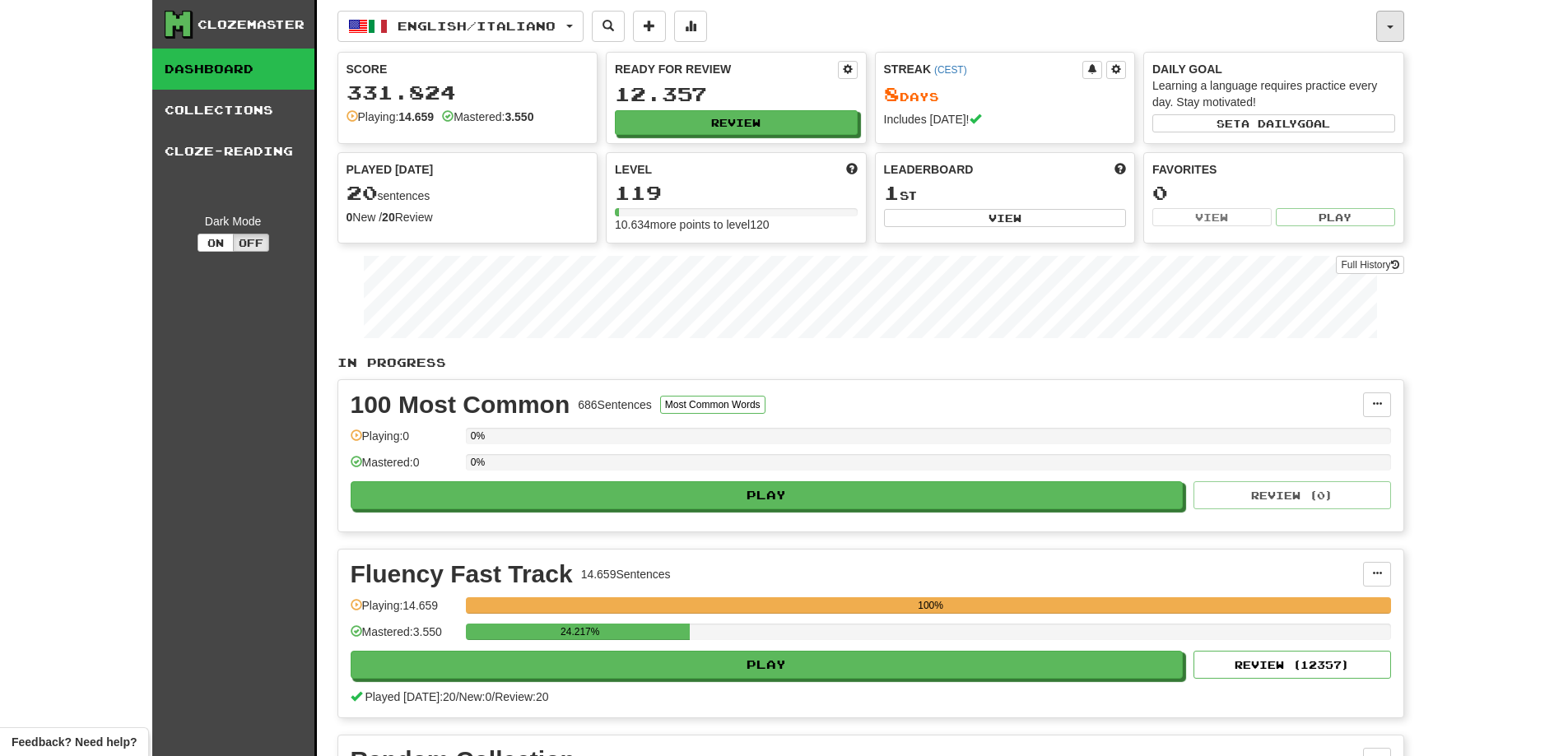
click at [1382, 31] on button "button" at bounding box center [1390, 26] width 28 height 31
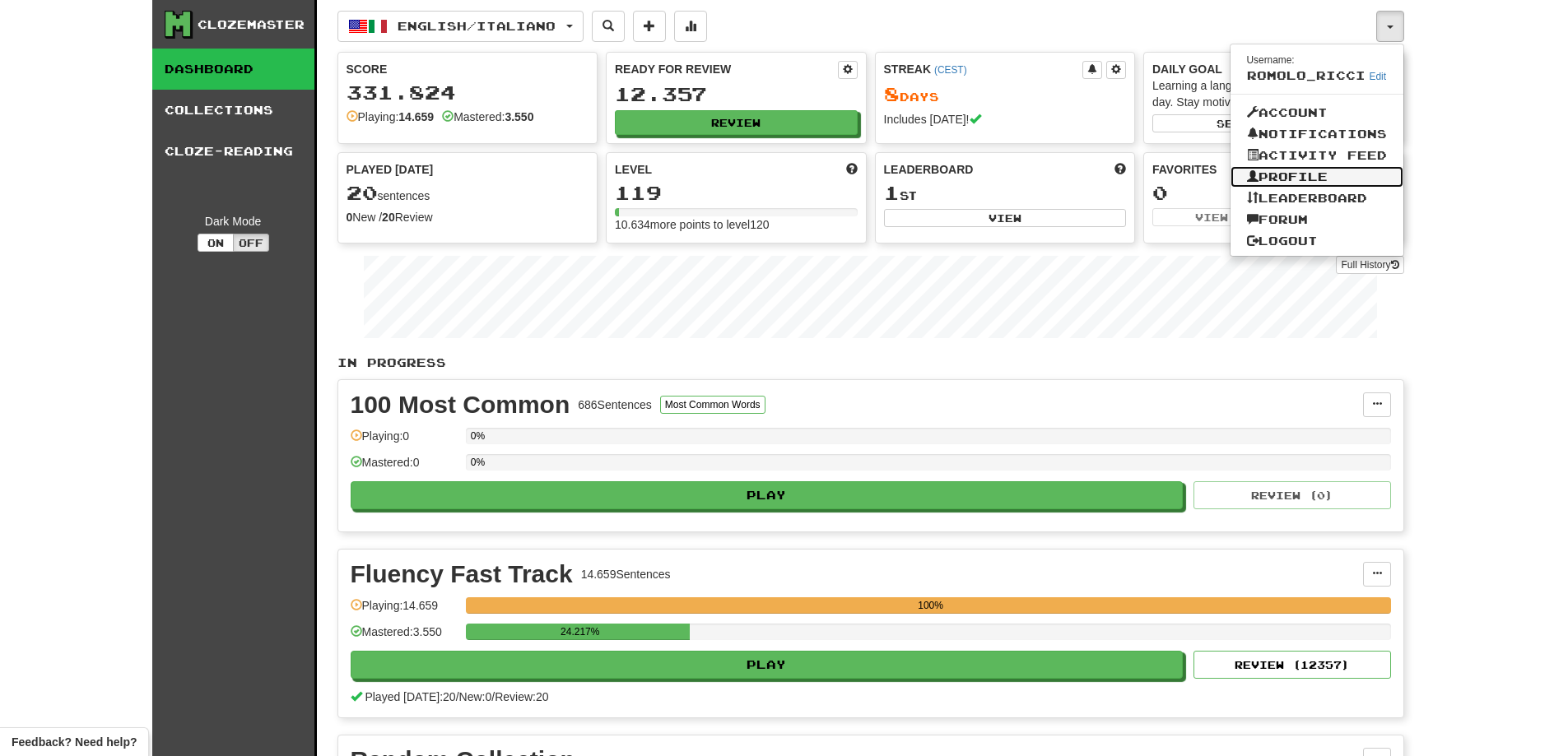
click at [1342, 178] on link "Profile" at bounding box center [1316, 177] width 173 height 22
